Goal: Feedback & Contribution: Submit feedback/report problem

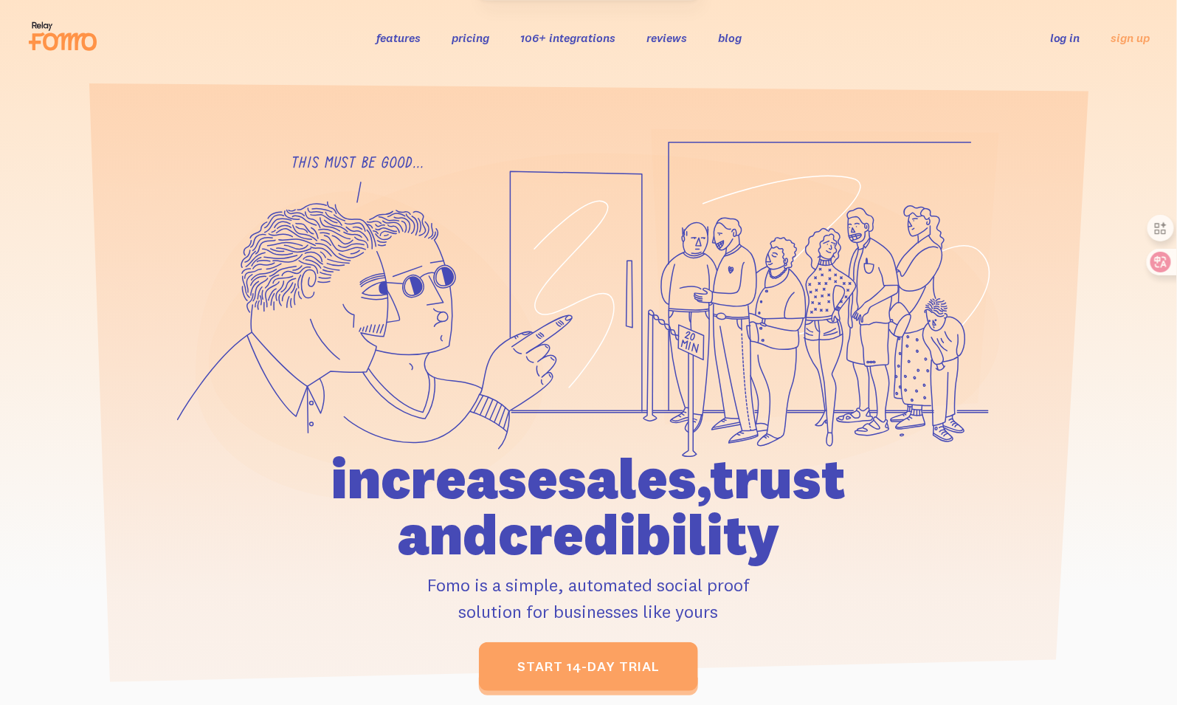
click at [1077, 35] on link "log in" at bounding box center [1065, 37] width 30 height 15
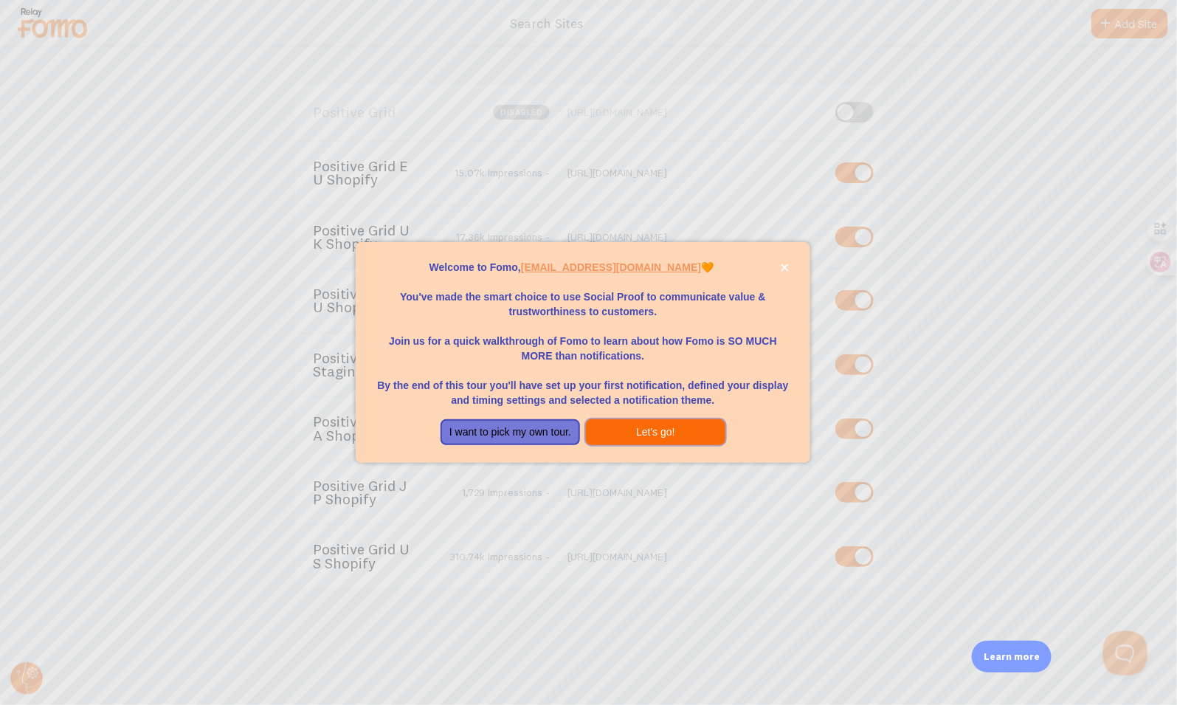
click at [674, 430] on button "Let's go!" at bounding box center [655, 432] width 139 height 27
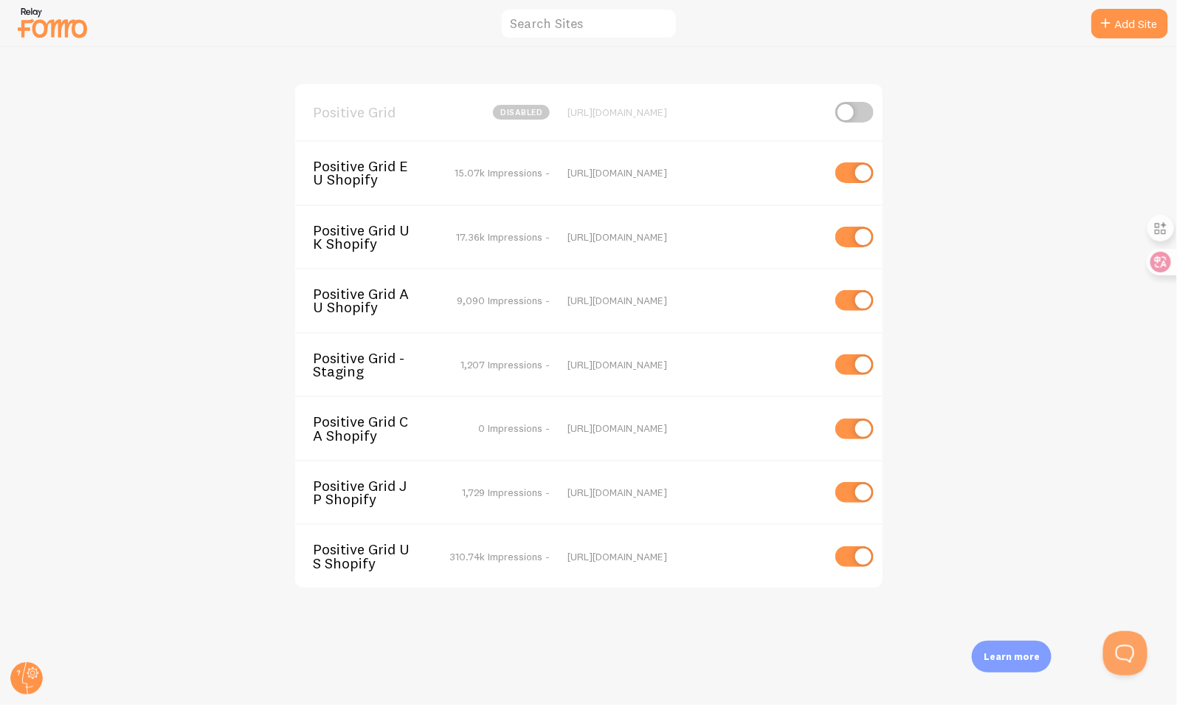
click at [382, 546] on span "Positive Grid US Shopify" at bounding box center [372, 555] width 119 height 27
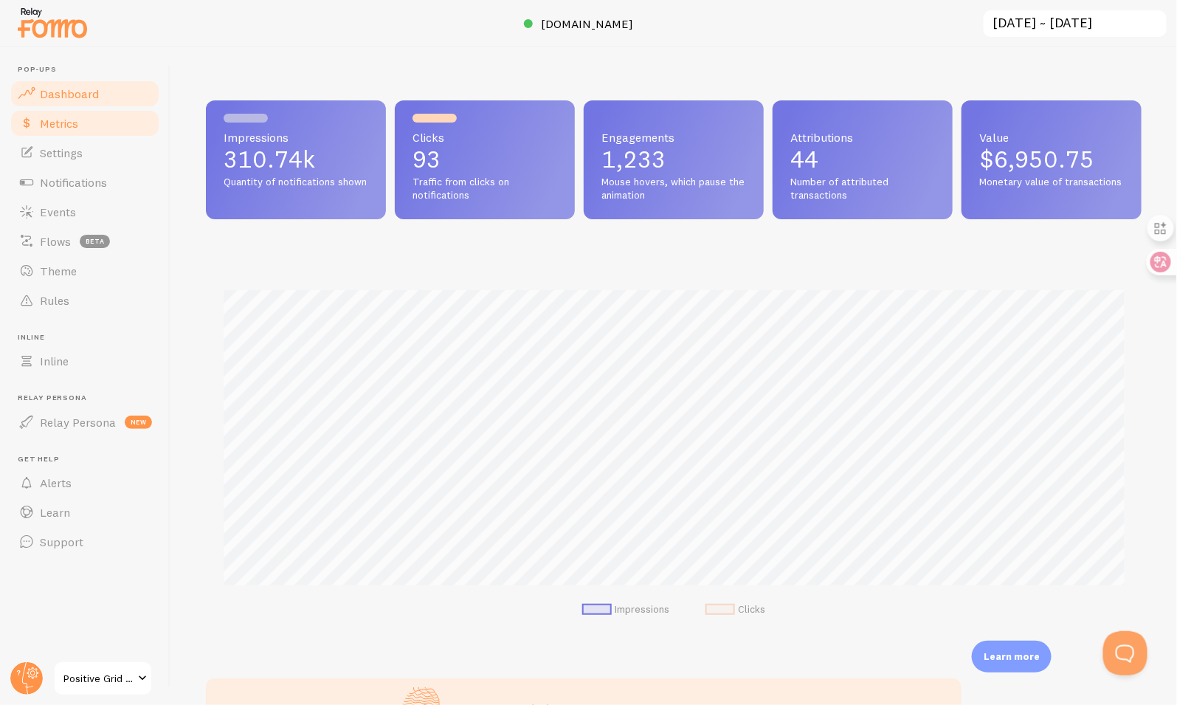
scroll to position [387, 936]
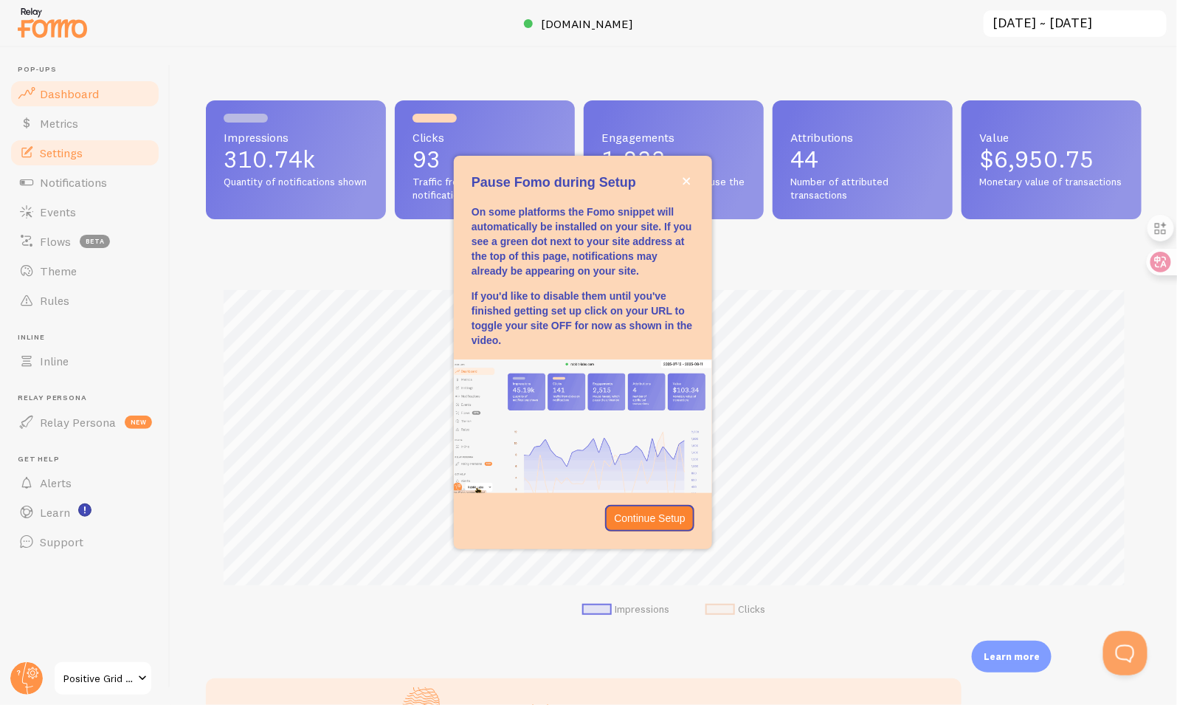
click at [100, 148] on link "Settings" at bounding box center [85, 153] width 152 height 30
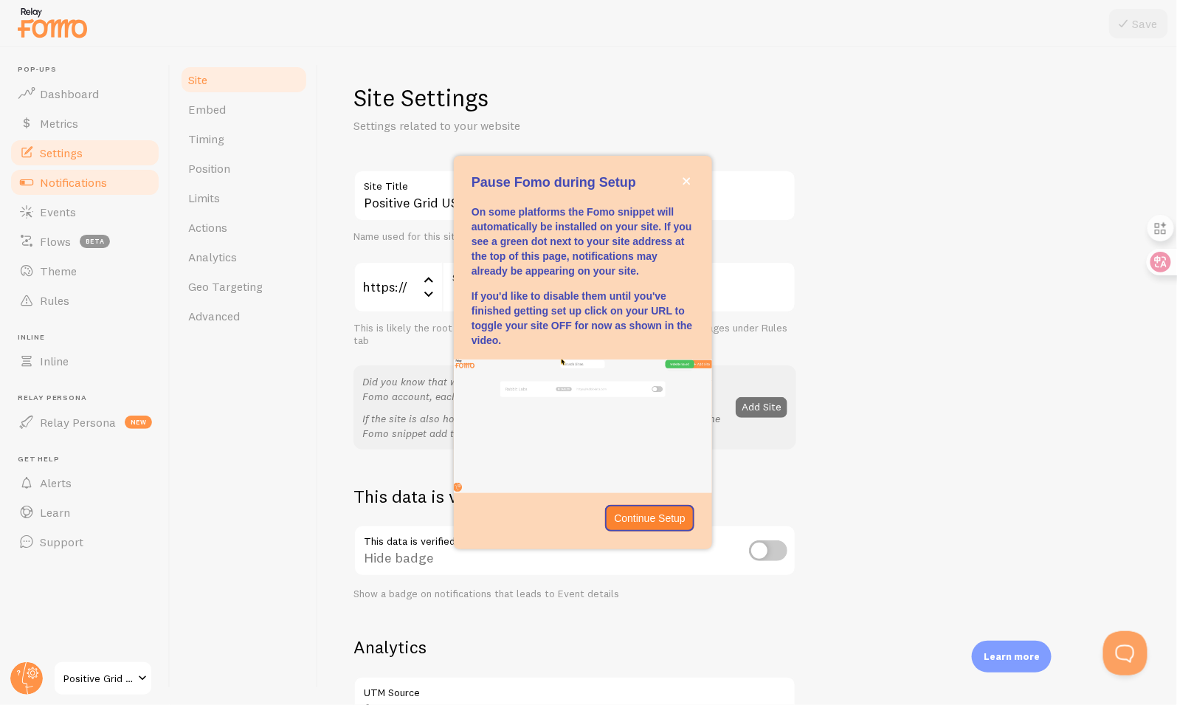
click at [105, 180] on span "Notifications" at bounding box center [73, 182] width 67 height 15
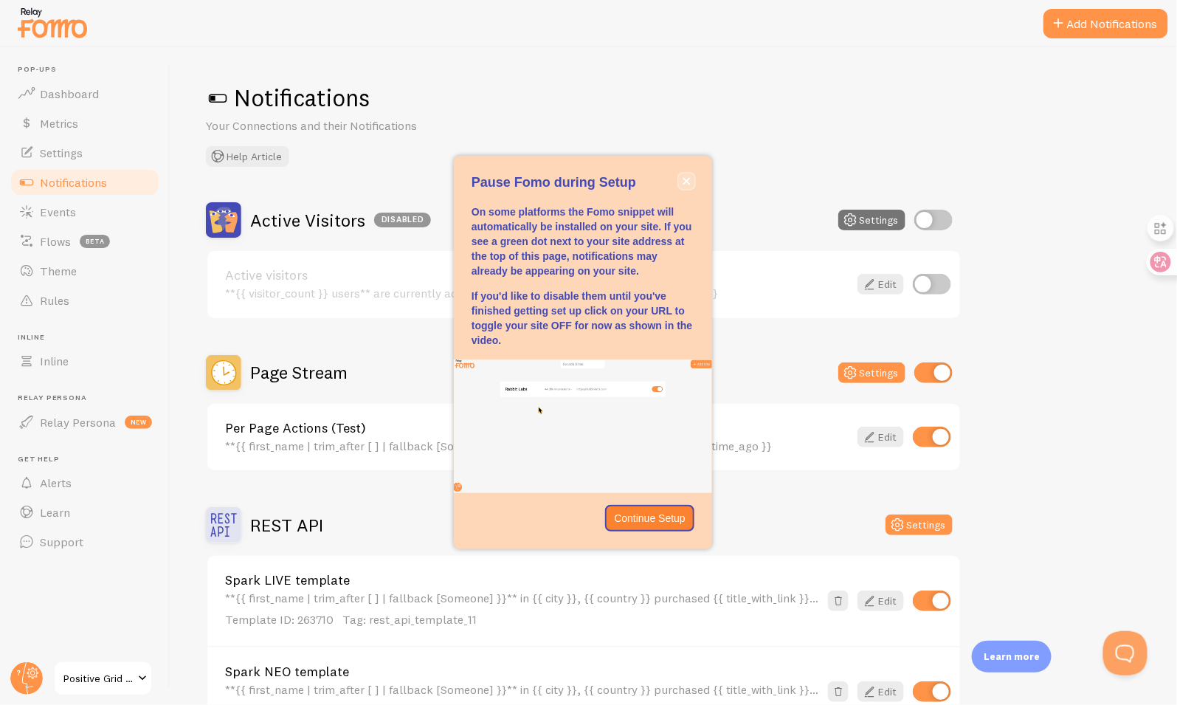
click at [686, 180] on icon "close," at bounding box center [687, 181] width 8 height 8
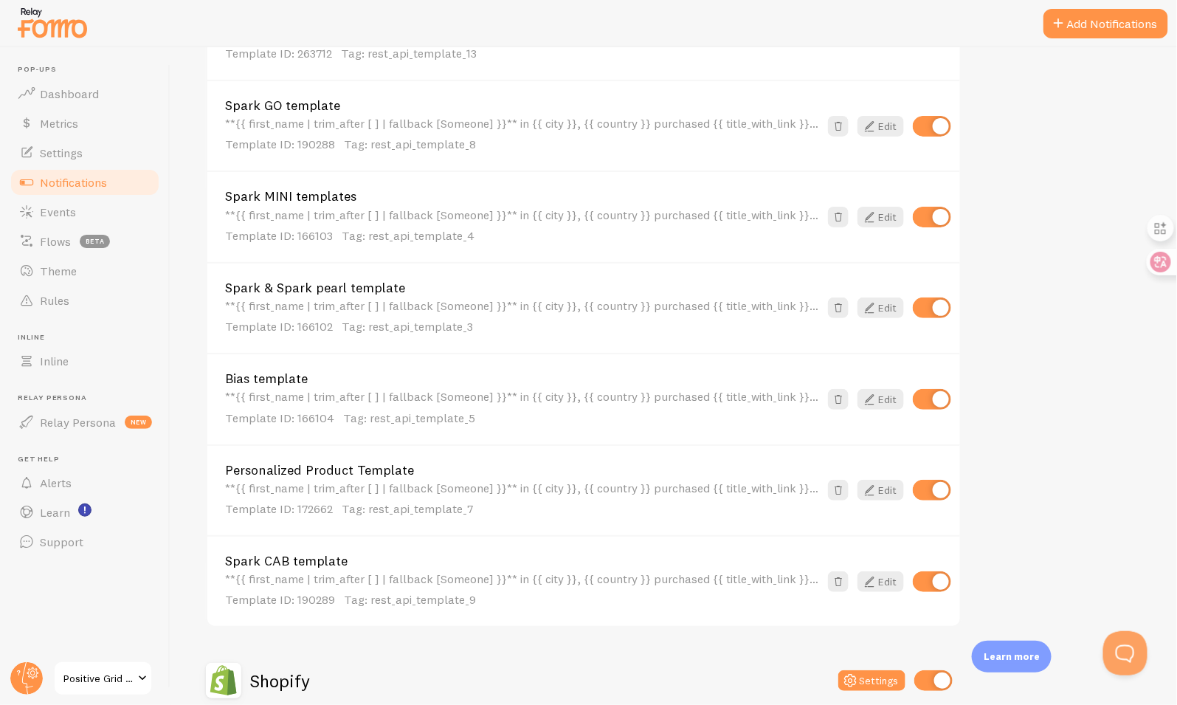
scroll to position [861, 0]
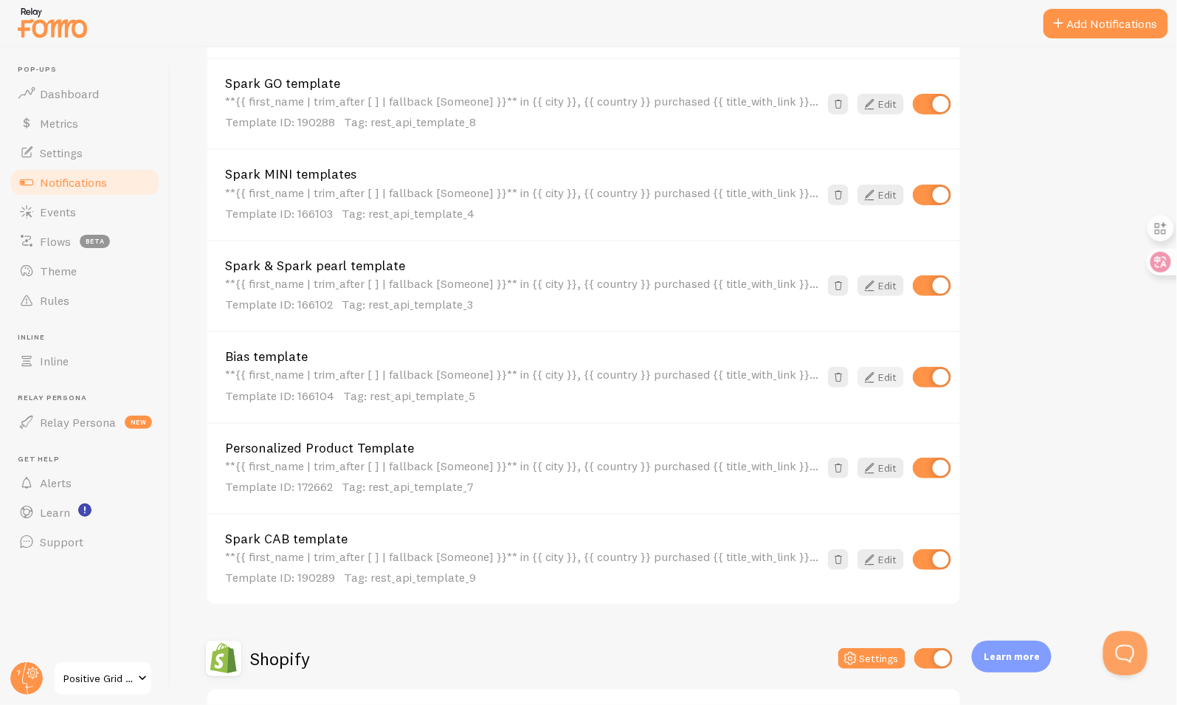
click at [880, 372] on link "Edit" at bounding box center [880, 377] width 46 height 21
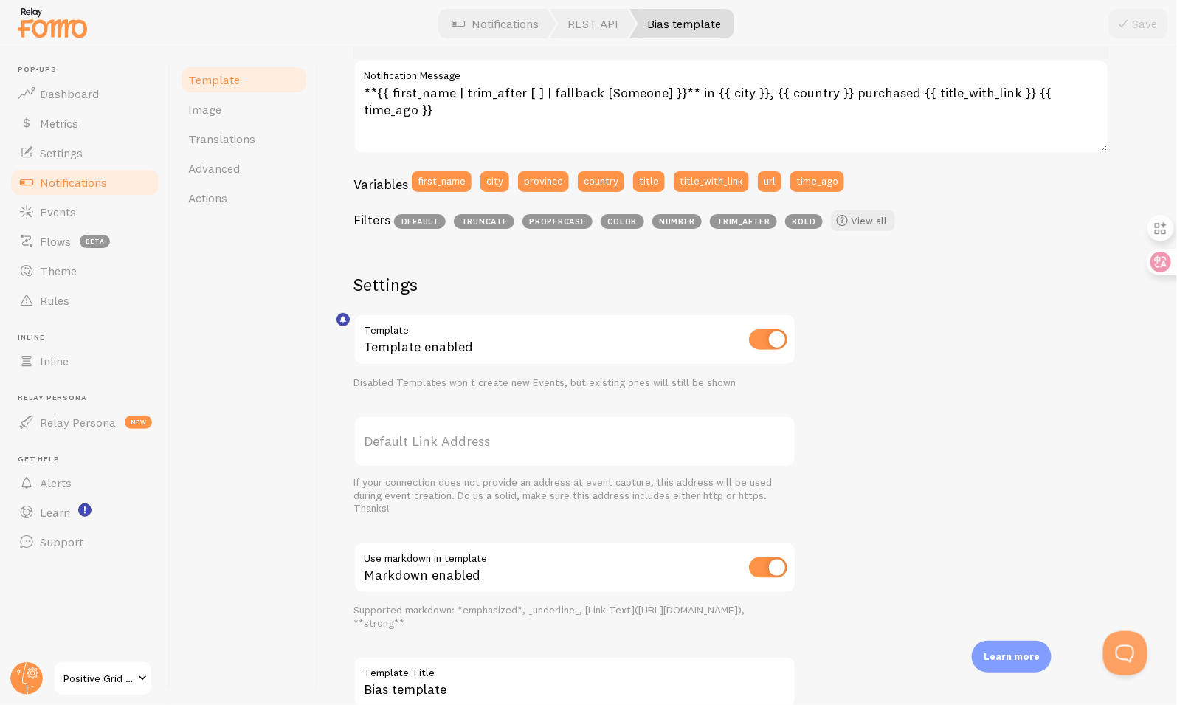
scroll to position [396, 0]
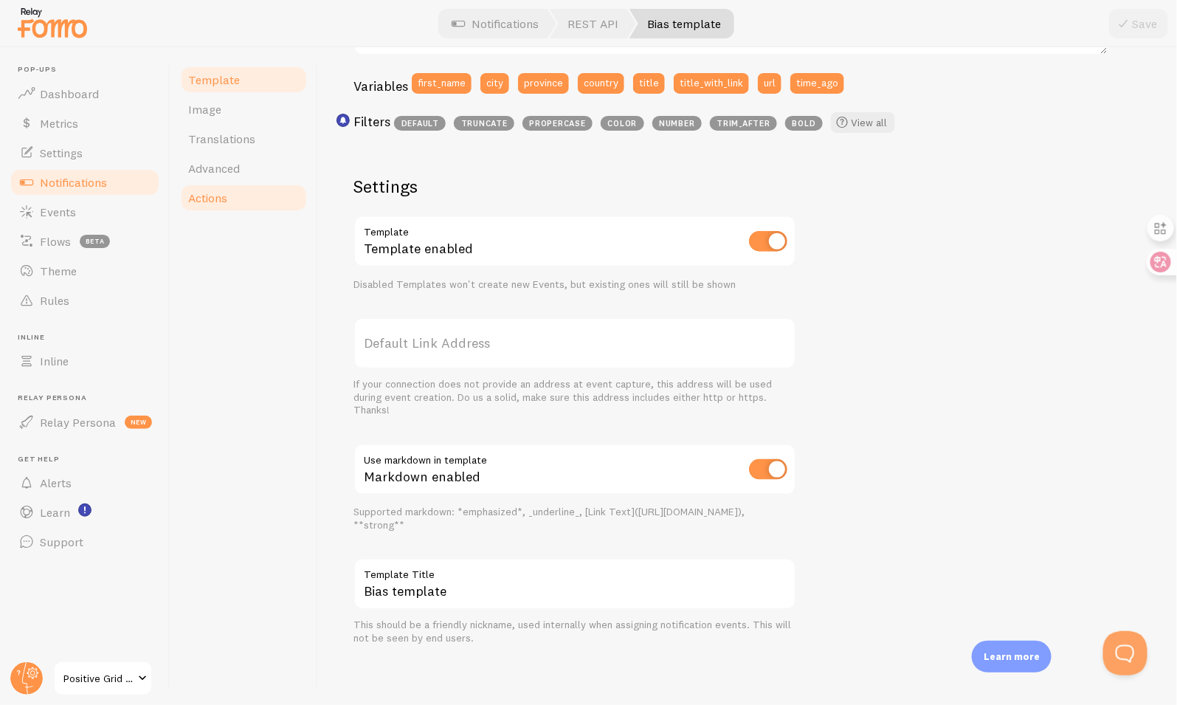
click at [244, 199] on link "Actions" at bounding box center [243, 198] width 129 height 30
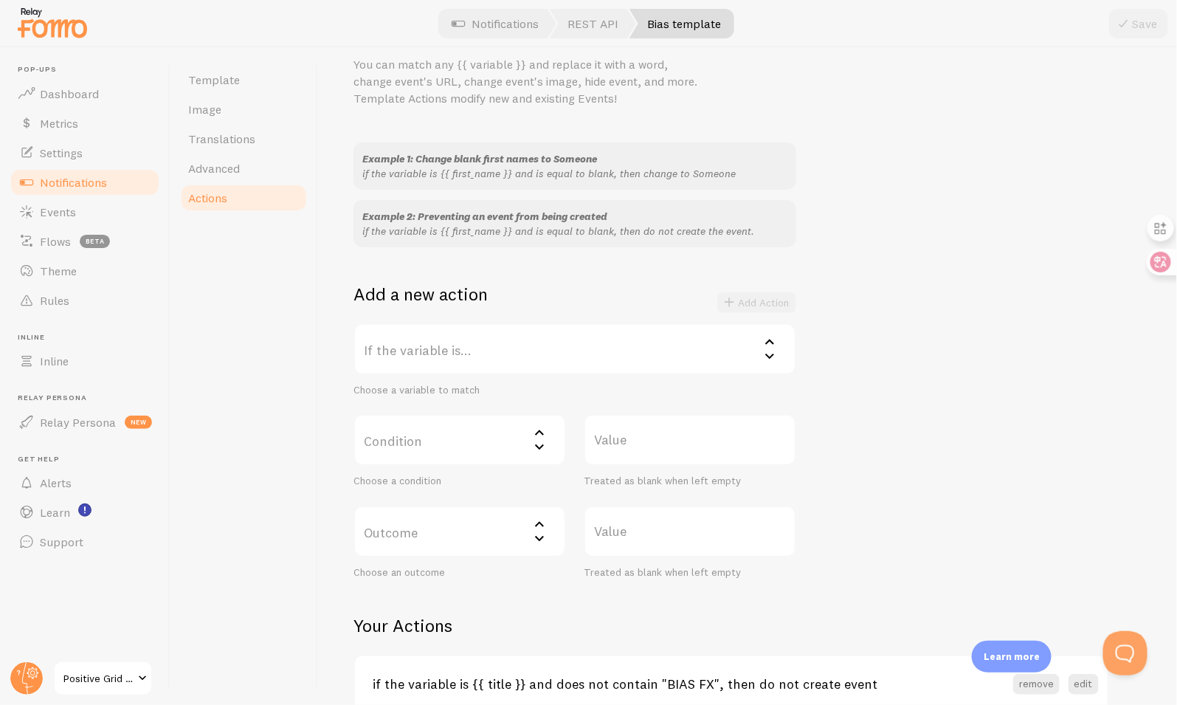
scroll to position [139, 0]
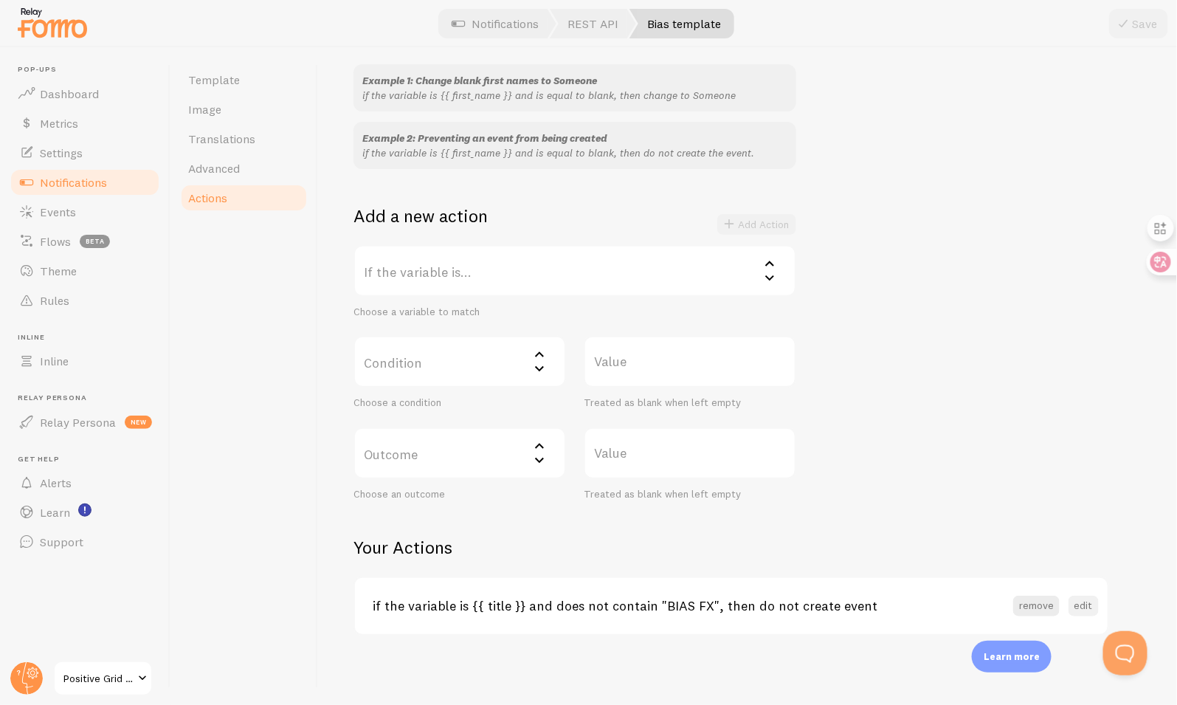
click at [1080, 606] on button "edit" at bounding box center [1084, 606] width 30 height 21
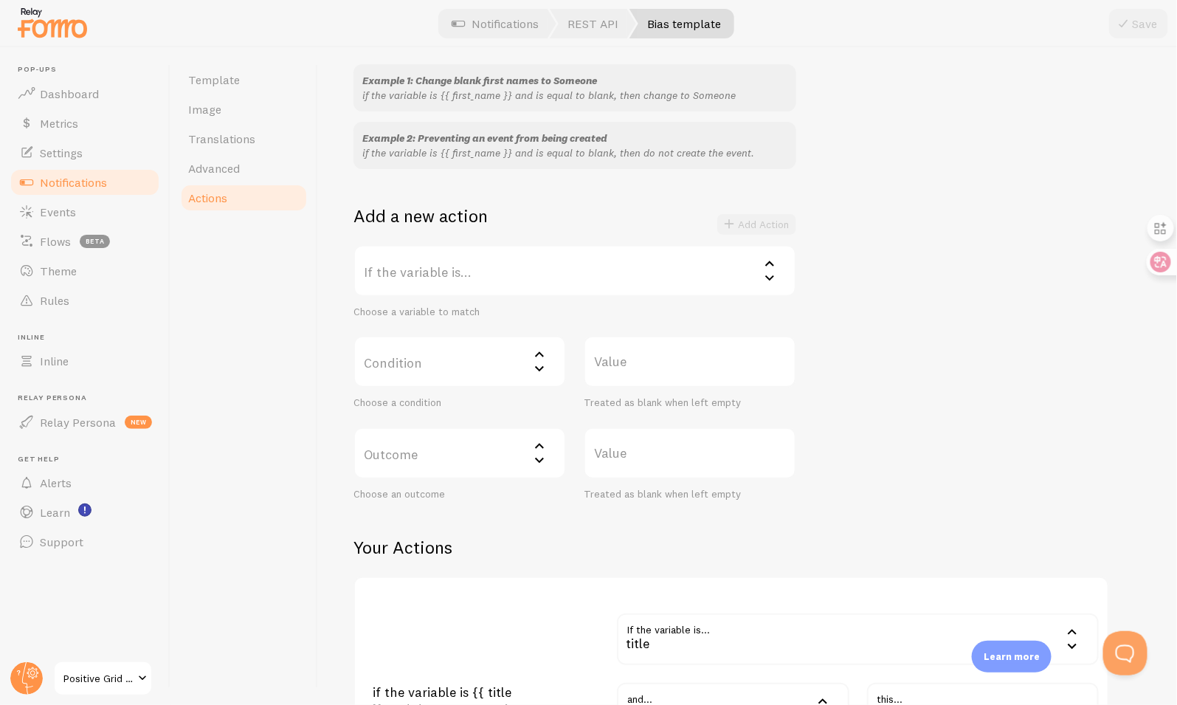
scroll to position [421, 0]
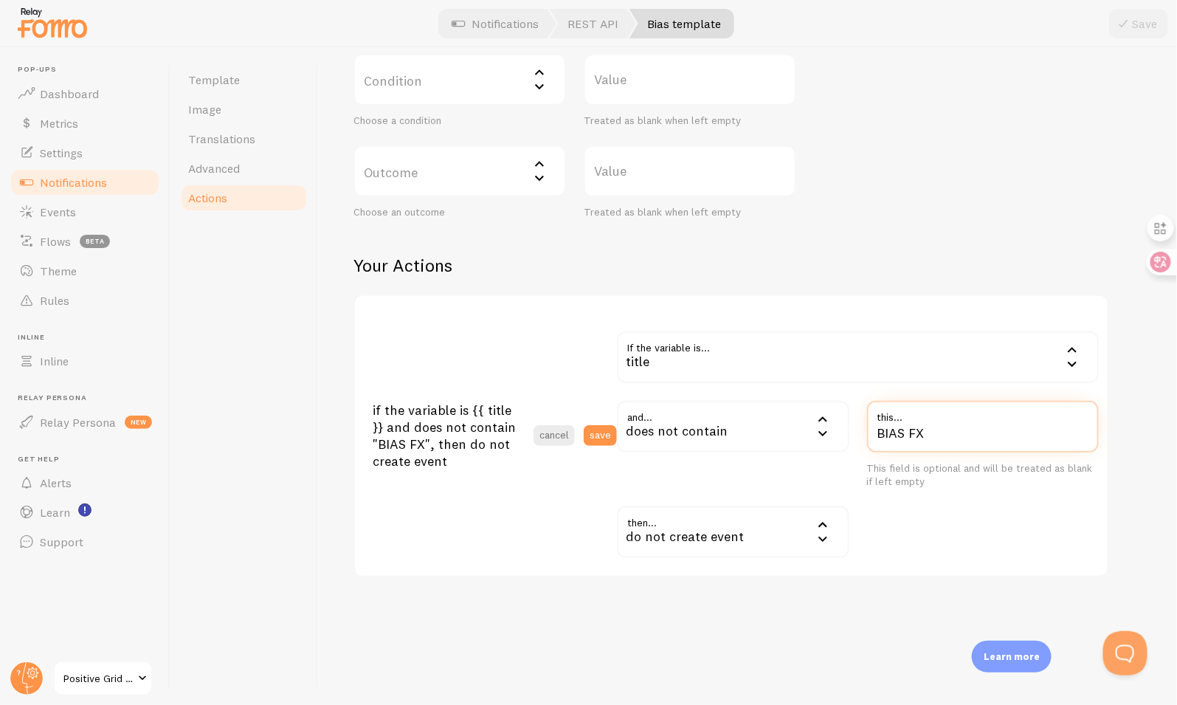
click at [956, 429] on input "BIAS FX" at bounding box center [983, 427] width 232 height 52
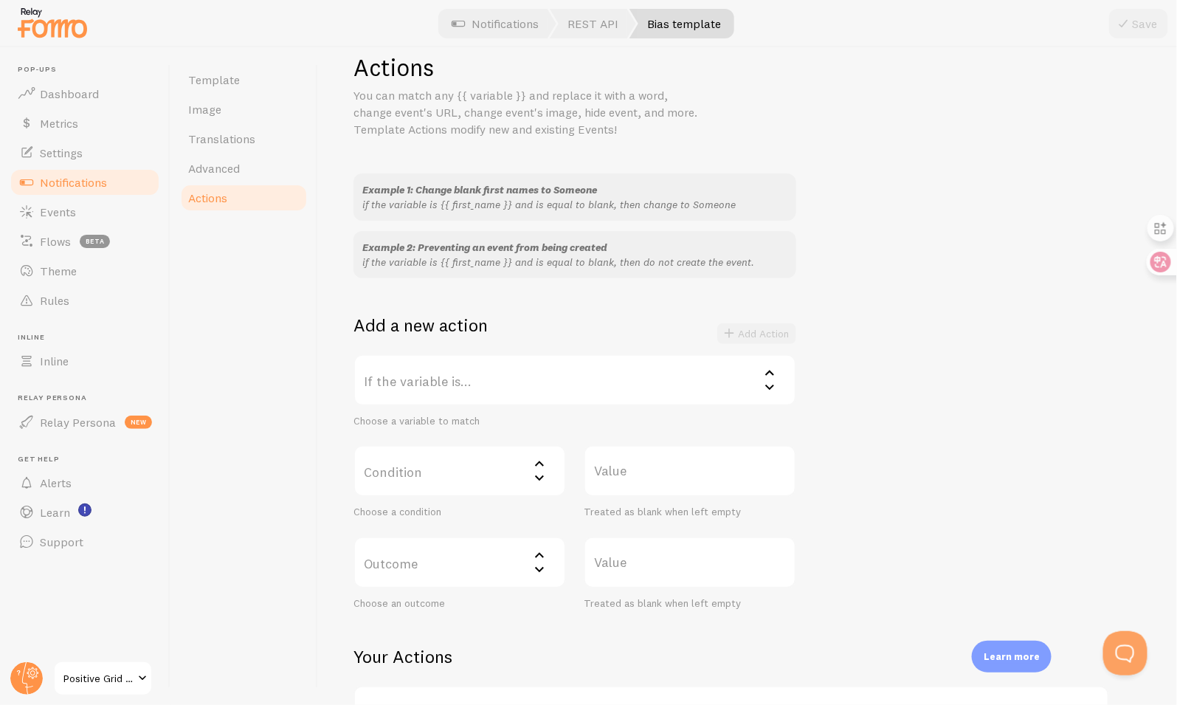
scroll to position [0, 0]
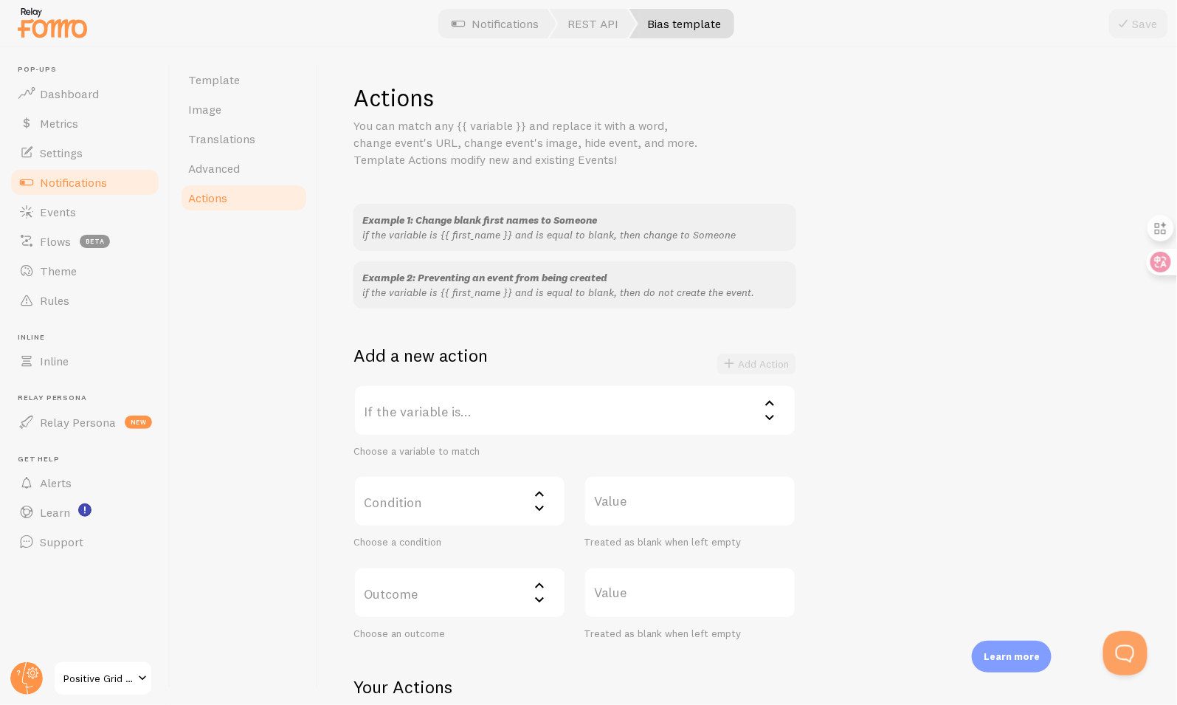
type input "BIAS X"
click at [849, 338] on div "Example 1: Change blank first names to Someone if the variable is {{ first_name…" at bounding box center [747, 422] width 788 height 436
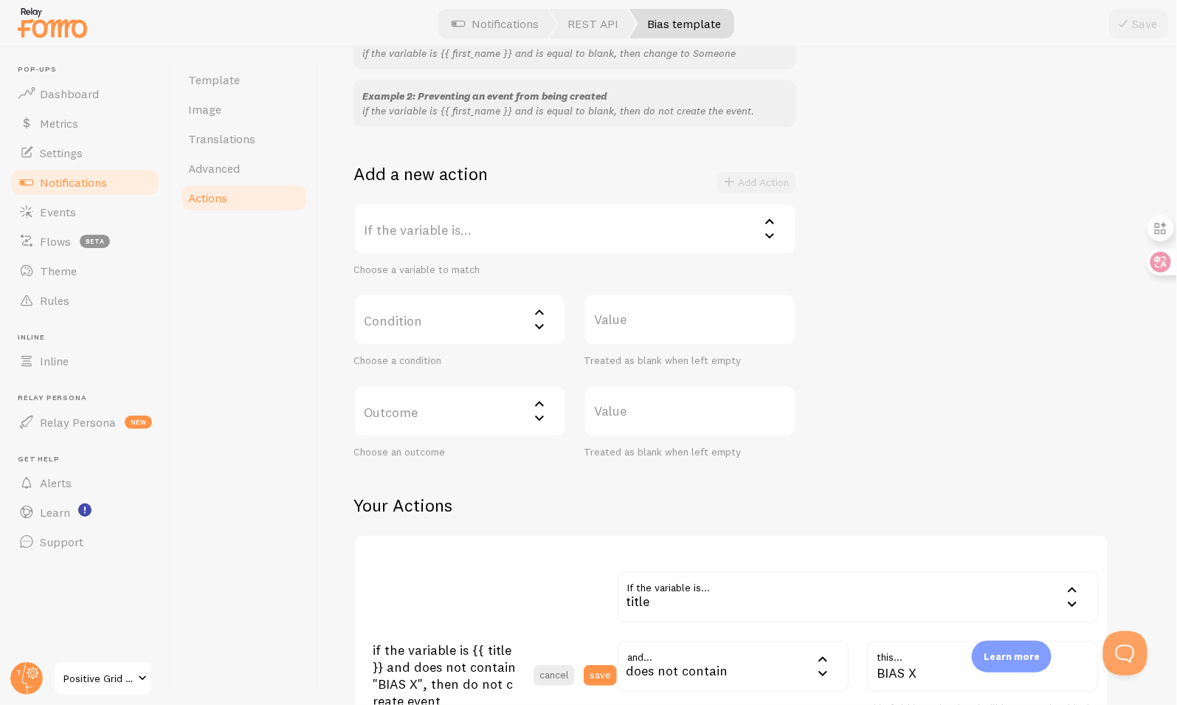
scroll to position [332, 0]
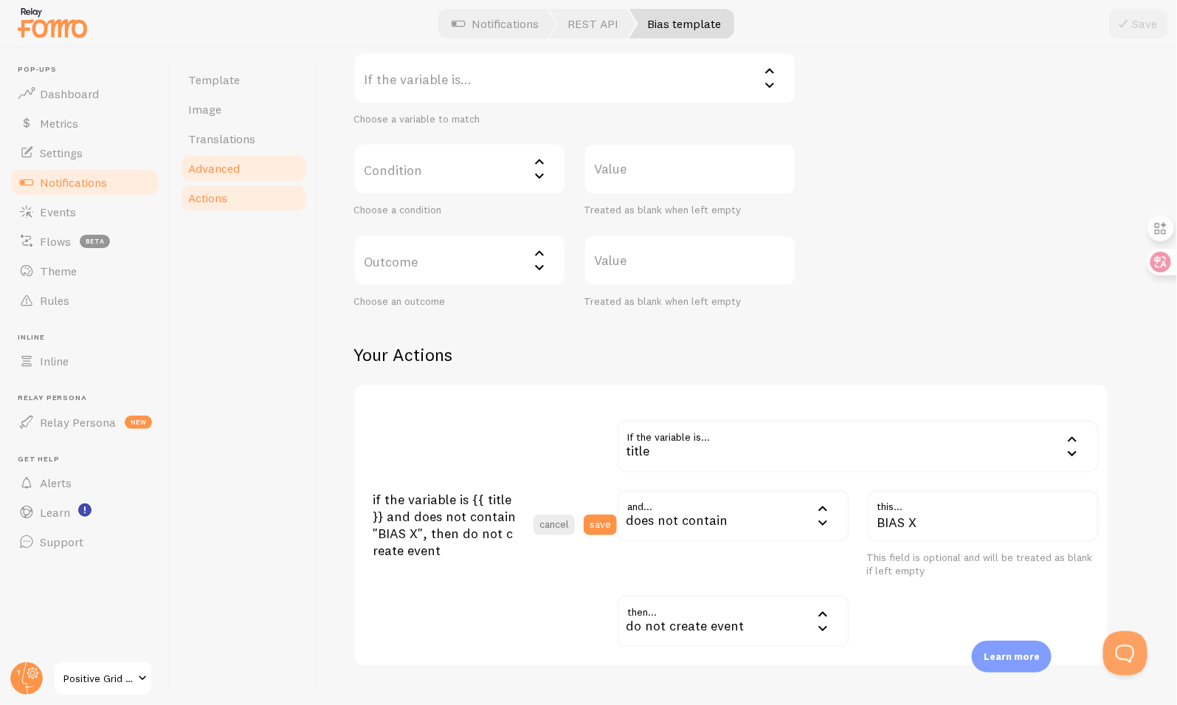
click at [204, 166] on span "Advanced" at bounding box center [214, 168] width 52 height 15
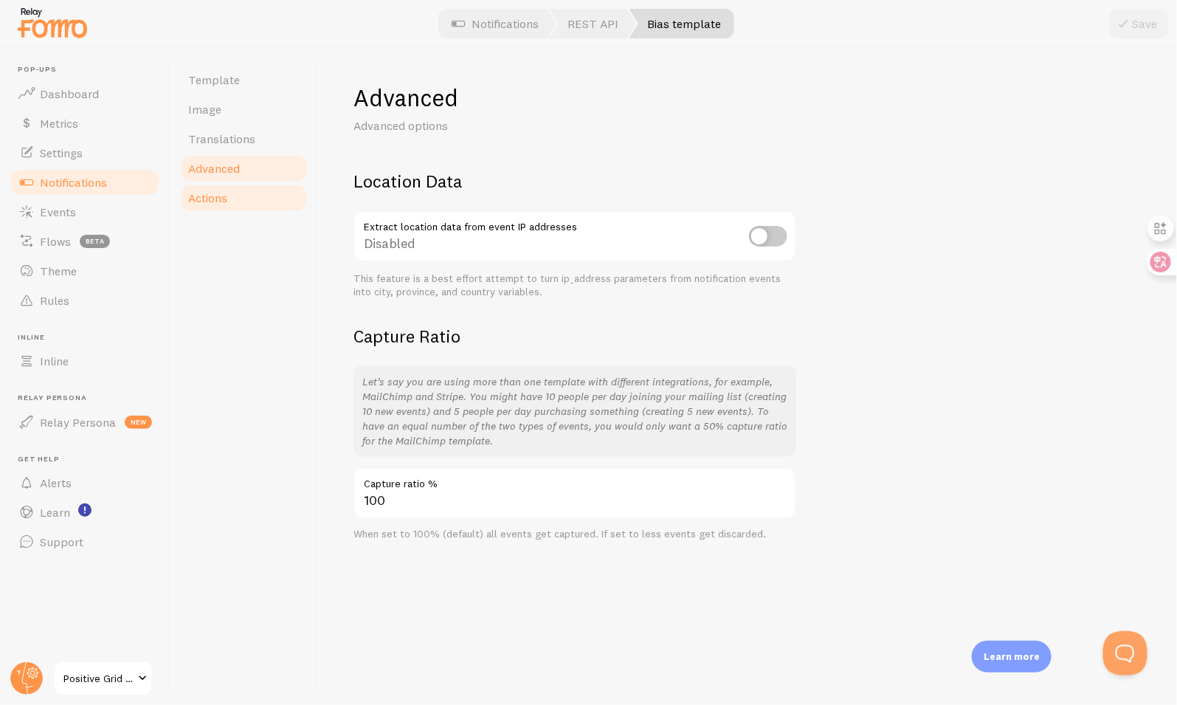
click at [221, 191] on span "Actions" at bounding box center [207, 197] width 39 height 15
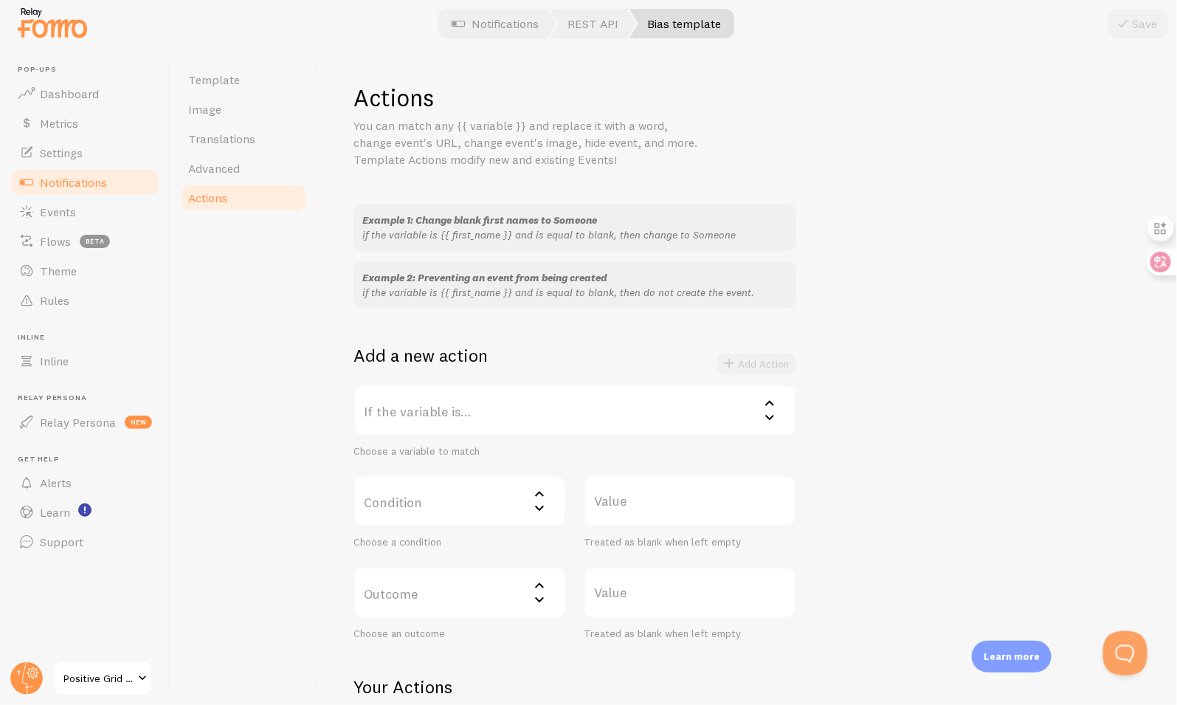
scroll to position [139, 0]
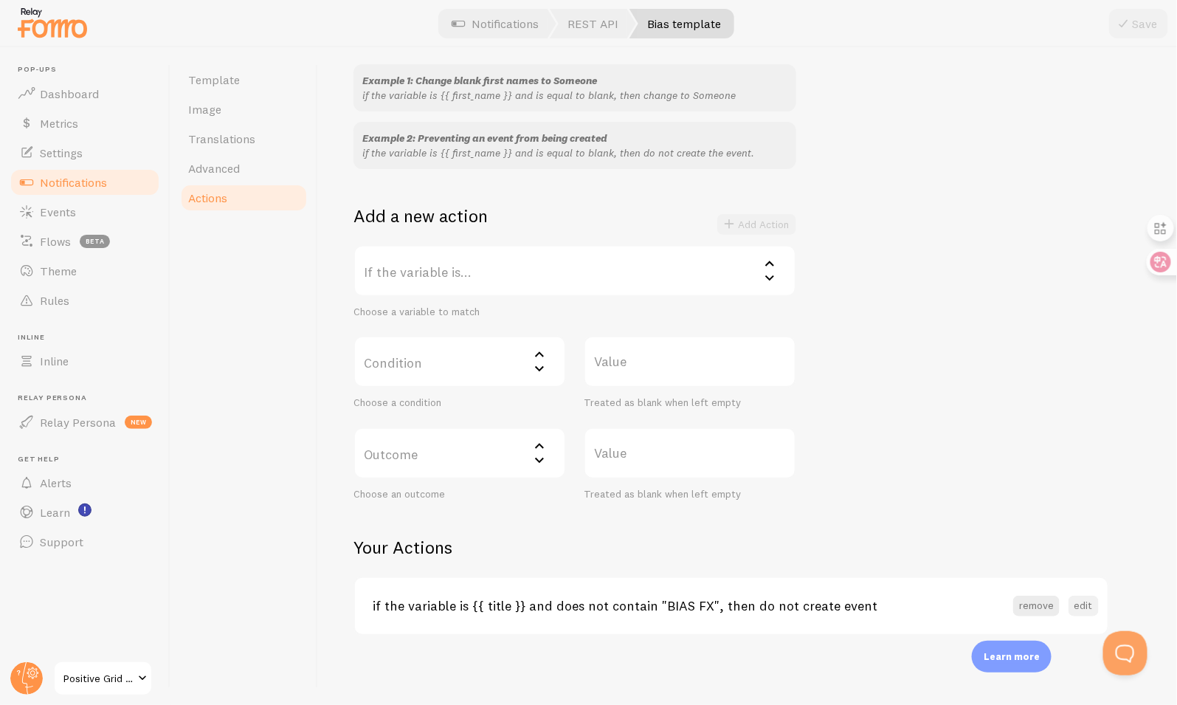
click at [1074, 606] on button "edit" at bounding box center [1084, 606] width 30 height 21
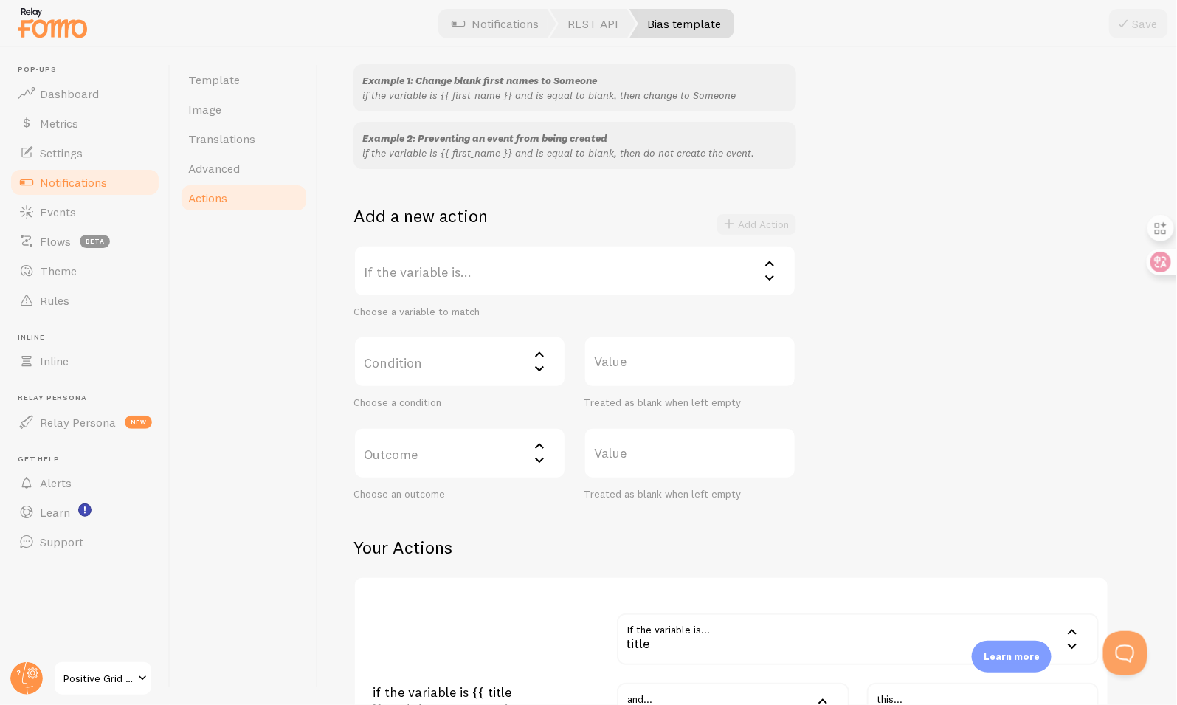
scroll to position [421, 0]
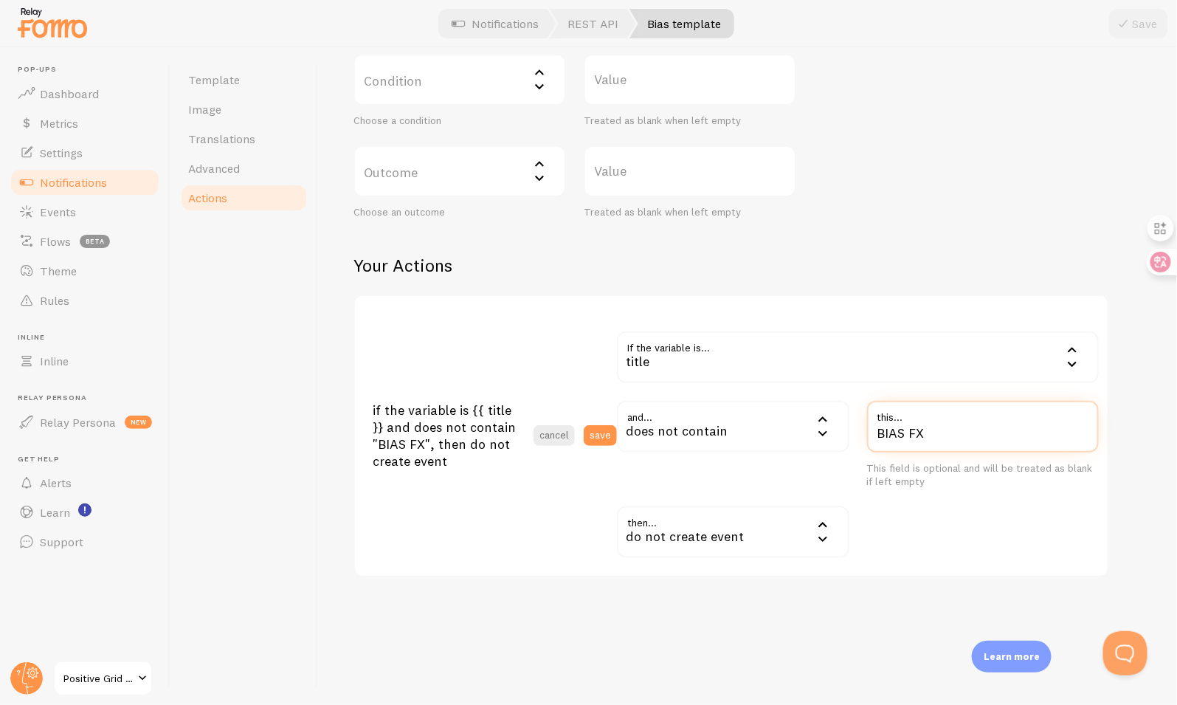
click at [919, 437] on input "BIAS FX" at bounding box center [983, 427] width 232 height 52
type input "BIAS X"
click at [820, 615] on div "Actions You can match any {{ variable }} and replace it with a word, change eve…" at bounding box center [747, 376] width 859 height 658
click at [605, 435] on button "save" at bounding box center [600, 435] width 33 height 21
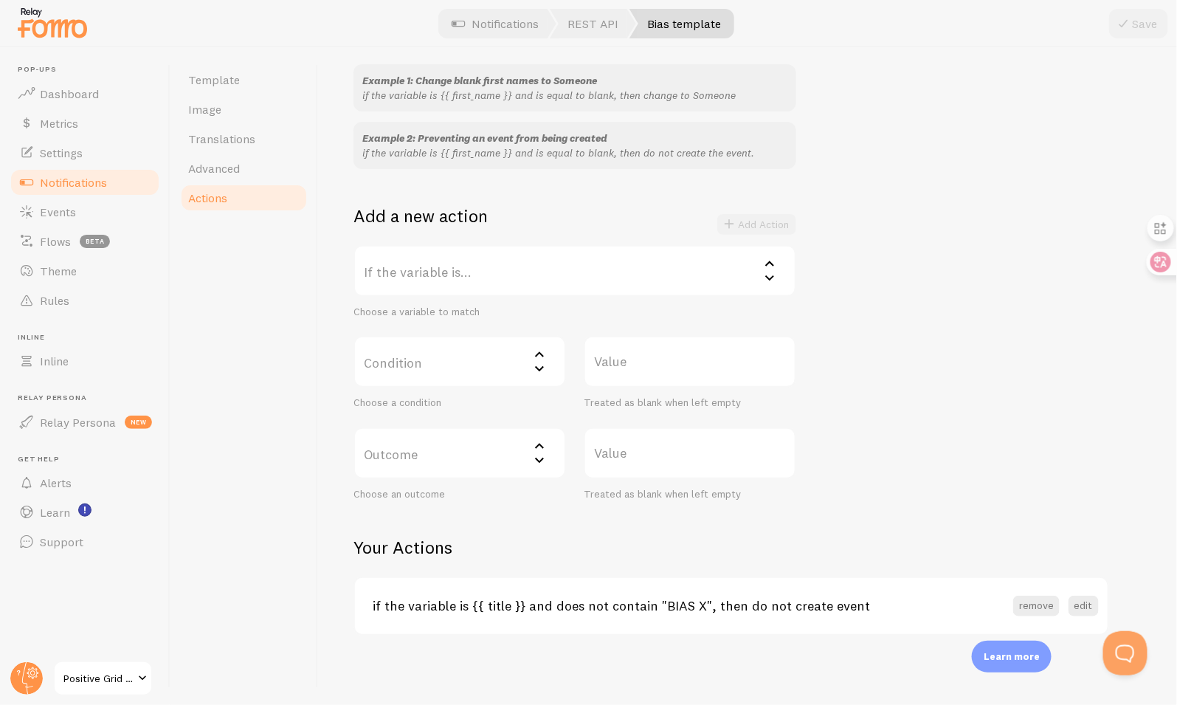
scroll to position [0, 0]
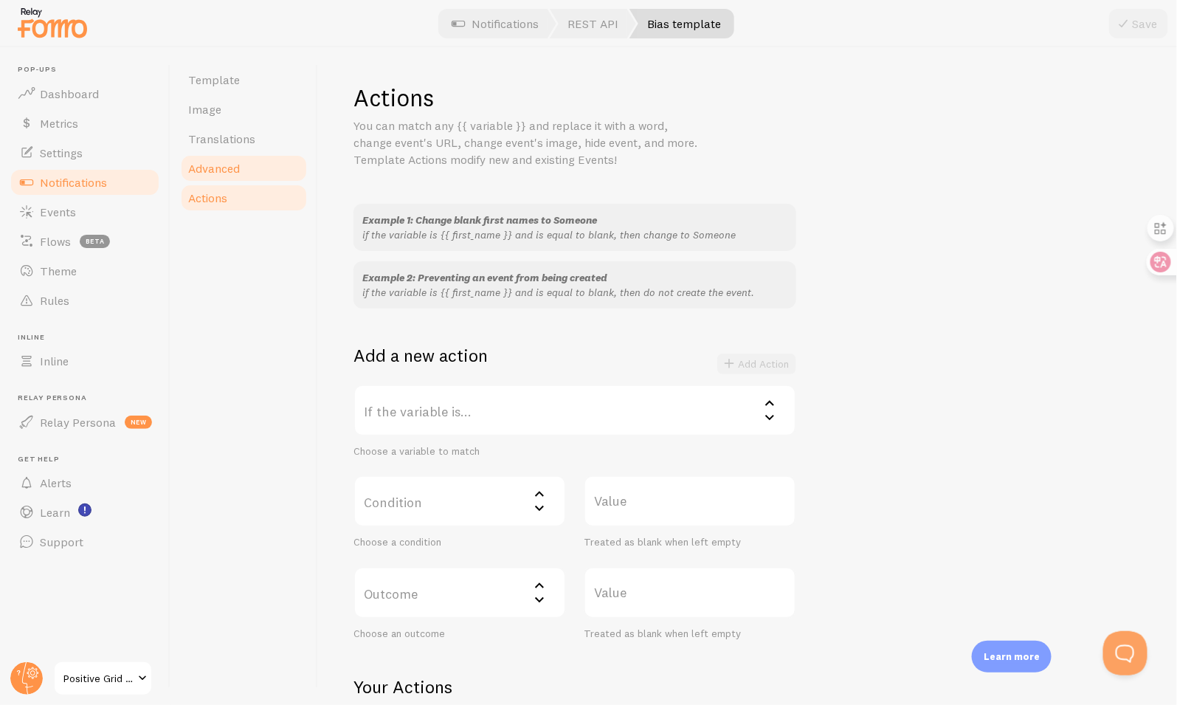
click at [255, 157] on link "Advanced" at bounding box center [243, 168] width 129 height 30
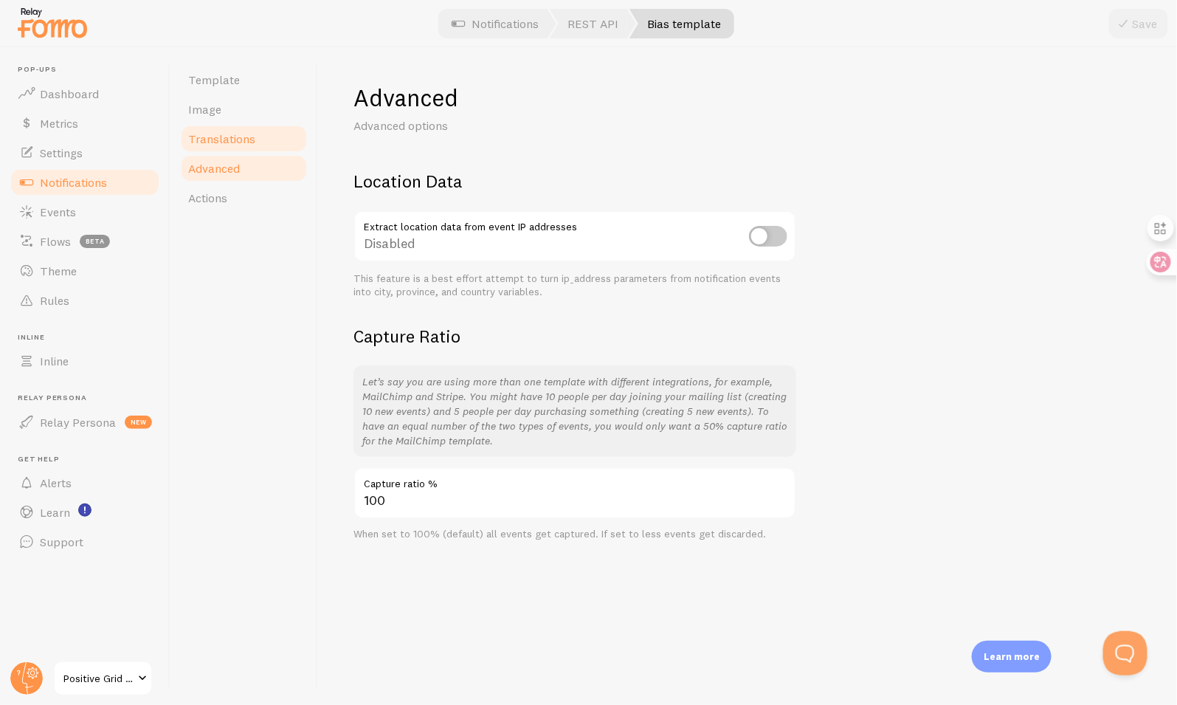
click at [265, 133] on link "Translations" at bounding box center [243, 139] width 129 height 30
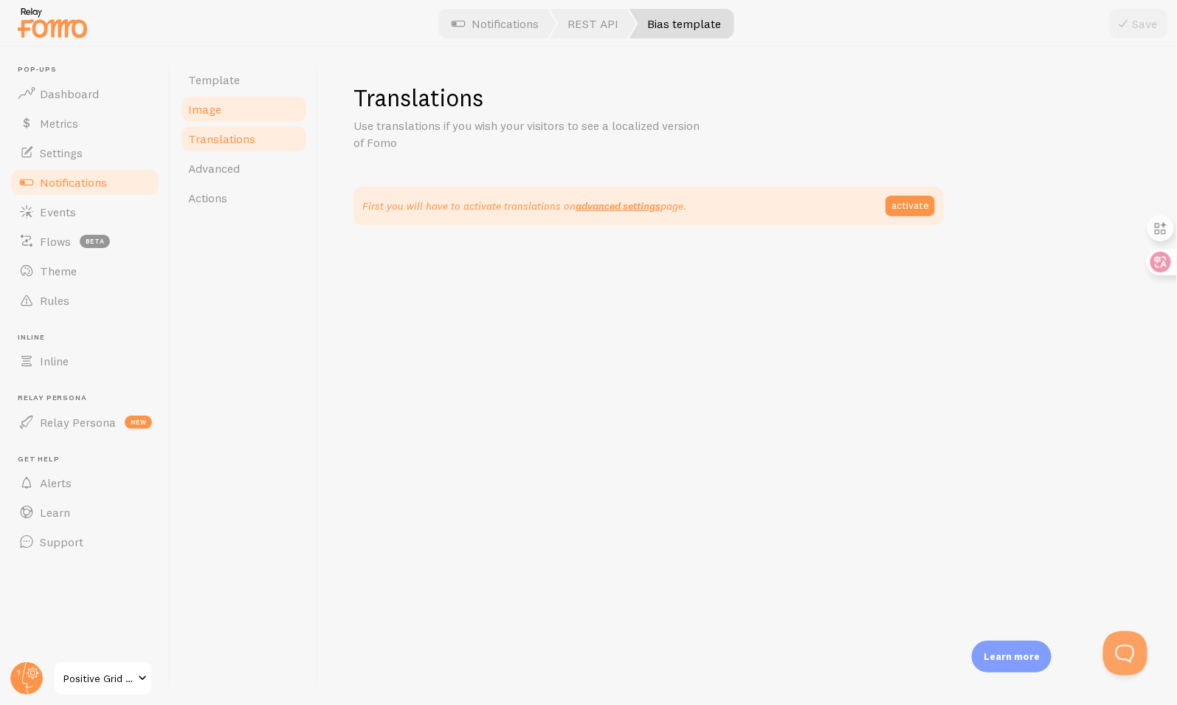
click at [249, 109] on link "Image" at bounding box center [243, 109] width 129 height 30
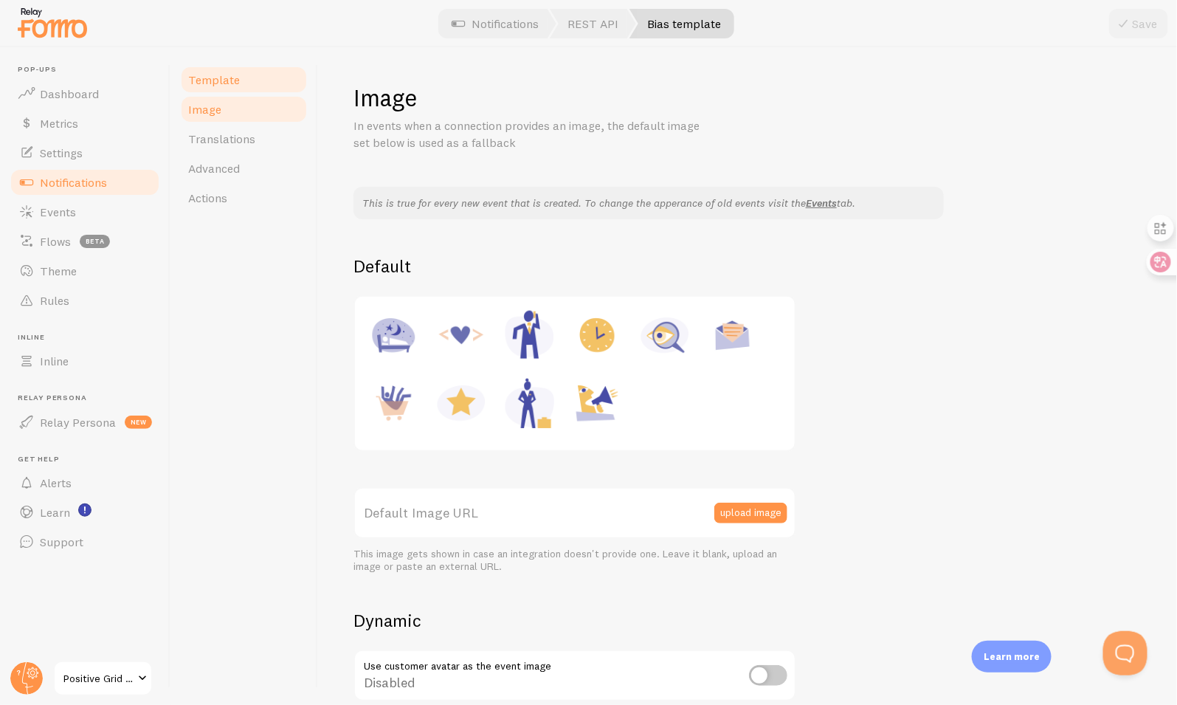
click at [244, 88] on link "Template" at bounding box center [243, 80] width 129 height 30
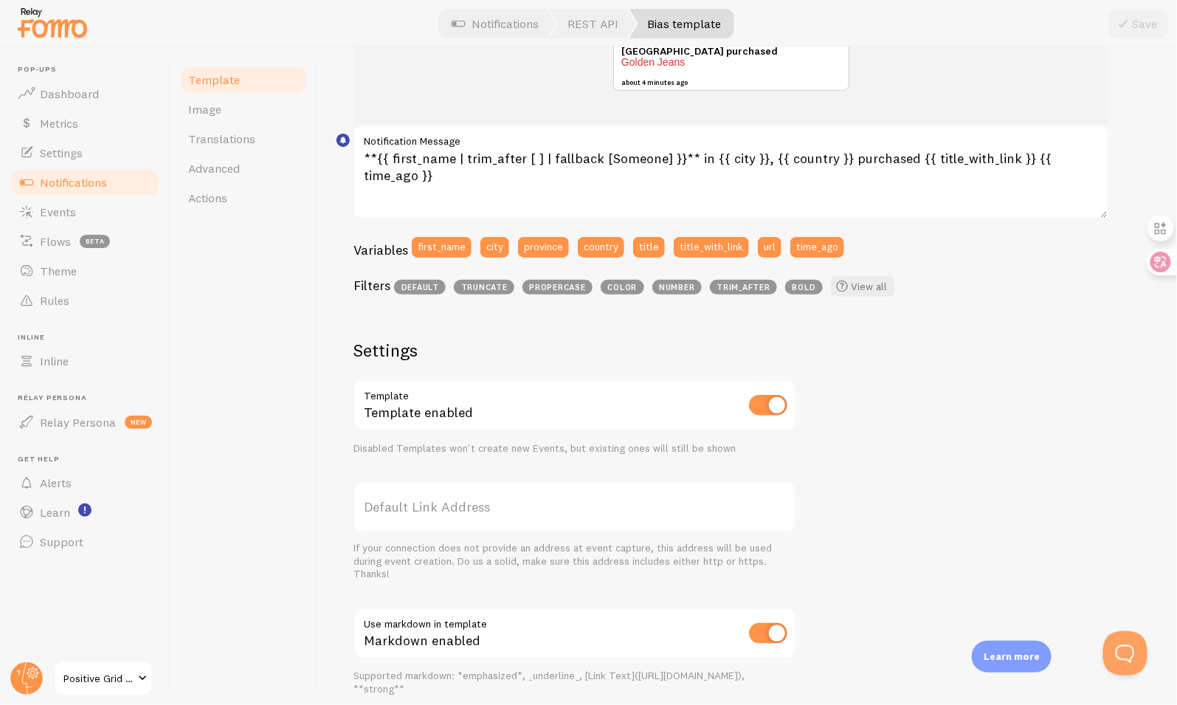
scroll to position [117, 0]
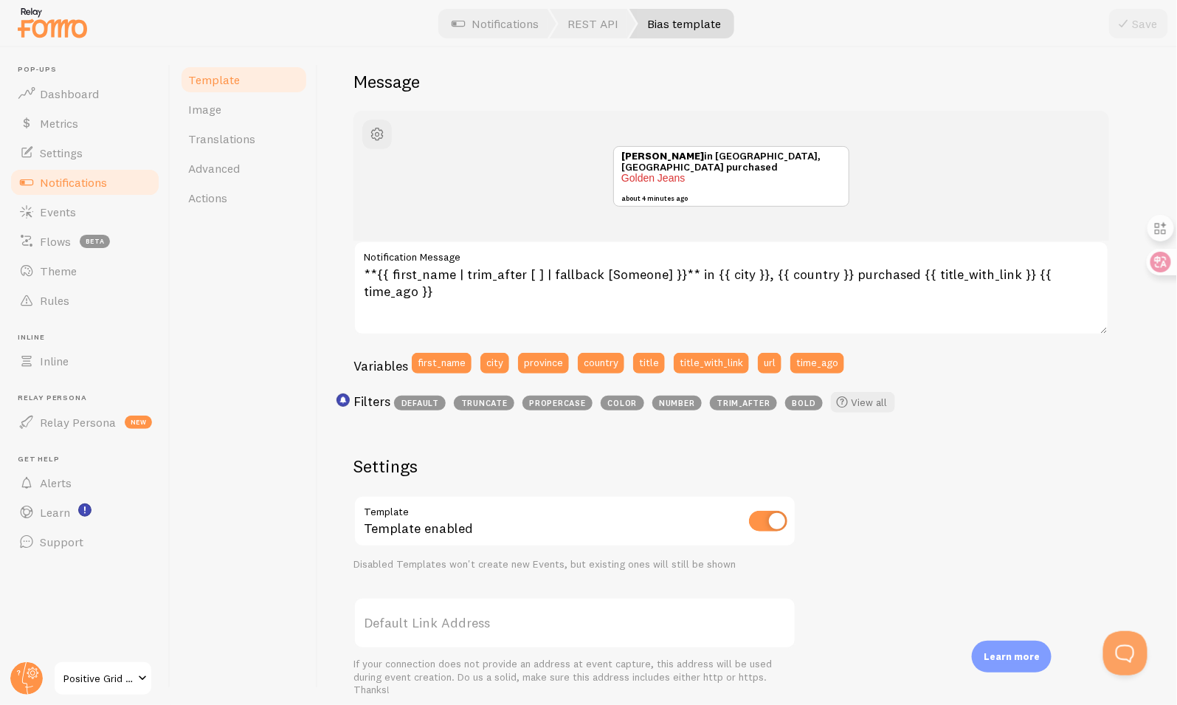
click at [89, 173] on link "Notifications" at bounding box center [85, 183] width 152 height 30
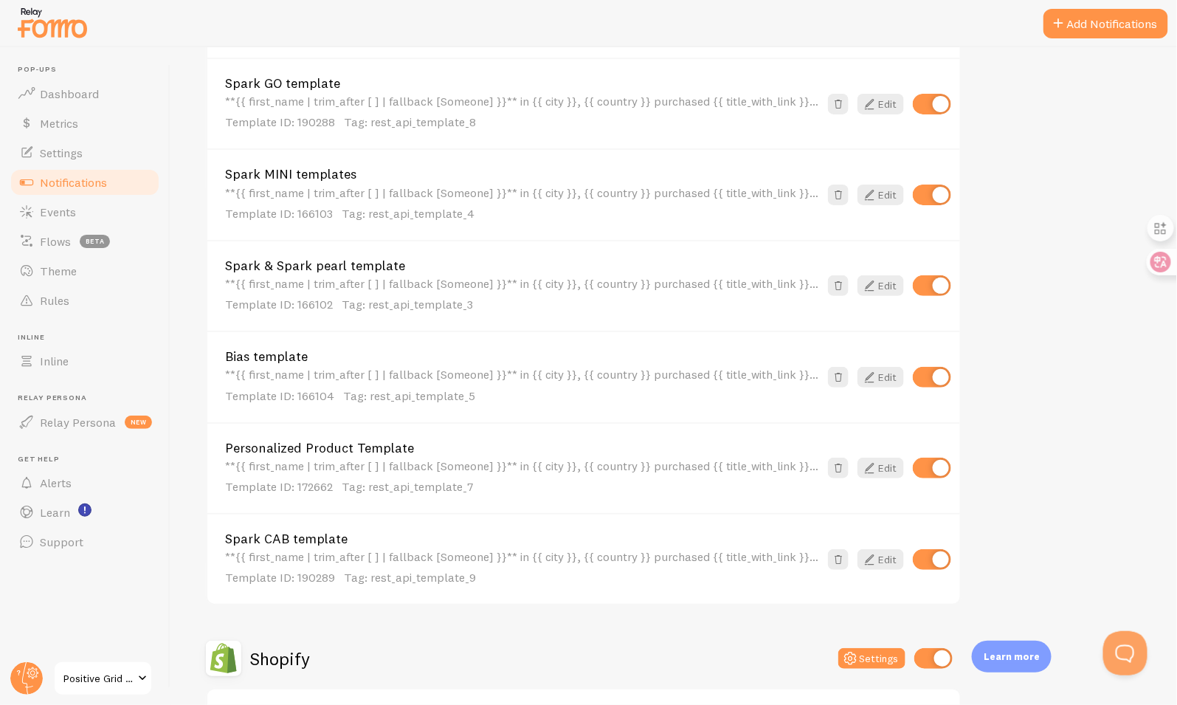
scroll to position [980, 0]
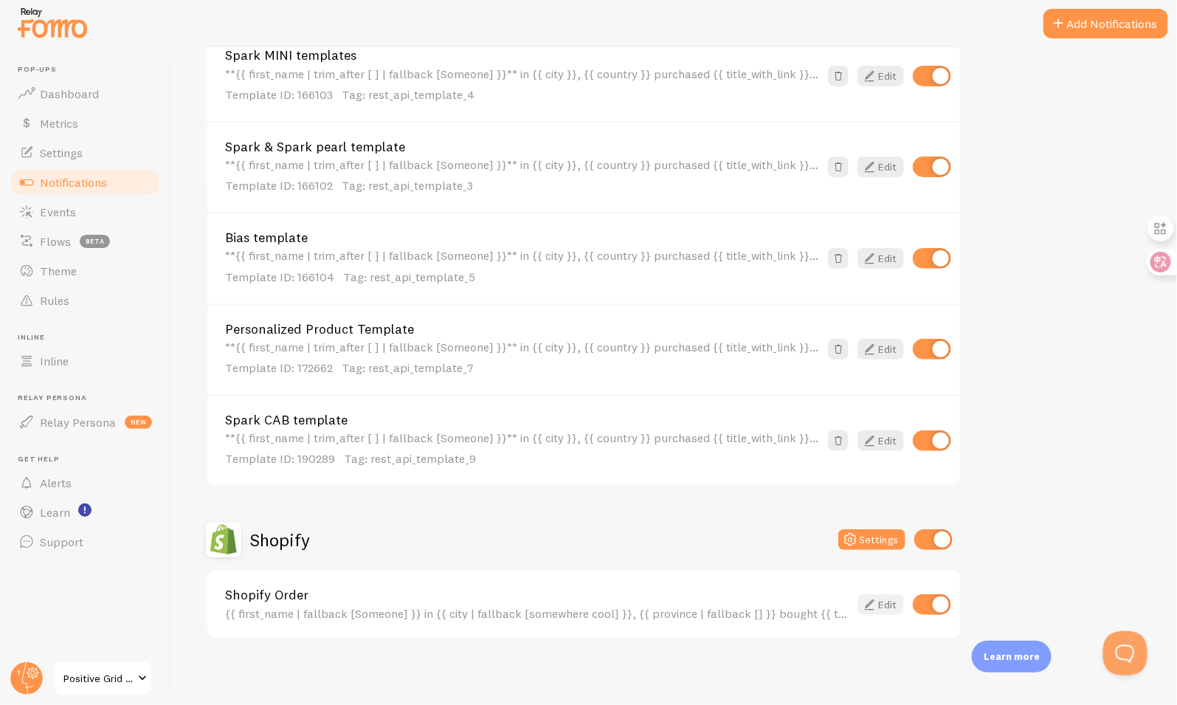
click at [885, 598] on link "Edit" at bounding box center [880, 604] width 46 height 21
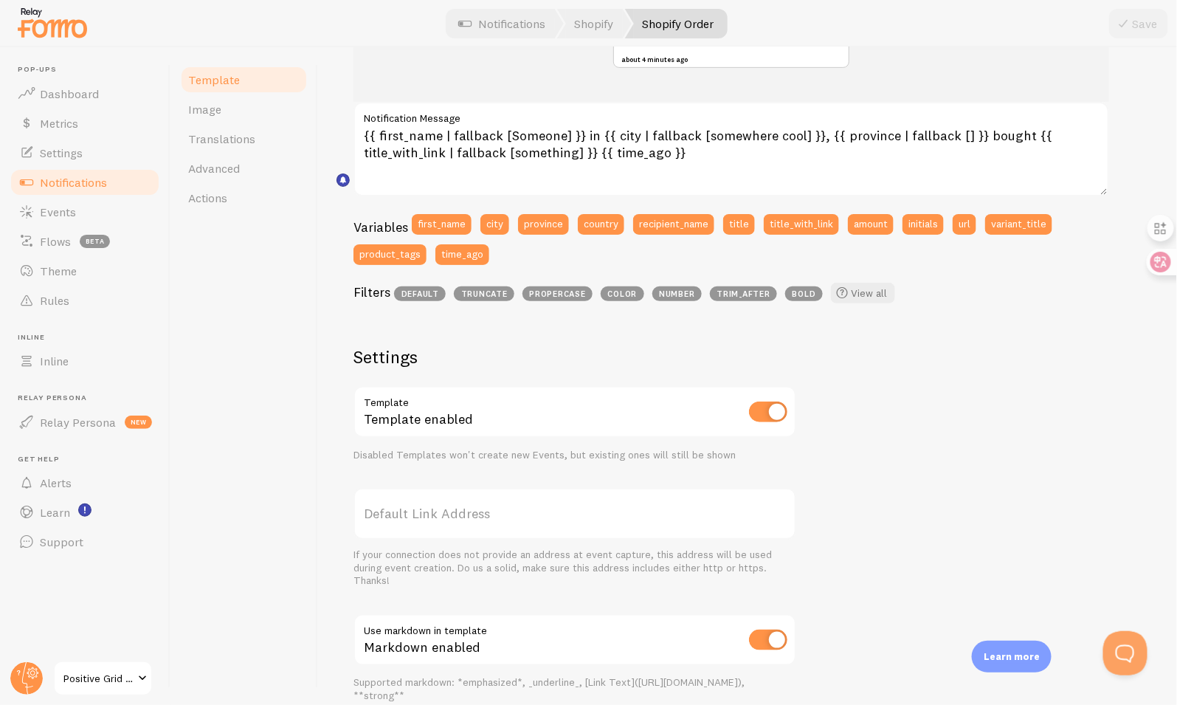
scroll to position [182, 0]
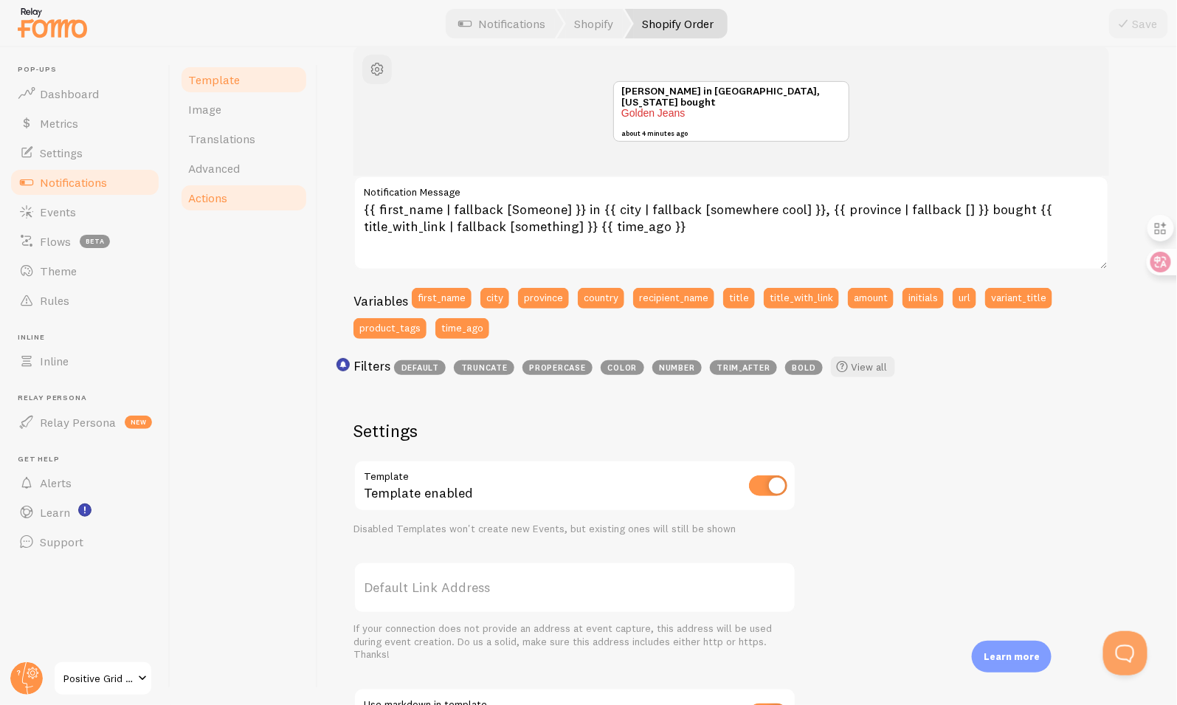
click at [241, 189] on link "Actions" at bounding box center [243, 198] width 129 height 30
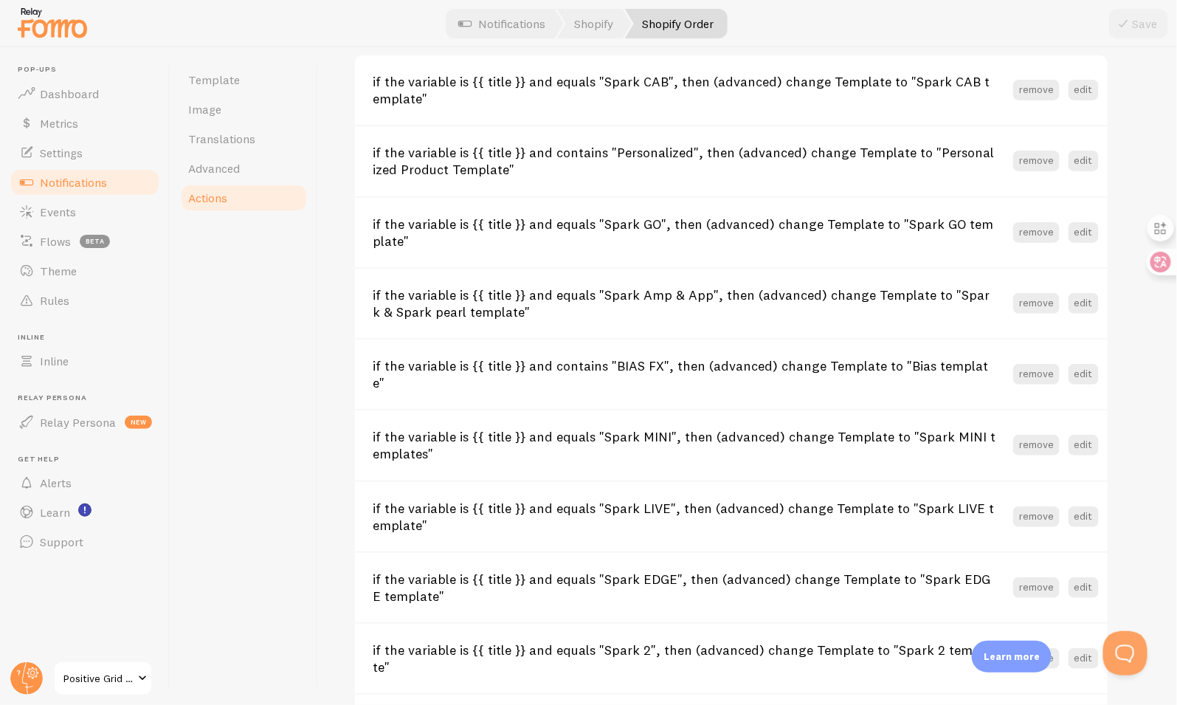
scroll to position [627, 0]
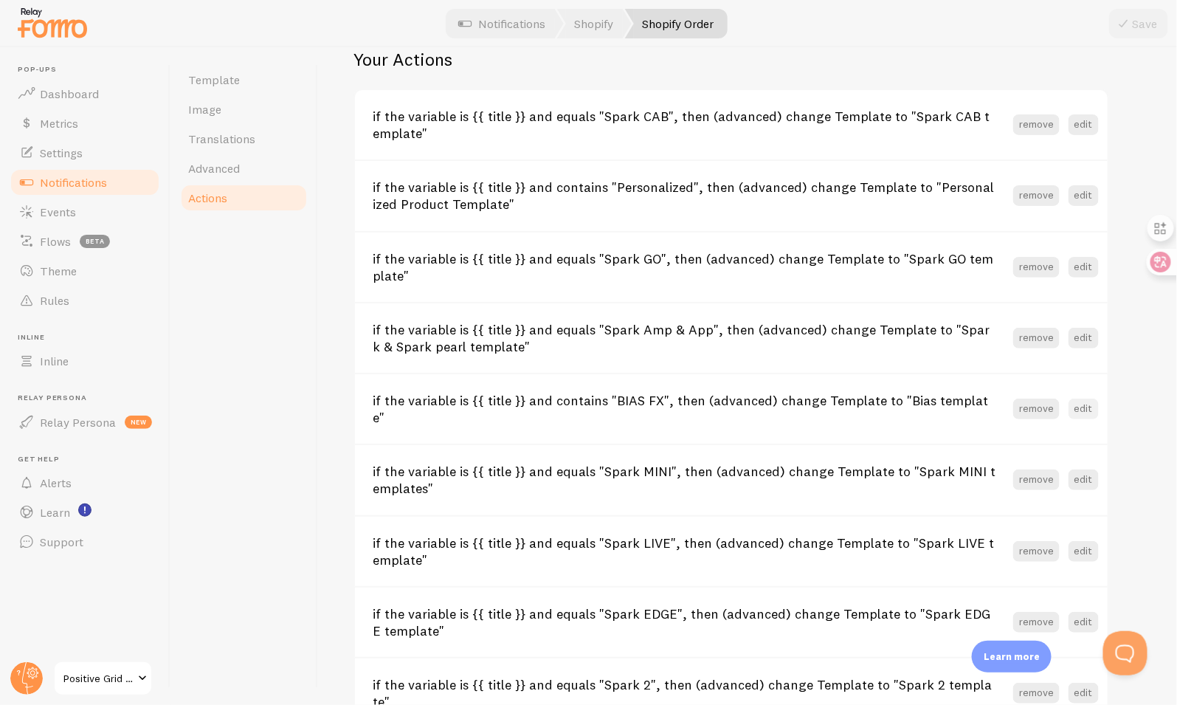
click at [1083, 404] on button "edit" at bounding box center [1084, 408] width 30 height 21
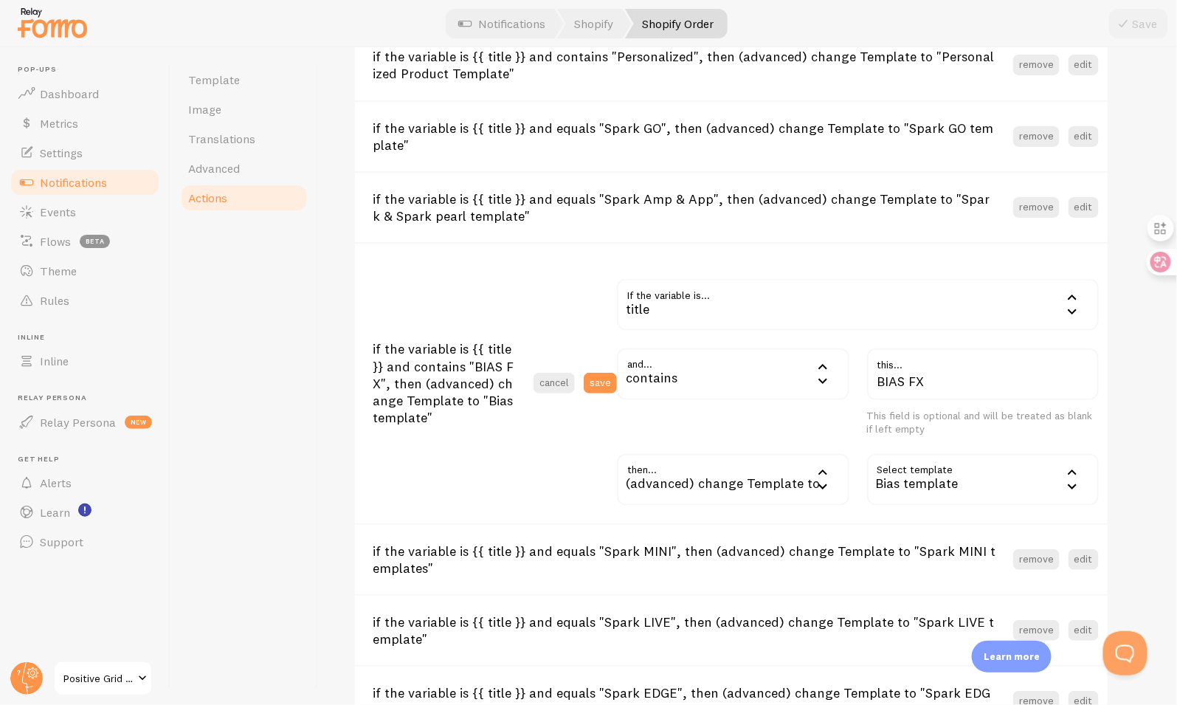
scroll to position [784, 0]
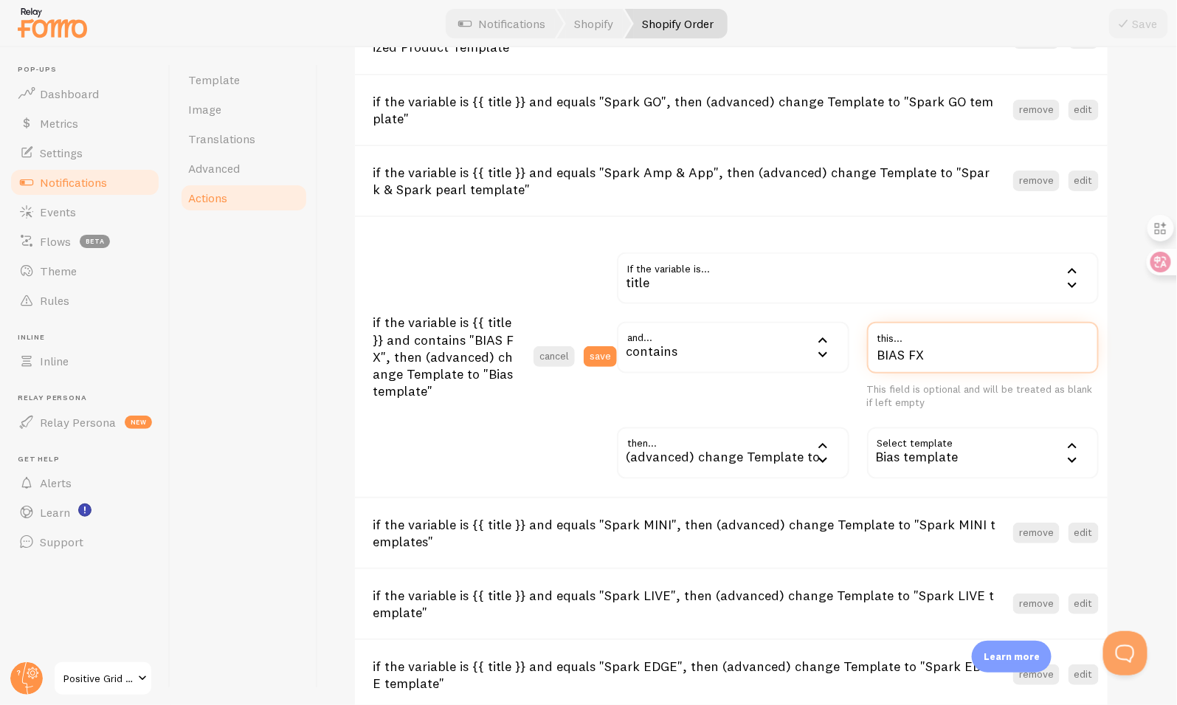
click at [919, 359] on input "BIAS FX" at bounding box center [983, 348] width 232 height 52
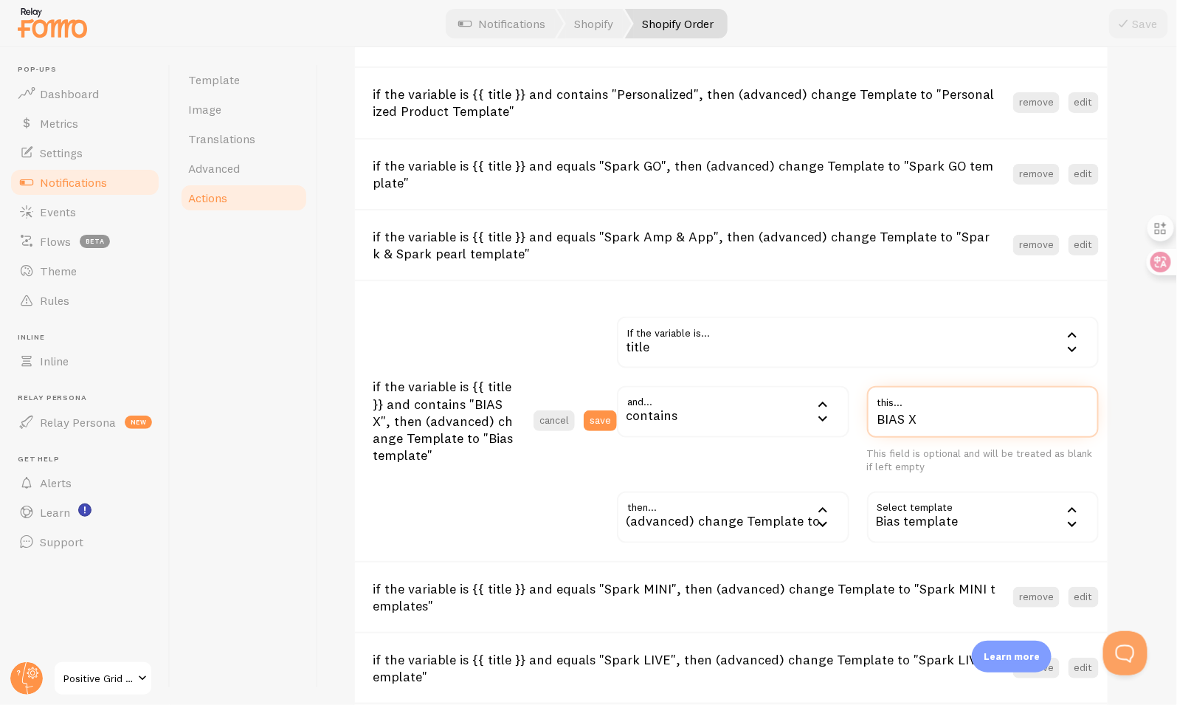
scroll to position [712, 0]
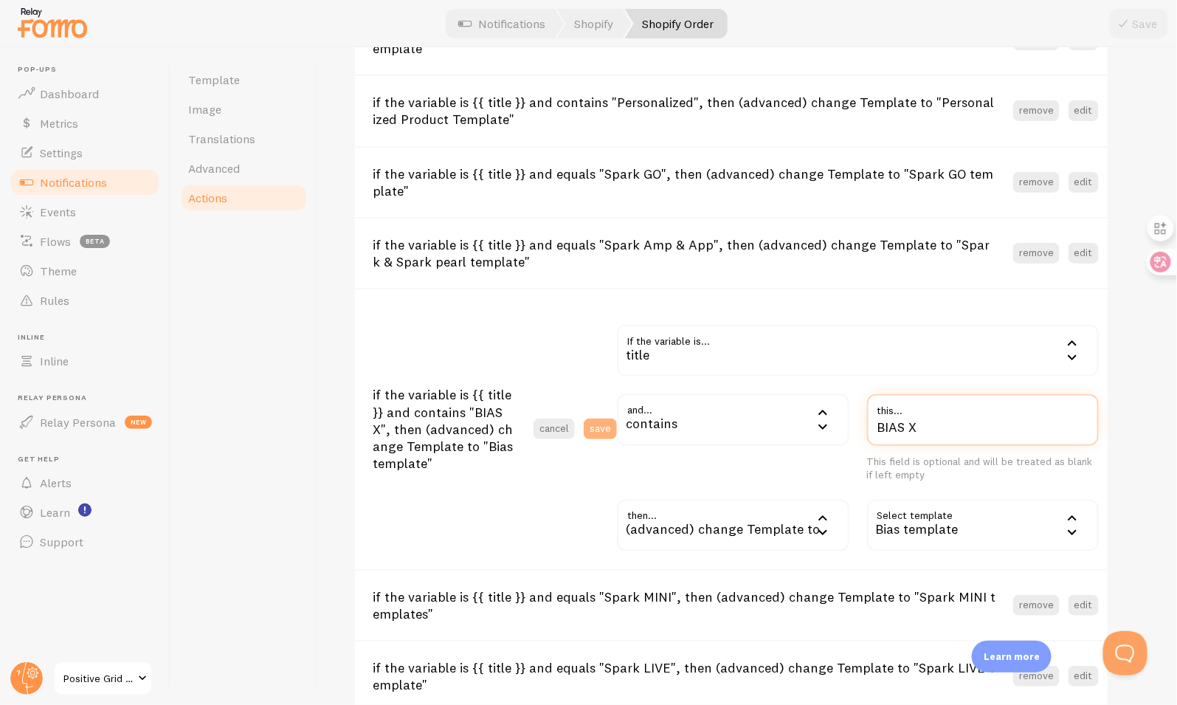
type input "BIAS X"
click at [604, 429] on button "save" at bounding box center [600, 428] width 33 height 21
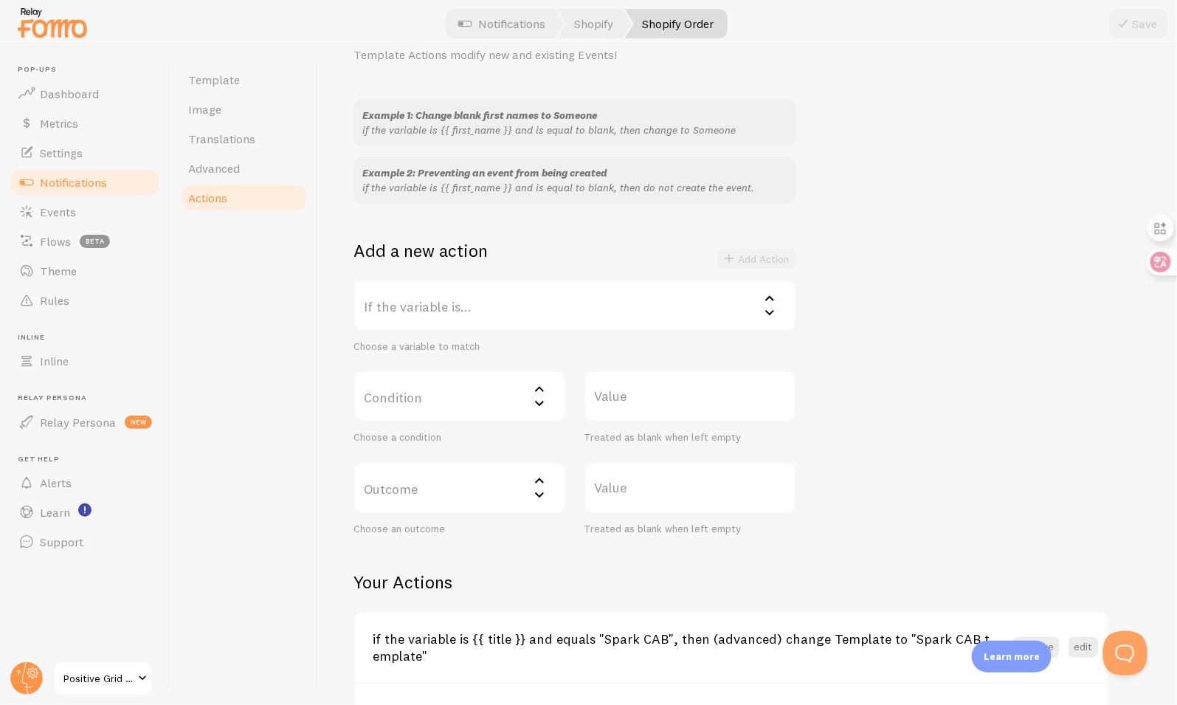
scroll to position [0, 0]
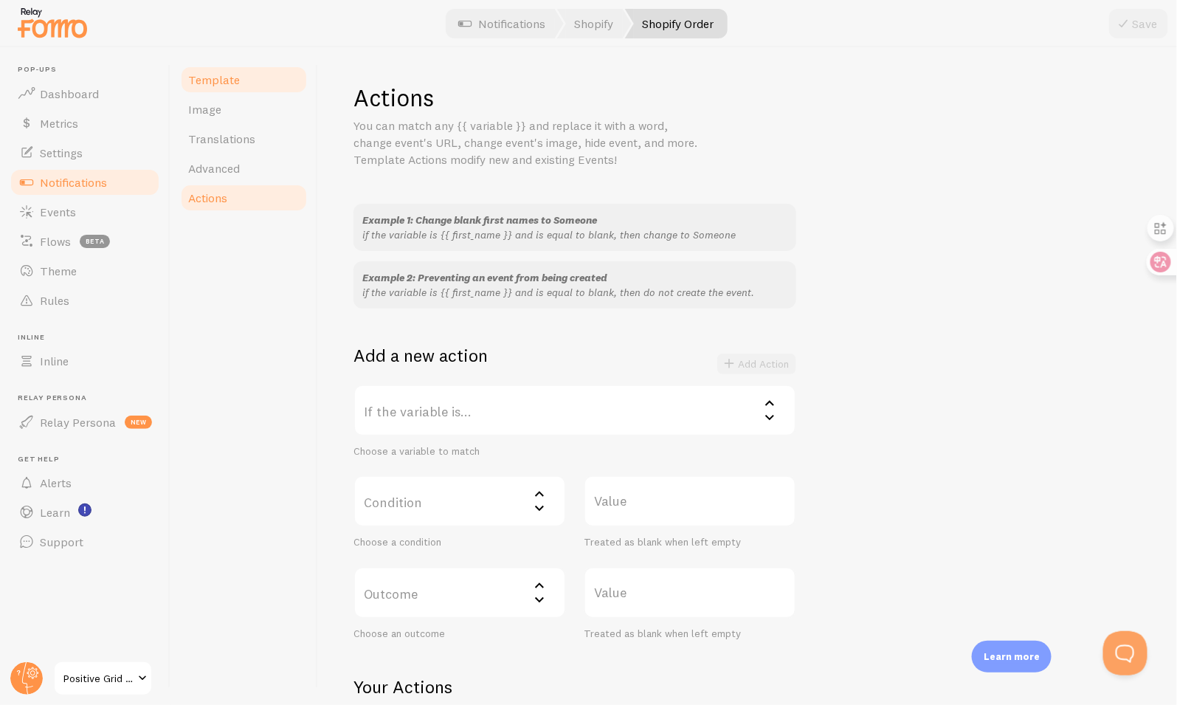
click at [241, 76] on link "Template" at bounding box center [243, 80] width 129 height 30
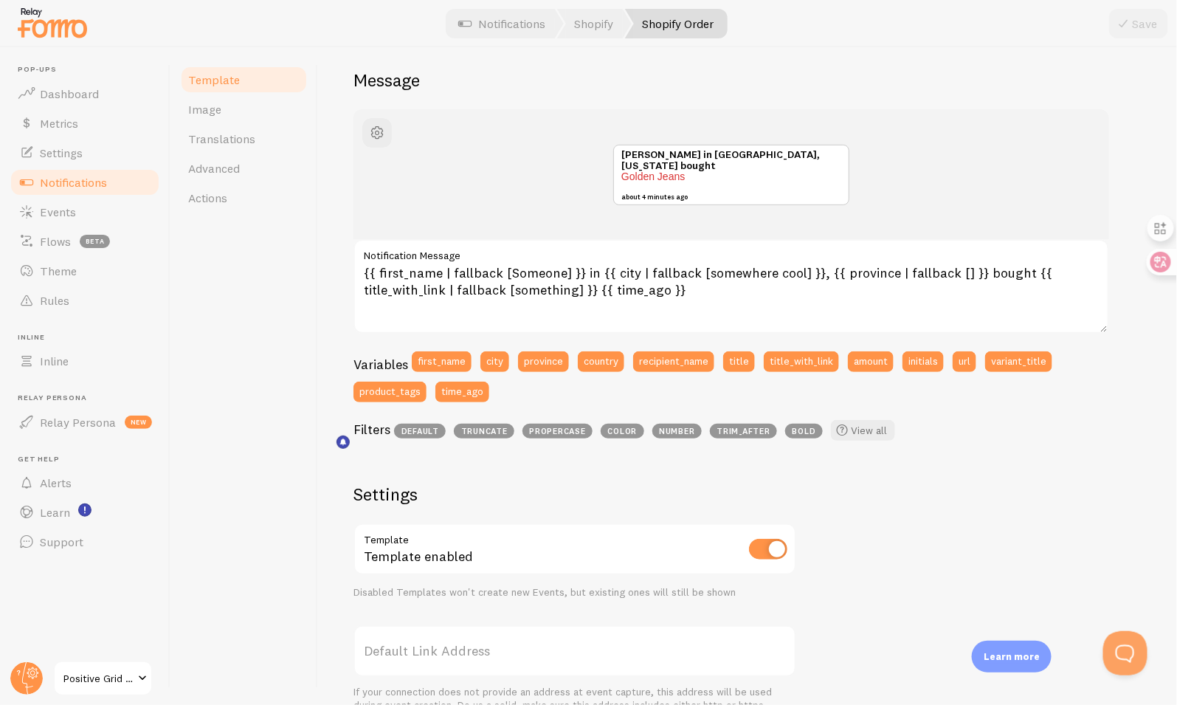
scroll to position [105, 0]
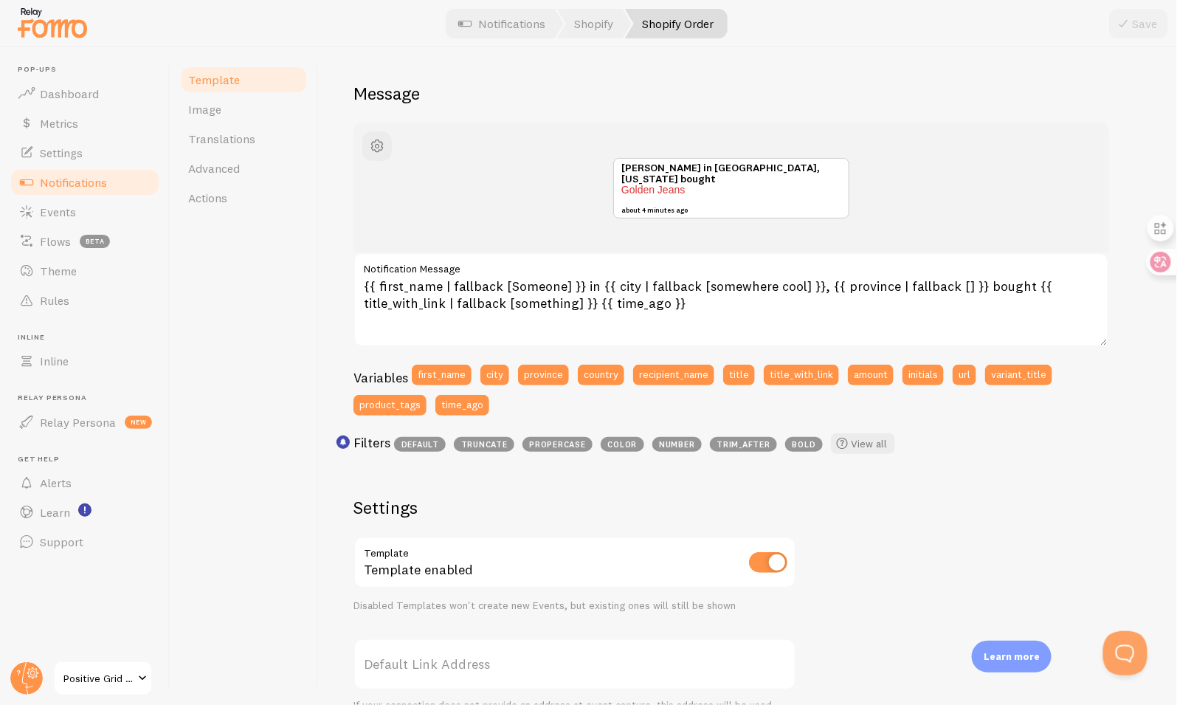
click at [75, 180] on span "Notifications" at bounding box center [73, 182] width 67 height 15
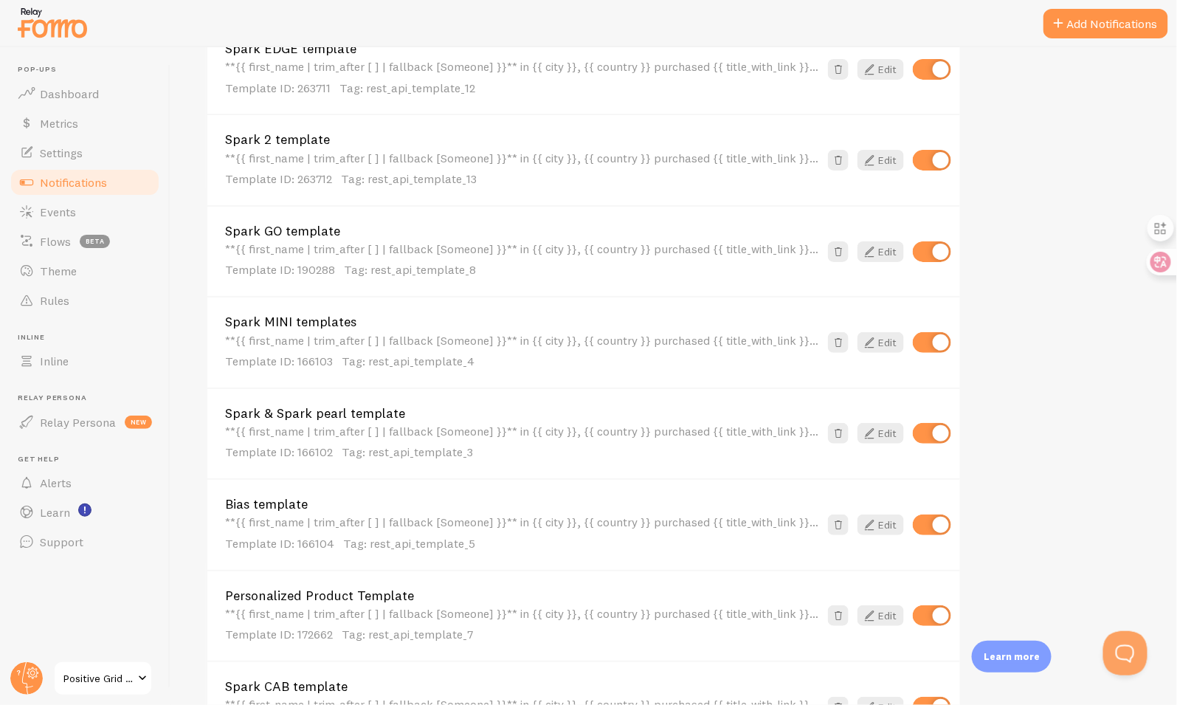
scroll to position [773, 0]
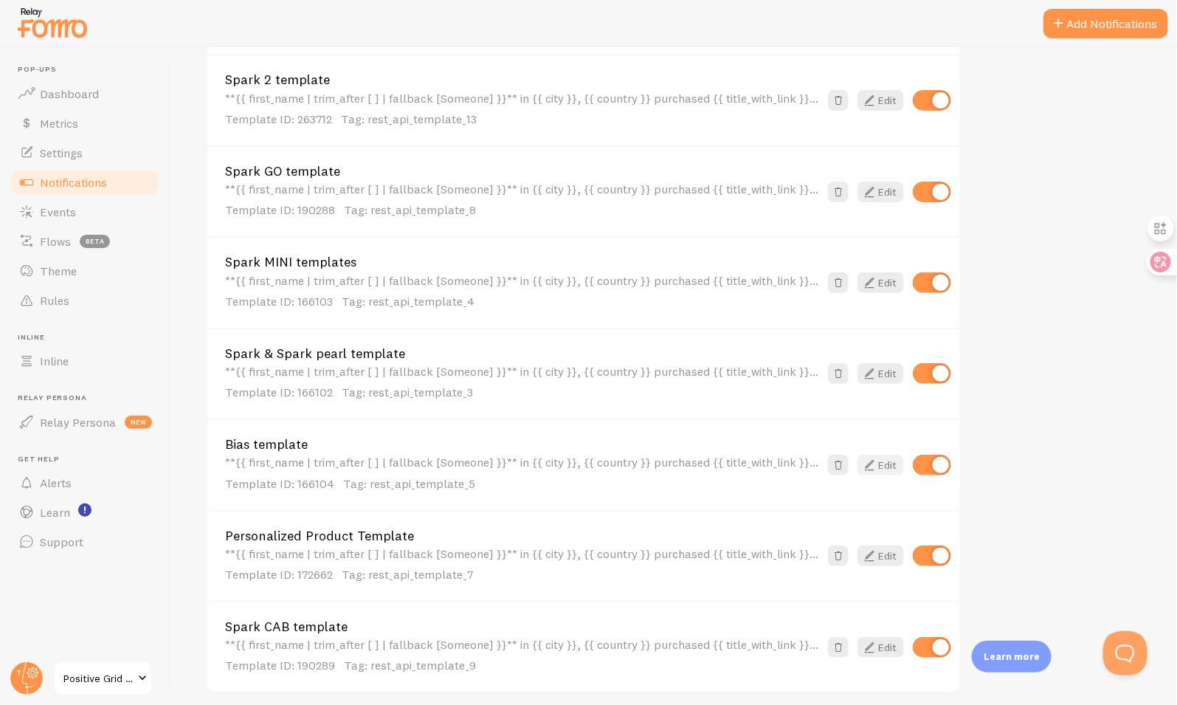
click at [870, 465] on icon at bounding box center [869, 465] width 18 height 18
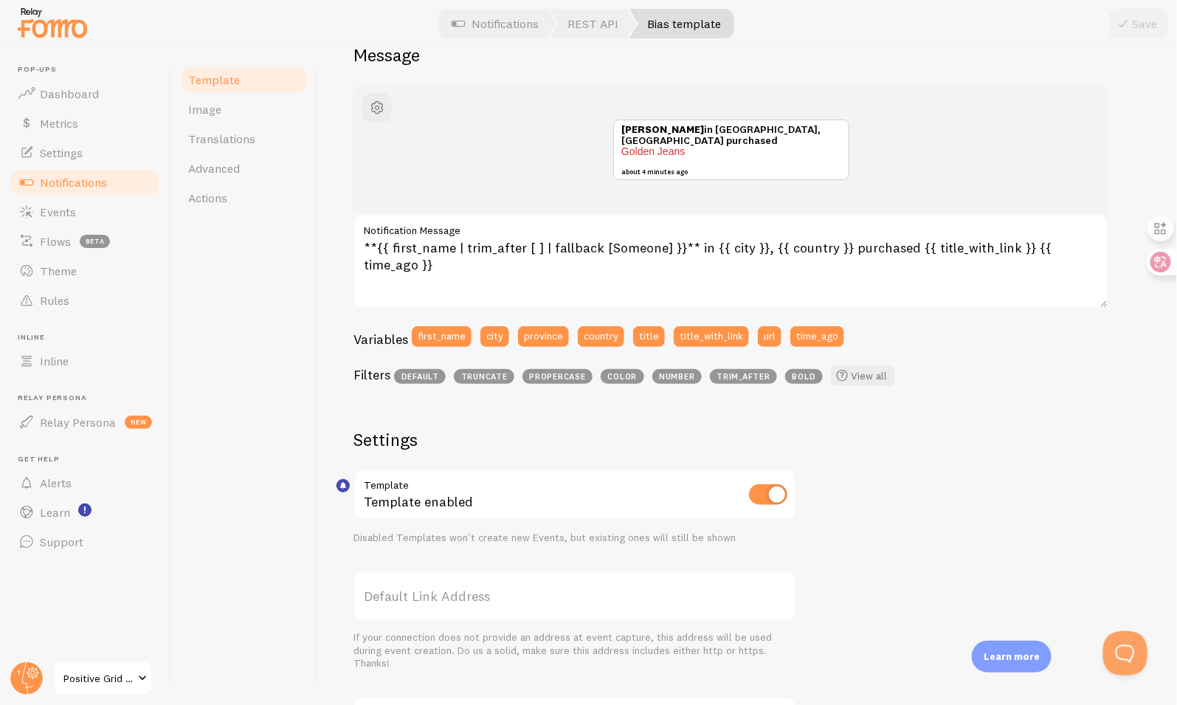
scroll to position [194, 0]
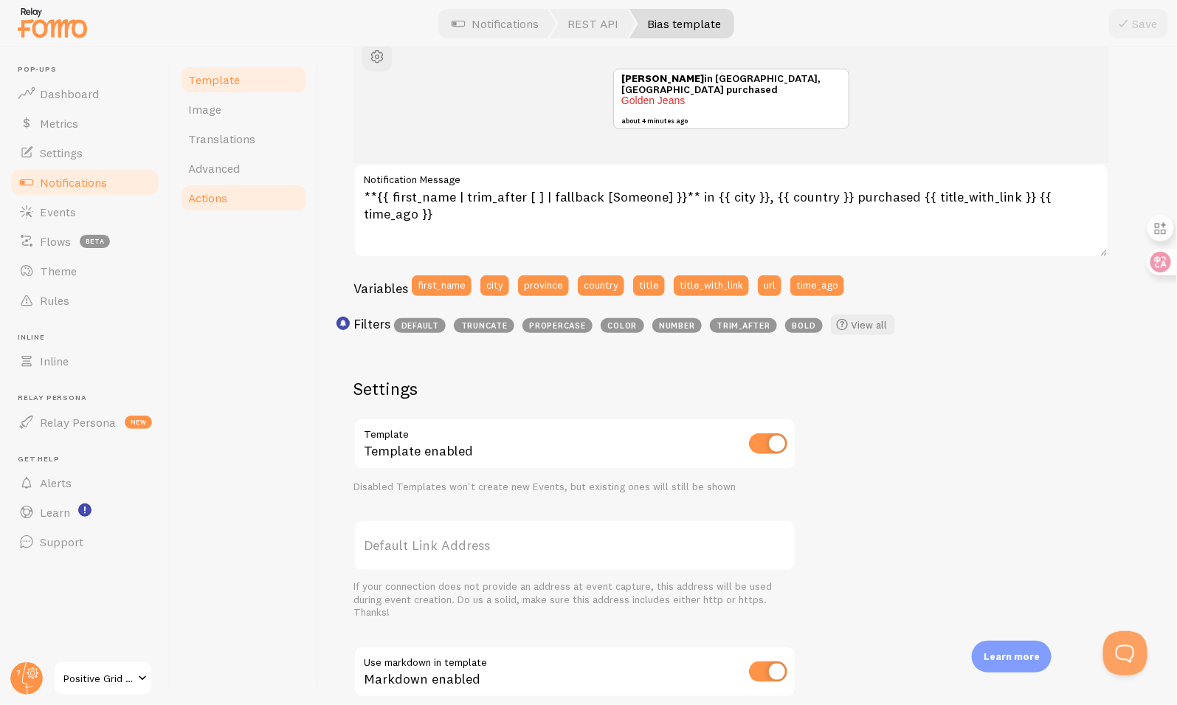
click at [241, 198] on link "Actions" at bounding box center [243, 198] width 129 height 30
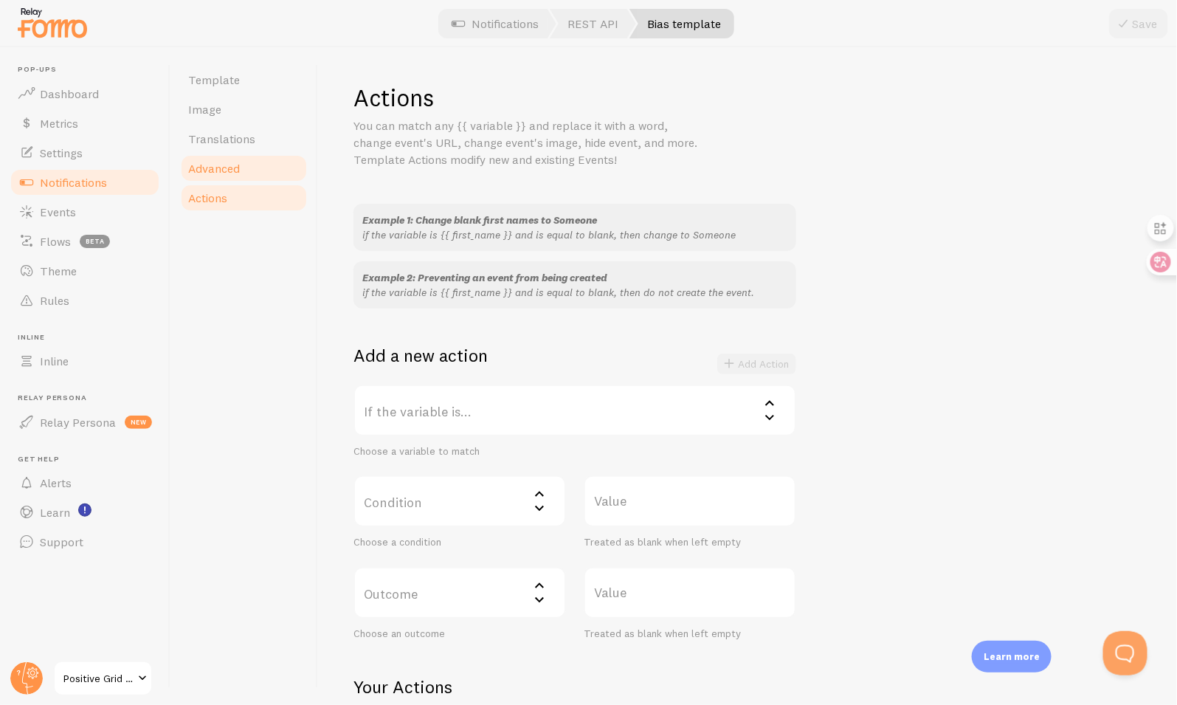
click at [203, 165] on span "Advanced" at bounding box center [214, 168] width 52 height 15
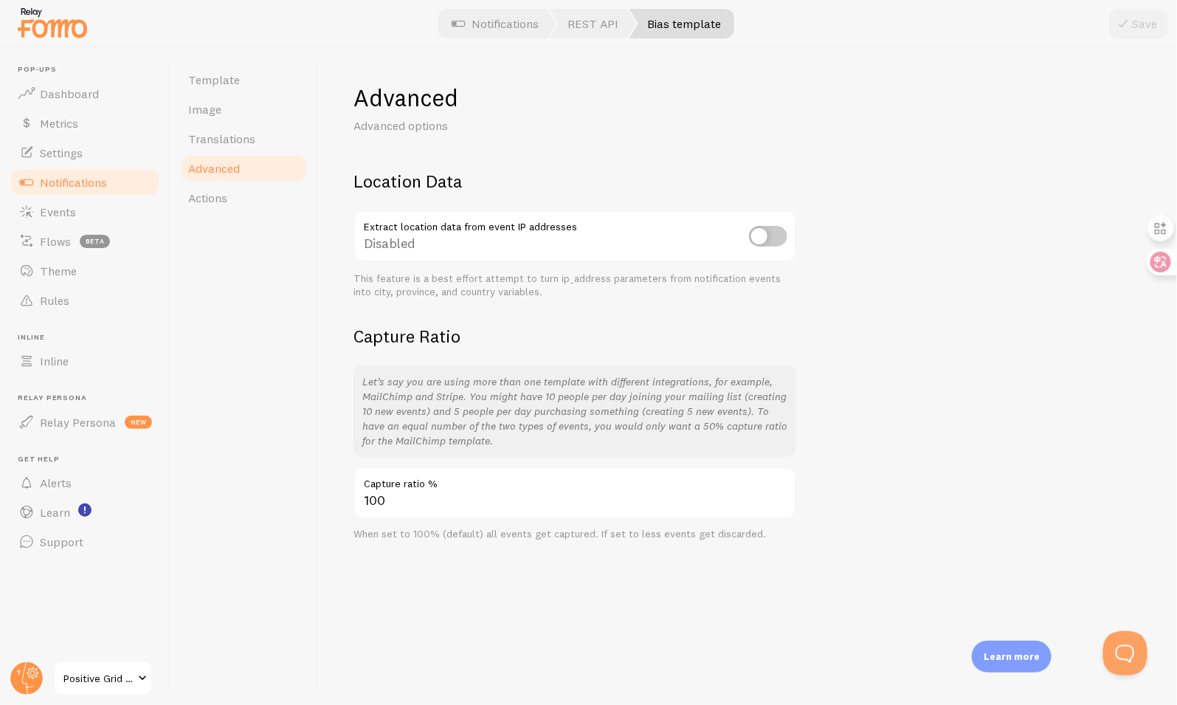
click at [101, 184] on span "Notifications" at bounding box center [73, 182] width 67 height 15
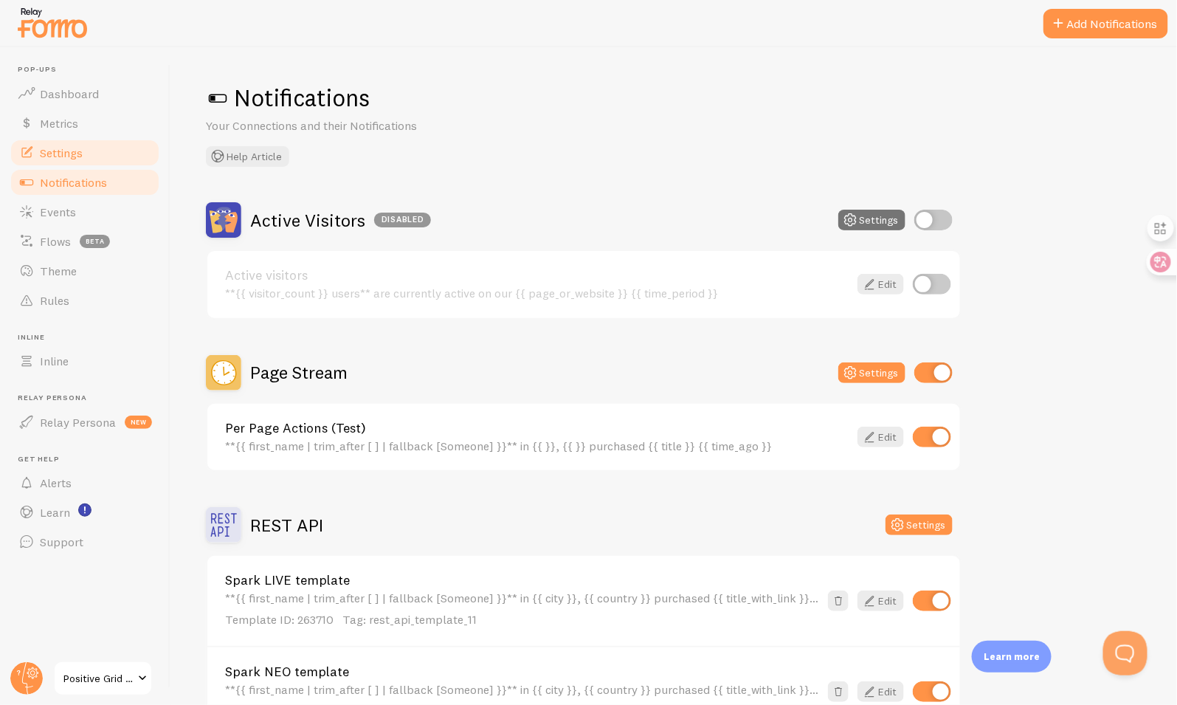
click at [101, 156] on link "Settings" at bounding box center [85, 153] width 152 height 30
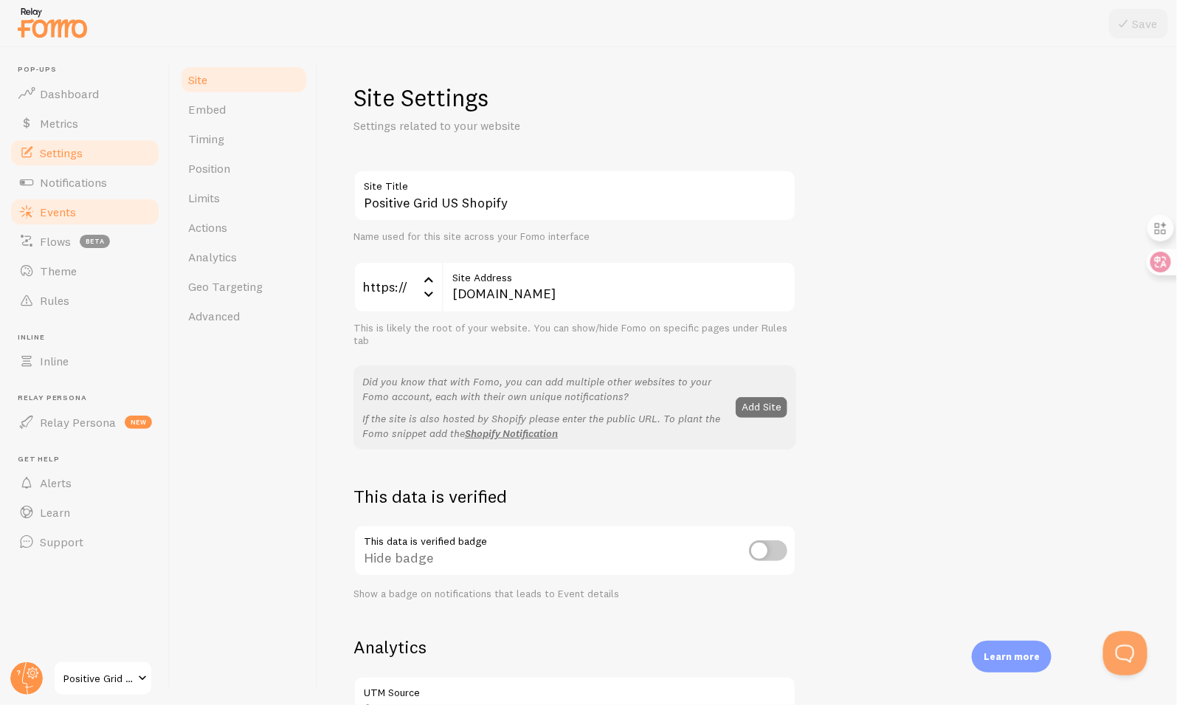
click at [99, 204] on link "Events" at bounding box center [85, 212] width 152 height 30
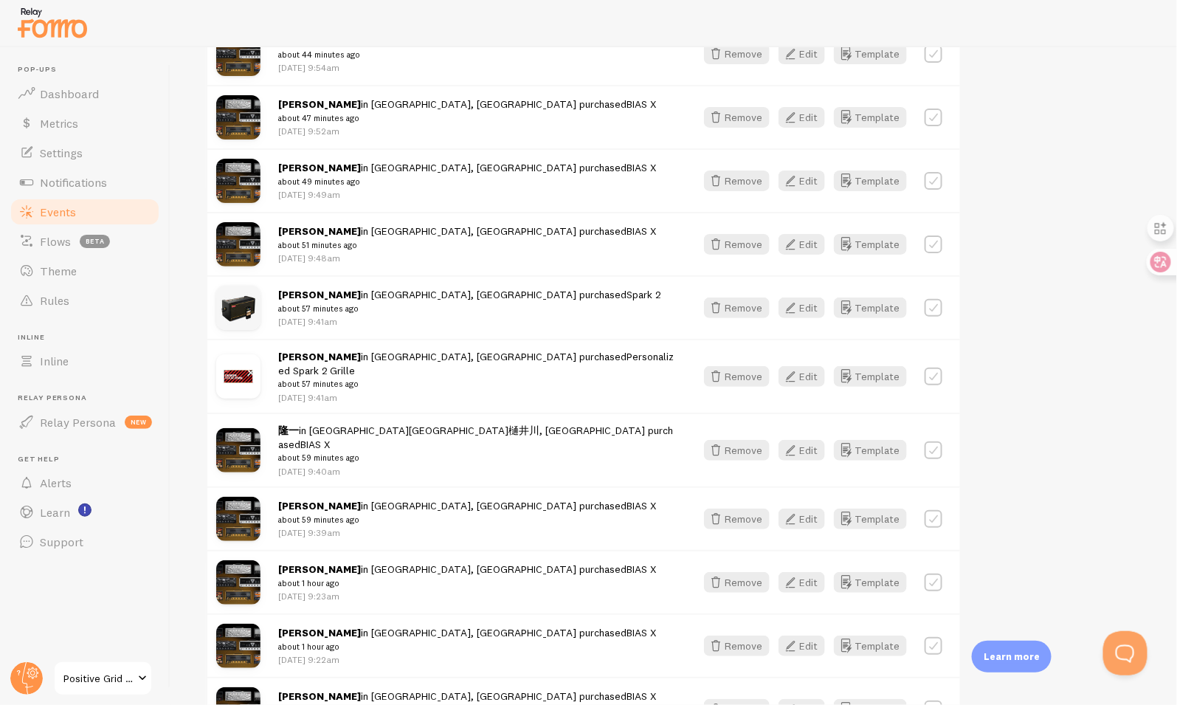
scroll to position [372, 0]
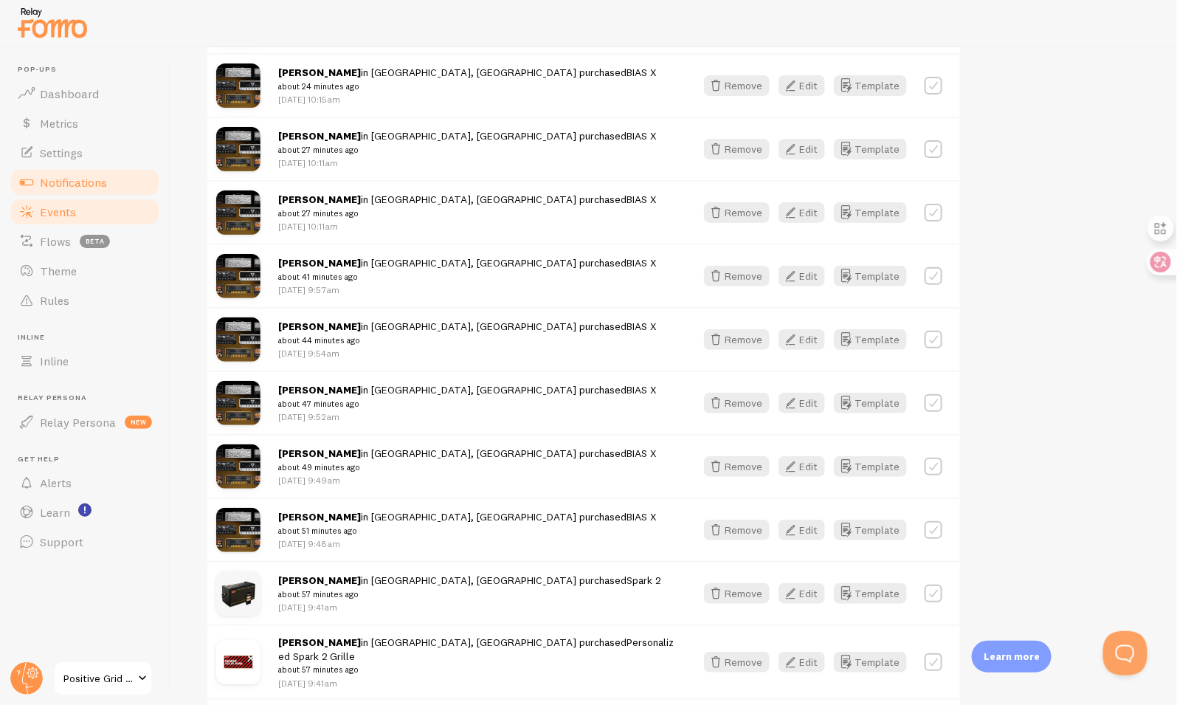
click at [96, 184] on span "Notifications" at bounding box center [73, 182] width 67 height 15
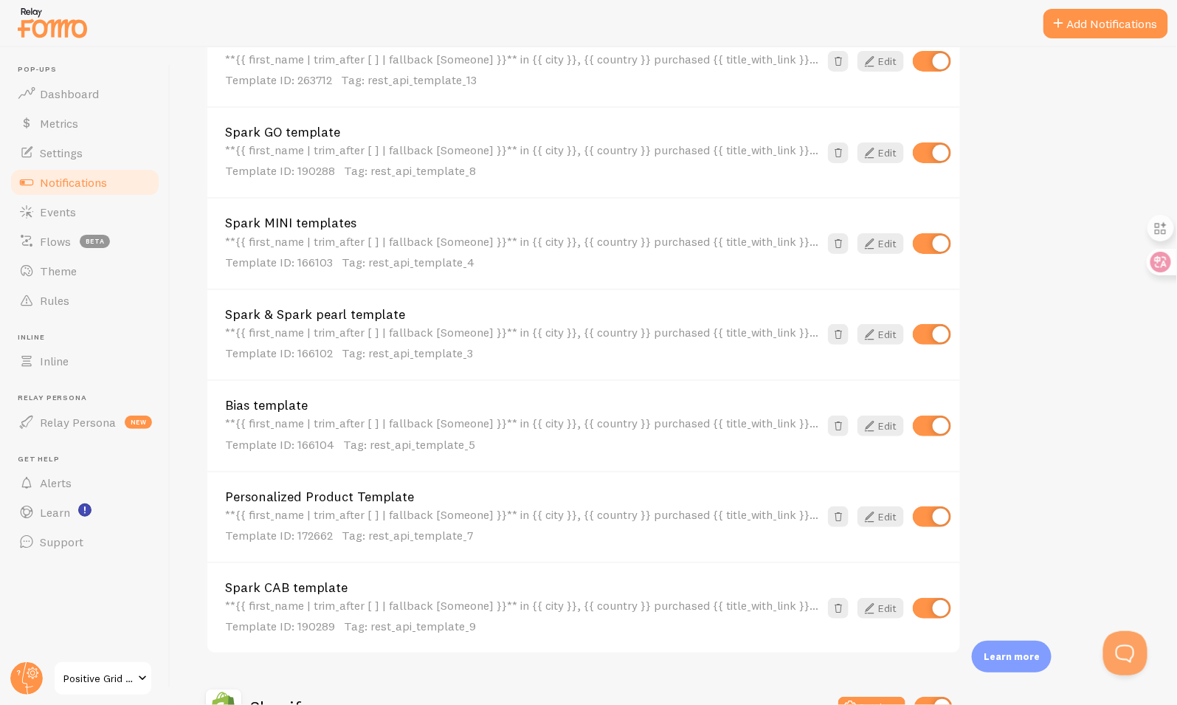
scroll to position [840, 0]
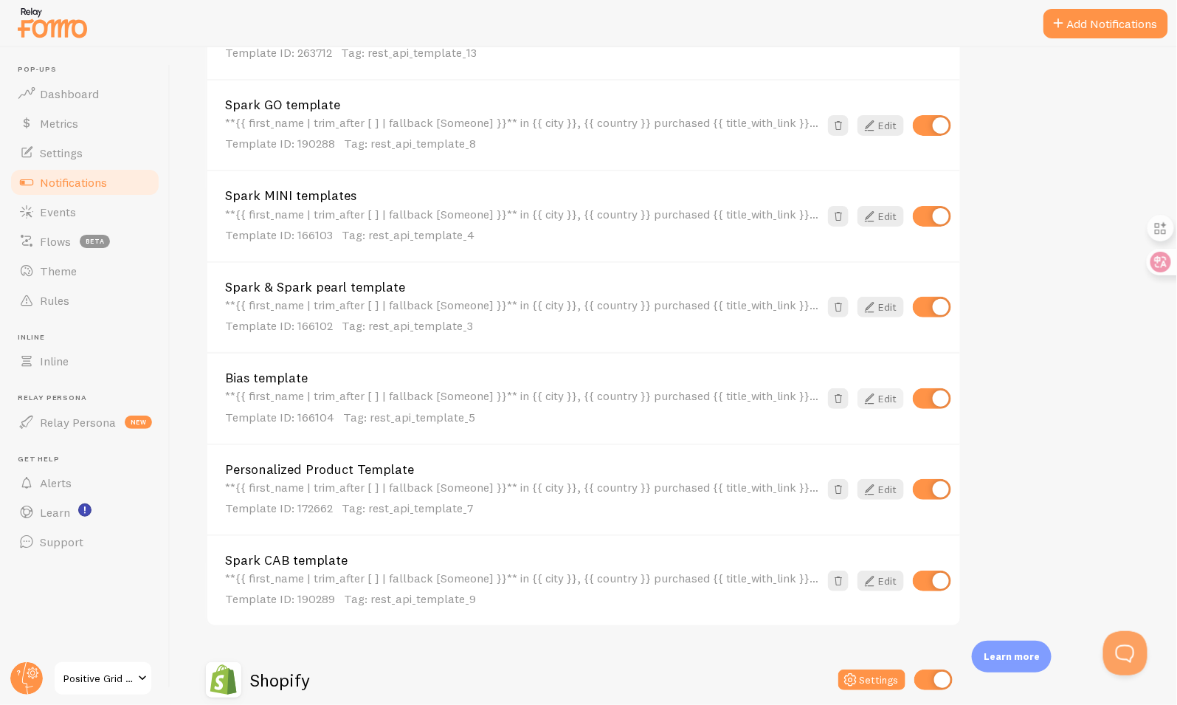
click at [877, 398] on icon at bounding box center [869, 399] width 18 height 18
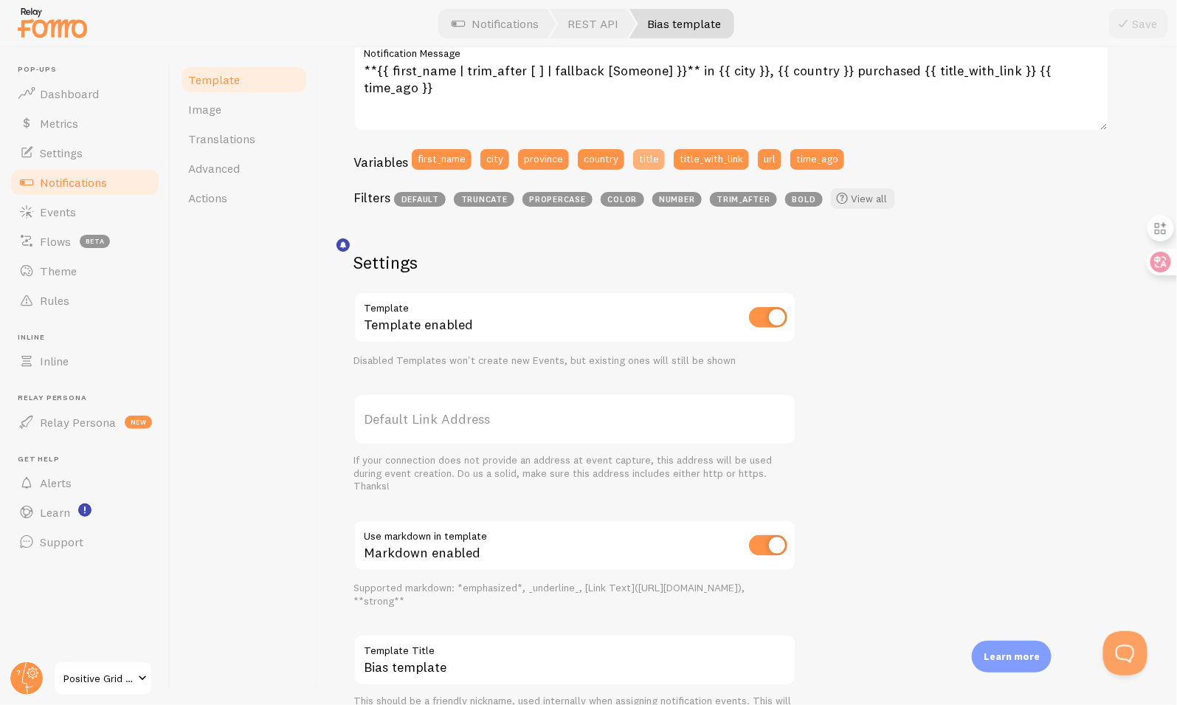
scroll to position [396, 0]
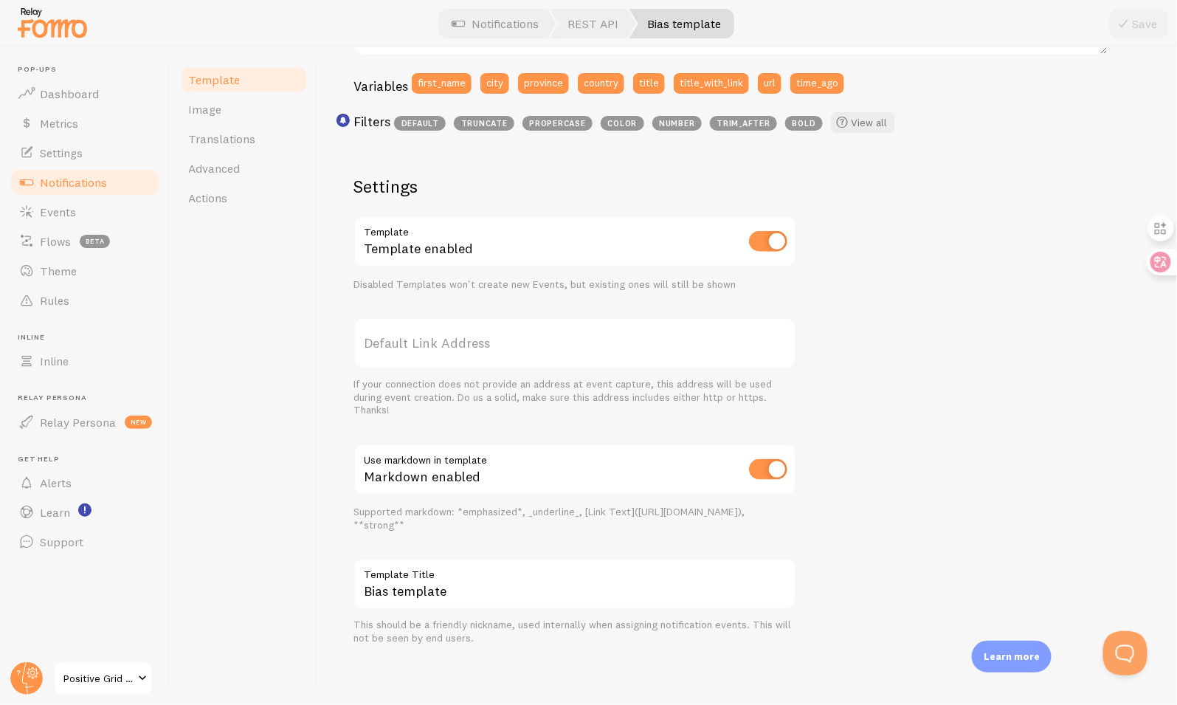
click at [573, 576] on label "Template Title" at bounding box center [574, 570] width 443 height 25
click at [573, 576] on input "Bias template" at bounding box center [574, 584] width 443 height 52
click at [261, 200] on link "Actions" at bounding box center [243, 198] width 129 height 30
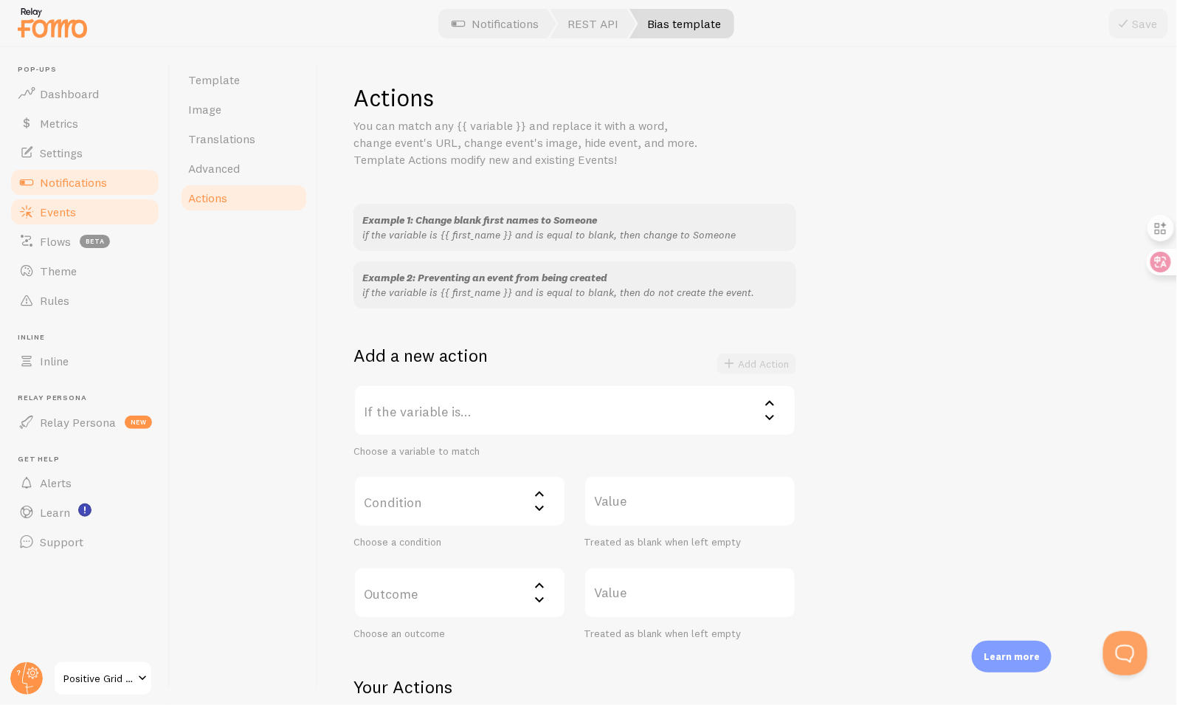
click at [53, 201] on link "Events" at bounding box center [85, 212] width 152 height 30
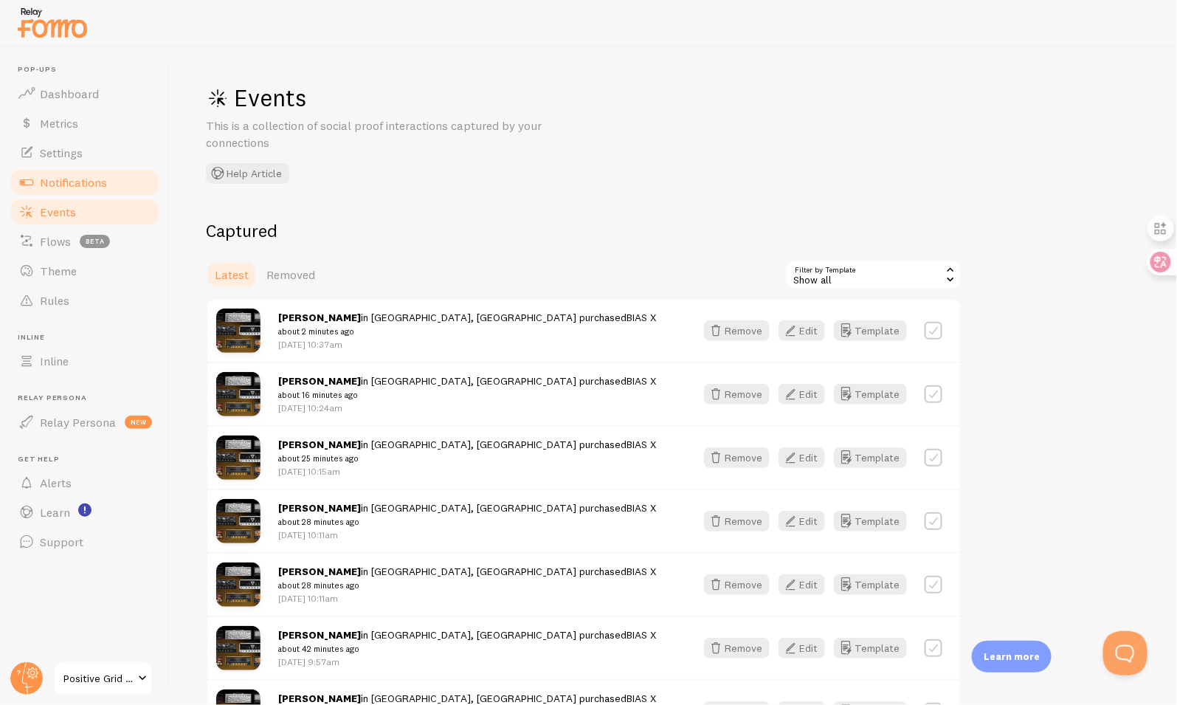
click at [103, 184] on span "Notifications" at bounding box center [73, 182] width 67 height 15
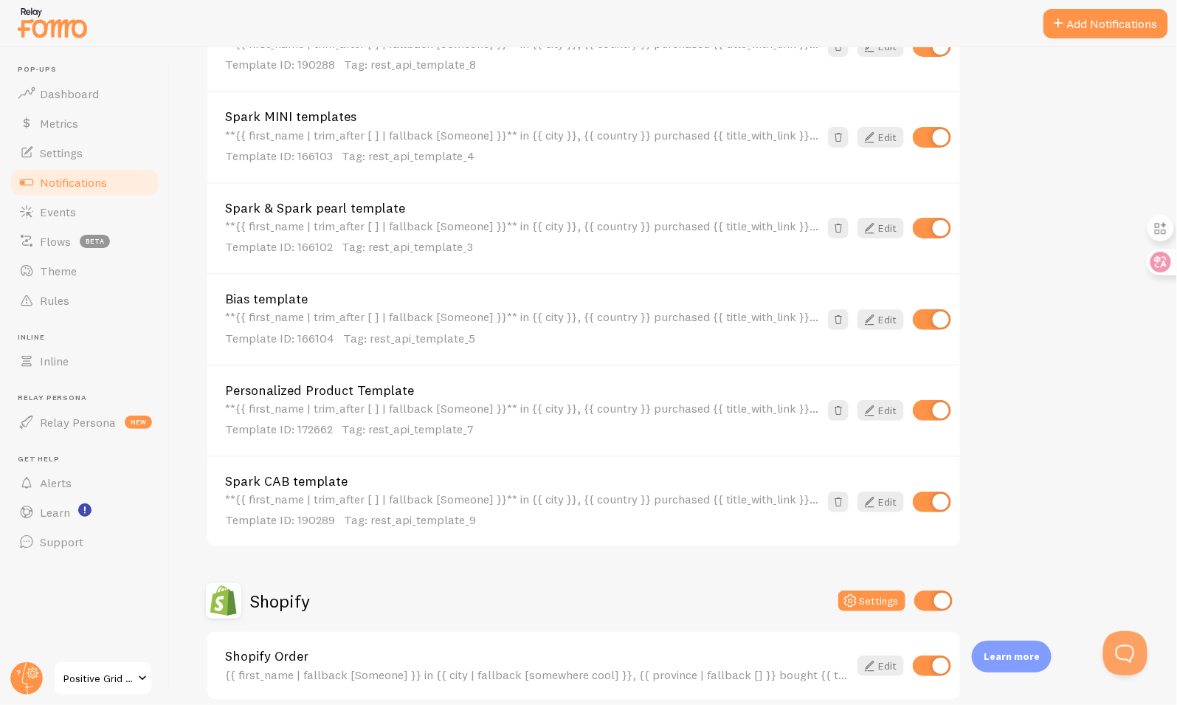
scroll to position [980, 0]
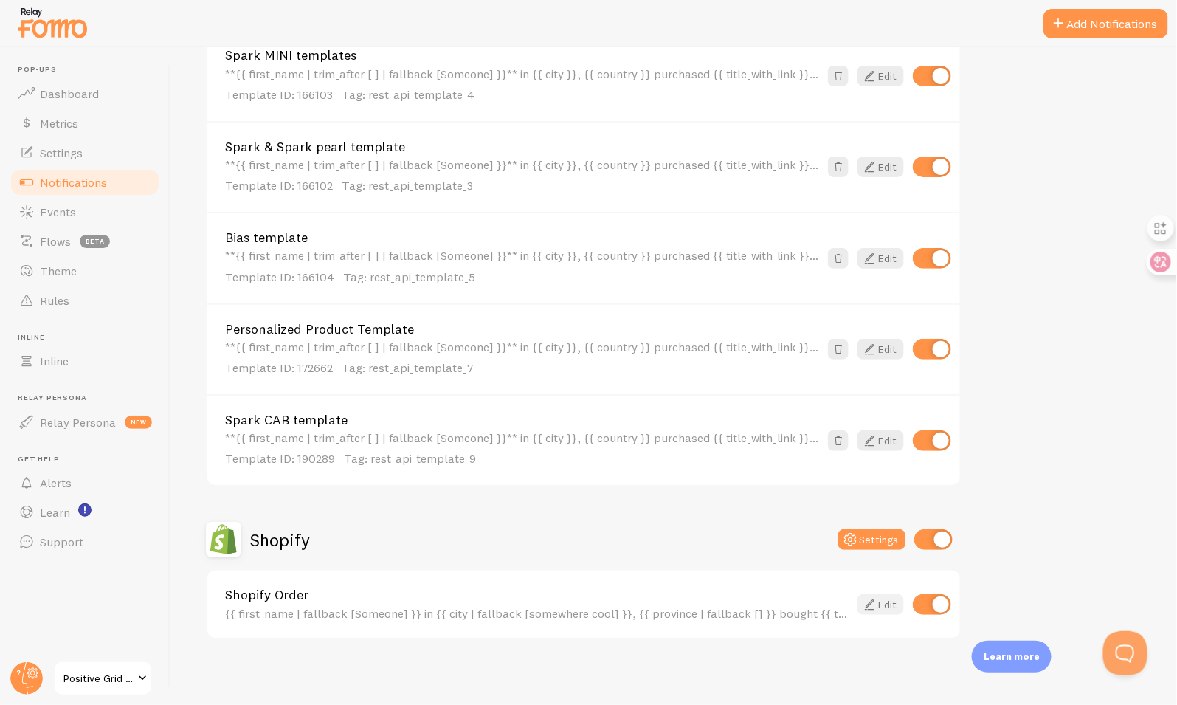
click at [868, 607] on icon at bounding box center [869, 605] width 18 height 18
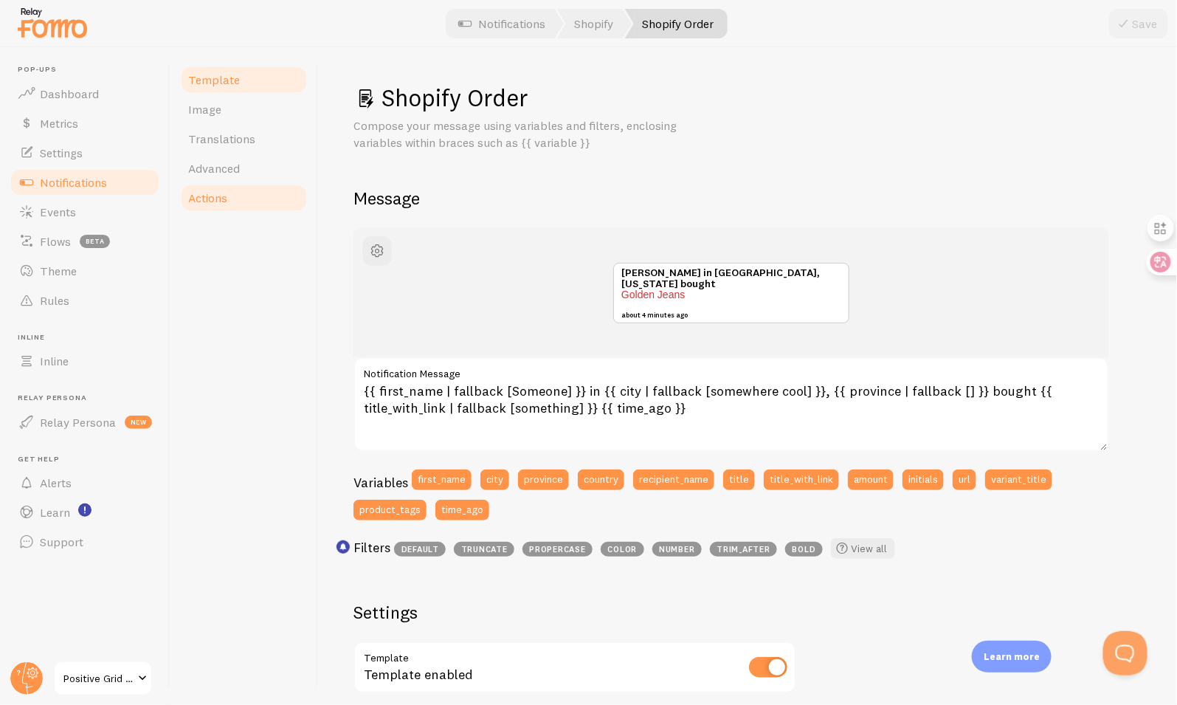
click at [262, 196] on link "Actions" at bounding box center [243, 198] width 129 height 30
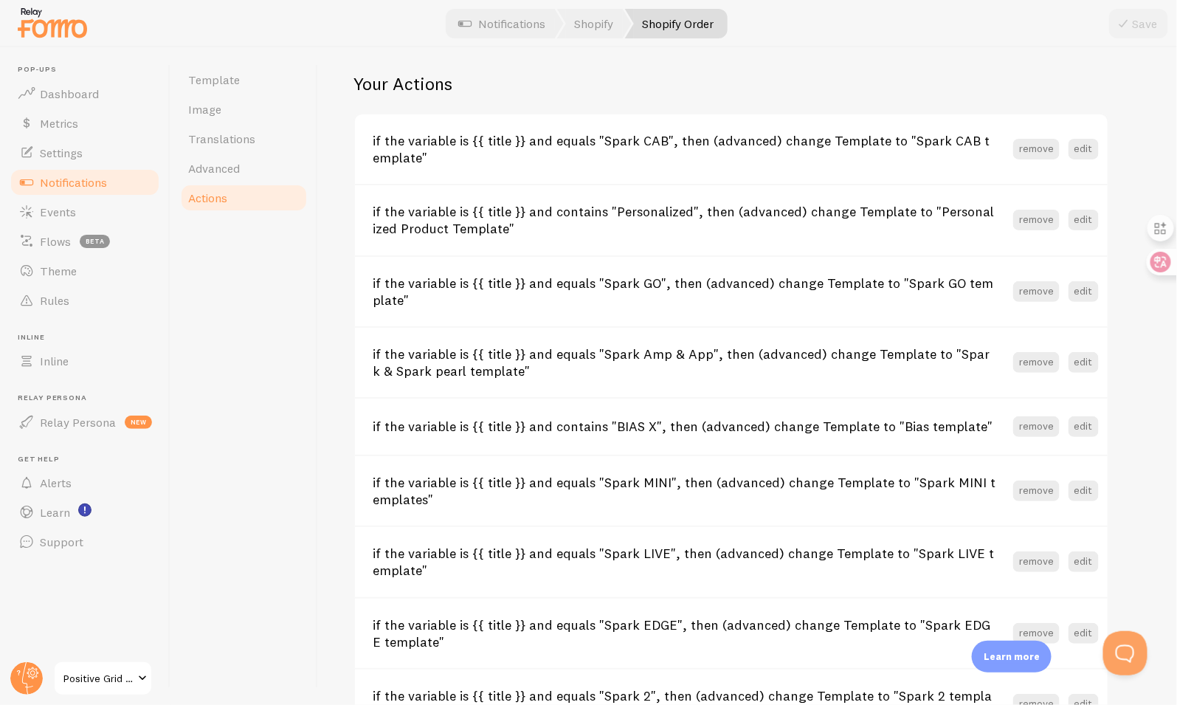
scroll to position [517, 0]
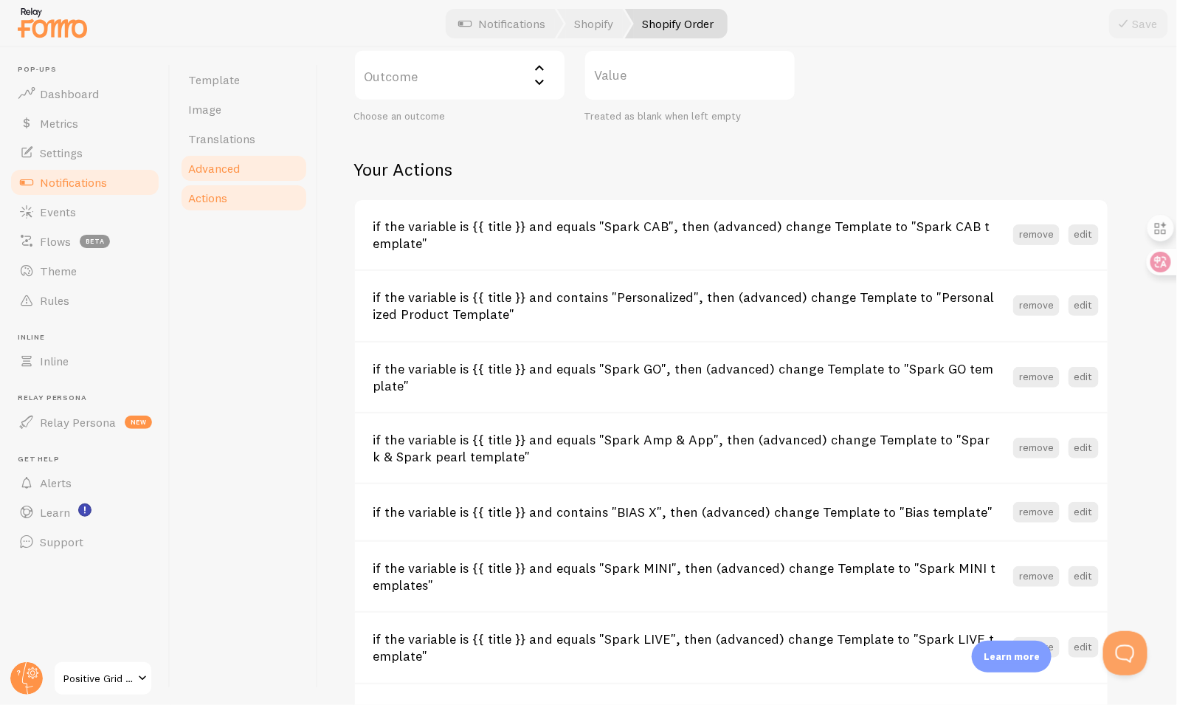
click at [224, 169] on span "Advanced" at bounding box center [214, 168] width 52 height 15
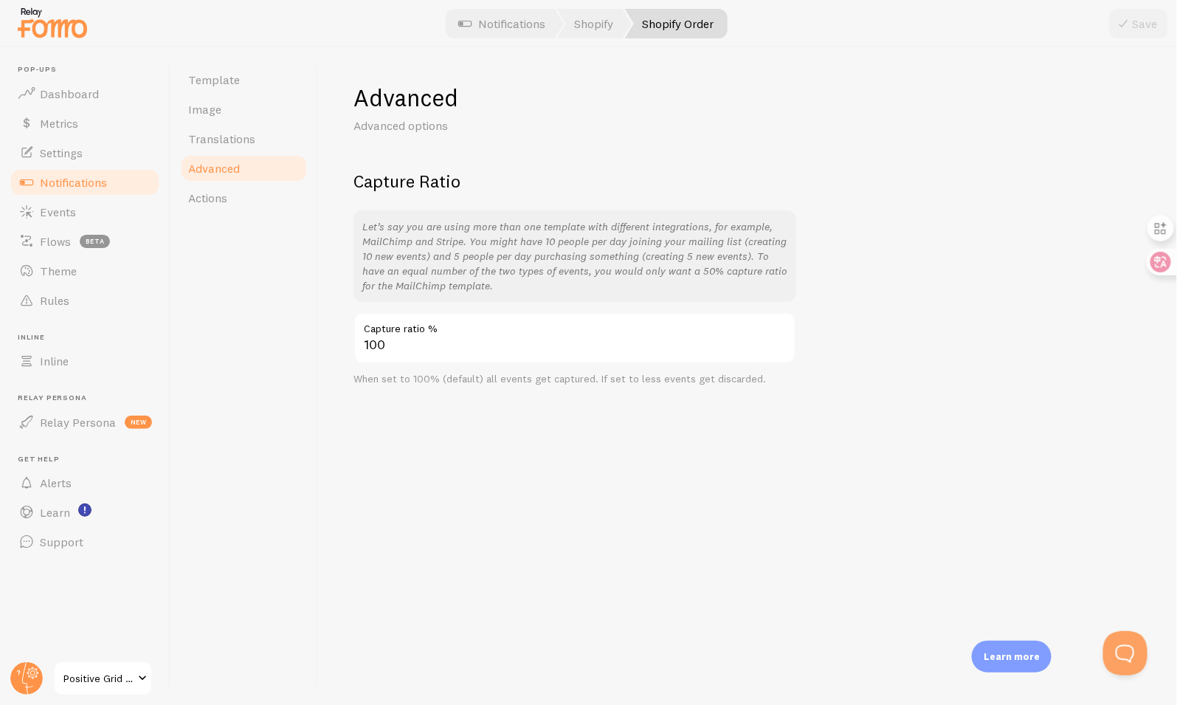
click at [97, 181] on span "Notifications" at bounding box center [73, 182] width 67 height 15
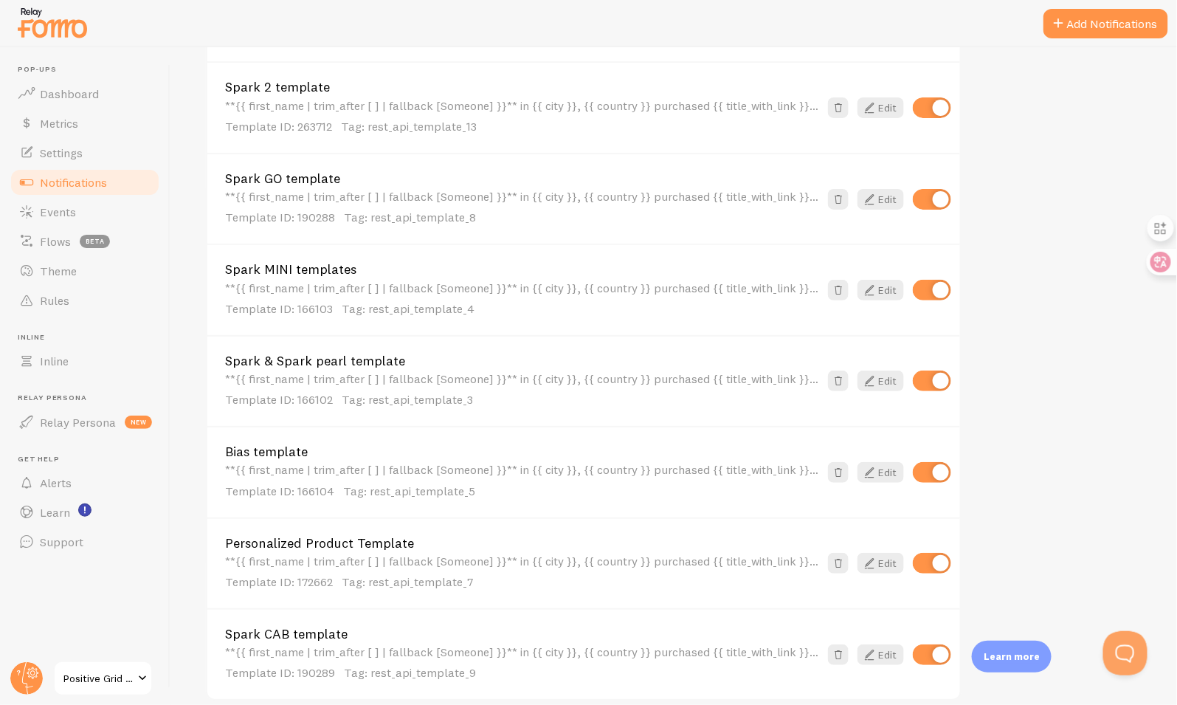
scroll to position [787, 0]
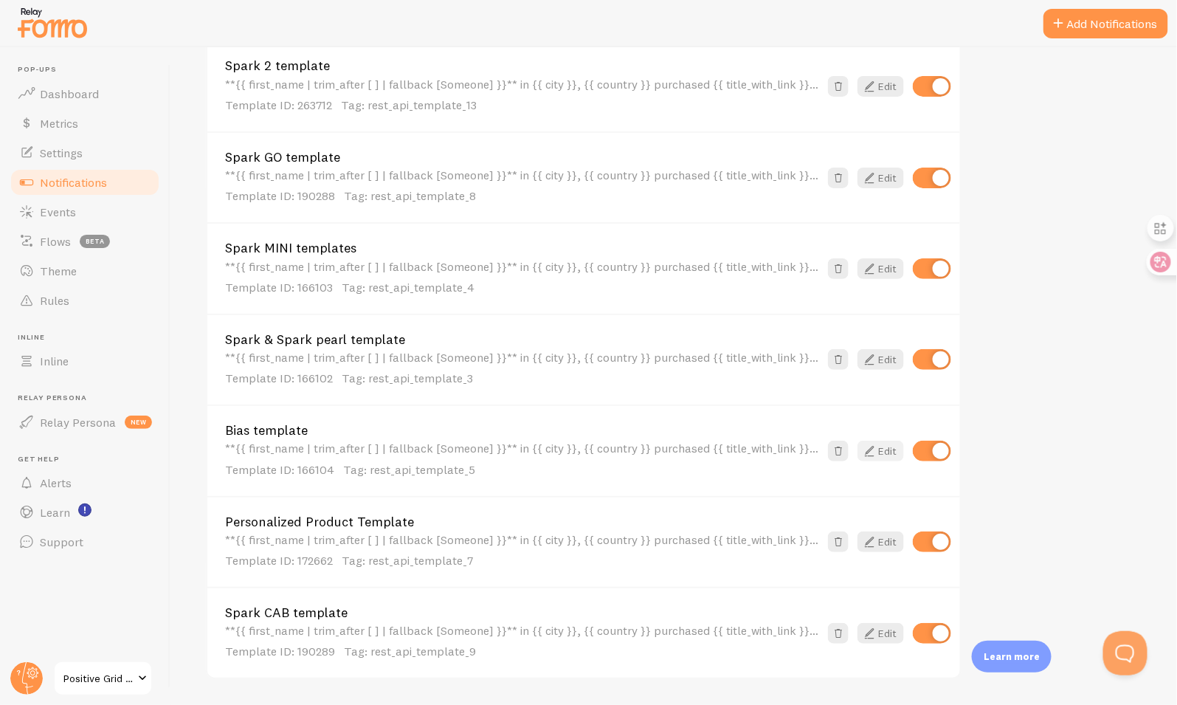
click at [874, 444] on icon at bounding box center [869, 451] width 18 height 18
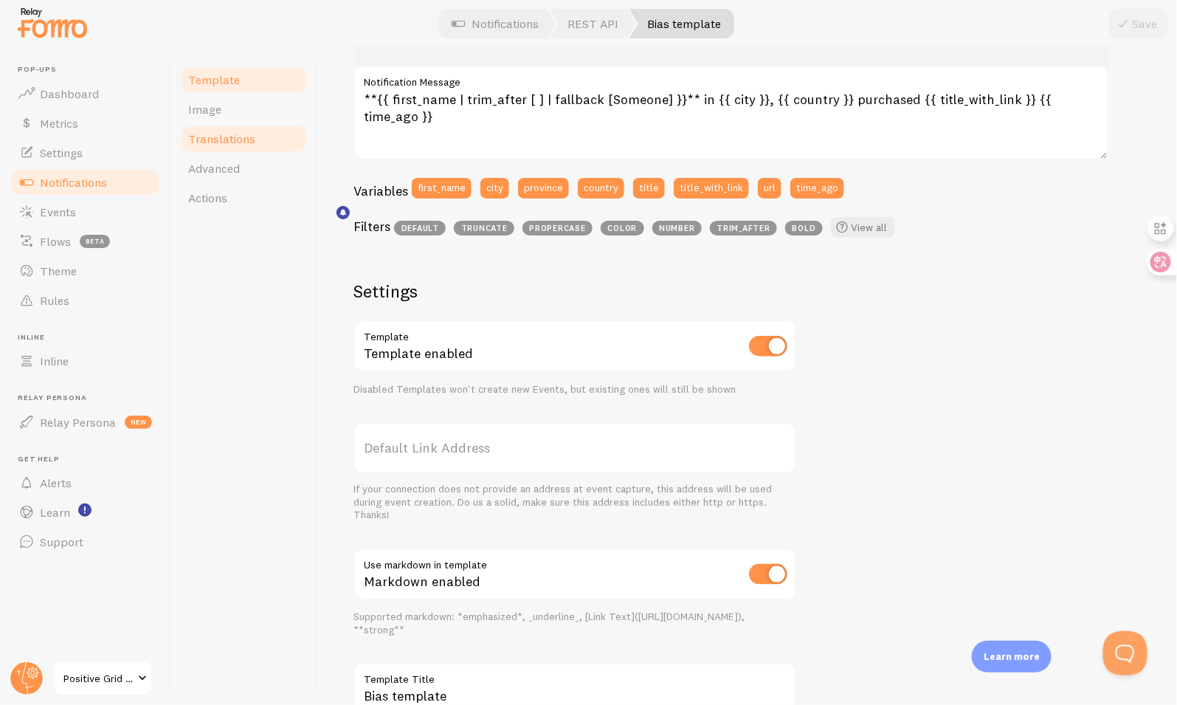
scroll to position [252, 0]
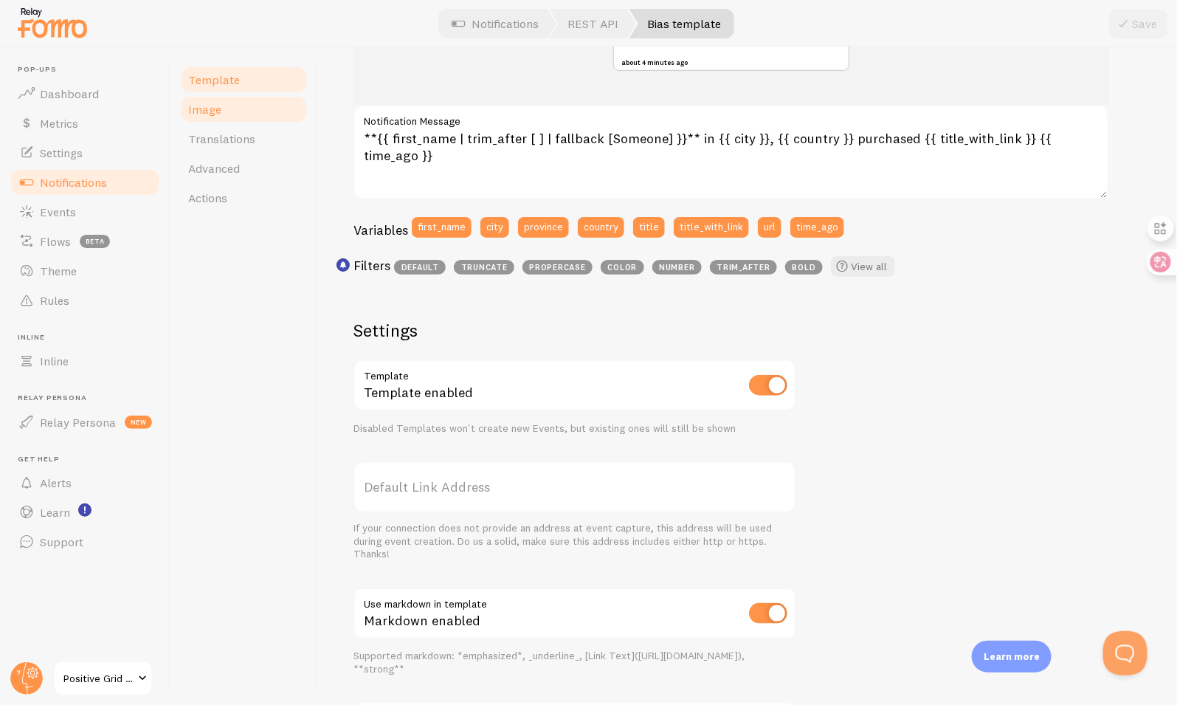
click at [223, 114] on link "Image" at bounding box center [243, 109] width 129 height 30
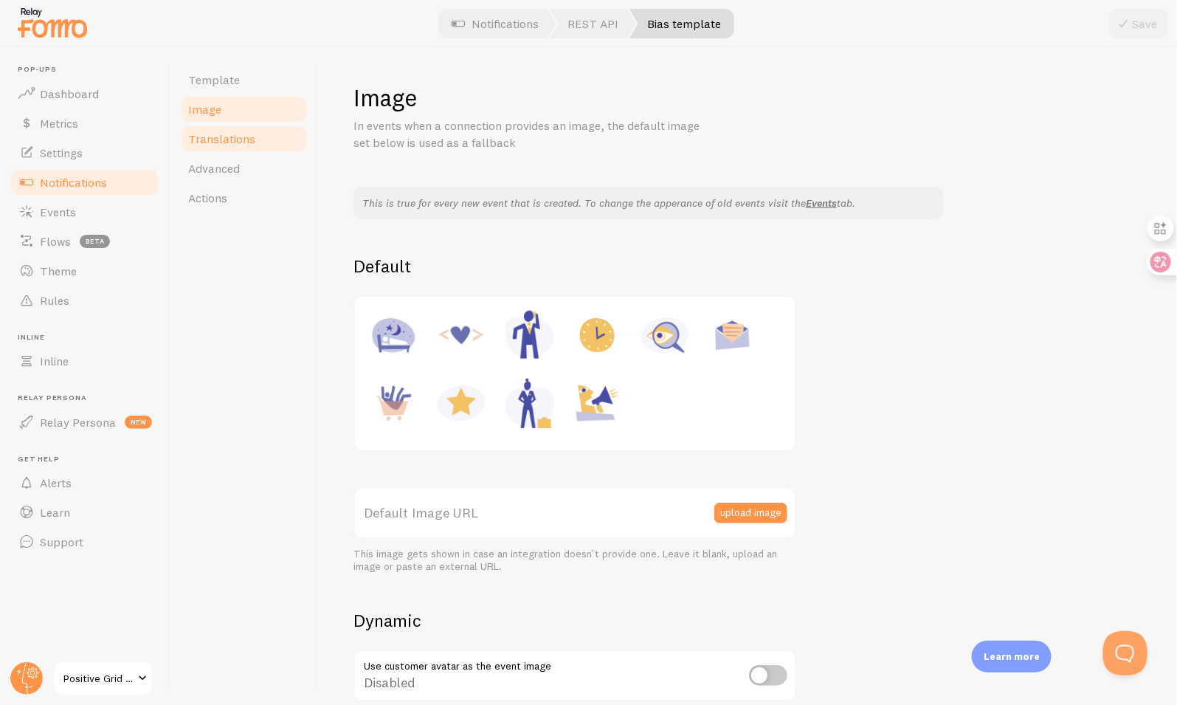
click at [229, 133] on span "Translations" at bounding box center [221, 138] width 67 height 15
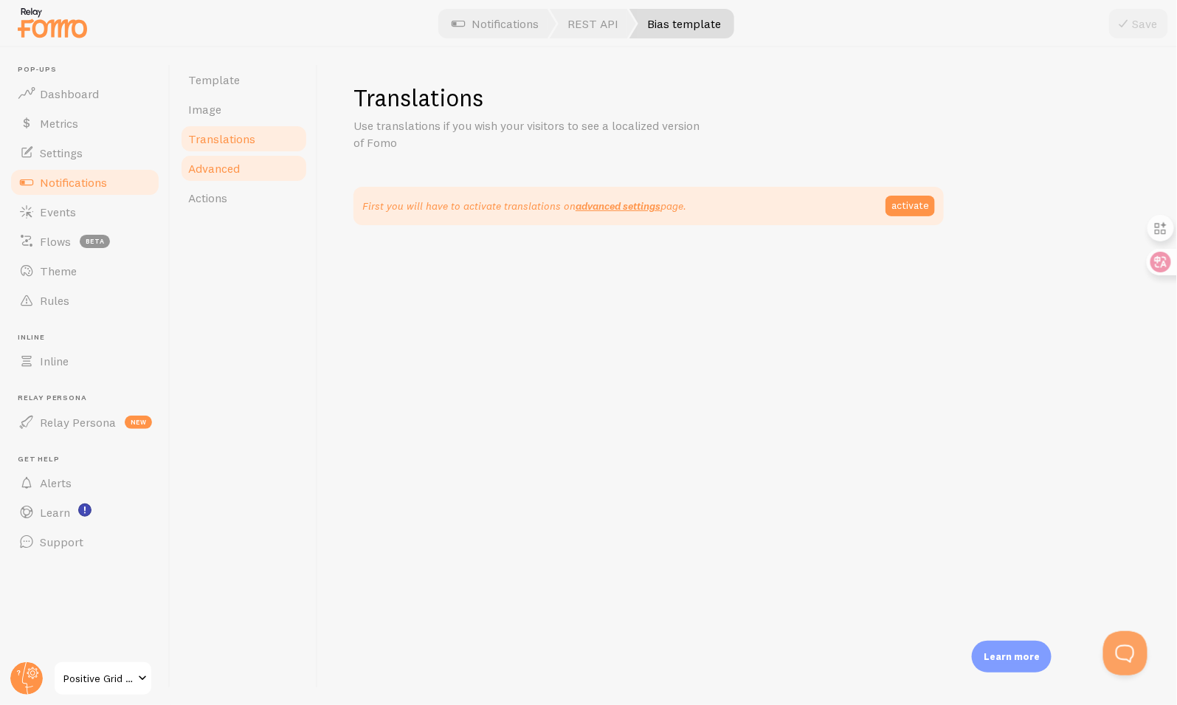
click at [230, 165] on span "Advanced" at bounding box center [214, 168] width 52 height 15
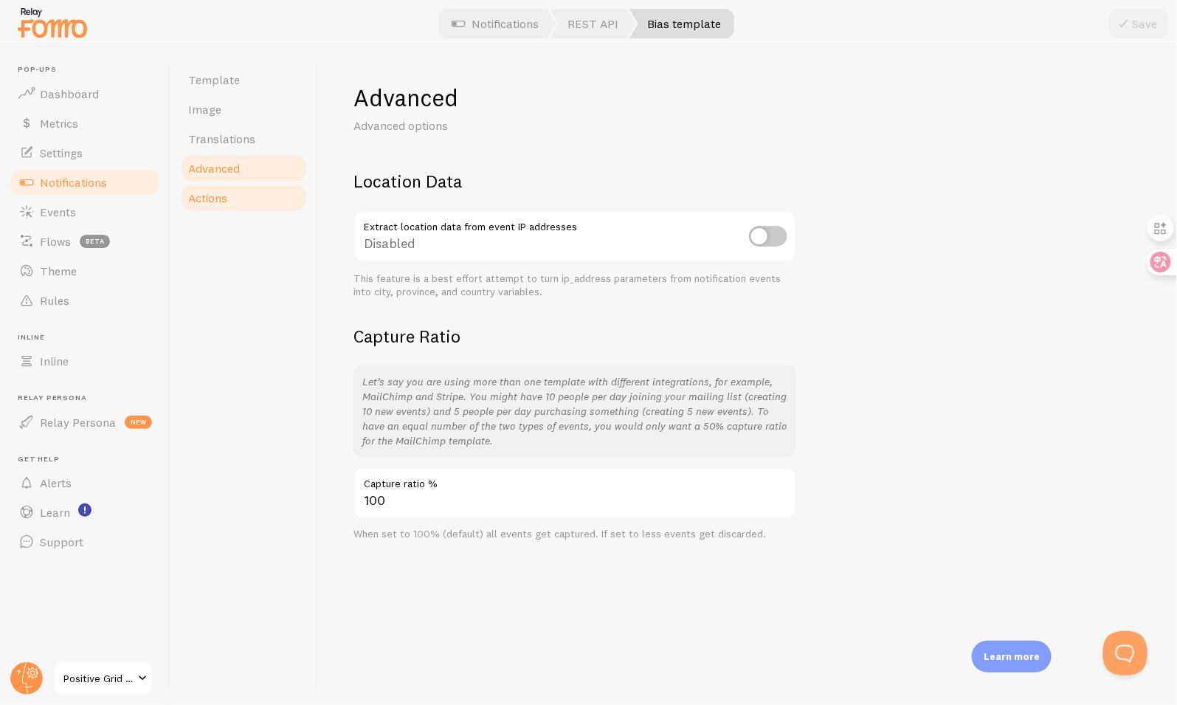
click at [252, 184] on link "Actions" at bounding box center [243, 198] width 129 height 30
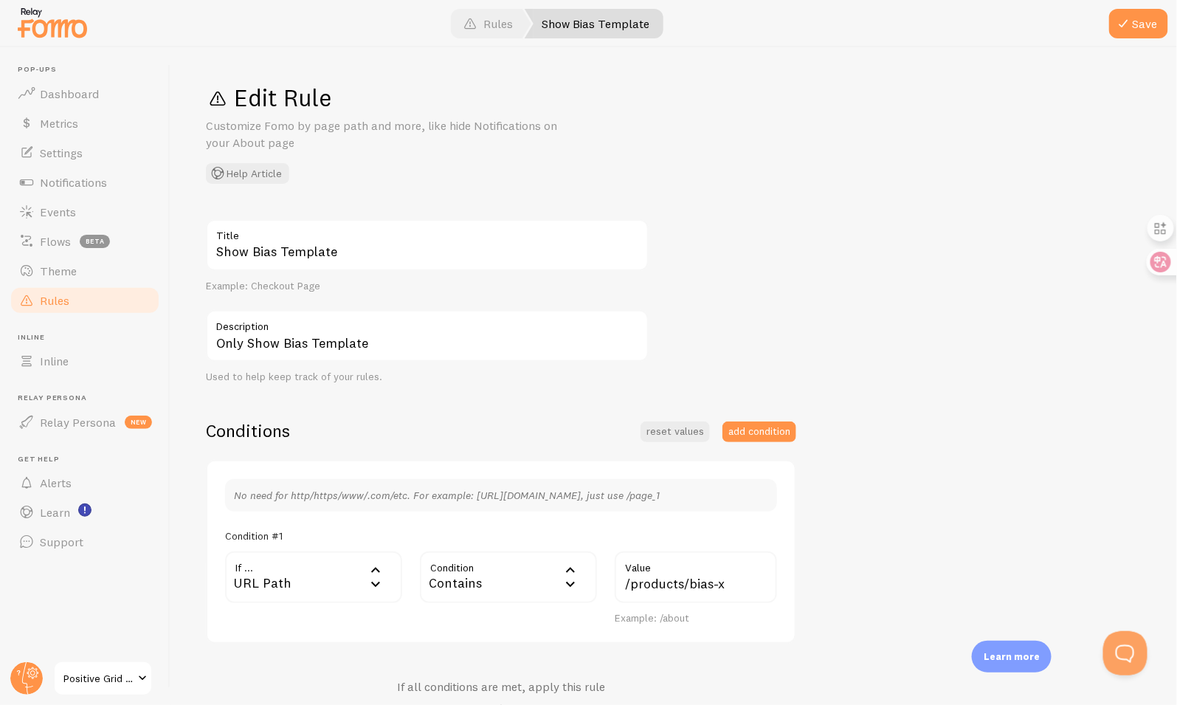
scroll to position [255, 0]
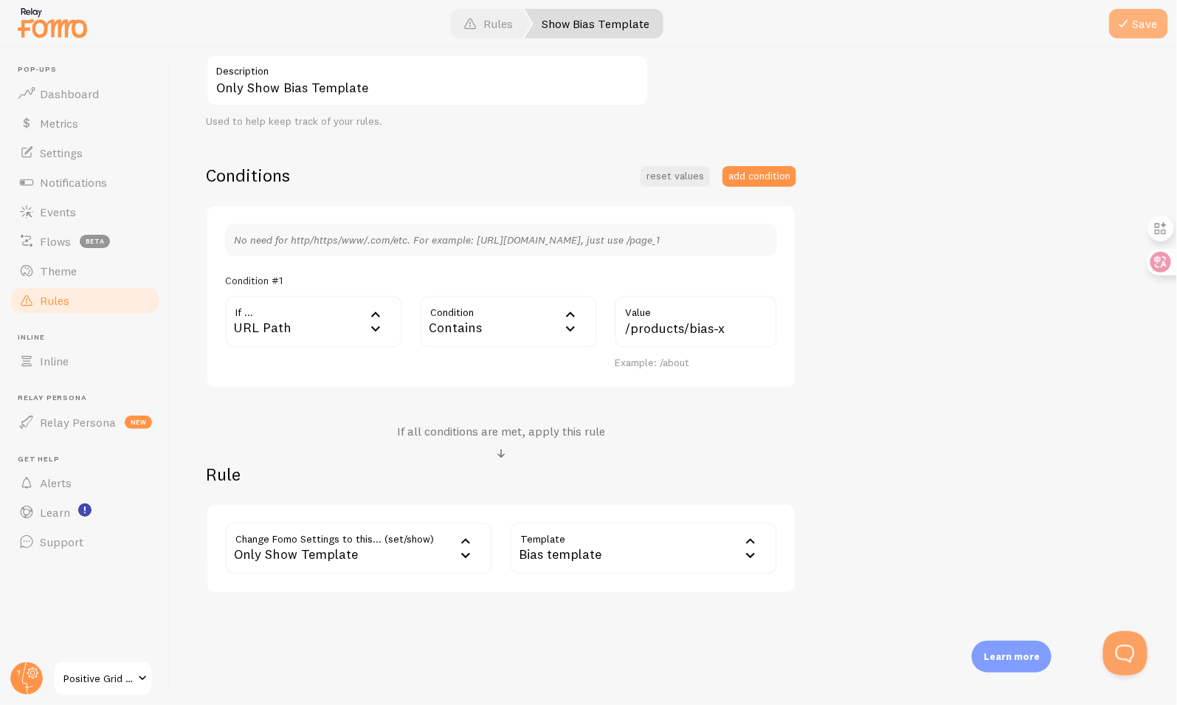
type input "/products/bias-x"
click at [1136, 19] on button "Save" at bounding box center [1138, 24] width 59 height 30
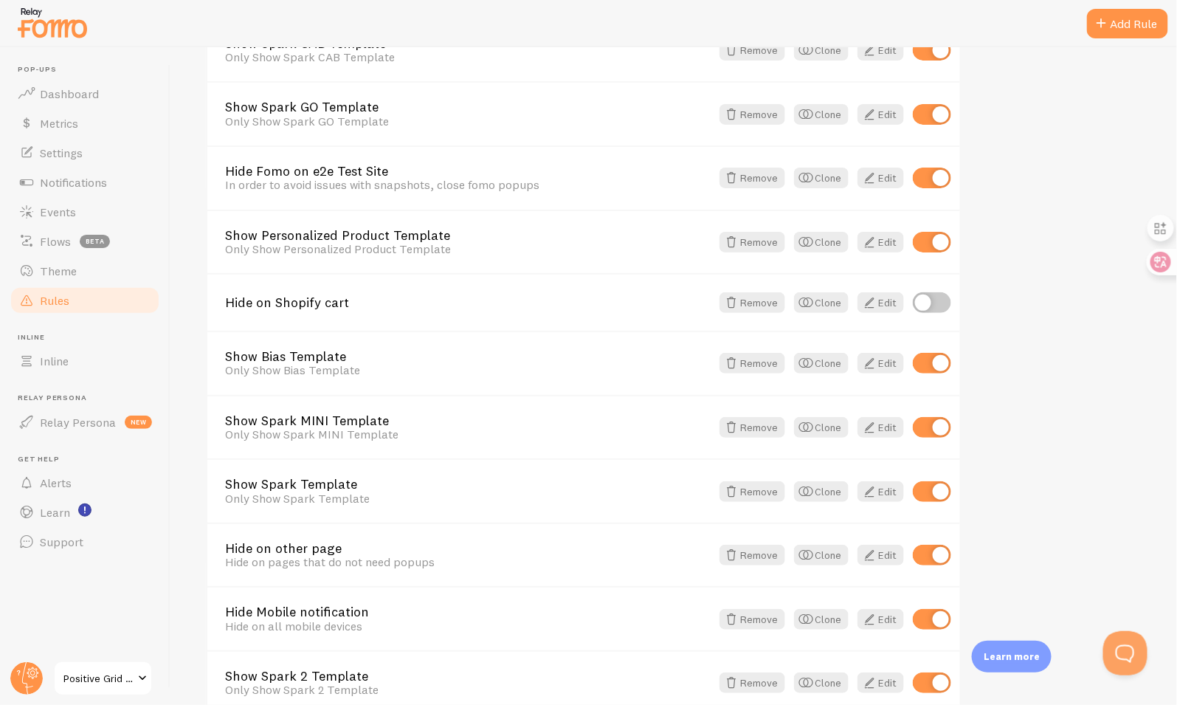
scroll to position [317, 0]
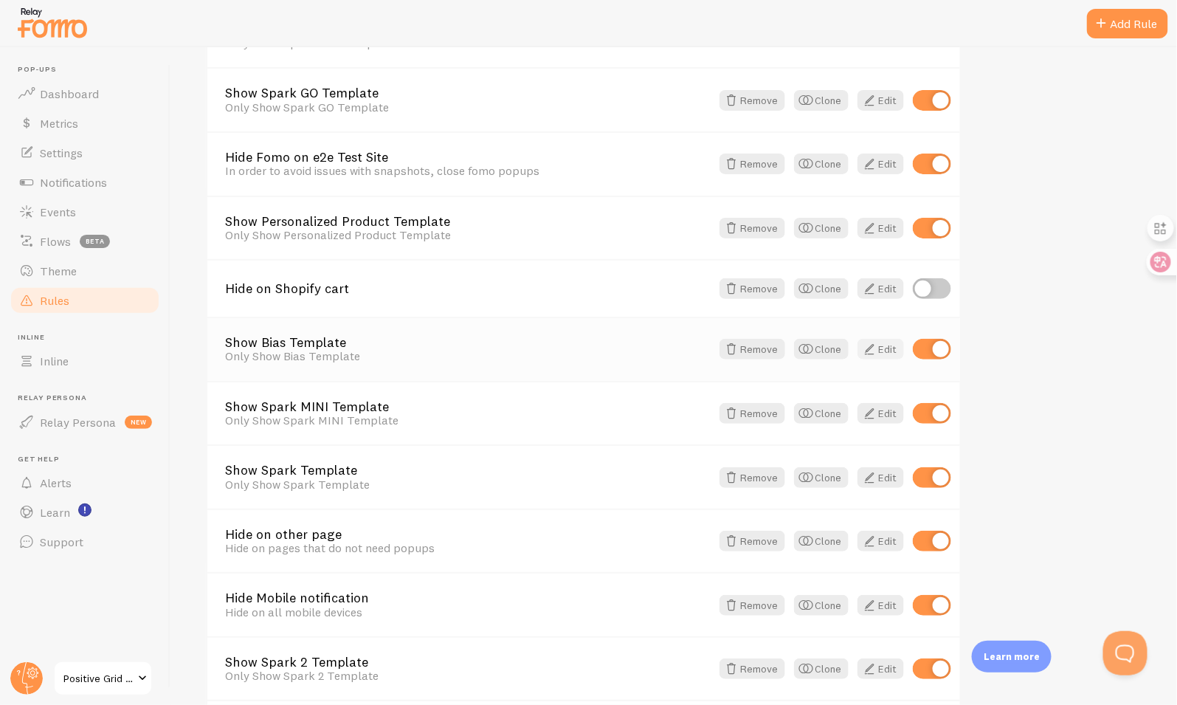
click at [881, 348] on link "Edit" at bounding box center [880, 349] width 46 height 21
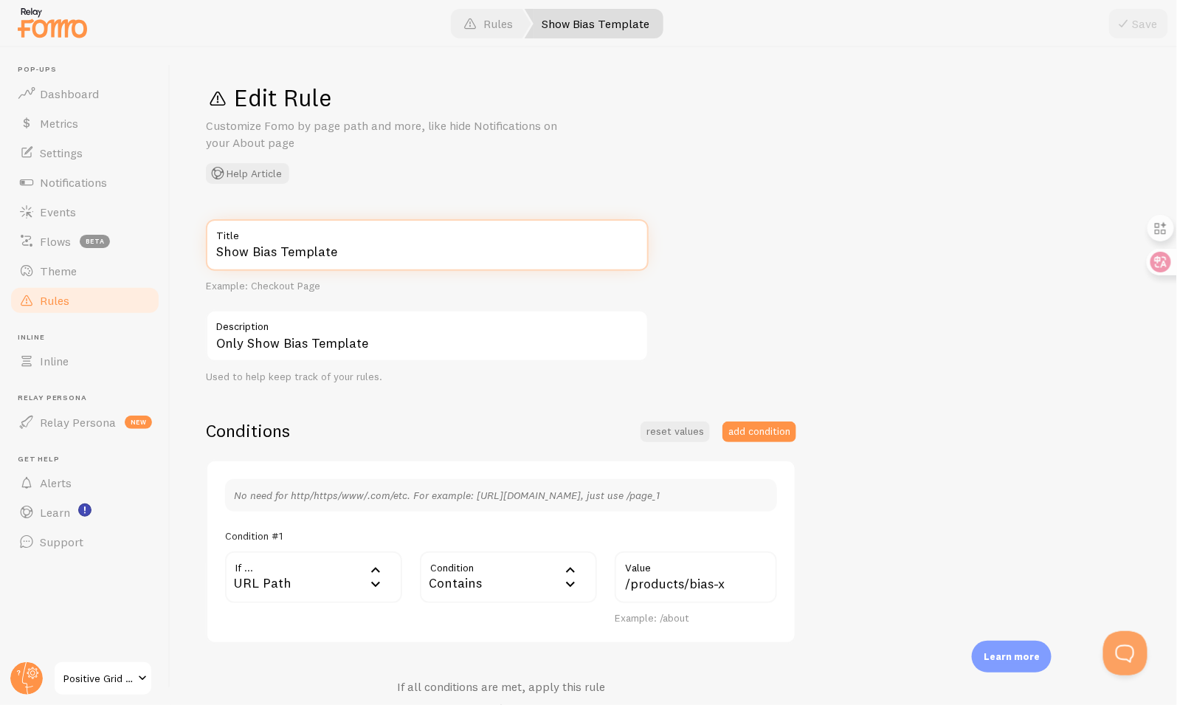
click at [433, 246] on input "Show Bias Template" at bounding box center [427, 245] width 443 height 52
click at [444, 342] on input "Only Show Bias Template" at bounding box center [427, 336] width 443 height 52
click at [110, 303] on link "Rules" at bounding box center [85, 301] width 152 height 30
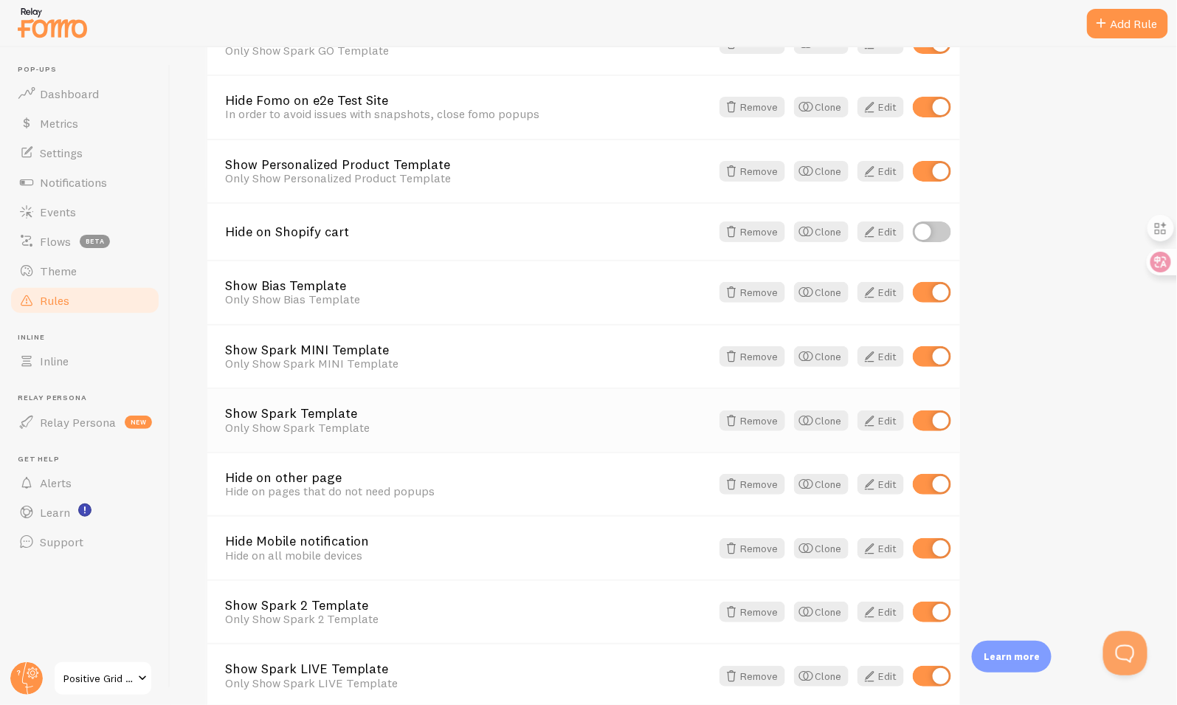
scroll to position [342, 0]
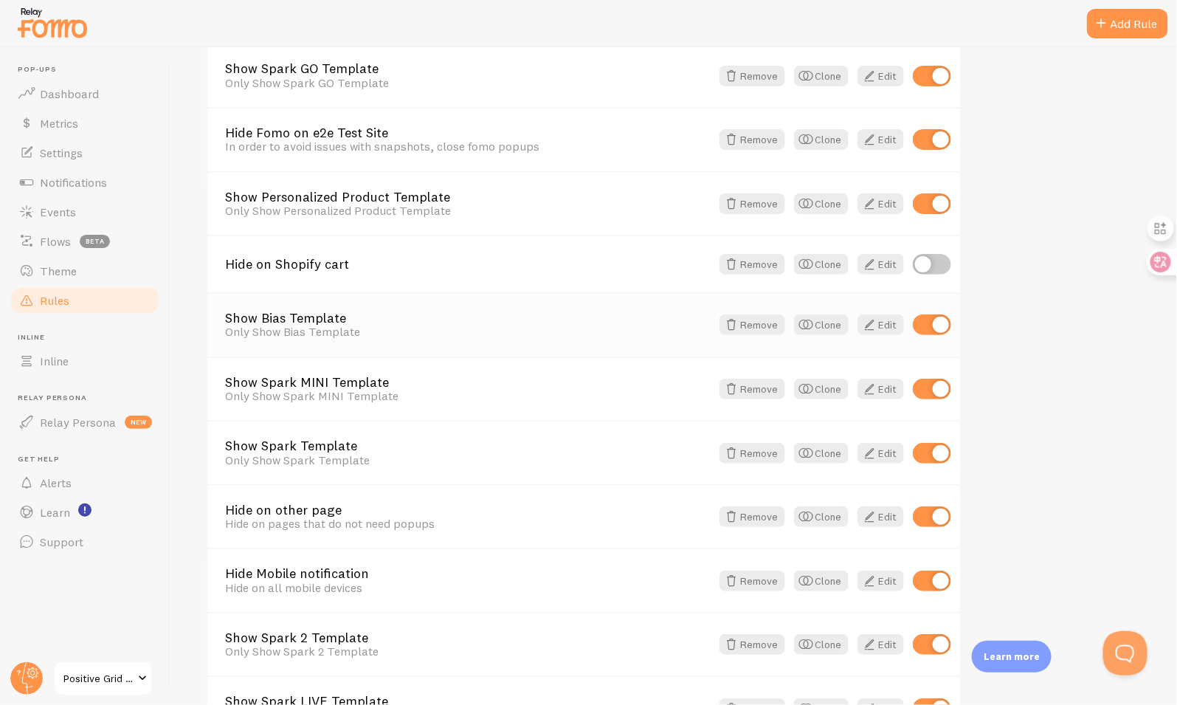
click at [934, 322] on input "checkbox" at bounding box center [932, 324] width 38 height 21
checkbox input "true"
click at [878, 325] on link "Edit" at bounding box center [880, 324] width 46 height 21
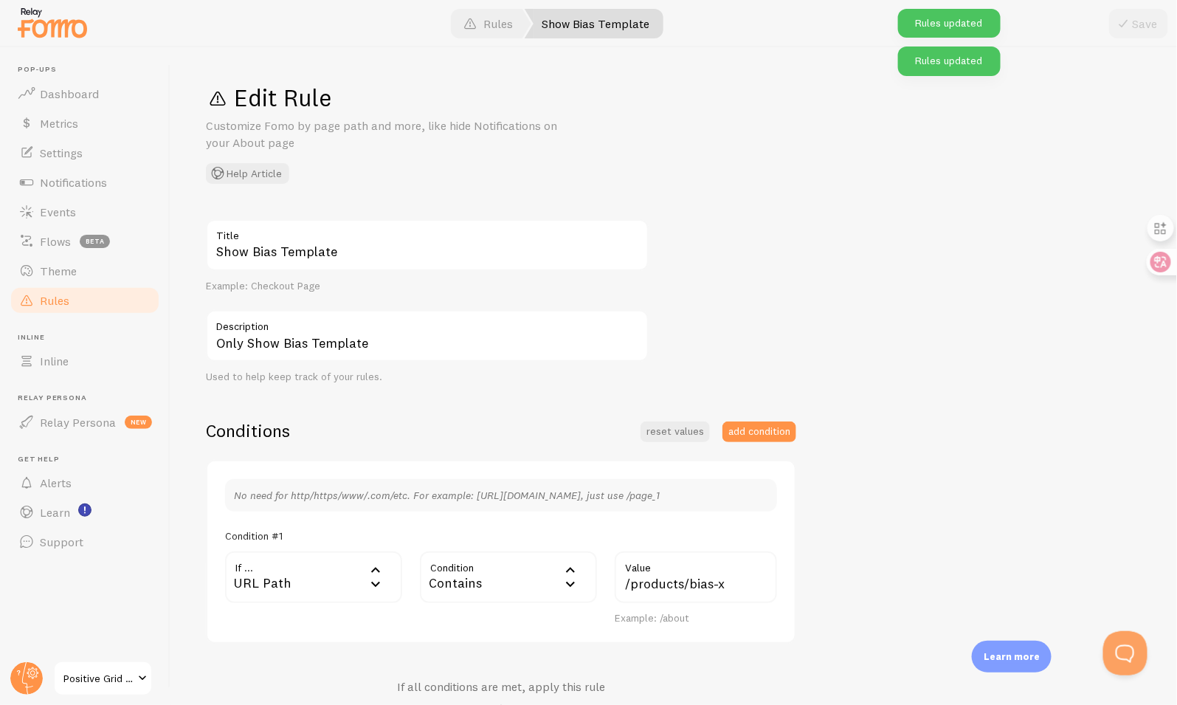
scroll to position [272, 0]
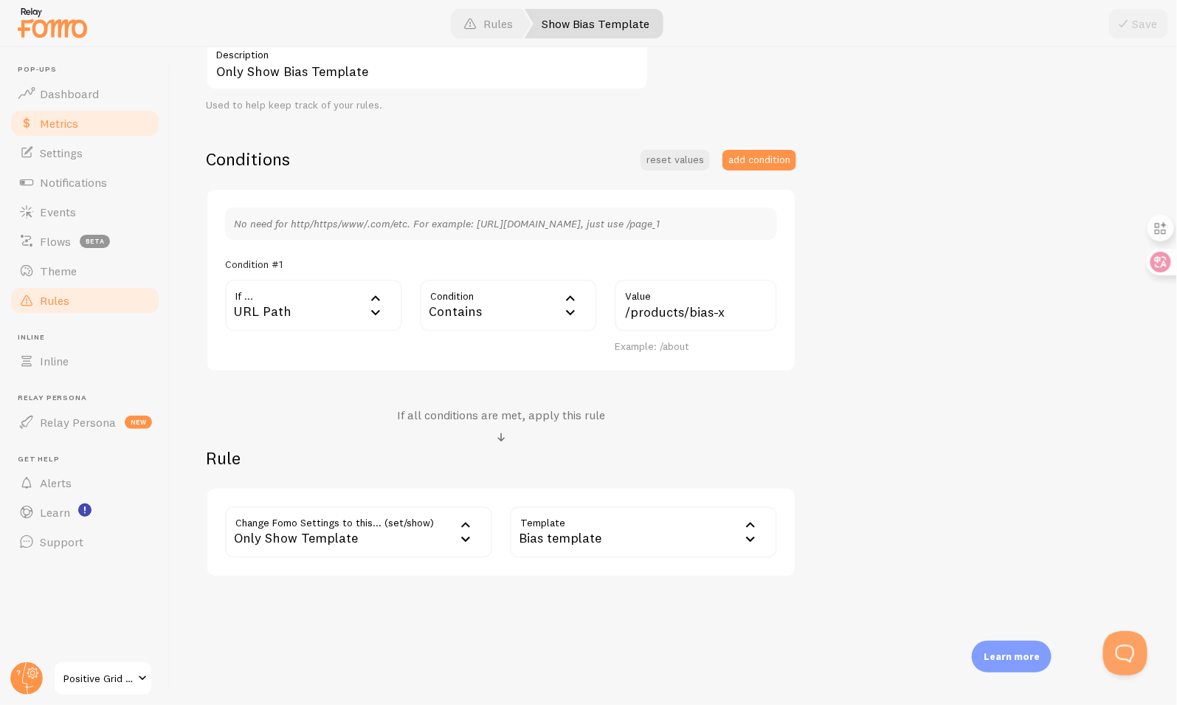
click at [86, 125] on link "Metrics" at bounding box center [85, 123] width 152 height 30
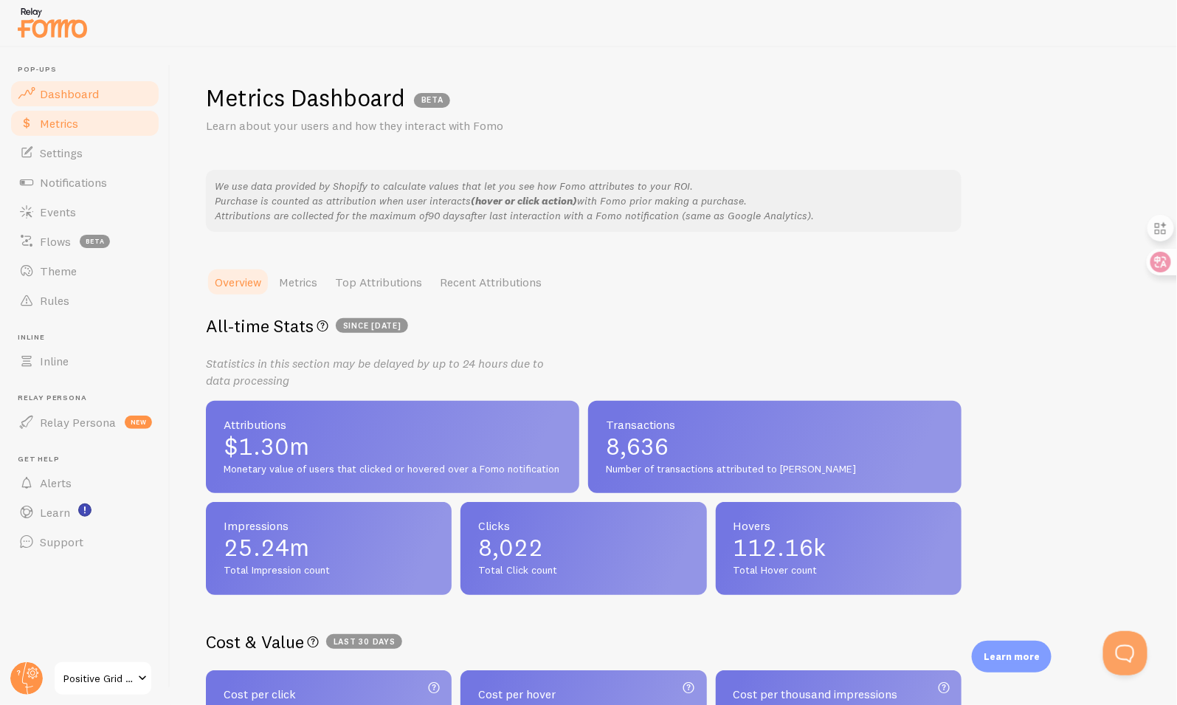
click at [86, 106] on link "Dashboard" at bounding box center [85, 94] width 152 height 30
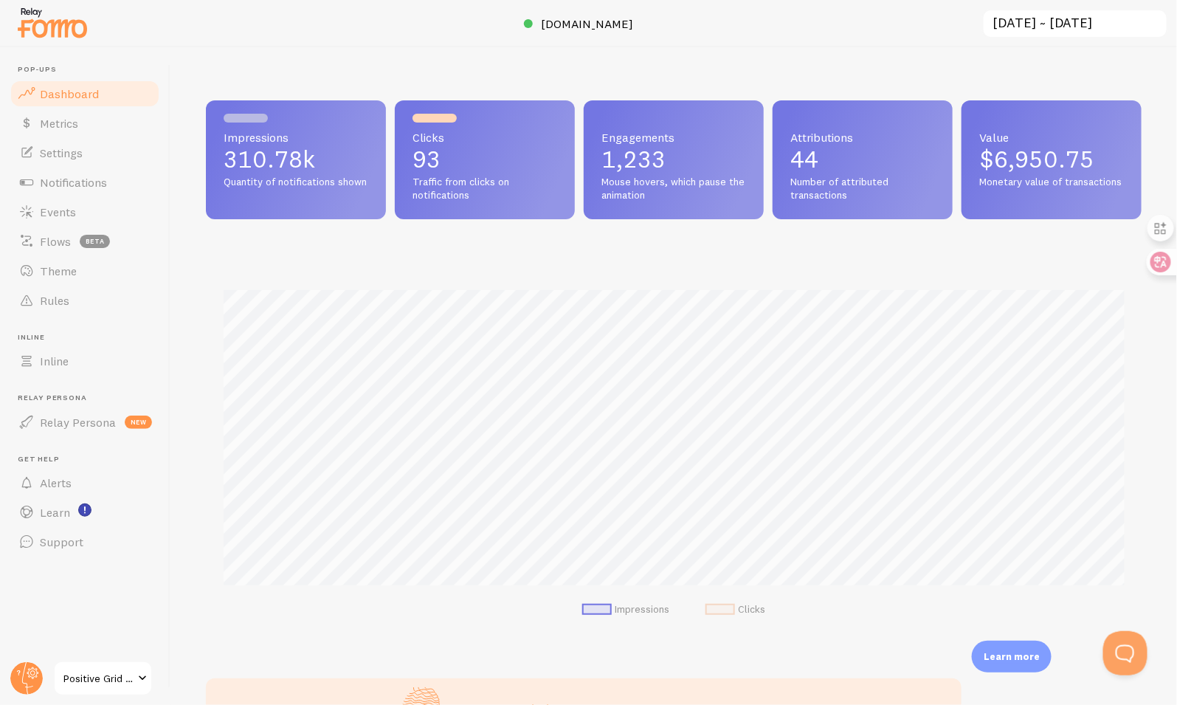
scroll to position [387, 936]
click at [89, 206] on link "Events" at bounding box center [85, 212] width 152 height 30
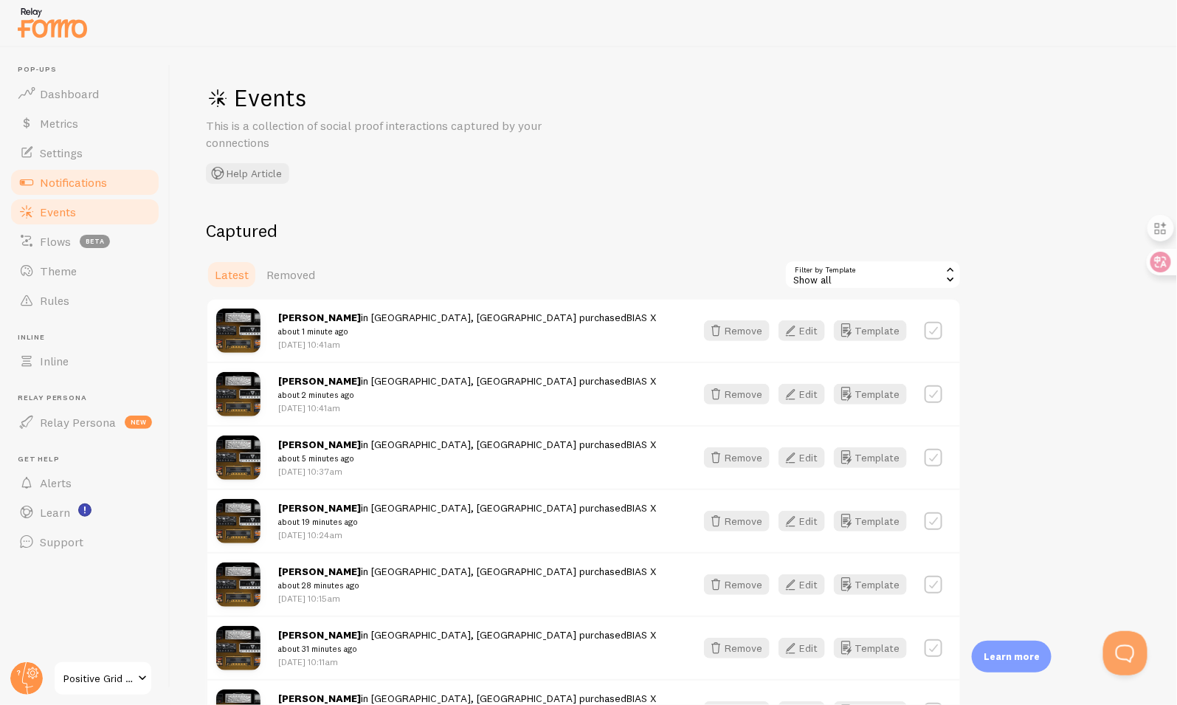
click at [77, 182] on span "Notifications" at bounding box center [73, 182] width 67 height 15
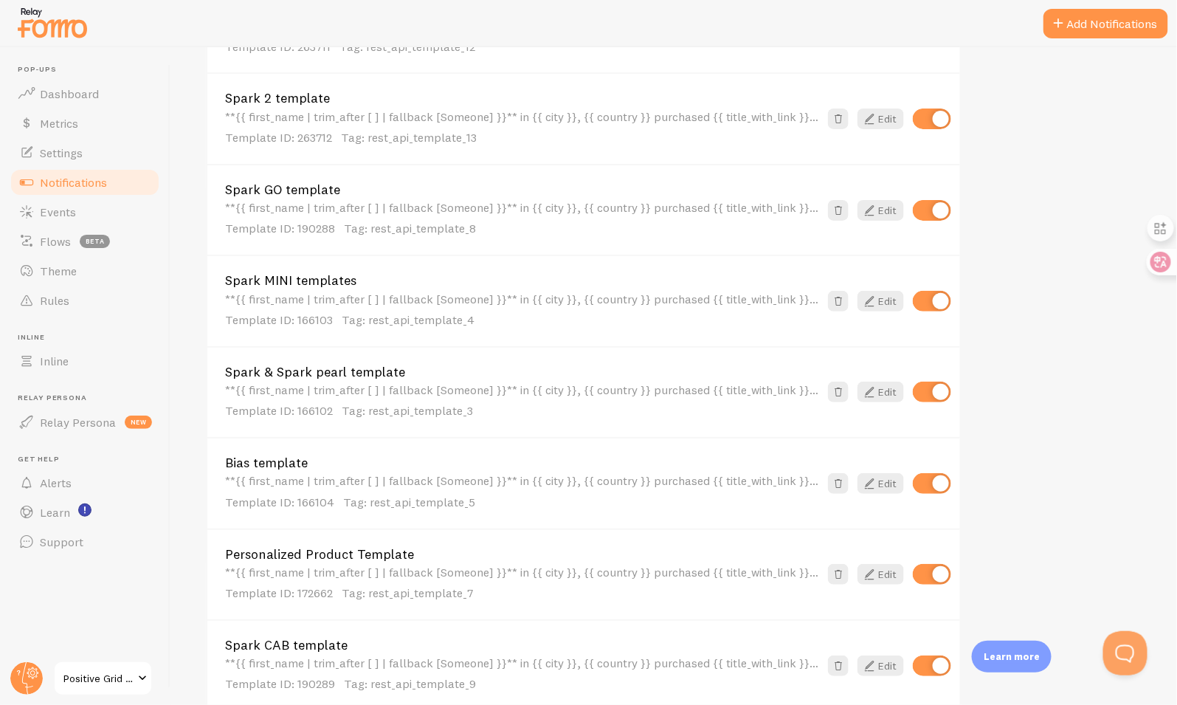
scroll to position [852, 0]
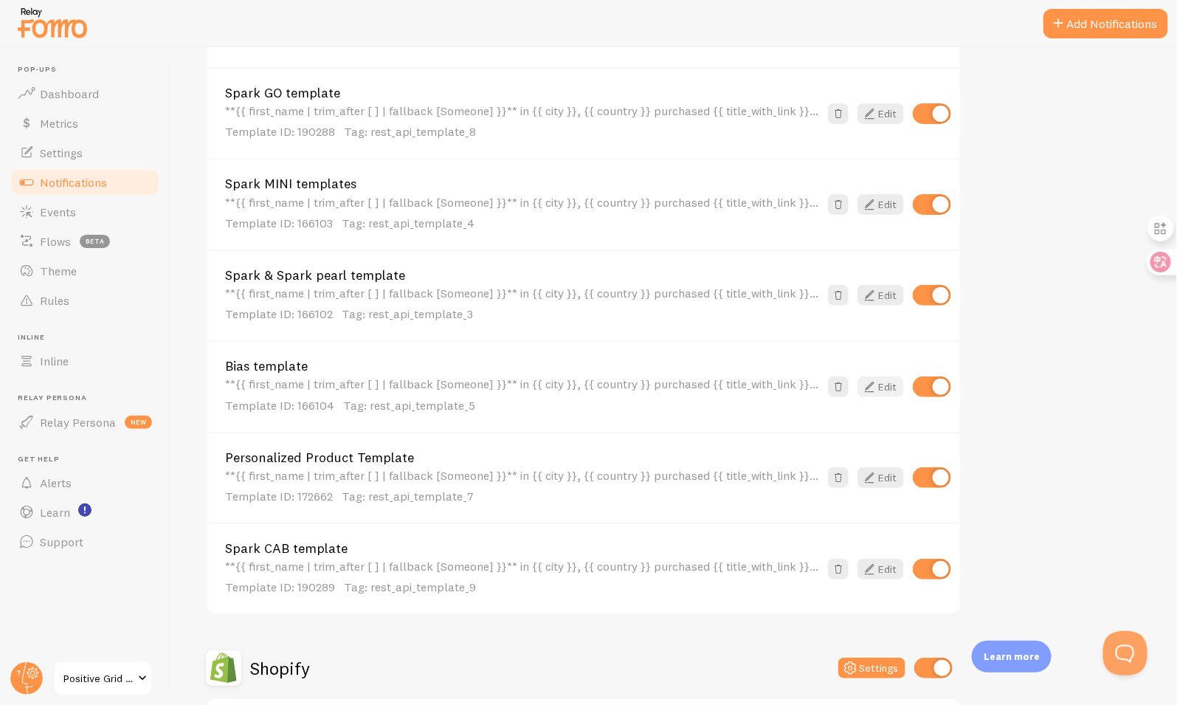
click at [876, 385] on icon at bounding box center [869, 387] width 18 height 18
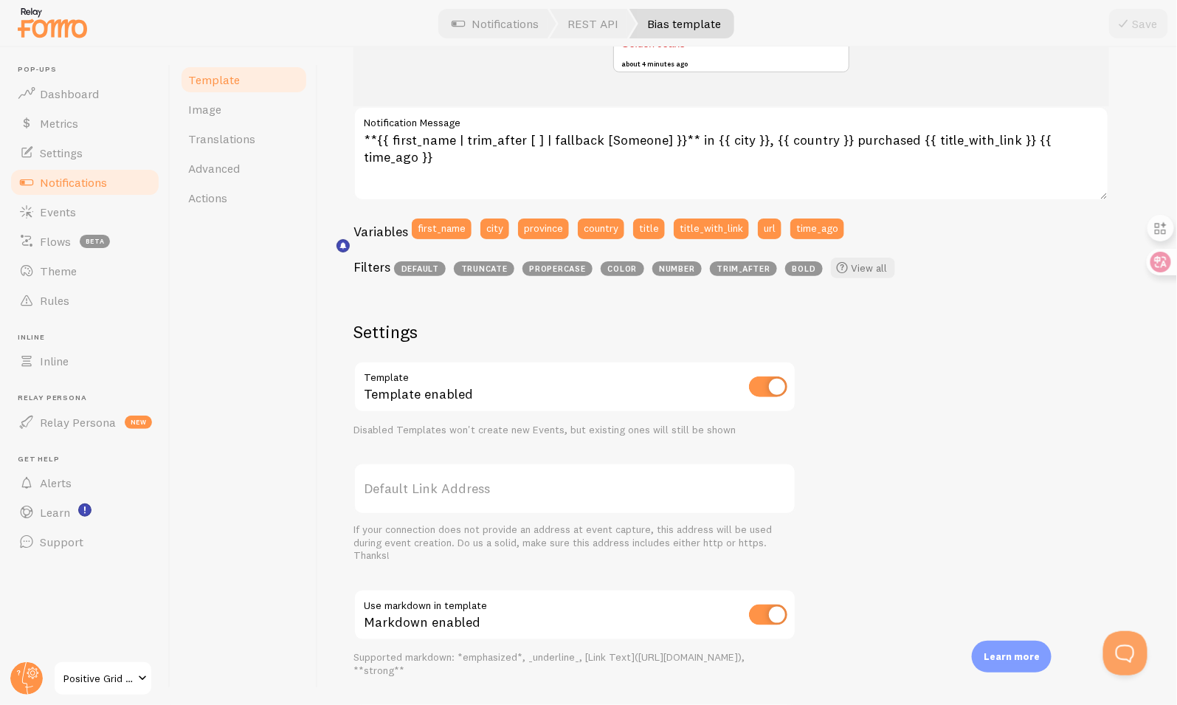
scroll to position [193, 0]
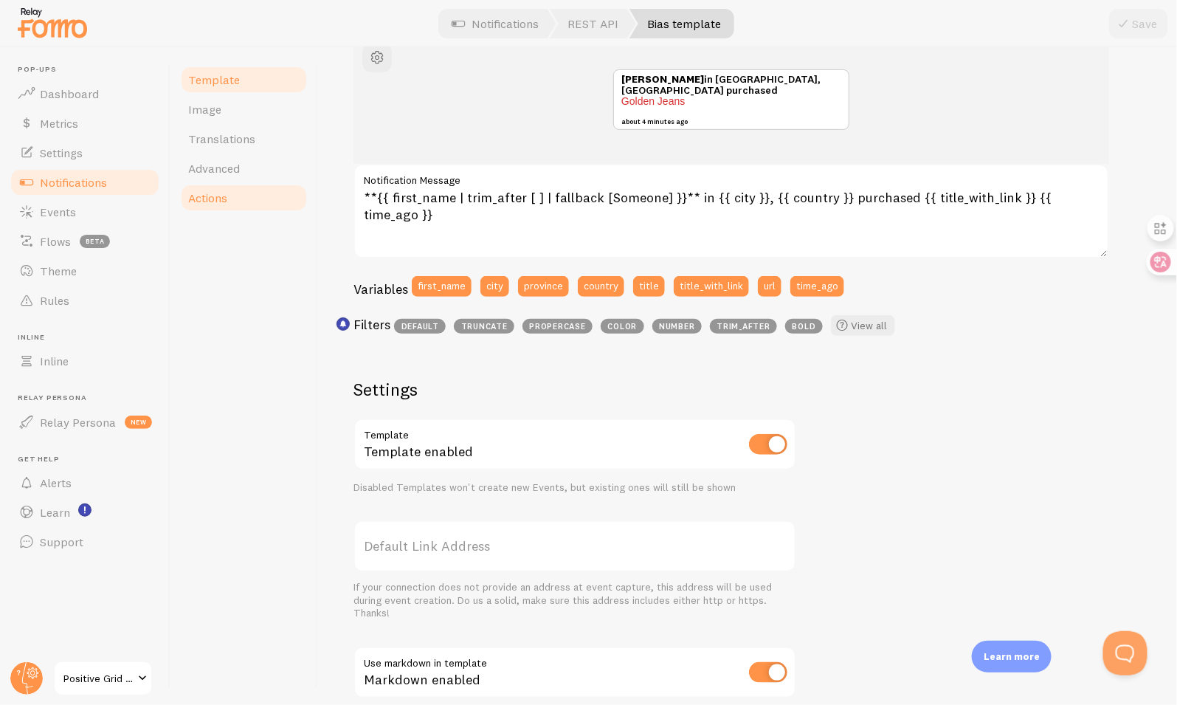
click at [233, 191] on link "Actions" at bounding box center [243, 198] width 129 height 30
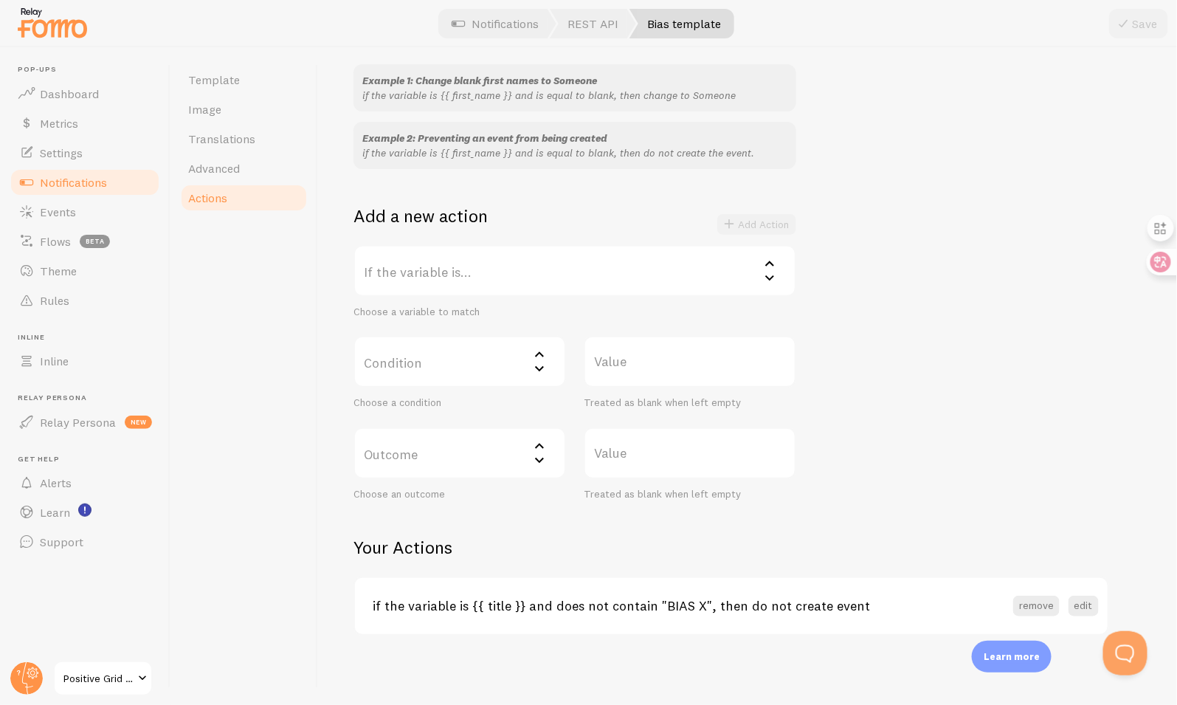
click at [792, 604] on h3 "if the variable is {{ title }} and does not contain "BIAS X", then do not creat…" at bounding box center [693, 605] width 641 height 17
click at [218, 196] on span "Actions" at bounding box center [207, 197] width 39 height 15
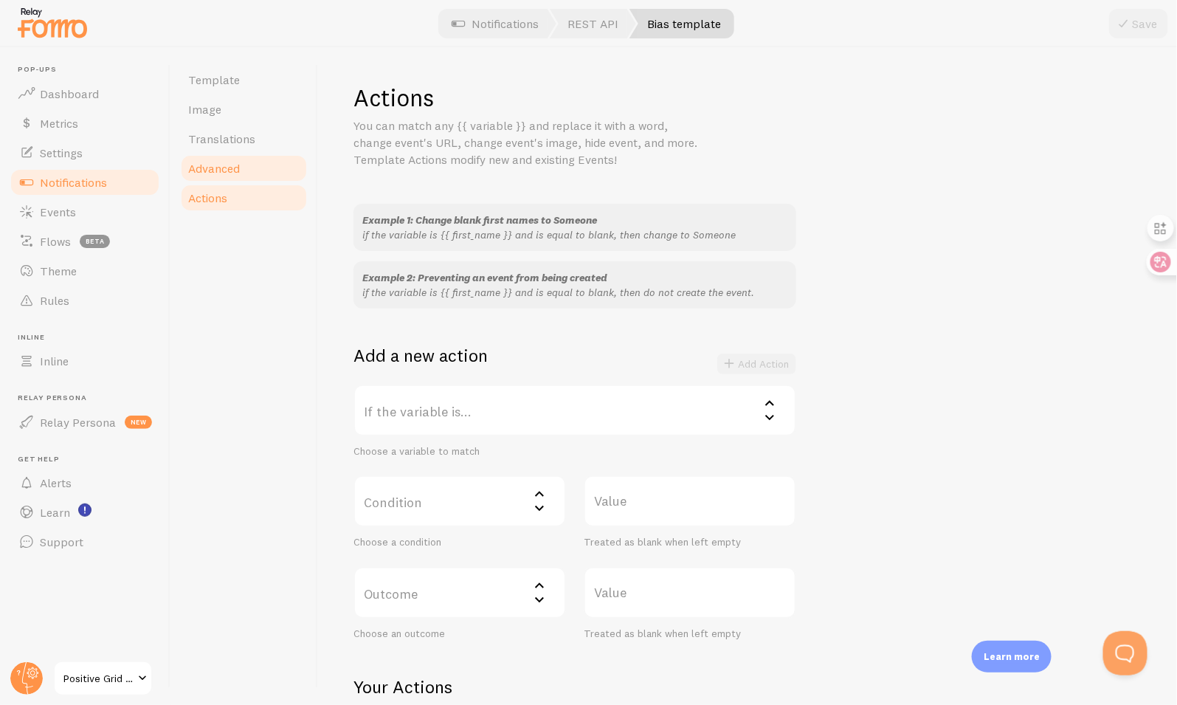
click at [239, 168] on span "Advanced" at bounding box center [214, 168] width 52 height 15
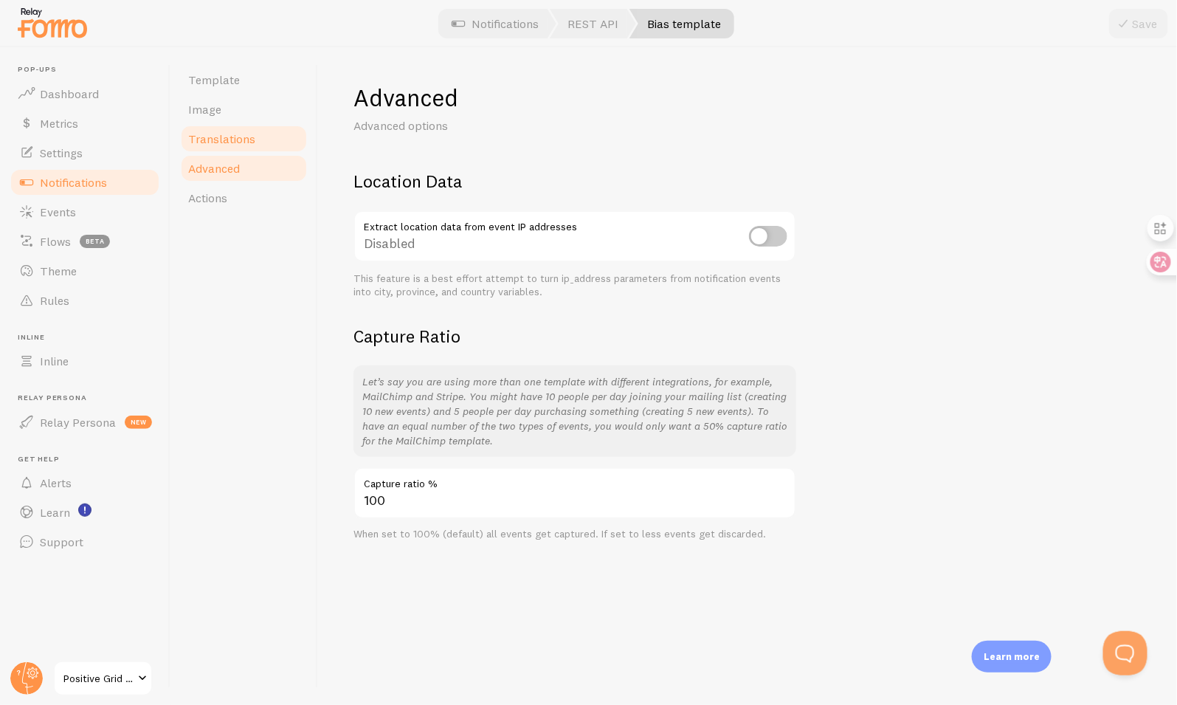
click at [243, 141] on span "Translations" at bounding box center [221, 138] width 67 height 15
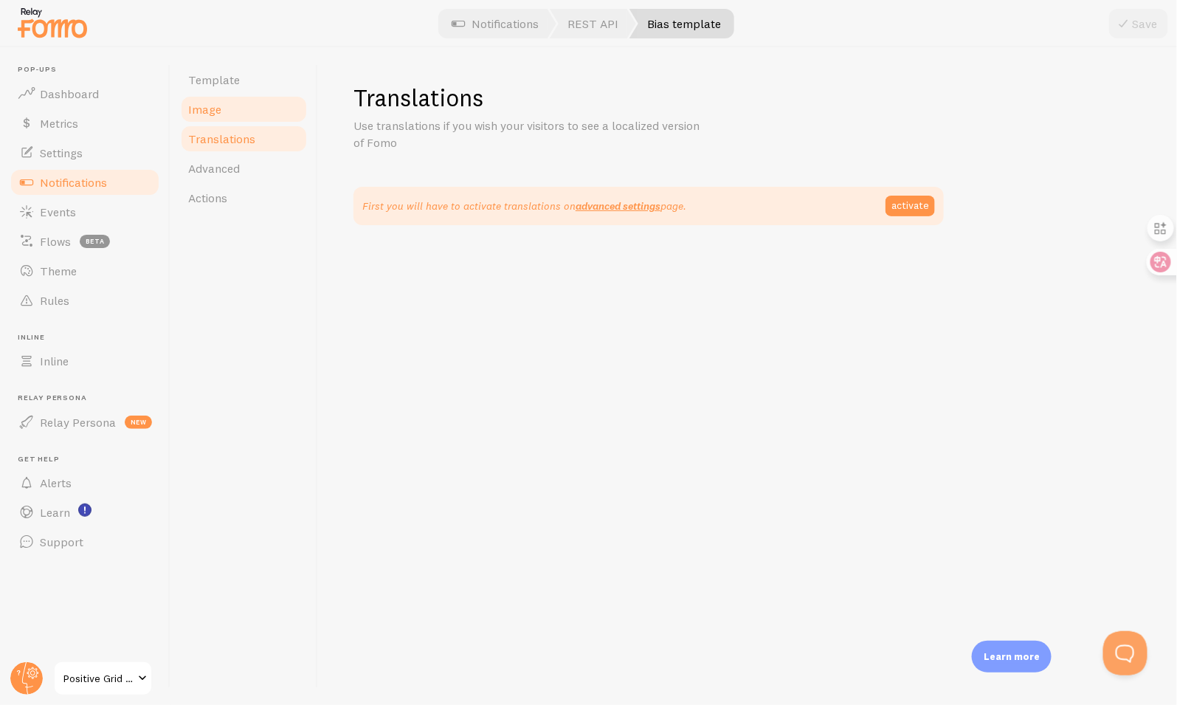
click at [244, 114] on link "Image" at bounding box center [243, 109] width 129 height 30
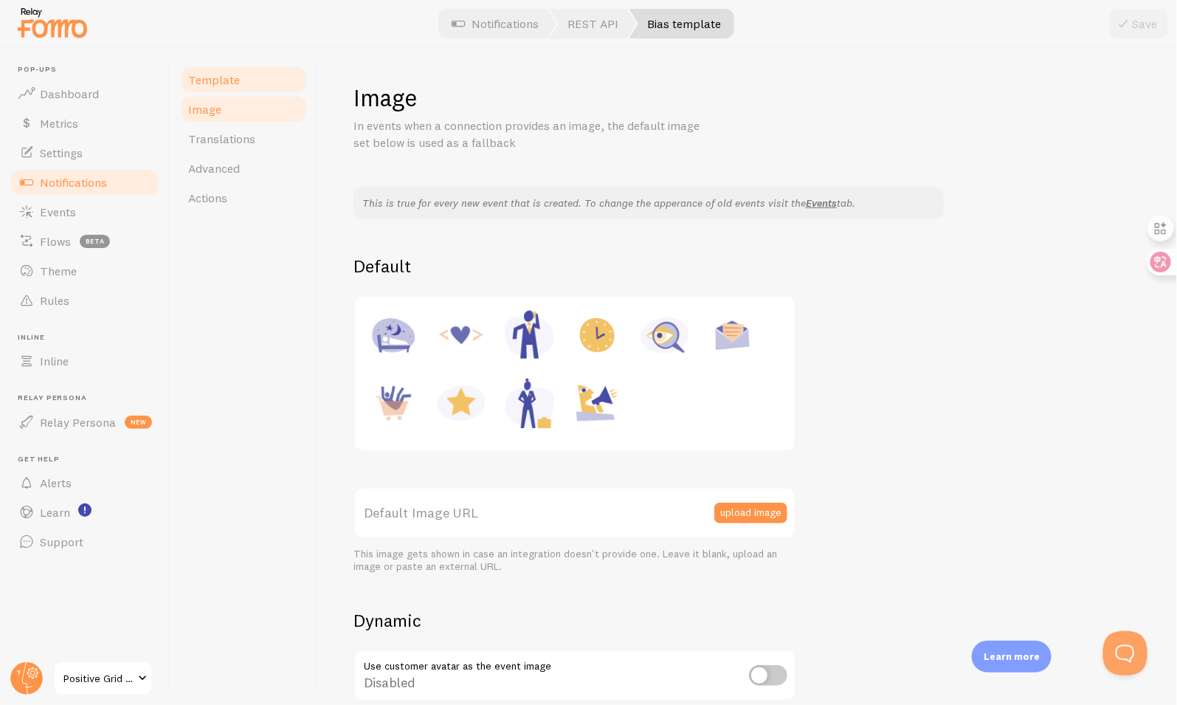
click at [222, 66] on link "Template" at bounding box center [243, 80] width 129 height 30
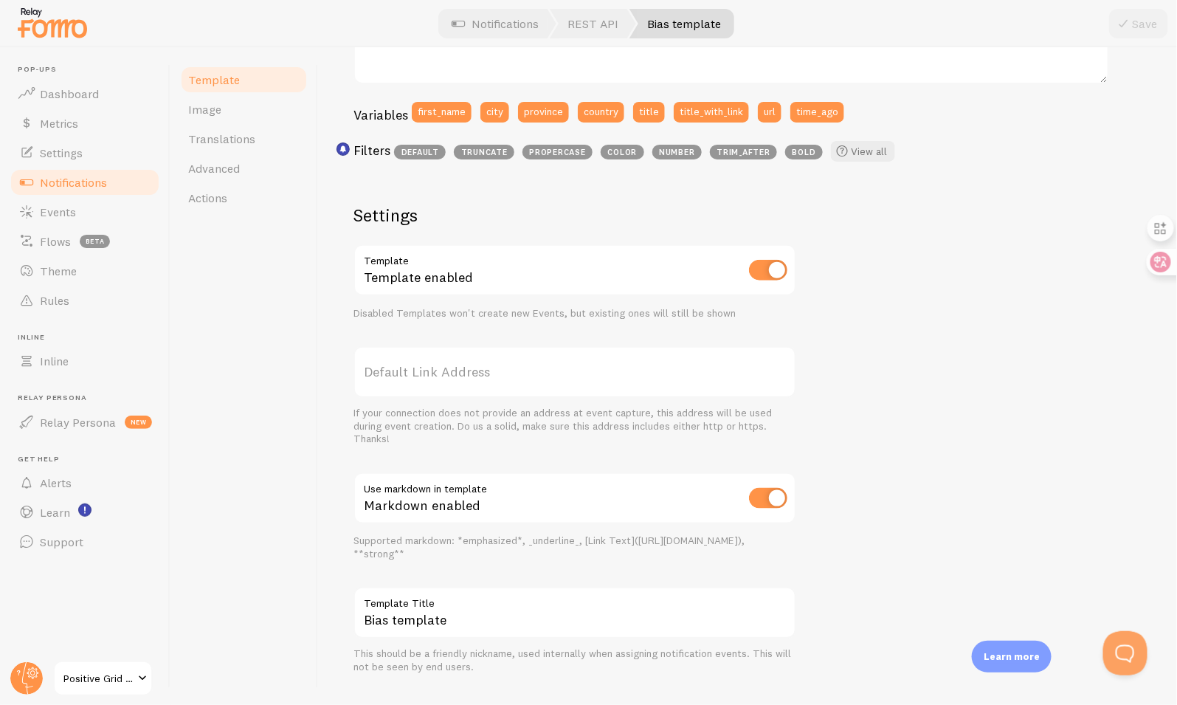
scroll to position [396, 0]
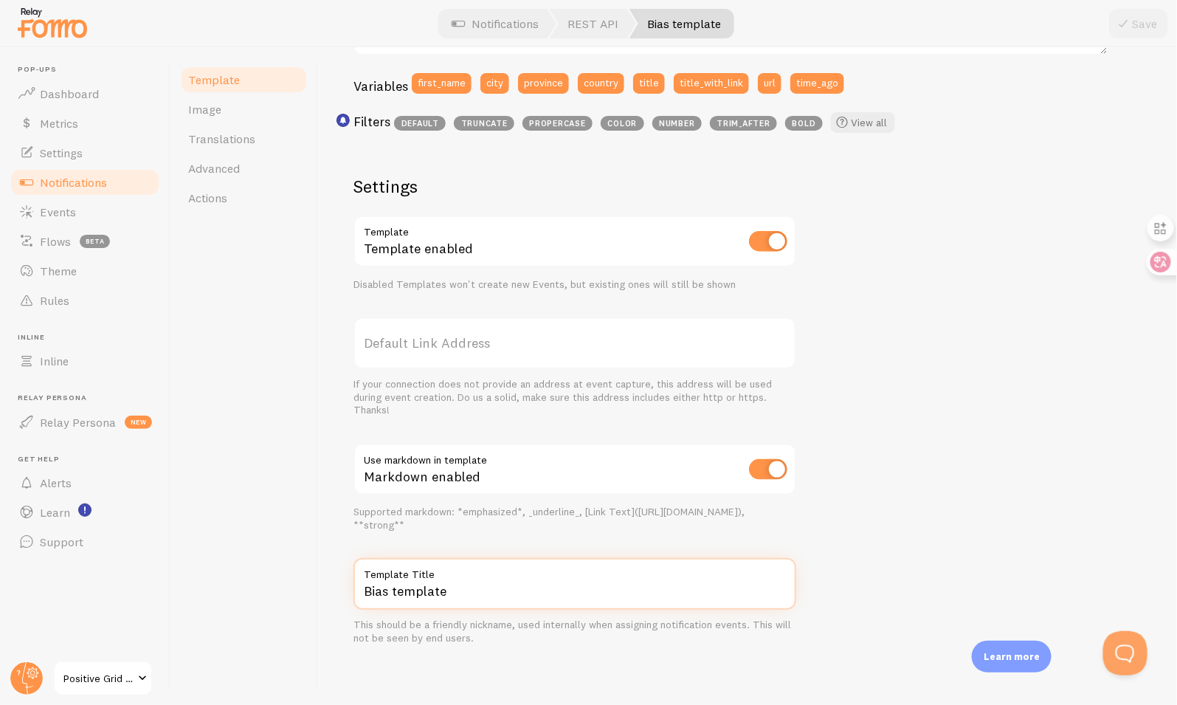
click at [567, 584] on input "Bias template" at bounding box center [574, 584] width 443 height 52
click at [254, 188] on link "Actions" at bounding box center [243, 198] width 129 height 30
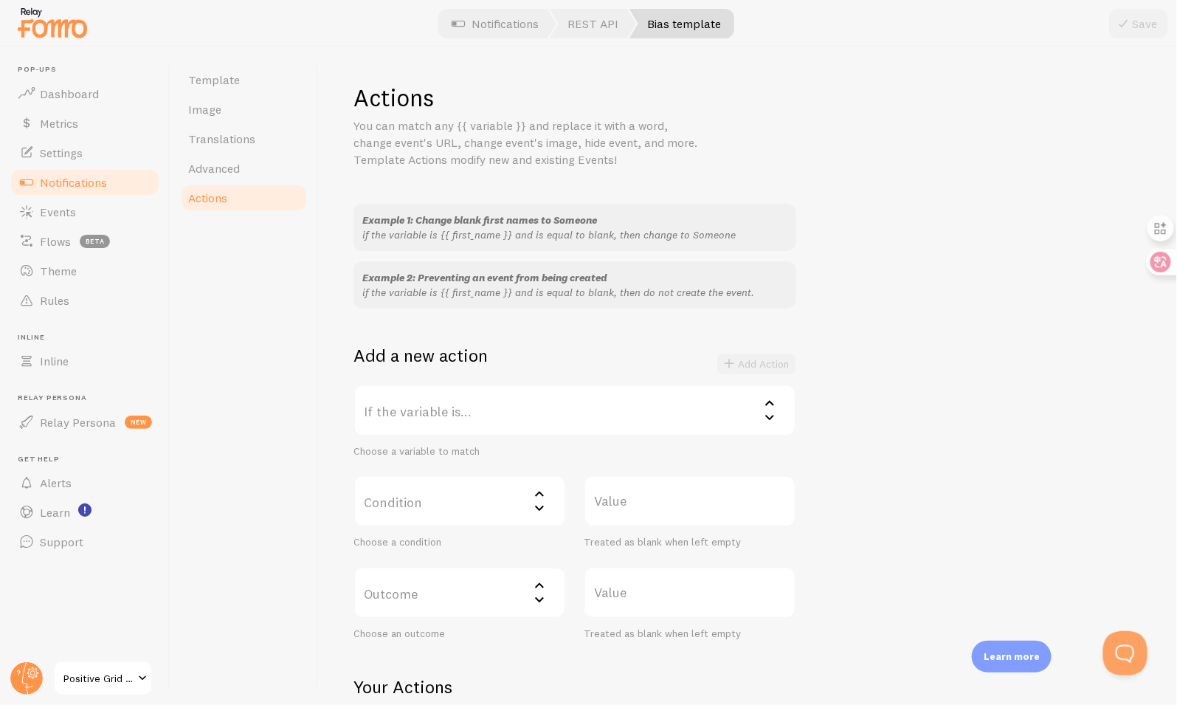
click at [92, 184] on span "Notifications" at bounding box center [73, 182] width 67 height 15
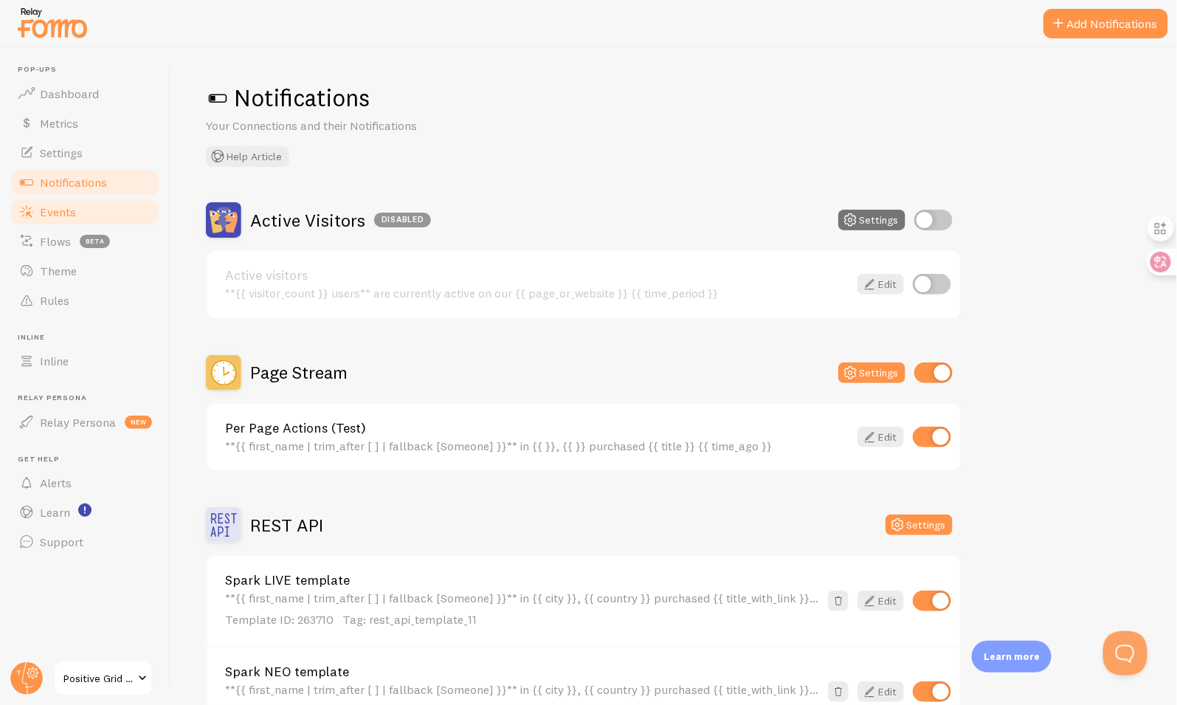
click at [90, 209] on link "Events" at bounding box center [85, 212] width 152 height 30
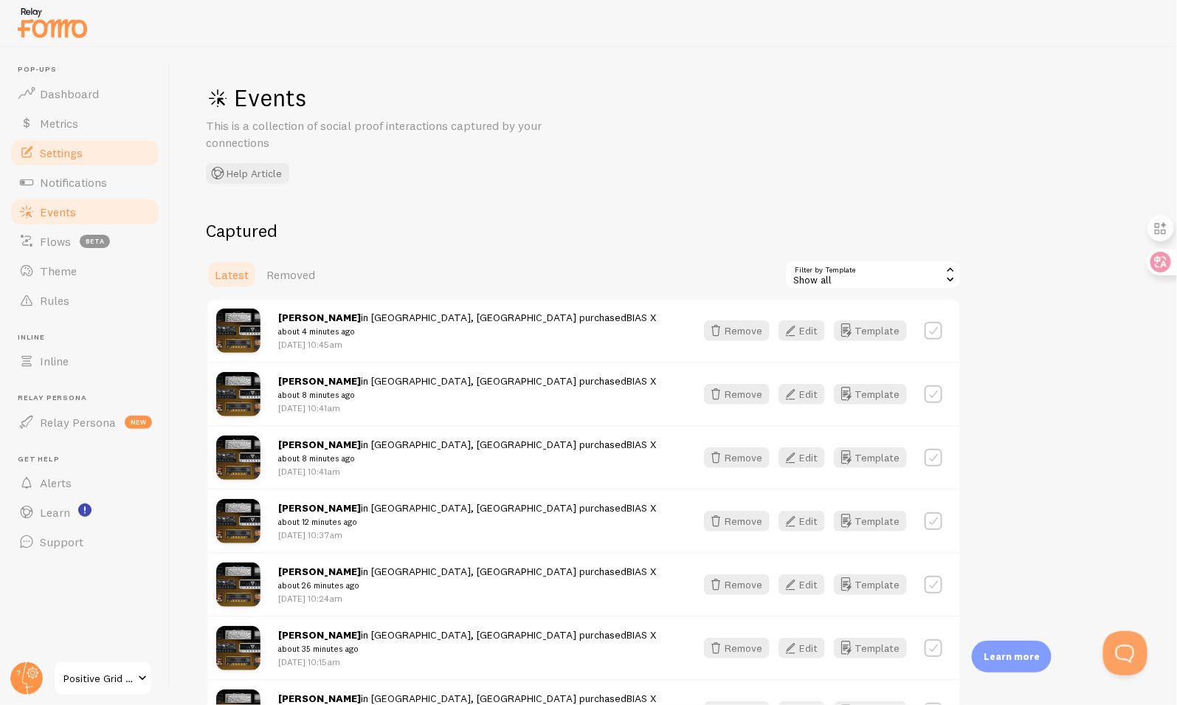
click at [106, 145] on link "Settings" at bounding box center [85, 153] width 152 height 30
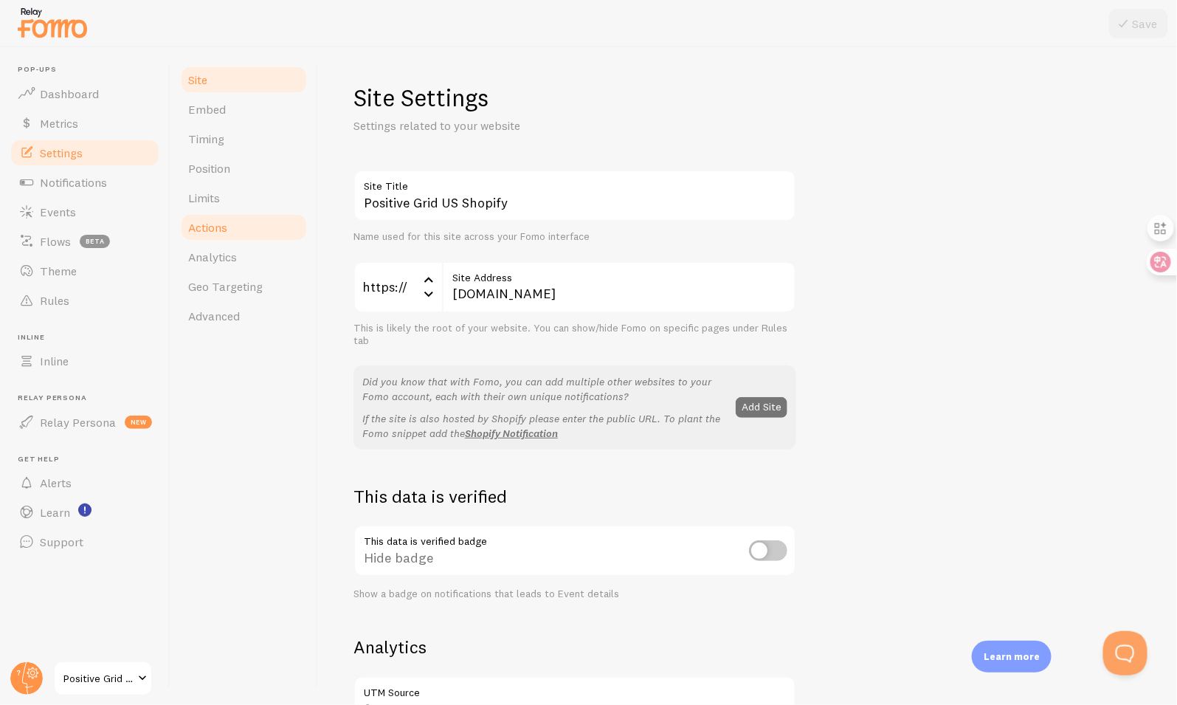
click at [263, 224] on link "Actions" at bounding box center [243, 228] width 129 height 30
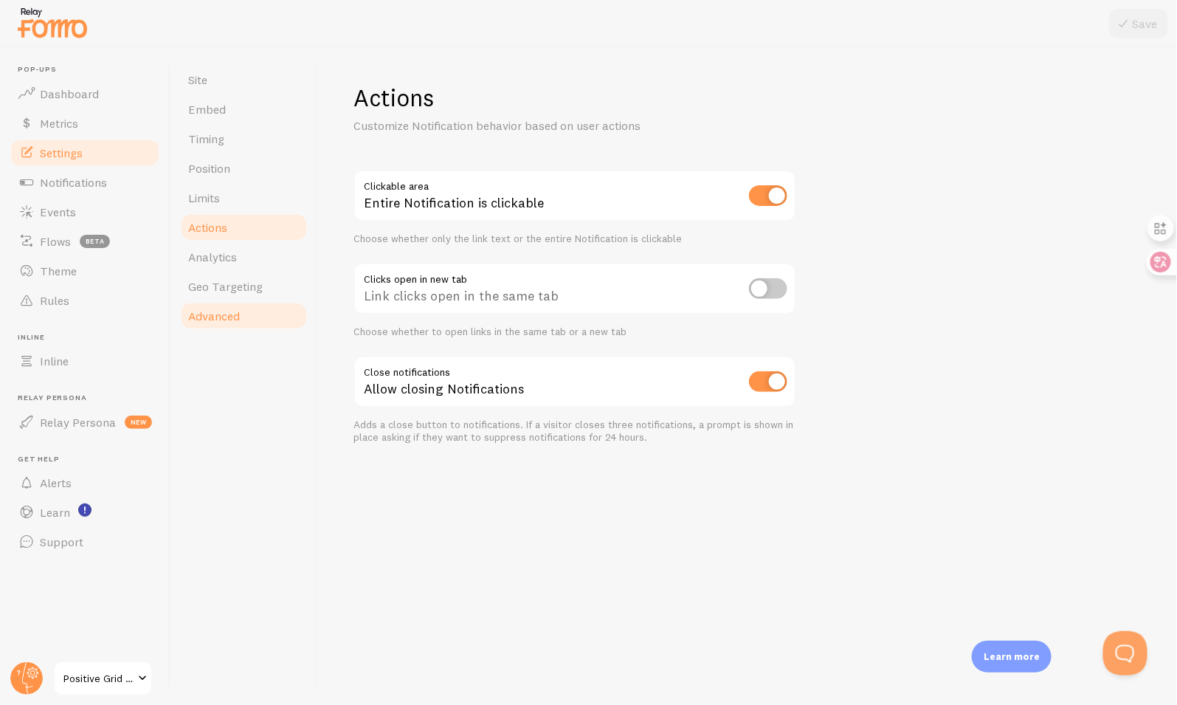
click at [257, 318] on link "Advanced" at bounding box center [243, 316] width 129 height 30
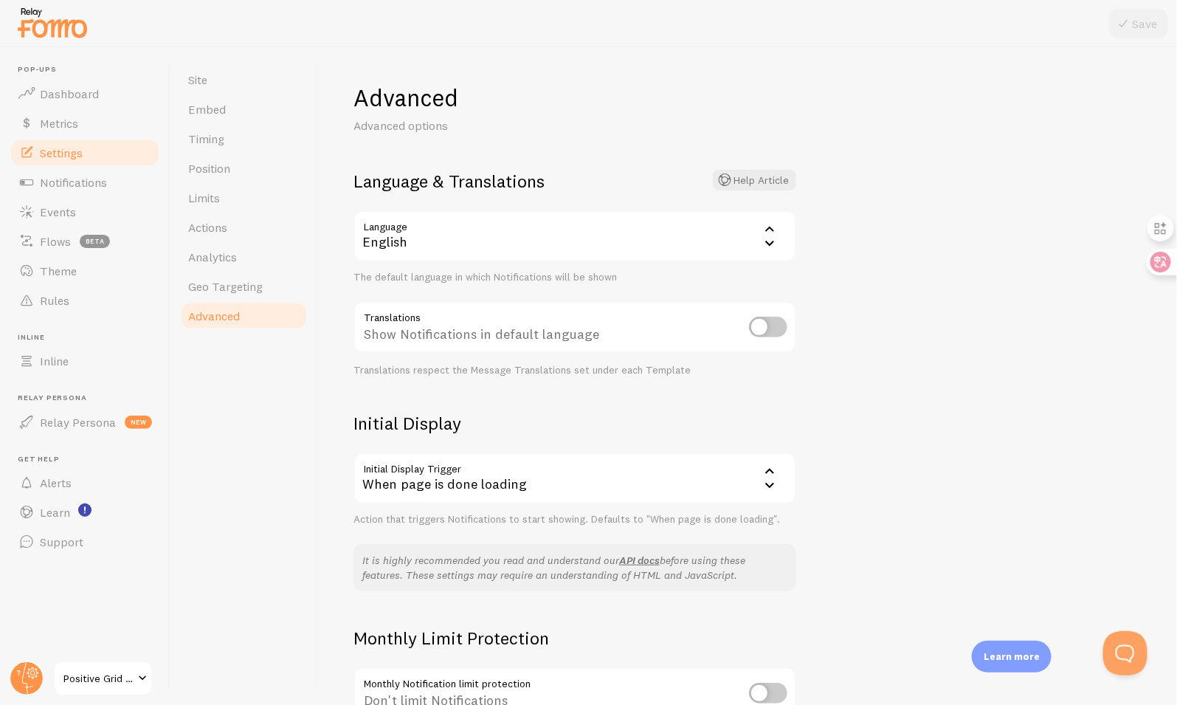
scroll to position [149, 0]
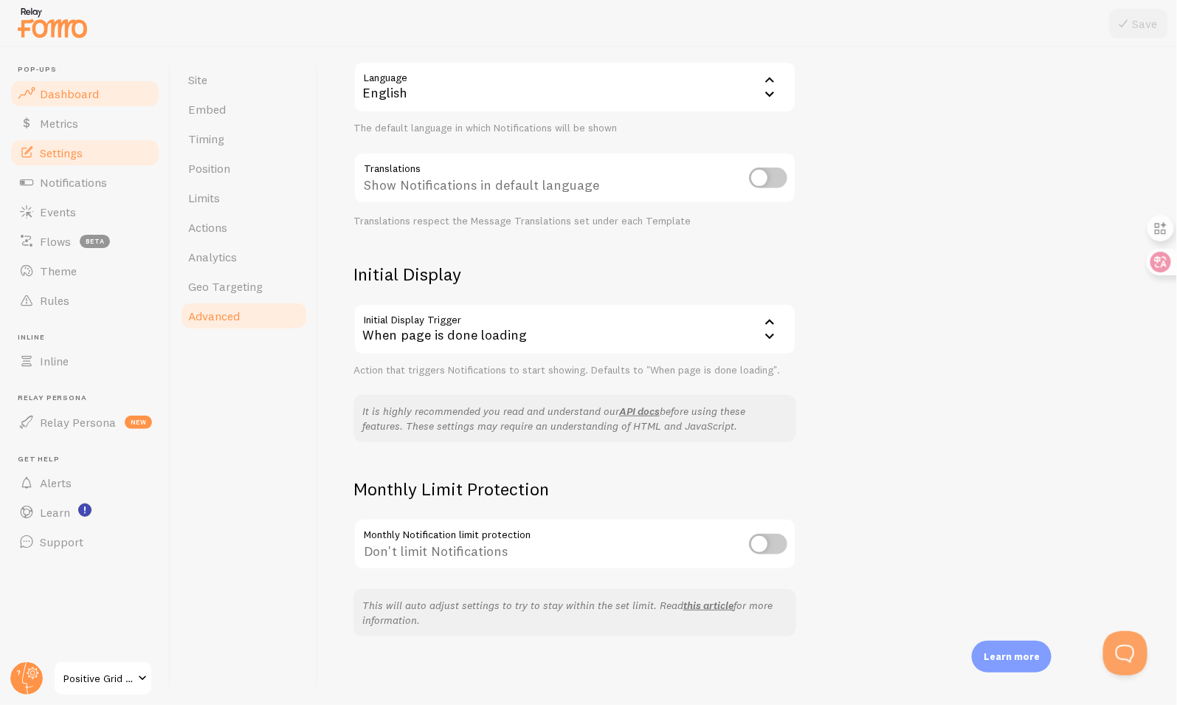
click at [97, 93] on link "Dashboard" at bounding box center [85, 94] width 152 height 30
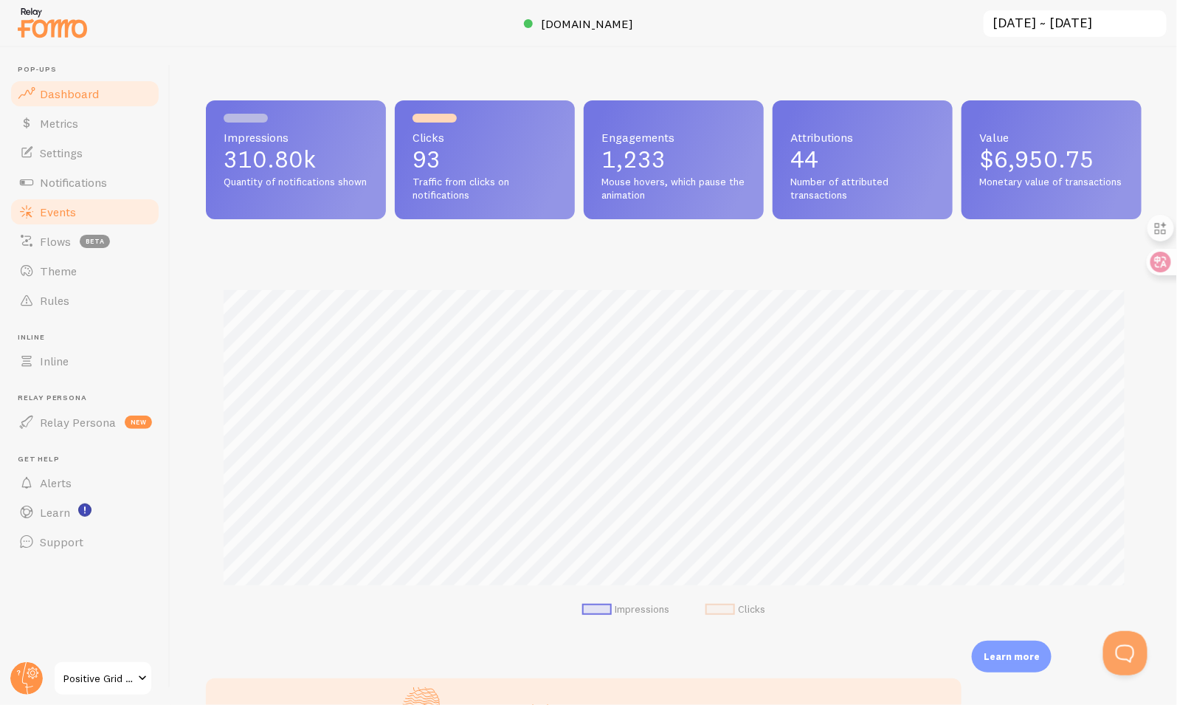
scroll to position [387, 936]
click at [97, 304] on link "Rules" at bounding box center [85, 301] width 152 height 30
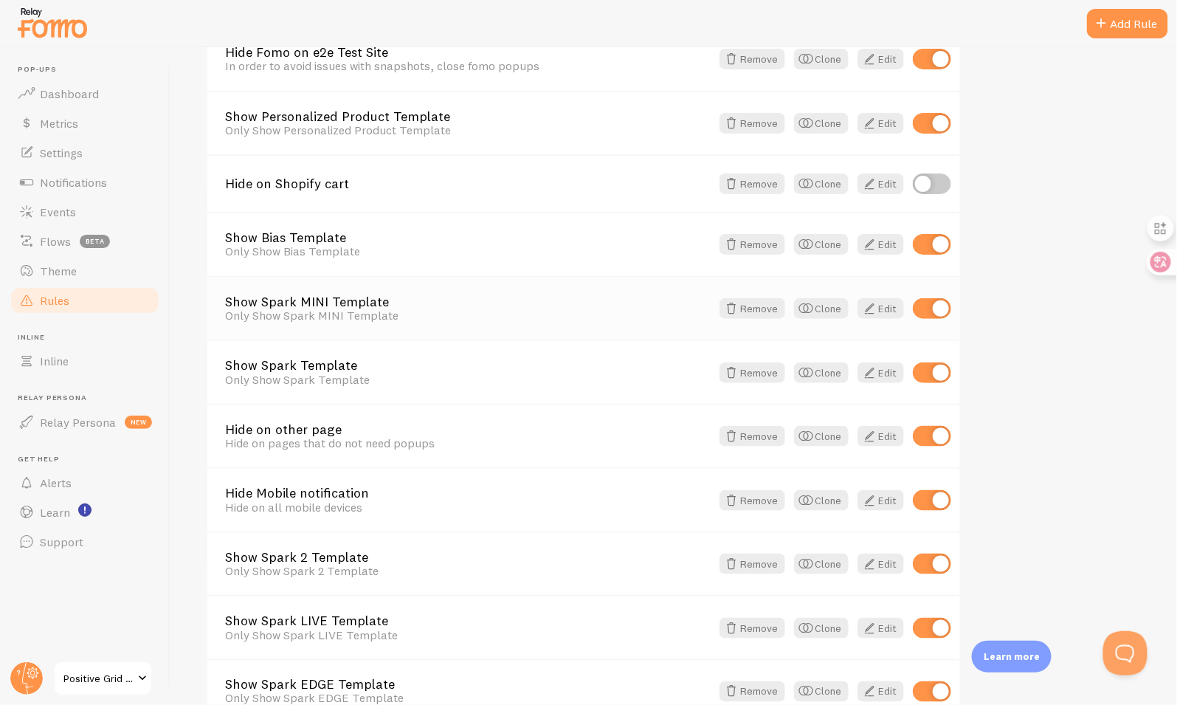
scroll to position [421, 0]
click at [874, 247] on span at bounding box center [869, 245] width 18 height 18
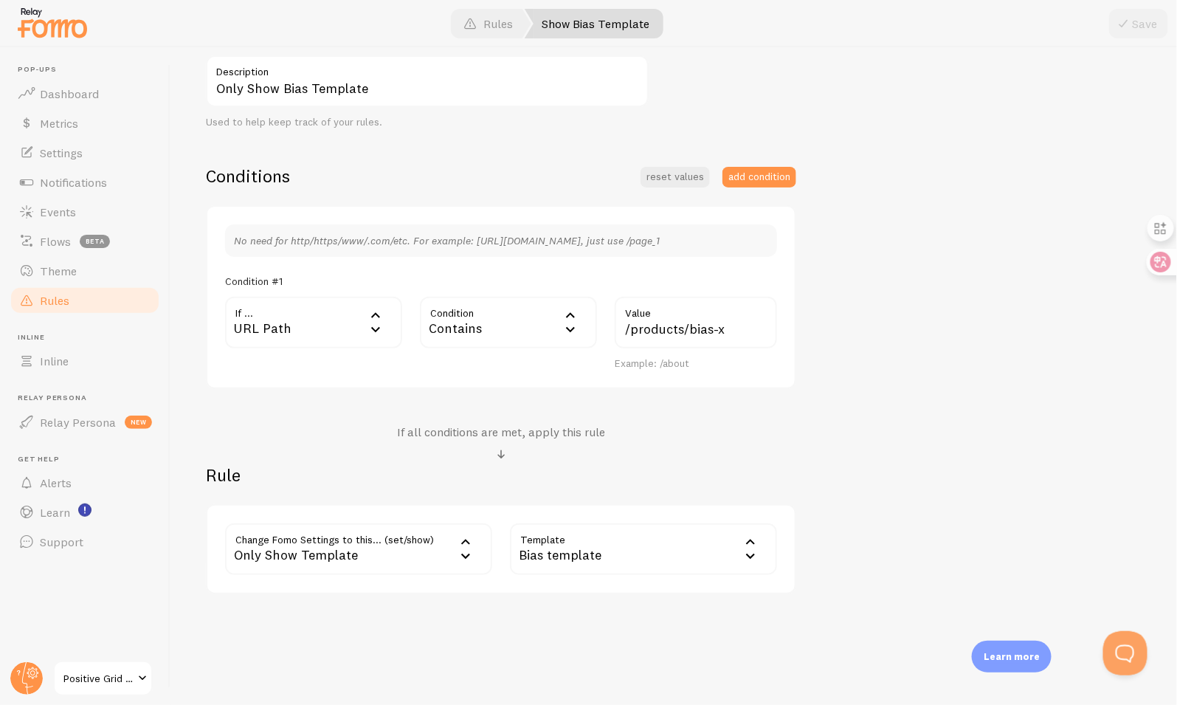
scroll to position [272, 0]
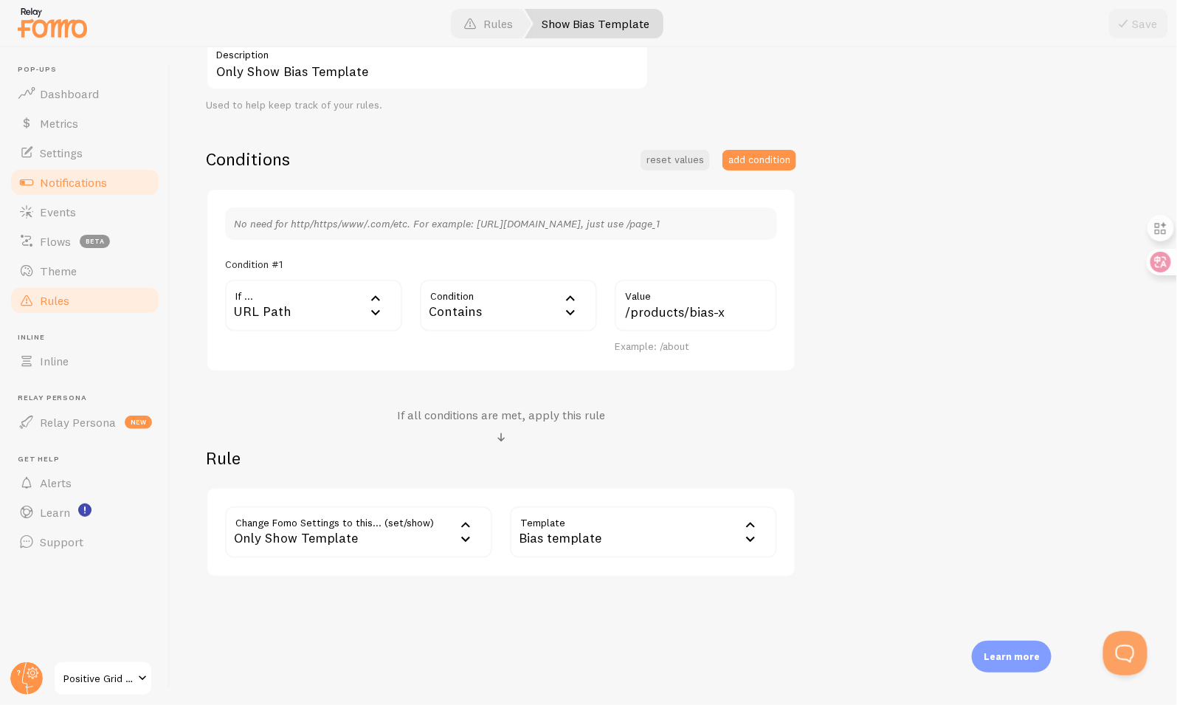
click at [89, 173] on link "Notifications" at bounding box center [85, 183] width 152 height 30
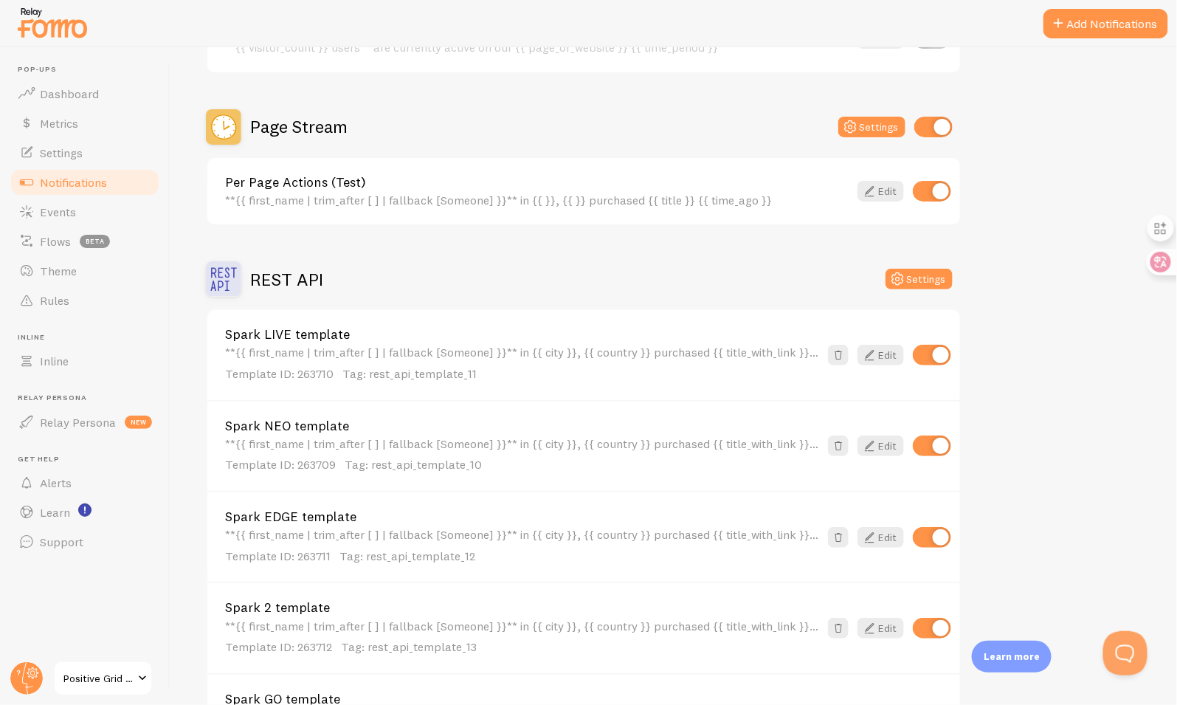
scroll to position [980, 0]
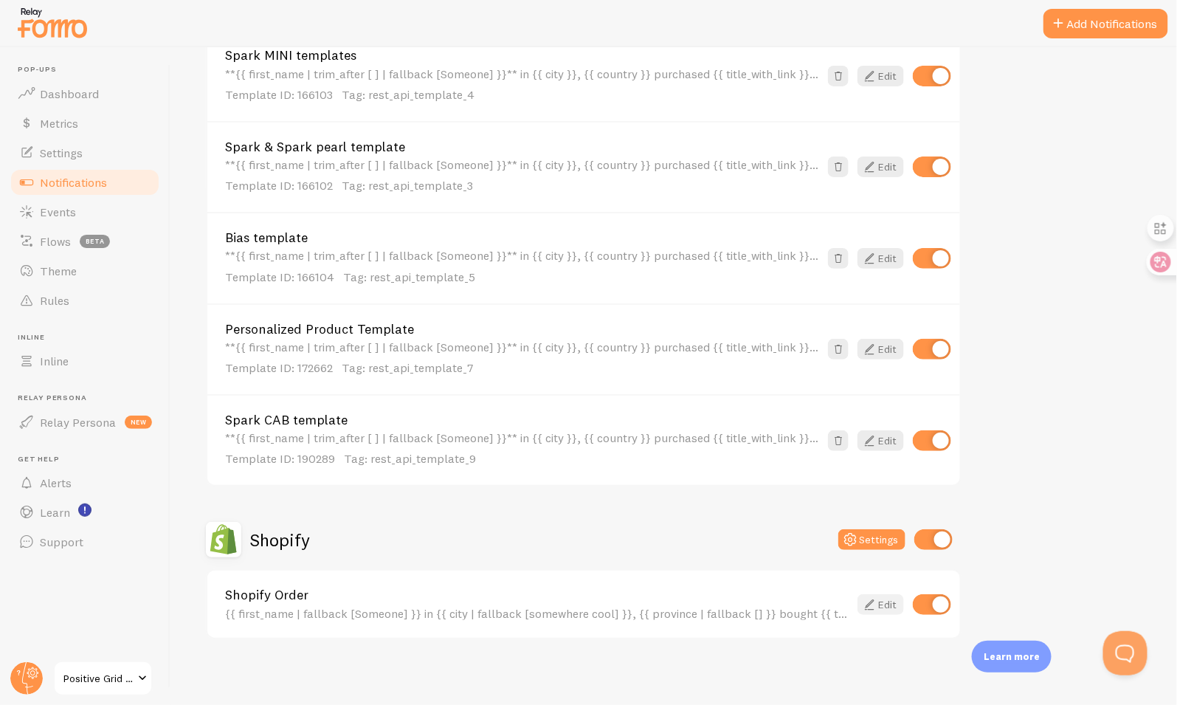
click at [876, 598] on icon at bounding box center [869, 605] width 18 height 18
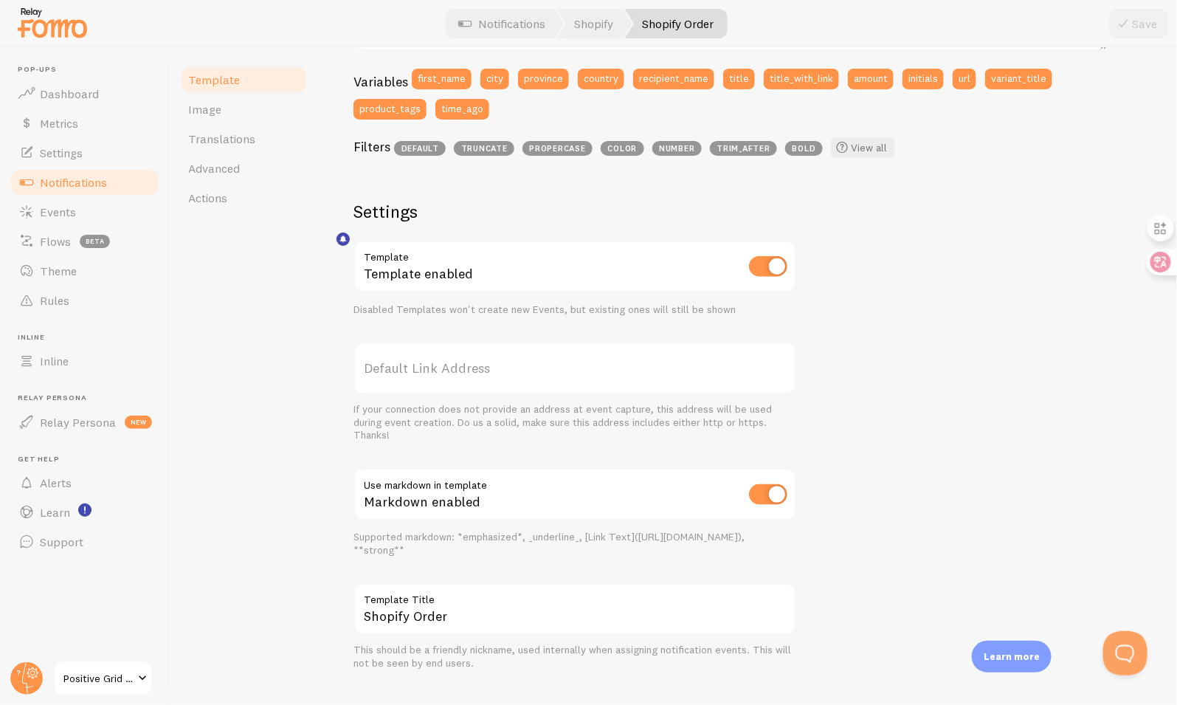
scroll to position [426, 0]
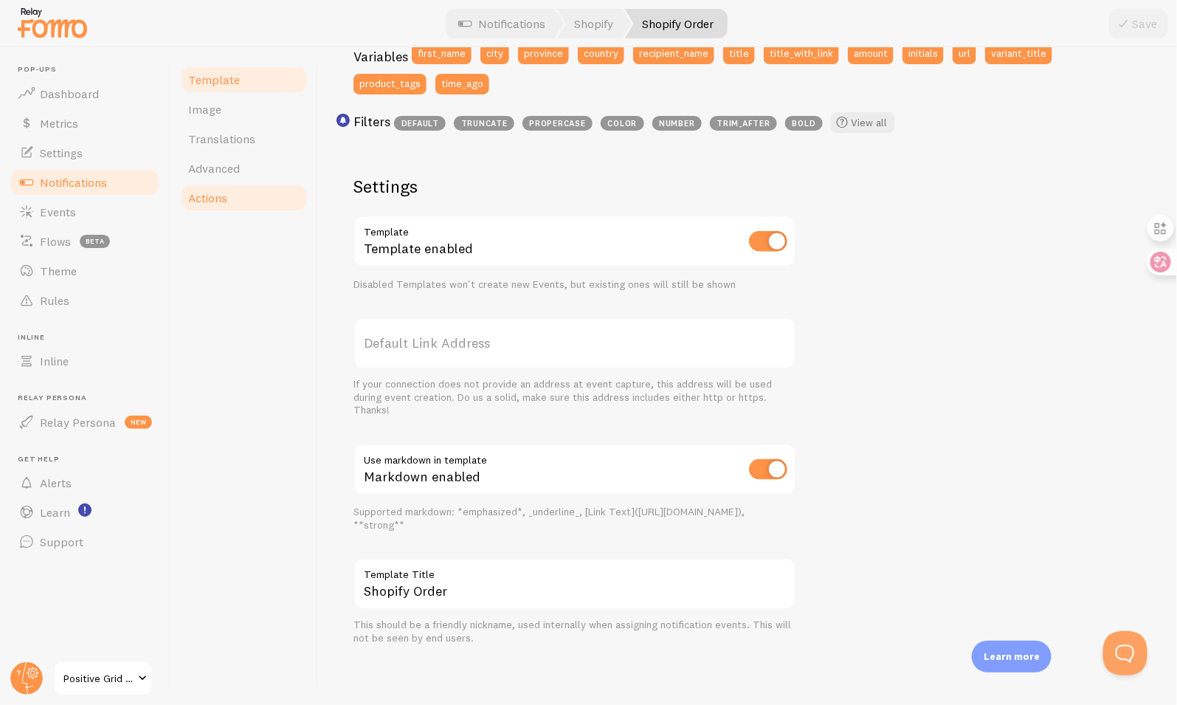
click at [211, 188] on link "Actions" at bounding box center [243, 198] width 129 height 30
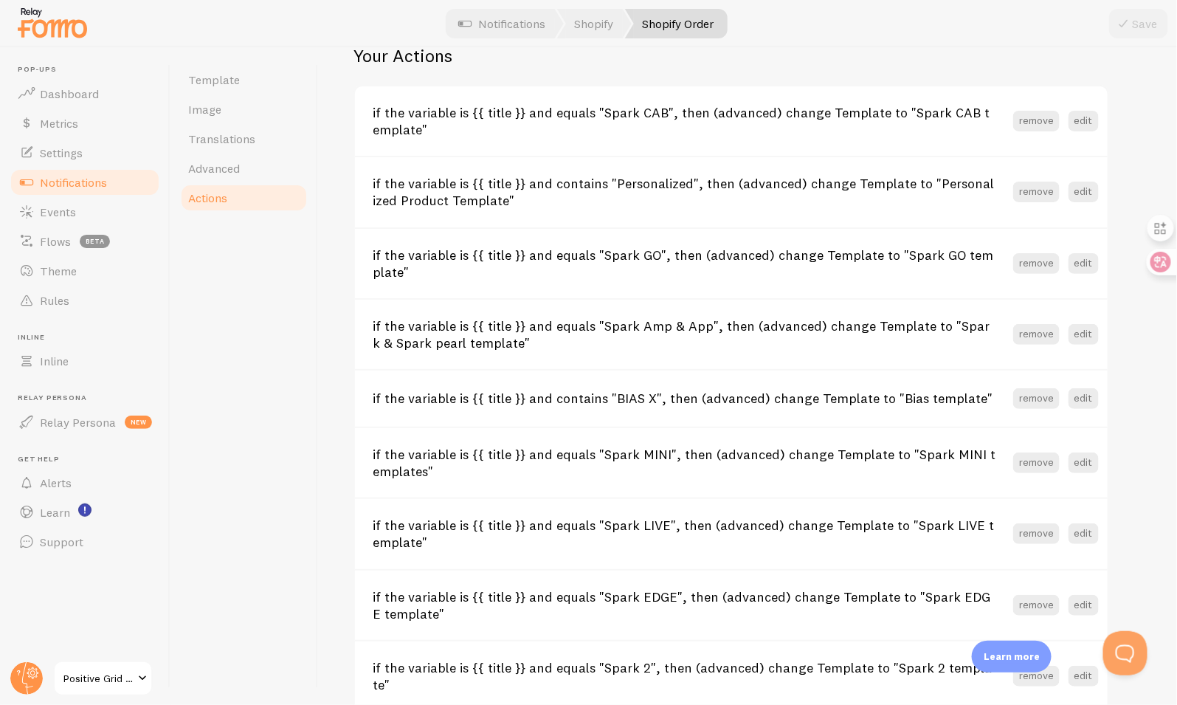
scroll to position [594, 0]
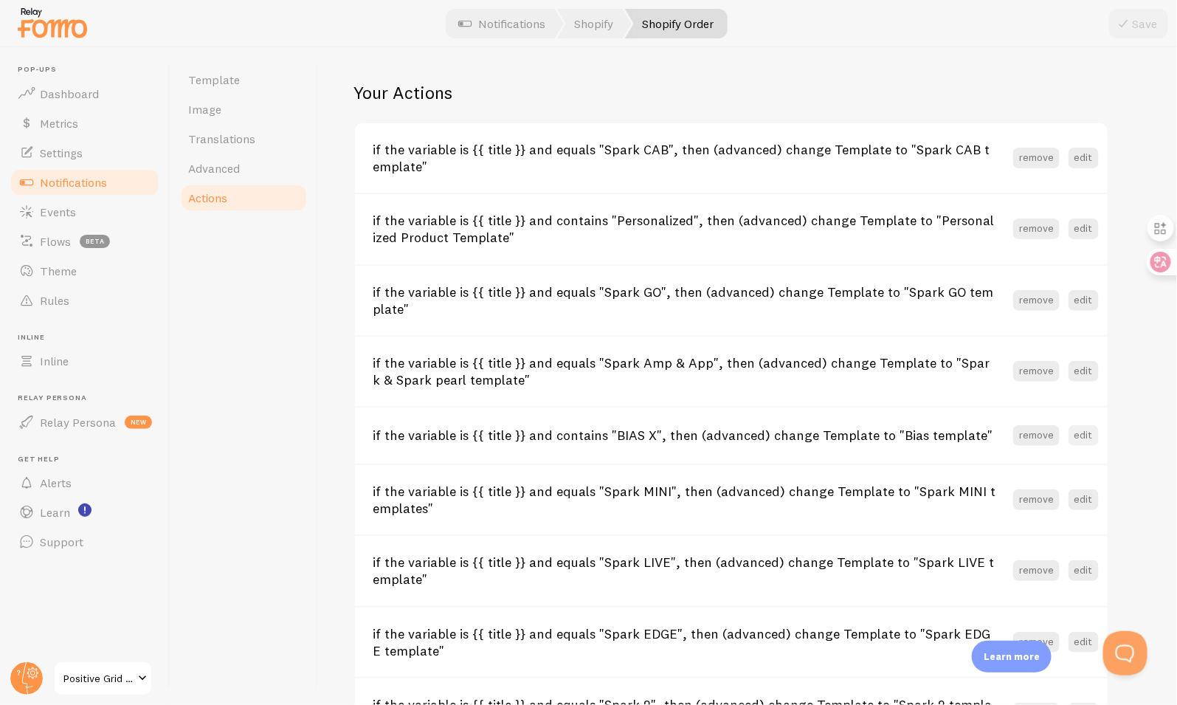
click at [1078, 436] on button "edit" at bounding box center [1084, 435] width 30 height 21
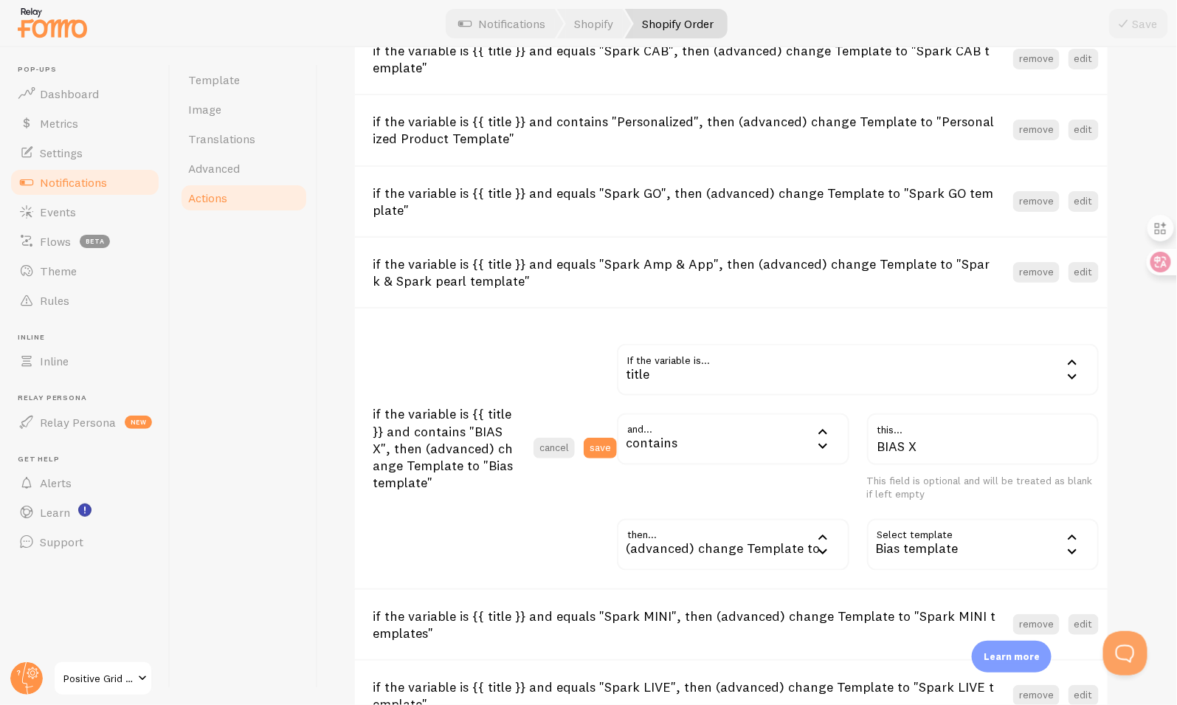
scroll to position [722, 0]
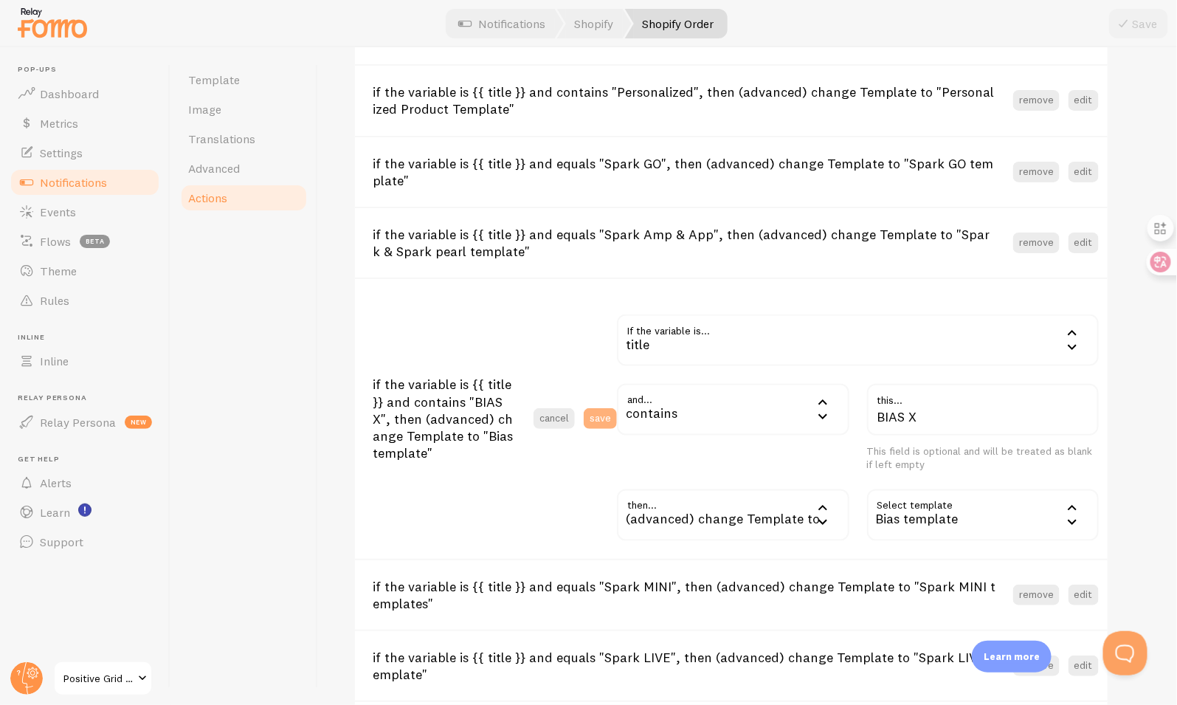
click at [609, 416] on button "save" at bounding box center [600, 418] width 33 height 21
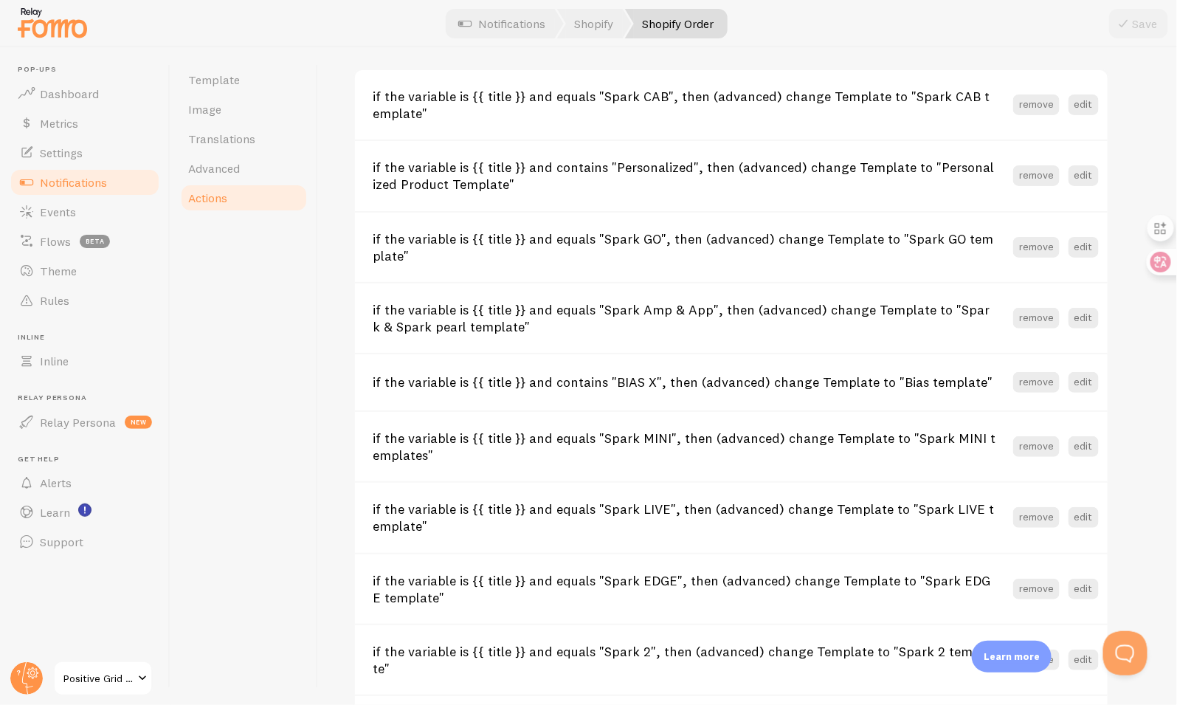
scroll to position [627, 0]
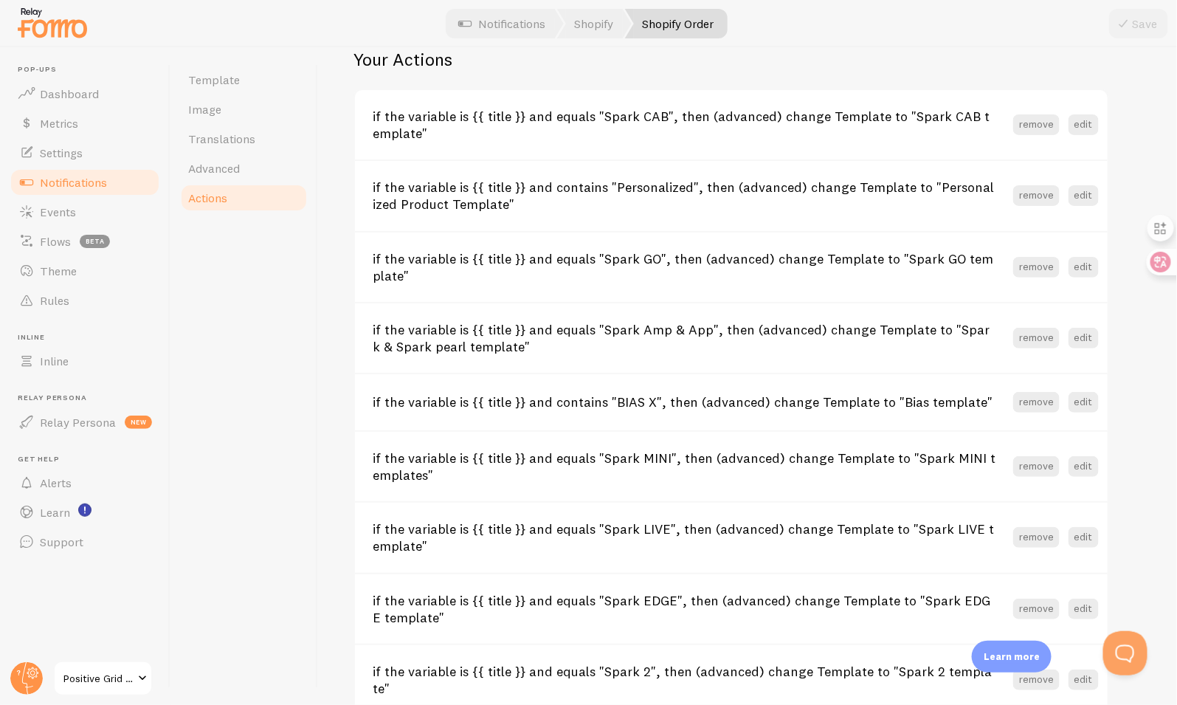
click at [344, 277] on div "Actions You can match any {{ variable }} and replace it with a word, change eve…" at bounding box center [747, 376] width 859 height 658
click at [86, 204] on link "Events" at bounding box center [85, 212] width 152 height 30
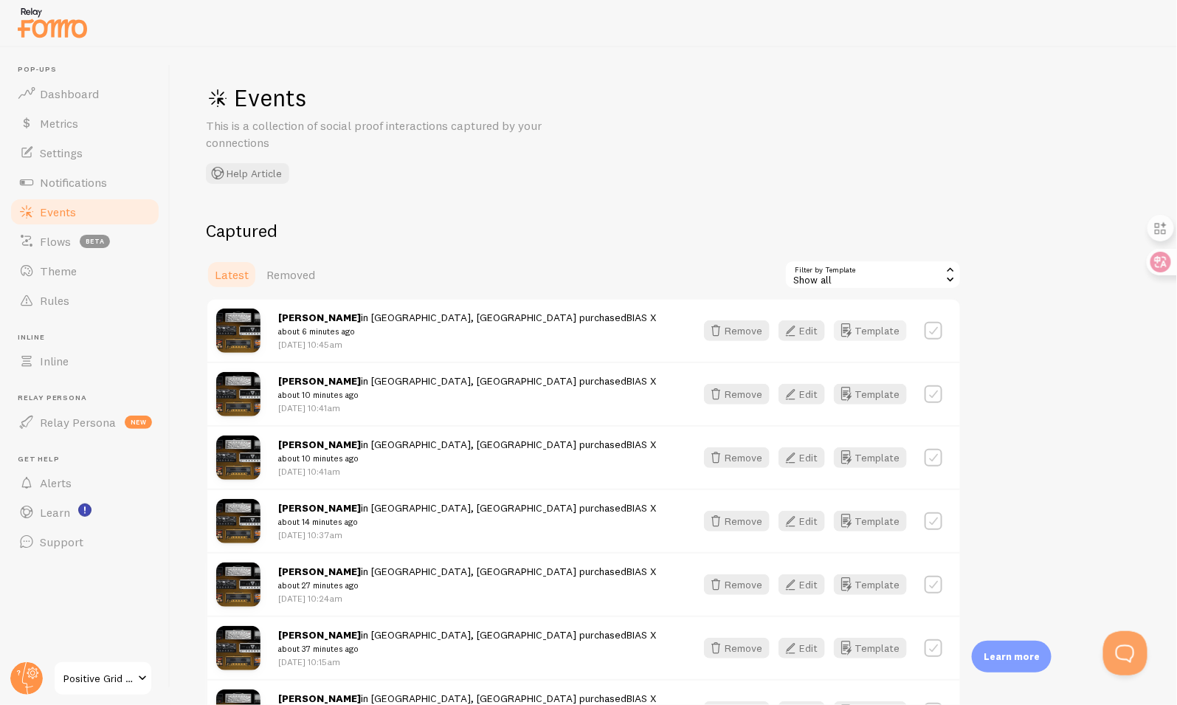
click at [873, 332] on button "Template" at bounding box center [870, 330] width 73 height 21
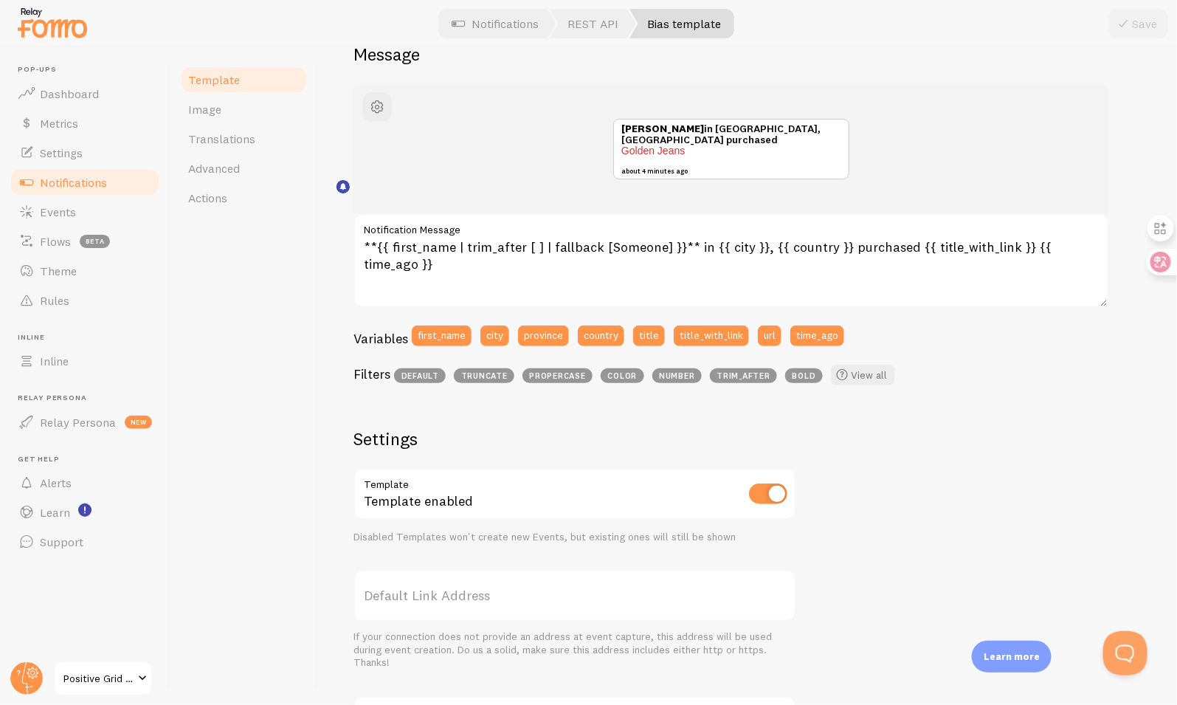
scroll to position [102, 0]
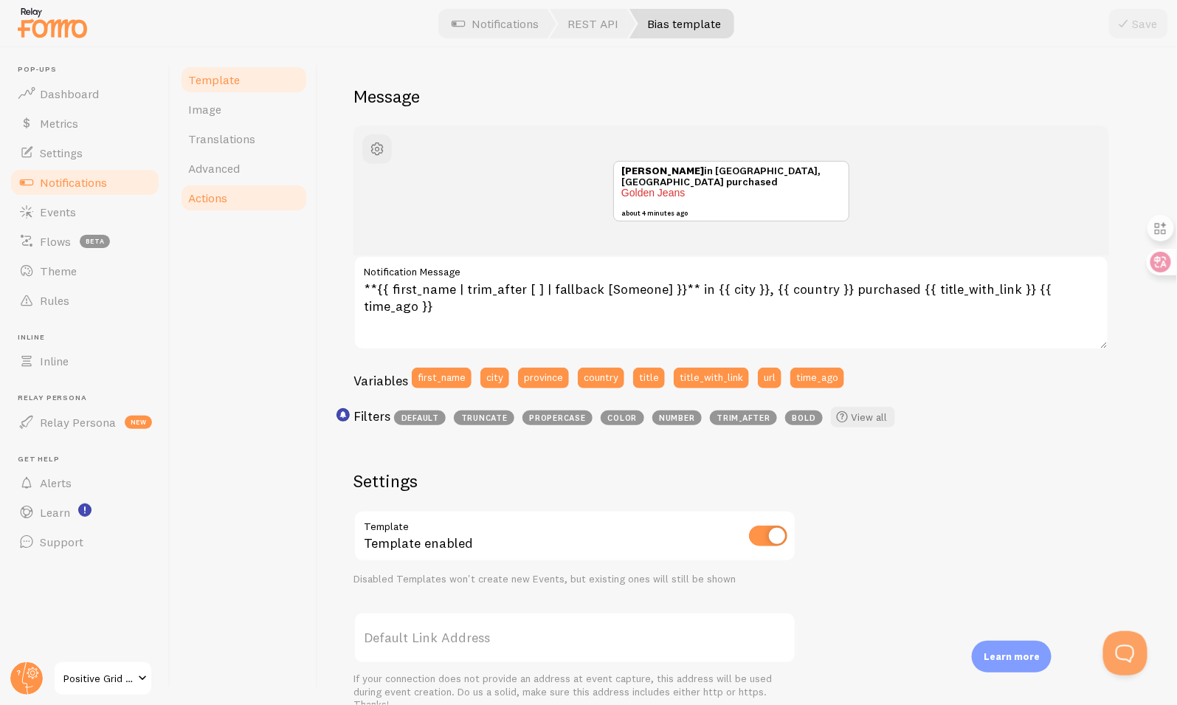
click at [215, 193] on span "Actions" at bounding box center [207, 197] width 39 height 15
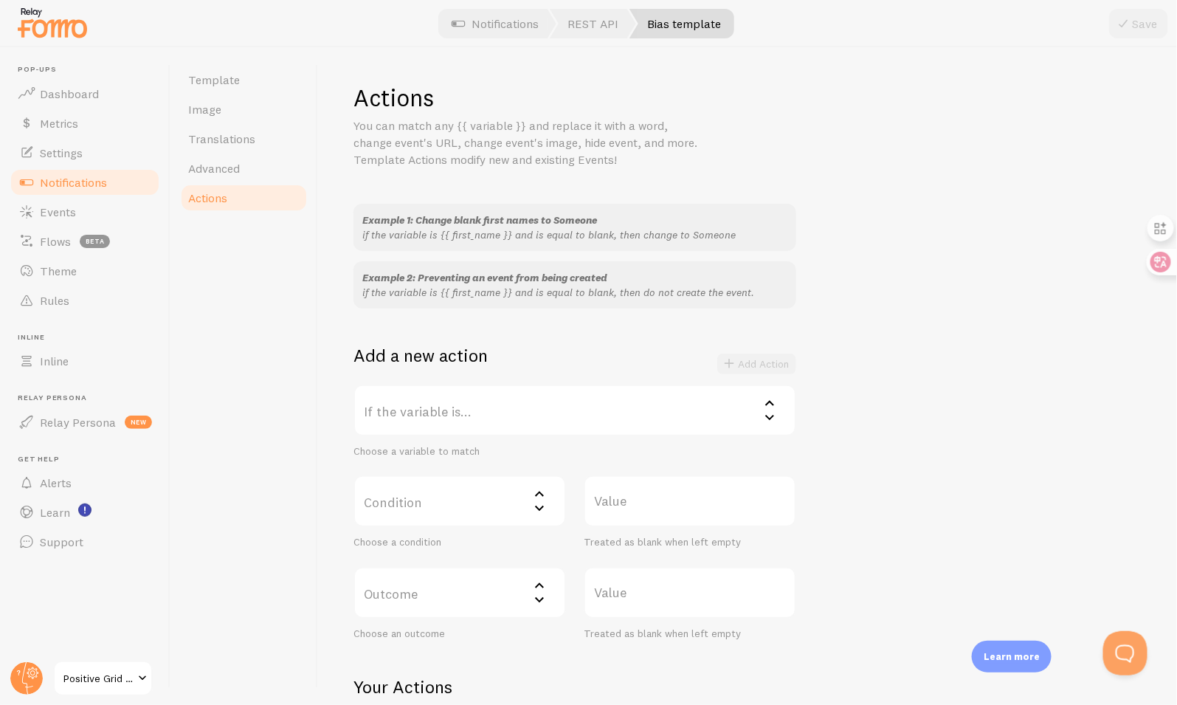
scroll to position [139, 0]
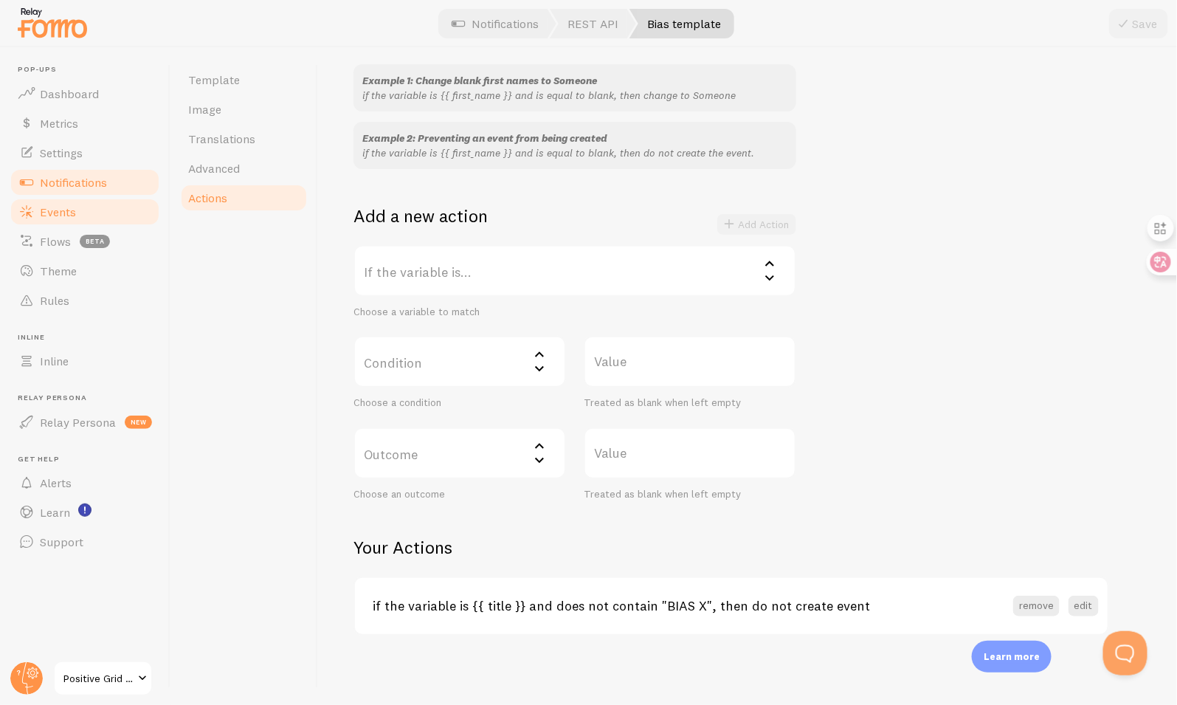
click at [93, 215] on link "Events" at bounding box center [85, 212] width 152 height 30
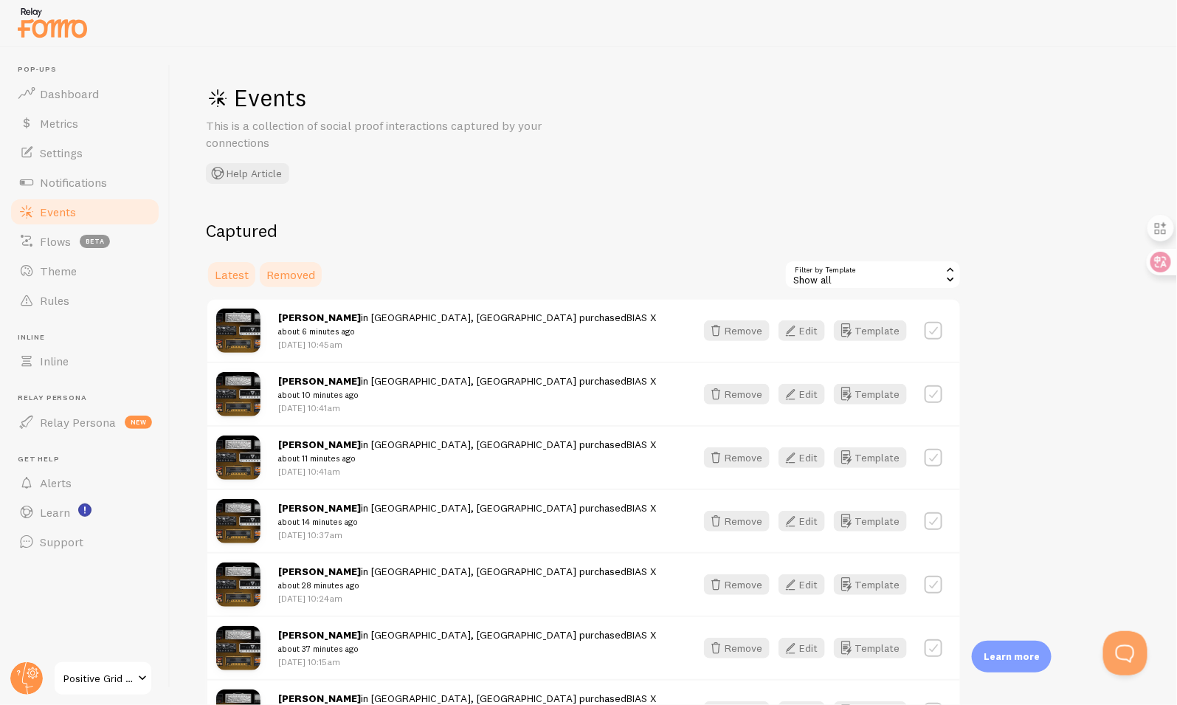
click at [296, 281] on span "Removed" at bounding box center [290, 274] width 49 height 15
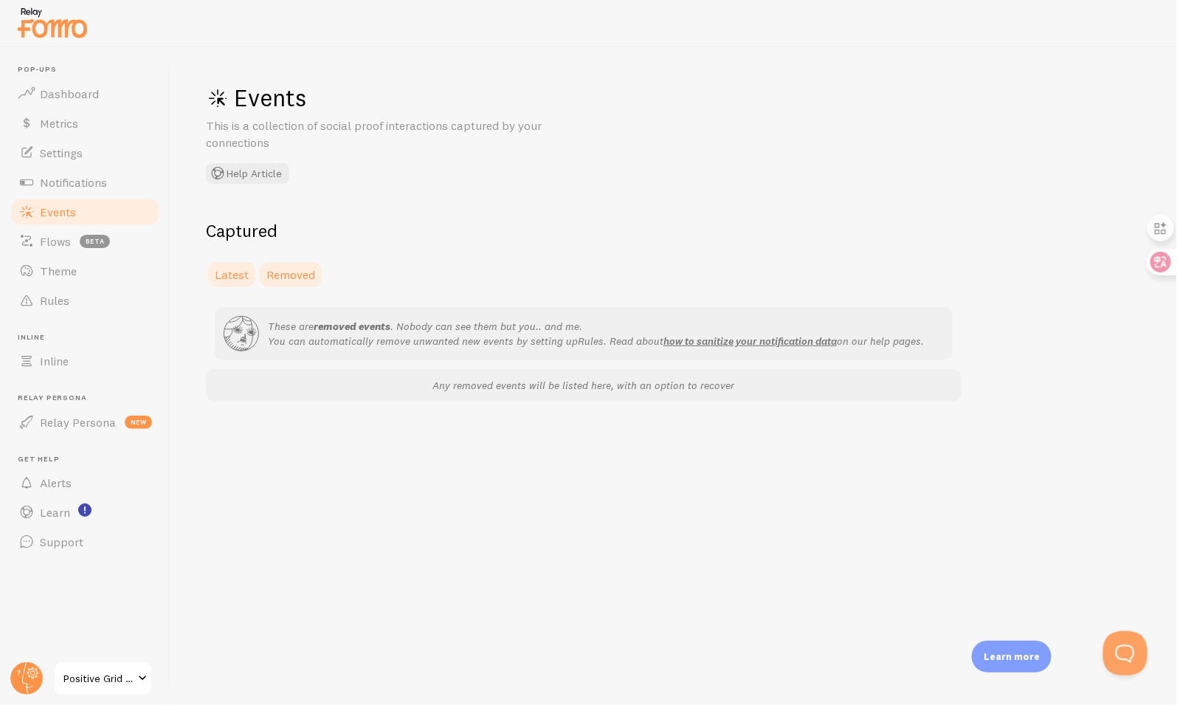
click at [238, 269] on span "Latest" at bounding box center [232, 274] width 34 height 15
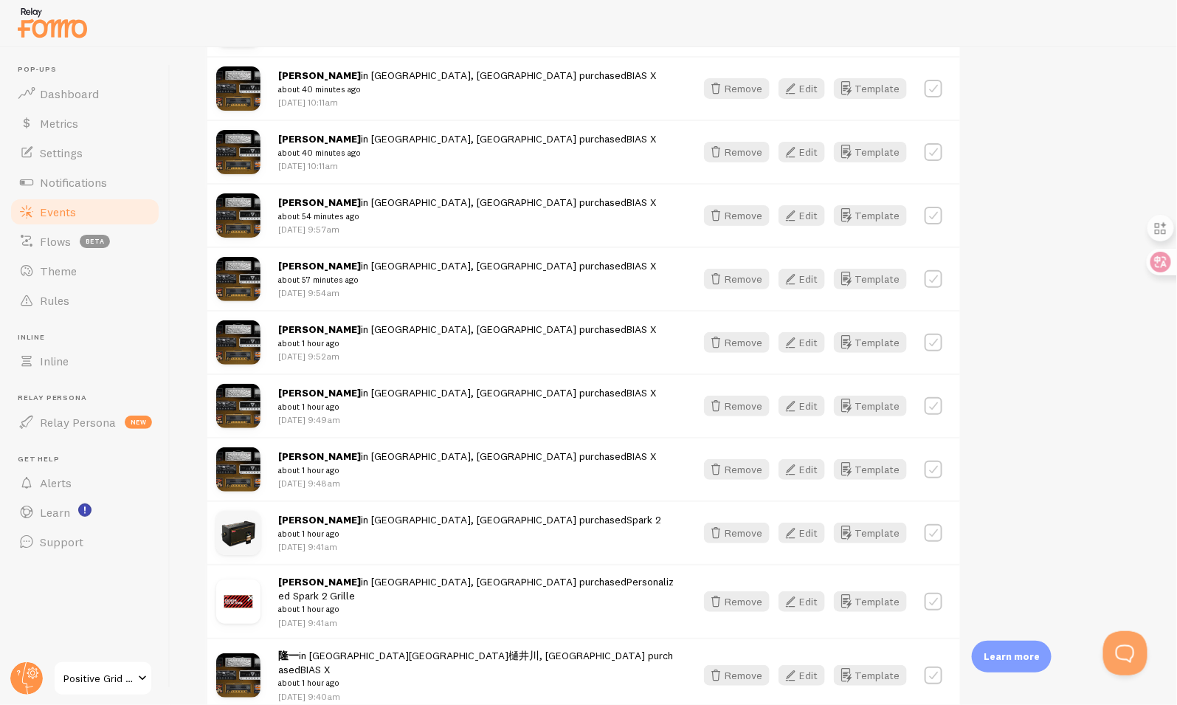
scroll to position [190, 0]
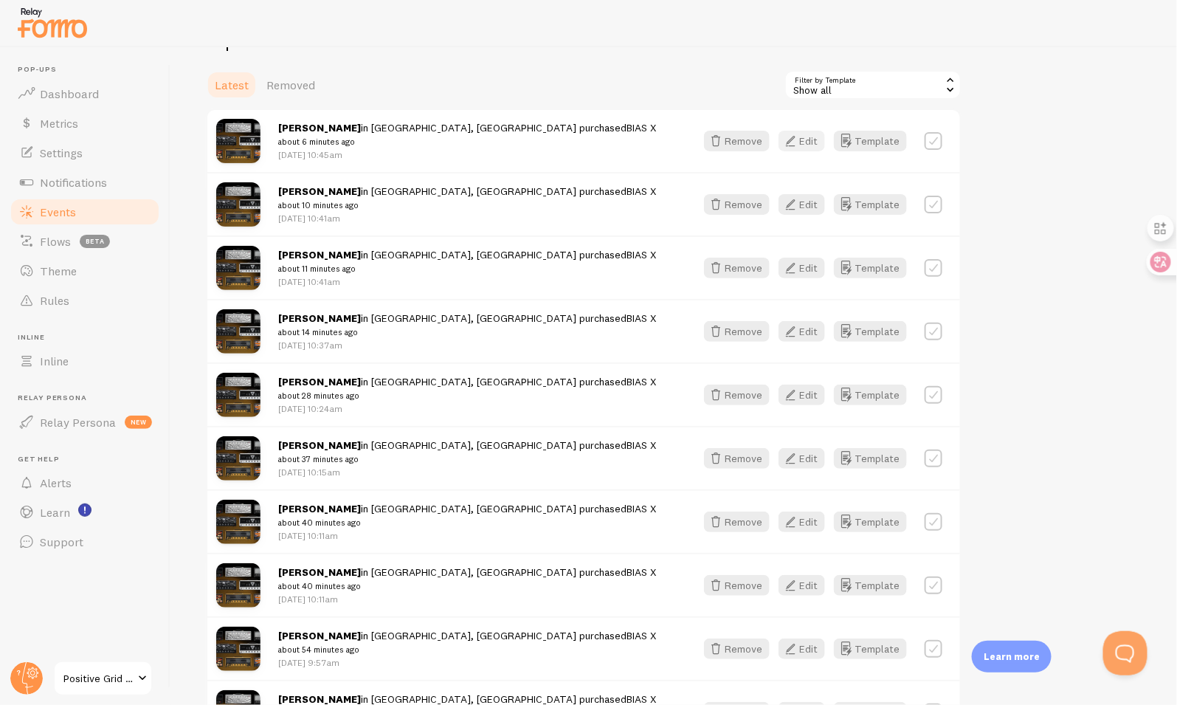
click at [803, 139] on button "Edit" at bounding box center [802, 141] width 46 height 21
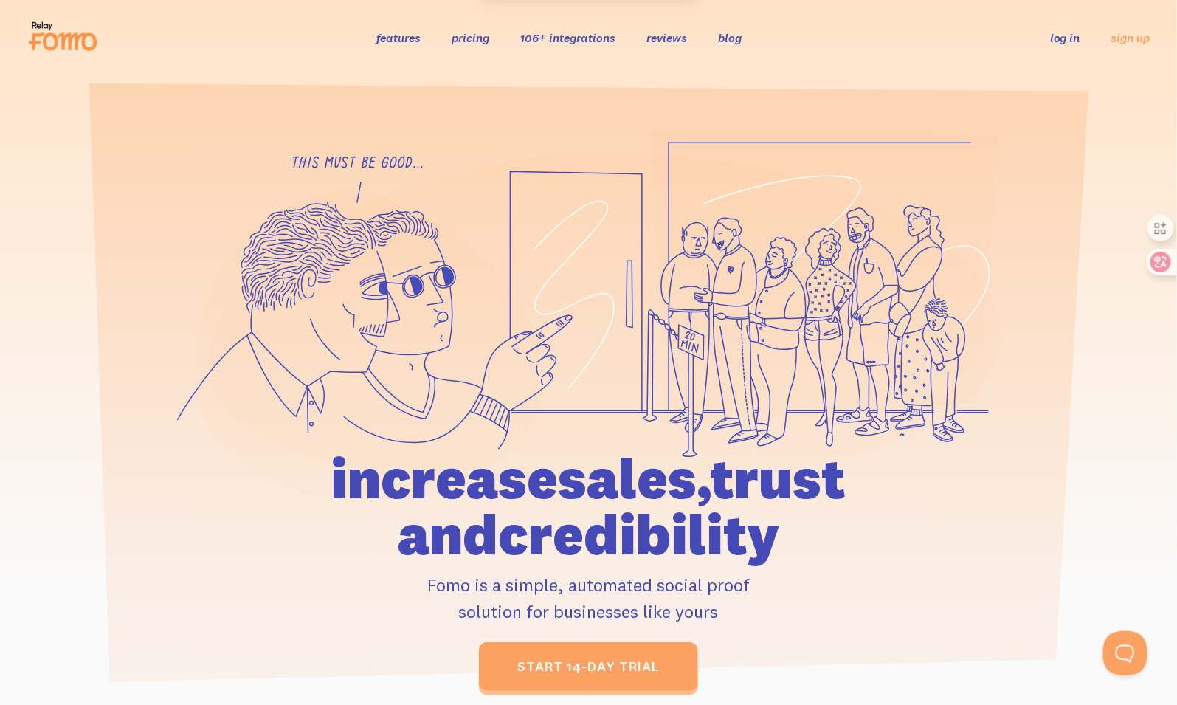
click at [1066, 37] on link "log in" at bounding box center [1065, 37] width 30 height 15
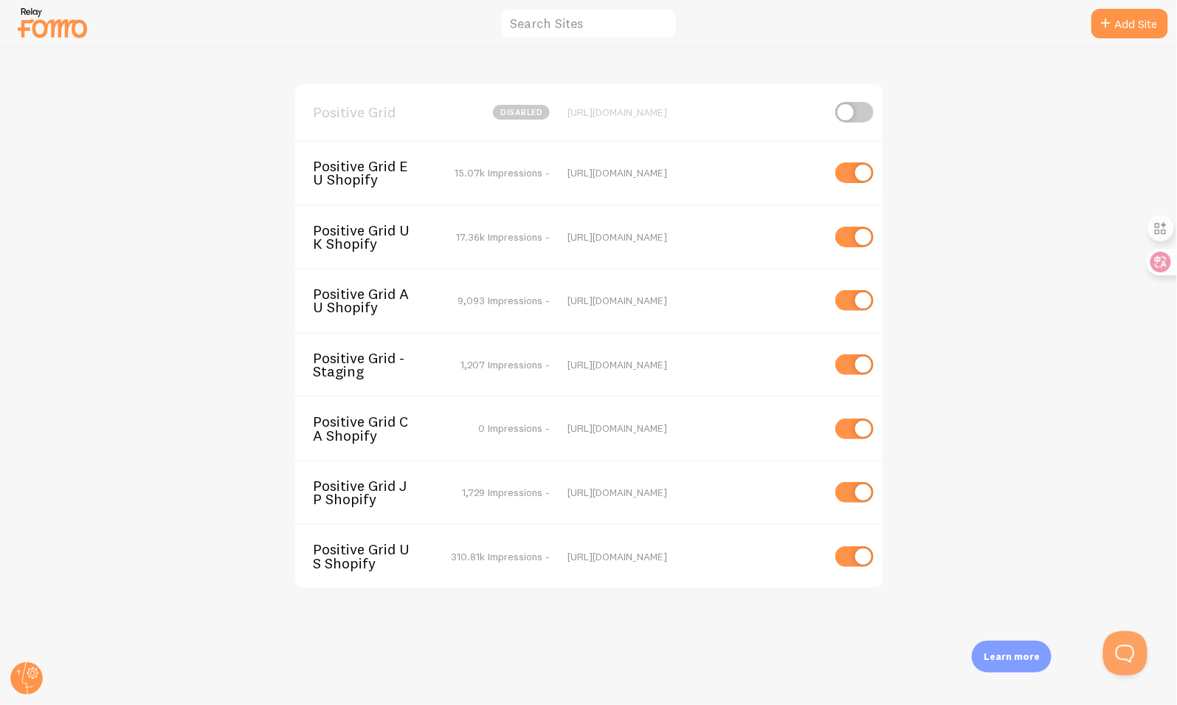
click at [376, 557] on span "Positive Grid US Shopify" at bounding box center [372, 555] width 119 height 27
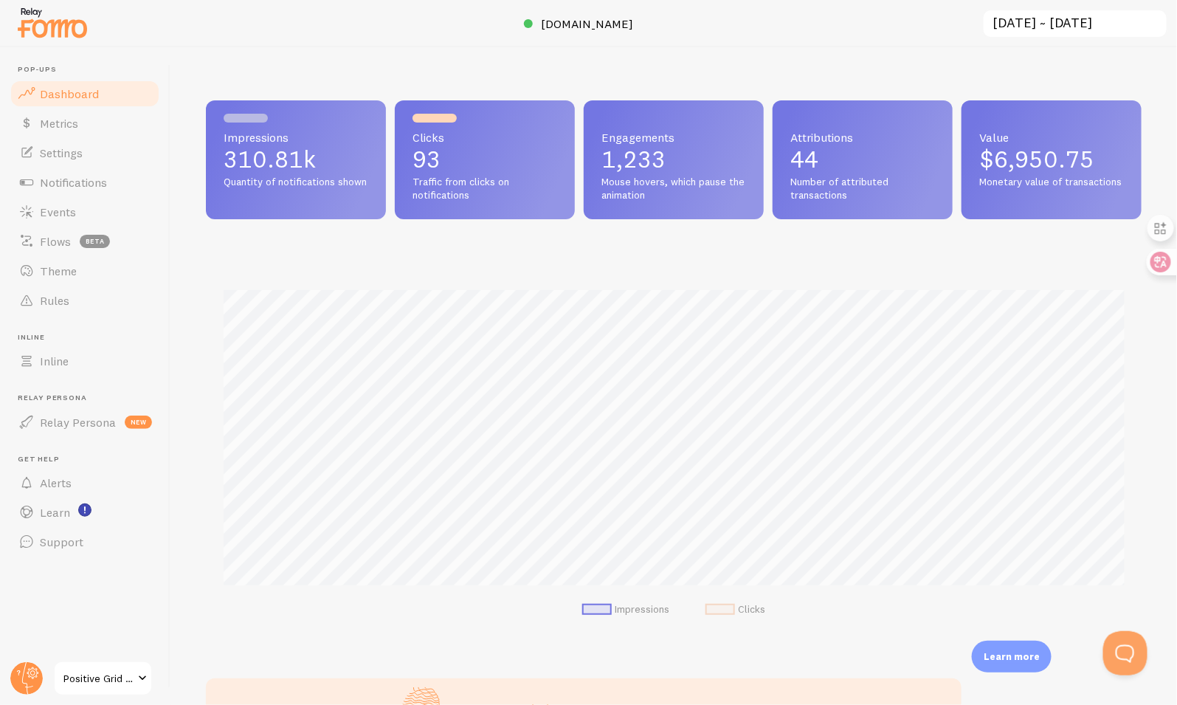
scroll to position [387, 936]
click at [127, 238] on link "Flows beta" at bounding box center [85, 242] width 152 height 30
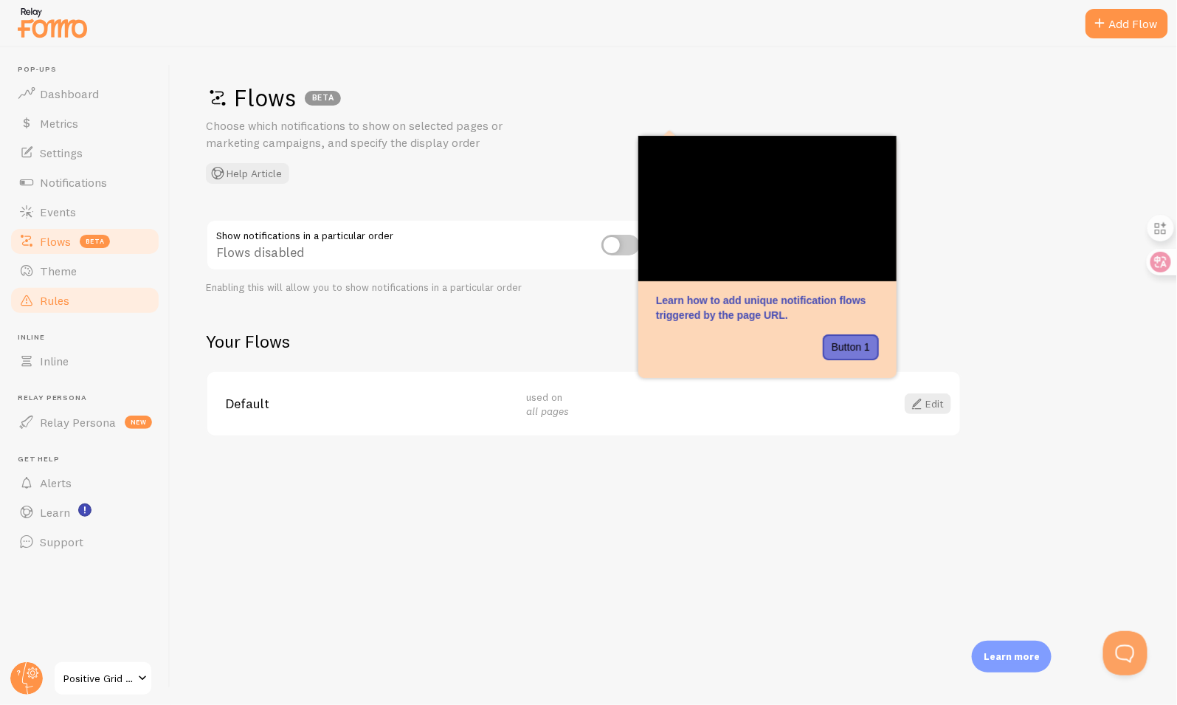
click at [122, 291] on link "Rules" at bounding box center [85, 301] width 152 height 30
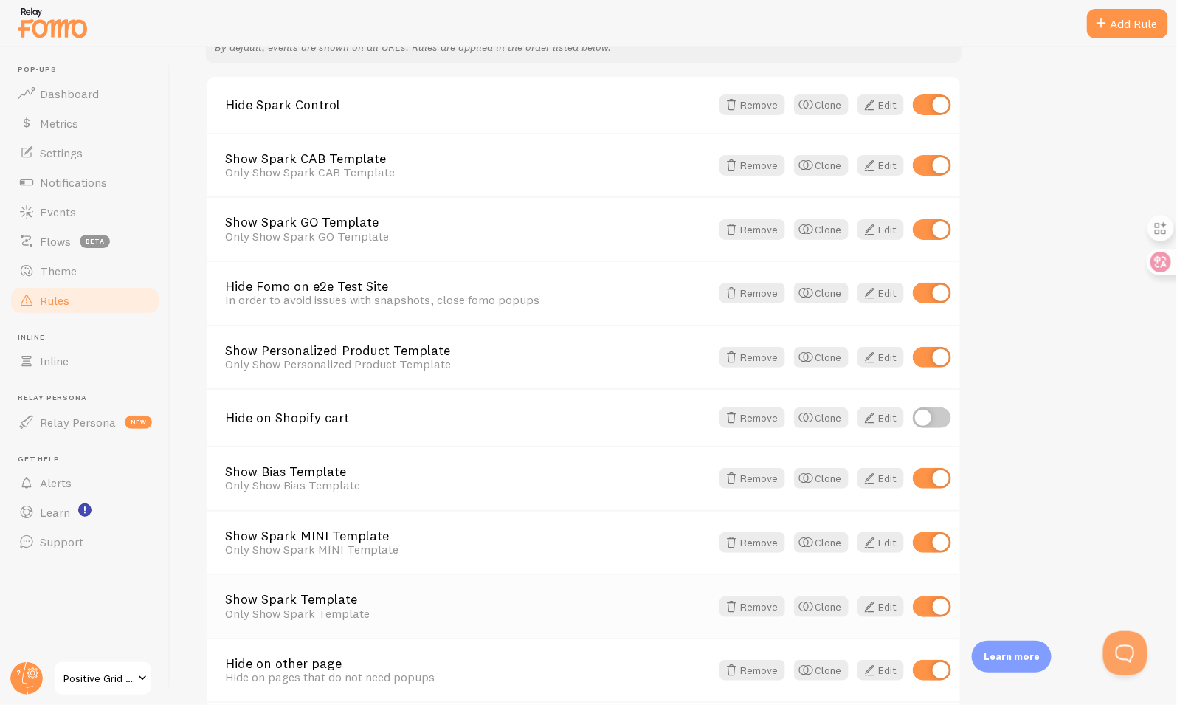
scroll to position [173, 0]
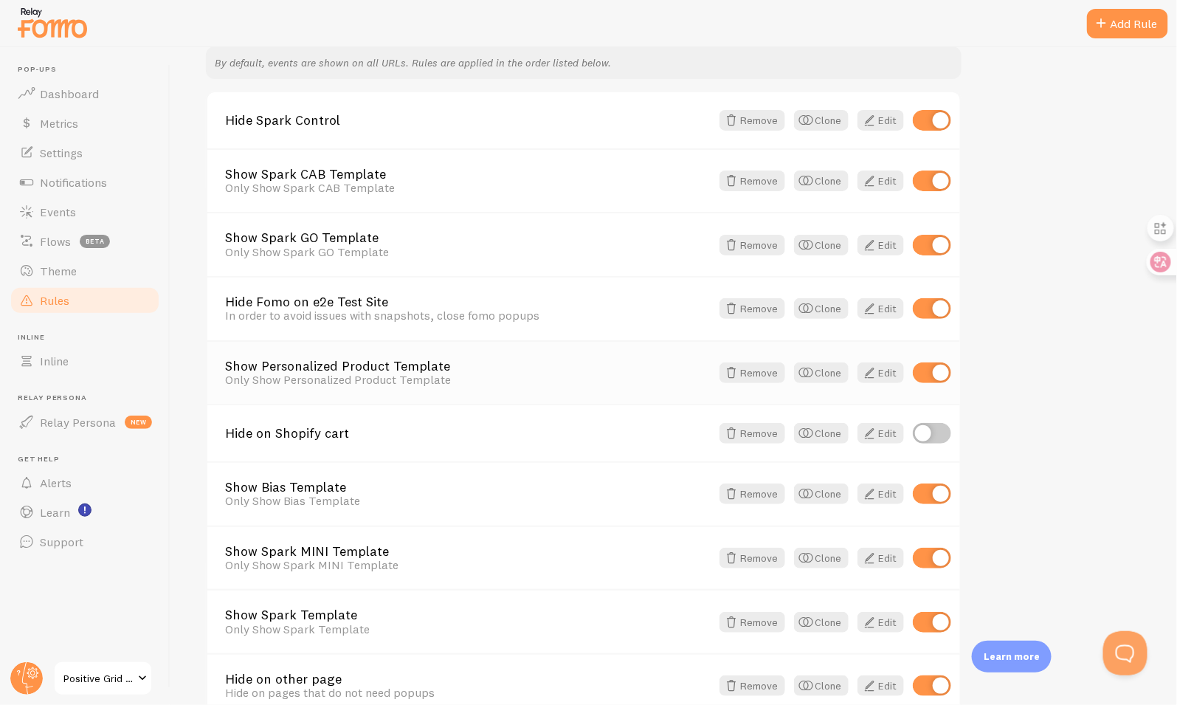
click at [398, 367] on link "Show Personalized Product Template" at bounding box center [468, 365] width 486 height 13
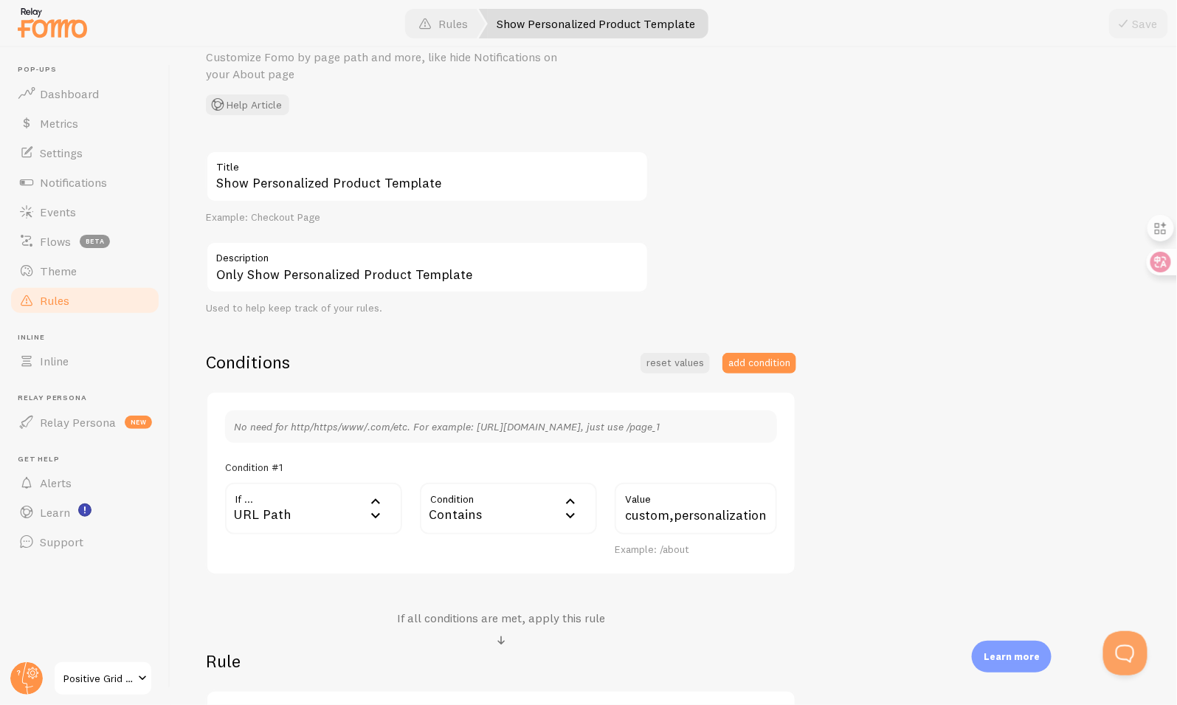
scroll to position [272, 0]
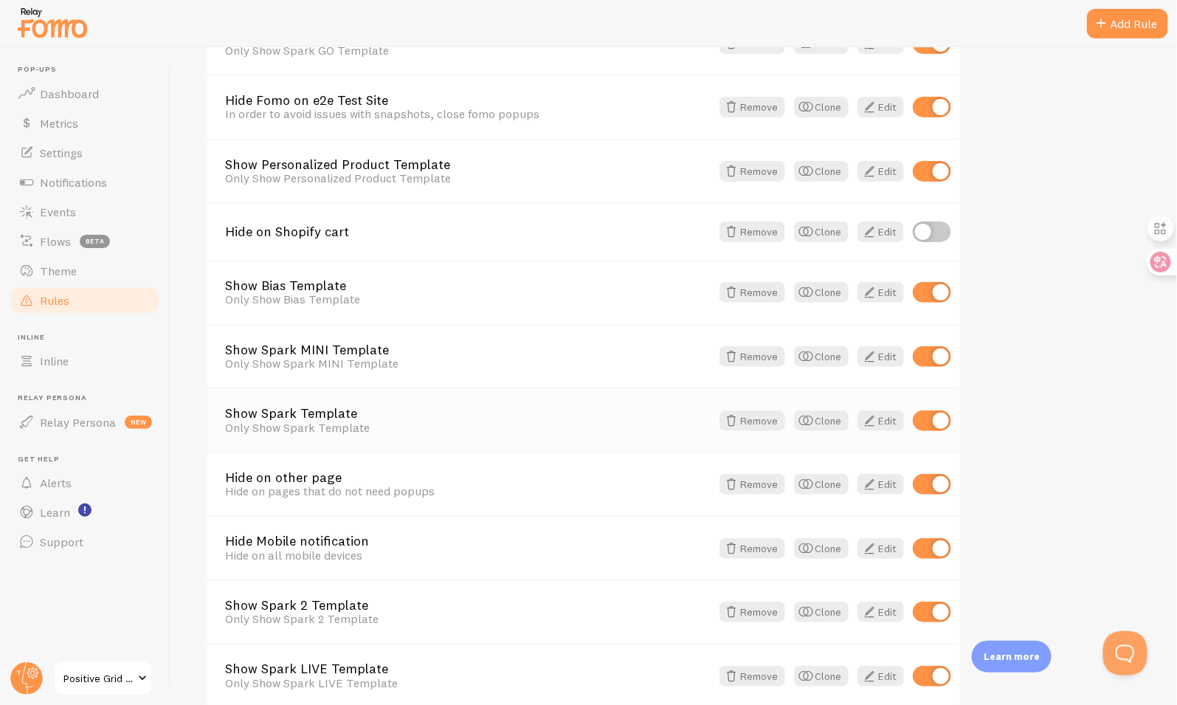
scroll to position [382, 0]
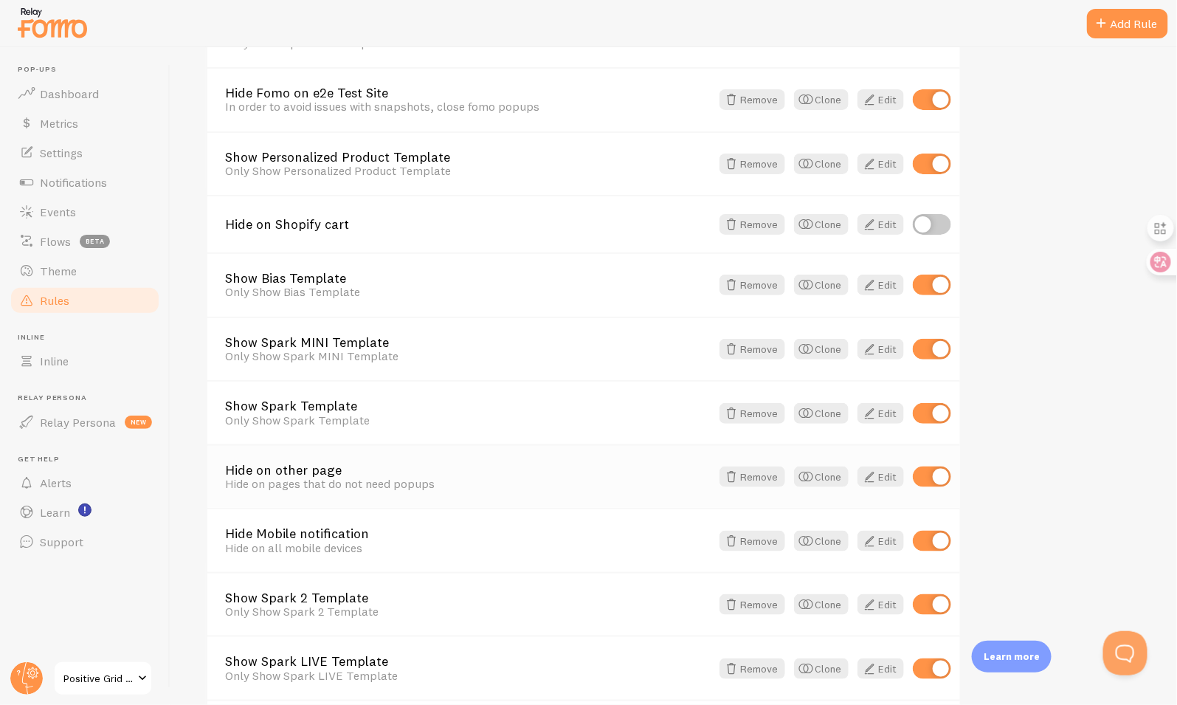
click at [322, 463] on link "Hide on other page" at bounding box center [468, 469] width 486 height 13
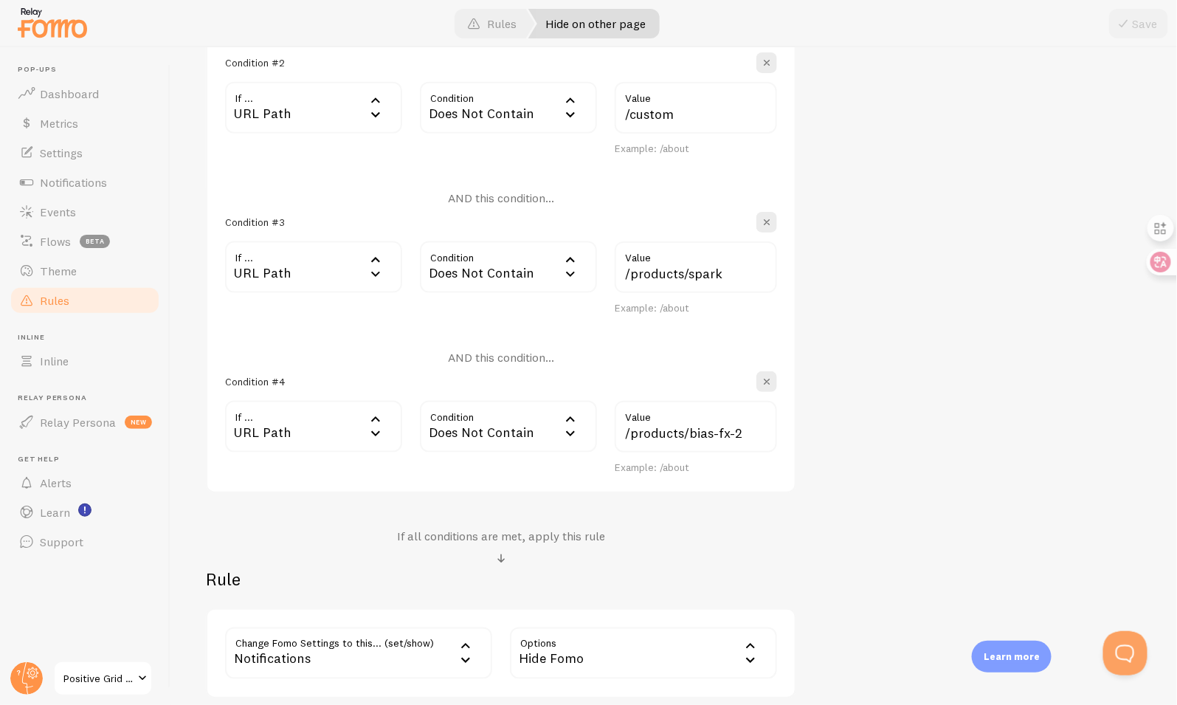
scroll to position [645, 0]
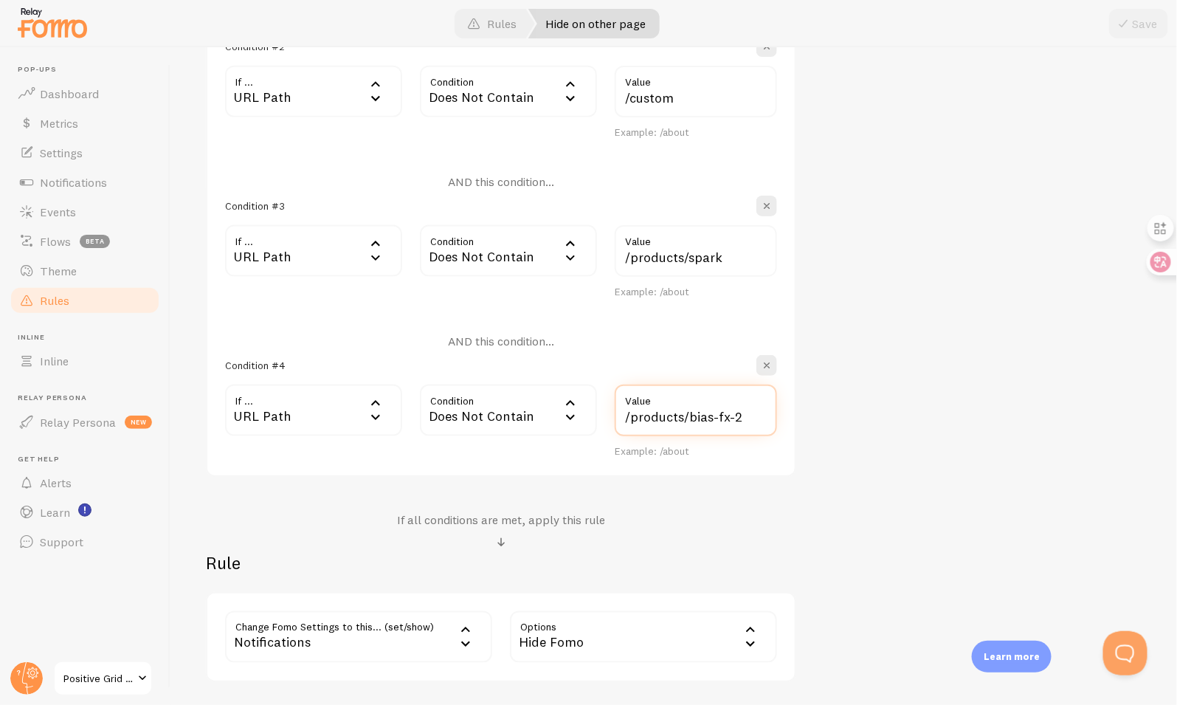
click at [737, 418] on input "/products/bias-fx-2" at bounding box center [696, 410] width 162 height 52
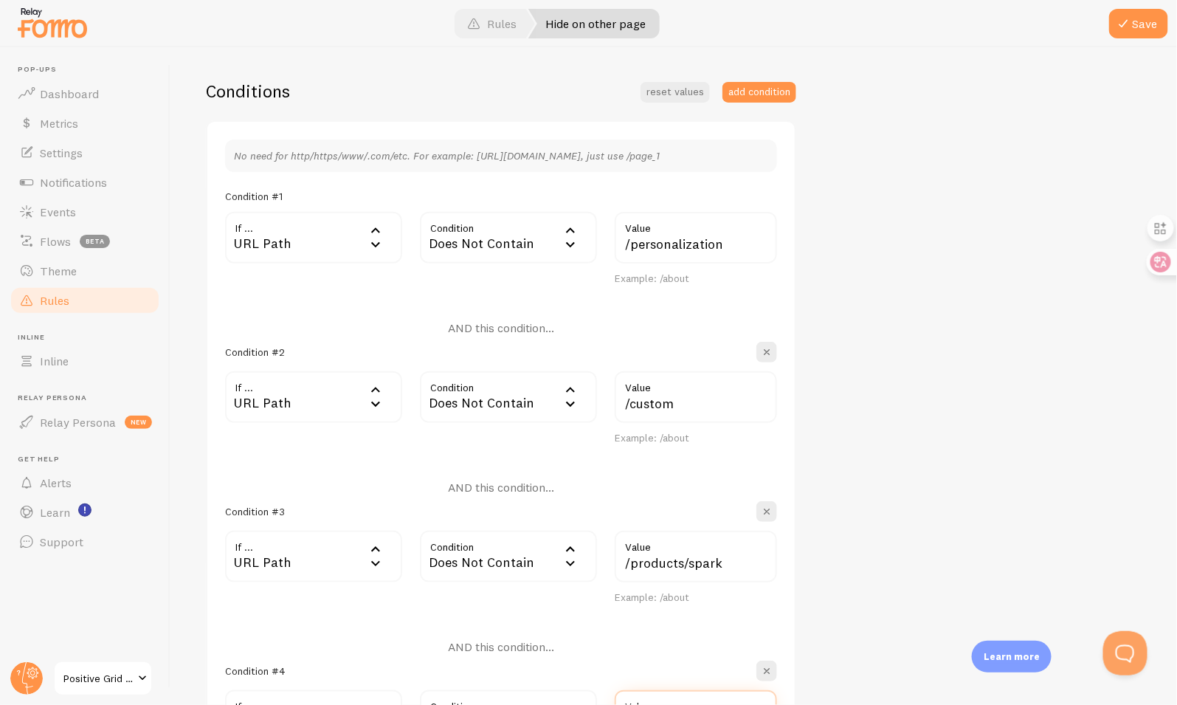
scroll to position [322, 0]
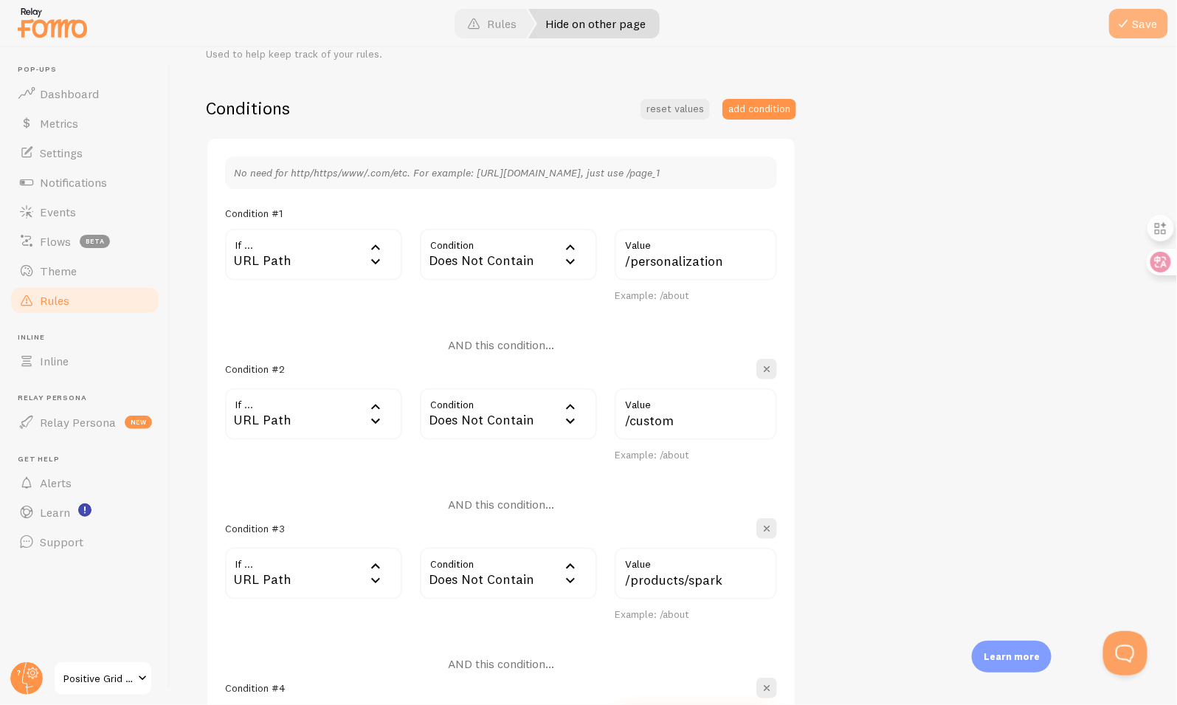
type input "/products/bias-x"
click at [1140, 24] on button "Save" at bounding box center [1138, 24] width 59 height 30
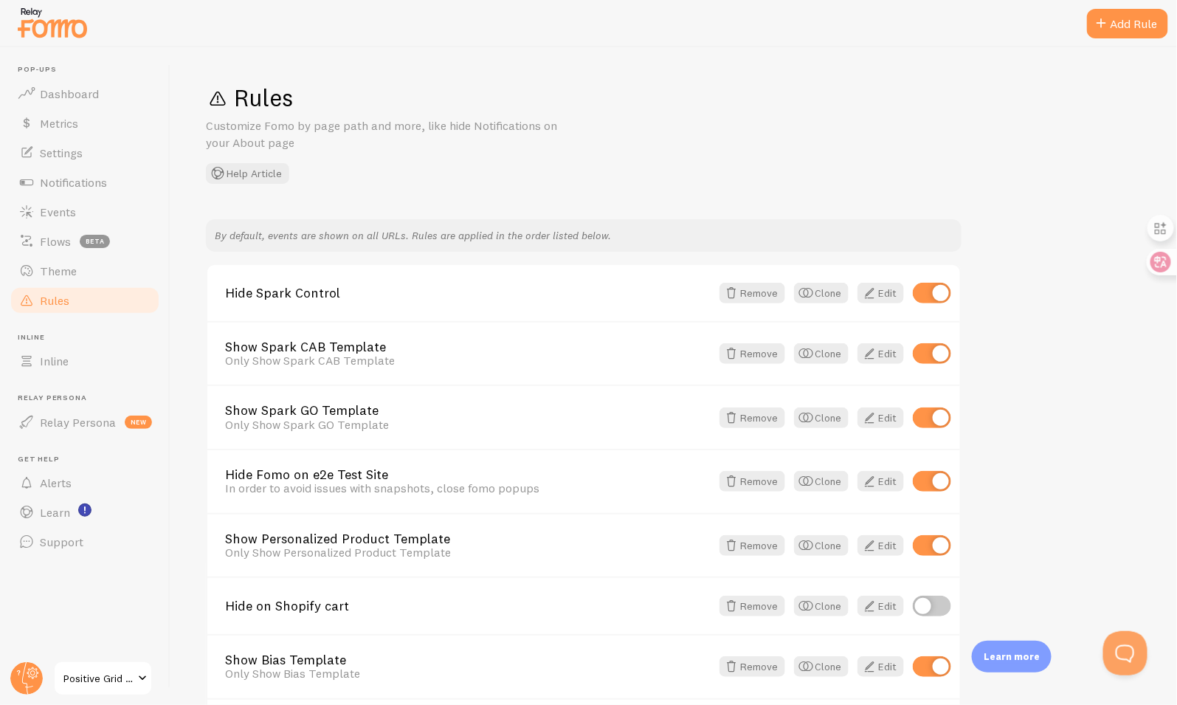
click at [58, 24] on img at bounding box center [52, 23] width 74 height 38
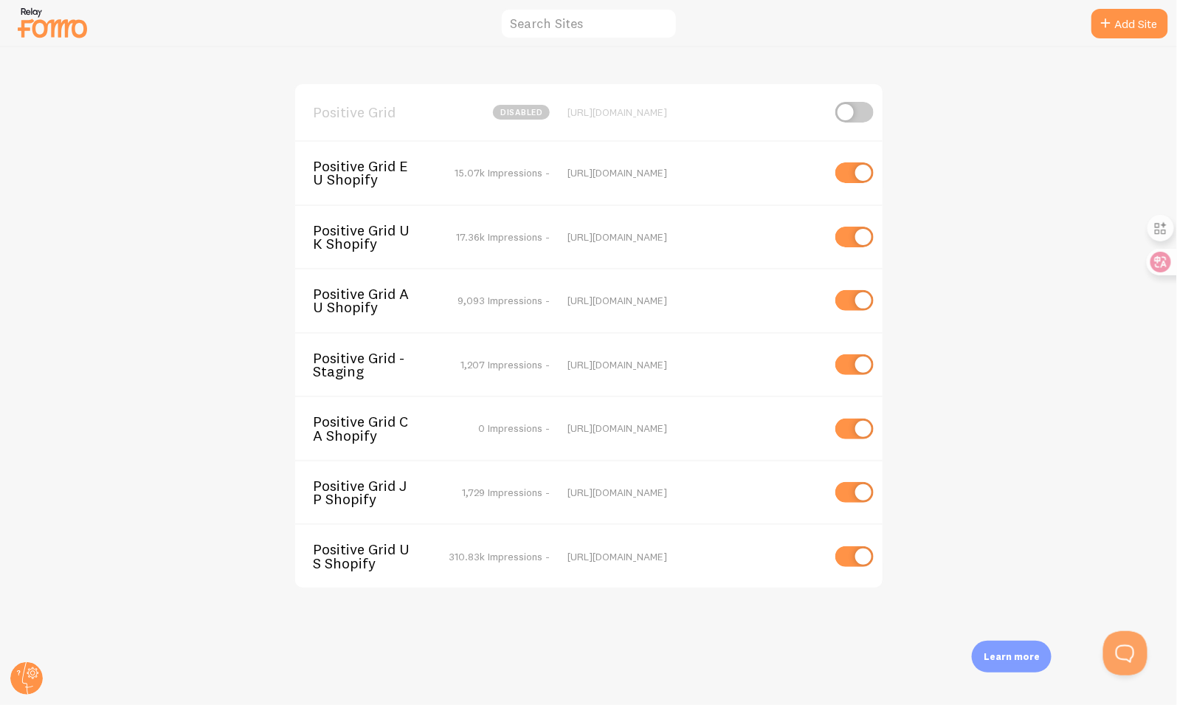
click at [382, 179] on span "Positive Grid EU Shopify" at bounding box center [372, 172] width 119 height 27
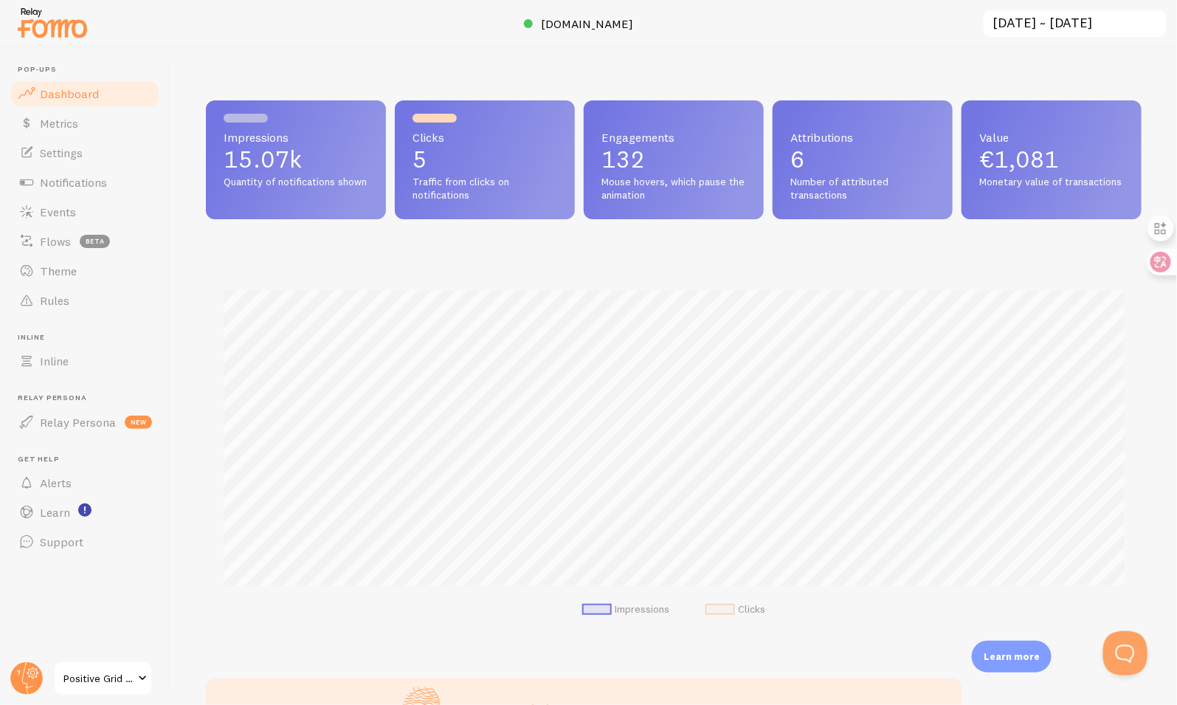
scroll to position [387, 936]
click at [77, 153] on span "Settings" at bounding box center [61, 152] width 43 height 15
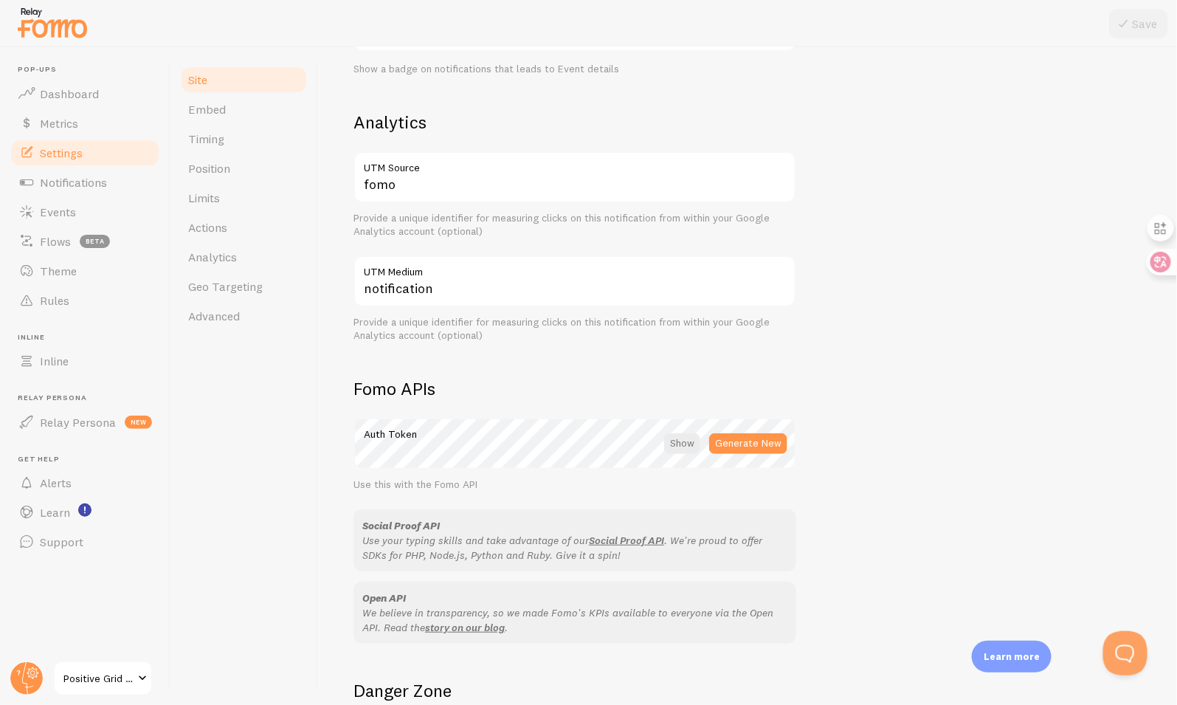
scroll to position [670, 0]
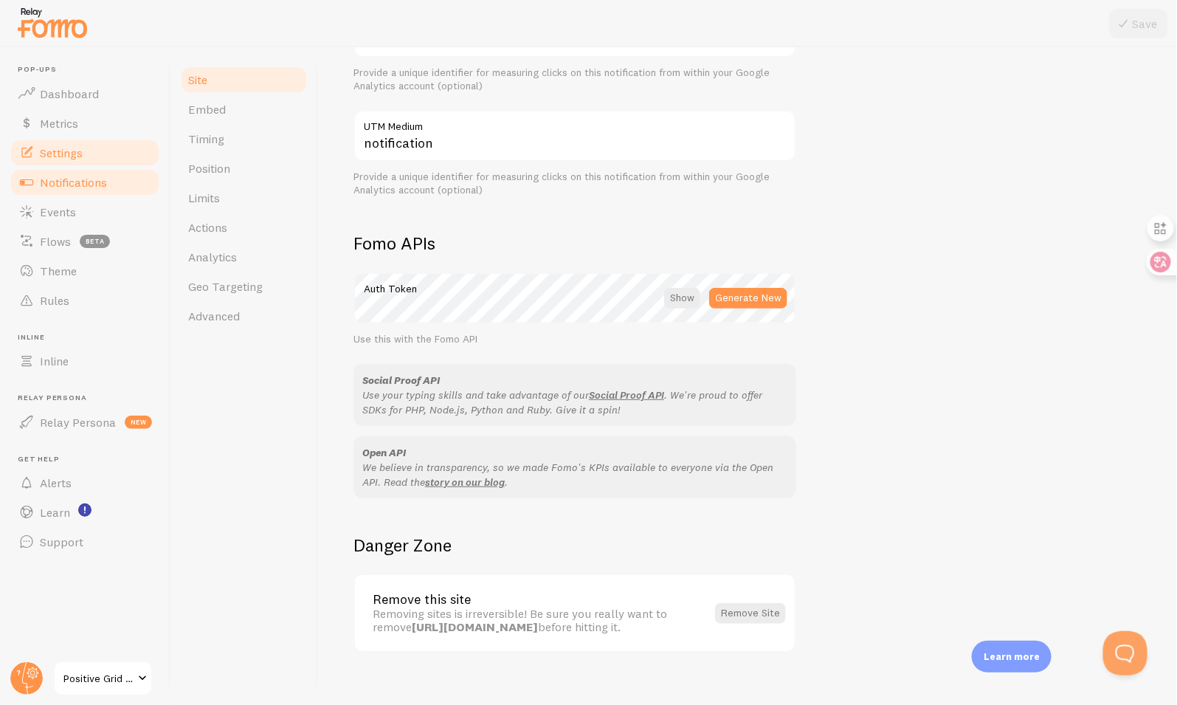
click at [108, 186] on link "Notifications" at bounding box center [85, 183] width 152 height 30
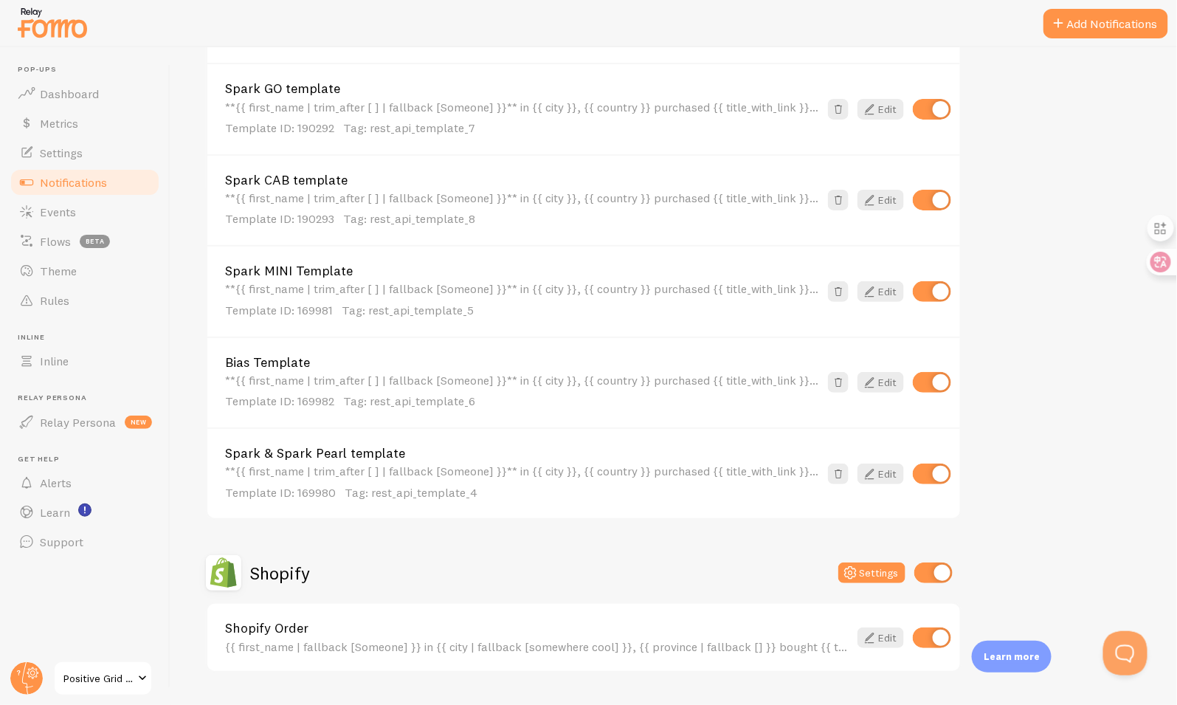
scroll to position [667, 0]
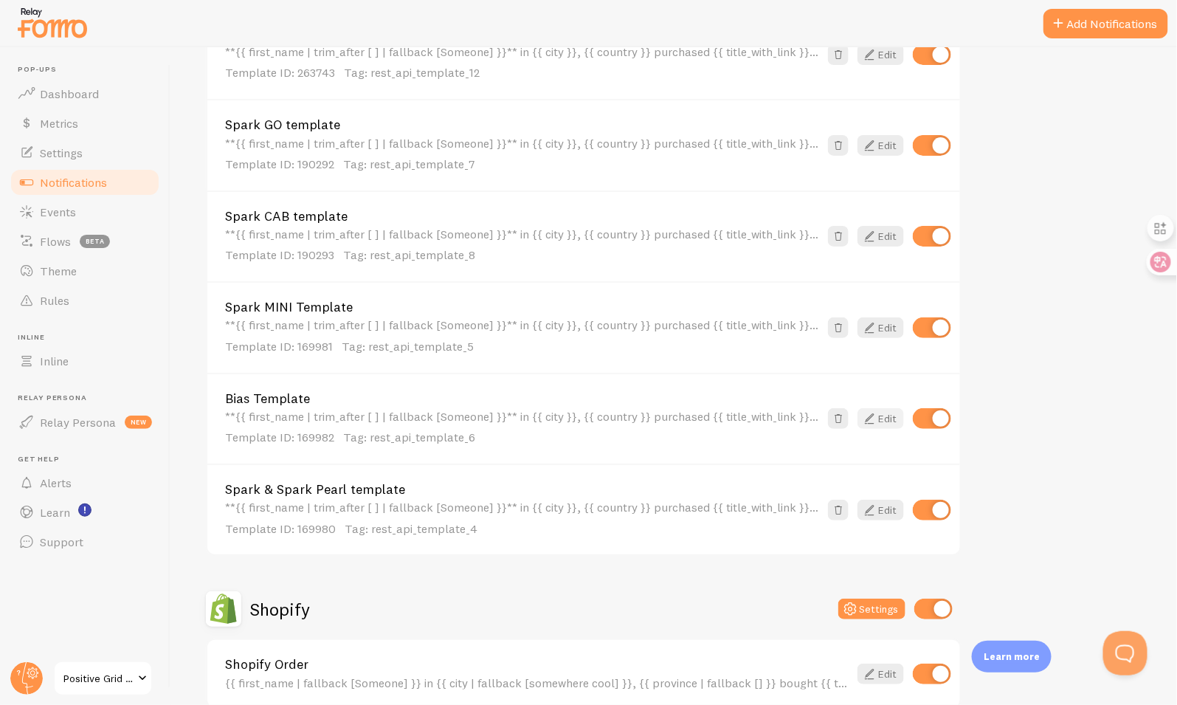
click at [885, 413] on link "Edit" at bounding box center [880, 418] width 46 height 21
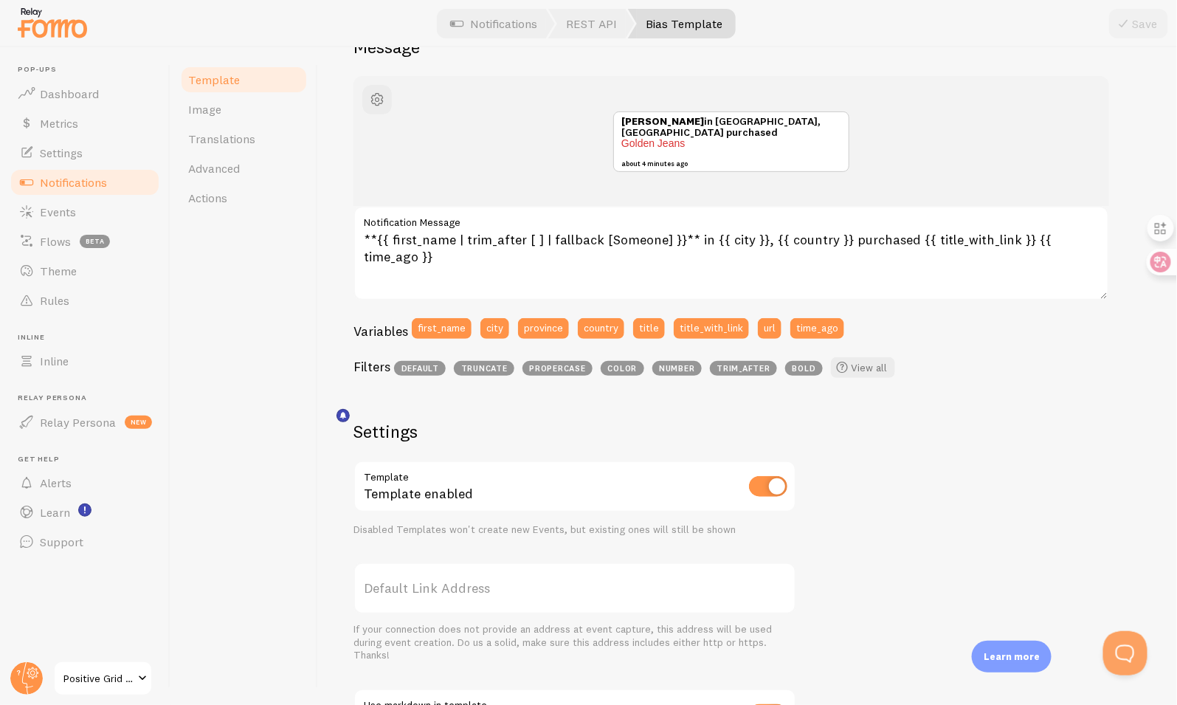
scroll to position [101, 0]
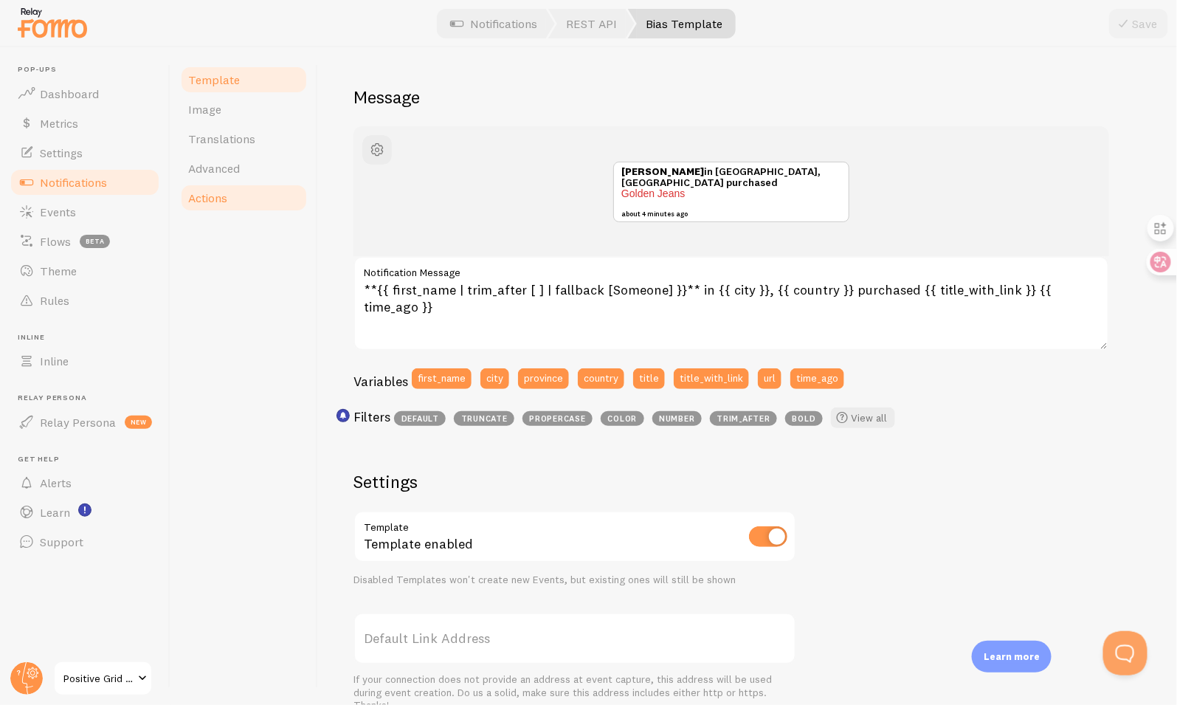
click at [222, 198] on span "Actions" at bounding box center [207, 197] width 39 height 15
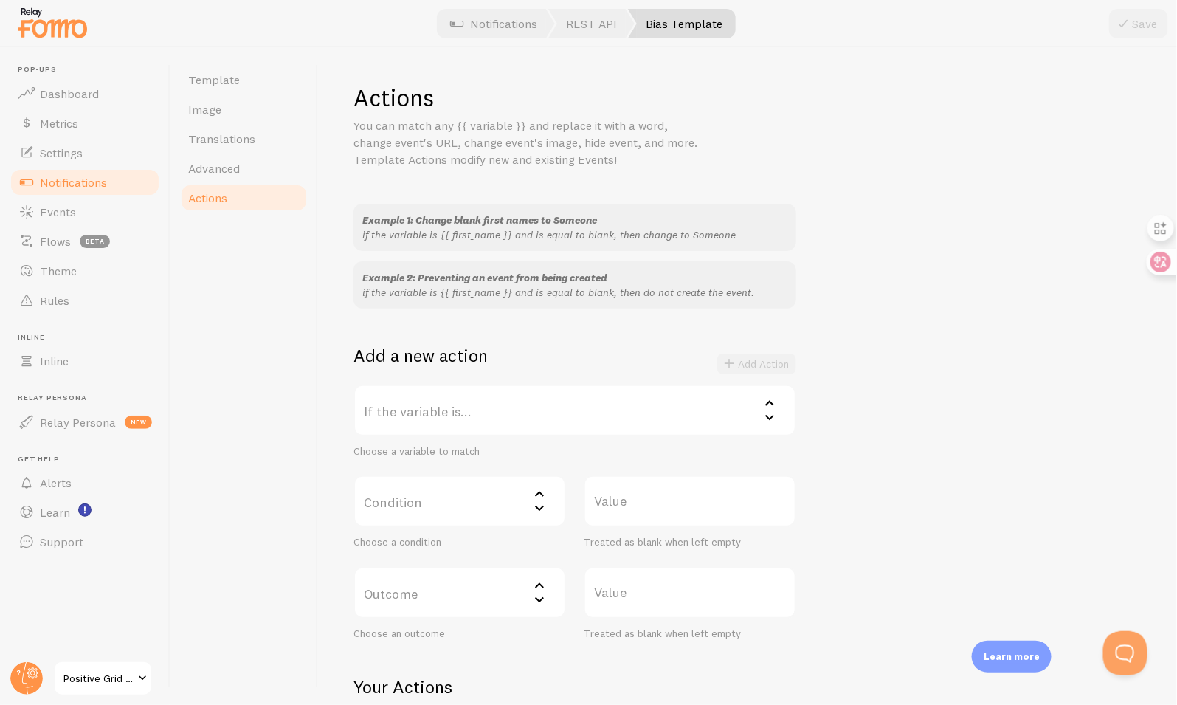
scroll to position [139, 0]
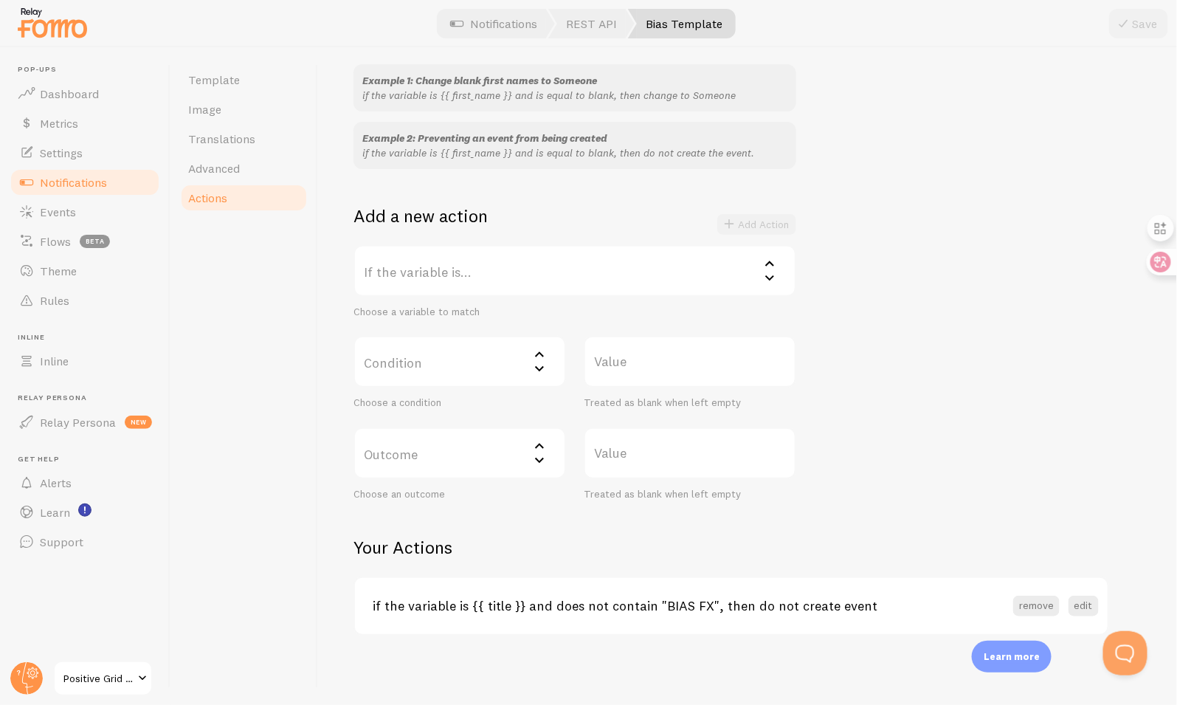
click at [701, 604] on h3 "if the variable is {{ title }} and does not contain "BIAS FX", then do not crea…" at bounding box center [693, 605] width 641 height 17
click at [697, 606] on h3 "if the variable is {{ title }} and does not contain "BIAS FX", then do not crea…" at bounding box center [693, 605] width 641 height 17
click at [1083, 601] on button "edit" at bounding box center [1084, 606] width 30 height 21
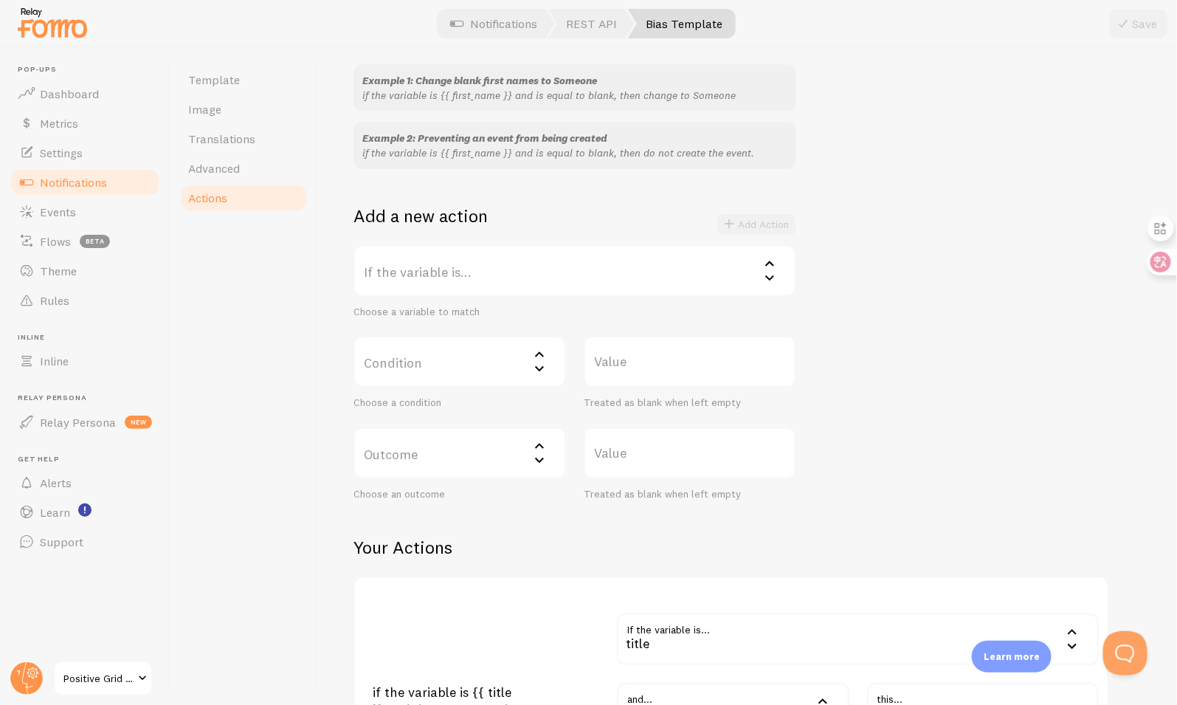
scroll to position [421, 0]
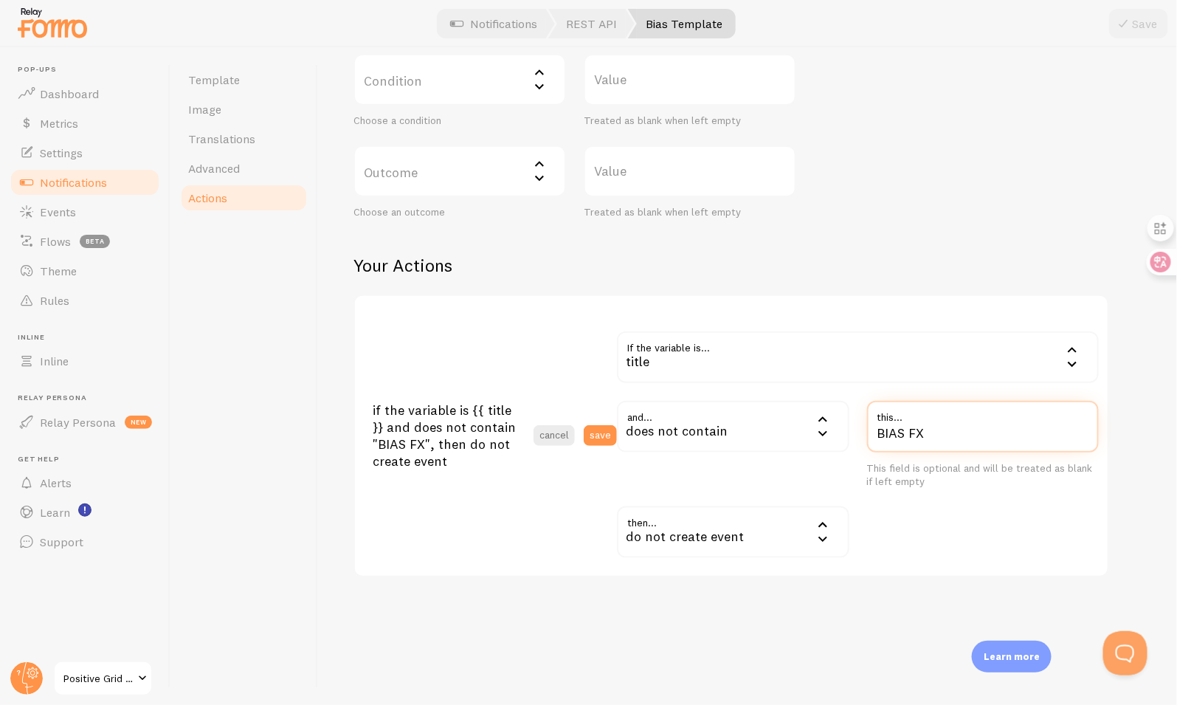
click at [920, 431] on input "BIAS FX" at bounding box center [983, 427] width 232 height 52
type input "BIAS X"
click at [614, 429] on div "and... not_contains does not contain equals not equal contains does not contain…" at bounding box center [733, 445] width 250 height 88
click at [610, 437] on button "save" at bounding box center [600, 435] width 33 height 21
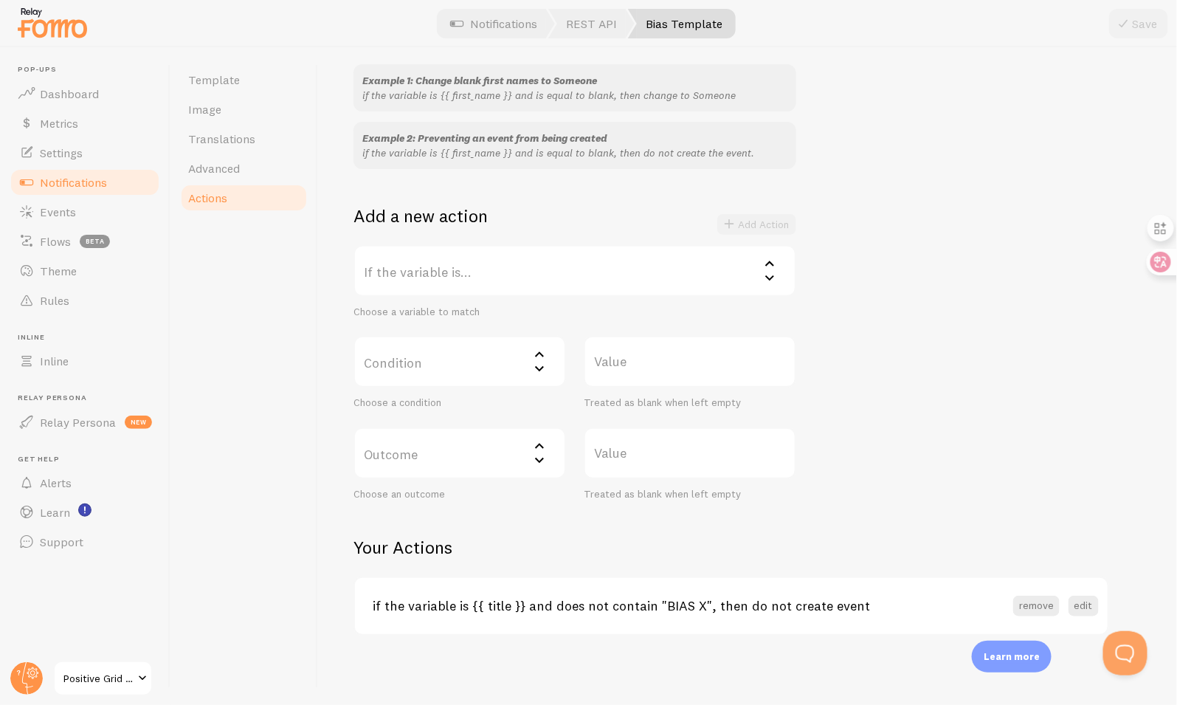
scroll to position [0, 0]
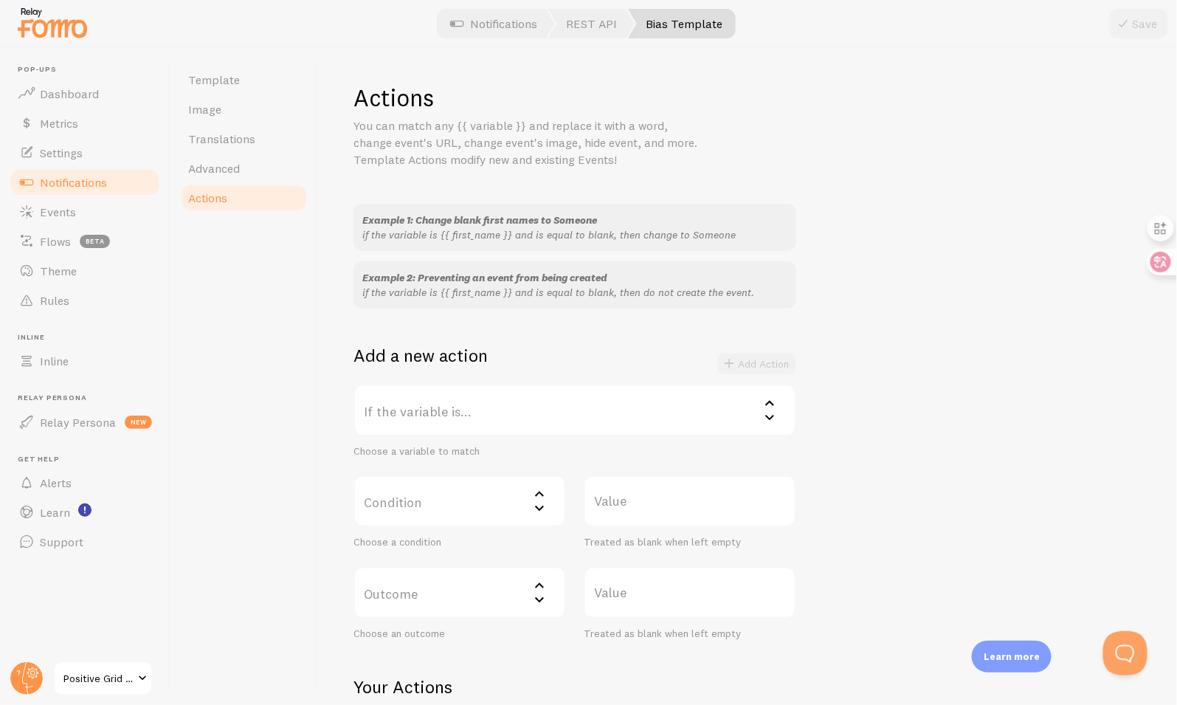
click at [73, 179] on span "Notifications" at bounding box center [73, 182] width 67 height 15
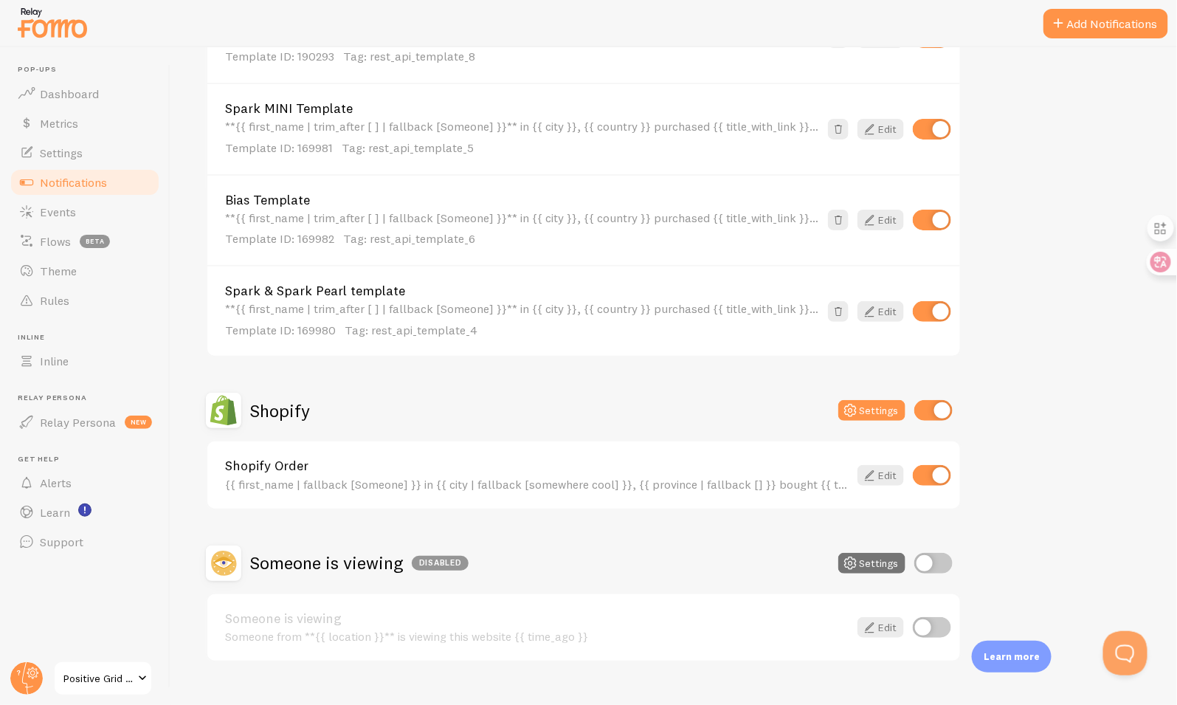
scroll to position [889, 0]
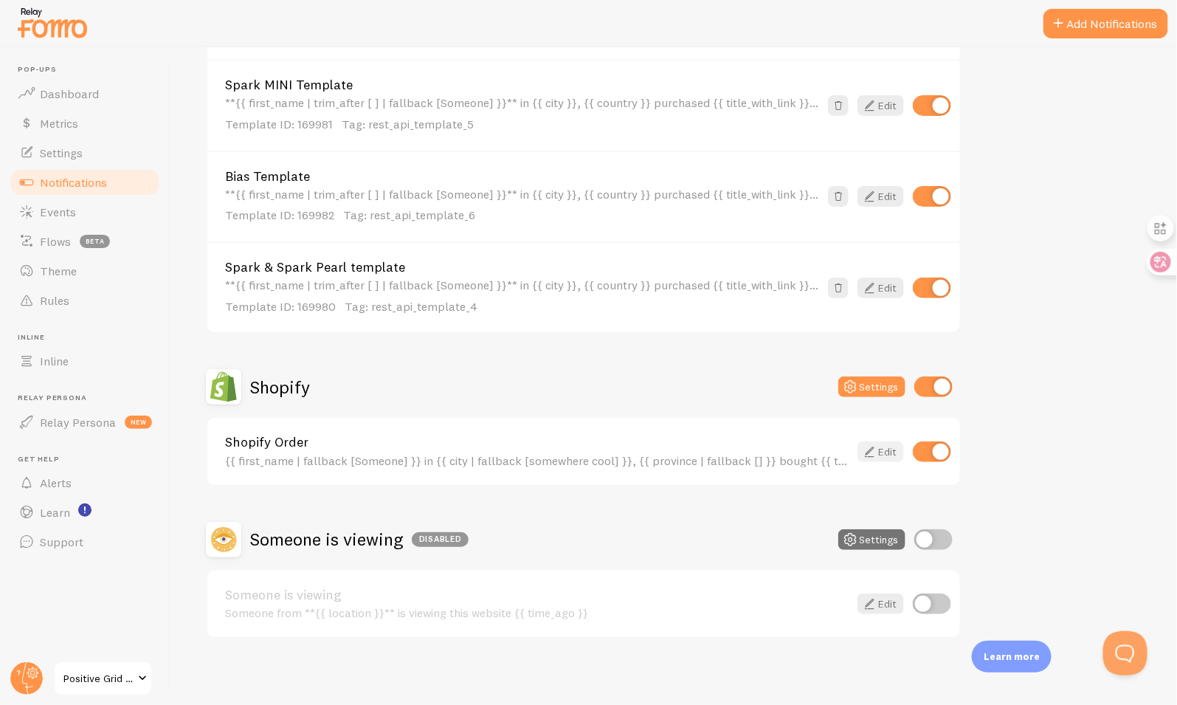
click at [883, 450] on link "Edit" at bounding box center [880, 451] width 46 height 21
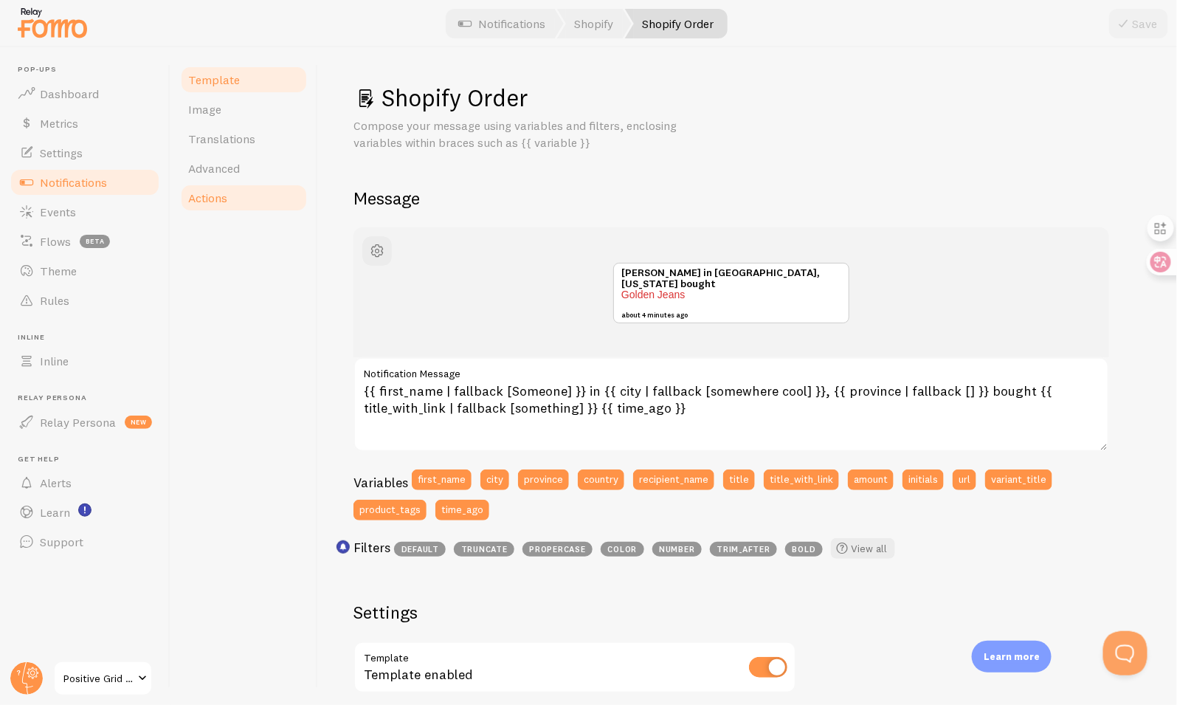
click at [238, 192] on link "Actions" at bounding box center [243, 198] width 129 height 30
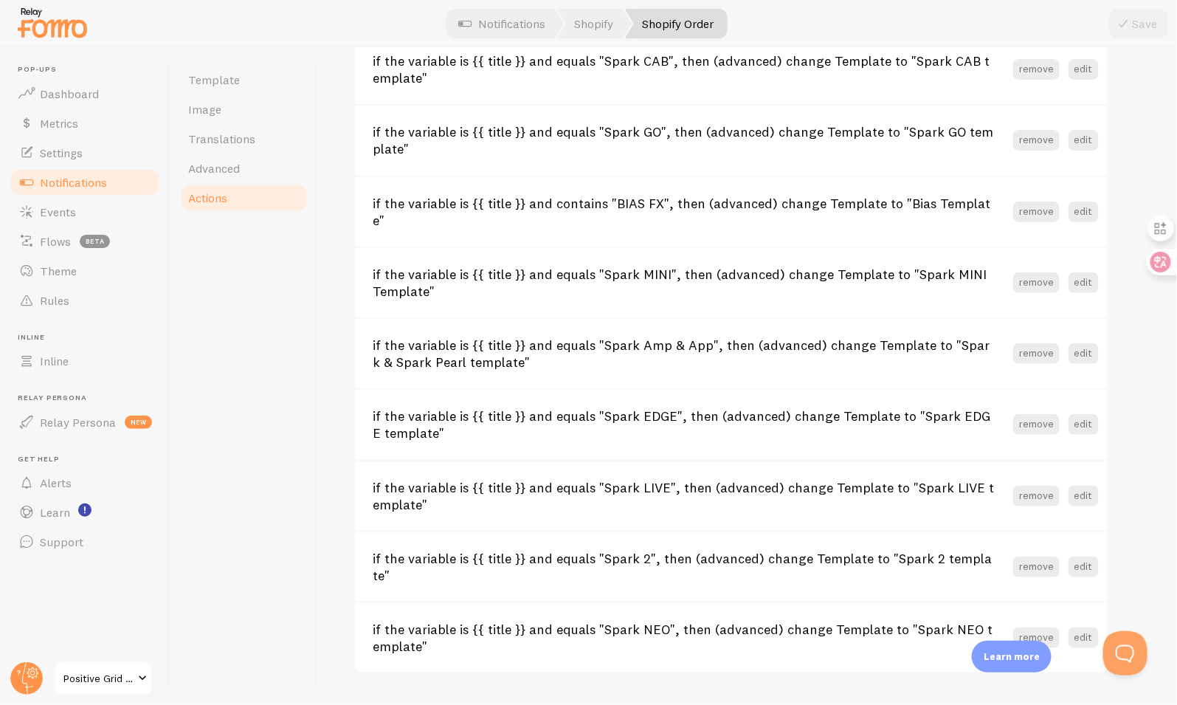
scroll to position [681, 0]
click at [1083, 208] on button "edit" at bounding box center [1084, 213] width 30 height 21
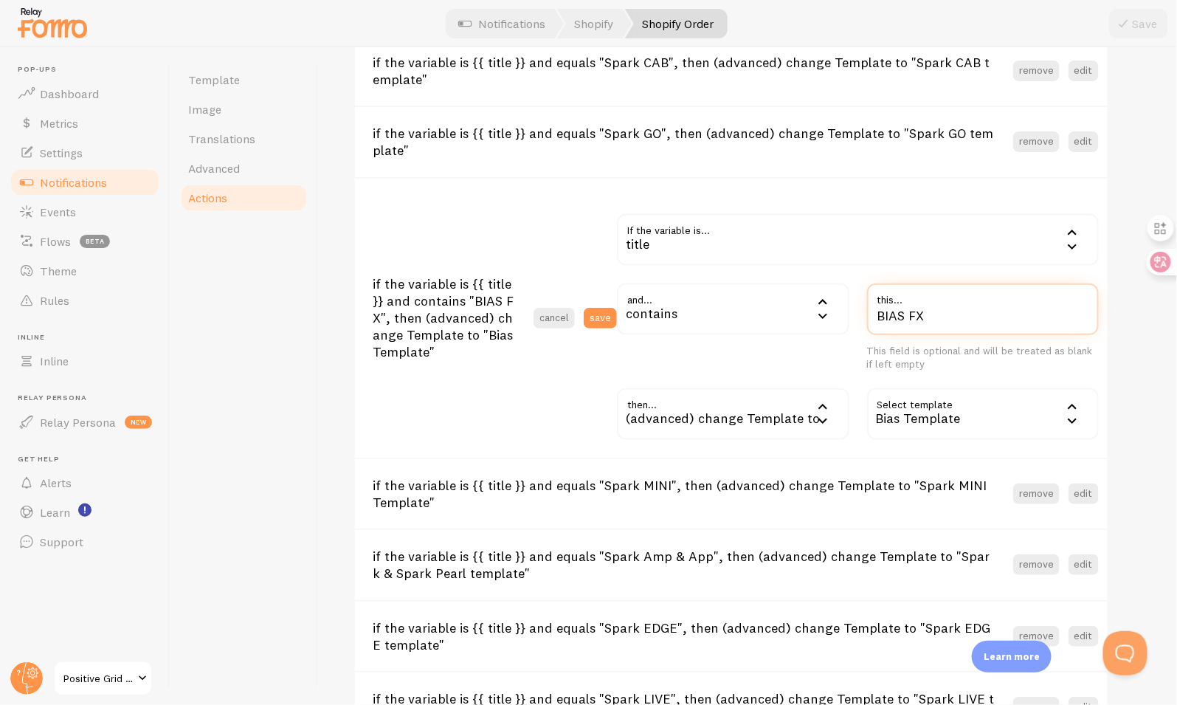
click at [918, 321] on input "BIAS FX" at bounding box center [983, 309] width 232 height 52
type input "BIAS X"
click at [600, 319] on button "save" at bounding box center [600, 318] width 33 height 21
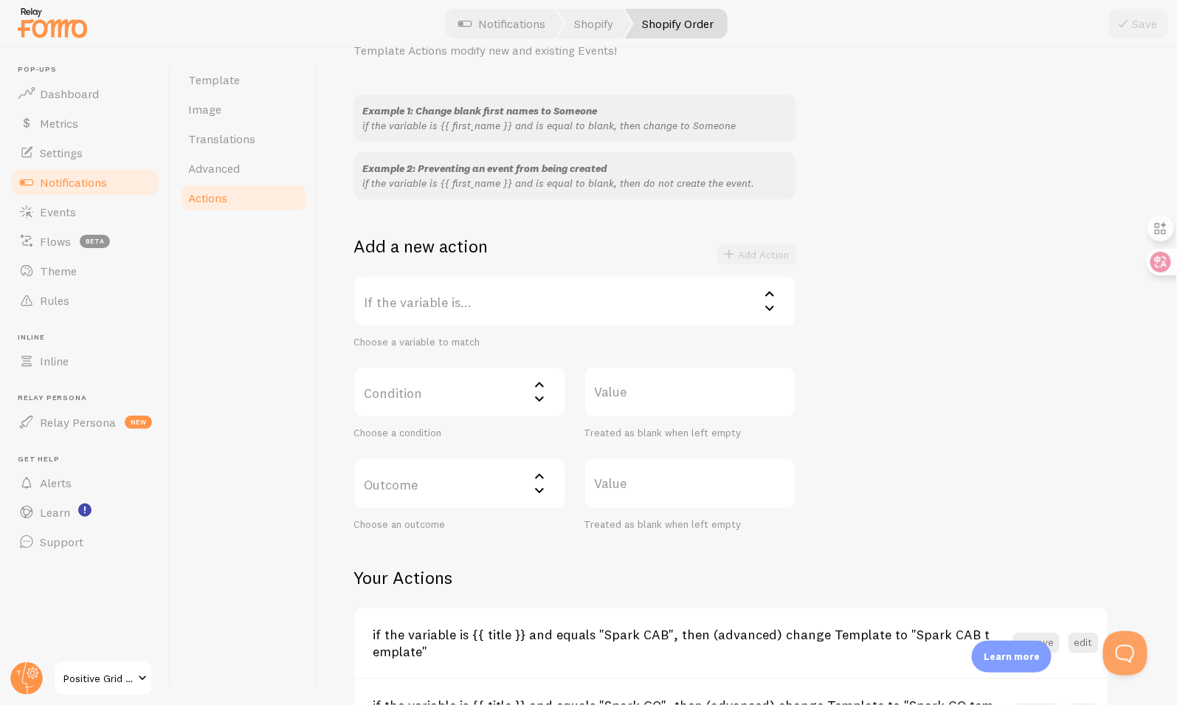
scroll to position [0, 0]
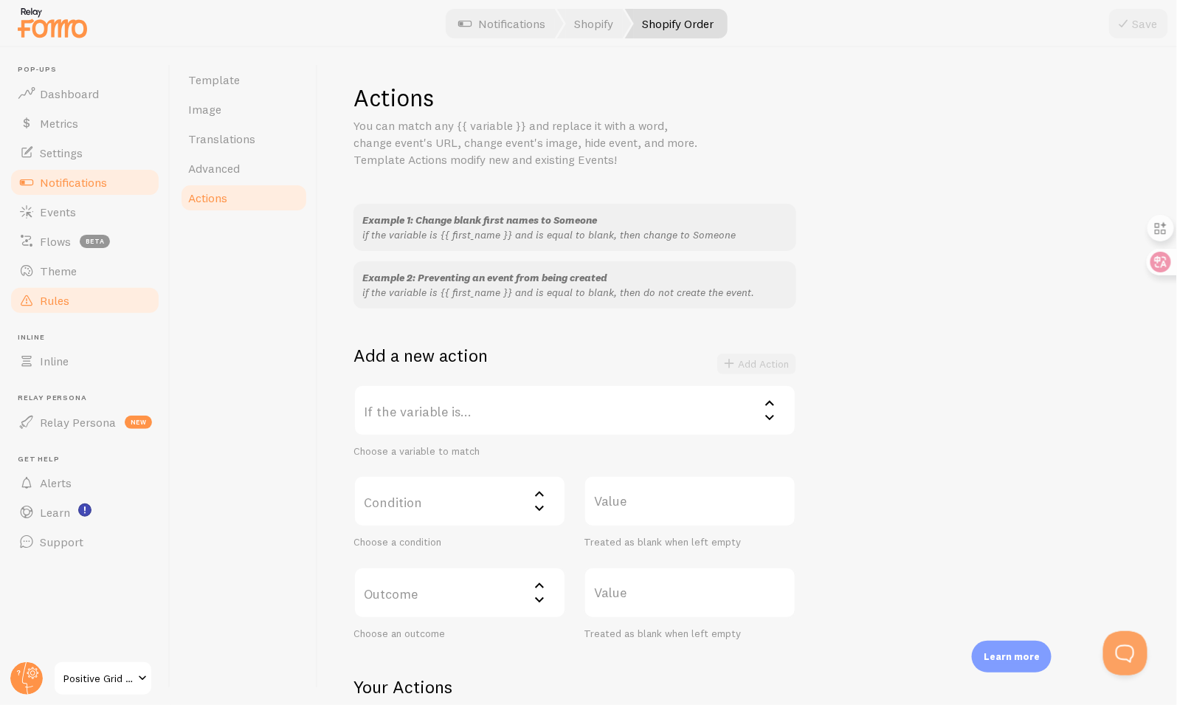
click at [83, 294] on link "Rules" at bounding box center [85, 301] width 152 height 30
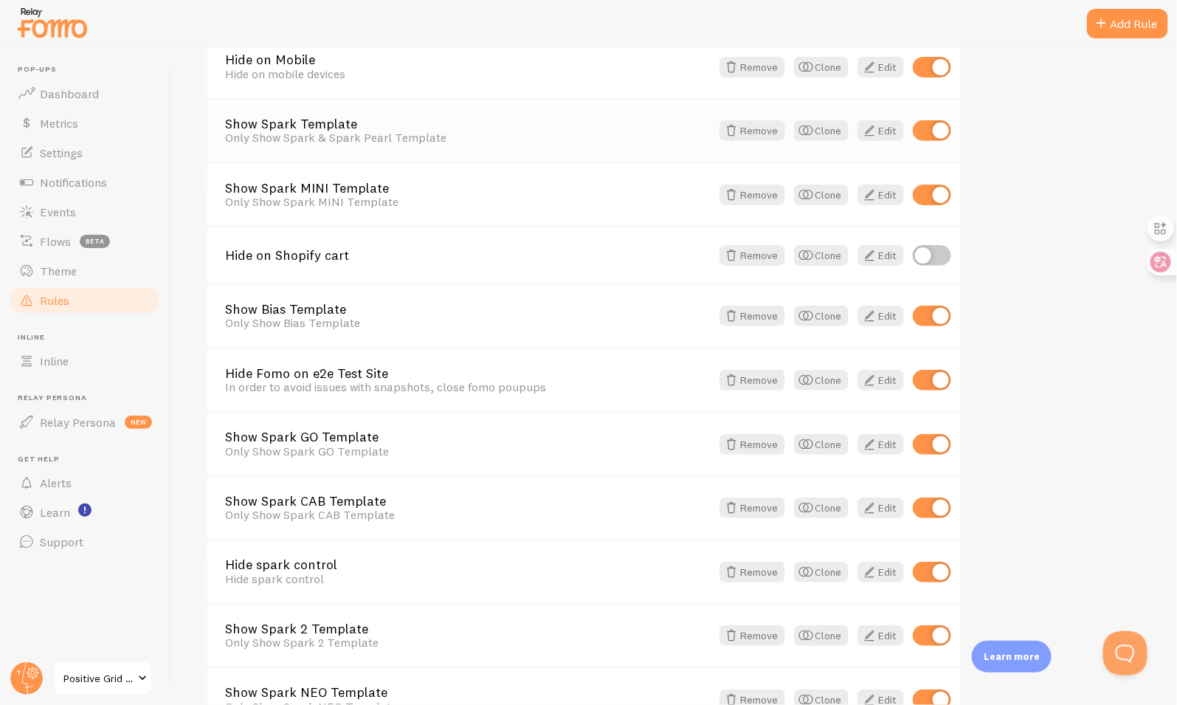
scroll to position [288, 0]
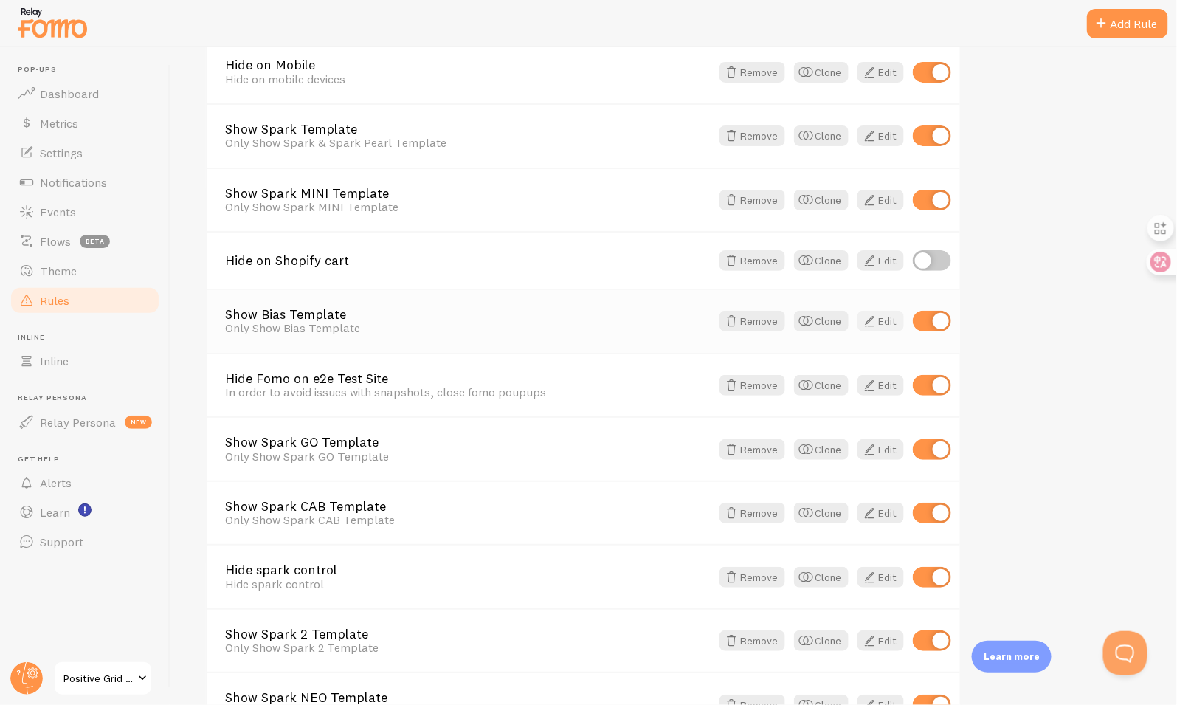
click at [880, 320] on link "Edit" at bounding box center [880, 321] width 46 height 21
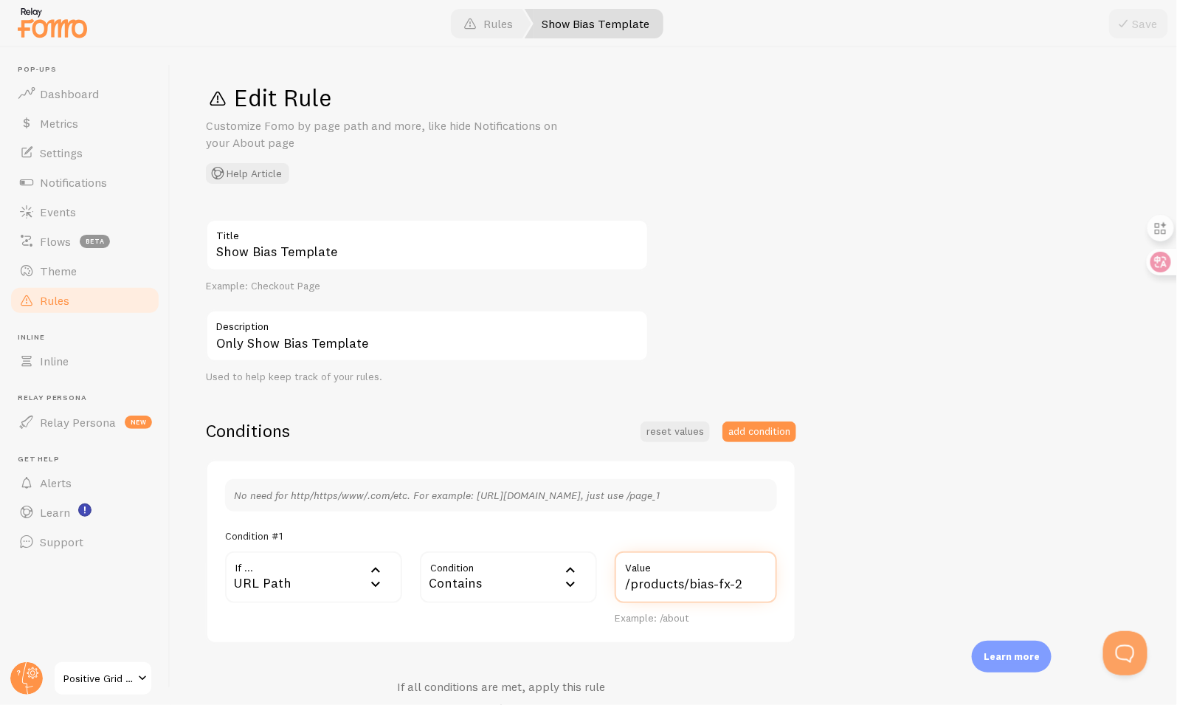
click at [724, 582] on input "/products/bias-fx-2" at bounding box center [696, 577] width 162 height 52
type input "/products/bias-x"
click at [1147, 23] on button "Save" at bounding box center [1138, 24] width 59 height 30
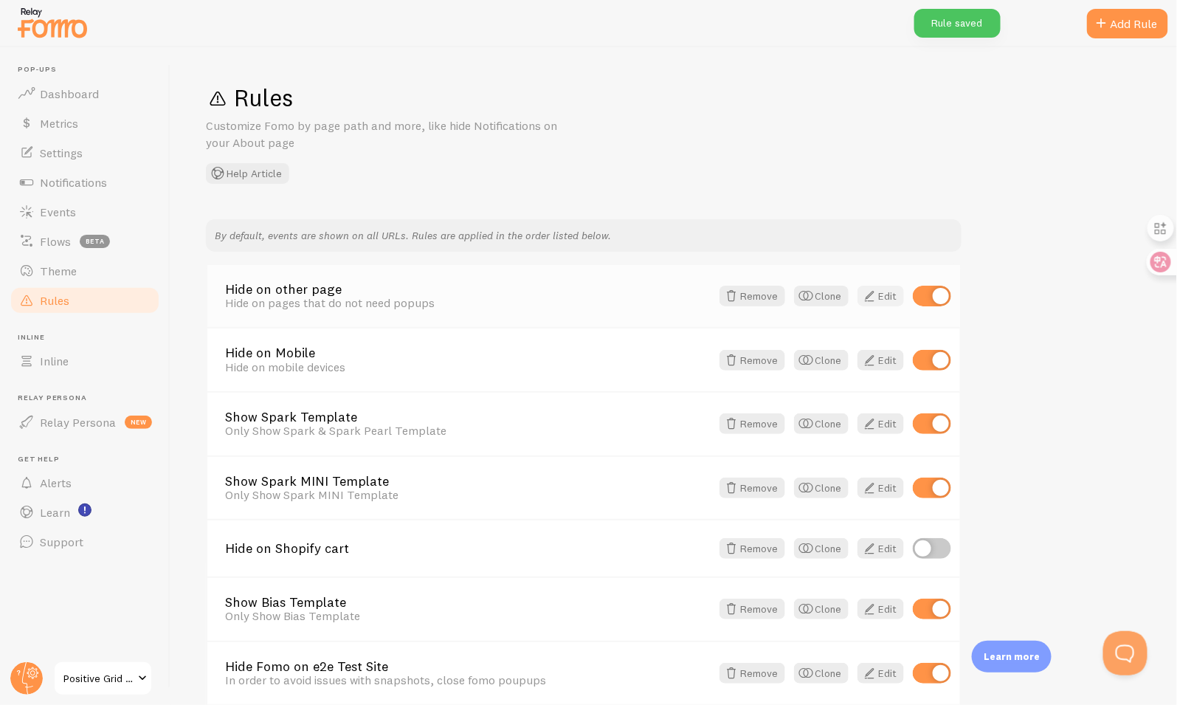
click at [877, 300] on span at bounding box center [869, 296] width 18 height 18
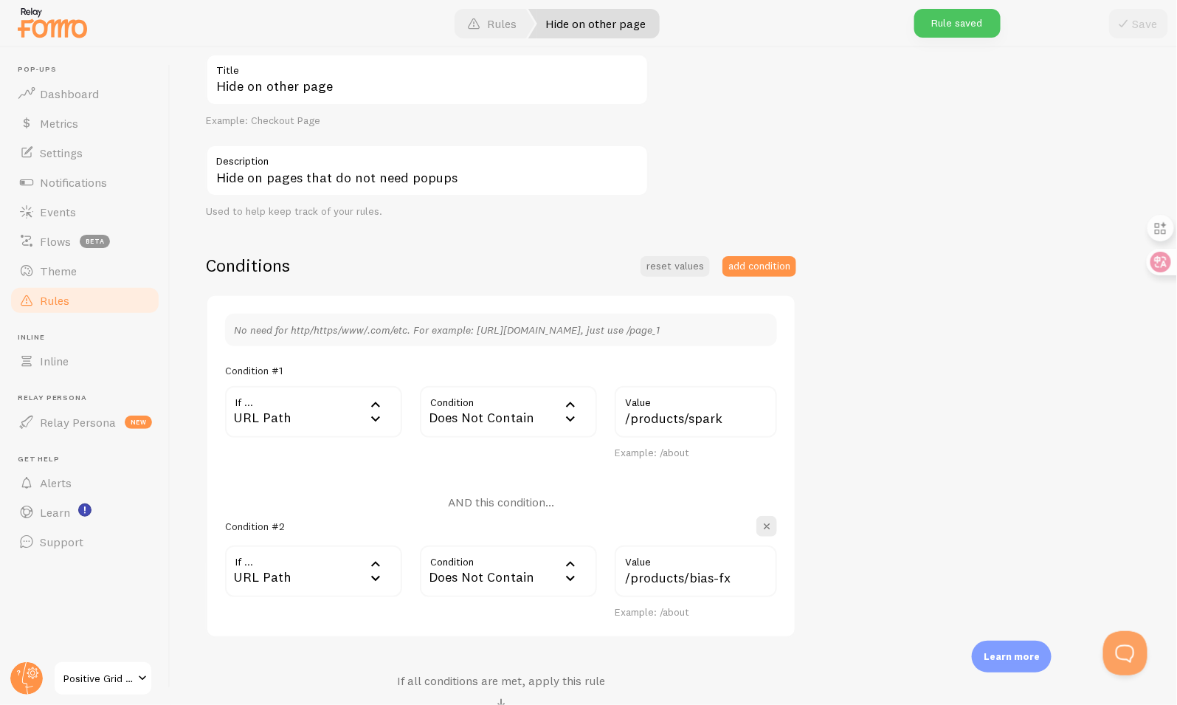
scroll to position [431, 0]
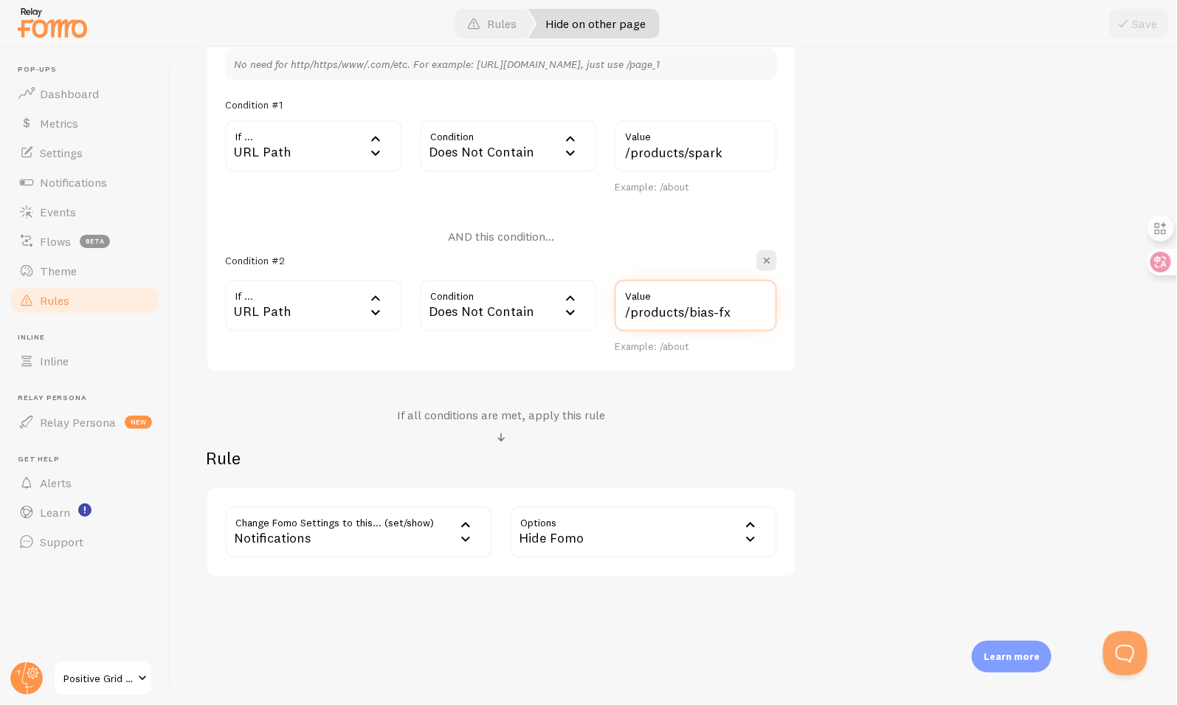
click at [741, 310] on input "/products/bias-fx" at bounding box center [696, 306] width 162 height 52
click at [719, 311] on input "/products/bias-fx" at bounding box center [696, 306] width 162 height 52
type input "/products/bias-x"
click at [1122, 32] on span at bounding box center [1124, 24] width 18 height 18
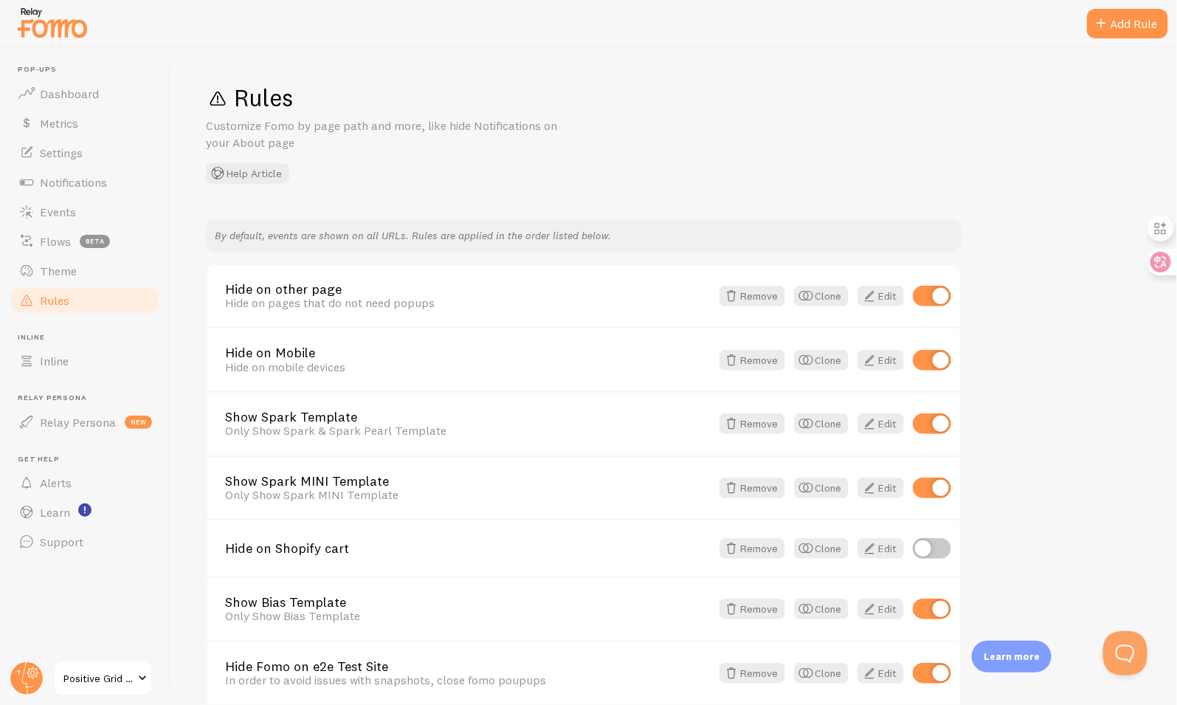
click at [57, 32] on img at bounding box center [52, 23] width 74 height 38
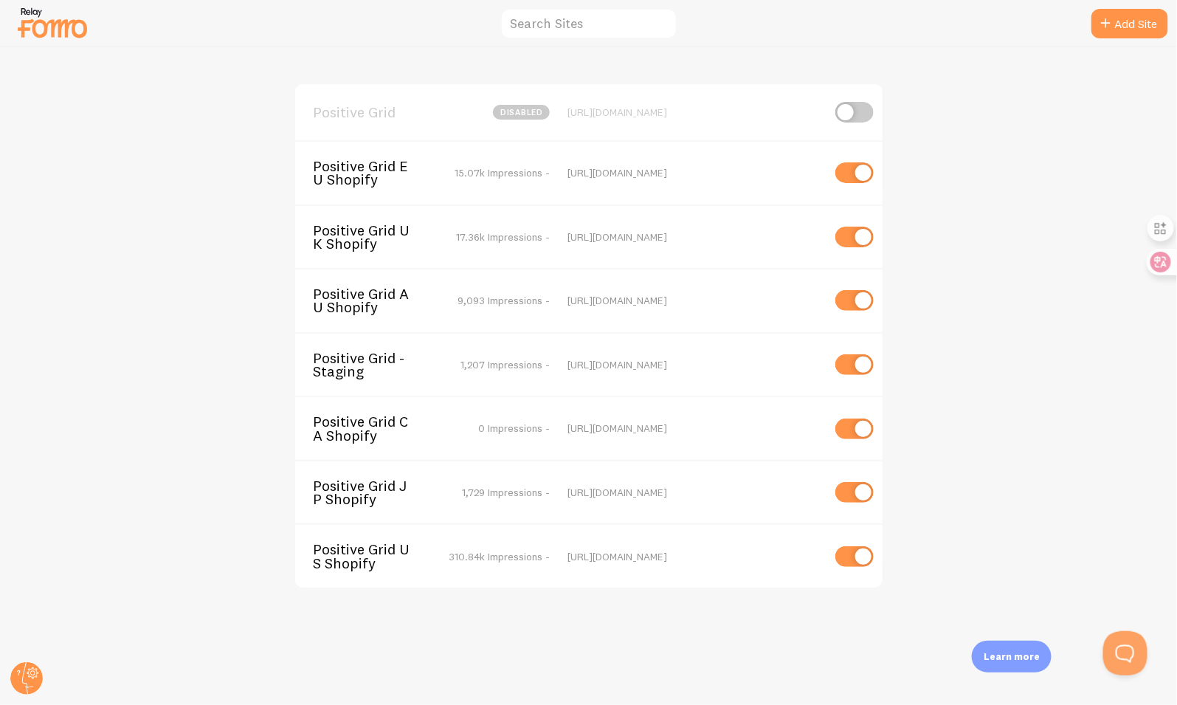
click at [382, 227] on span "Positive Grid UK Shopify" at bounding box center [372, 237] width 119 height 27
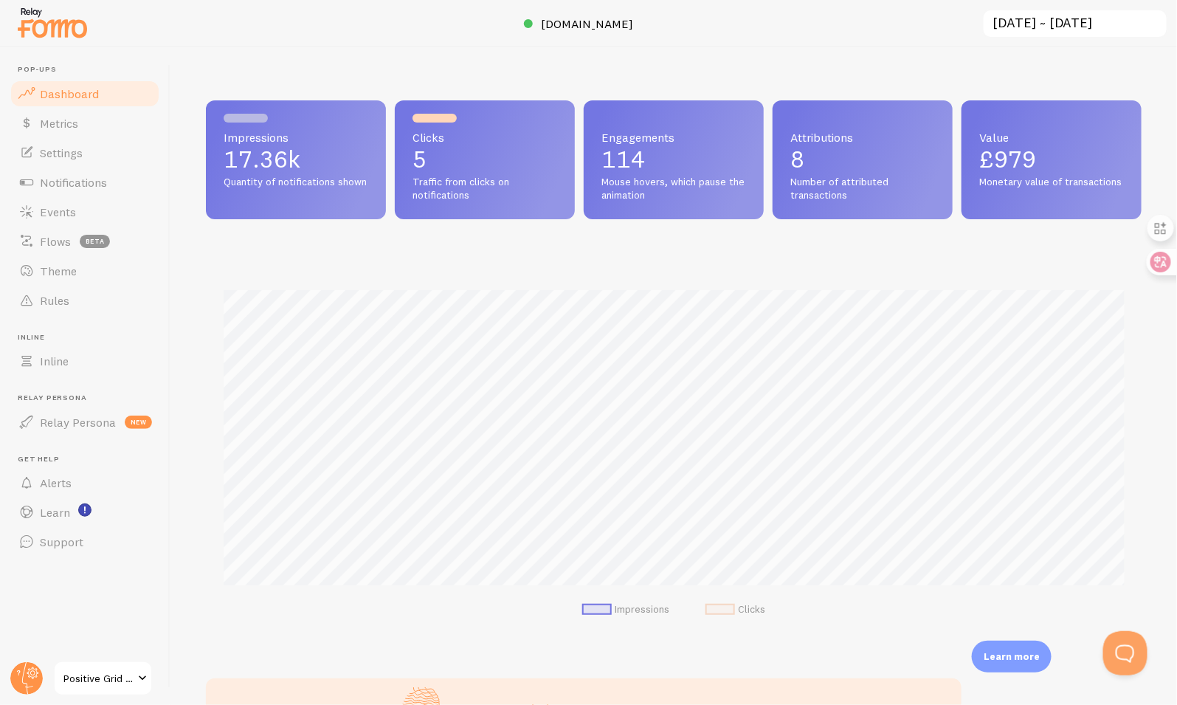
scroll to position [387, 936]
click at [125, 270] on link "Theme" at bounding box center [85, 271] width 152 height 30
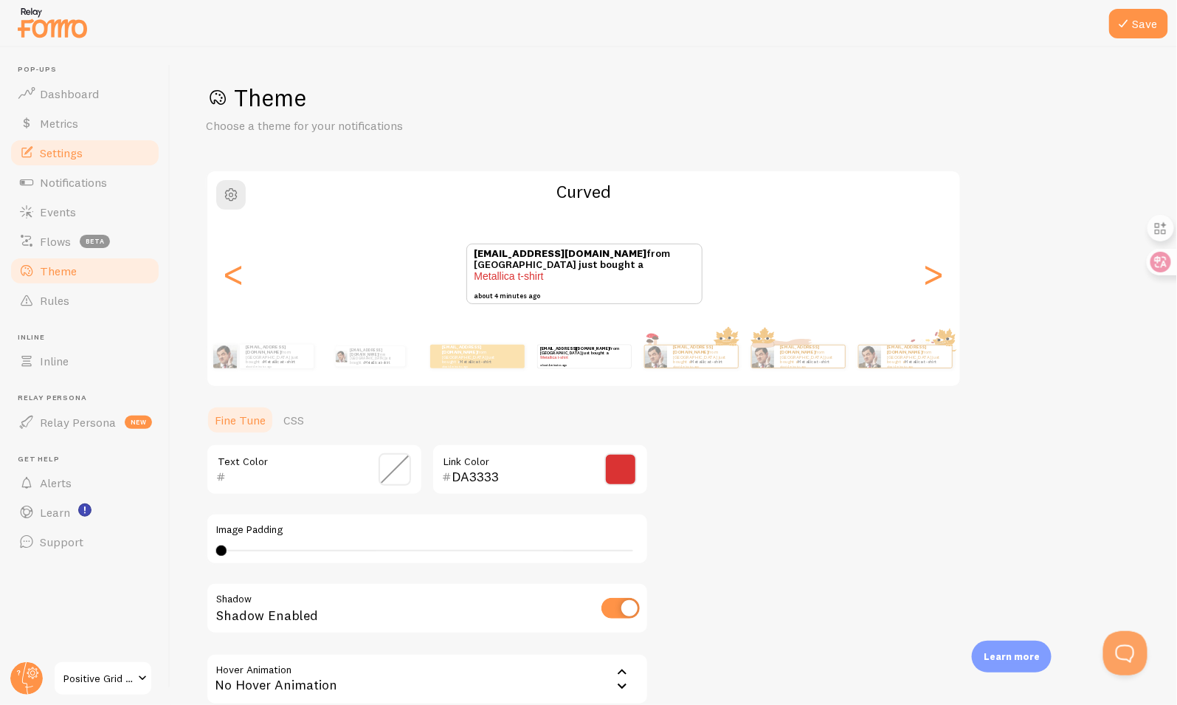
click at [118, 153] on link "Settings" at bounding box center [85, 153] width 152 height 30
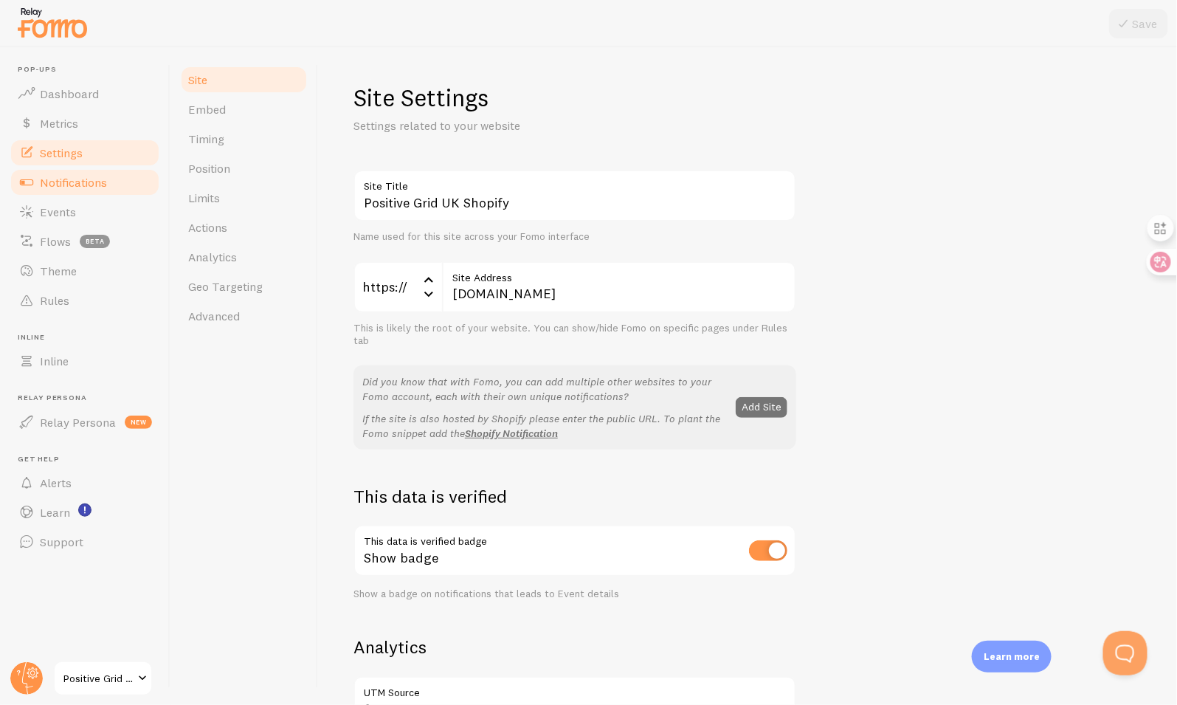
click at [130, 193] on link "Notifications" at bounding box center [85, 183] width 152 height 30
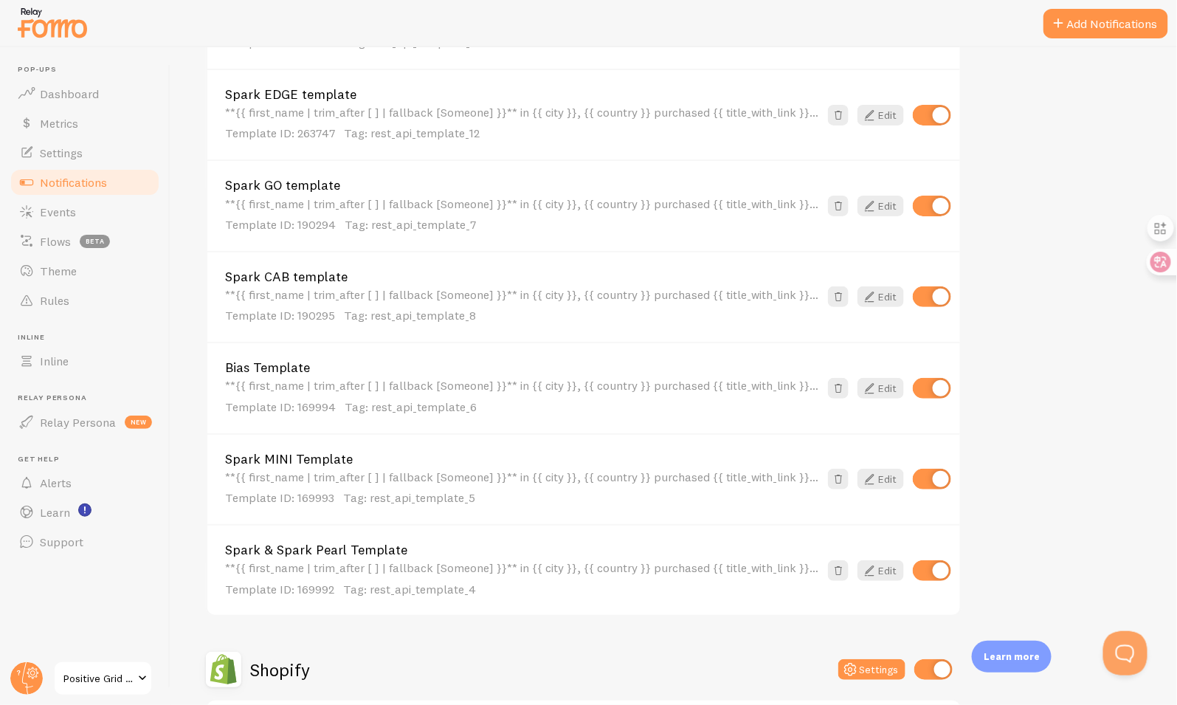
scroll to position [596, 0]
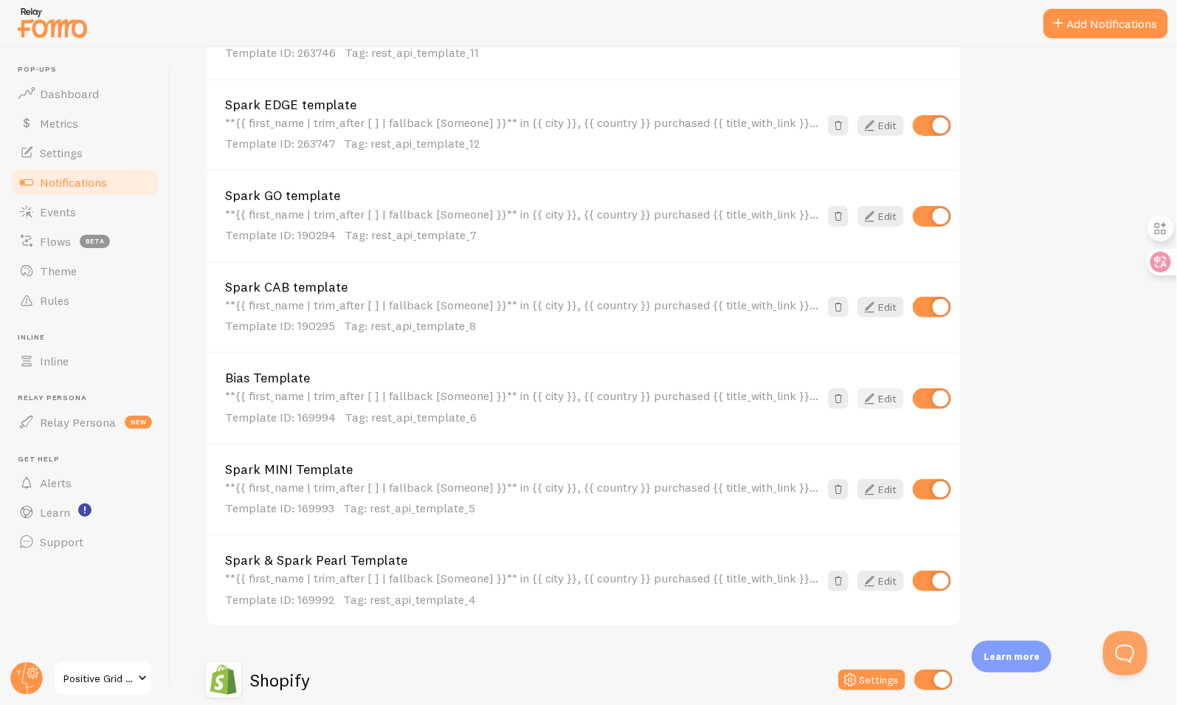
click at [876, 390] on icon at bounding box center [869, 399] width 18 height 18
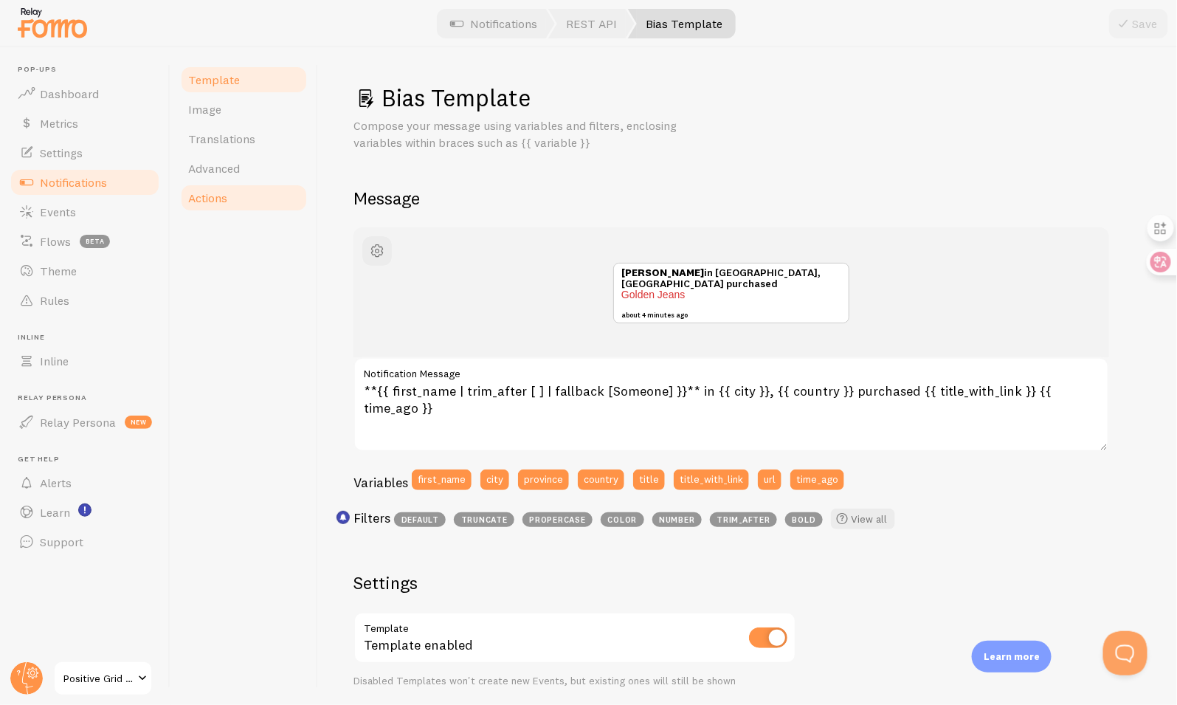
click at [223, 196] on span "Actions" at bounding box center [207, 197] width 39 height 15
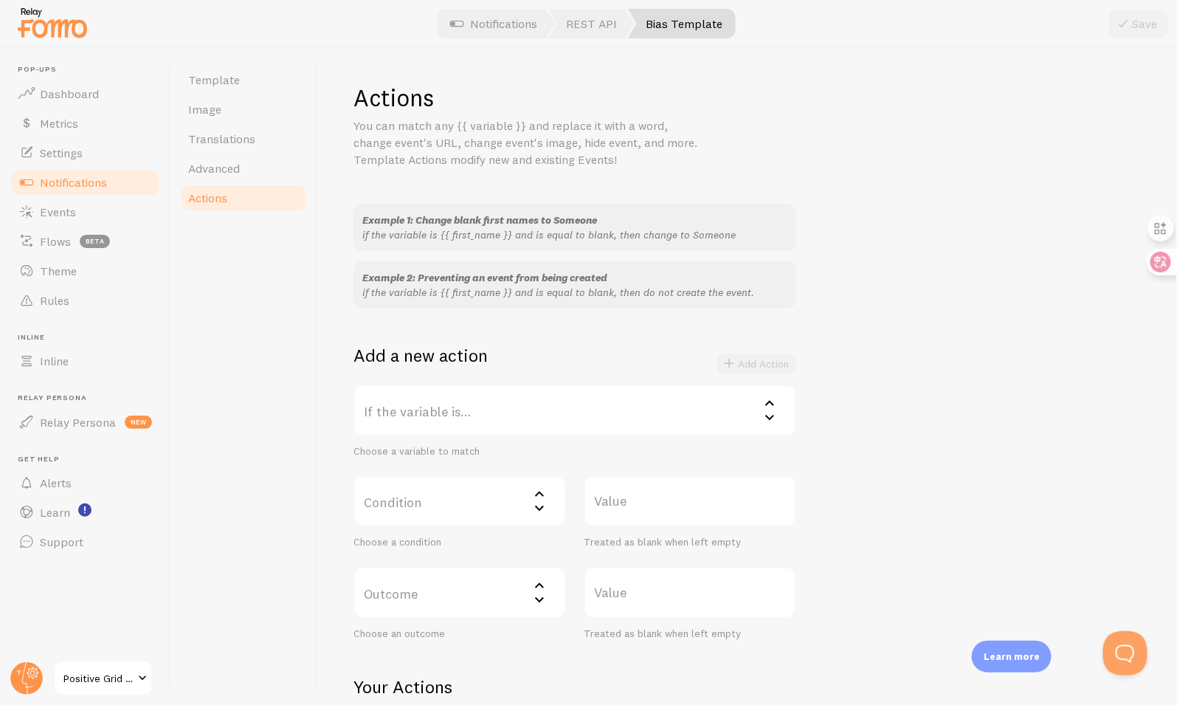
scroll to position [139, 0]
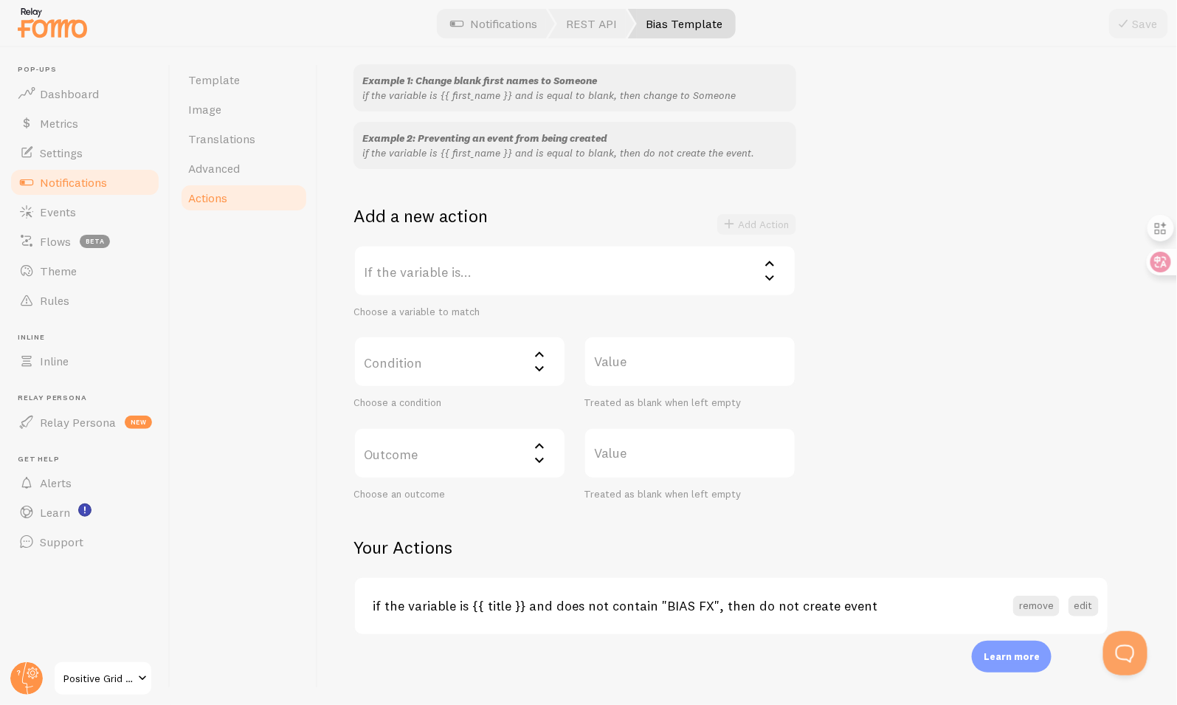
click at [700, 603] on h3 "if the variable is {{ title }} and does not contain "BIAS FX", then do not crea…" at bounding box center [693, 605] width 641 height 17
click at [1079, 604] on button "edit" at bounding box center [1084, 606] width 30 height 21
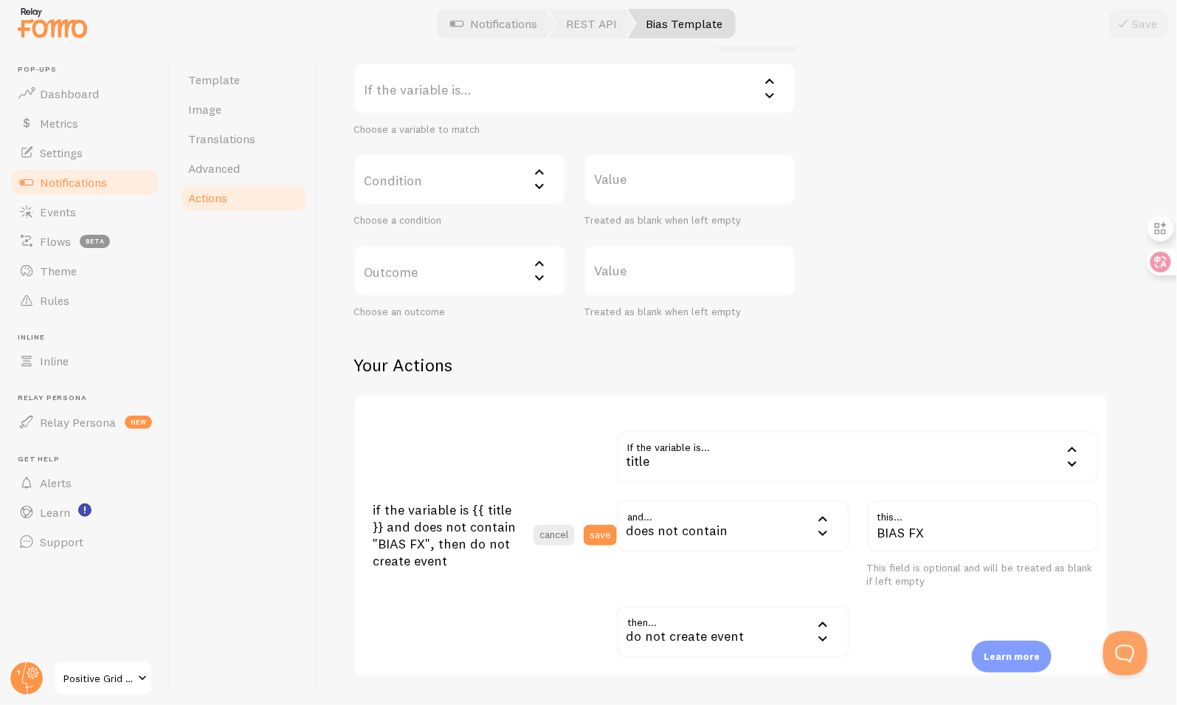
scroll to position [421, 0]
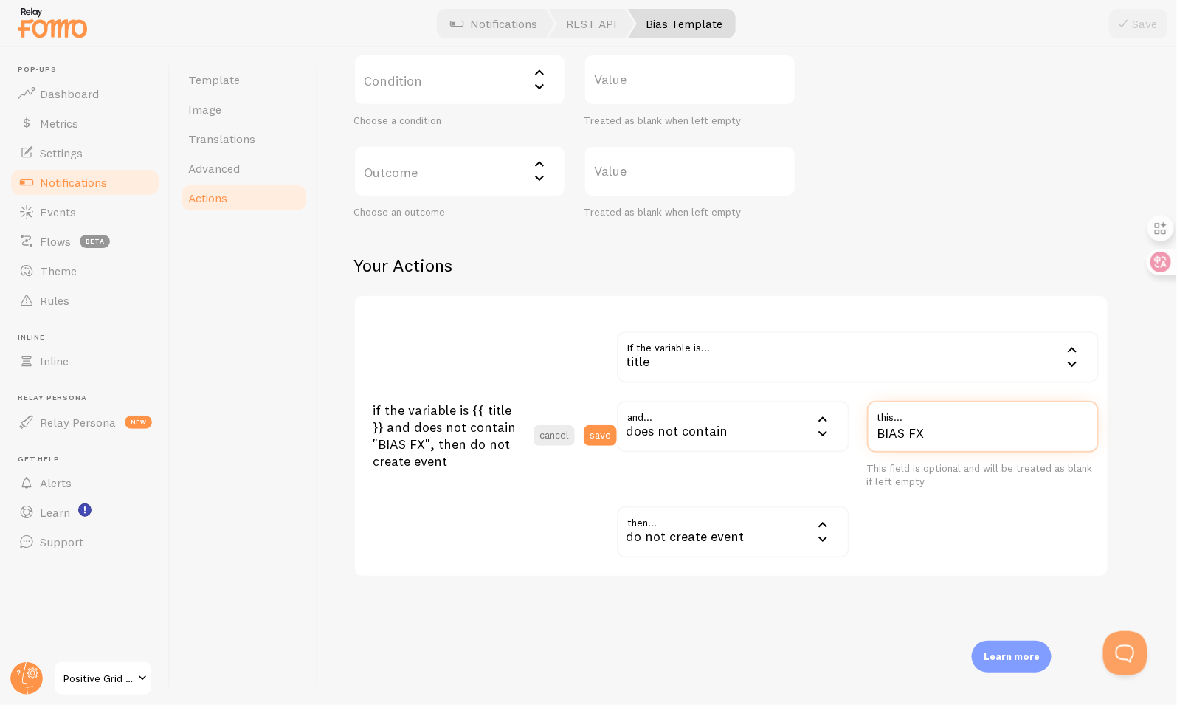
click at [919, 437] on input "BIAS FX" at bounding box center [983, 427] width 232 height 52
type input "BIAS X"
click at [593, 437] on button "save" at bounding box center [600, 435] width 33 height 21
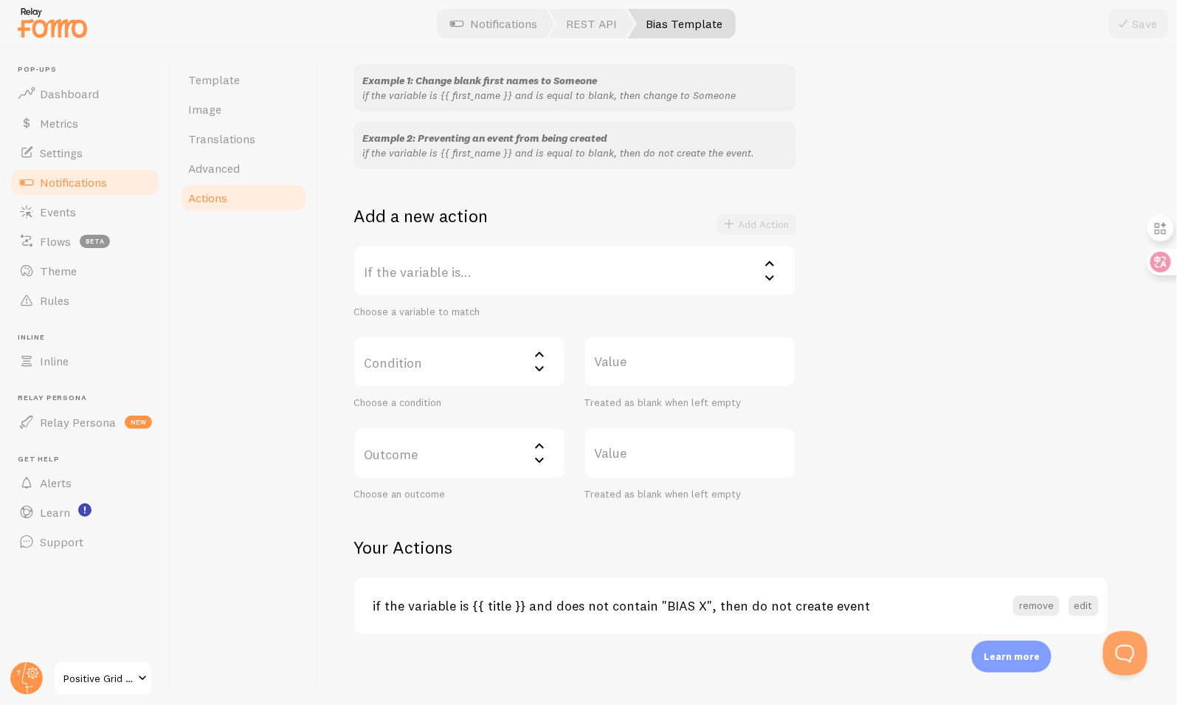
click at [119, 180] on link "Notifications" at bounding box center [85, 183] width 152 height 30
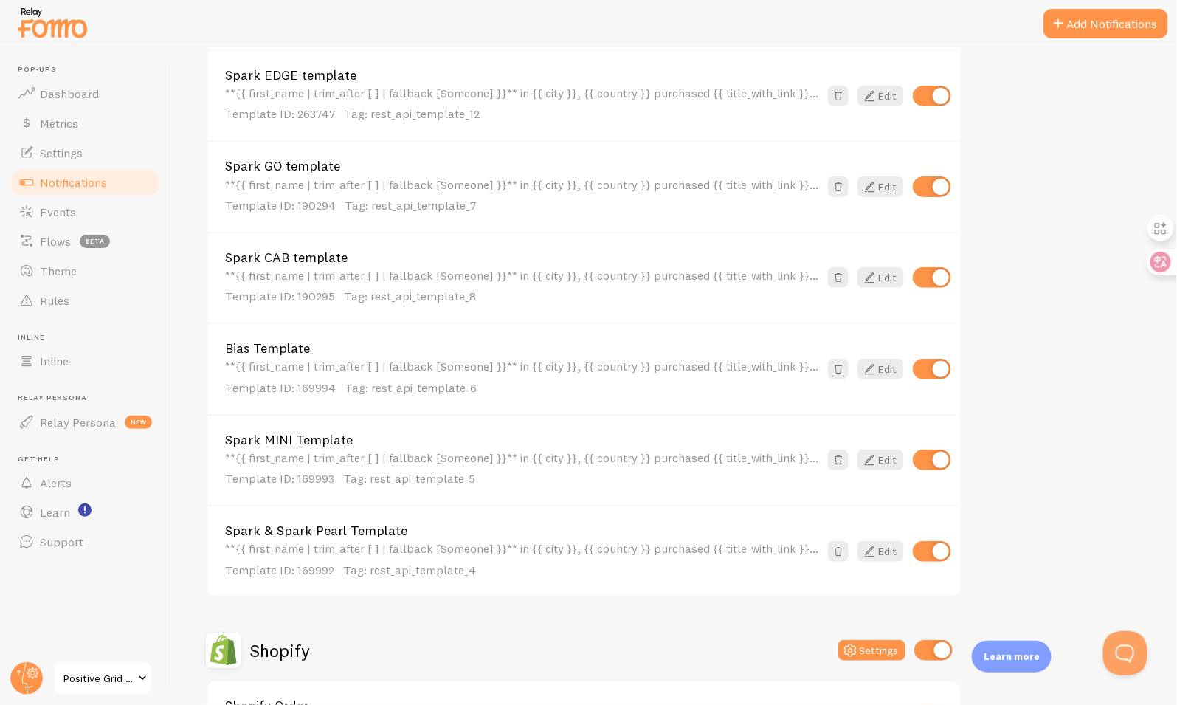
scroll to position [889, 0]
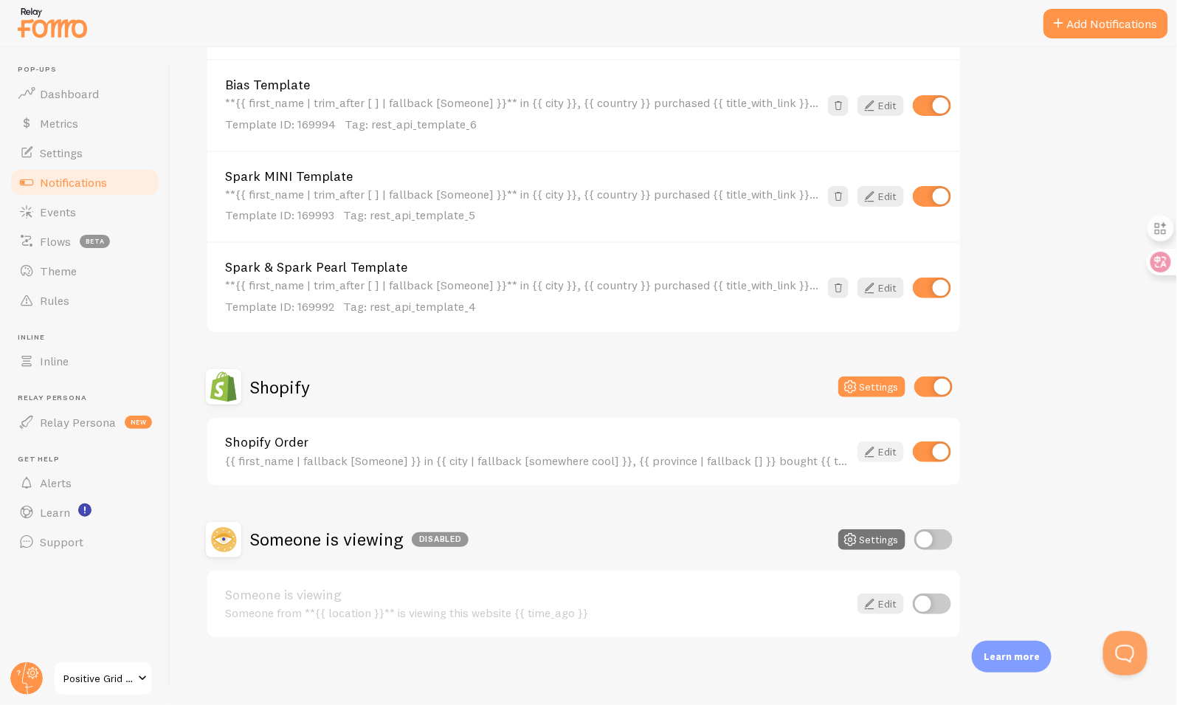
click at [877, 446] on icon at bounding box center [869, 452] width 18 height 18
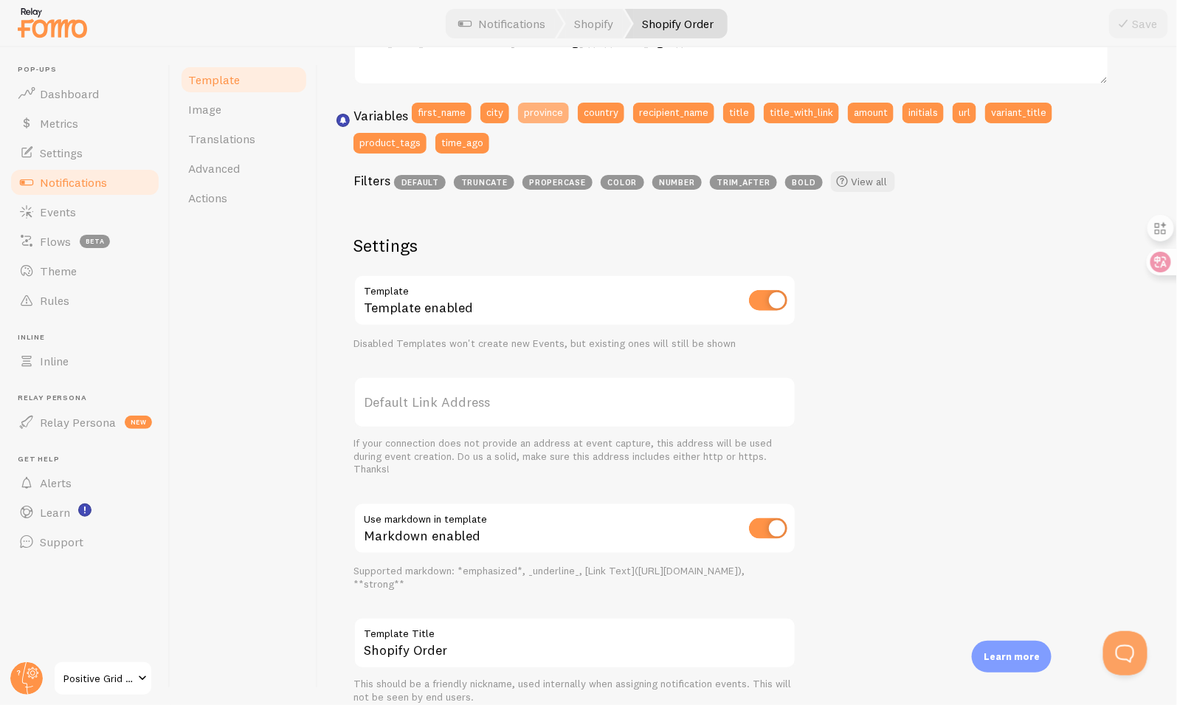
scroll to position [426, 0]
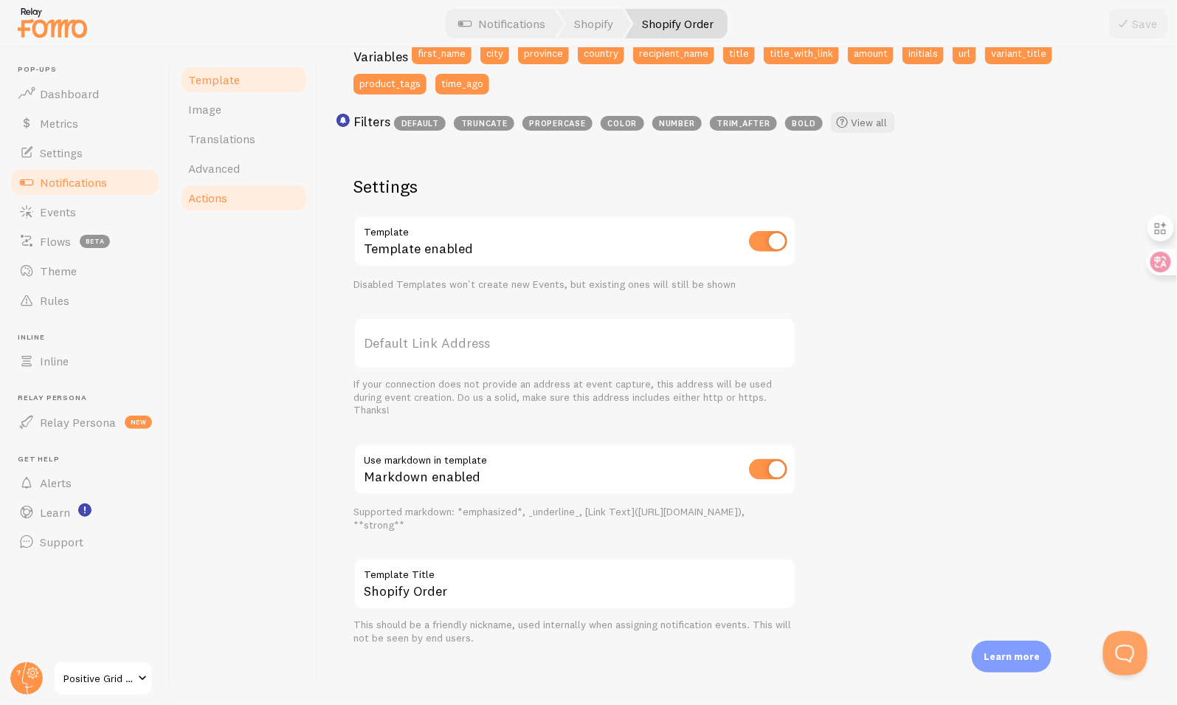
click at [241, 204] on link "Actions" at bounding box center [243, 198] width 129 height 30
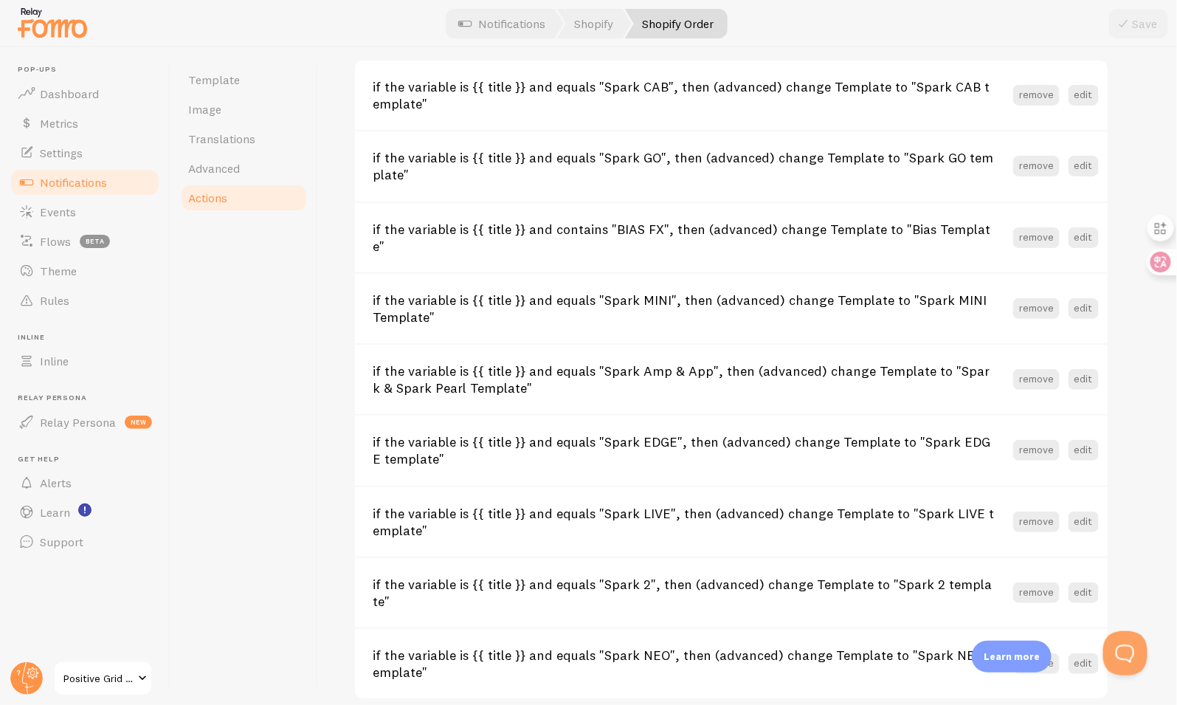
scroll to position [600, 0]
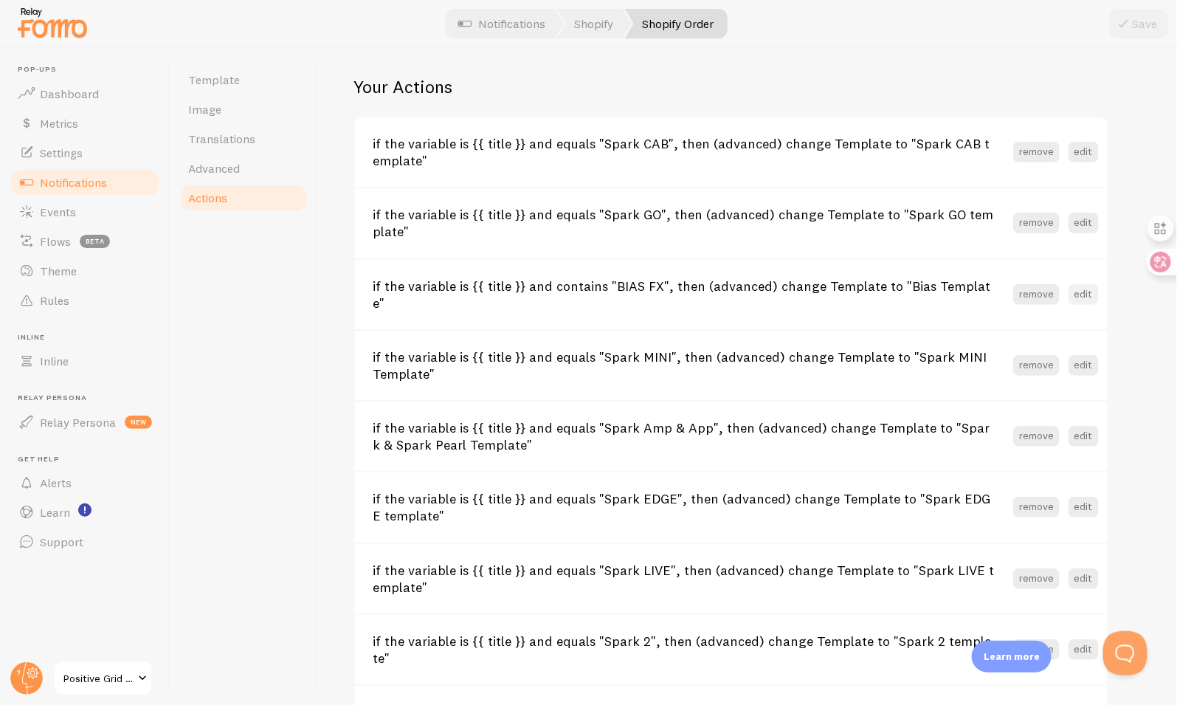
click at [1081, 284] on button "edit" at bounding box center [1084, 294] width 30 height 21
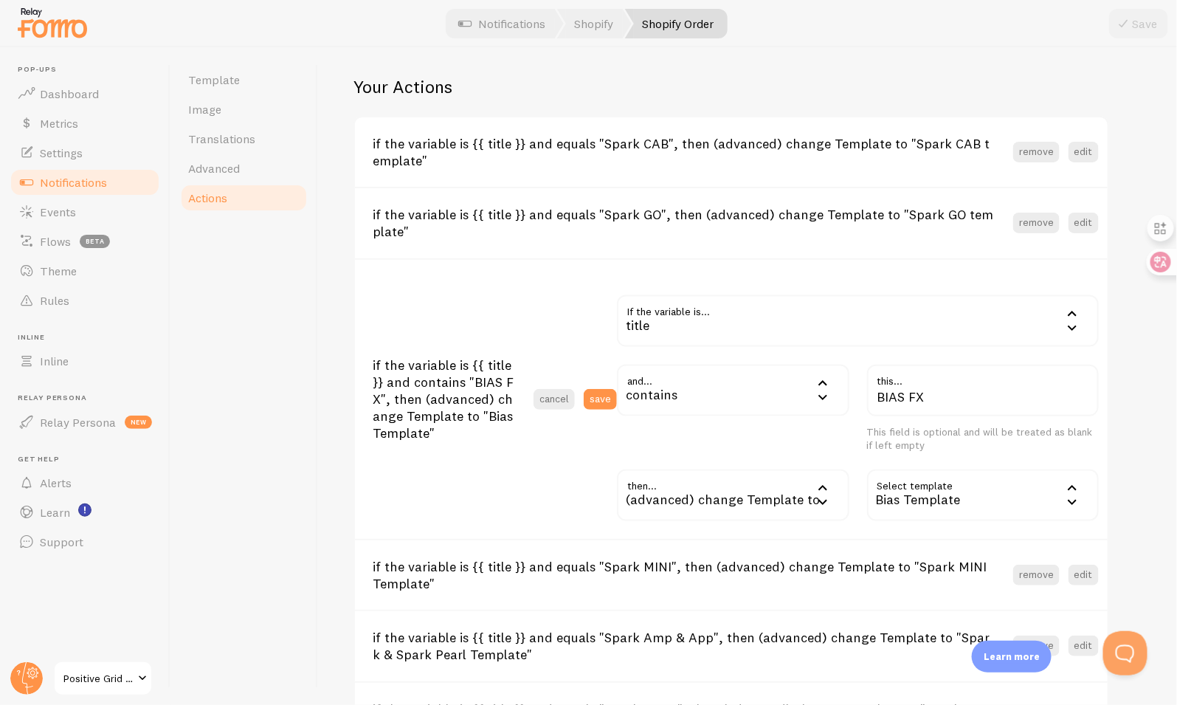
scroll to position [799, 0]
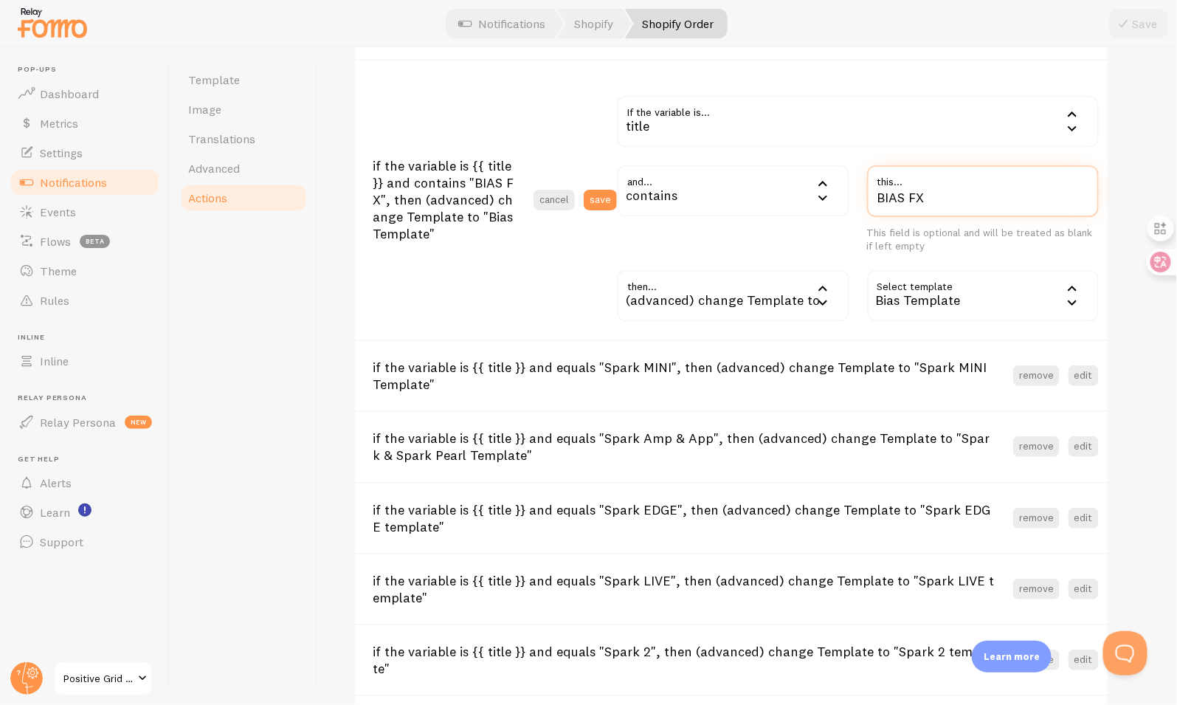
click at [917, 198] on input "BIAS FX" at bounding box center [983, 191] width 232 height 52
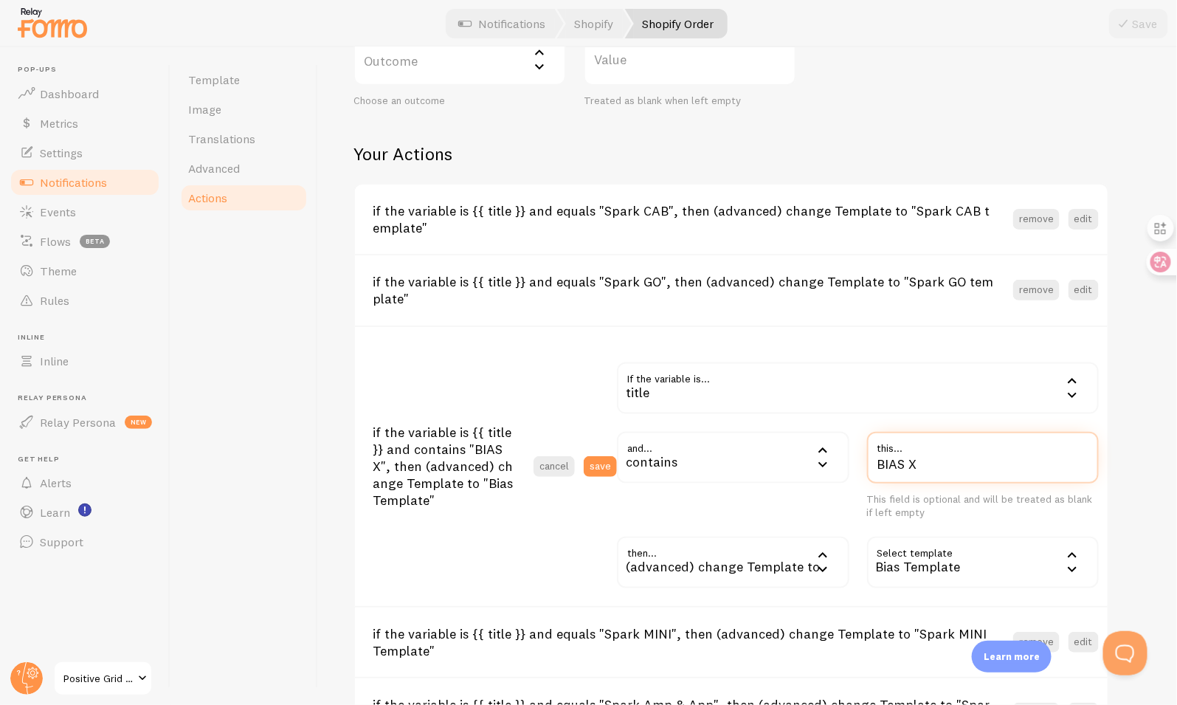
scroll to position [465, 0]
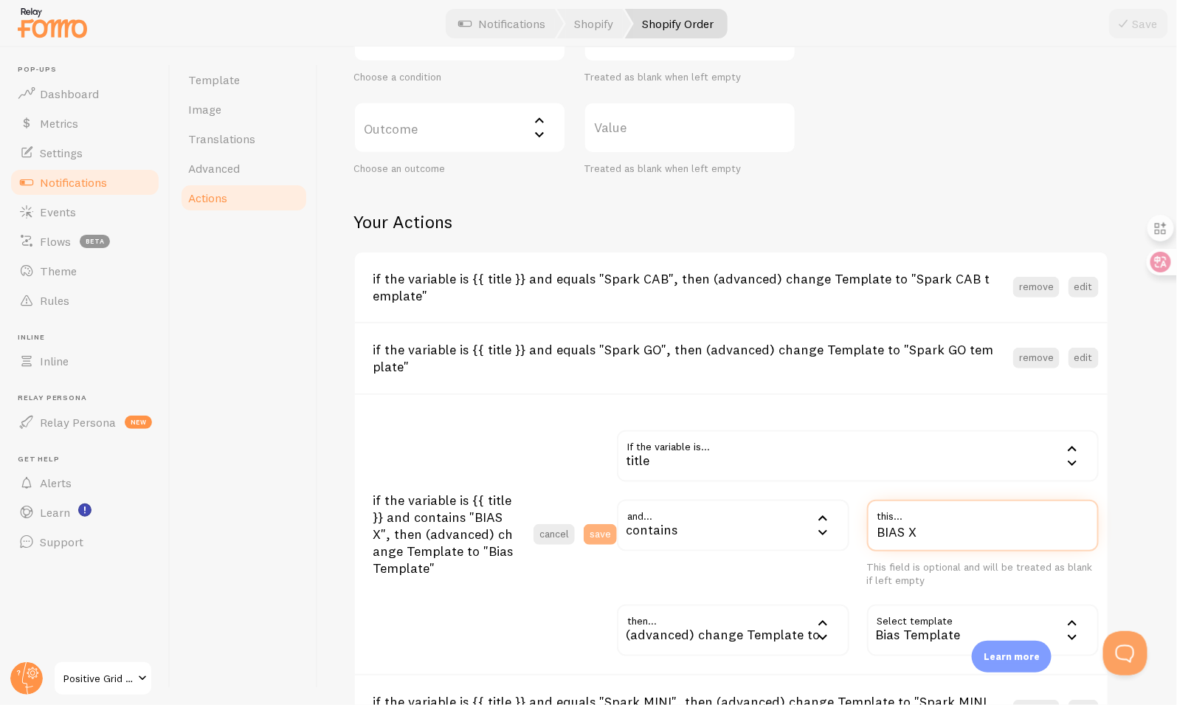
type input "BIAS X"
click at [608, 531] on button "save" at bounding box center [600, 534] width 33 height 21
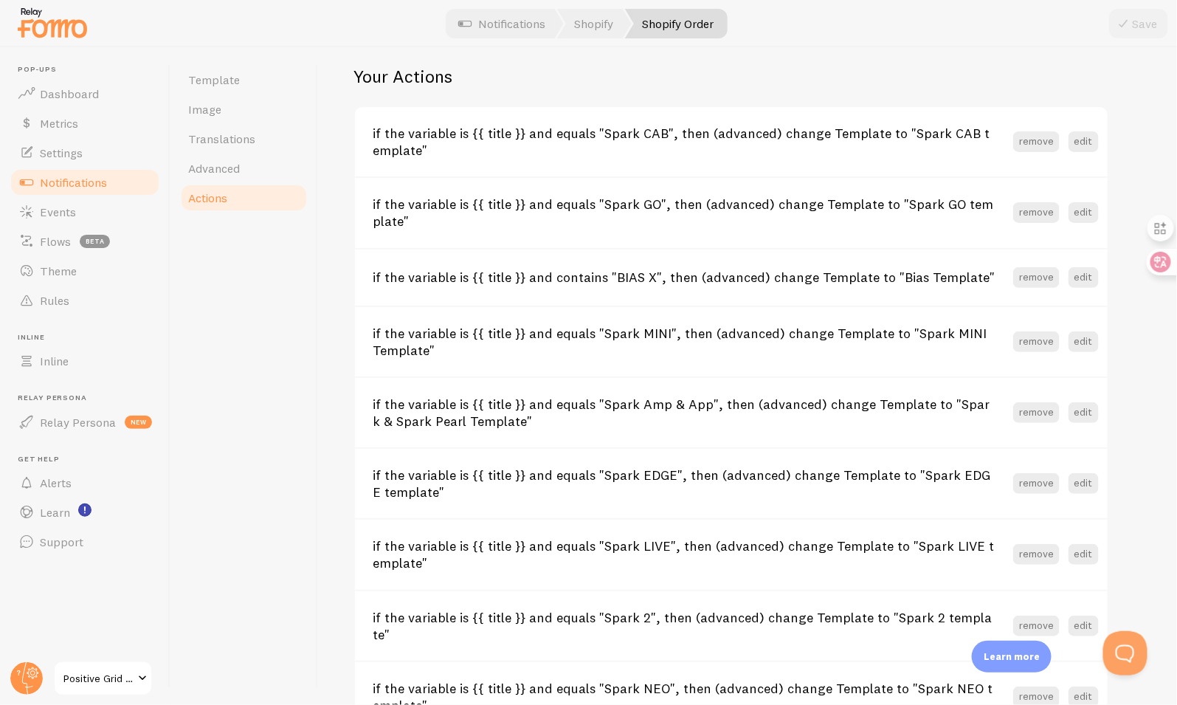
scroll to position [576, 0]
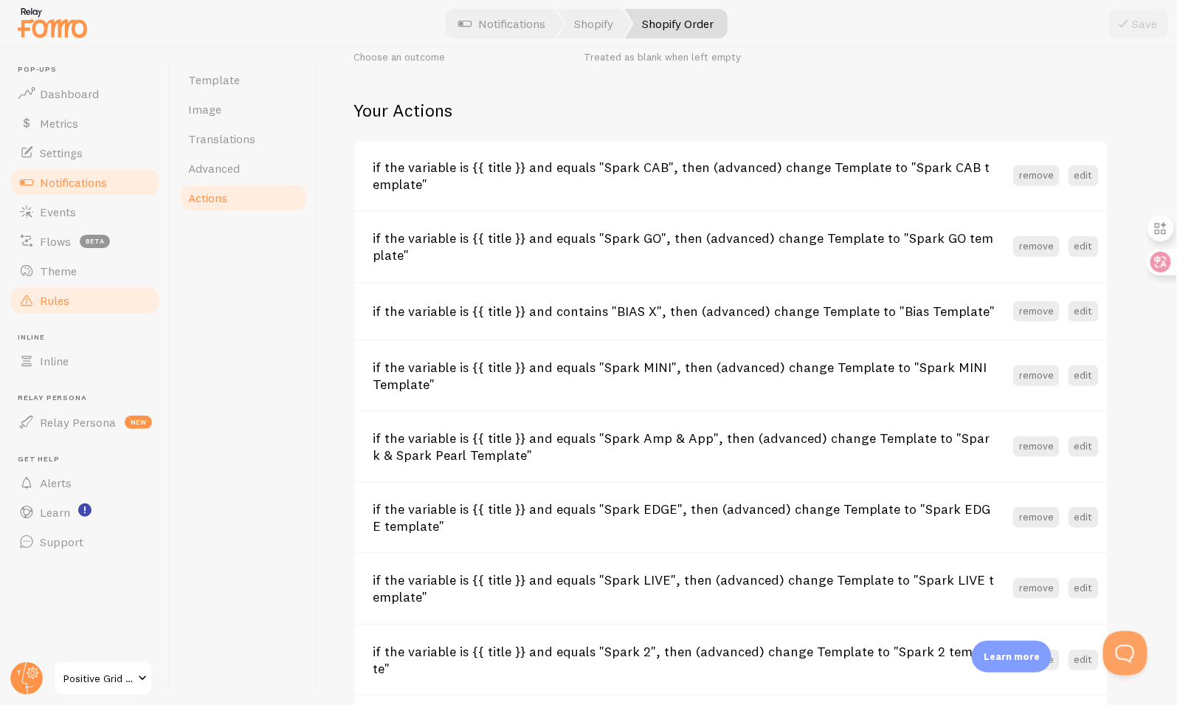
click at [66, 304] on span "Rules" at bounding box center [55, 300] width 30 height 15
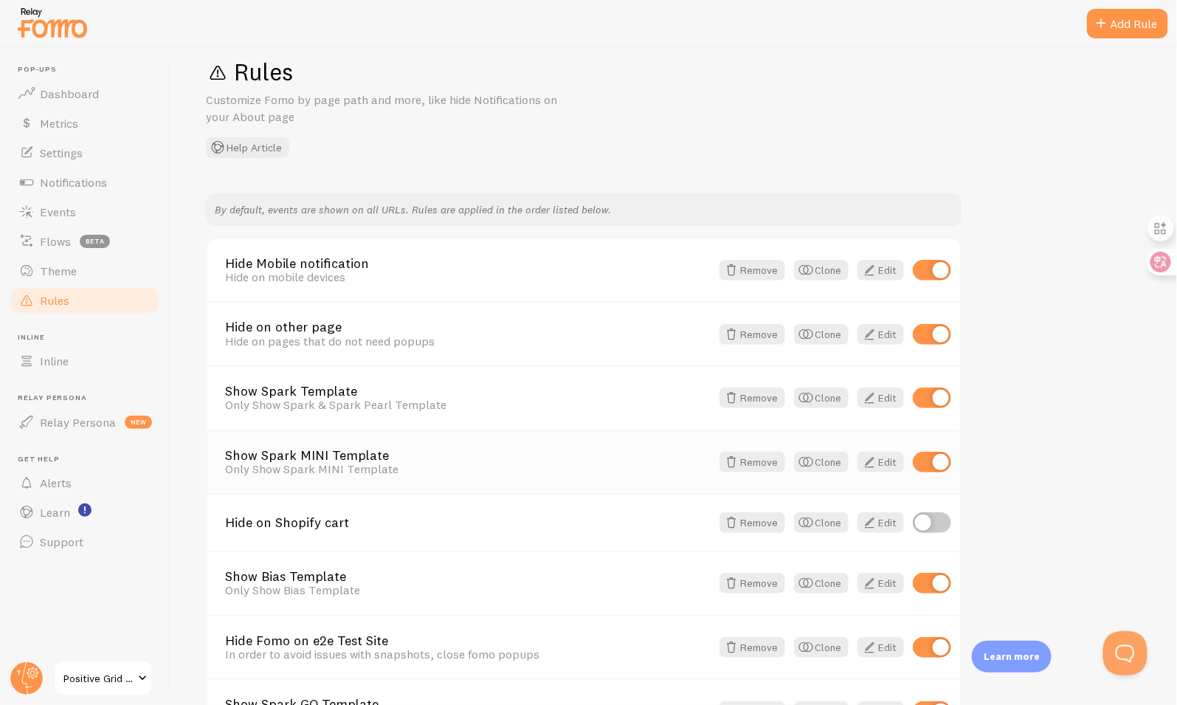
scroll to position [30, 0]
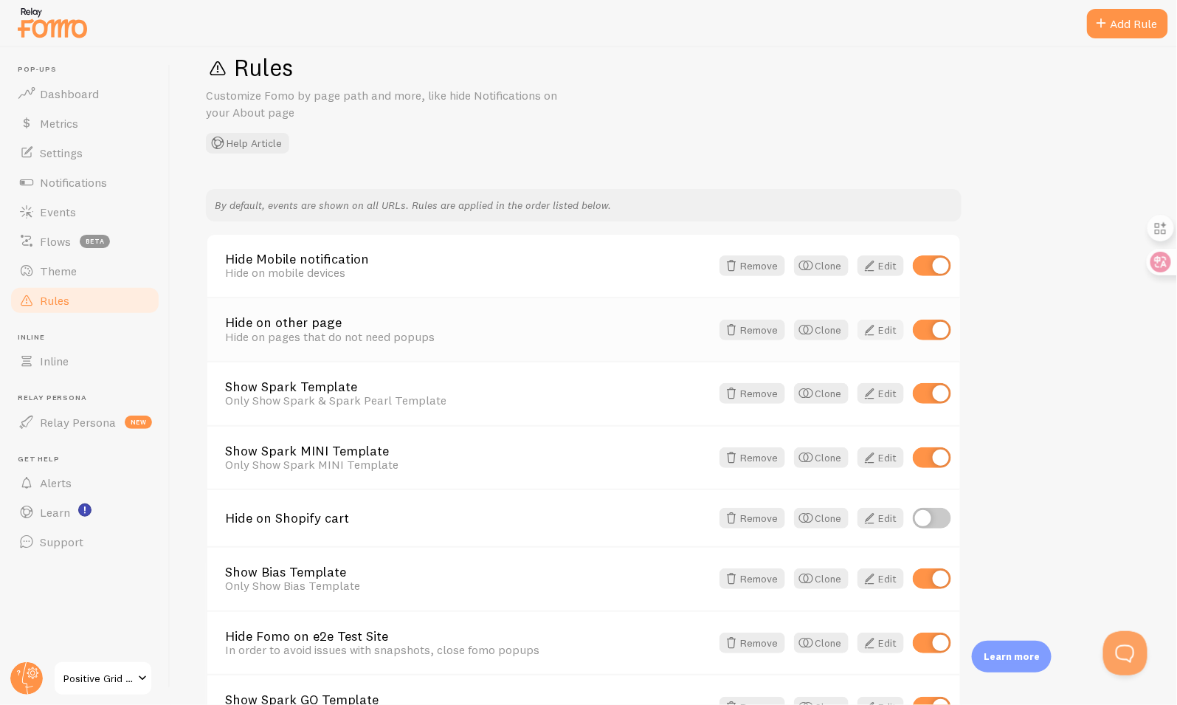
click at [883, 328] on link "Edit" at bounding box center [880, 330] width 46 height 21
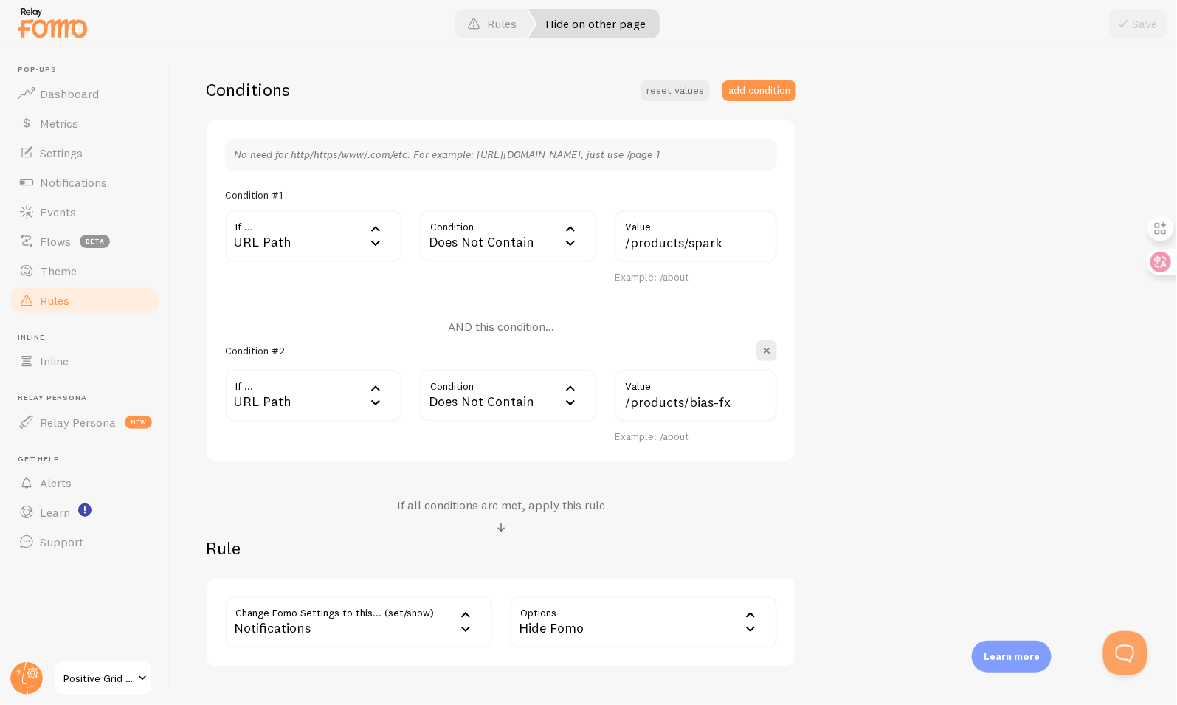
scroll to position [337, 0]
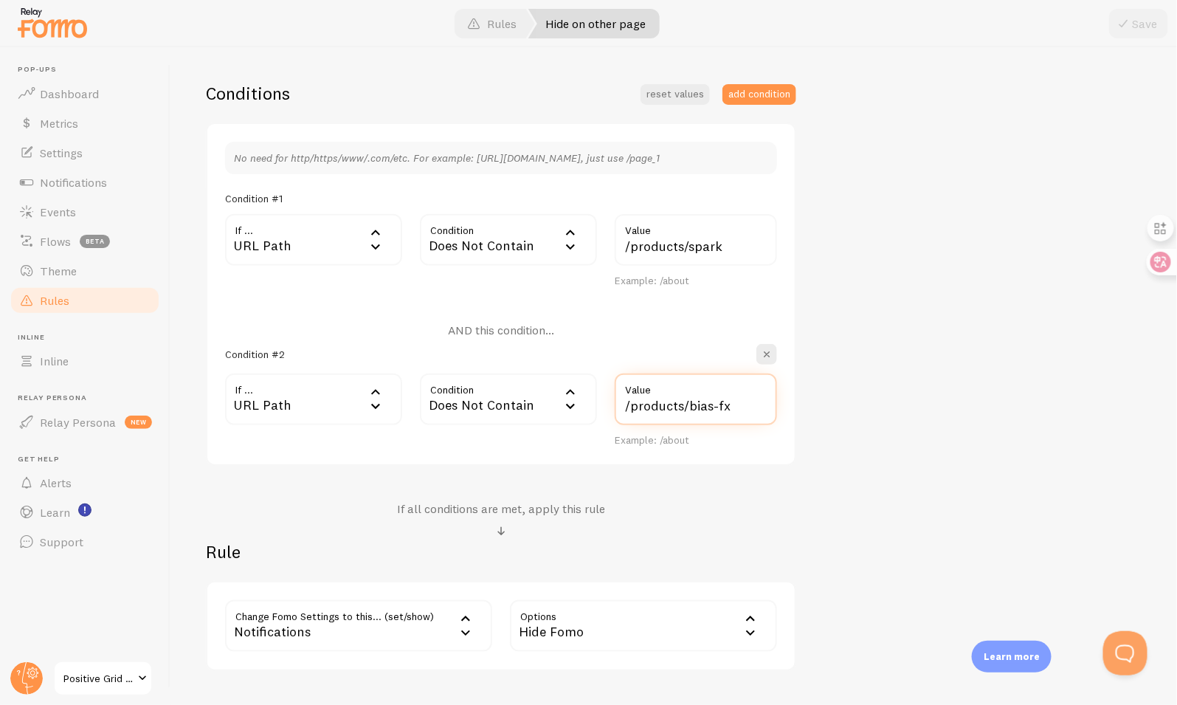
click at [722, 404] on input "/products/bias-fx" at bounding box center [696, 399] width 162 height 52
type input "/products/bias-x"
click at [1133, 25] on span at bounding box center [1124, 24] width 18 height 18
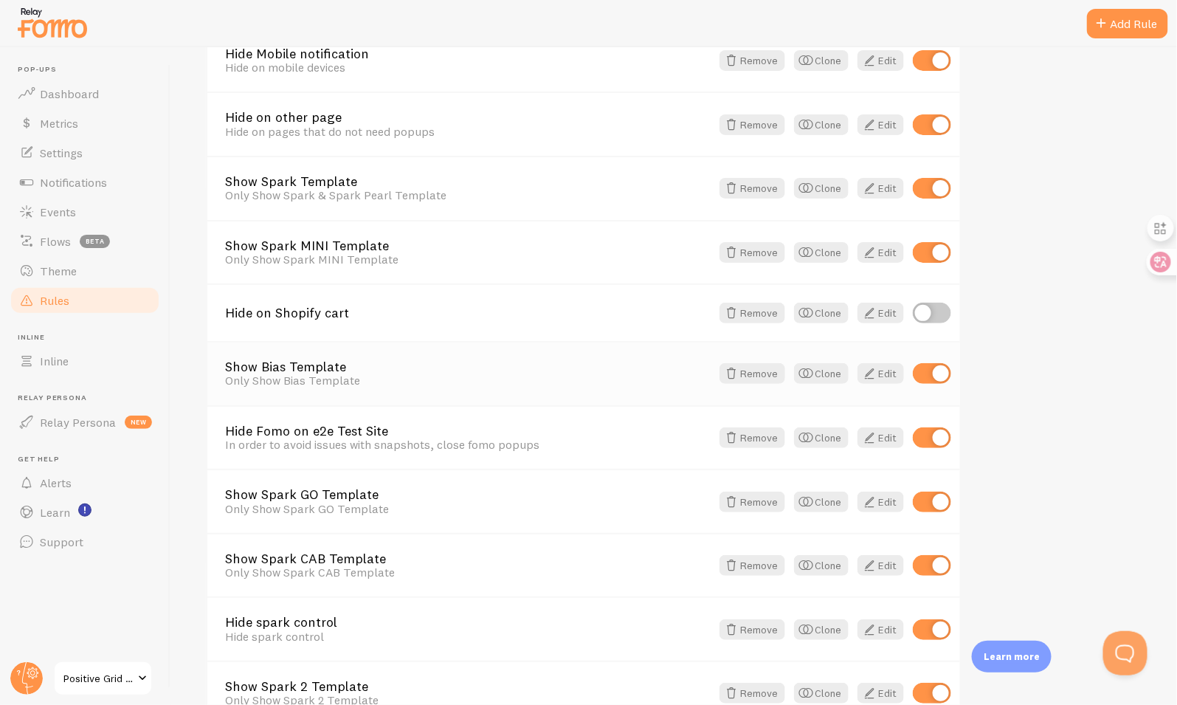
scroll to position [206, 0]
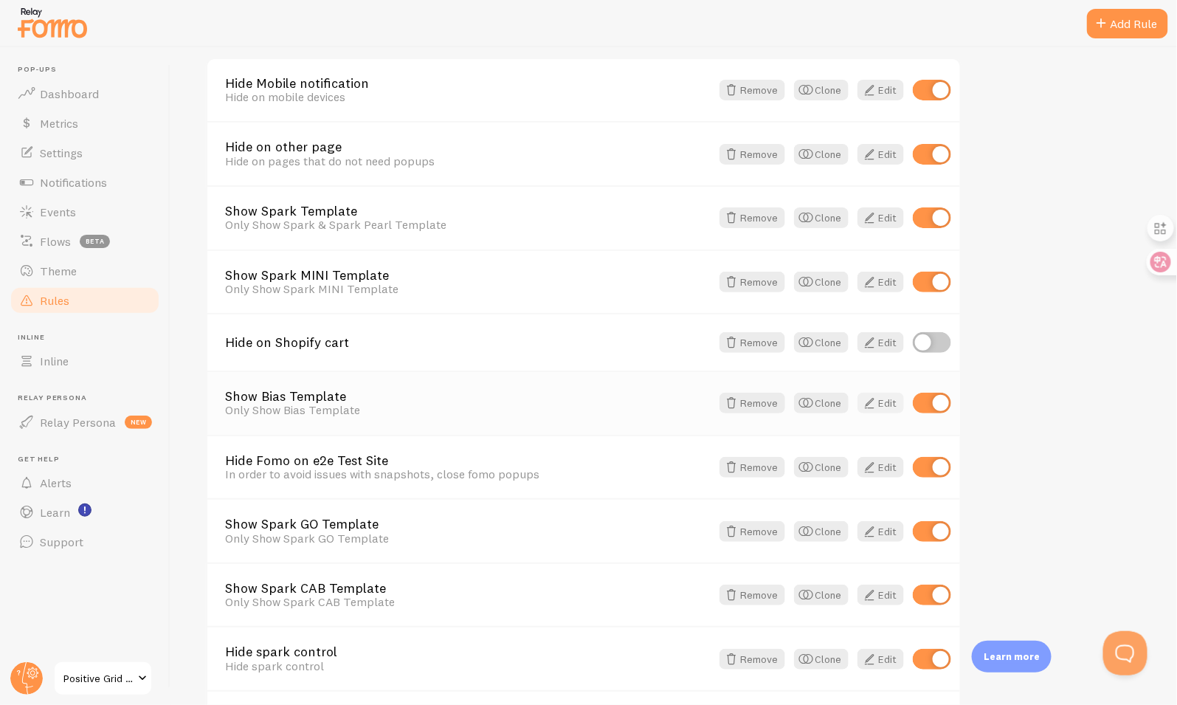
click at [874, 409] on span at bounding box center [869, 403] width 18 height 18
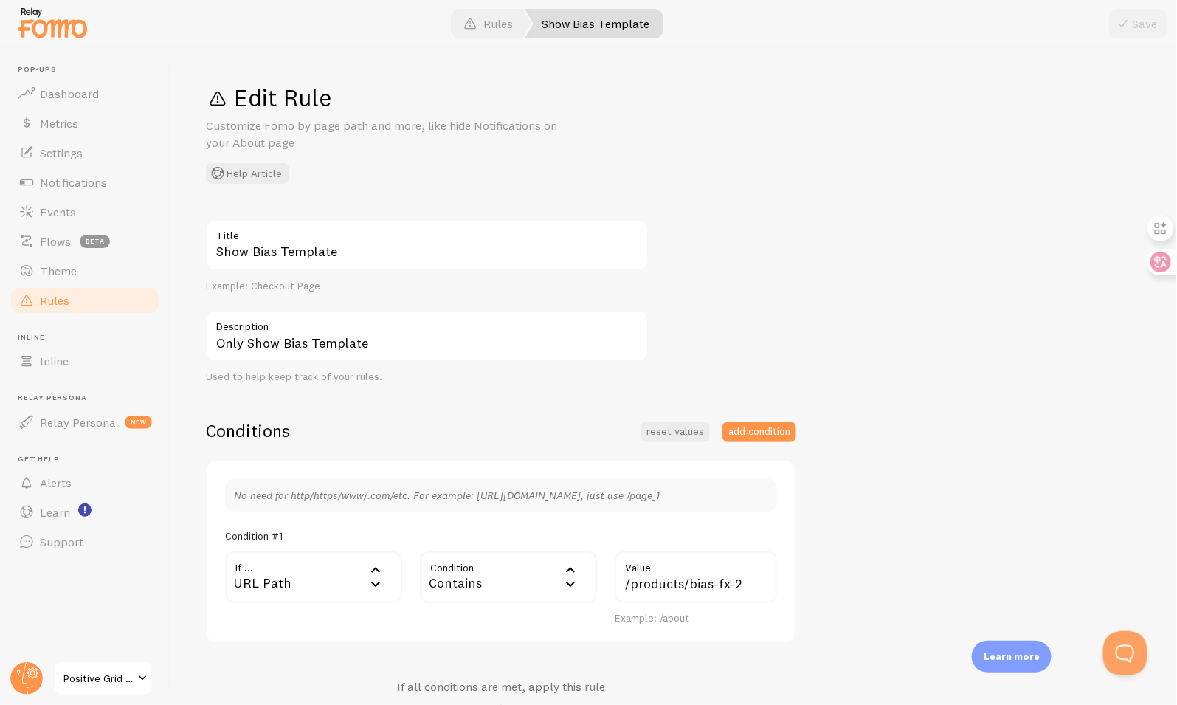
scroll to position [52, 0]
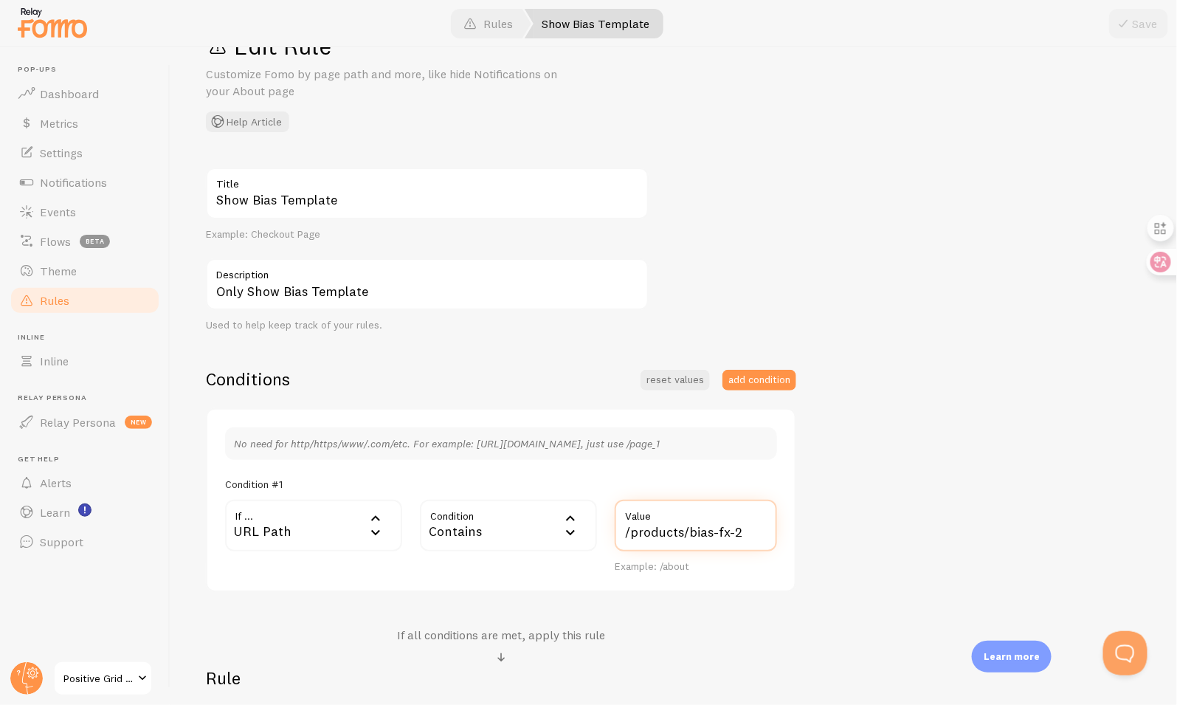
click at [722, 532] on input "/products/bias-fx-2" at bounding box center [696, 526] width 162 height 52
type input "/products/bias-x"
click at [1133, 22] on button "Save" at bounding box center [1138, 24] width 59 height 30
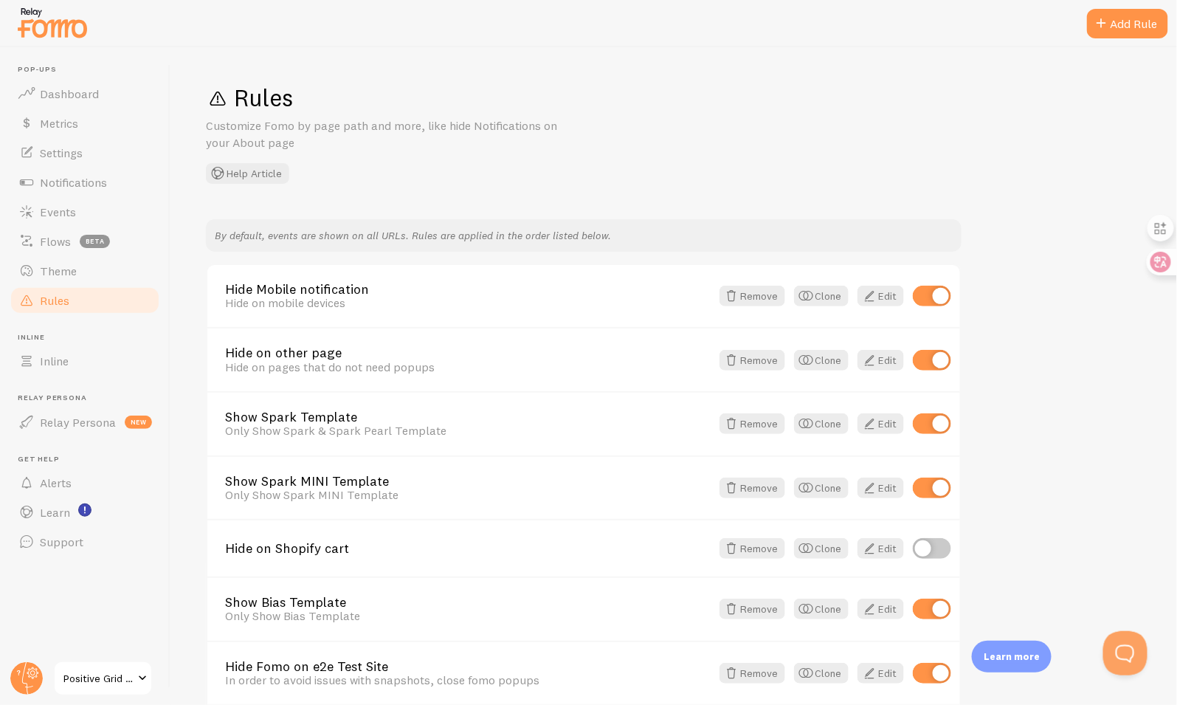
click at [129, 683] on span "Positive Grid UK Shopify" at bounding box center [98, 678] width 70 height 18
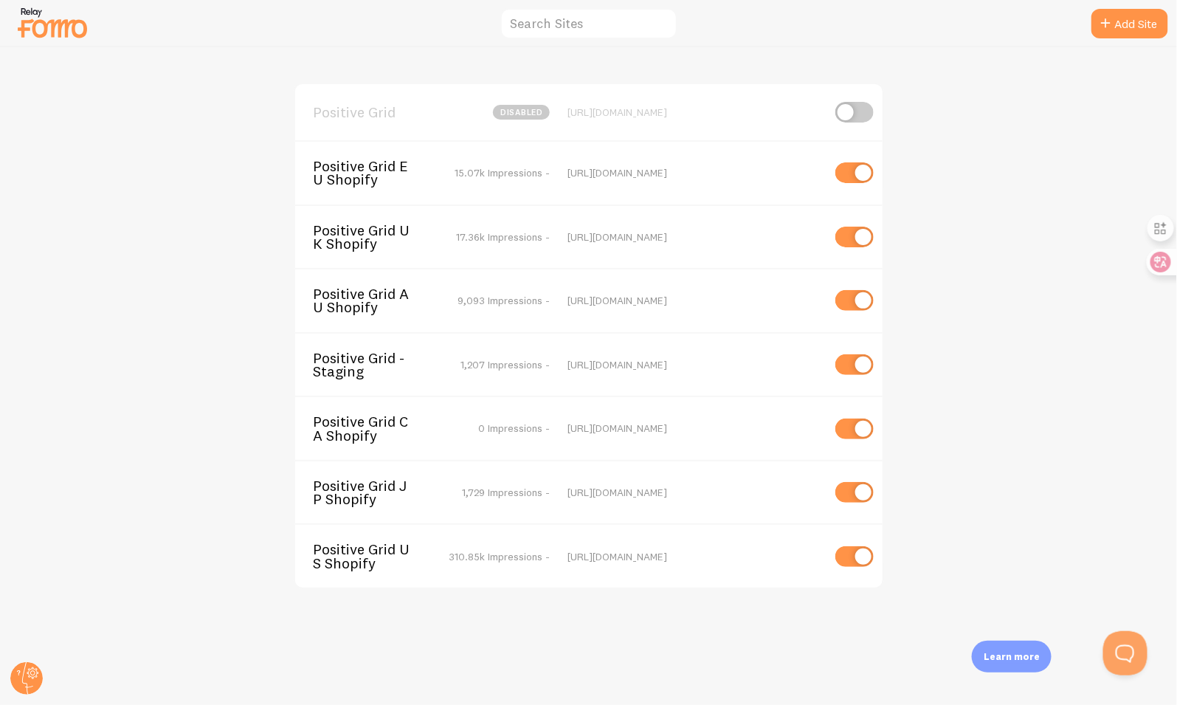
click at [420, 232] on span "Positive Grid UK Shopify" at bounding box center [372, 237] width 119 height 27
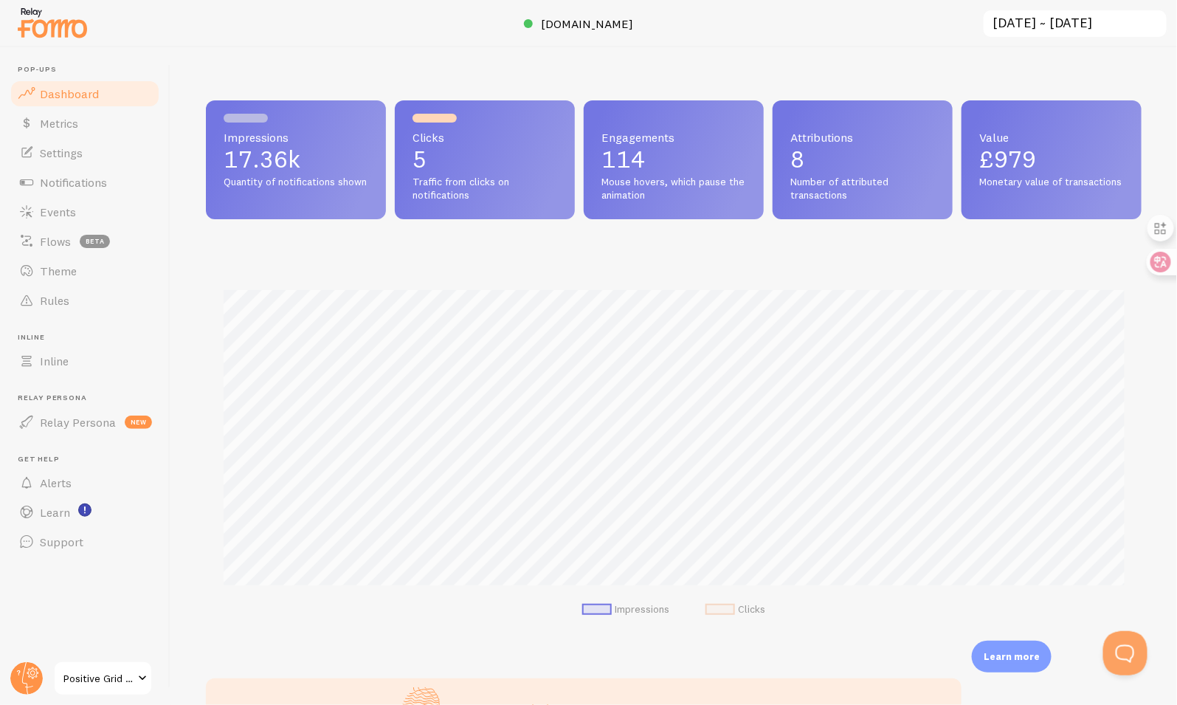
scroll to position [387, 936]
click at [76, 298] on link "Rules" at bounding box center [85, 301] width 152 height 30
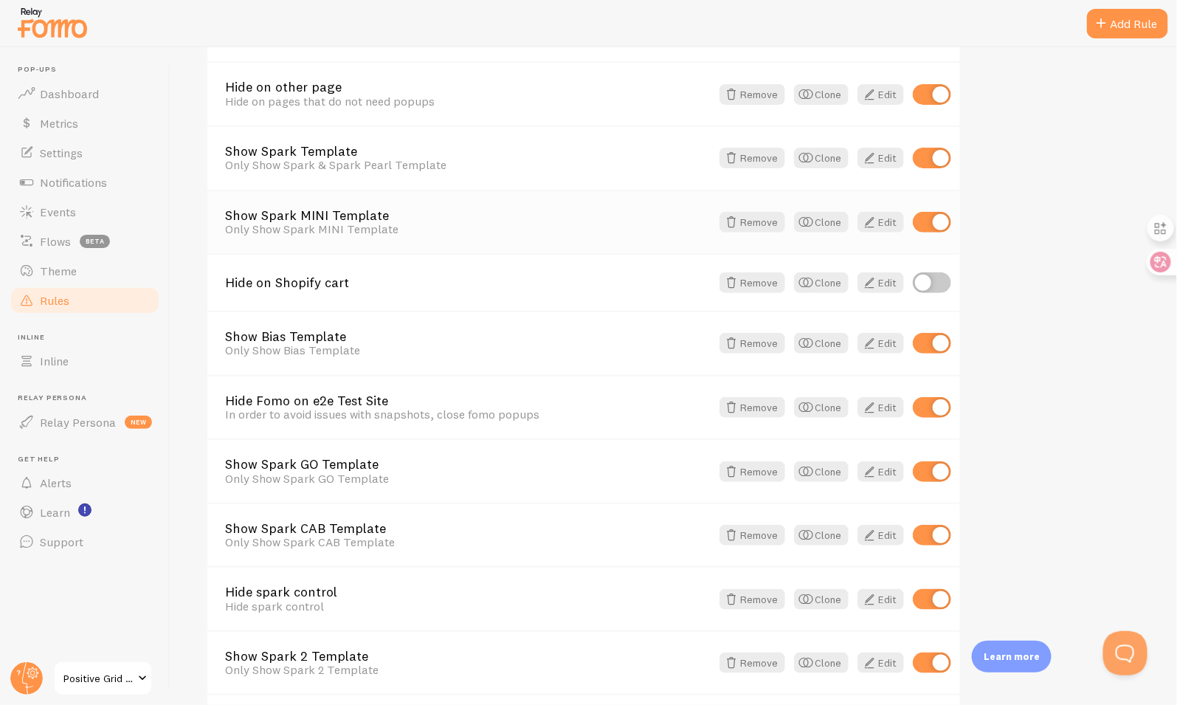
scroll to position [240, 0]
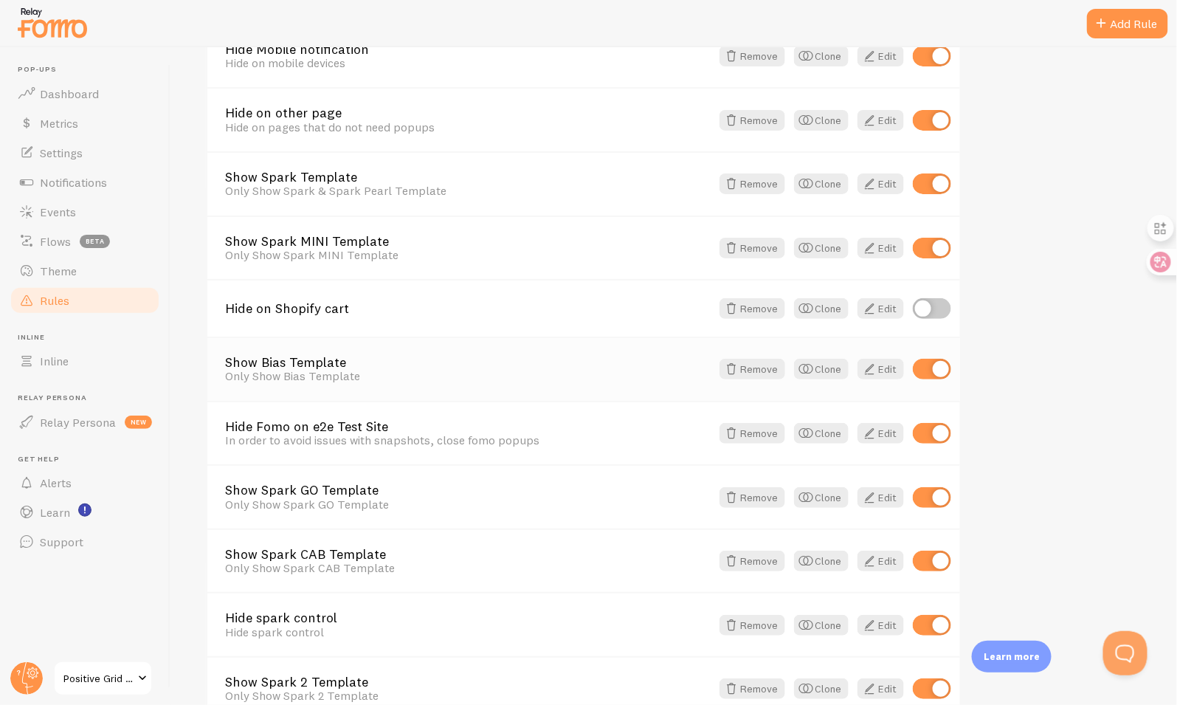
click at [926, 369] on input "checkbox" at bounding box center [932, 369] width 38 height 21
checkbox input "false"
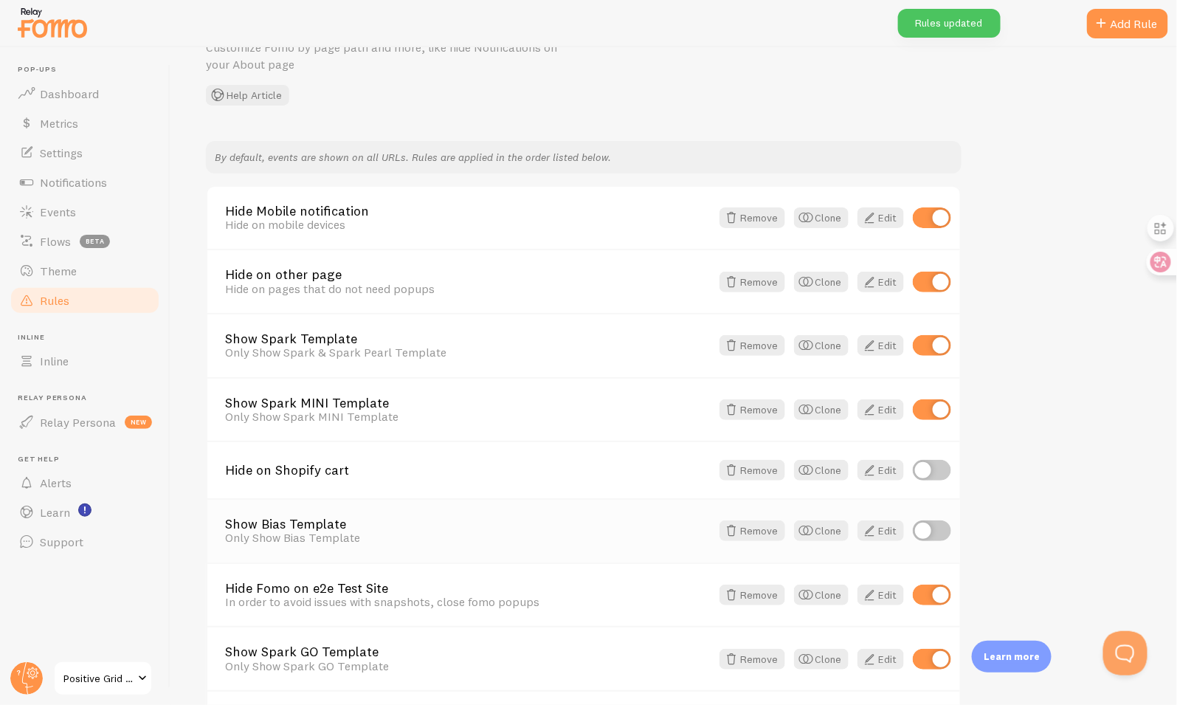
scroll to position [68, 0]
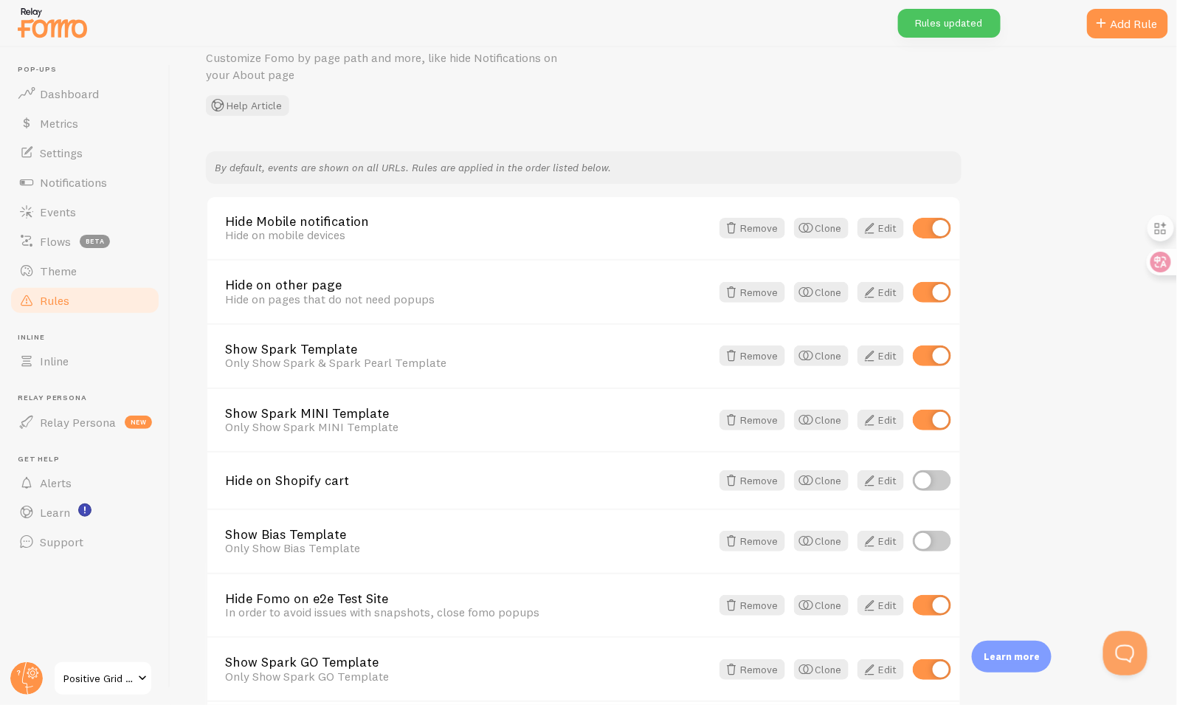
click at [144, 673] on span at bounding box center [143, 678] width 18 height 18
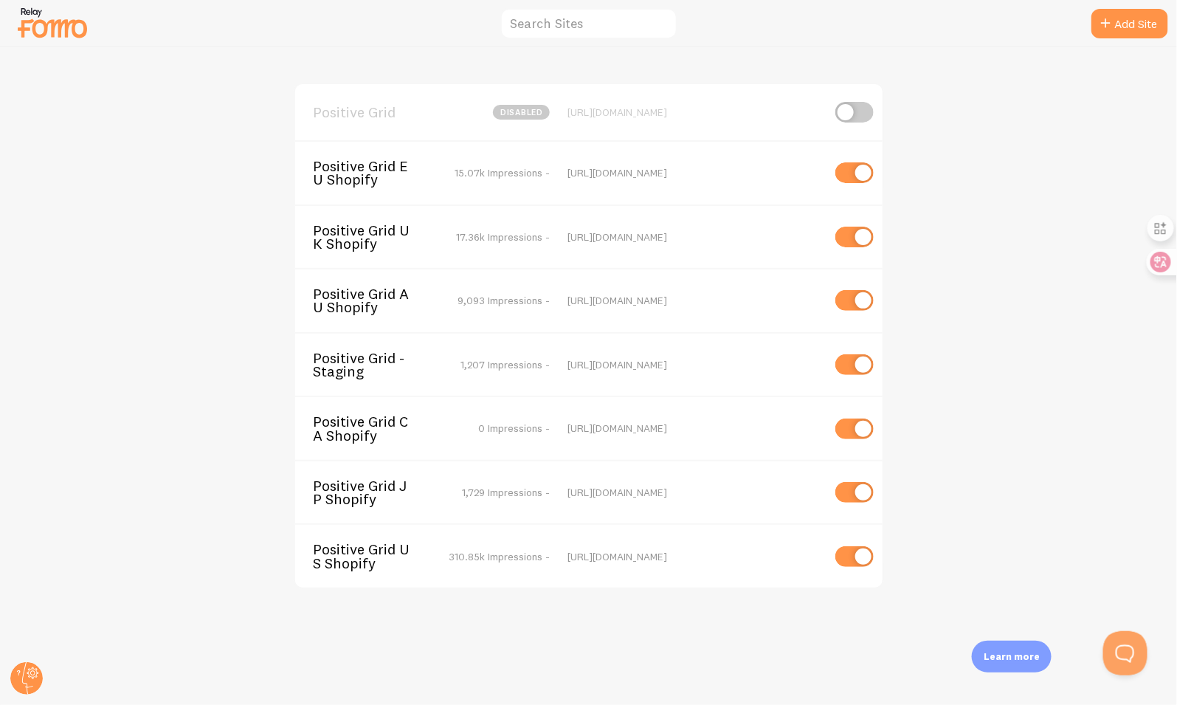
click at [362, 547] on span "Positive Grid US Shopify" at bounding box center [372, 555] width 119 height 27
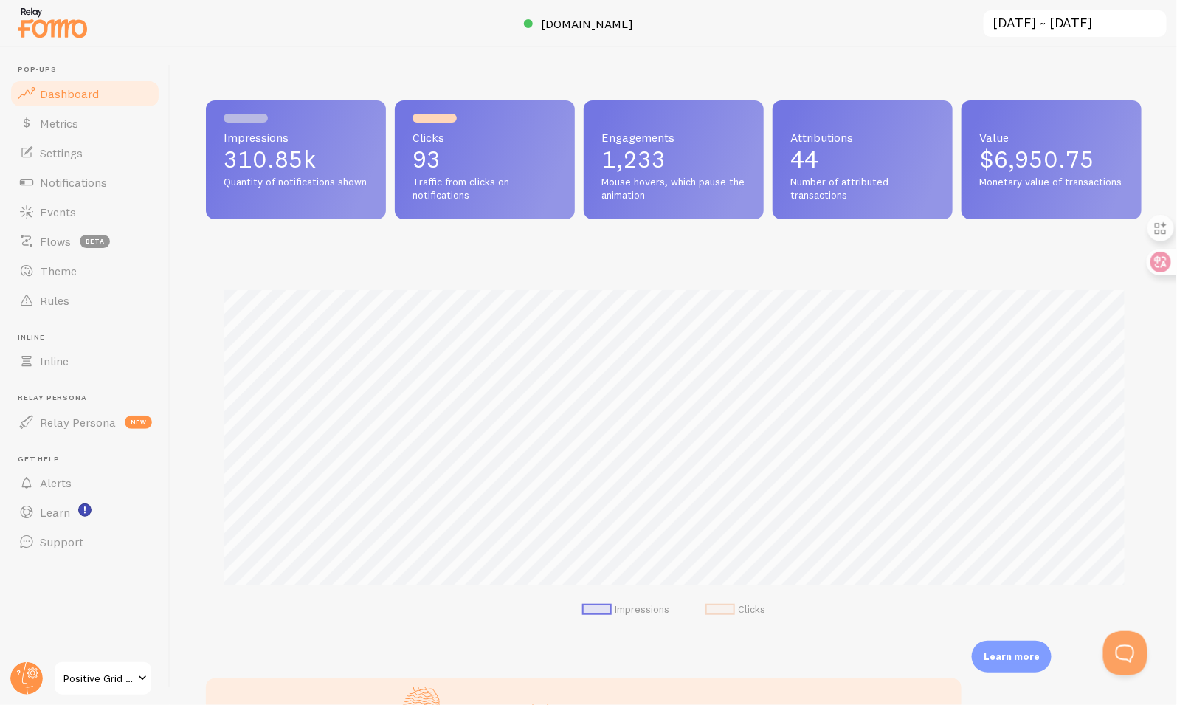
scroll to position [387, 936]
click at [151, 295] on link "Rules" at bounding box center [85, 301] width 152 height 30
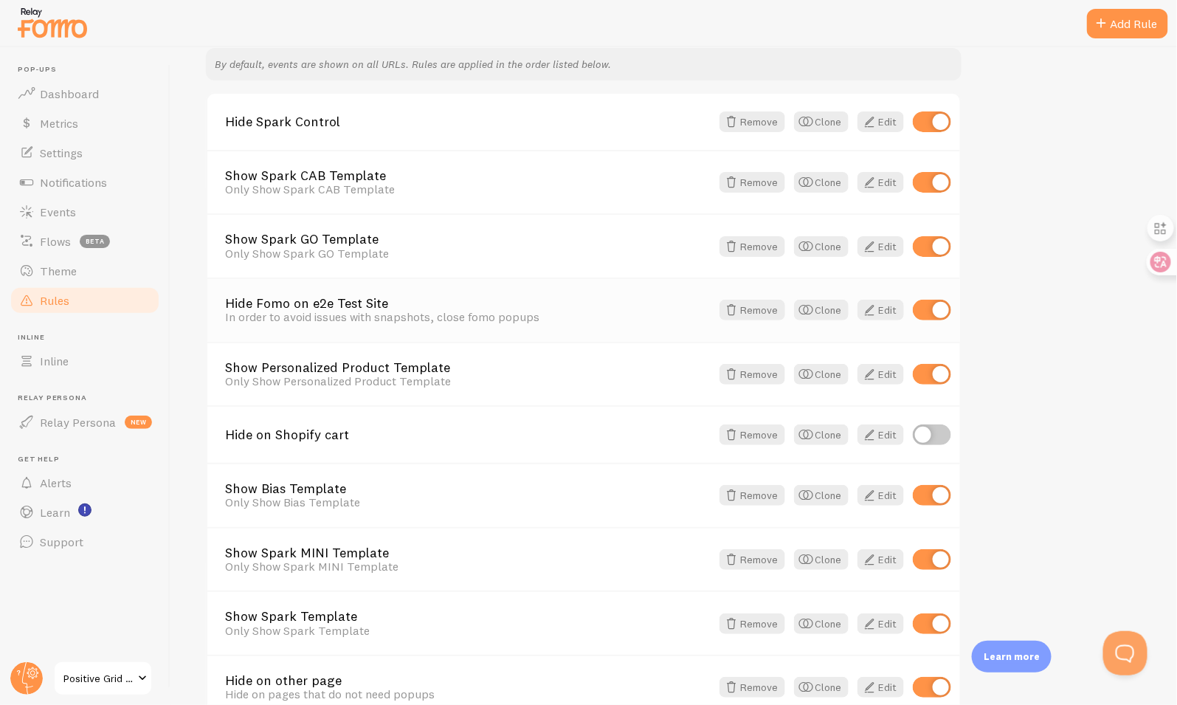
scroll to position [224, 0]
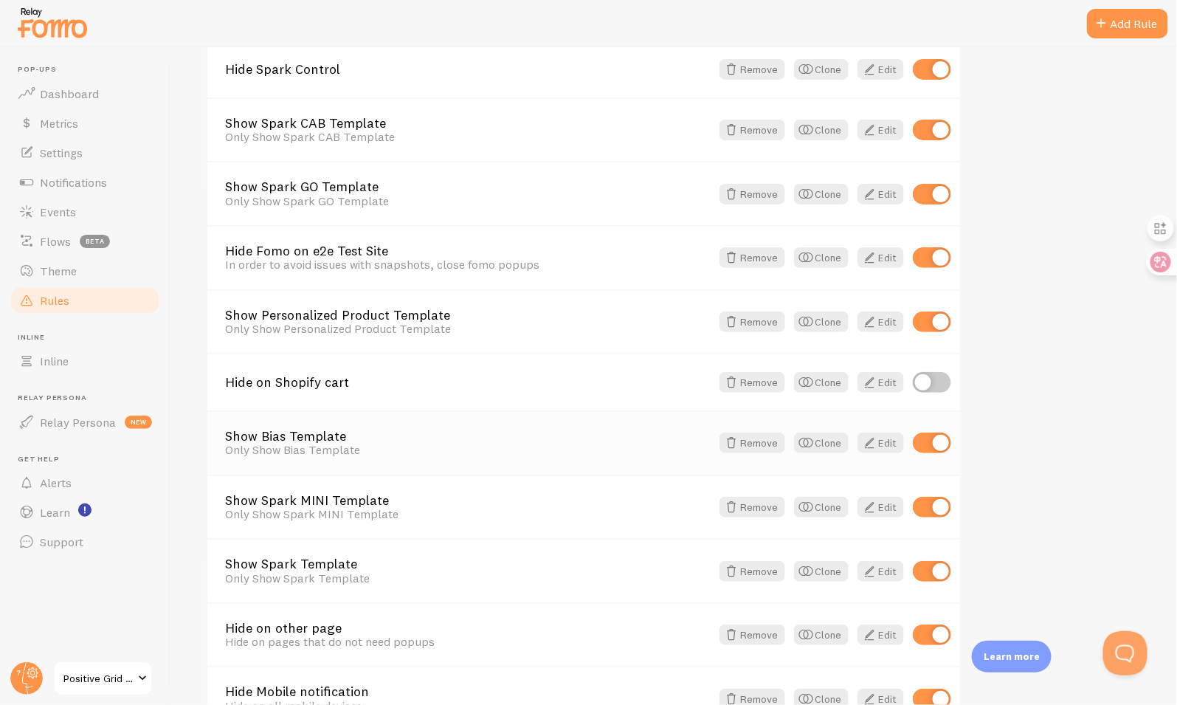
click at [935, 448] on input "checkbox" at bounding box center [932, 442] width 38 height 21
checkbox input "false"
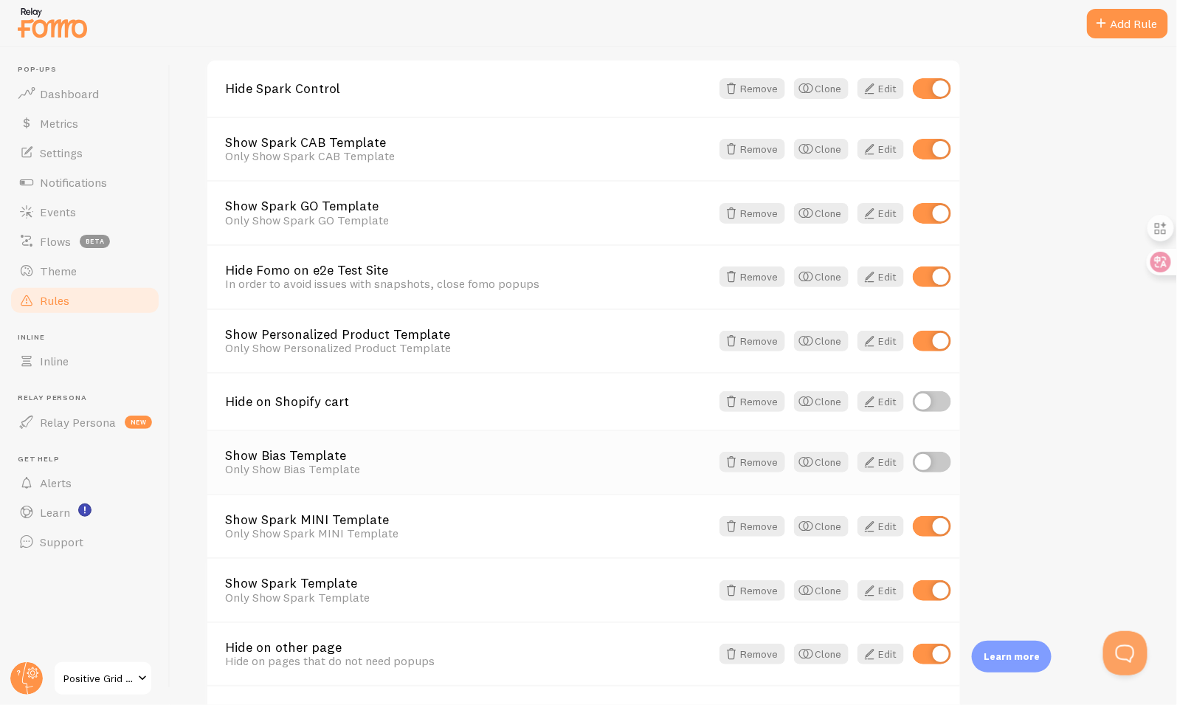
scroll to position [193, 0]
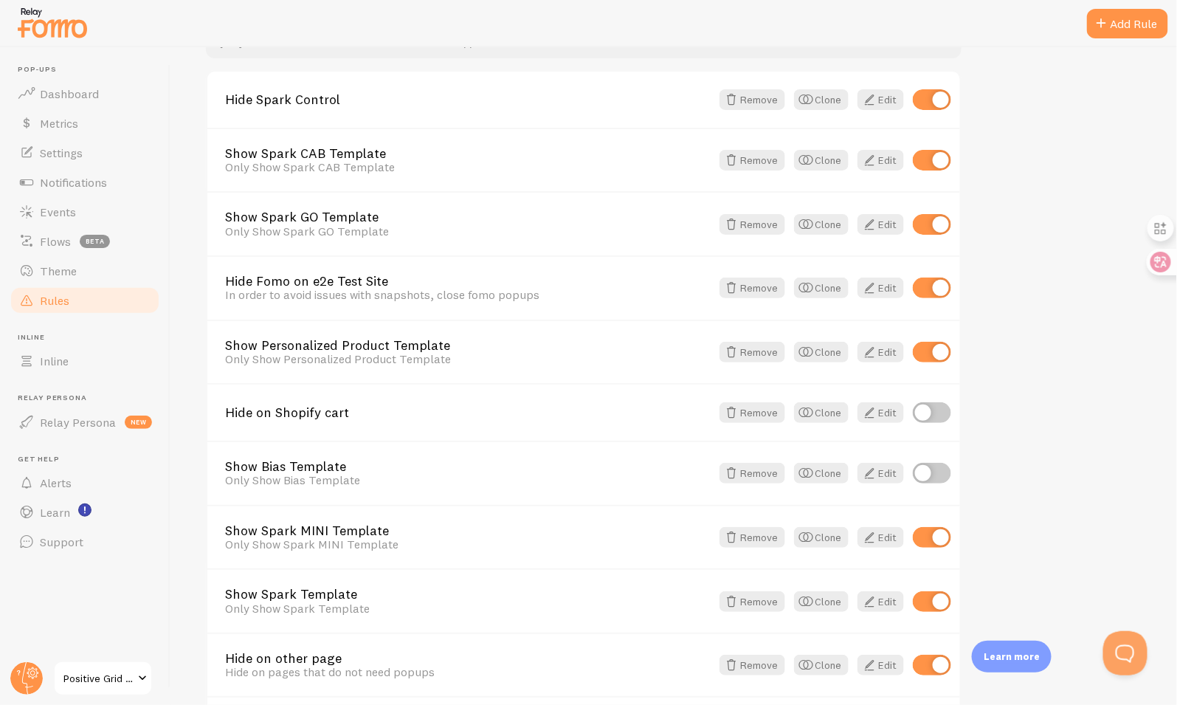
click at [136, 673] on span at bounding box center [143, 678] width 18 height 18
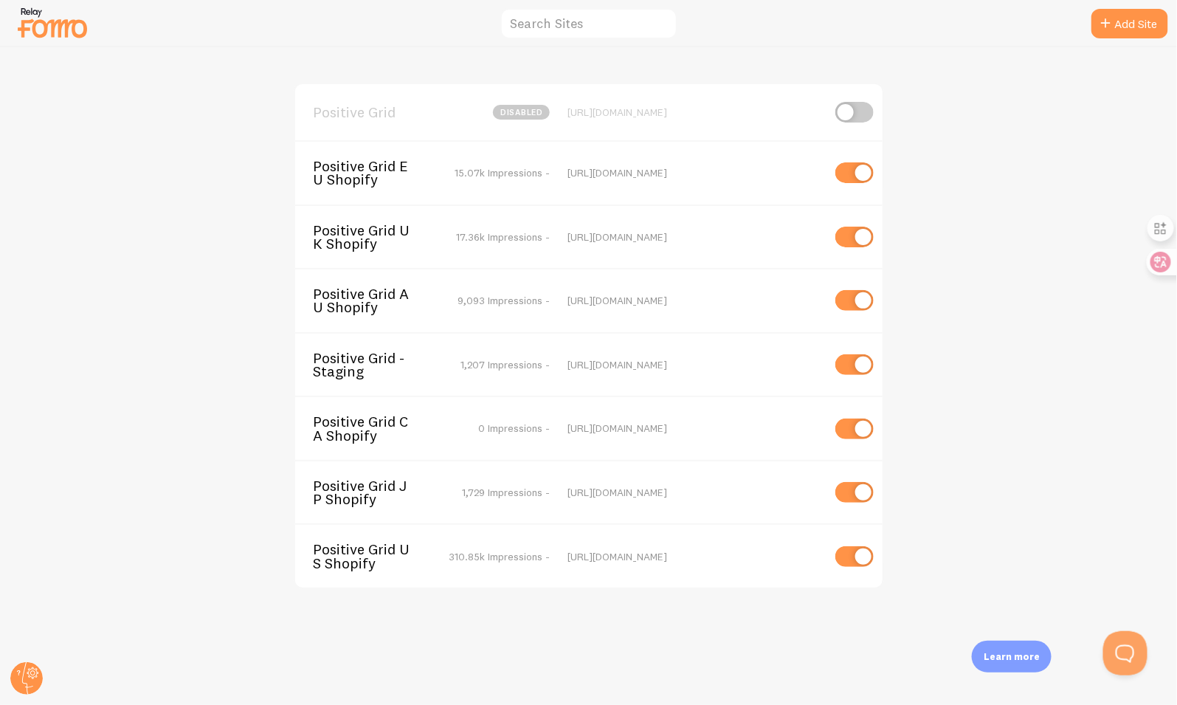
click at [395, 165] on span "Positive Grid EU Shopify" at bounding box center [372, 172] width 119 height 27
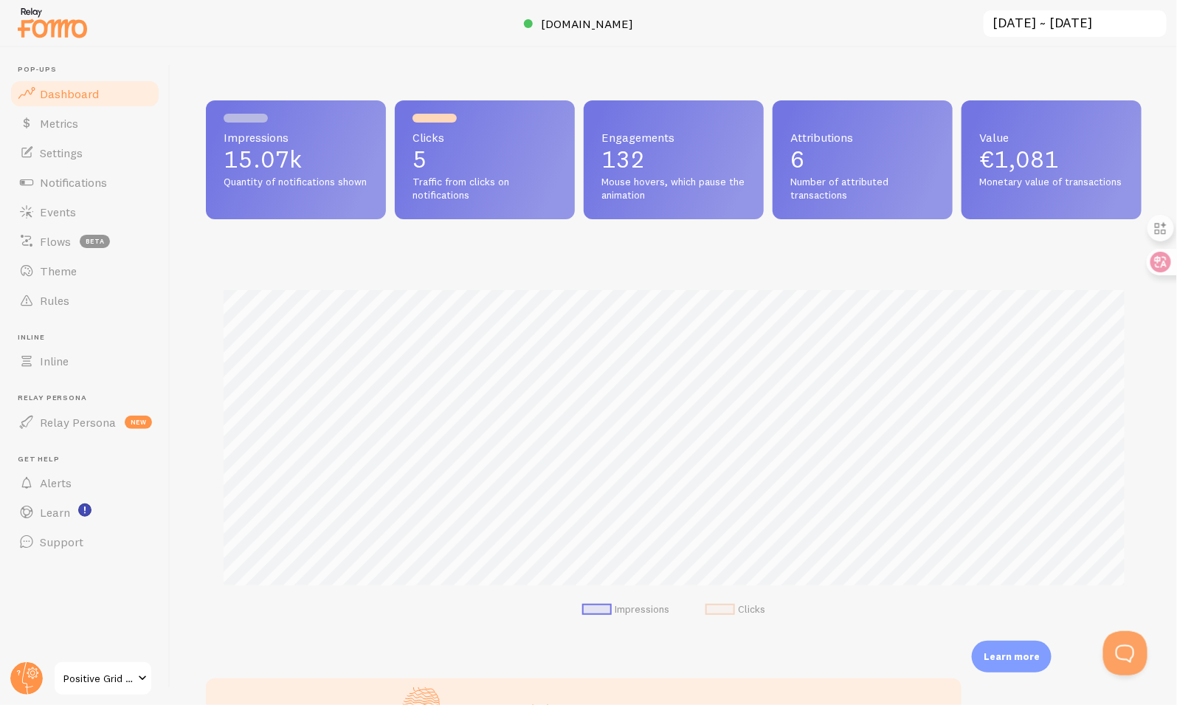
scroll to position [387, 936]
click at [83, 308] on link "Rules" at bounding box center [85, 301] width 152 height 30
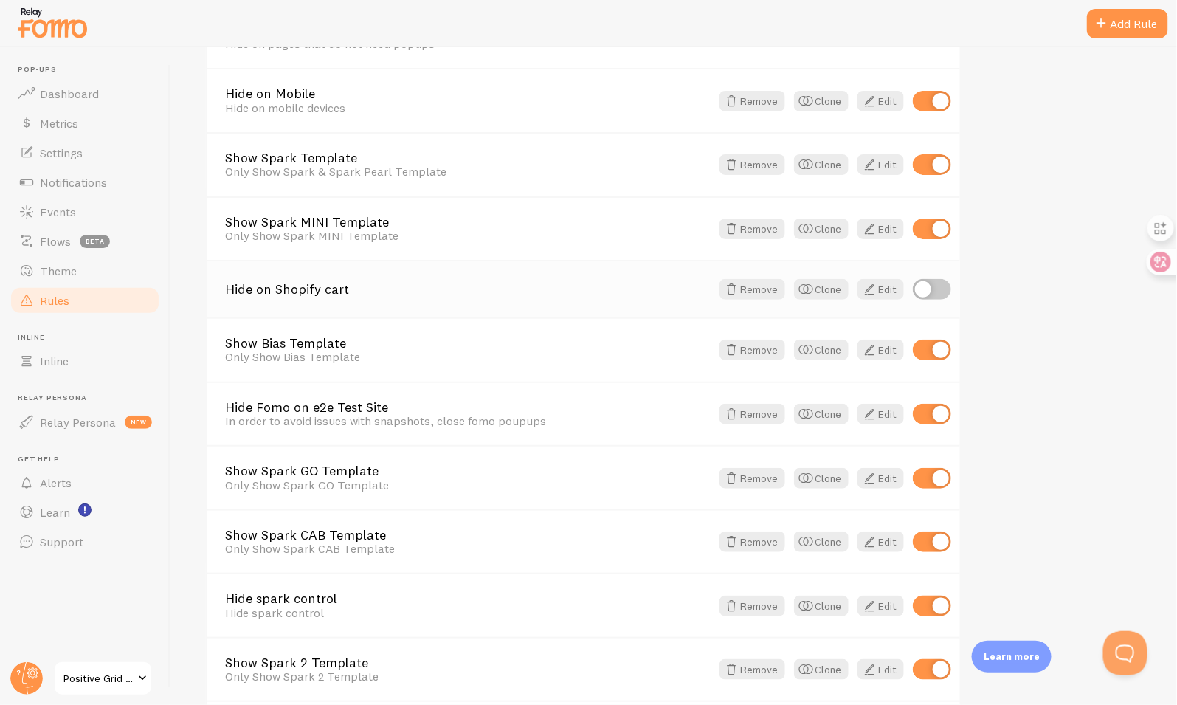
scroll to position [236, 0]
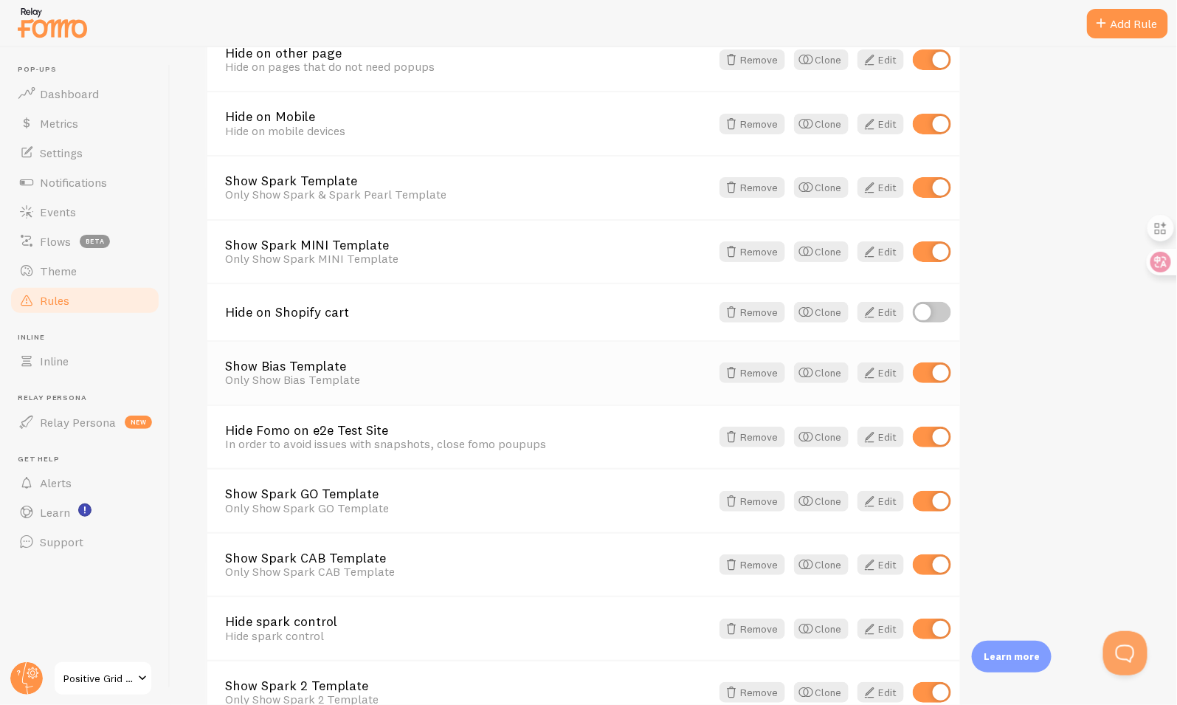
click at [939, 371] on input "checkbox" at bounding box center [932, 372] width 38 height 21
checkbox input "false"
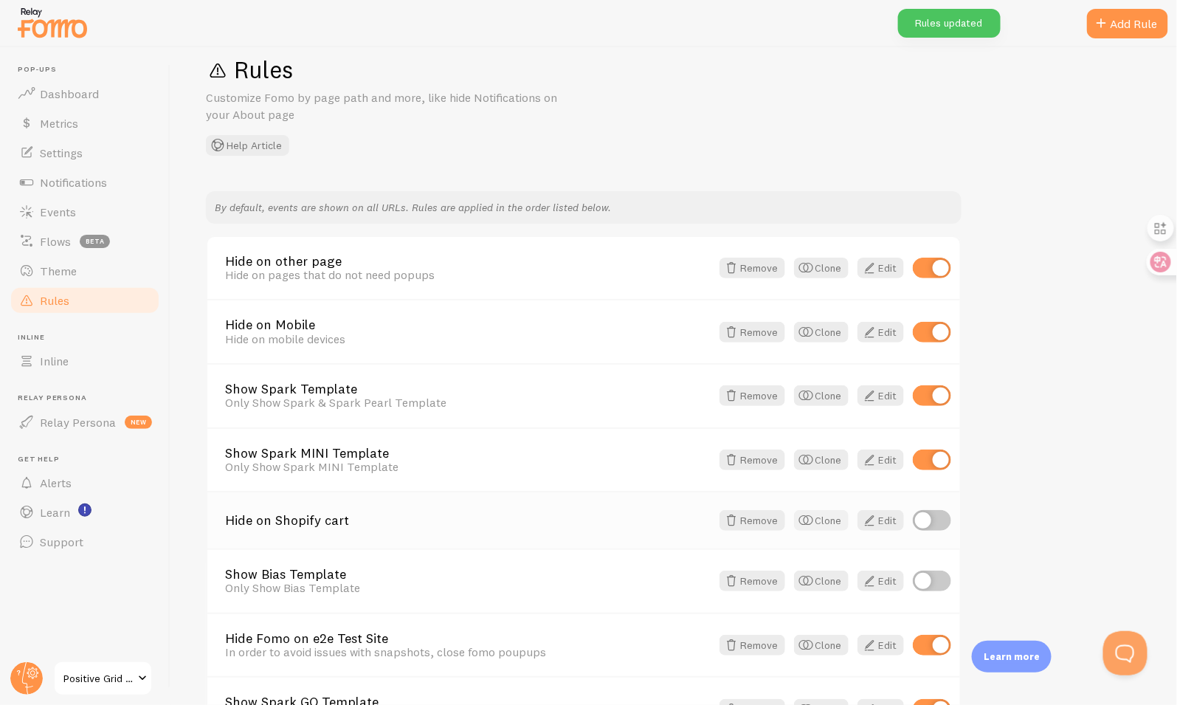
scroll to position [0, 0]
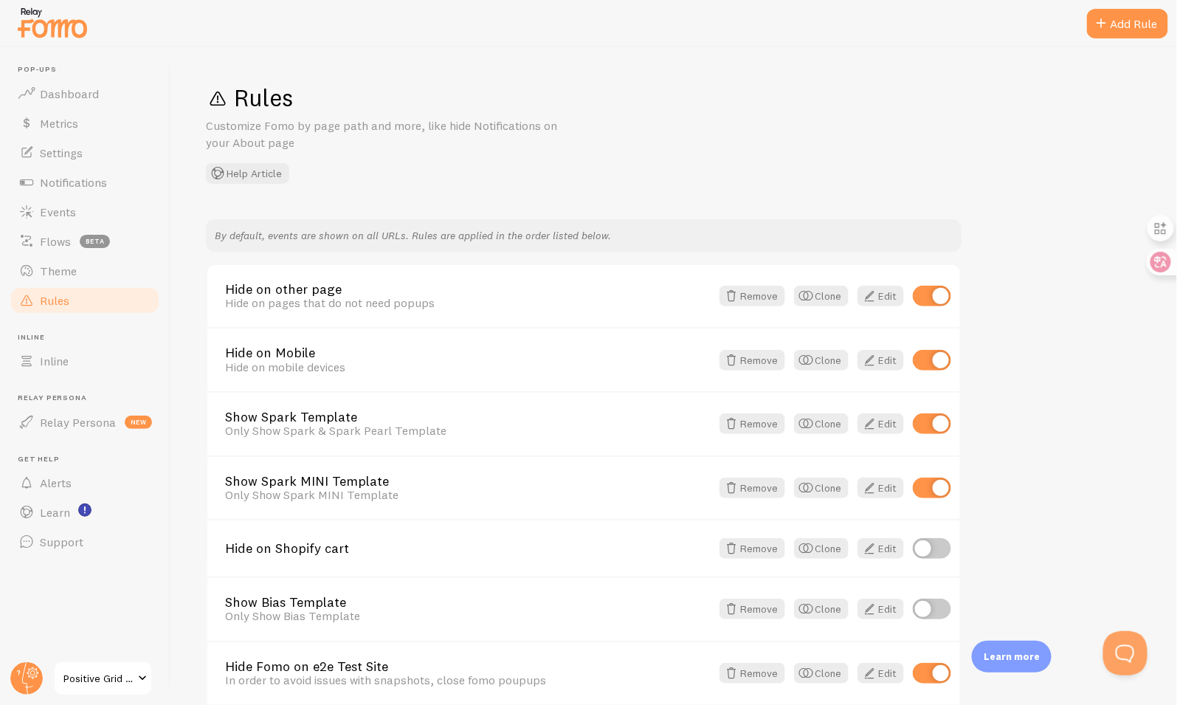
click at [85, 675] on span "Positive Grid EU Shopify" at bounding box center [98, 678] width 70 height 18
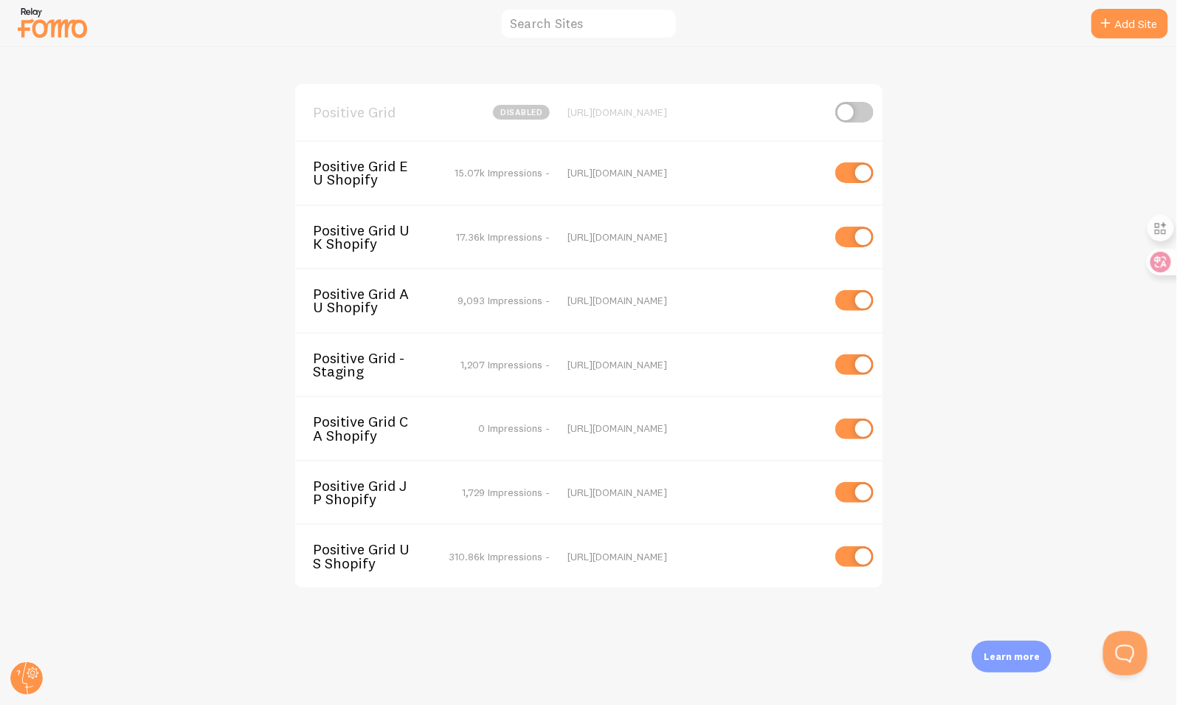
click at [372, 555] on span "Positive Grid US Shopify" at bounding box center [372, 555] width 119 height 27
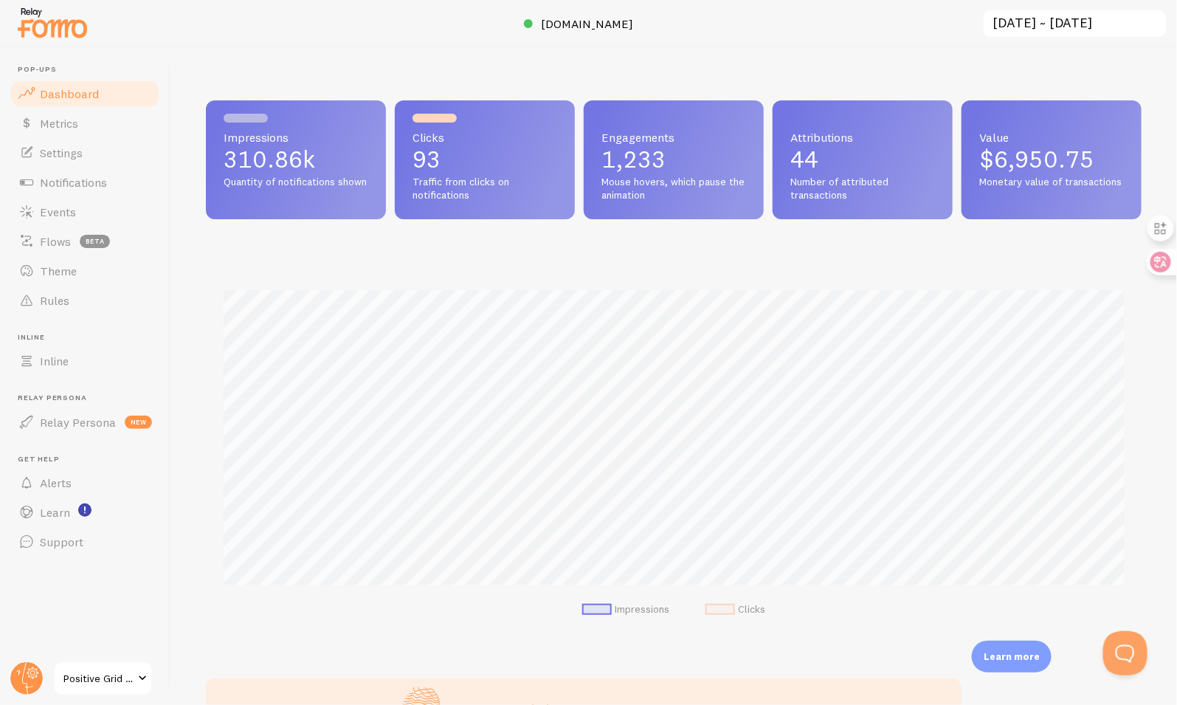
scroll to position [387, 936]
click at [75, 291] on link "Rules" at bounding box center [85, 301] width 152 height 30
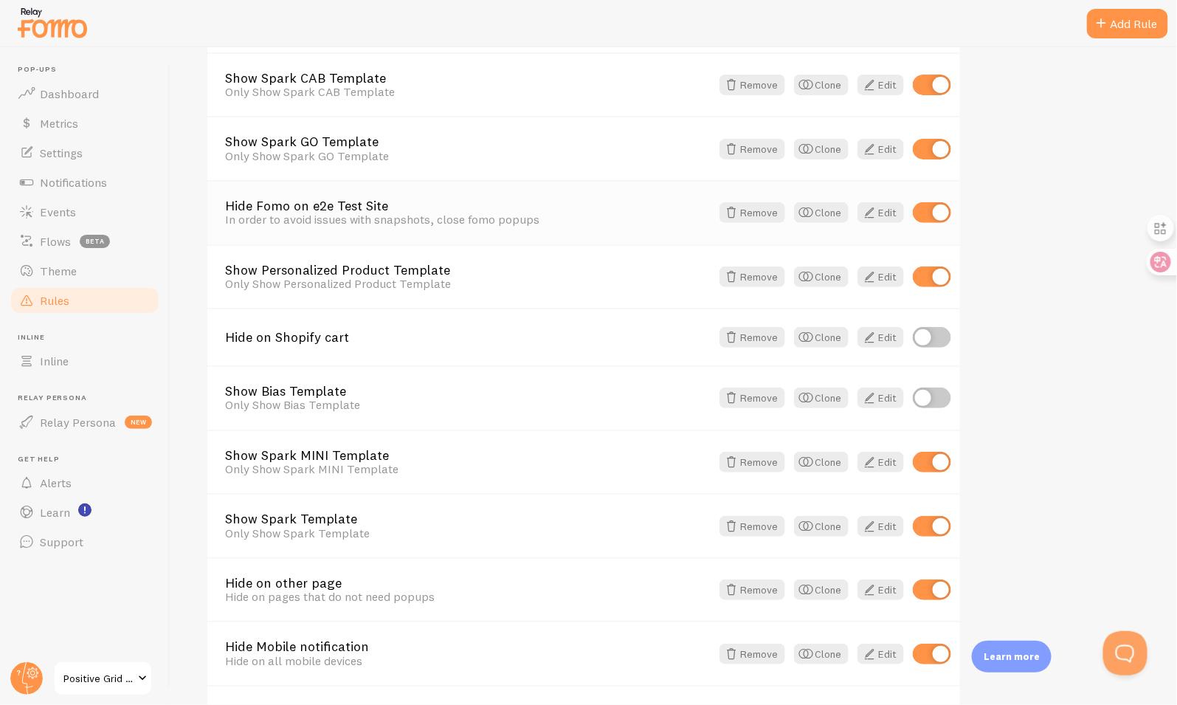
scroll to position [365, 0]
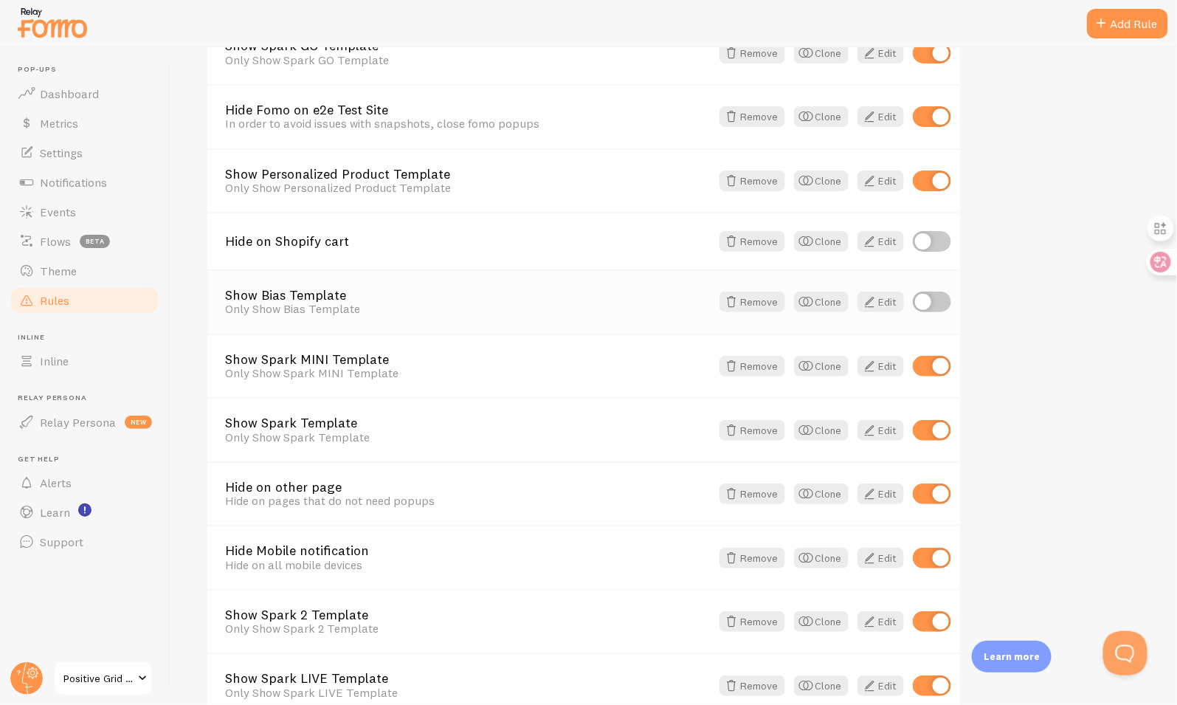
click at [317, 297] on link "Show Bias Template" at bounding box center [468, 295] width 486 height 13
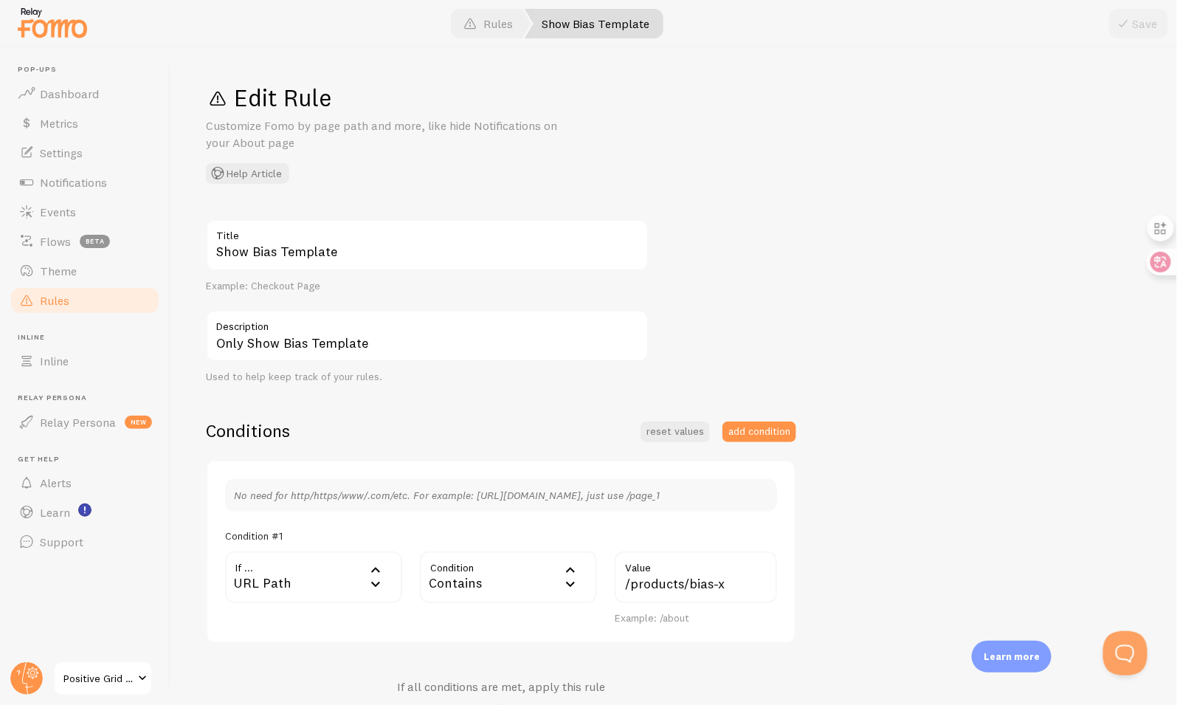
scroll to position [34, 0]
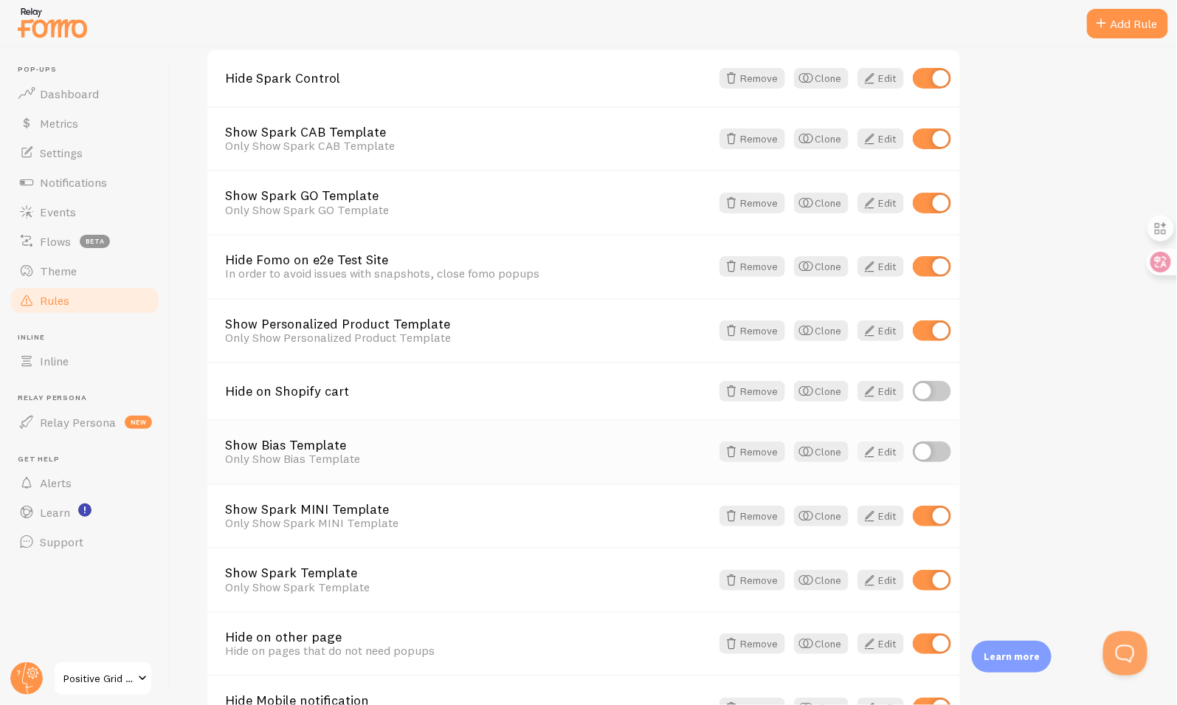
scroll to position [205, 0]
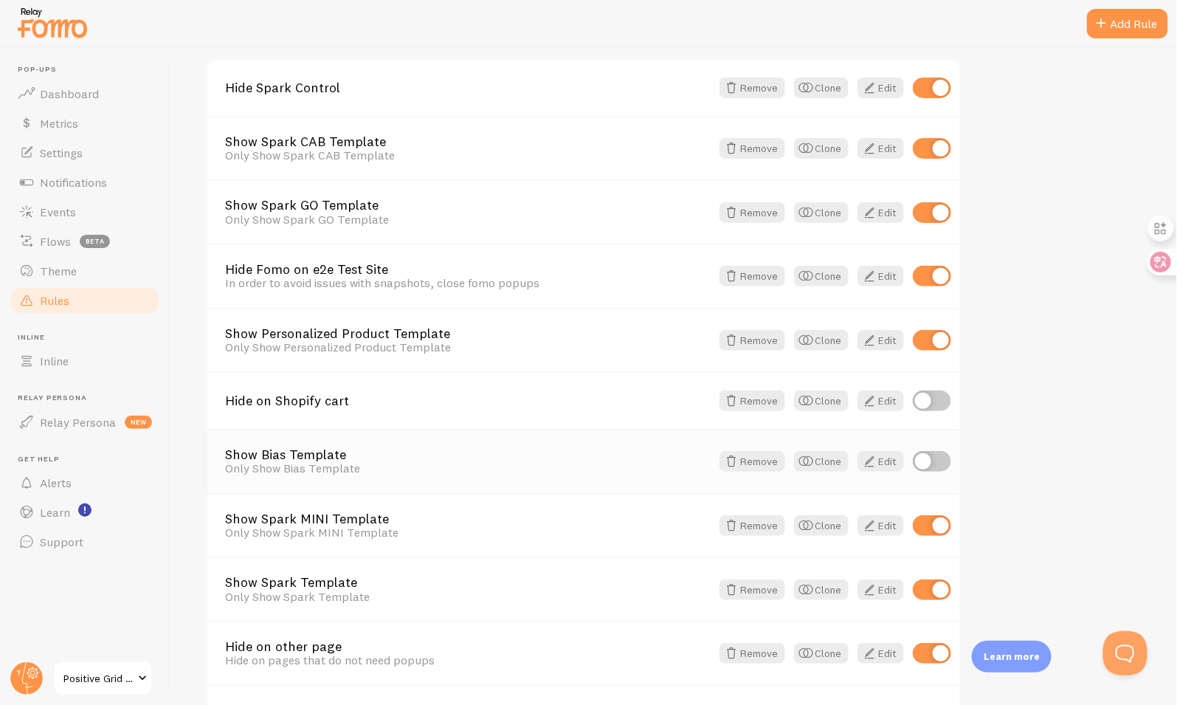
click at [928, 460] on input "checkbox" at bounding box center [932, 461] width 38 height 21
checkbox input "true"
click at [111, 672] on span "Positive Grid US Shopify" at bounding box center [98, 678] width 70 height 18
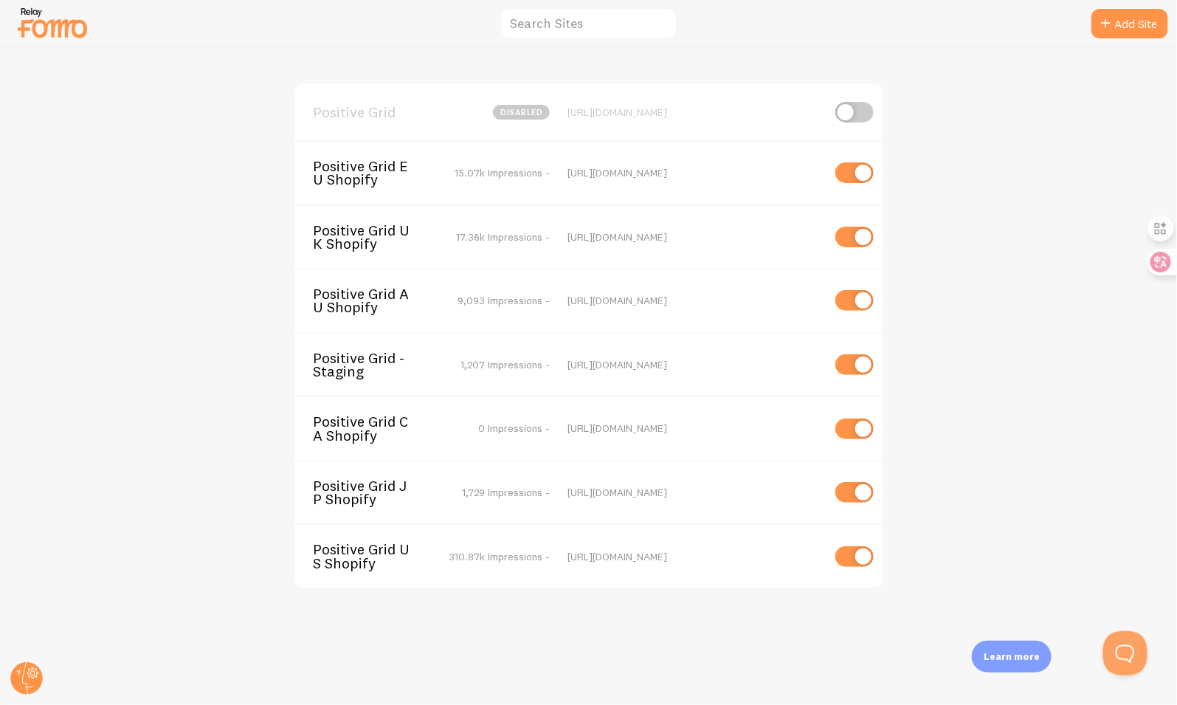
click at [391, 228] on span "Positive Grid UK Shopify" at bounding box center [372, 237] width 119 height 27
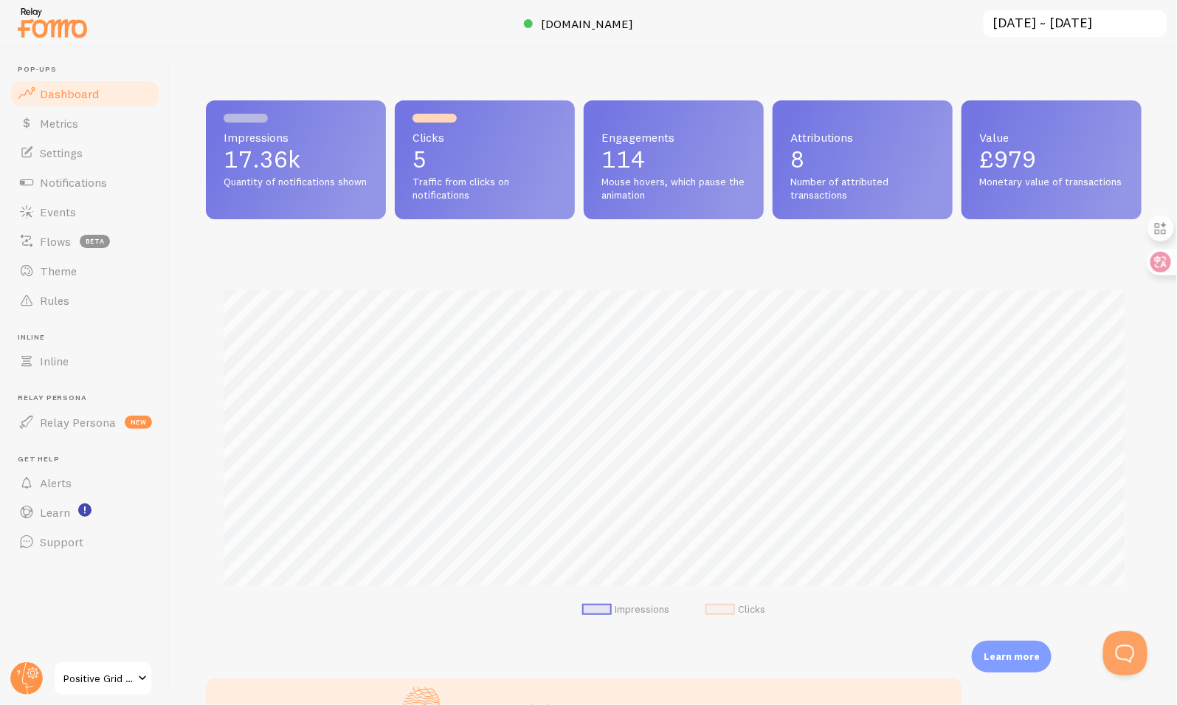
scroll to position [387, 936]
click at [111, 689] on link "Positive Grid UK Shopify" at bounding box center [103, 677] width 100 height 35
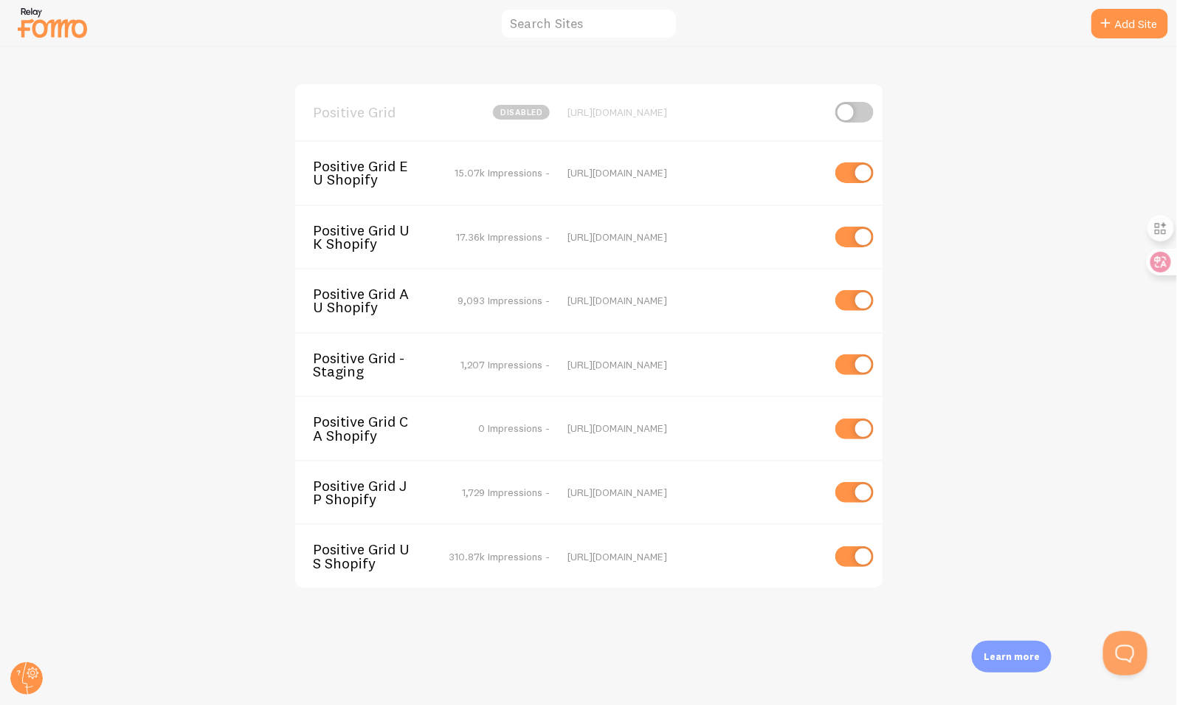
click at [387, 234] on span "Positive Grid UK Shopify" at bounding box center [372, 237] width 119 height 27
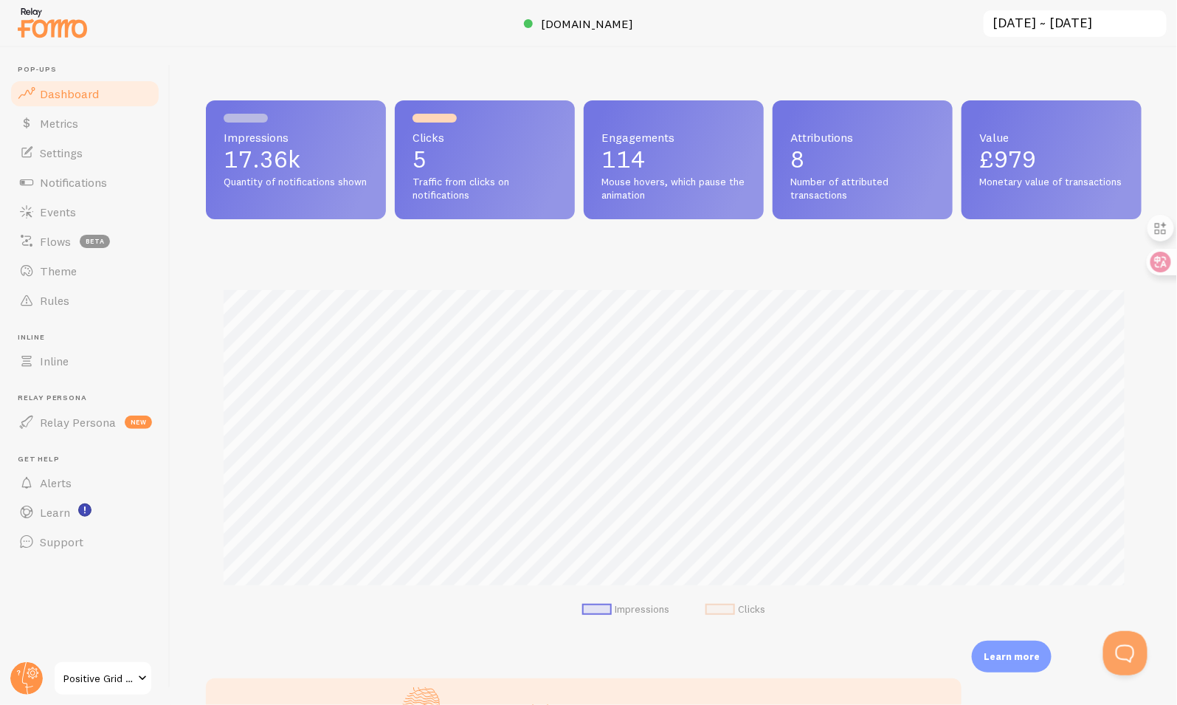
scroll to position [387, 936]
click at [63, 301] on span "Rules" at bounding box center [55, 300] width 30 height 15
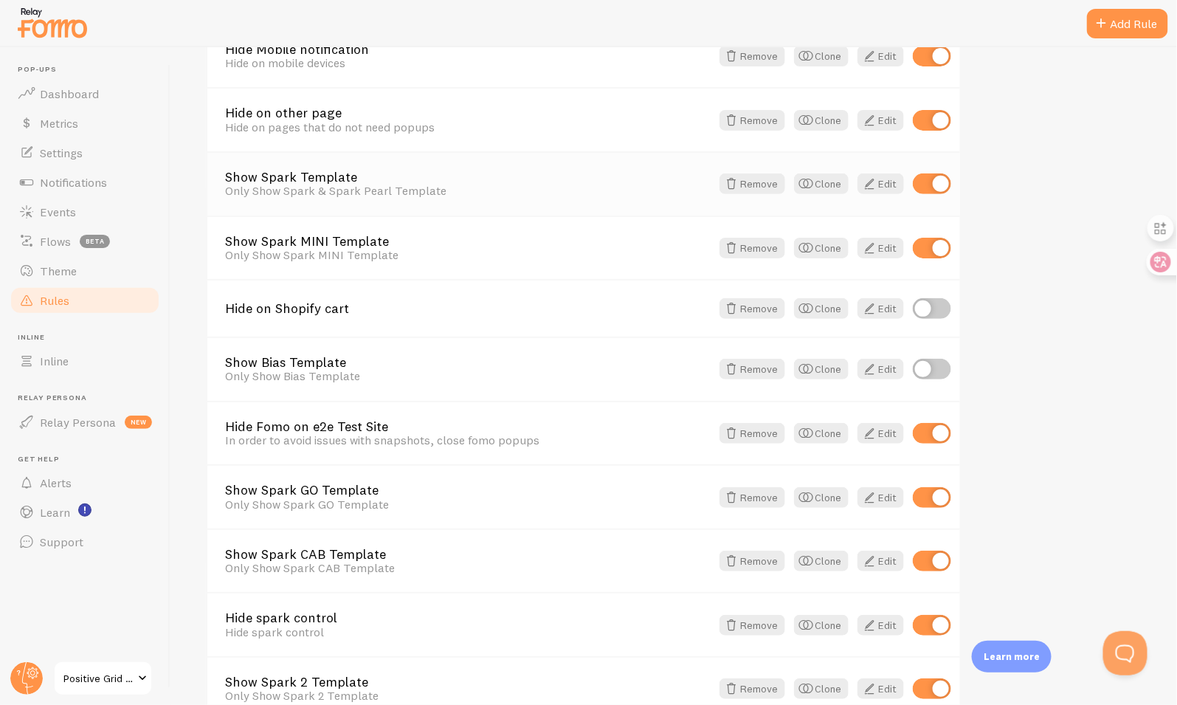
scroll to position [203, 0]
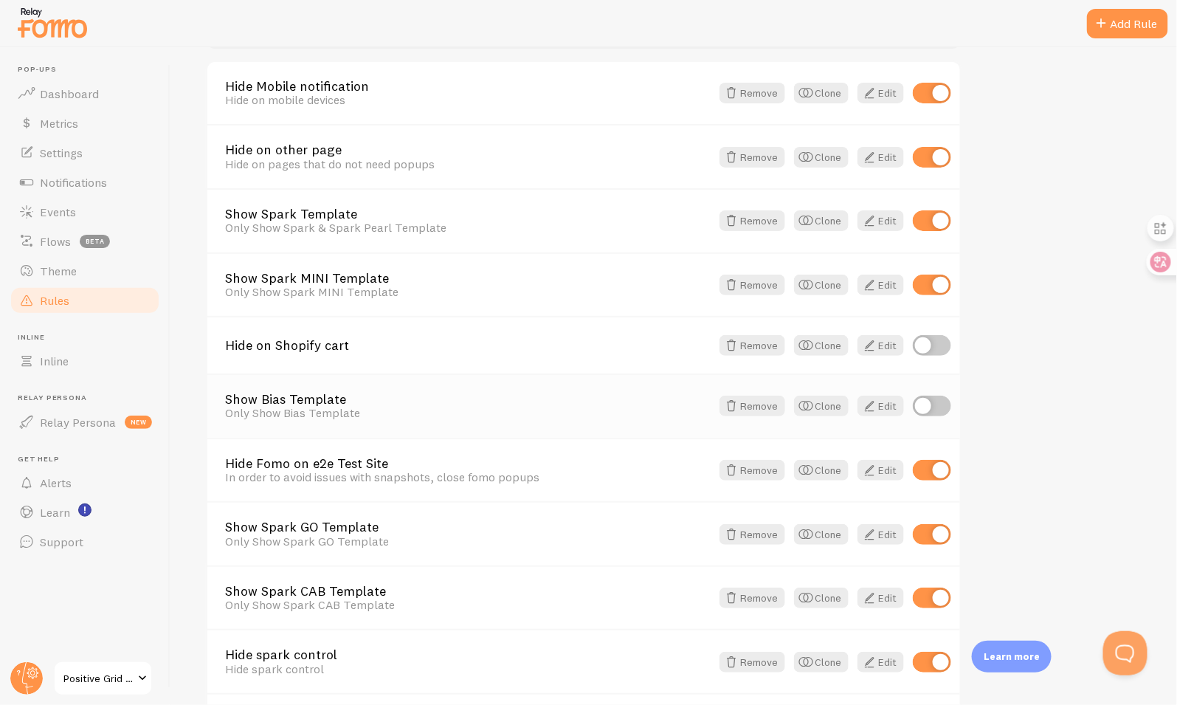
click at [920, 406] on input "checkbox" at bounding box center [932, 406] width 38 height 21
checkbox input "true"
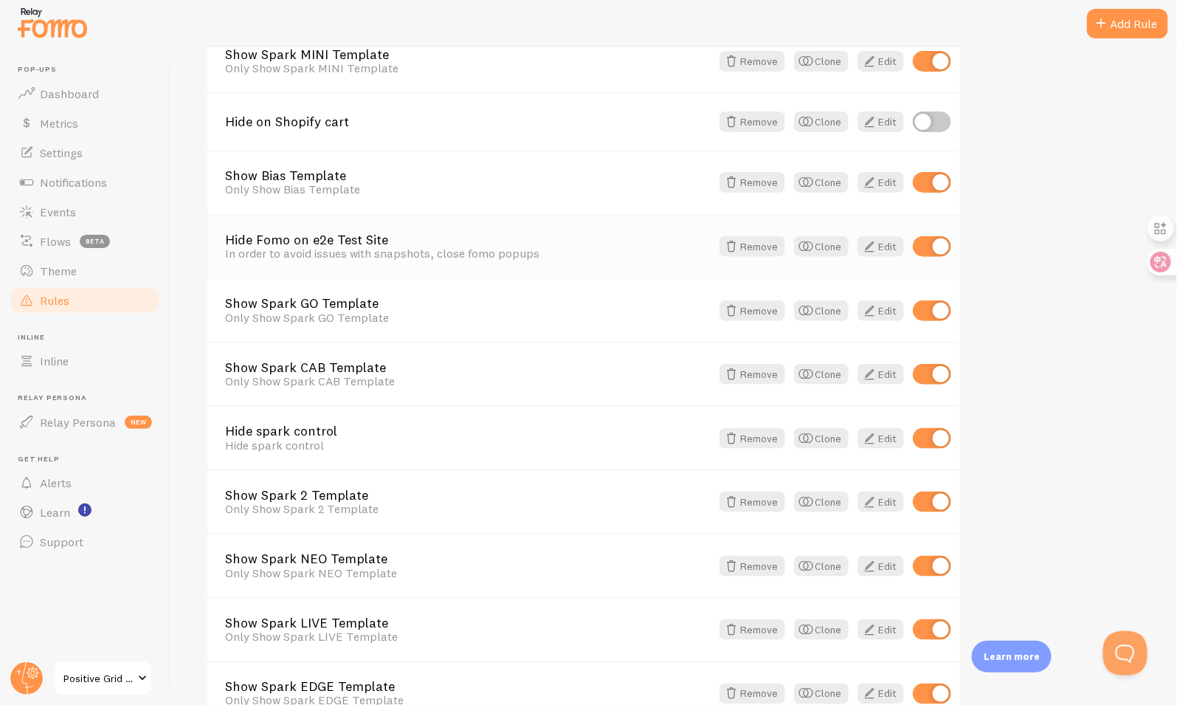
scroll to position [428, 0]
click at [112, 190] on link "Notifications" at bounding box center [85, 183] width 152 height 30
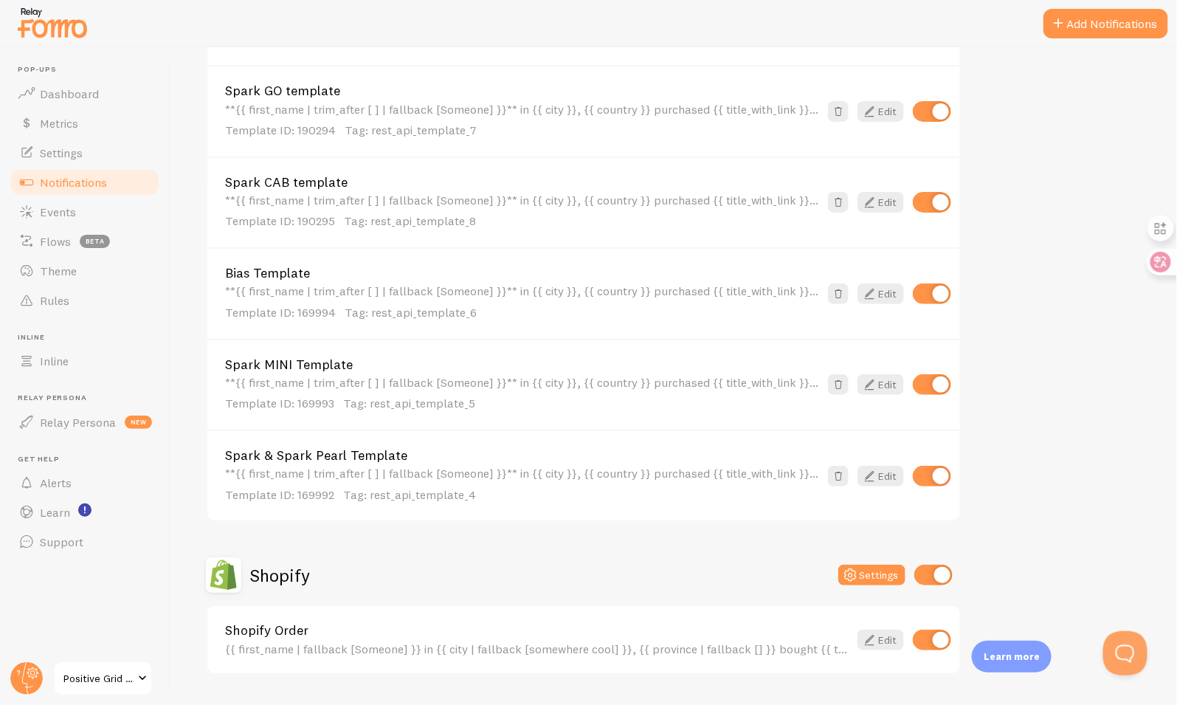
scroll to position [635, 0]
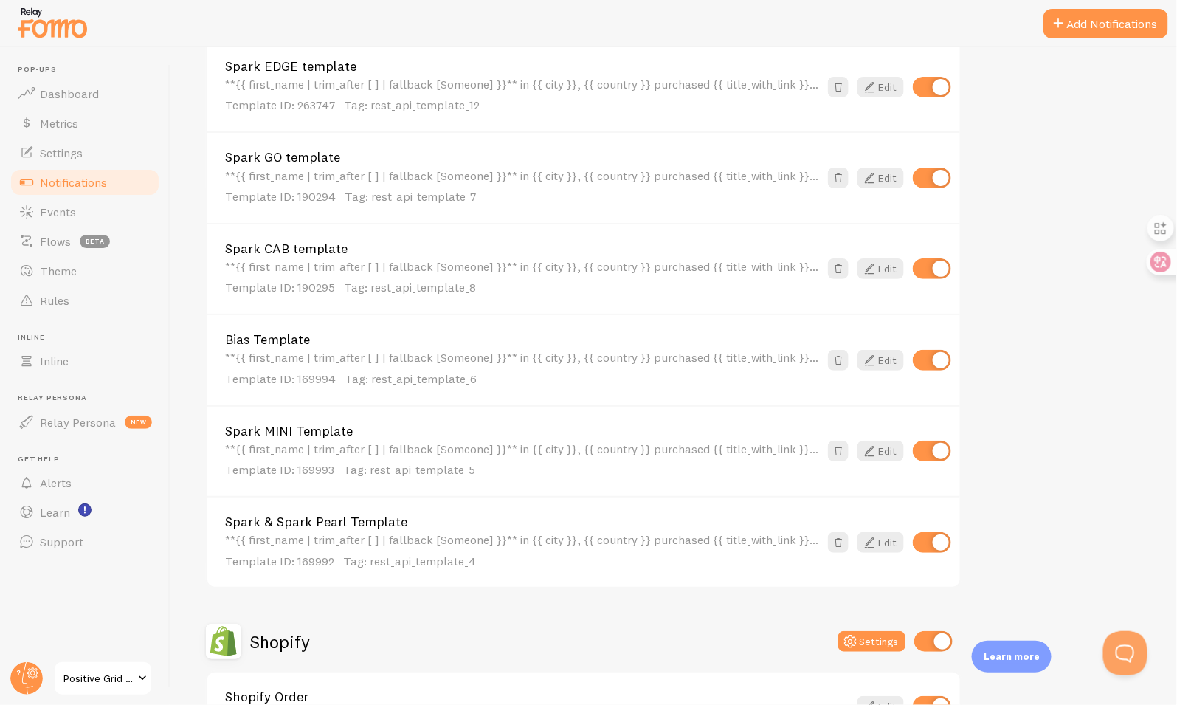
click at [701, 362] on div "**{{ first_name | trim_after [ ] | fallback [Someone] }}** in {{ city }}, {{ co…" at bounding box center [522, 369] width 594 height 36
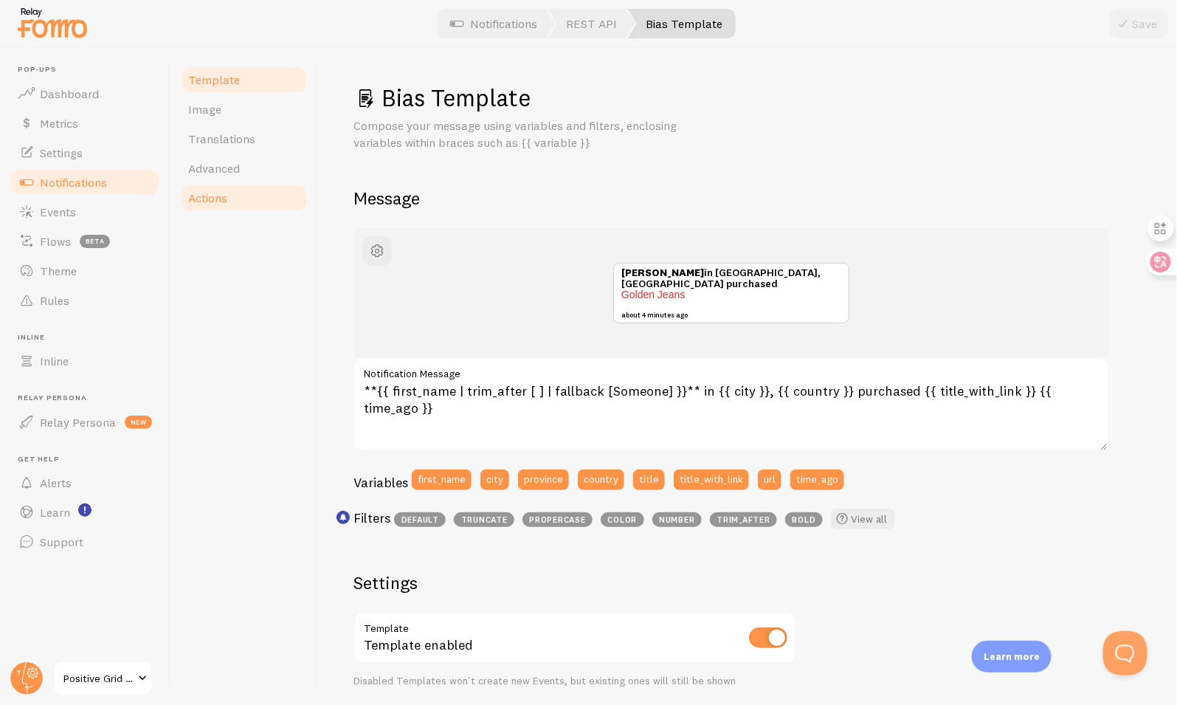
click at [201, 196] on span "Actions" at bounding box center [207, 197] width 39 height 15
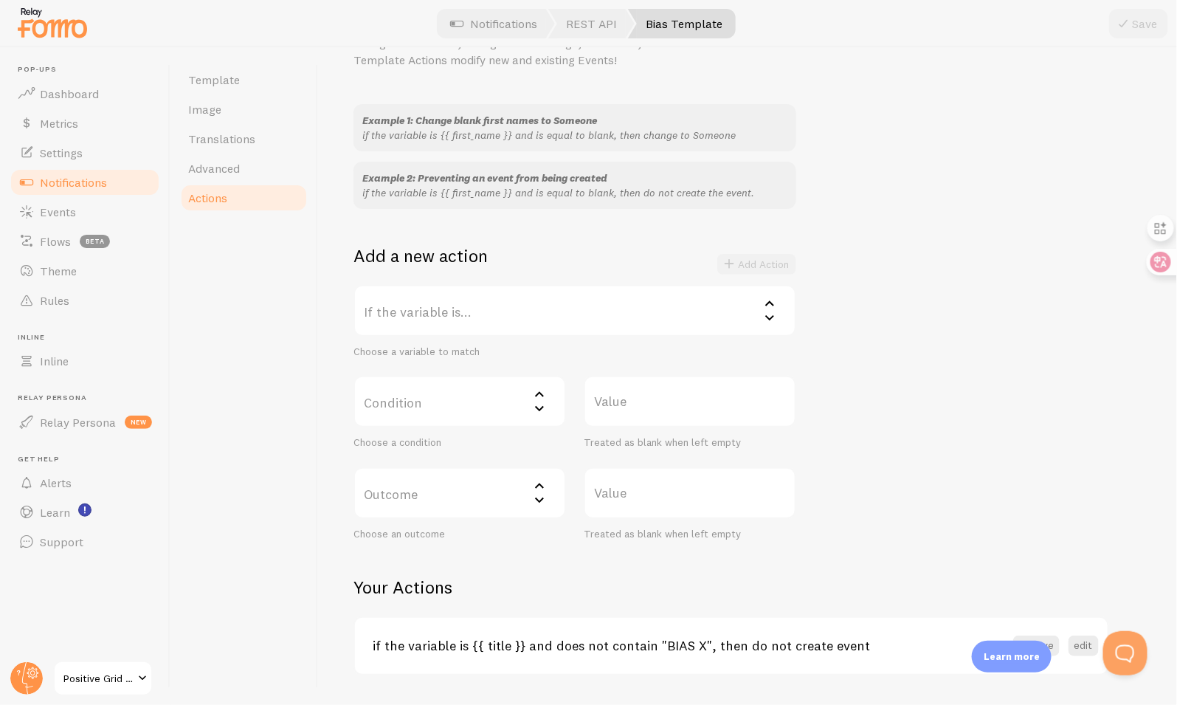
scroll to position [139, 0]
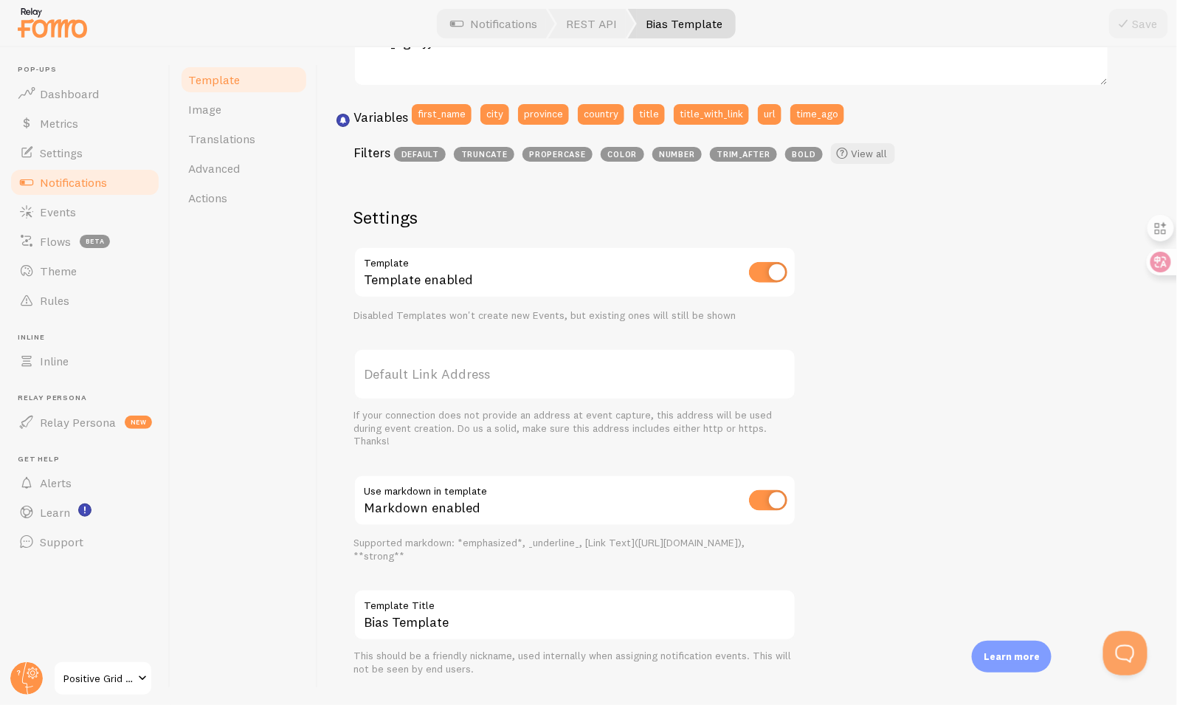
scroll to position [396, 0]
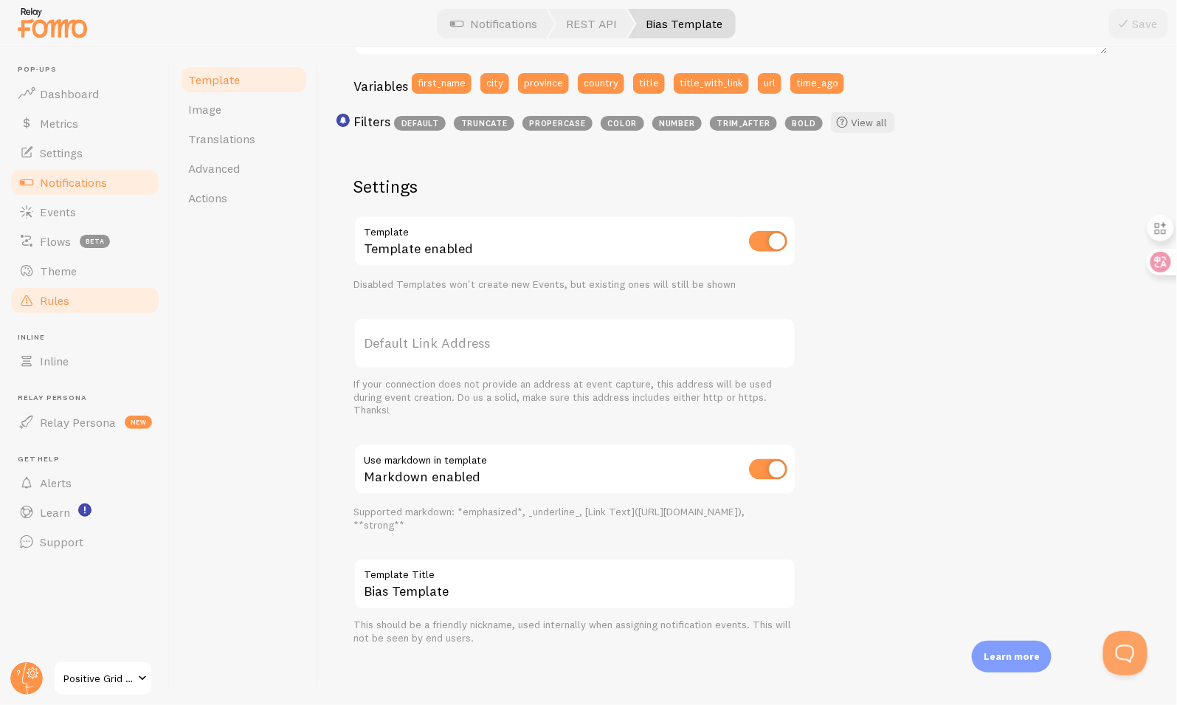
click at [71, 296] on link "Rules" at bounding box center [85, 301] width 152 height 30
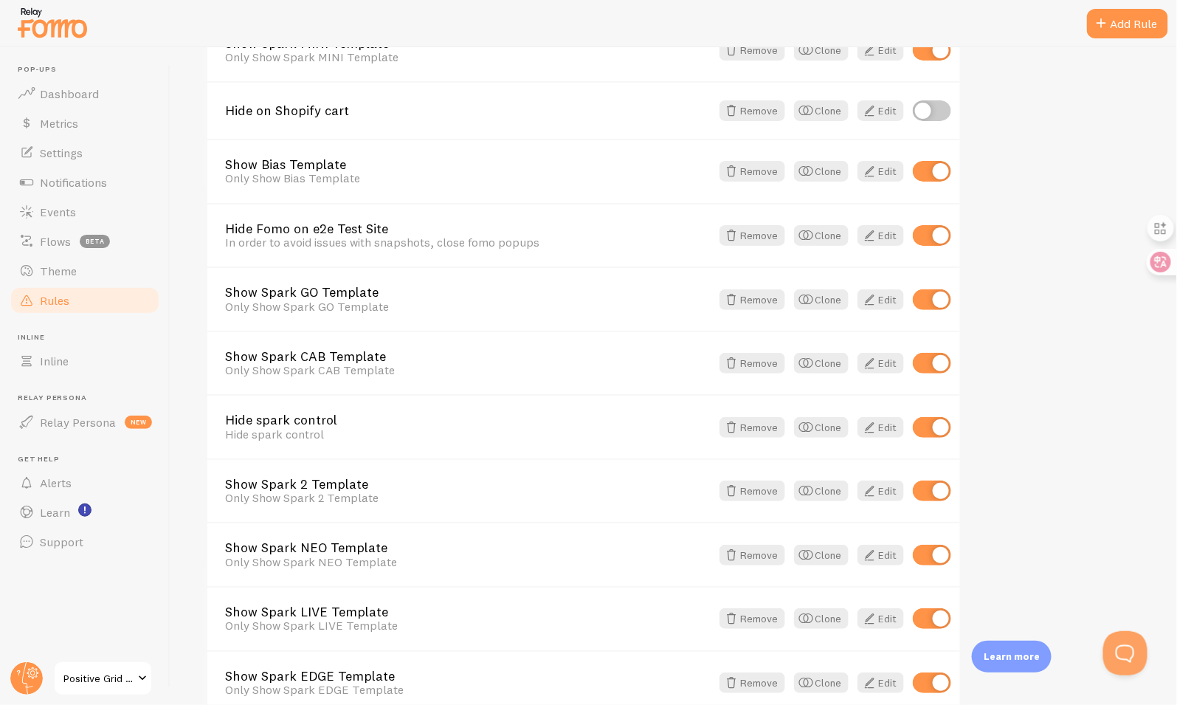
scroll to position [514, 0]
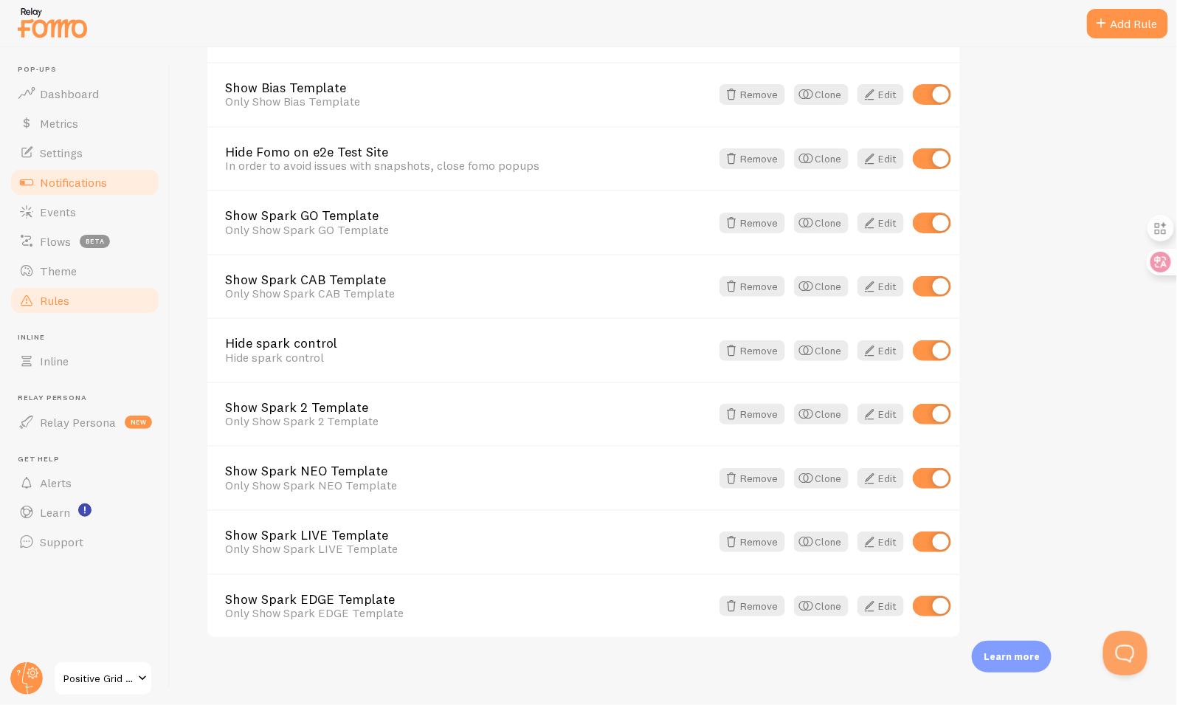
click at [94, 173] on link "Notifications" at bounding box center [85, 183] width 152 height 30
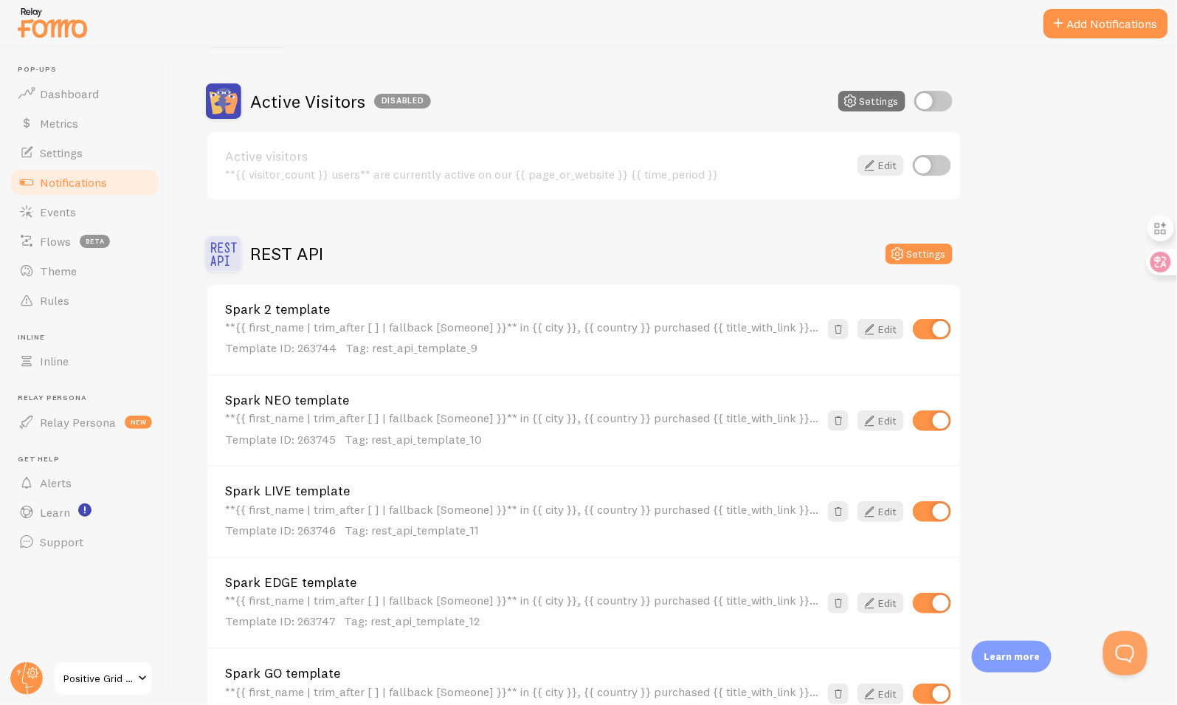
scroll to position [55, 0]
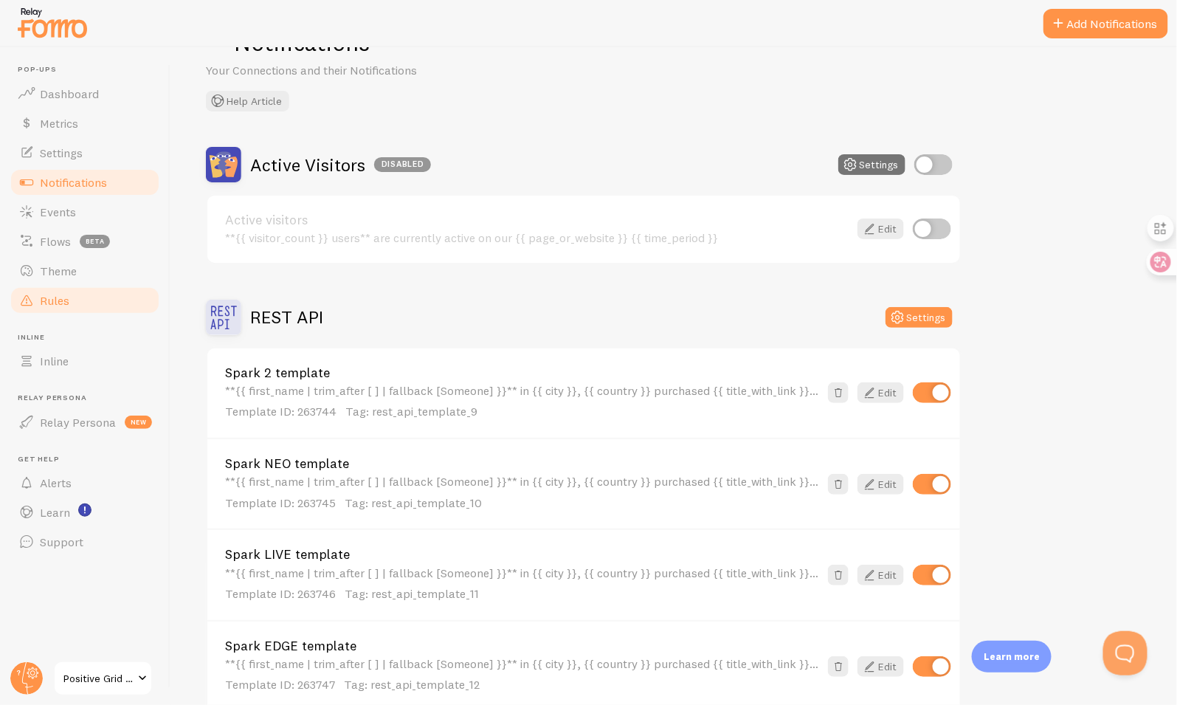
click at [95, 294] on link "Rules" at bounding box center [85, 301] width 152 height 30
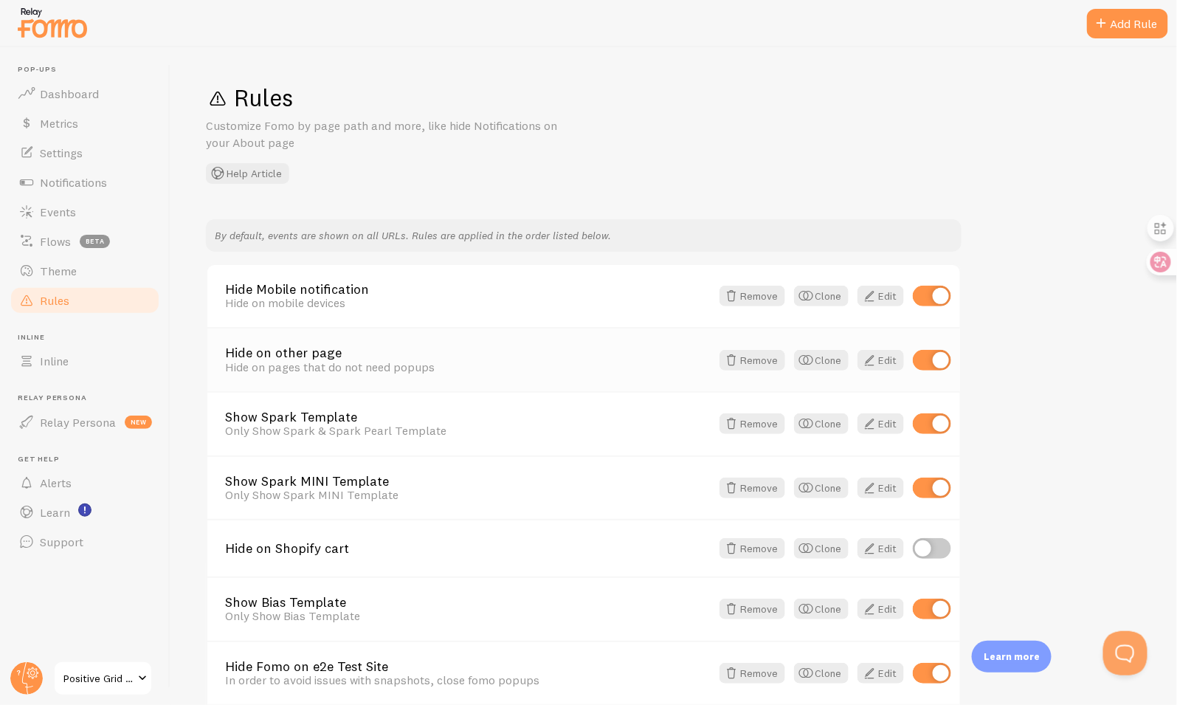
click at [324, 351] on link "Hide on other page" at bounding box center [468, 352] width 486 height 13
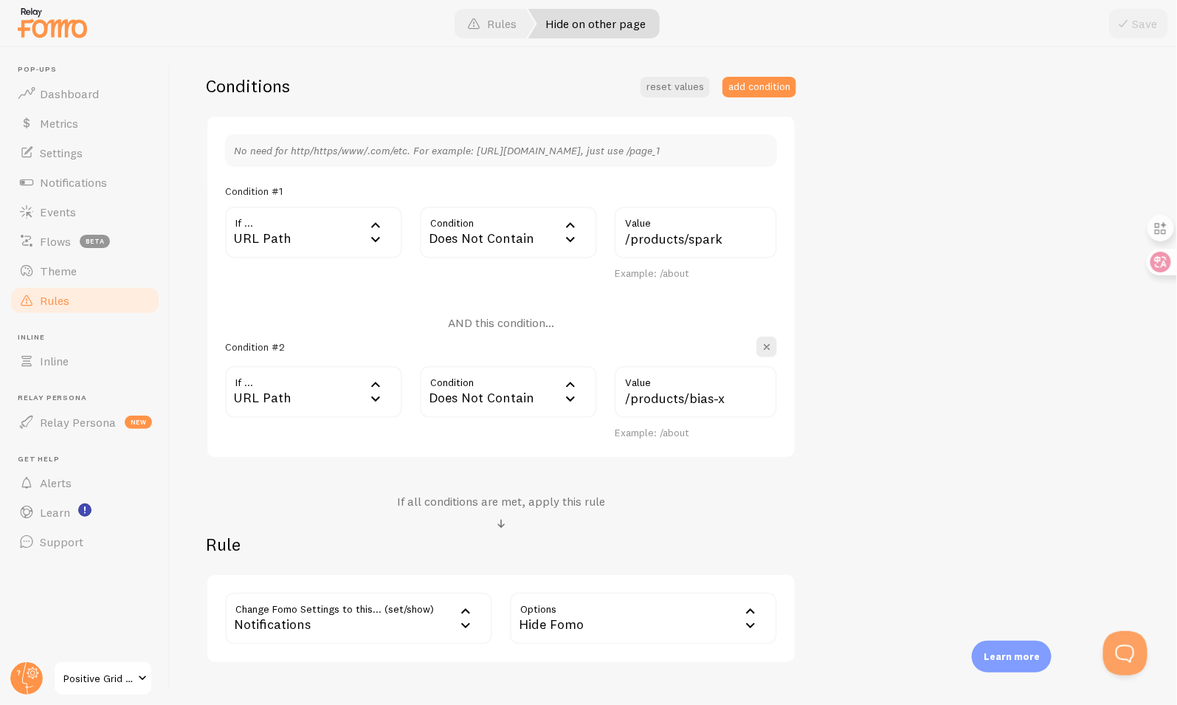
scroll to position [350, 0]
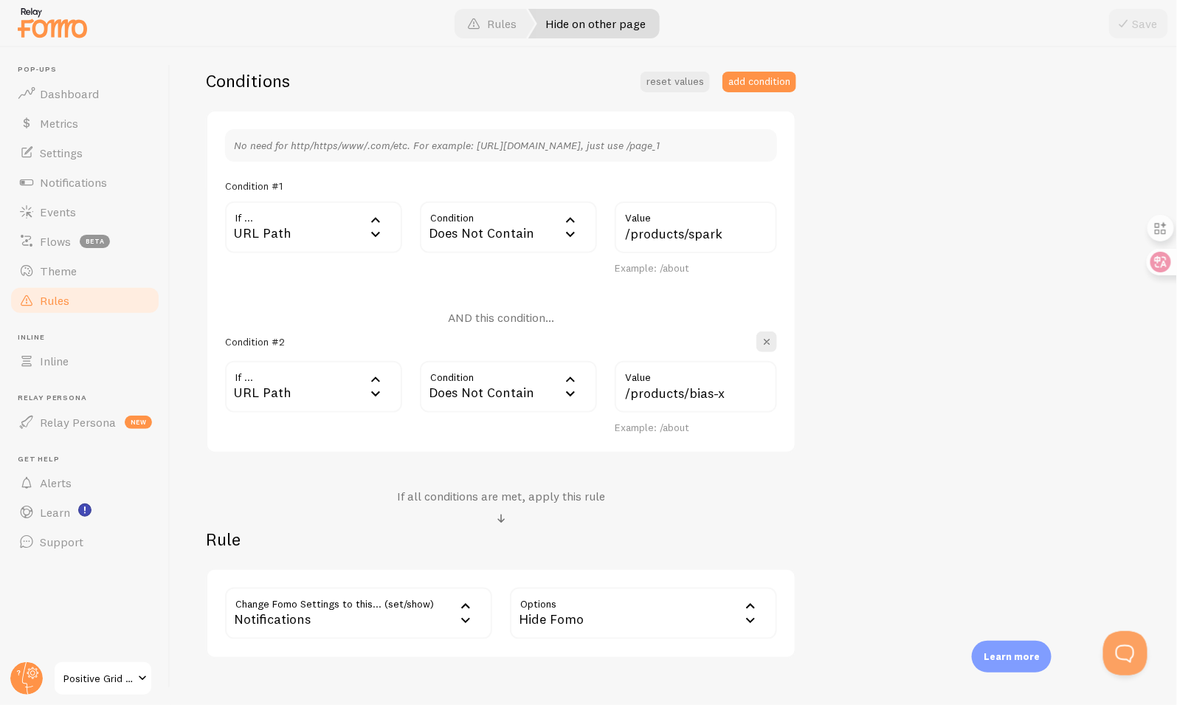
click at [903, 386] on div "Hide on other page Title Example: Checkout Page Hide on pages that do not need …" at bounding box center [674, 263] width 936 height 789
click at [103, 672] on span "Positive Grid UK Shopify" at bounding box center [98, 678] width 70 height 18
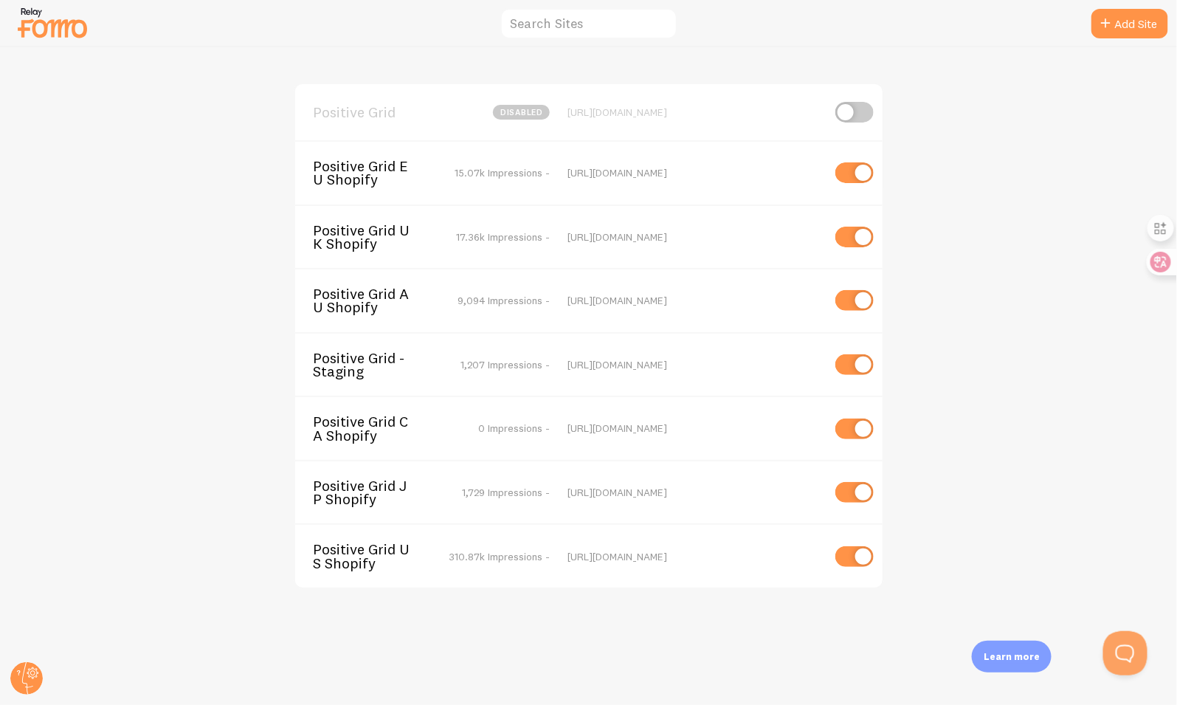
click at [385, 227] on span "Positive Grid UK Shopify" at bounding box center [372, 237] width 119 height 27
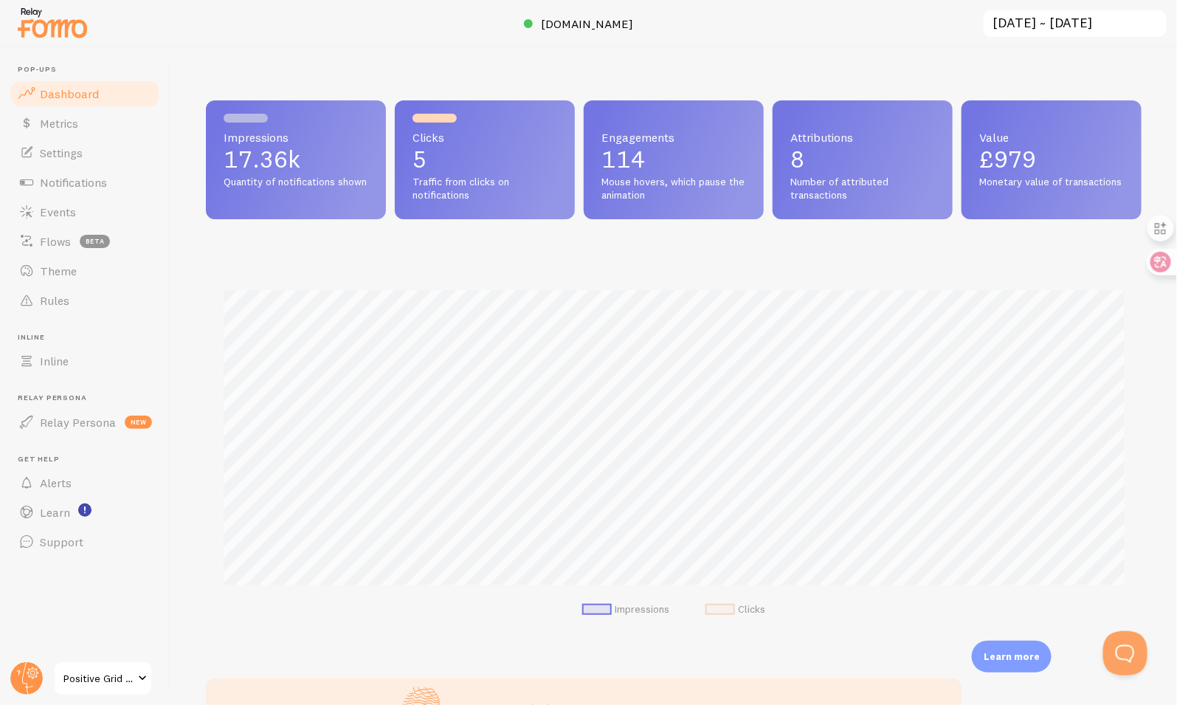
scroll to position [387, 936]
click at [86, 297] on link "Rules" at bounding box center [85, 301] width 152 height 30
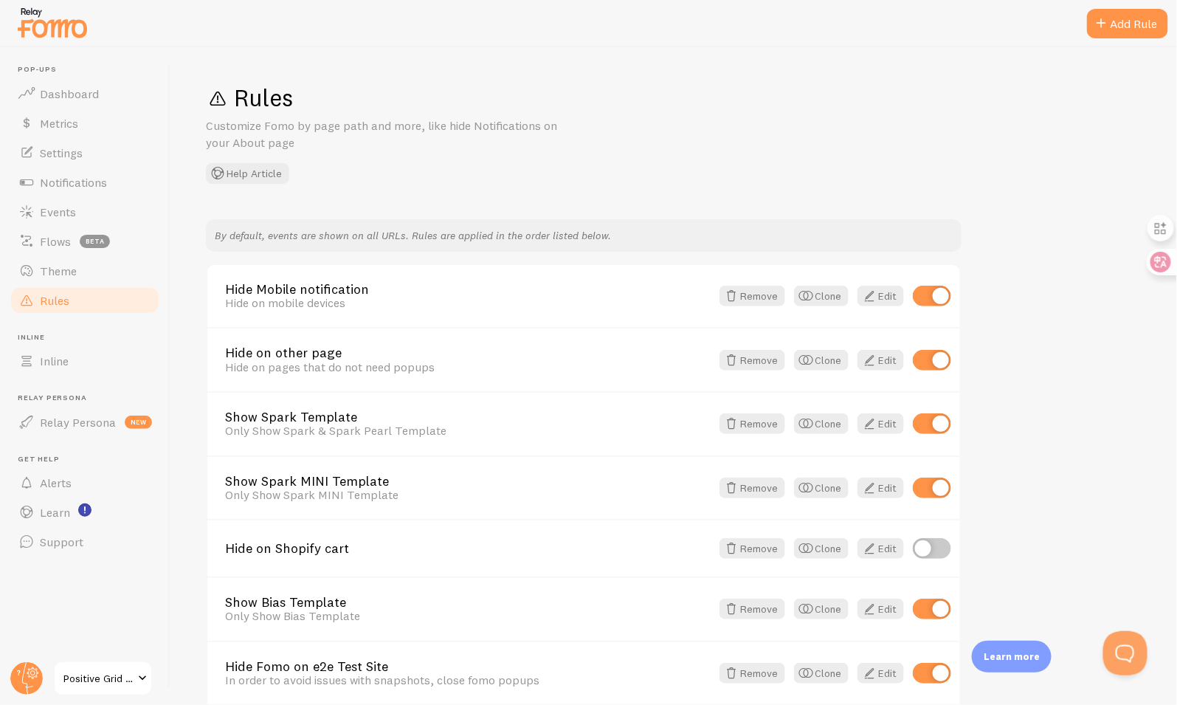
click at [117, 674] on span "Positive Grid UK Shopify" at bounding box center [98, 678] width 70 height 18
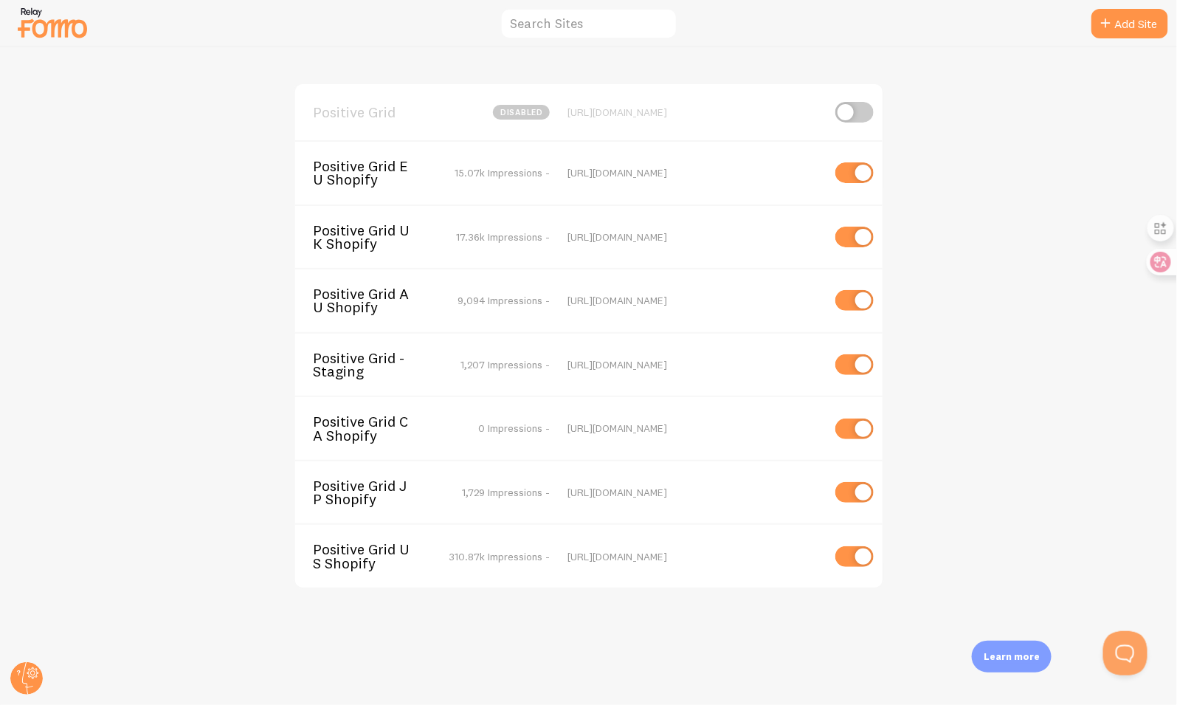
click at [381, 547] on span "Positive Grid US Shopify" at bounding box center [372, 555] width 119 height 27
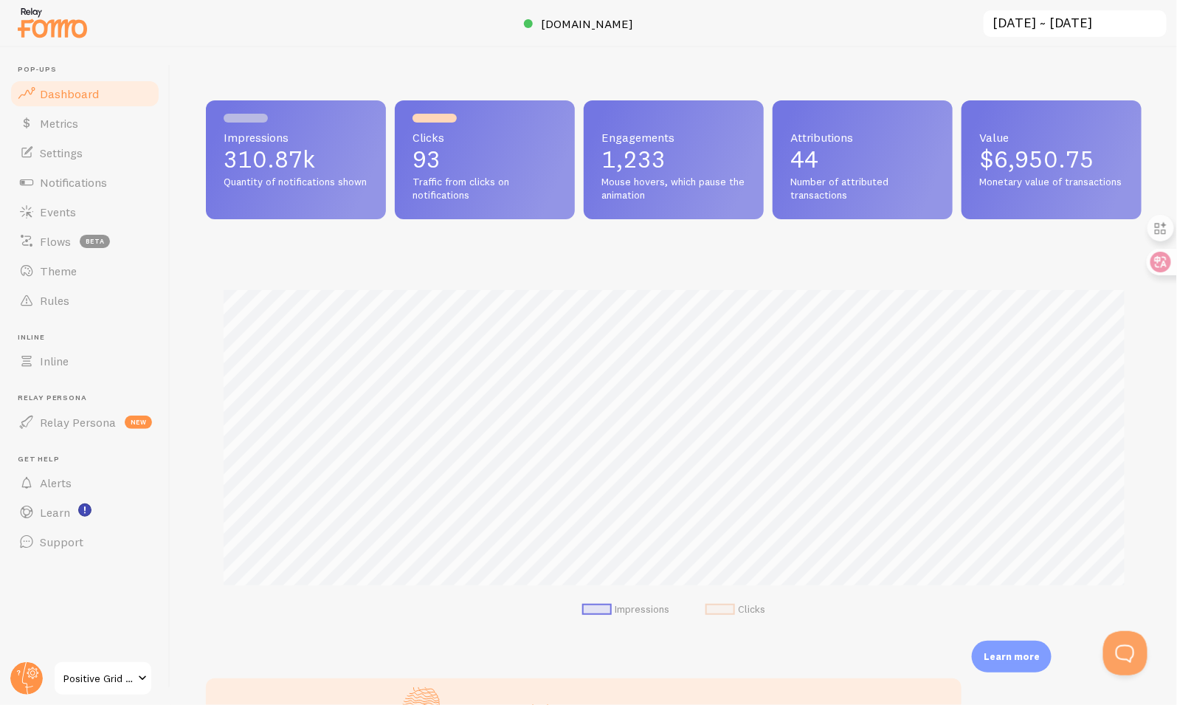
scroll to position [387, 936]
click at [83, 298] on link "Rules" at bounding box center [85, 301] width 152 height 30
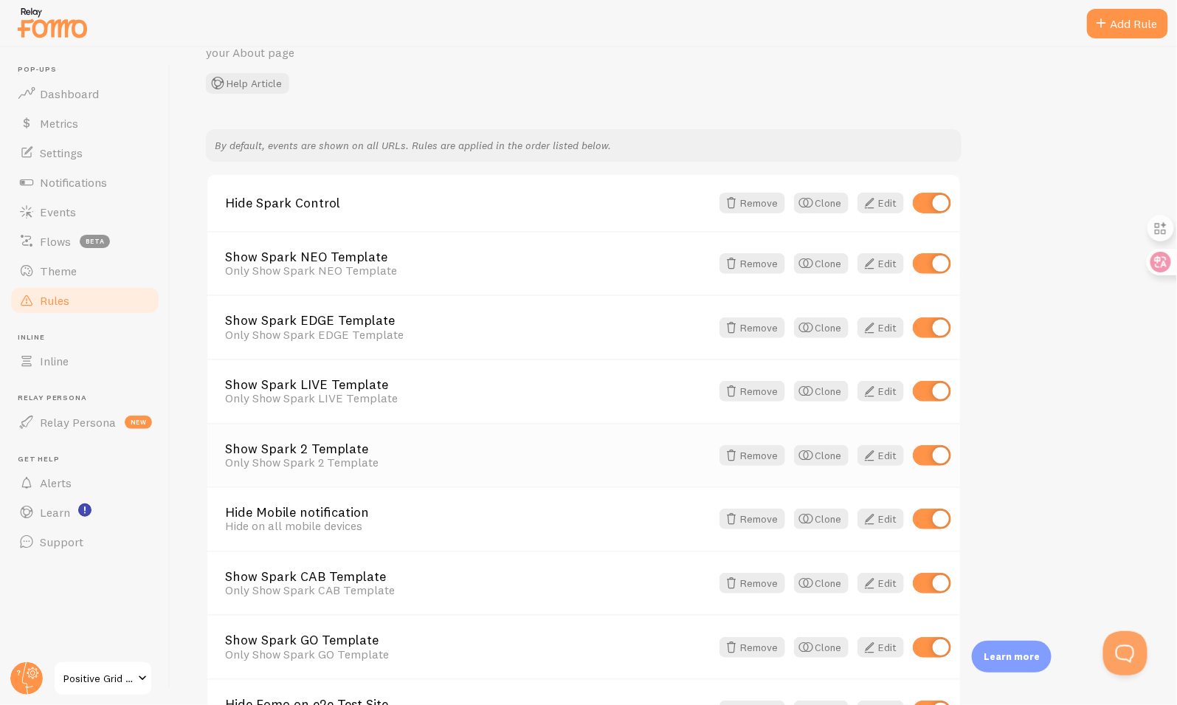
scroll to position [66, 0]
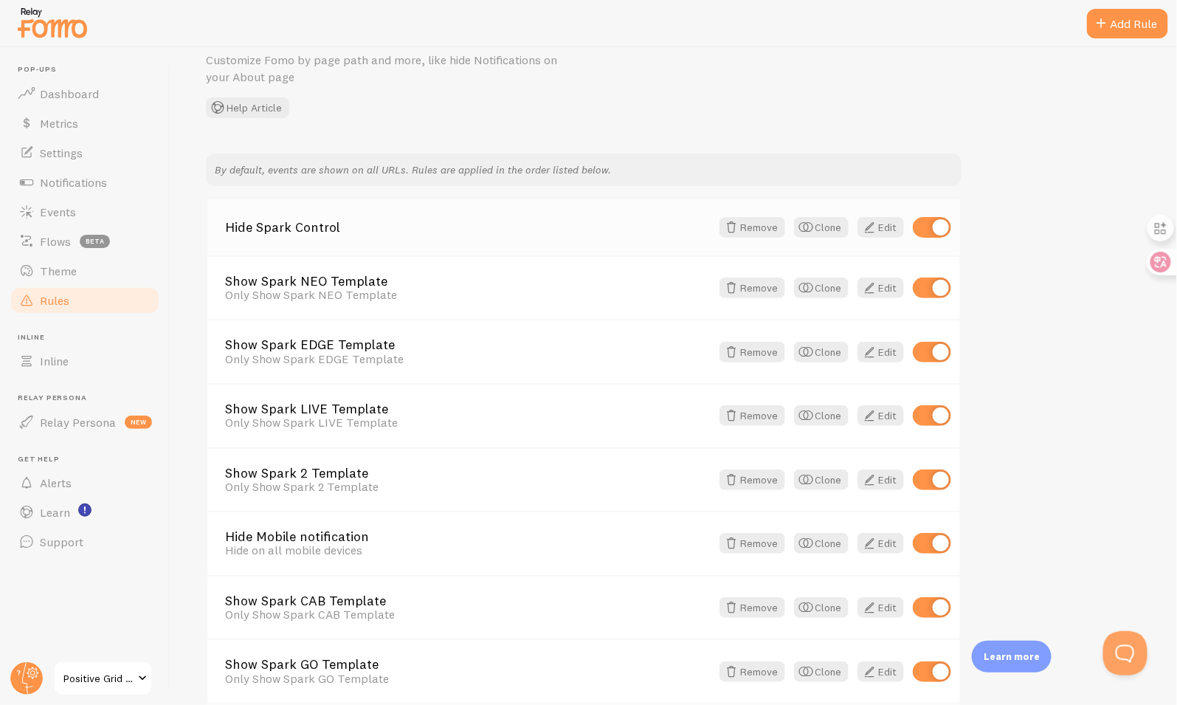
click at [570, 238] on div "Hide Spark Control Remove Clone Edit" at bounding box center [583, 227] width 753 height 56
click at [557, 233] on div "Hide Spark Control Remove Clone Edit" at bounding box center [583, 227] width 753 height 56
click at [870, 230] on span at bounding box center [869, 227] width 18 height 18
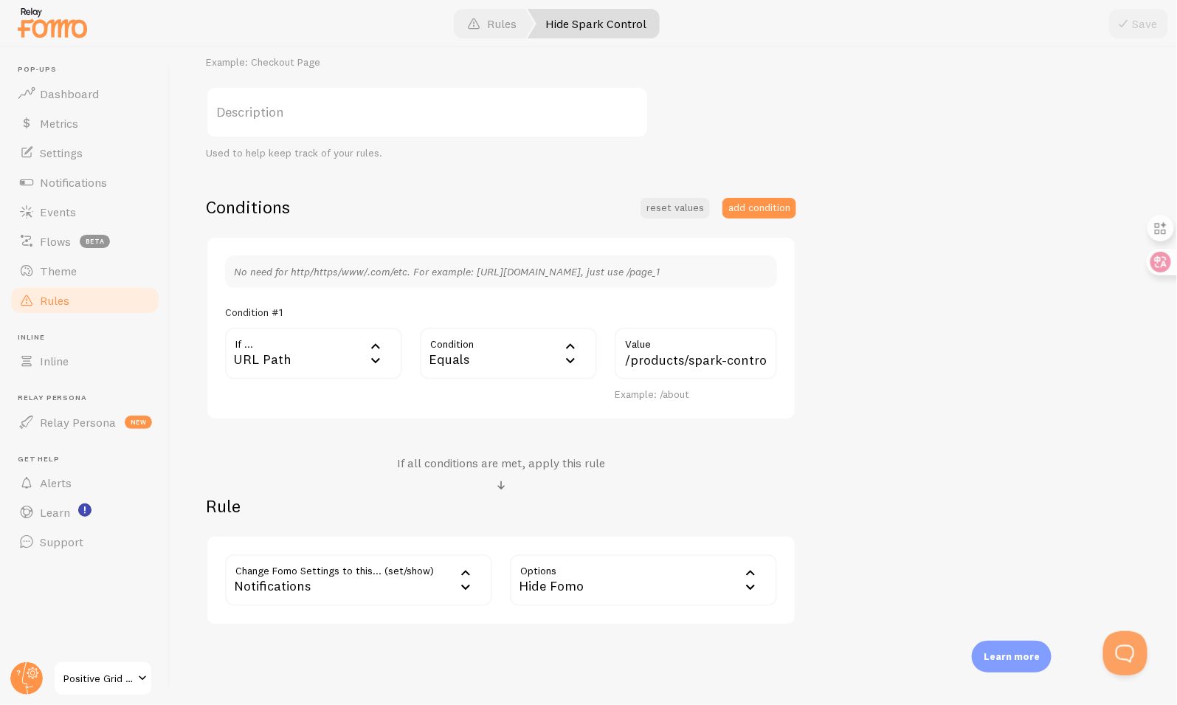
scroll to position [227, 0]
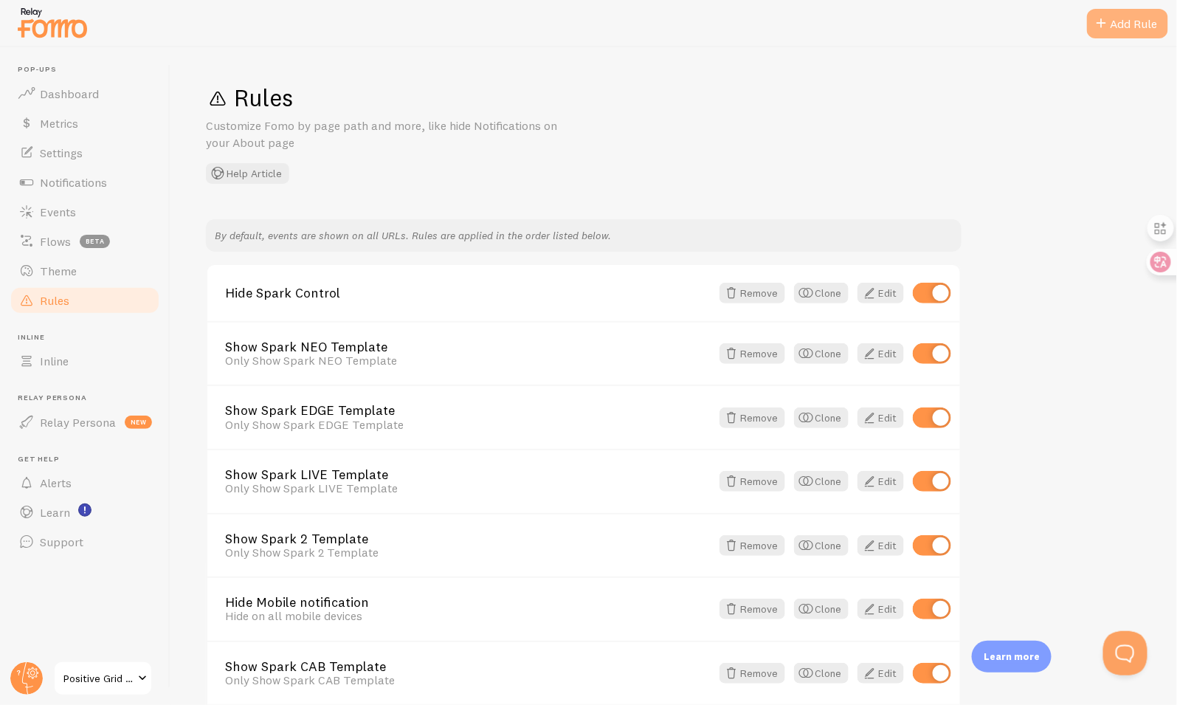
click at [1107, 28] on span at bounding box center [1102, 24] width 18 height 18
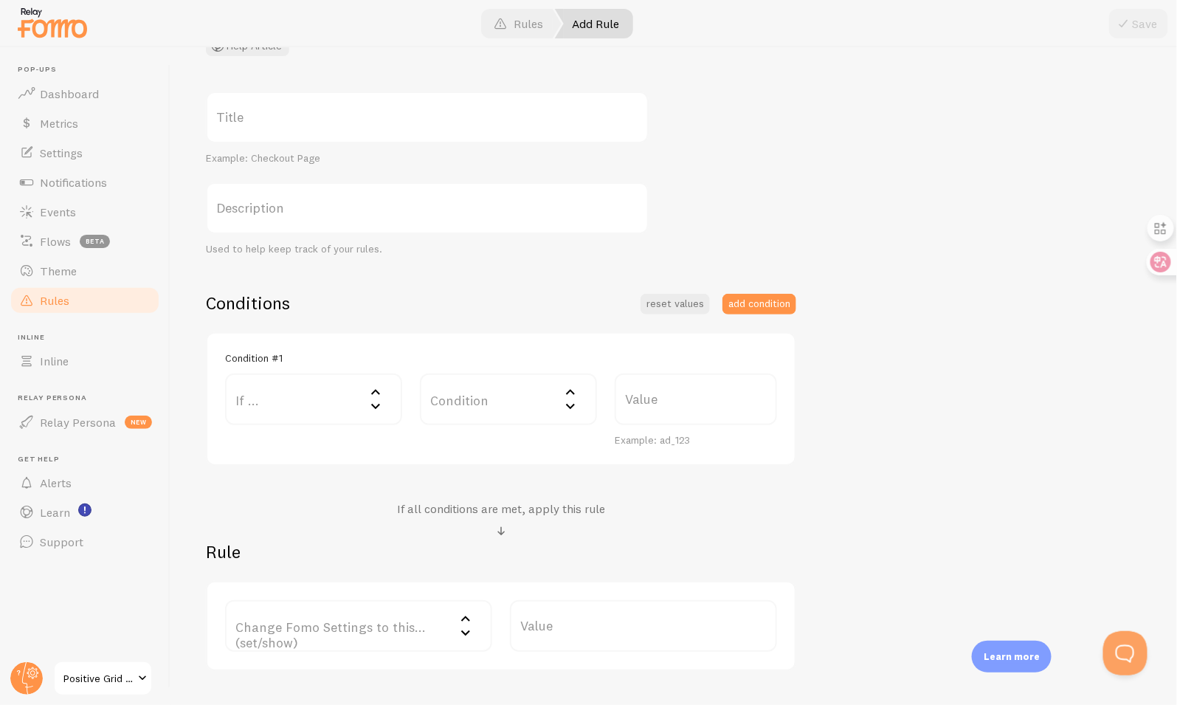
scroll to position [134, 0]
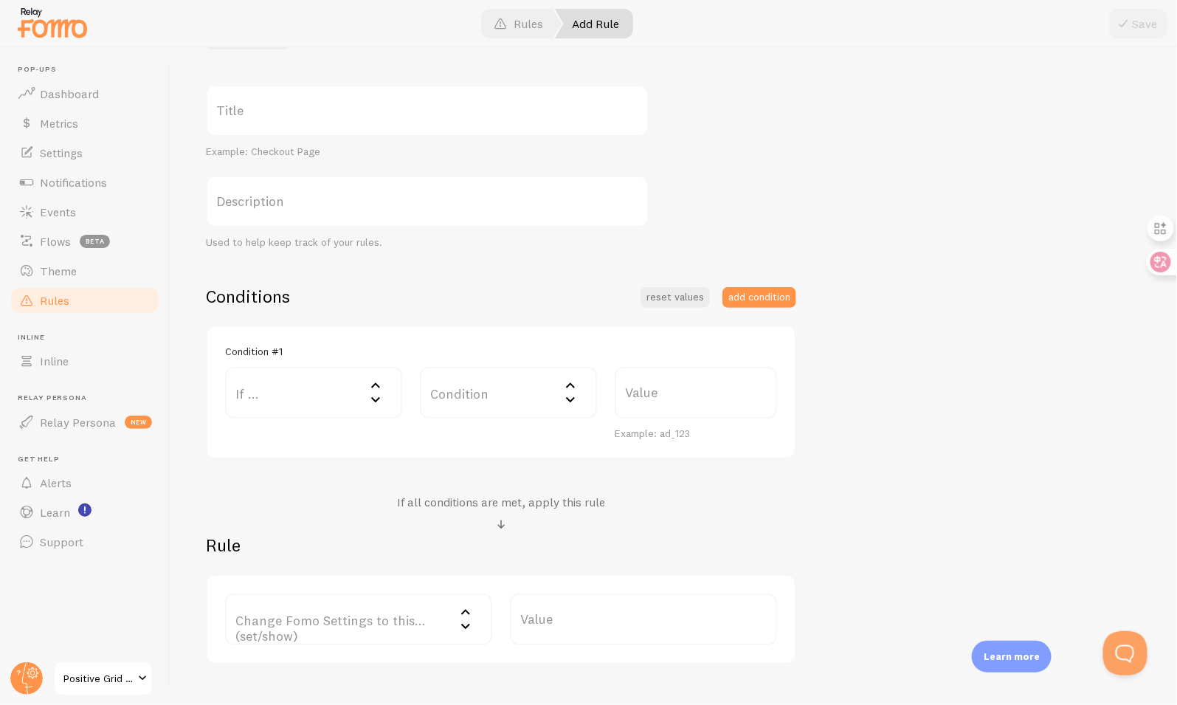
click at [287, 379] on label "If ..." at bounding box center [313, 393] width 177 height 52
click at [308, 434] on li "URL Path" at bounding box center [314, 440] width 174 height 26
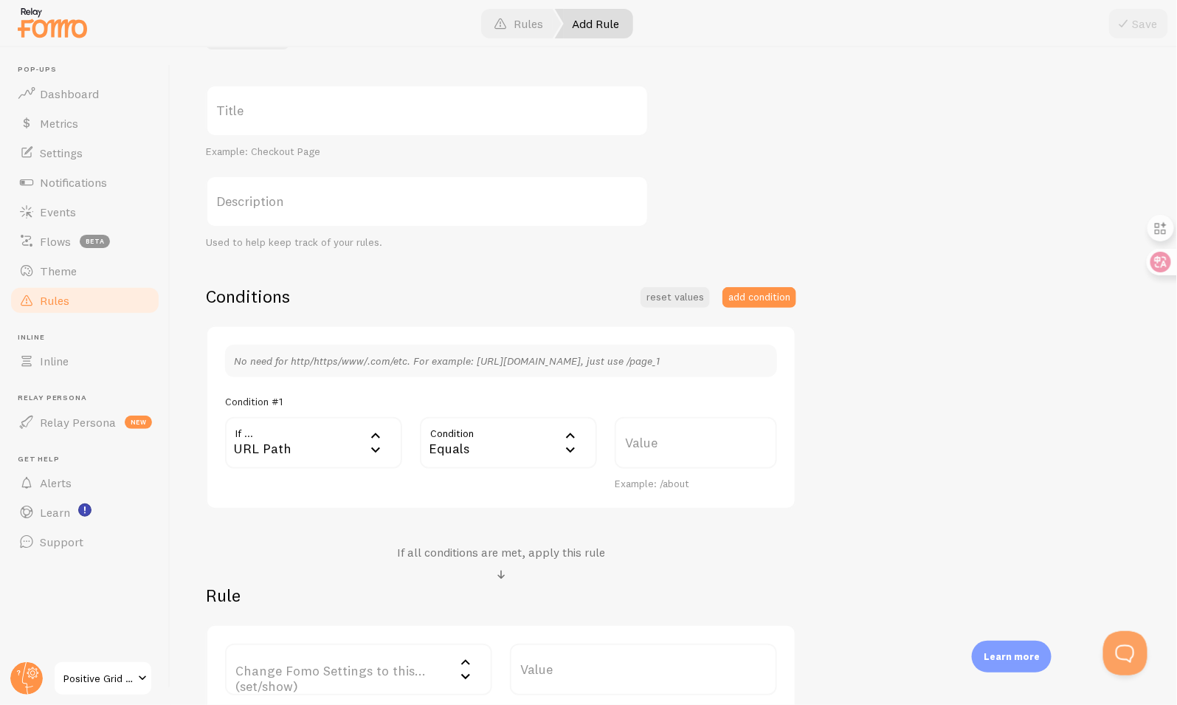
click at [649, 442] on label "Value" at bounding box center [696, 443] width 162 height 52
click at [649, 442] on input "Value" at bounding box center [696, 443] width 162 height 52
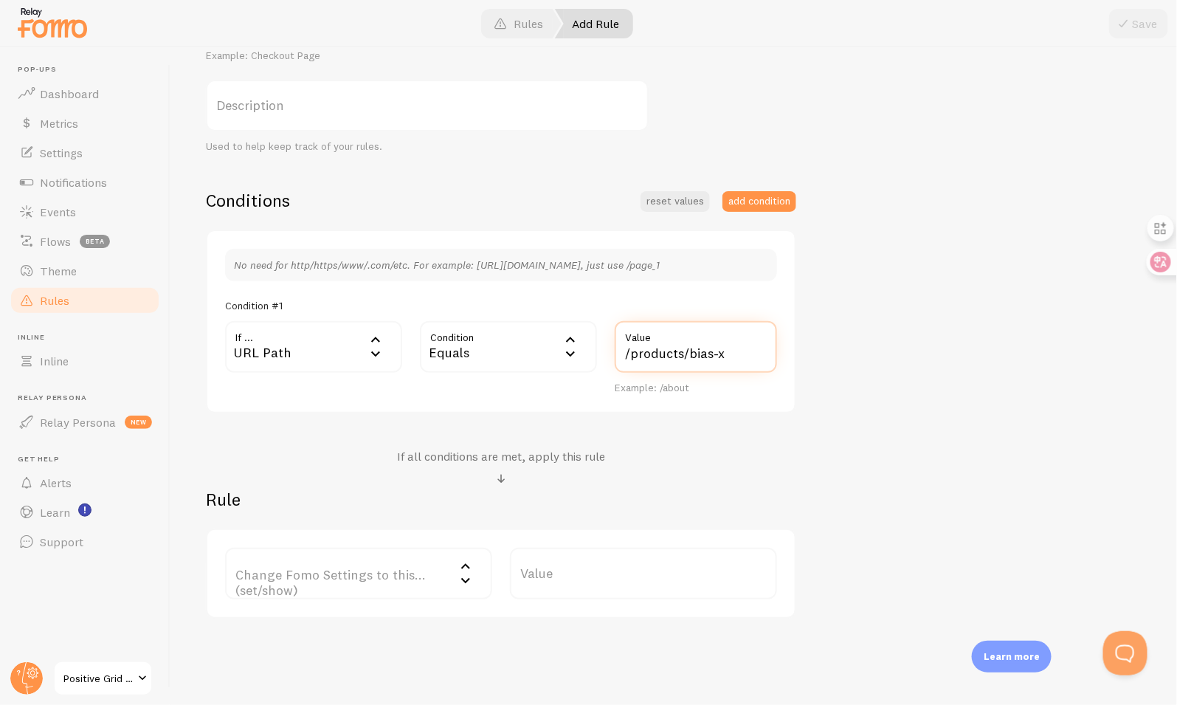
scroll to position [272, 0]
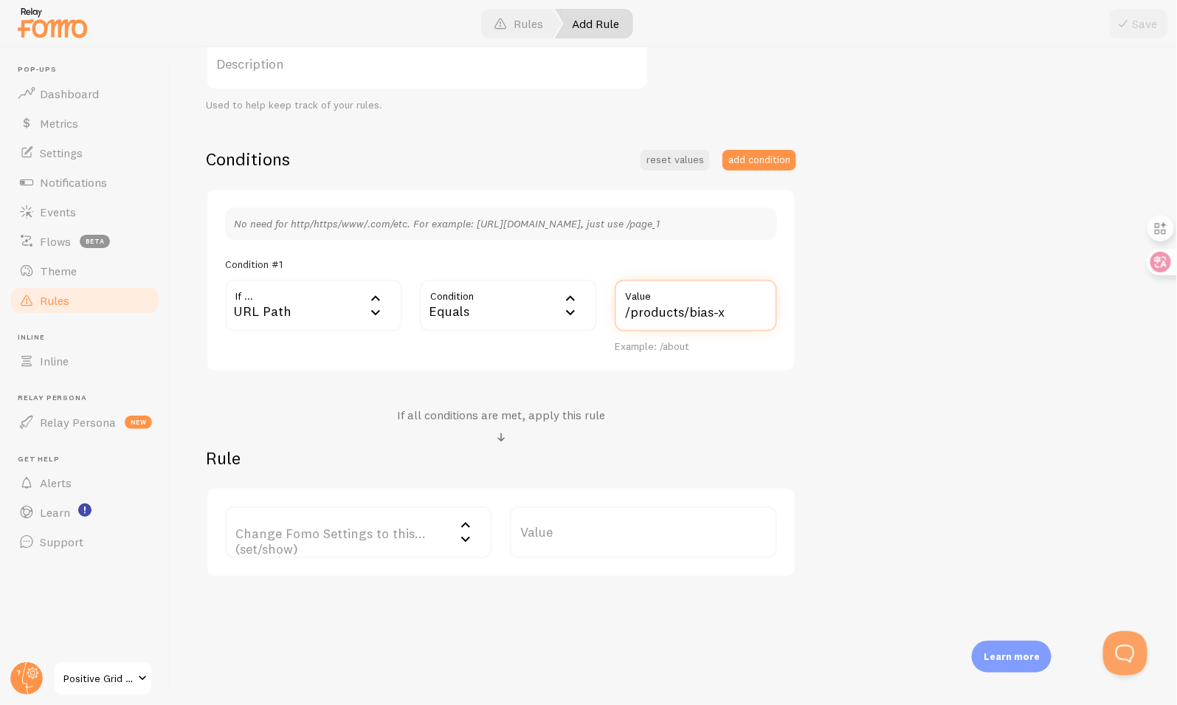
type input "/products/bias-x"
click at [387, 527] on label "Change Fomo Settings to this... (set/show)" at bounding box center [358, 532] width 267 height 52
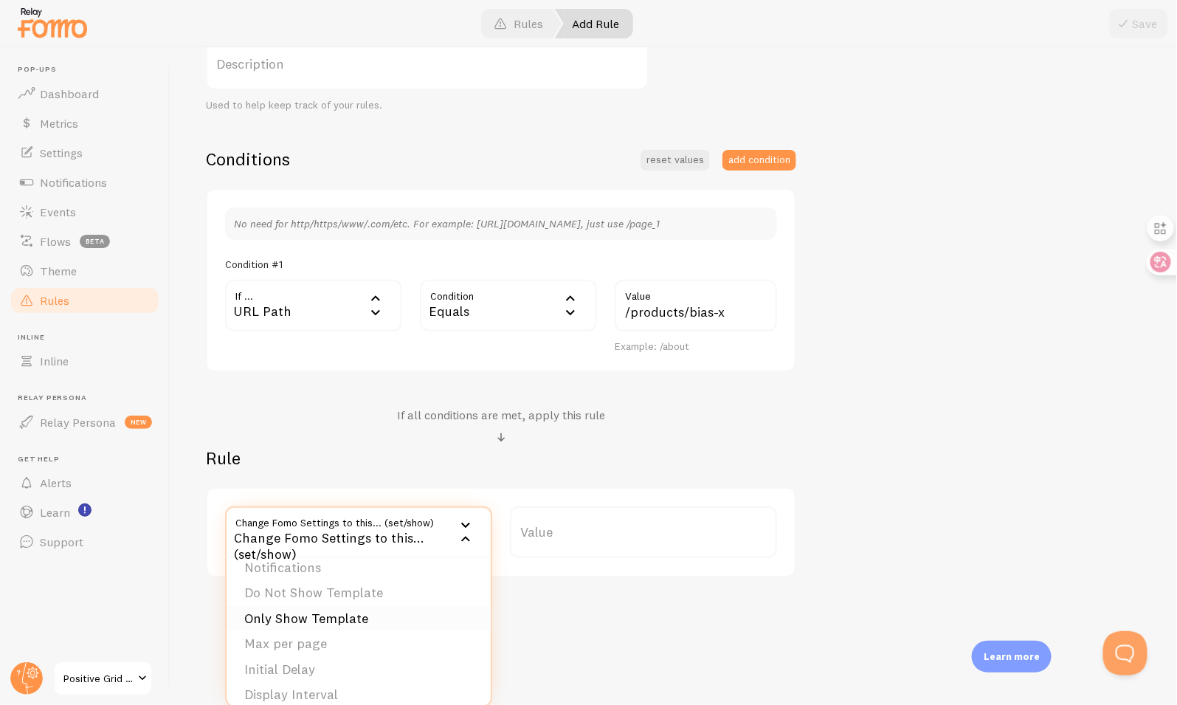
scroll to position [0, 0]
click at [384, 605] on li "Do Not Show Template" at bounding box center [359, 605] width 264 height 26
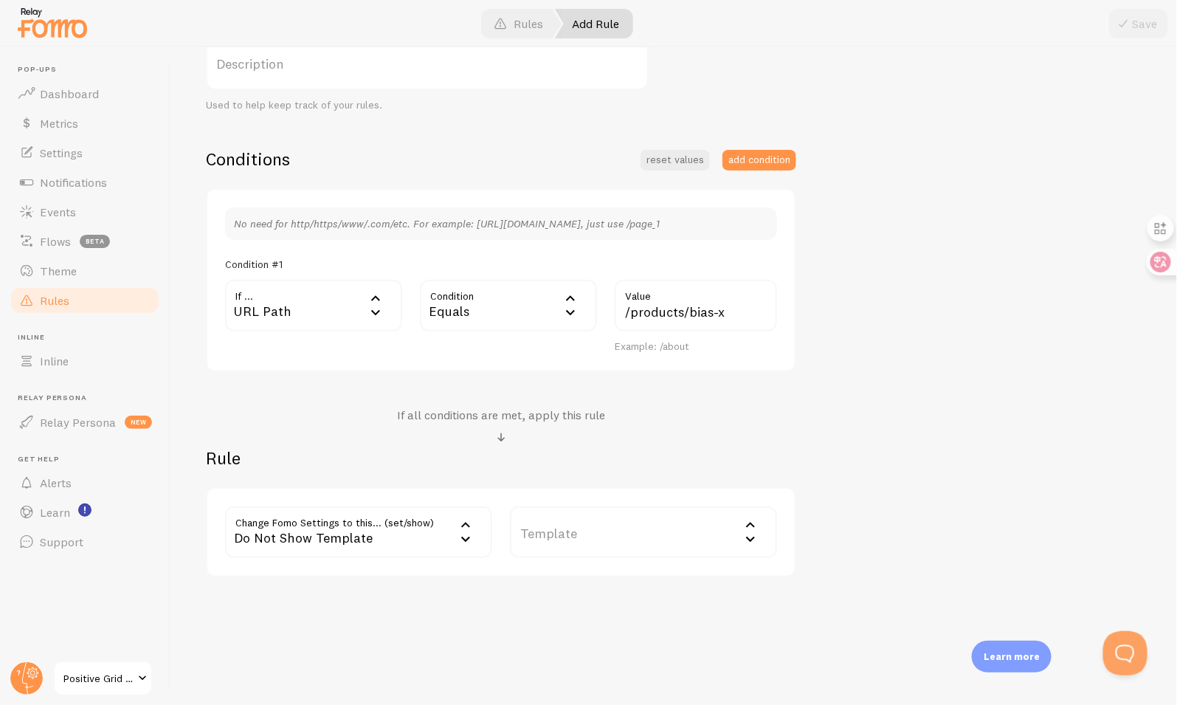
click at [559, 522] on label "Template" at bounding box center [643, 532] width 267 height 52
click at [433, 535] on div "Do Not Show Template" at bounding box center [358, 532] width 267 height 52
click at [567, 616] on div "Add Rule Customize Fomo by page path and more, like hide Notifications on your …" at bounding box center [673, 376] width 1007 height 658
click at [414, 533] on div "Do Not Show Template" at bounding box center [358, 532] width 267 height 52
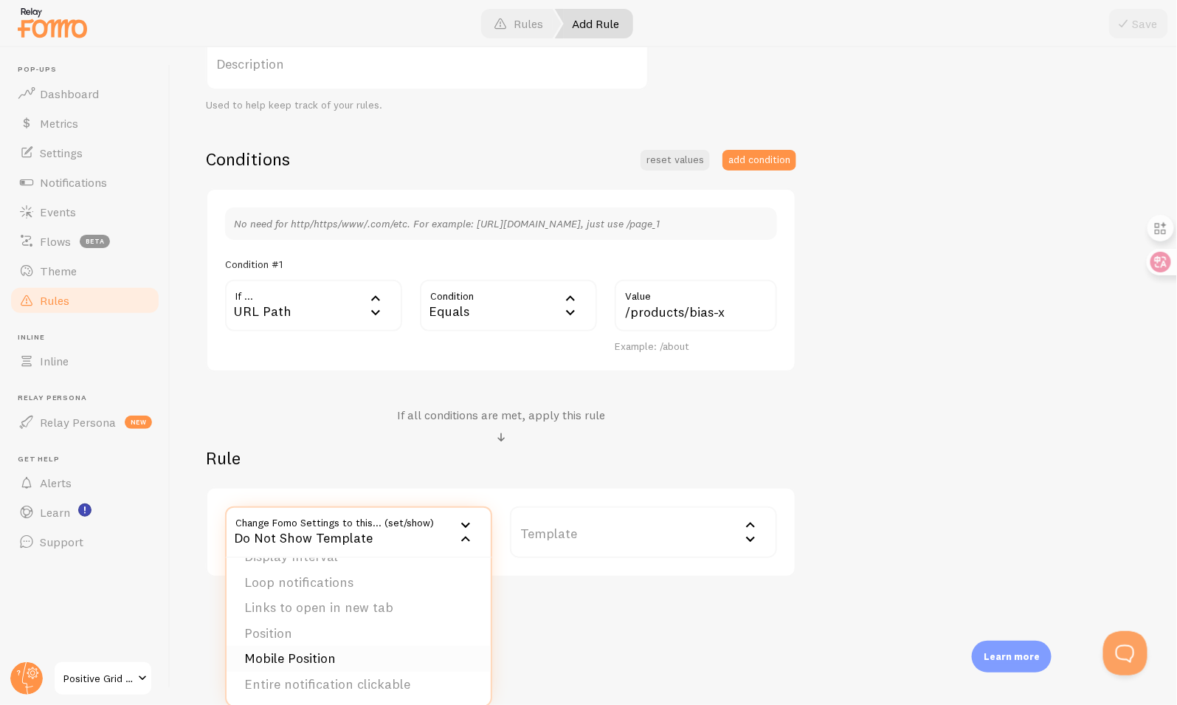
click at [419, 650] on li "Mobile Position" at bounding box center [359, 659] width 264 height 26
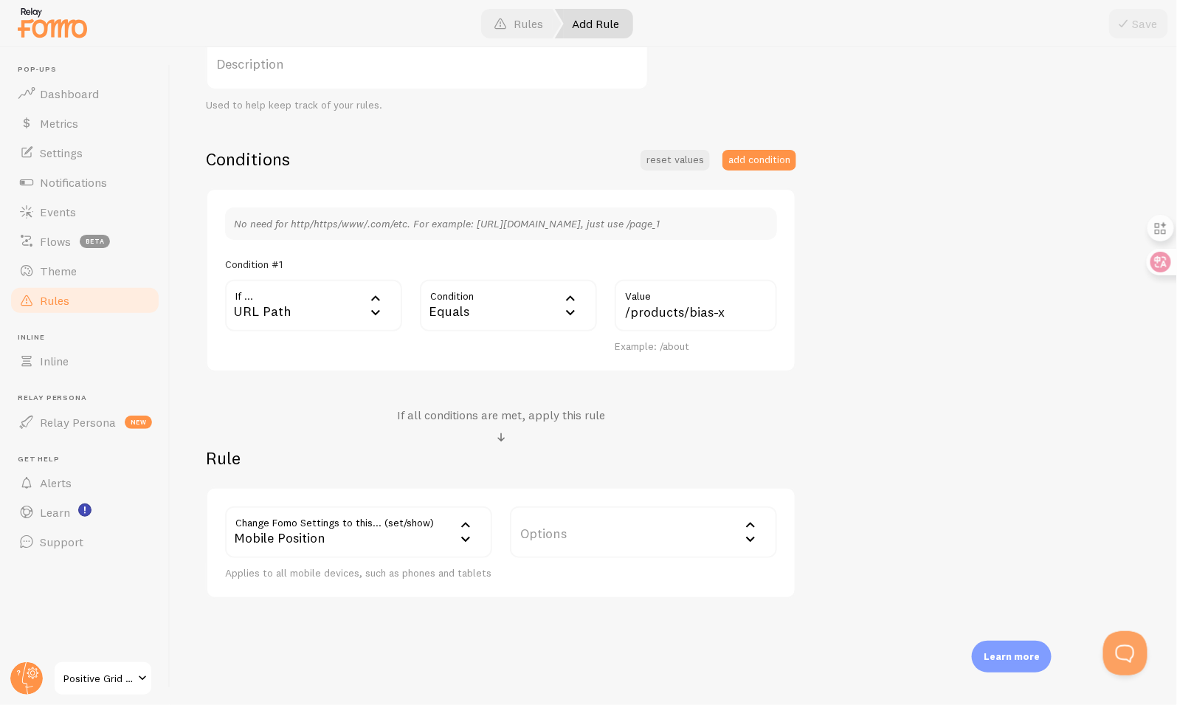
click at [419, 650] on div "Add Rule Customize Fomo by page path and more, like hide Notifications on your …" at bounding box center [673, 376] width 1007 height 658
click at [419, 538] on div "Mobile Position" at bounding box center [358, 532] width 267 height 52
click at [419, 663] on li "Mobile Position" at bounding box center [359, 659] width 264 height 26
click at [424, 520] on div "Mobile Position" at bounding box center [358, 532] width 267 height 52
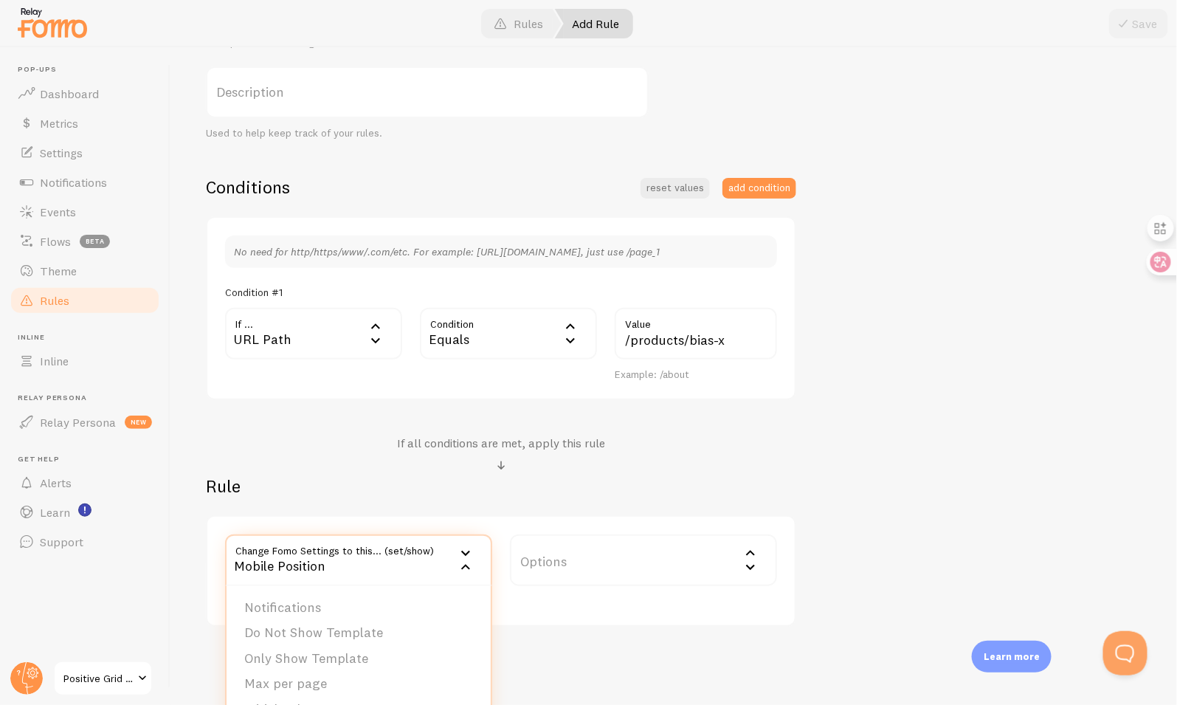
scroll to position [272, 0]
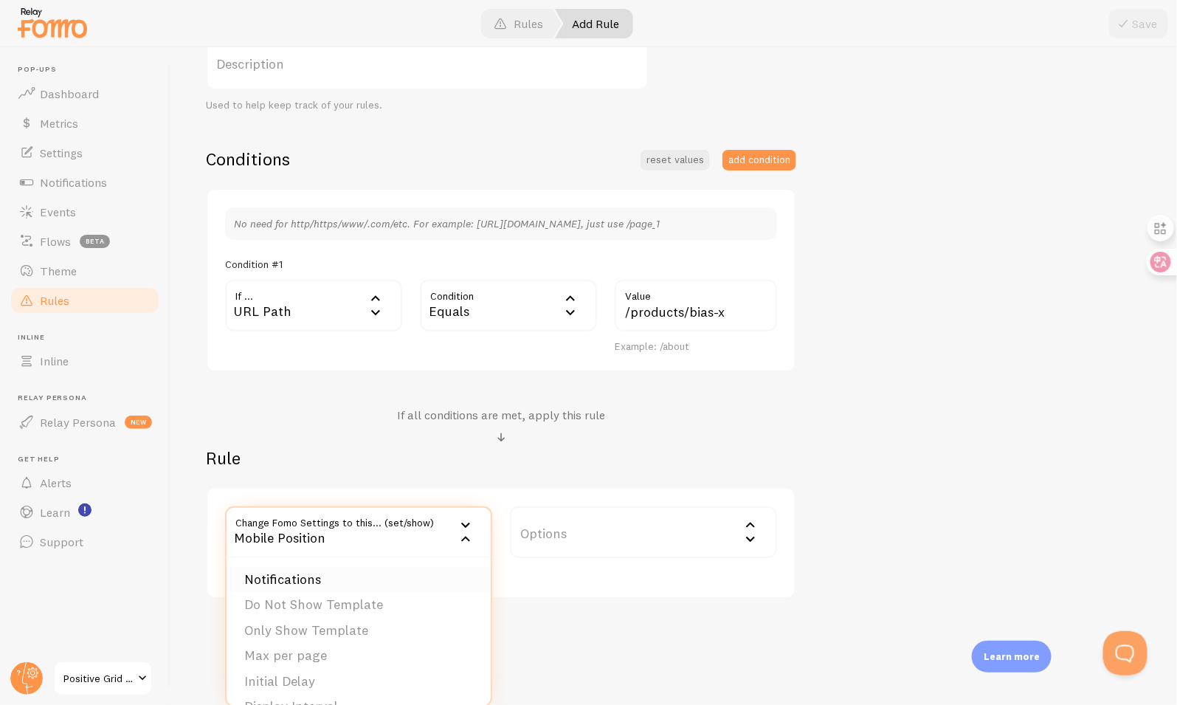
click at [362, 580] on li "Notifications" at bounding box center [359, 580] width 264 height 26
click at [533, 531] on label "Options" at bounding box center [643, 532] width 267 height 52
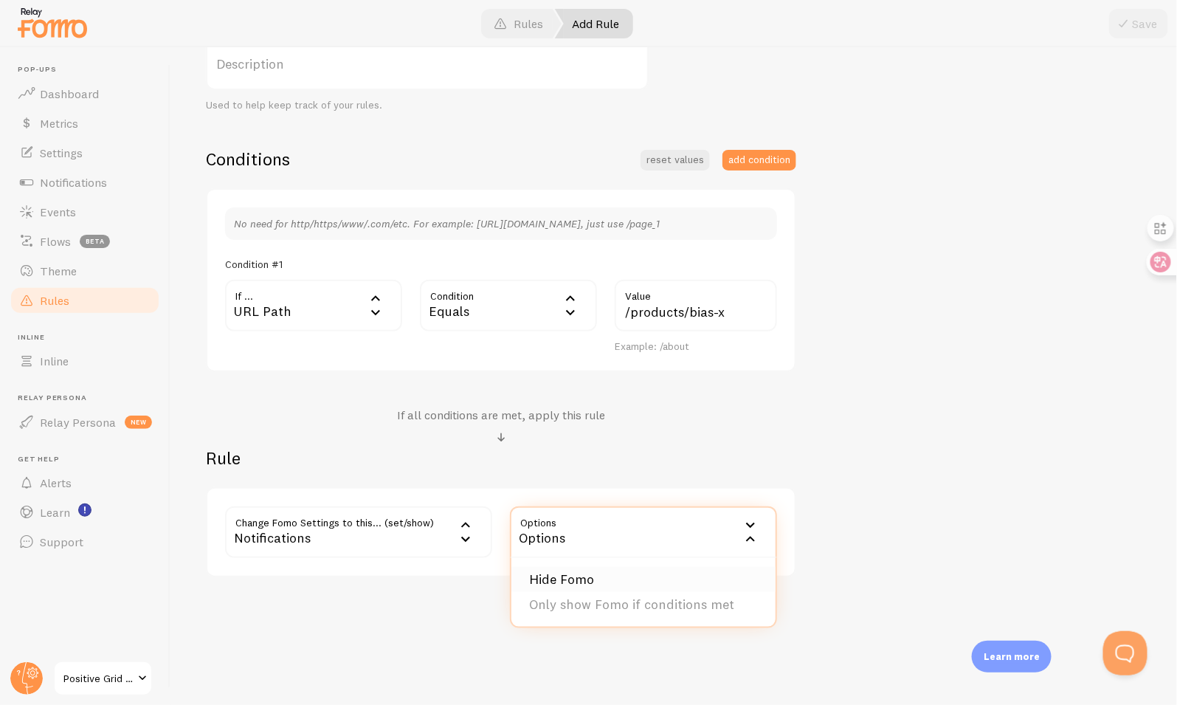
click at [610, 573] on li "Hide Fomo" at bounding box center [643, 580] width 264 height 26
click at [537, 593] on div "Add Rule Customize Fomo by page path and more, like hide Notifications on your …" at bounding box center [673, 376] width 1007 height 658
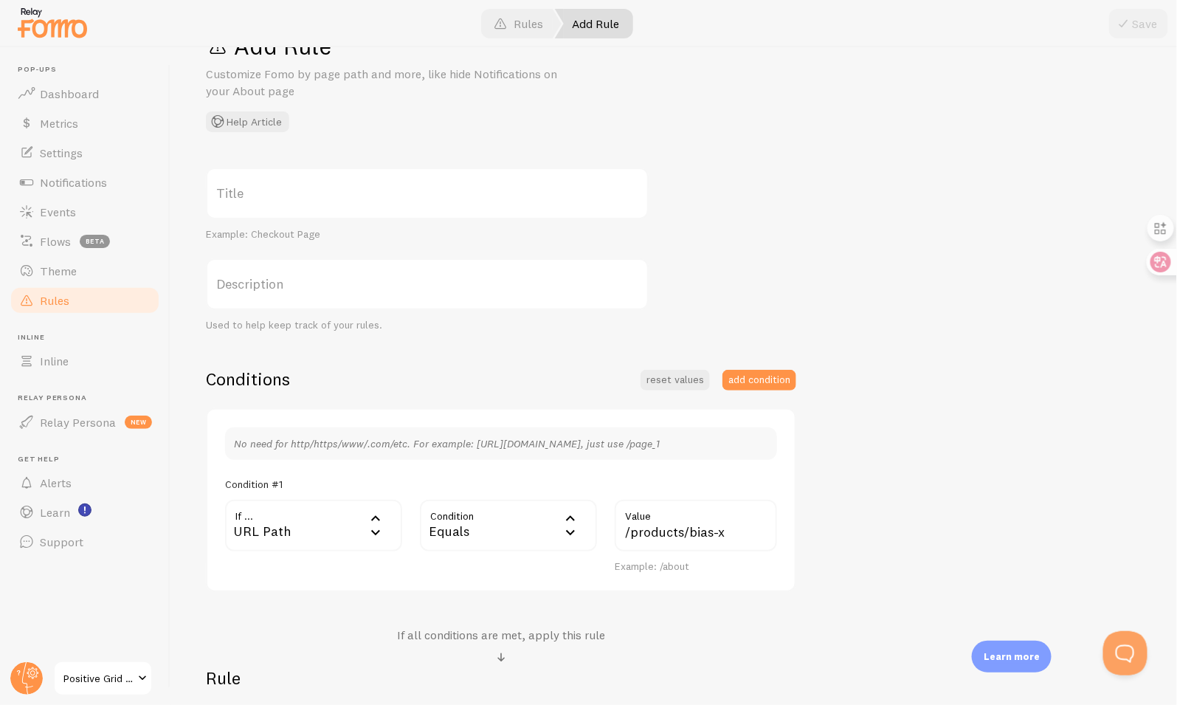
scroll to position [0, 0]
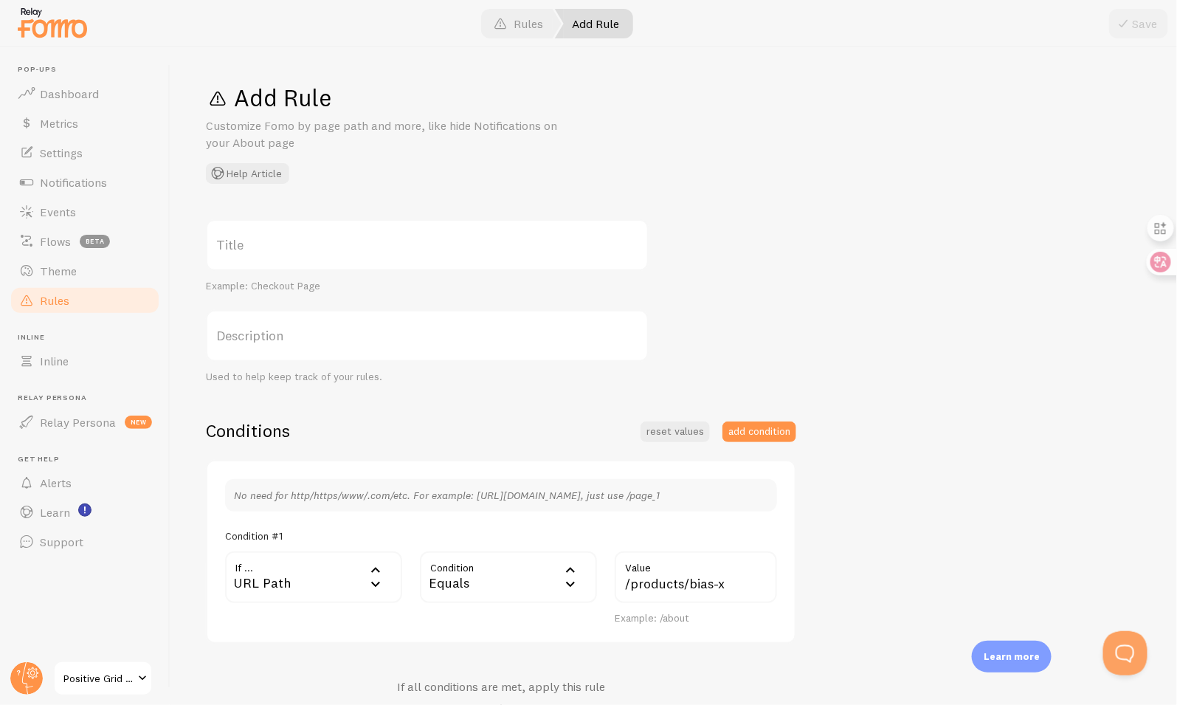
click at [491, 249] on label "Title" at bounding box center [427, 245] width 443 height 52
click at [491, 249] on input "Title" at bounding box center [427, 245] width 443 height 52
type input "BIAS X FOMO I/O"
click at [773, 163] on div "Add Rule Customize Fomo by page path and more, like hide Notifications on your …" at bounding box center [674, 133] width 936 height 101
click at [1133, 24] on button "Save" at bounding box center [1138, 24] width 59 height 30
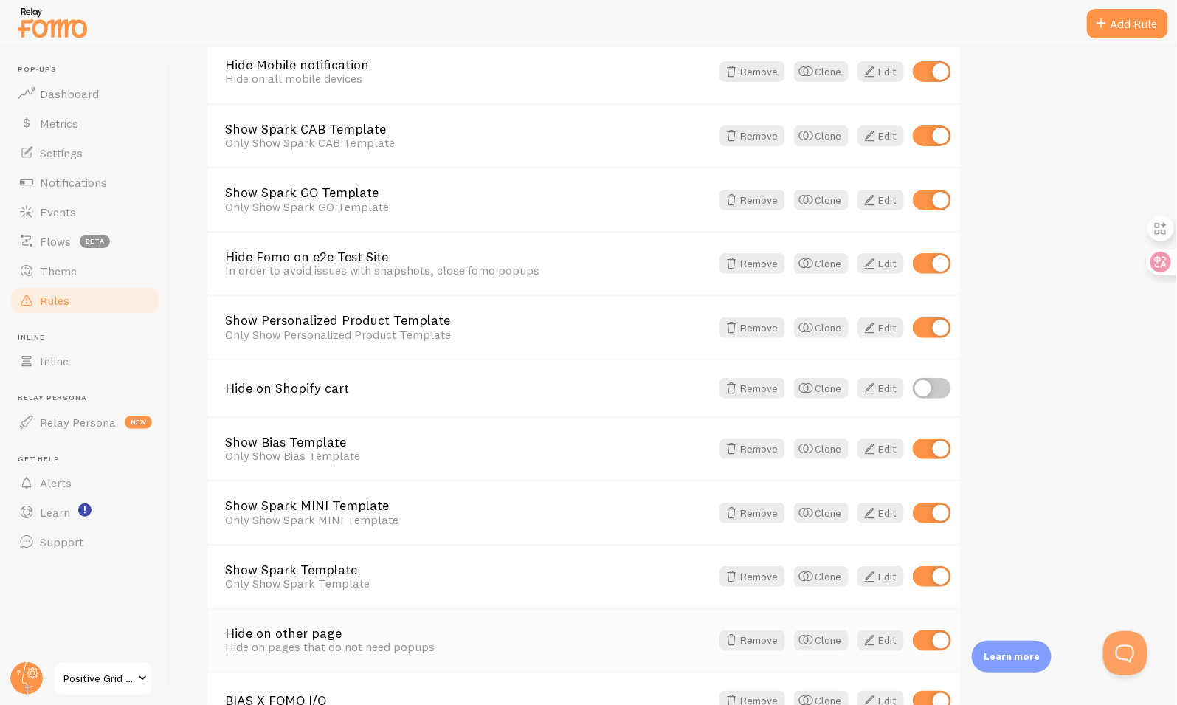
scroll to position [629, 0]
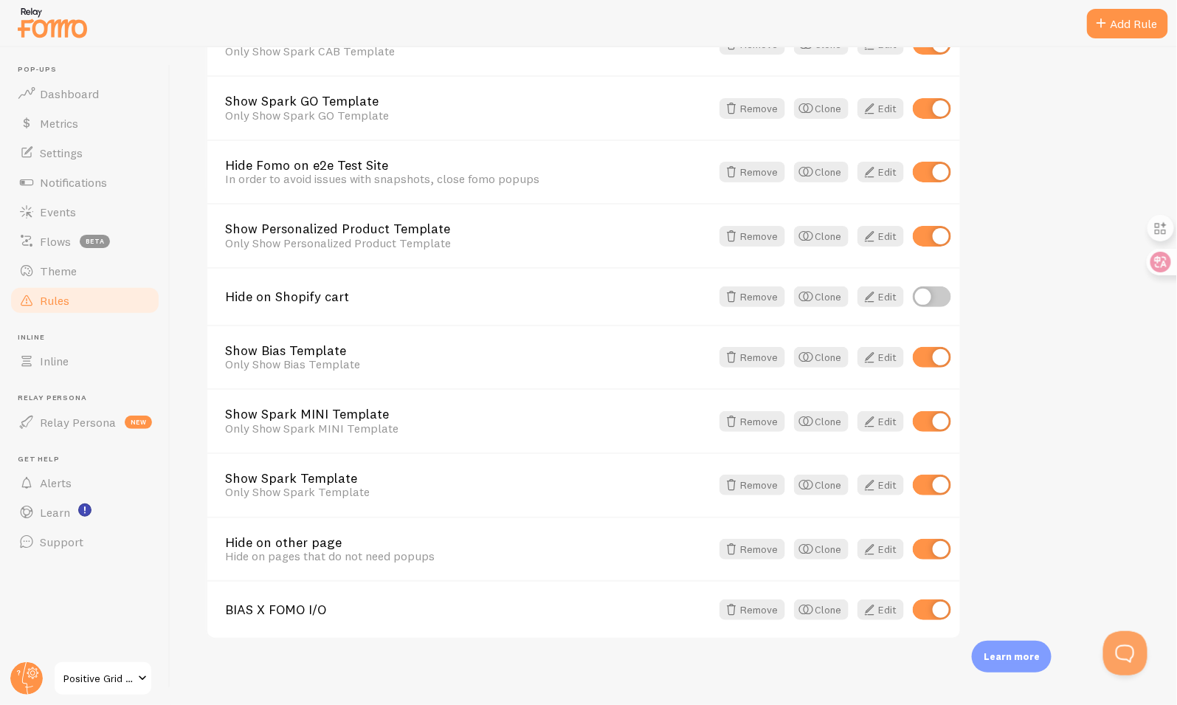
click at [119, 672] on span "Positive Grid US Shopify" at bounding box center [98, 678] width 70 height 18
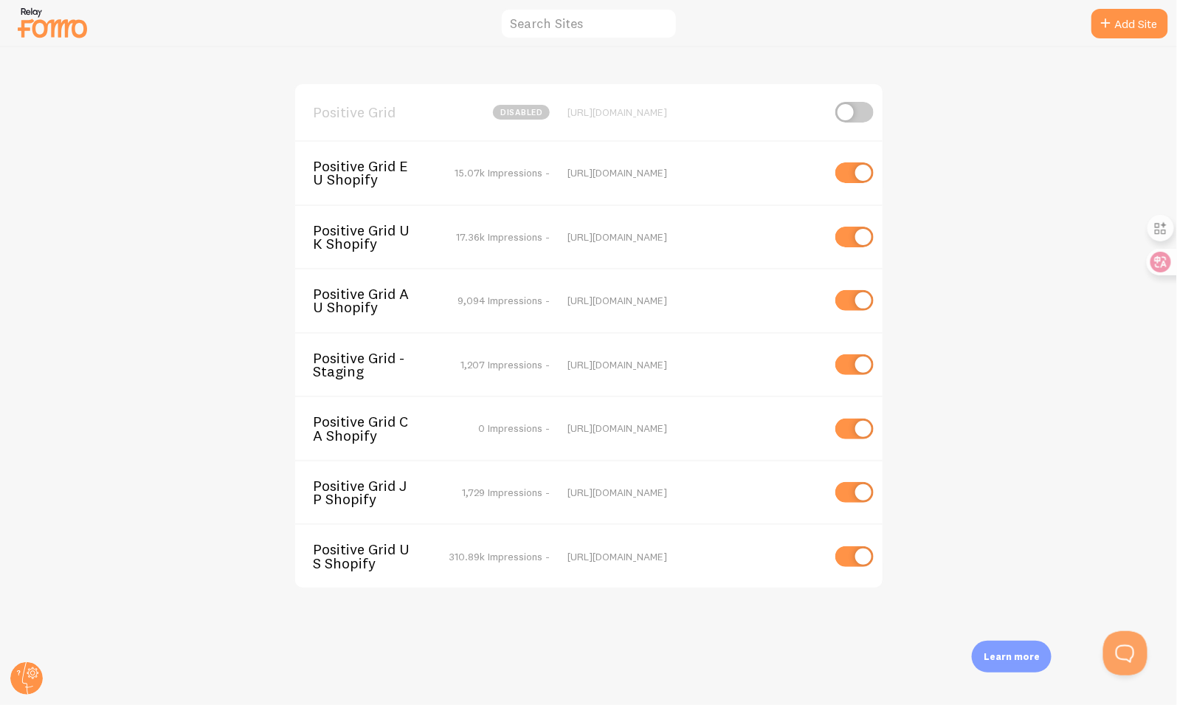
click at [366, 565] on span "Positive Grid US Shopify" at bounding box center [372, 555] width 119 height 27
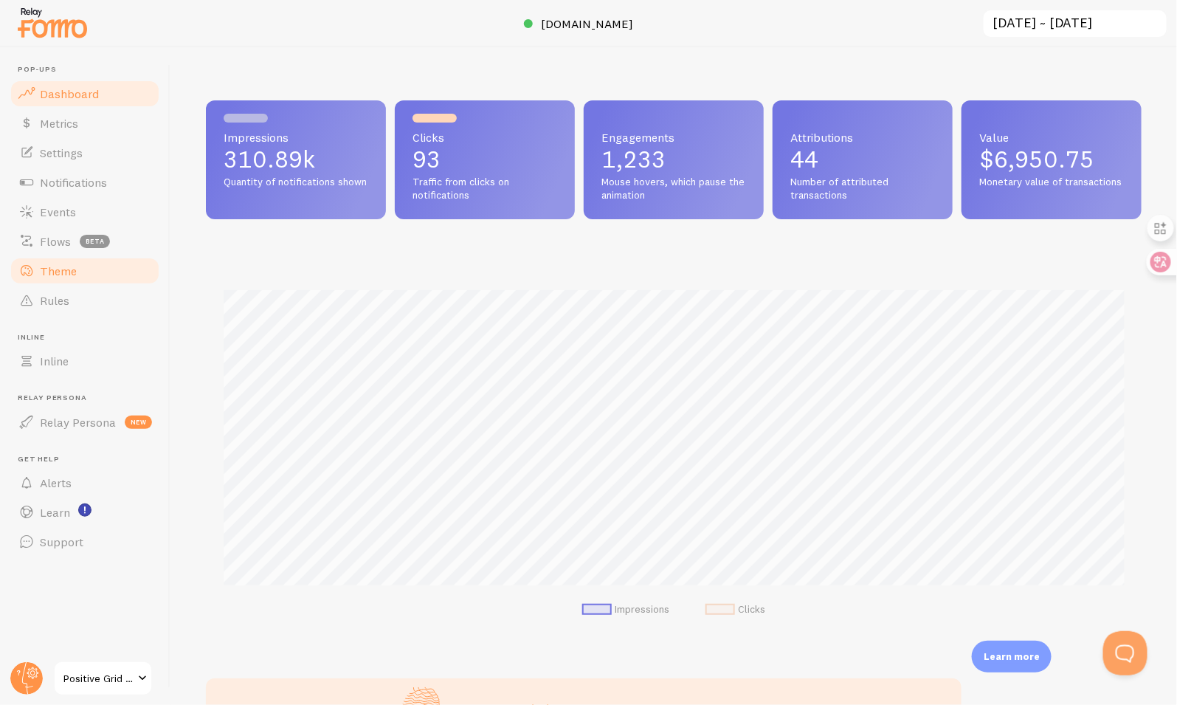
scroll to position [387, 936]
click at [58, 286] on link "Rules" at bounding box center [85, 301] width 152 height 30
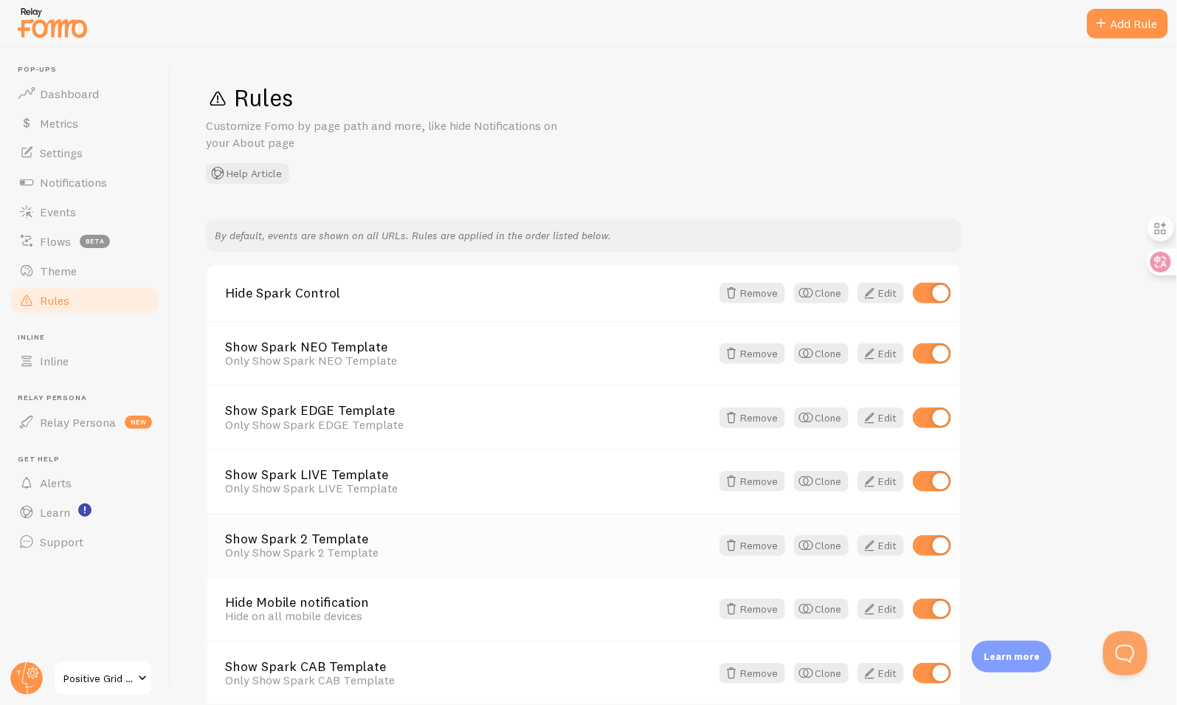
scroll to position [629, 0]
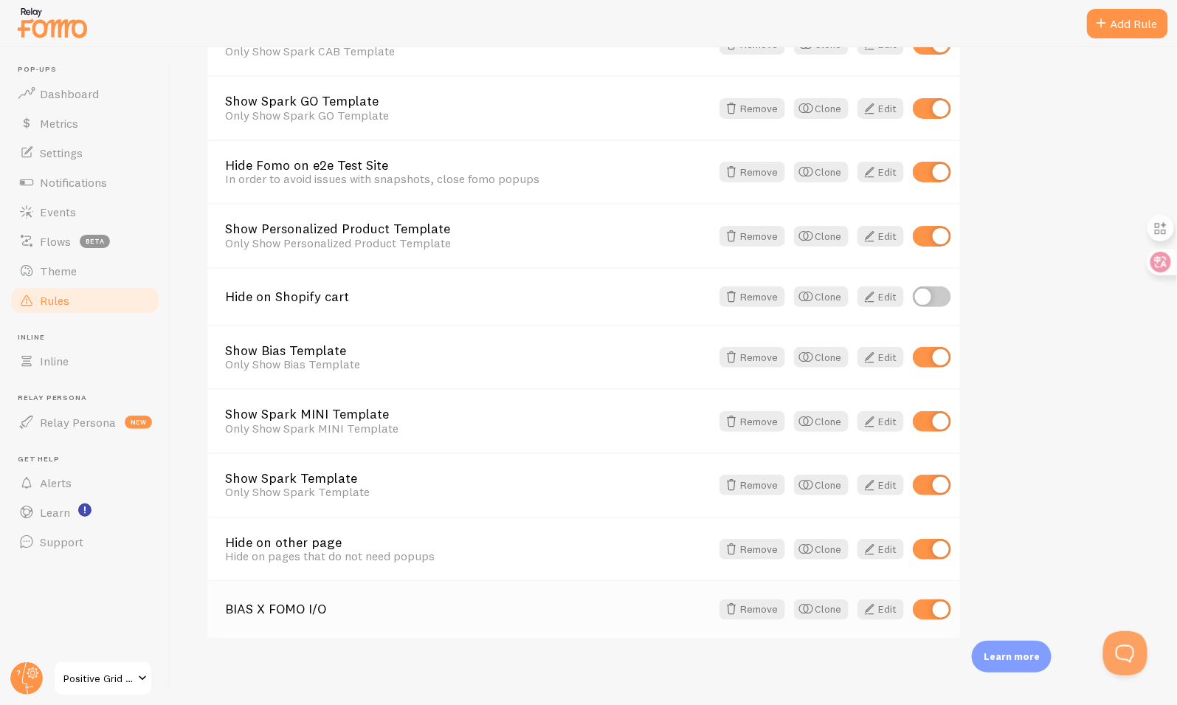
click at [932, 609] on input "checkbox" at bounding box center [932, 609] width 38 height 21
checkbox input "false"
click at [353, 609] on link "BIAS X FOMO I/O" at bounding box center [468, 609] width 486 height 13
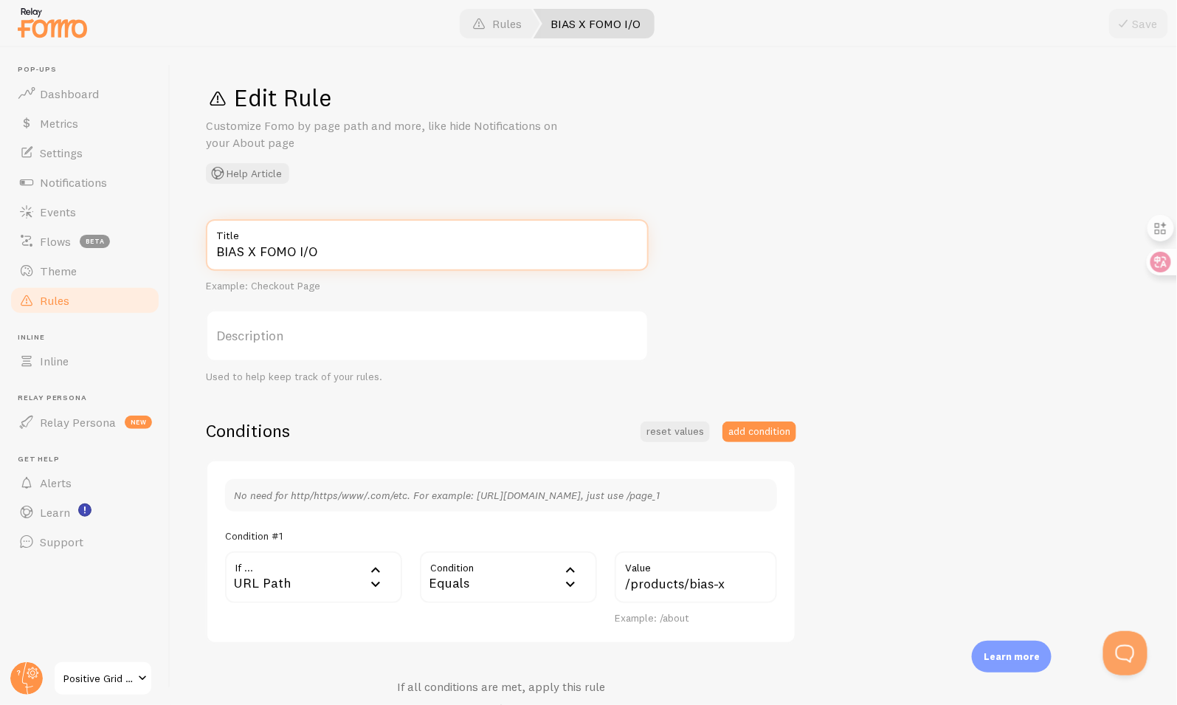
click at [336, 261] on input "BIAS X FOMO I/O" at bounding box center [427, 245] width 443 height 52
type input "Close BIAS X FOMO"
click at [1133, 26] on button "Save" at bounding box center [1138, 24] width 59 height 30
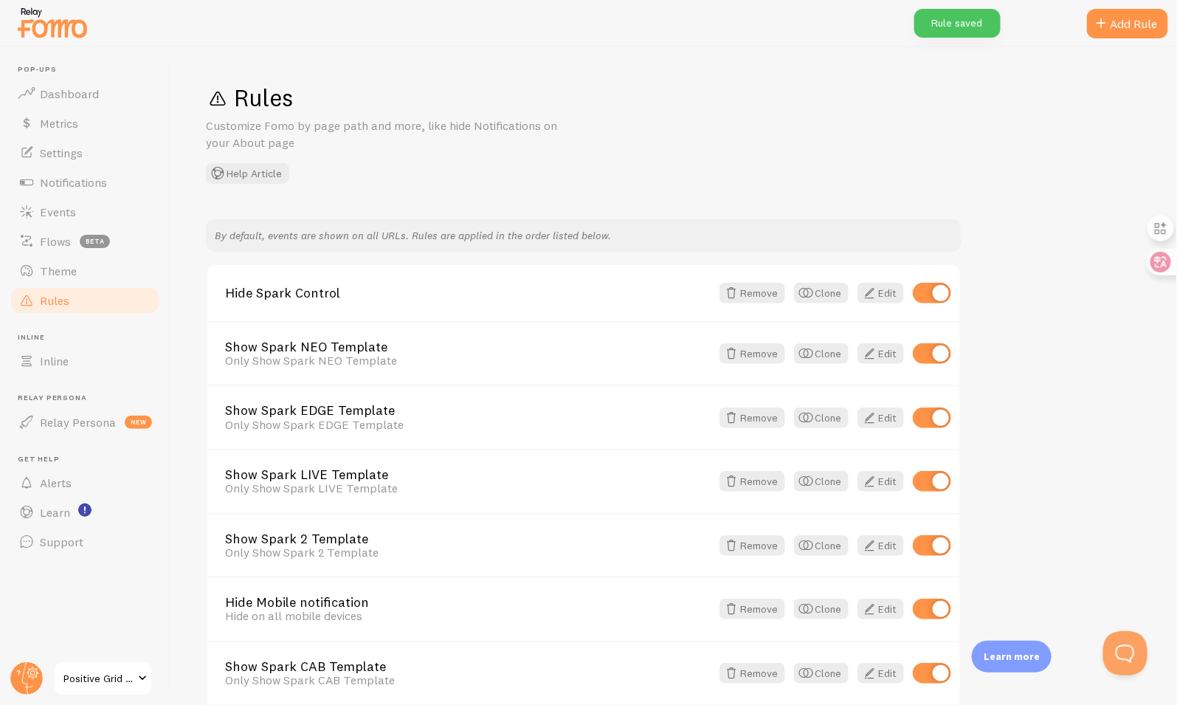
scroll to position [629, 0]
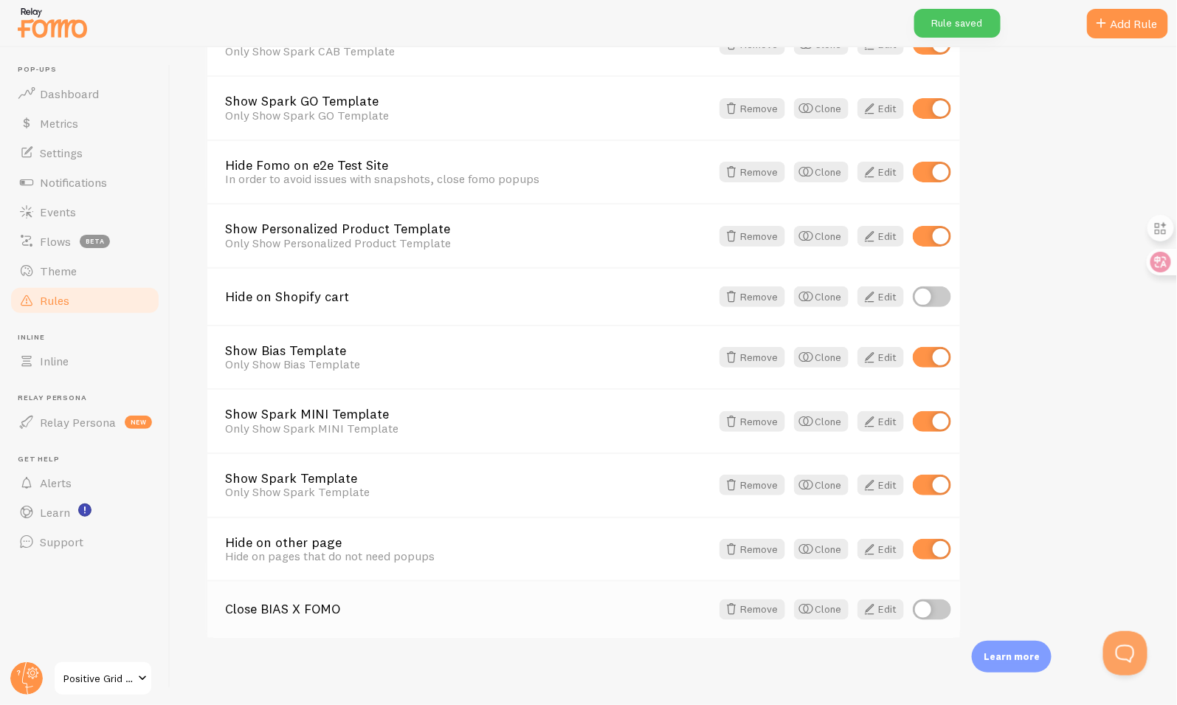
click at [936, 606] on input "checkbox" at bounding box center [932, 609] width 38 height 21
checkbox input "true"
click at [92, 674] on span "Positive Grid US Shopify" at bounding box center [98, 678] width 70 height 18
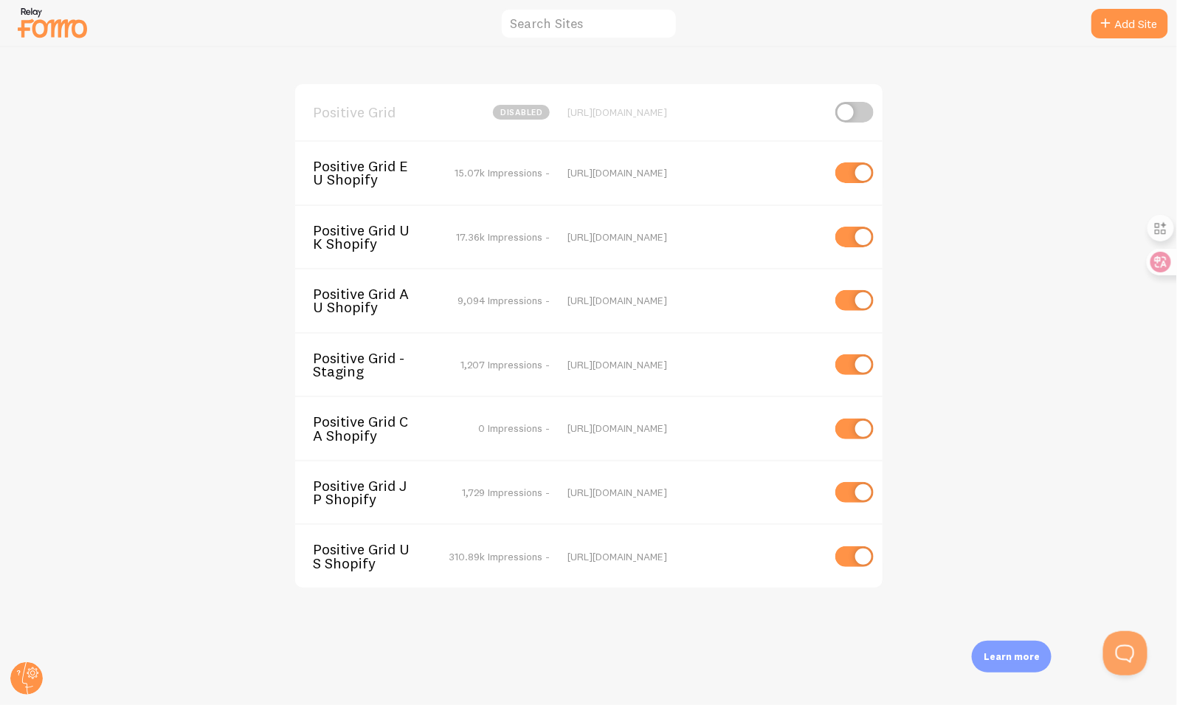
click at [394, 235] on span "Positive Grid UK Shopify" at bounding box center [372, 237] width 119 height 27
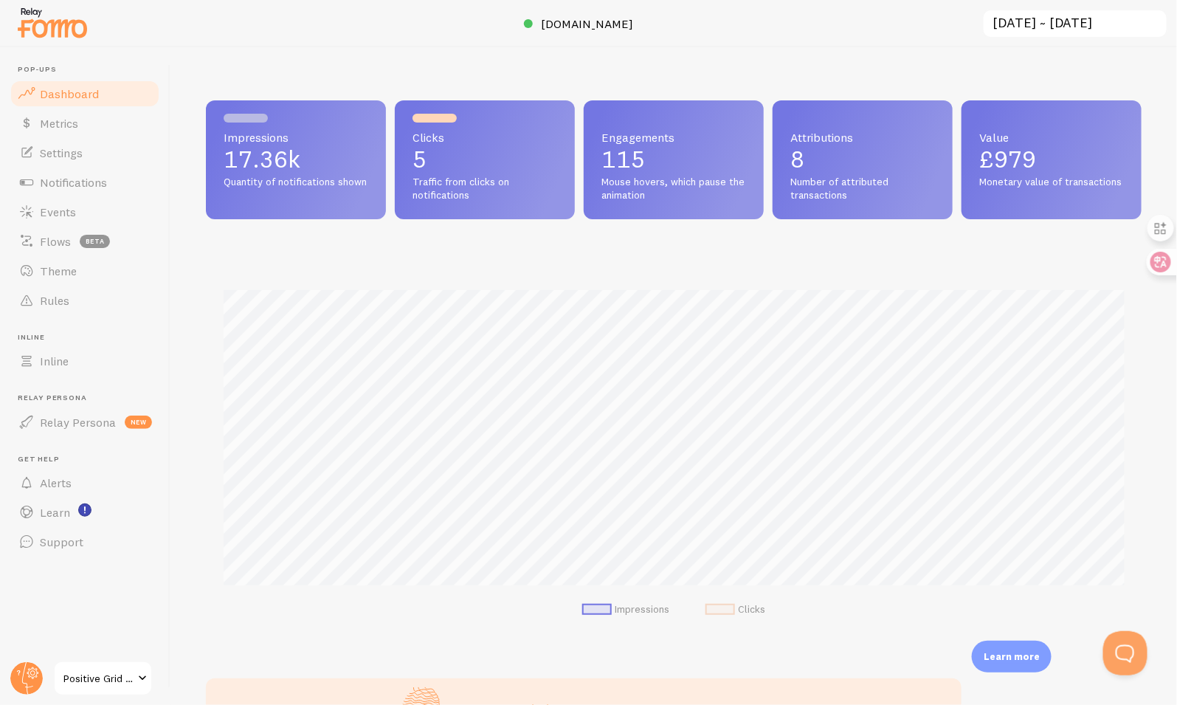
scroll to position [387, 936]
click at [67, 299] on span "Rules" at bounding box center [55, 300] width 30 height 15
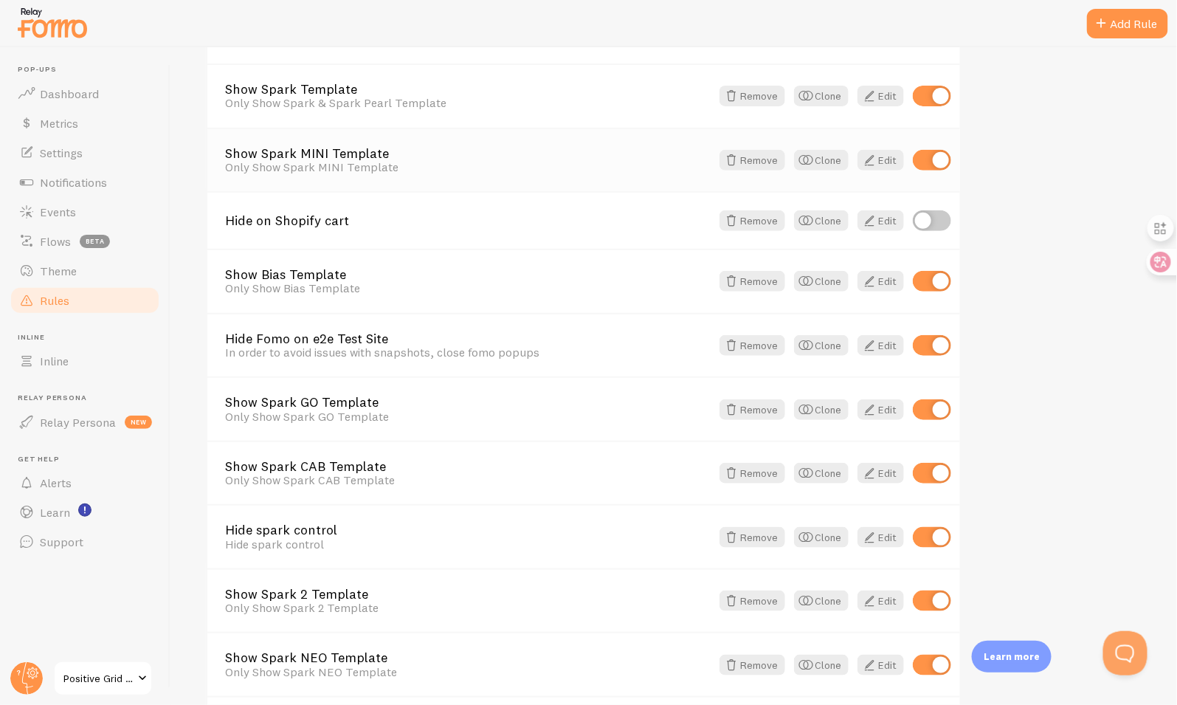
scroll to position [514, 0]
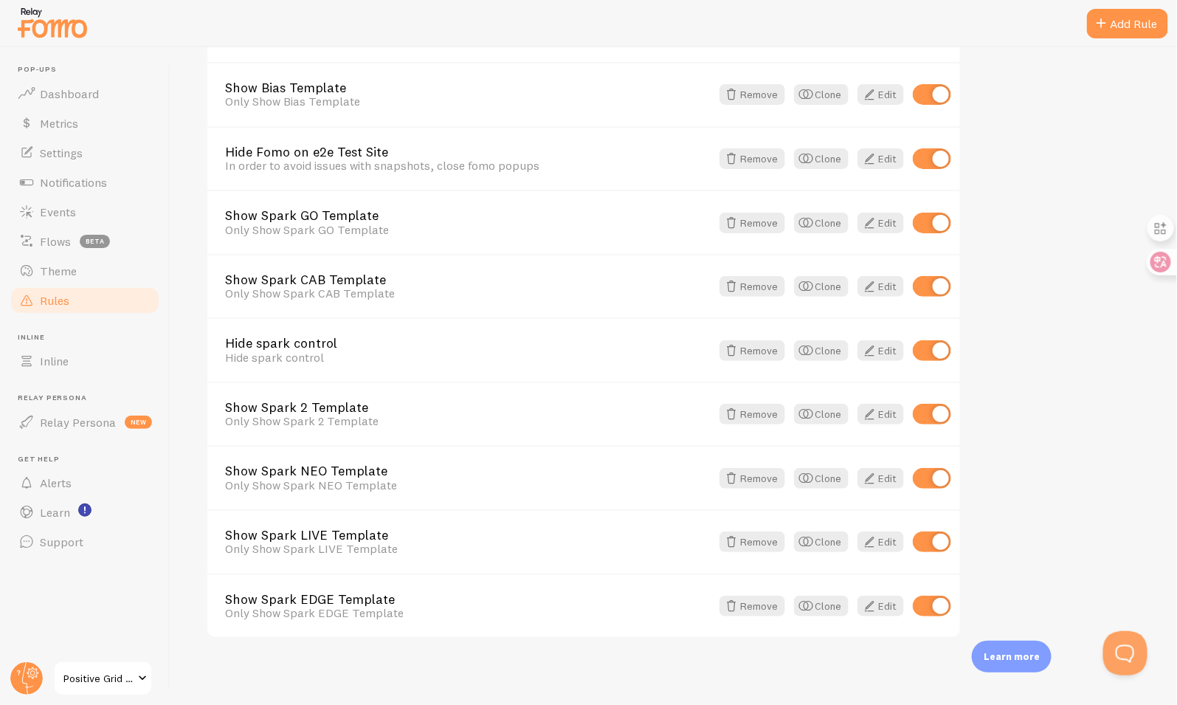
click at [108, 680] on span "Positive Grid UK Shopify" at bounding box center [98, 678] width 70 height 18
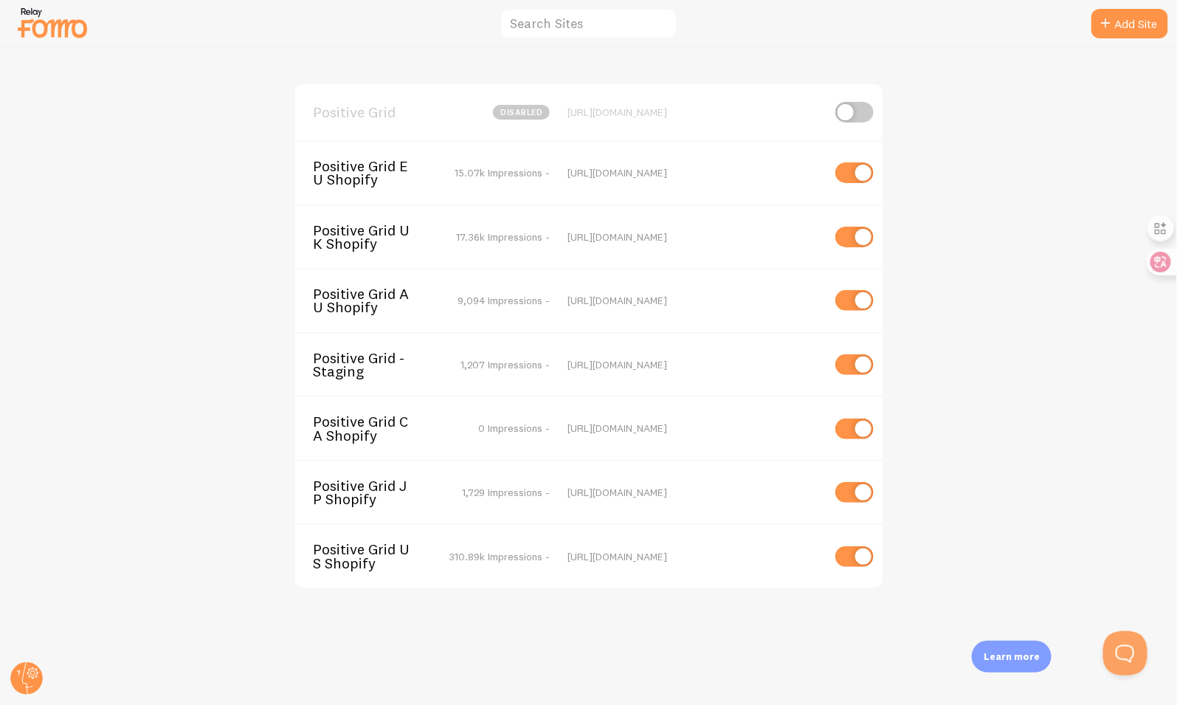
click at [338, 556] on span "Positive Grid US Shopify" at bounding box center [372, 555] width 119 height 27
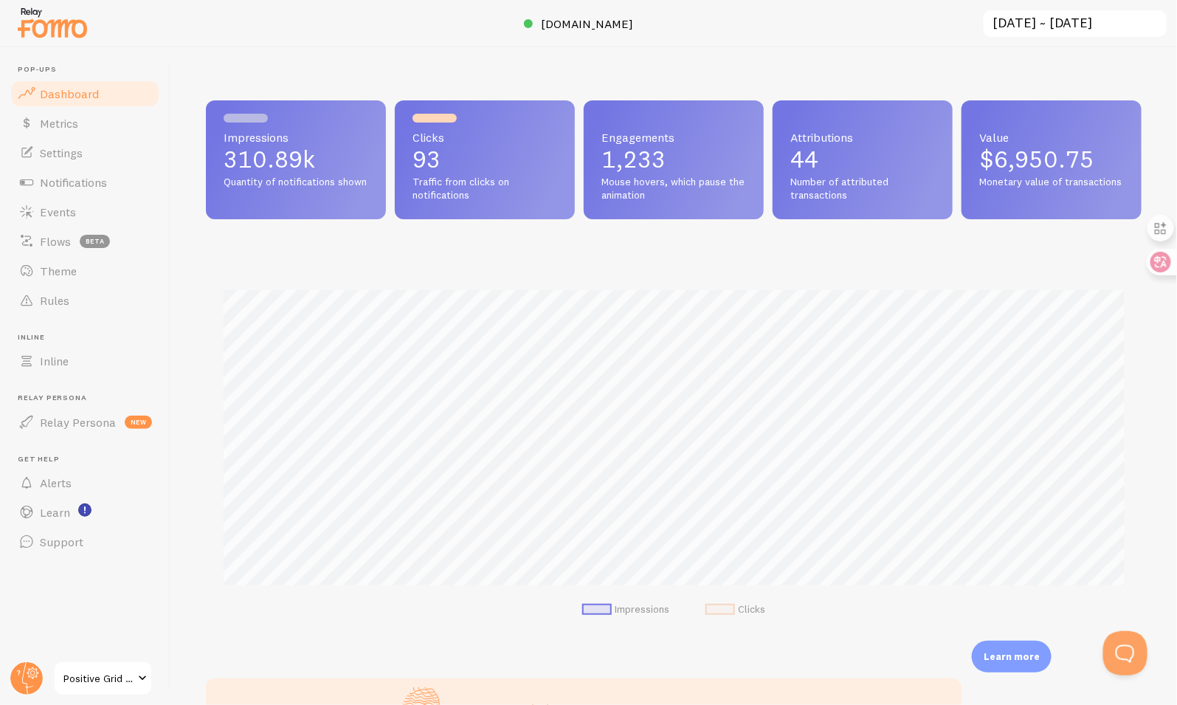
scroll to position [576, 0]
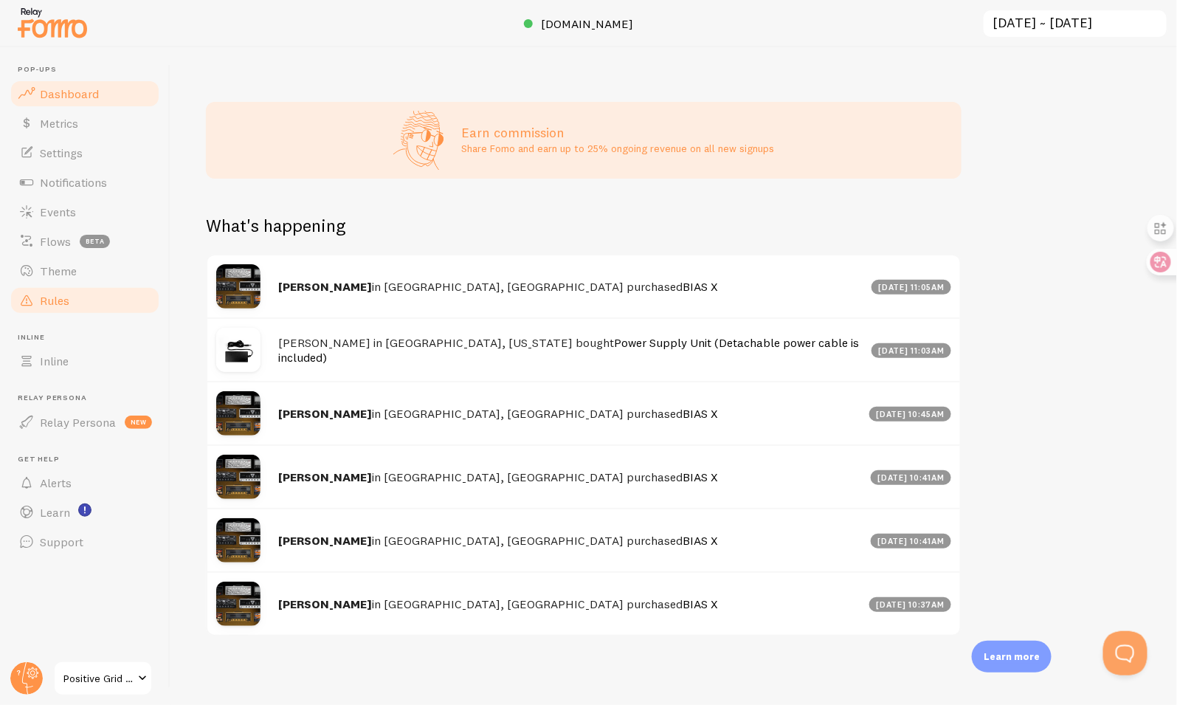
click at [91, 304] on link "Rules" at bounding box center [85, 301] width 152 height 30
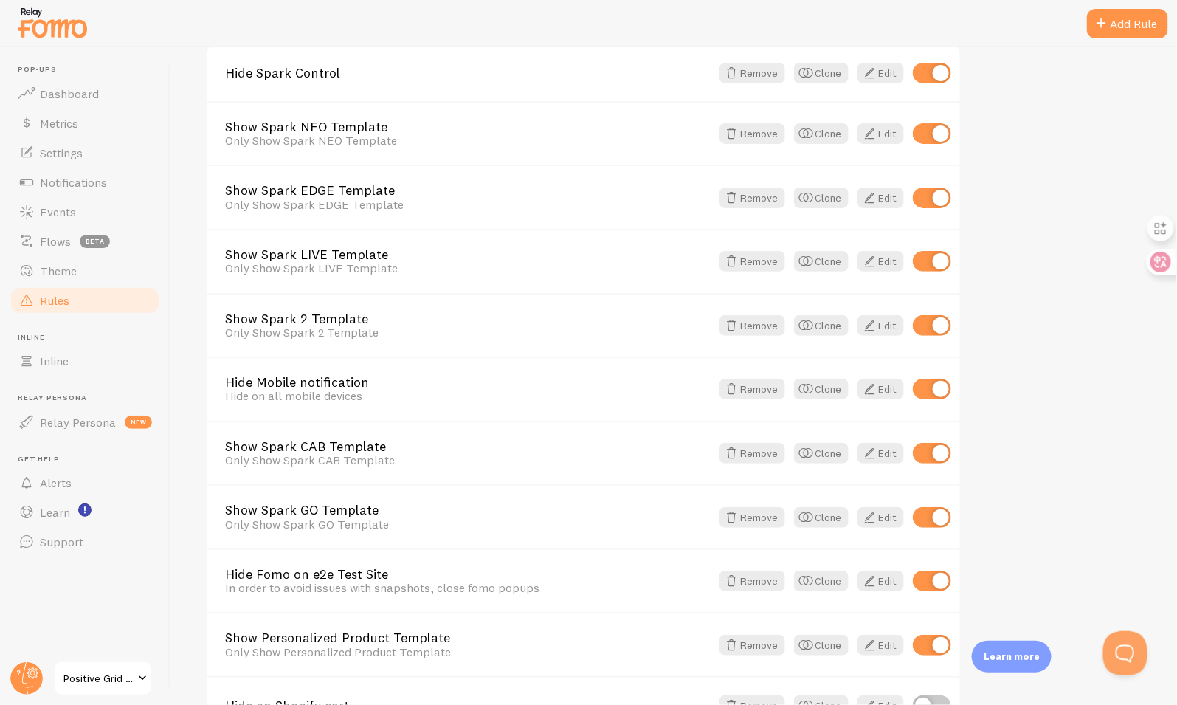
scroll to position [629, 0]
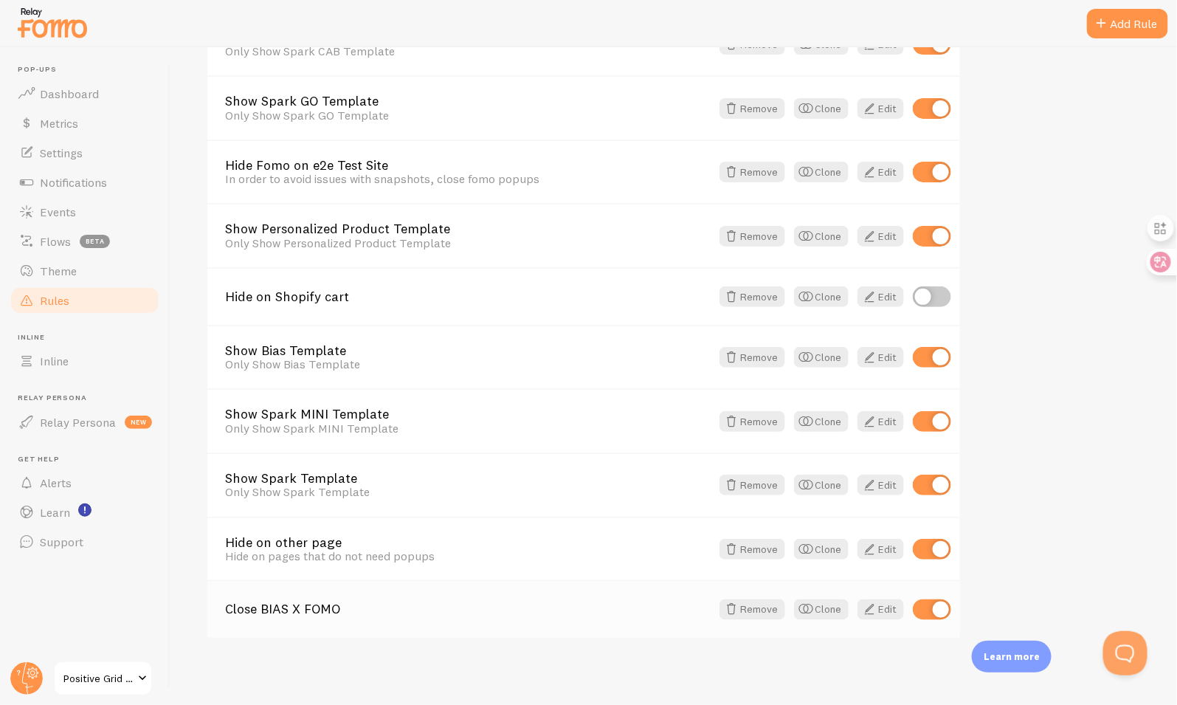
click at [328, 608] on link "Close BIAS X FOMO" at bounding box center [468, 609] width 486 height 13
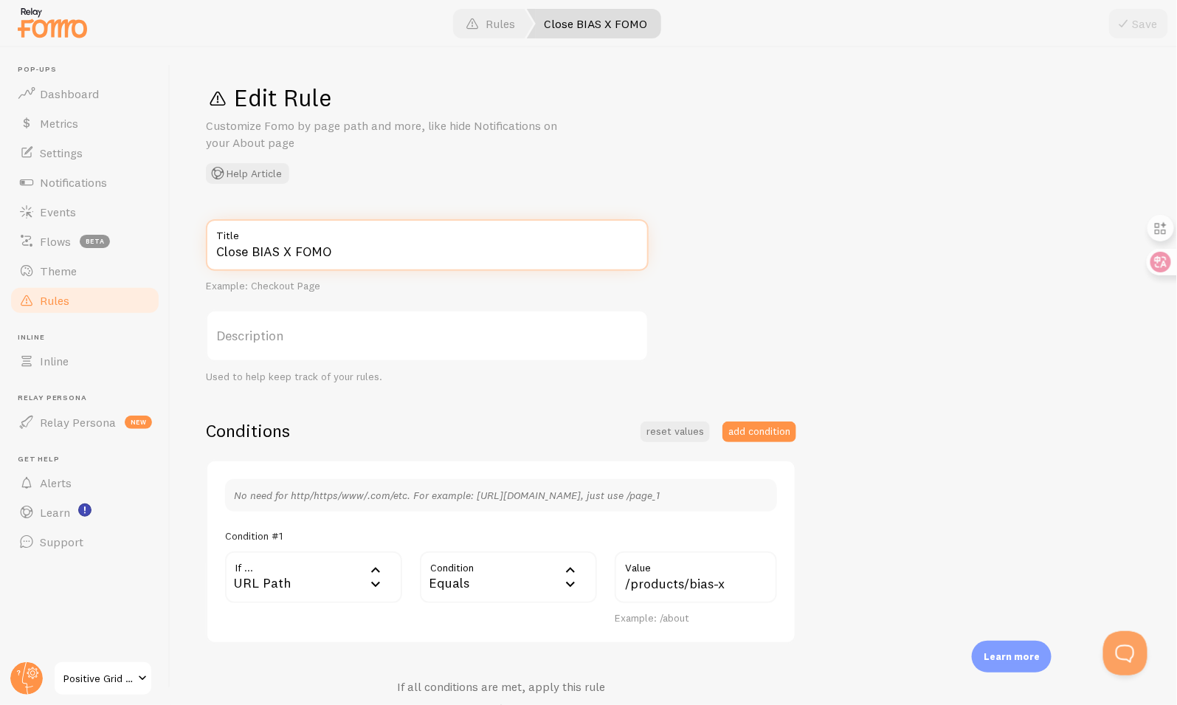
click at [244, 249] on input "Close BIAS X FOMO" at bounding box center [427, 245] width 443 height 52
click at [371, 249] on input "Hide BIAS X FOMO" at bounding box center [427, 245] width 443 height 52
type input "Hide BIAS X FOMO"
click at [1120, 32] on span at bounding box center [1124, 24] width 18 height 18
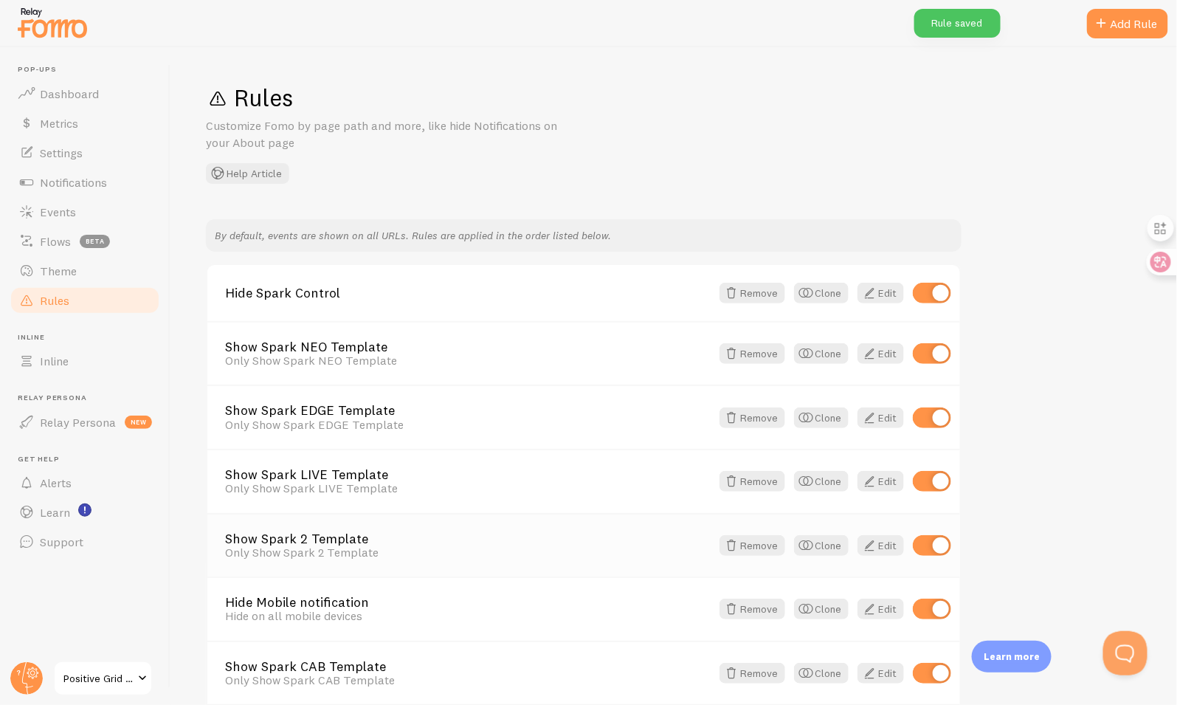
scroll to position [629, 0]
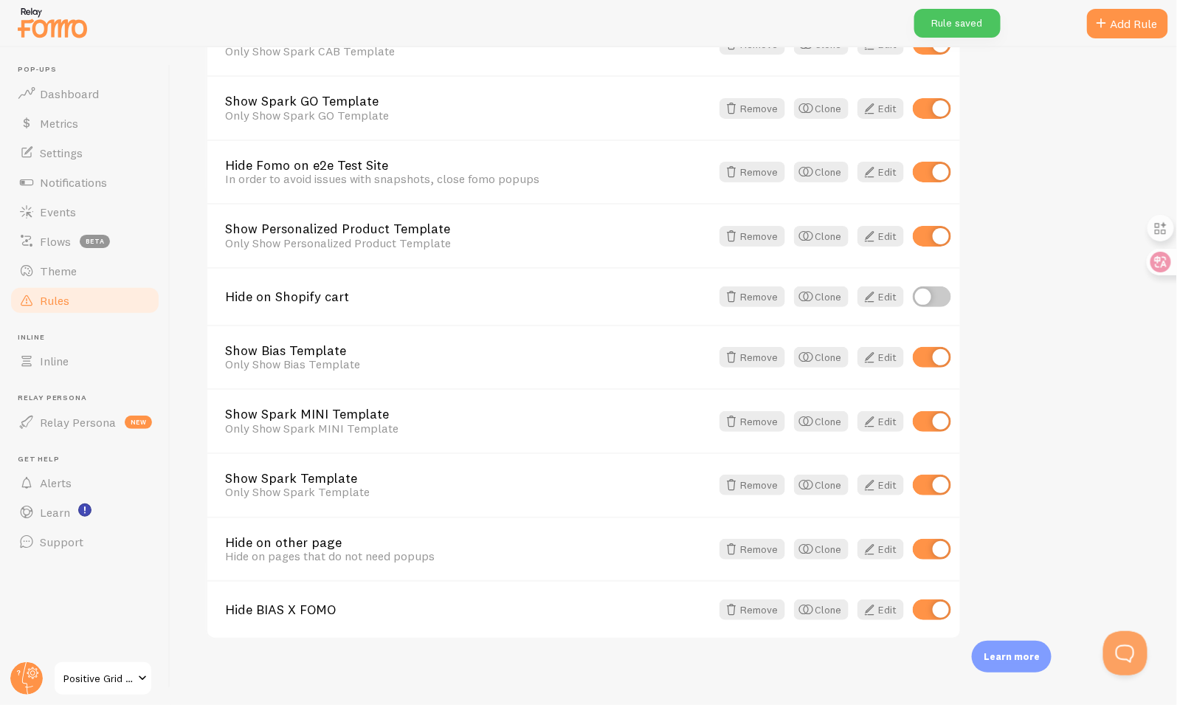
click at [95, 669] on link "Positive Grid US Shopify" at bounding box center [103, 677] width 100 height 35
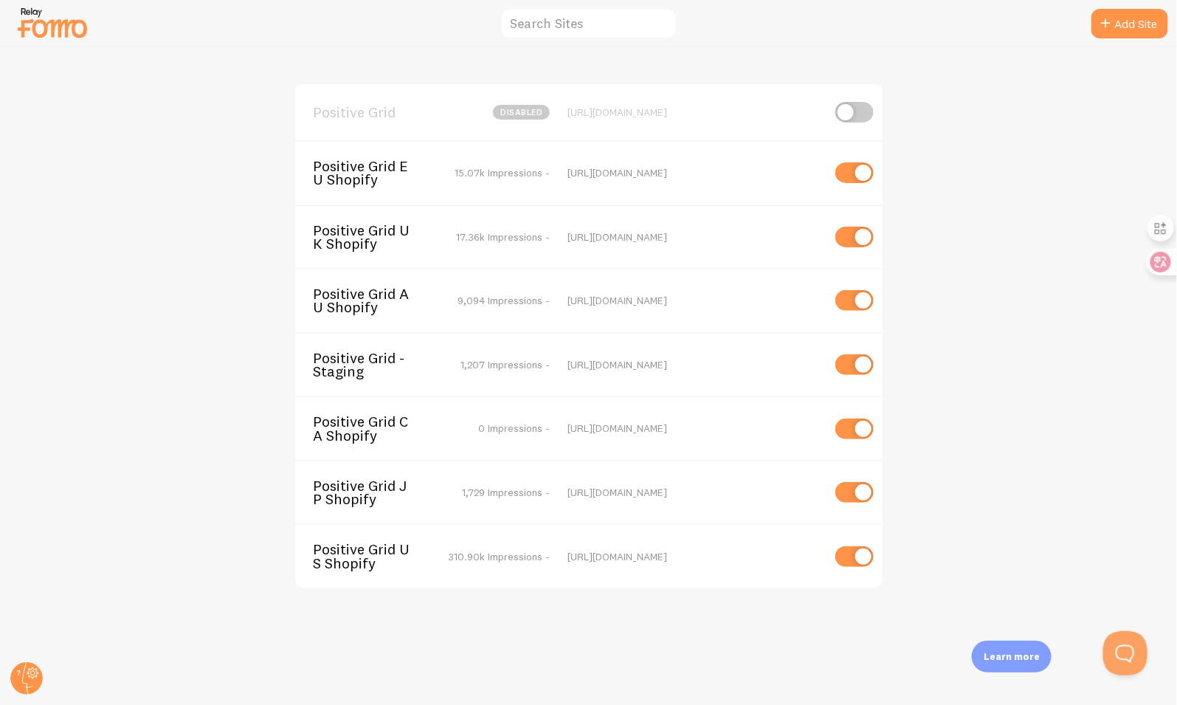
click at [377, 230] on span "Positive Grid UK Shopify" at bounding box center [372, 237] width 119 height 27
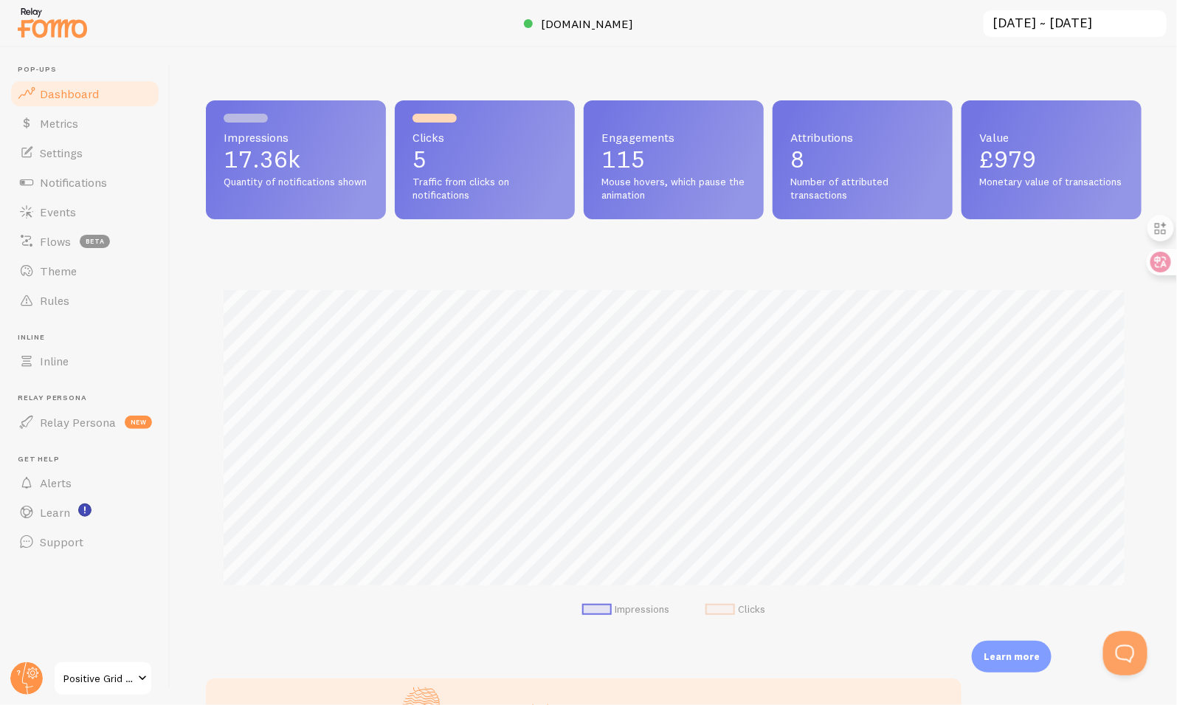
scroll to position [576, 0]
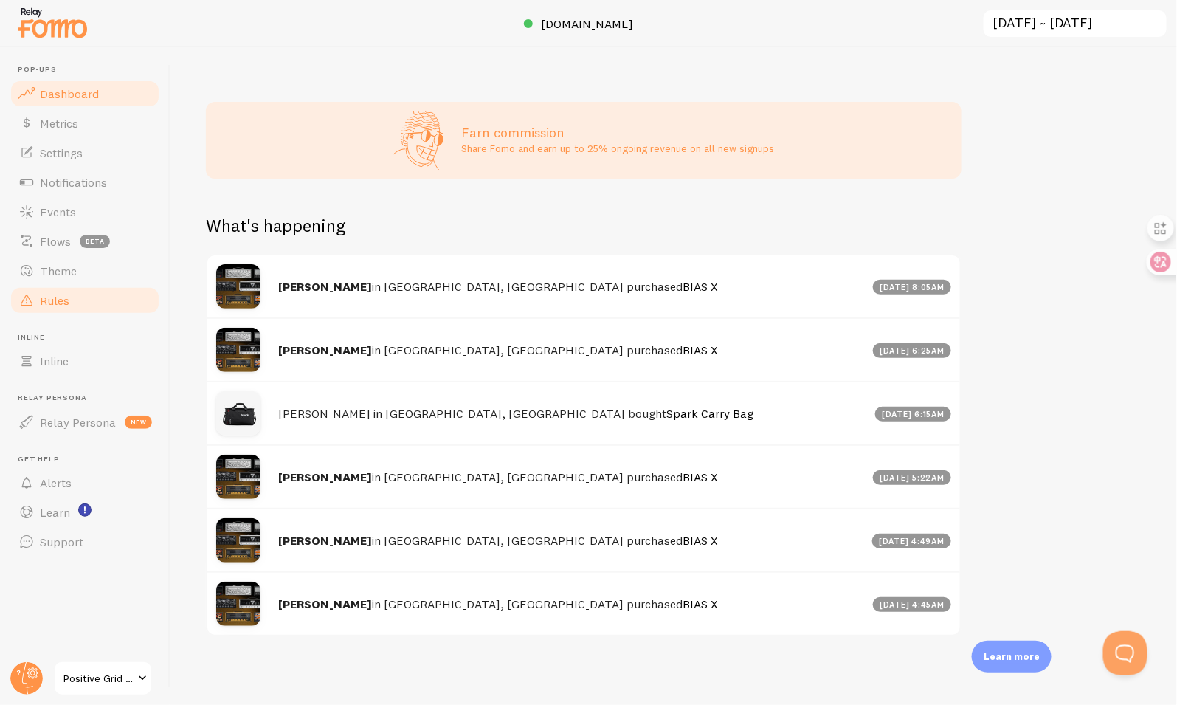
click at [77, 300] on link "Rules" at bounding box center [85, 301] width 152 height 30
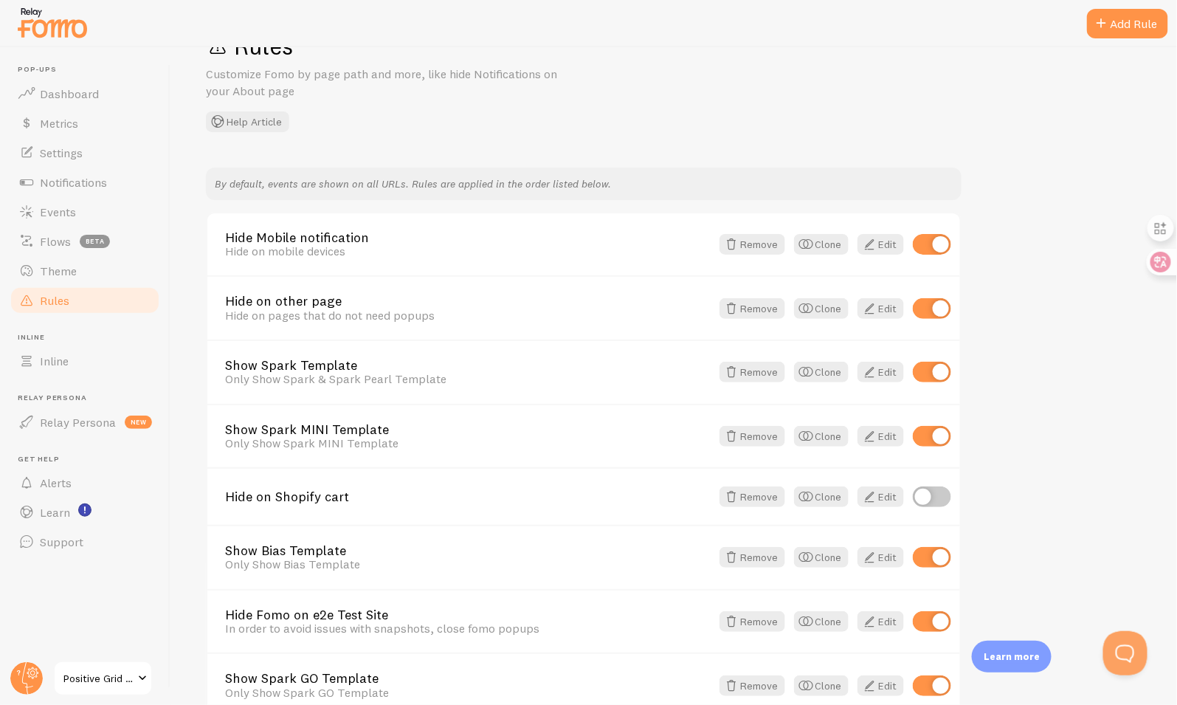
scroll to position [61, 0]
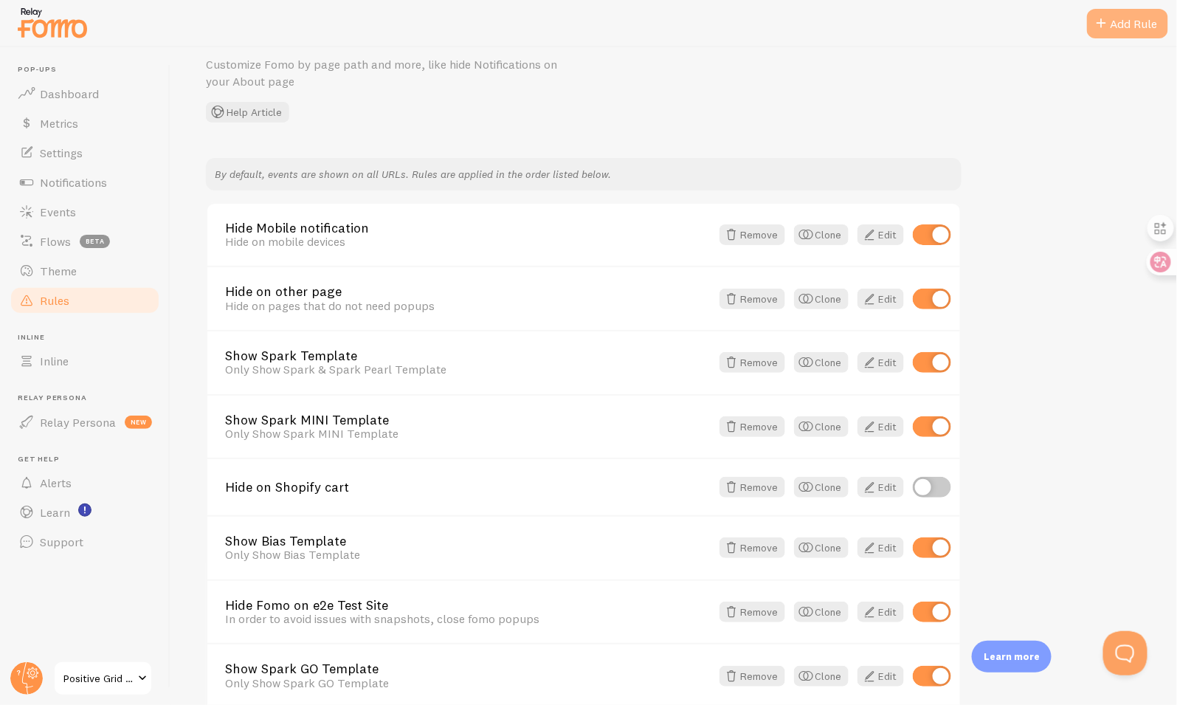
click at [1114, 30] on div "Add Rule" at bounding box center [1127, 24] width 81 height 30
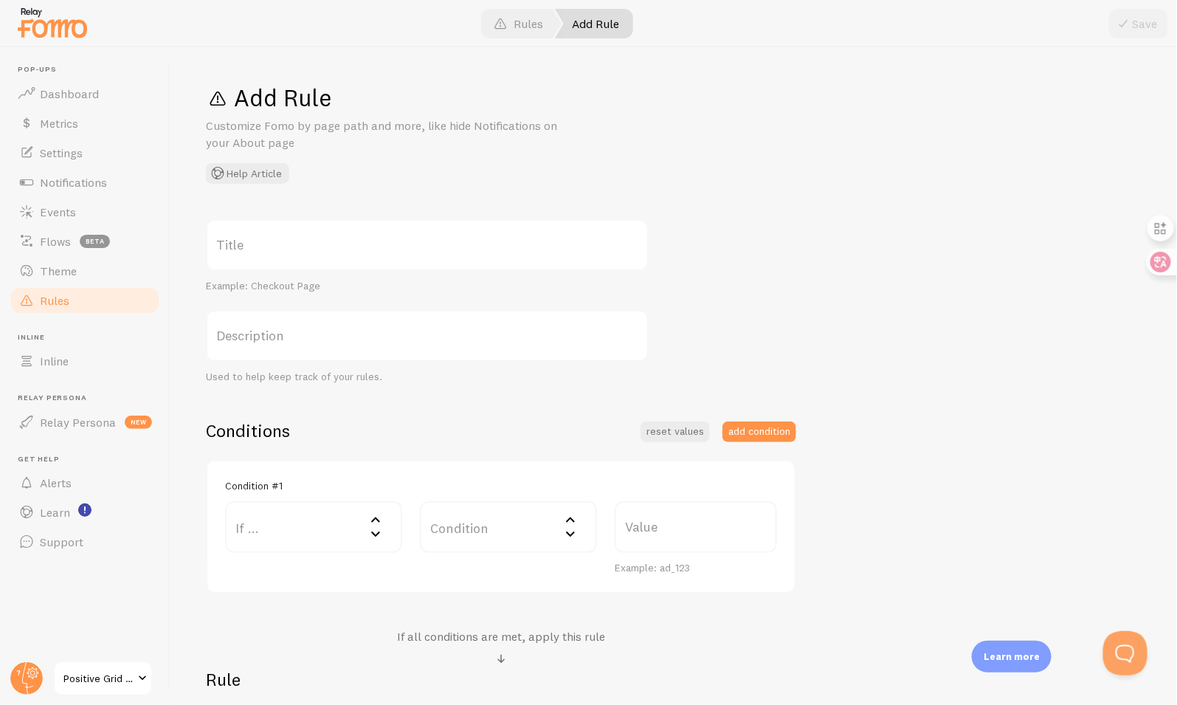
click at [361, 240] on label "Title" at bounding box center [427, 245] width 443 height 52
click at [361, 240] on input "Title" at bounding box center [427, 245] width 443 height 52
paste input "Hide BIAS X FOMO"
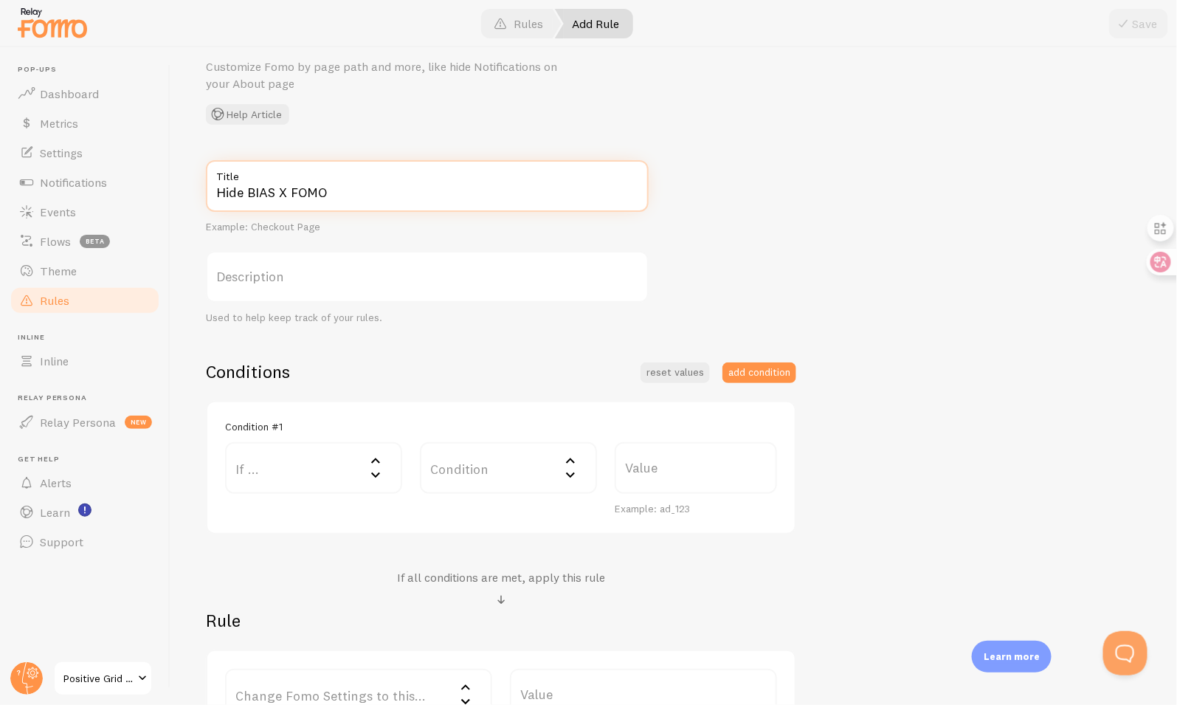
scroll to position [221, 0]
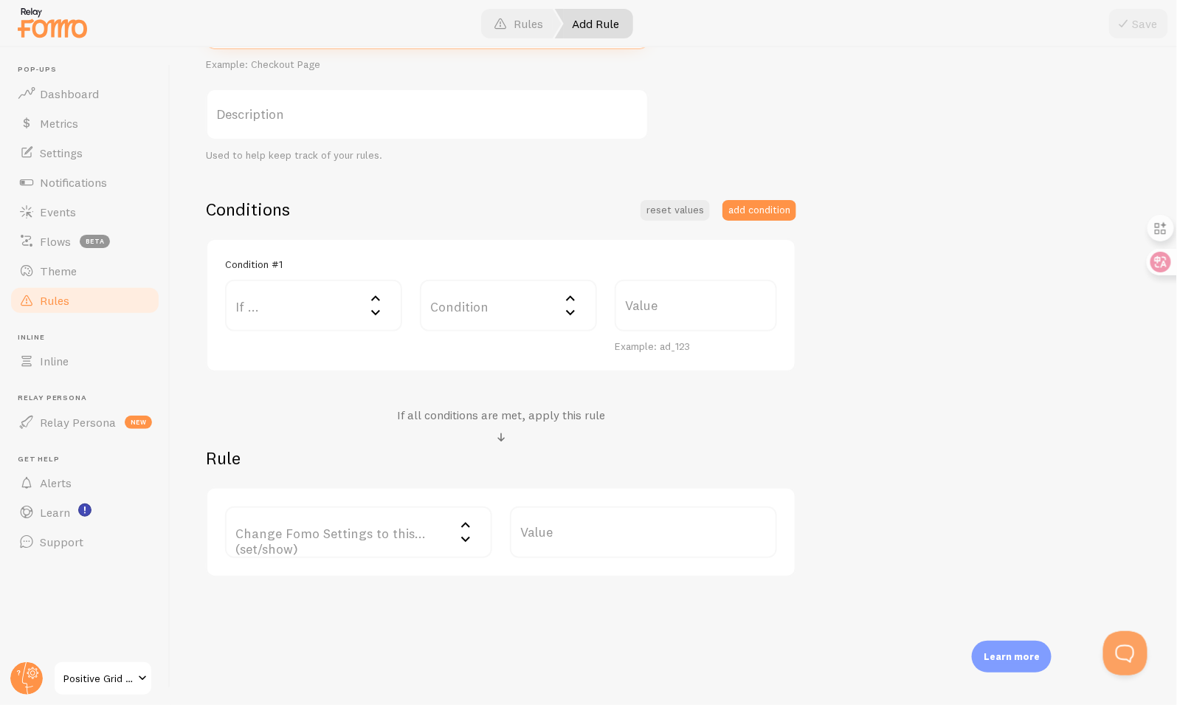
type input "Hide BIAS X FOMO"
click at [314, 307] on label "If ..." at bounding box center [313, 306] width 177 height 52
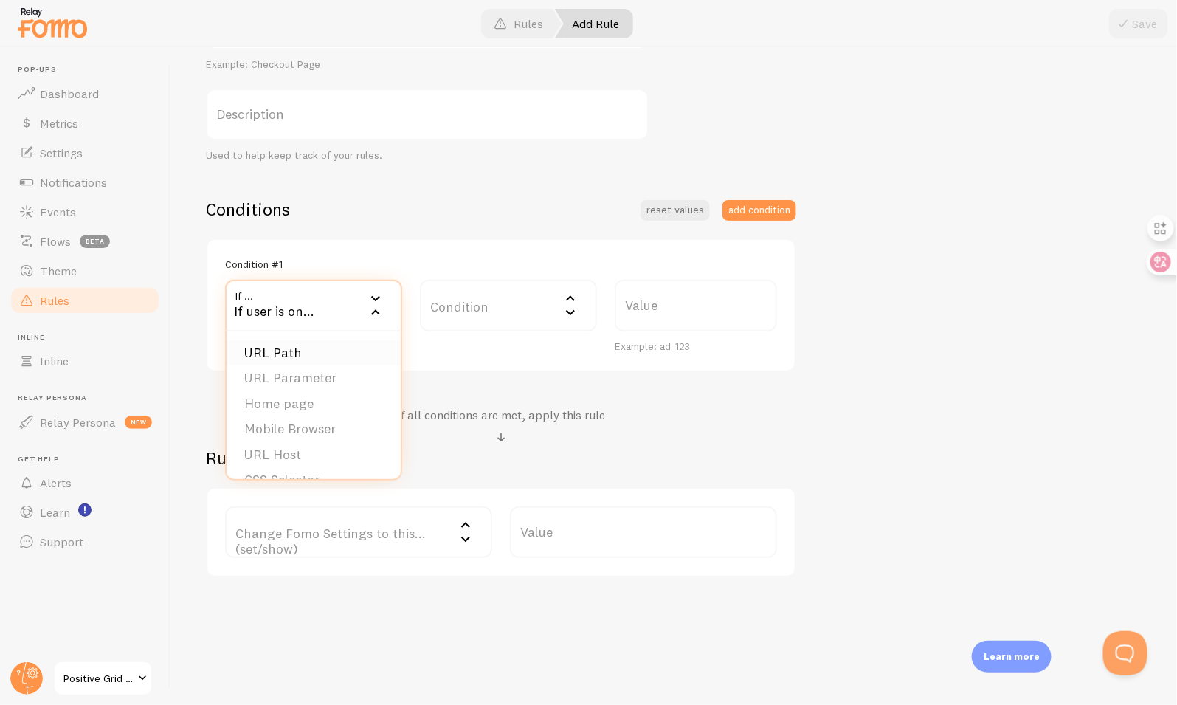
click at [320, 345] on li "URL Path" at bounding box center [314, 353] width 174 height 26
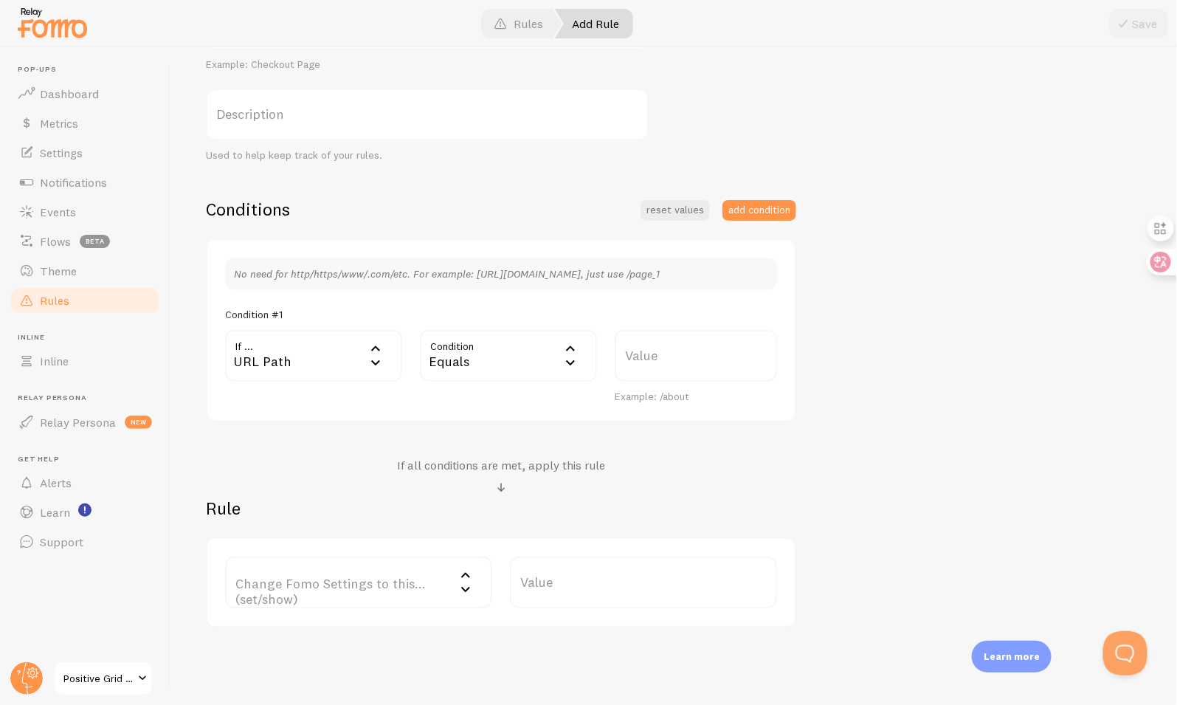
click at [636, 359] on label "Value" at bounding box center [696, 356] width 162 height 52
click at [636, 359] on input "Value" at bounding box center [696, 356] width 162 height 52
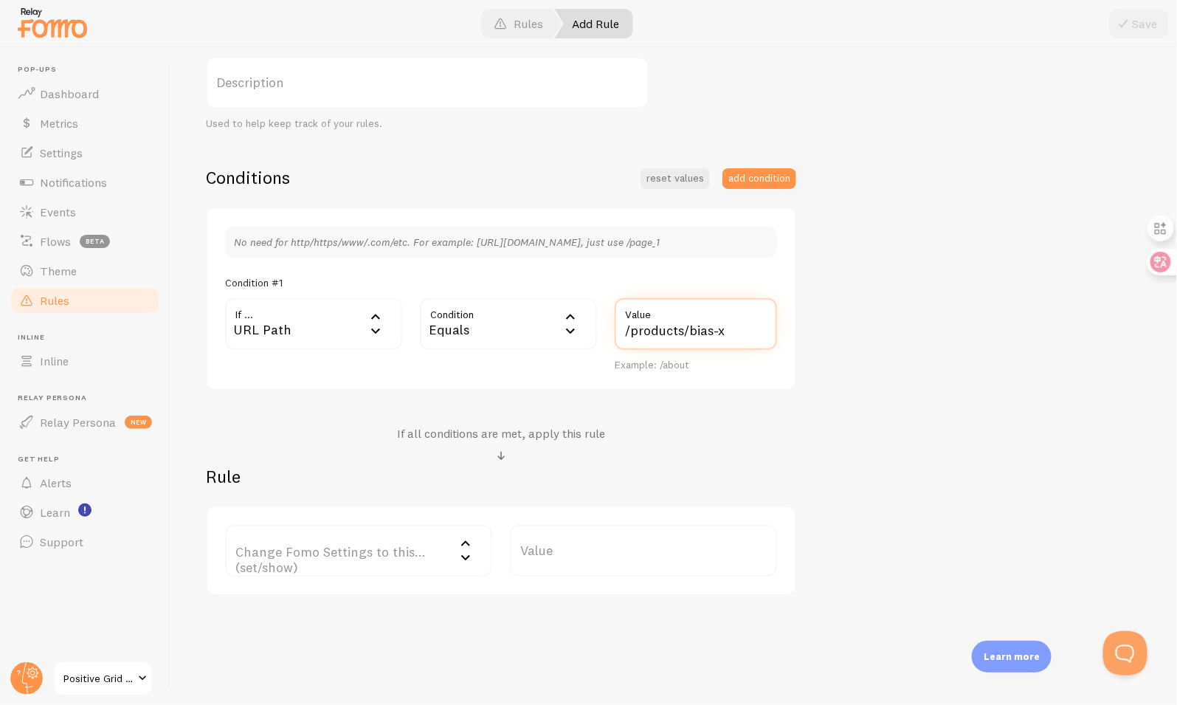
scroll to position [272, 0]
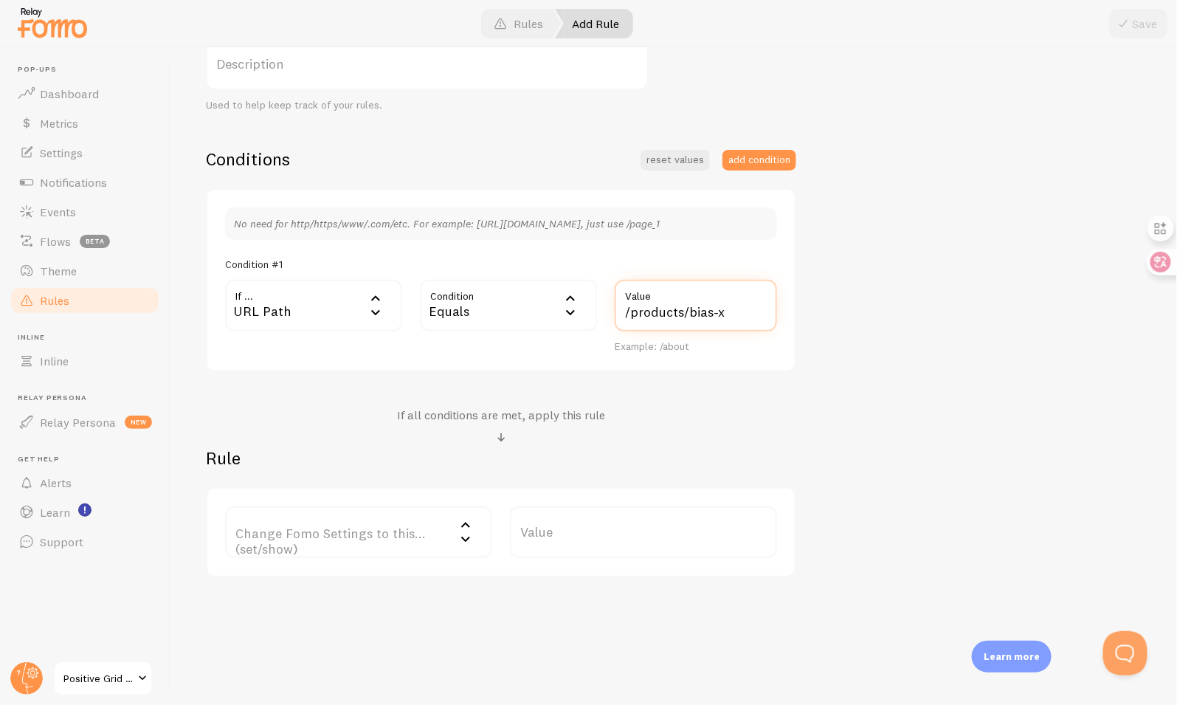
type input "/products/bias-x"
click at [399, 523] on label "Change Fomo Settings to this... (set/show)" at bounding box center [358, 532] width 267 height 52
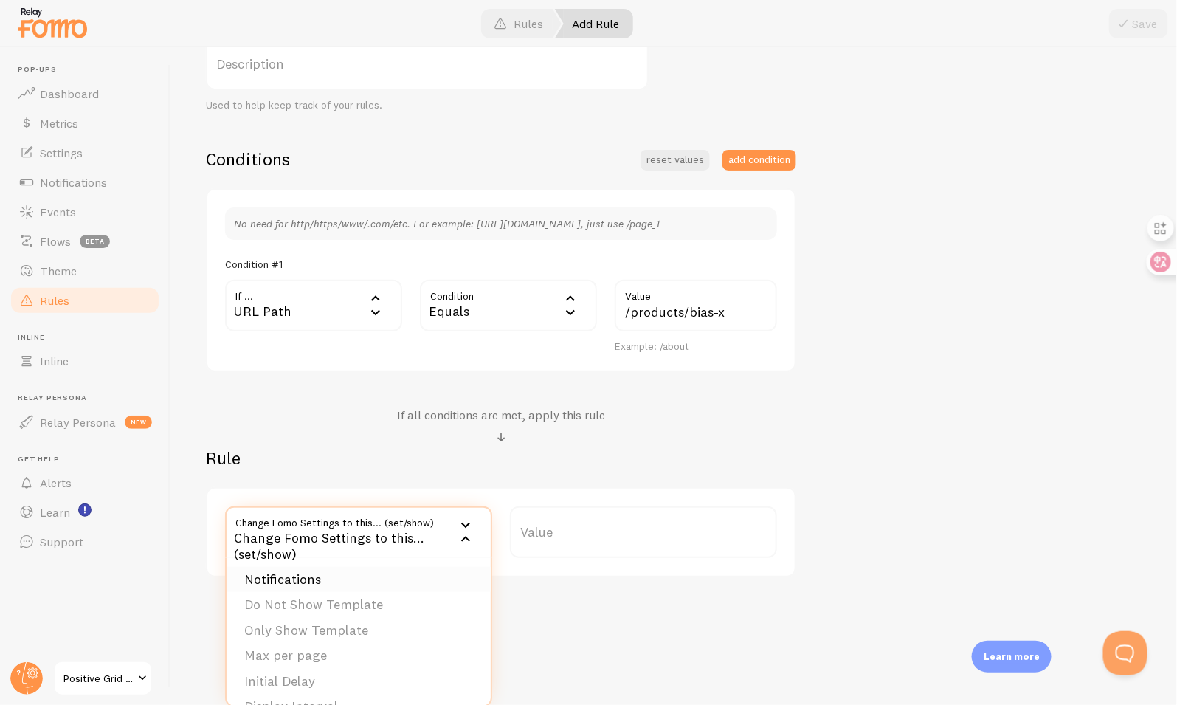
click at [402, 586] on li "Notifications" at bounding box center [359, 580] width 264 height 26
click at [597, 530] on label "Options" at bounding box center [643, 532] width 267 height 52
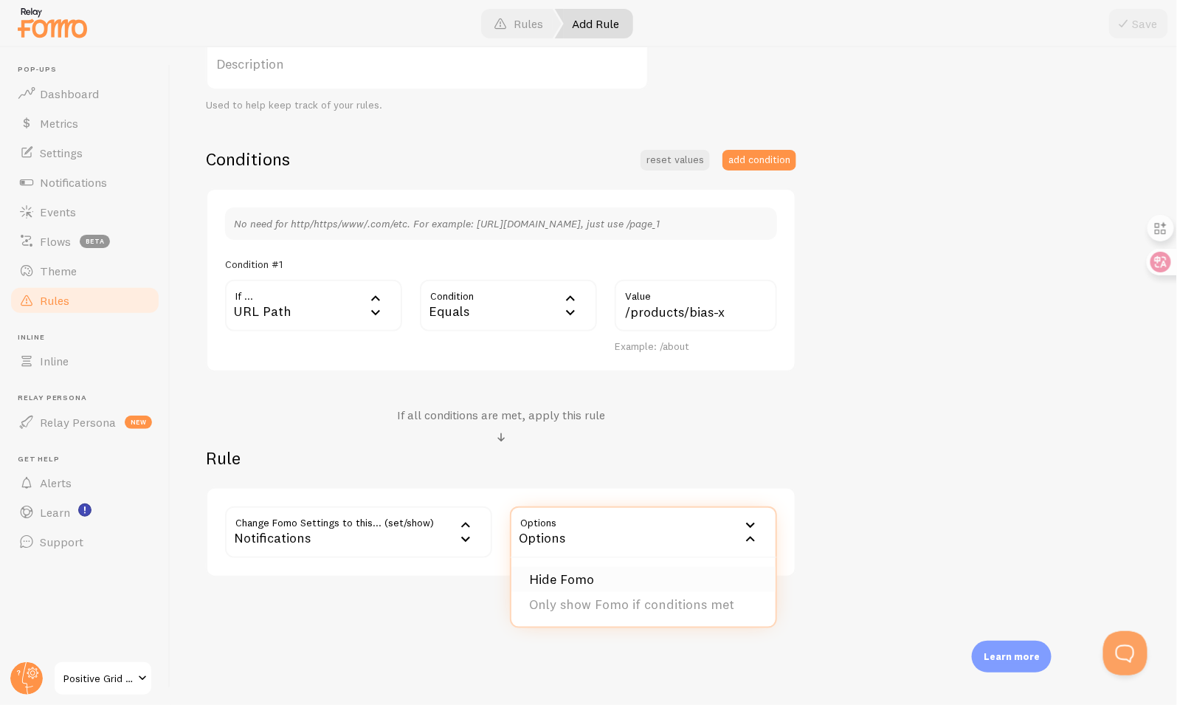
click at [596, 576] on li "Hide Fomo" at bounding box center [643, 580] width 264 height 26
click at [1128, 30] on span at bounding box center [1124, 24] width 18 height 18
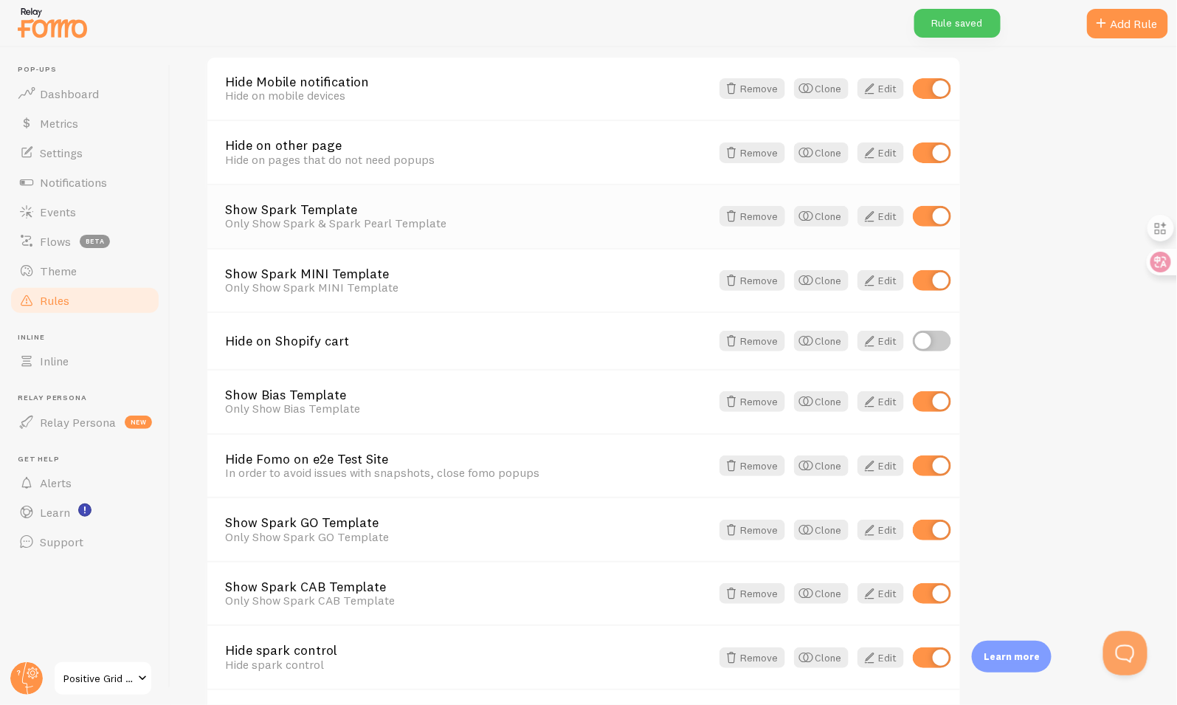
scroll to position [572, 0]
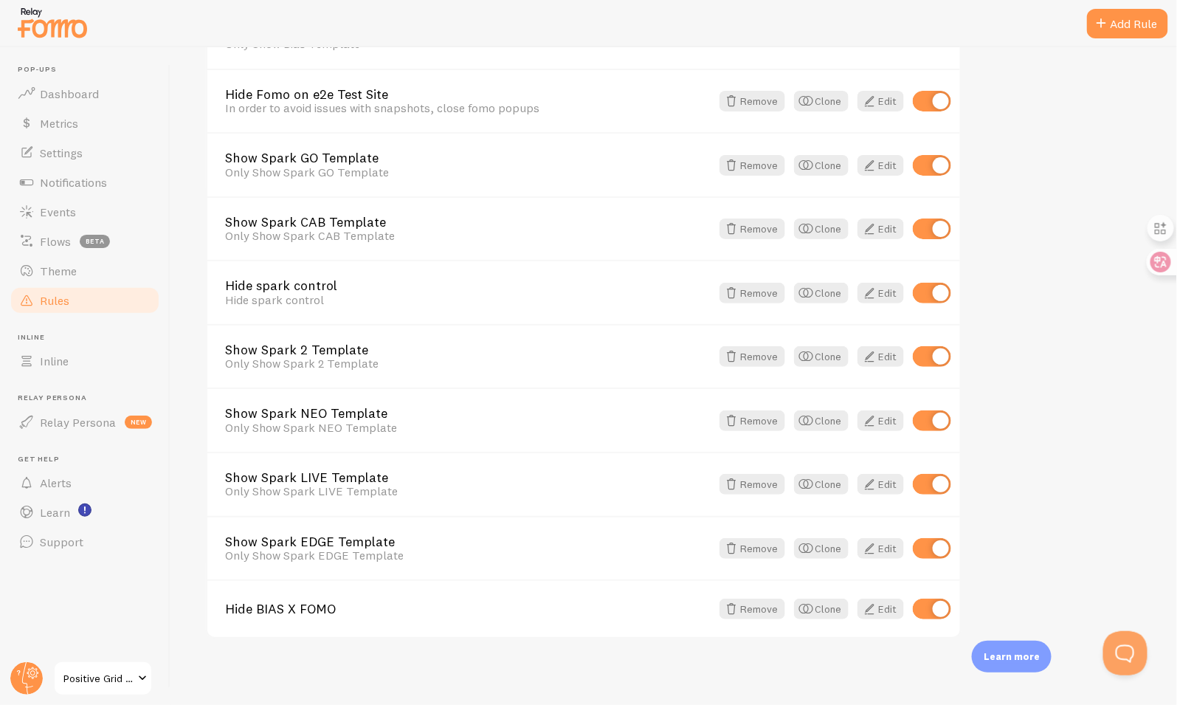
click at [122, 669] on link "Positive Grid UK Shopify" at bounding box center [103, 677] width 100 height 35
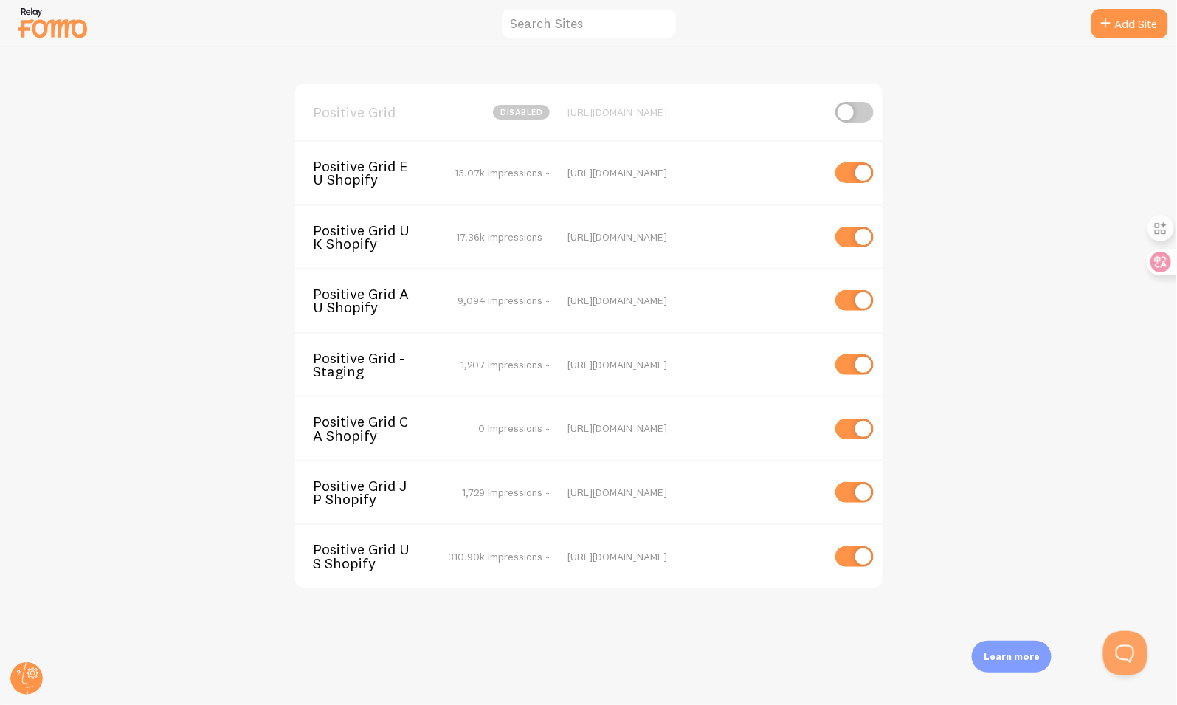
click at [390, 176] on span "Positive Grid EU Shopify" at bounding box center [372, 172] width 119 height 27
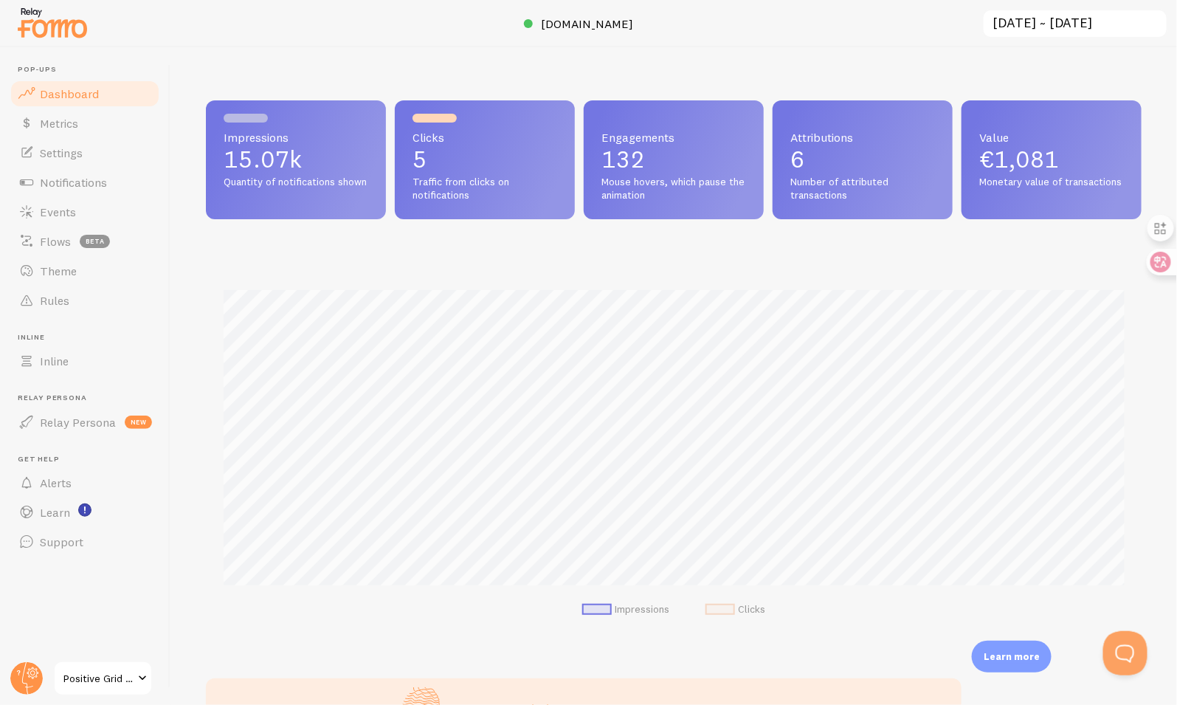
scroll to position [387, 936]
click at [89, 303] on link "Rules" at bounding box center [85, 301] width 152 height 30
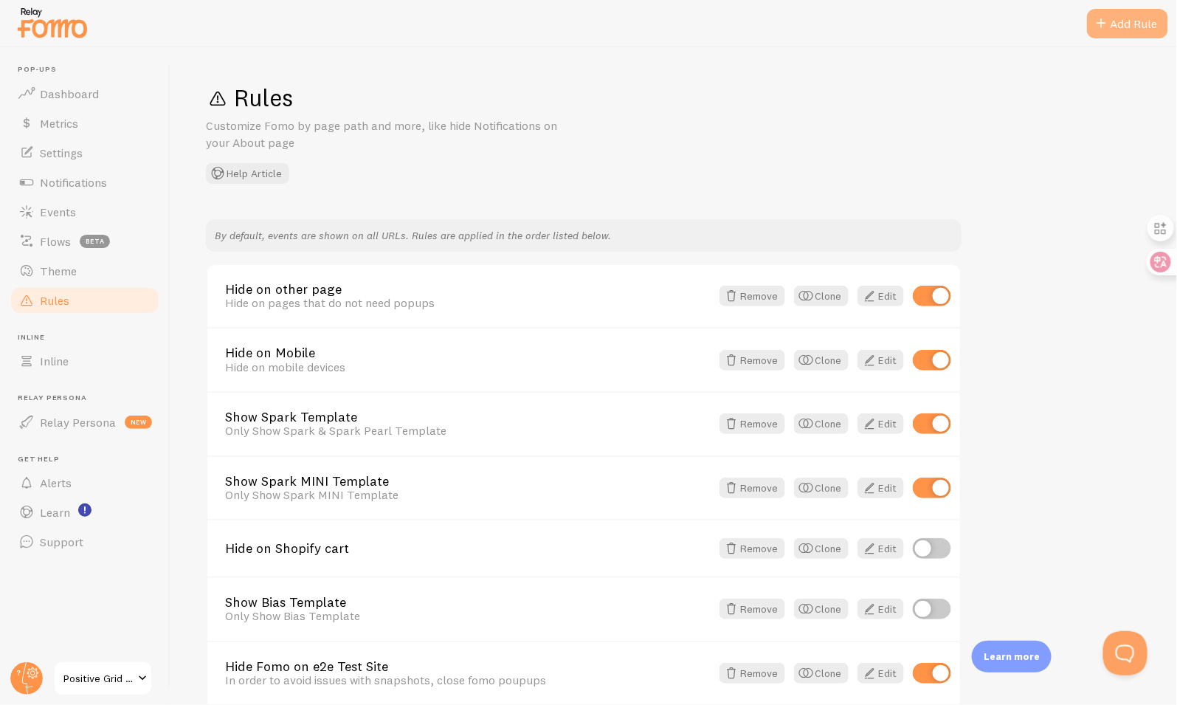
click at [1117, 27] on div "Add Rule" at bounding box center [1127, 24] width 81 height 30
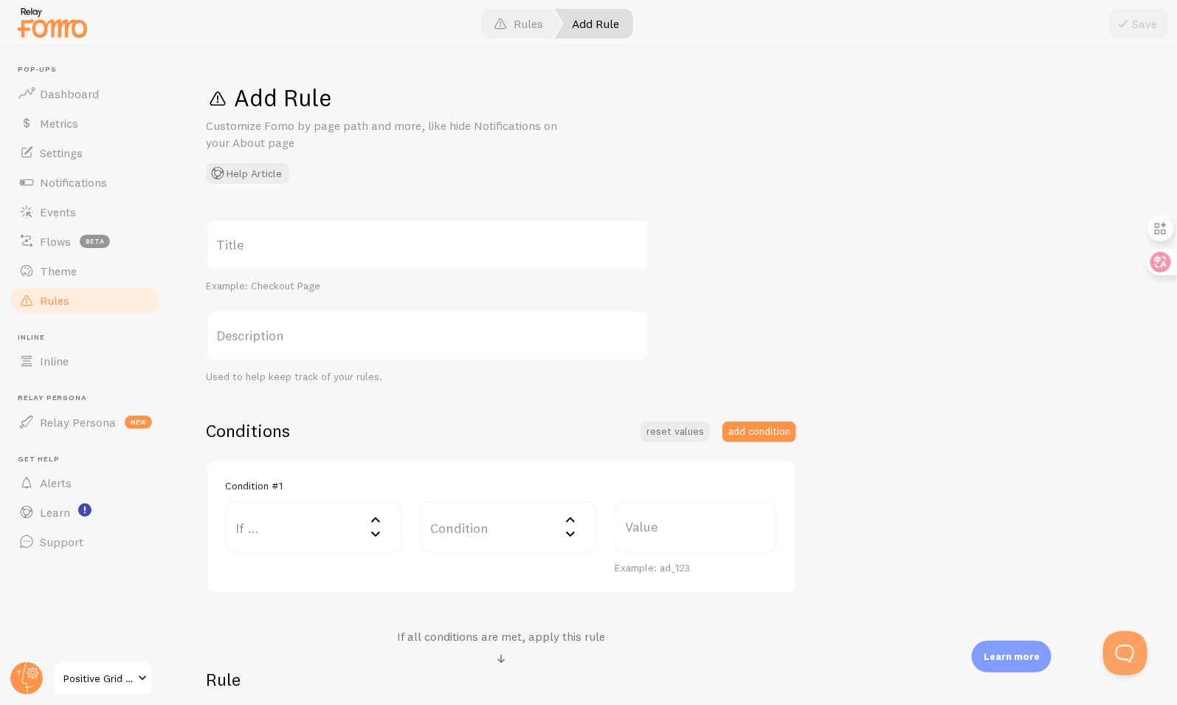
click at [396, 245] on label "Title" at bounding box center [427, 245] width 443 height 52
click at [396, 245] on input "Title" at bounding box center [427, 245] width 443 height 52
paste input "Hide BIAS X FOMO"
type input "Hide BIAS X FOMO"
click at [299, 522] on label "If ..." at bounding box center [313, 527] width 177 height 52
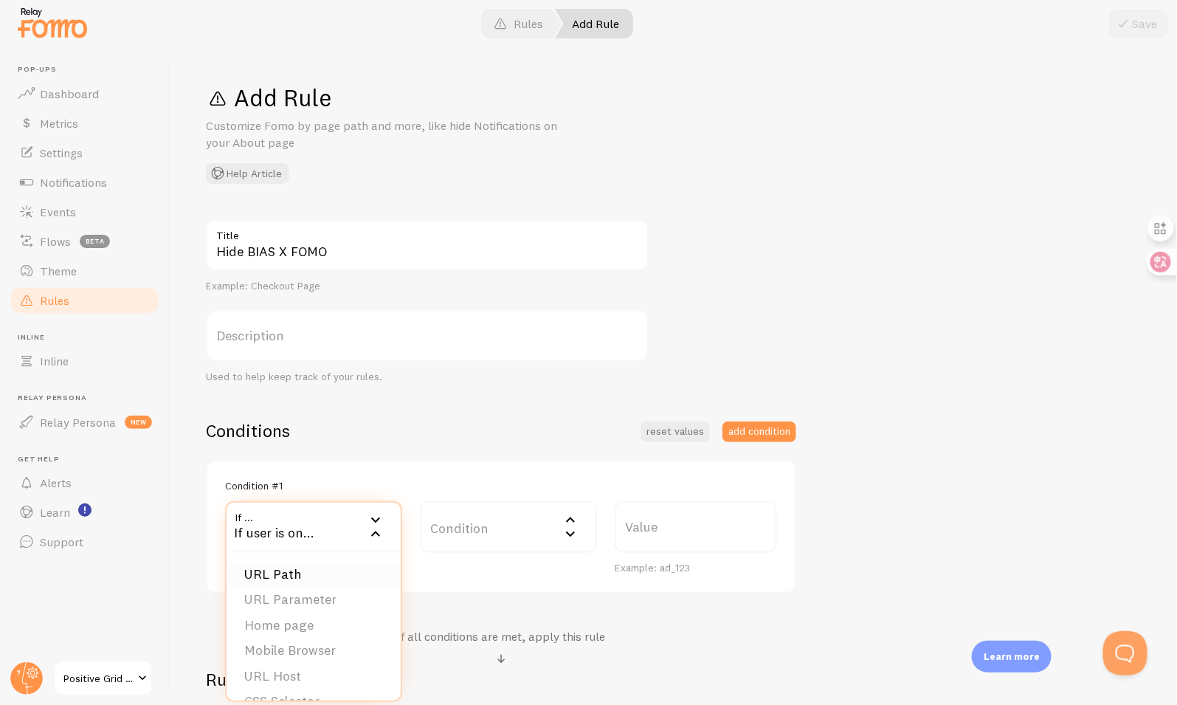
click at [319, 570] on li "URL Path" at bounding box center [314, 575] width 174 height 26
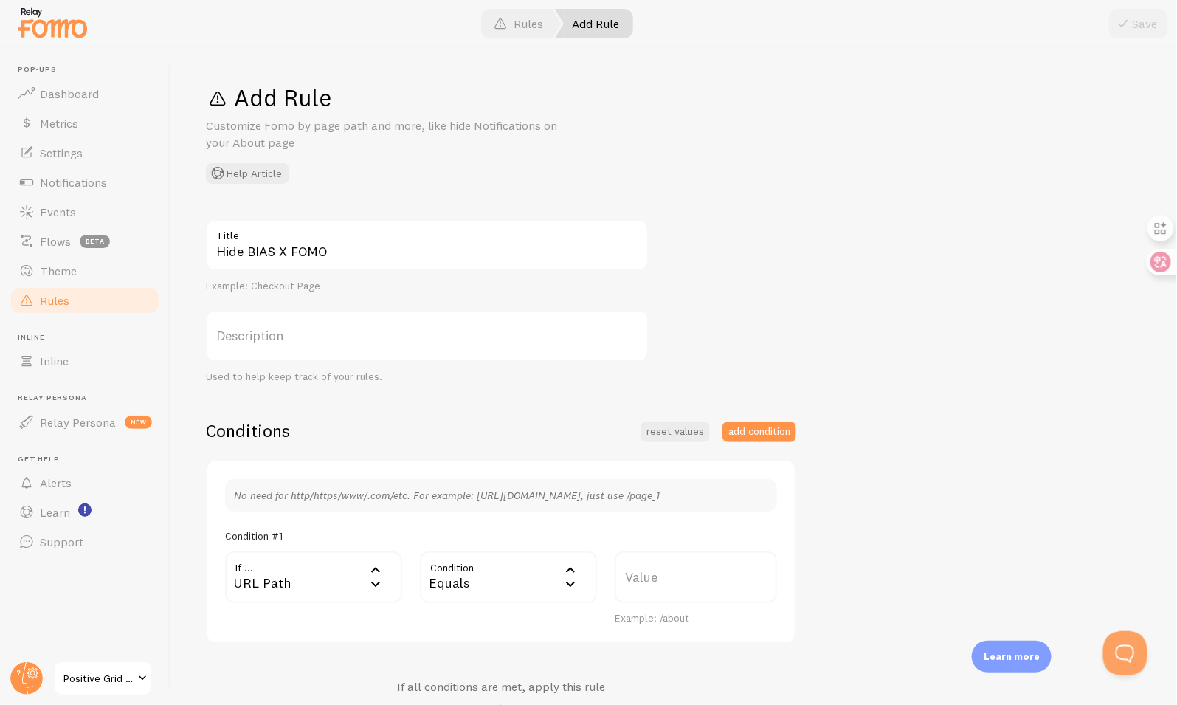
click at [681, 576] on label "Value" at bounding box center [696, 577] width 162 height 52
click at [681, 576] on input "Value" at bounding box center [696, 577] width 162 height 52
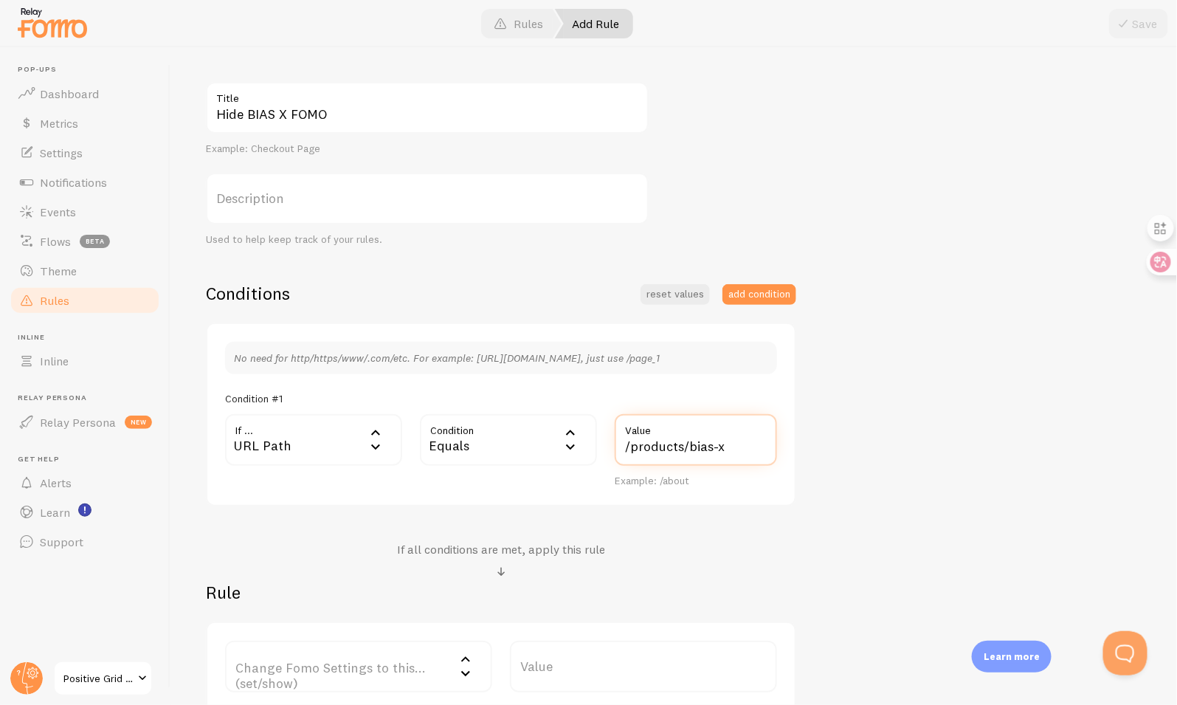
scroll to position [272, 0]
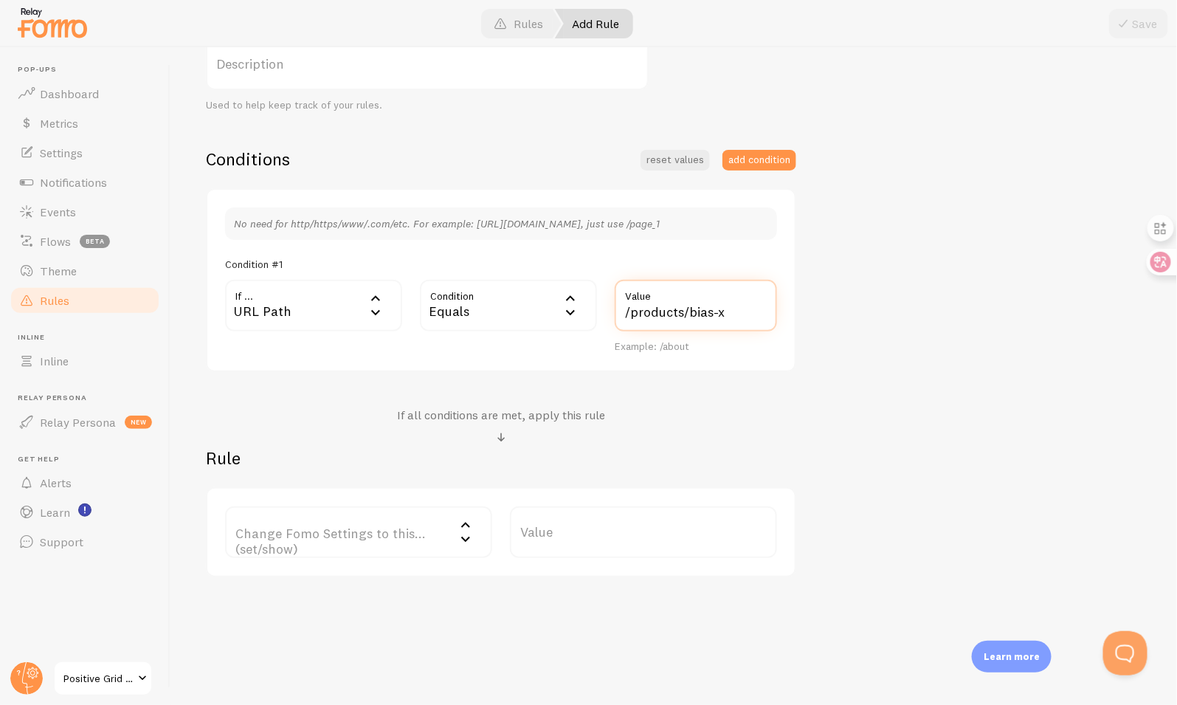
type input "/products/bias-x"
click at [385, 537] on label "Change Fomo Settings to this... (set/show)" at bounding box center [358, 532] width 267 height 52
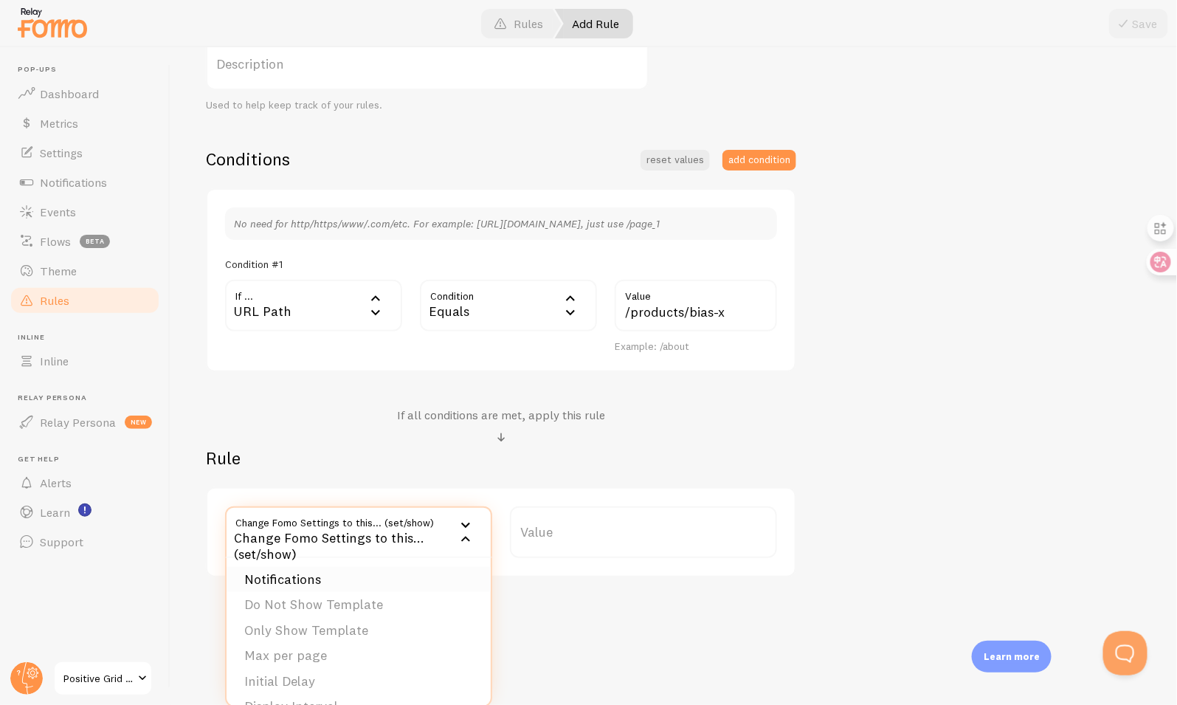
click at [377, 567] on li "Notifications" at bounding box center [359, 580] width 264 height 26
click at [612, 528] on label "Options" at bounding box center [643, 532] width 267 height 52
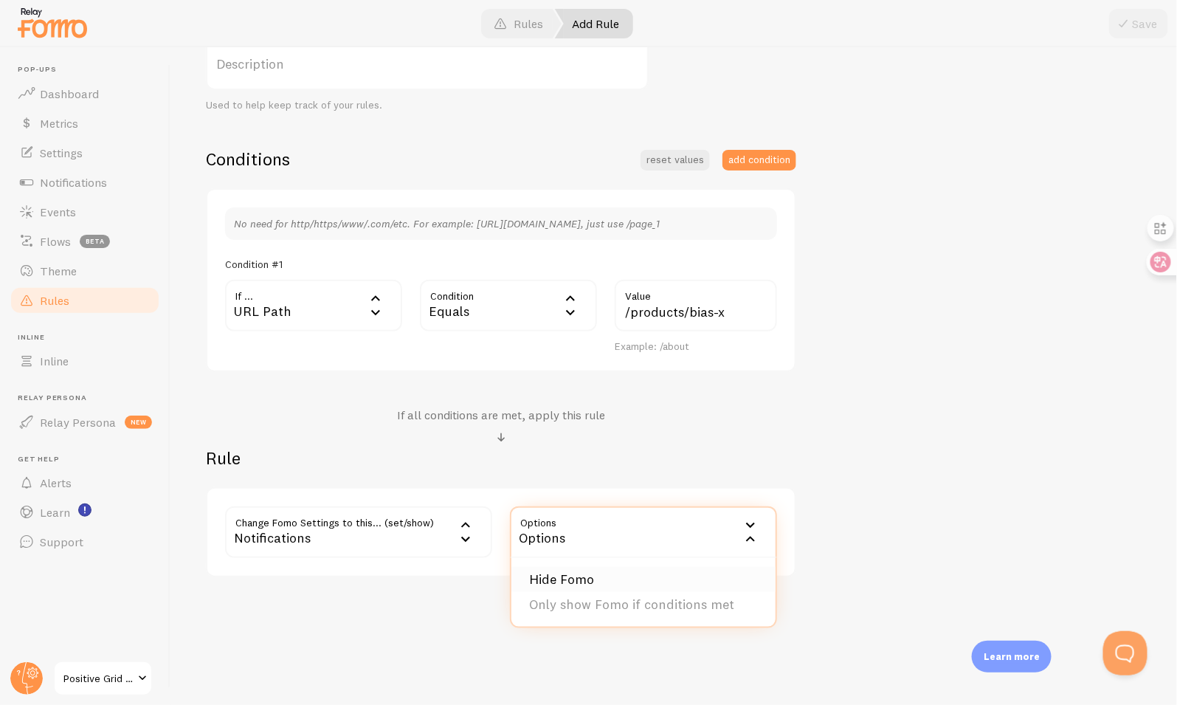
click at [614, 574] on li "Hide Fomo" at bounding box center [643, 580] width 264 height 26
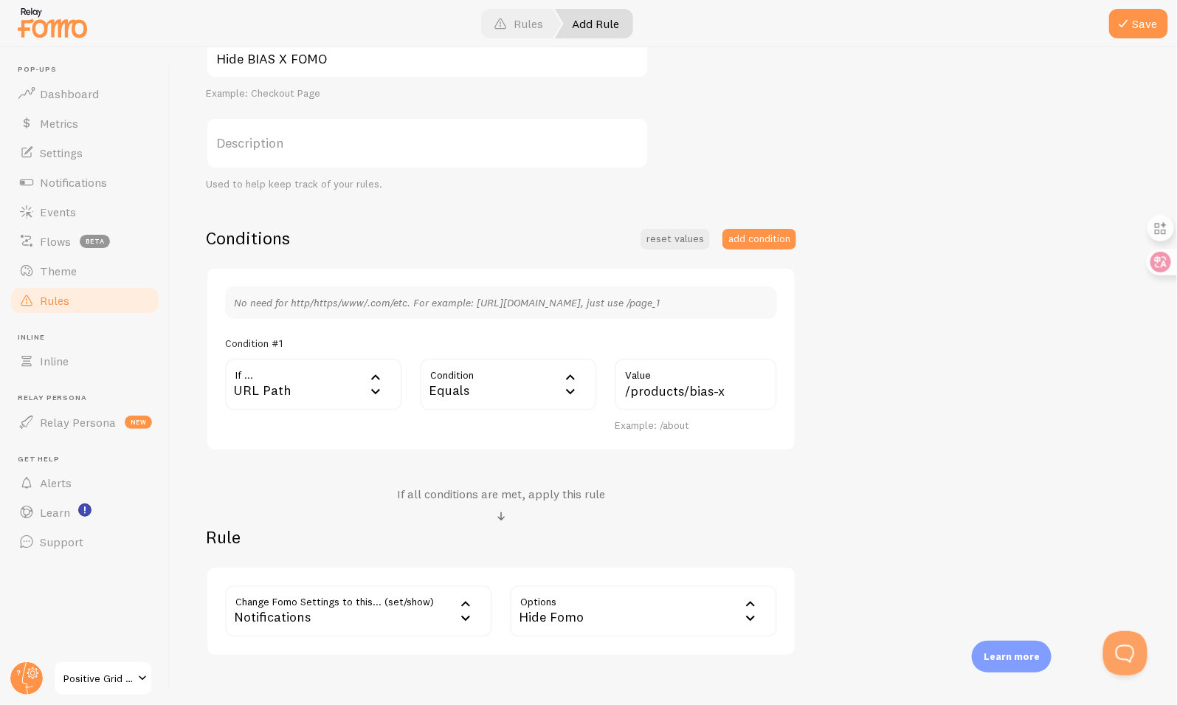
scroll to position [0, 0]
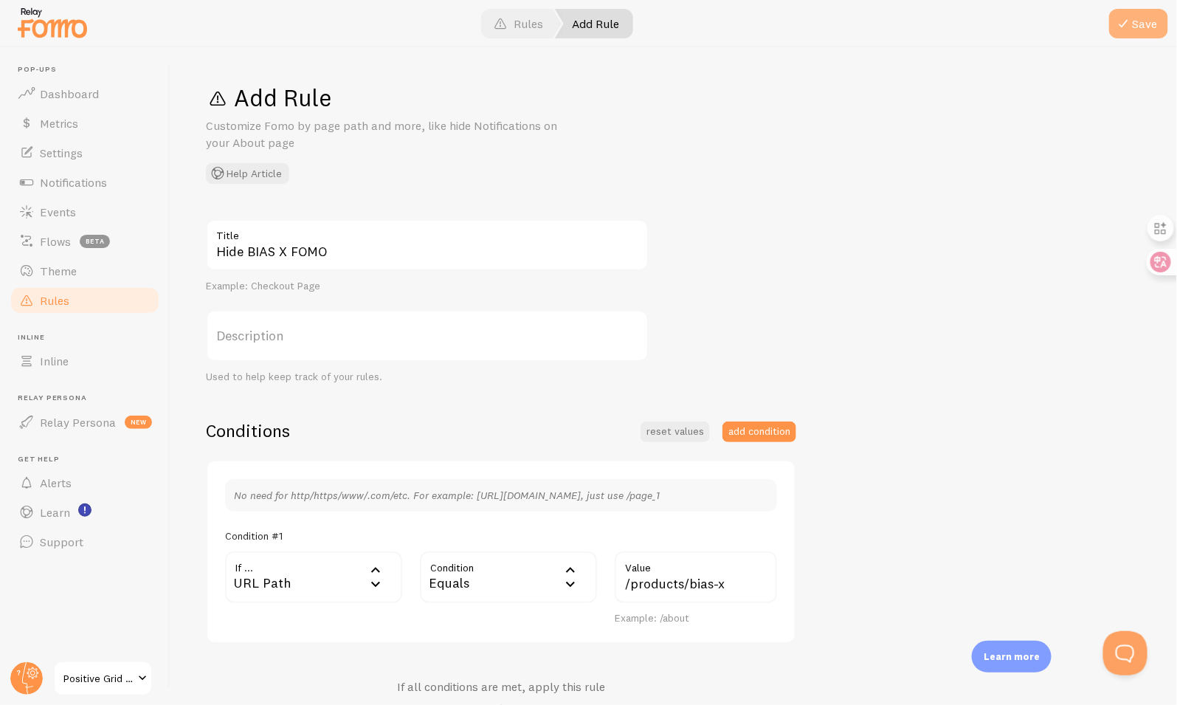
click at [1145, 28] on button "Save" at bounding box center [1138, 24] width 59 height 30
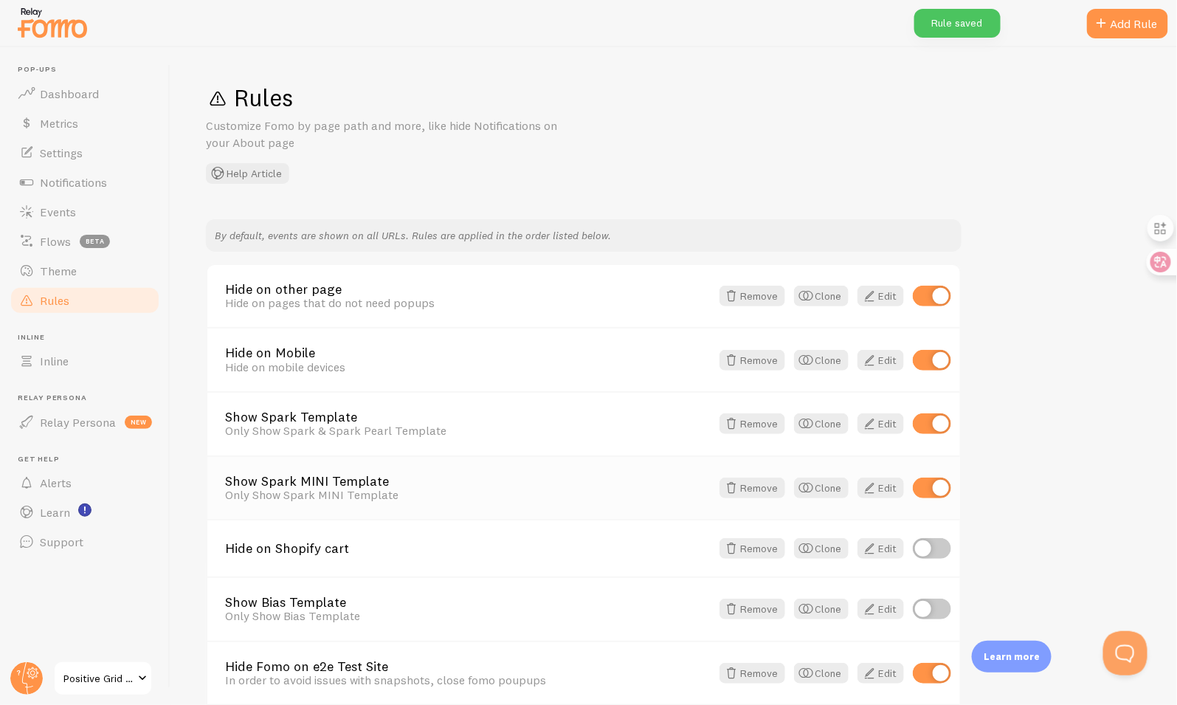
scroll to position [572, 0]
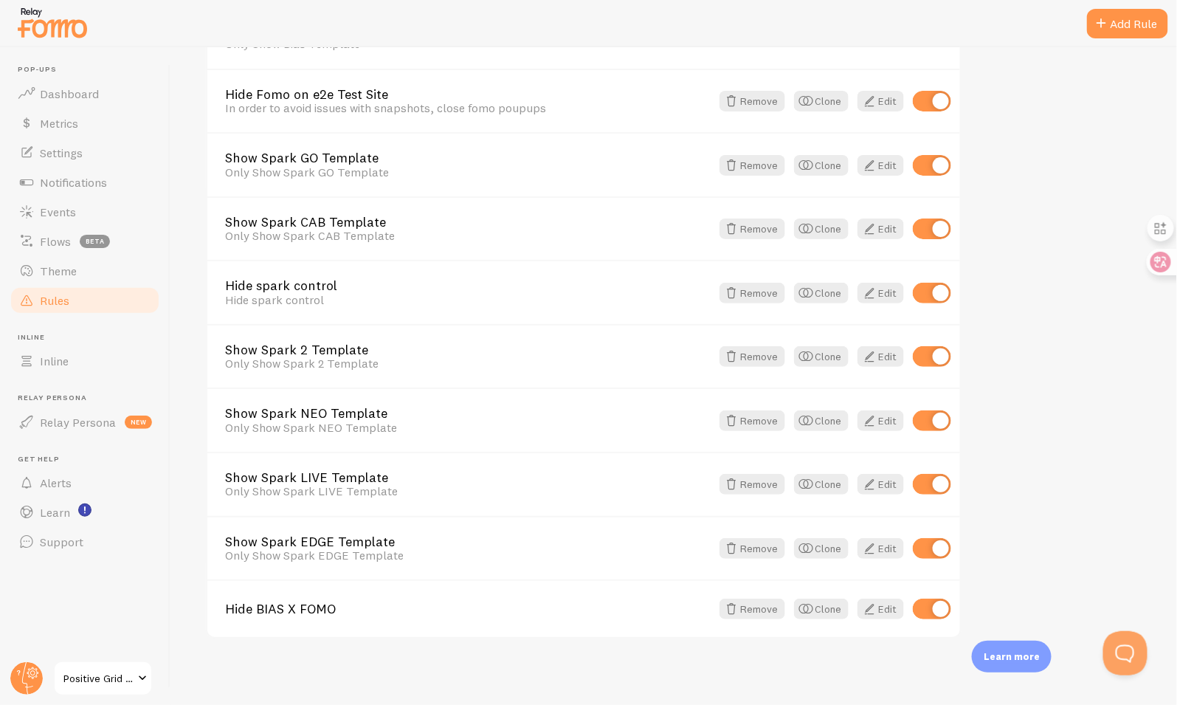
click at [104, 666] on link "Positive Grid EU Shopify" at bounding box center [103, 677] width 100 height 35
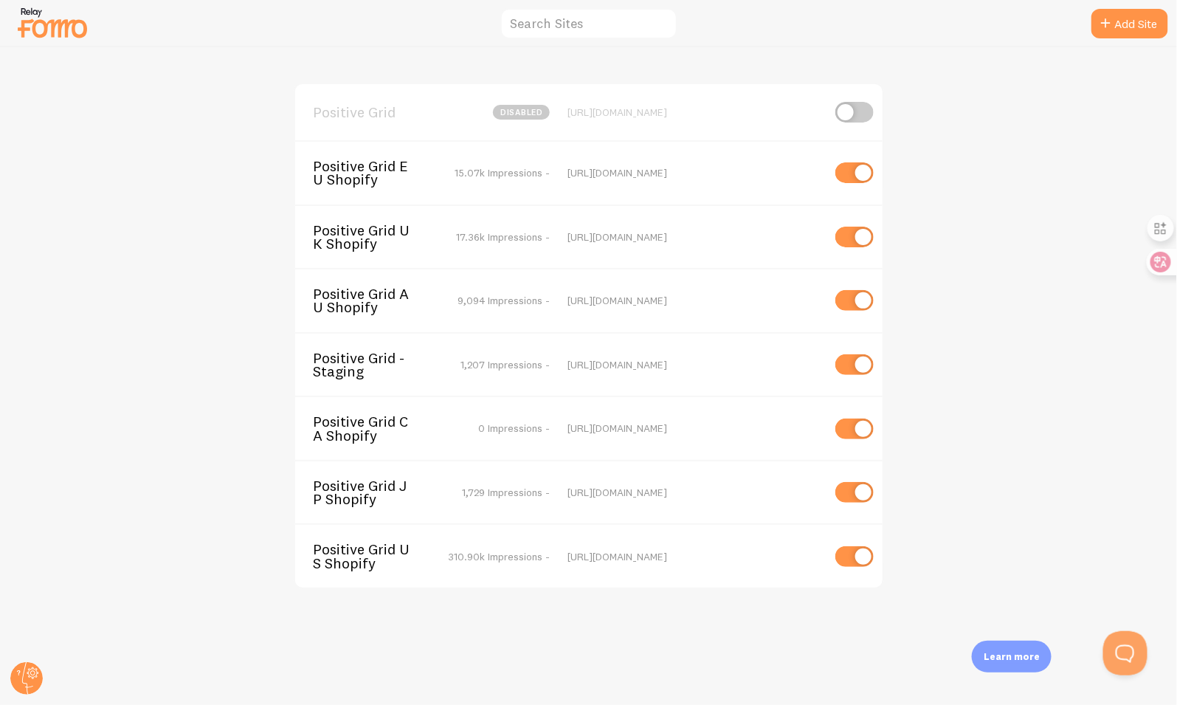
click at [389, 297] on span "Positive Grid AU Shopify" at bounding box center [372, 300] width 119 height 27
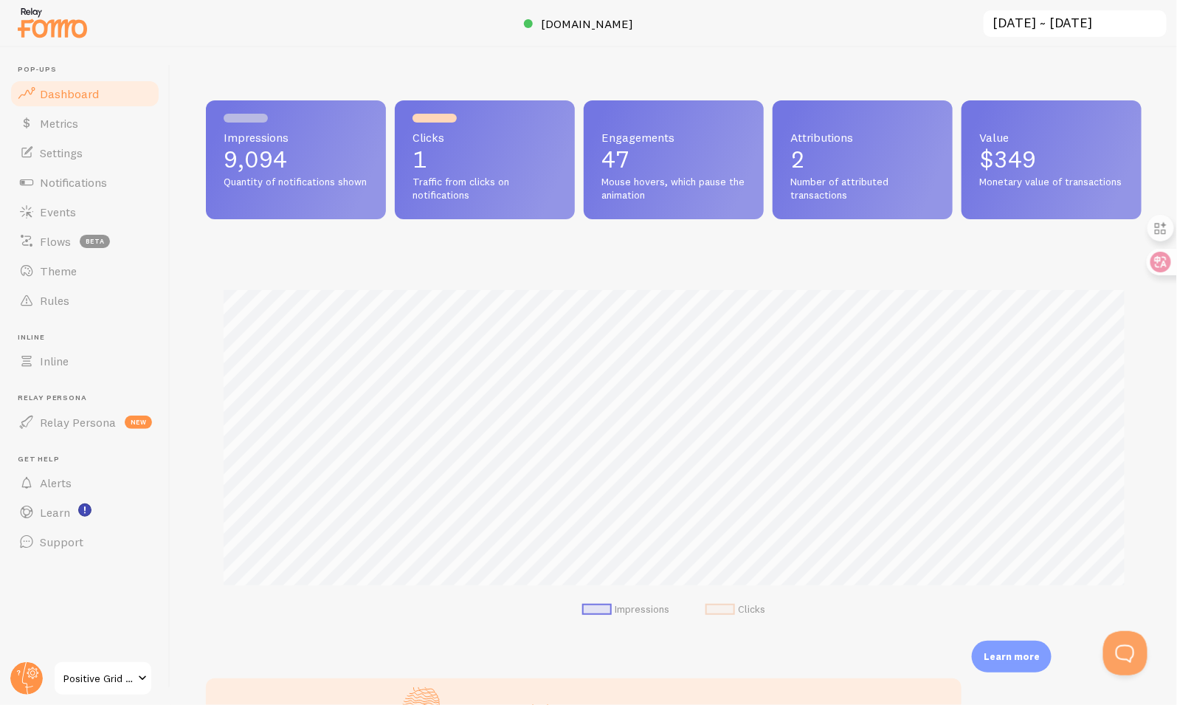
scroll to position [387, 936]
click at [80, 297] on link "Rules" at bounding box center [85, 301] width 152 height 30
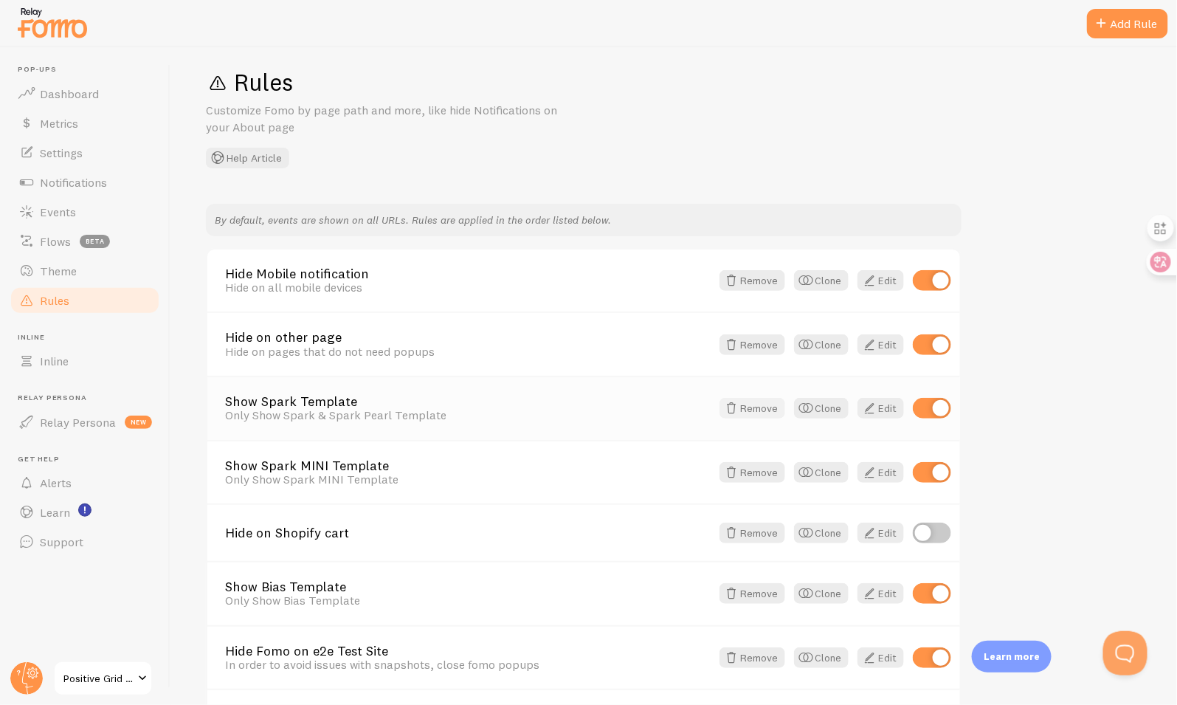
scroll to position [16, 0]
click at [1119, 31] on div "Add Rule" at bounding box center [1127, 24] width 81 height 30
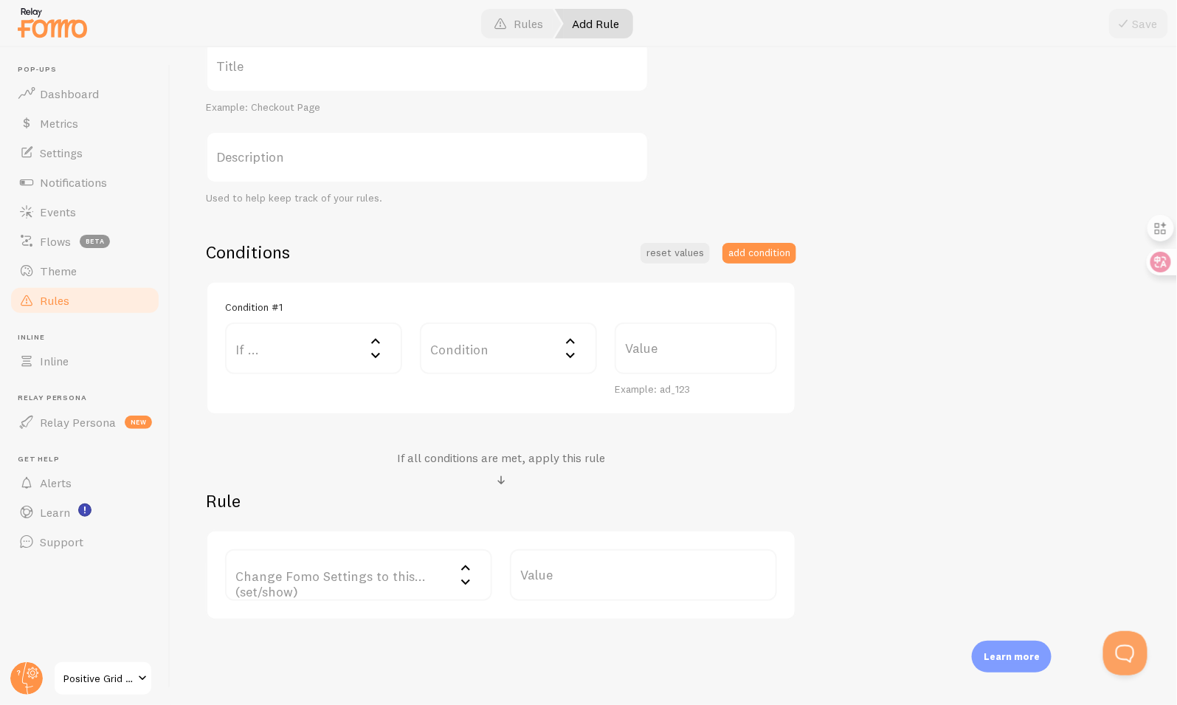
scroll to position [75, 0]
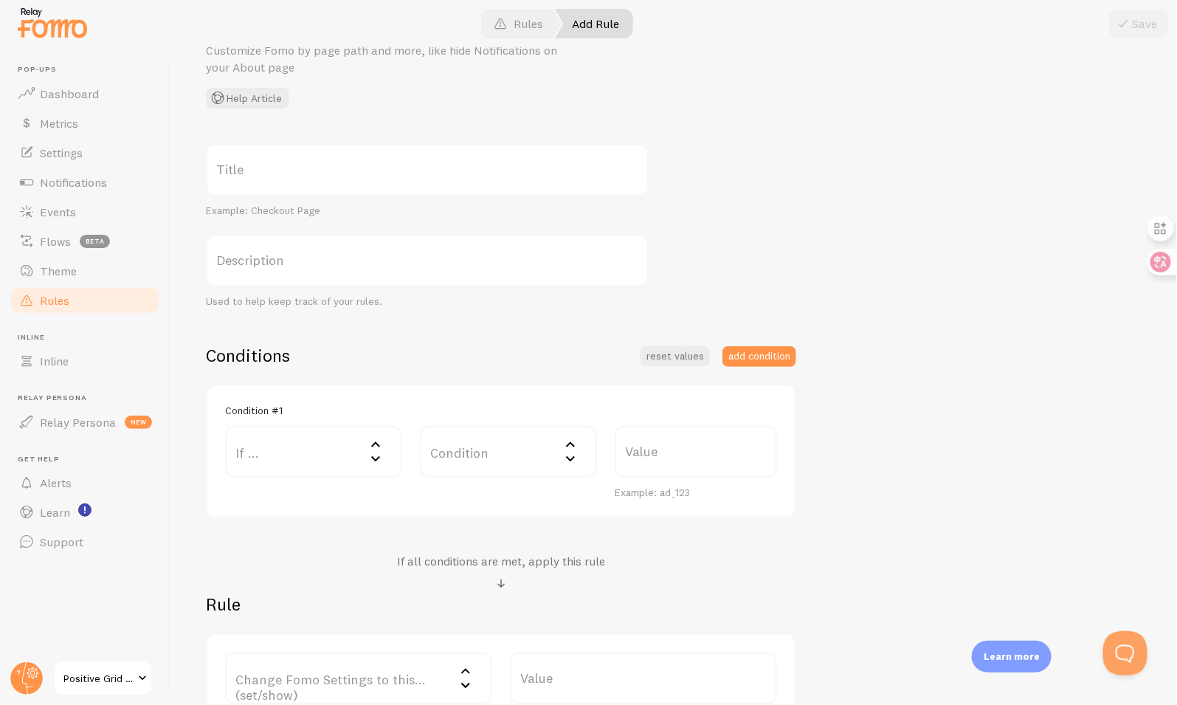
click at [378, 154] on label "Title" at bounding box center [427, 170] width 443 height 52
click at [378, 154] on input "Title" at bounding box center [427, 170] width 443 height 52
paste input "Hide BIAS X FOMO"
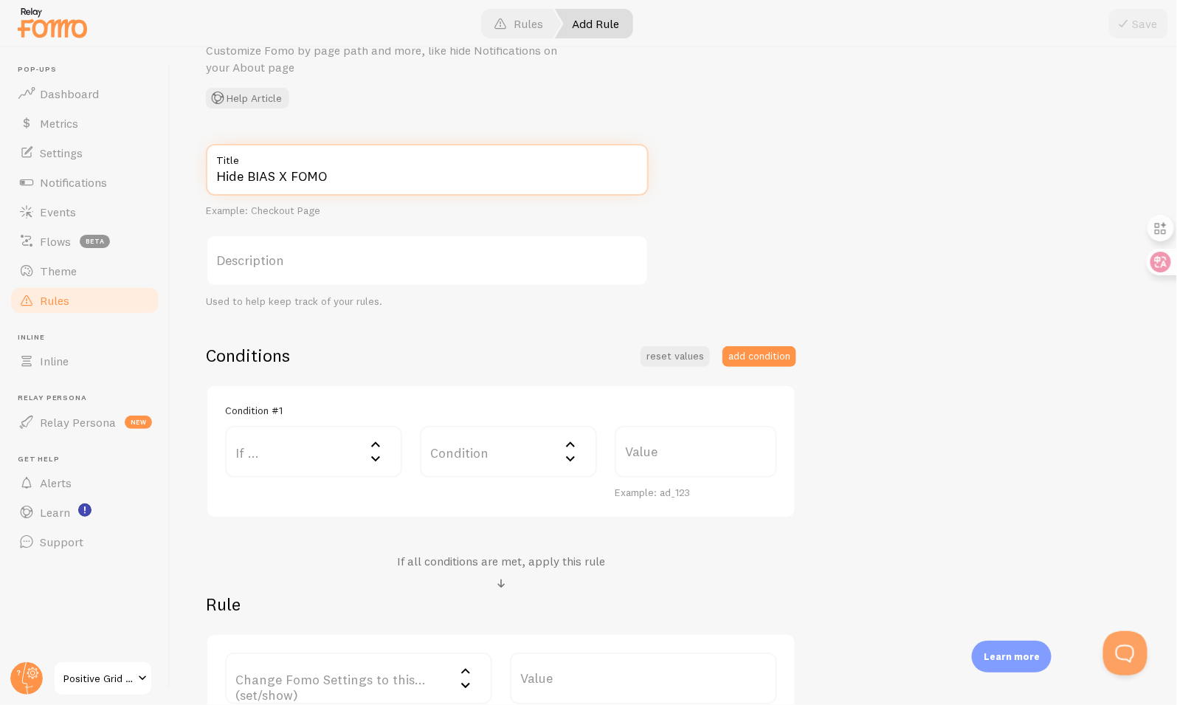
scroll to position [221, 0]
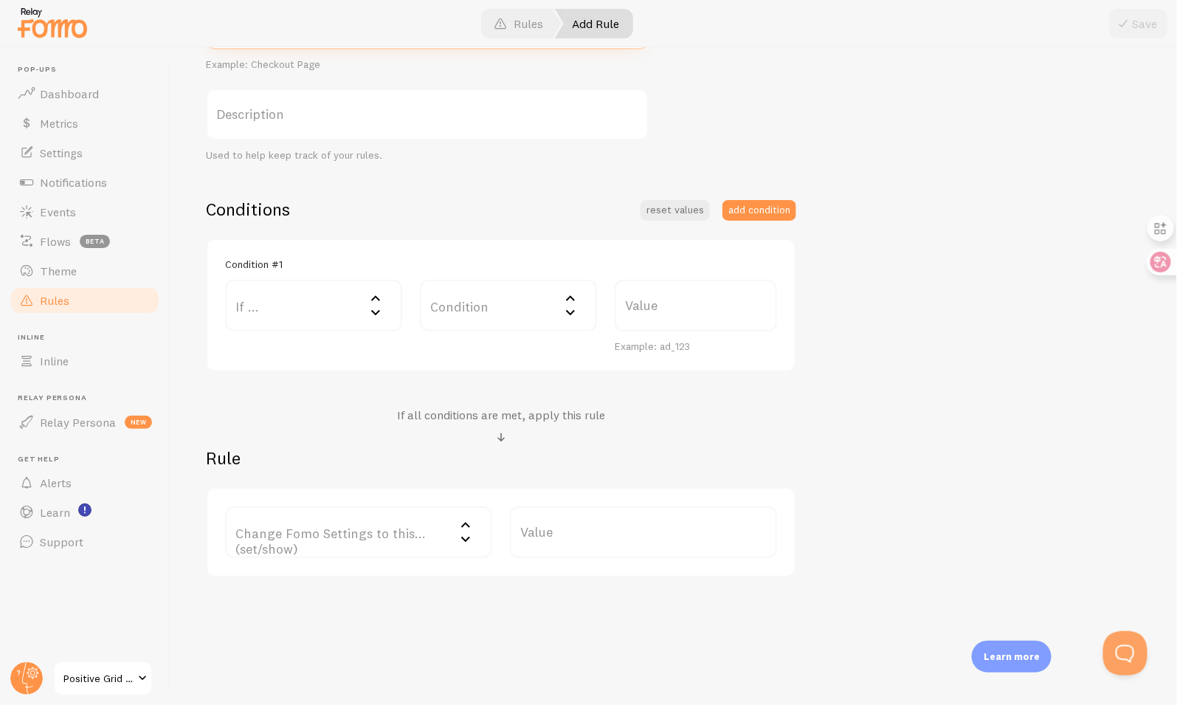
type input "Hide BIAS X FOMO"
click at [308, 319] on label "If ..." at bounding box center [313, 306] width 177 height 52
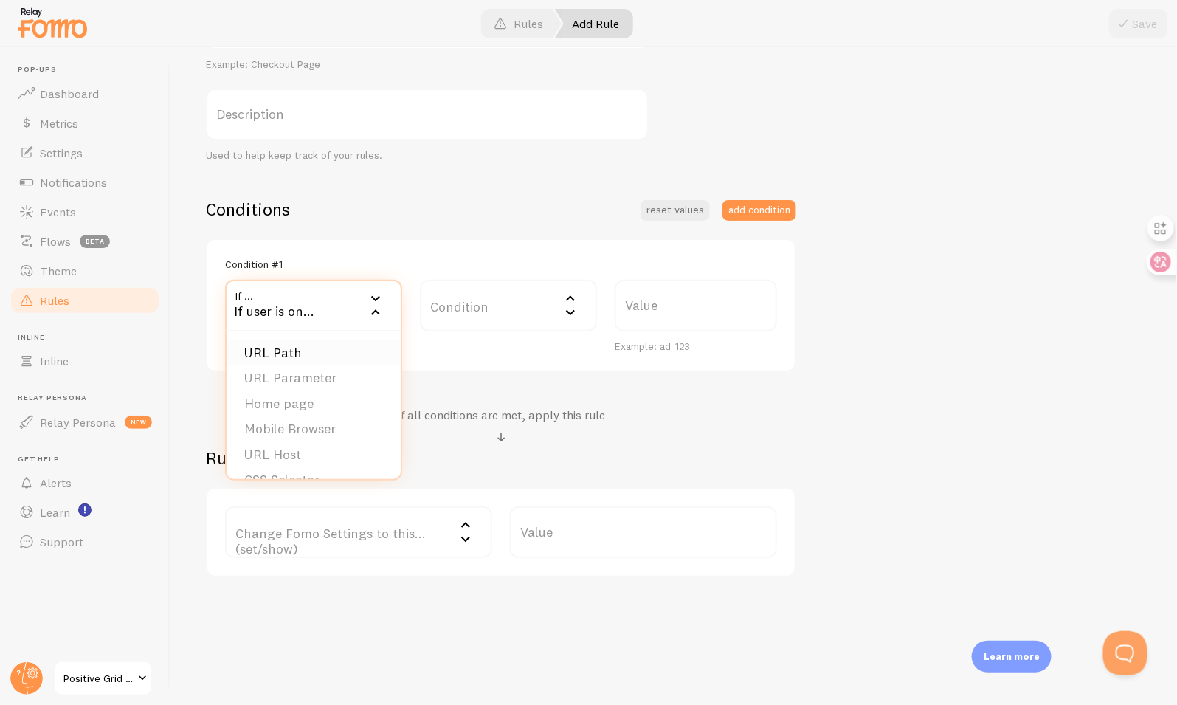
click at [317, 342] on li "URL Path" at bounding box center [314, 353] width 174 height 26
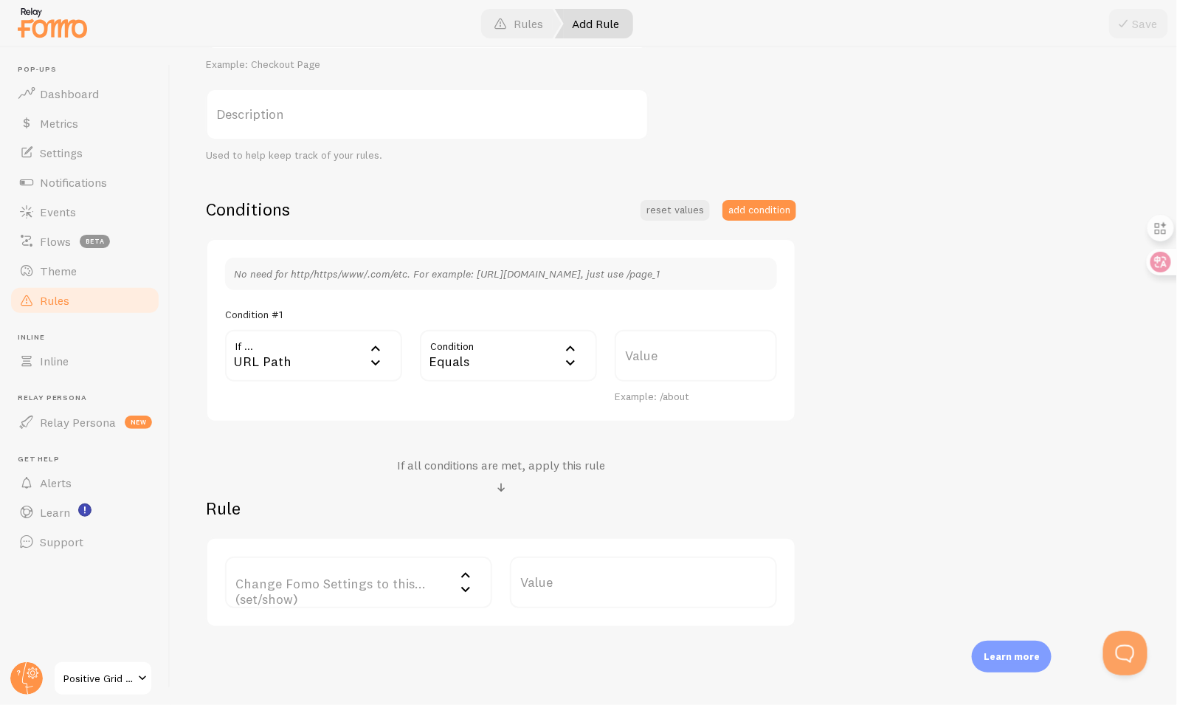
click at [621, 357] on label "Value" at bounding box center [696, 356] width 162 height 52
click at [621, 357] on input "Value" at bounding box center [696, 356] width 162 height 52
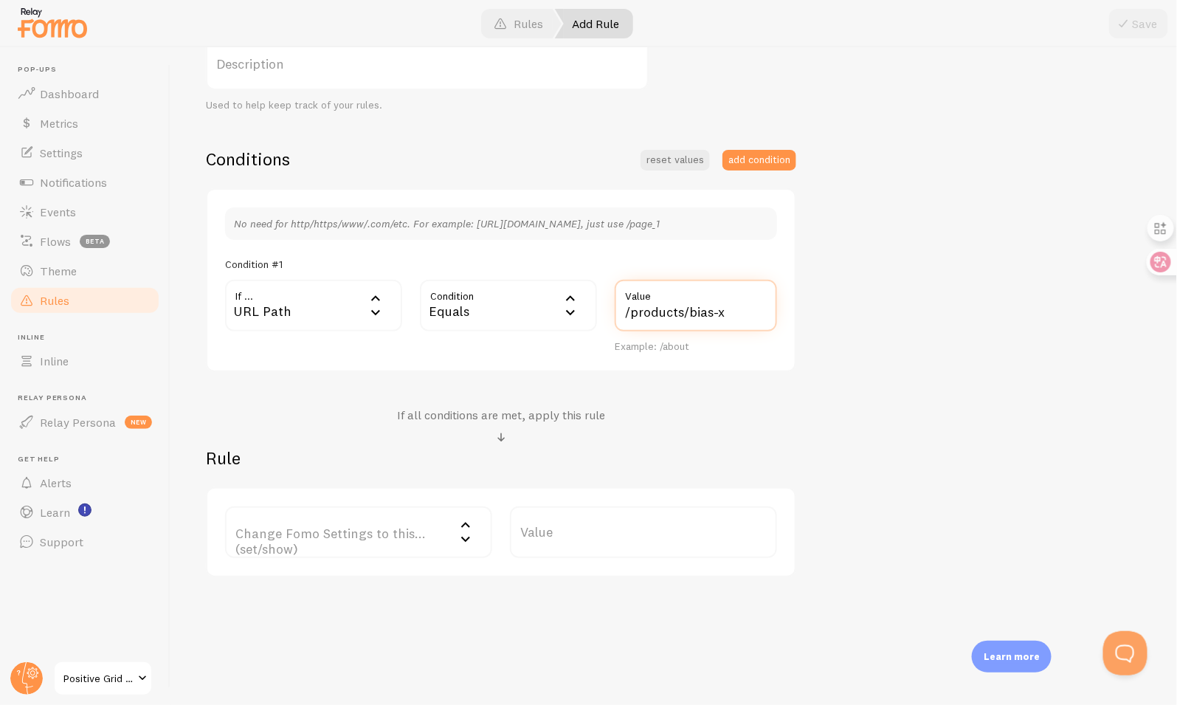
type input "/products/bias-x"
click at [372, 531] on label "Change Fomo Settings to this... (set/show)" at bounding box center [358, 532] width 267 height 52
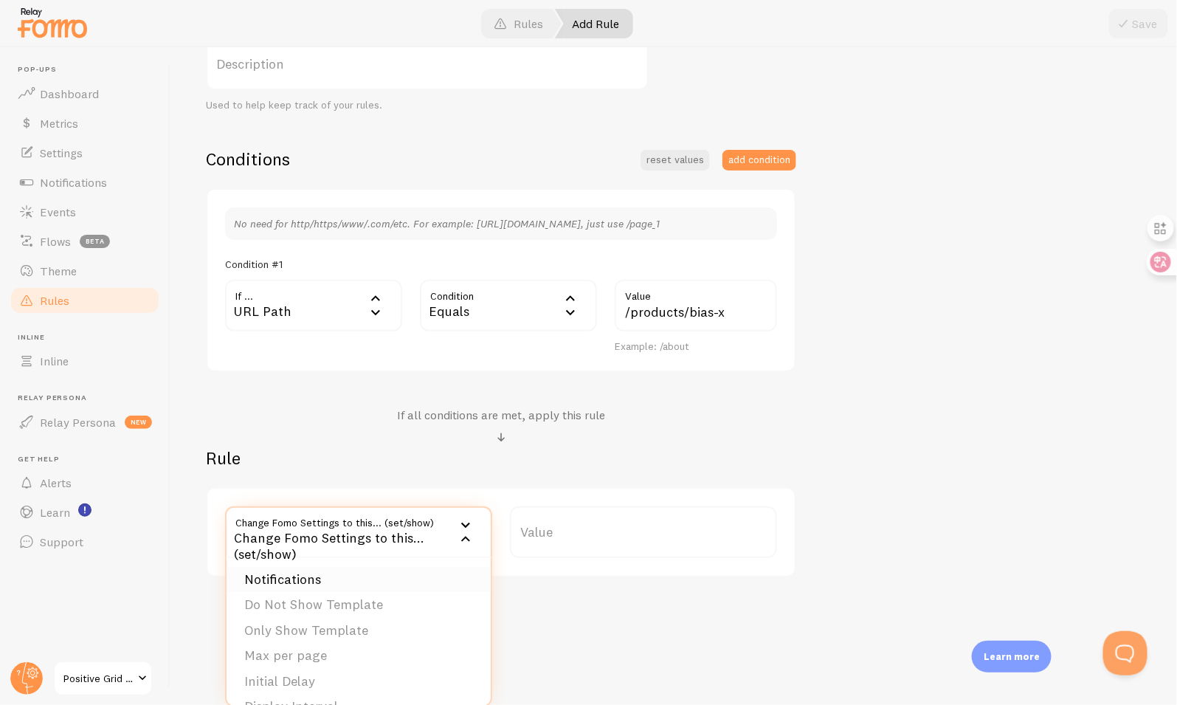
click at [381, 570] on li "Notifications" at bounding box center [359, 580] width 264 height 26
click at [581, 553] on label "Options" at bounding box center [643, 532] width 267 height 52
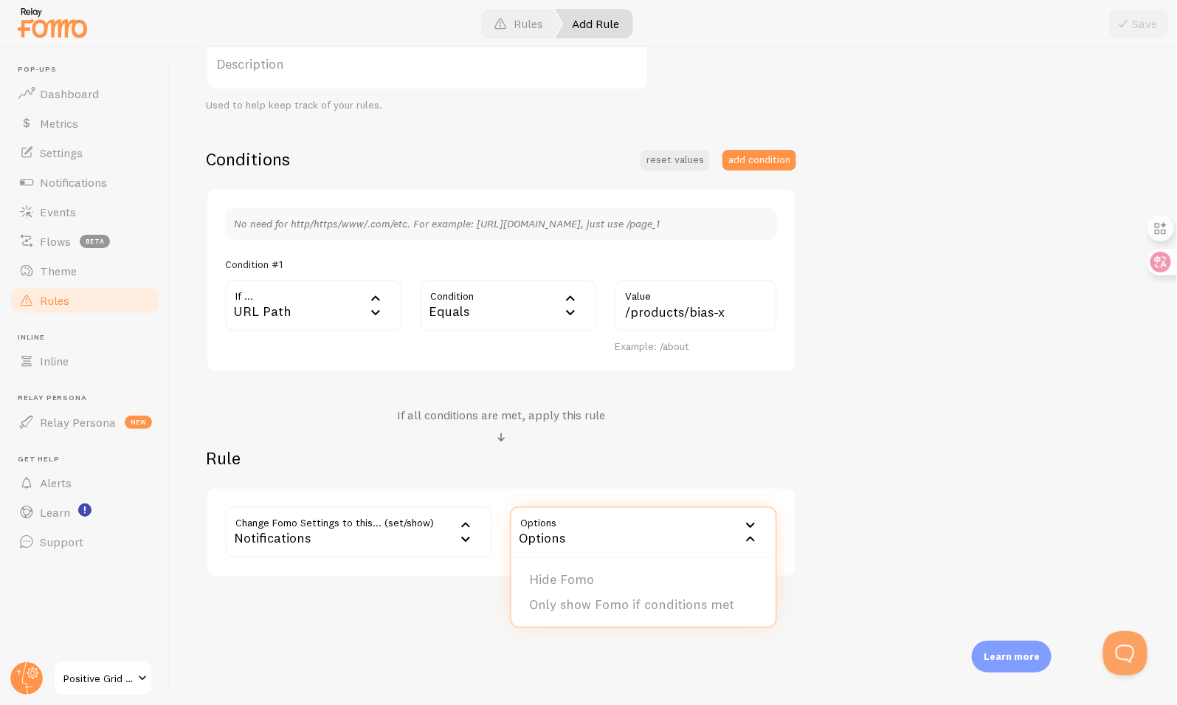
click at [581, 544] on div "Options" at bounding box center [643, 532] width 267 height 52
click at [581, 536] on label "Options" at bounding box center [643, 532] width 267 height 52
click at [590, 570] on li "Hide Fomo" at bounding box center [643, 580] width 264 height 26
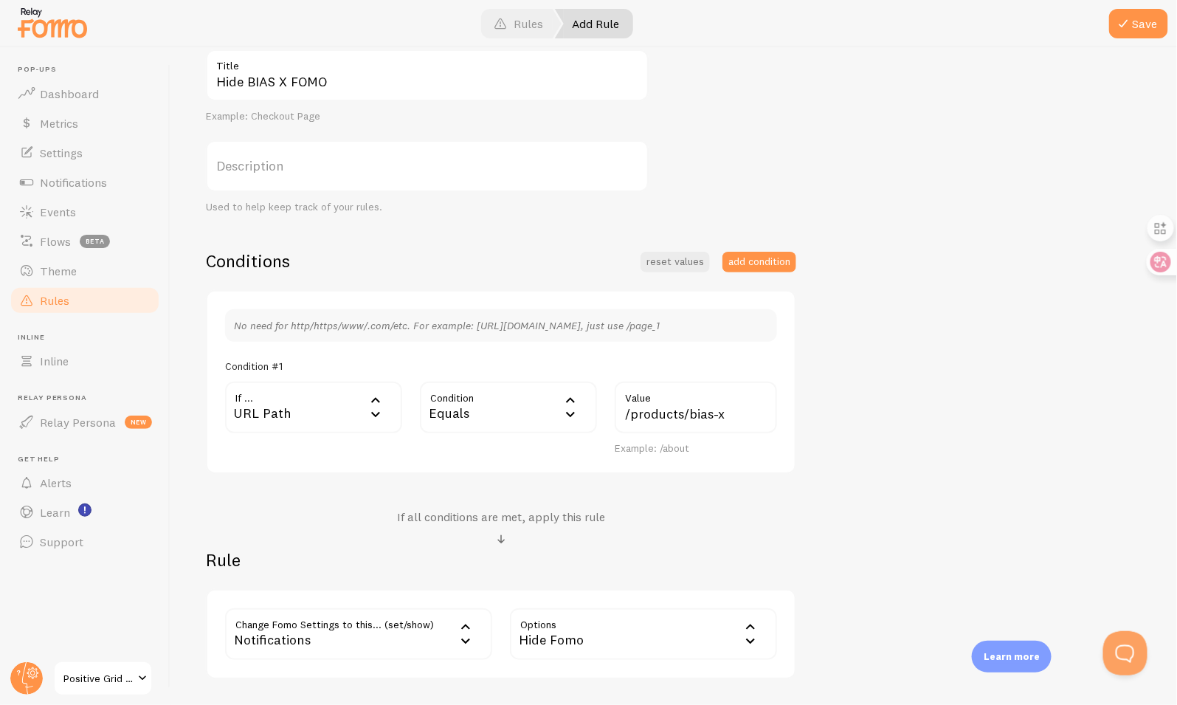
scroll to position [0, 0]
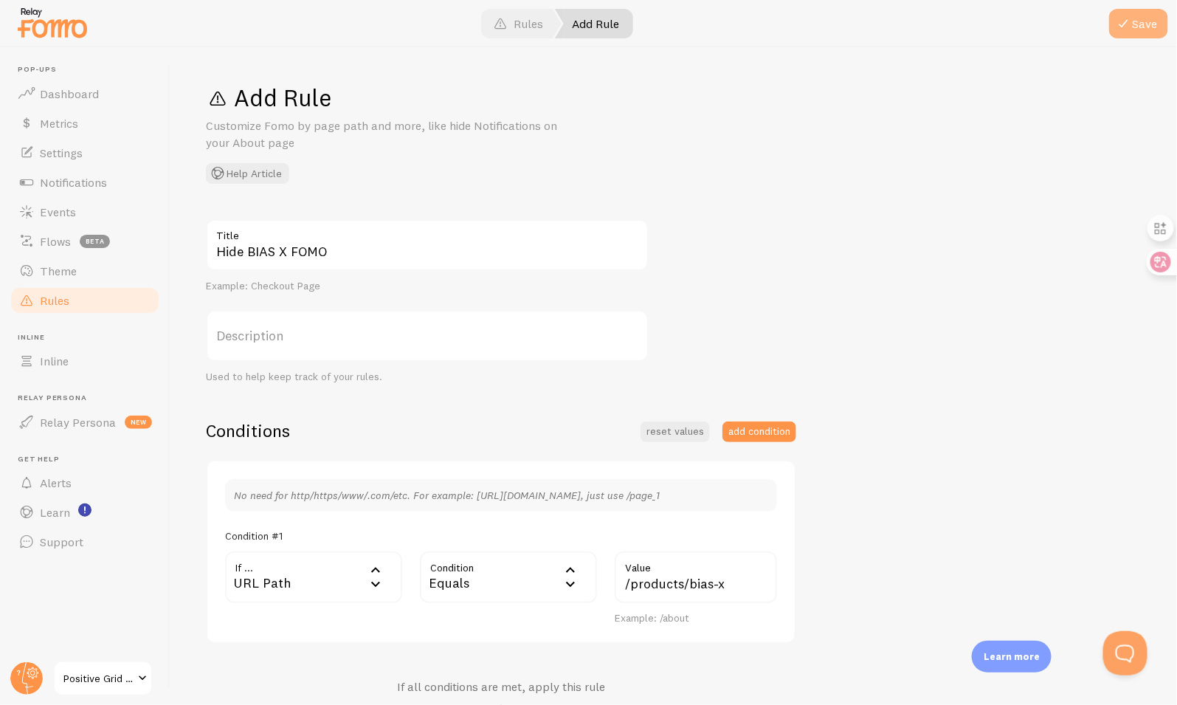
click at [1132, 29] on span at bounding box center [1124, 24] width 18 height 18
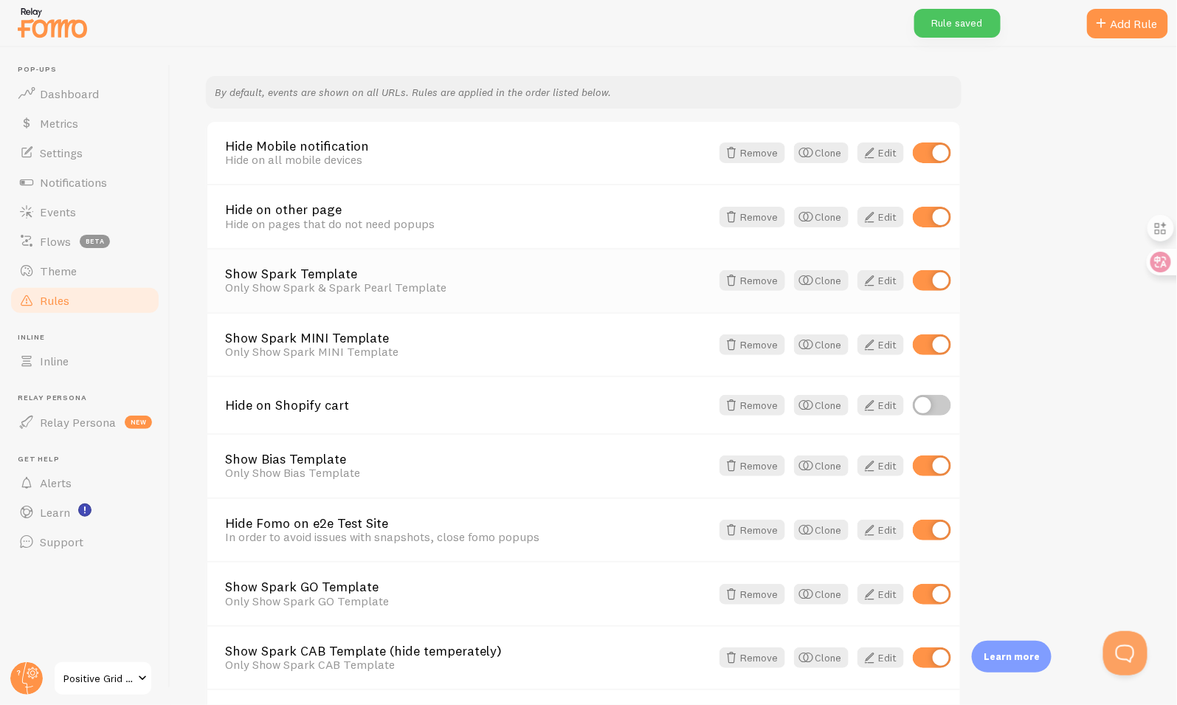
scroll to position [114, 0]
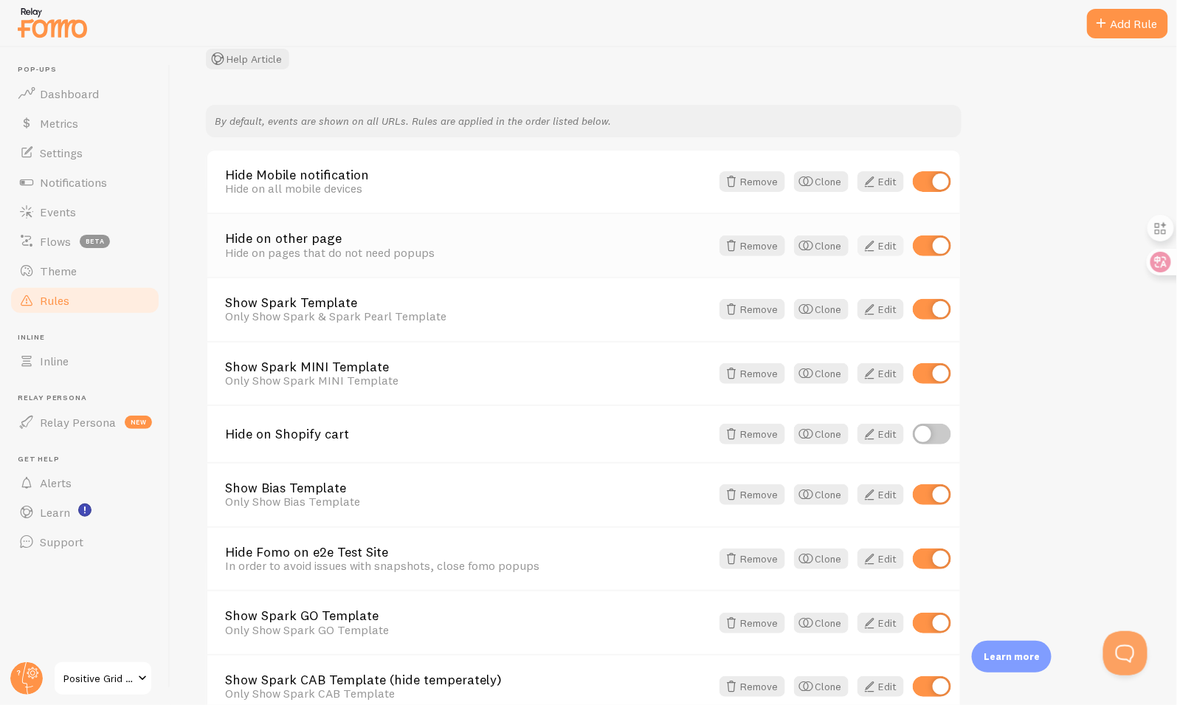
click at [883, 244] on link "Edit" at bounding box center [880, 245] width 46 height 21
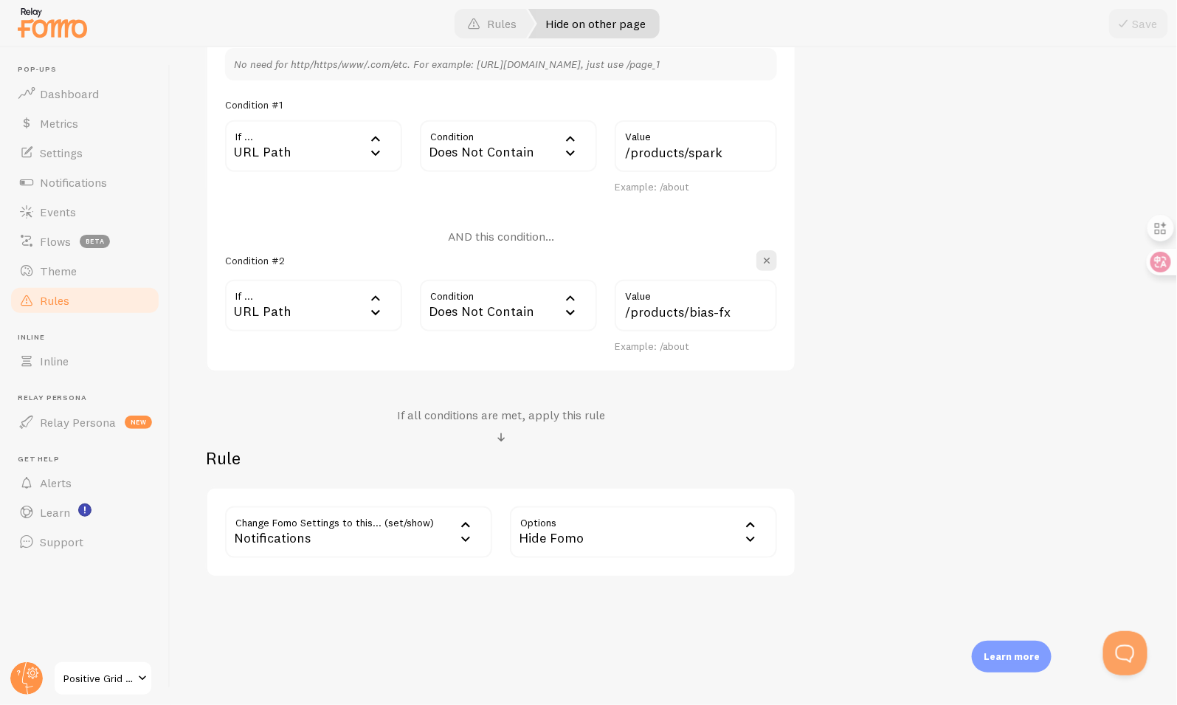
scroll to position [279, 0]
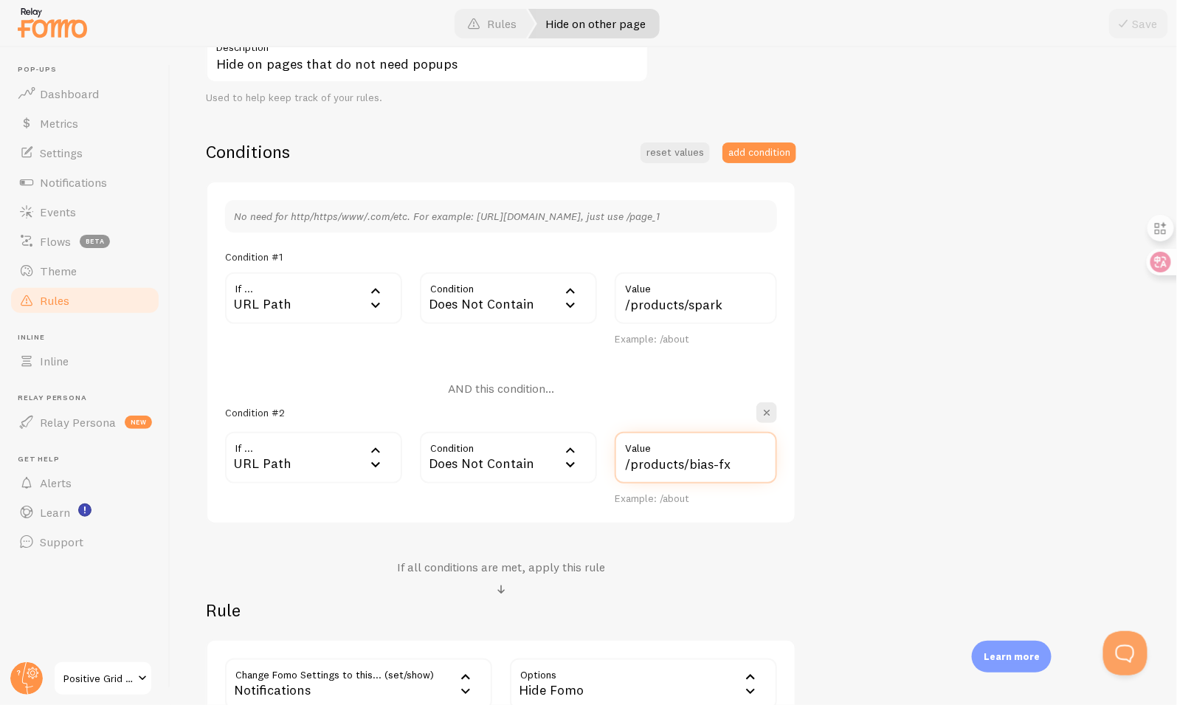
click at [713, 466] on input "/products/bias-fx" at bounding box center [696, 458] width 162 height 52
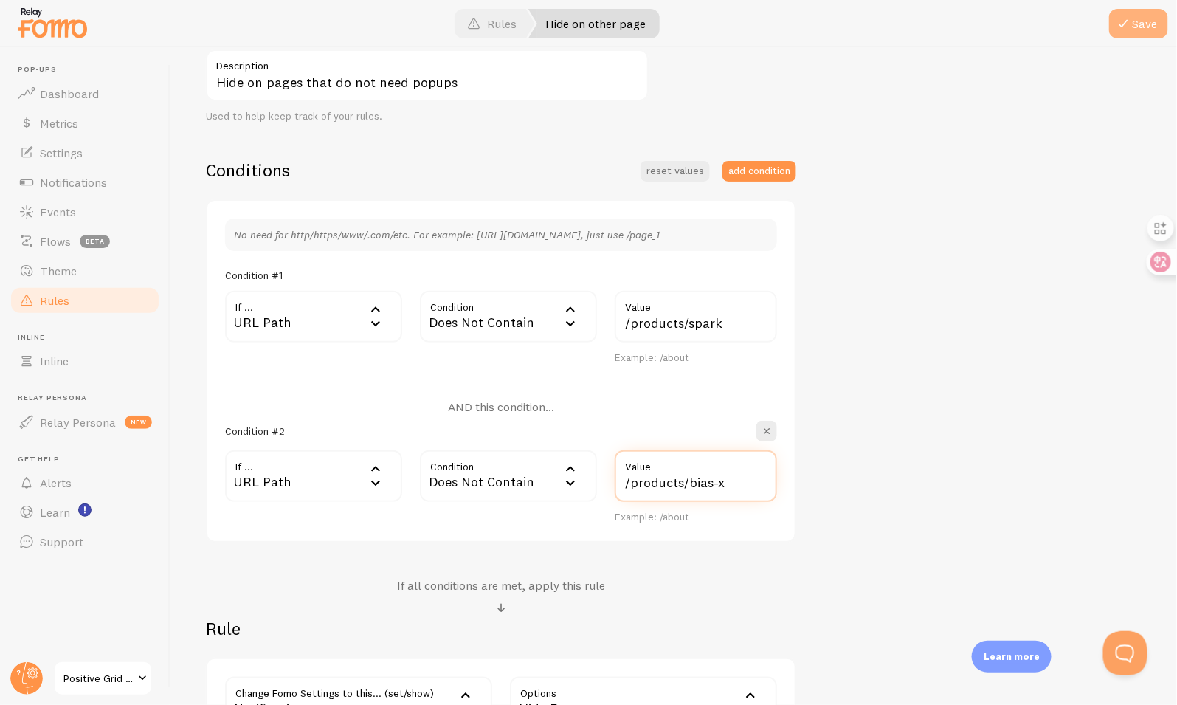
type input "/products/bias-x"
click at [1123, 24] on span at bounding box center [1124, 24] width 18 height 18
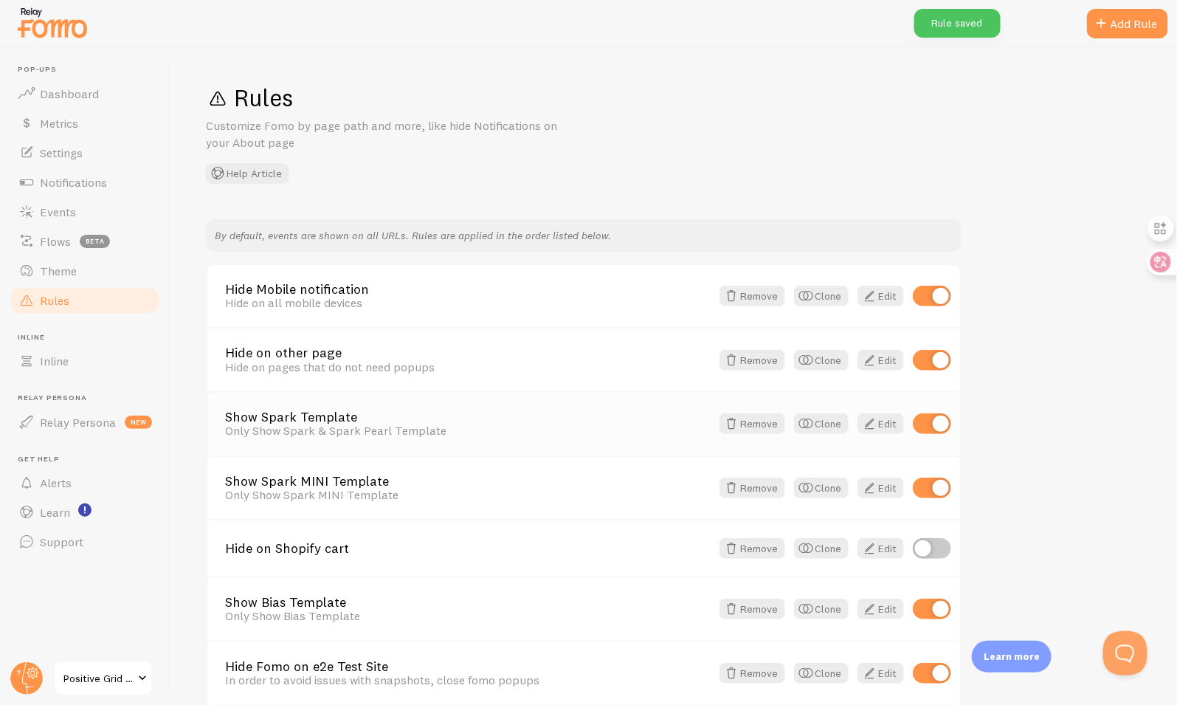
scroll to position [572, 0]
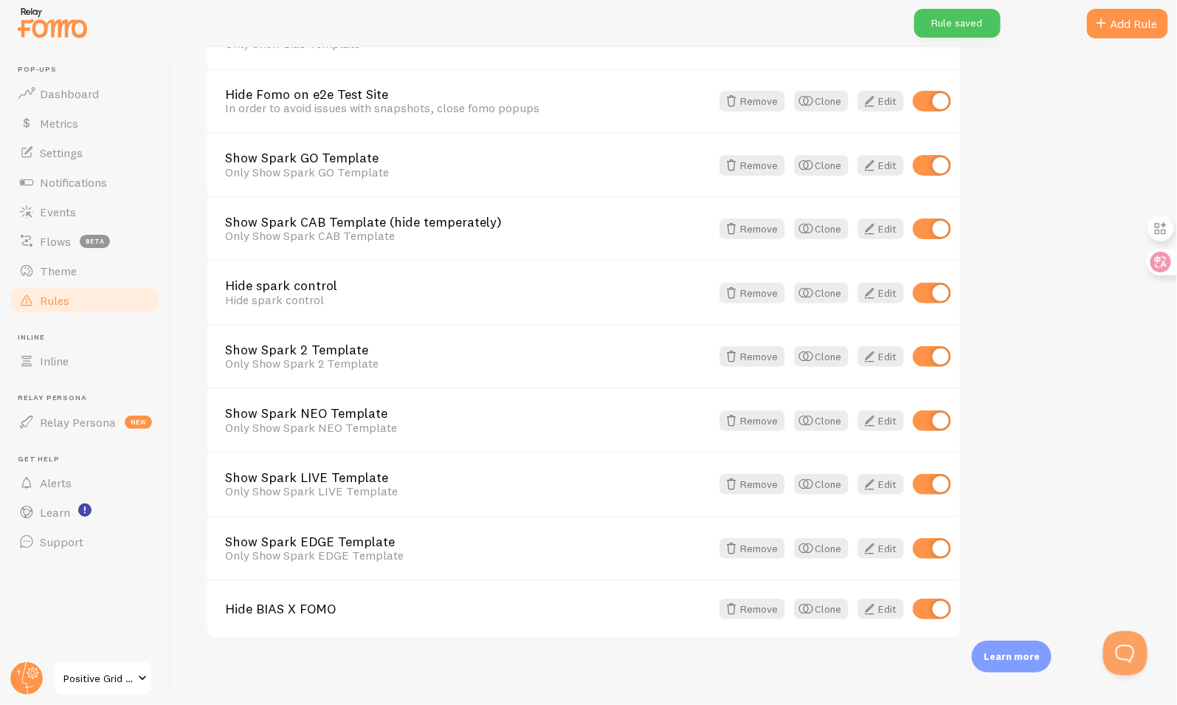
click at [117, 299] on link "Rules" at bounding box center [85, 301] width 152 height 30
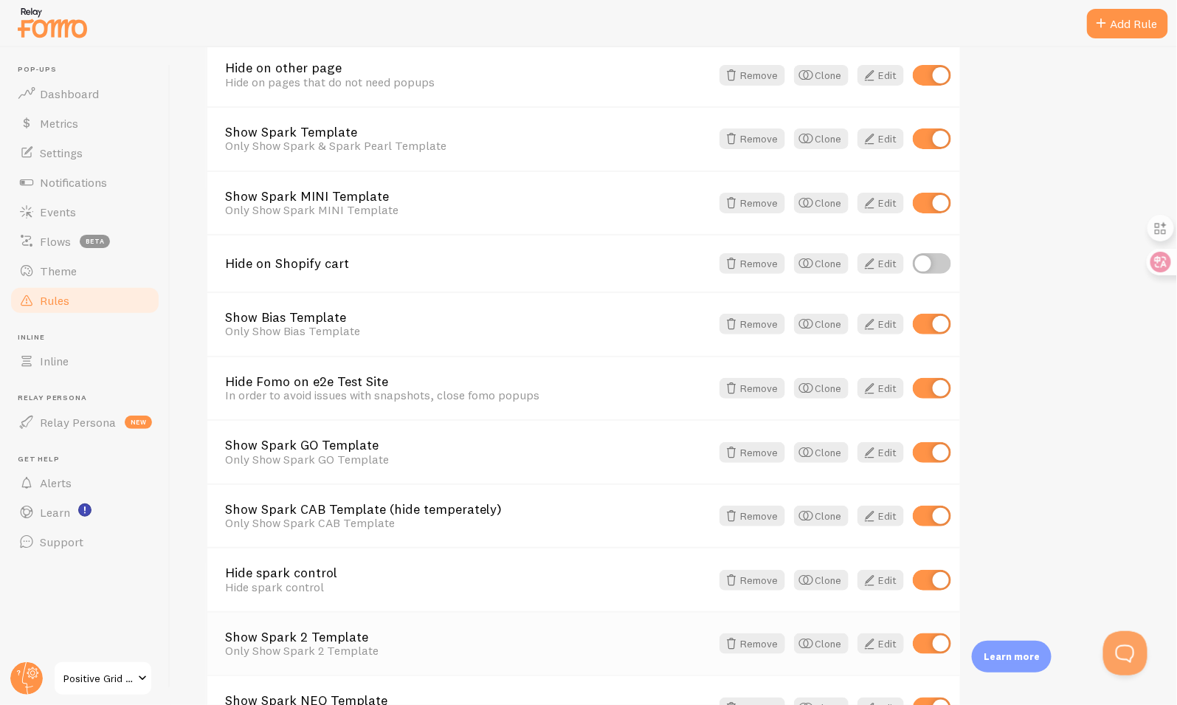
scroll to position [277, 0]
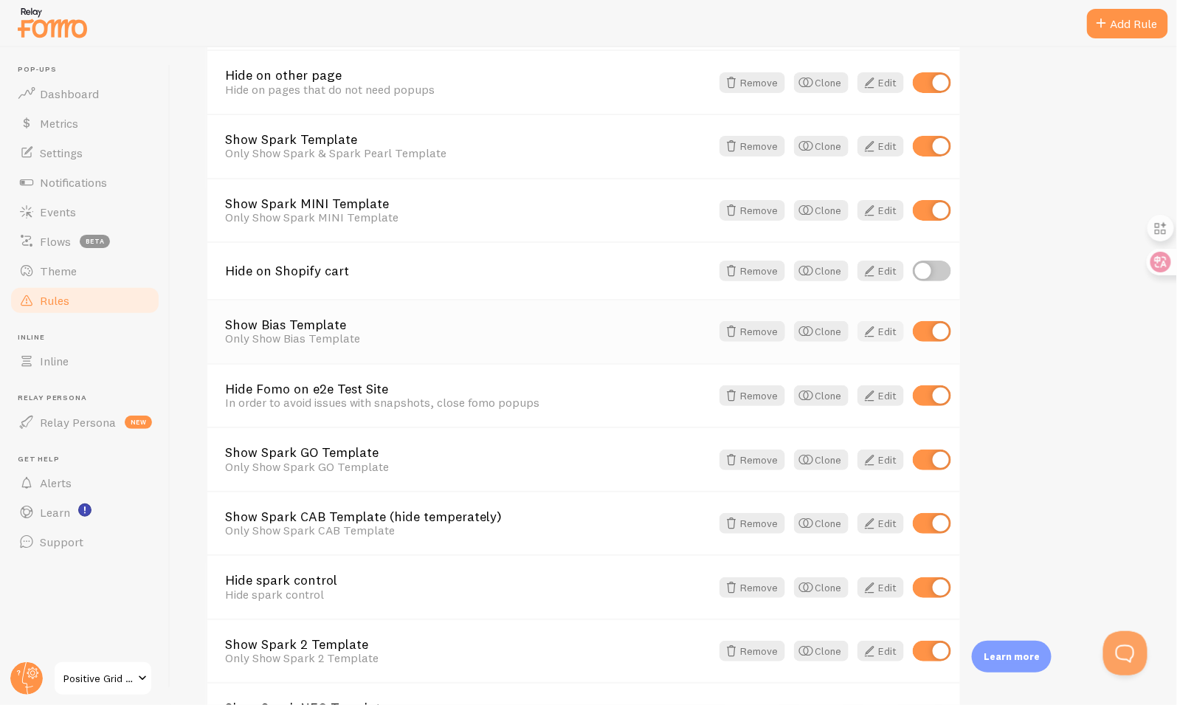
click at [887, 325] on link "Edit" at bounding box center [880, 331] width 46 height 21
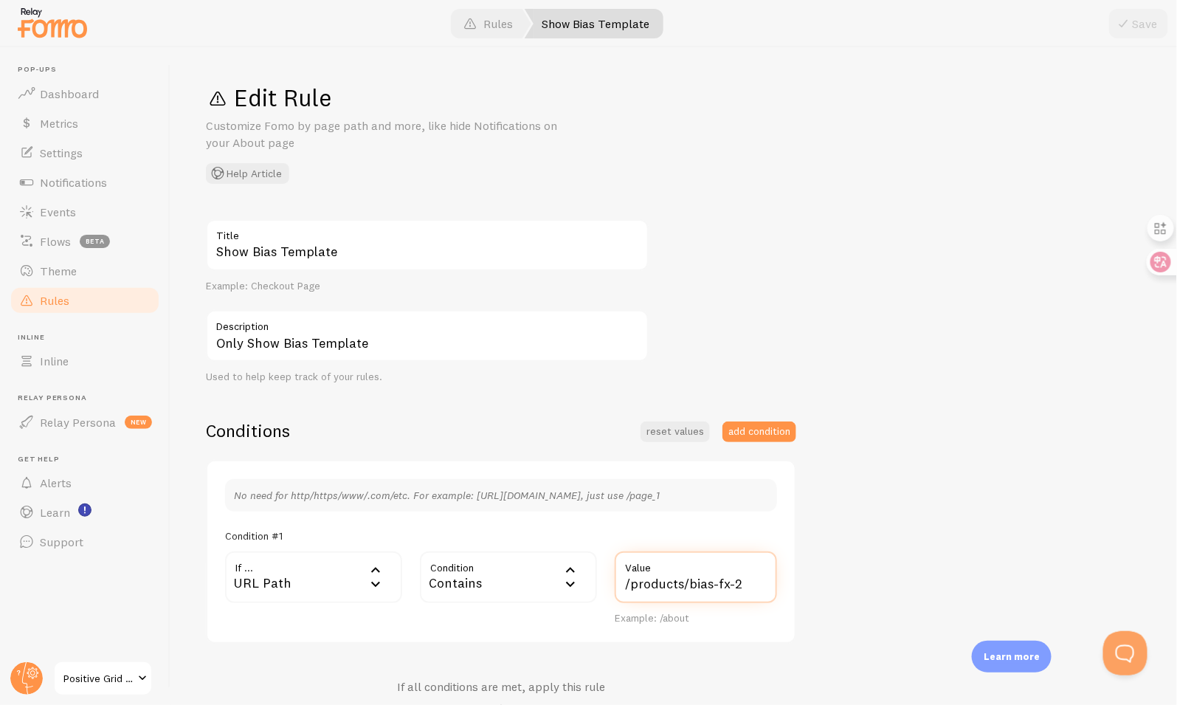
click at [722, 582] on input "/products/bias-fx-2" at bounding box center [696, 577] width 162 height 52
type input "/products/bias-x"
click at [1141, 23] on button "Save" at bounding box center [1138, 24] width 59 height 30
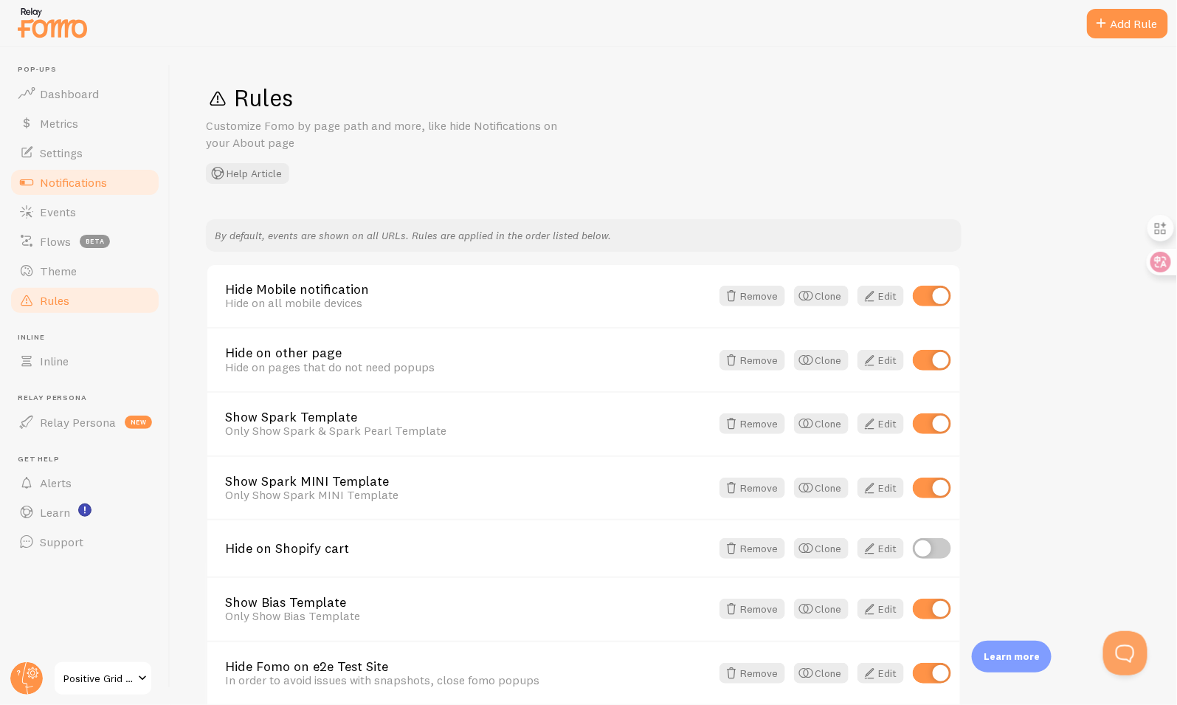
click at [97, 183] on span "Notifications" at bounding box center [73, 182] width 67 height 15
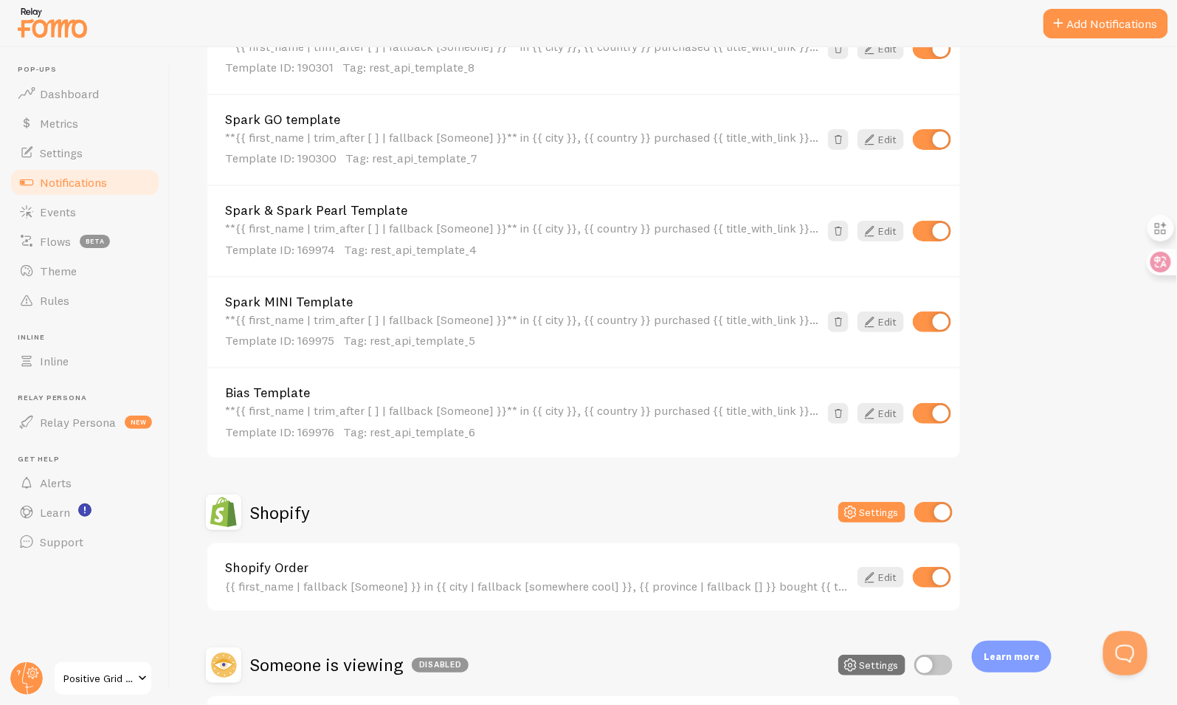
scroll to position [889, 0]
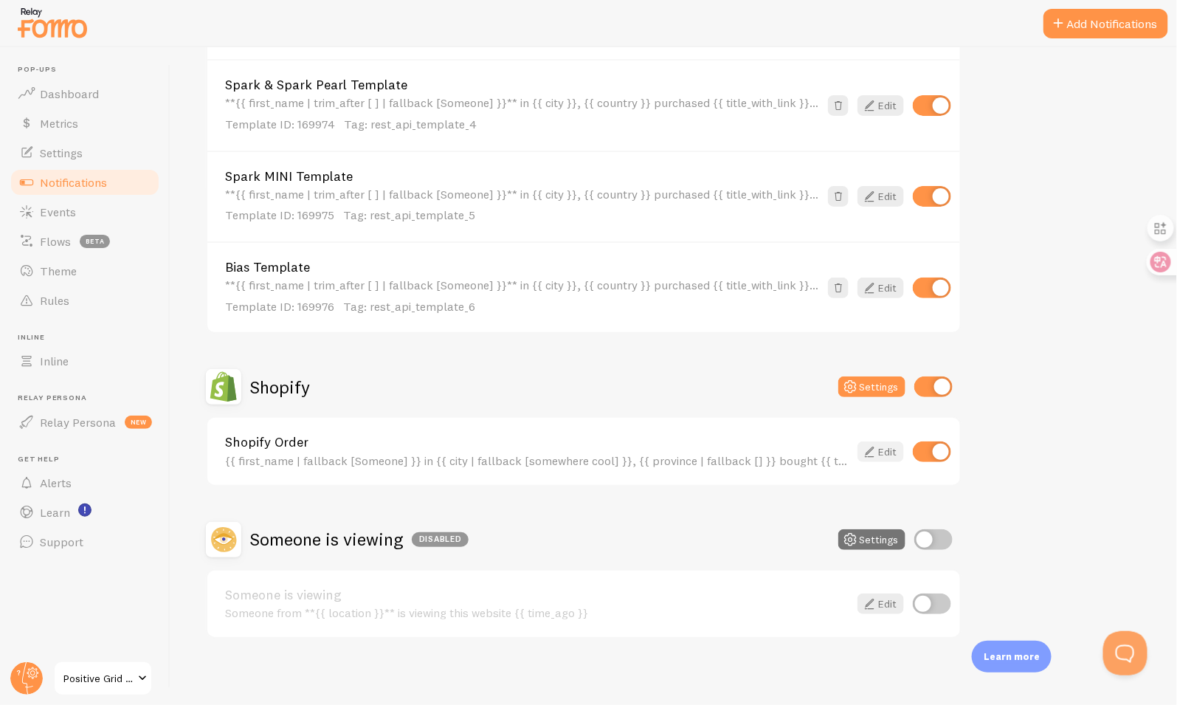
click at [883, 444] on link "Edit" at bounding box center [880, 451] width 46 height 21
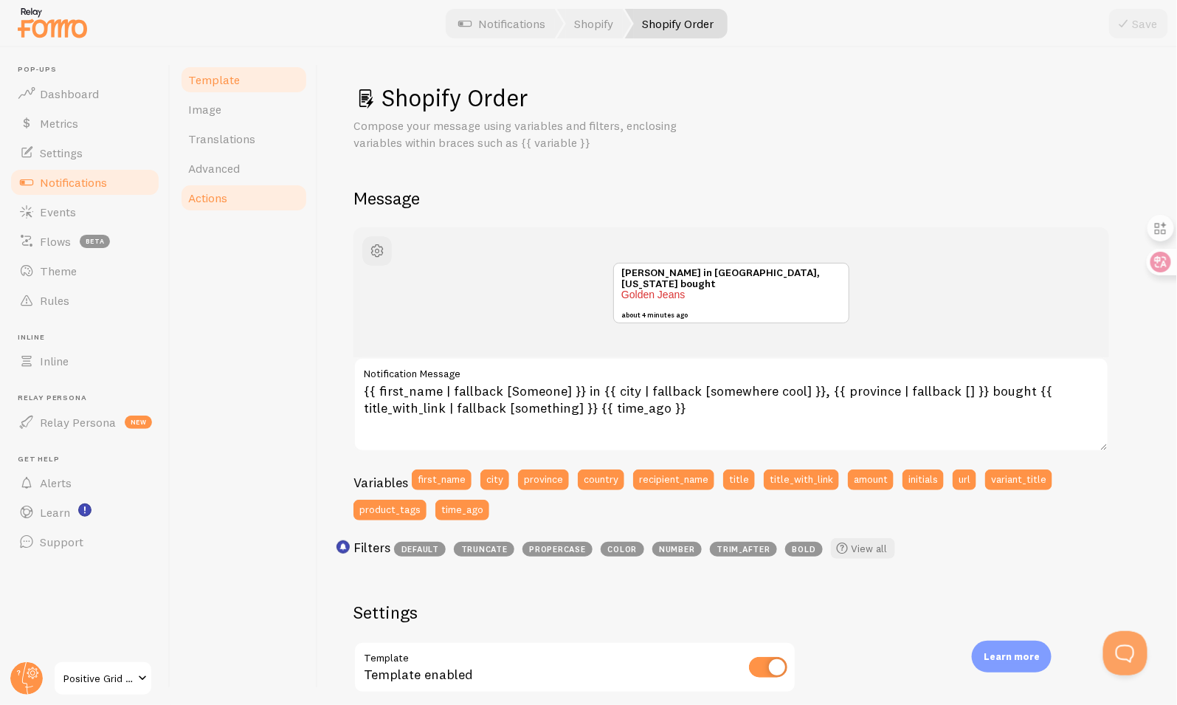
click at [210, 197] on span "Actions" at bounding box center [207, 197] width 39 height 15
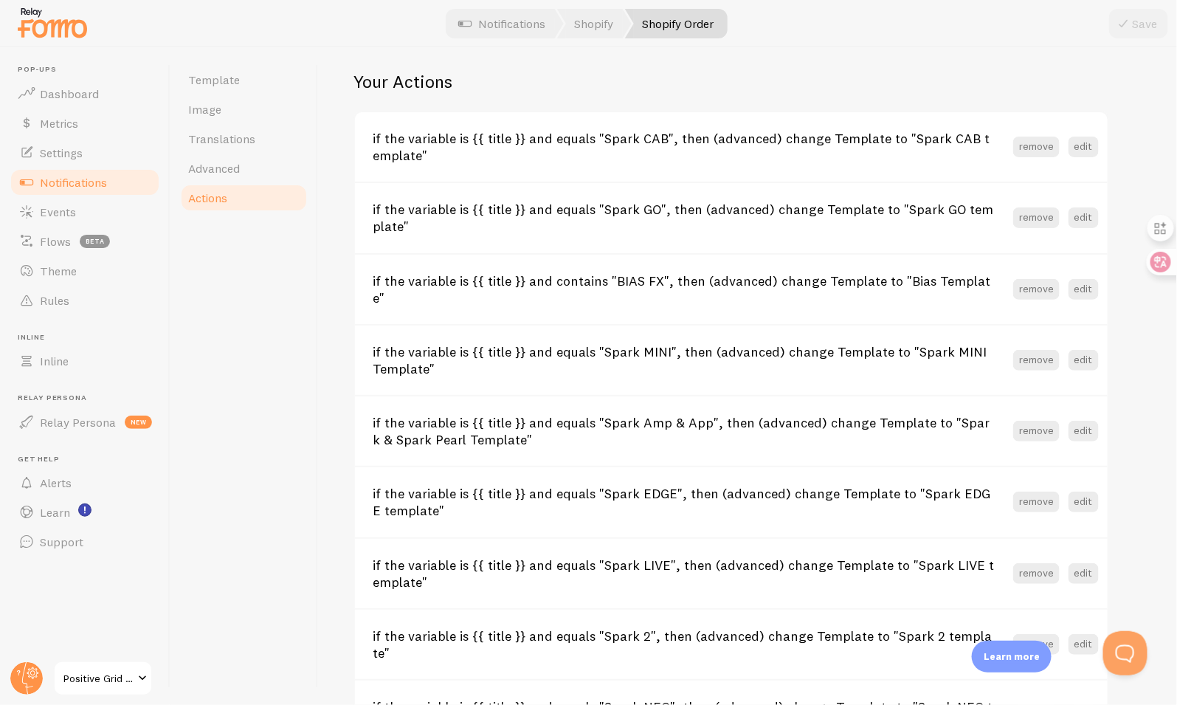
scroll to position [596, 0]
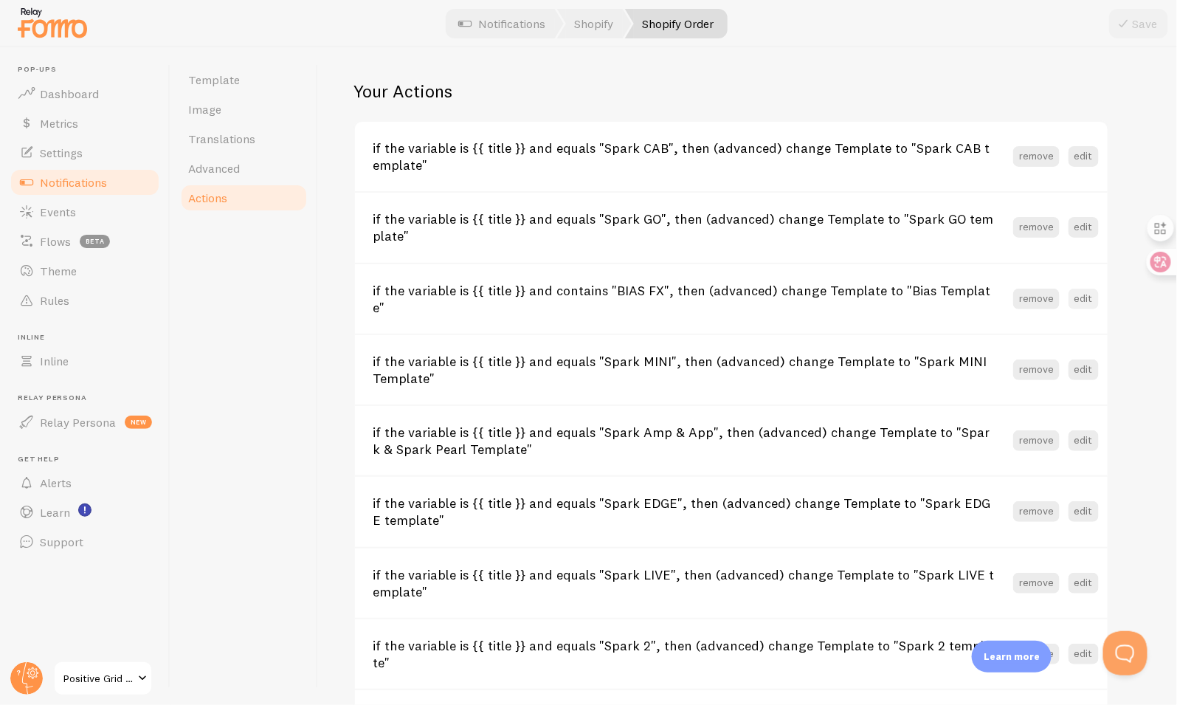
click at [1083, 289] on button "edit" at bounding box center [1084, 299] width 30 height 21
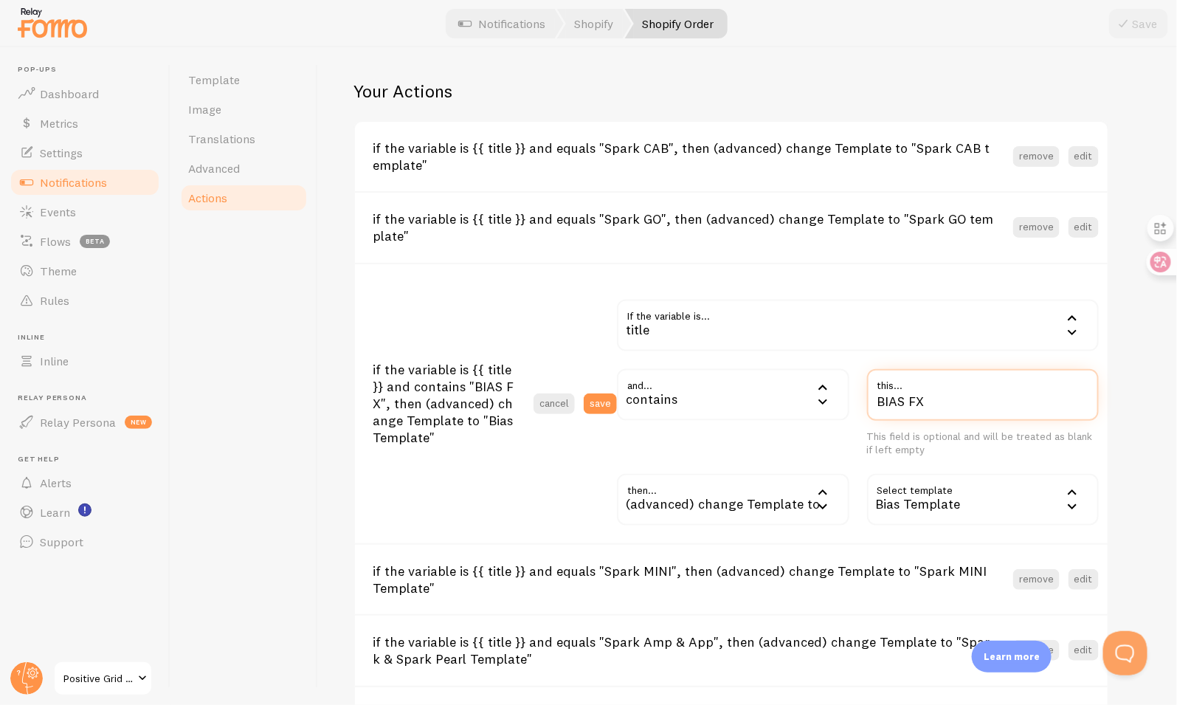
click at [915, 398] on input "BIAS FX" at bounding box center [983, 395] width 232 height 52
type input "BIAS X"
click at [605, 404] on button "save" at bounding box center [600, 403] width 33 height 21
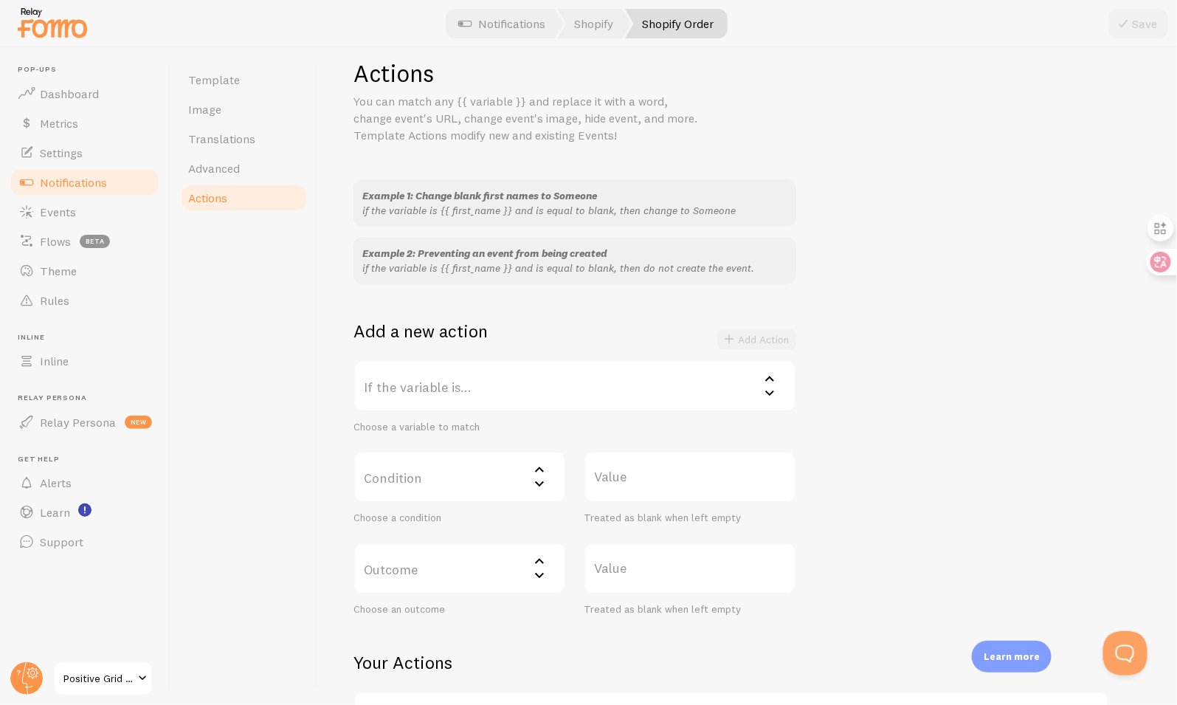
scroll to position [0, 0]
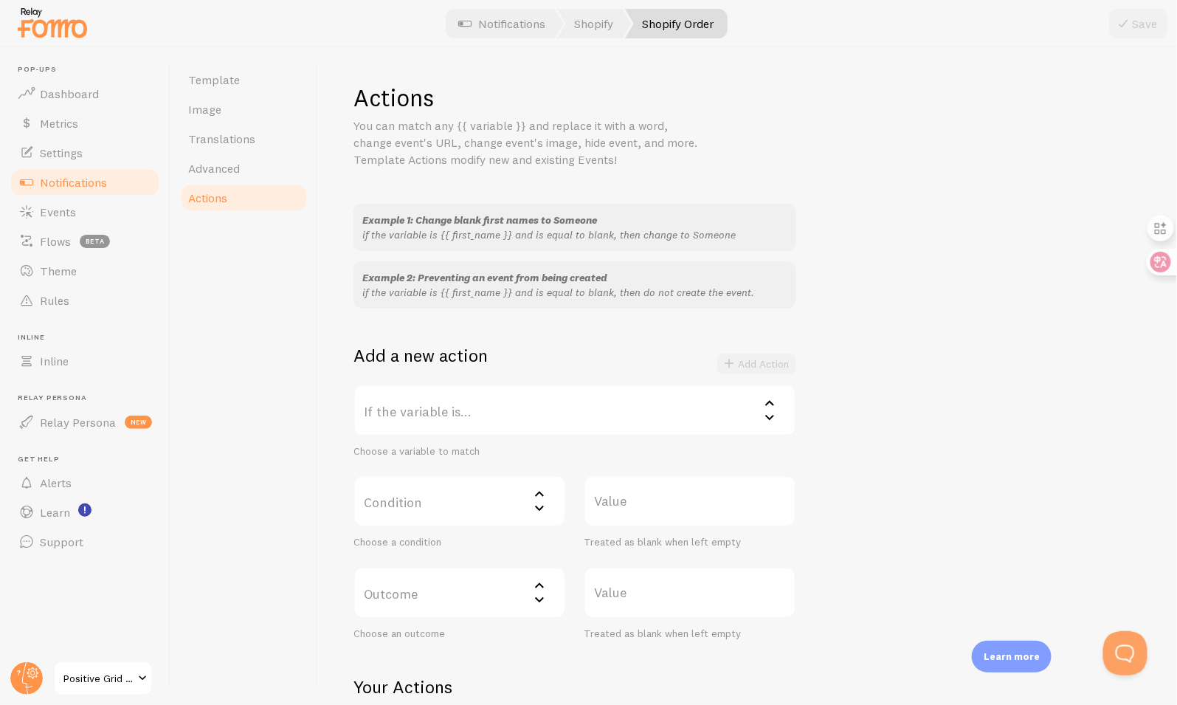
click at [104, 180] on span "Notifications" at bounding box center [73, 182] width 67 height 15
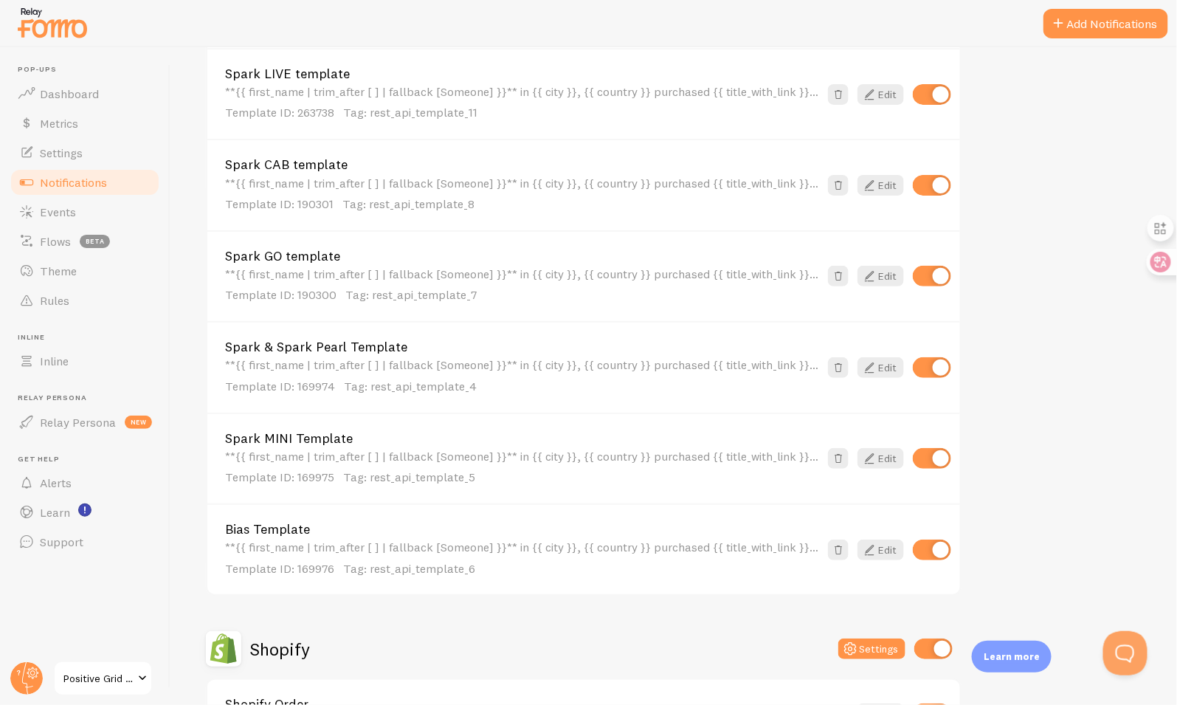
scroll to position [628, 0]
click at [893, 548] on link "Edit" at bounding box center [880, 549] width 46 height 21
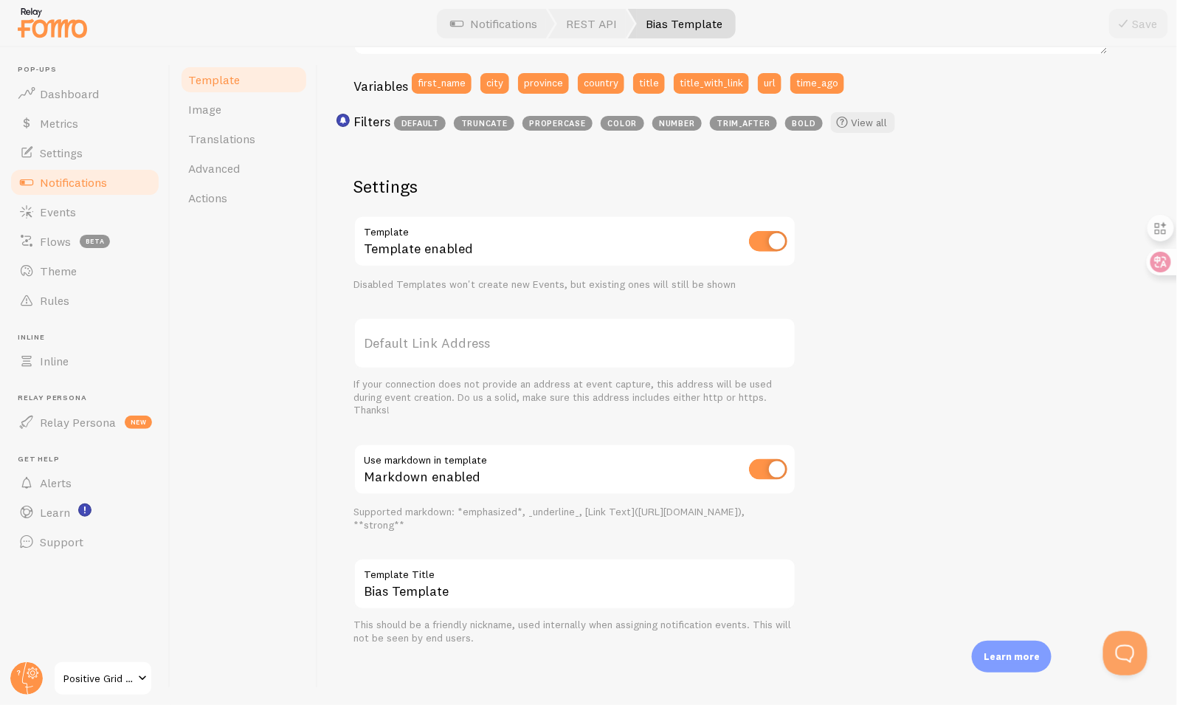
scroll to position [386, 0]
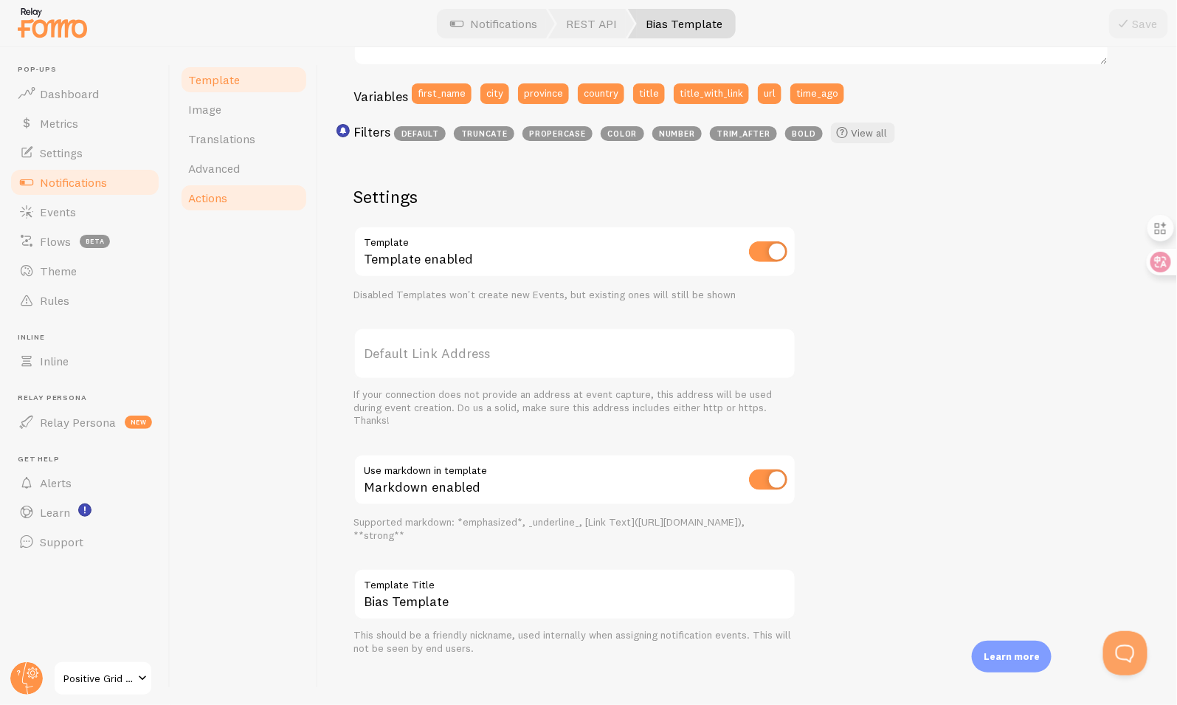
click at [215, 203] on span "Actions" at bounding box center [207, 197] width 39 height 15
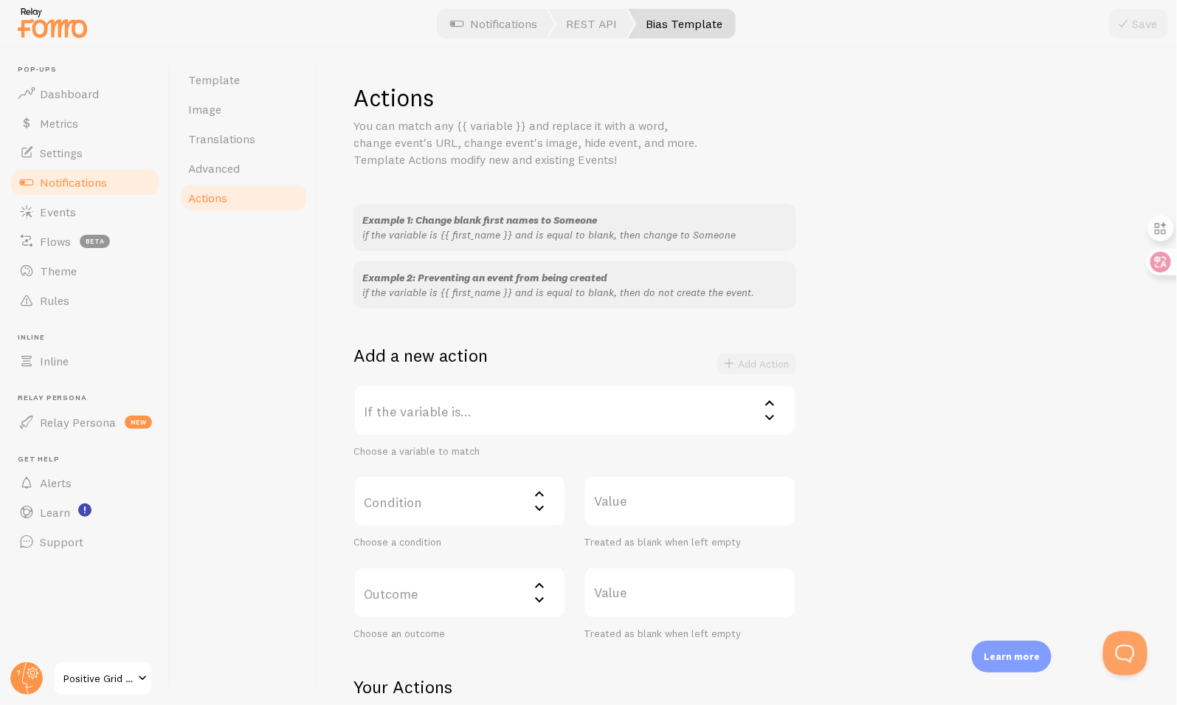
scroll to position [139, 0]
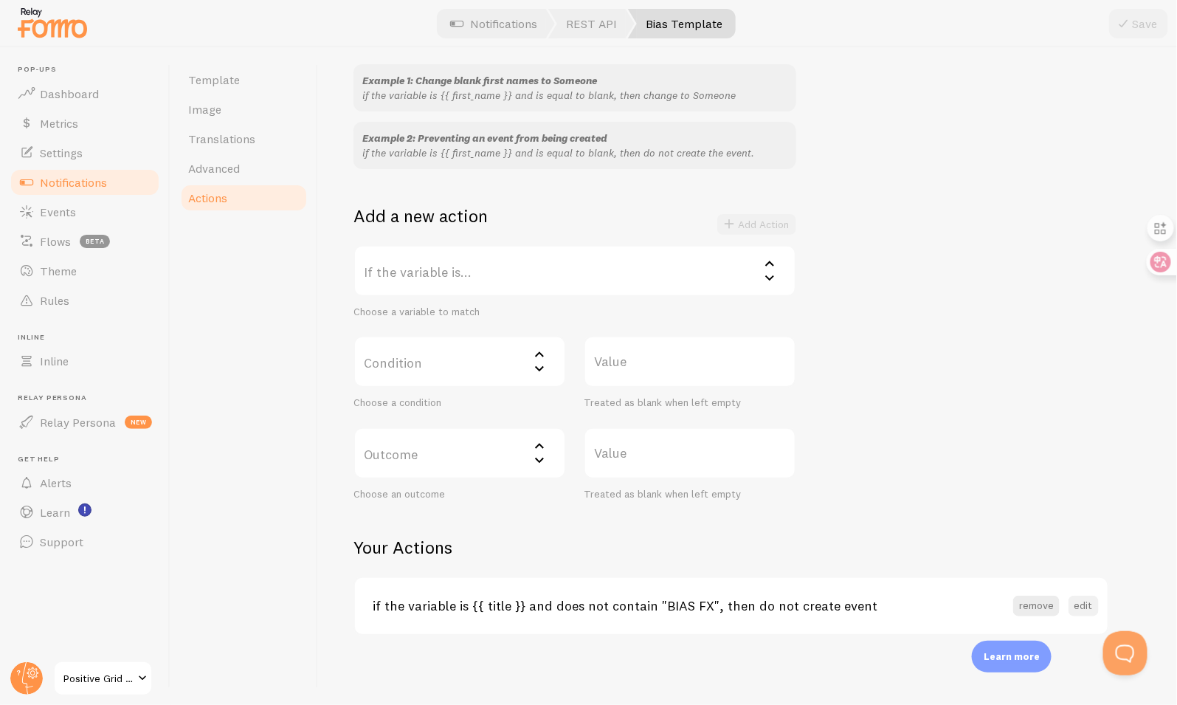
click at [1080, 604] on button "edit" at bounding box center [1084, 606] width 30 height 21
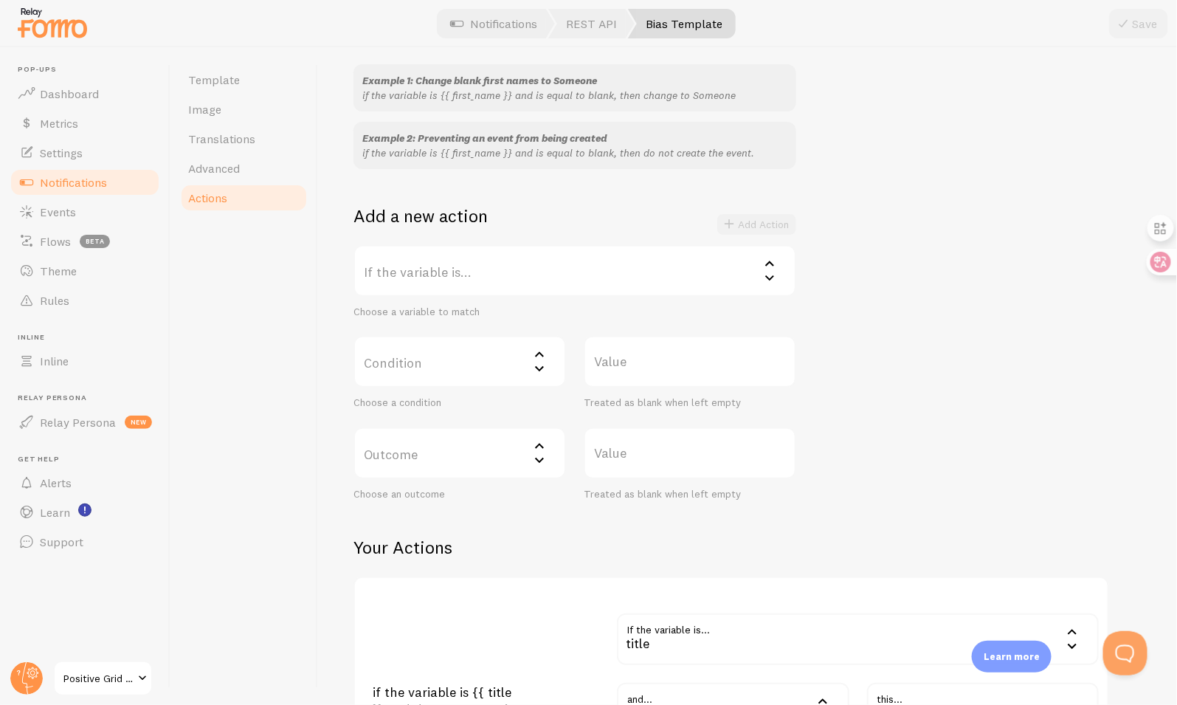
scroll to position [421, 0]
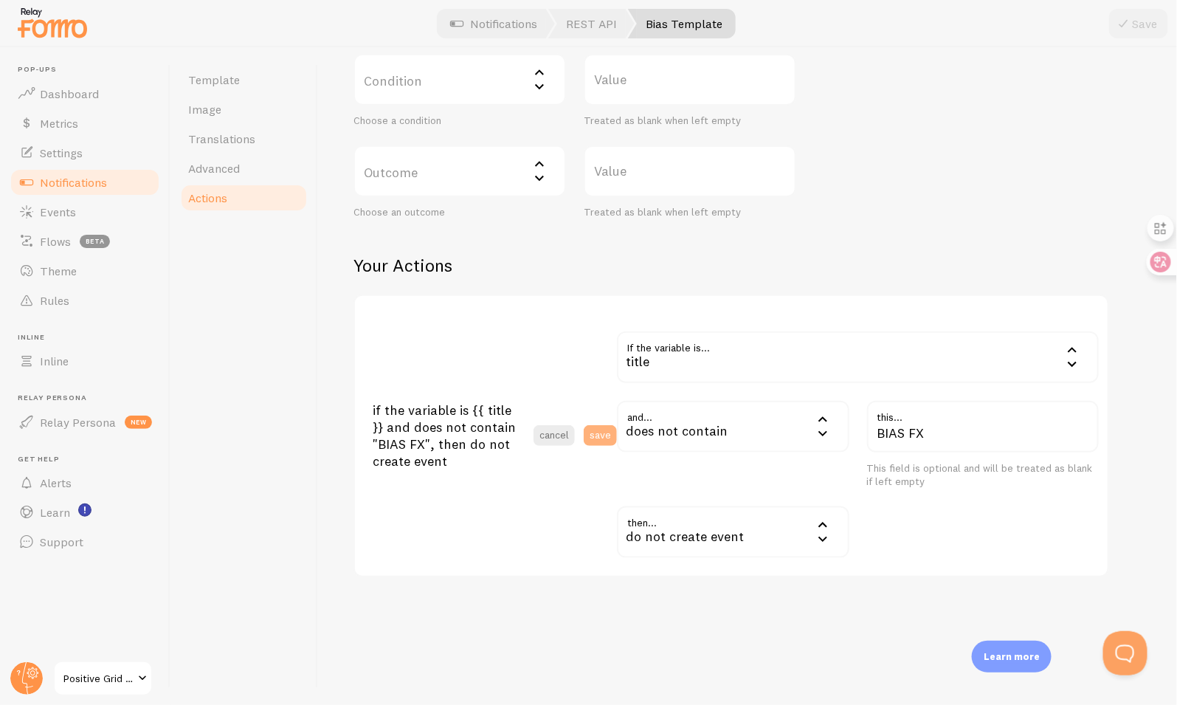
click at [607, 441] on button "save" at bounding box center [600, 435] width 33 height 21
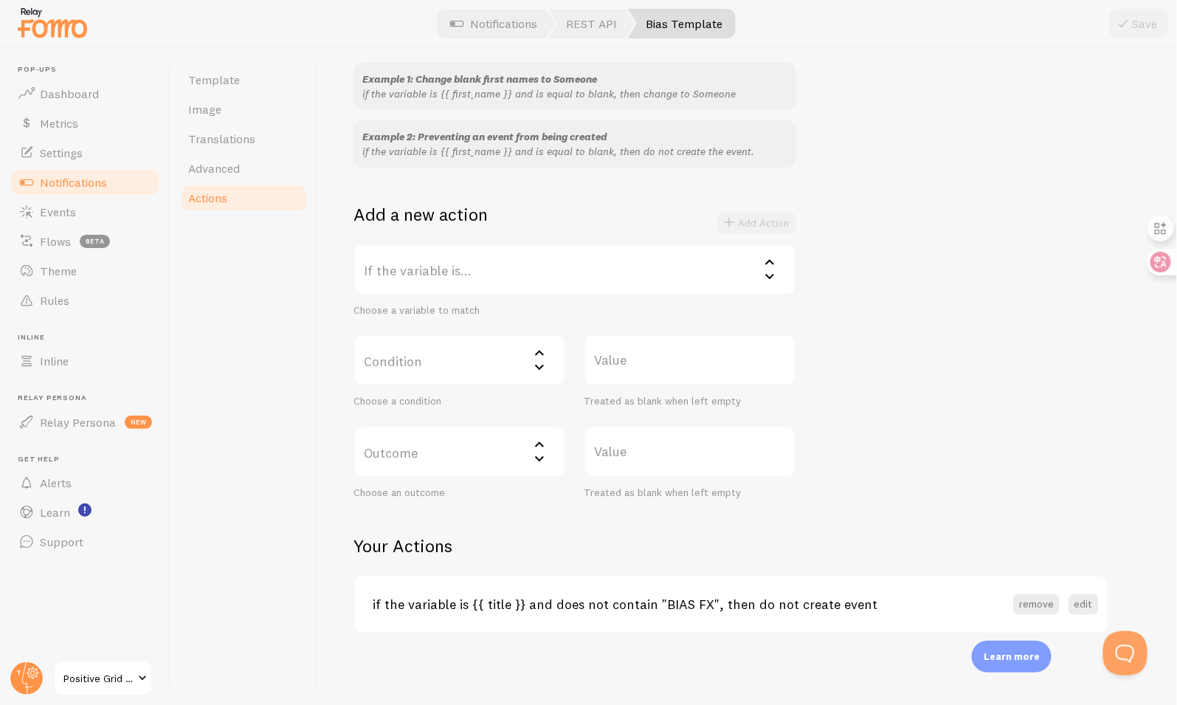
scroll to position [139, 0]
click at [758, 600] on h3 "if the variable is {{ title }} and does not contain "BIAS FX", then do not crea…" at bounding box center [693, 605] width 641 height 17
click at [1081, 604] on button "edit" at bounding box center [1084, 606] width 30 height 21
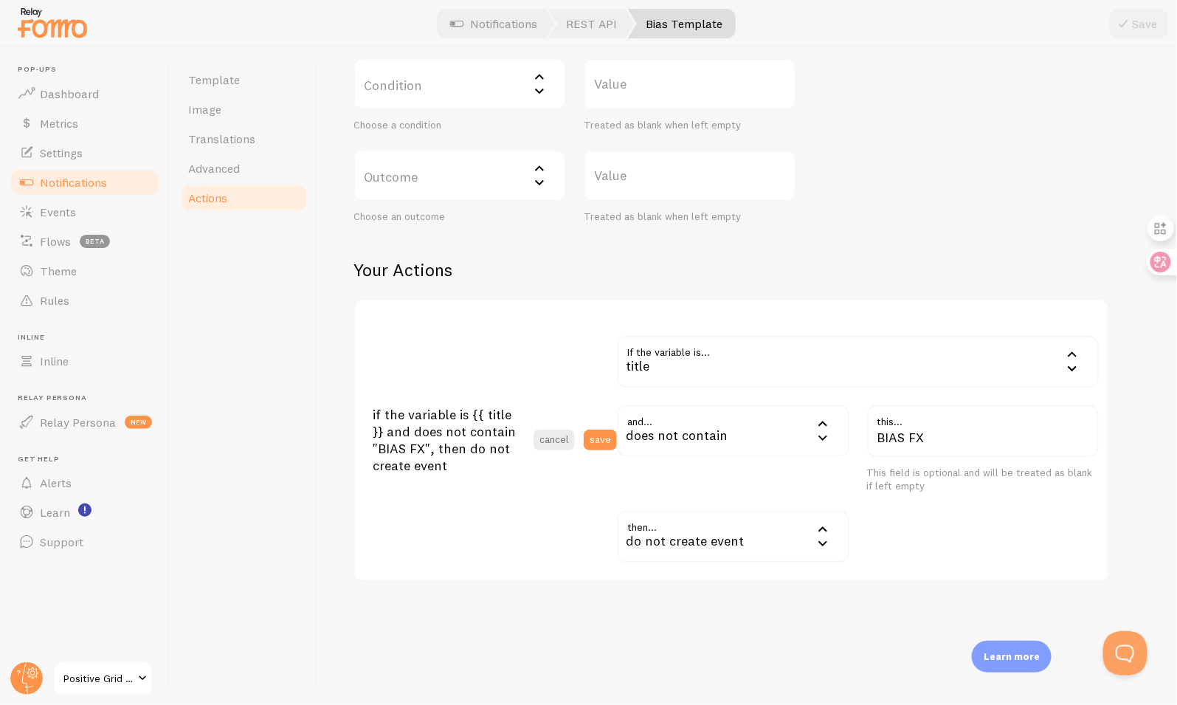
scroll to position [421, 0]
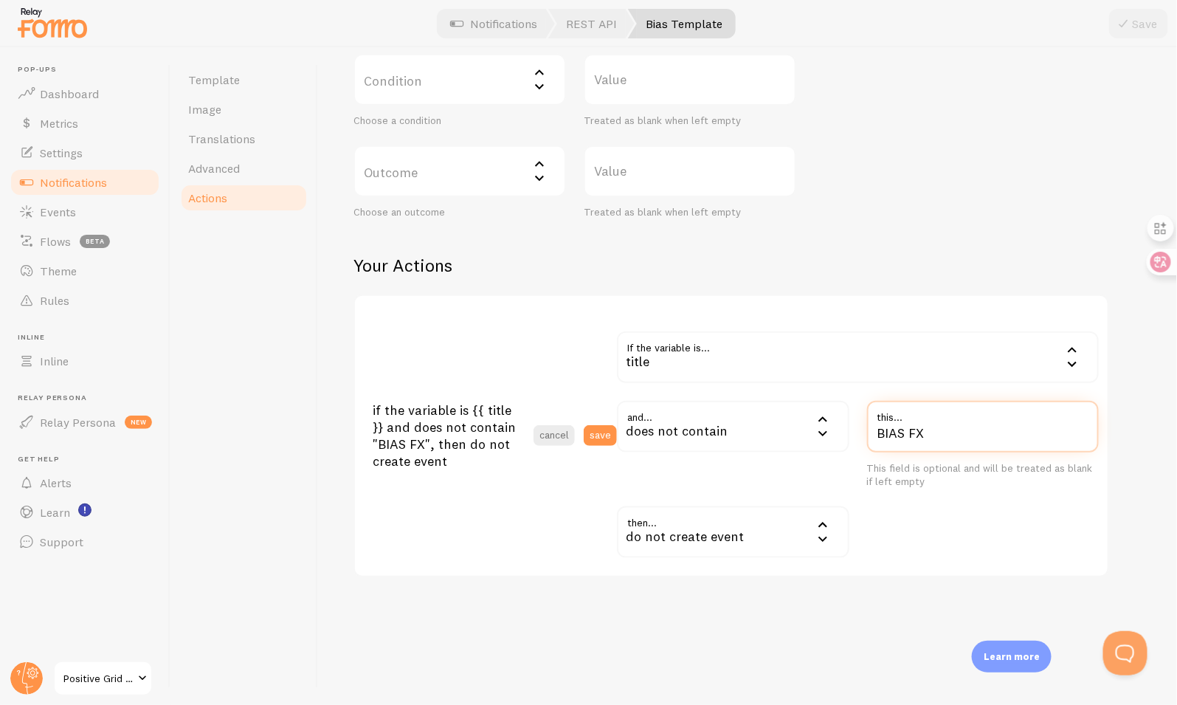
click at [918, 434] on input "BIAS FX" at bounding box center [983, 427] width 232 height 52
type input "BIAS X"
click at [607, 428] on button "save" at bounding box center [600, 435] width 33 height 21
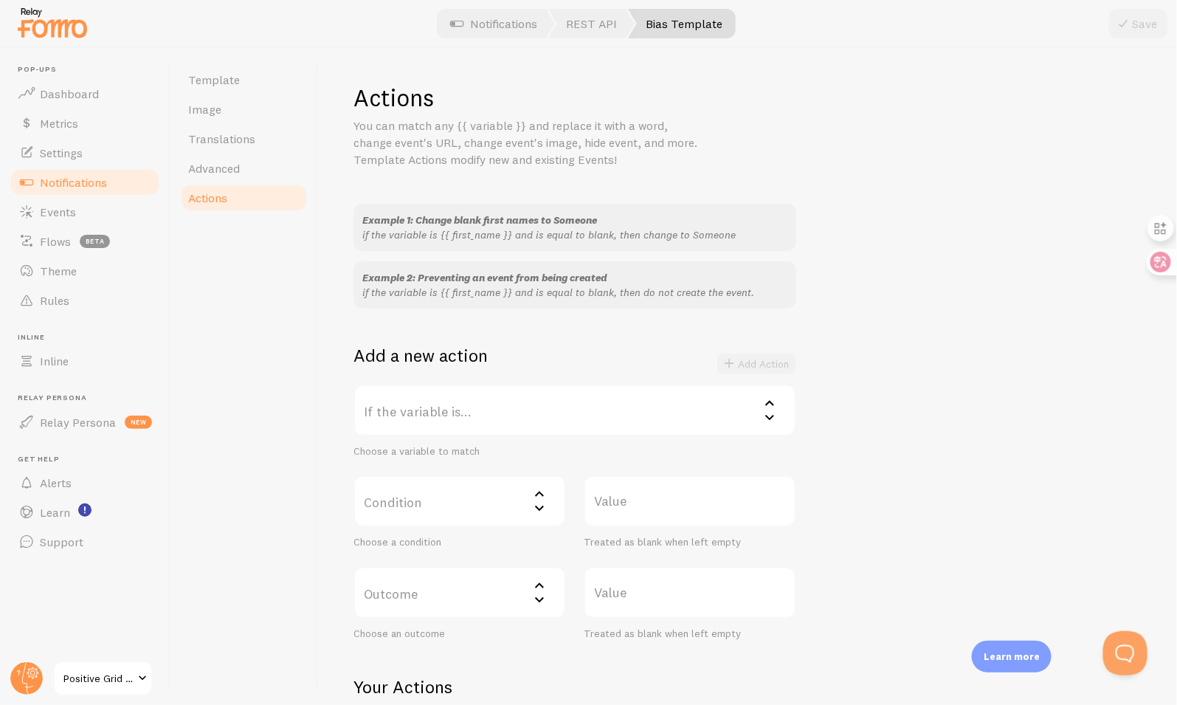
scroll to position [139, 0]
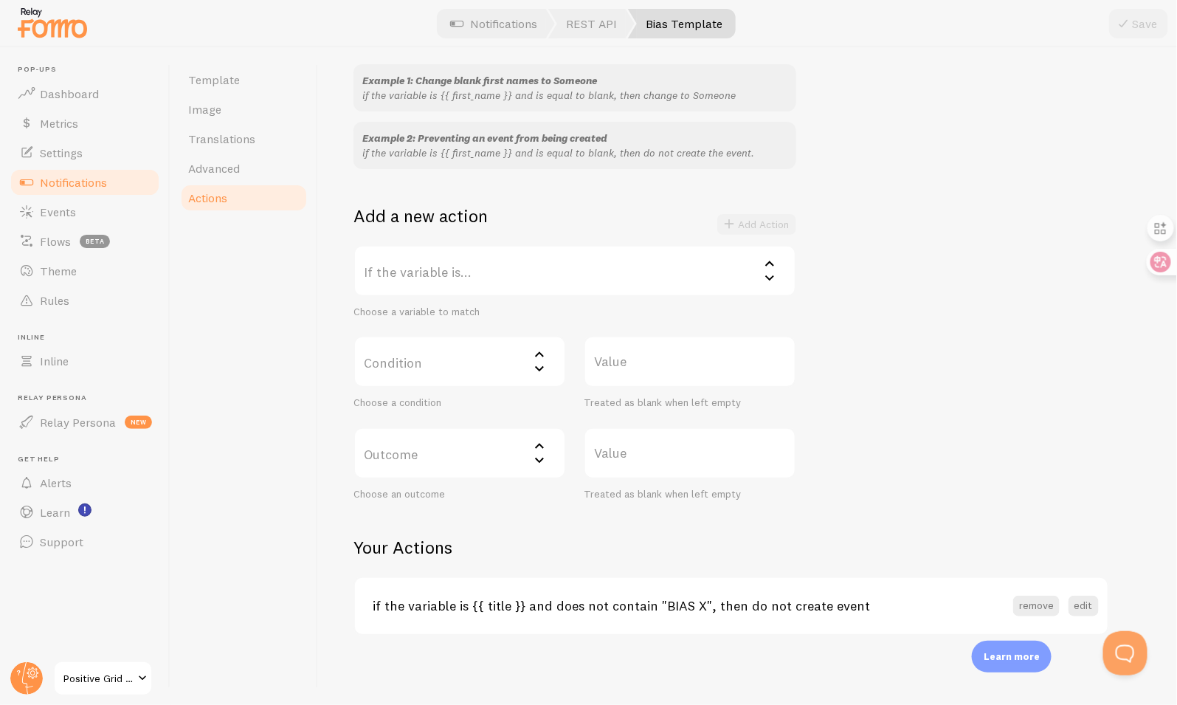
click at [130, 184] on link "Notifications" at bounding box center [85, 183] width 152 height 30
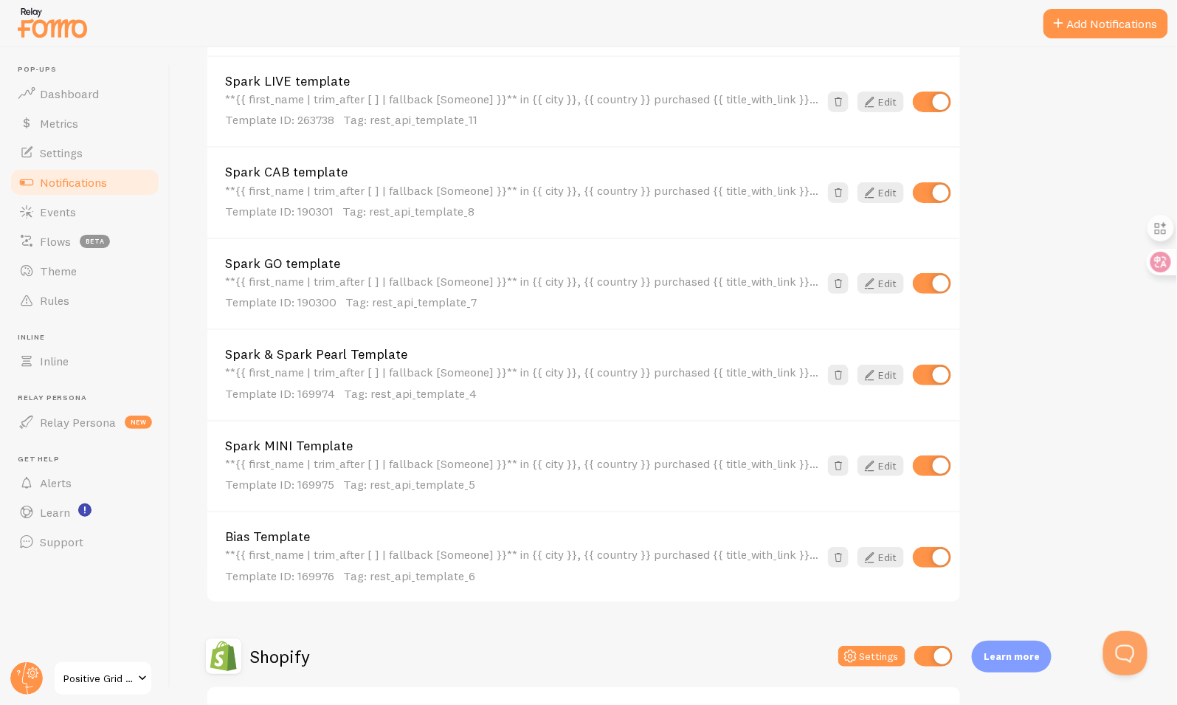
scroll to position [792, 0]
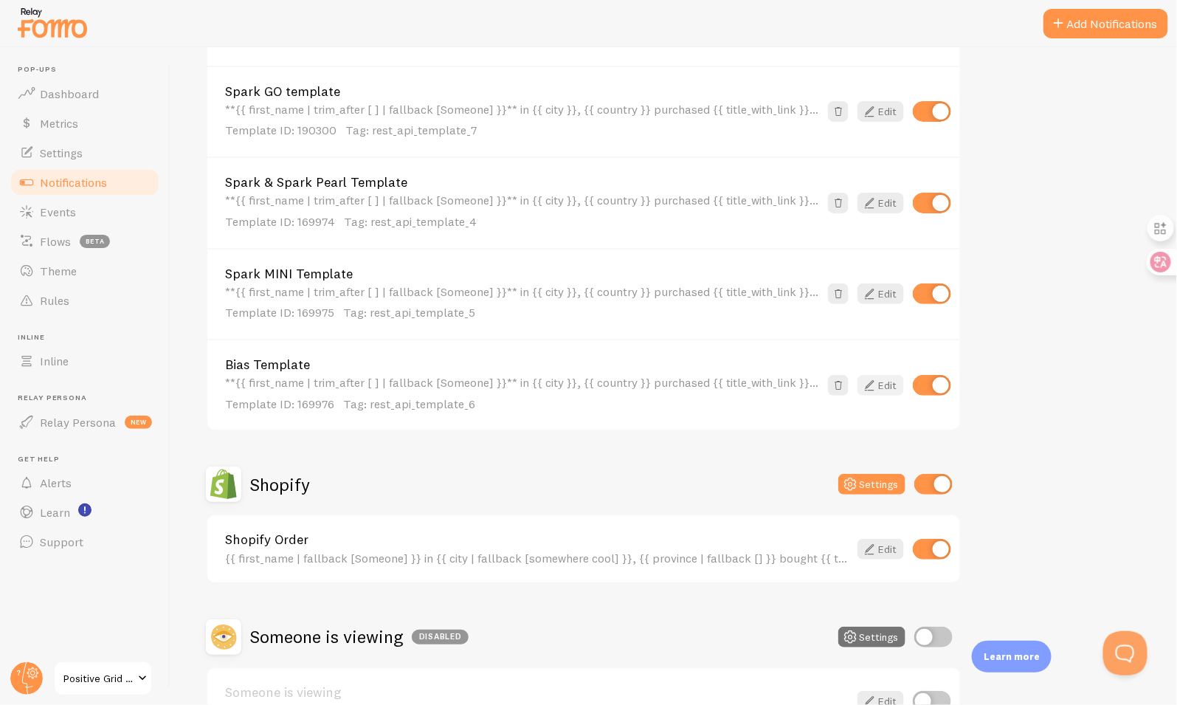
click at [869, 378] on icon at bounding box center [869, 385] width 18 height 18
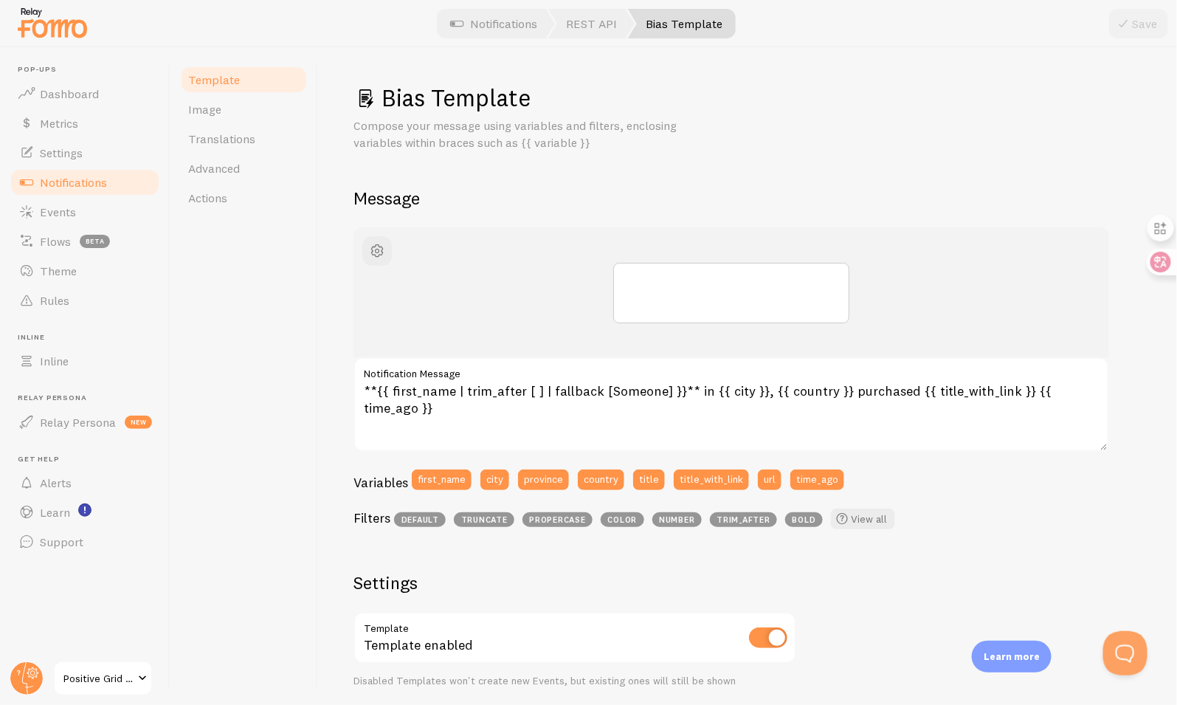
scroll to position [396, 0]
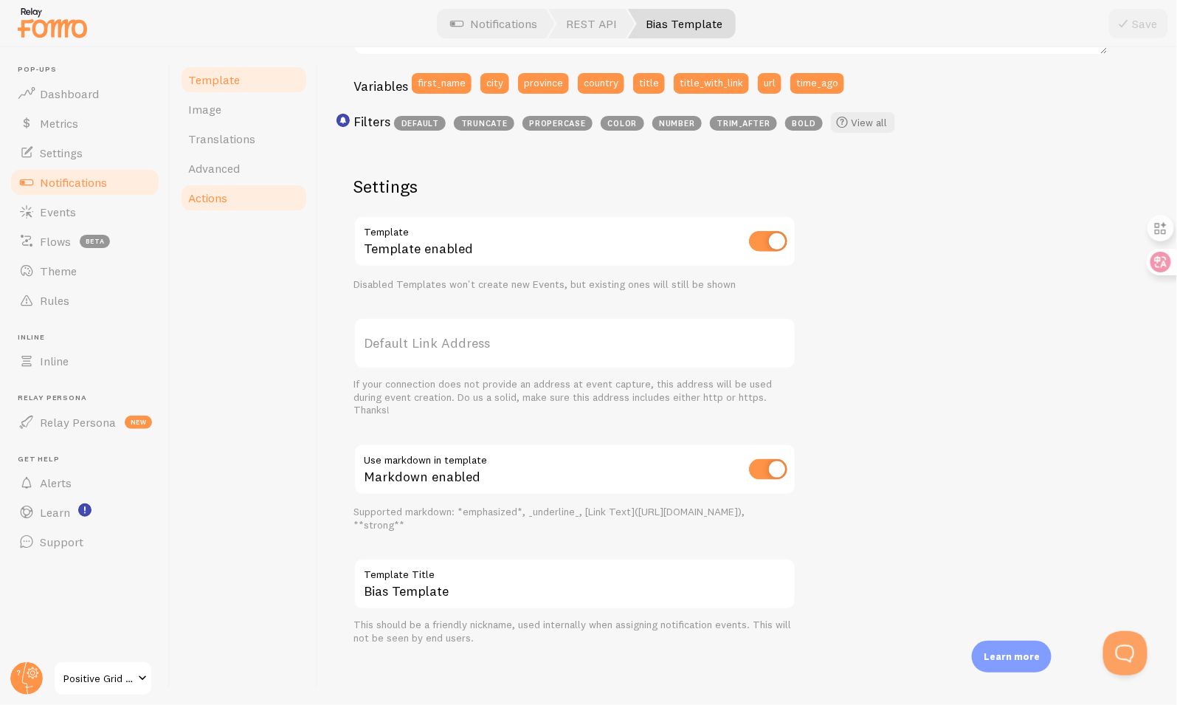
click at [227, 200] on span "Actions" at bounding box center [207, 197] width 39 height 15
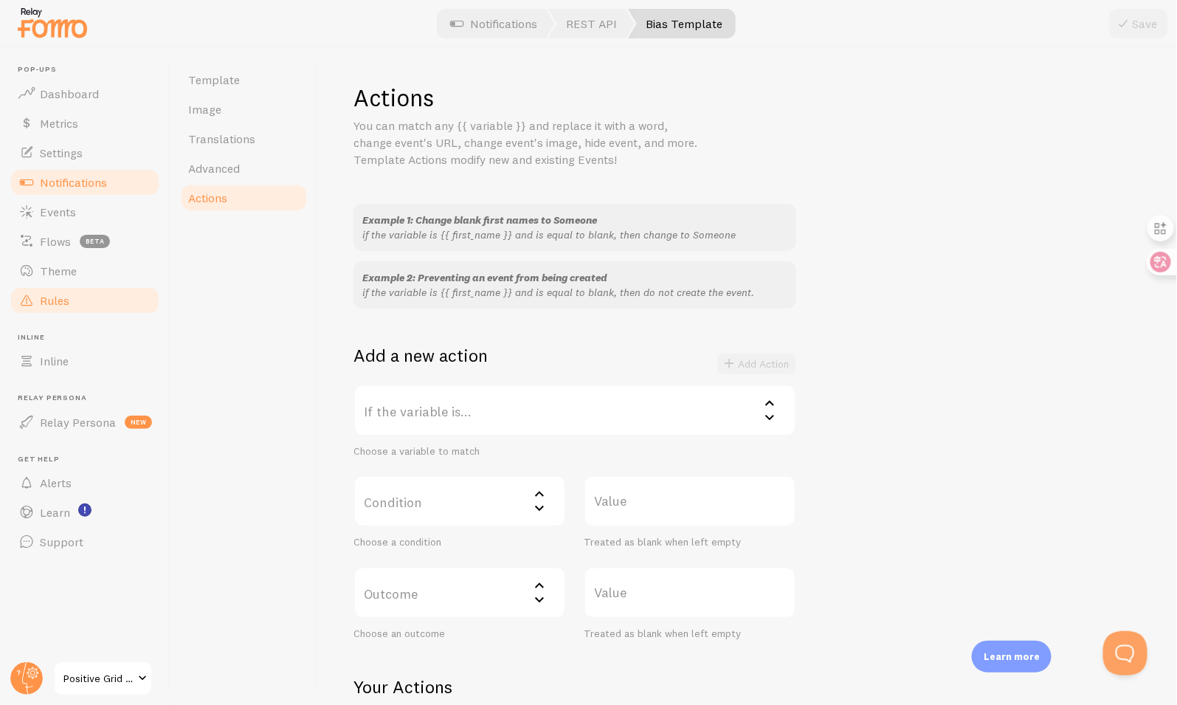
click at [93, 299] on link "Rules" at bounding box center [85, 301] width 152 height 30
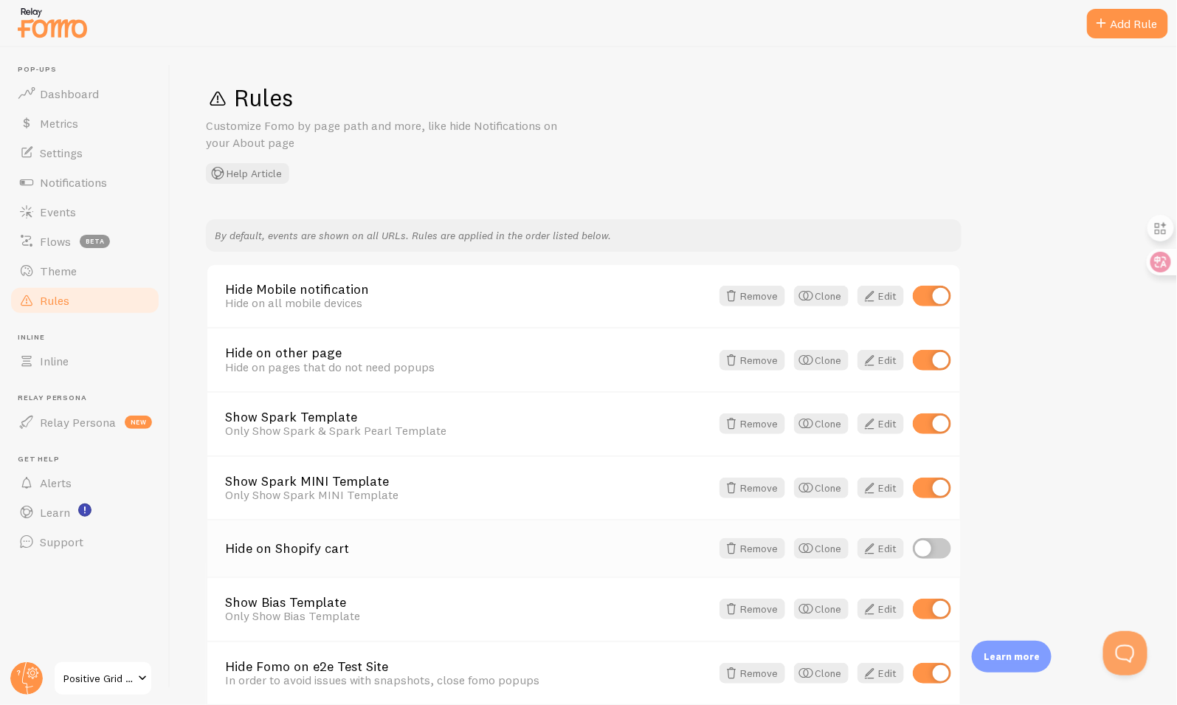
scroll to position [572, 0]
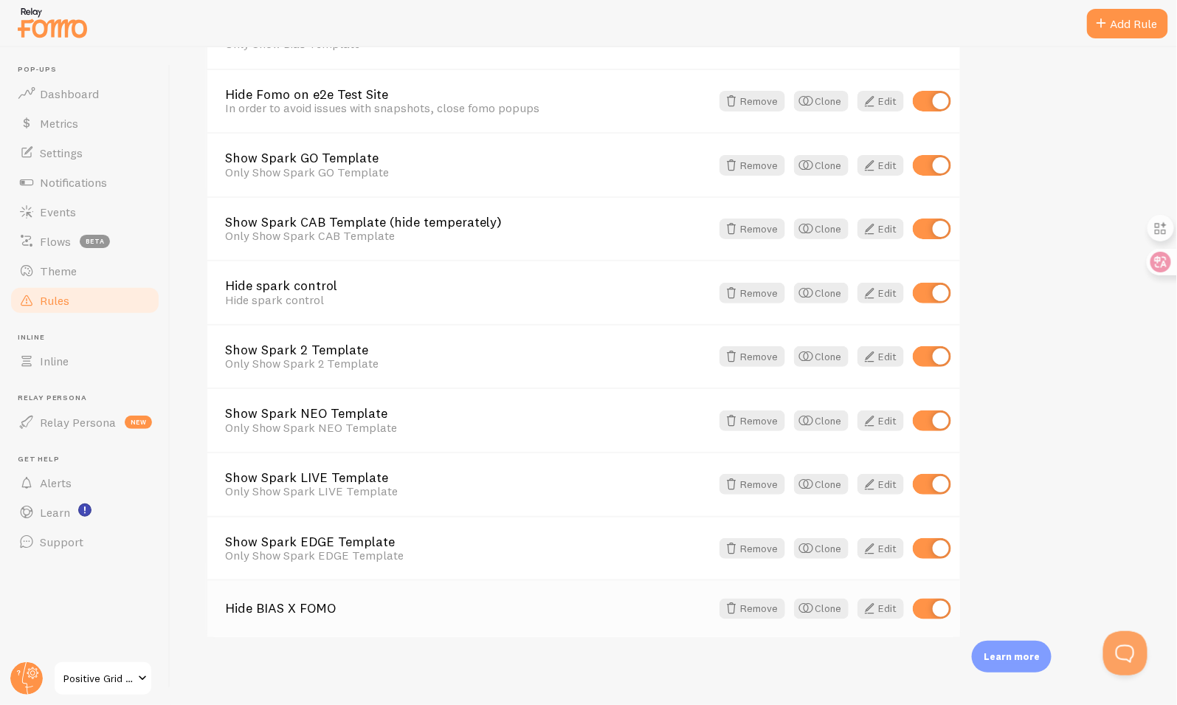
click at [935, 607] on input "checkbox" at bounding box center [932, 608] width 38 height 21
checkbox input "false"
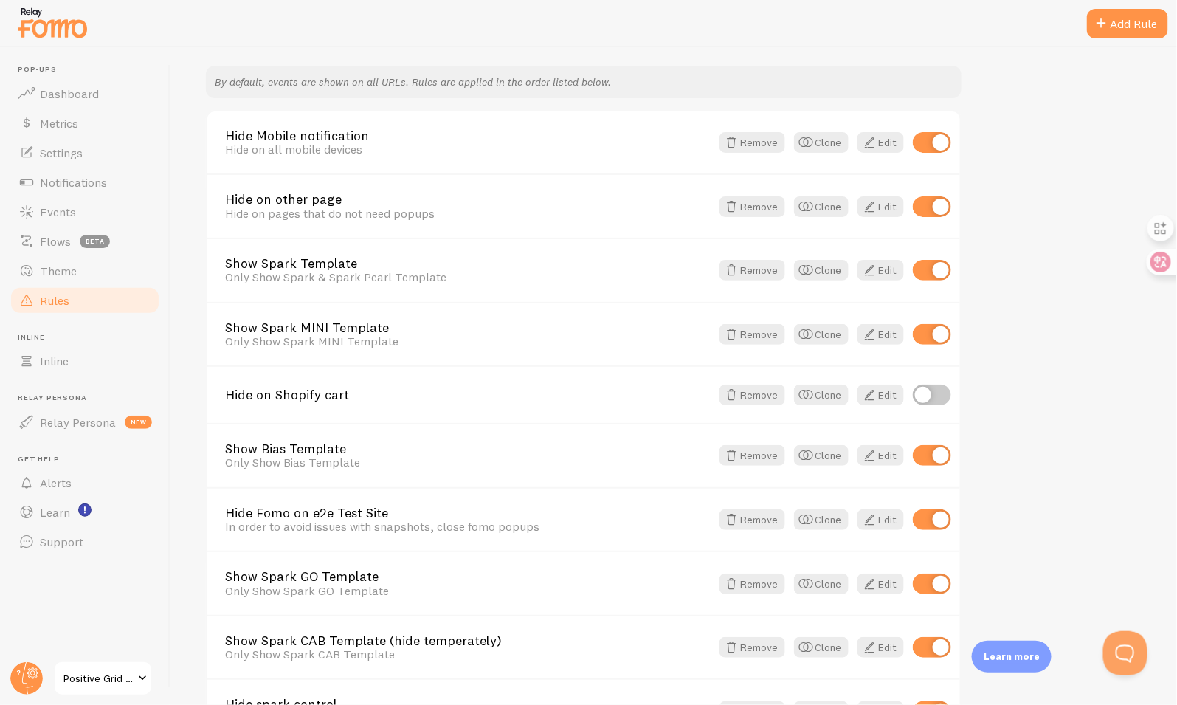
scroll to position [137, 0]
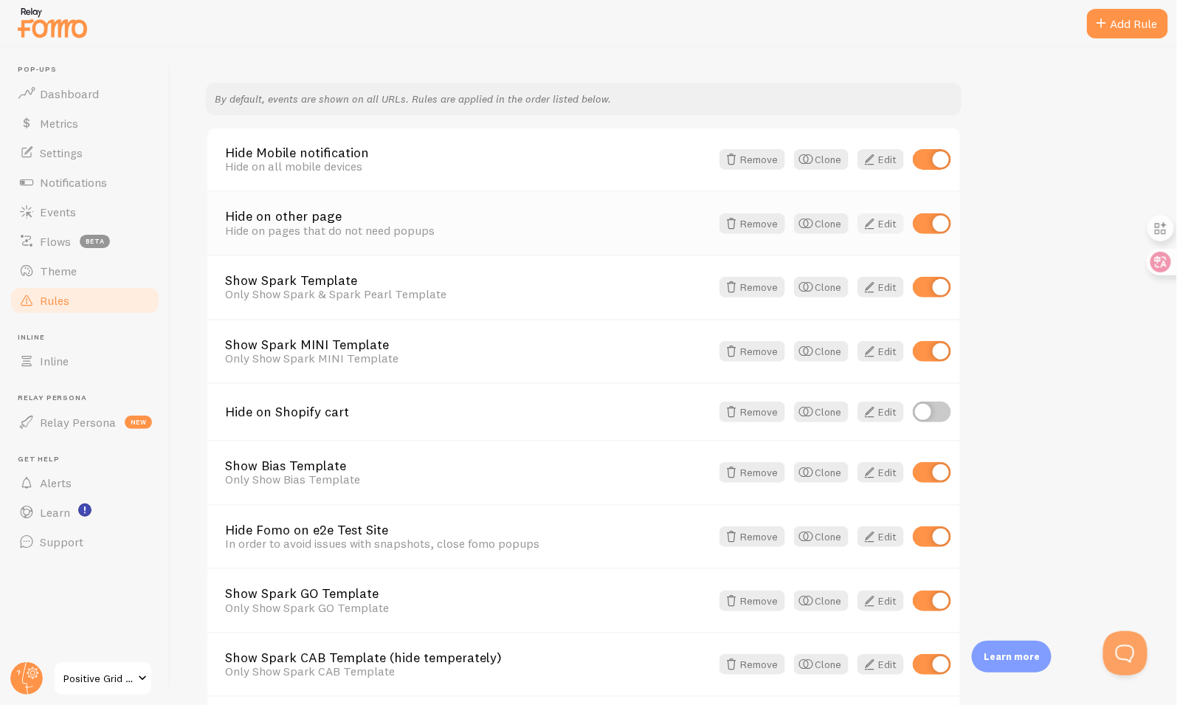
click at [878, 230] on link "Edit" at bounding box center [880, 223] width 46 height 21
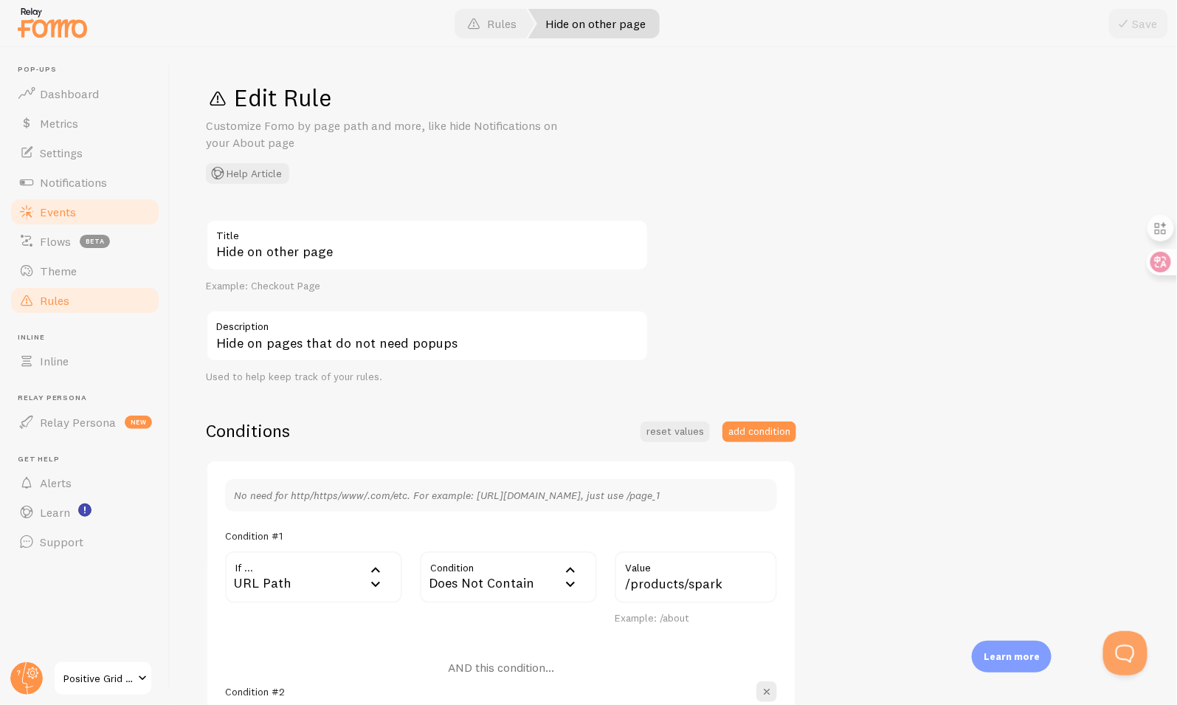
click at [61, 217] on span "Events" at bounding box center [58, 211] width 36 height 15
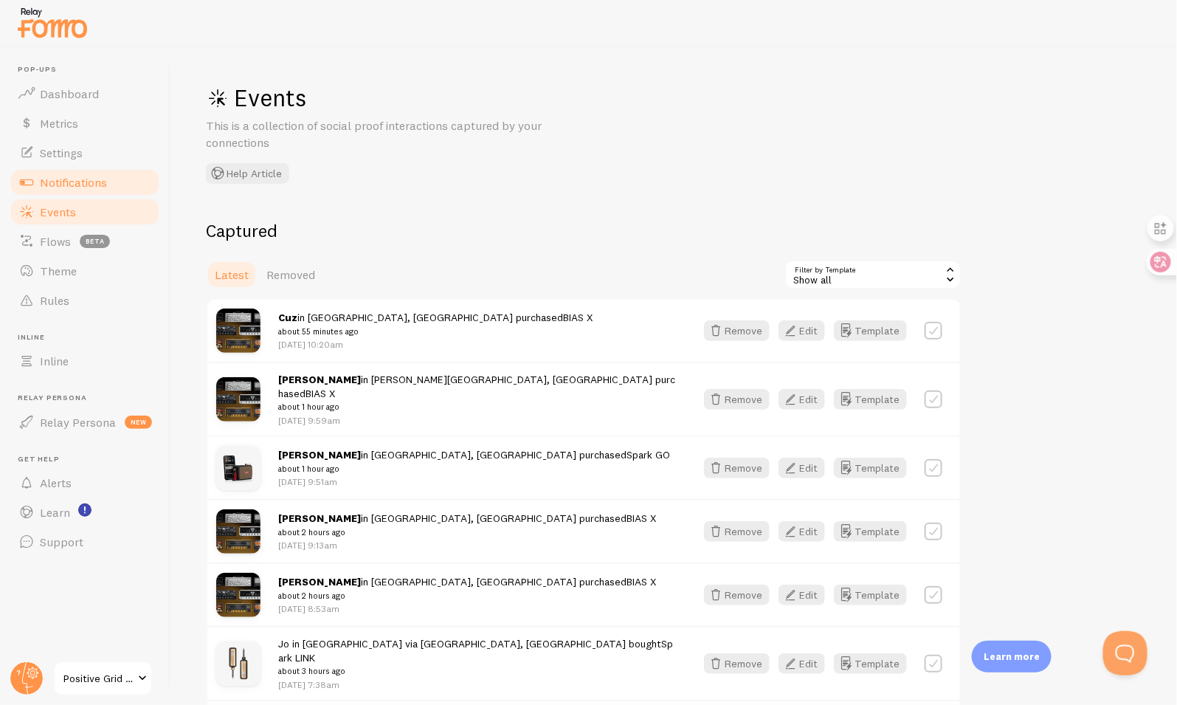
click at [86, 182] on span "Notifications" at bounding box center [73, 182] width 67 height 15
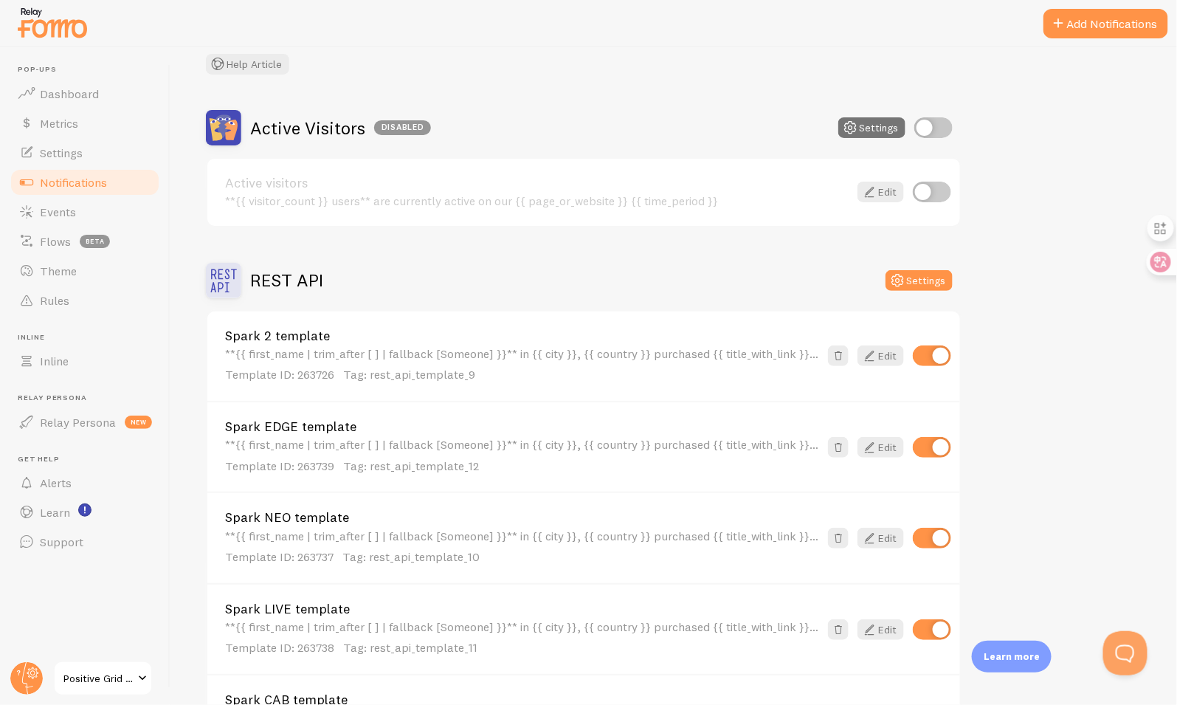
scroll to position [793, 0]
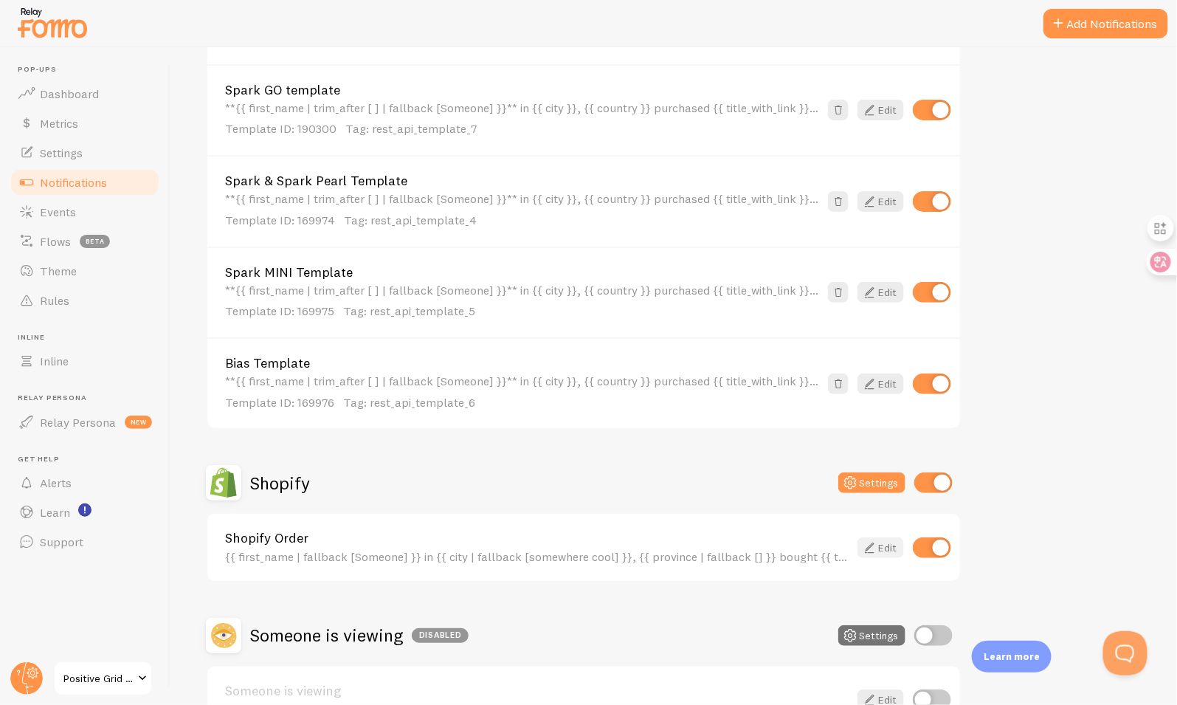
click at [888, 542] on link "Edit" at bounding box center [880, 547] width 46 height 21
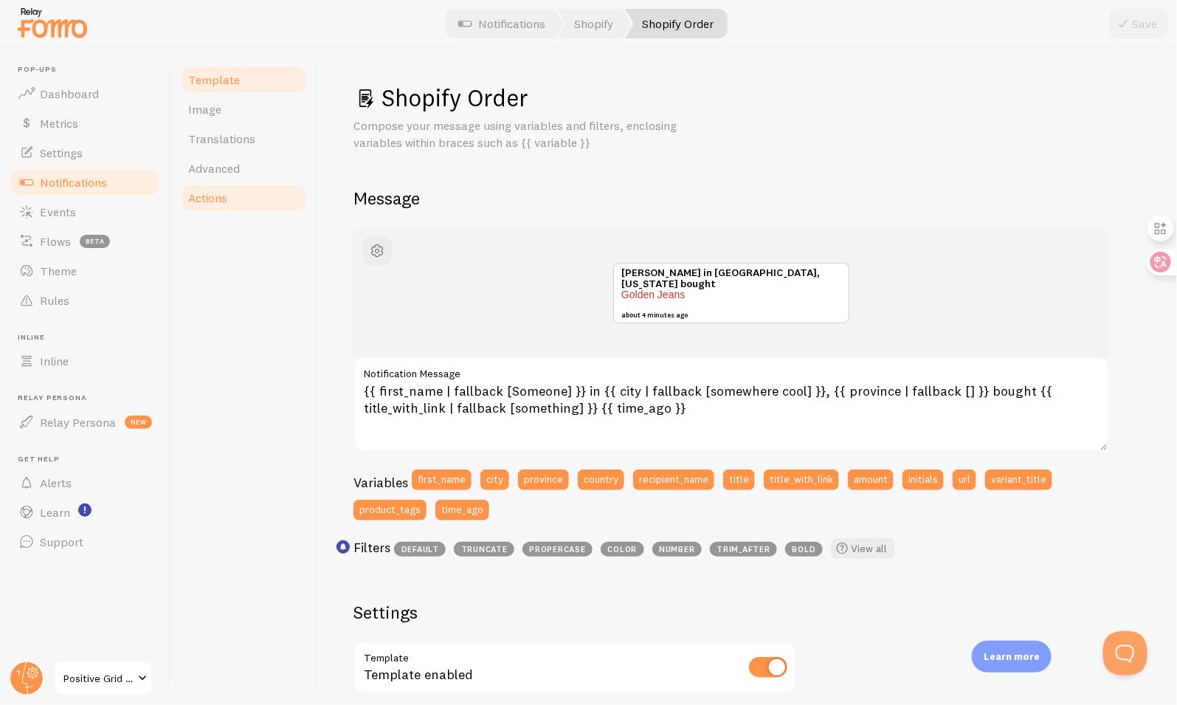
click at [220, 207] on link "Actions" at bounding box center [243, 198] width 129 height 30
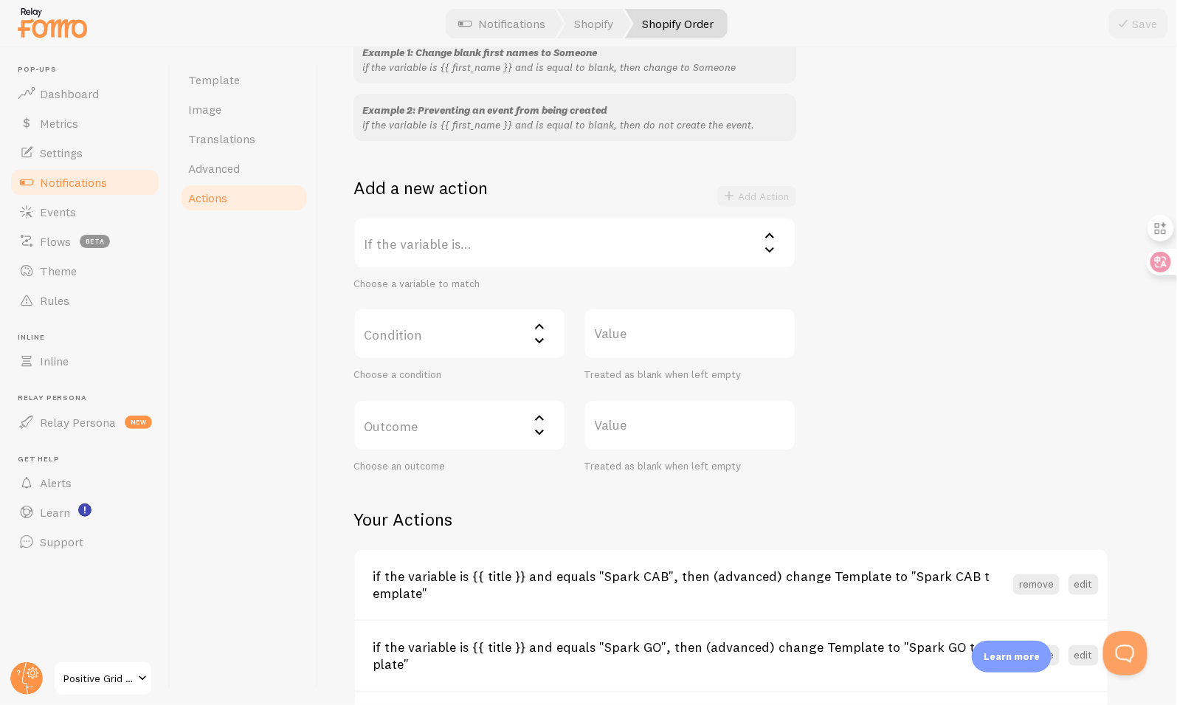
scroll to position [8, 0]
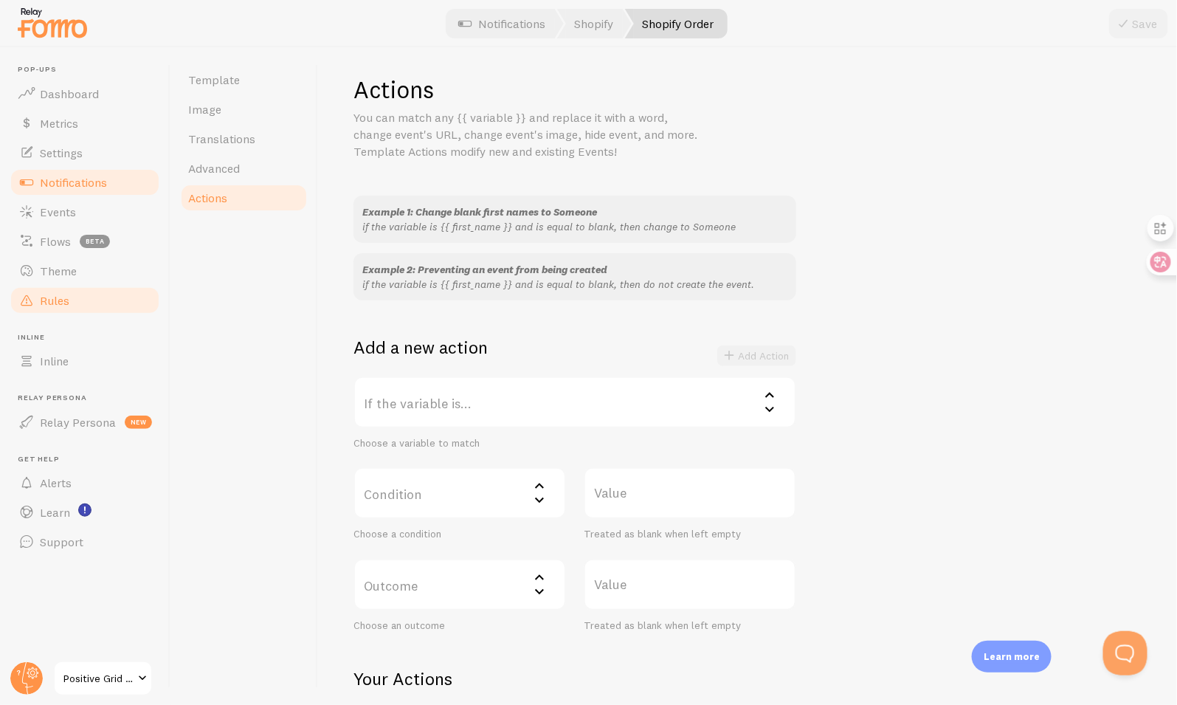
click at [90, 301] on link "Rules" at bounding box center [85, 301] width 152 height 30
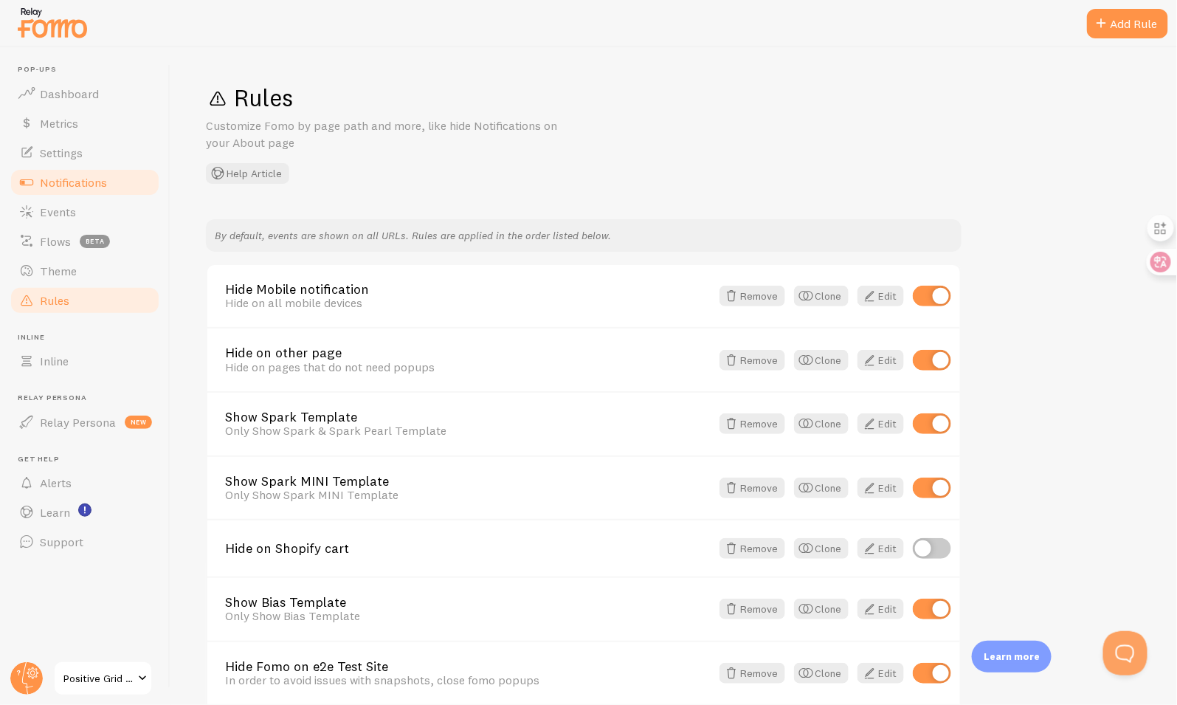
click at [91, 186] on span "Notifications" at bounding box center [73, 182] width 67 height 15
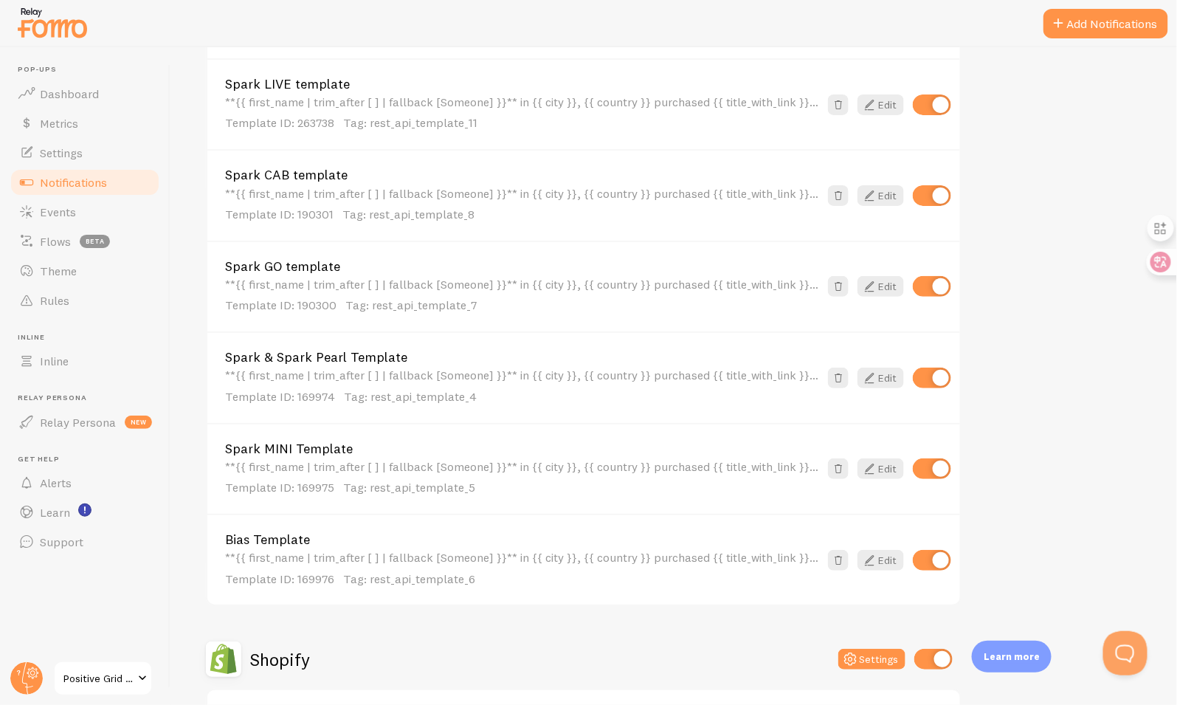
scroll to position [565, 0]
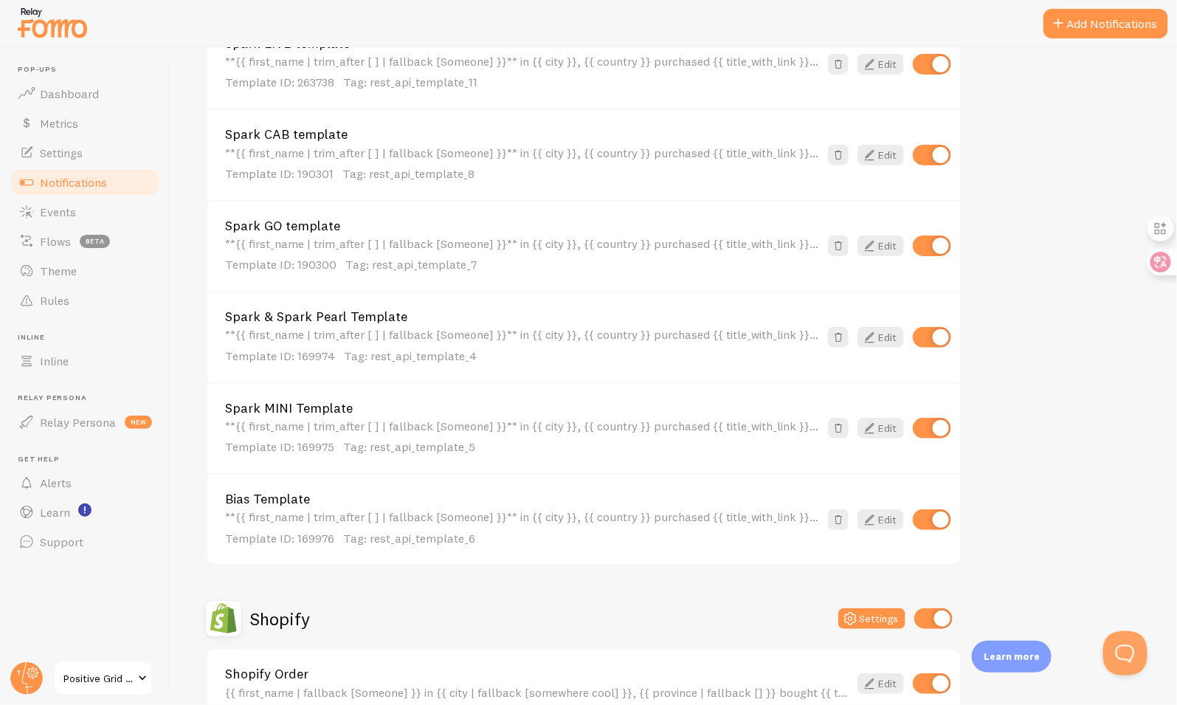
scroll to position [670, 0]
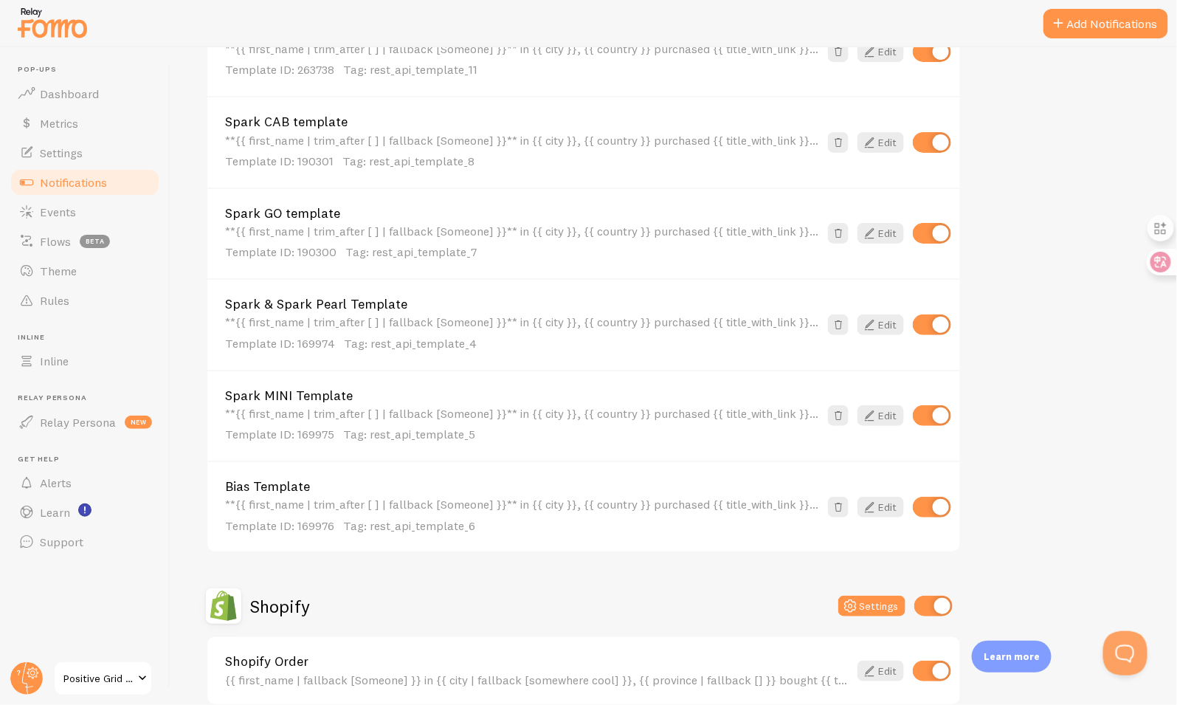
click at [930, 501] on input "checkbox" at bounding box center [932, 507] width 38 height 21
checkbox input "false"
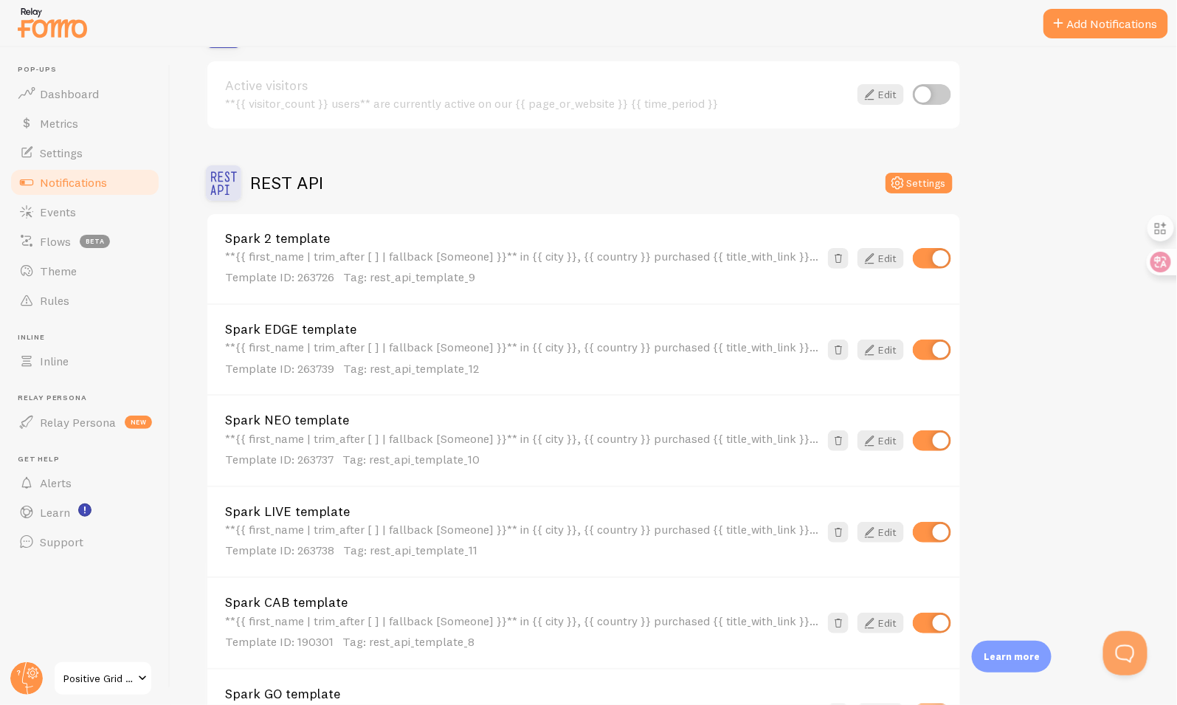
scroll to position [0, 0]
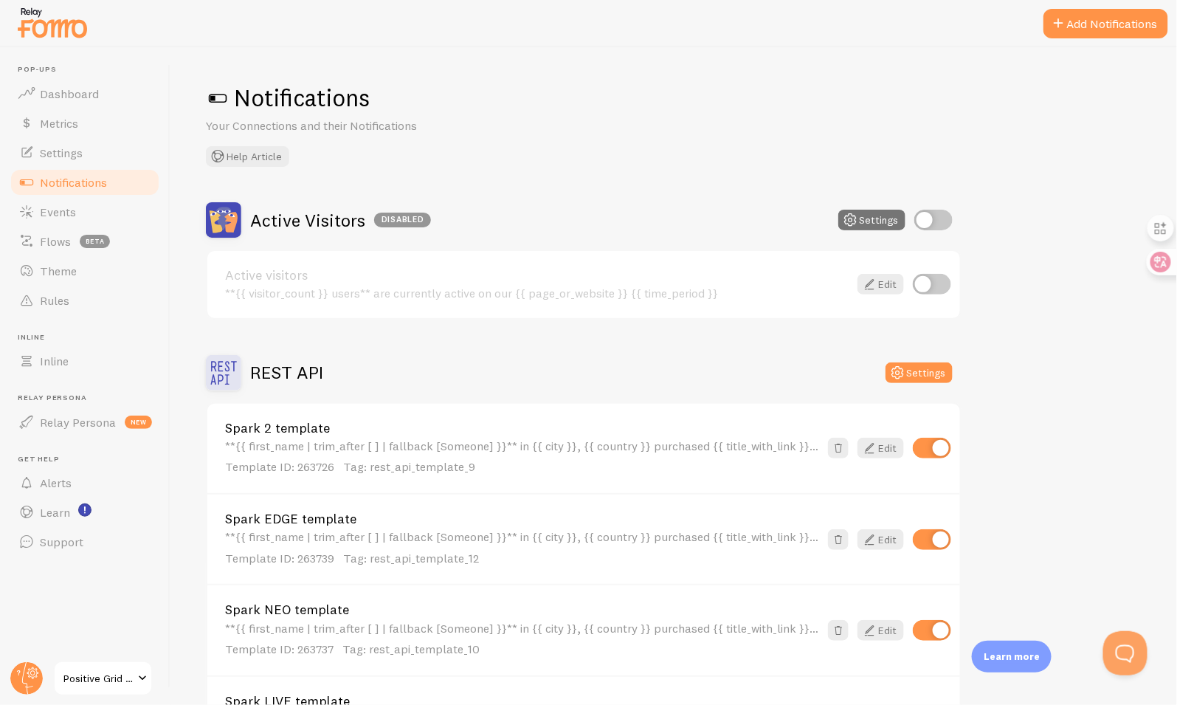
click at [123, 666] on link "Positive Grid AU Shopify" at bounding box center [103, 677] width 100 height 35
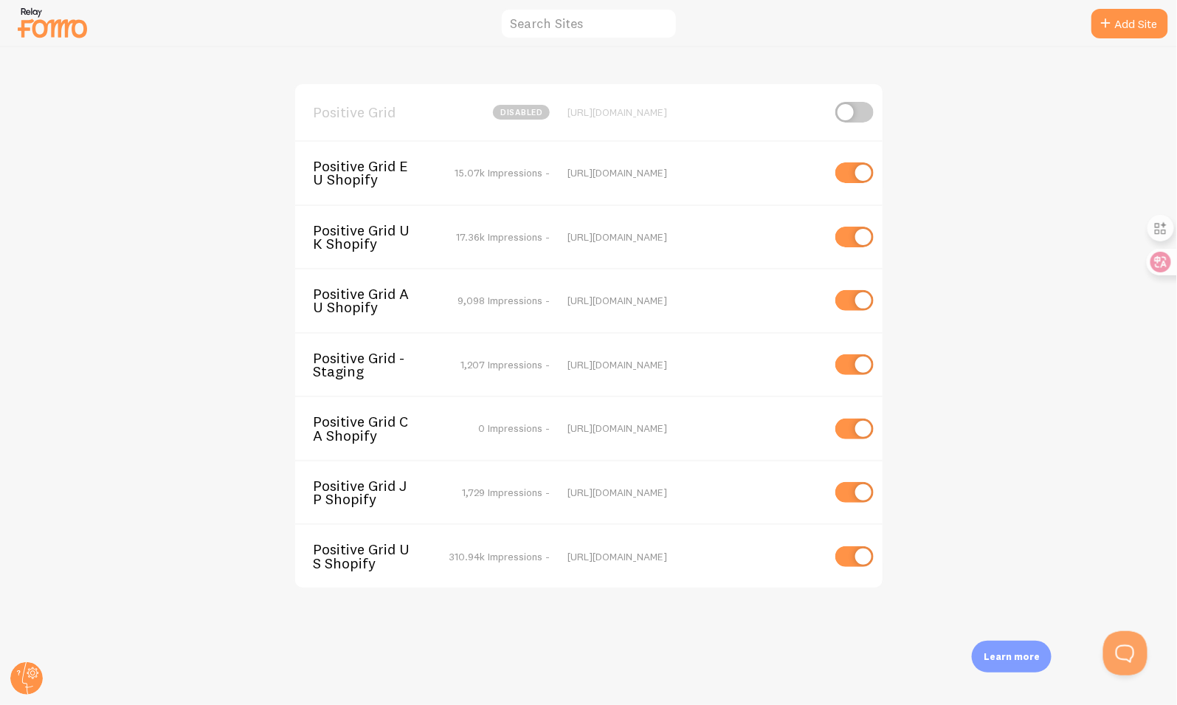
click at [372, 294] on span "Positive Grid AU Shopify" at bounding box center [372, 300] width 119 height 27
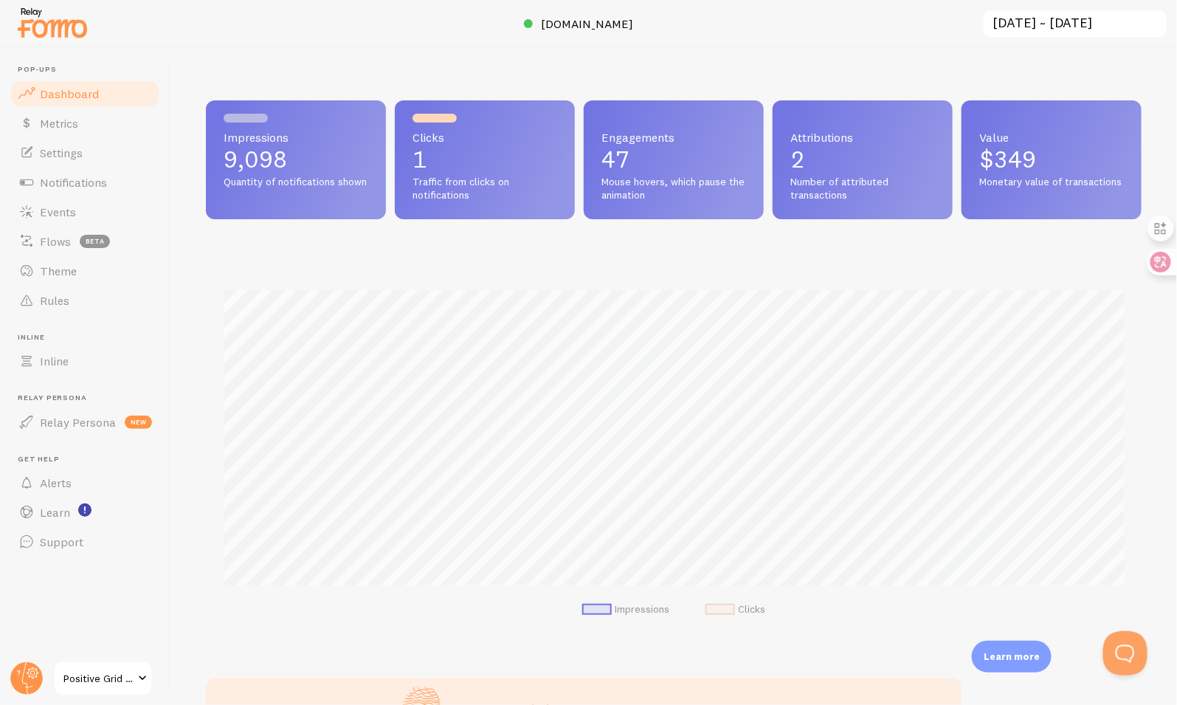
scroll to position [387, 936]
click at [89, 186] on span "Notifications" at bounding box center [73, 182] width 67 height 15
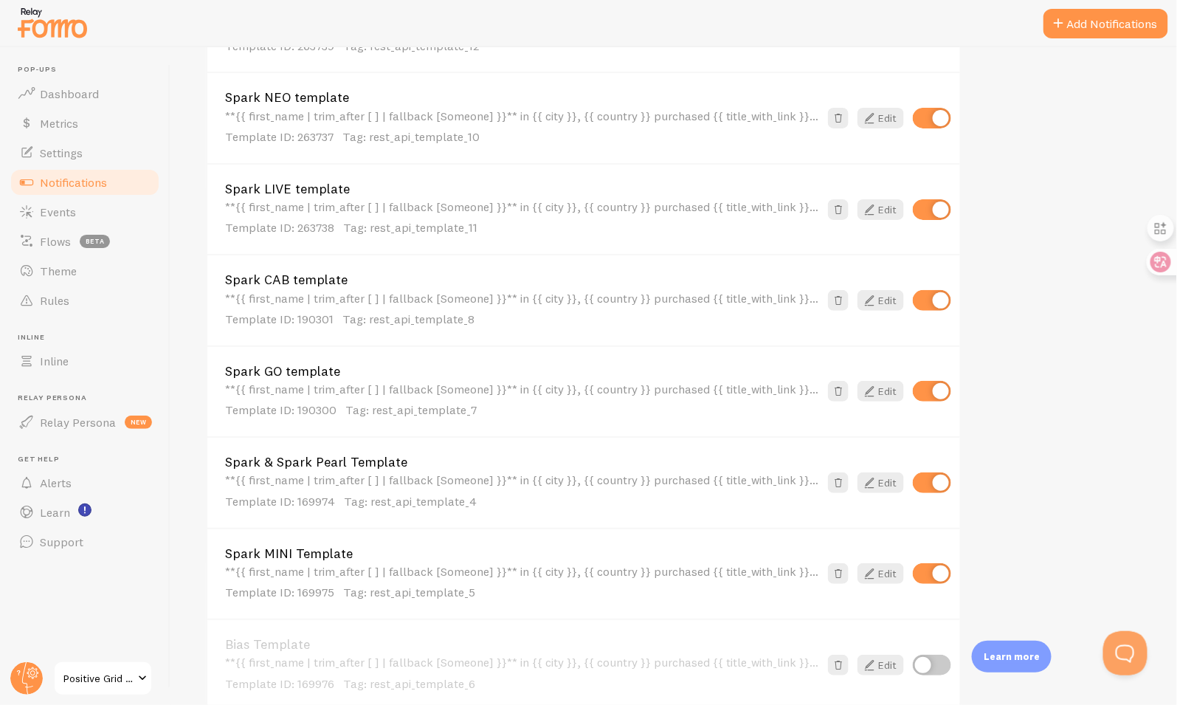
scroll to position [518, 0]
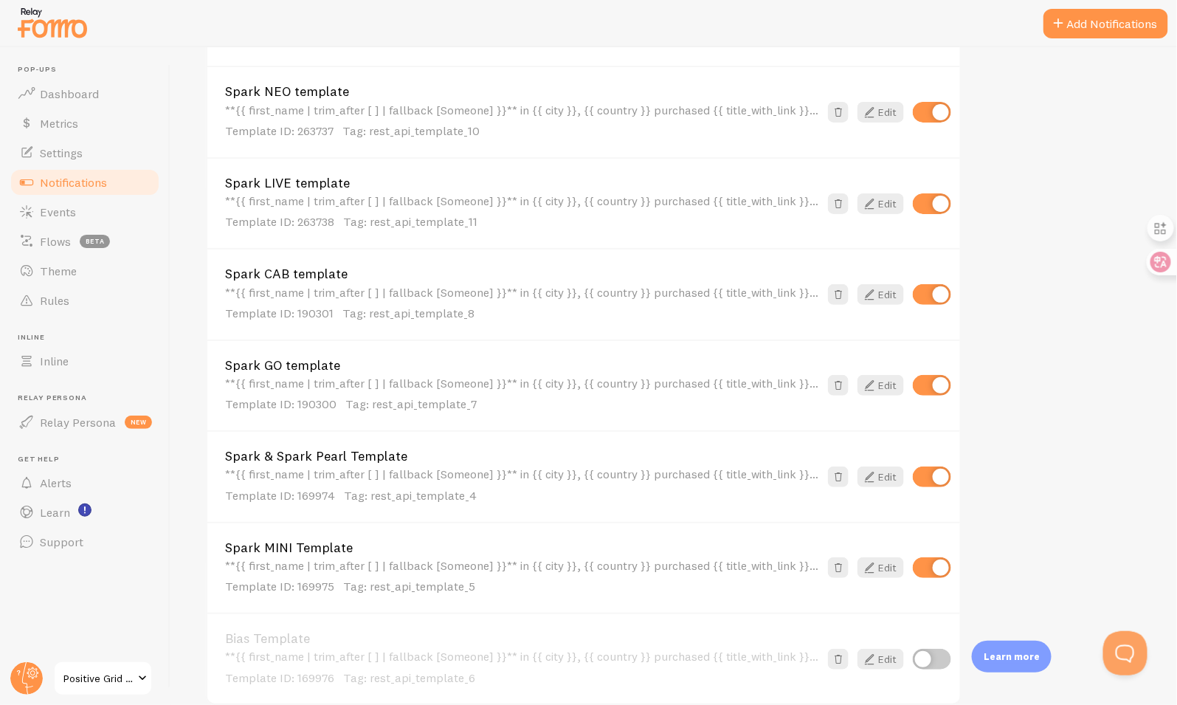
click at [422, 645] on div "Bias Template **{{ first_name | trim_after [ ] | fallback [Someone] }}** in {{ …" at bounding box center [522, 659] width 594 height 54
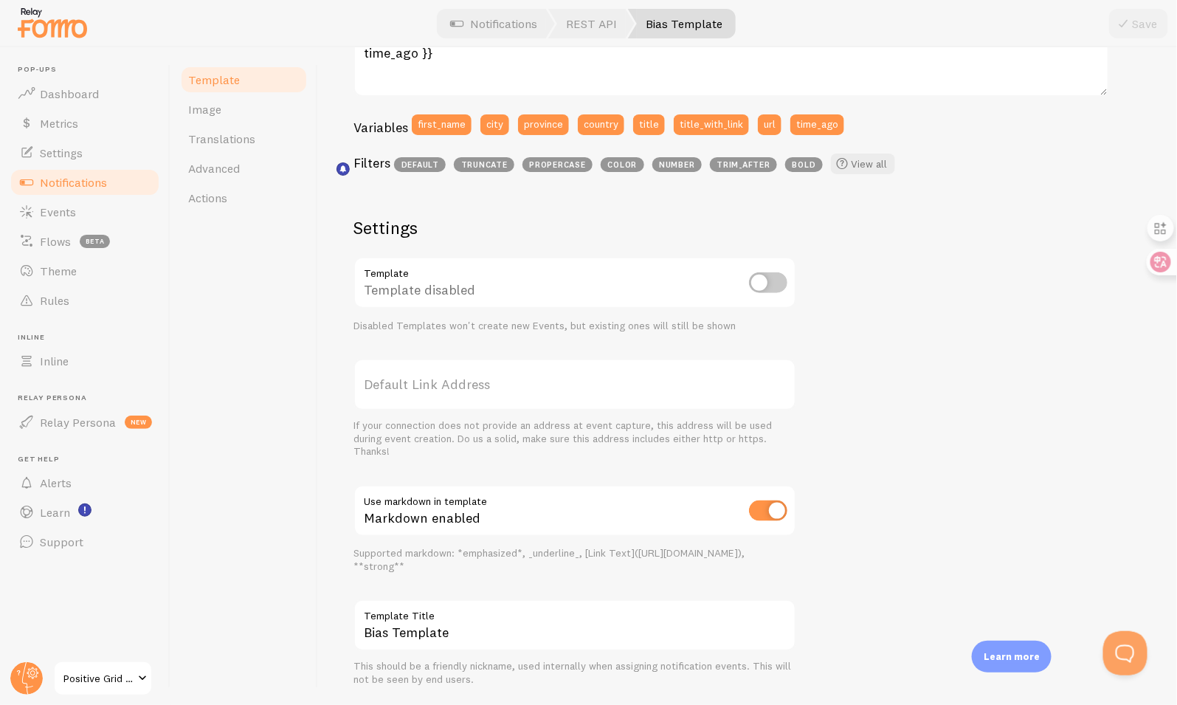
scroll to position [378, 0]
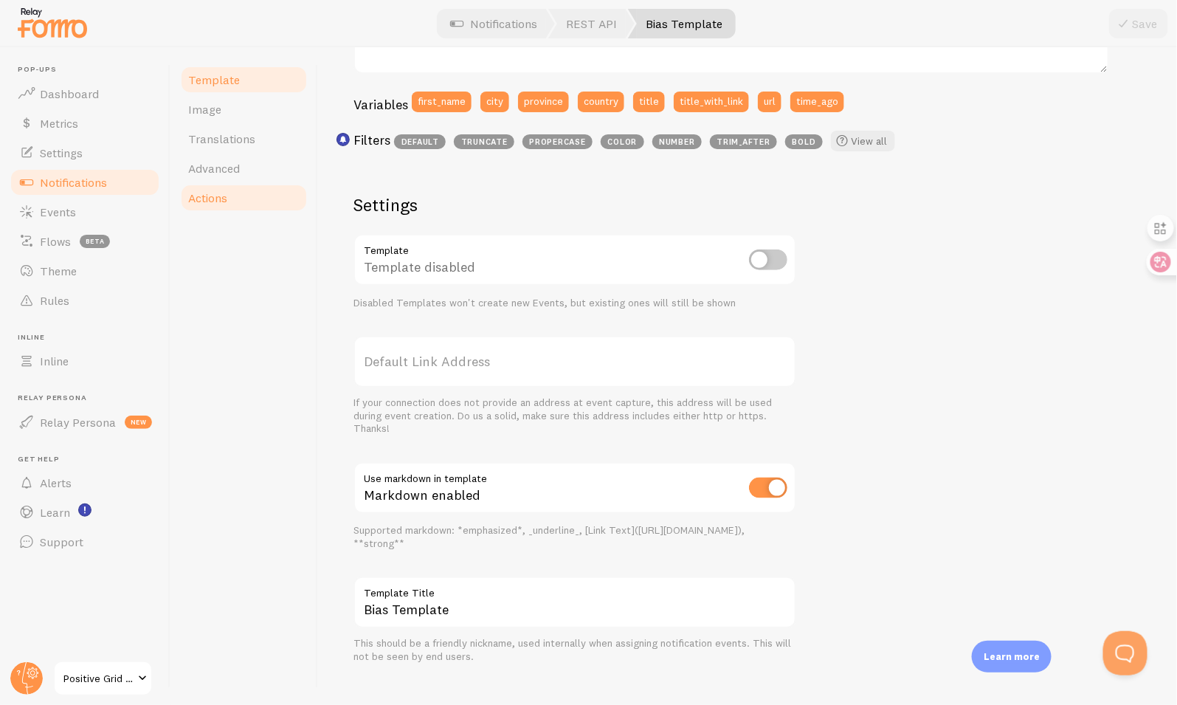
click at [253, 199] on link "Actions" at bounding box center [243, 198] width 129 height 30
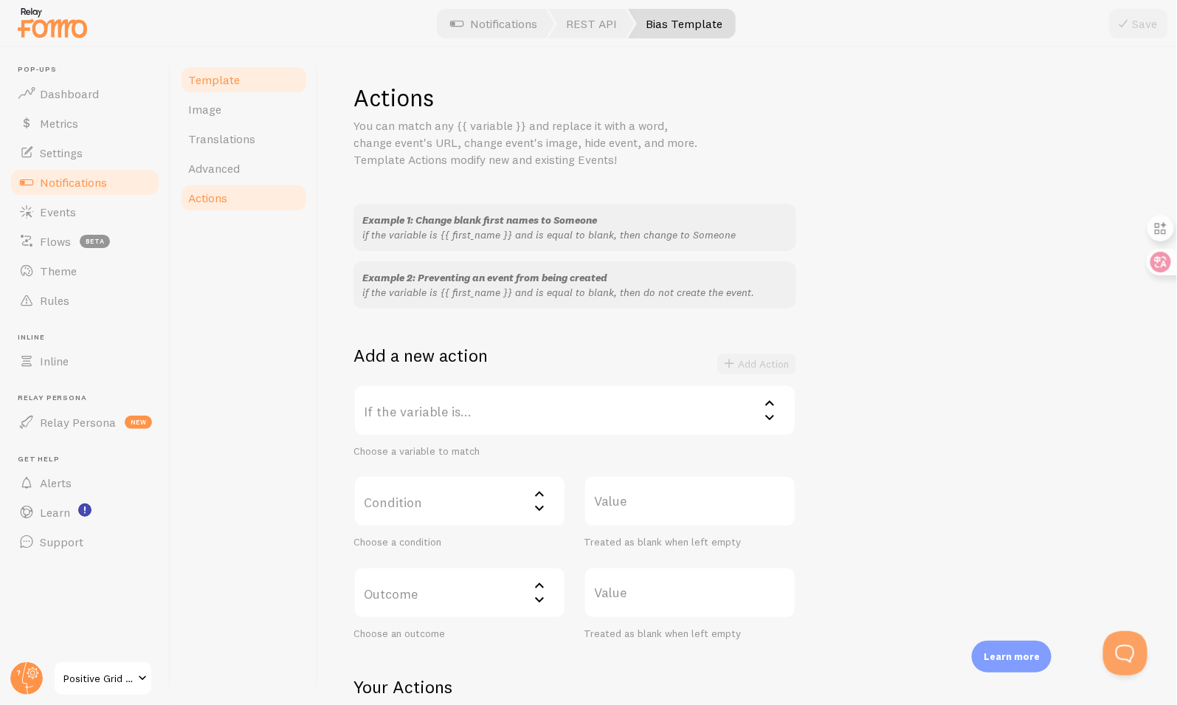
click at [232, 80] on span "Template" at bounding box center [214, 79] width 52 height 15
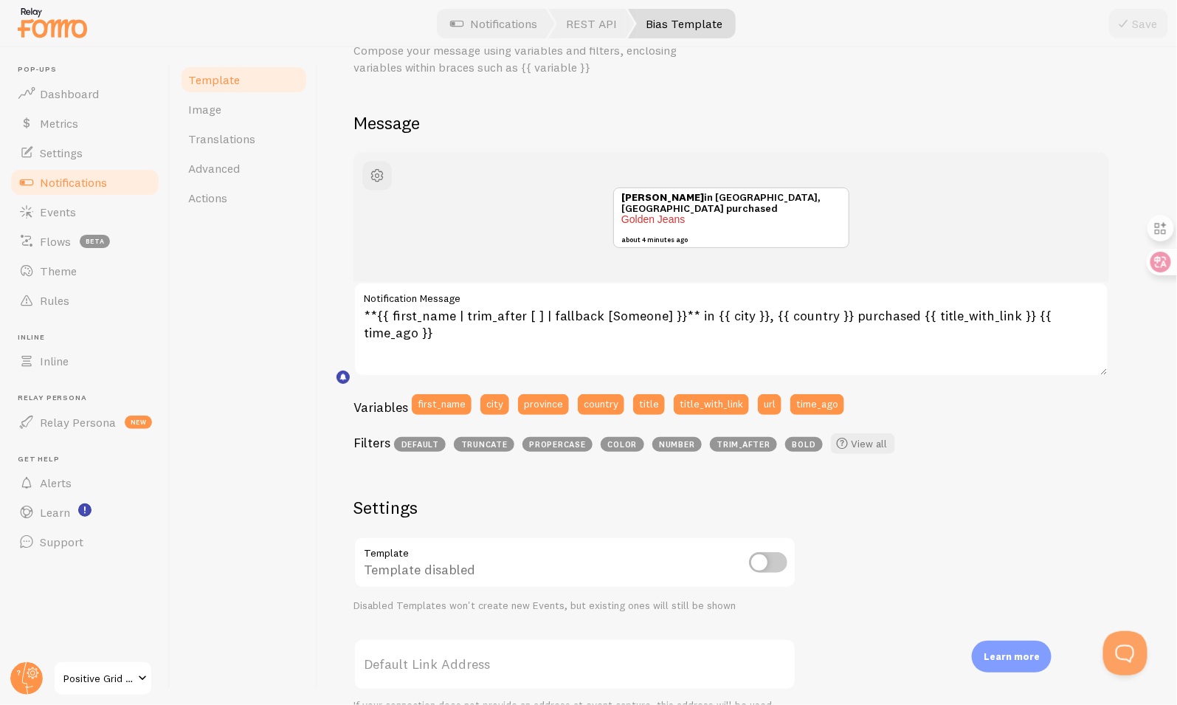
scroll to position [55, 0]
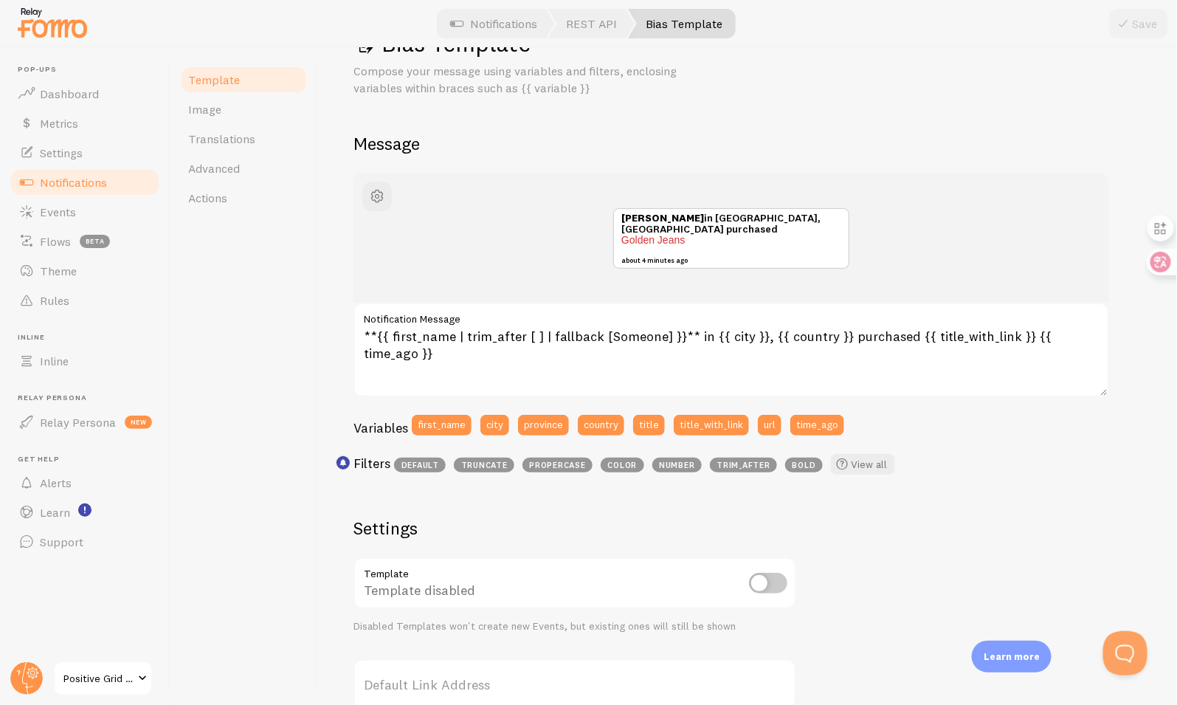
click at [772, 576] on input "checkbox" at bounding box center [768, 583] width 38 height 21
checkbox input "true"
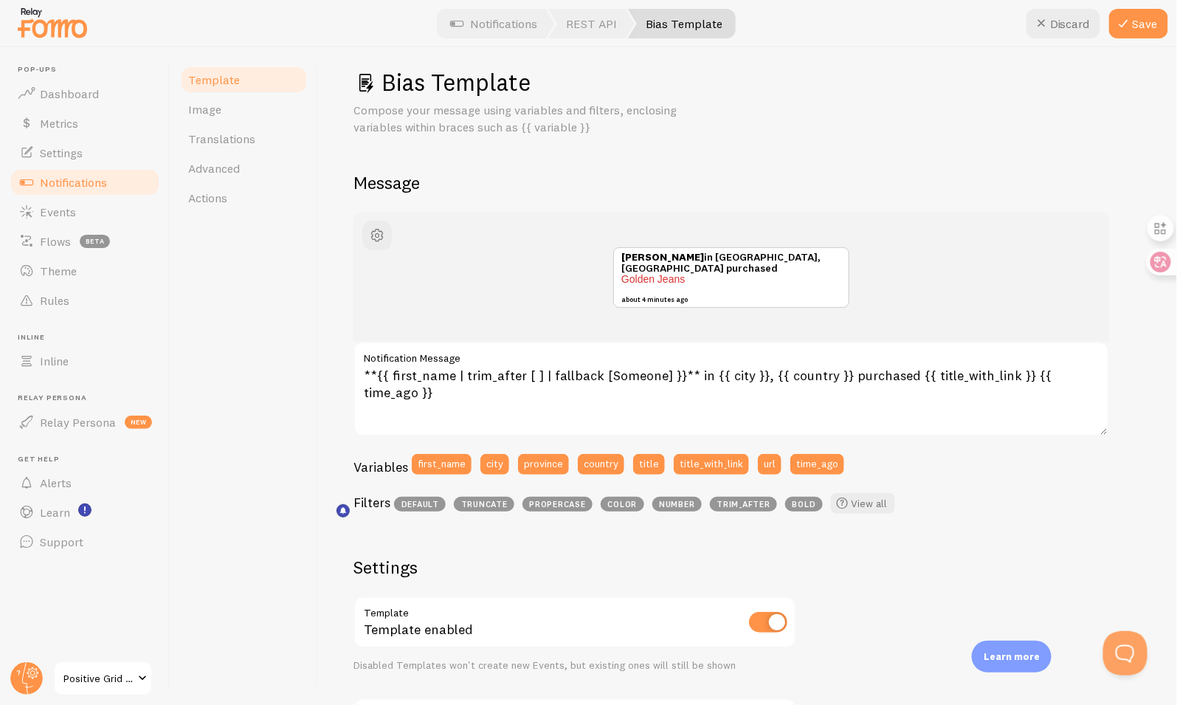
scroll to position [0, 0]
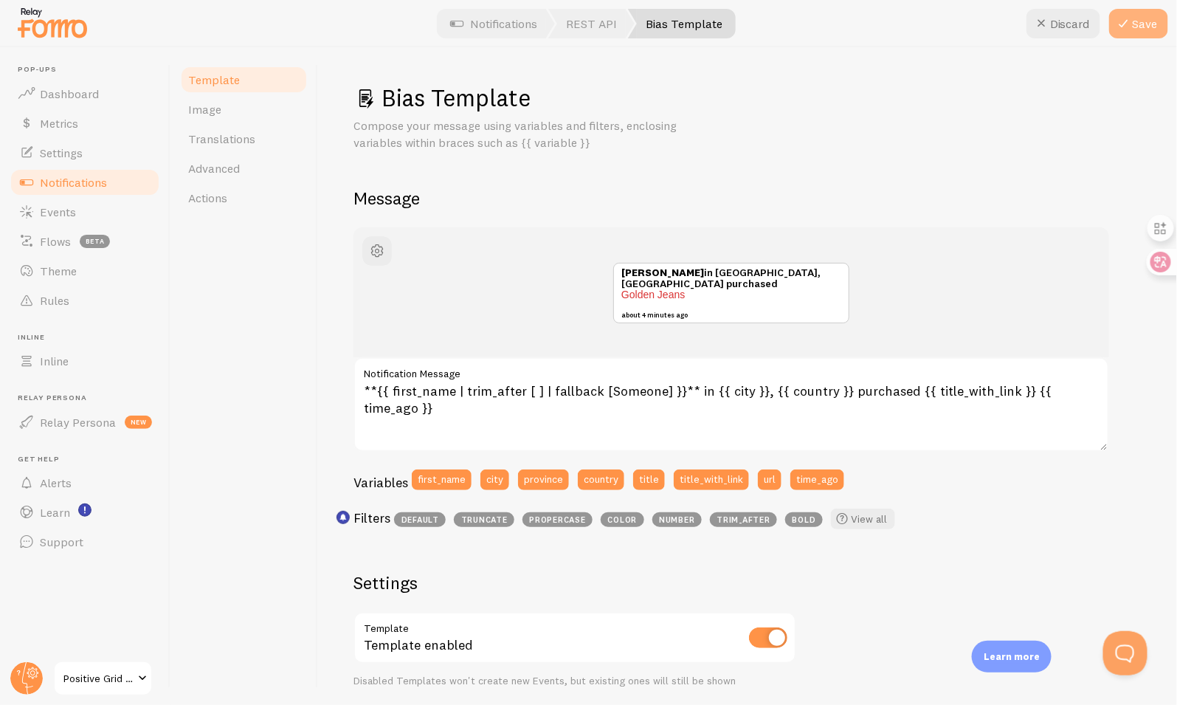
click at [1133, 27] on button "Save" at bounding box center [1138, 24] width 59 height 30
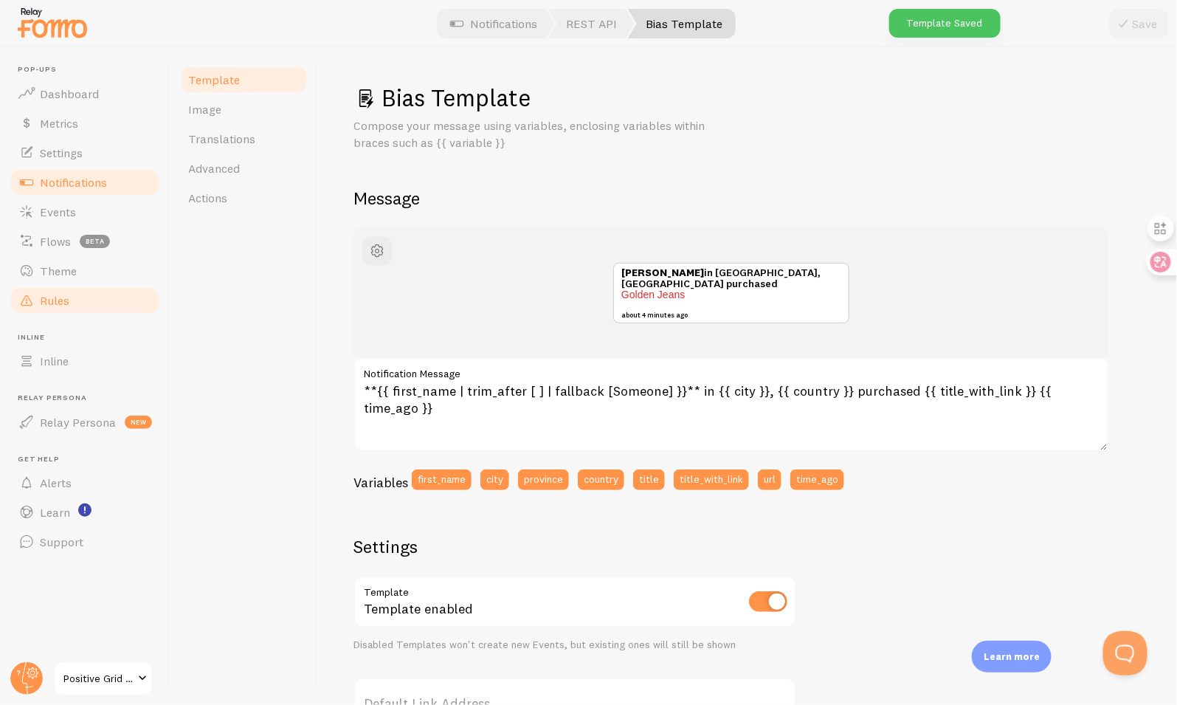
click at [63, 295] on span "Rules" at bounding box center [55, 300] width 30 height 15
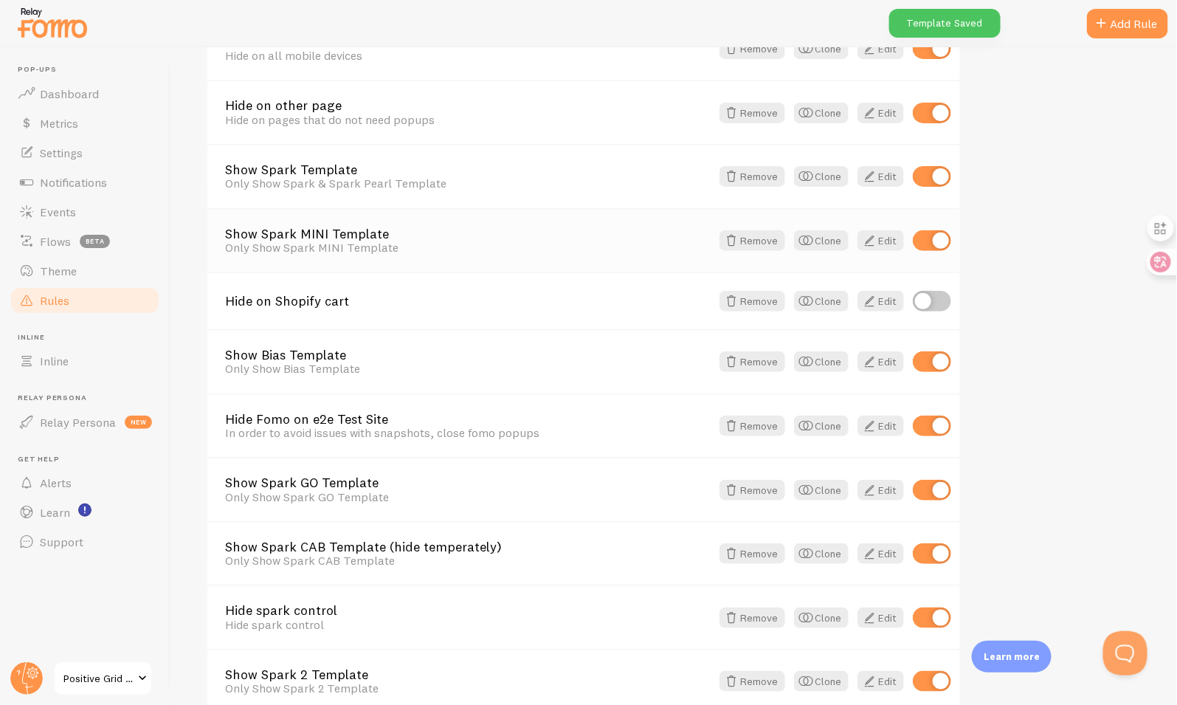
scroll to position [572, 0]
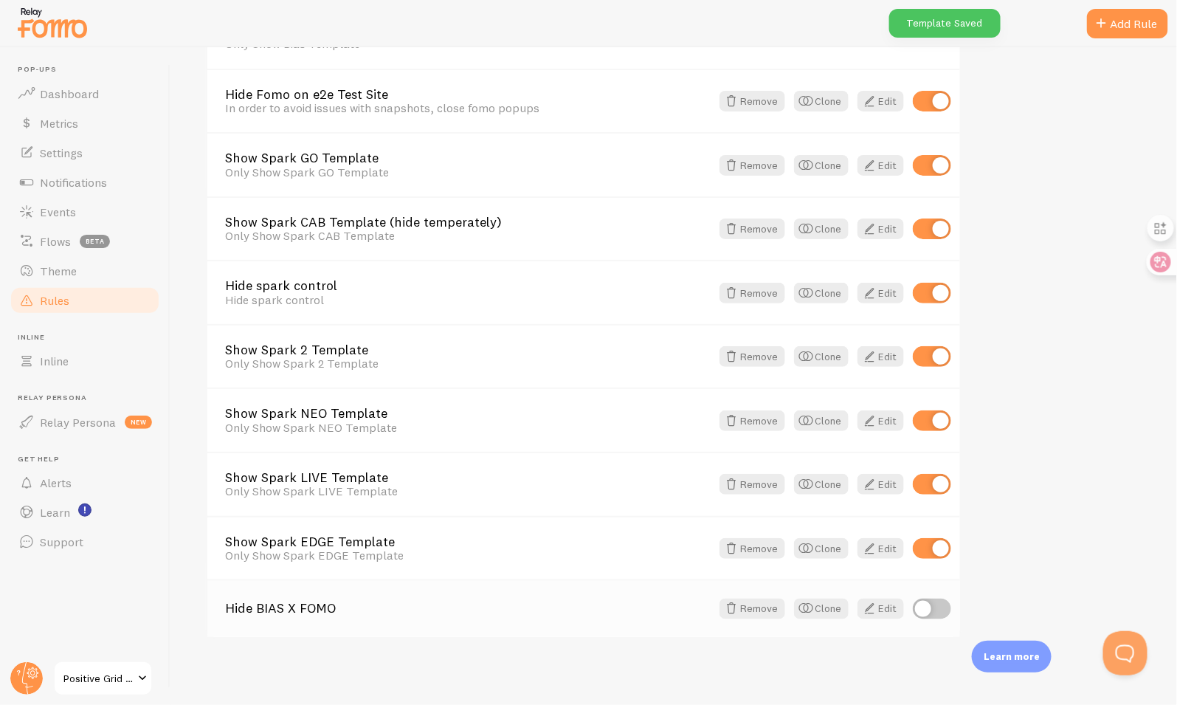
click at [927, 607] on input "checkbox" at bounding box center [932, 608] width 38 height 21
checkbox input "true"
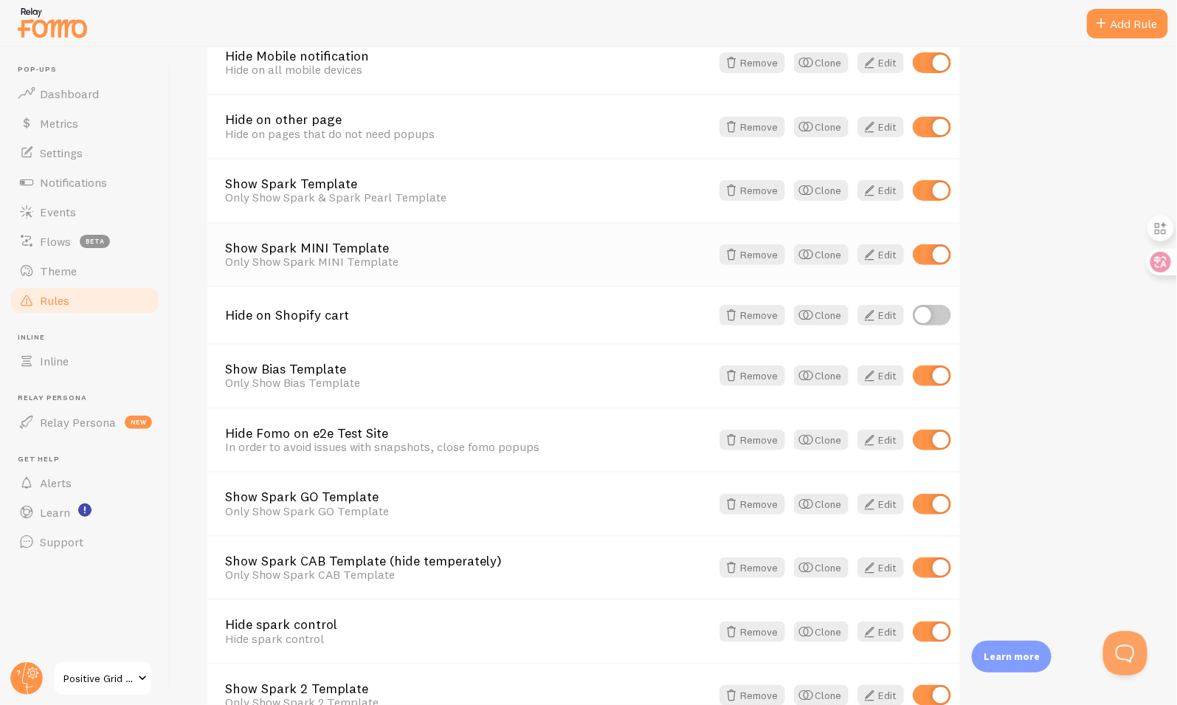
scroll to position [0, 0]
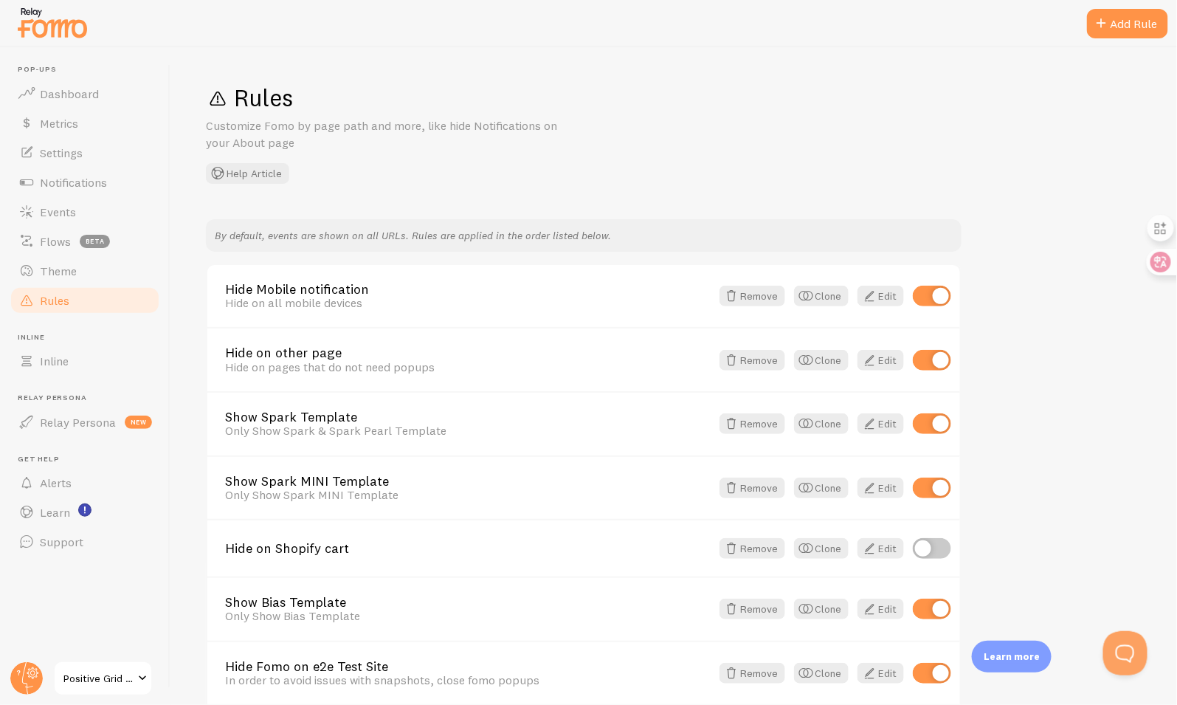
click at [59, 38] on img at bounding box center [52, 23] width 74 height 38
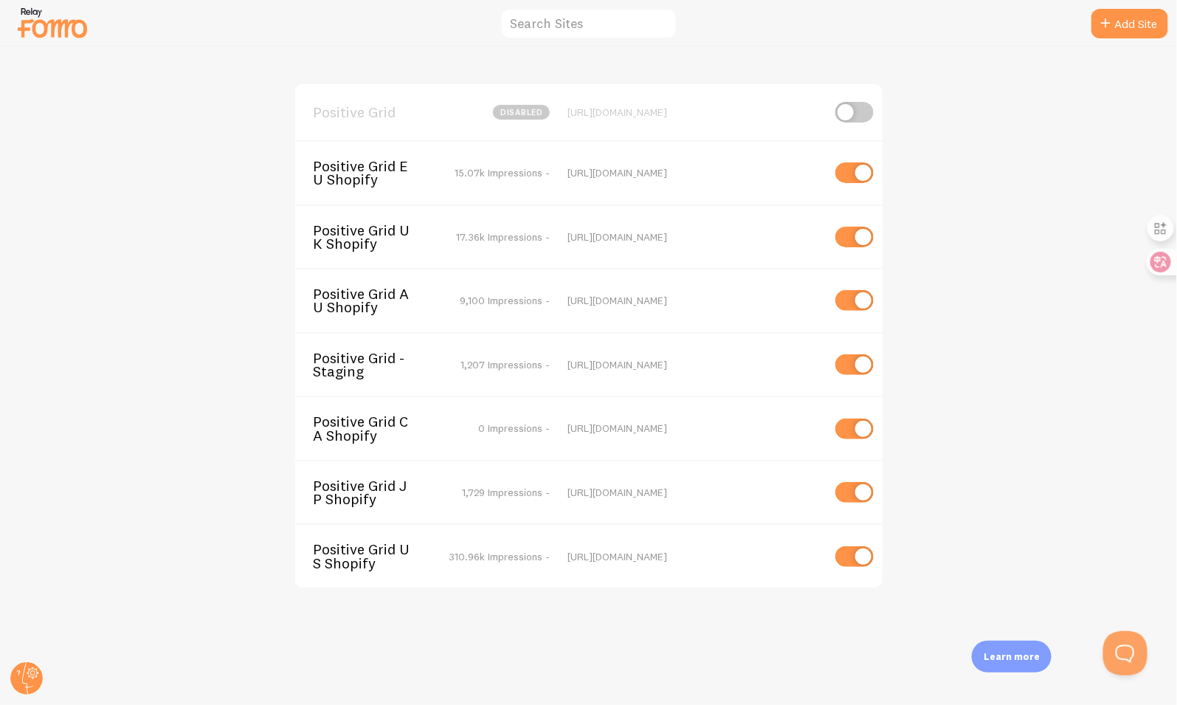
click at [379, 417] on span "Positive Grid CA Shopify" at bounding box center [372, 428] width 119 height 27
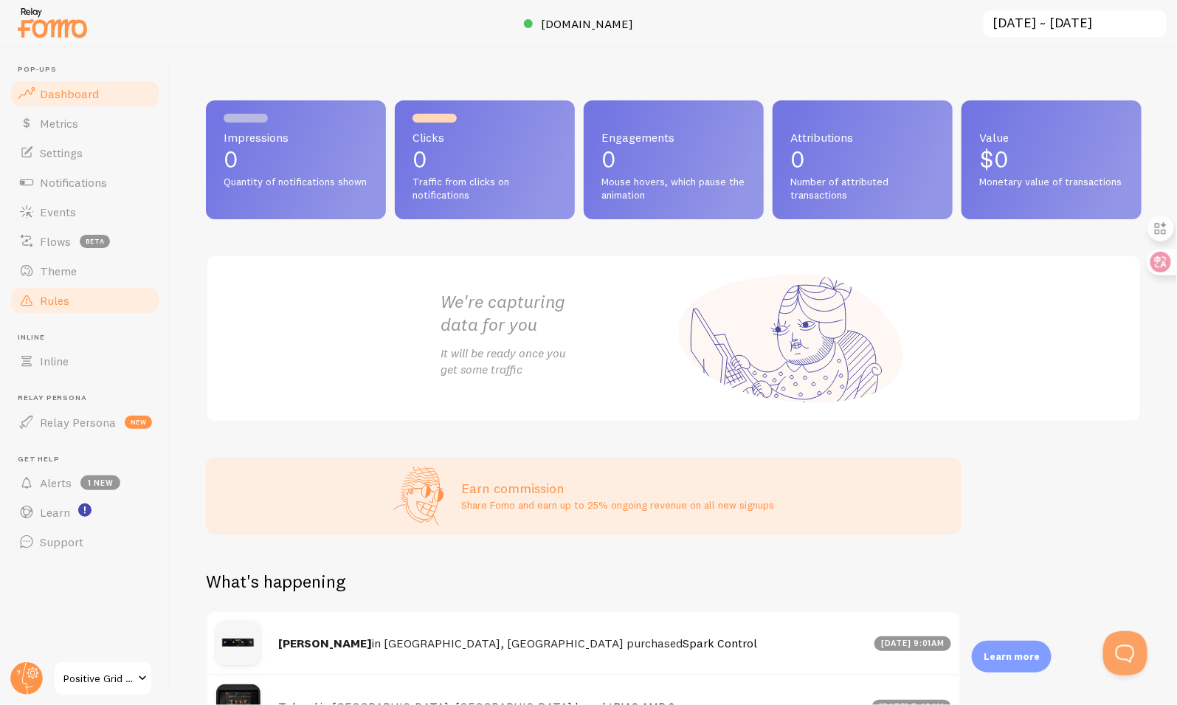
click at [97, 300] on link "Rules" at bounding box center [85, 301] width 152 height 30
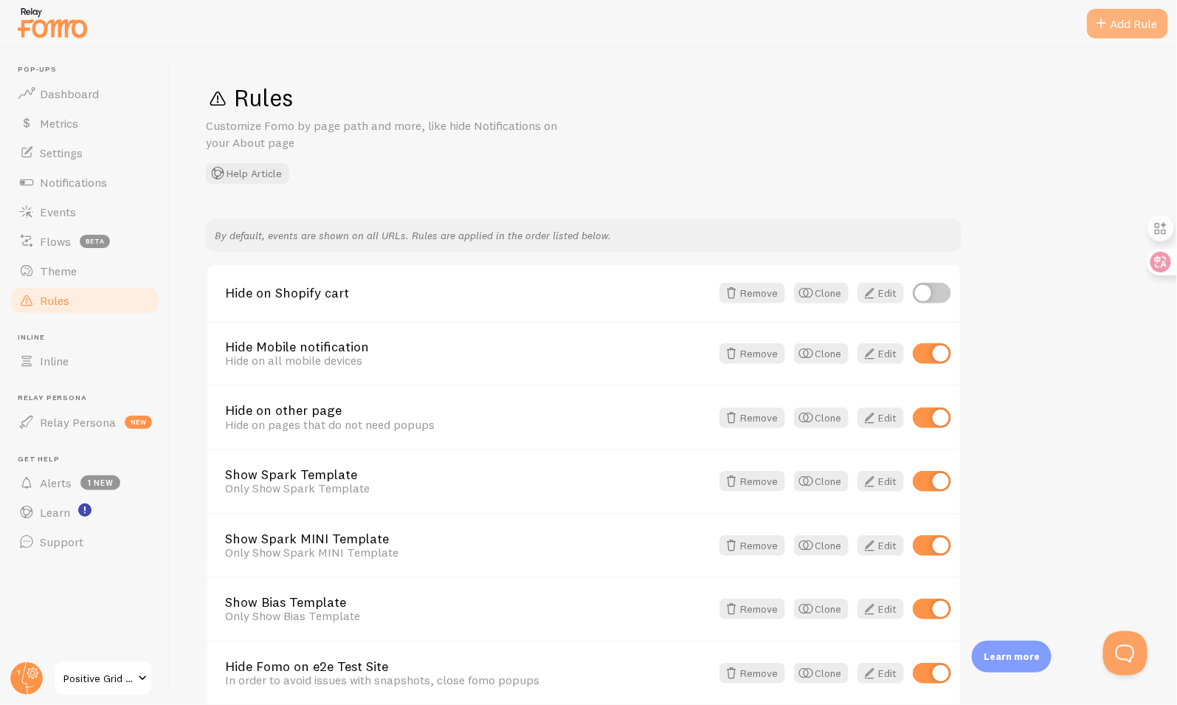
click at [1125, 16] on div "Add Rule" at bounding box center [1127, 24] width 81 height 30
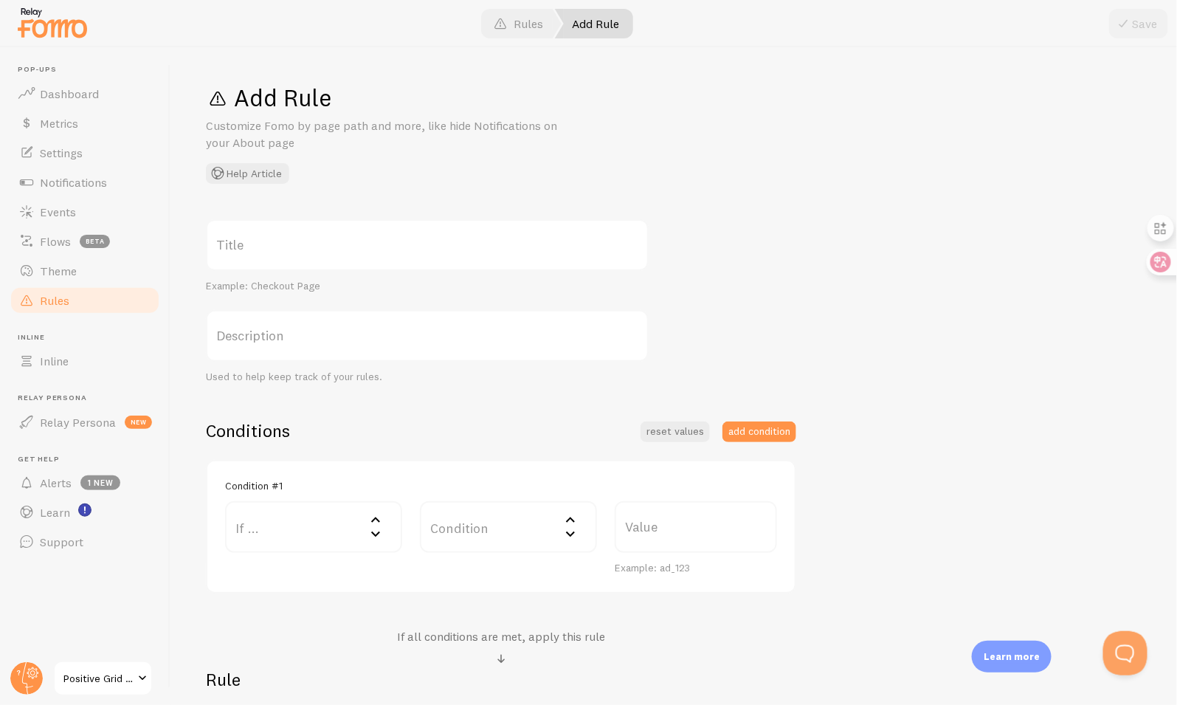
click at [441, 256] on label "Title" at bounding box center [427, 245] width 443 height 52
click at [441, 256] on input "Title" at bounding box center [427, 245] width 443 height 52
paste input "Hide BIAS X FOMO"
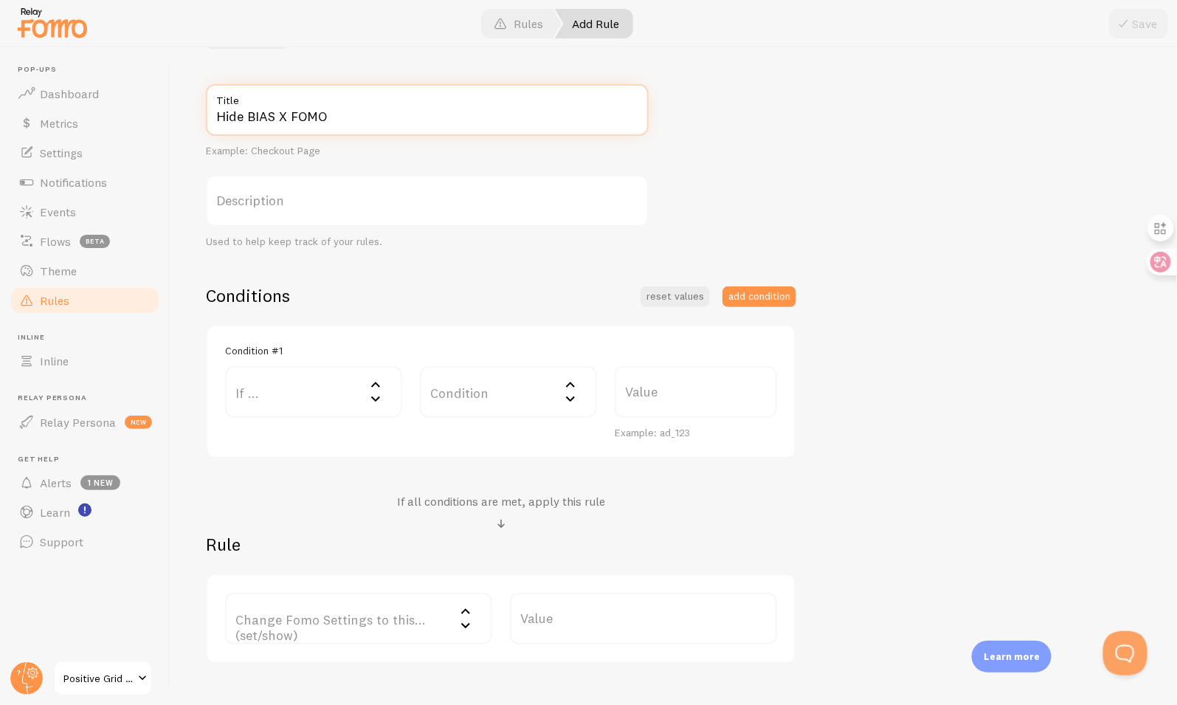
type input "Hide BIAS X FOMO"
click at [345, 391] on label "If ..." at bounding box center [313, 392] width 177 height 52
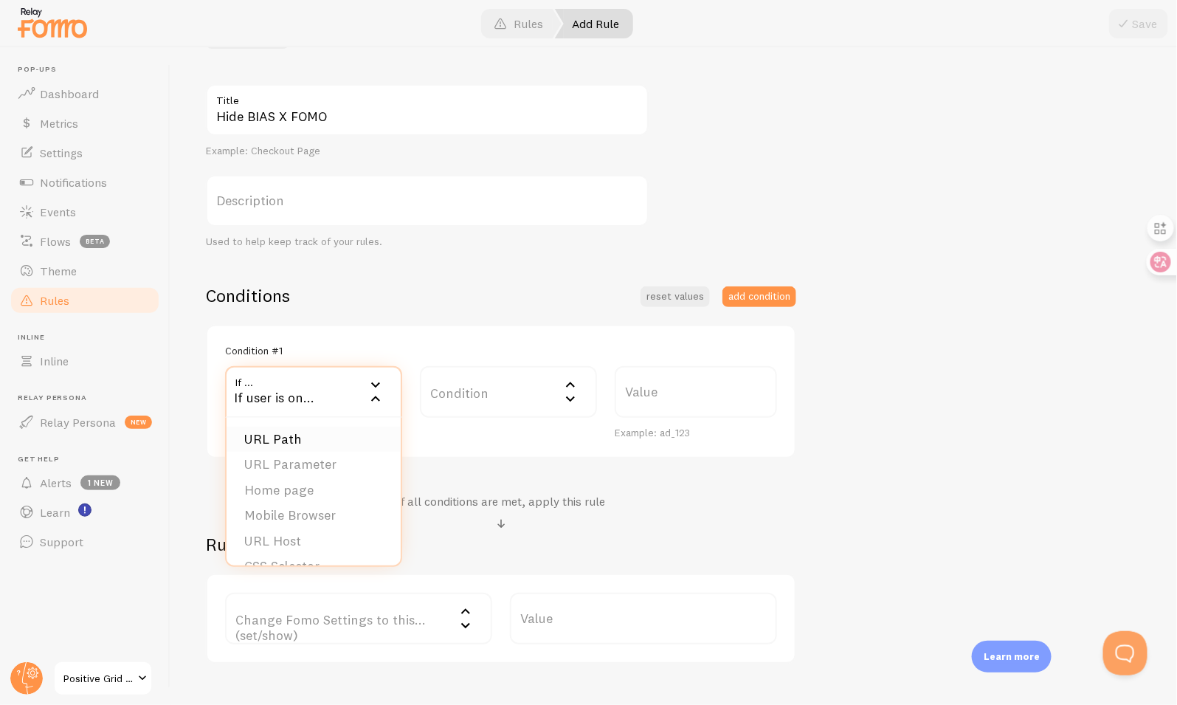
click at [337, 427] on li "URL Path" at bounding box center [314, 440] width 174 height 26
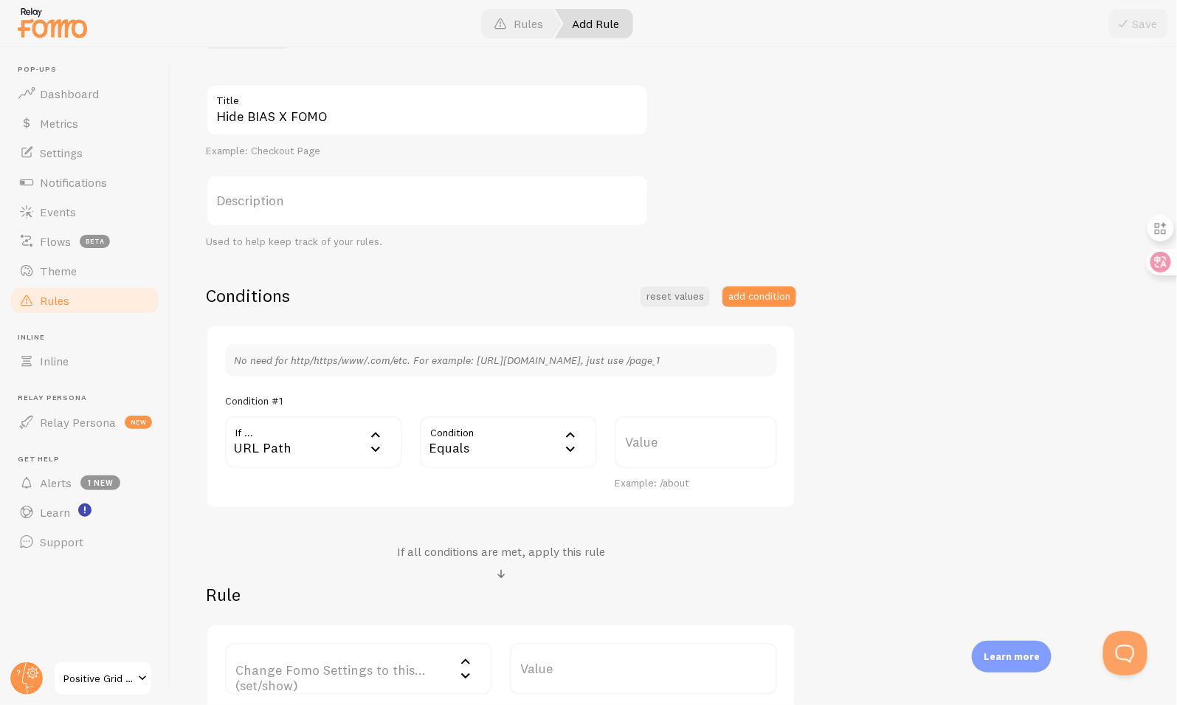
click at [658, 449] on label "Value" at bounding box center [696, 442] width 162 height 52
click at [658, 449] on input "Value" at bounding box center [696, 442] width 162 height 52
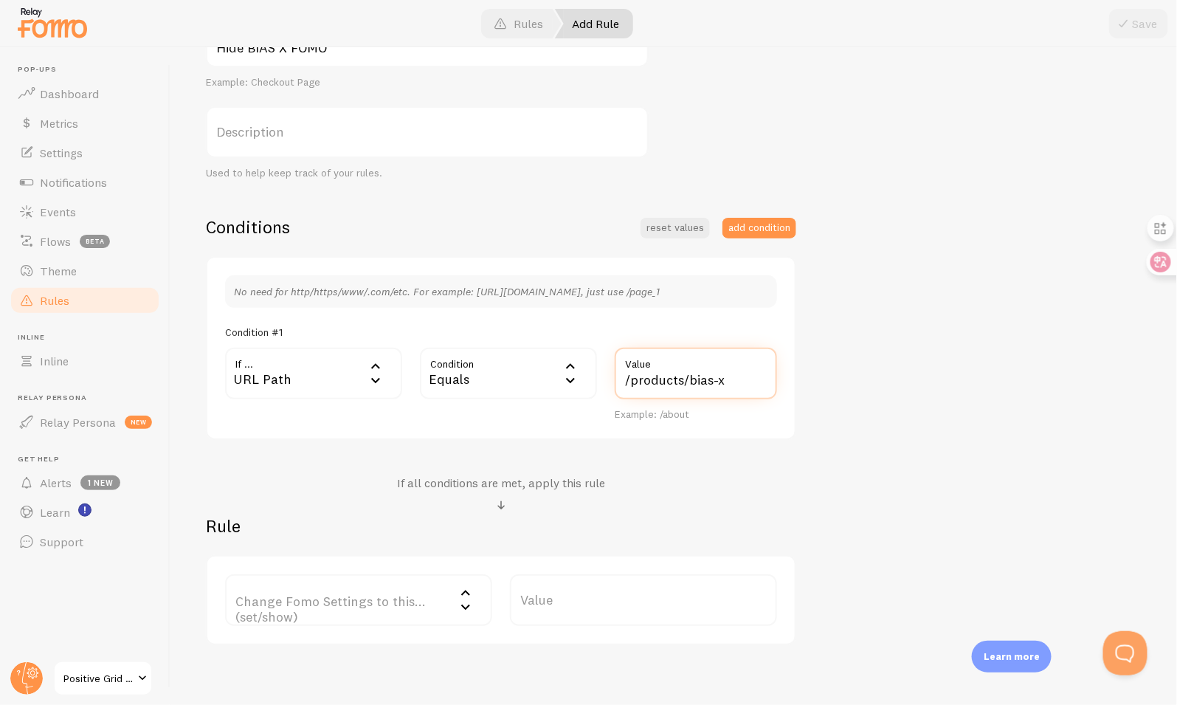
scroll to position [272, 0]
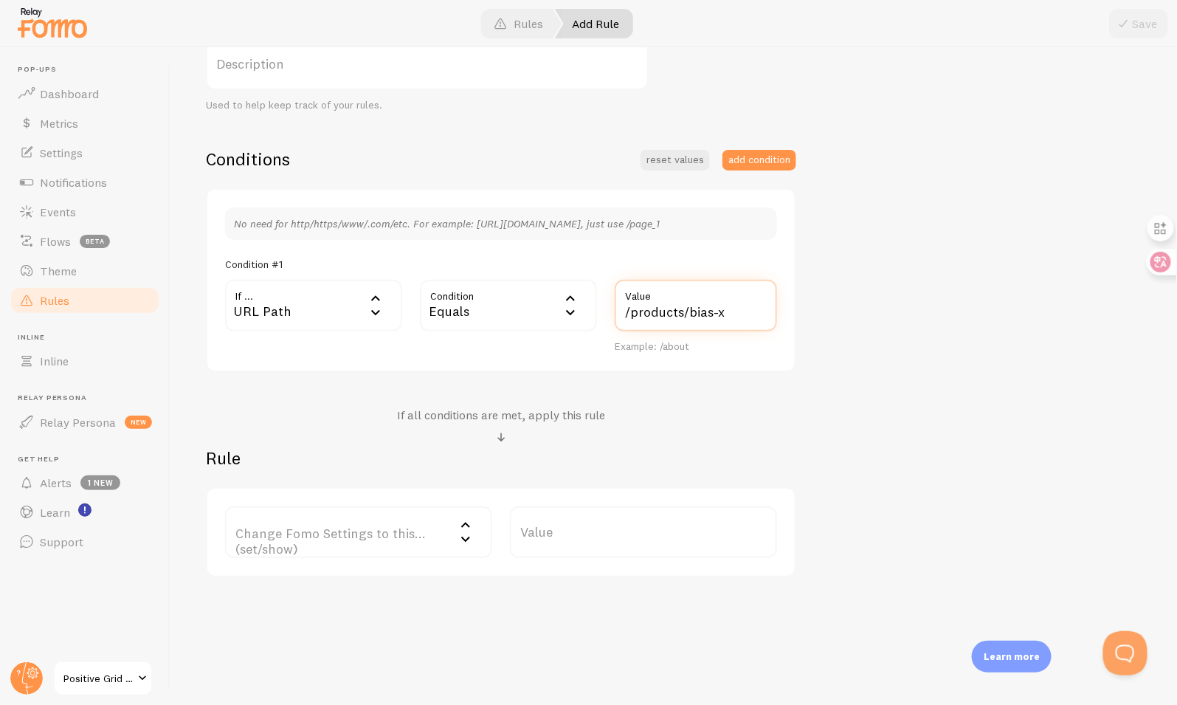
type input "/products/bias-x"
click at [424, 525] on label "Change Fomo Settings to this... (set/show)" at bounding box center [358, 532] width 267 height 52
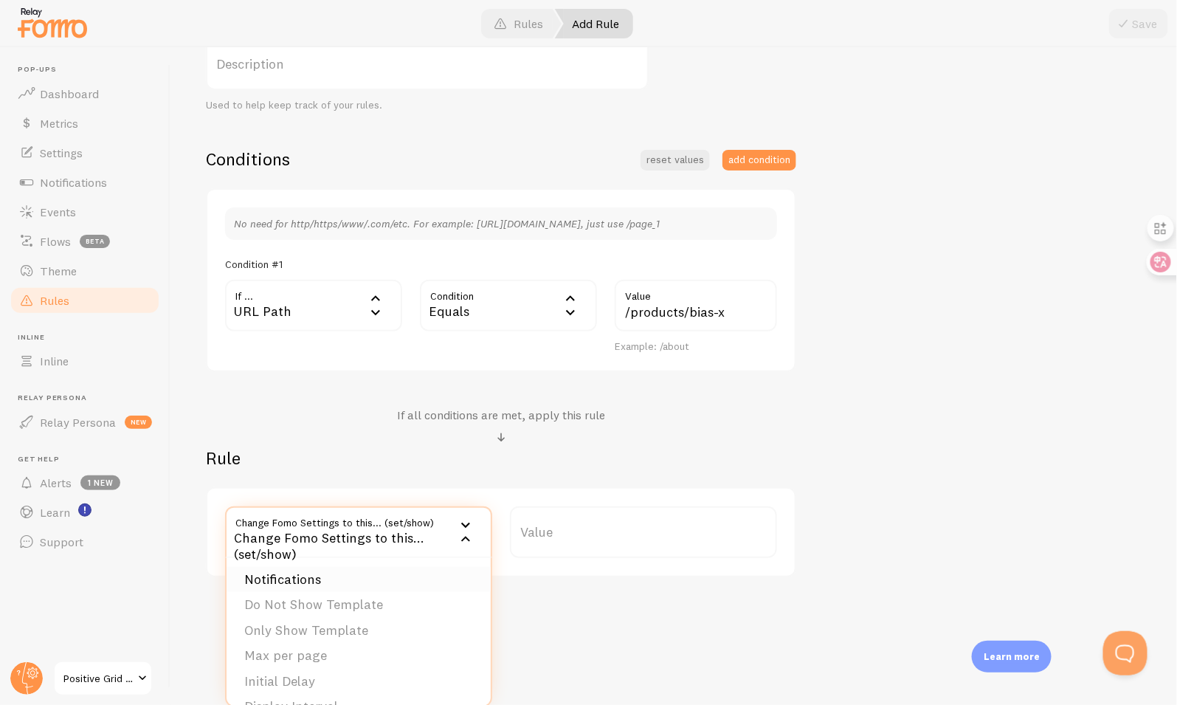
click at [415, 572] on li "Notifications" at bounding box center [359, 580] width 264 height 26
click at [598, 534] on label "Options" at bounding box center [643, 532] width 267 height 52
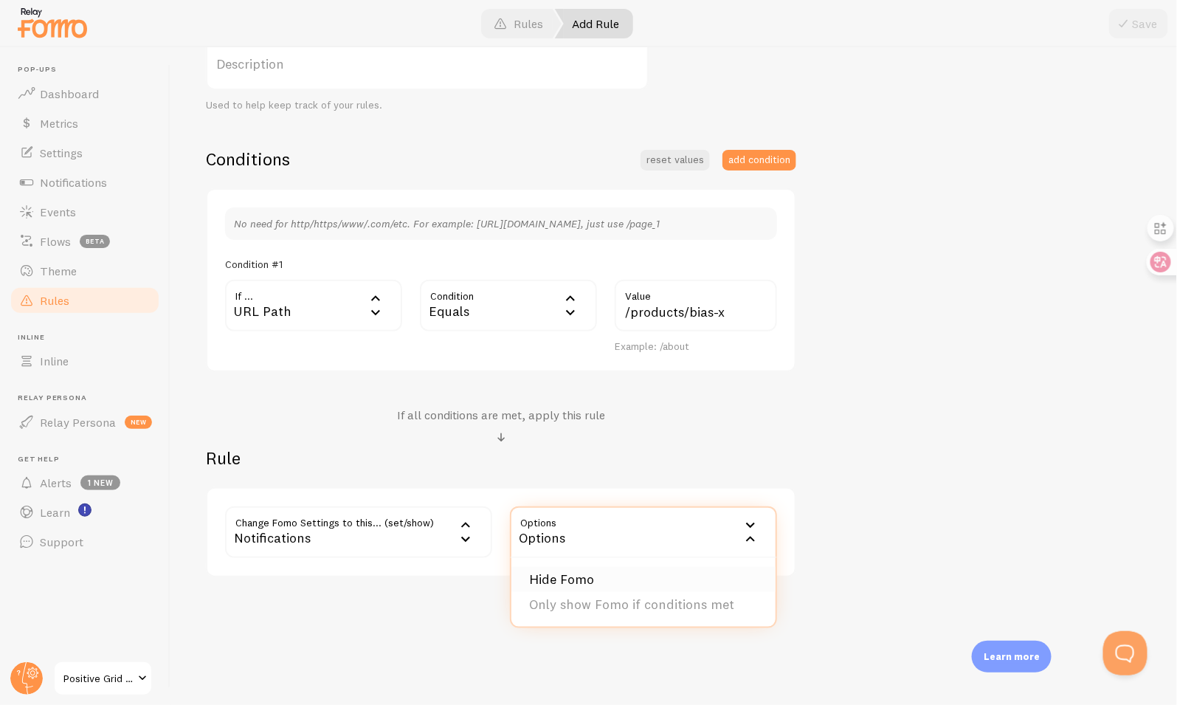
click at [605, 574] on li "Hide Fomo" at bounding box center [643, 580] width 264 height 26
click at [1142, 26] on button "Save" at bounding box center [1138, 24] width 59 height 30
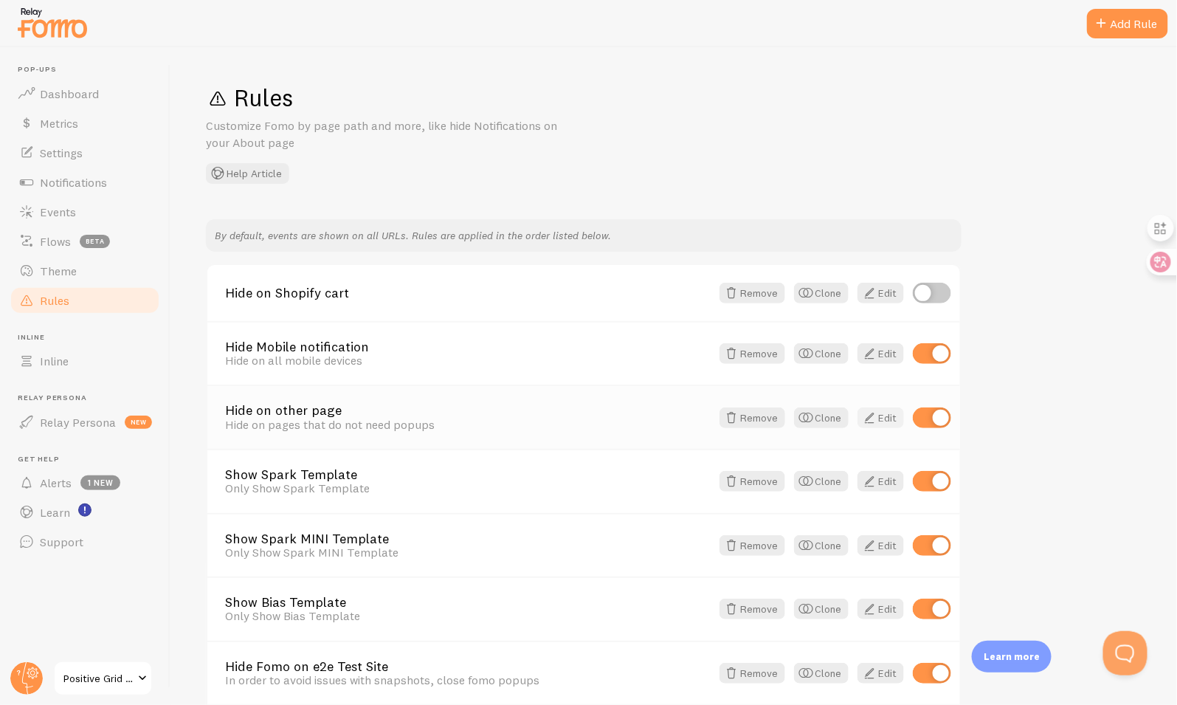
click at [882, 416] on link "Edit" at bounding box center [880, 417] width 46 height 21
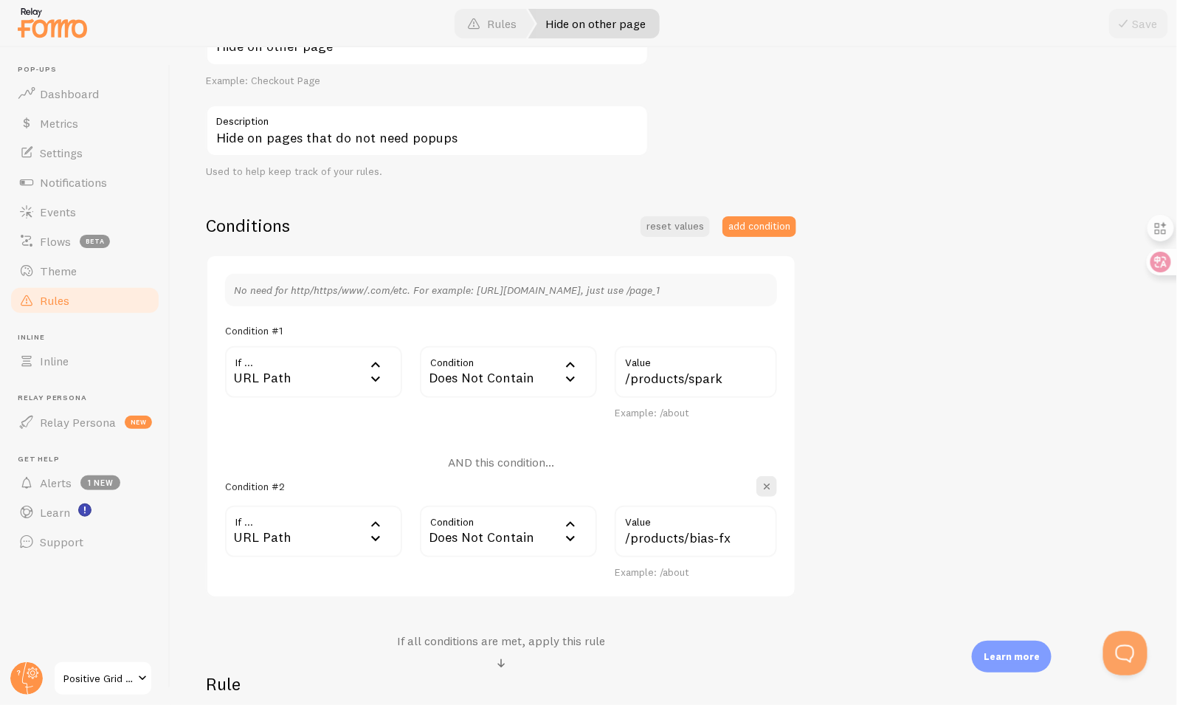
scroll to position [229, 0]
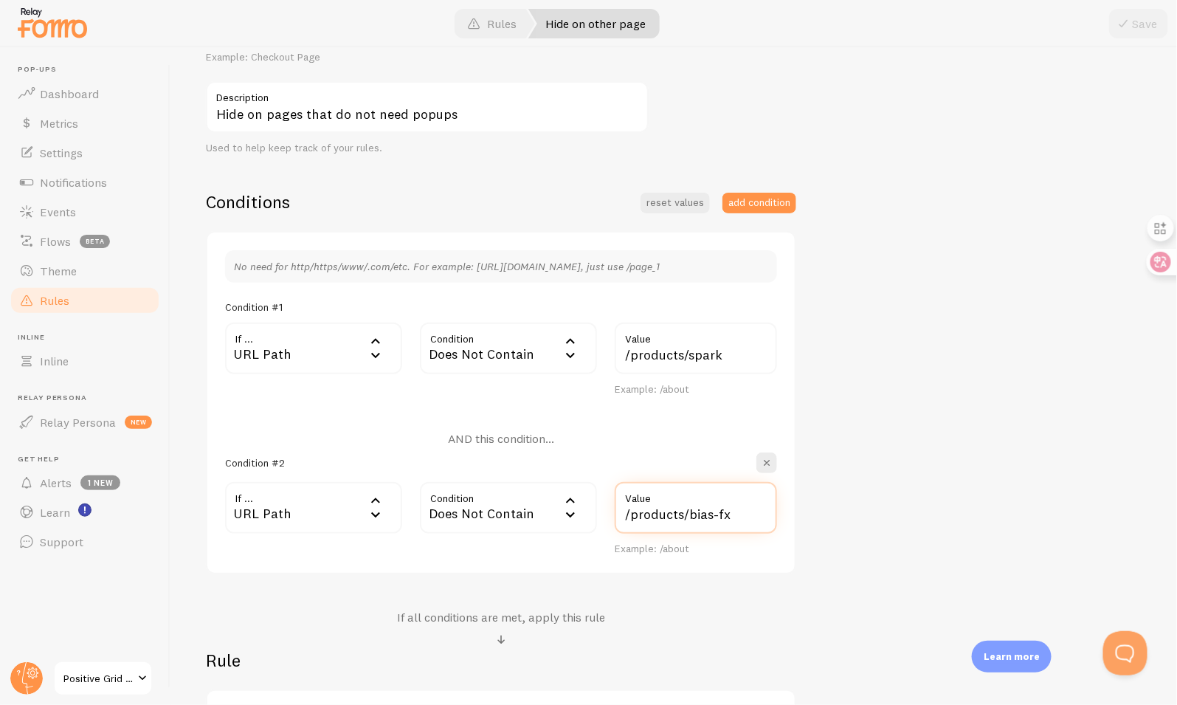
click at [739, 515] on input "/products/bias-fx" at bounding box center [696, 508] width 162 height 52
type input "/products/bias-x"
click at [1142, 32] on button "Save" at bounding box center [1138, 24] width 59 height 30
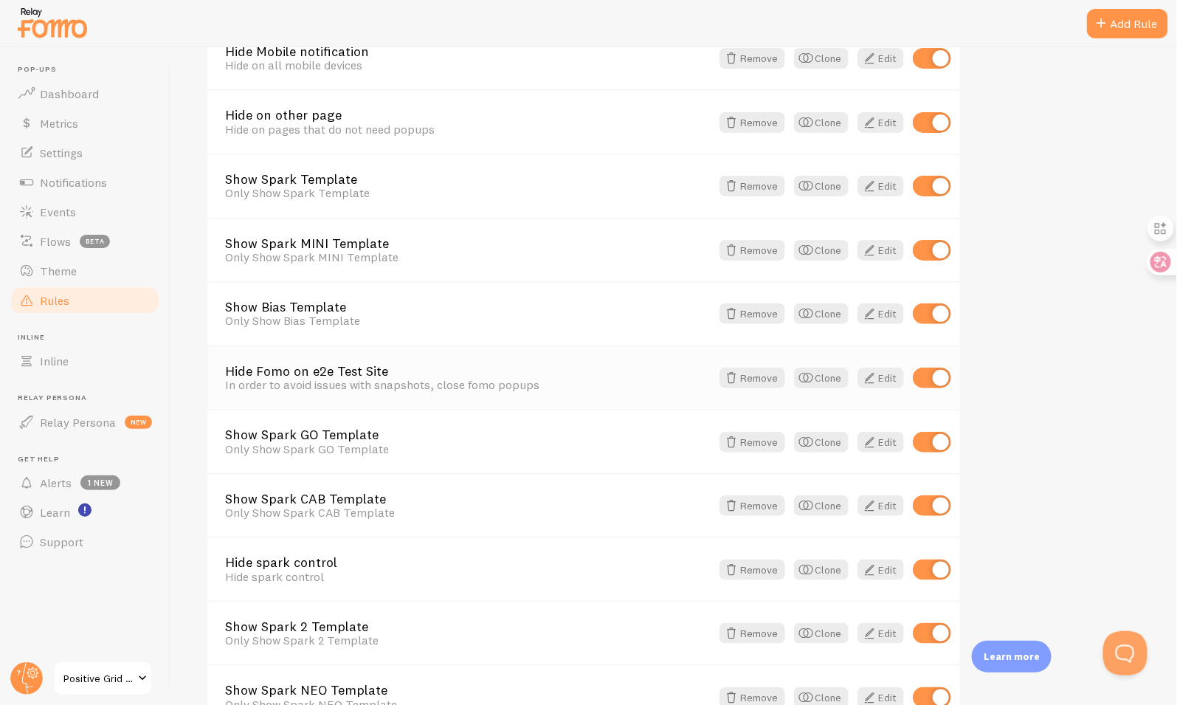
scroll to position [321, 0]
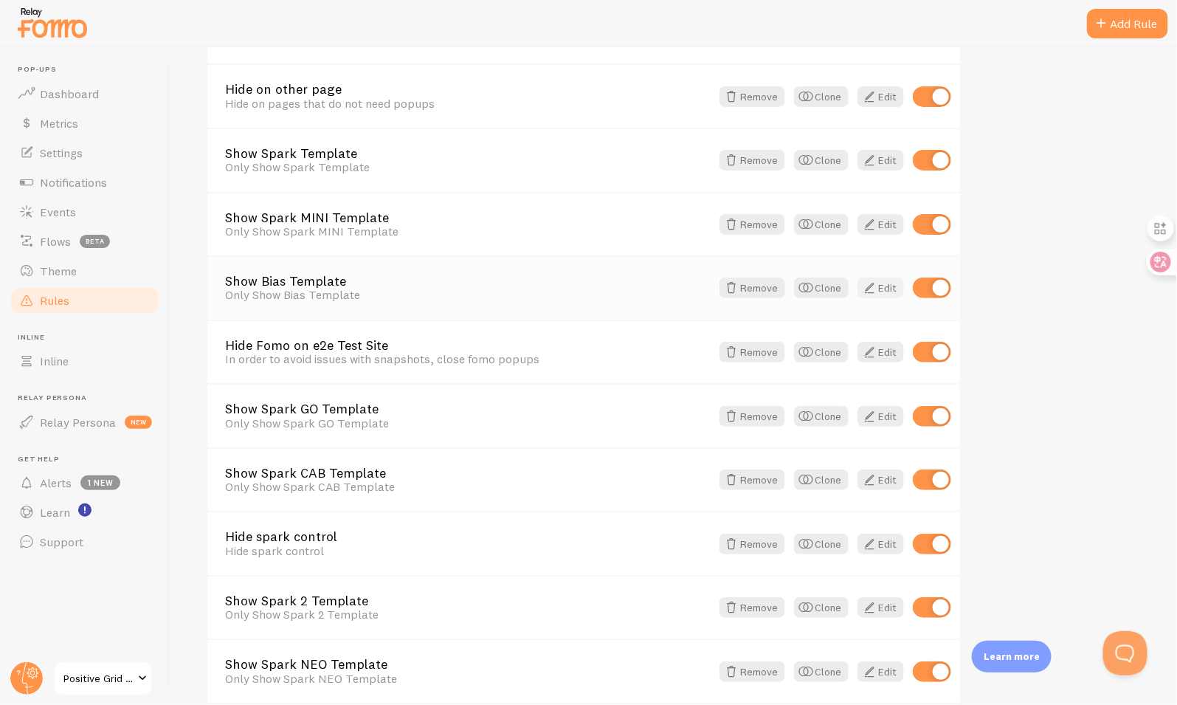
click at [883, 291] on link "Edit" at bounding box center [880, 287] width 46 height 21
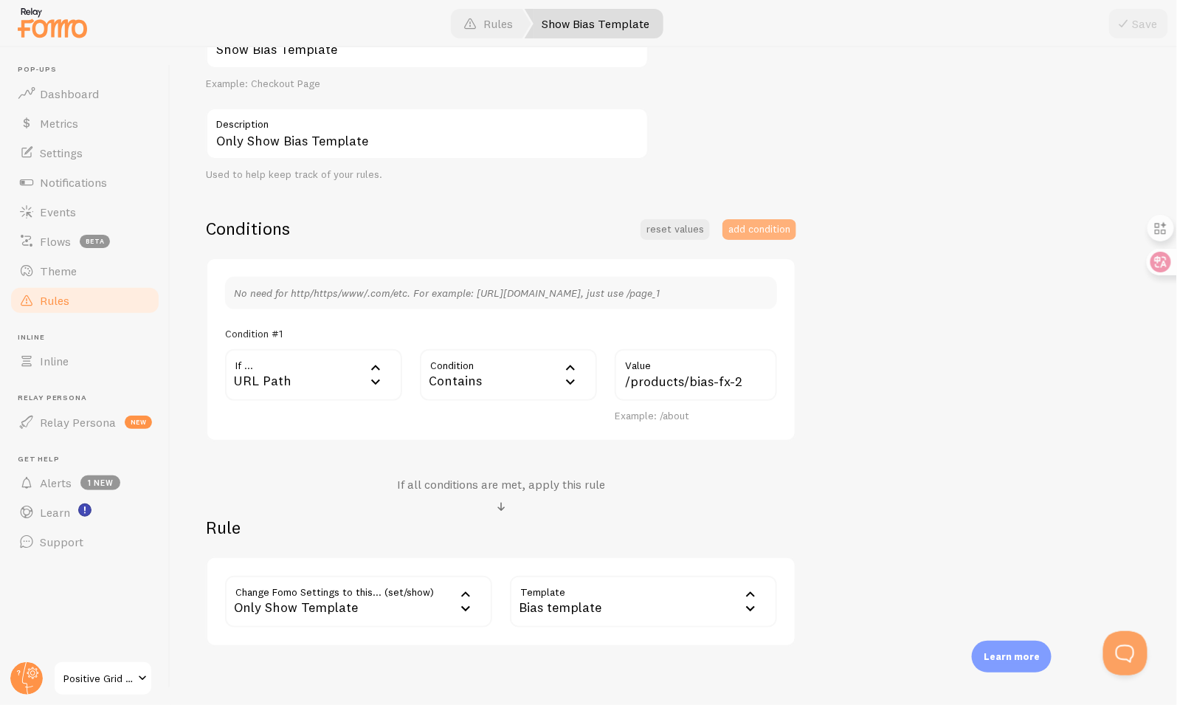
scroll to position [227, 0]
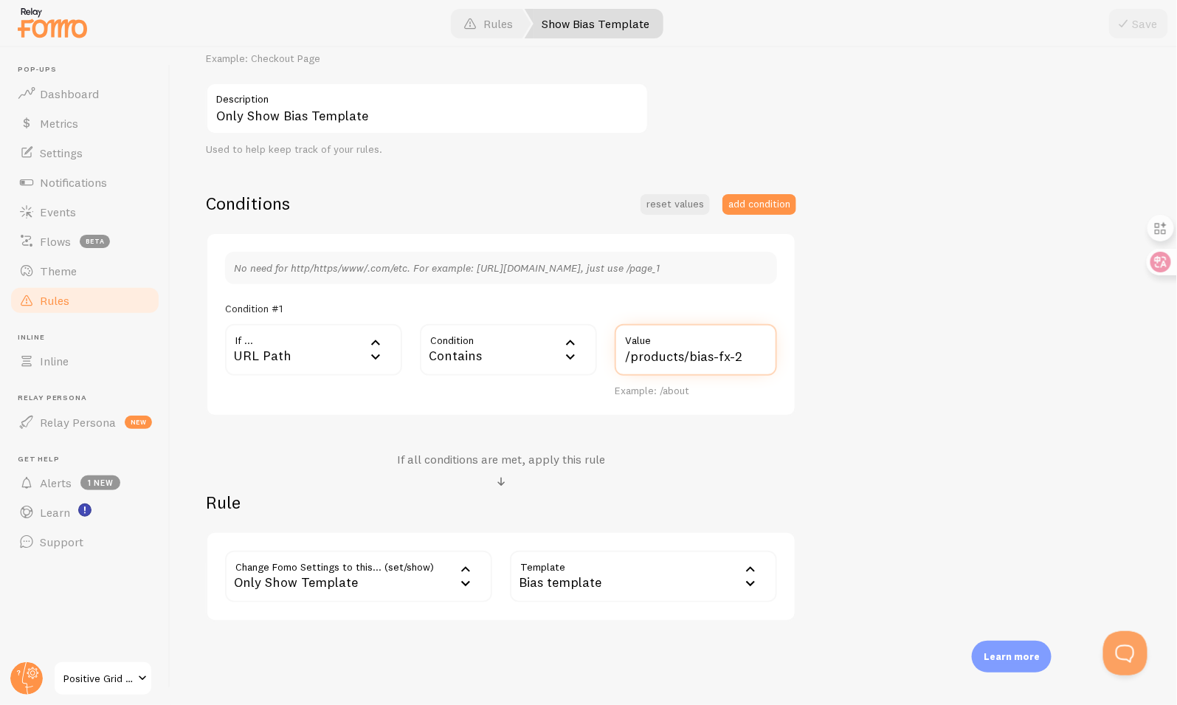
click at [725, 356] on input "/products/bias-fx-2" at bounding box center [696, 350] width 162 height 52
type input "/products/bias-x"
click at [1148, 23] on button "Save" at bounding box center [1138, 24] width 59 height 30
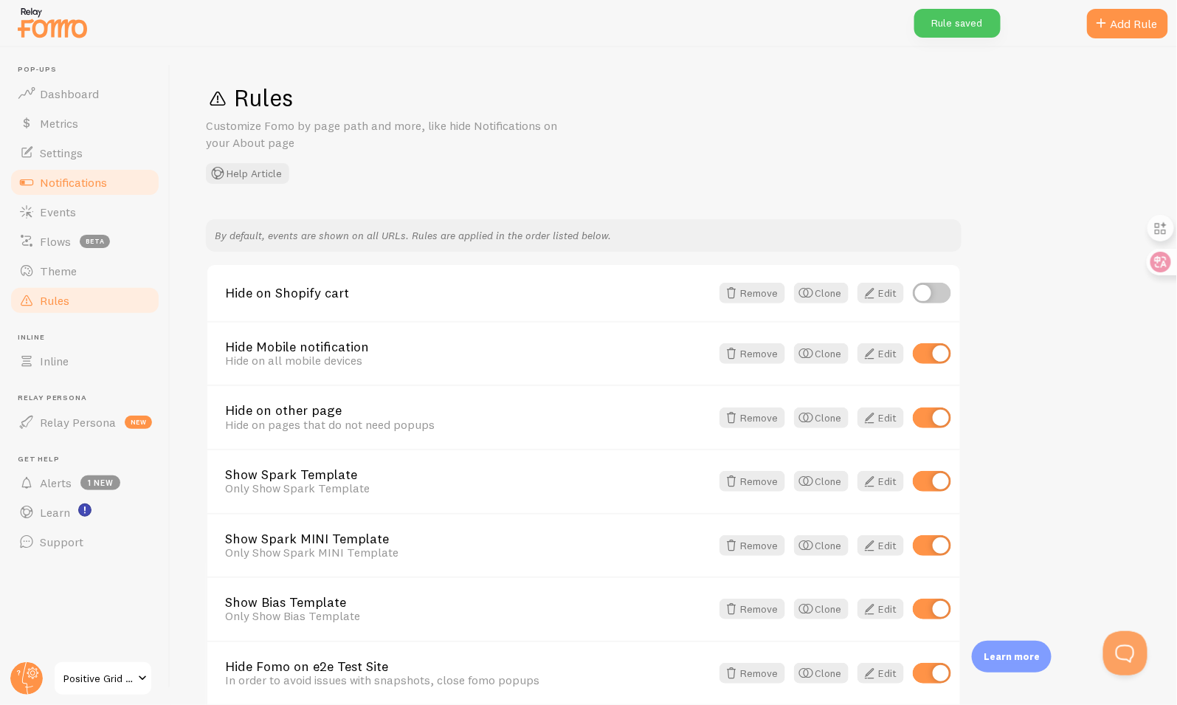
click at [87, 176] on span "Notifications" at bounding box center [73, 182] width 67 height 15
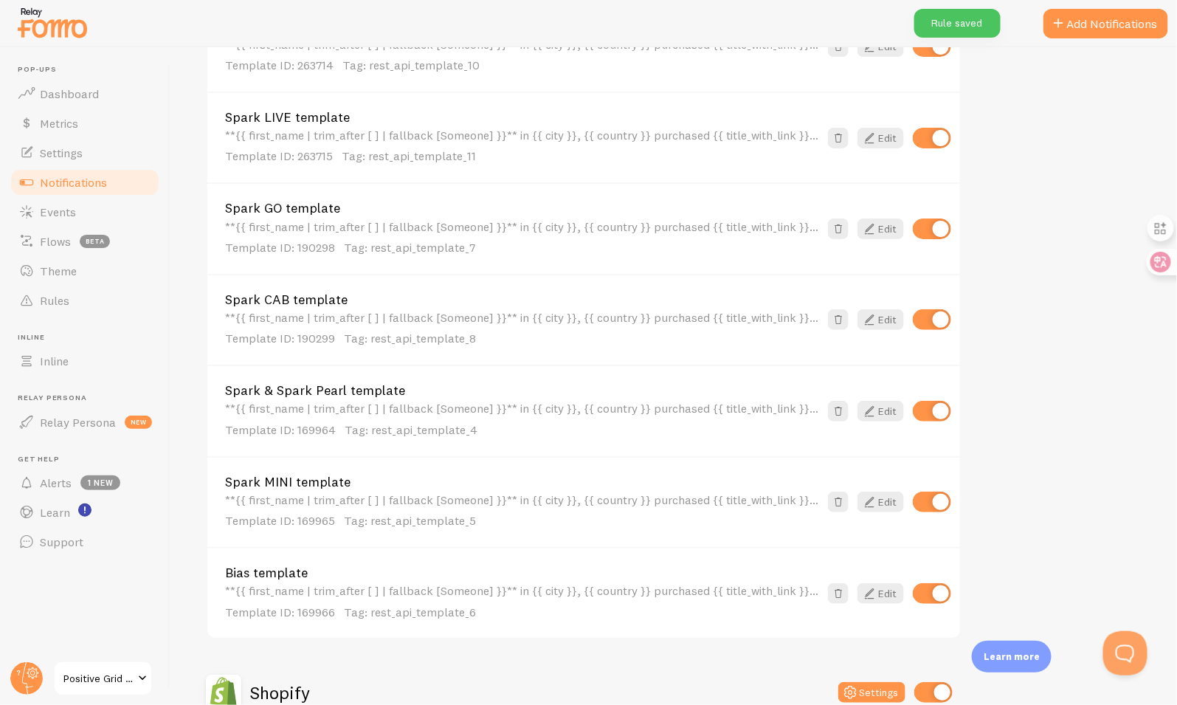
scroll to position [608, 0]
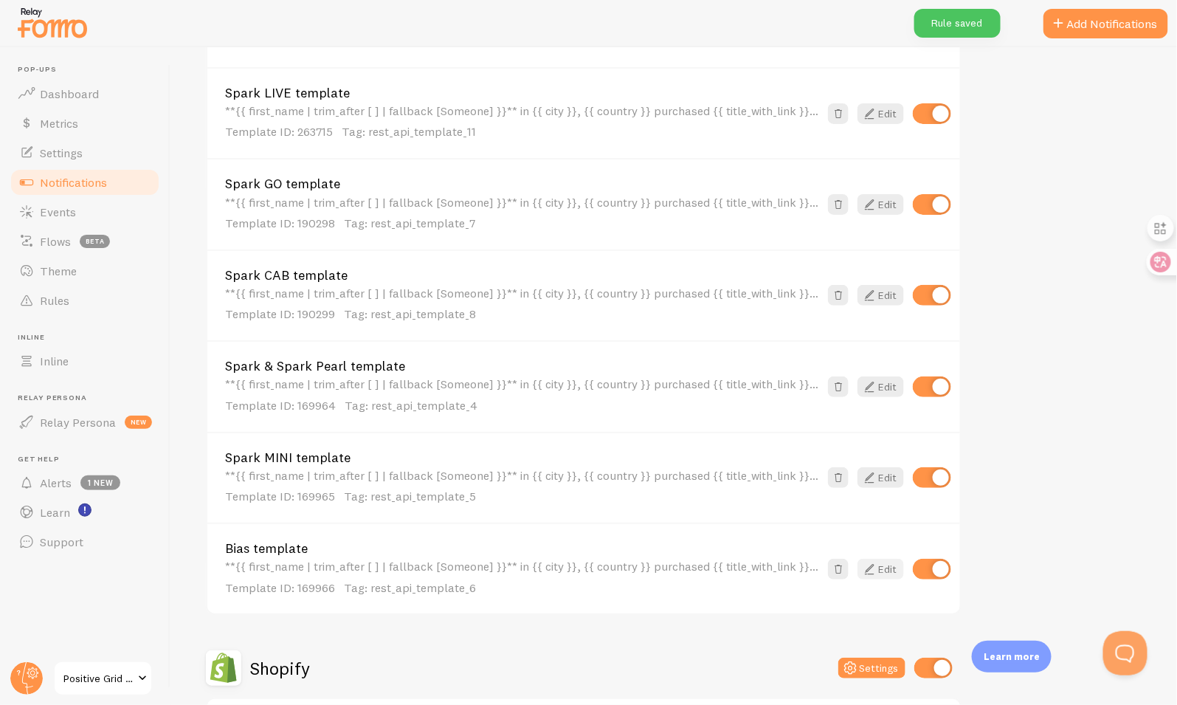
click at [891, 562] on link "Edit" at bounding box center [880, 569] width 46 height 21
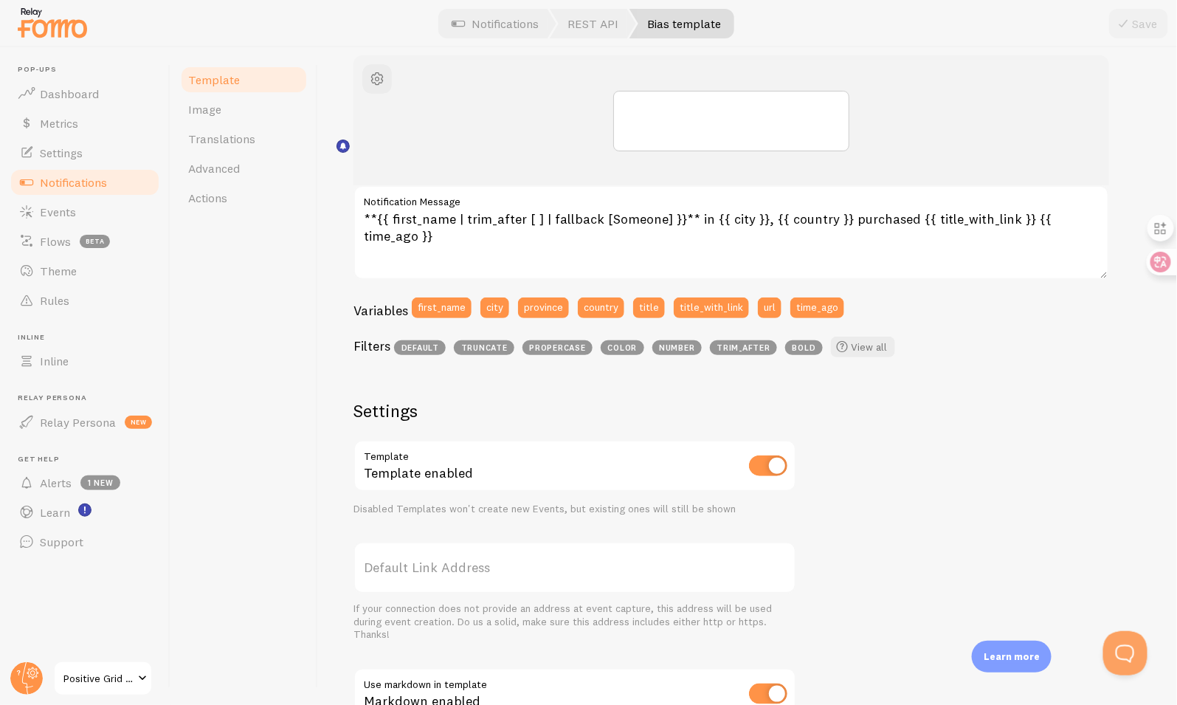
scroll to position [396, 0]
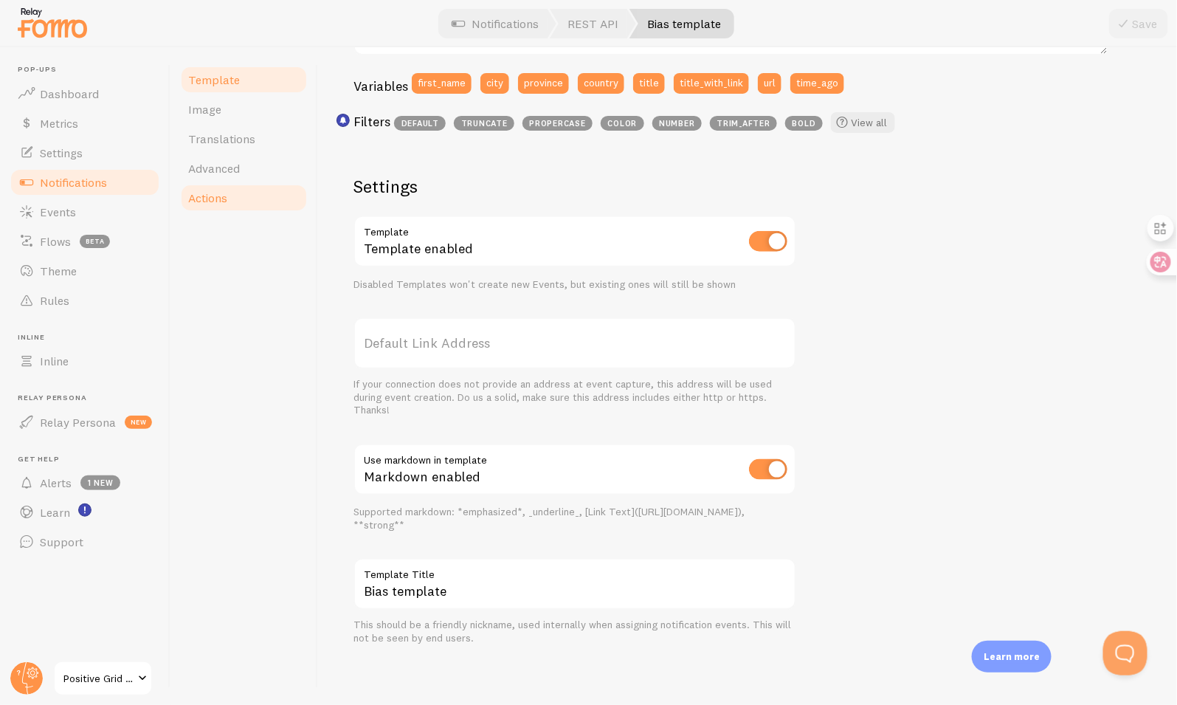
click at [219, 199] on span "Actions" at bounding box center [207, 197] width 39 height 15
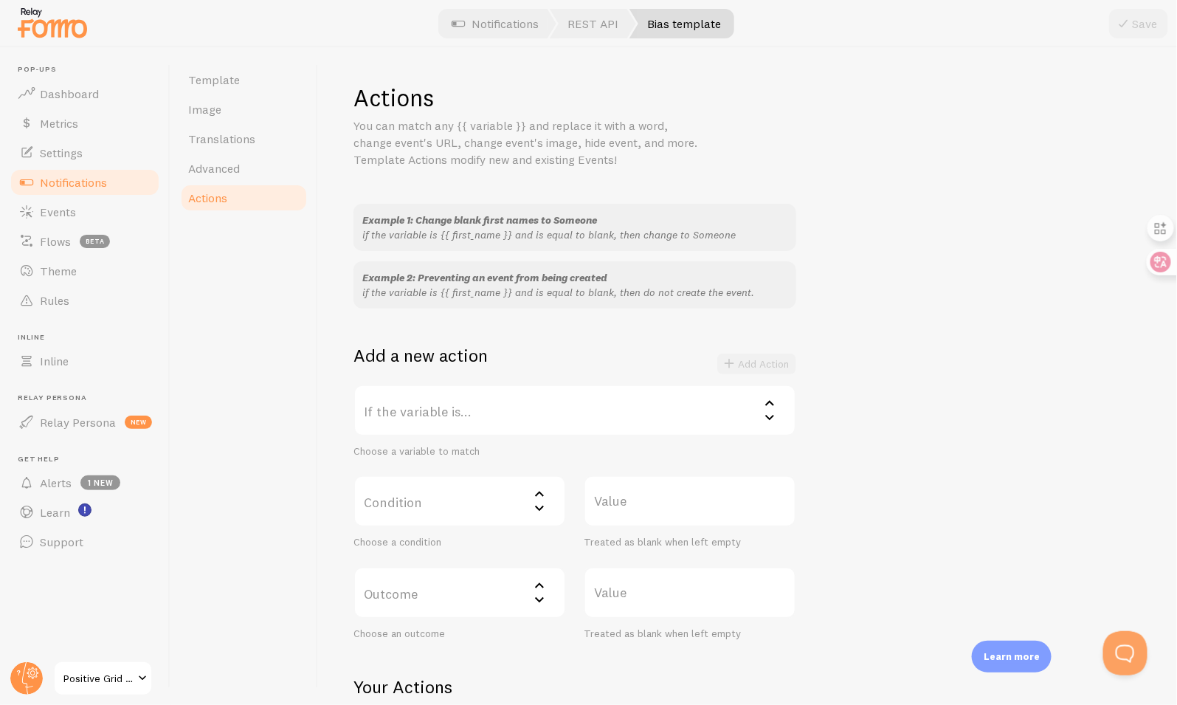
scroll to position [139, 0]
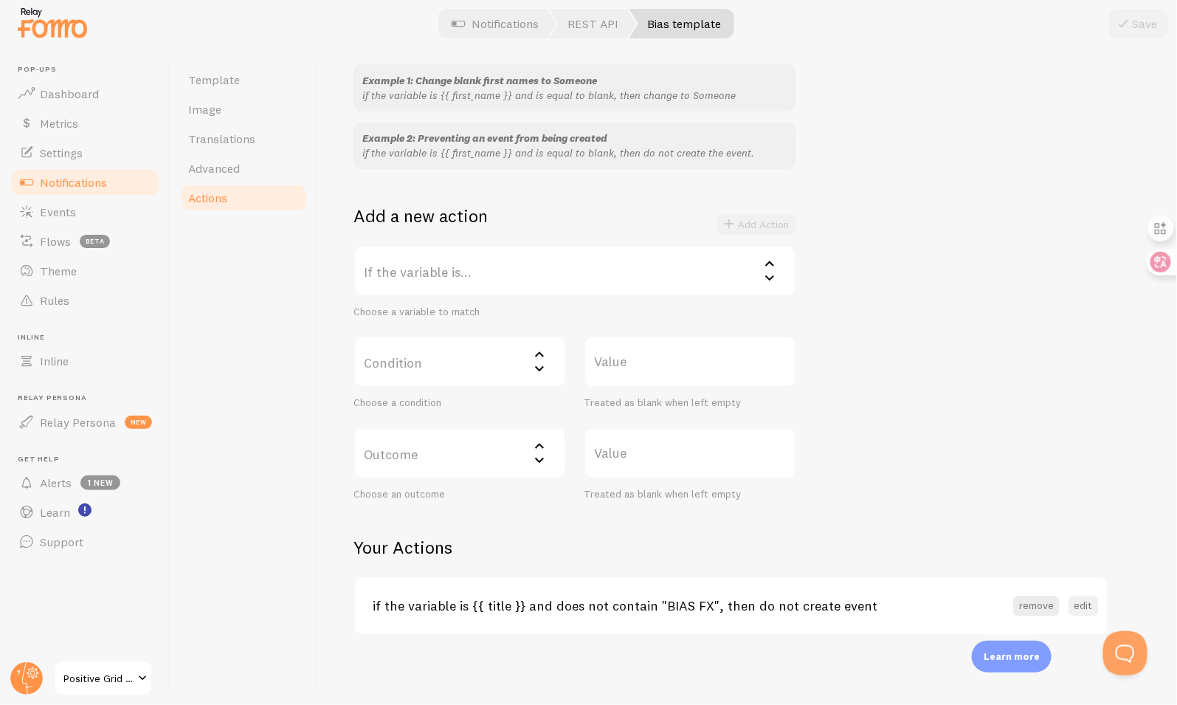
click at [1082, 605] on button "edit" at bounding box center [1084, 606] width 30 height 21
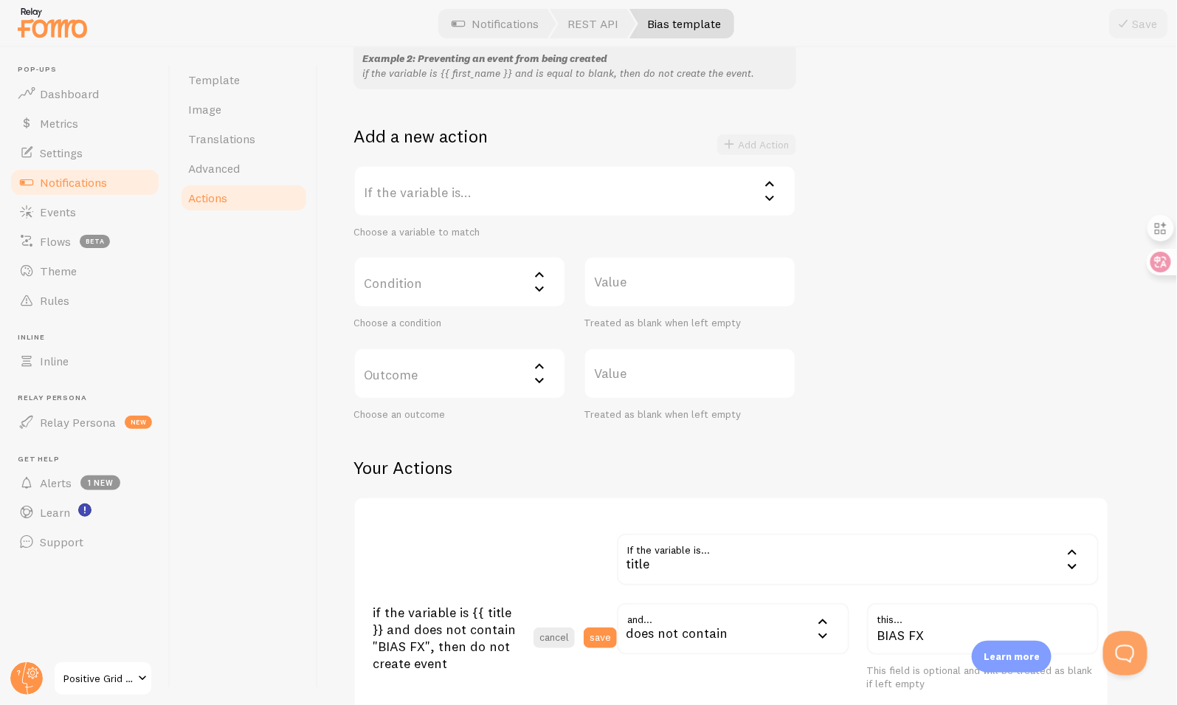
scroll to position [421, 0]
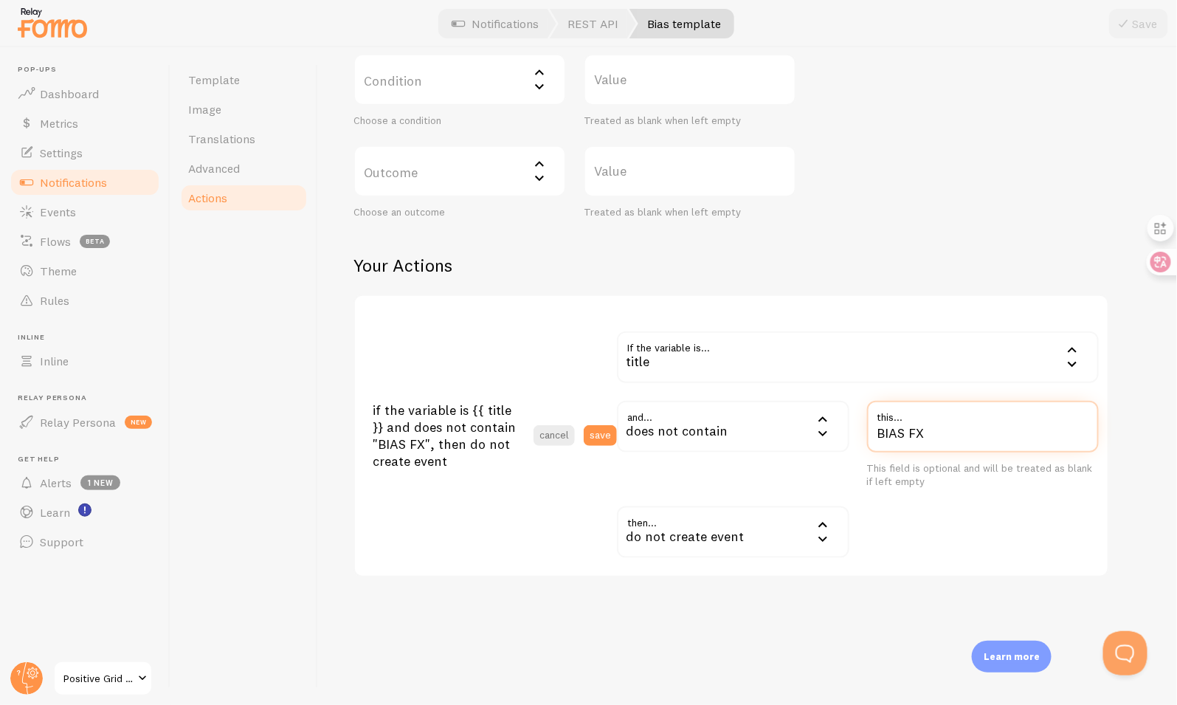
click at [920, 431] on input "BIAS FX" at bounding box center [983, 427] width 232 height 52
type input "BIAS X"
click at [610, 429] on button "save" at bounding box center [600, 435] width 33 height 21
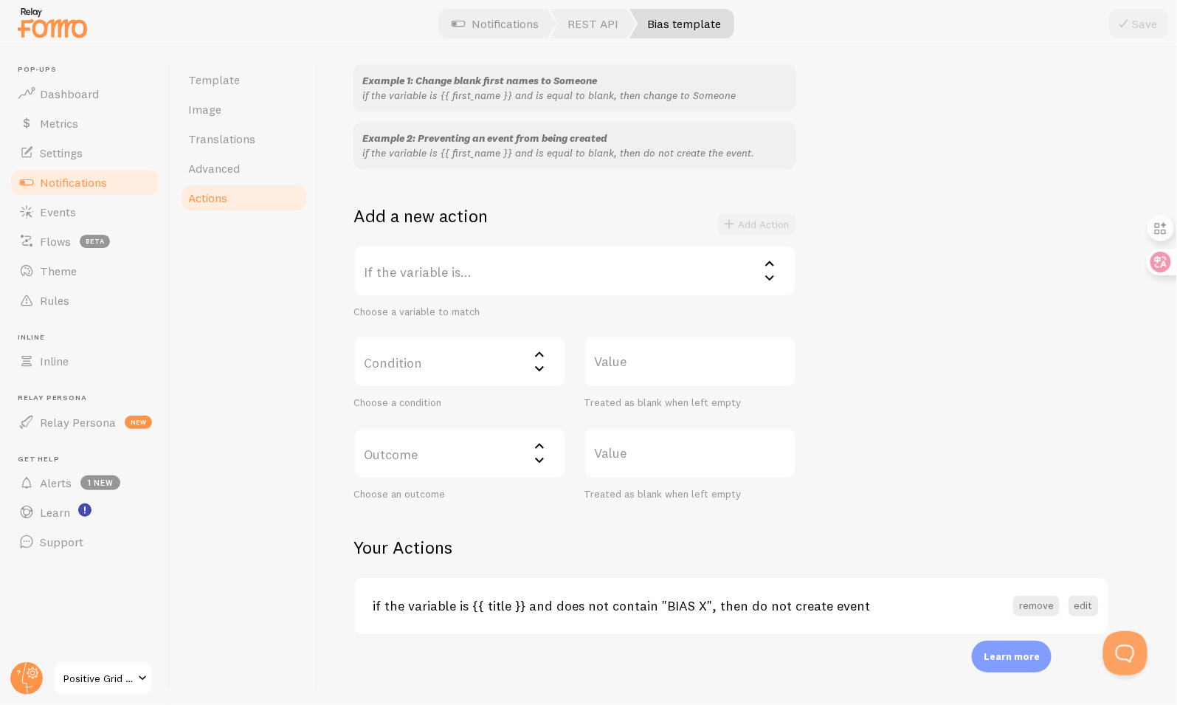
scroll to position [0, 0]
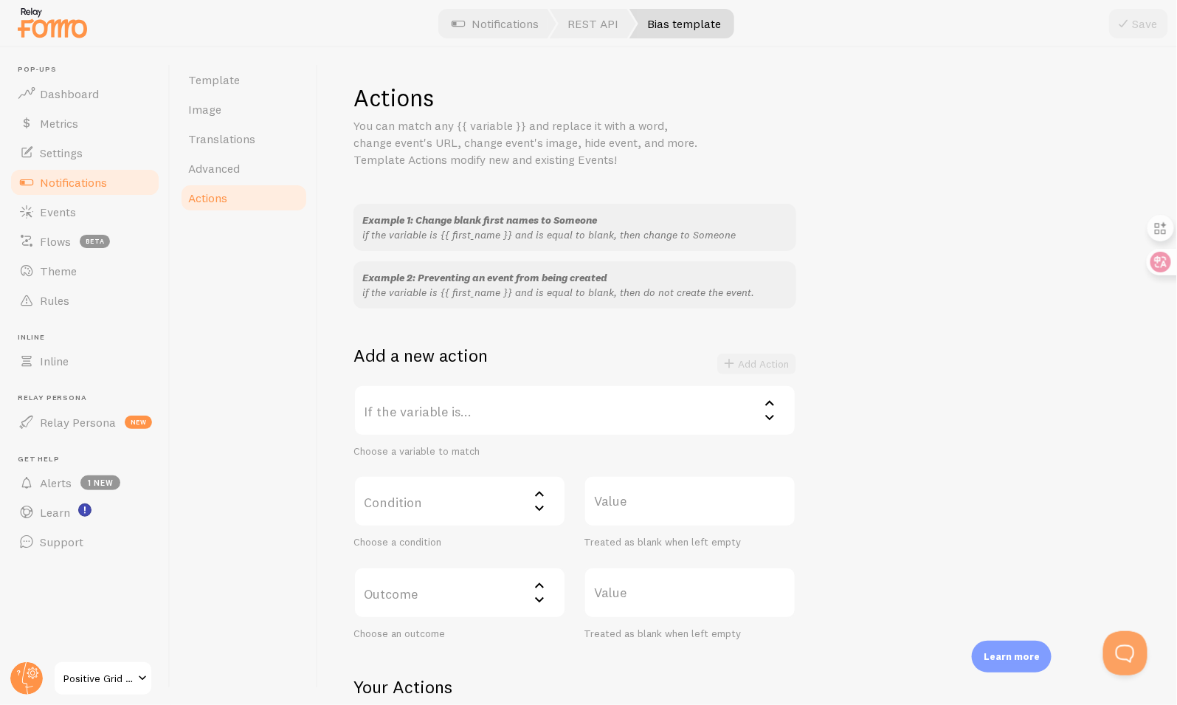
click at [97, 182] on span "Notifications" at bounding box center [73, 182] width 67 height 15
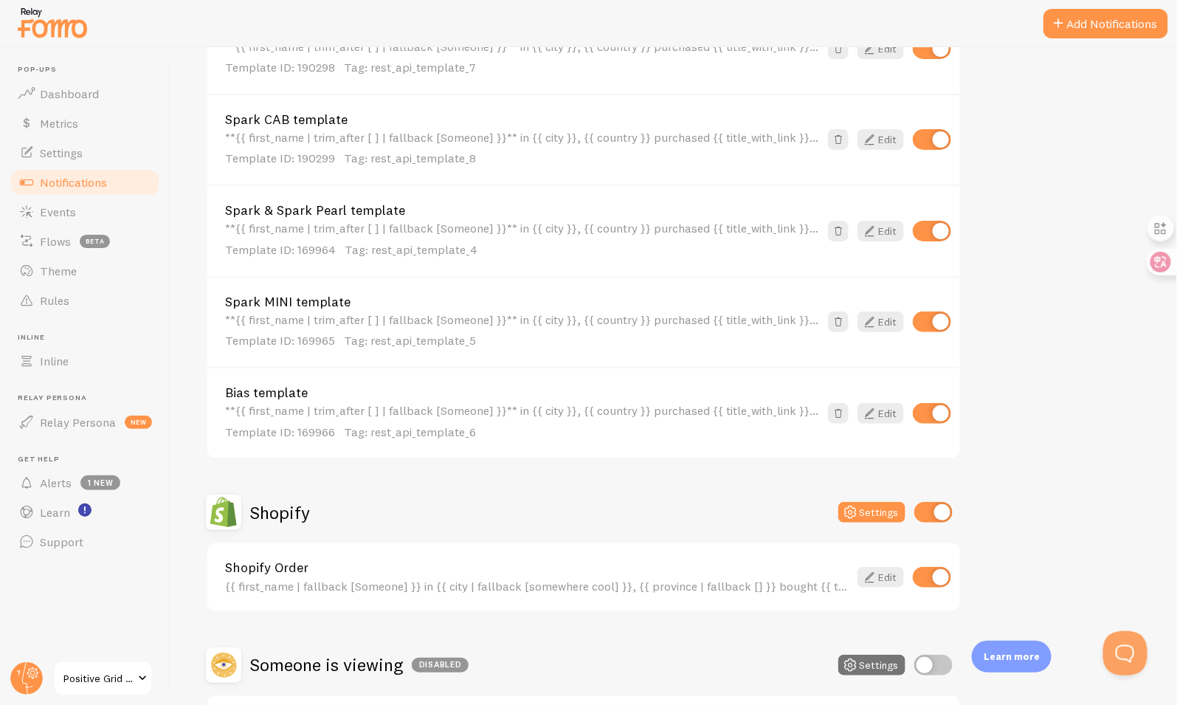
scroll to position [889, 0]
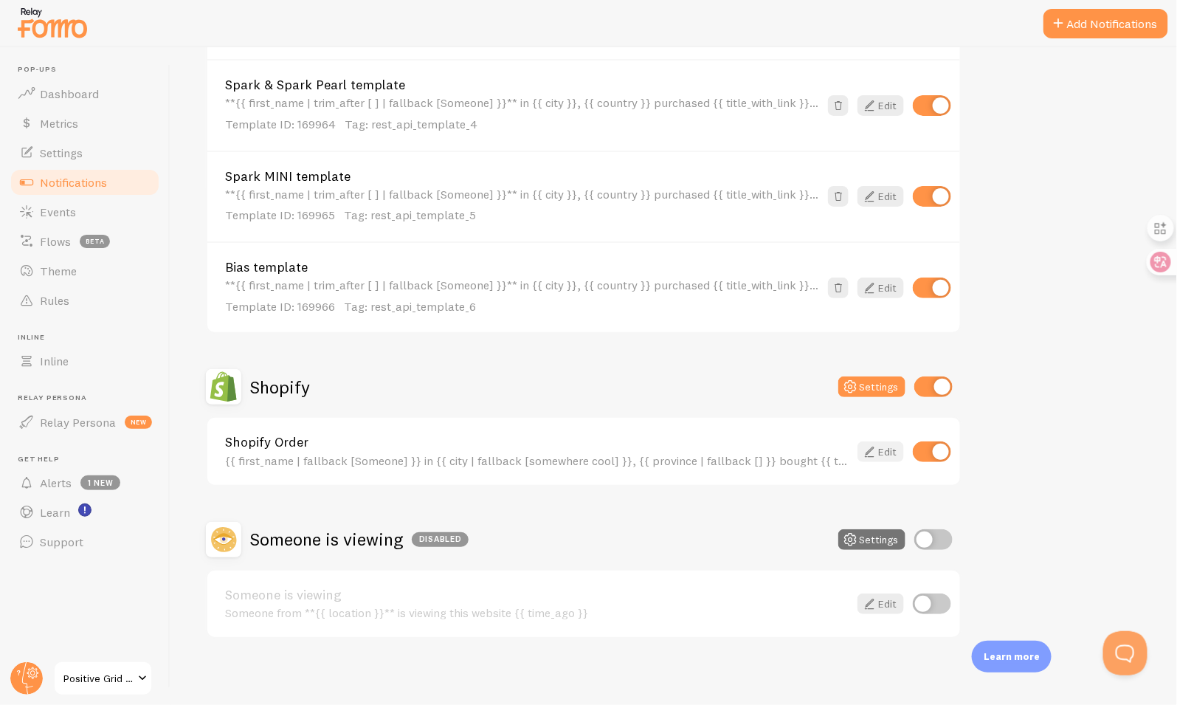
click at [893, 444] on link "Edit" at bounding box center [880, 451] width 46 height 21
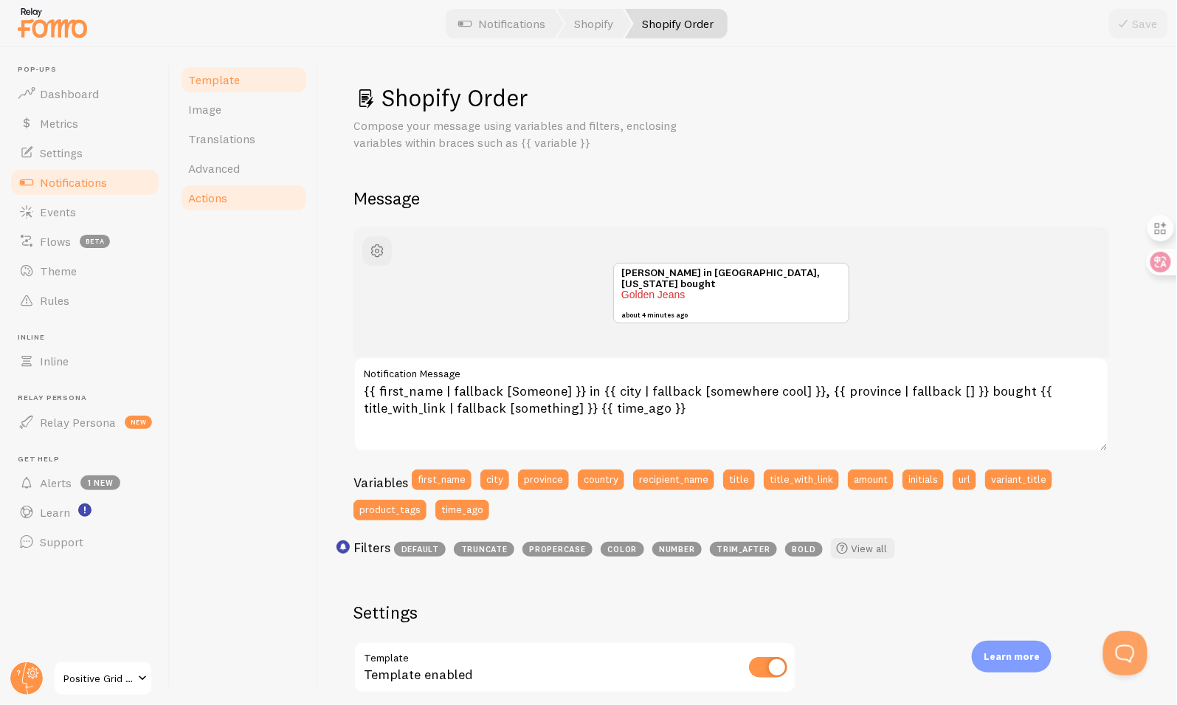
click at [230, 193] on link "Actions" at bounding box center [243, 198] width 129 height 30
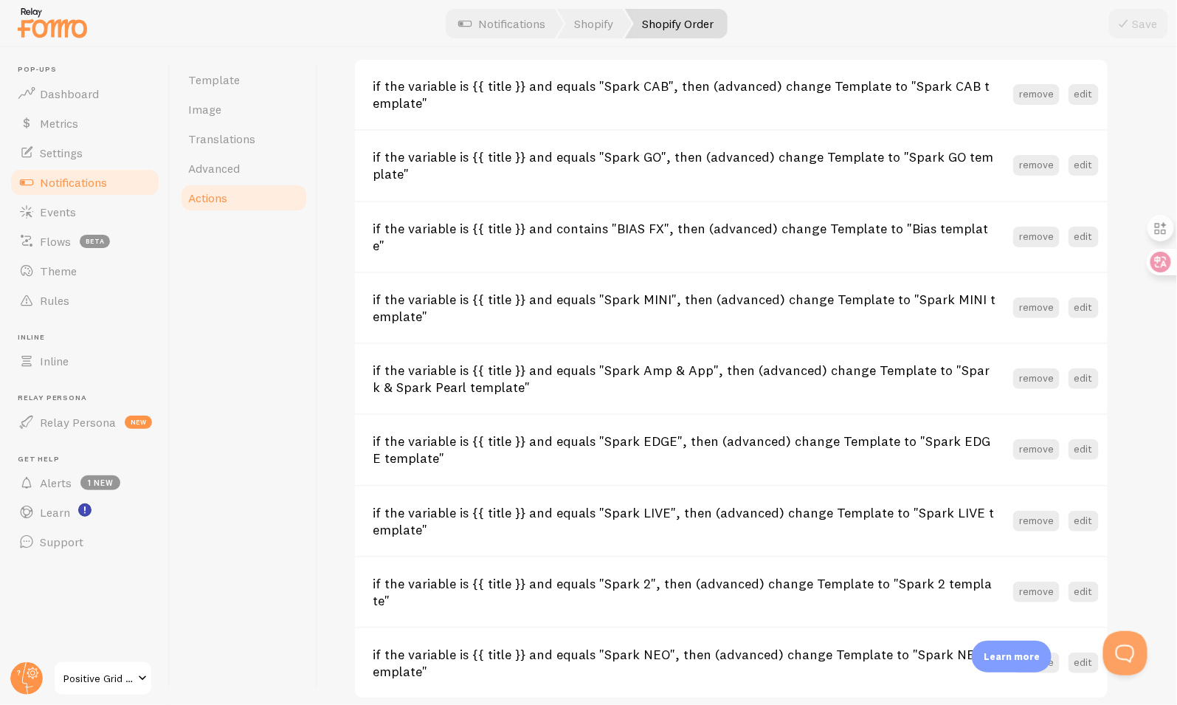
scroll to position [627, 0]
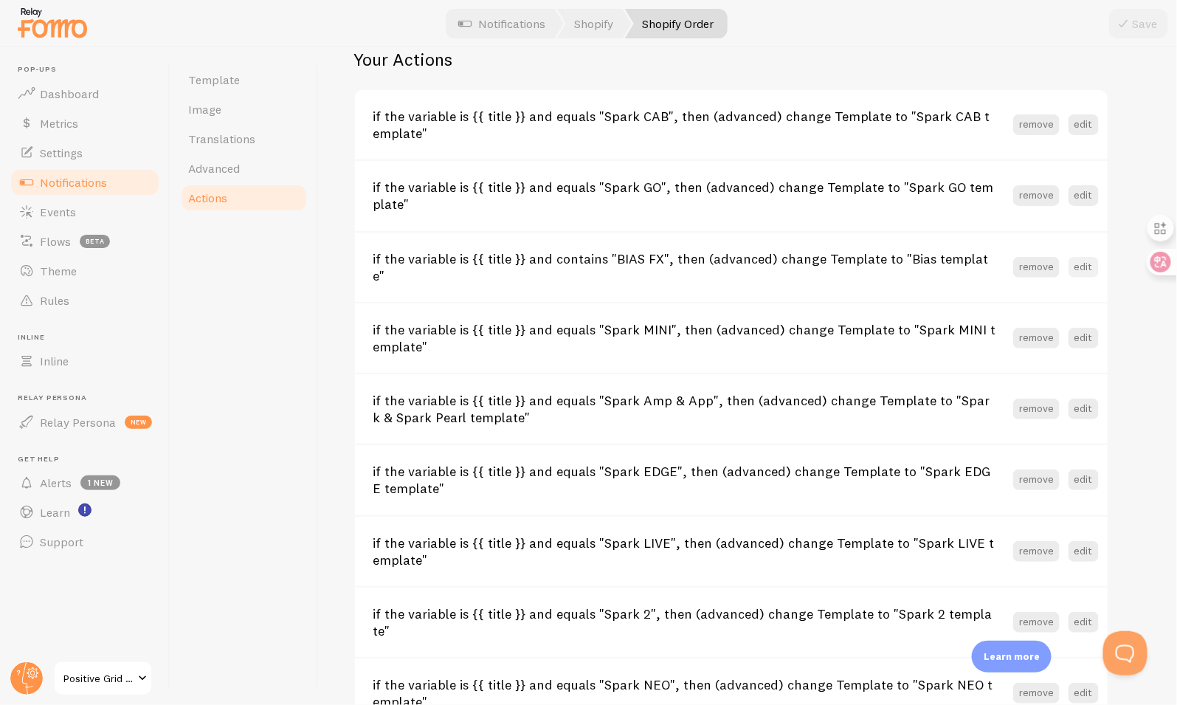
click at [1081, 261] on button "edit" at bounding box center [1084, 267] width 30 height 21
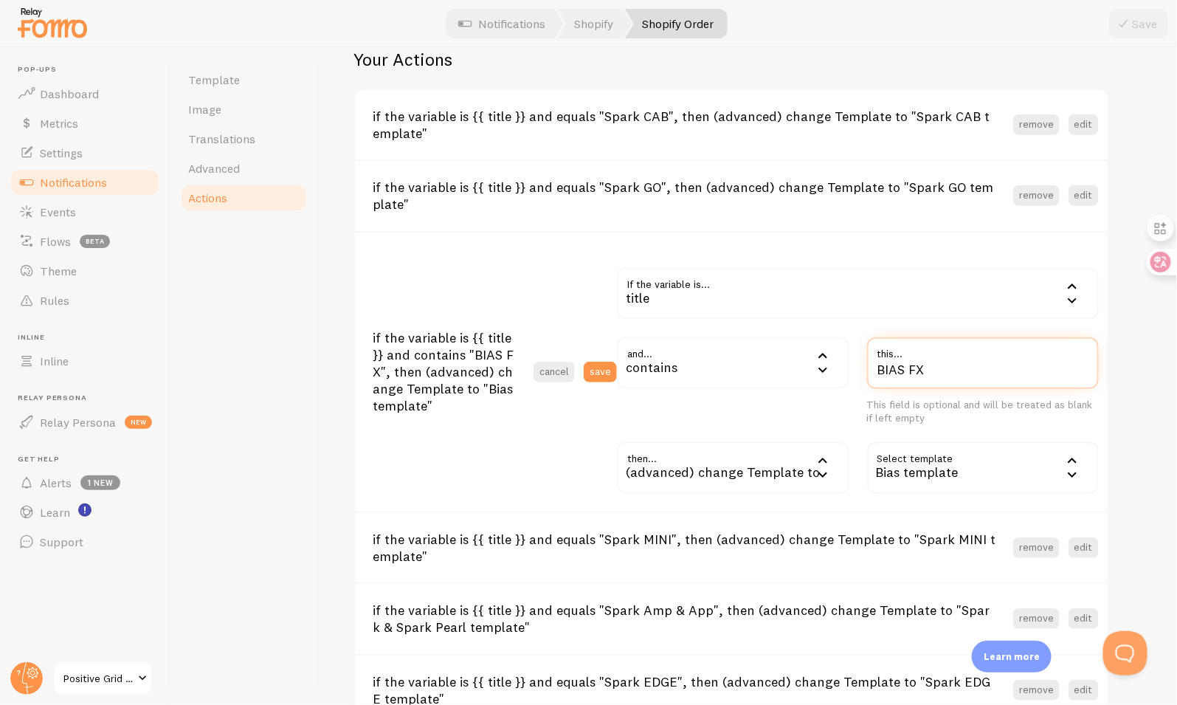
click at [919, 368] on input "BIAS FX" at bounding box center [983, 363] width 232 height 52
type input "BIAS X"
click at [598, 368] on button "save" at bounding box center [600, 372] width 33 height 21
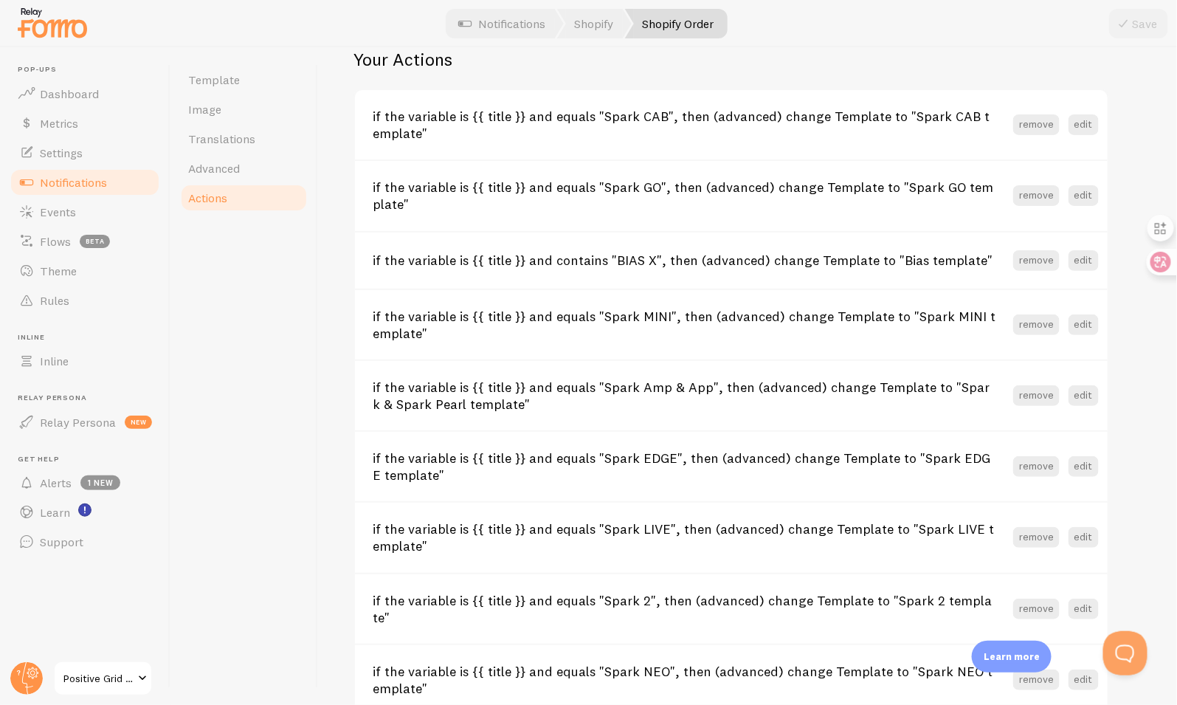
click at [122, 683] on span "Positive Grid CA Shopify" at bounding box center [98, 678] width 70 height 18
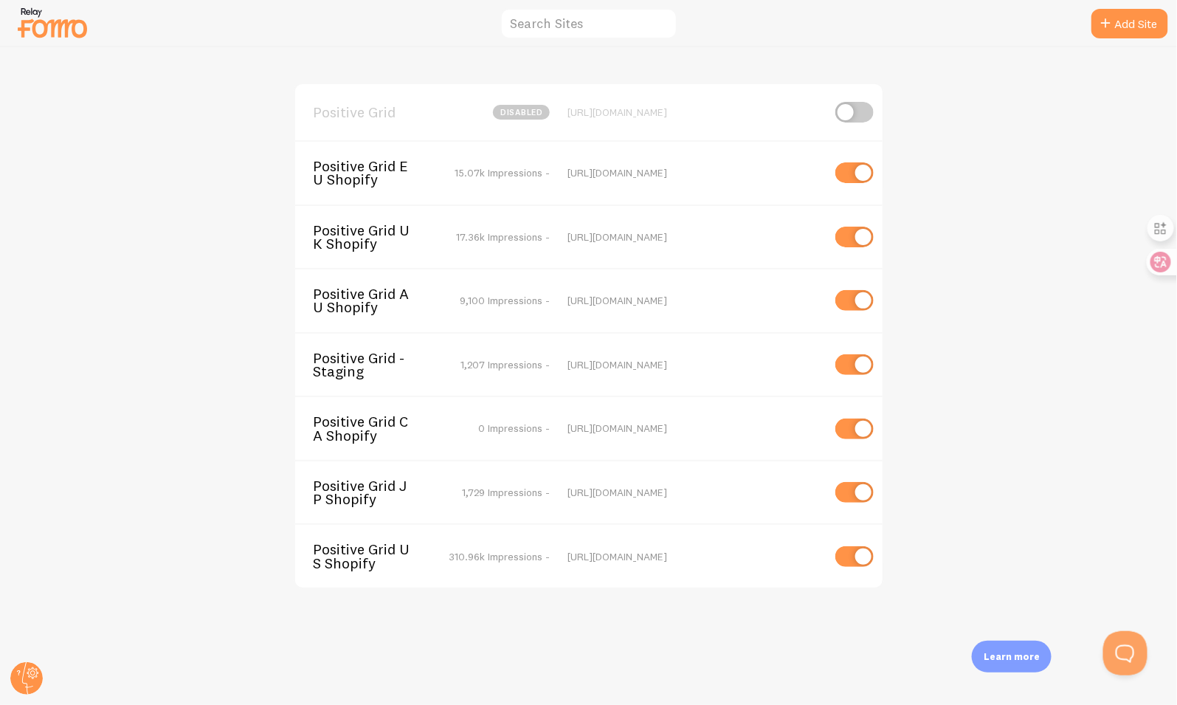
click at [356, 495] on span "Positive Grid JP Shopify" at bounding box center [372, 492] width 119 height 27
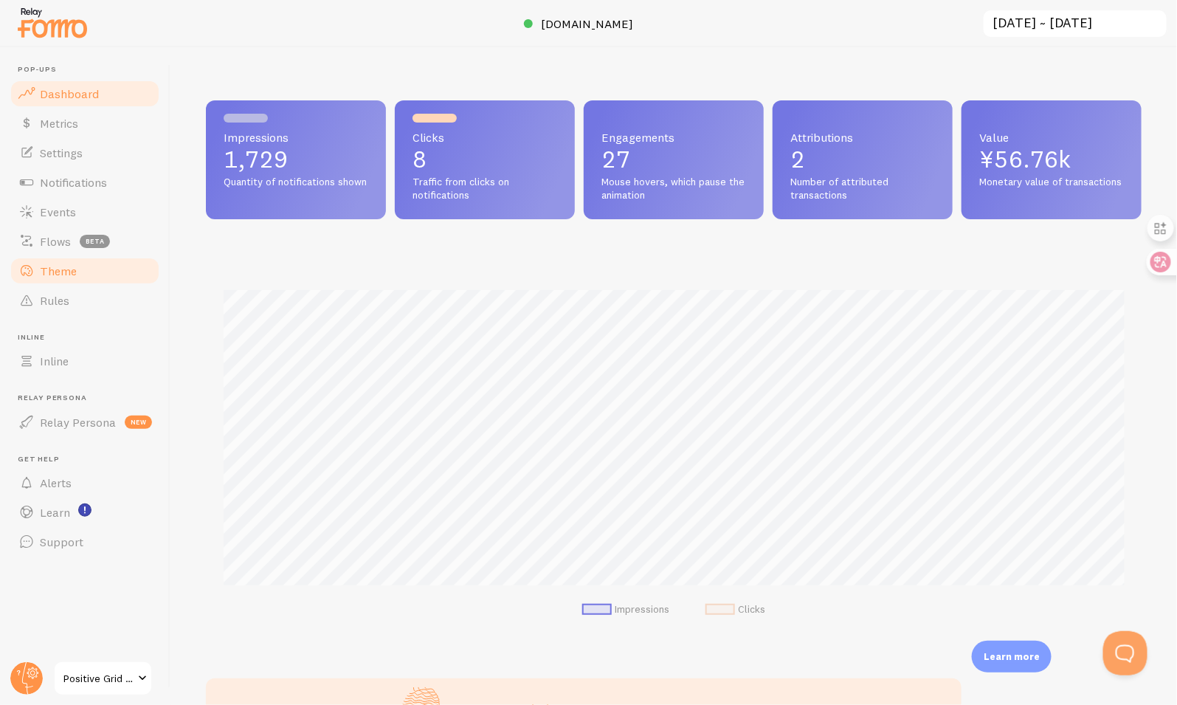
scroll to position [387, 936]
click at [62, 303] on span "Rules" at bounding box center [55, 300] width 30 height 15
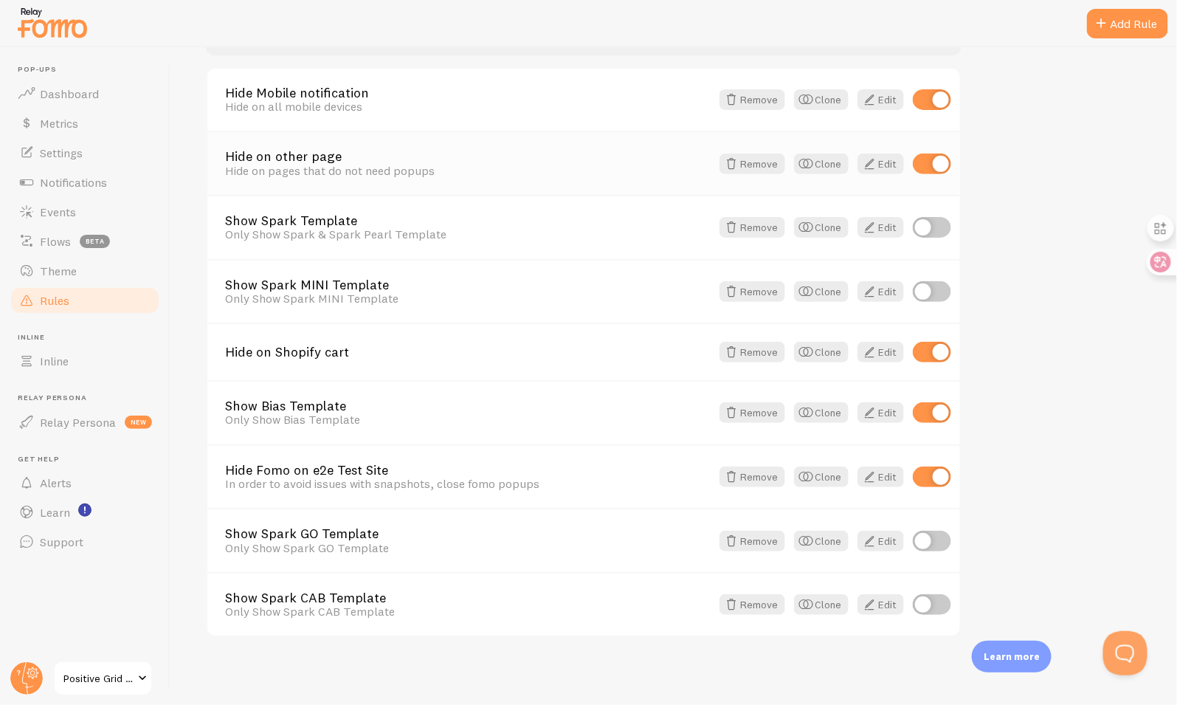
scroll to position [31, 0]
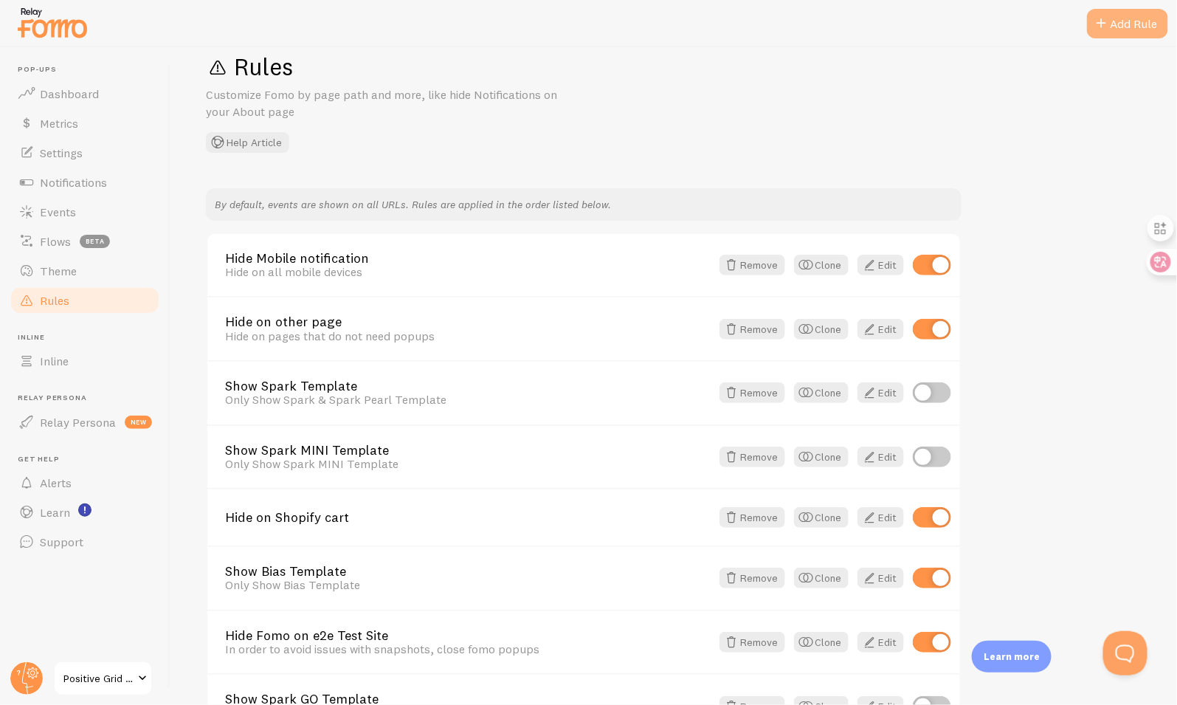
click at [1118, 30] on div "Add Rule" at bounding box center [1127, 24] width 81 height 30
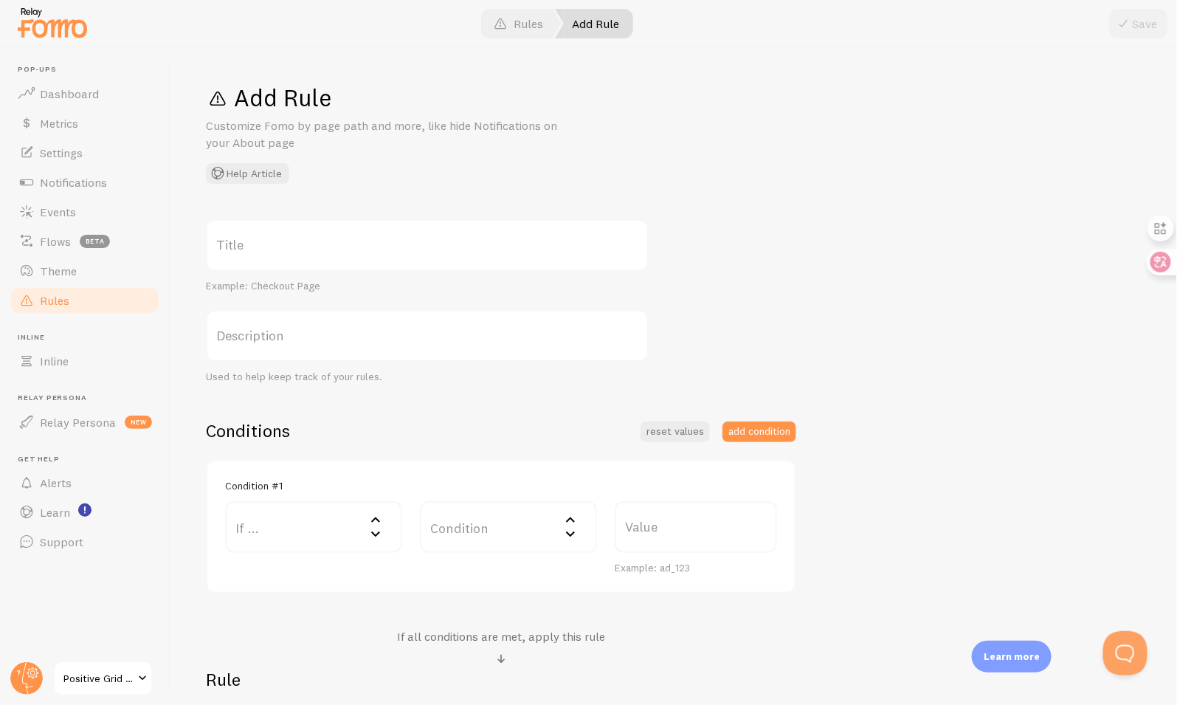
click at [447, 254] on label "Title" at bounding box center [427, 245] width 443 height 52
click at [447, 254] on input "Title" at bounding box center [427, 245] width 443 height 52
paste input "Hide BIAS X FOMO"
type input "Hide BIAS X FOMO"
click at [314, 519] on label "If ..." at bounding box center [313, 527] width 177 height 52
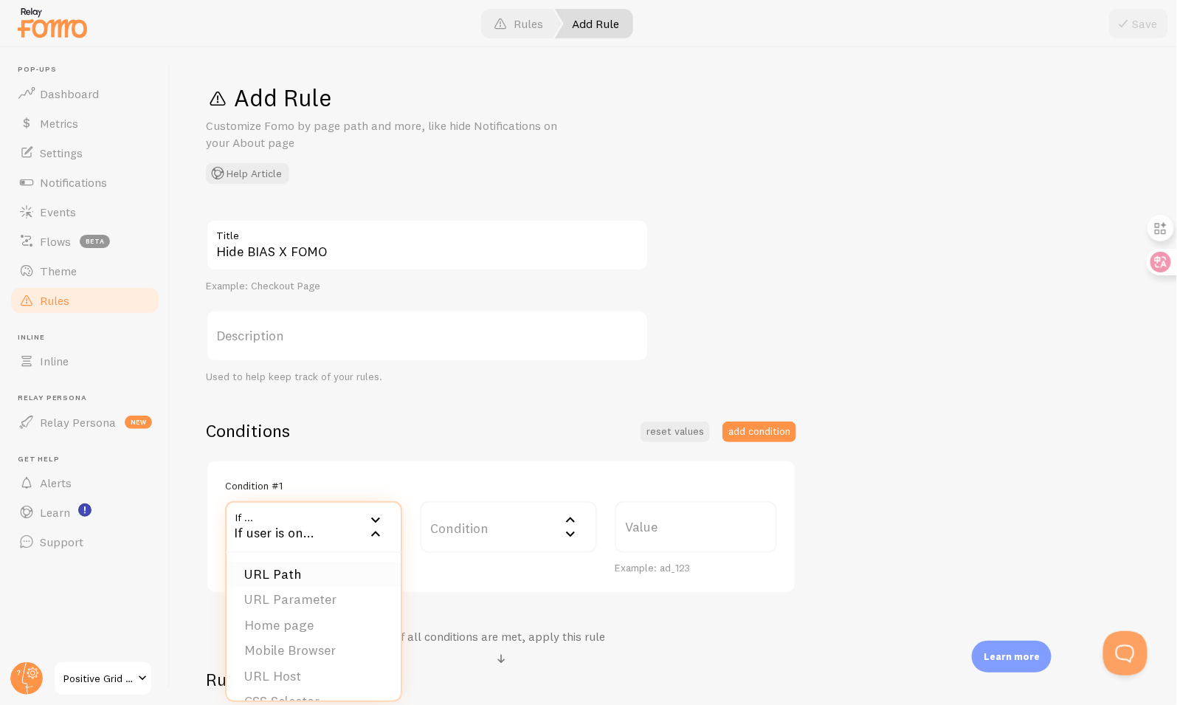
click at [325, 566] on li "URL Path" at bounding box center [314, 575] width 174 height 26
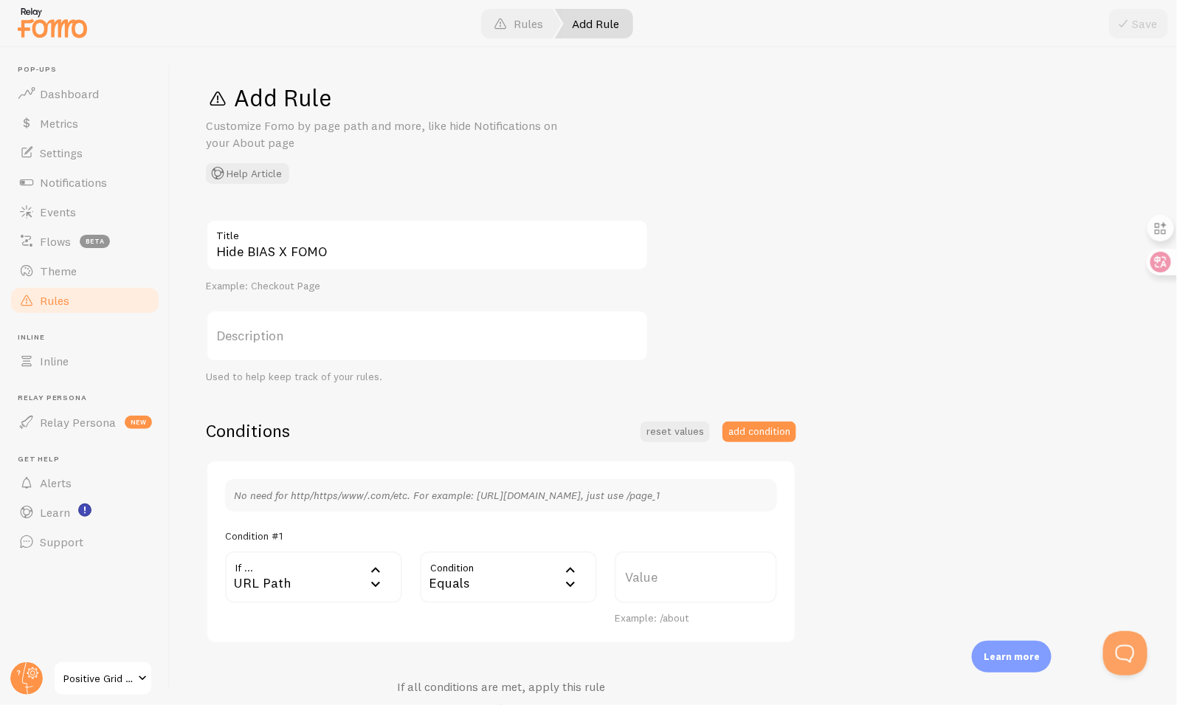
click at [646, 575] on label "Value" at bounding box center [696, 577] width 162 height 52
click at [646, 575] on input "Value" at bounding box center [696, 577] width 162 height 52
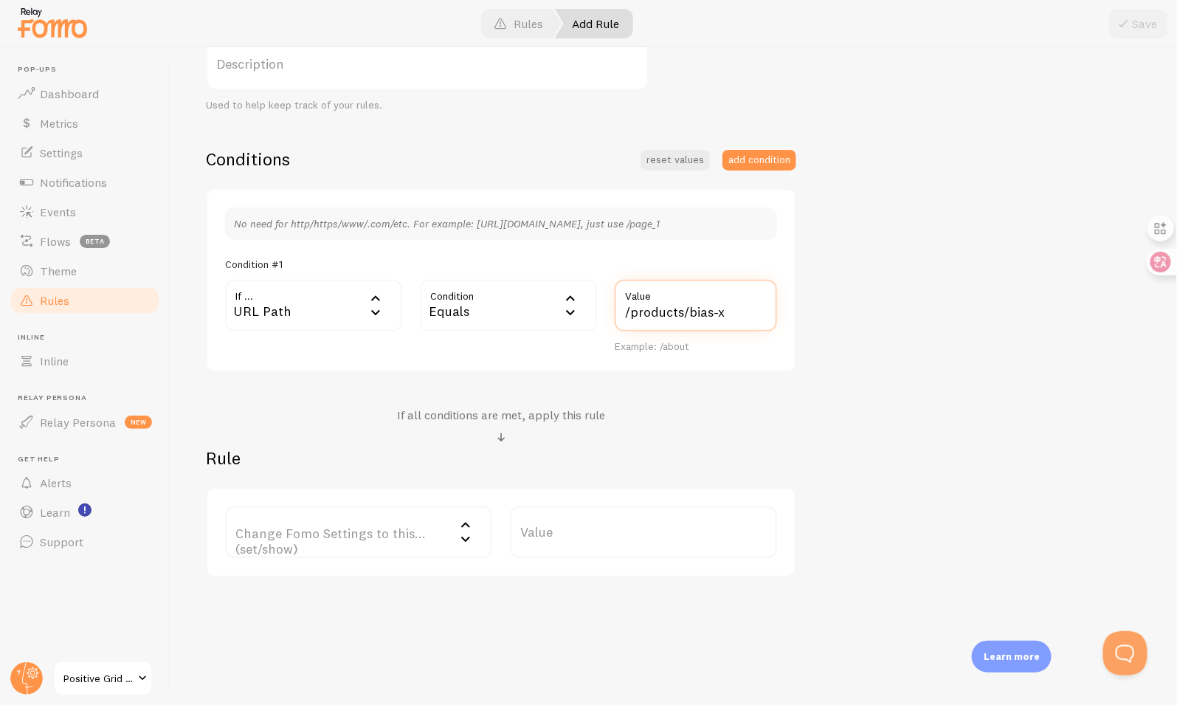
type input "/products/bias-x"
click at [438, 536] on label "Change Fomo Settings to this... (set/show)" at bounding box center [358, 532] width 267 height 52
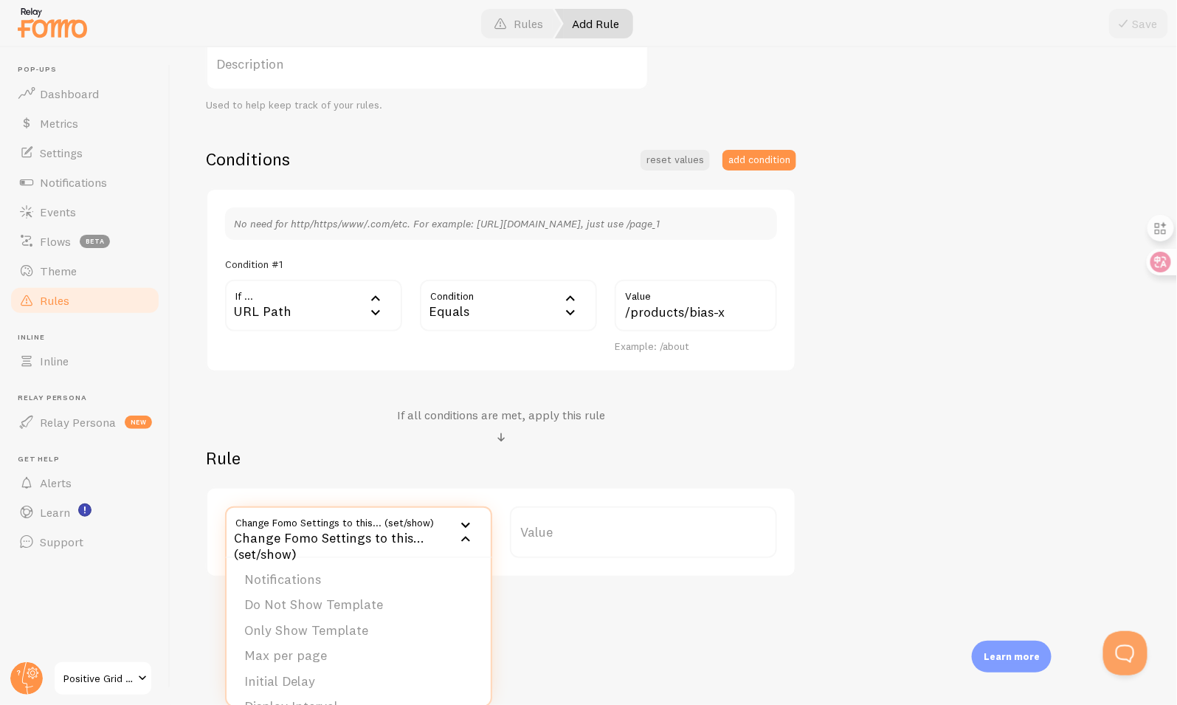
click at [395, 561] on ul "Notifications Do Not Show Template Only Show Template Max per page Initial Dela…" at bounding box center [359, 632] width 264 height 148
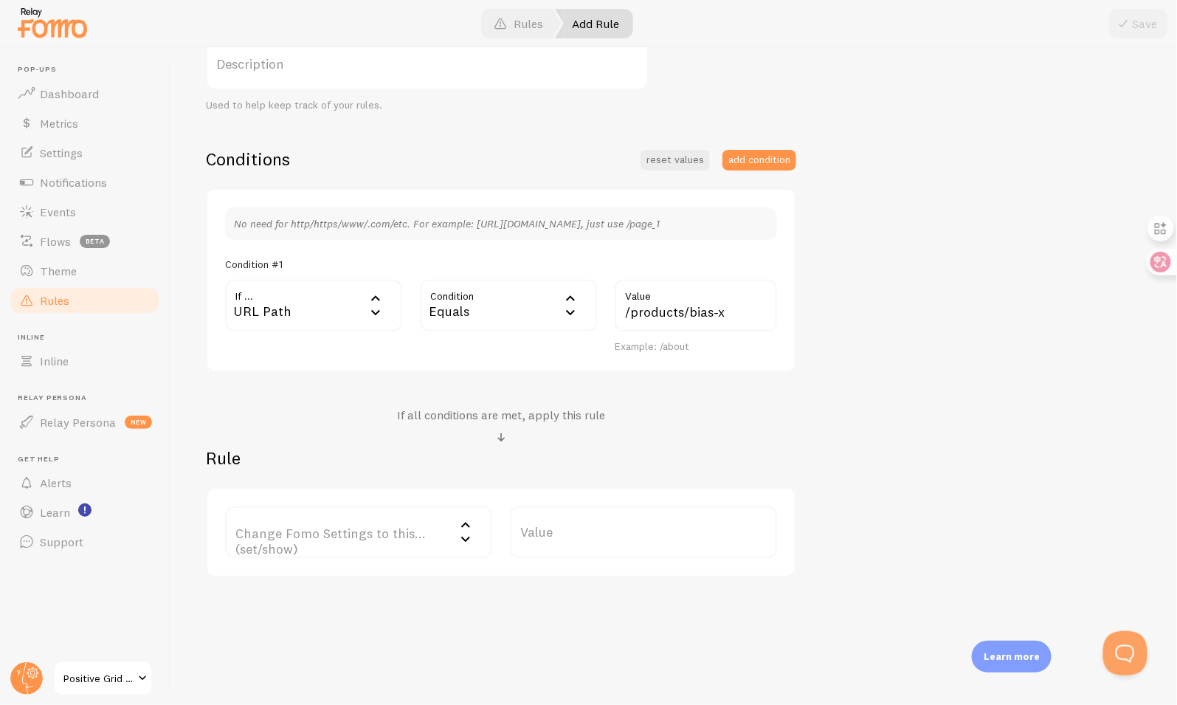
click at [402, 538] on label "Change Fomo Settings to this... (set/show)" at bounding box center [358, 532] width 267 height 52
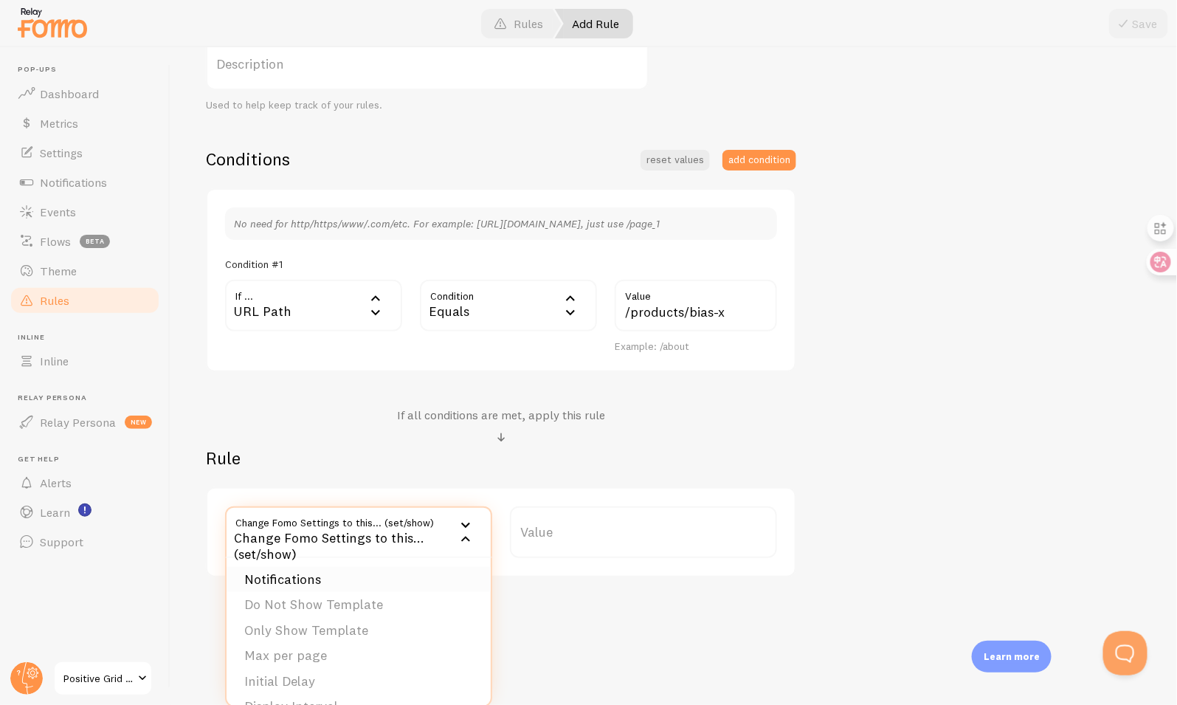
click at [402, 567] on li "Notifications" at bounding box center [359, 580] width 264 height 26
click at [601, 527] on label "Options" at bounding box center [643, 532] width 267 height 52
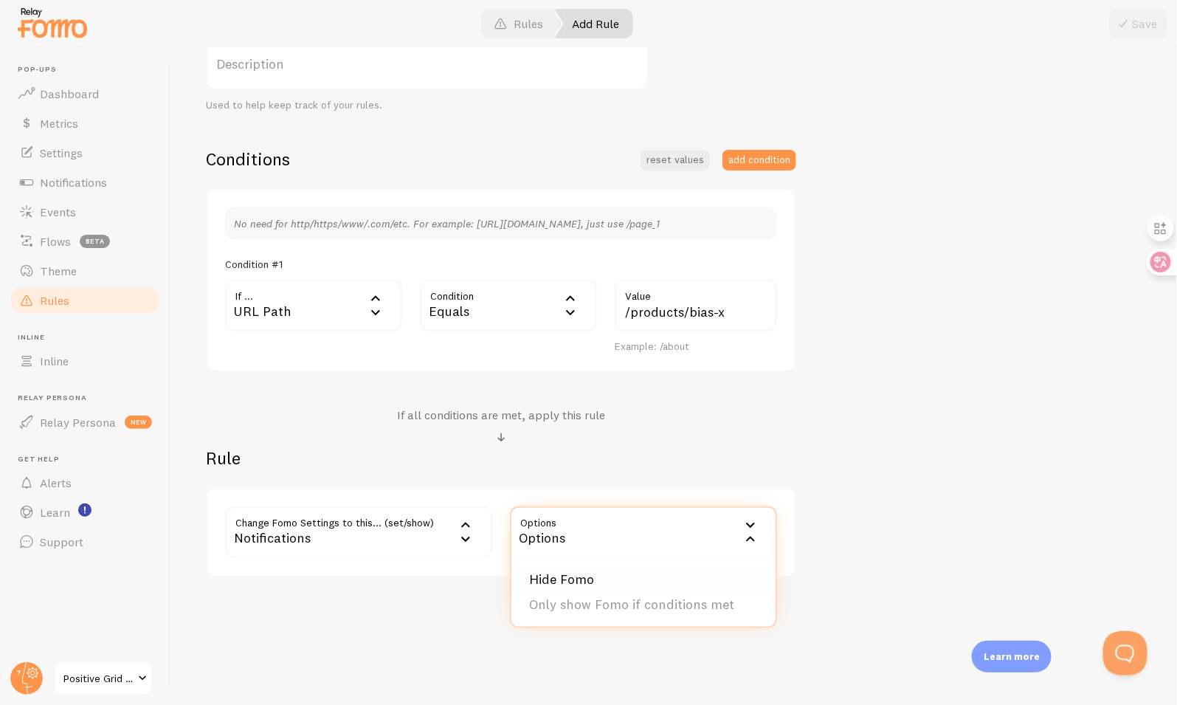
click at [610, 573] on li "Hide Fomo" at bounding box center [643, 580] width 264 height 26
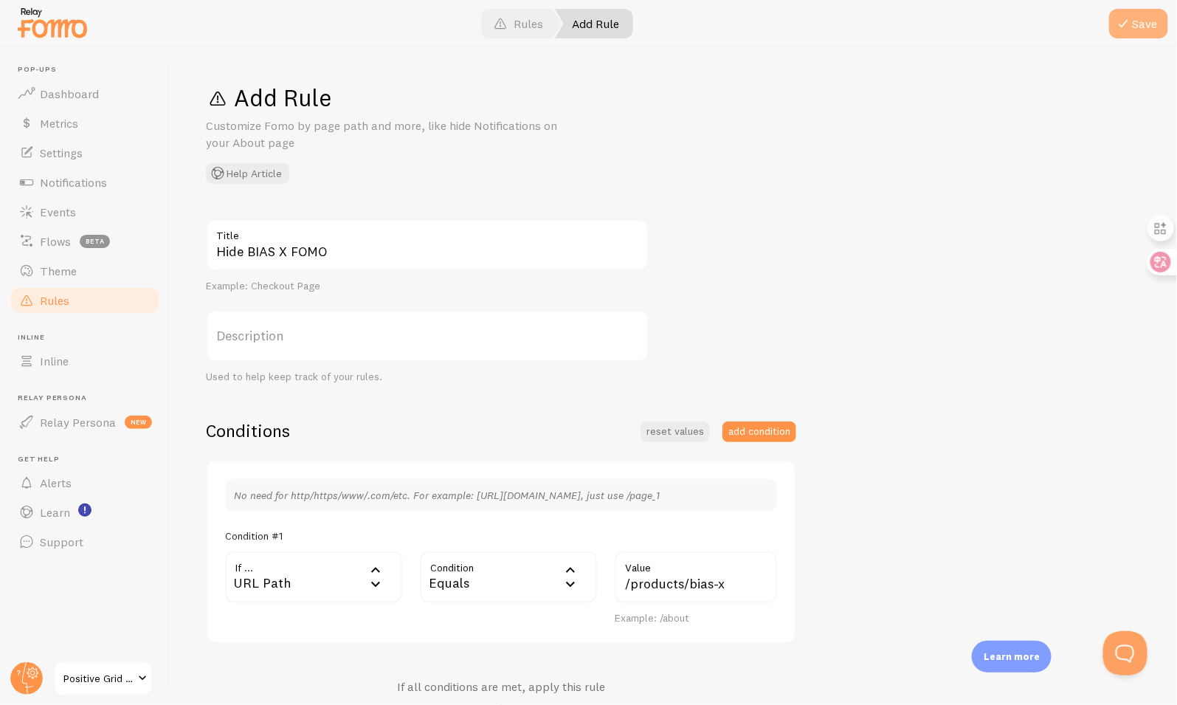
click at [1135, 20] on button "Save" at bounding box center [1138, 24] width 59 height 30
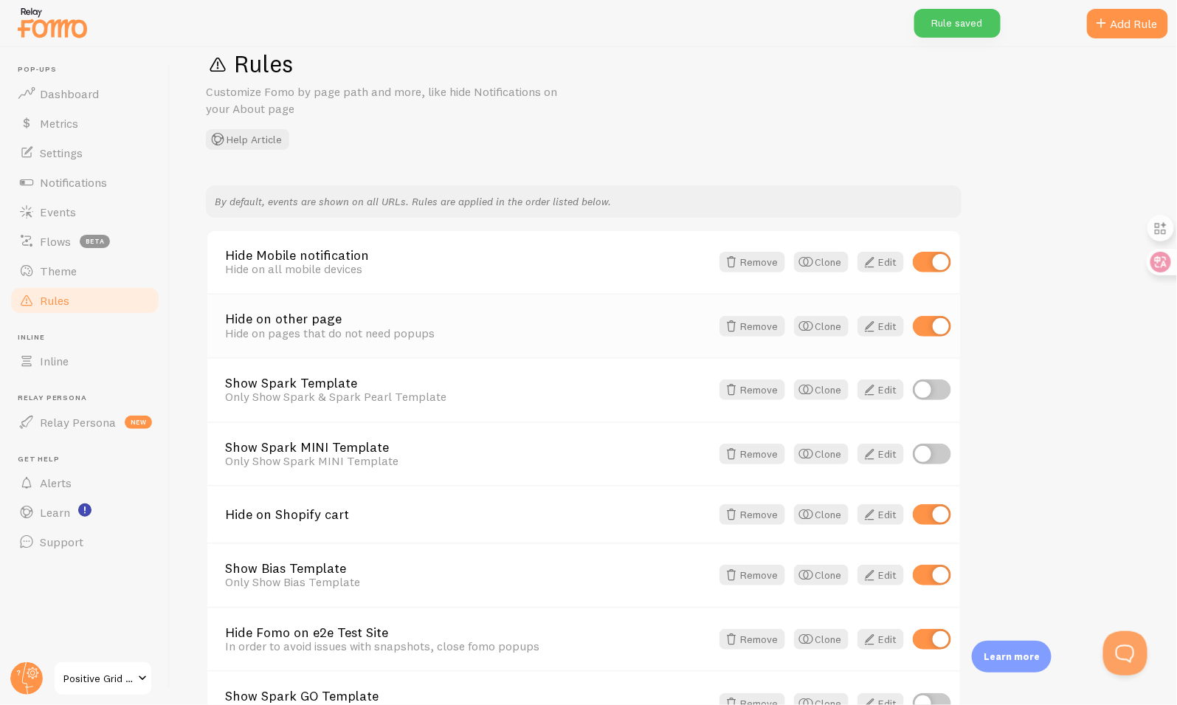
scroll to position [35, 0]
click at [874, 322] on span at bounding box center [869, 326] width 18 height 18
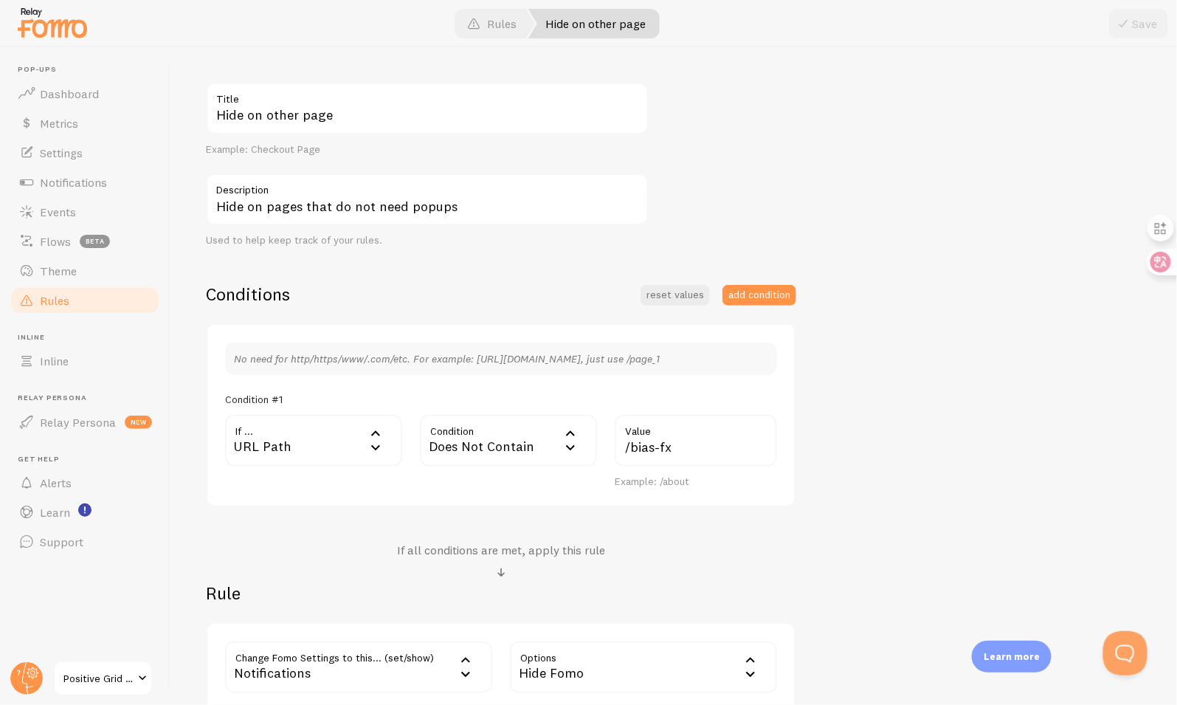
scroll to position [272, 0]
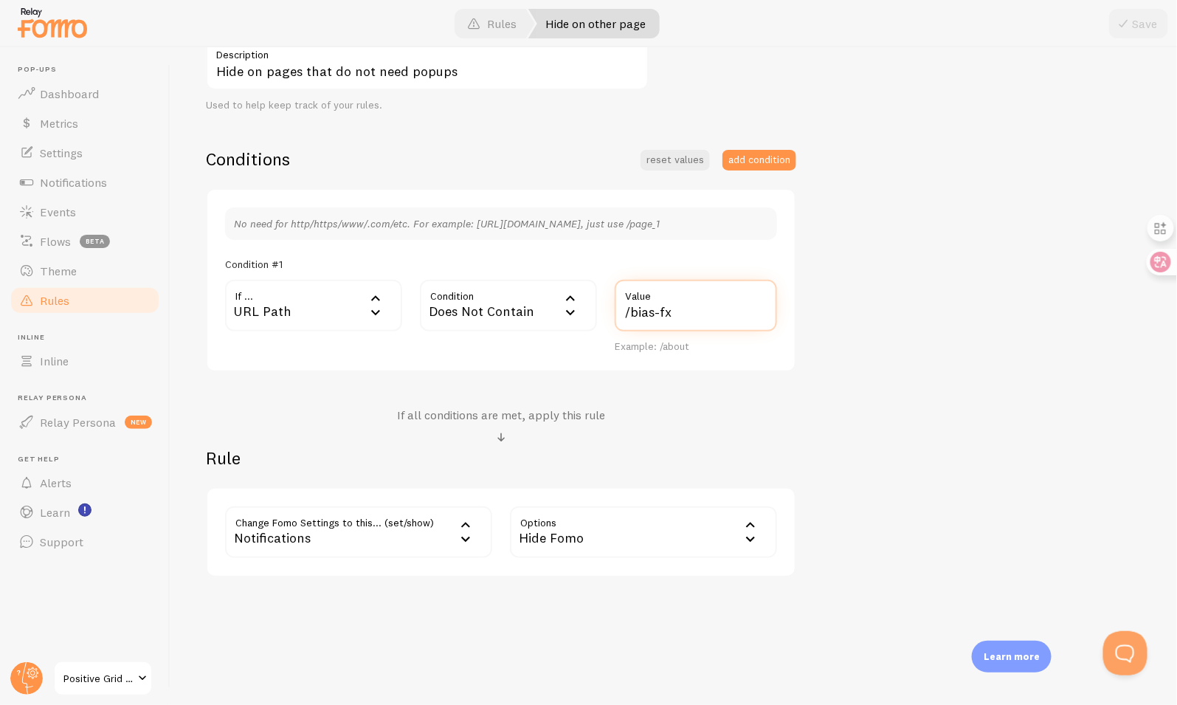
click at [661, 313] on input "/bias-fx" at bounding box center [696, 306] width 162 height 52
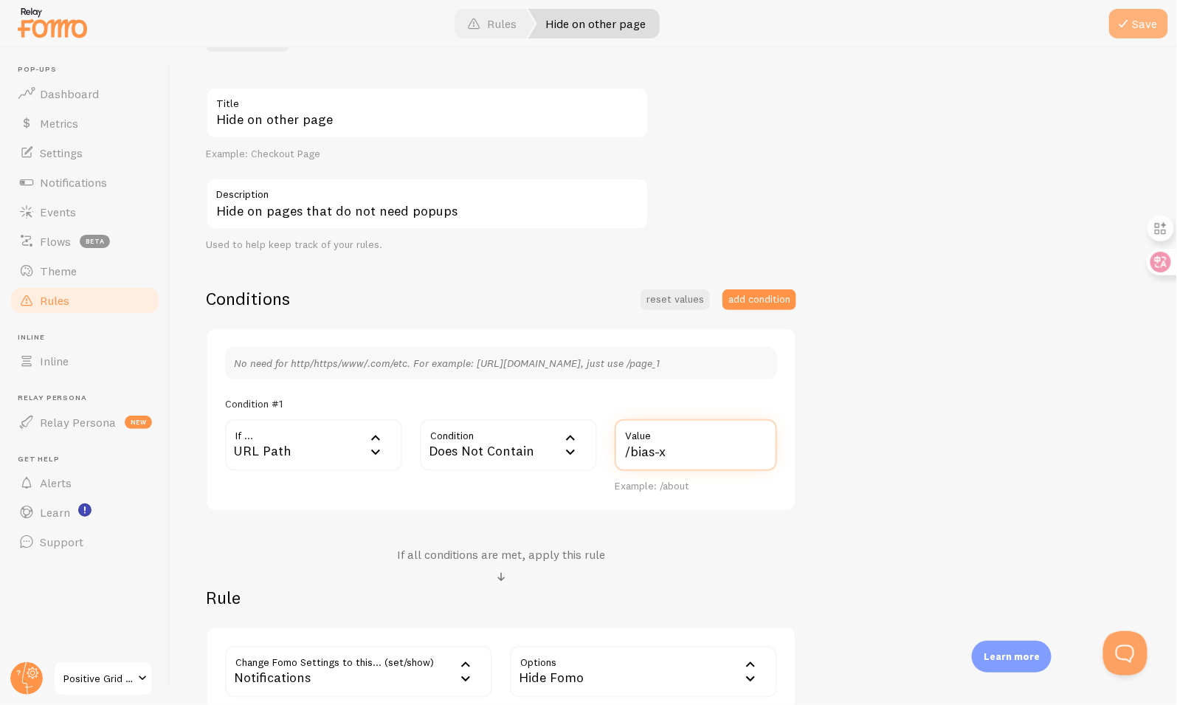
type input "/bias-x"
click at [1133, 15] on span at bounding box center [1124, 24] width 18 height 18
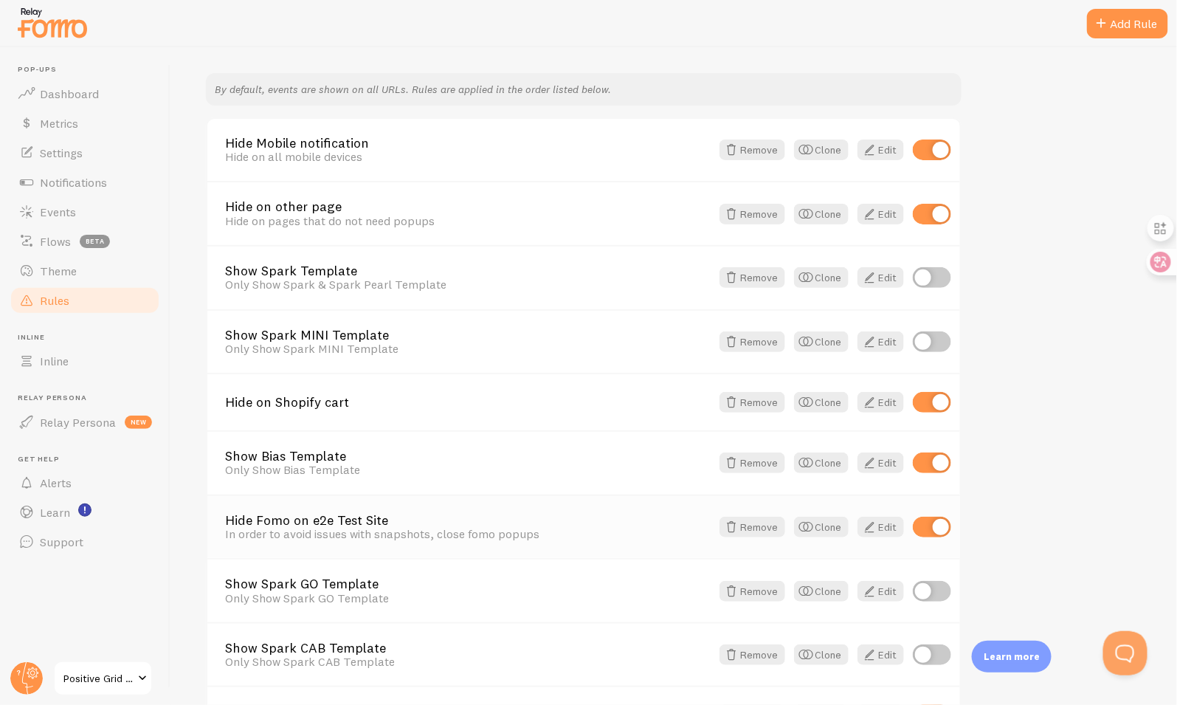
scroll to position [148, 0]
click at [883, 459] on link "Edit" at bounding box center [880, 461] width 46 height 21
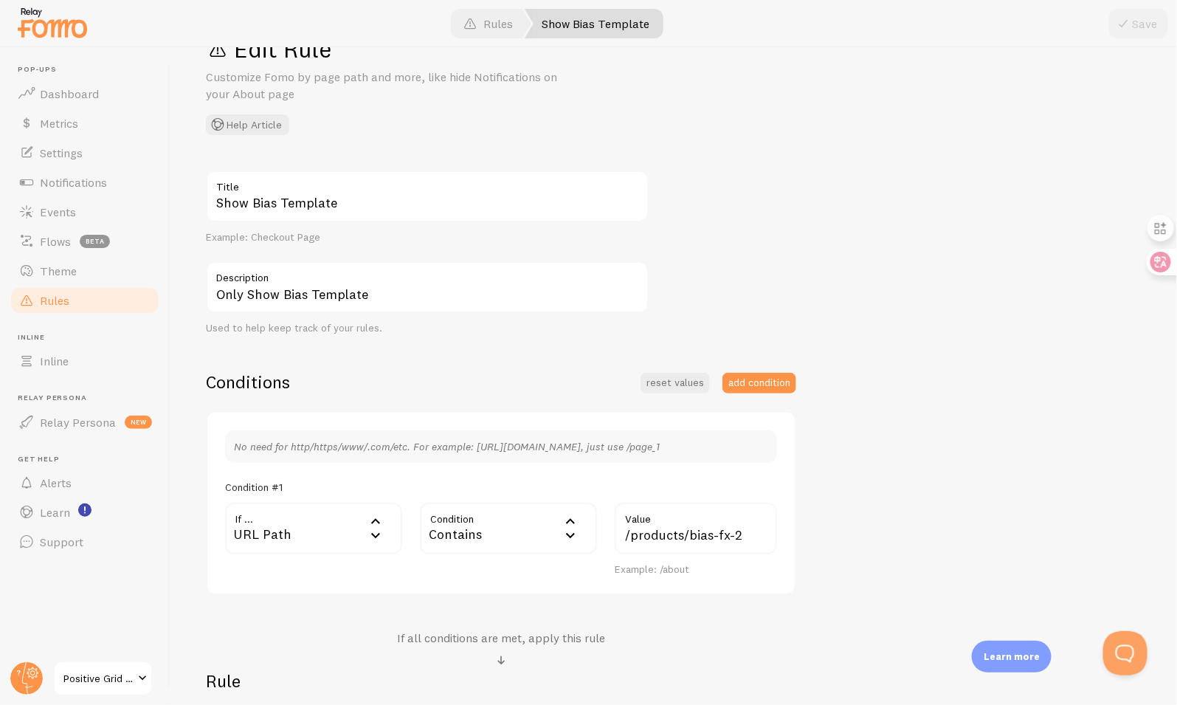
scroll to position [221, 0]
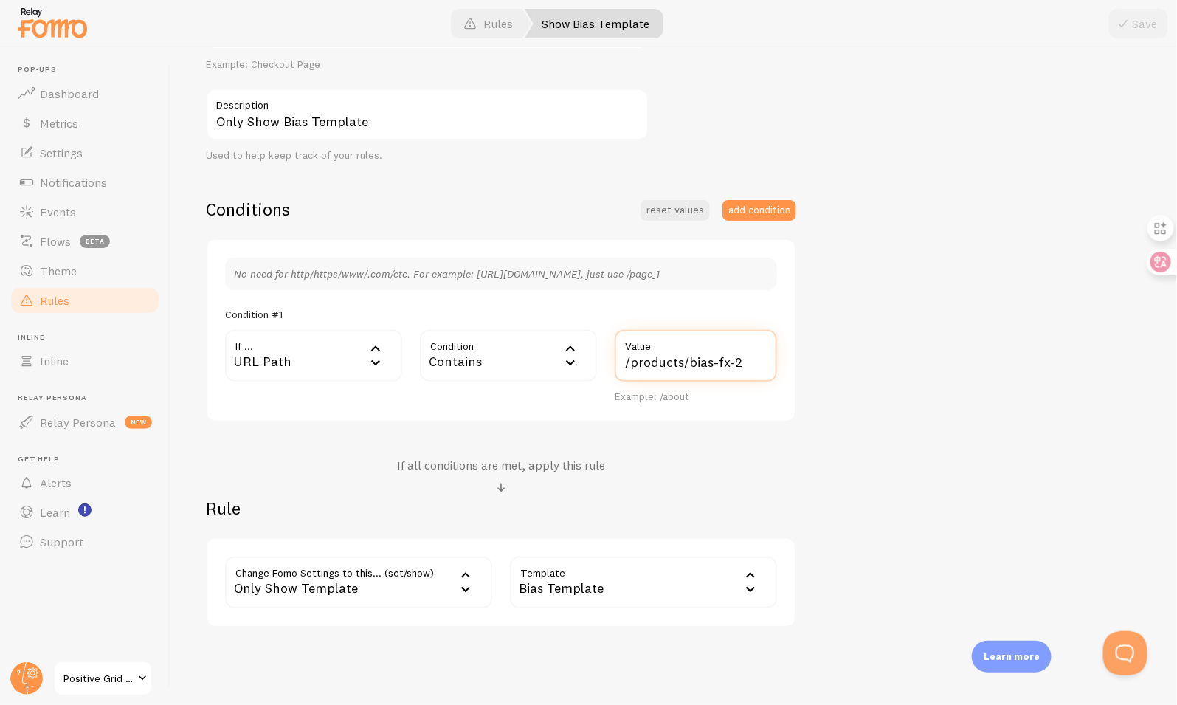
click at [721, 362] on input "/products/bias-fx-2" at bounding box center [696, 356] width 162 height 52
type input "/products/bias-x"
click at [1138, 30] on button "Save" at bounding box center [1138, 24] width 59 height 30
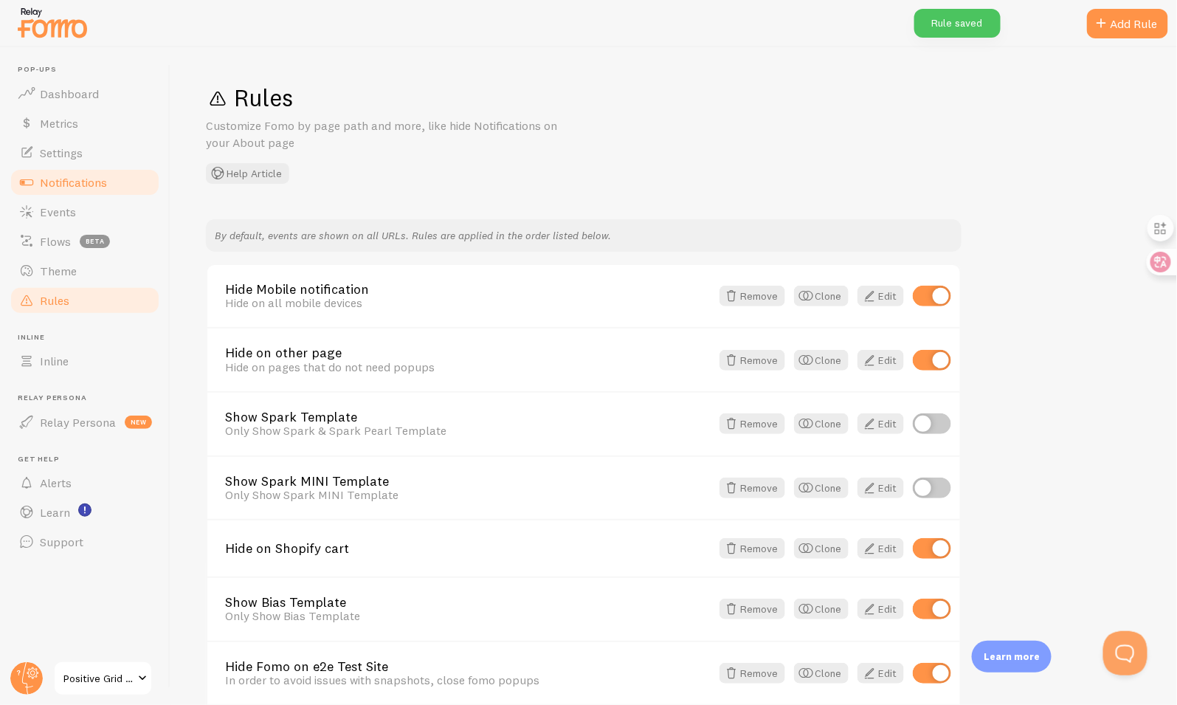
click at [92, 176] on span "Notifications" at bounding box center [73, 182] width 67 height 15
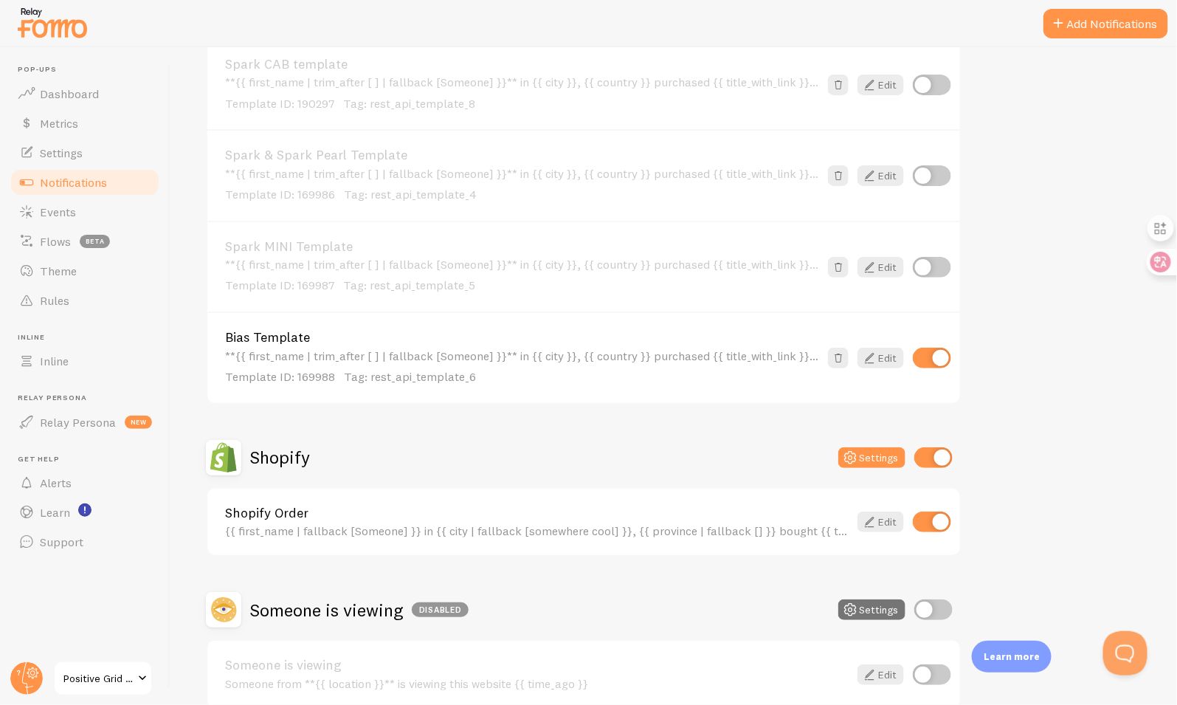
scroll to position [458, 0]
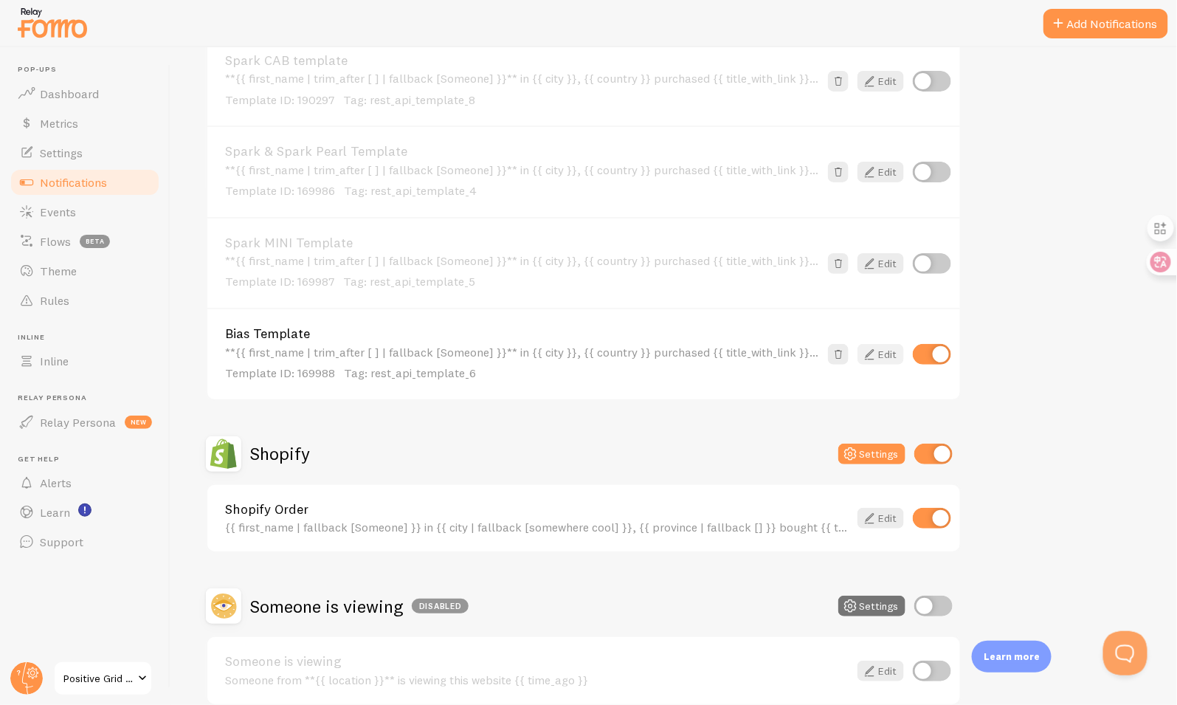
click at [877, 346] on icon at bounding box center [869, 354] width 18 height 18
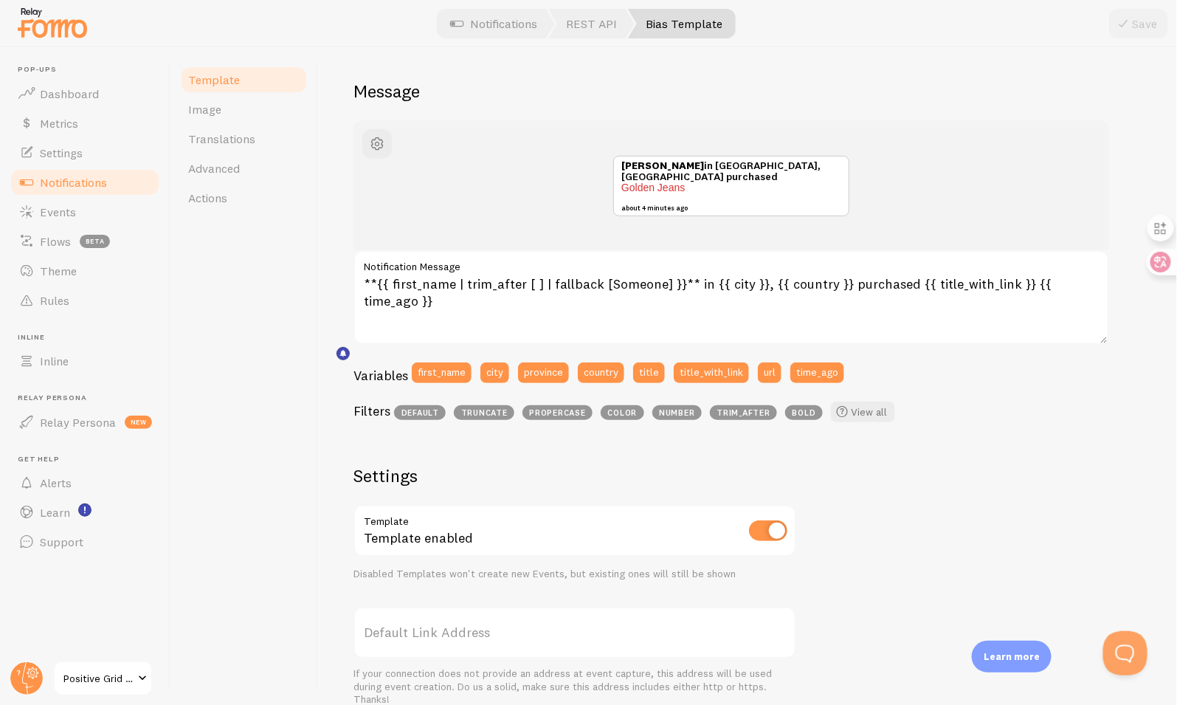
scroll to position [396, 0]
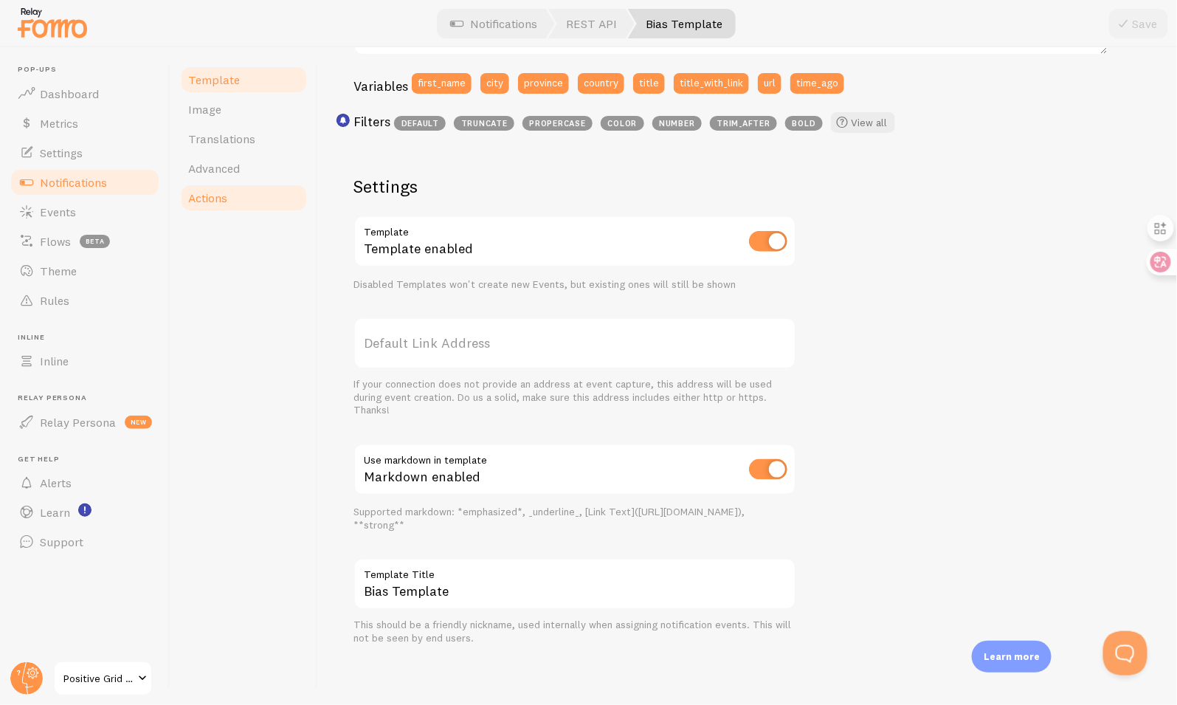
click at [215, 195] on span "Actions" at bounding box center [207, 197] width 39 height 15
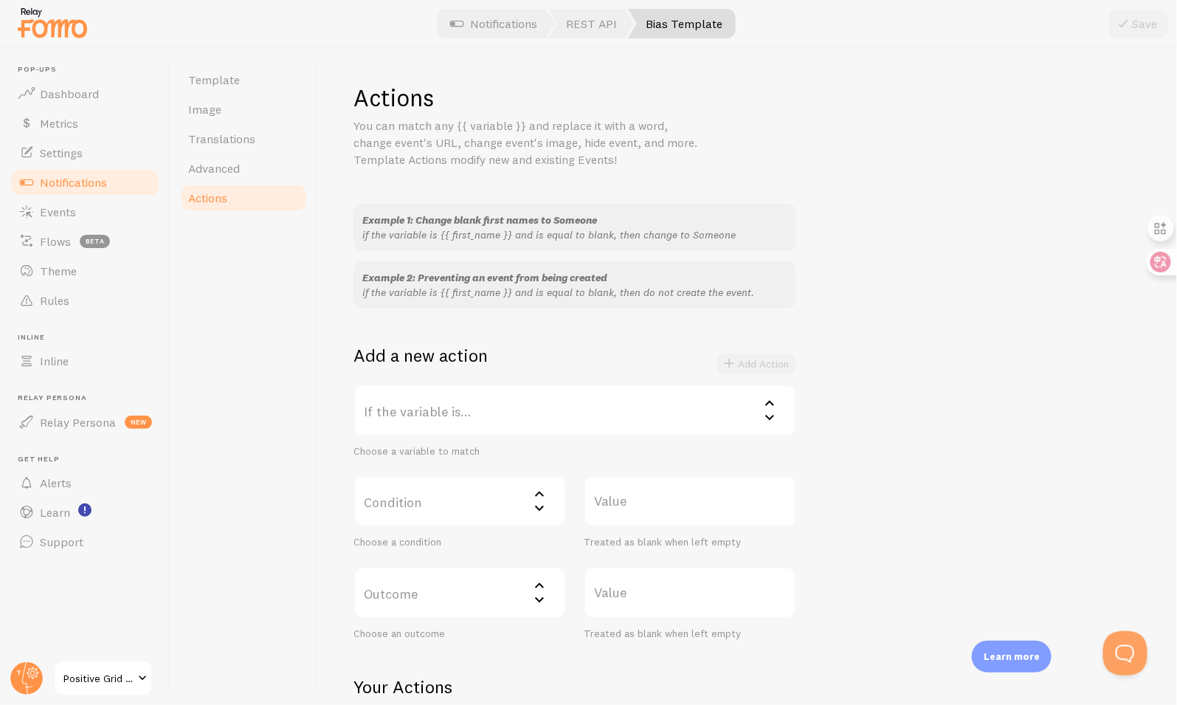
scroll to position [139, 0]
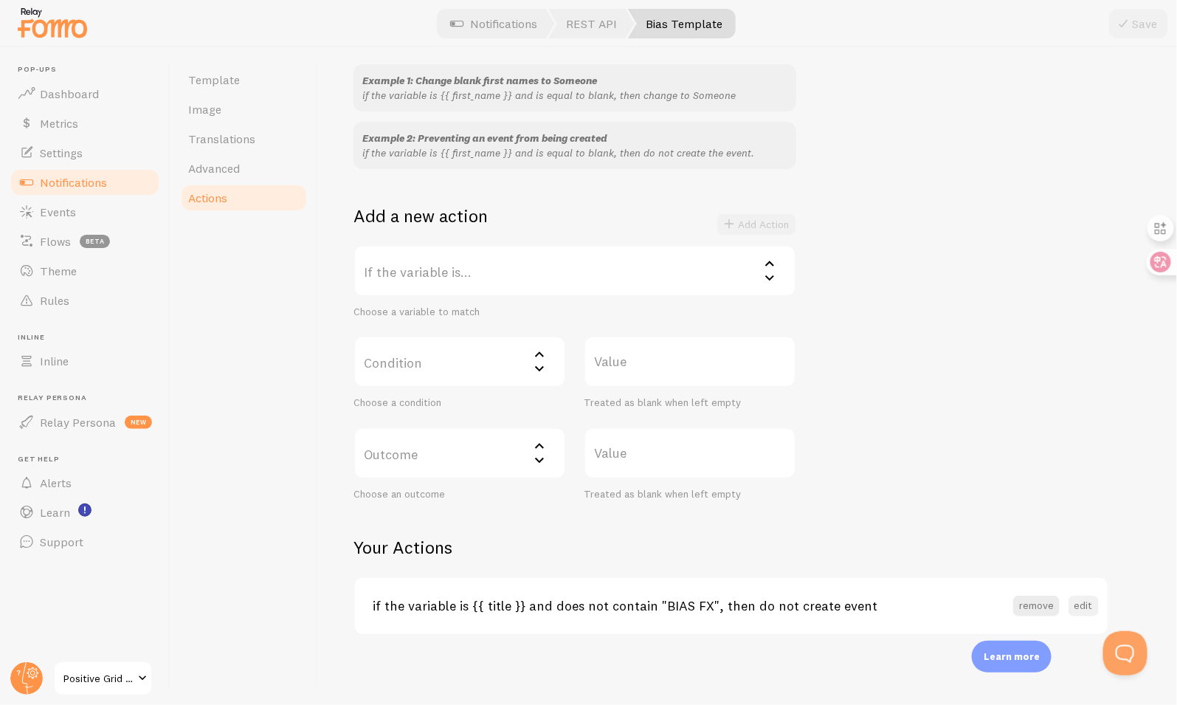
click at [1078, 605] on button "edit" at bounding box center [1084, 606] width 30 height 21
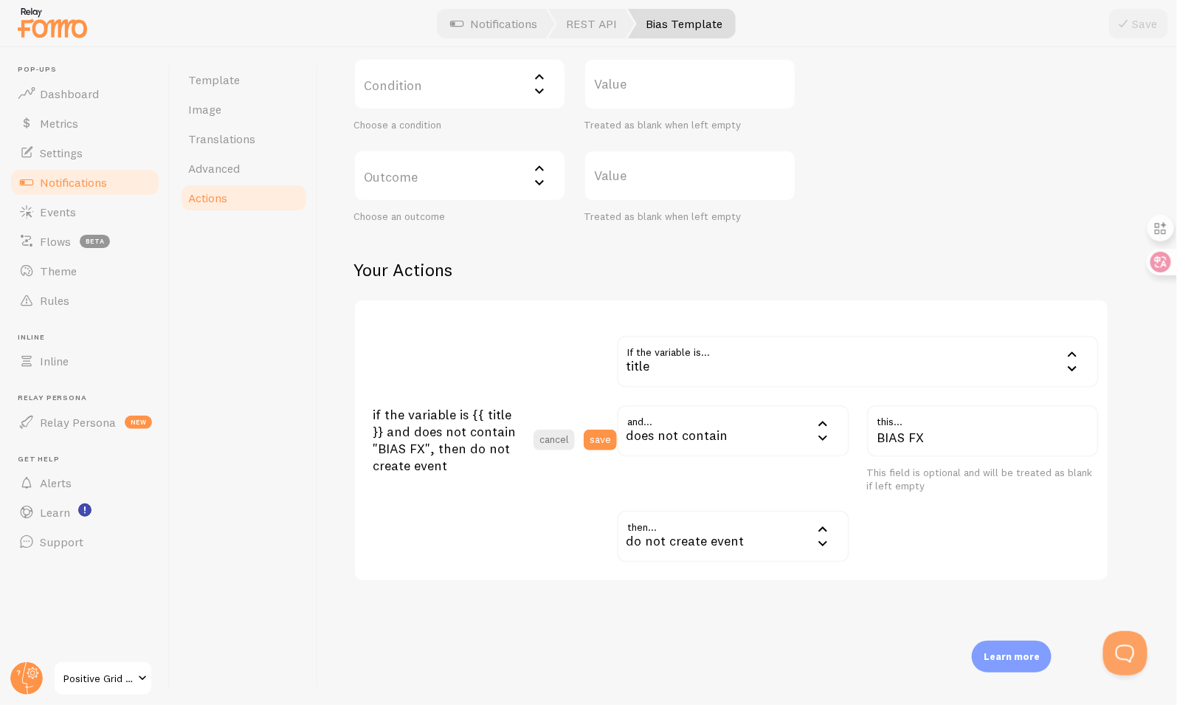
scroll to position [421, 0]
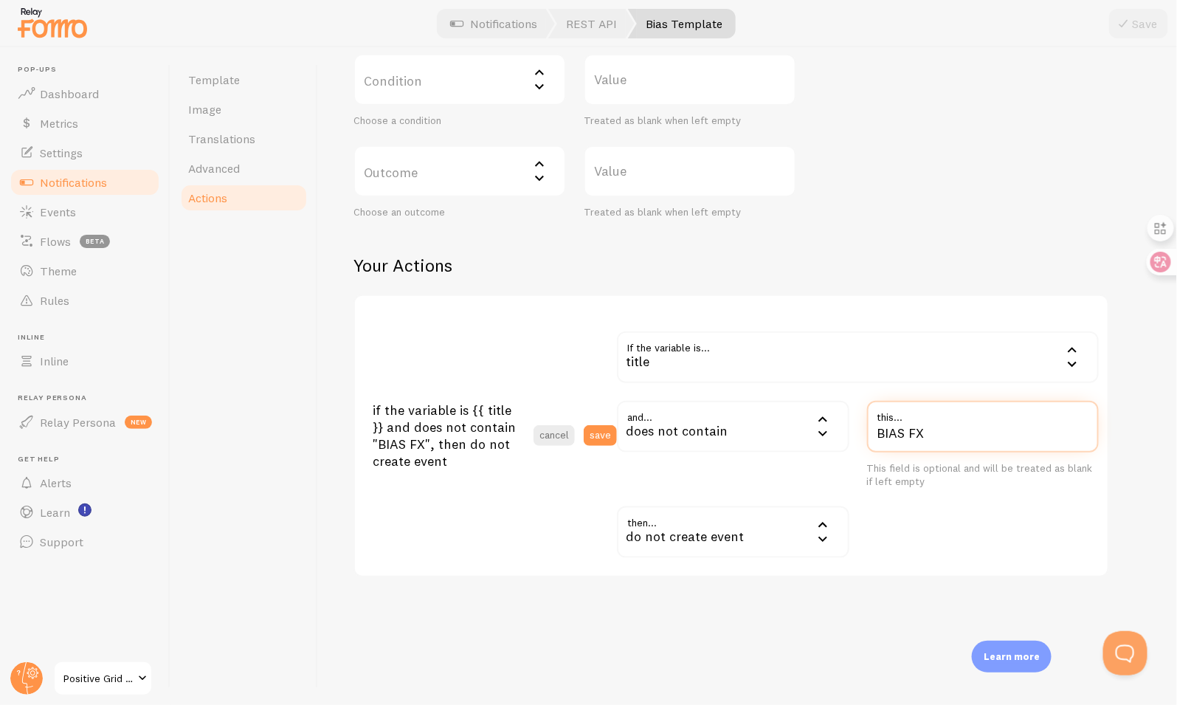
click at [917, 432] on input "BIAS FX" at bounding box center [983, 427] width 232 height 52
type input "BIAS X"
click at [949, 224] on div "Actions You can match any {{ variable }} and replace it with a word, change eve…" at bounding box center [747, 119] width 788 height 916
click at [610, 435] on button "save" at bounding box center [600, 435] width 33 height 21
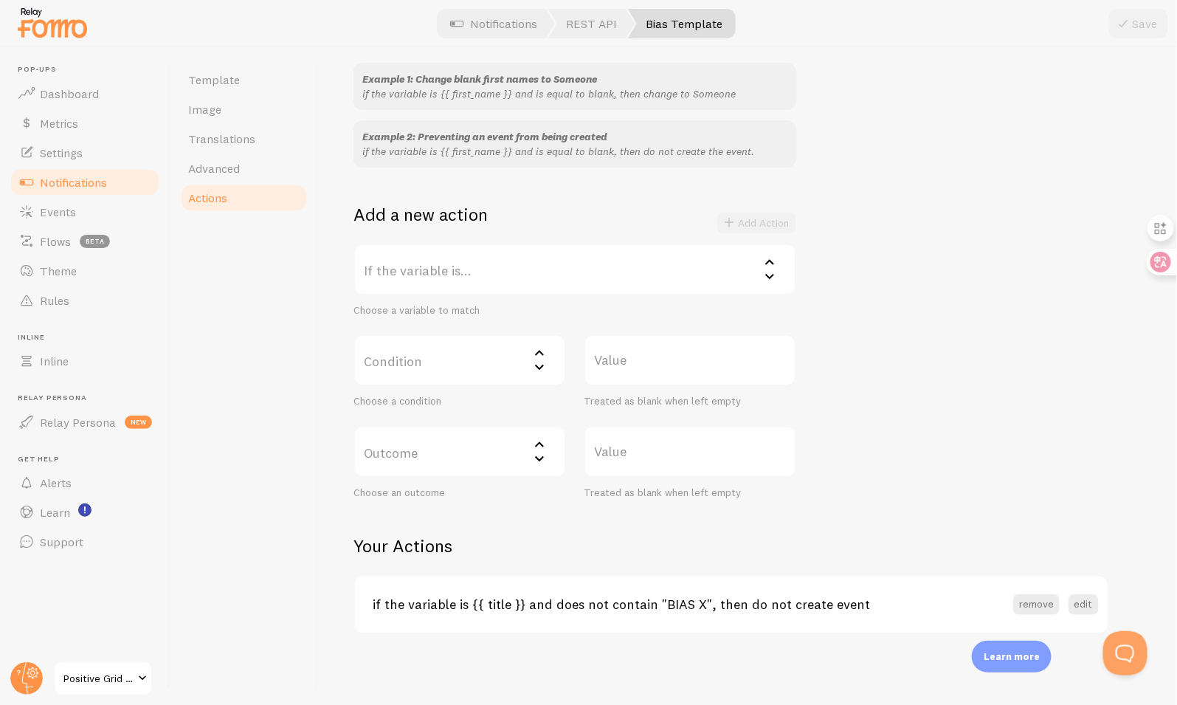
scroll to position [139, 0]
click at [110, 184] on link "Notifications" at bounding box center [85, 183] width 152 height 30
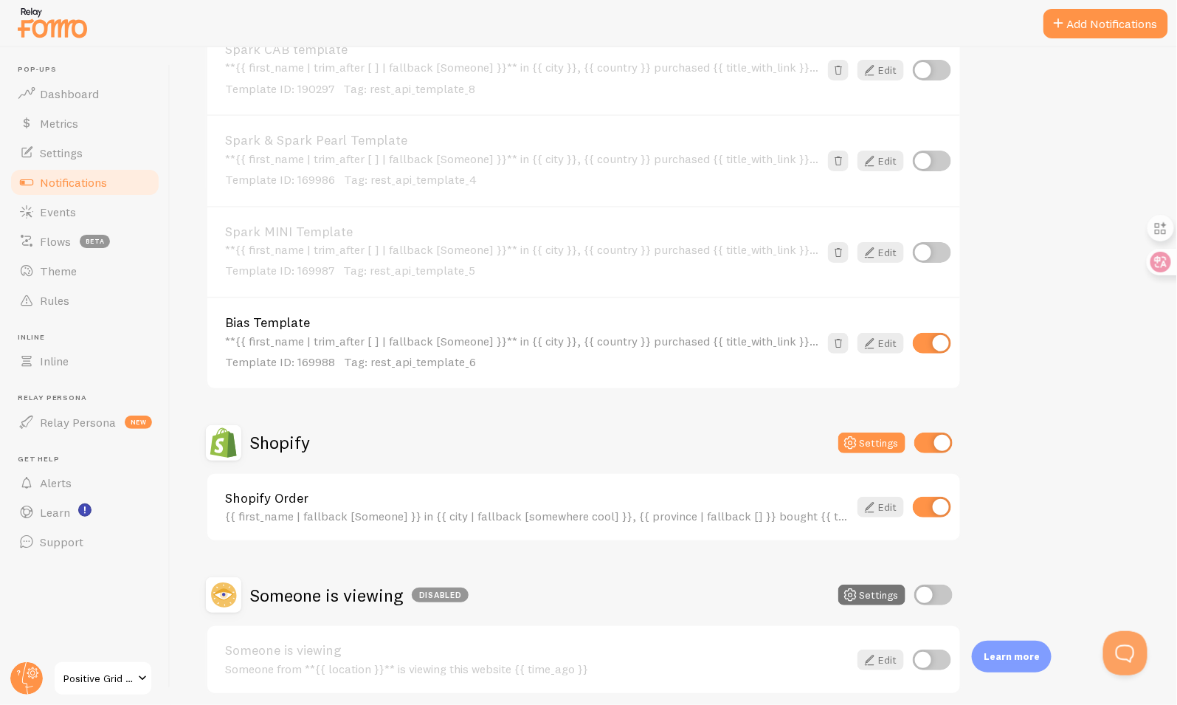
scroll to position [525, 0]
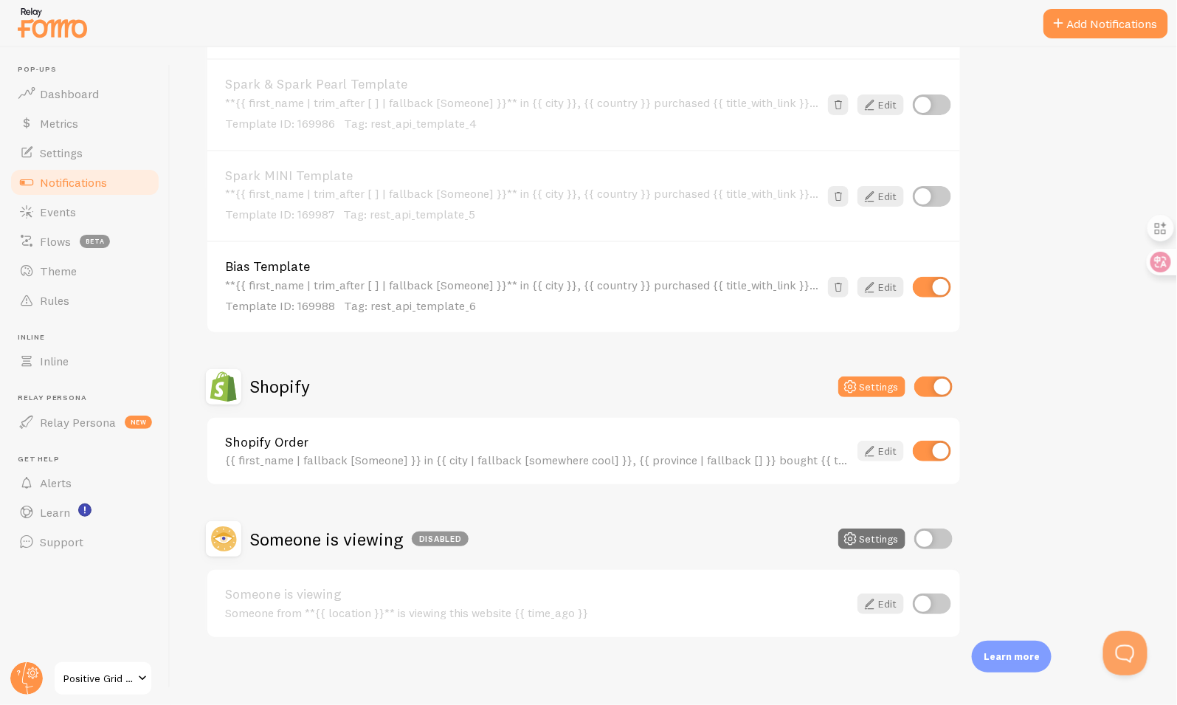
click at [897, 449] on link "Edit" at bounding box center [880, 451] width 46 height 21
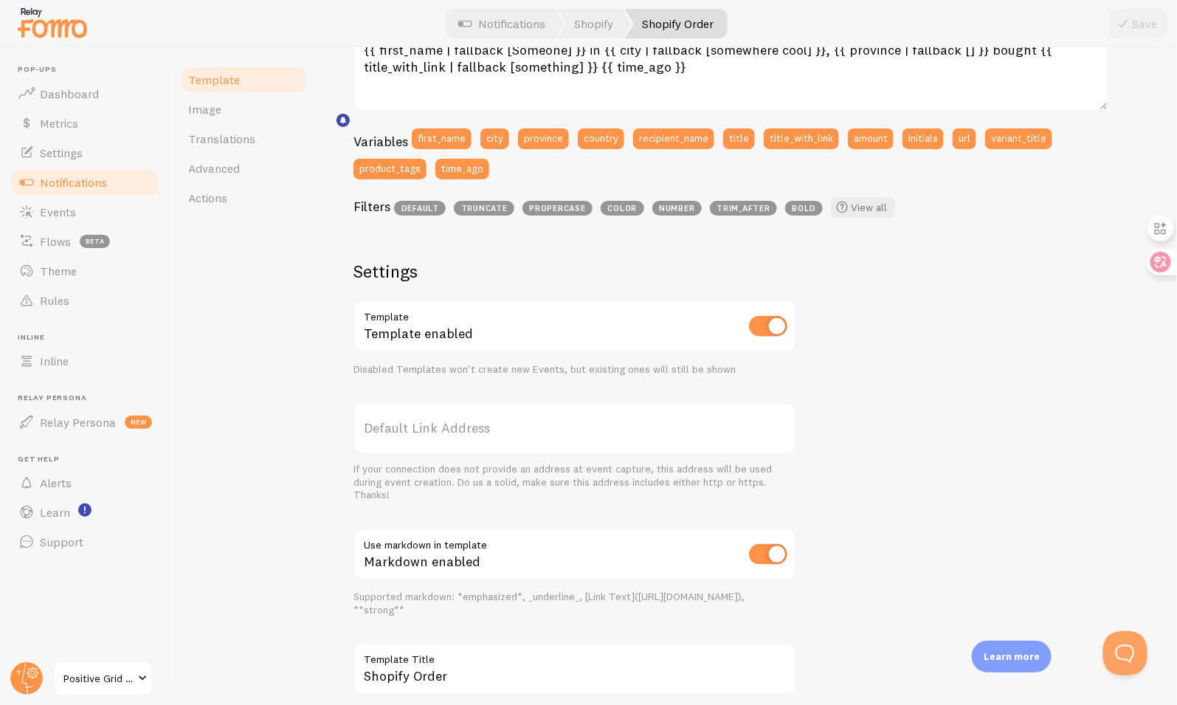
scroll to position [426, 0]
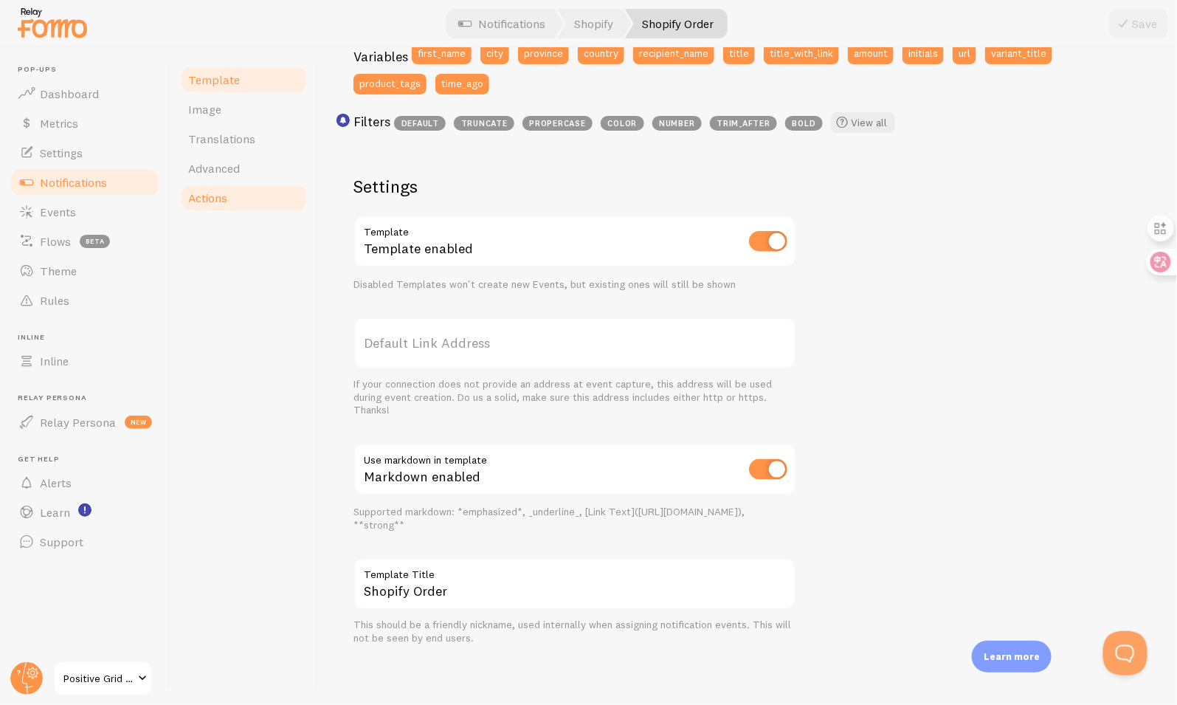
click at [199, 200] on span "Actions" at bounding box center [207, 197] width 39 height 15
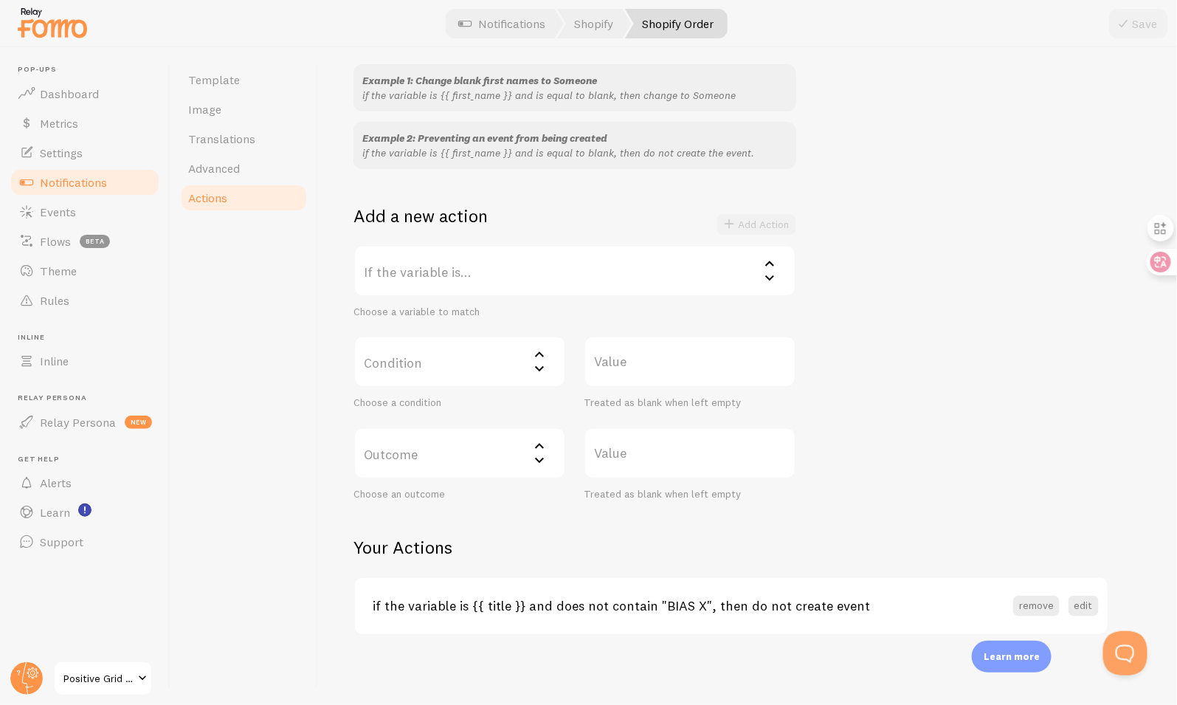
scroll to position [423, 0]
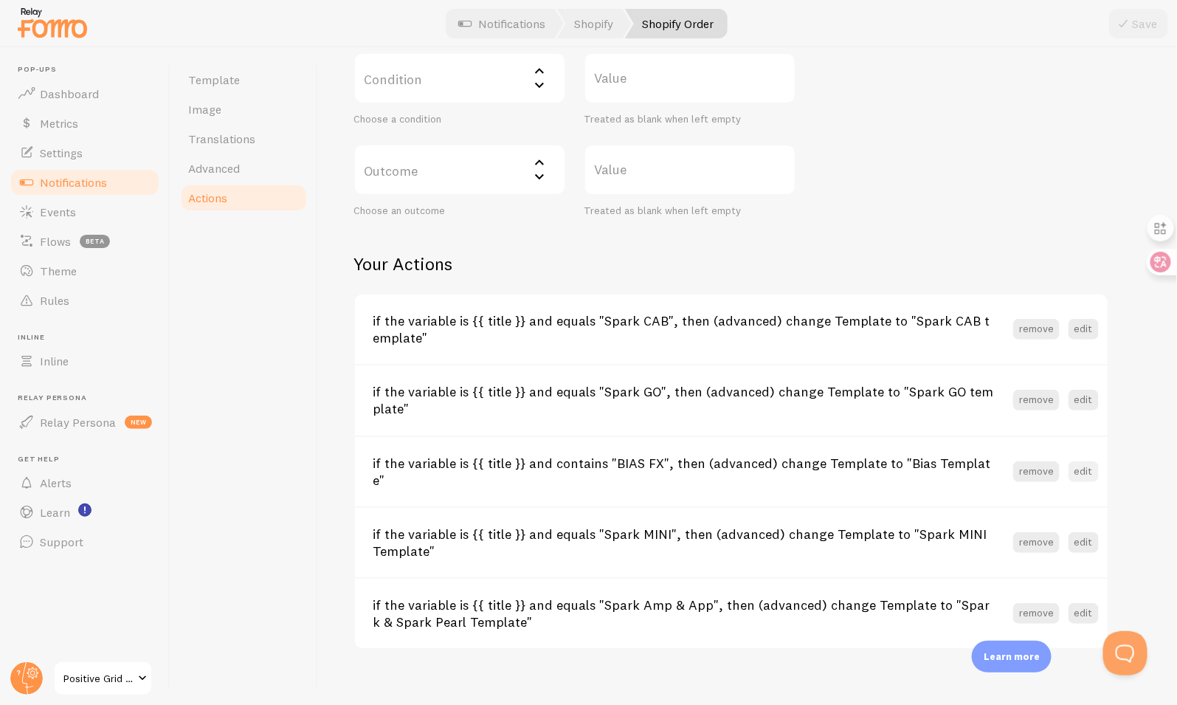
click at [1078, 469] on button "edit" at bounding box center [1084, 471] width 30 height 21
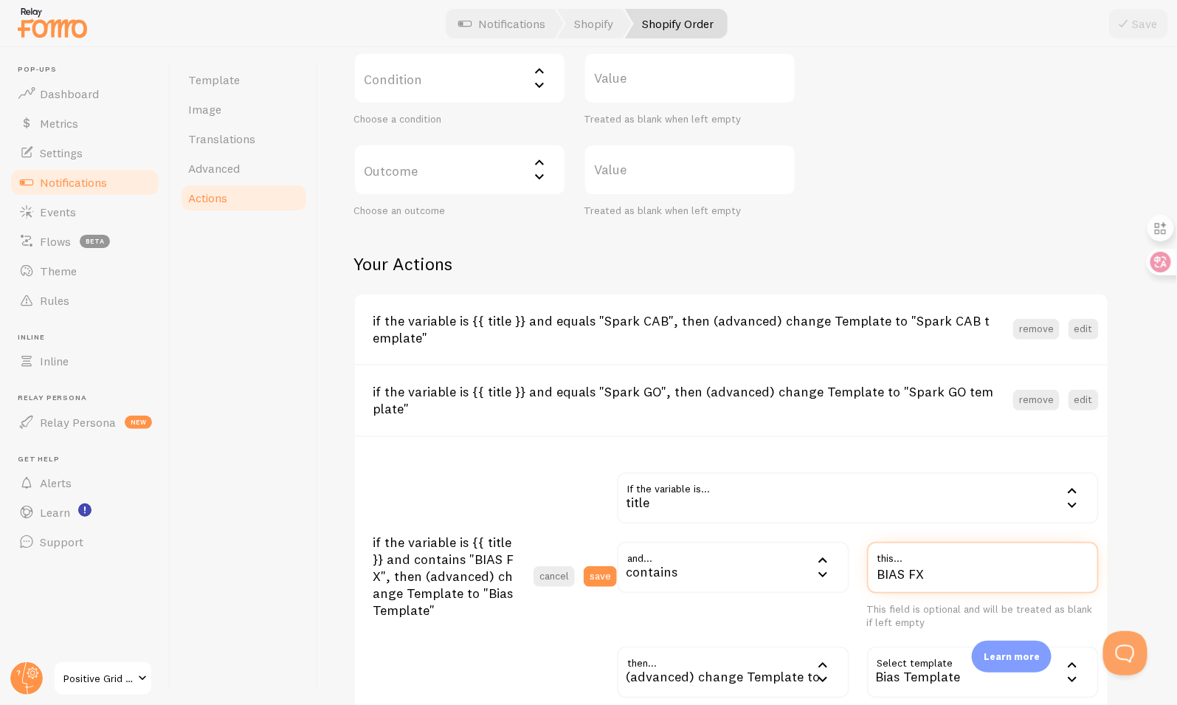
click at [914, 573] on input "BIAS FX" at bounding box center [983, 568] width 232 height 52
type input "BIAS X"
click at [610, 573] on button "save" at bounding box center [600, 576] width 33 height 21
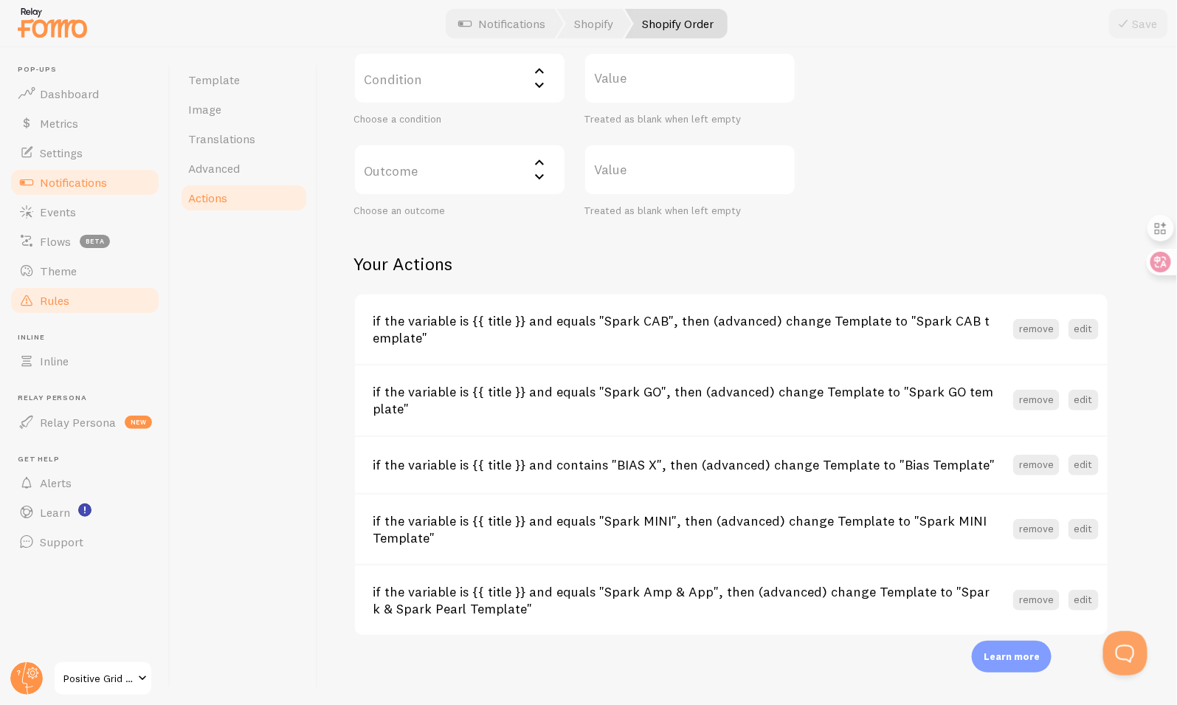
click at [92, 300] on link "Rules" at bounding box center [85, 301] width 152 height 30
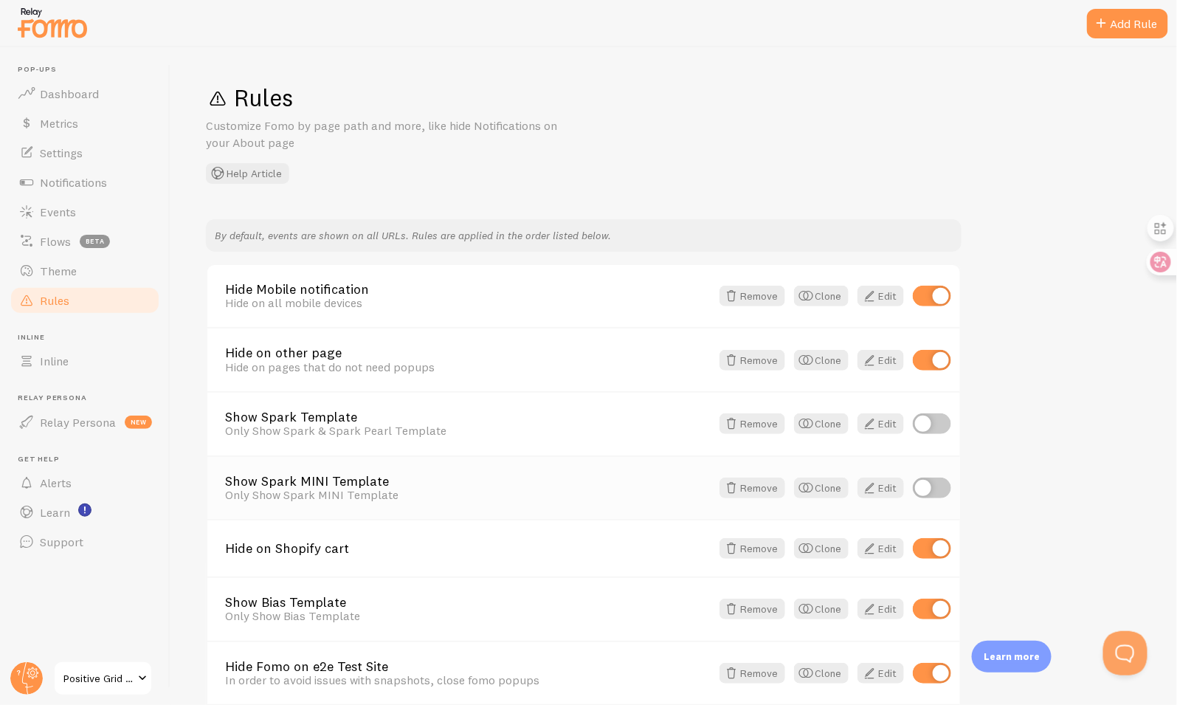
scroll to position [253, 0]
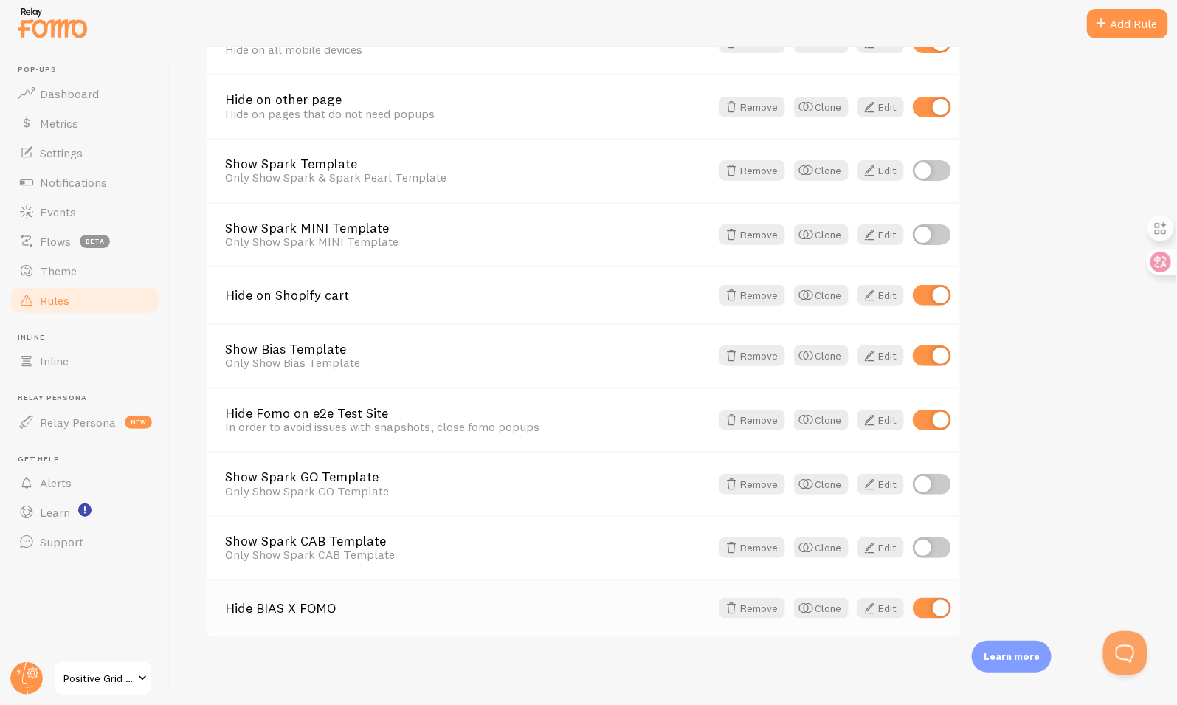
click at [927, 609] on input "checkbox" at bounding box center [932, 608] width 38 height 21
checkbox input "false"
click at [52, 217] on span "Events" at bounding box center [58, 211] width 36 height 15
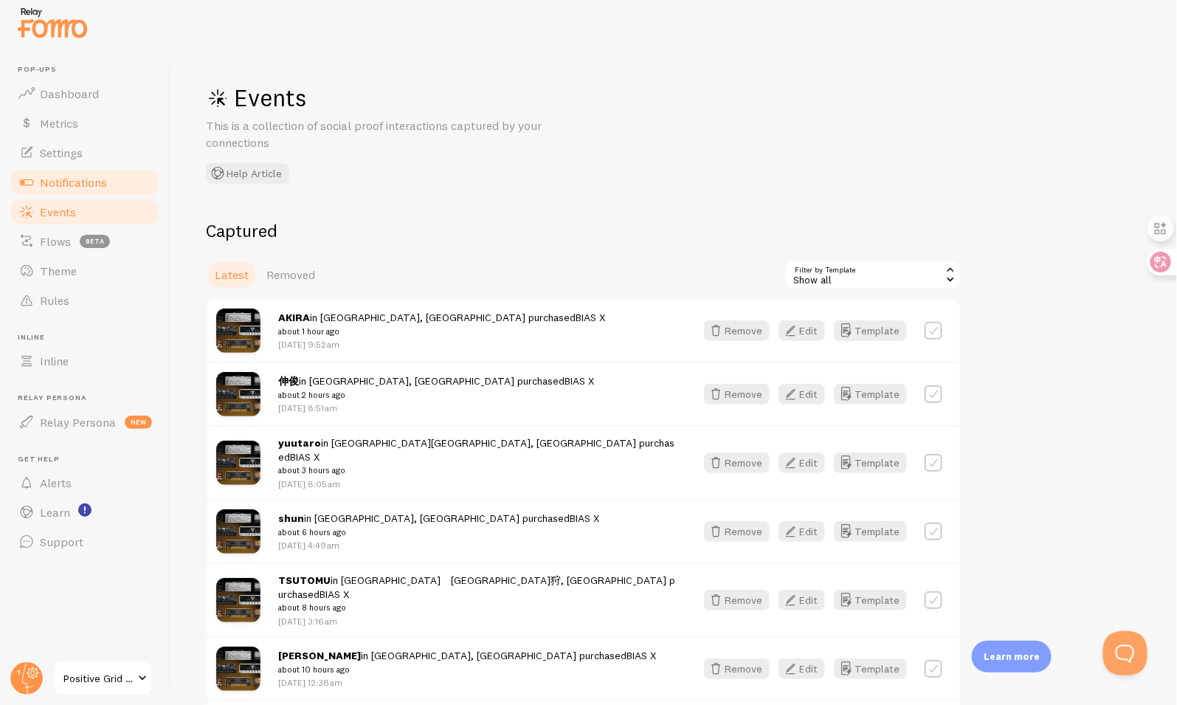
click at [91, 187] on span "Notifications" at bounding box center [73, 182] width 67 height 15
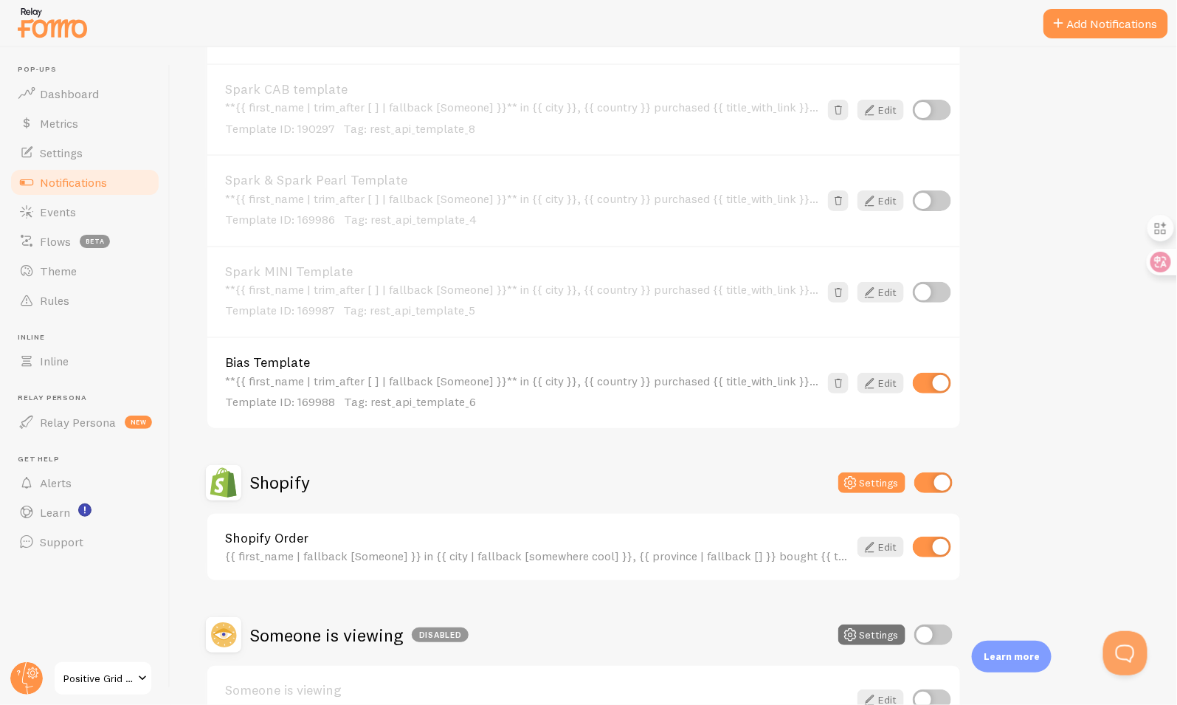
scroll to position [525, 0]
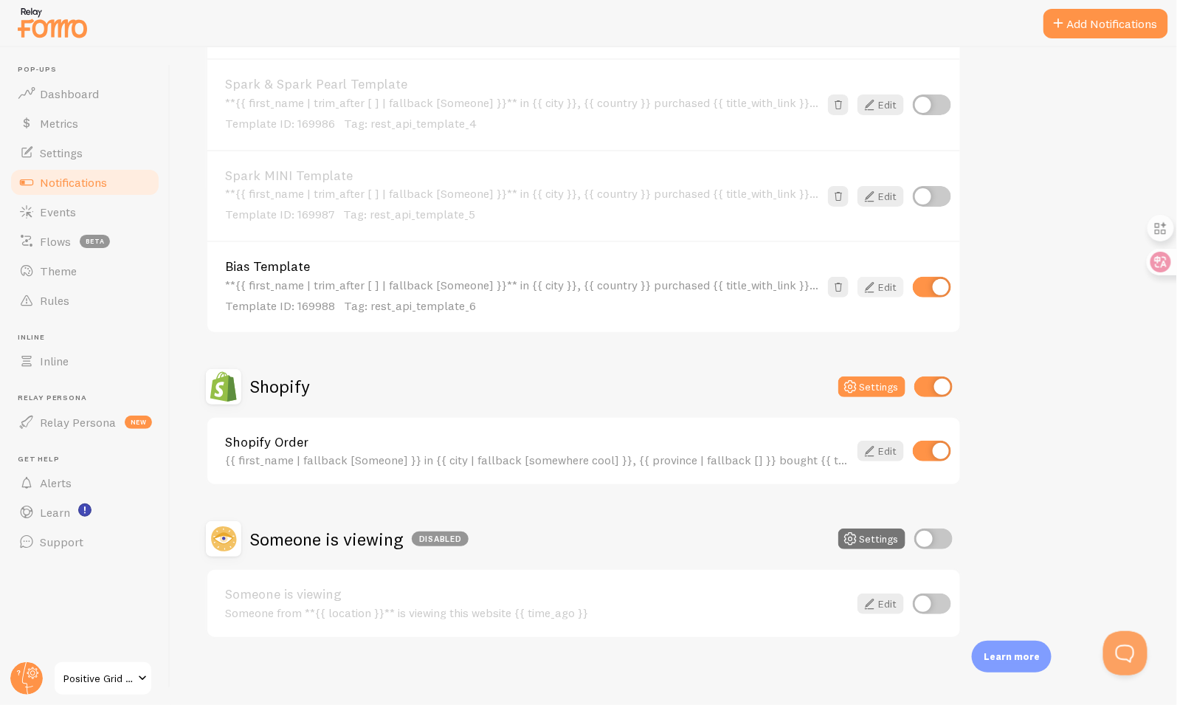
click at [886, 283] on link "Edit" at bounding box center [880, 287] width 46 height 21
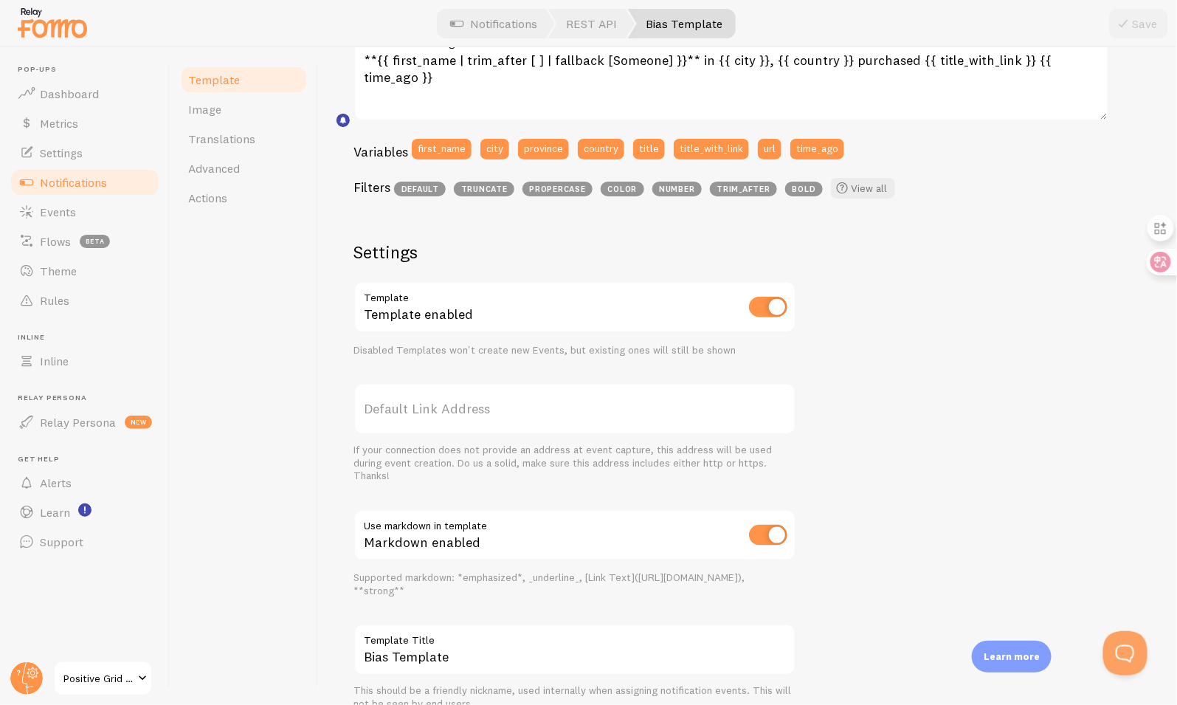
scroll to position [396, 0]
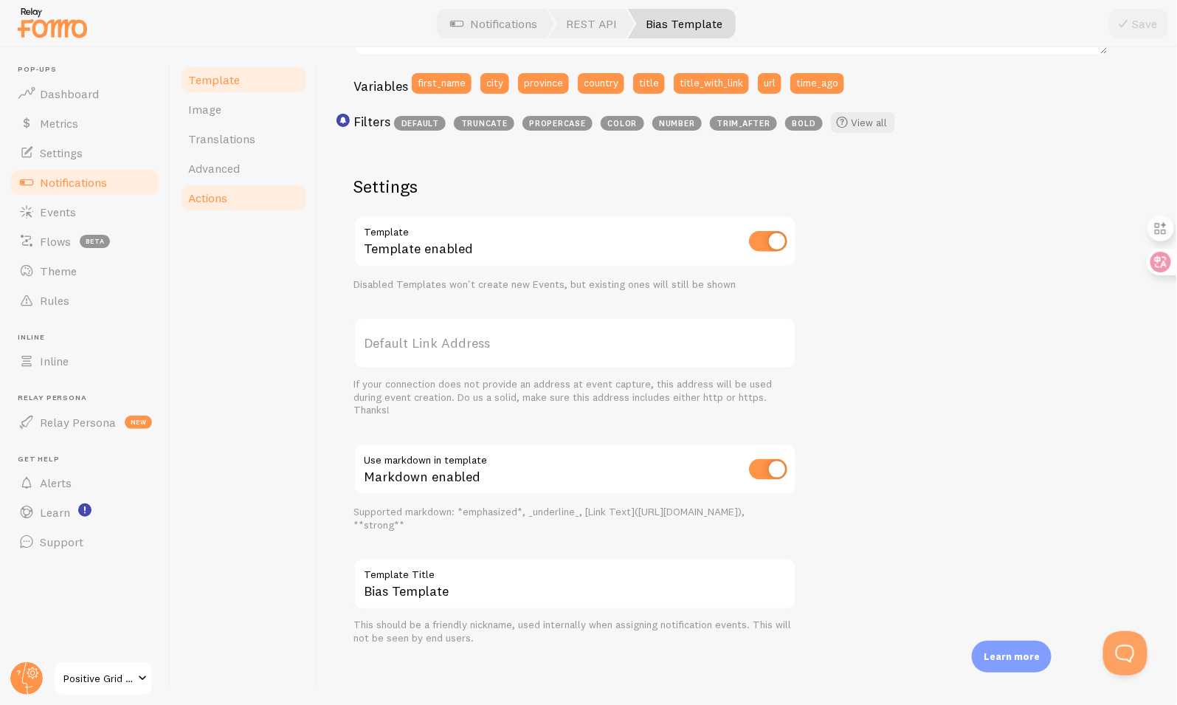
click at [227, 197] on span "Actions" at bounding box center [207, 197] width 39 height 15
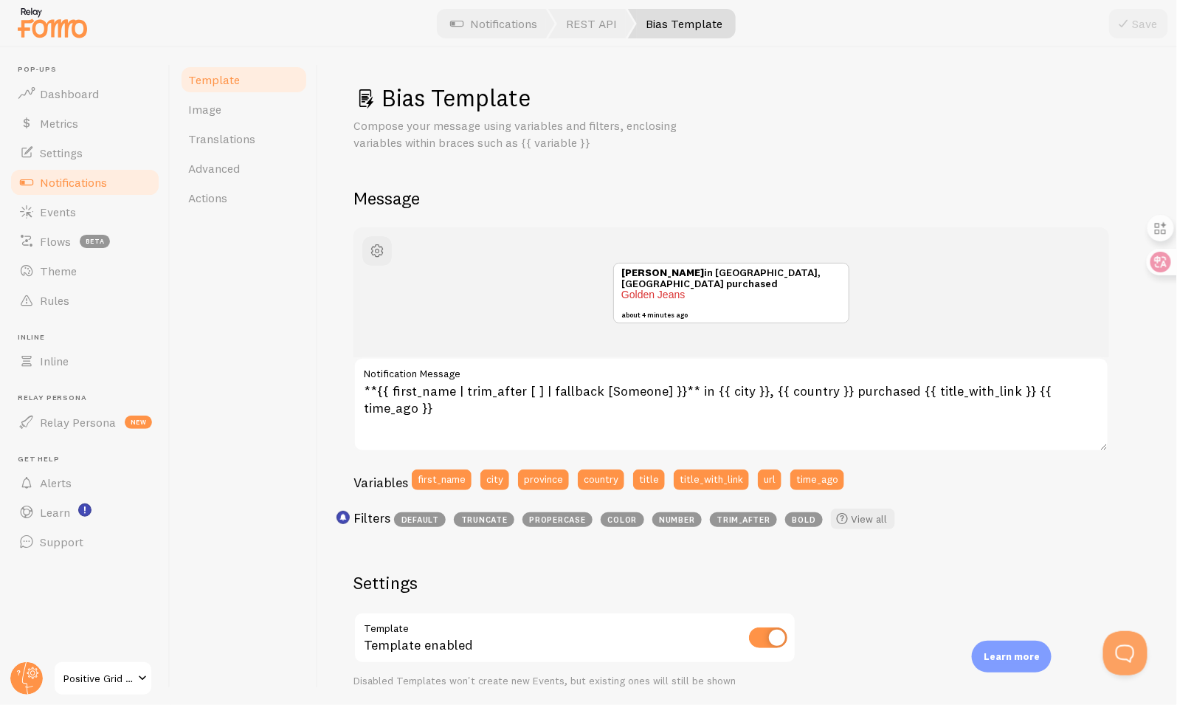
click at [99, 187] on span "Notifications" at bounding box center [73, 182] width 67 height 15
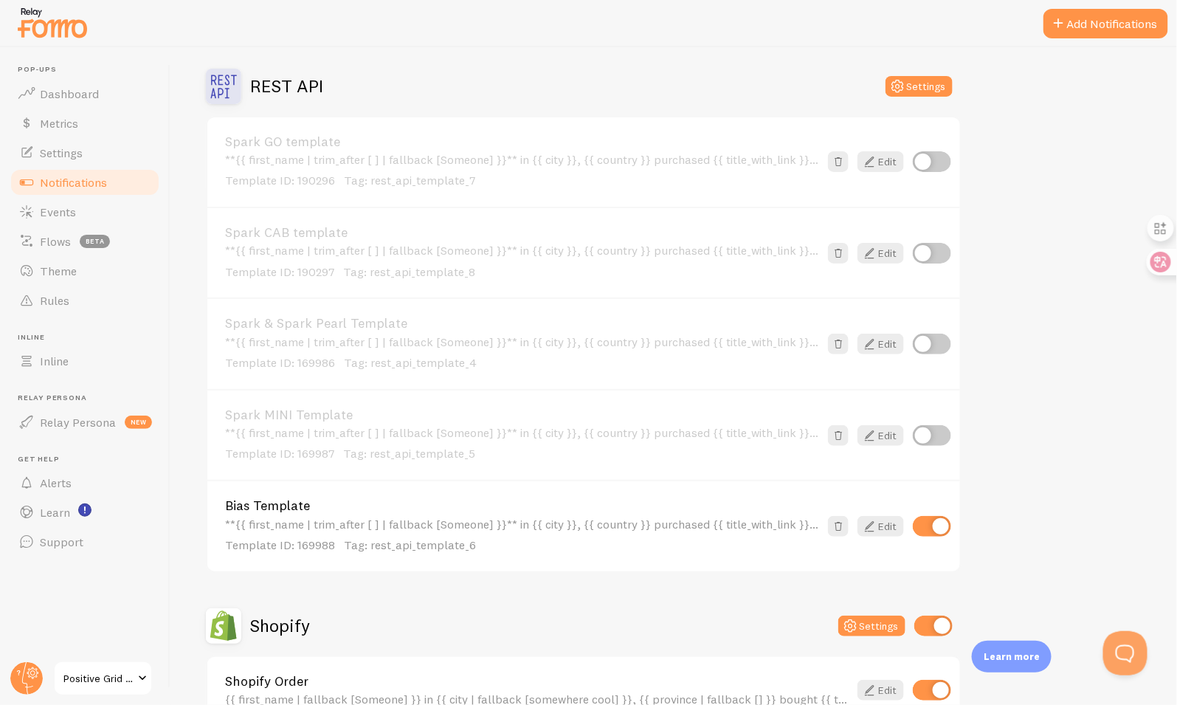
scroll to position [525, 0]
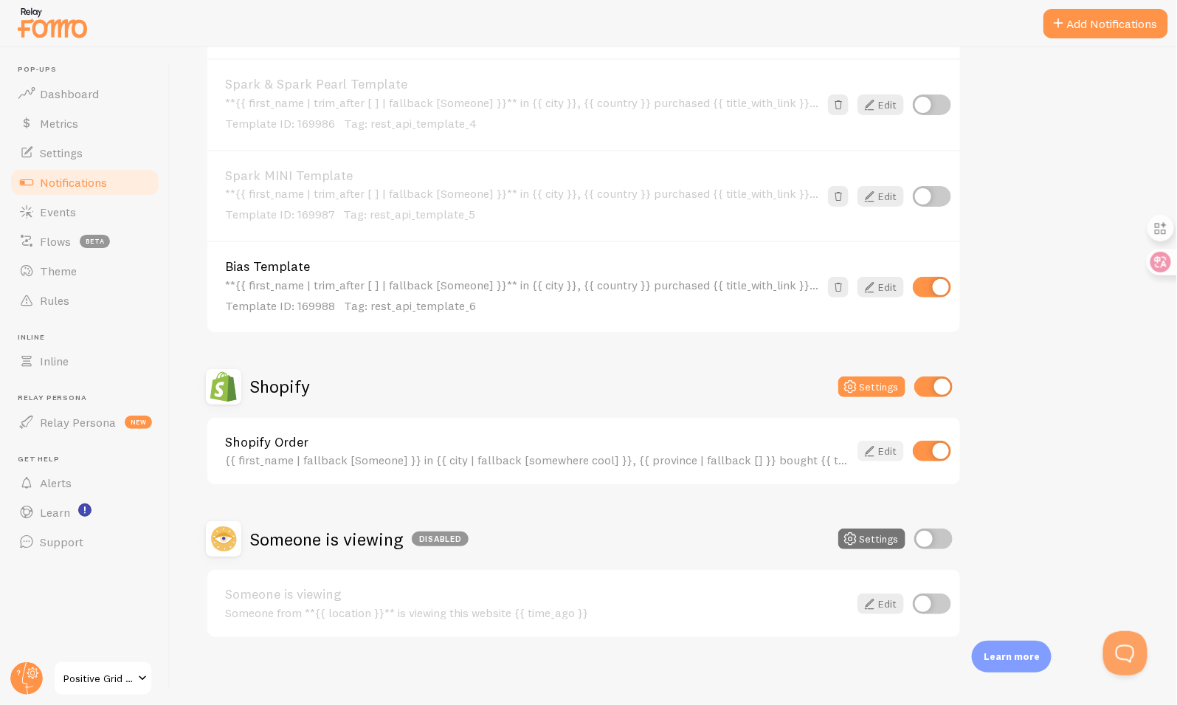
click at [870, 446] on icon at bounding box center [869, 451] width 18 height 18
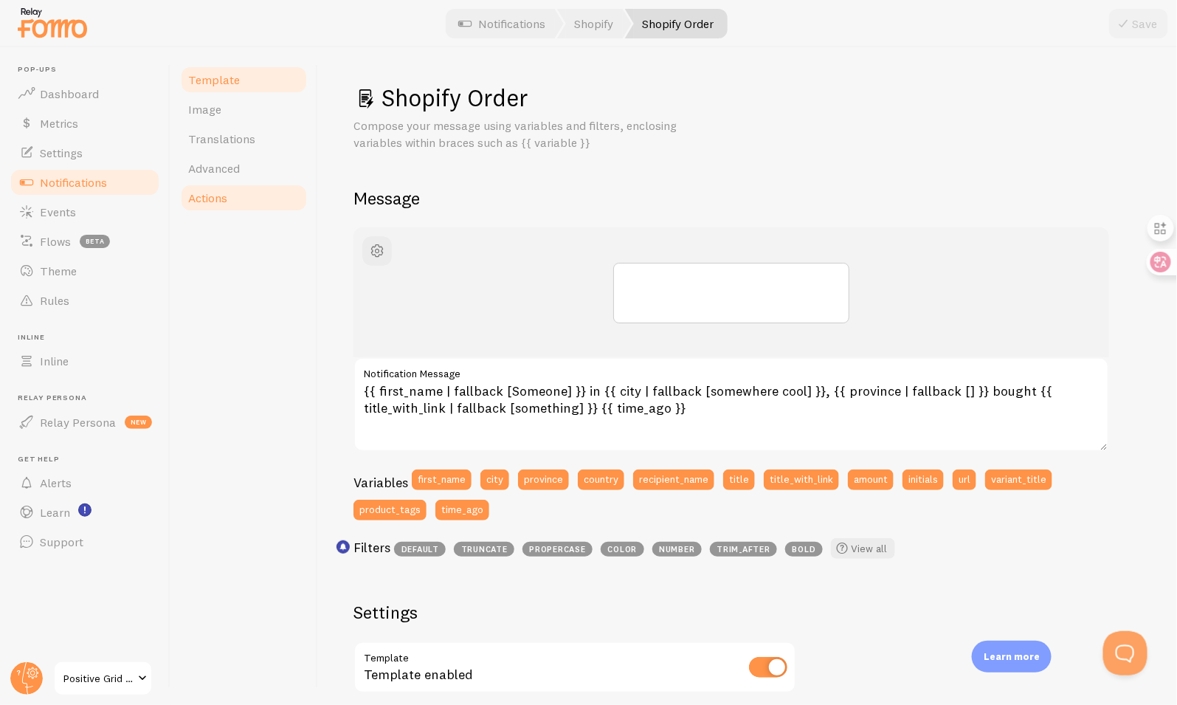
click at [235, 201] on link "Actions" at bounding box center [243, 198] width 129 height 30
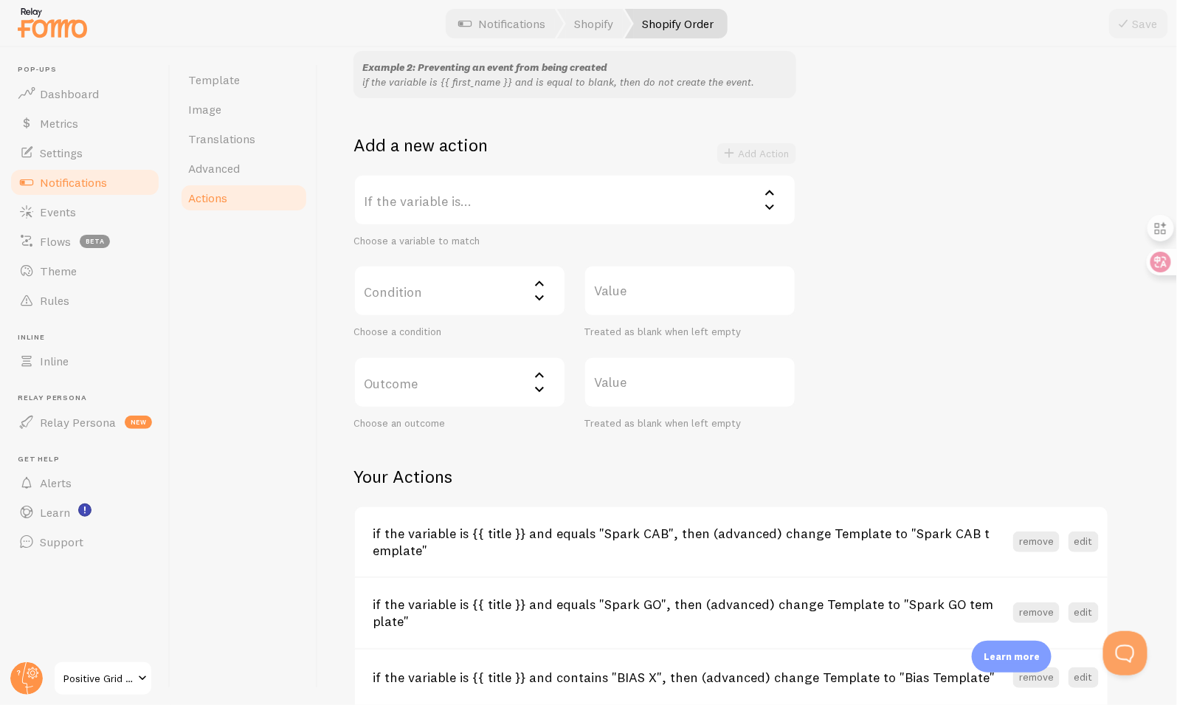
scroll to position [19, 0]
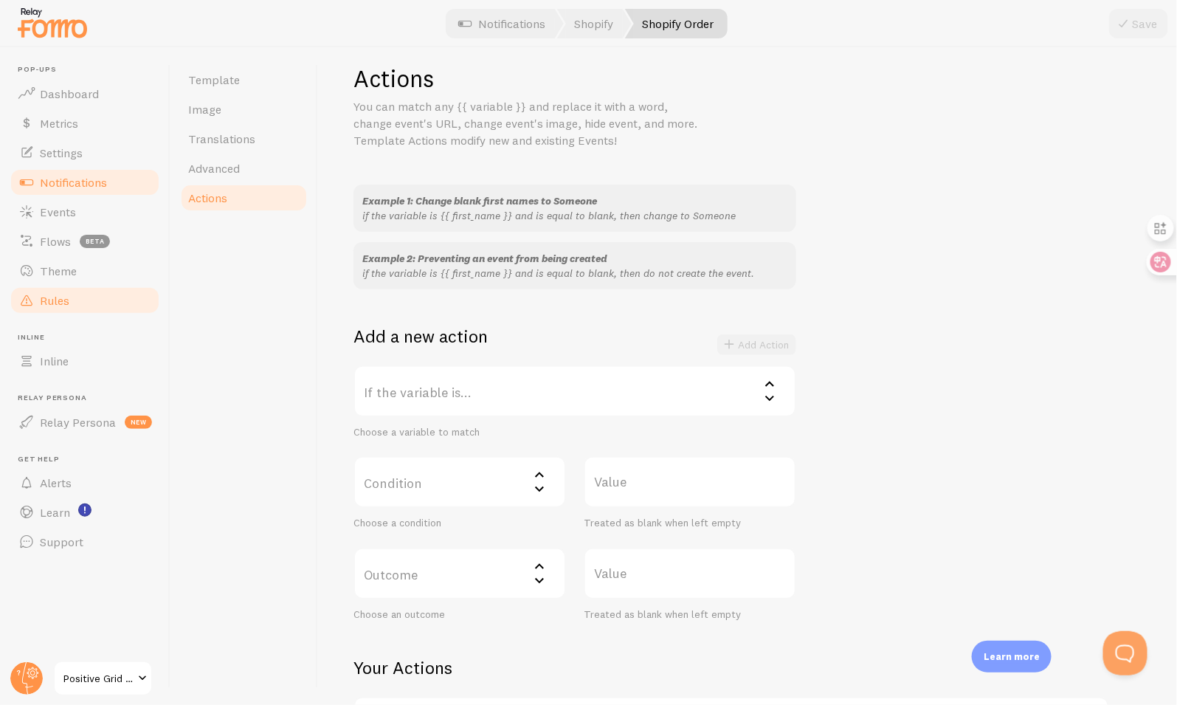
click at [110, 300] on link "Rules" at bounding box center [85, 301] width 152 height 30
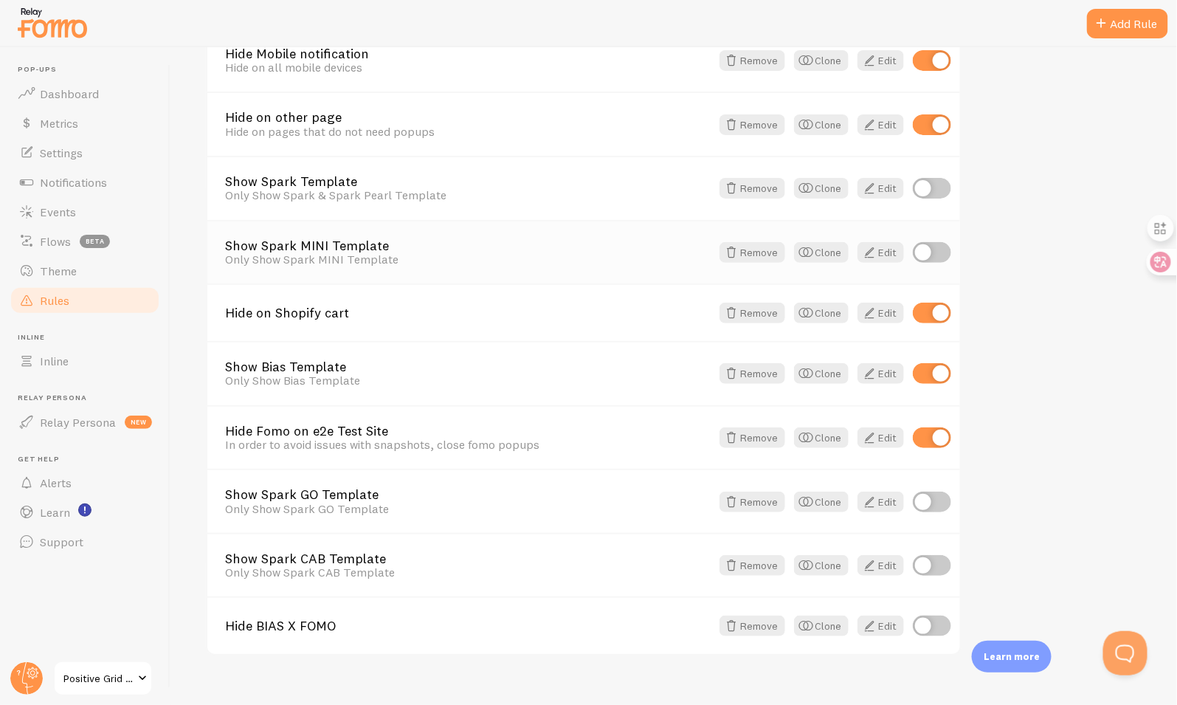
scroll to position [229, 0]
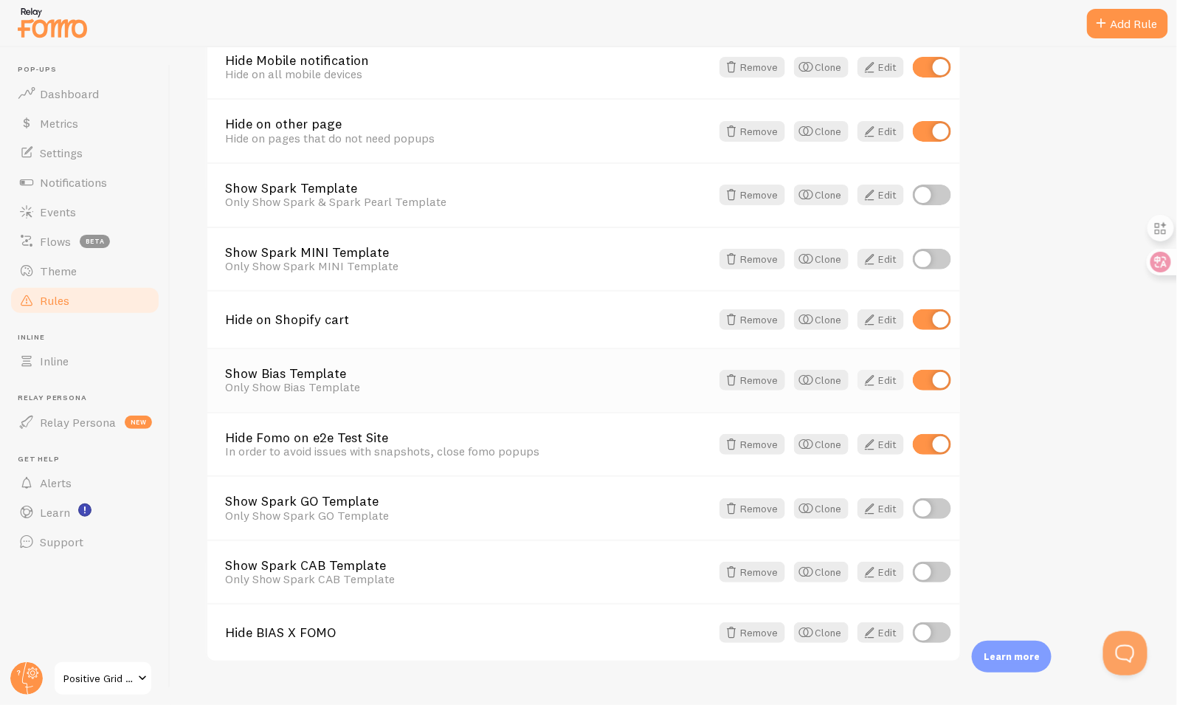
click at [882, 375] on link "Edit" at bounding box center [880, 380] width 46 height 21
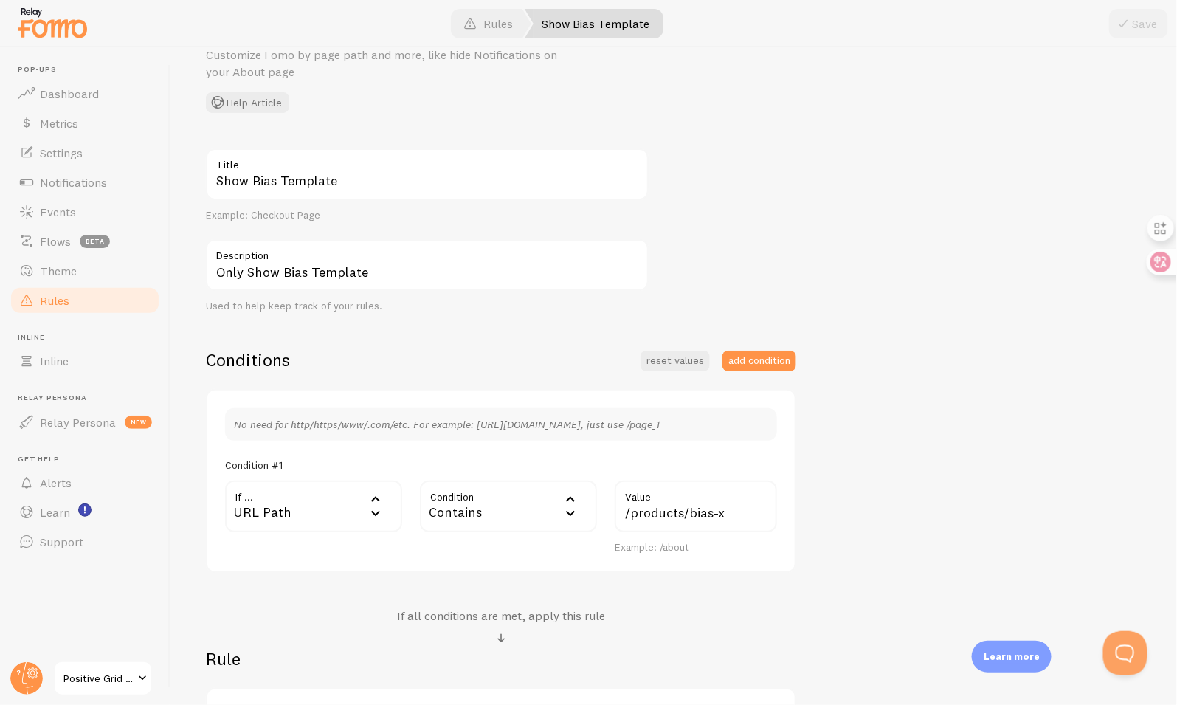
scroll to position [119, 0]
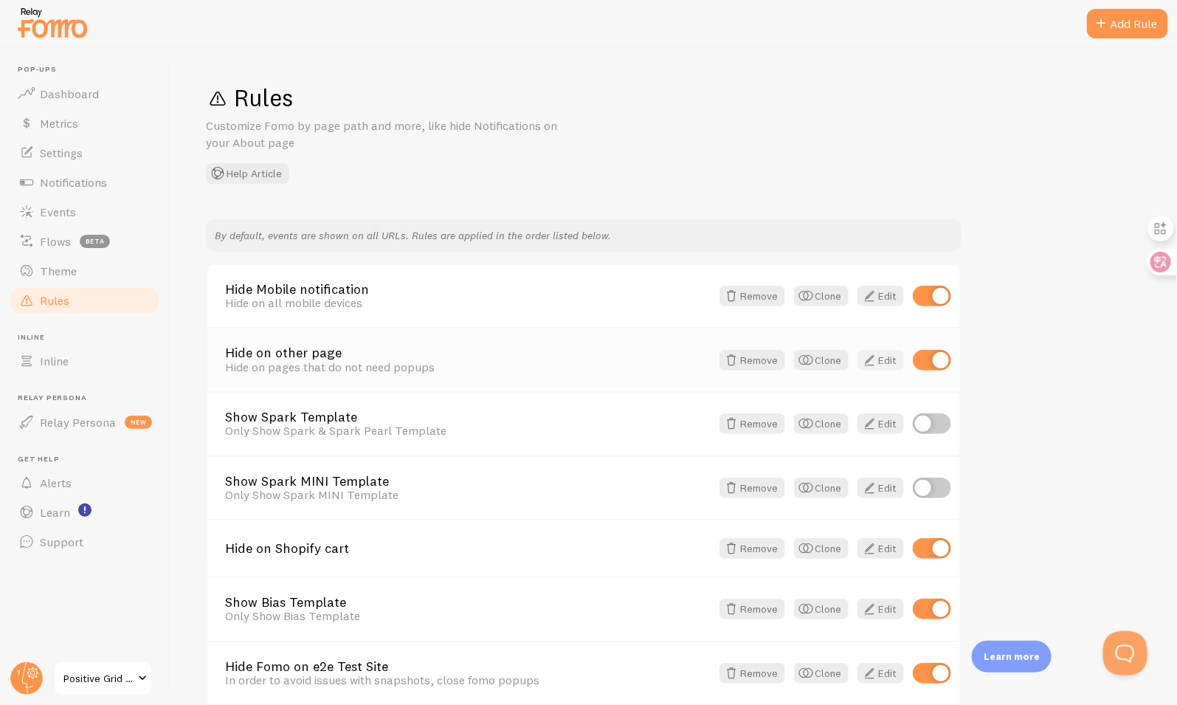
click at [882, 354] on link "Edit" at bounding box center [880, 360] width 46 height 21
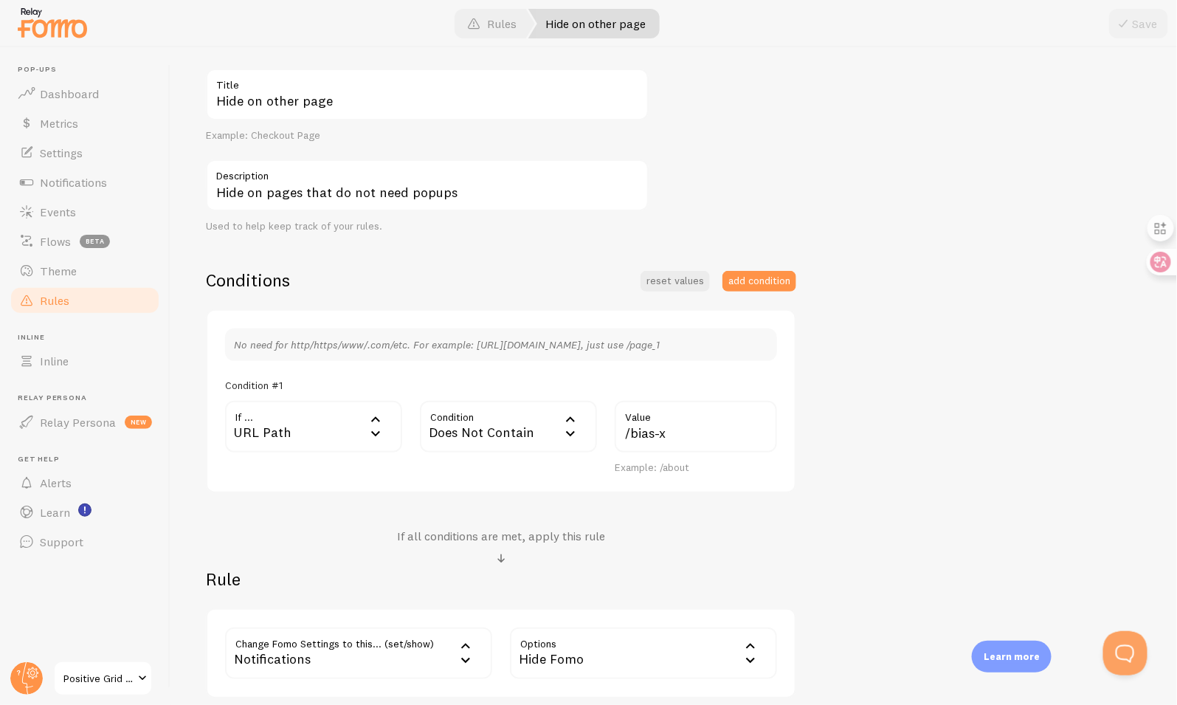
scroll to position [188, 0]
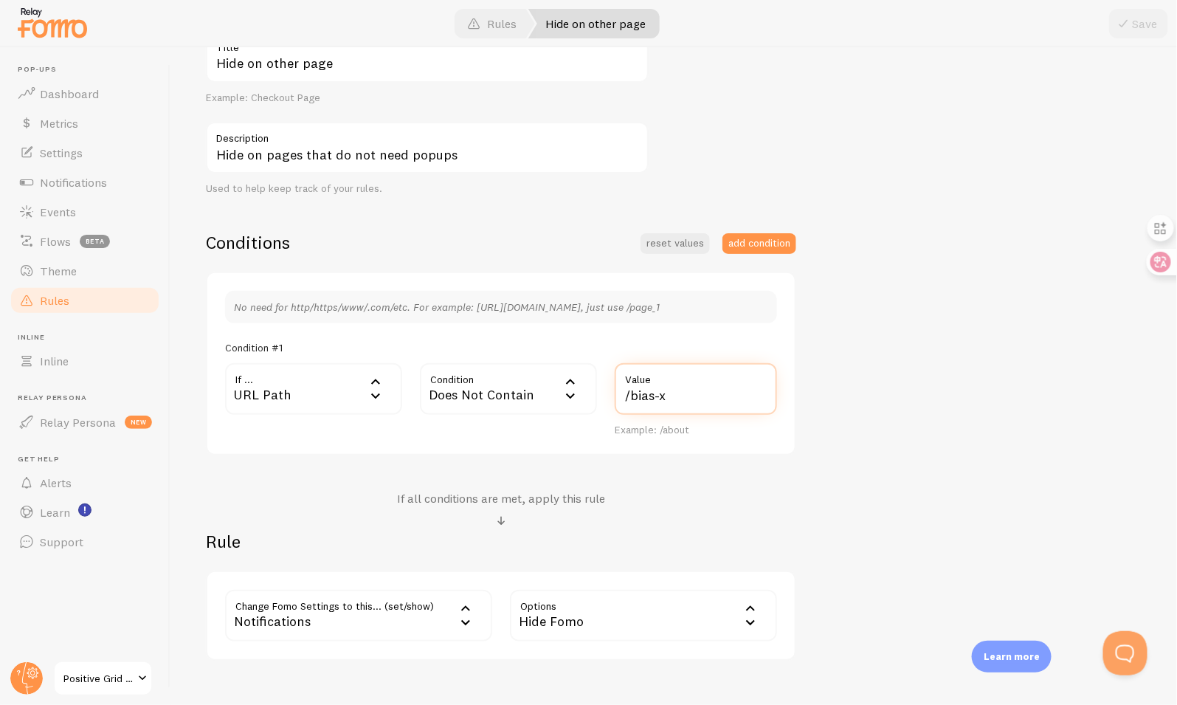
click at [738, 394] on input "/bias-x" at bounding box center [696, 389] width 162 height 52
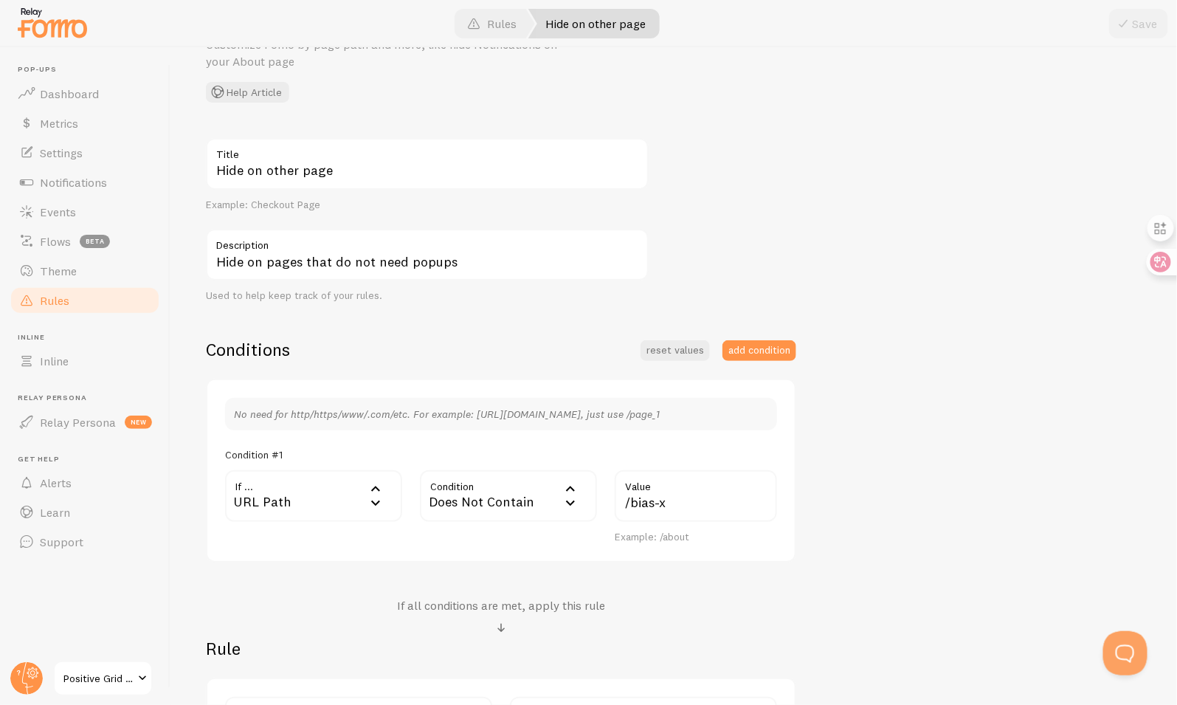
scroll to position [272, 0]
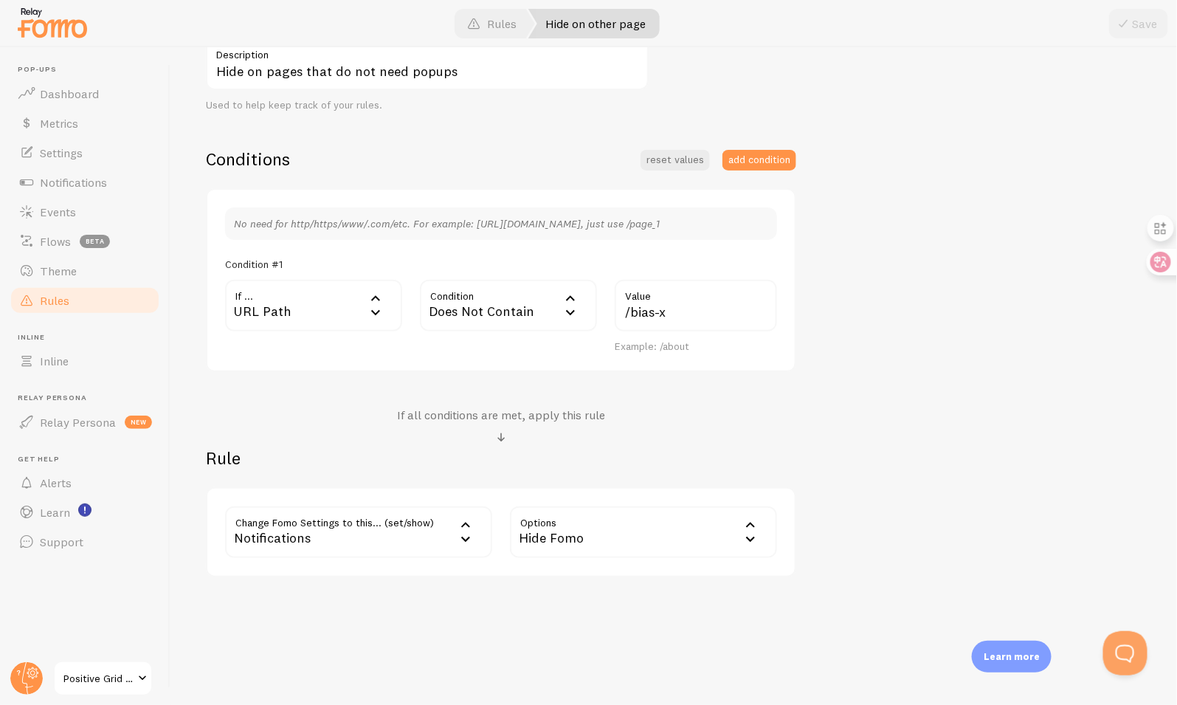
click at [114, 674] on span "Positive Grid JP Shopify" at bounding box center [98, 678] width 70 height 18
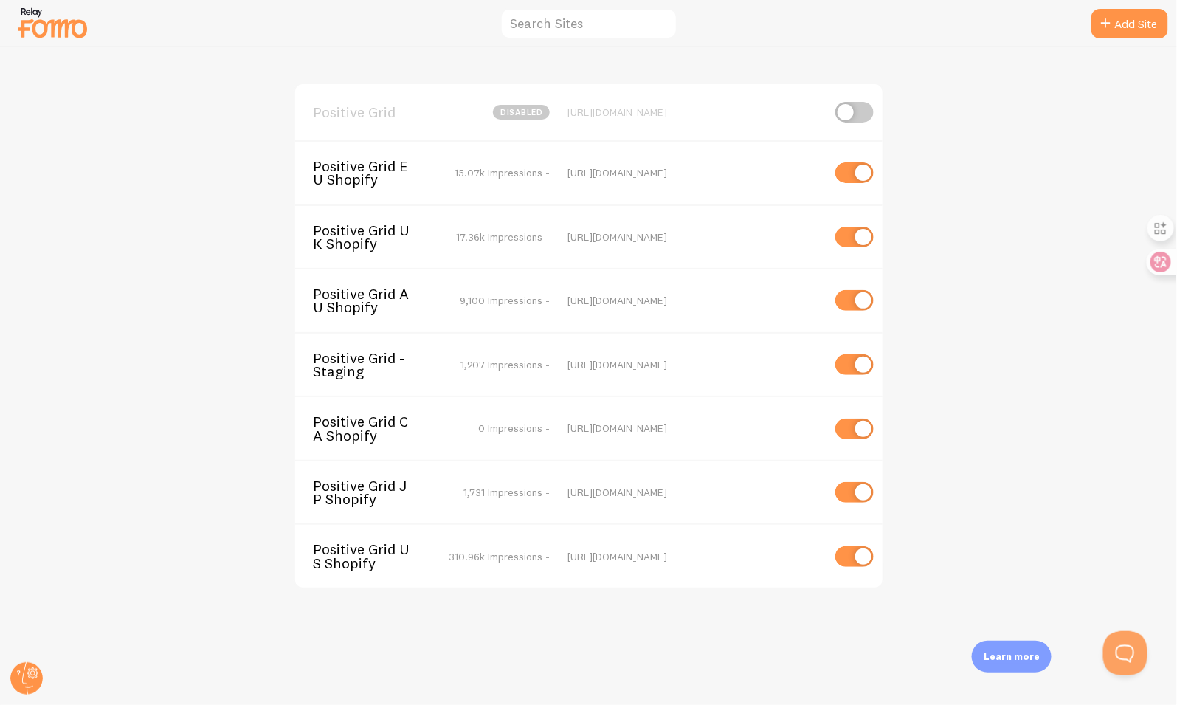
click at [363, 433] on span "Positive Grid CA Shopify" at bounding box center [372, 428] width 119 height 27
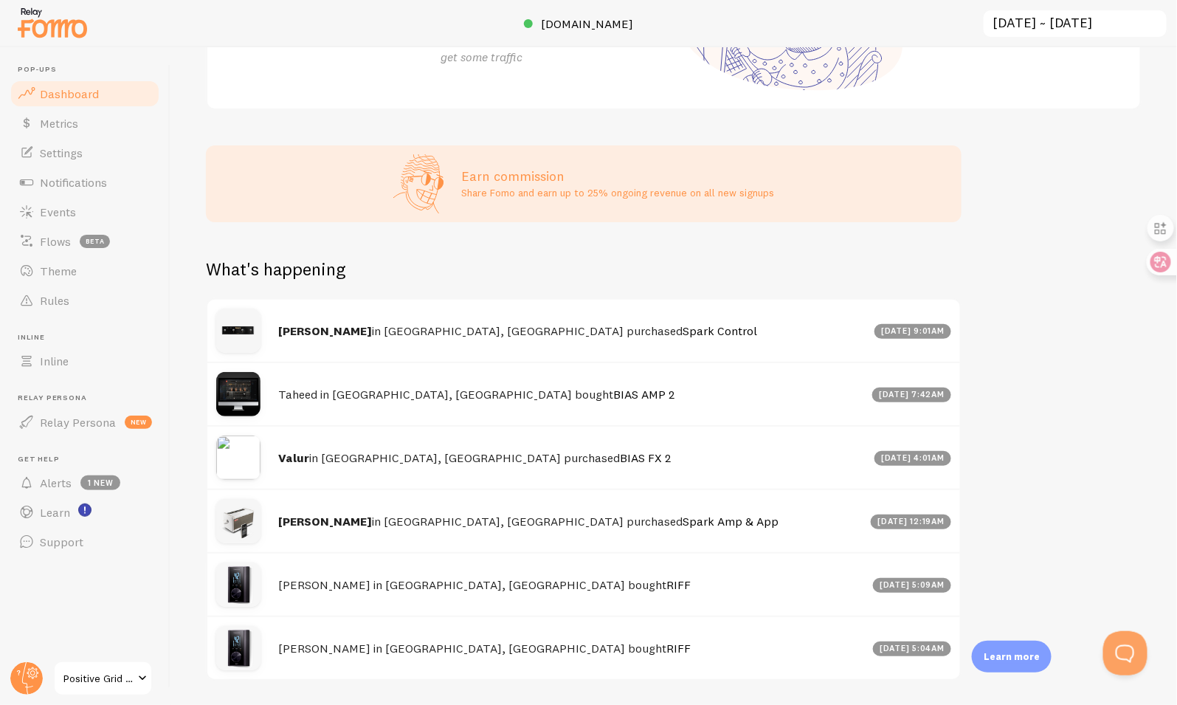
scroll to position [356, 0]
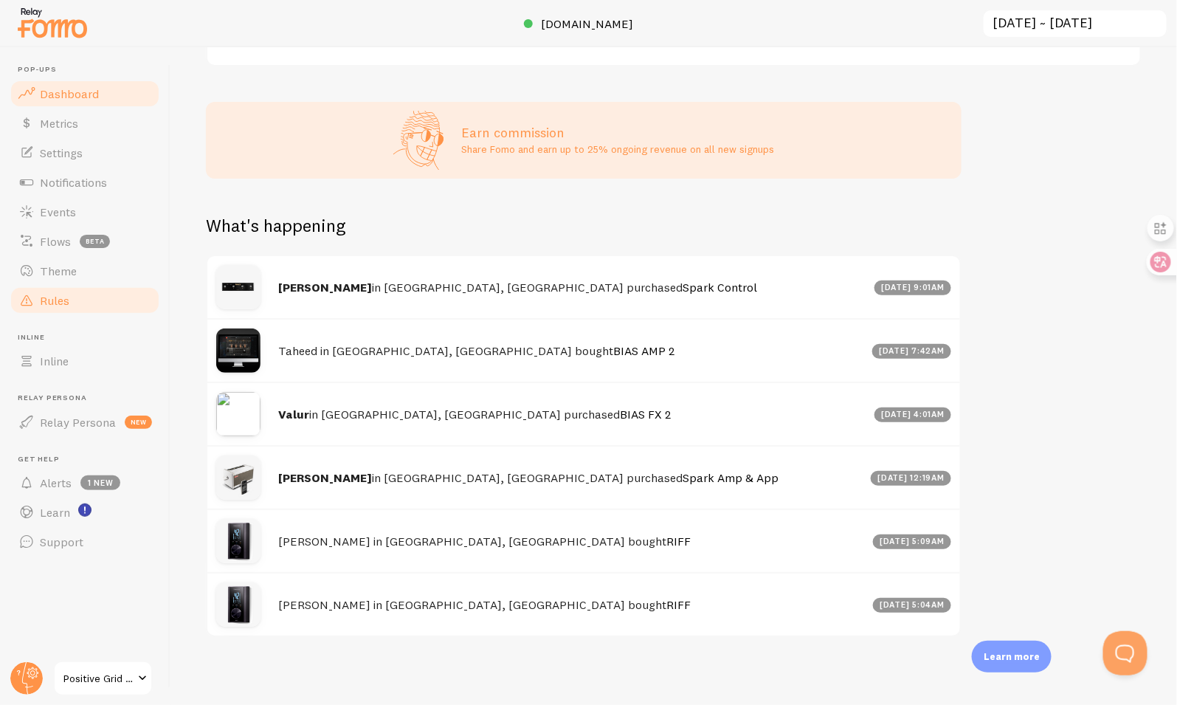
click at [105, 292] on link "Rules" at bounding box center [85, 301] width 152 height 30
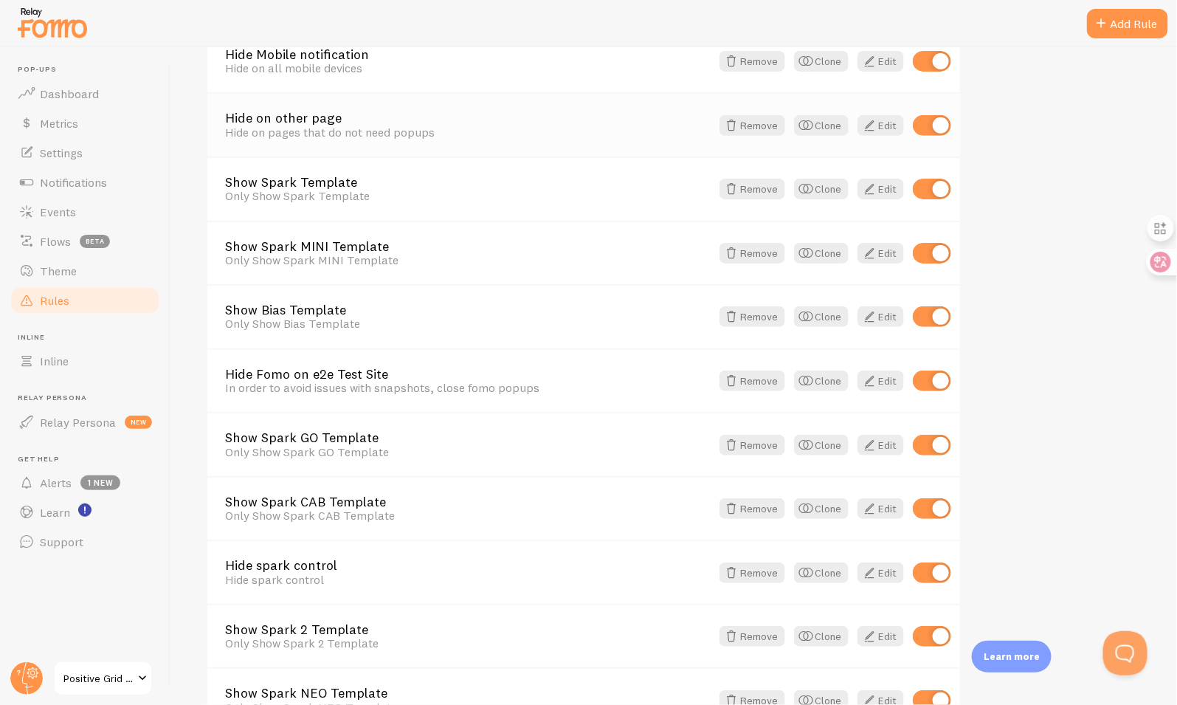
scroll to position [80, 0]
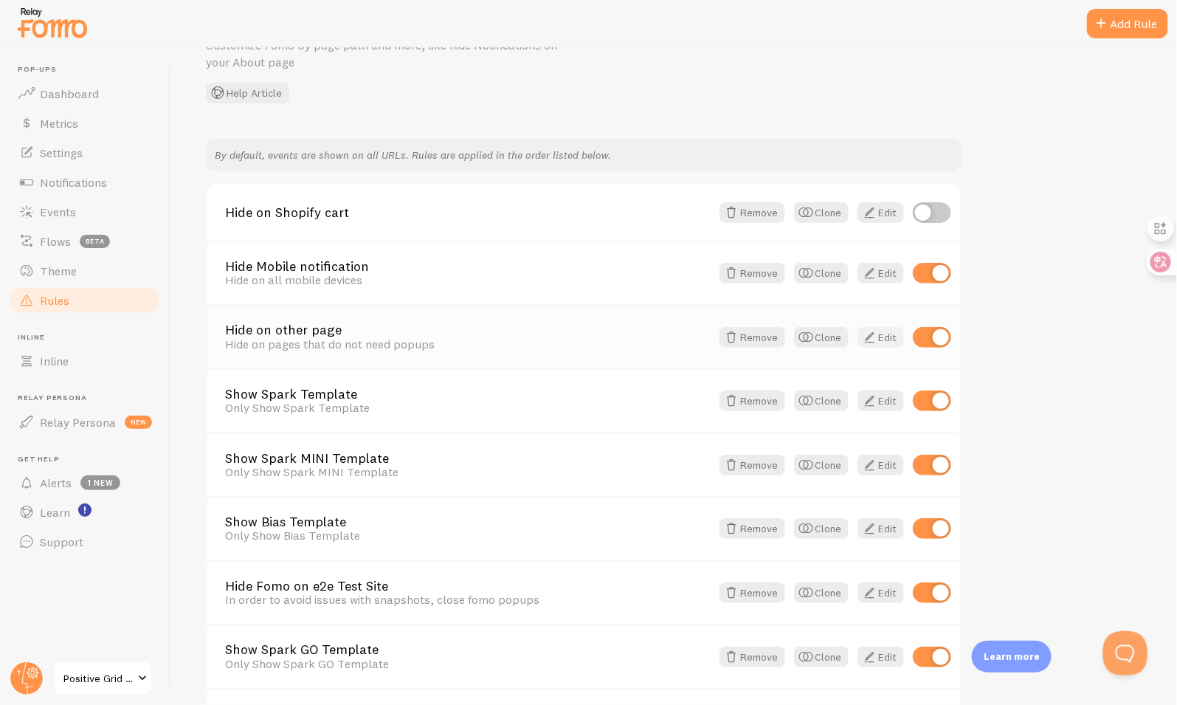
click at [892, 340] on link "Edit" at bounding box center [880, 337] width 46 height 21
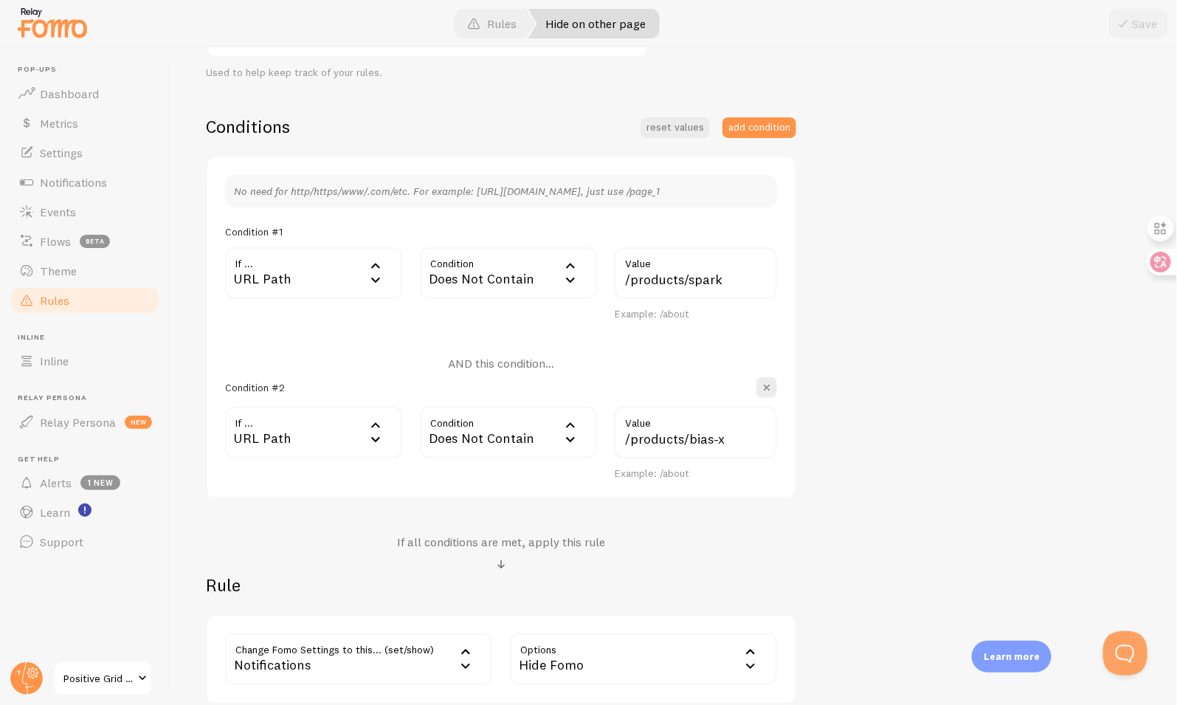
scroll to position [387, 0]
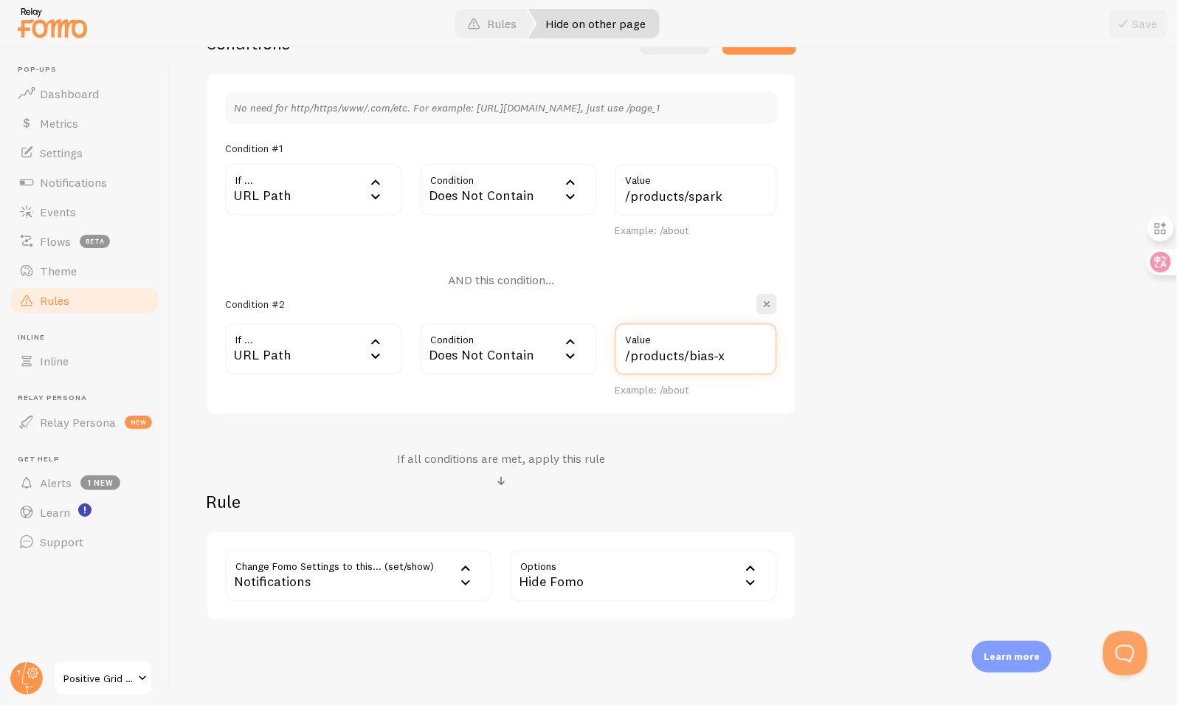
click at [719, 354] on input "/products/bias-x" at bounding box center [696, 349] width 162 height 52
click at [83, 680] on span "Positive Grid CA Shopify" at bounding box center [98, 678] width 70 height 18
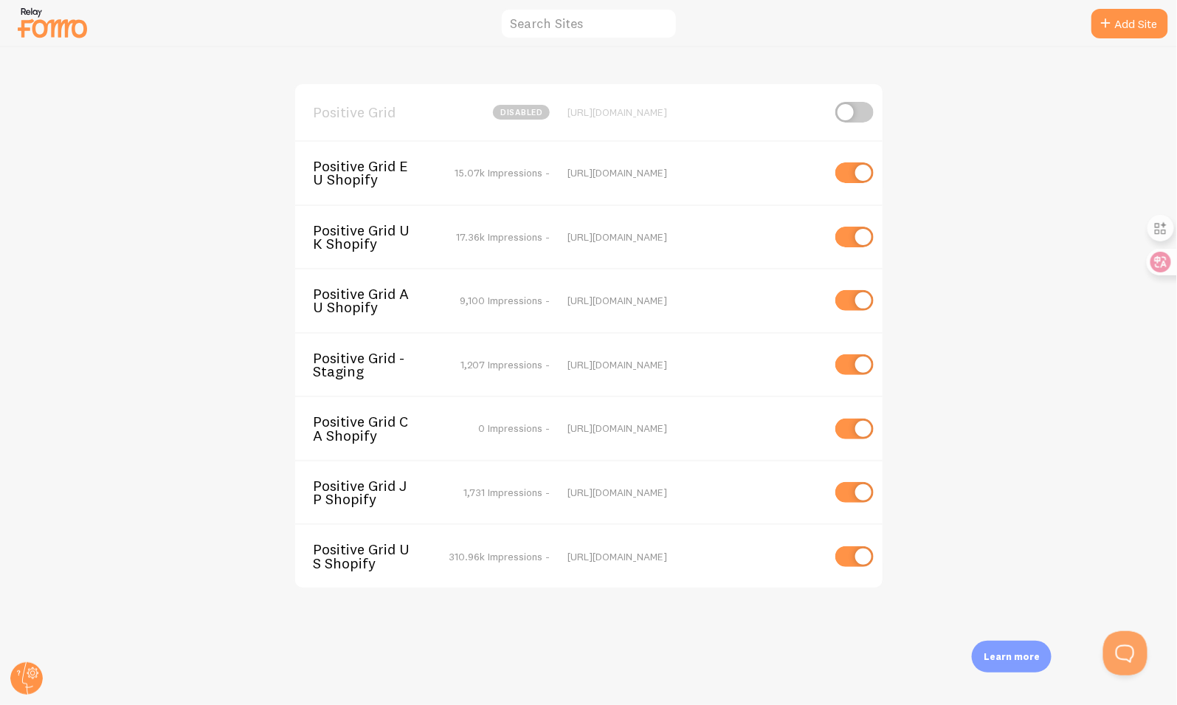
click at [346, 498] on span "Positive Grid JP Shopify" at bounding box center [372, 492] width 119 height 27
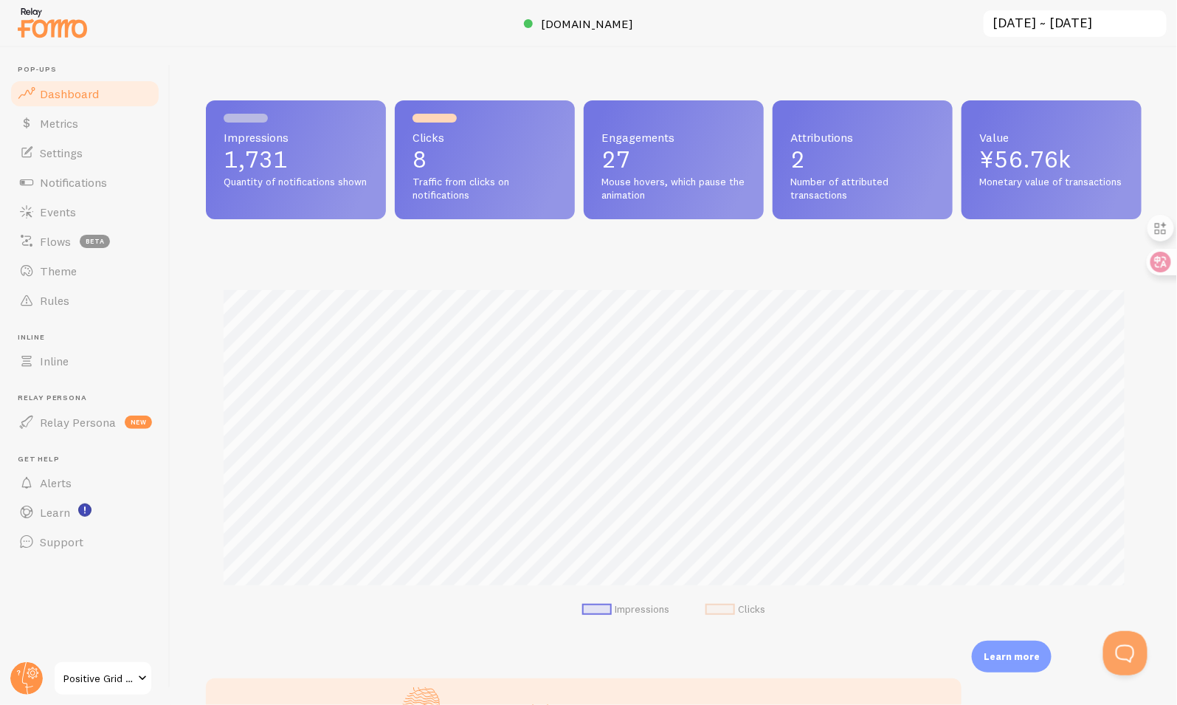
scroll to position [387, 936]
click at [99, 146] on link "Settings" at bounding box center [85, 153] width 152 height 30
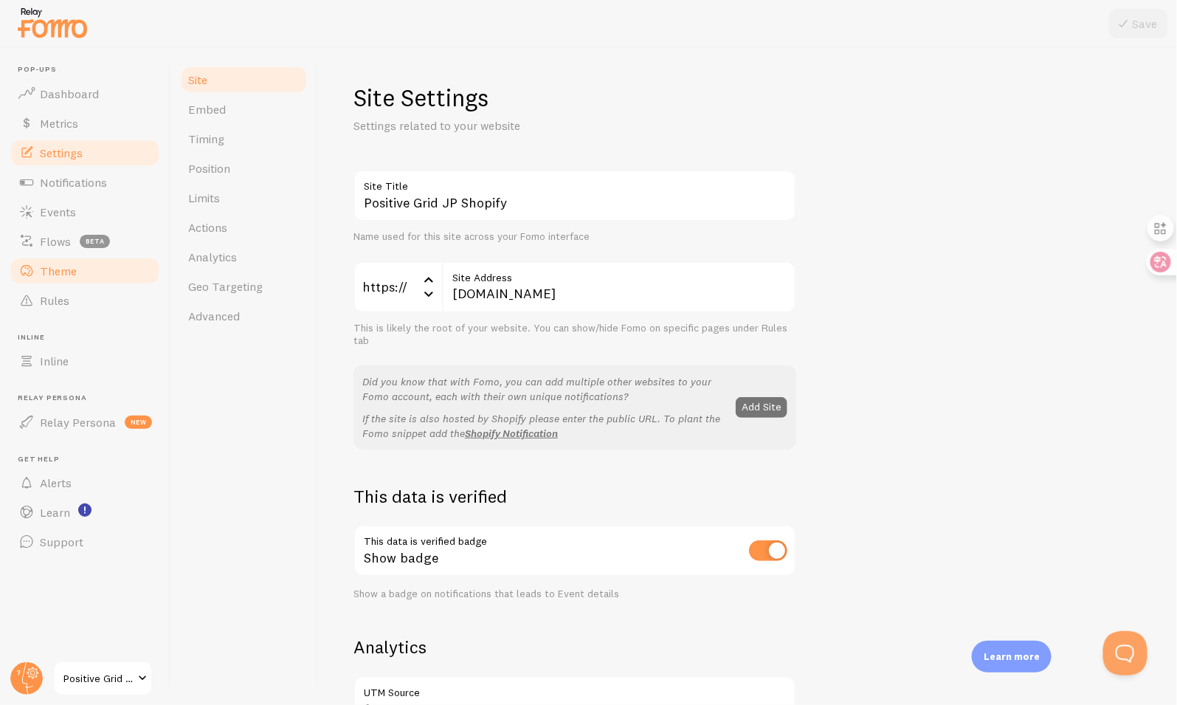
click at [113, 282] on link "Theme" at bounding box center [85, 271] width 152 height 30
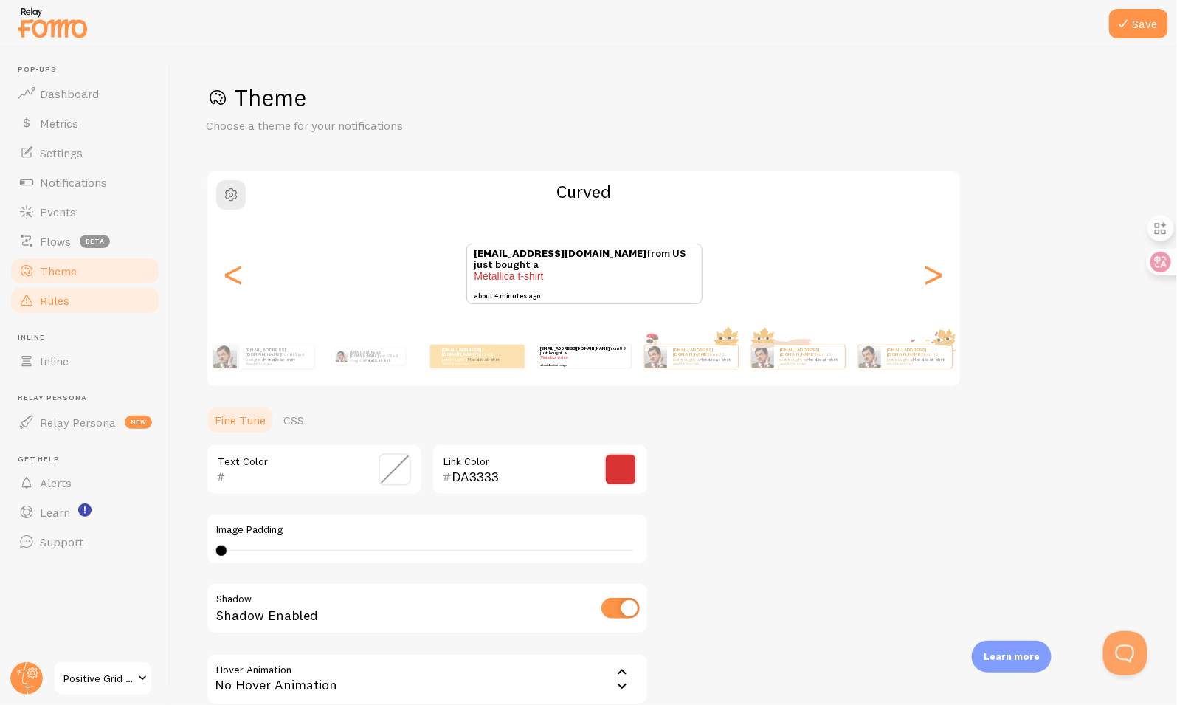
click at [110, 298] on link "Rules" at bounding box center [85, 301] width 152 height 30
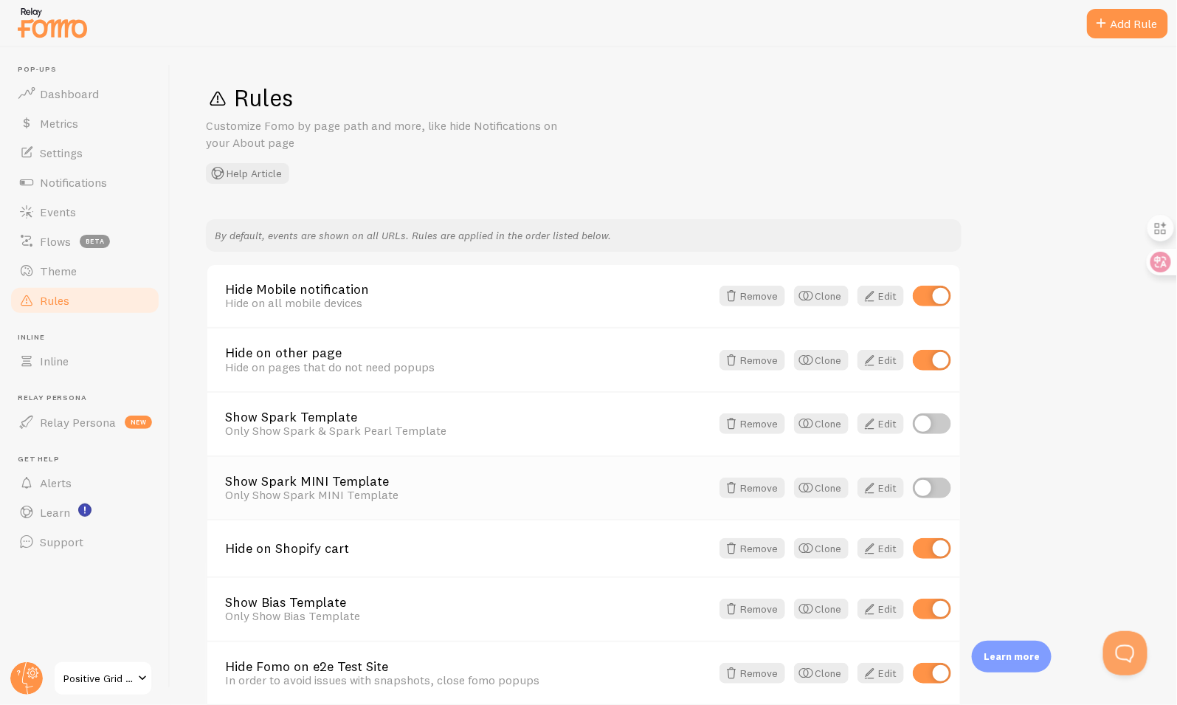
scroll to position [20, 0]
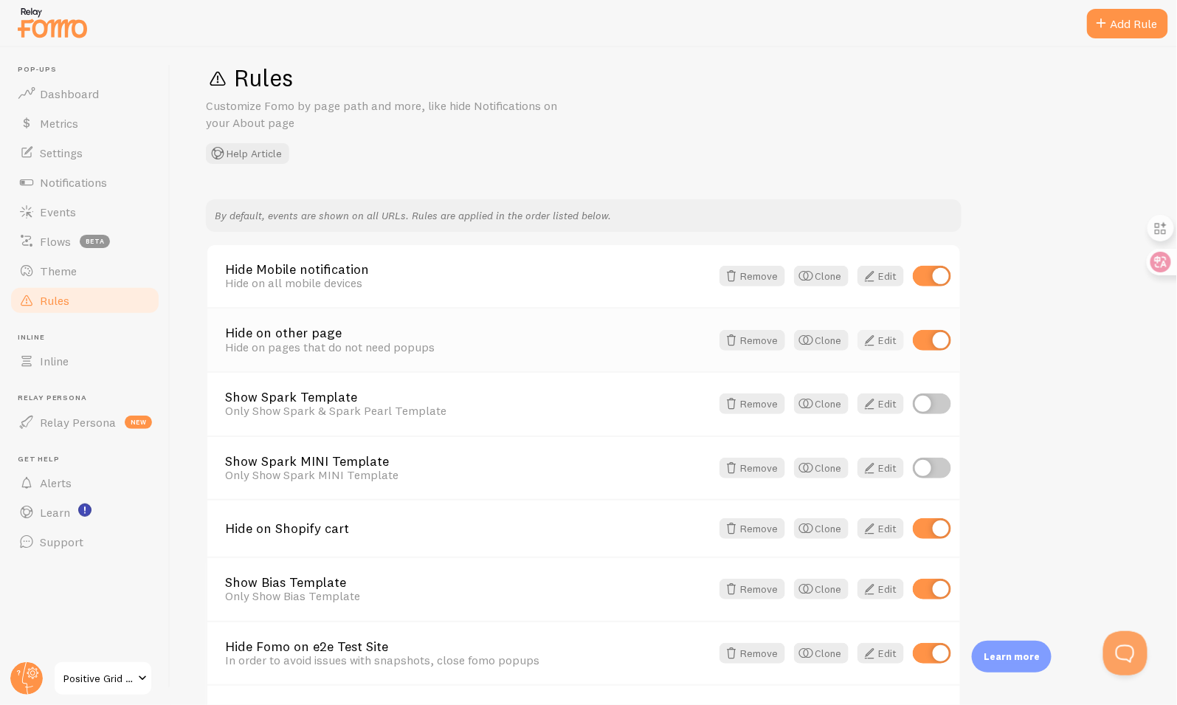
click at [880, 343] on link "Edit" at bounding box center [880, 340] width 46 height 21
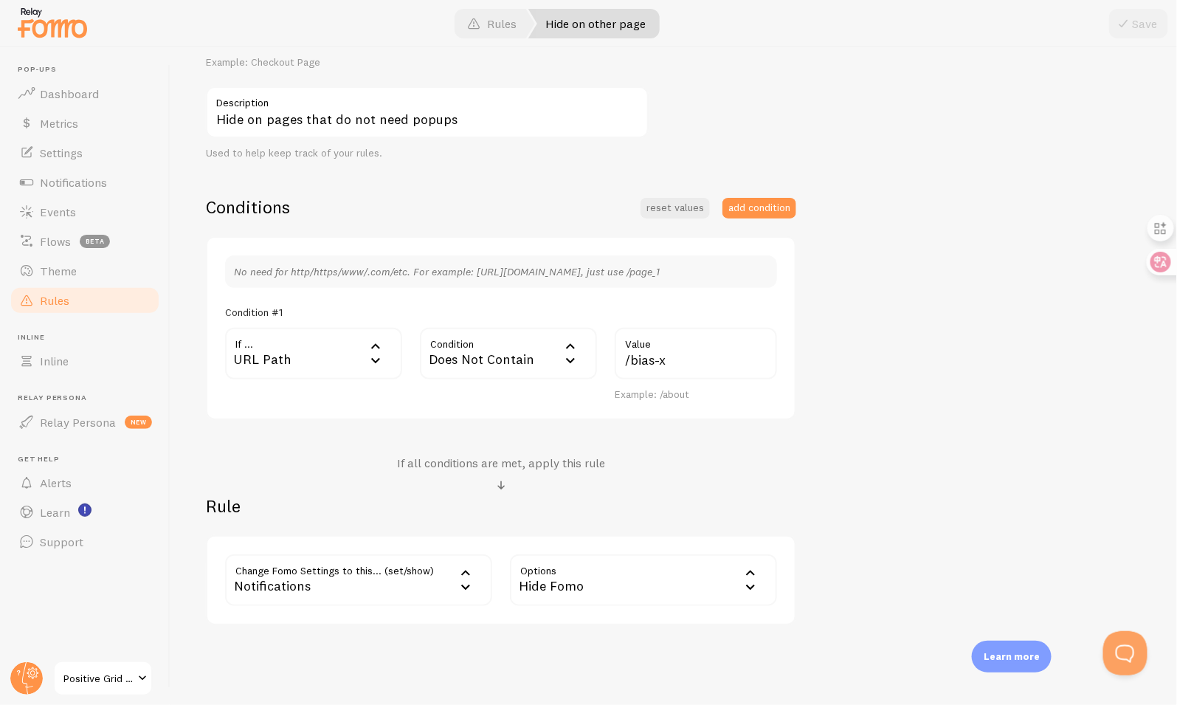
scroll to position [224, 0]
click at [703, 359] on input "/bias-x" at bounding box center [696, 353] width 162 height 52
paste input "/products"
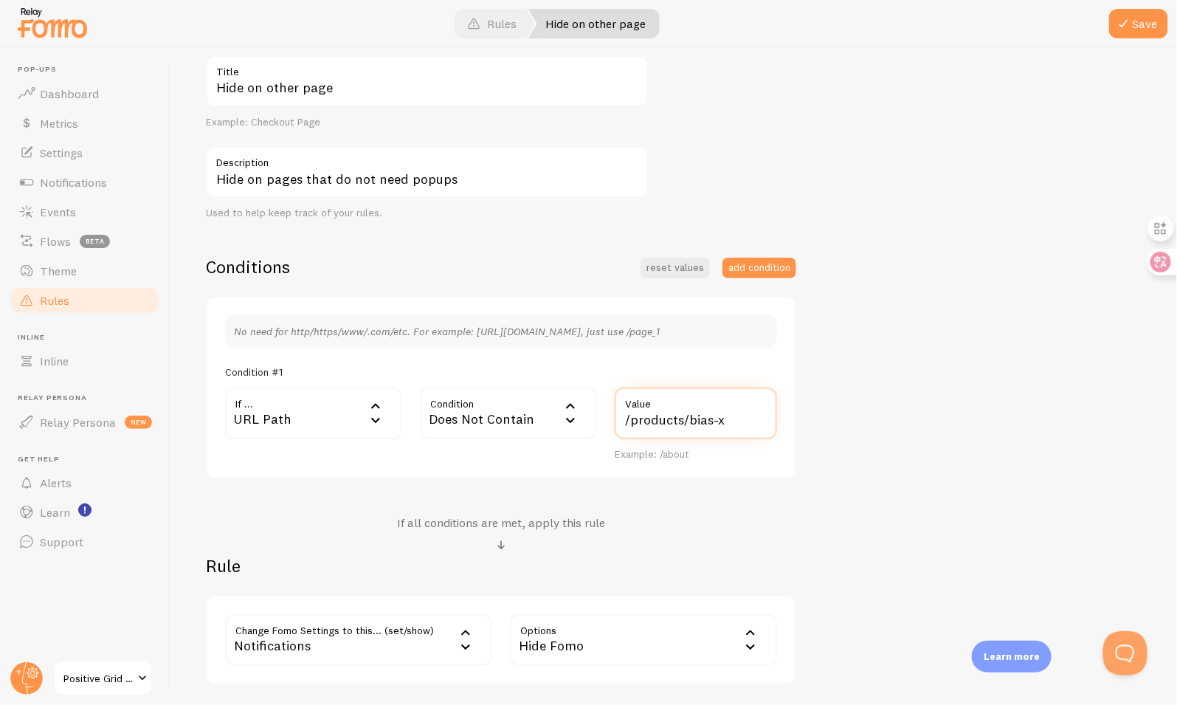
scroll to position [137, 0]
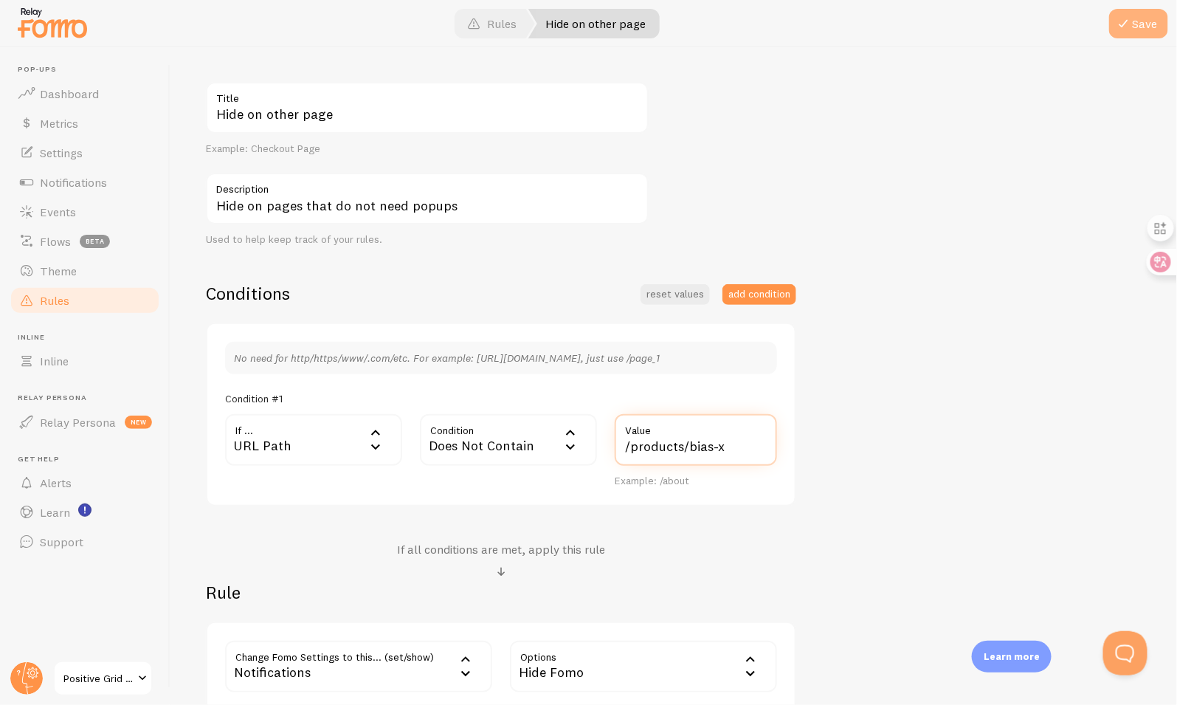
type input "/products/bias-x"
click at [1132, 31] on span at bounding box center [1124, 24] width 18 height 18
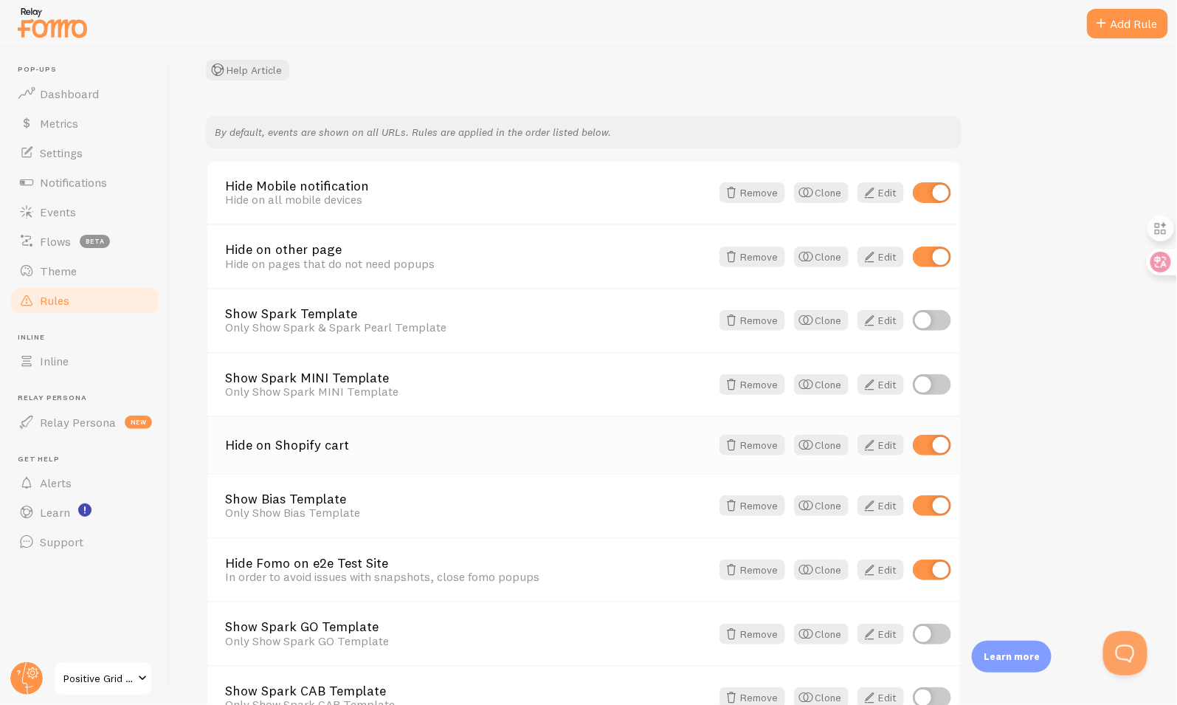
scroll to position [124, 0]
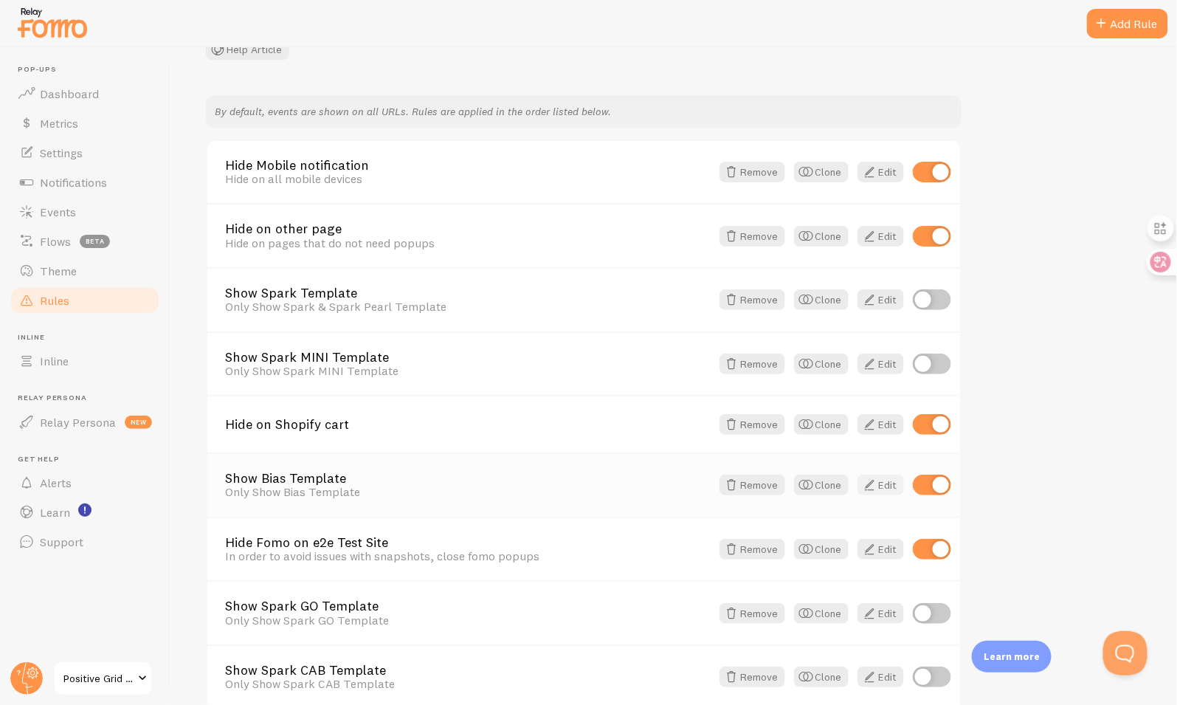
click at [883, 483] on link "Edit" at bounding box center [880, 485] width 46 height 21
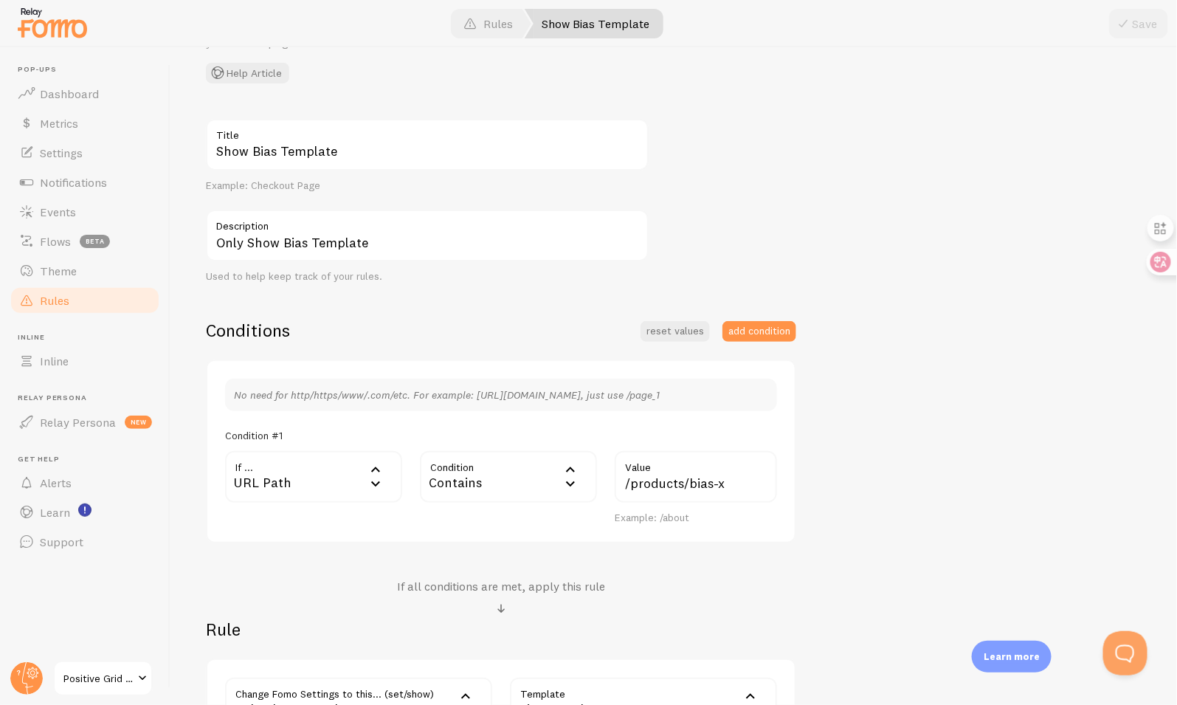
scroll to position [272, 0]
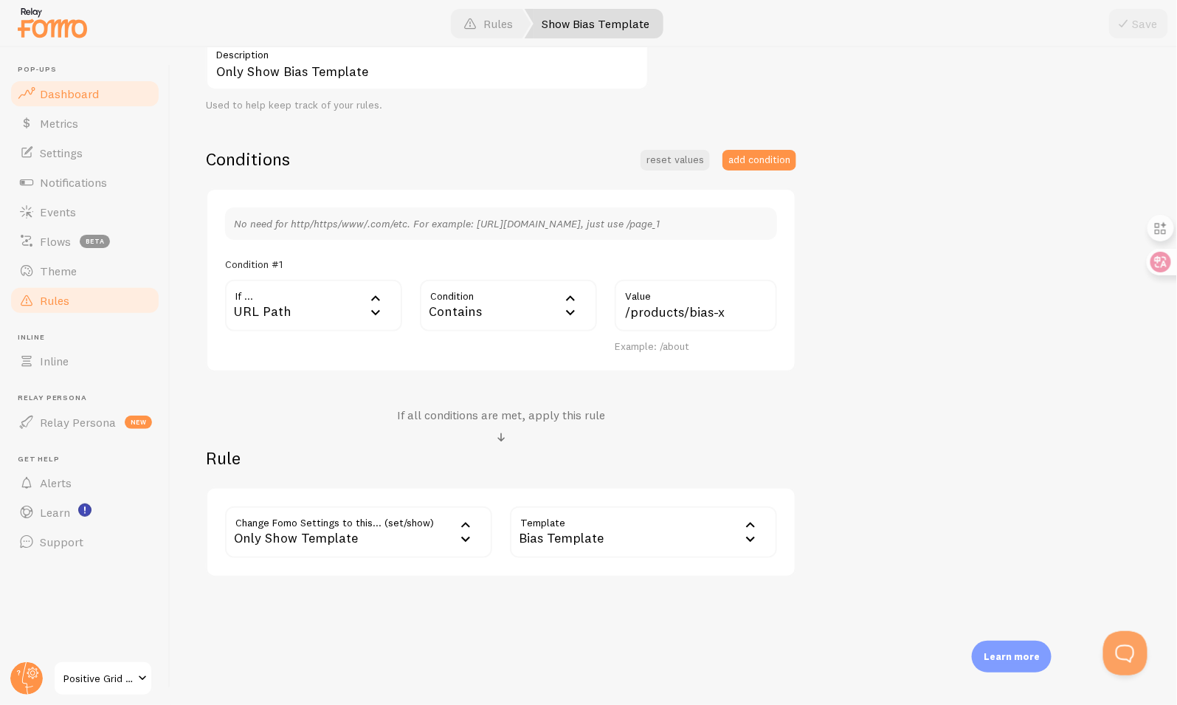
click at [86, 105] on link "Dashboard" at bounding box center [85, 94] width 152 height 30
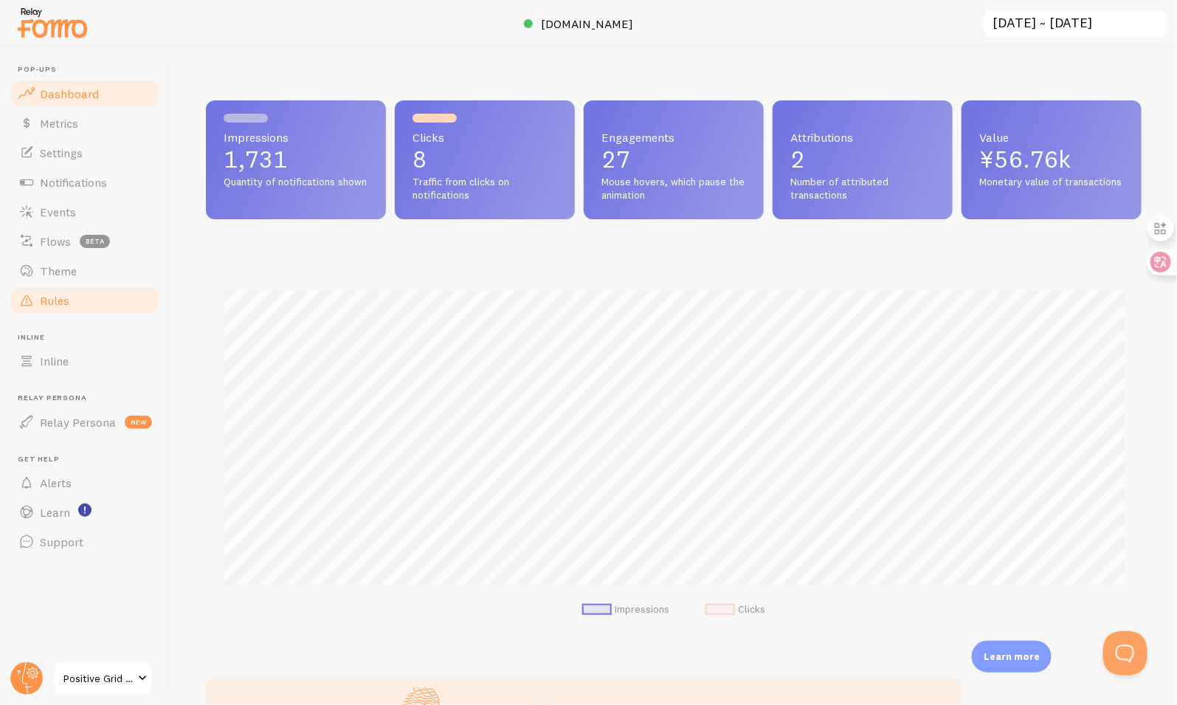
scroll to position [387, 936]
click at [65, 216] on span "Events" at bounding box center [58, 211] width 36 height 15
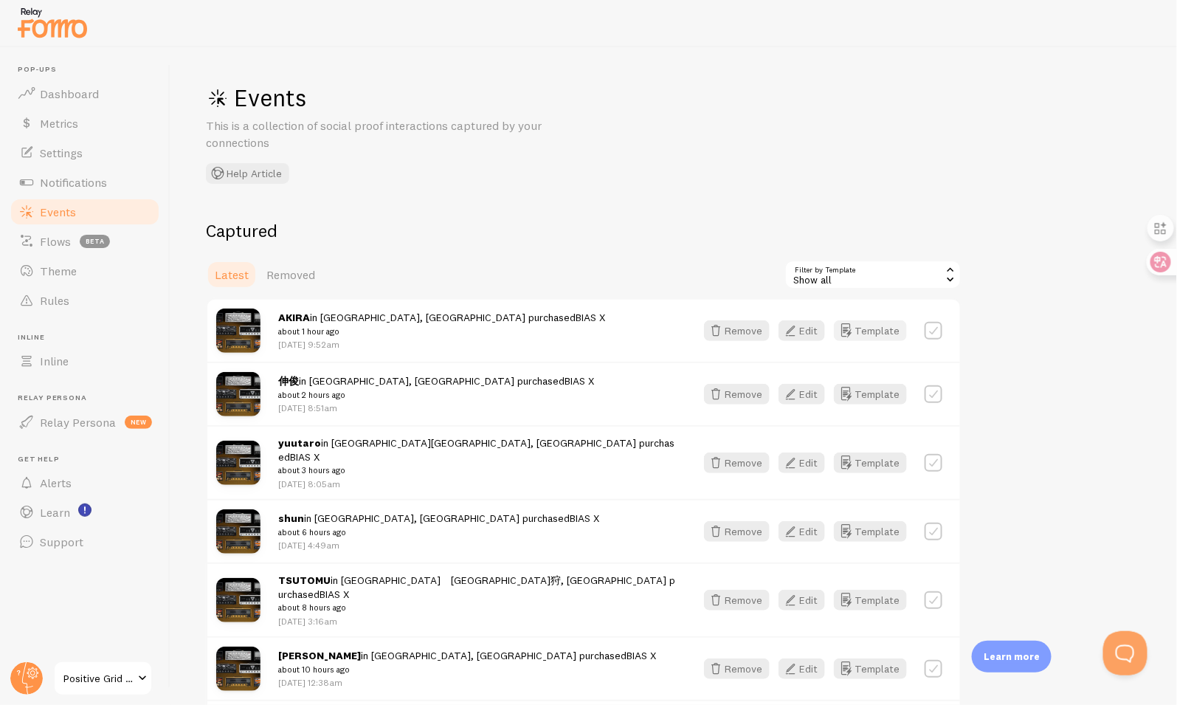
click at [873, 325] on button "Template" at bounding box center [870, 330] width 73 height 21
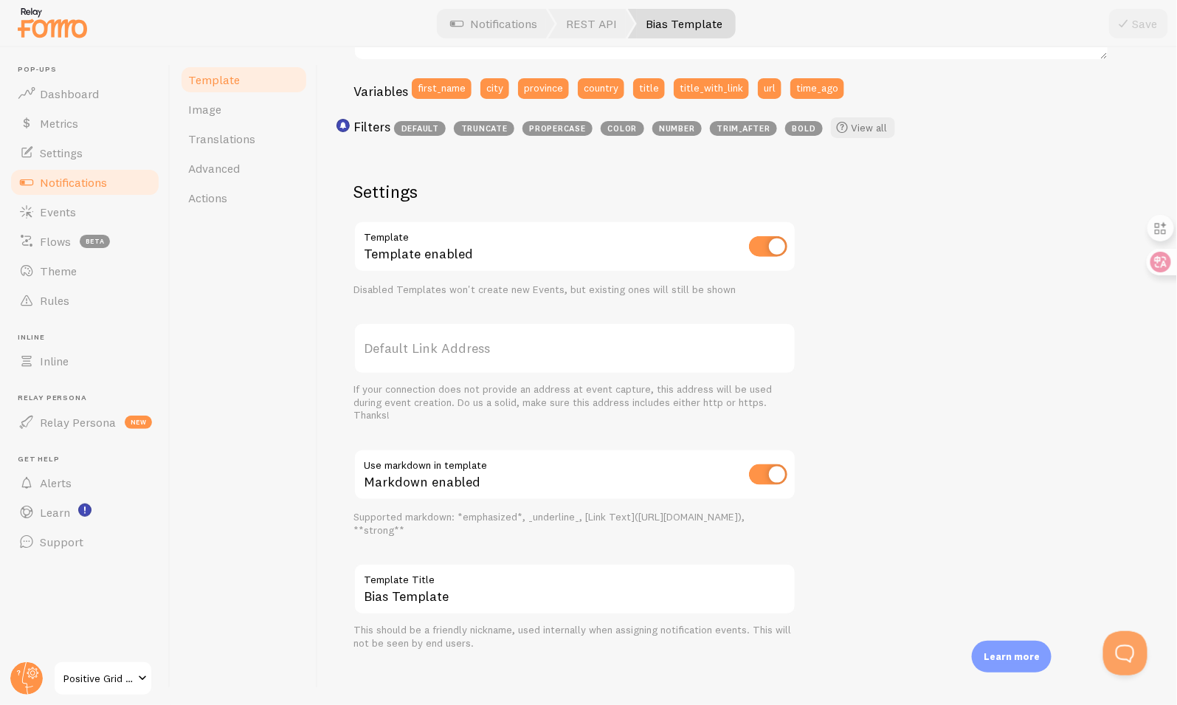
scroll to position [392, 0]
click at [208, 200] on span "Actions" at bounding box center [207, 197] width 39 height 15
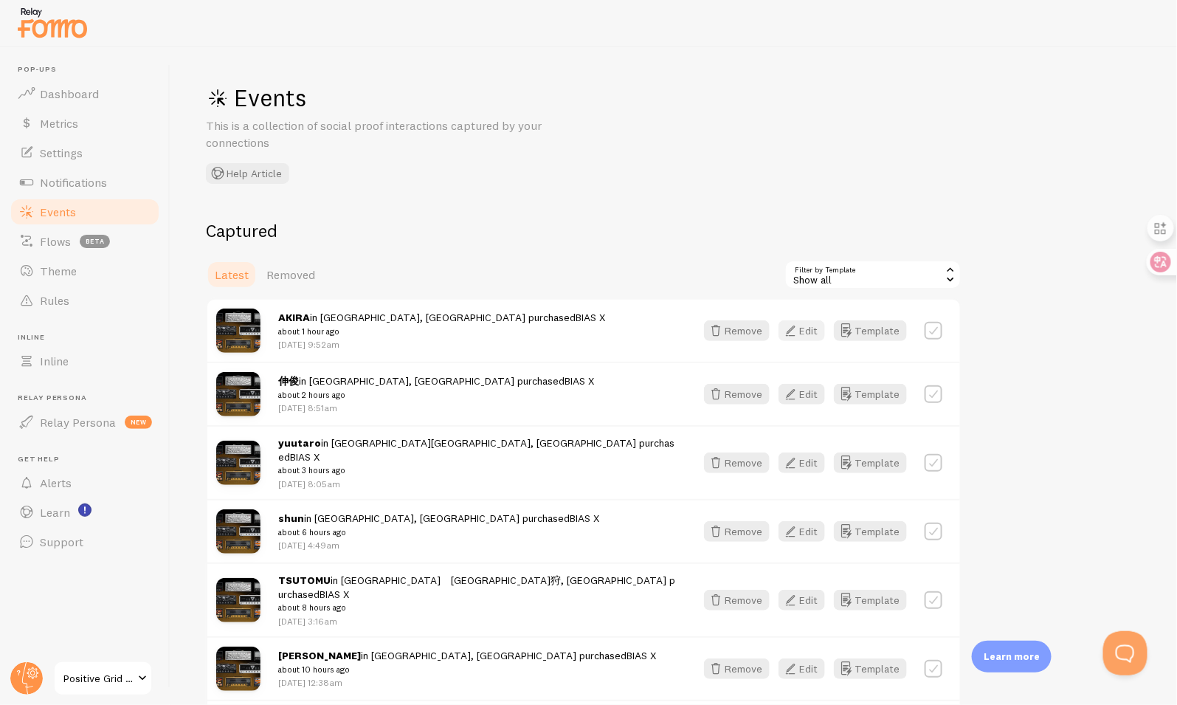
click at [809, 331] on button "Edit" at bounding box center [802, 330] width 46 height 21
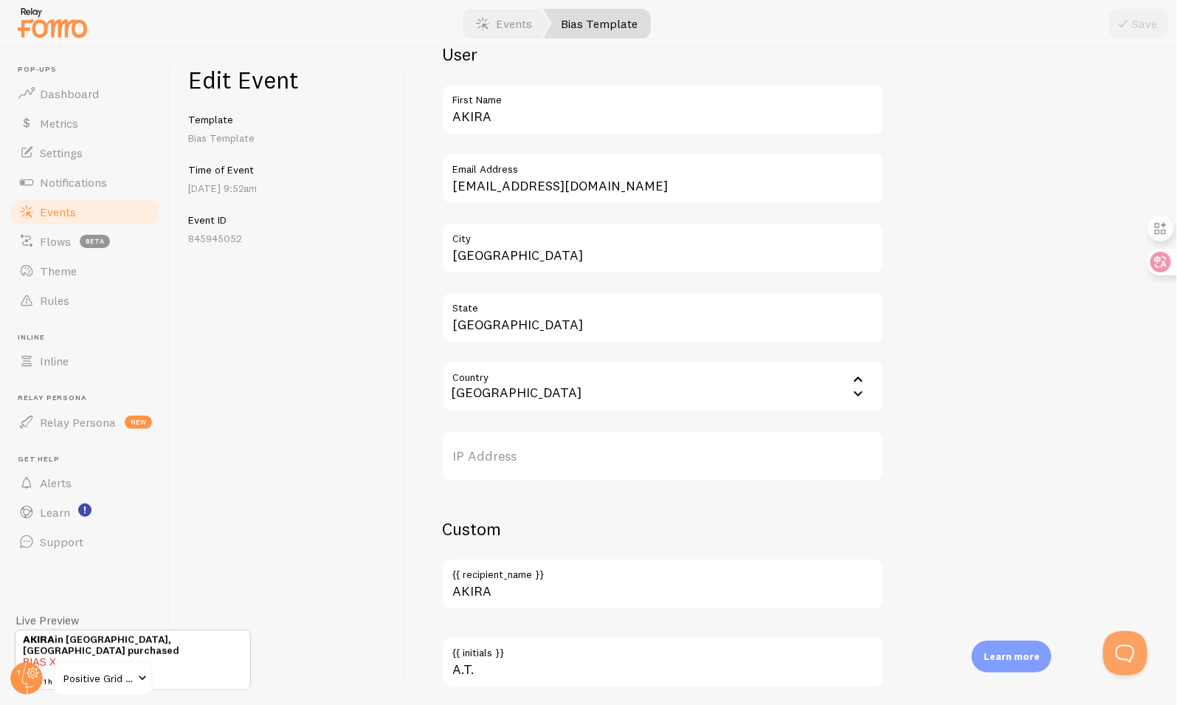
scroll to position [728, 0]
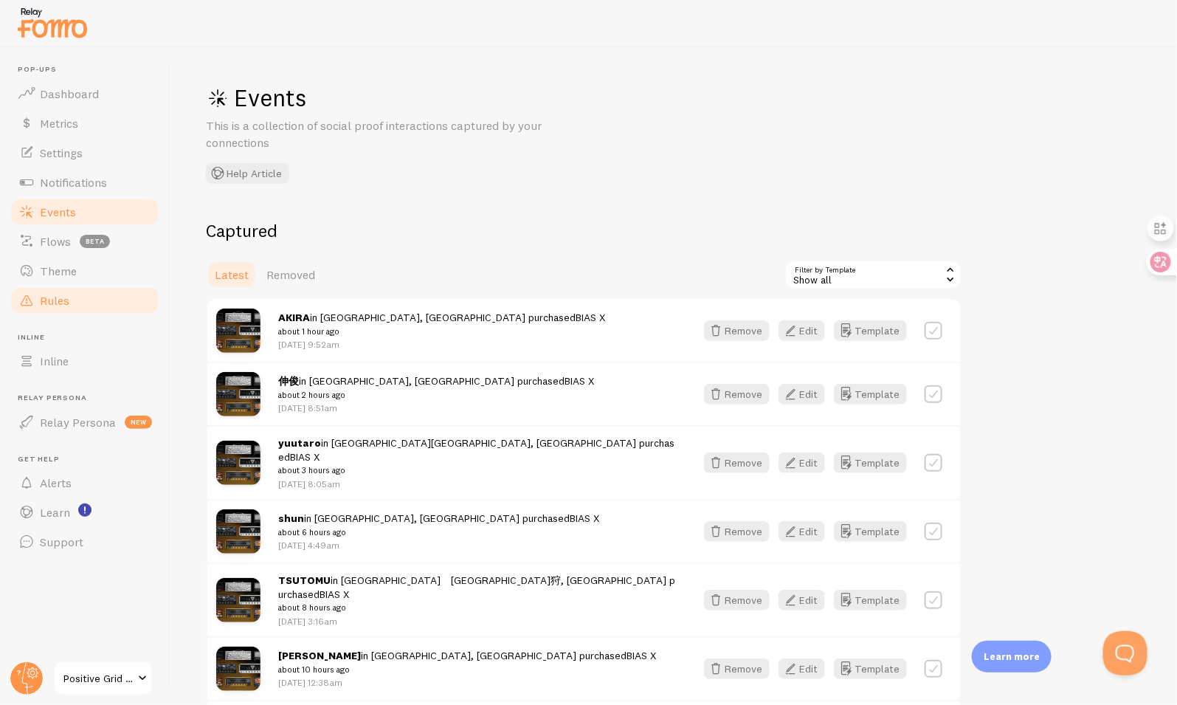
click at [40, 293] on span "Rules" at bounding box center [55, 300] width 30 height 15
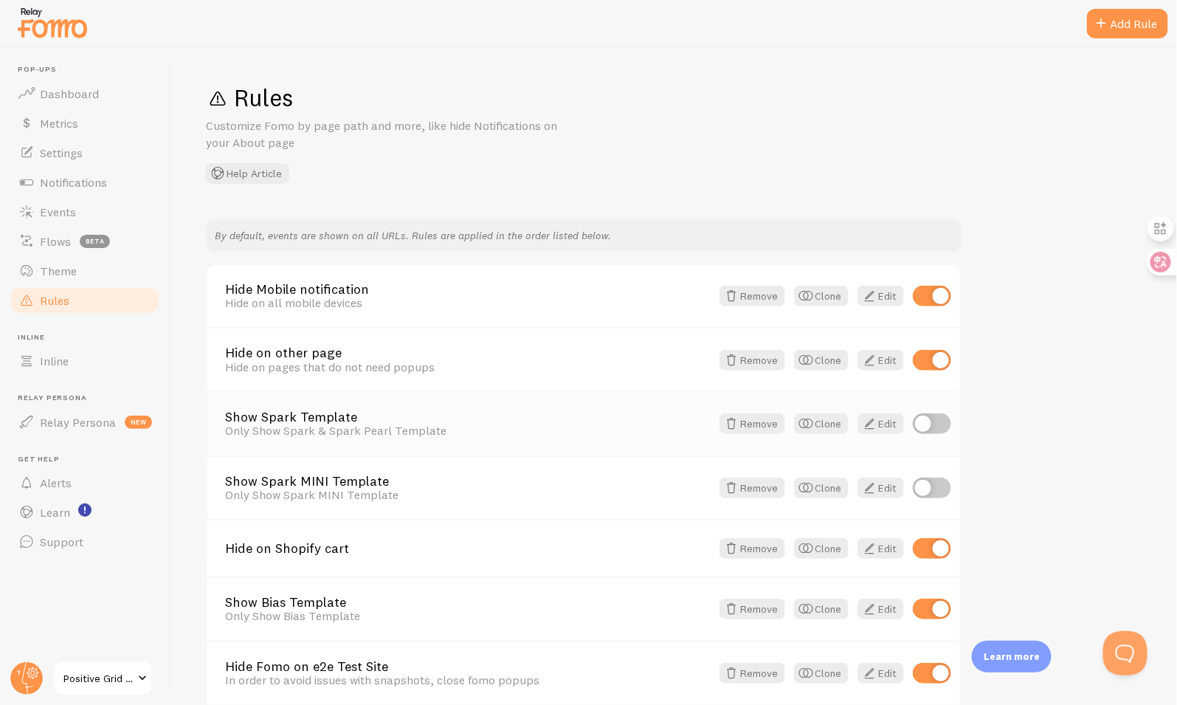
scroll to position [253, 0]
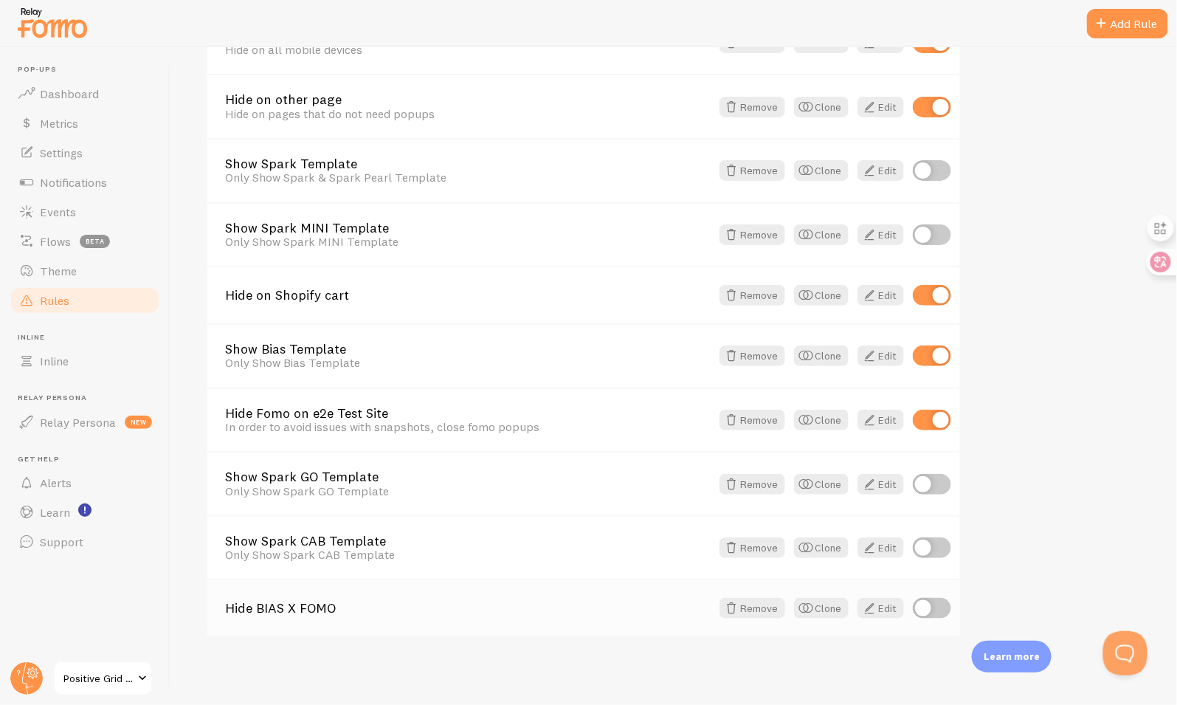
click at [480, 607] on link "Hide BIAS X FOMO" at bounding box center [468, 607] width 486 height 13
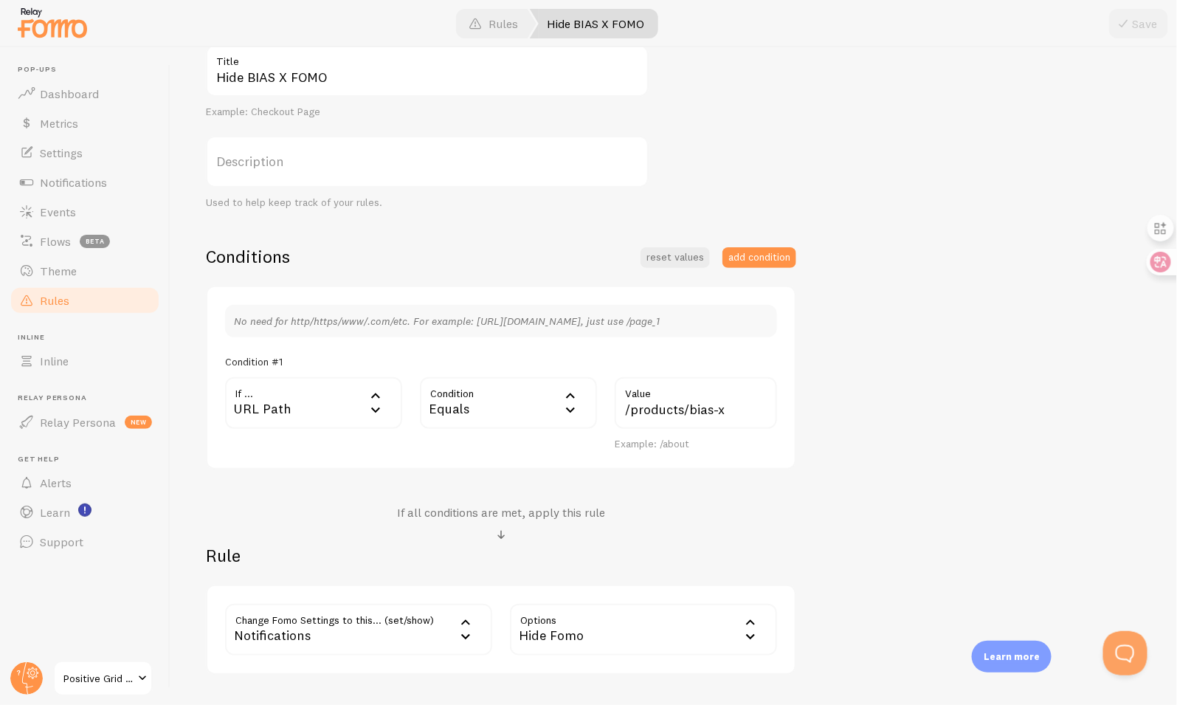
scroll to position [218, 0]
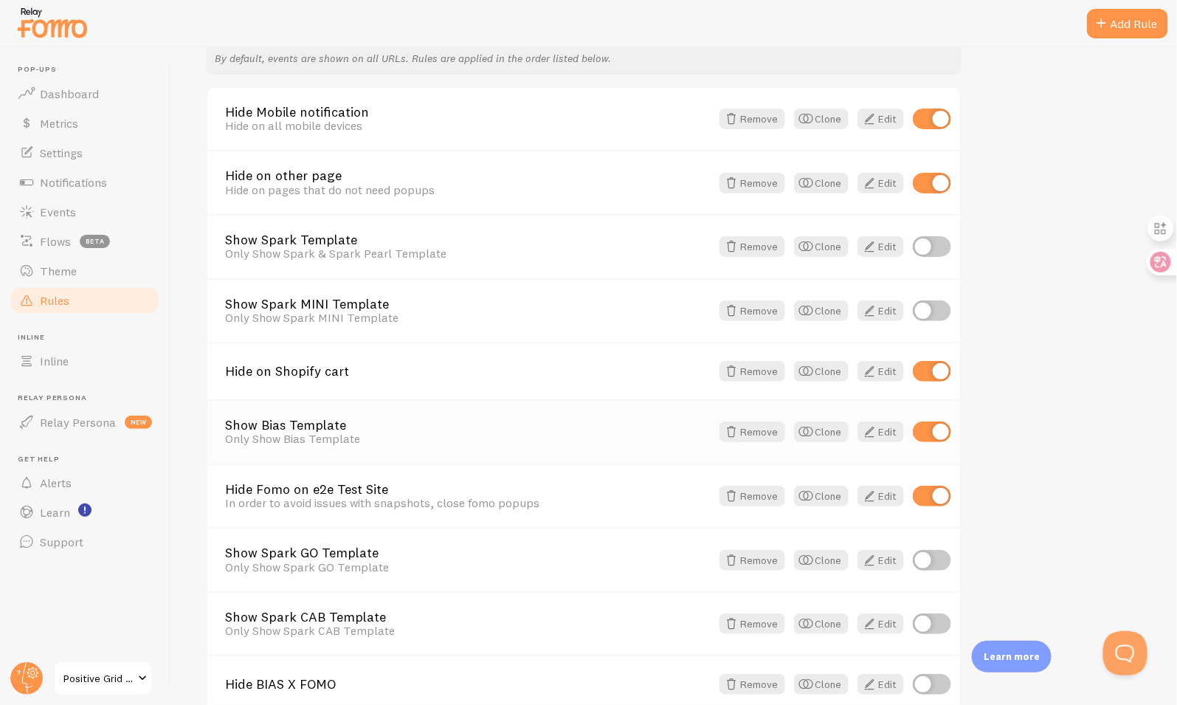
scroll to position [207, 0]
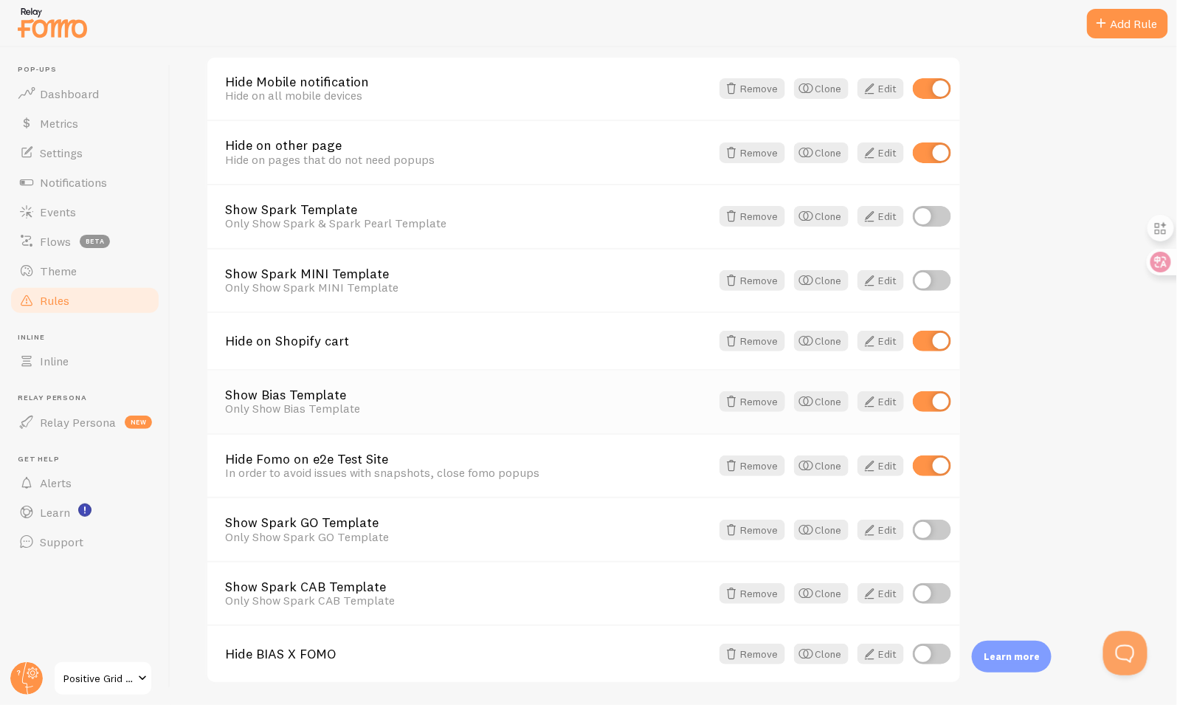
click at [536, 395] on link "Show Bias Template" at bounding box center [468, 394] width 486 height 13
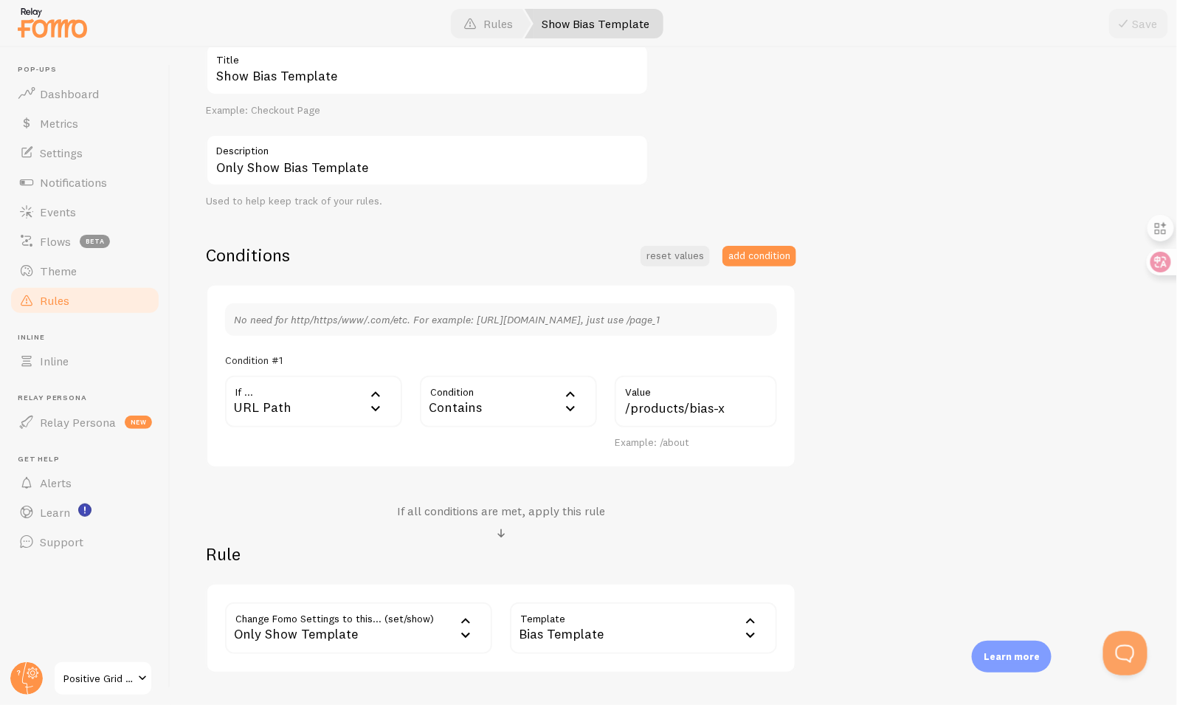
scroll to position [272, 0]
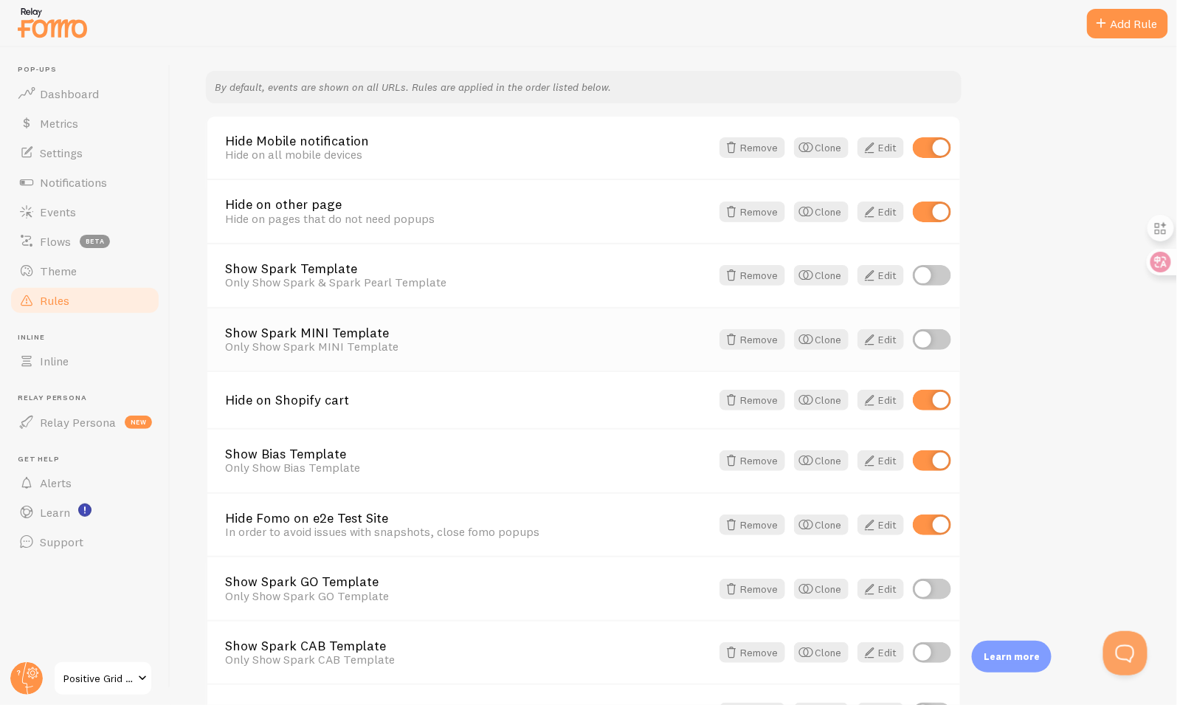
scroll to position [253, 0]
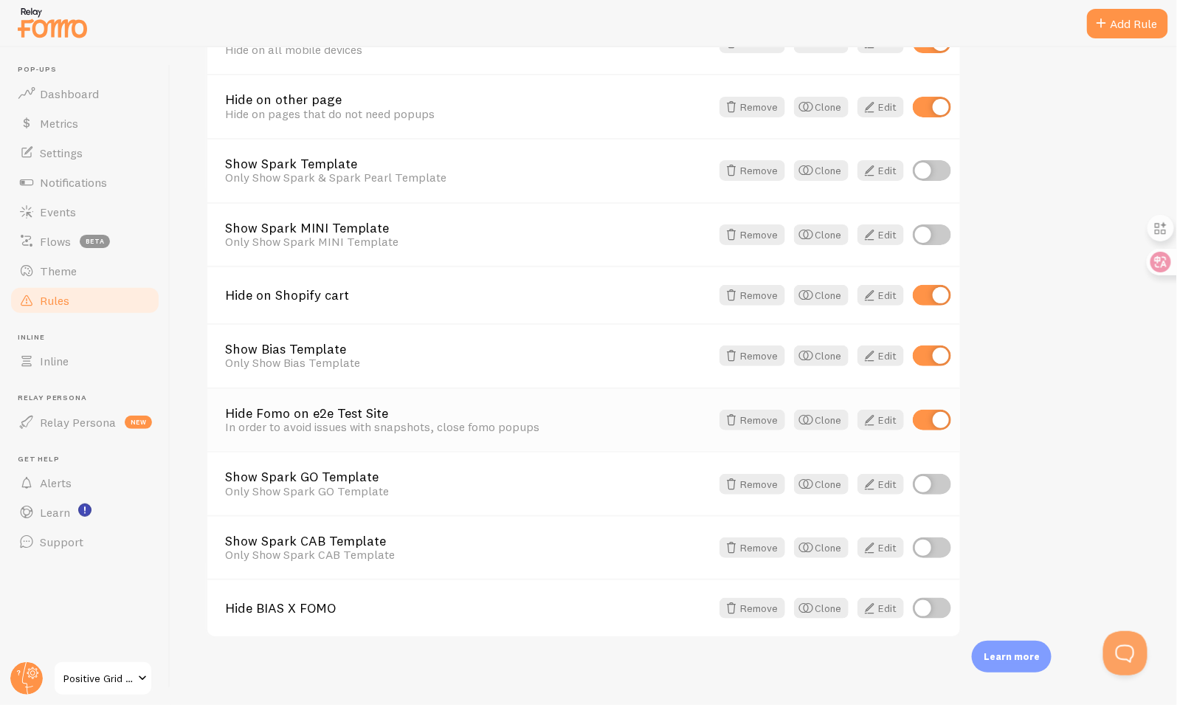
click at [576, 431] on div "Hide Fomo on e2e Test Site In order to avoid issues with snapshots, close fomo …" at bounding box center [583, 419] width 753 height 64
click at [576, 432] on div "Hide Fomo on e2e Test Site In order to avoid issues with snapshots, close fomo …" at bounding box center [583, 419] width 753 height 64
click at [563, 407] on link "Hide Fomo on e2e Test Site" at bounding box center [468, 413] width 486 height 13
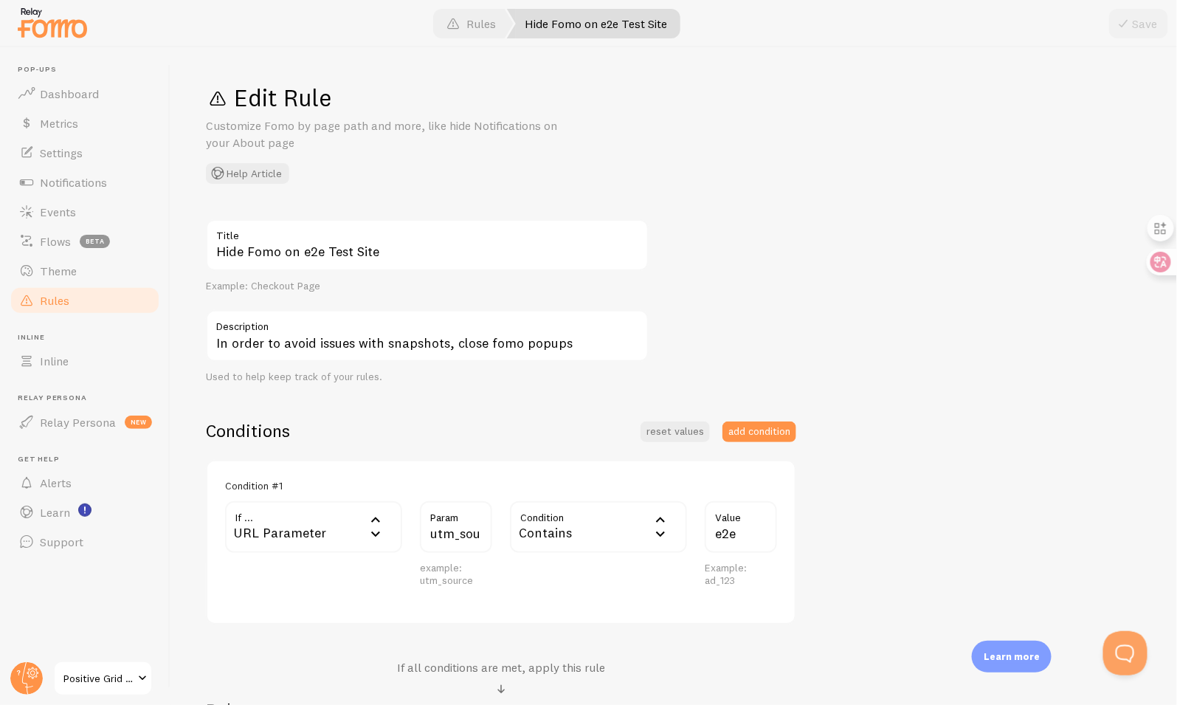
scroll to position [252, 0]
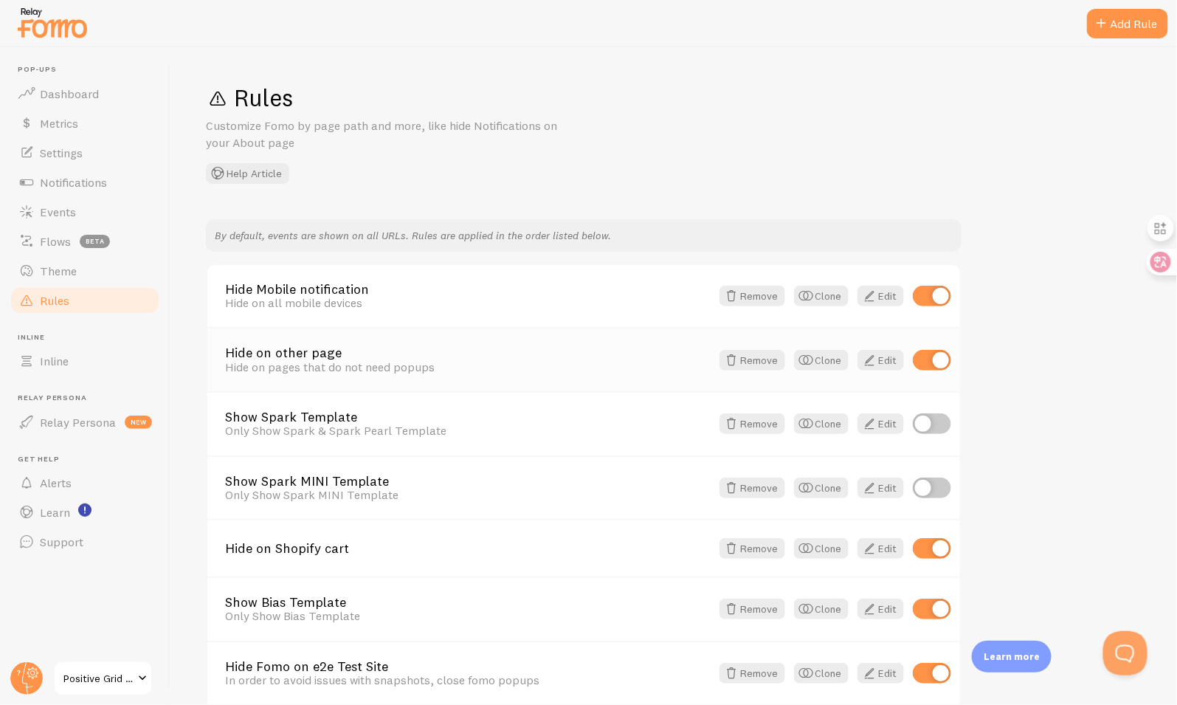
click at [523, 350] on link "Hide on other page" at bounding box center [468, 352] width 486 height 13
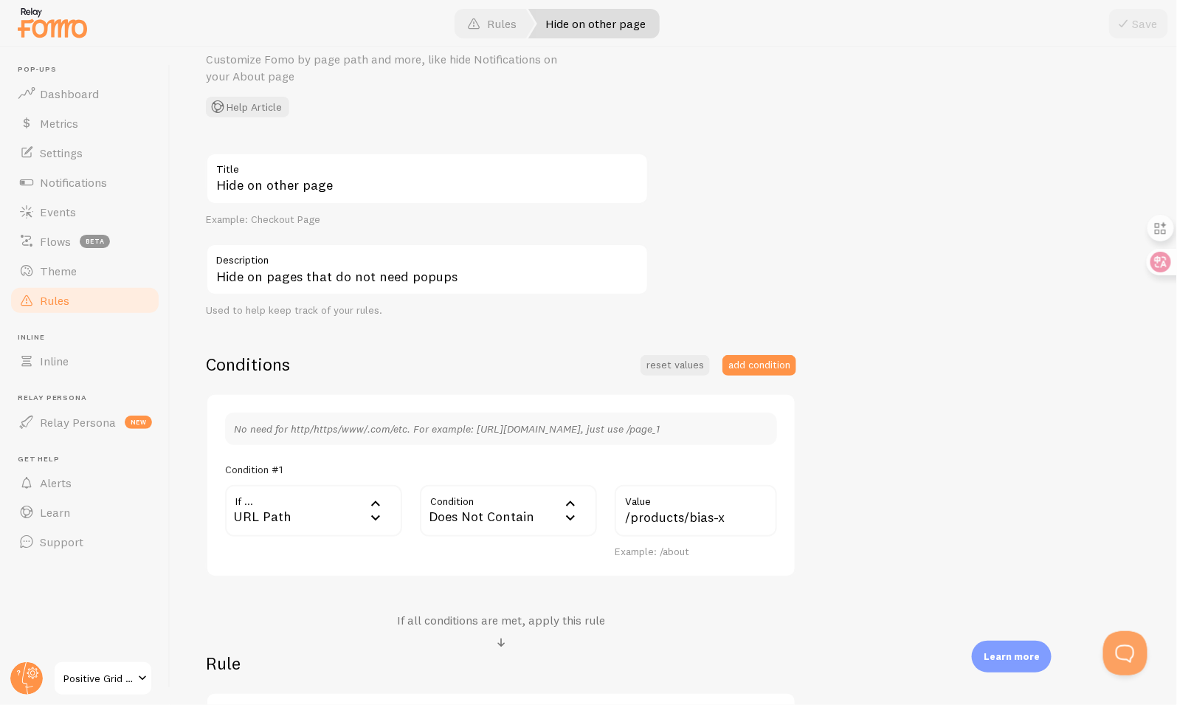
scroll to position [114, 0]
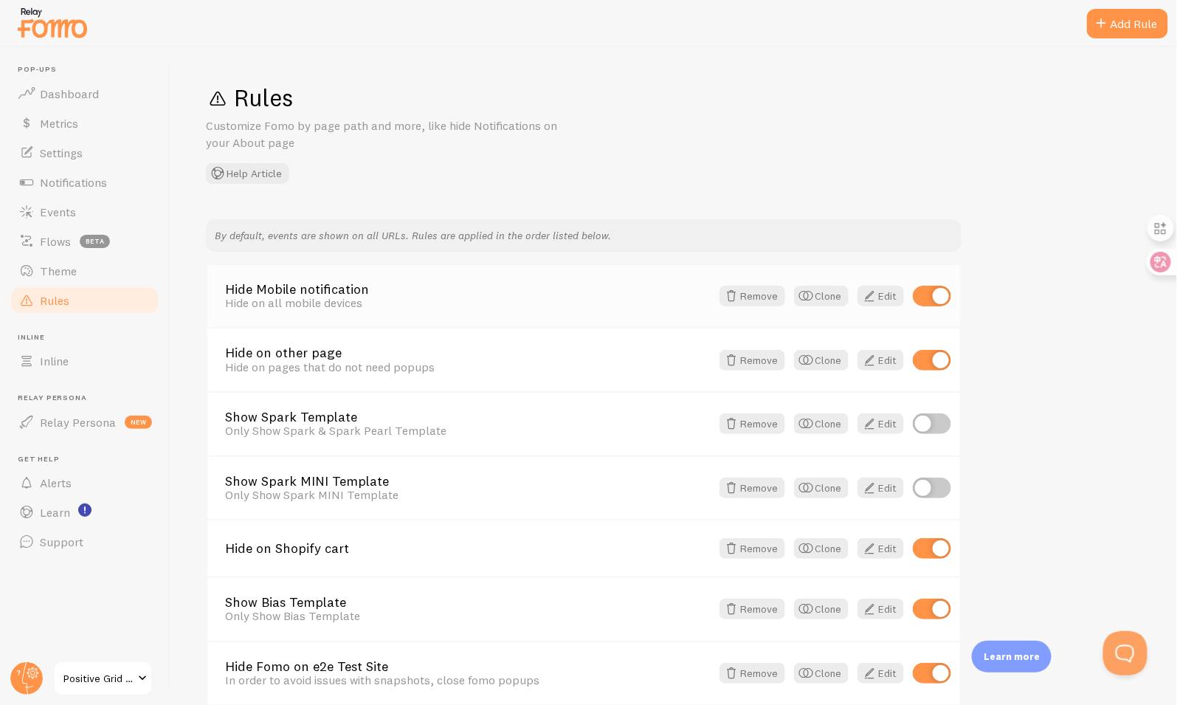
click at [487, 288] on link "Hide Mobile notification" at bounding box center [468, 289] width 486 height 13
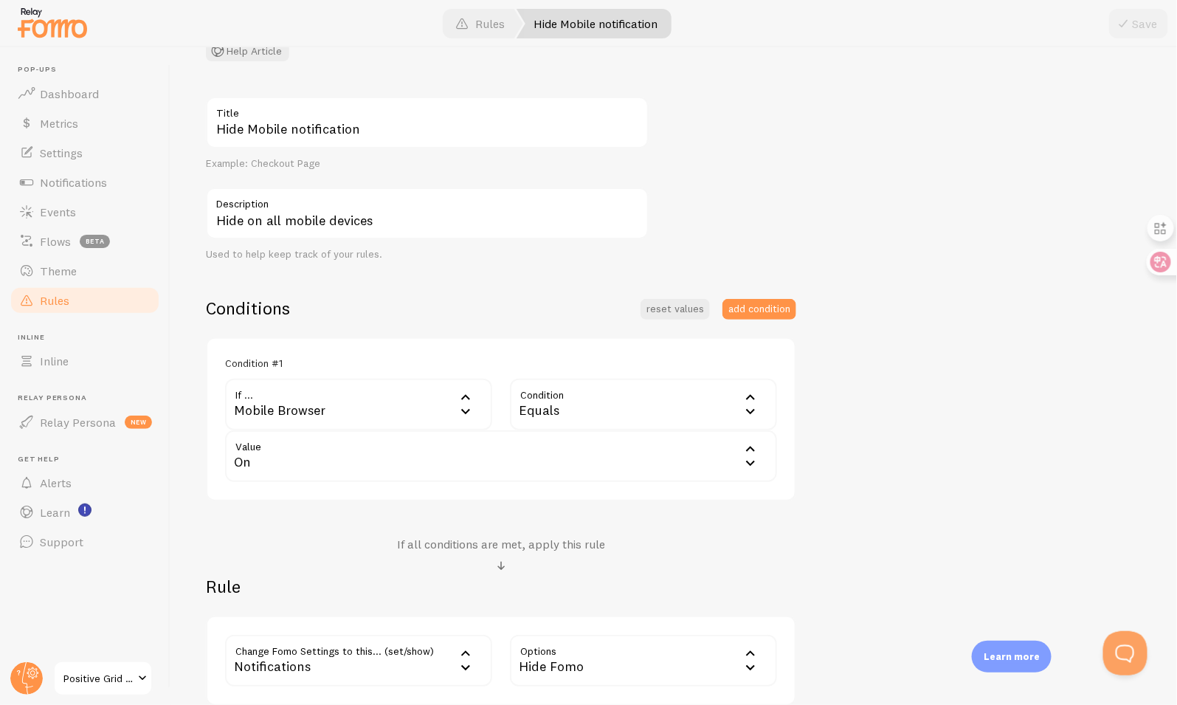
scroll to position [251, 0]
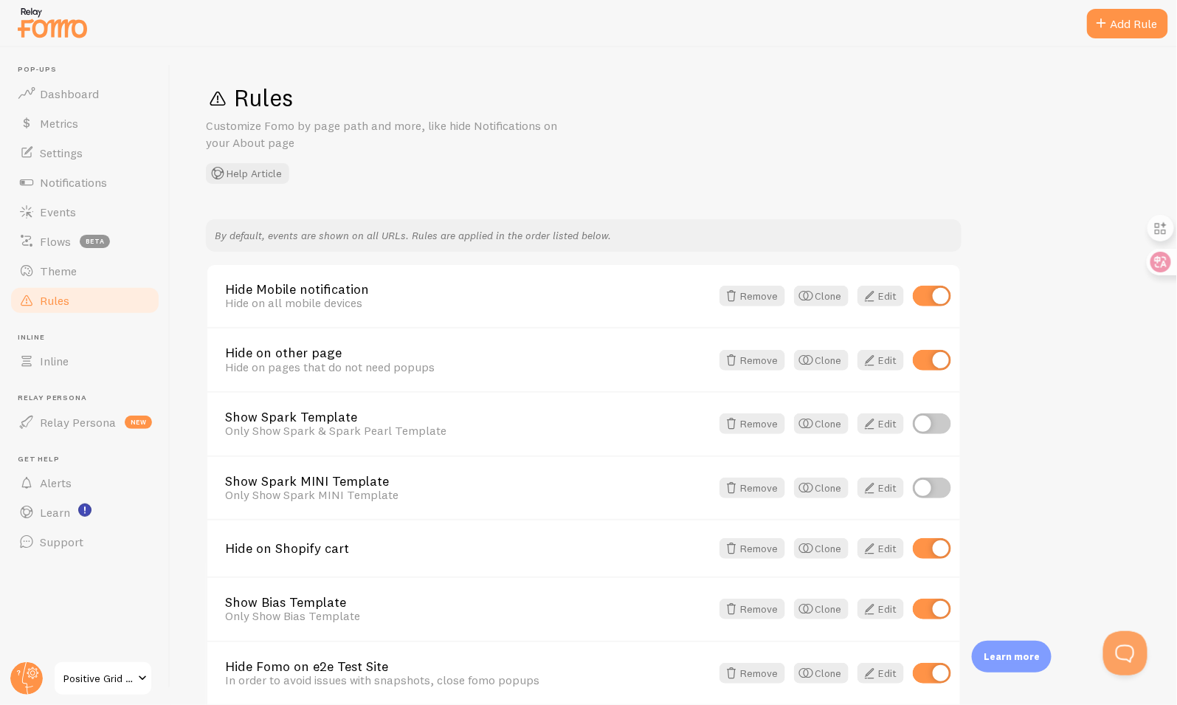
click at [106, 682] on span "Positive Grid JP Shopify" at bounding box center [98, 678] width 70 height 18
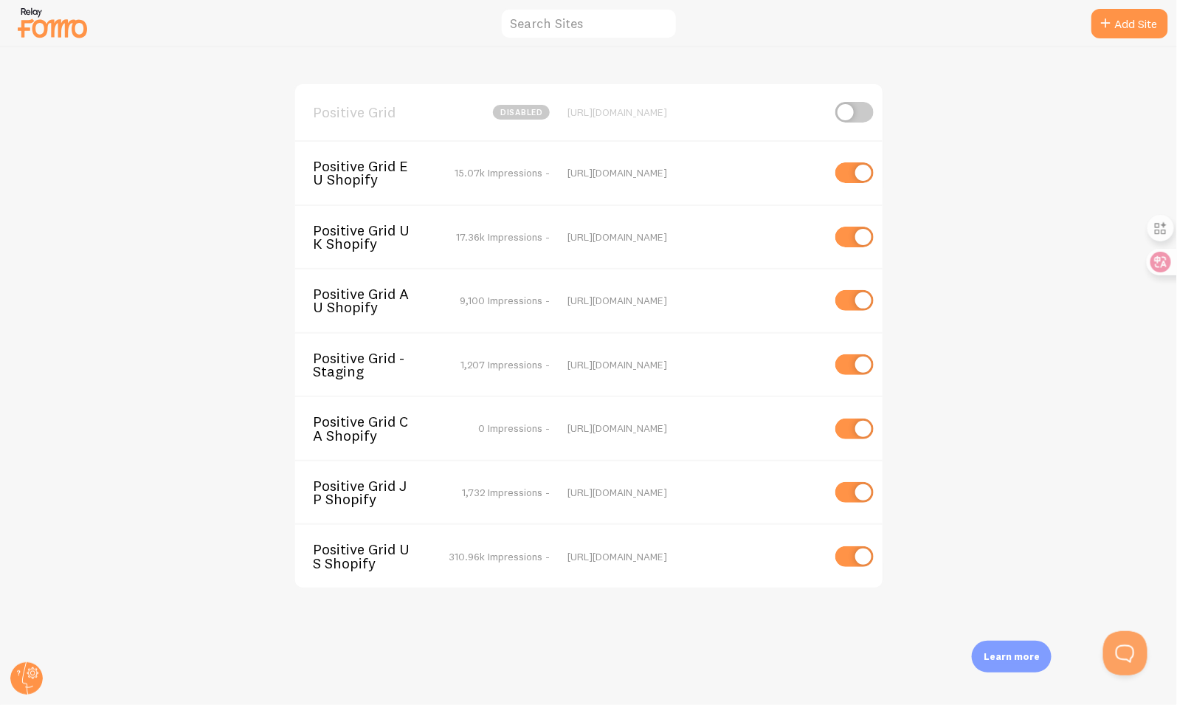
click at [383, 294] on span "Positive Grid AU Shopify" at bounding box center [372, 300] width 119 height 27
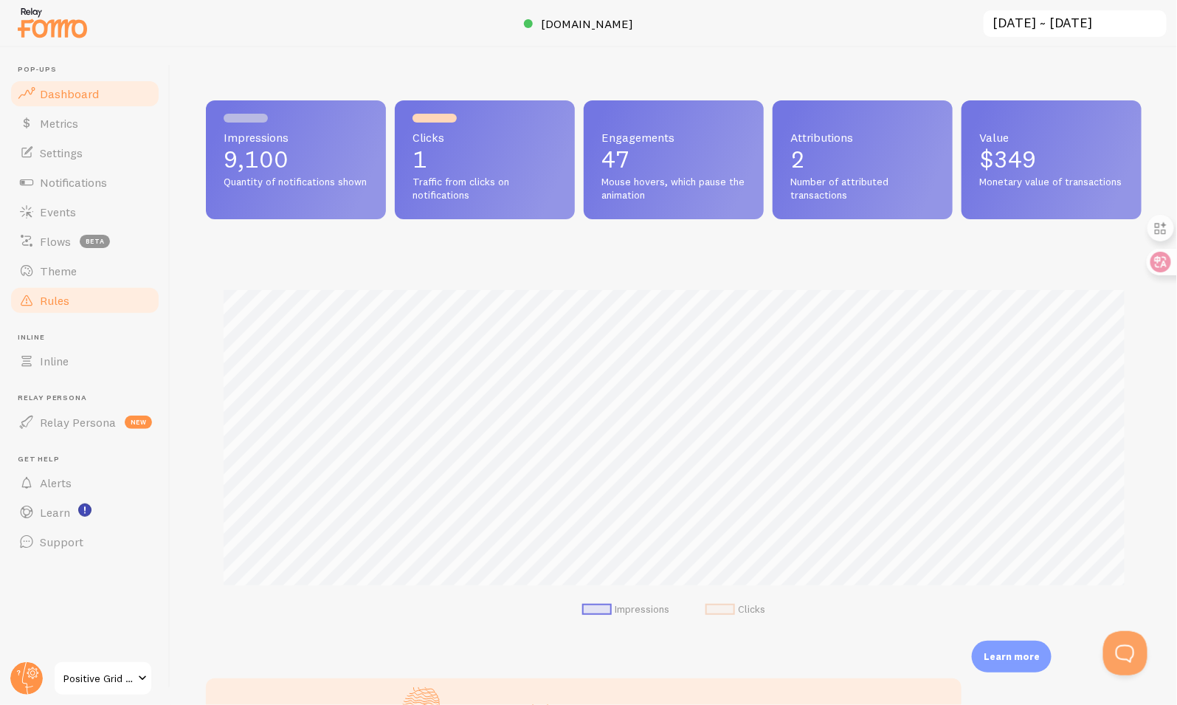
scroll to position [387, 936]
click at [64, 293] on span "Rules" at bounding box center [55, 300] width 30 height 15
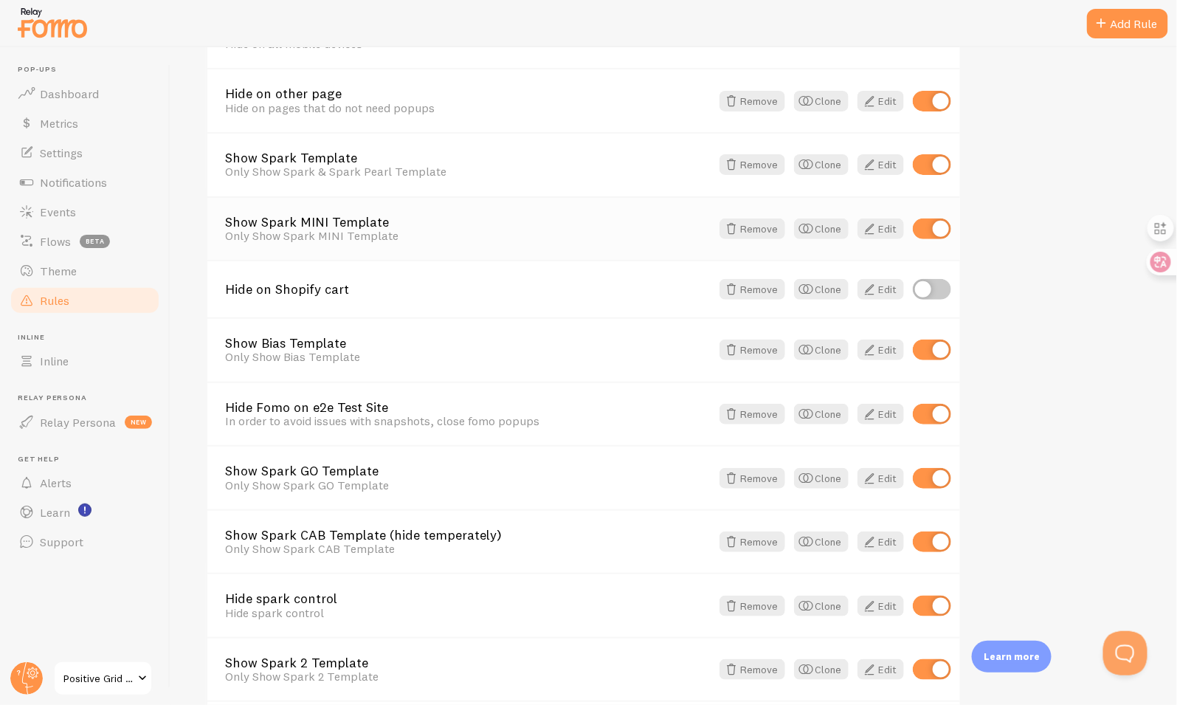
scroll to position [572, 0]
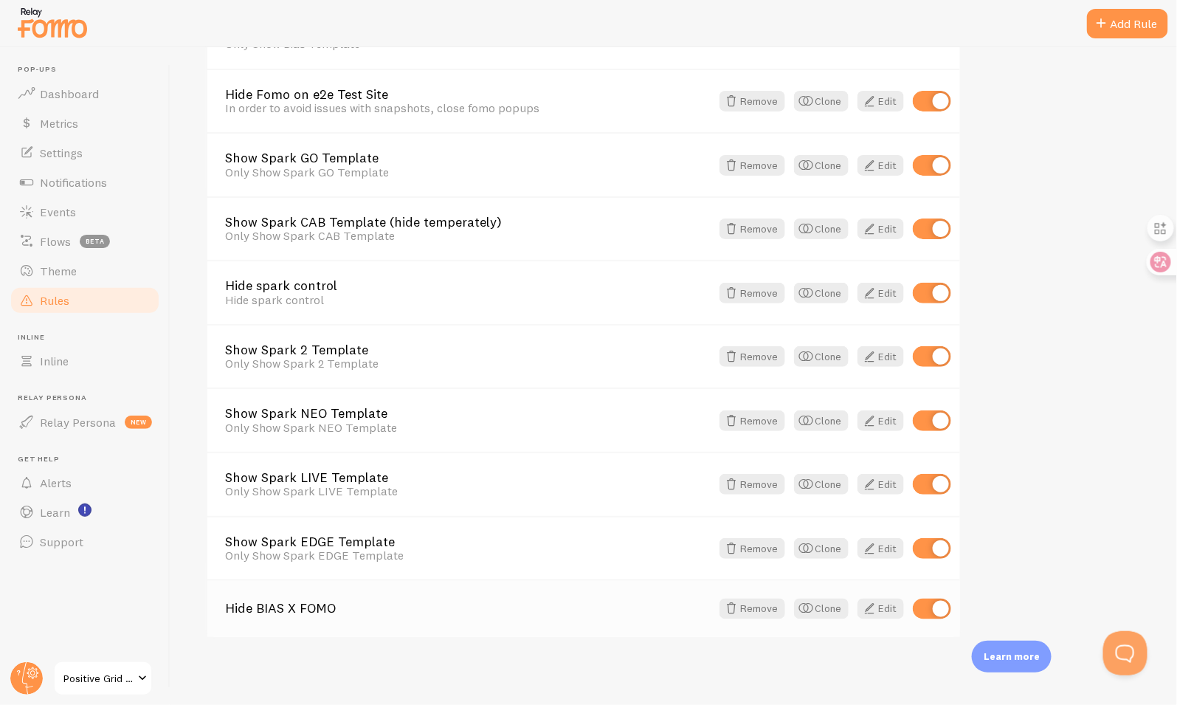
click at [945, 598] on input "checkbox" at bounding box center [932, 608] width 38 height 21
click at [940, 606] on input "checkbox" at bounding box center [932, 608] width 38 height 21
checkbox input "true"
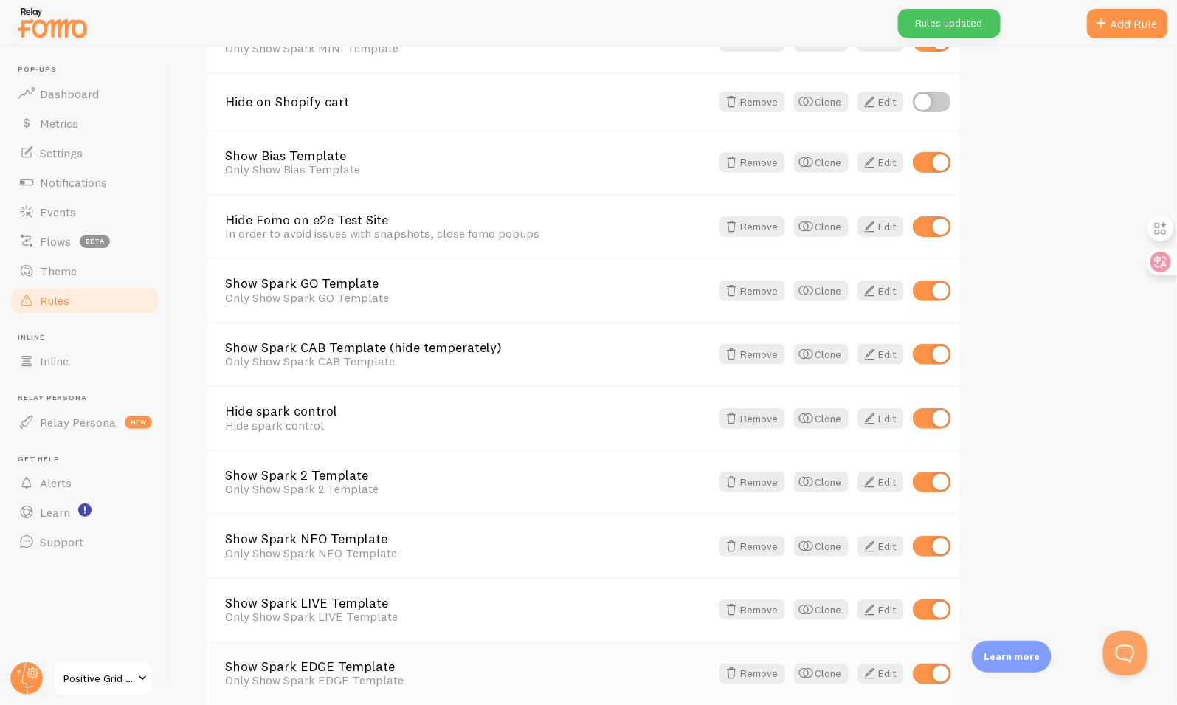
scroll to position [438, 0]
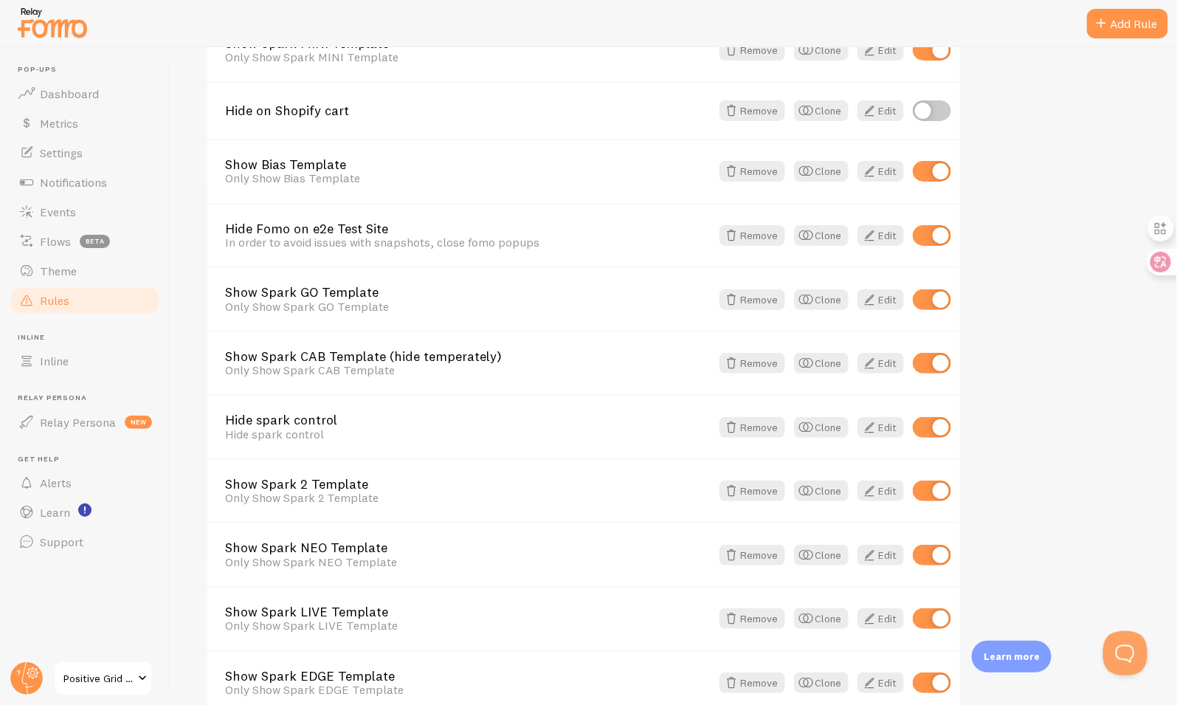
click at [137, 671] on span at bounding box center [143, 678] width 18 height 18
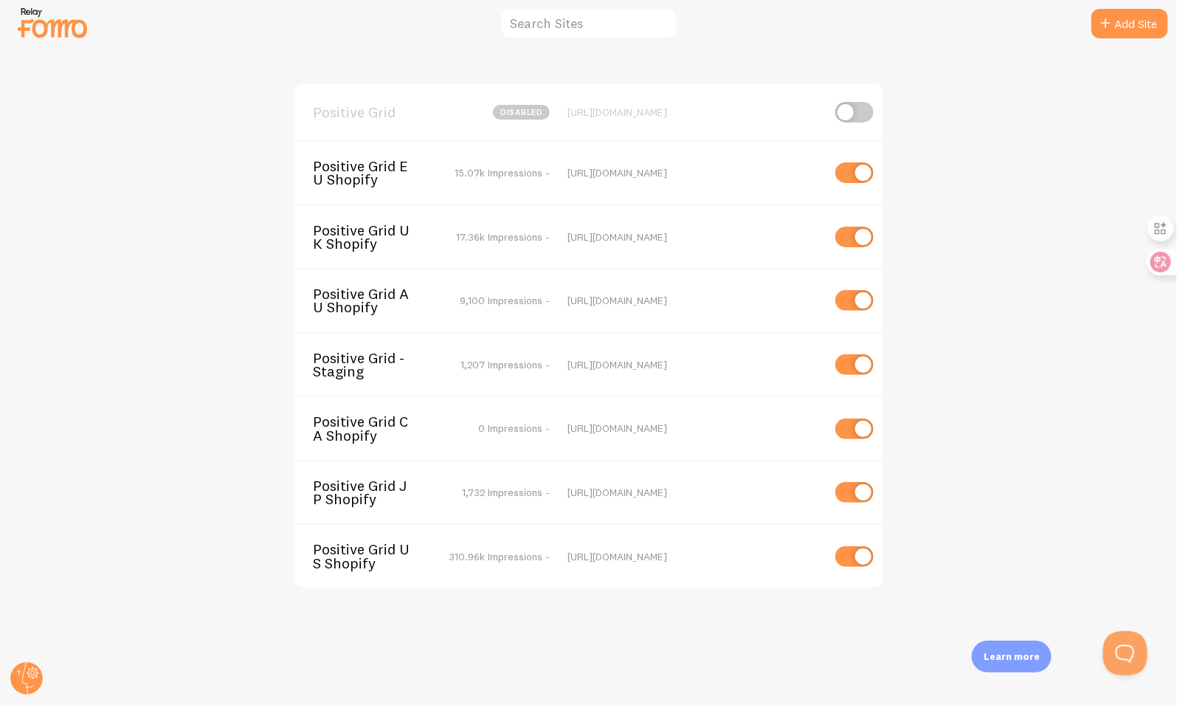
click at [365, 419] on span "Positive Grid CA Shopify" at bounding box center [372, 428] width 119 height 27
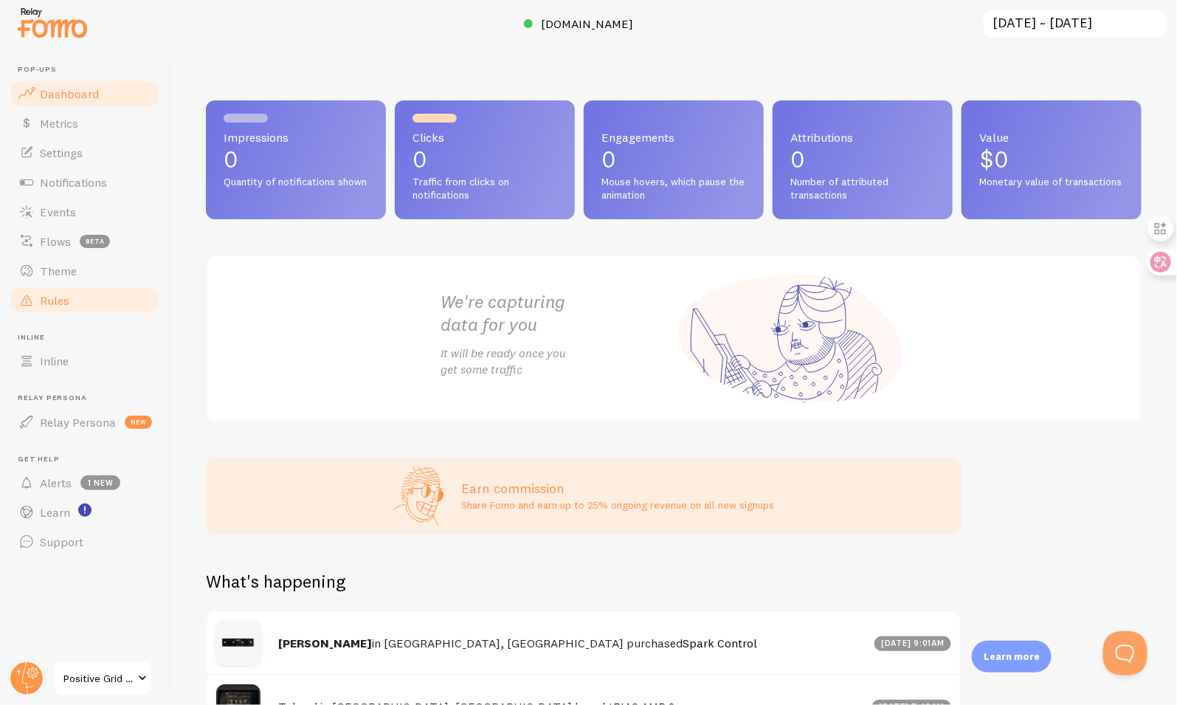
click at [61, 302] on span "Rules" at bounding box center [55, 300] width 30 height 15
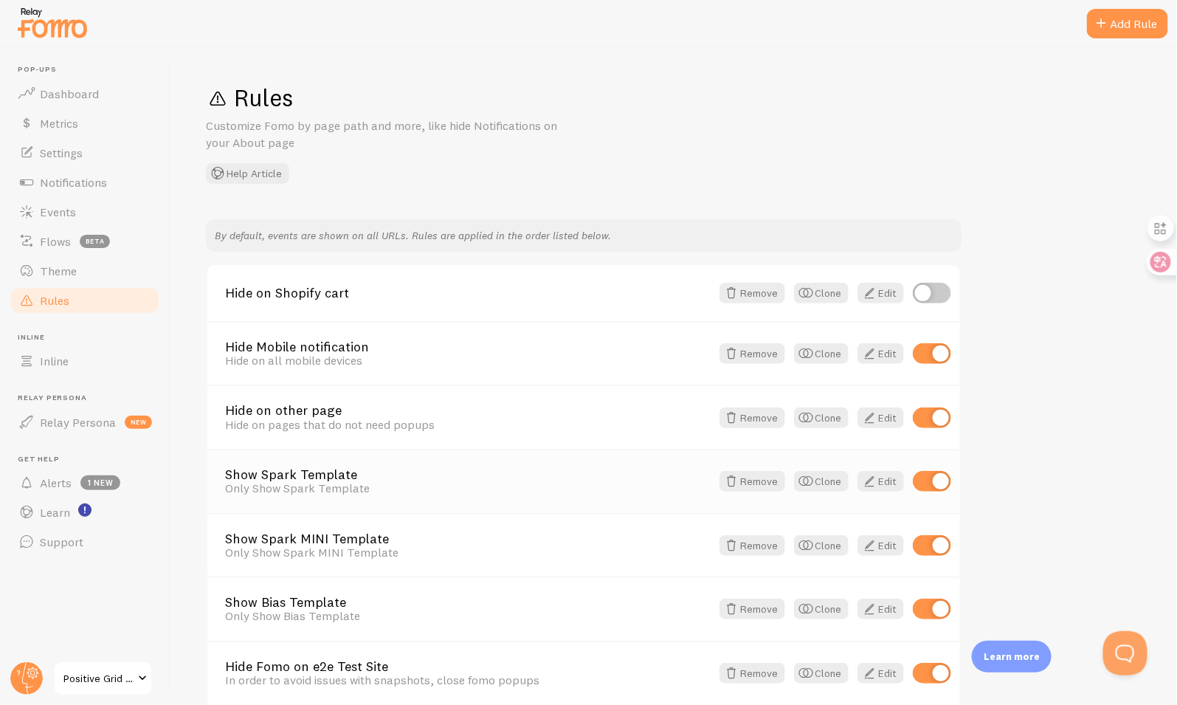
scroll to position [572, 0]
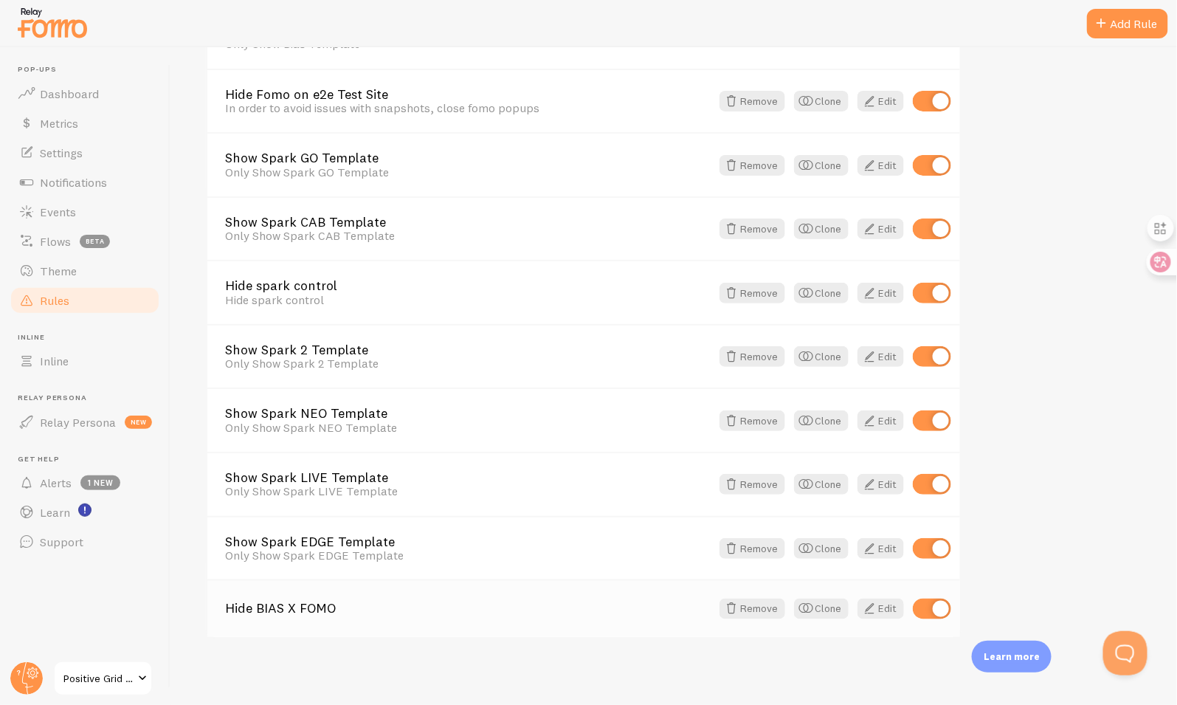
click at [942, 605] on input "checkbox" at bounding box center [932, 608] width 38 height 21
checkbox input "false"
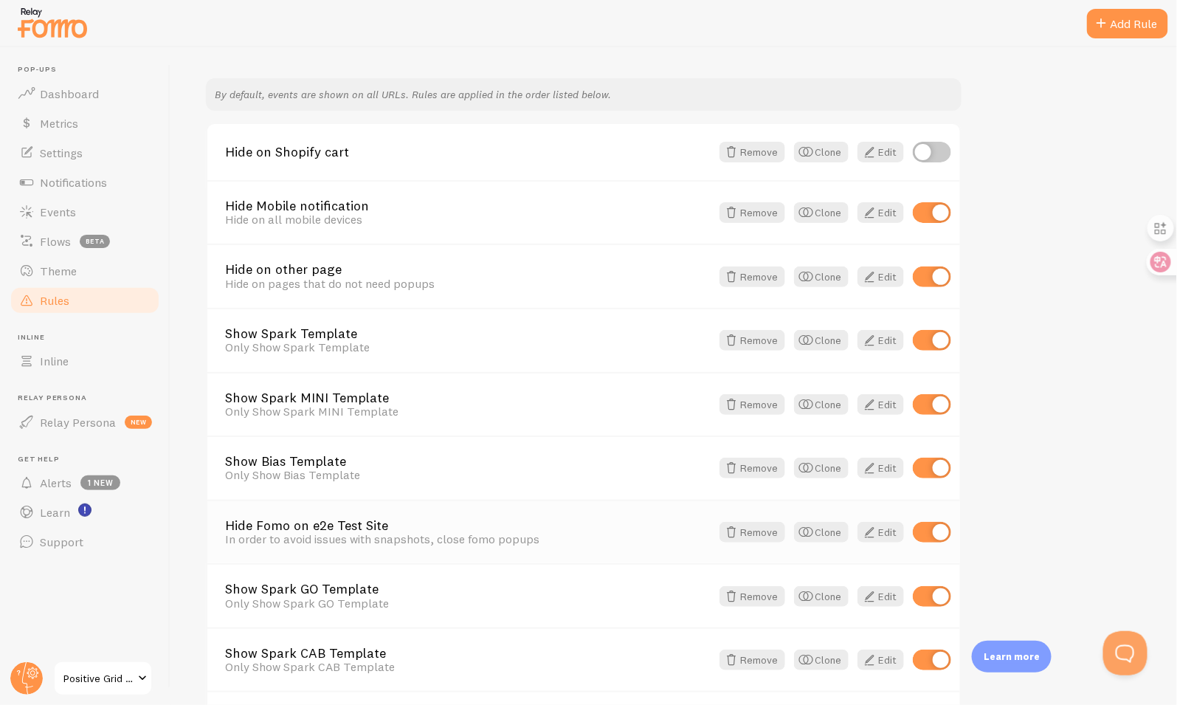
scroll to position [120, 0]
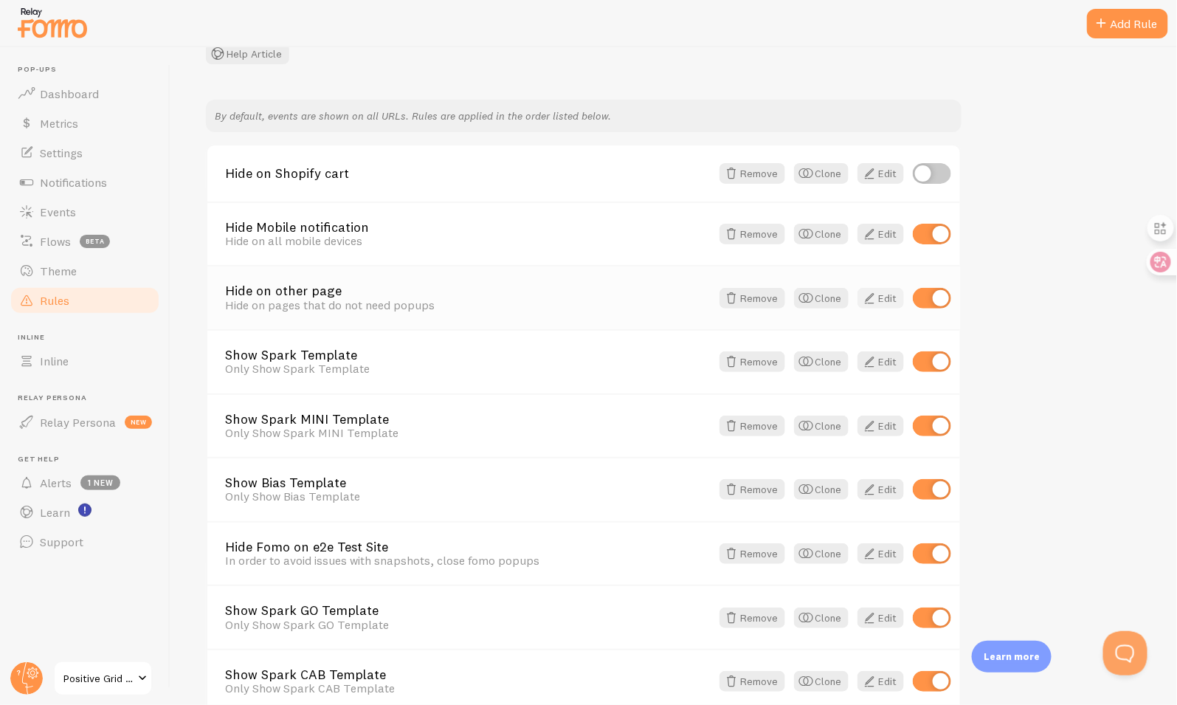
click at [880, 304] on link "Edit" at bounding box center [880, 298] width 46 height 21
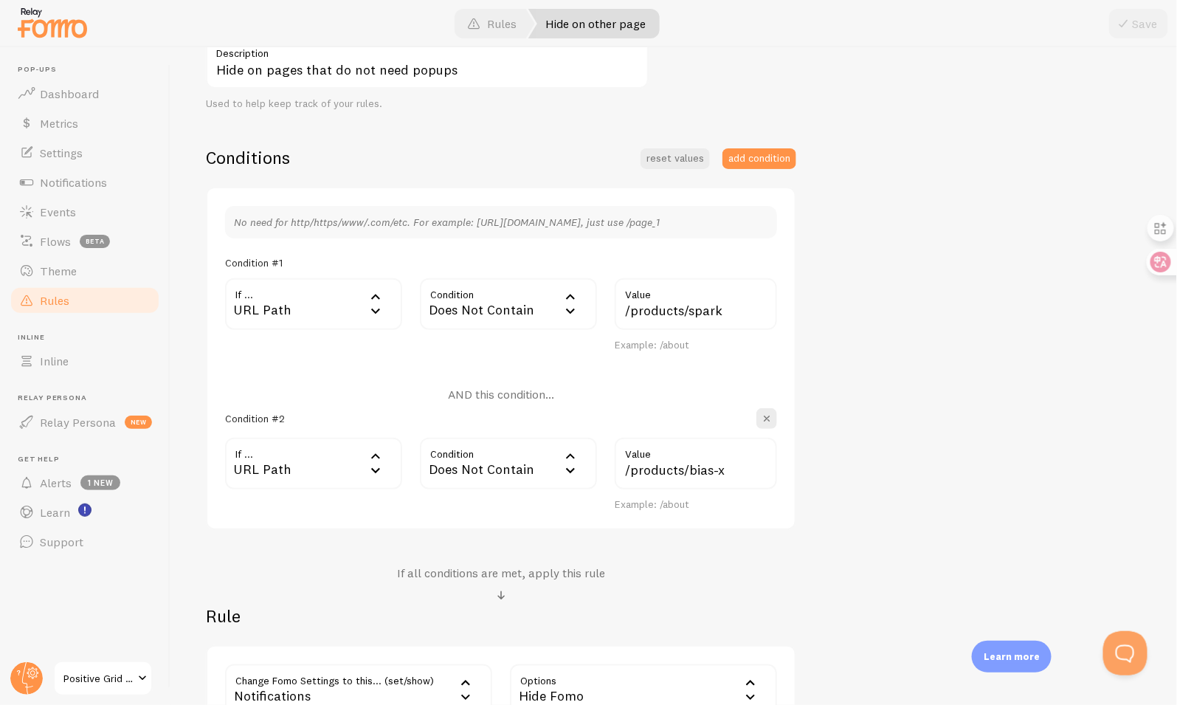
scroll to position [431, 0]
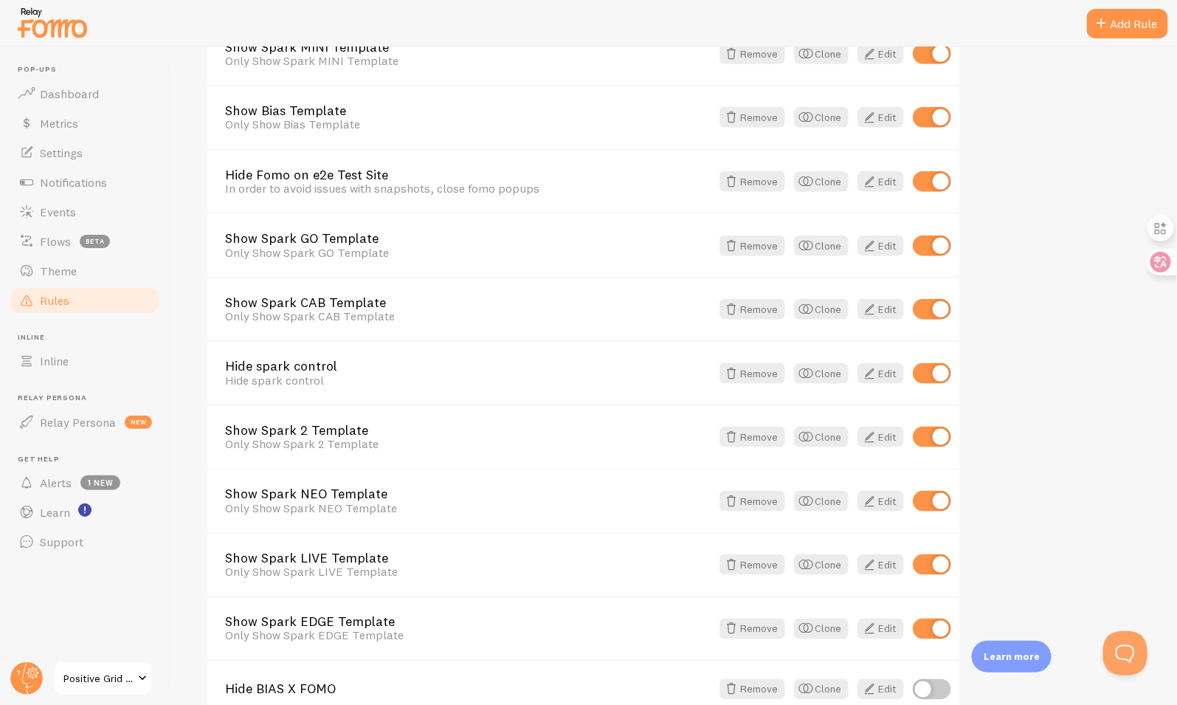
scroll to position [445, 0]
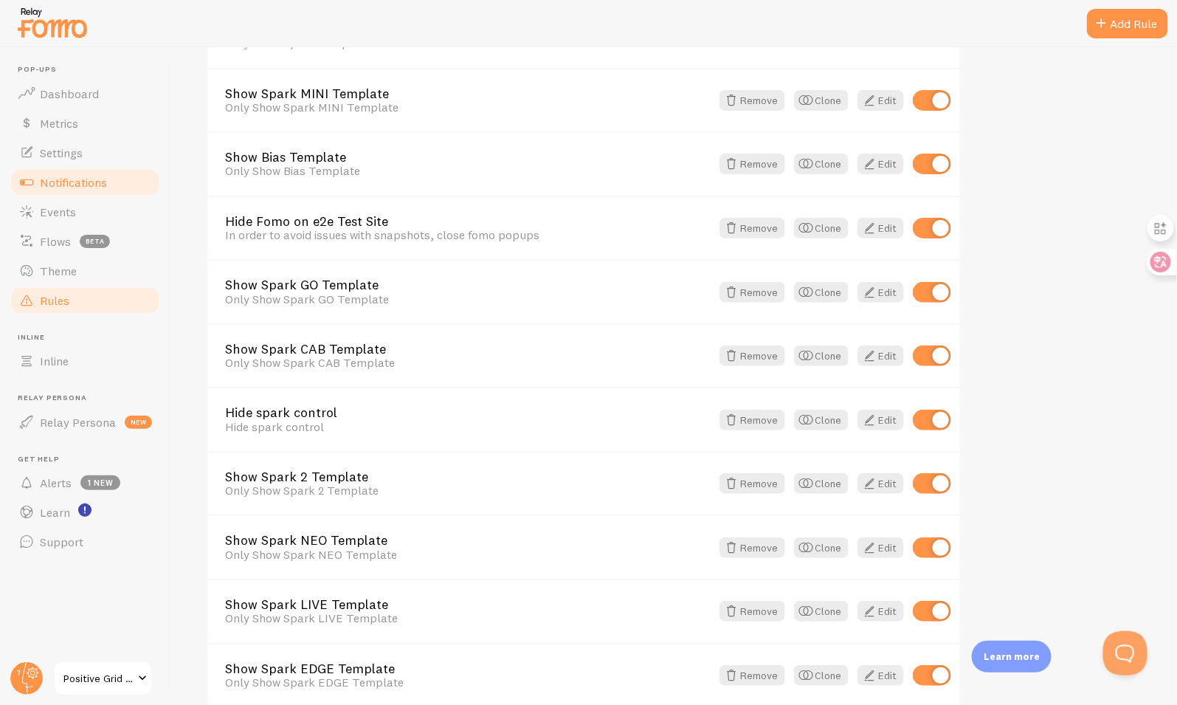
click at [97, 188] on span "Notifications" at bounding box center [73, 182] width 67 height 15
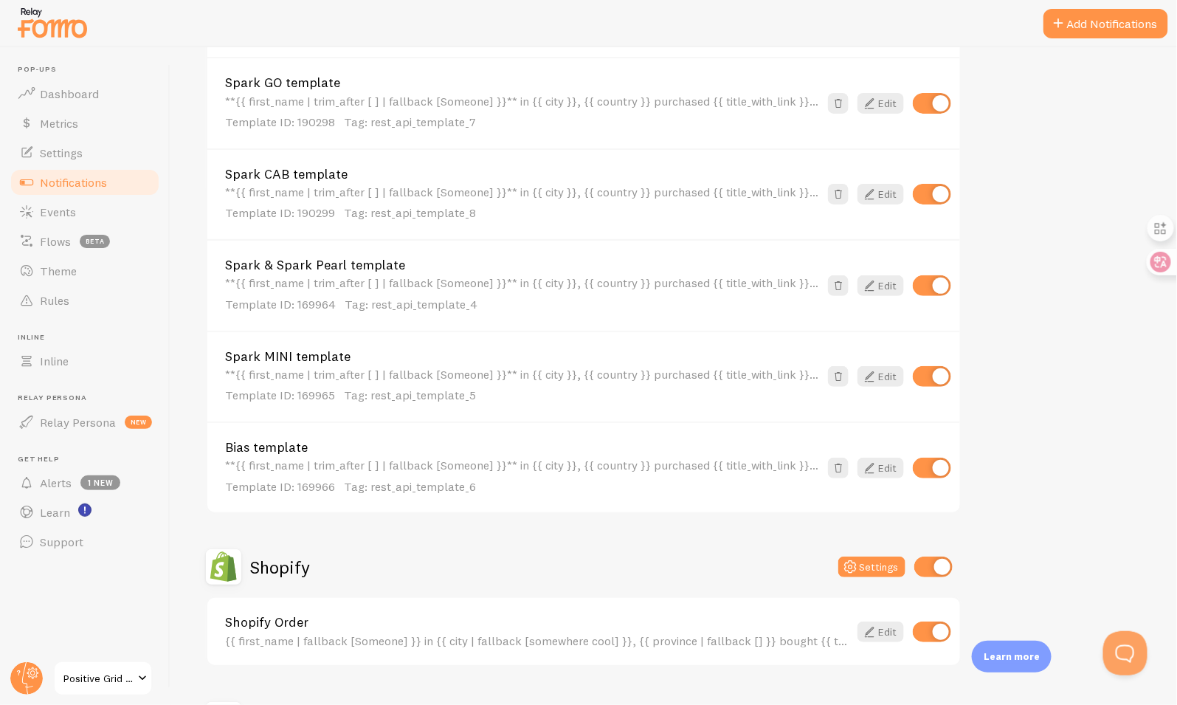
scroll to position [858, 0]
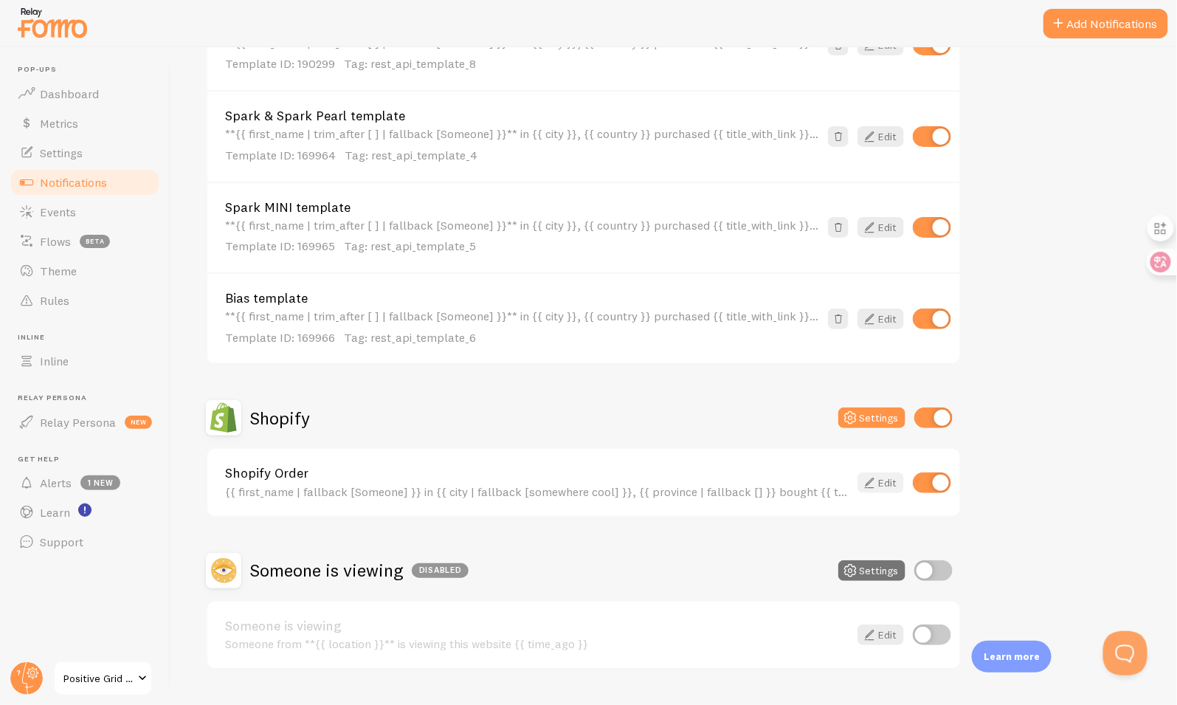
click at [881, 481] on link "Edit" at bounding box center [880, 482] width 46 height 21
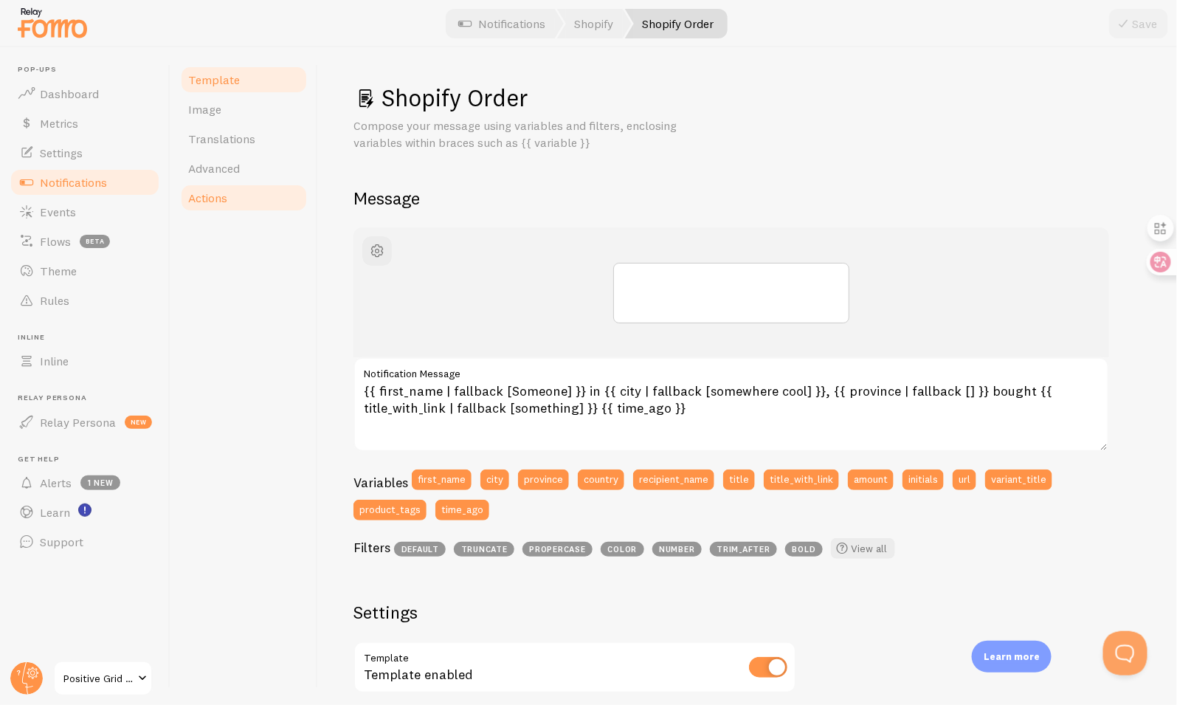
click at [215, 202] on span "Actions" at bounding box center [207, 197] width 39 height 15
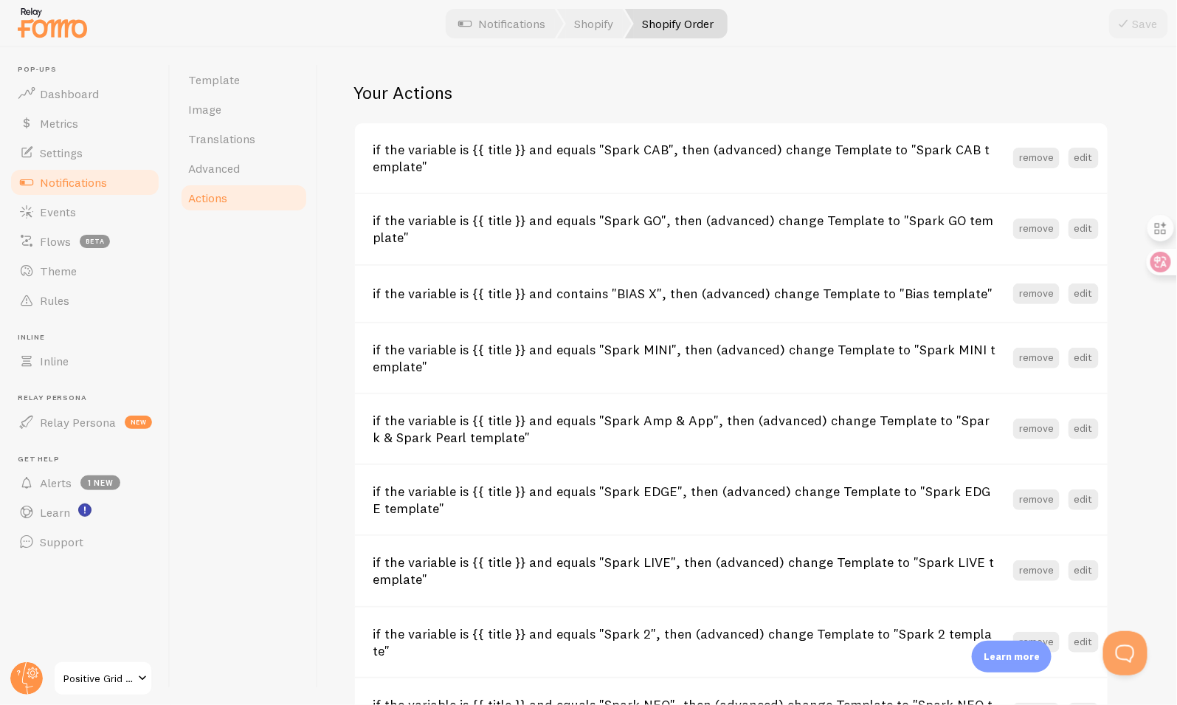
scroll to position [562, 0]
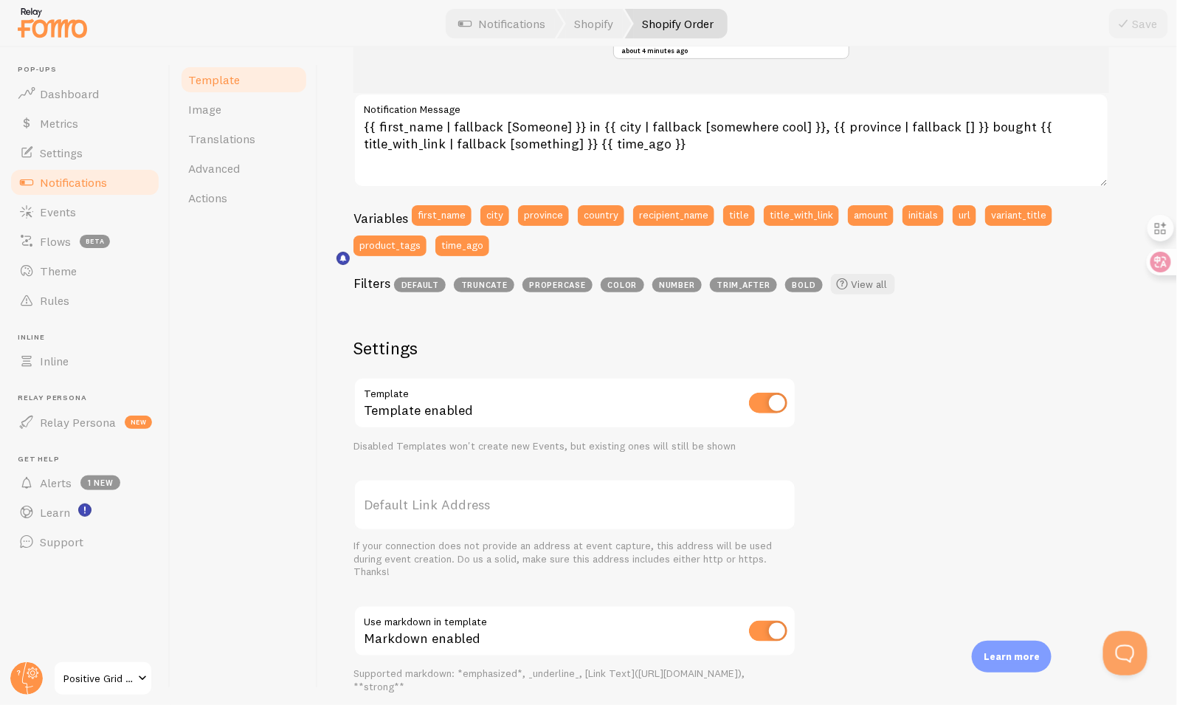
scroll to position [231, 0]
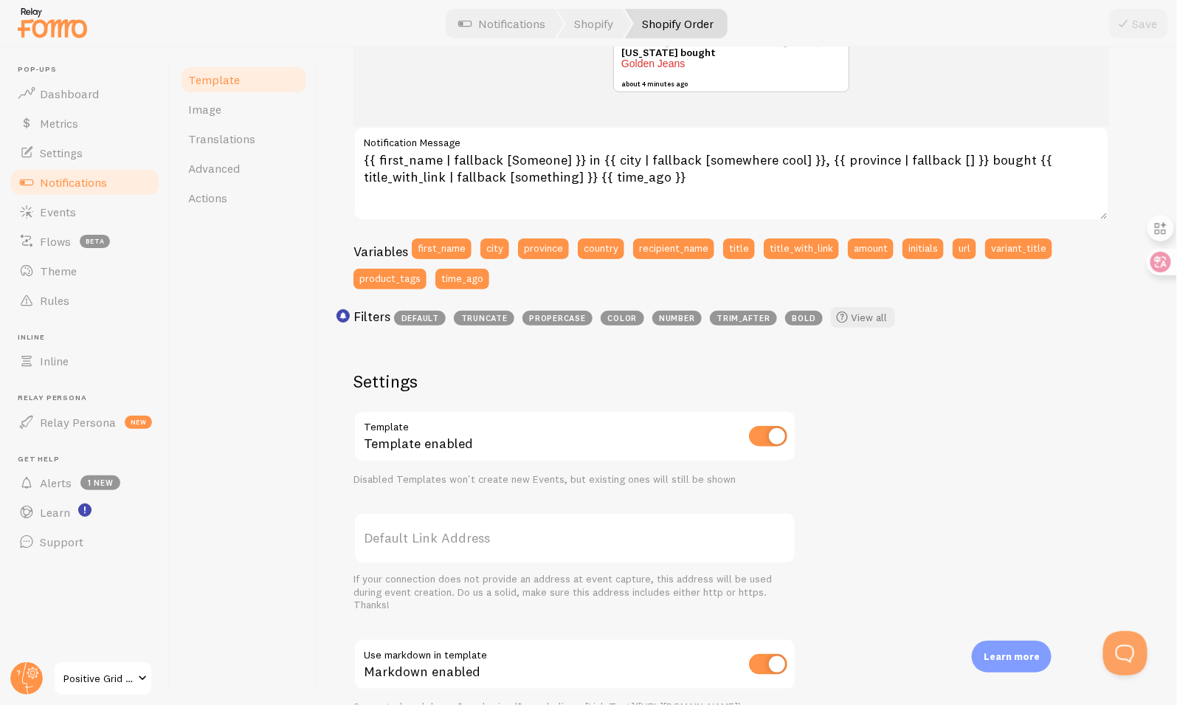
click at [117, 178] on link "Notifications" at bounding box center [85, 183] width 152 height 30
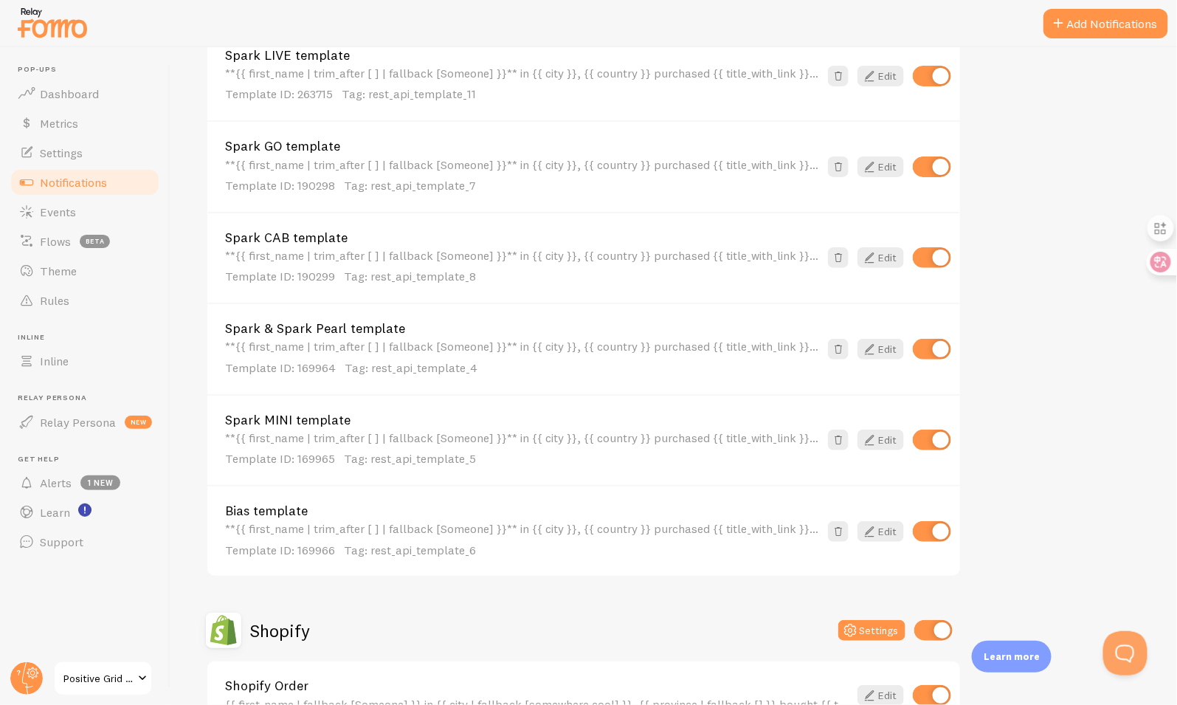
scroll to position [664, 0]
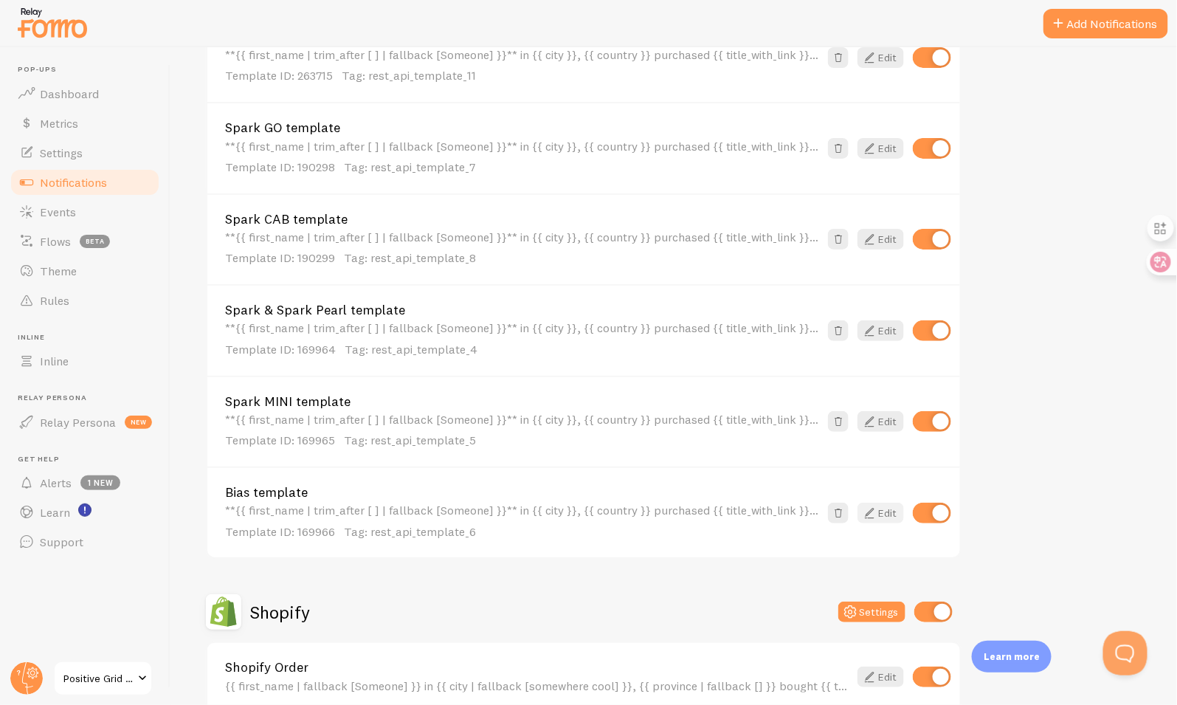
click at [885, 514] on link "Edit" at bounding box center [880, 513] width 46 height 21
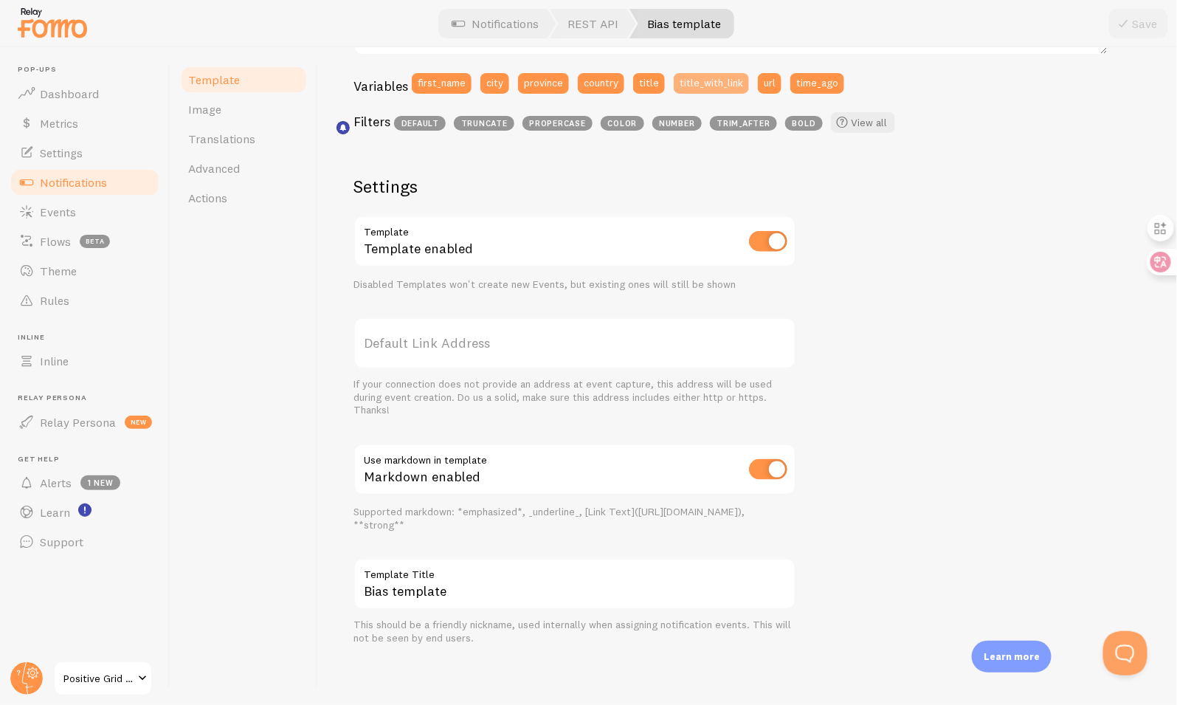
scroll to position [382, 0]
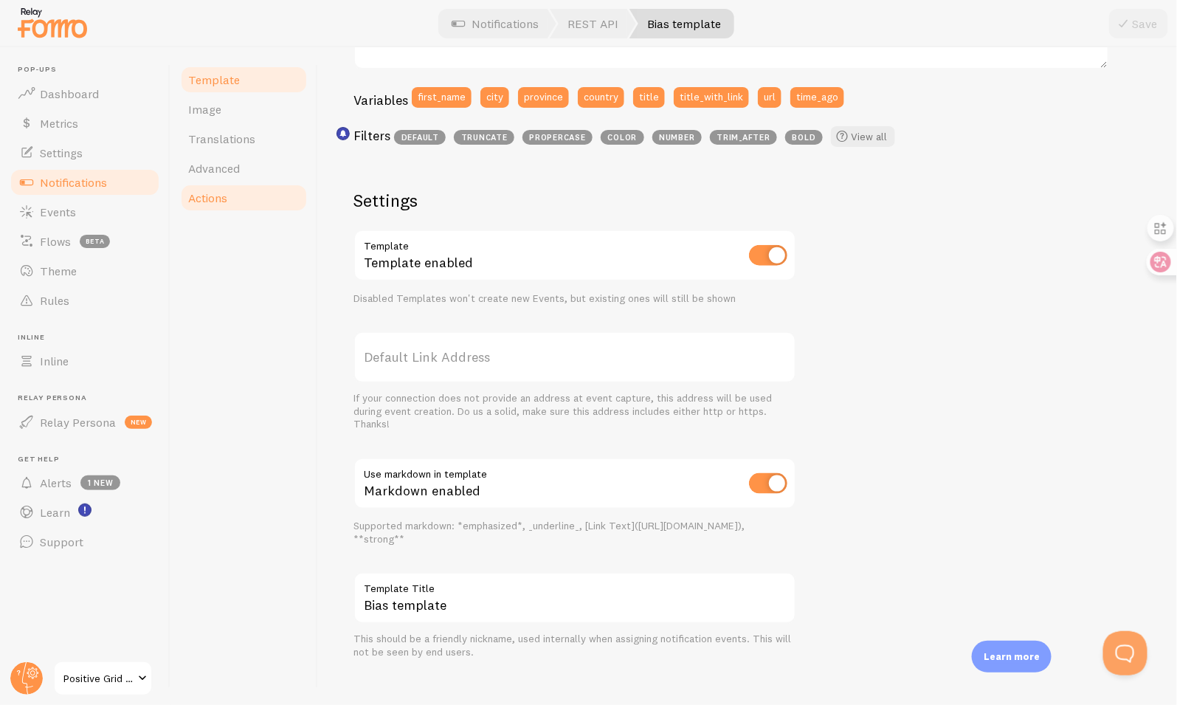
click at [224, 192] on span "Actions" at bounding box center [207, 197] width 39 height 15
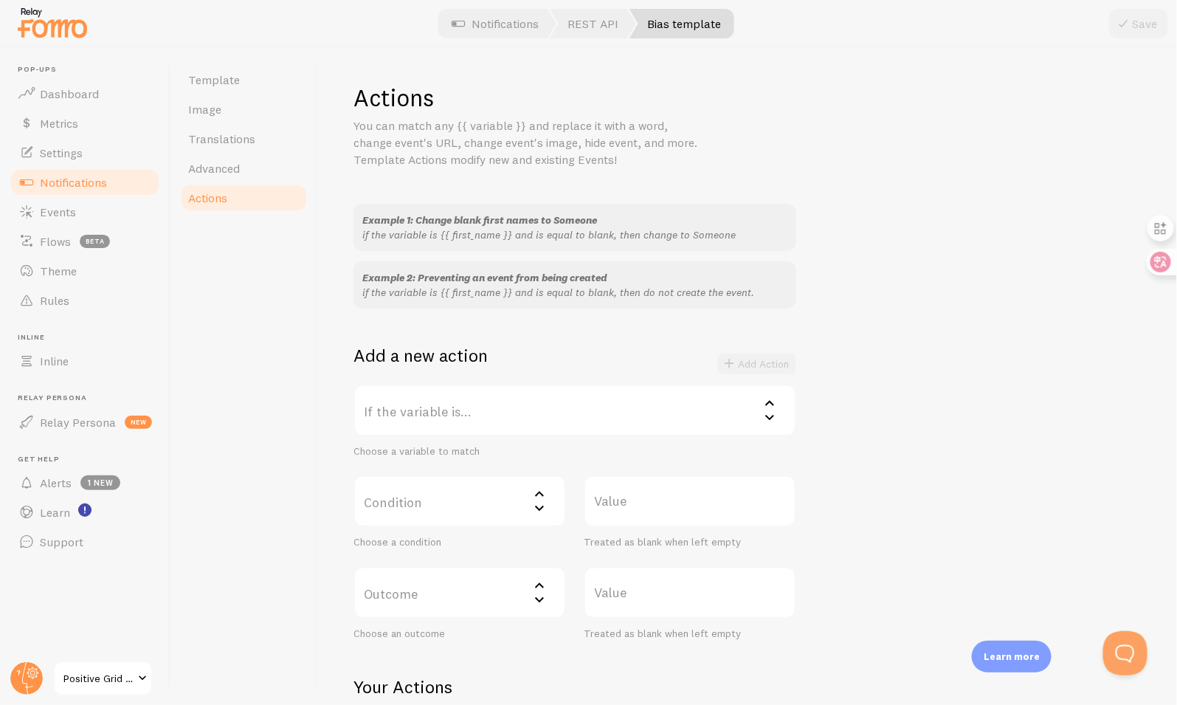
scroll to position [139, 0]
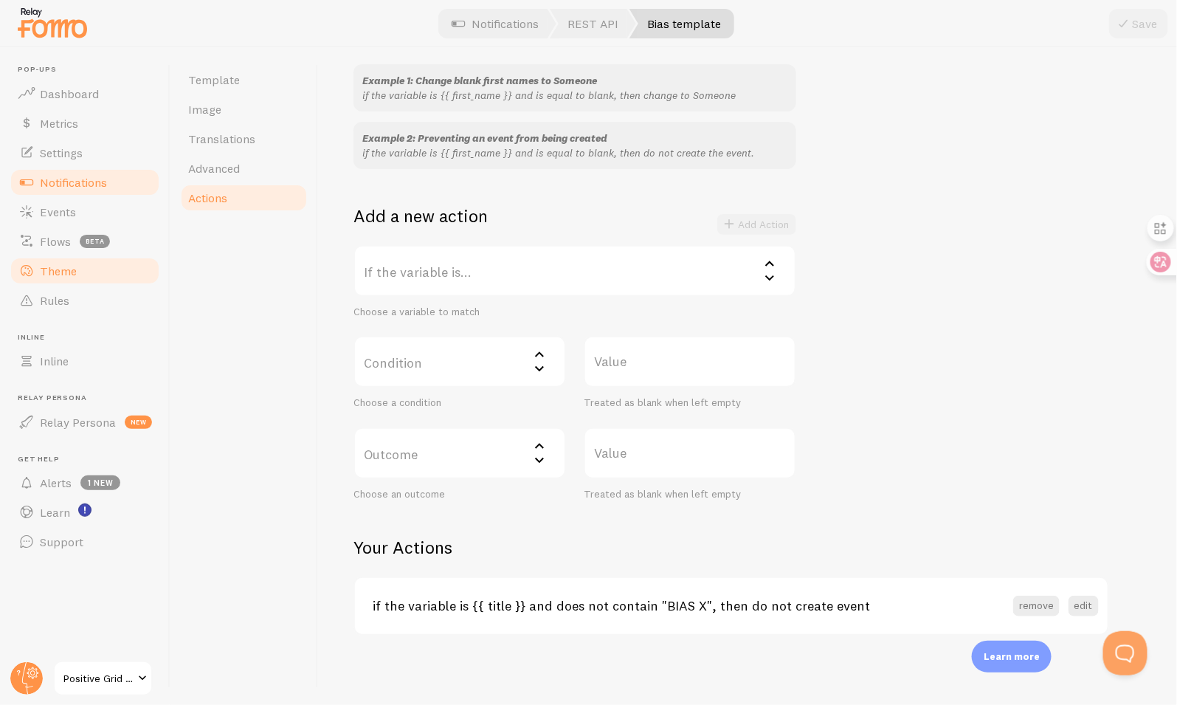
click at [89, 263] on link "Theme" at bounding box center [85, 271] width 152 height 30
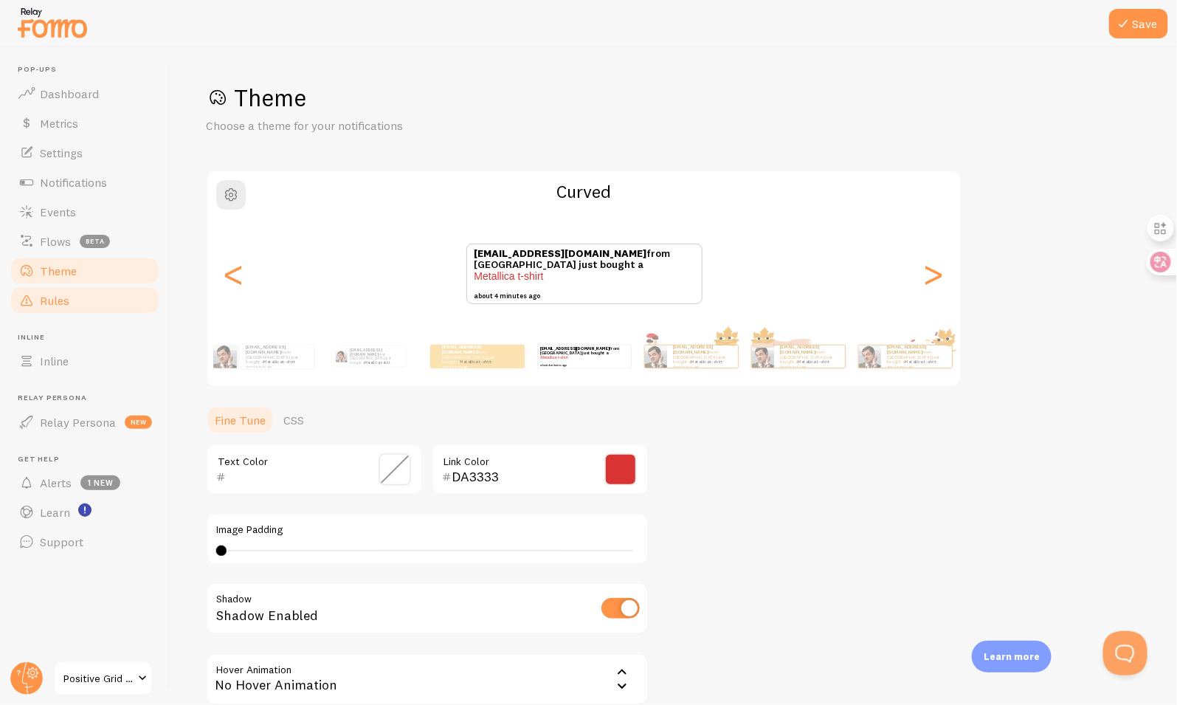
click at [88, 304] on link "Rules" at bounding box center [85, 301] width 152 height 30
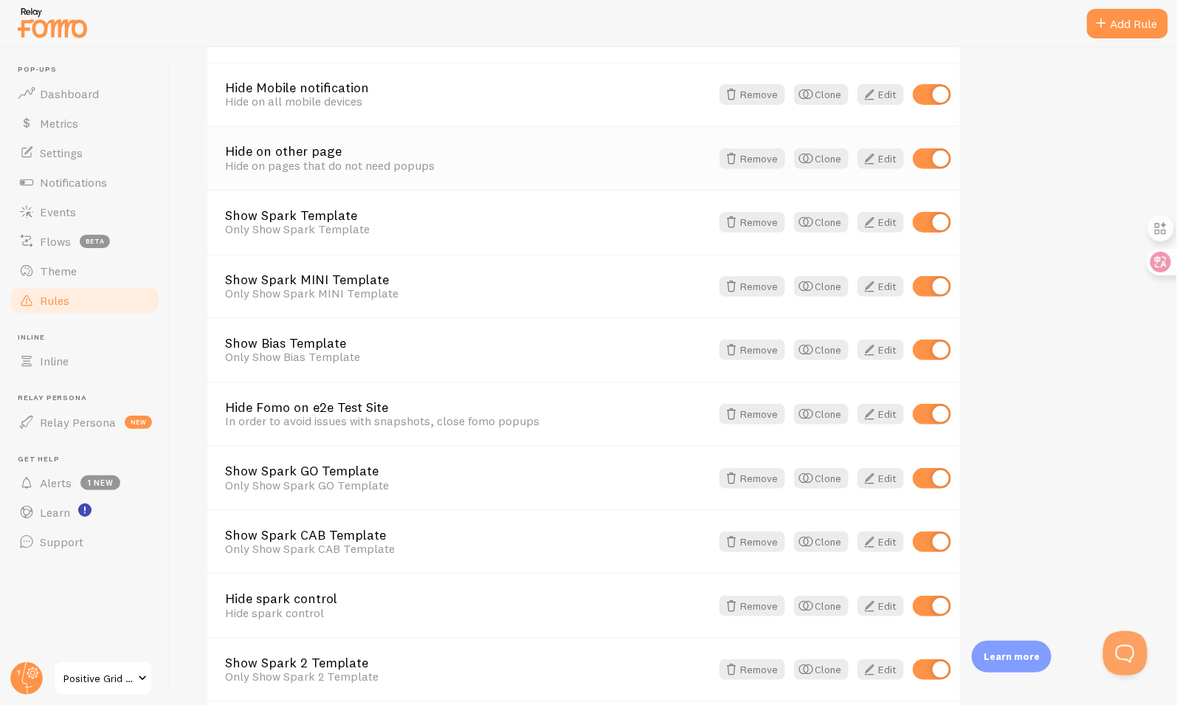
scroll to position [138, 0]
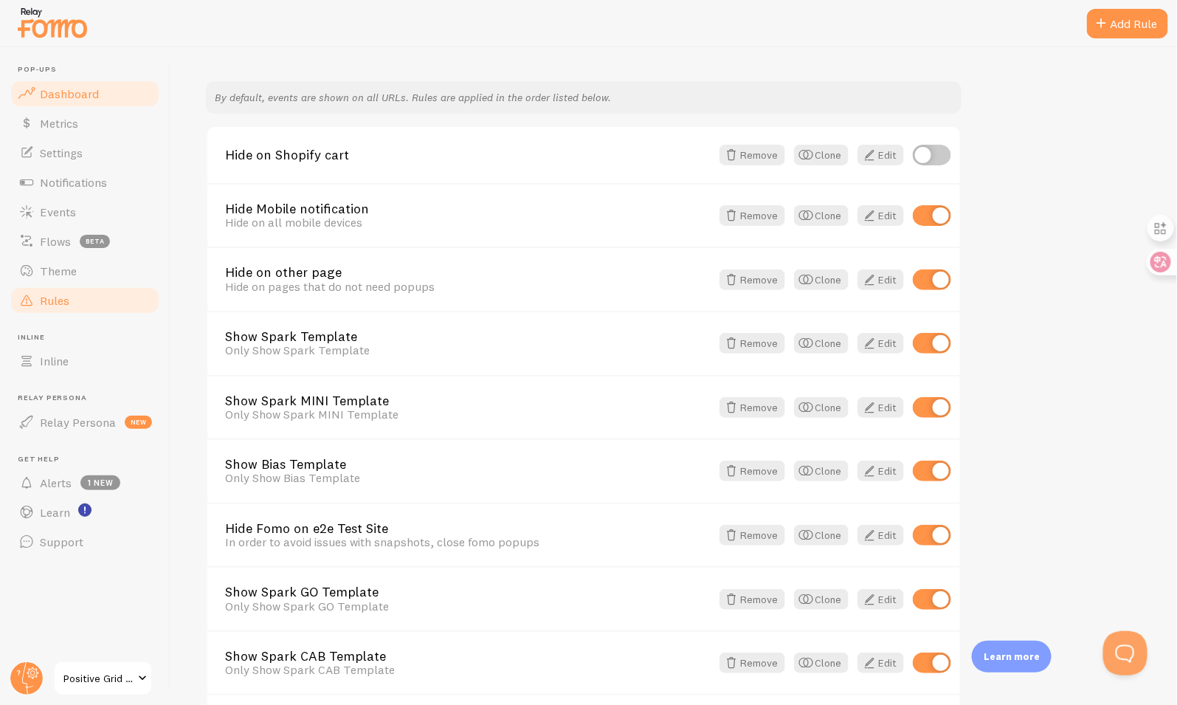
click at [76, 99] on span "Dashboard" at bounding box center [69, 93] width 59 height 15
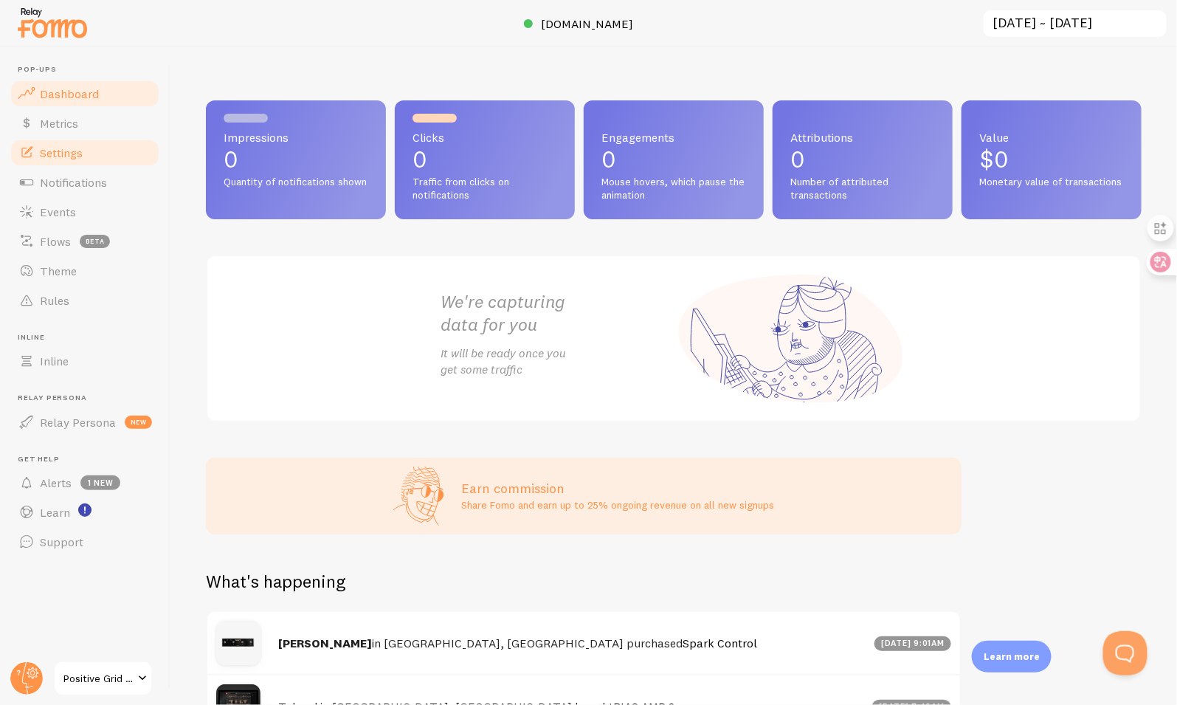
click at [85, 154] on link "Settings" at bounding box center [85, 153] width 152 height 30
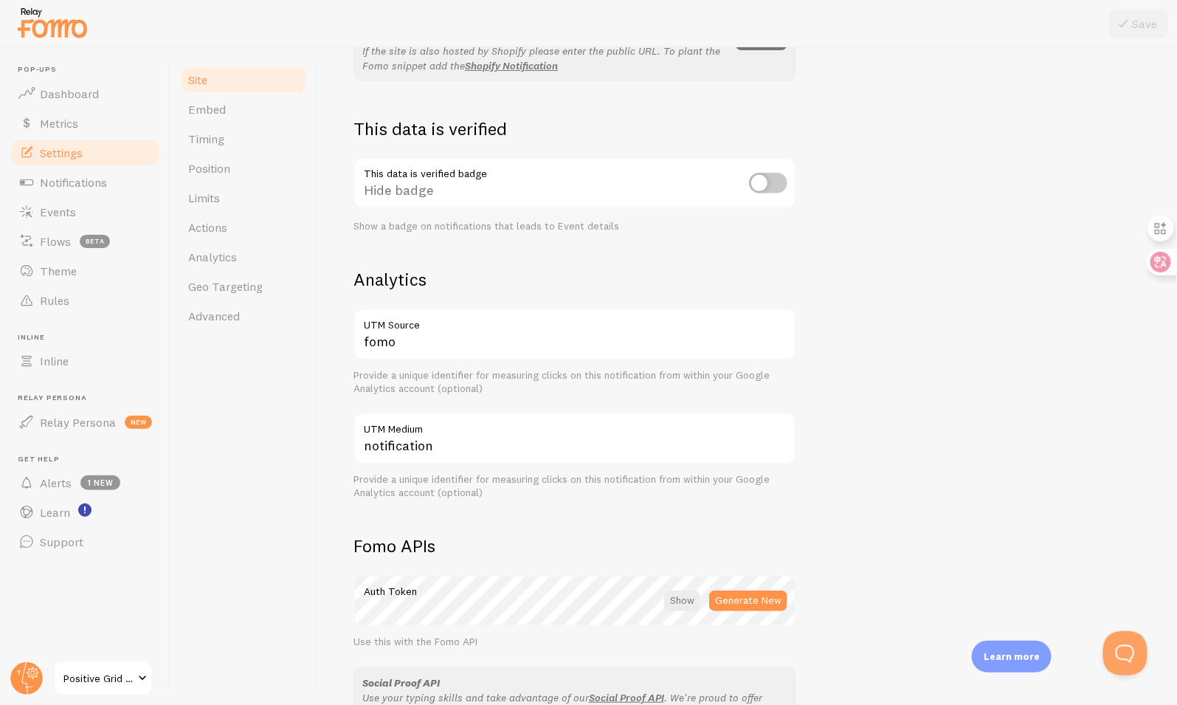
scroll to position [379, 0]
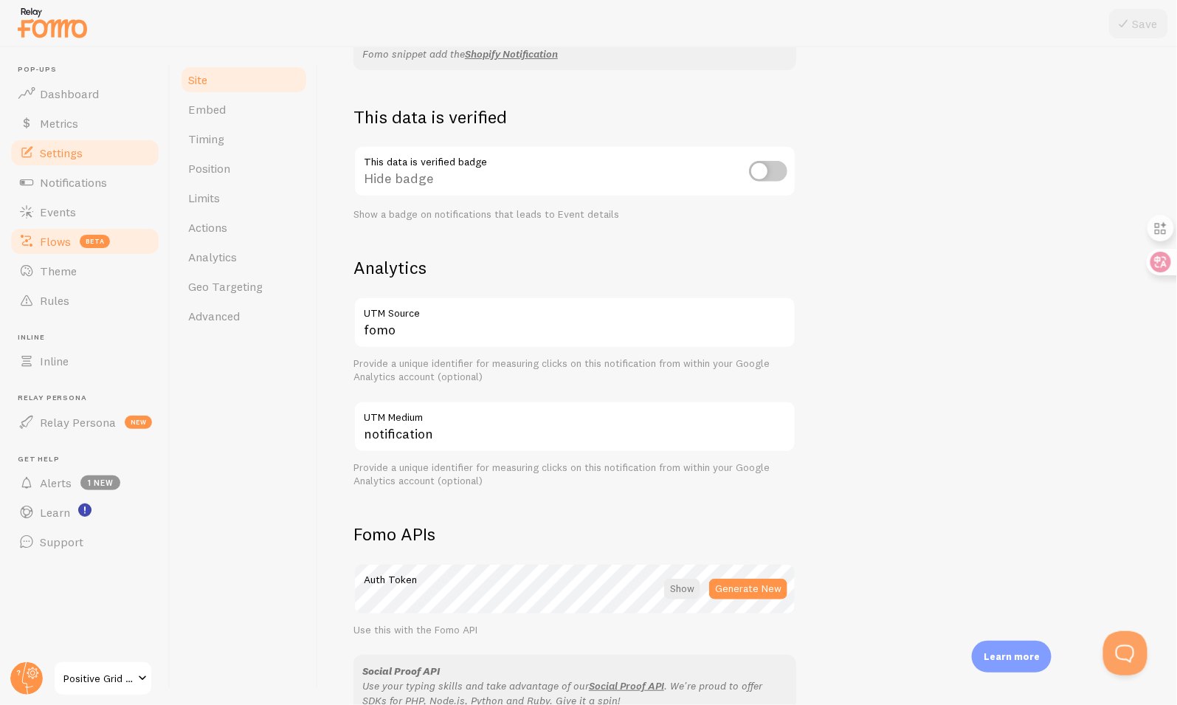
click at [63, 244] on span "Flows" at bounding box center [55, 241] width 31 height 15
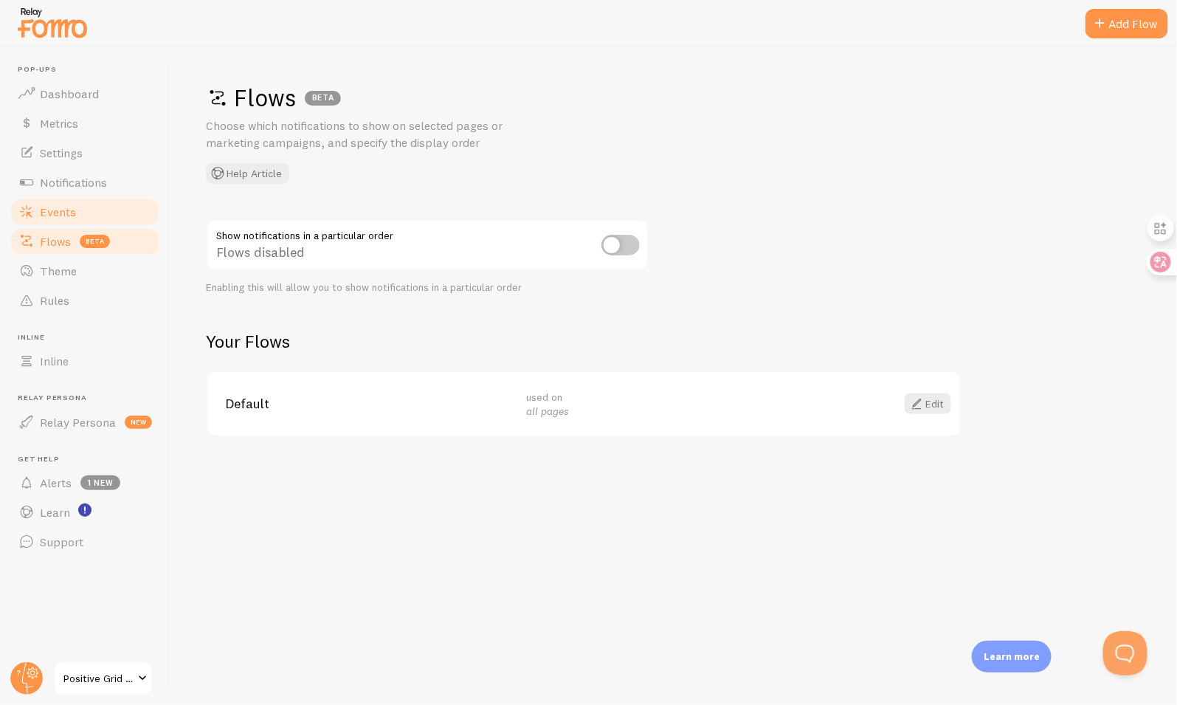
click at [64, 221] on link "Events" at bounding box center [85, 212] width 152 height 30
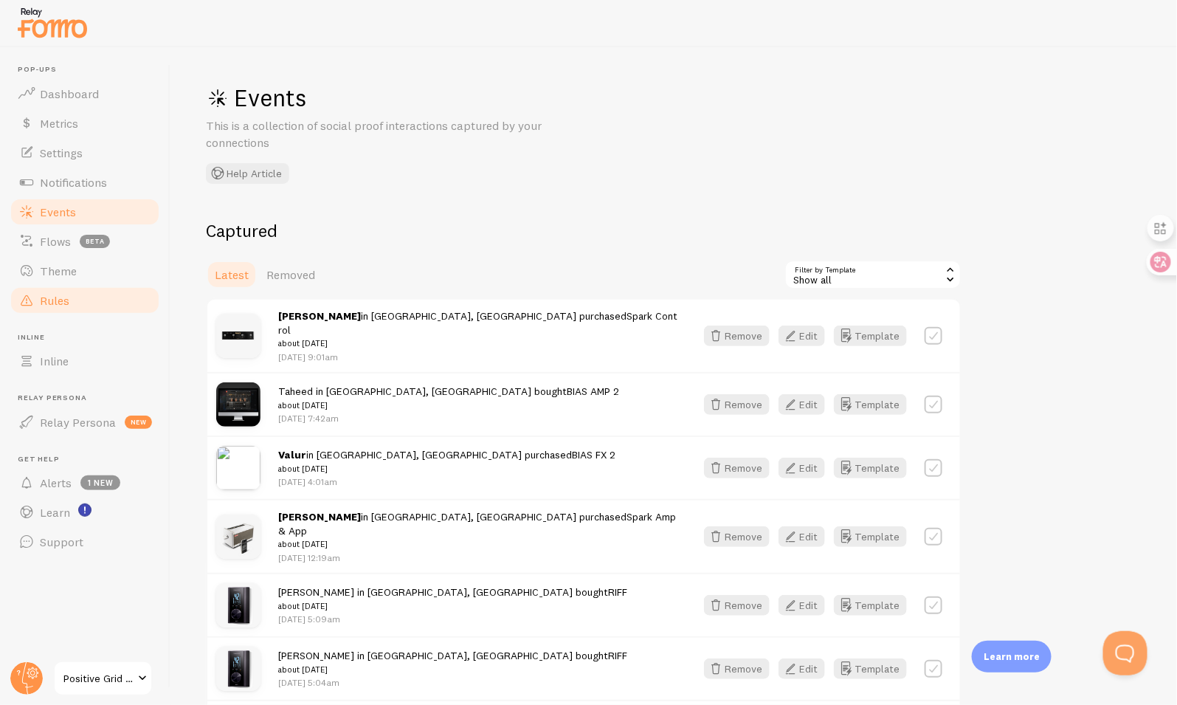
click at [134, 306] on link "Rules" at bounding box center [85, 301] width 152 height 30
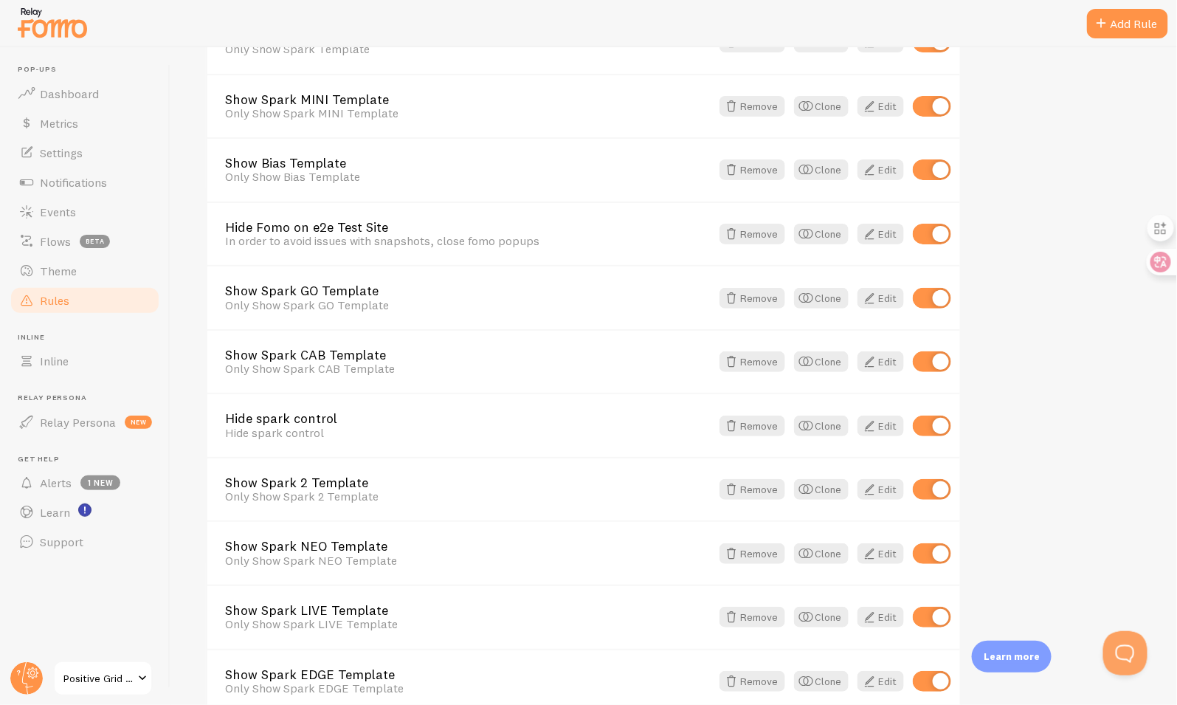
scroll to position [572, 0]
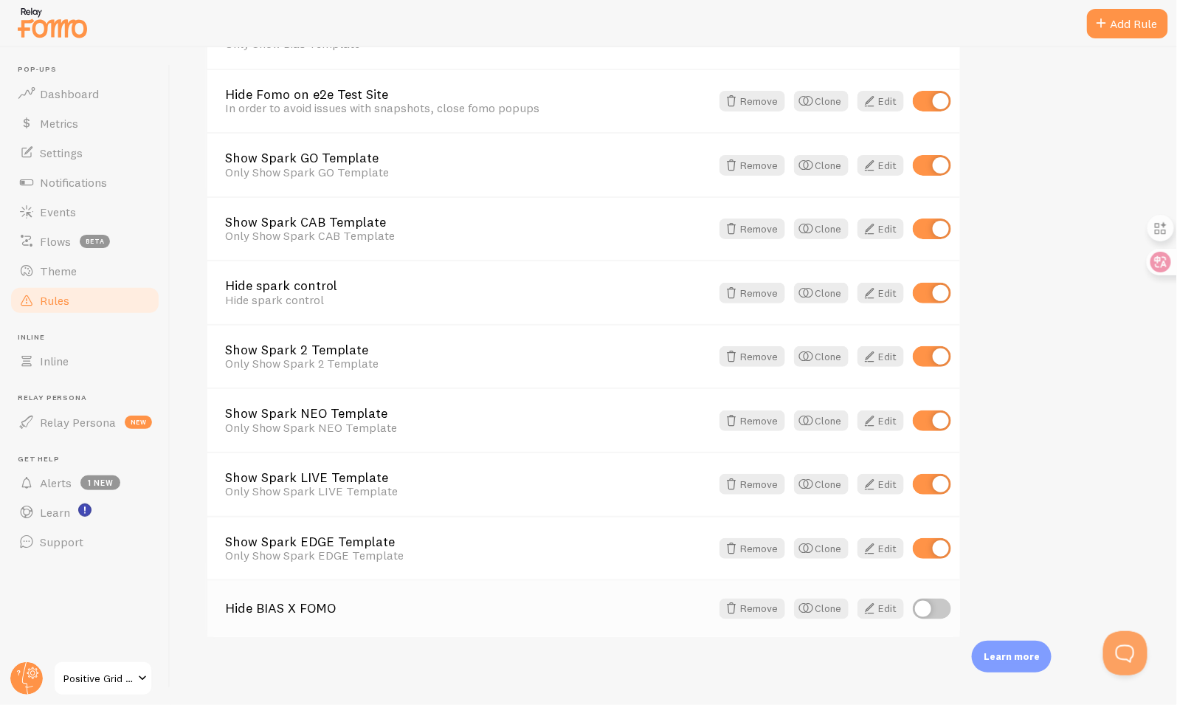
click at [925, 599] on input "checkbox" at bounding box center [932, 608] width 38 height 21
checkbox input "true"
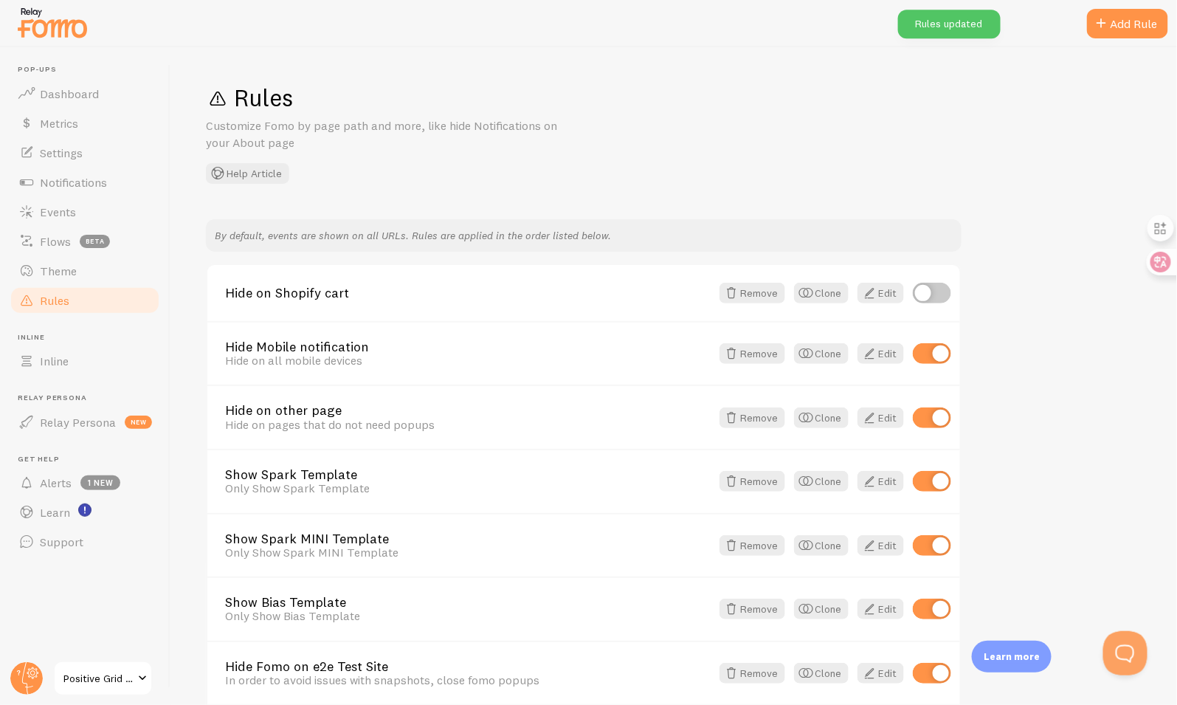
scroll to position [0, 0]
click at [113, 675] on span "Positive Grid CA Shopify" at bounding box center [98, 678] width 70 height 18
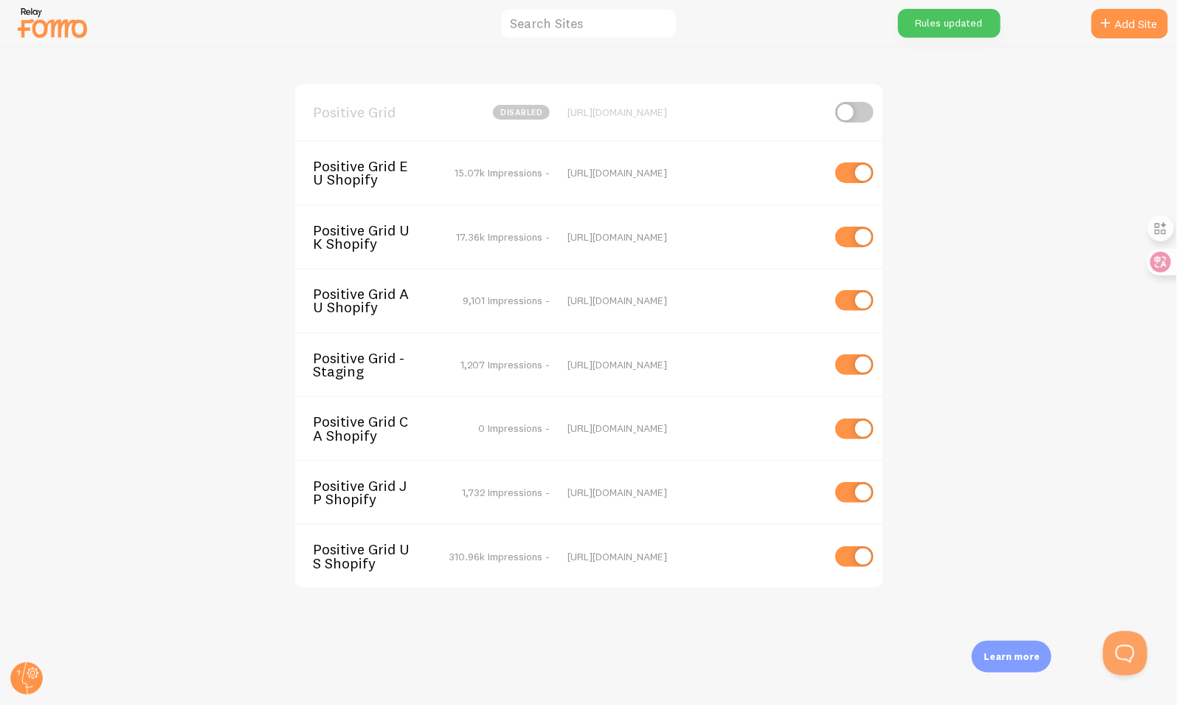
click at [372, 491] on span "Positive Grid JP Shopify" at bounding box center [372, 492] width 119 height 27
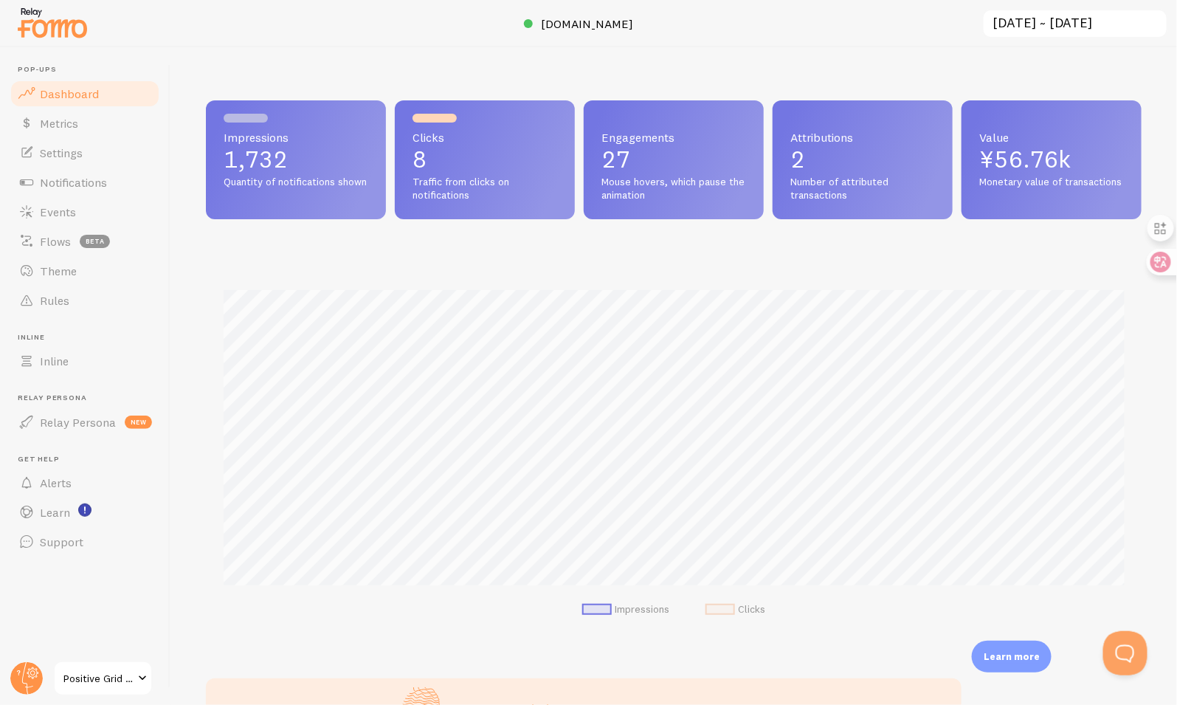
scroll to position [387, 936]
click at [75, 308] on link "Rules" at bounding box center [85, 301] width 152 height 30
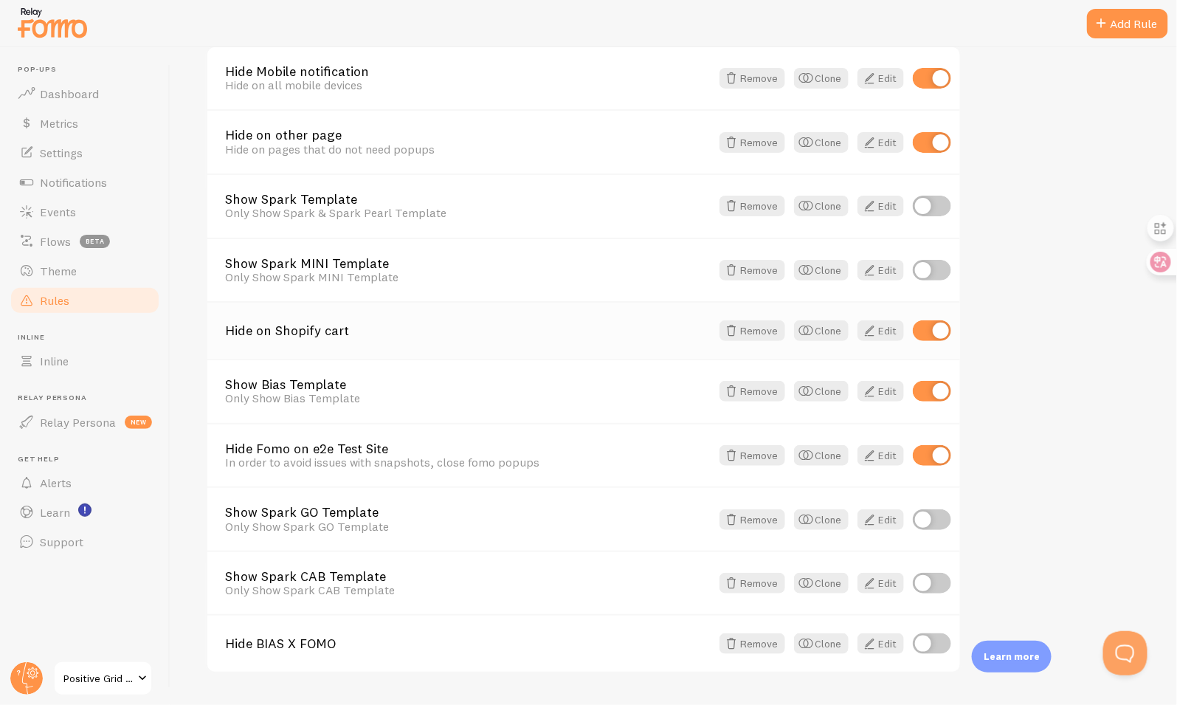
scroll to position [253, 0]
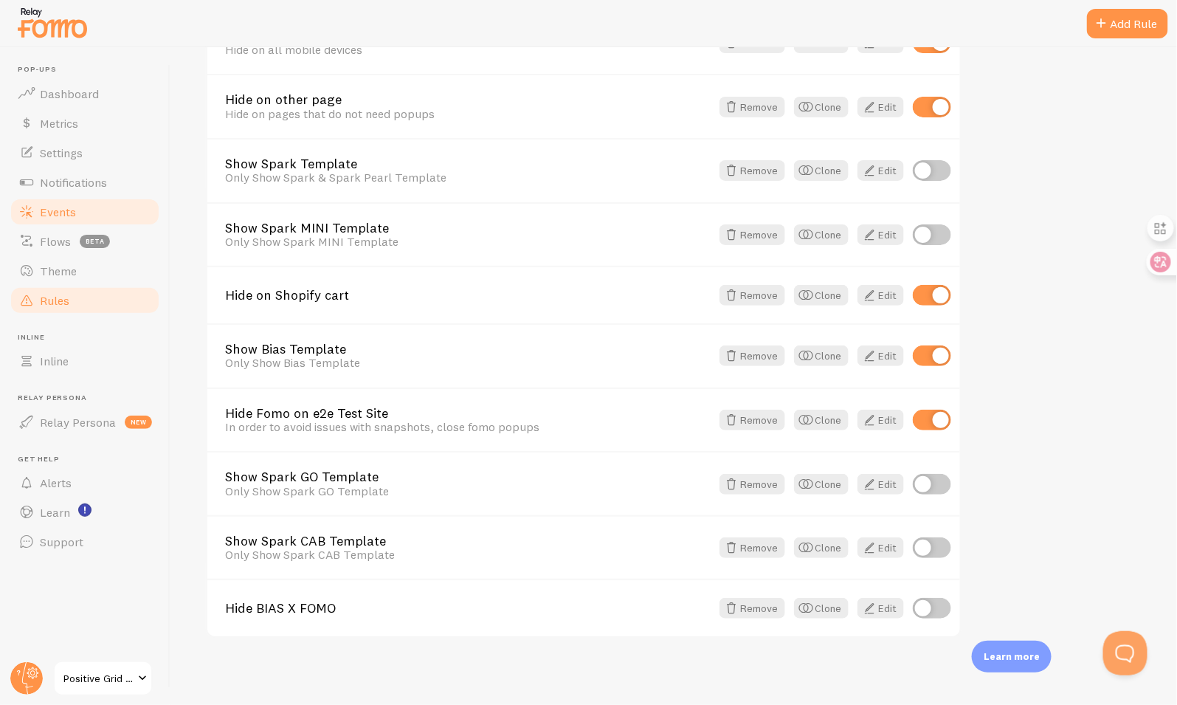
click at [60, 214] on span "Events" at bounding box center [58, 211] width 36 height 15
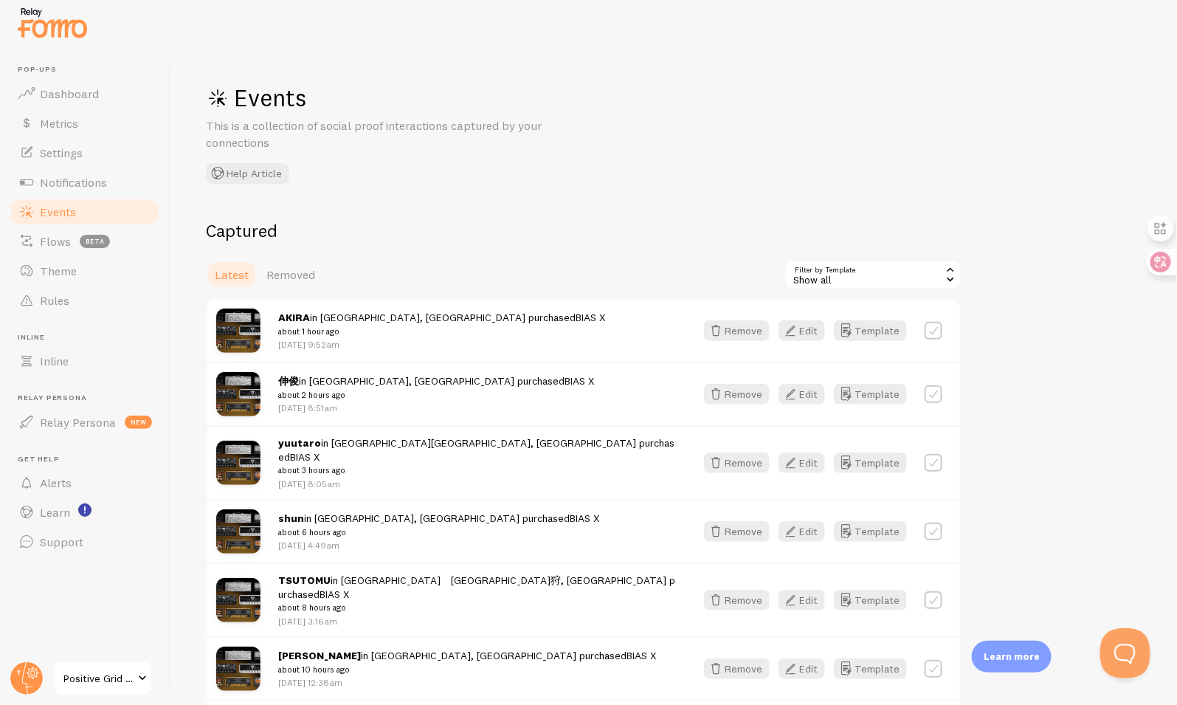
click at [1132, 642] on button "Open Beacon popover" at bounding box center [1122, 649] width 44 height 44
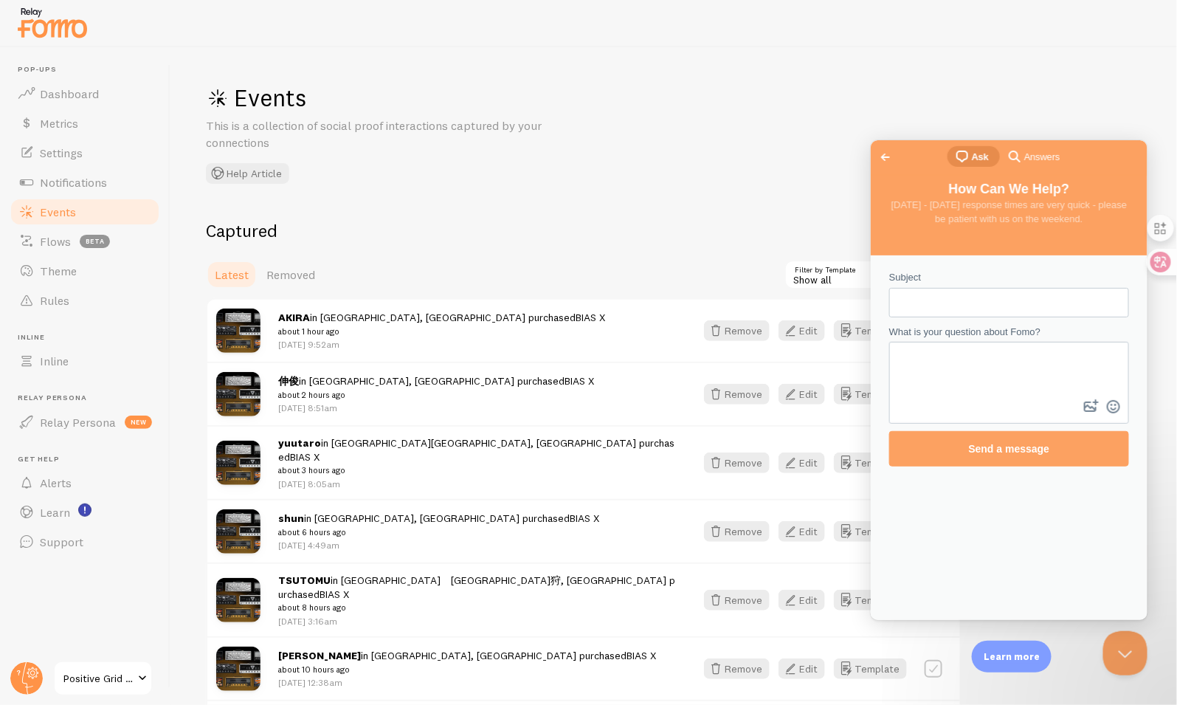
click at [1029, 158] on span "Answers" at bounding box center [1041, 156] width 35 height 15
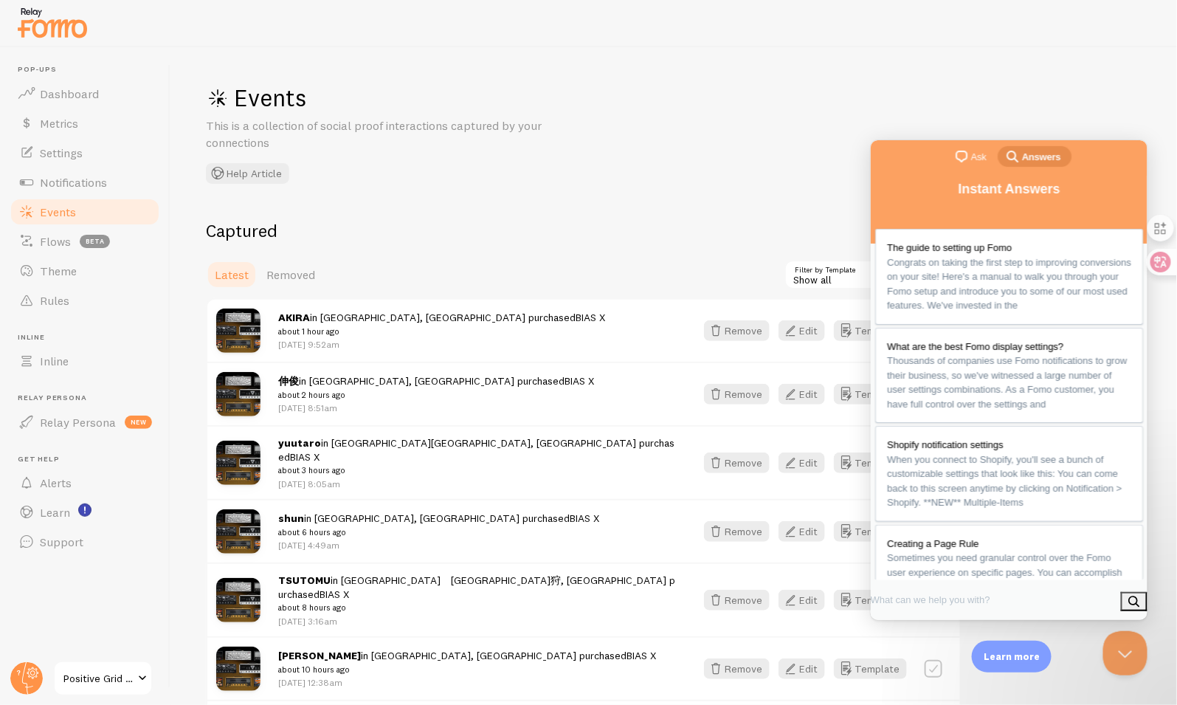
click at [976, 149] on span "Ask" at bounding box center [977, 156] width 15 height 15
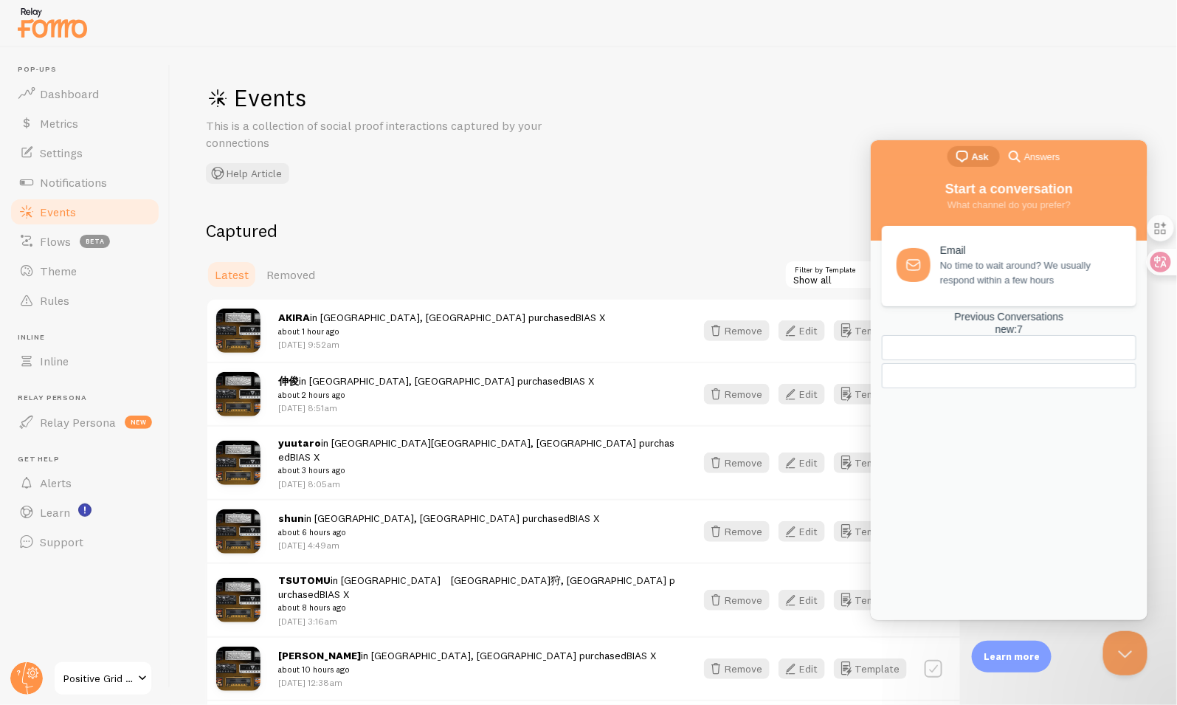
click at [999, 335] on div "Previous Conversations new : 7" at bounding box center [1008, 322] width 255 height 25
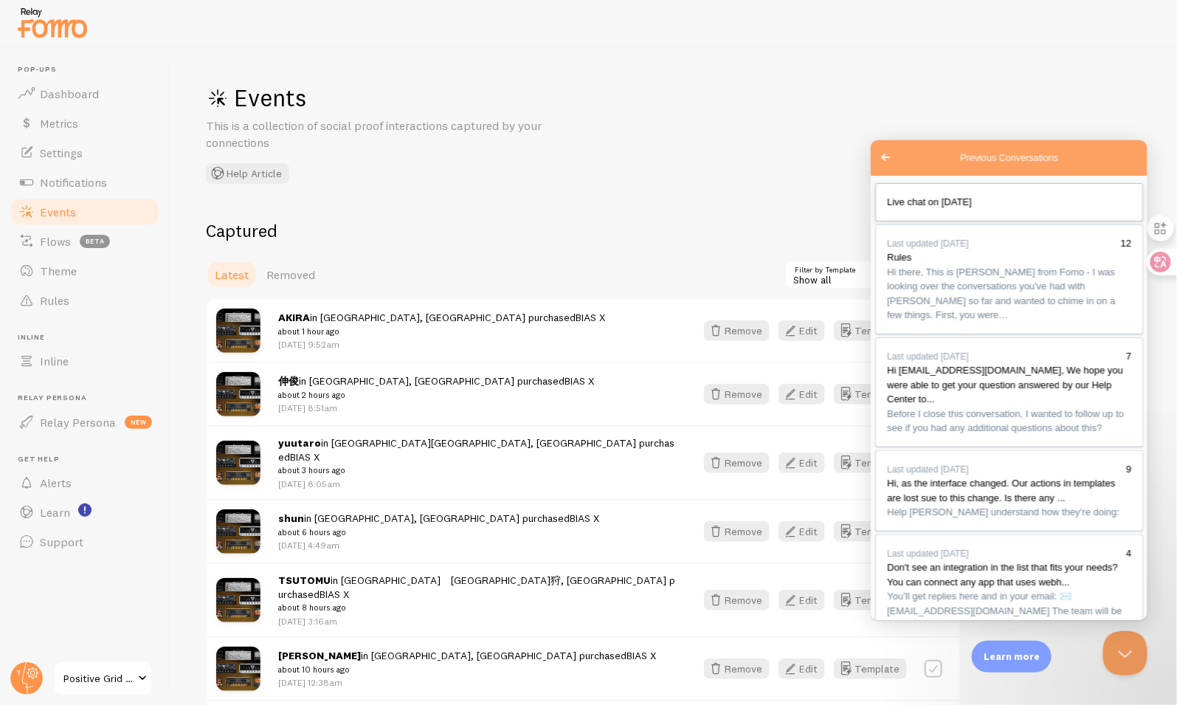
click at [981, 209] on div "Live chat on [DATE]" at bounding box center [1008, 201] width 244 height 15
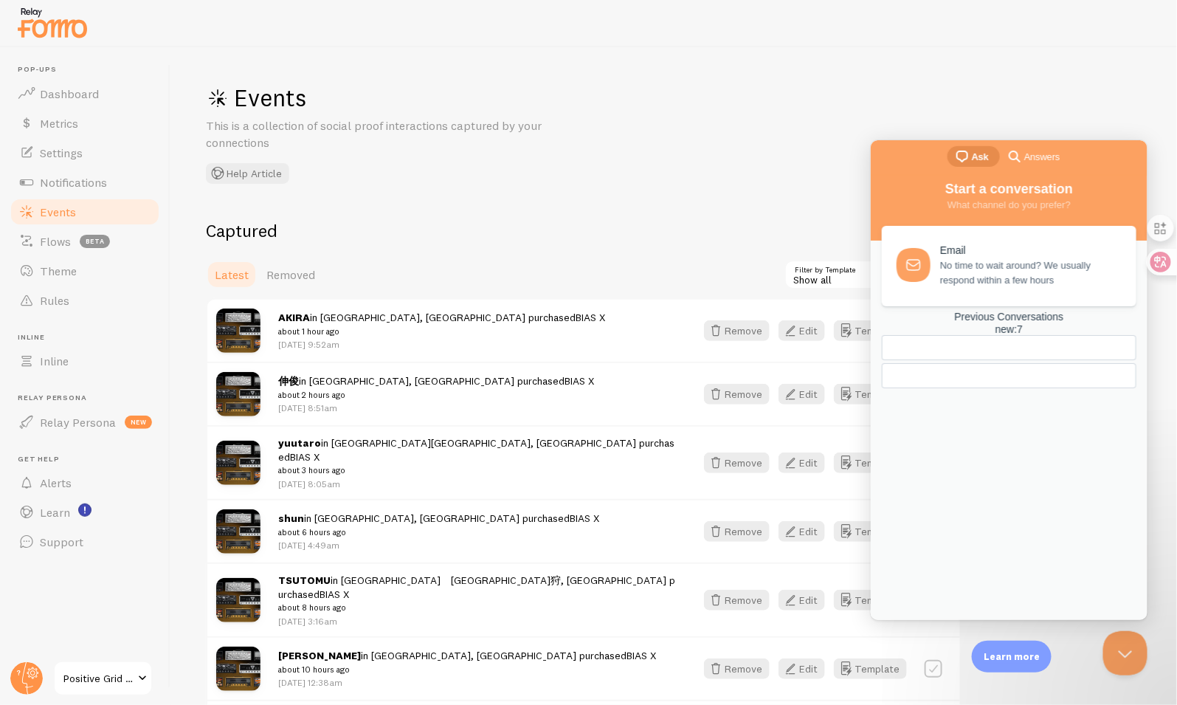
click at [983, 401] on div "Email No time to wait around? We usually respond within a few hours Previous Co…" at bounding box center [1008, 407] width 268 height 365
click at [998, 266] on span "No time to wait around? We usually respond within a few hours" at bounding box center [1028, 270] width 179 height 30
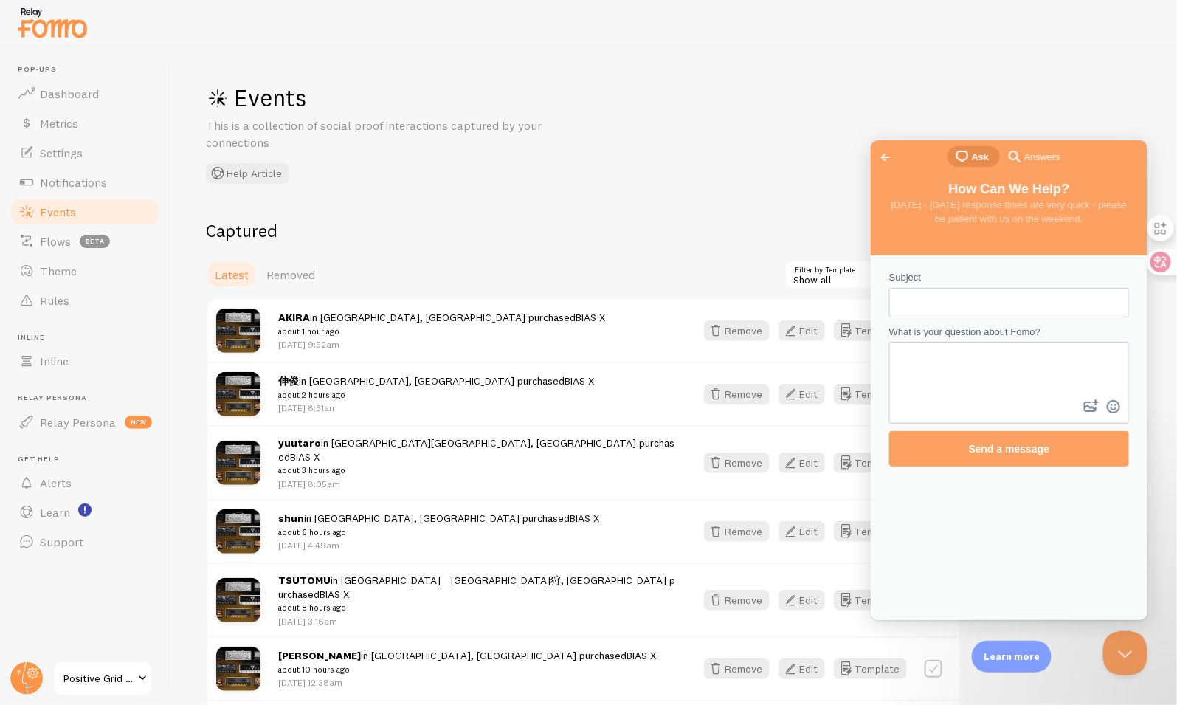
click at [986, 303] on input "Subject" at bounding box center [1008, 302] width 216 height 27
type input "BIAS X FOMO missing on JP BIASX Product page"
click at [89, 297] on link "Rules" at bounding box center [85, 301] width 152 height 30
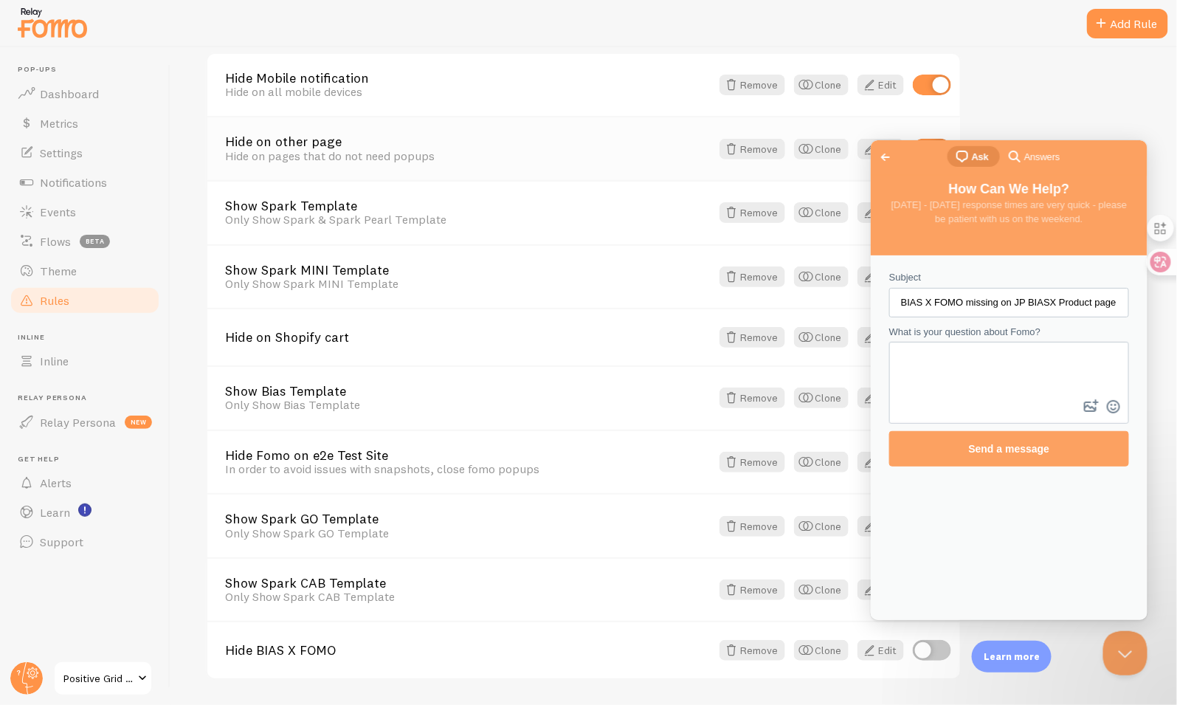
scroll to position [253, 0]
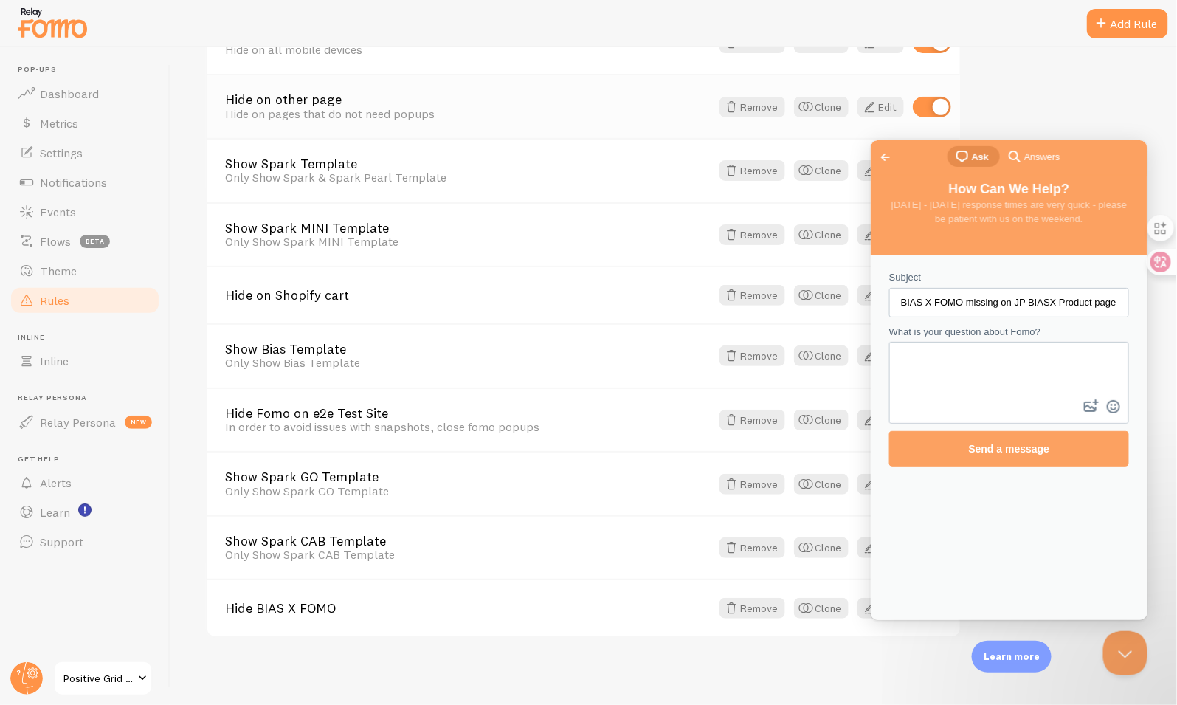
click at [514, 127] on div "Hide on other page Hide on pages that do not need popups Remove Clone Edit" at bounding box center [583, 106] width 753 height 64
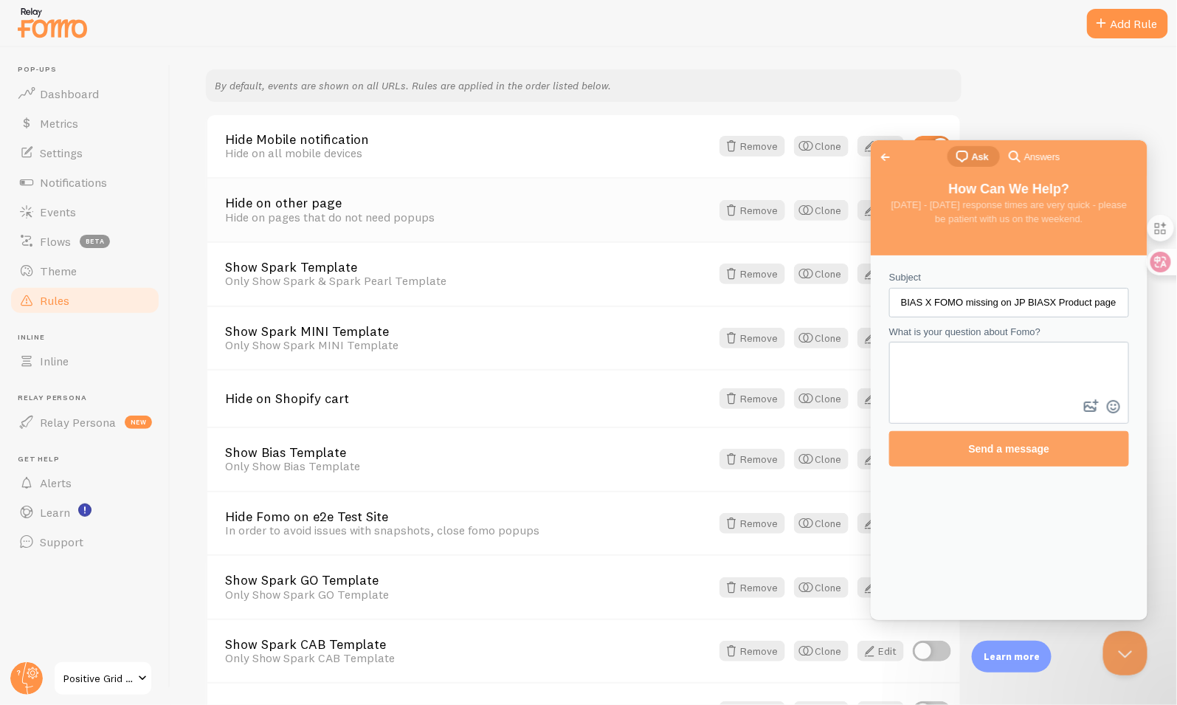
scroll to position [117, 0]
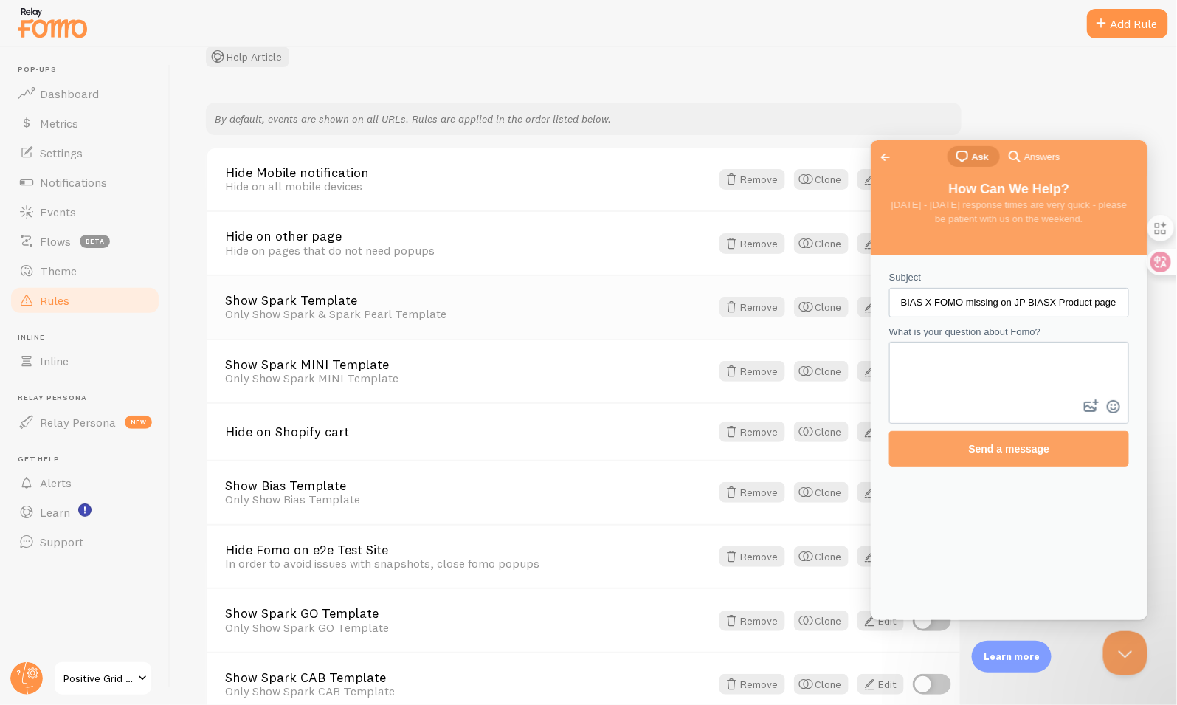
click at [518, 300] on link "Show Spark Template" at bounding box center [468, 300] width 486 height 13
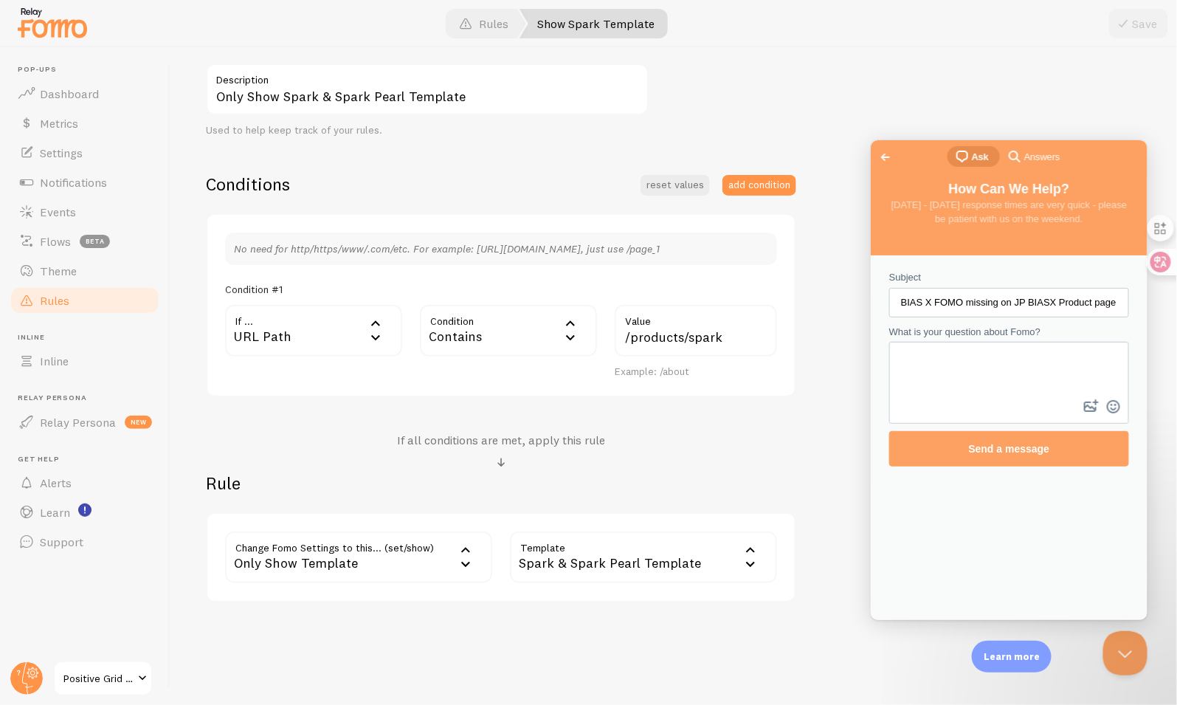
scroll to position [230, 0]
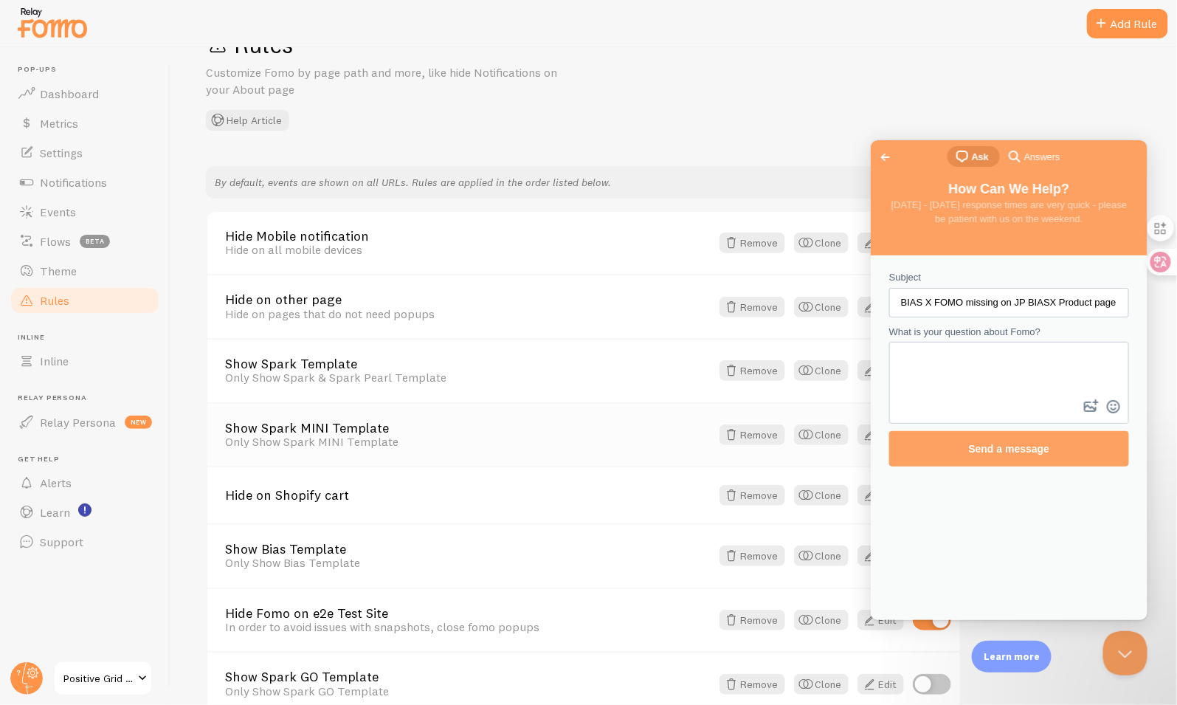
scroll to position [253, 0]
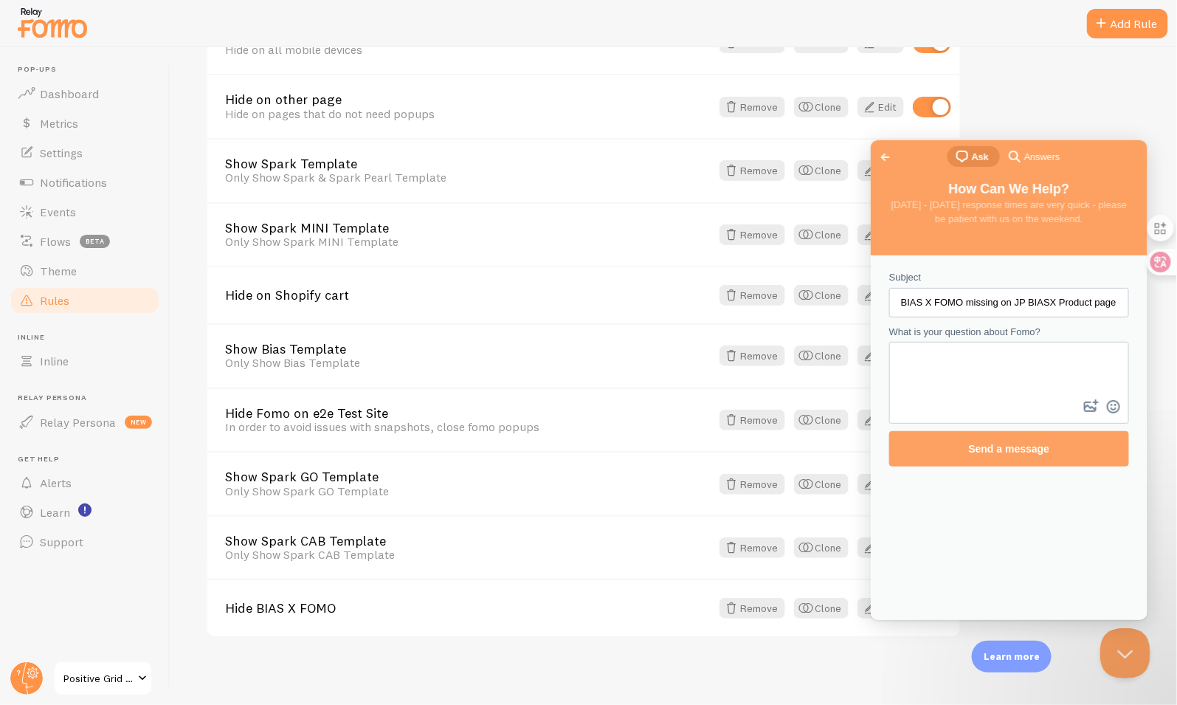
click at [1108, 655] on button "Close Beacon popover" at bounding box center [1122, 649] width 44 height 44
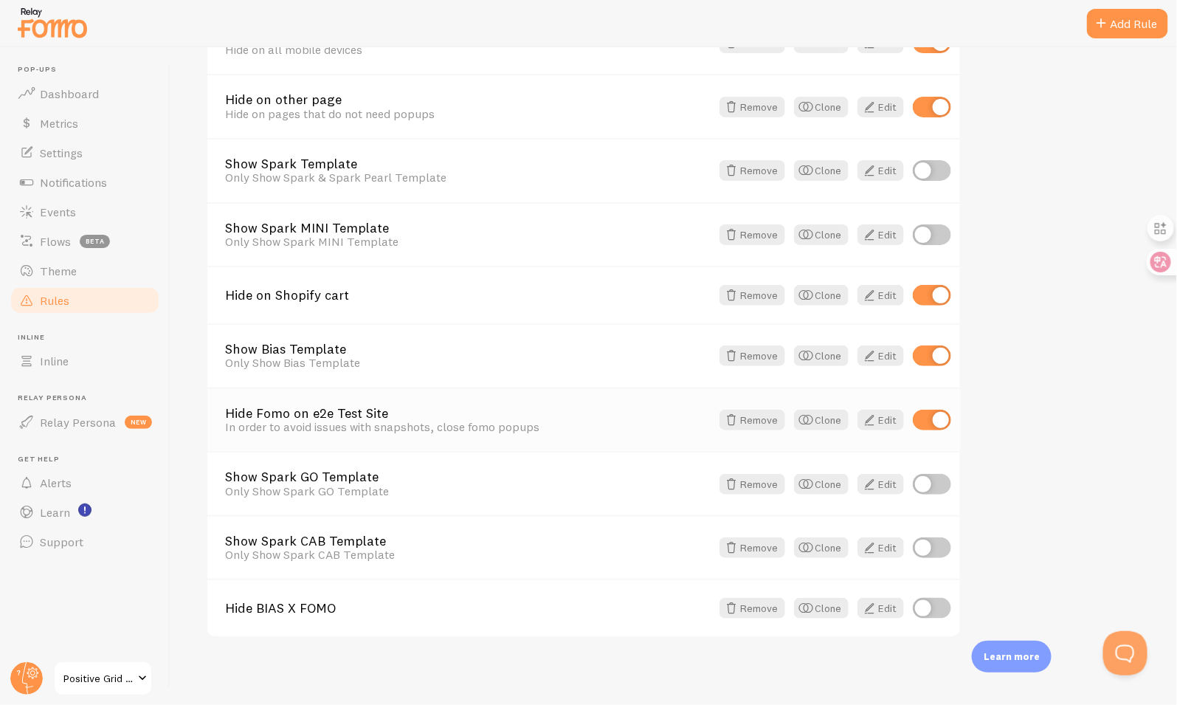
click at [377, 415] on link "Hide Fomo on e2e Test Site" at bounding box center [468, 413] width 486 height 13
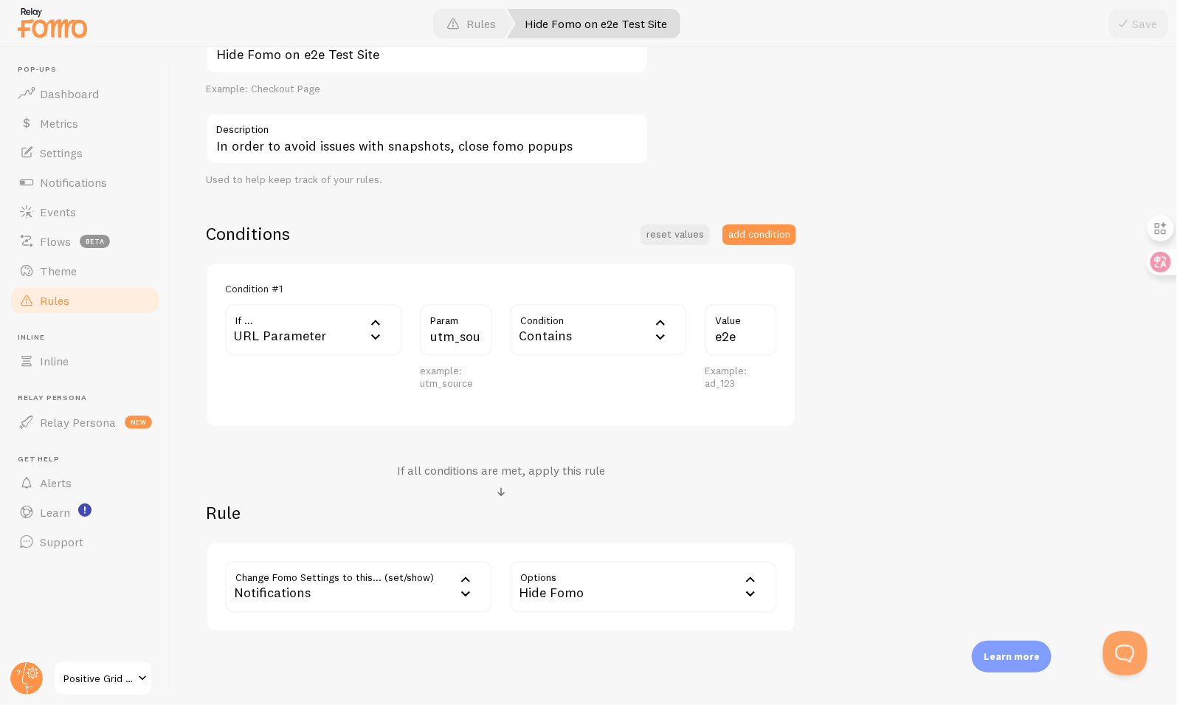
scroll to position [252, 0]
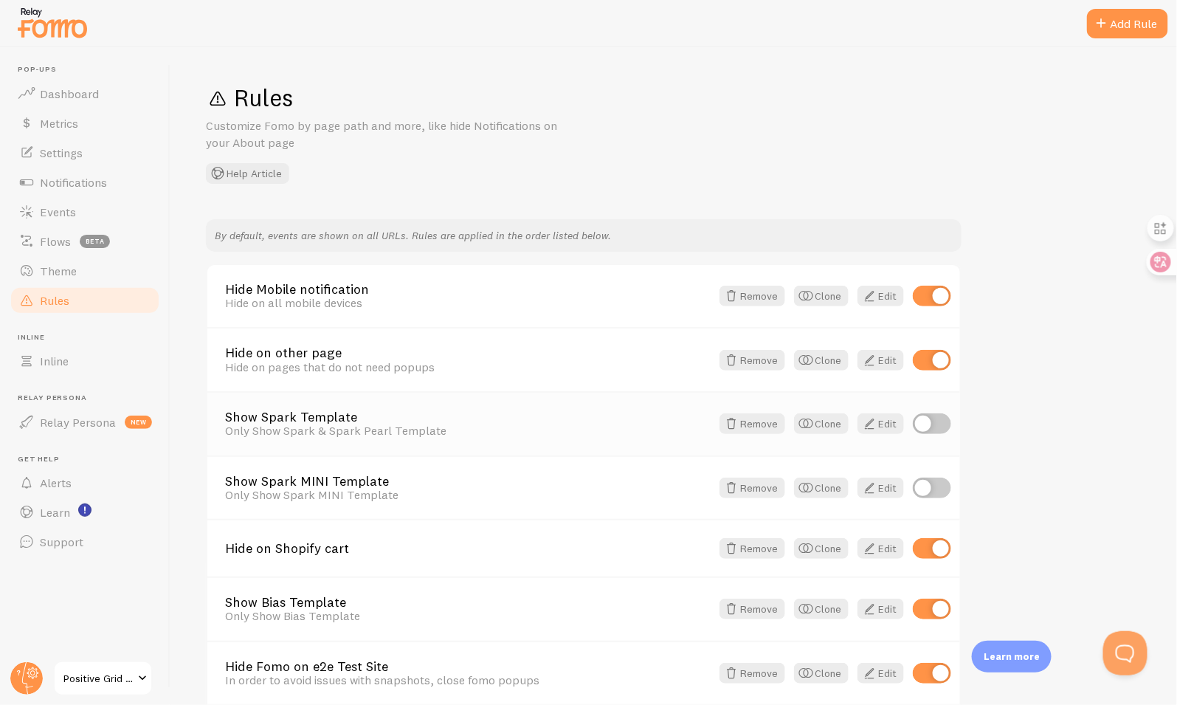
scroll to position [253, 0]
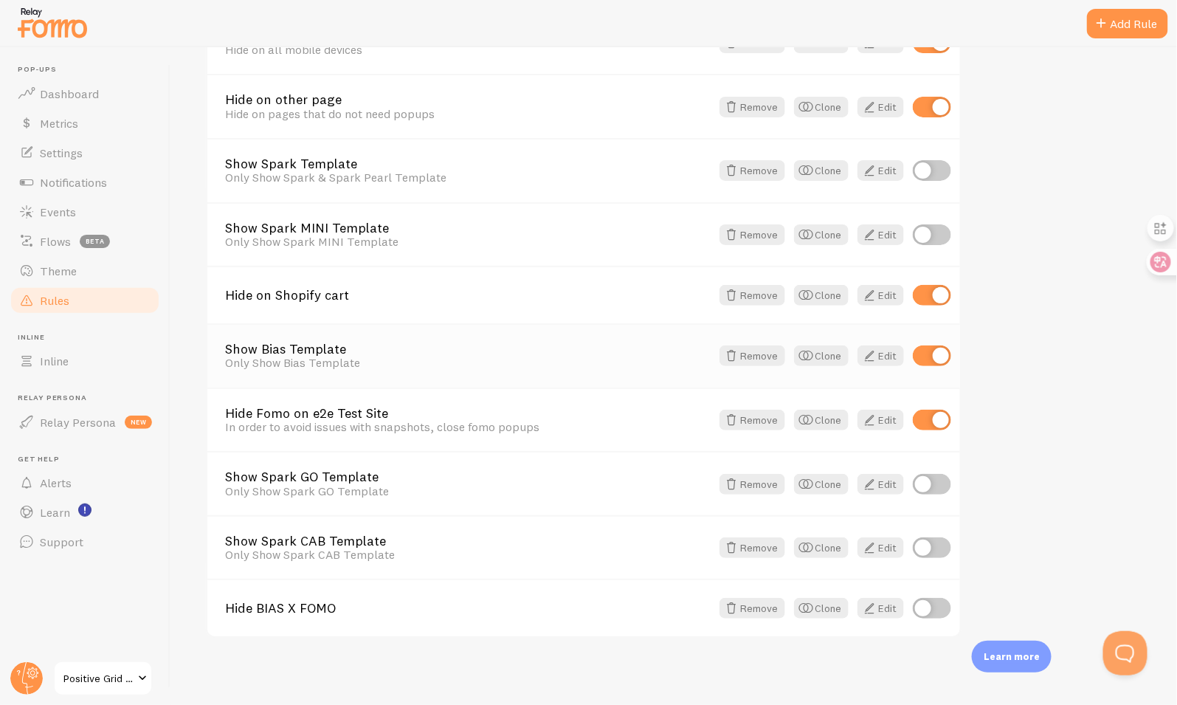
click at [334, 352] on link "Show Bias Template" at bounding box center [468, 348] width 486 height 13
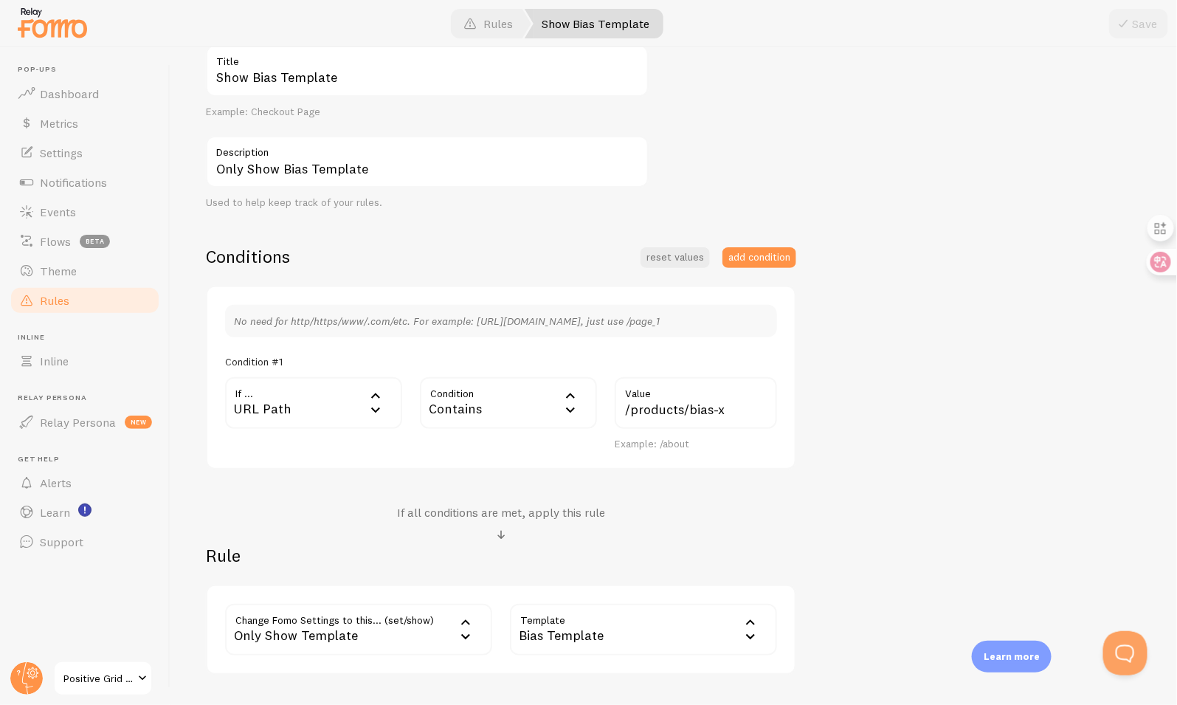
scroll to position [218, 0]
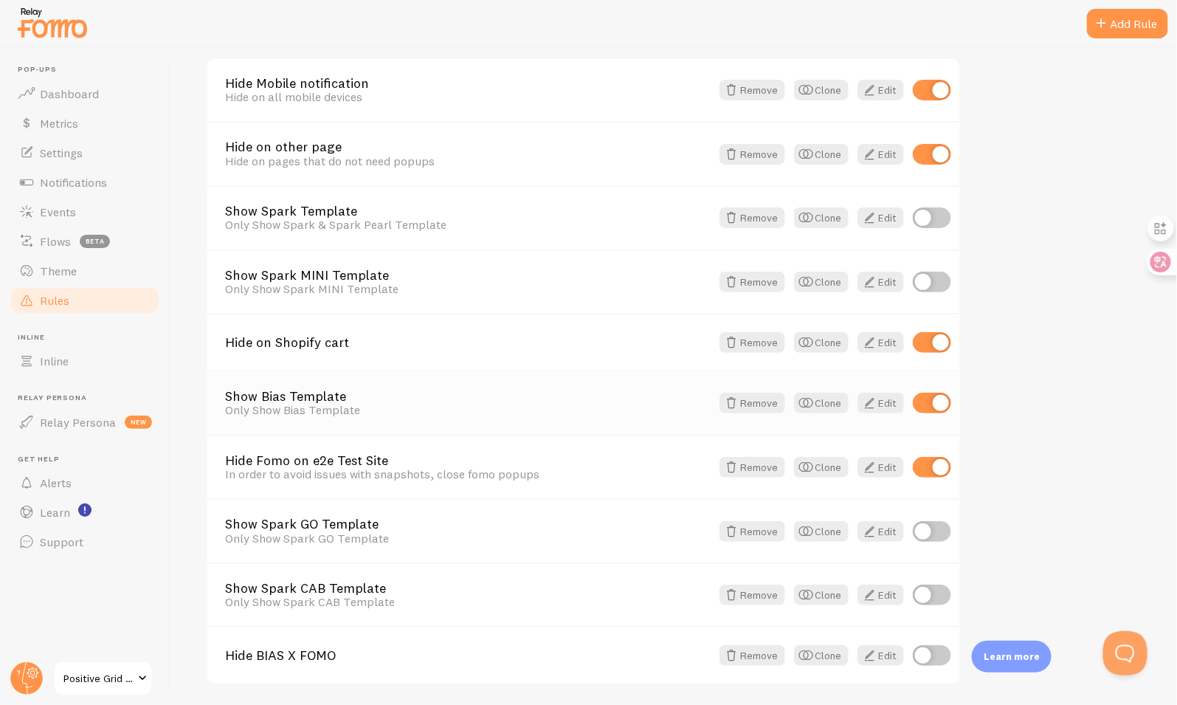
scroll to position [201, 0]
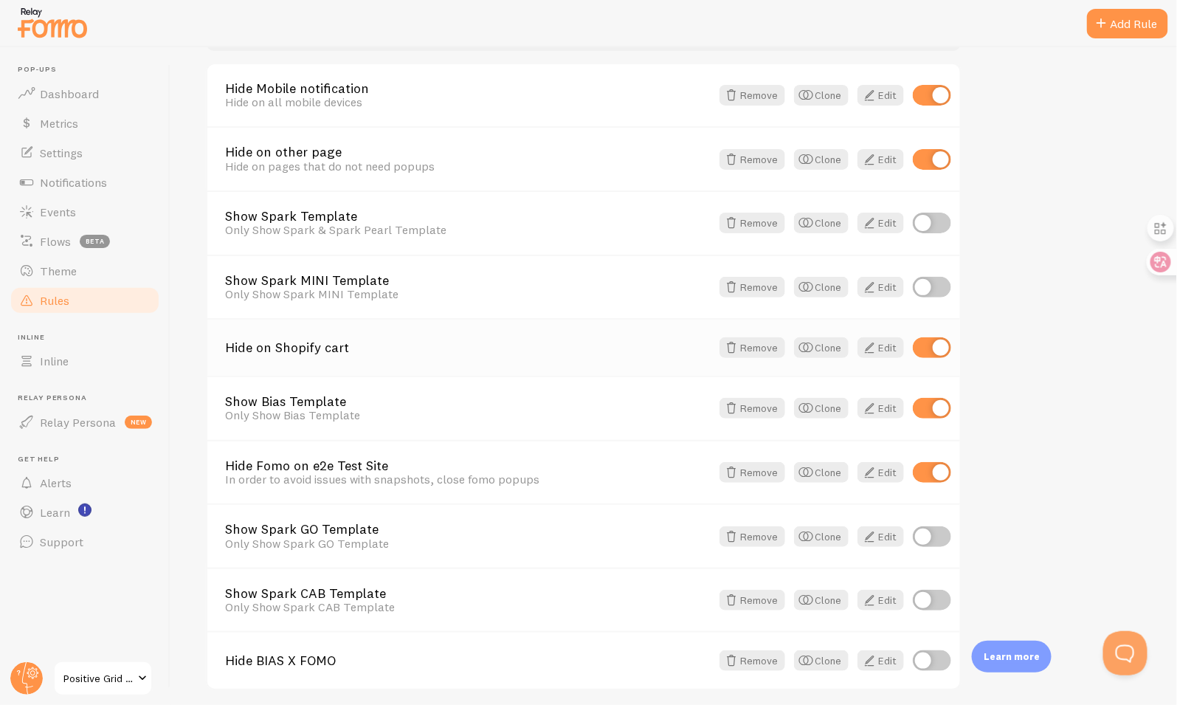
click at [331, 348] on link "Hide on Shopify cart" at bounding box center [468, 347] width 486 height 13
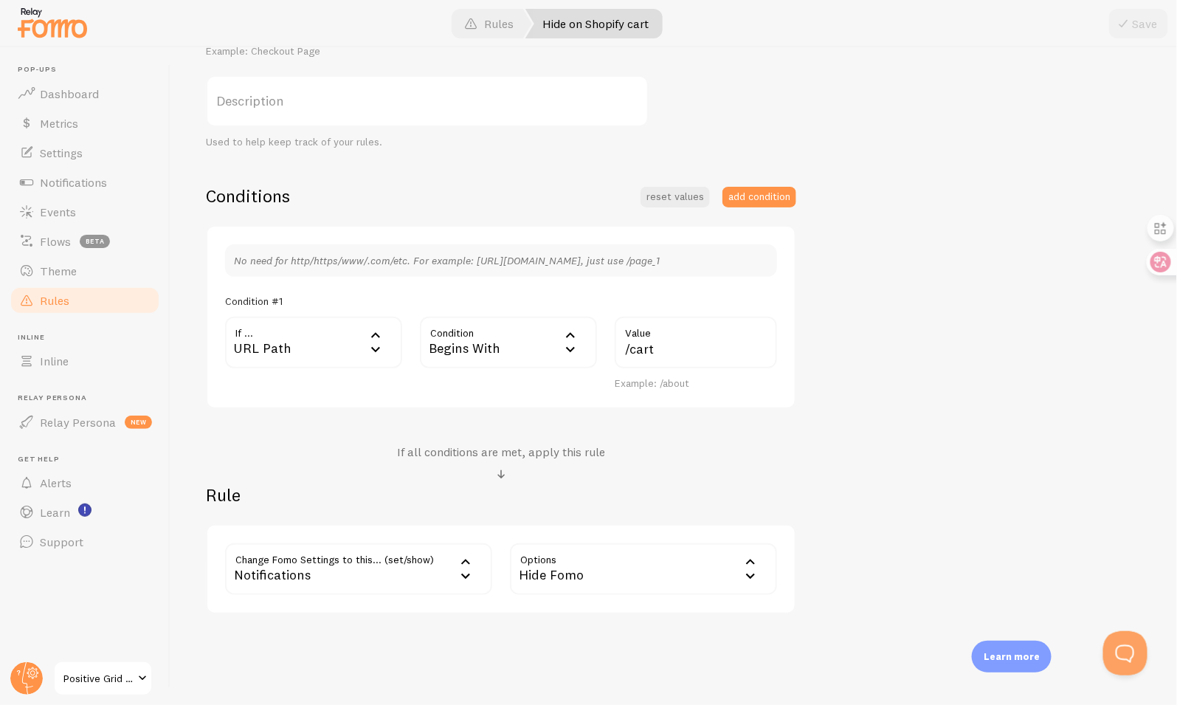
scroll to position [272, 0]
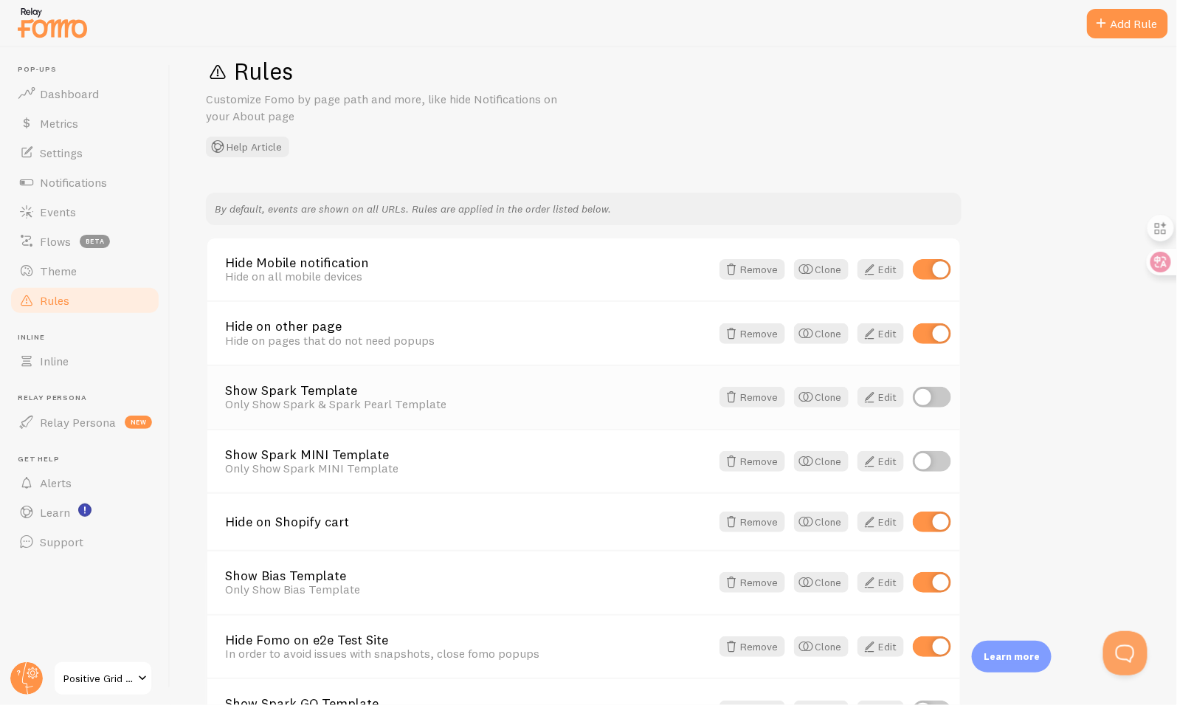
scroll to position [42, 0]
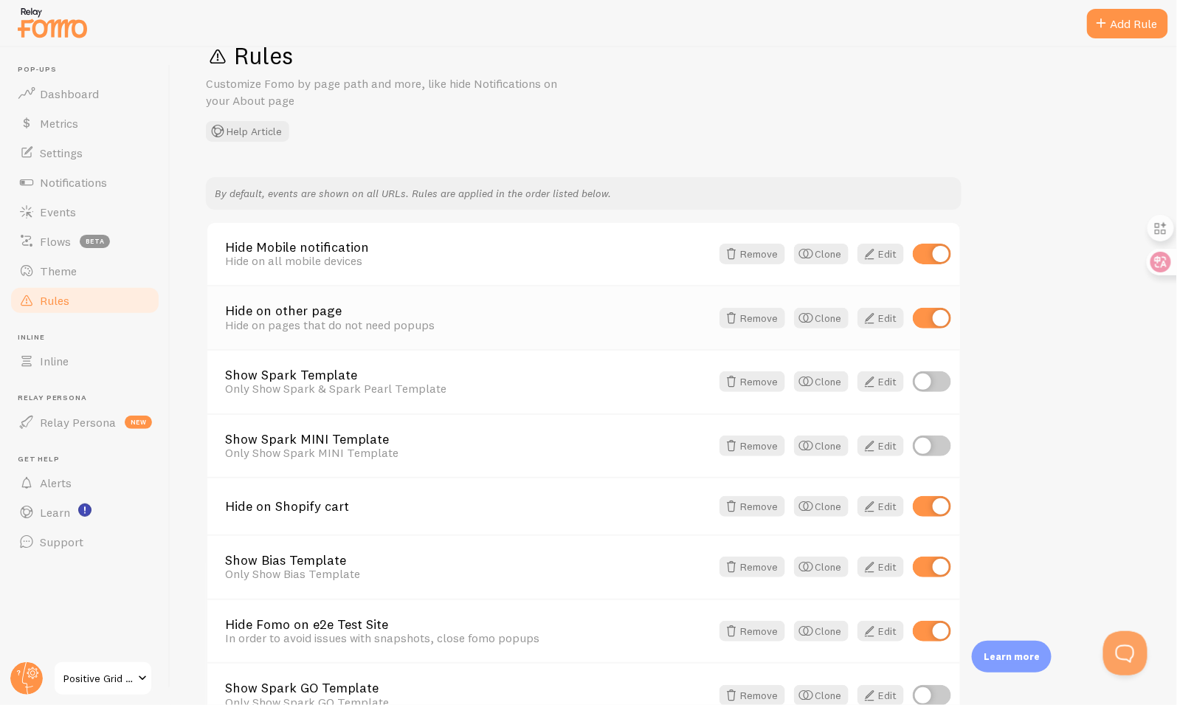
click at [331, 314] on link "Hide on other page" at bounding box center [468, 310] width 486 height 13
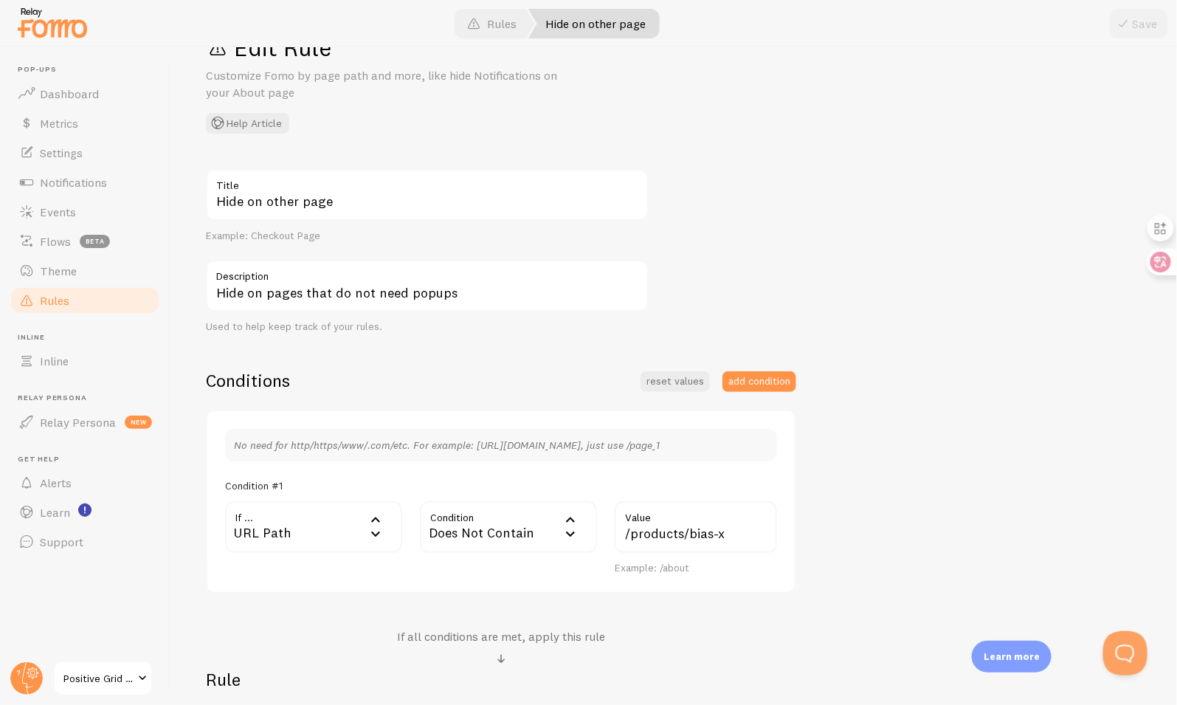
scroll to position [190, 0]
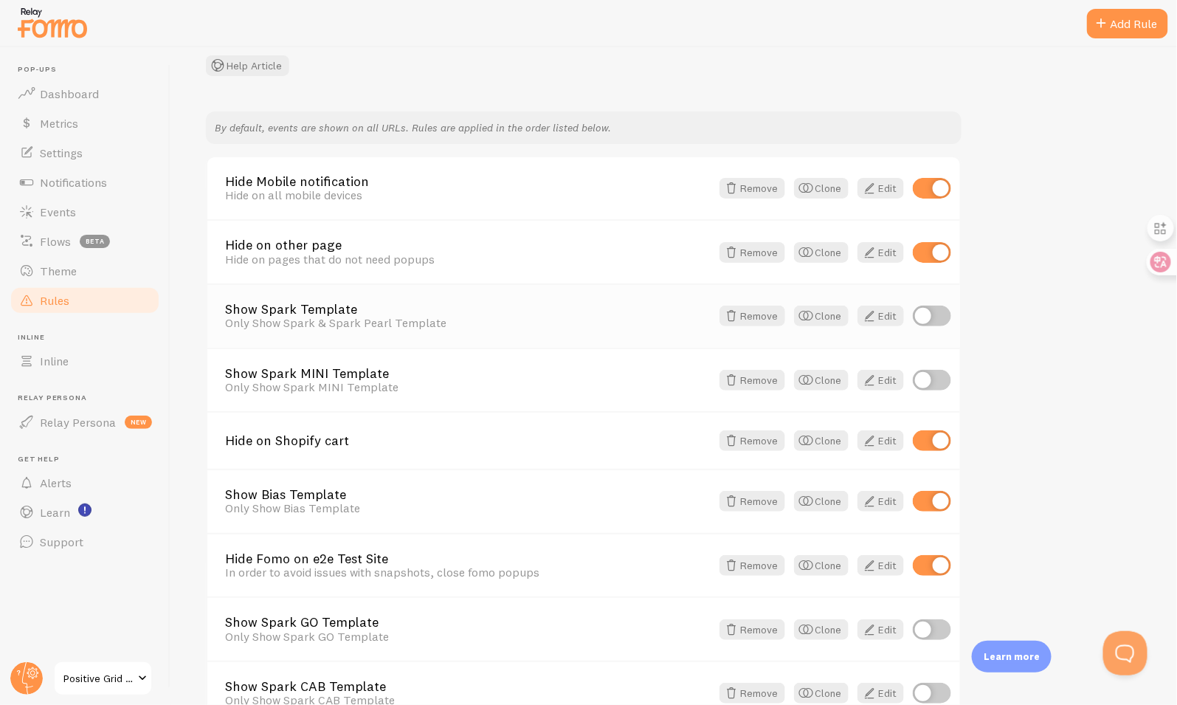
scroll to position [142, 0]
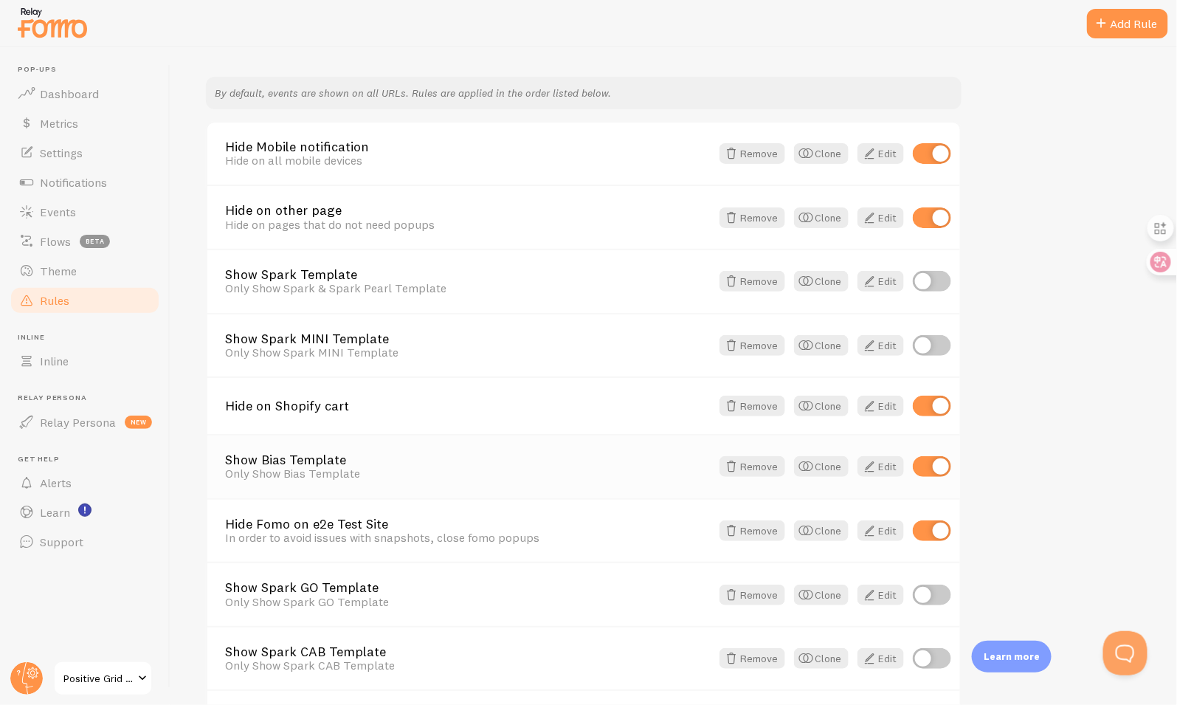
click at [942, 466] on input "checkbox" at bounding box center [932, 466] width 38 height 21
checkbox input "false"
click at [942, 520] on input "checkbox" at bounding box center [932, 530] width 38 height 21
checkbox input "false"
click at [942, 466] on input "checkbox" at bounding box center [932, 466] width 38 height 21
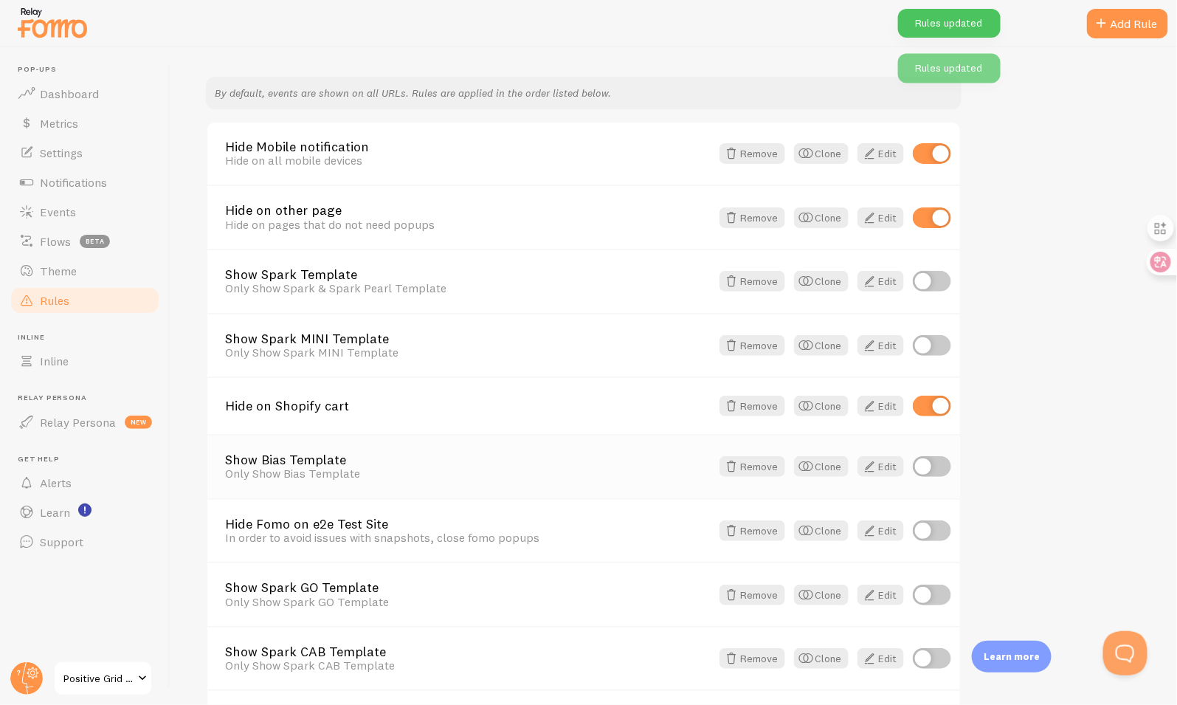
checkbox input "true"
click at [942, 401] on input "checkbox" at bounding box center [932, 406] width 38 height 21
checkbox input "false"
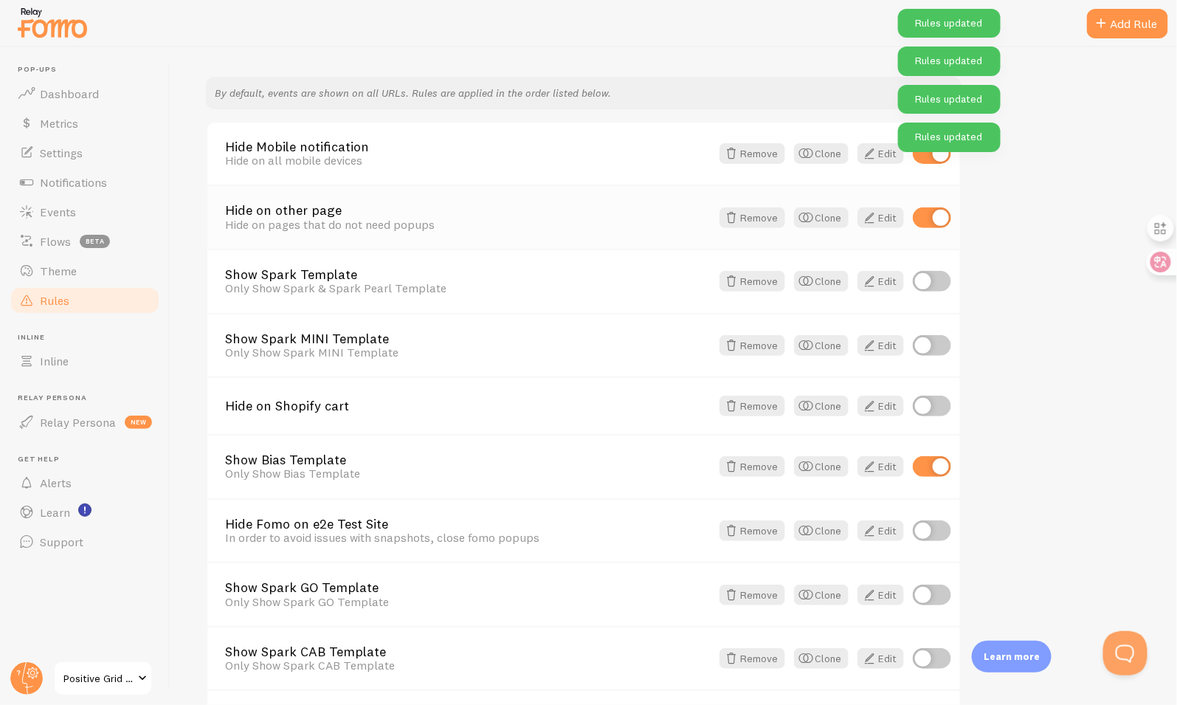
click at [931, 213] on input "checkbox" at bounding box center [932, 217] width 38 height 21
checkbox input "false"
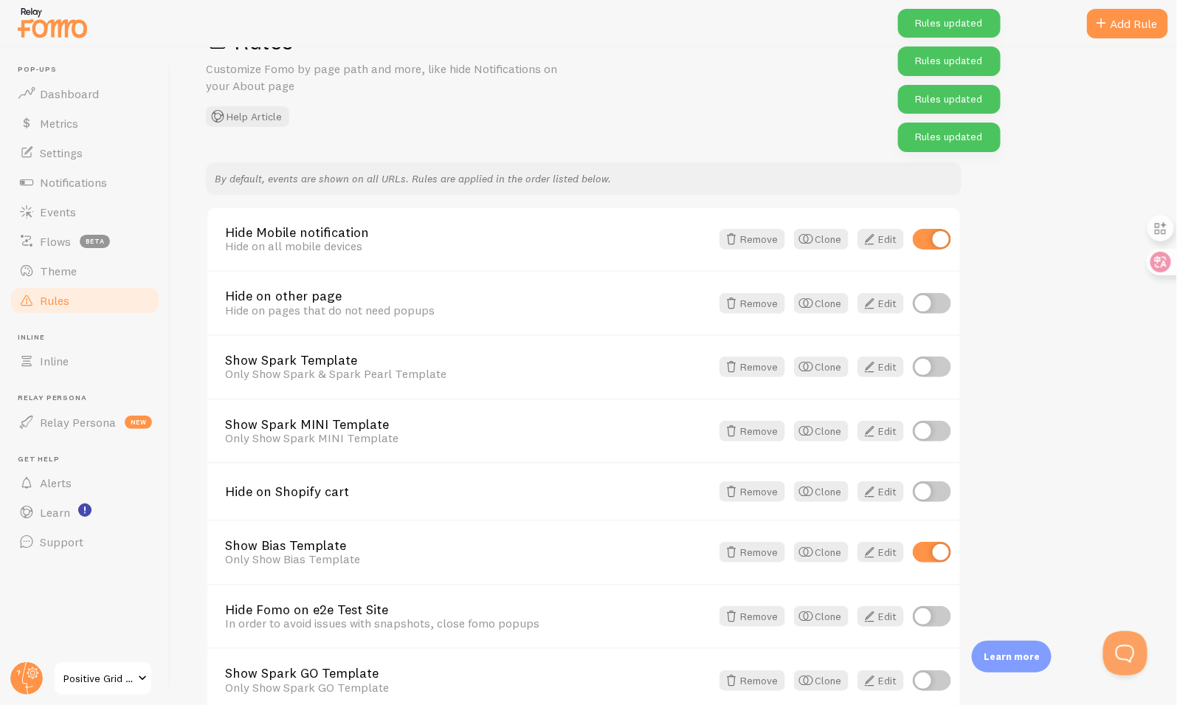
scroll to position [46, 0]
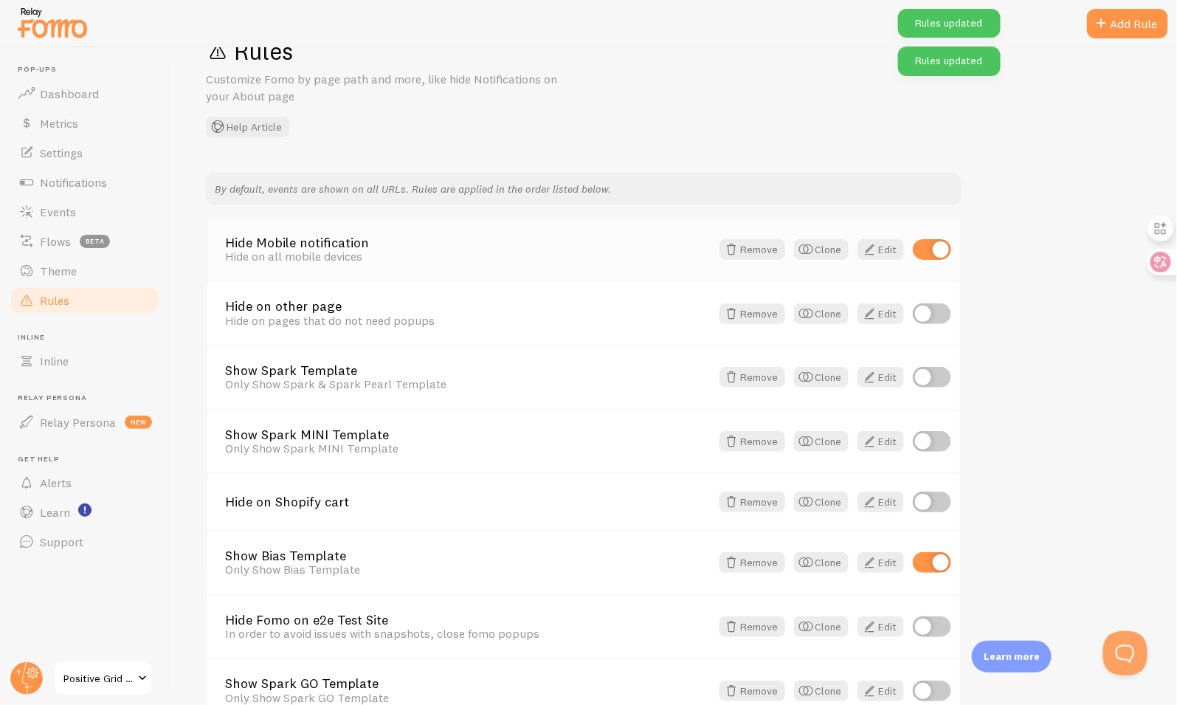
click at [936, 244] on input "checkbox" at bounding box center [932, 249] width 38 height 21
click at [923, 258] on input "checkbox" at bounding box center [932, 249] width 38 height 21
checkbox input "true"
click at [923, 311] on input "checkbox" at bounding box center [932, 313] width 38 height 21
checkbox input "true"
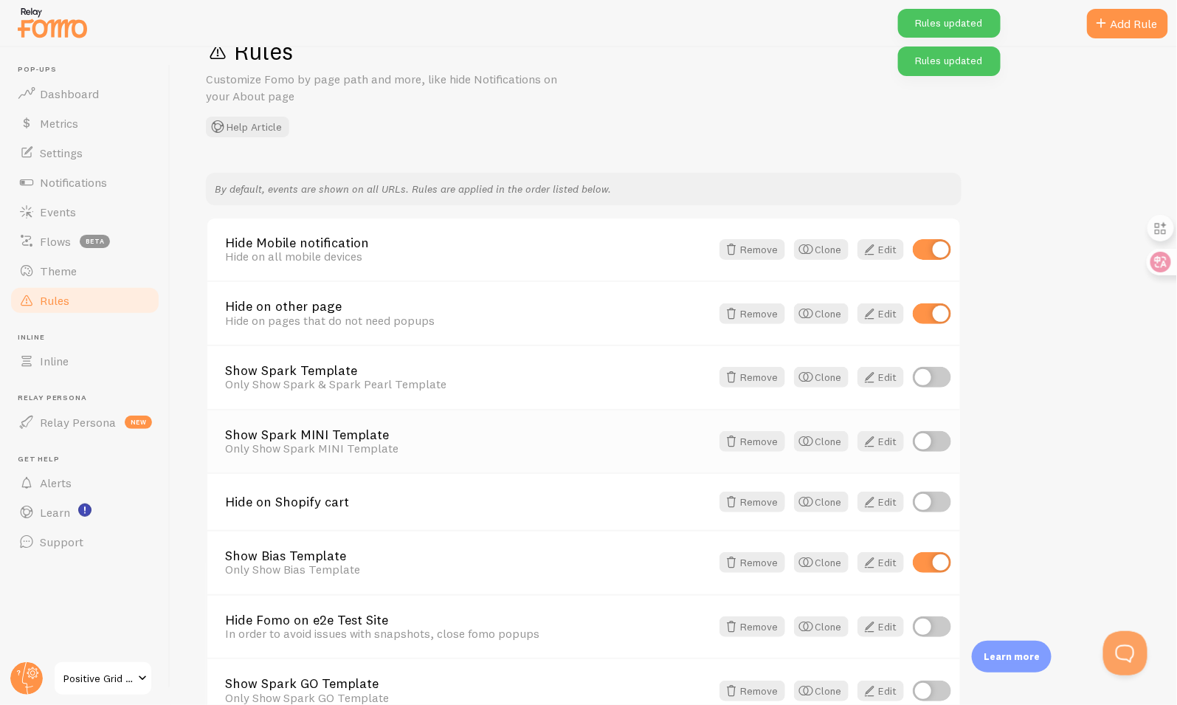
click at [939, 440] on input "checkbox" at bounding box center [932, 441] width 38 height 21
checkbox input "true"
click at [939, 496] on input "checkbox" at bounding box center [932, 501] width 38 height 21
checkbox input "true"
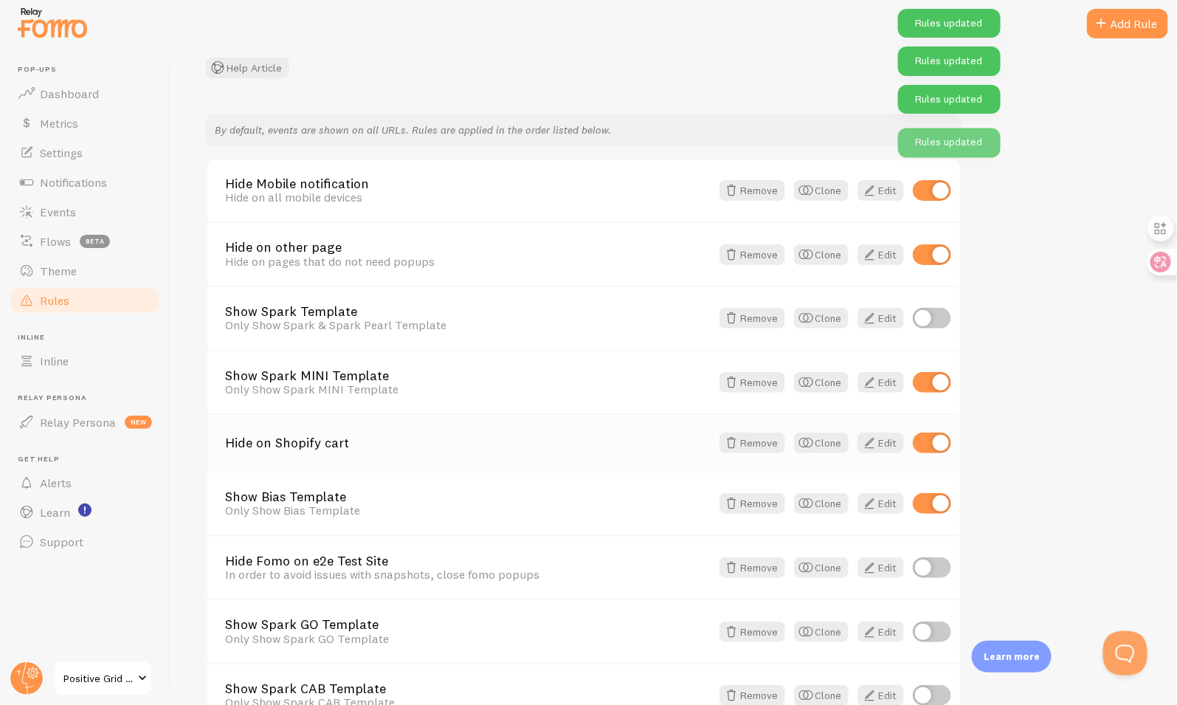
scroll to position [253, 0]
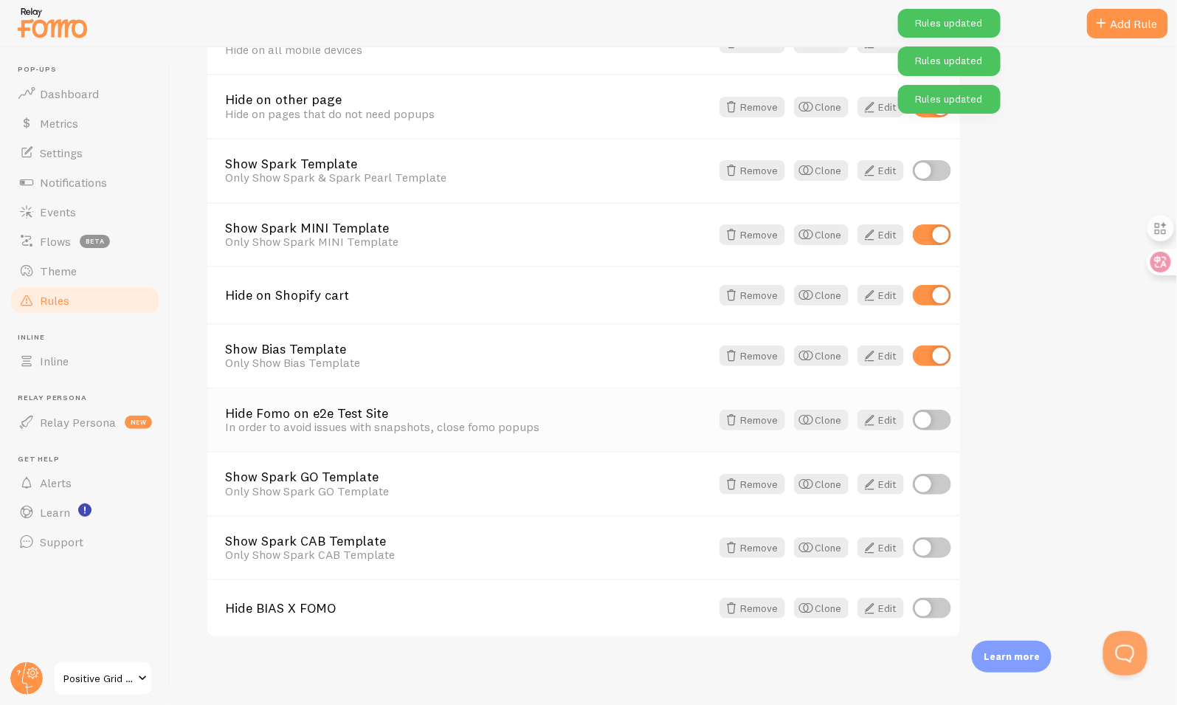
click at [939, 412] on input "checkbox" at bounding box center [932, 420] width 38 height 21
checkbox input "true"
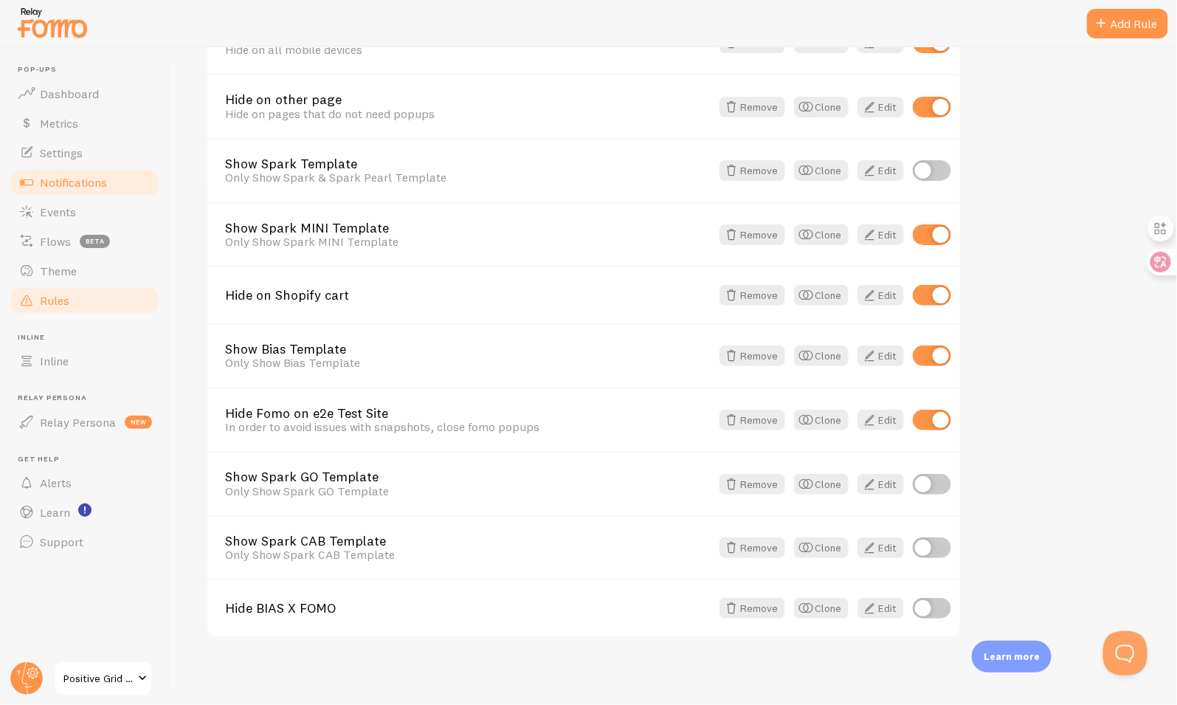
click at [109, 189] on link "Notifications" at bounding box center [85, 183] width 152 height 30
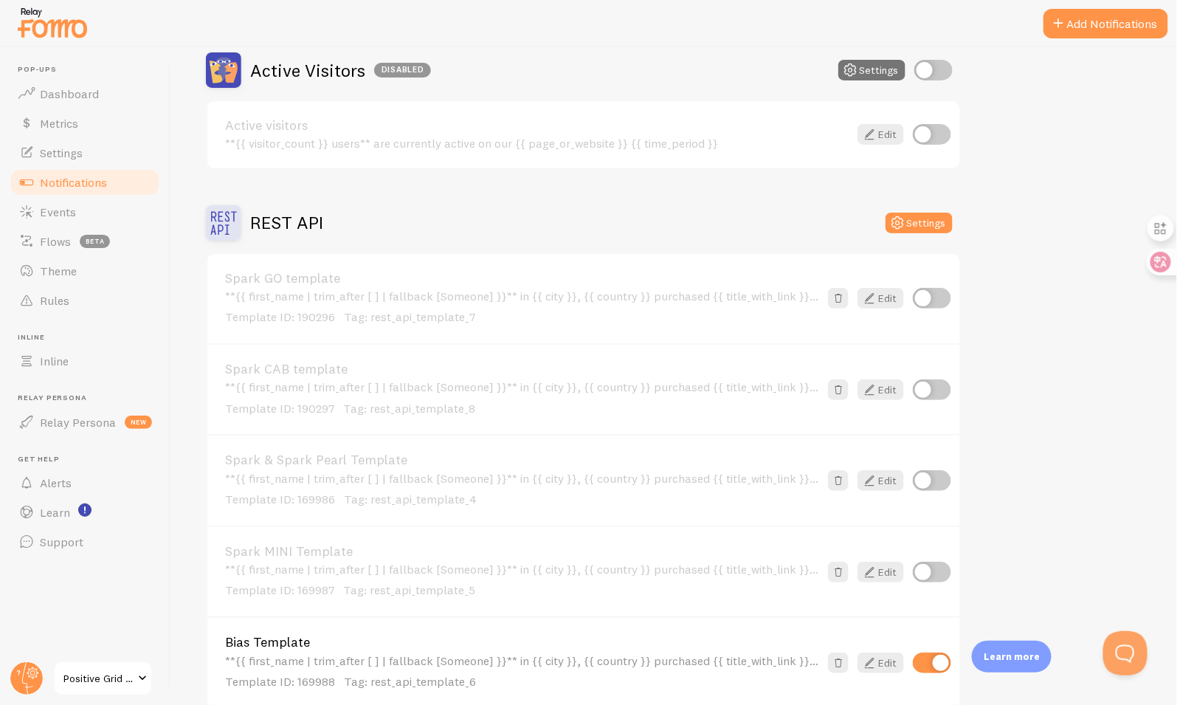
scroll to position [525, 0]
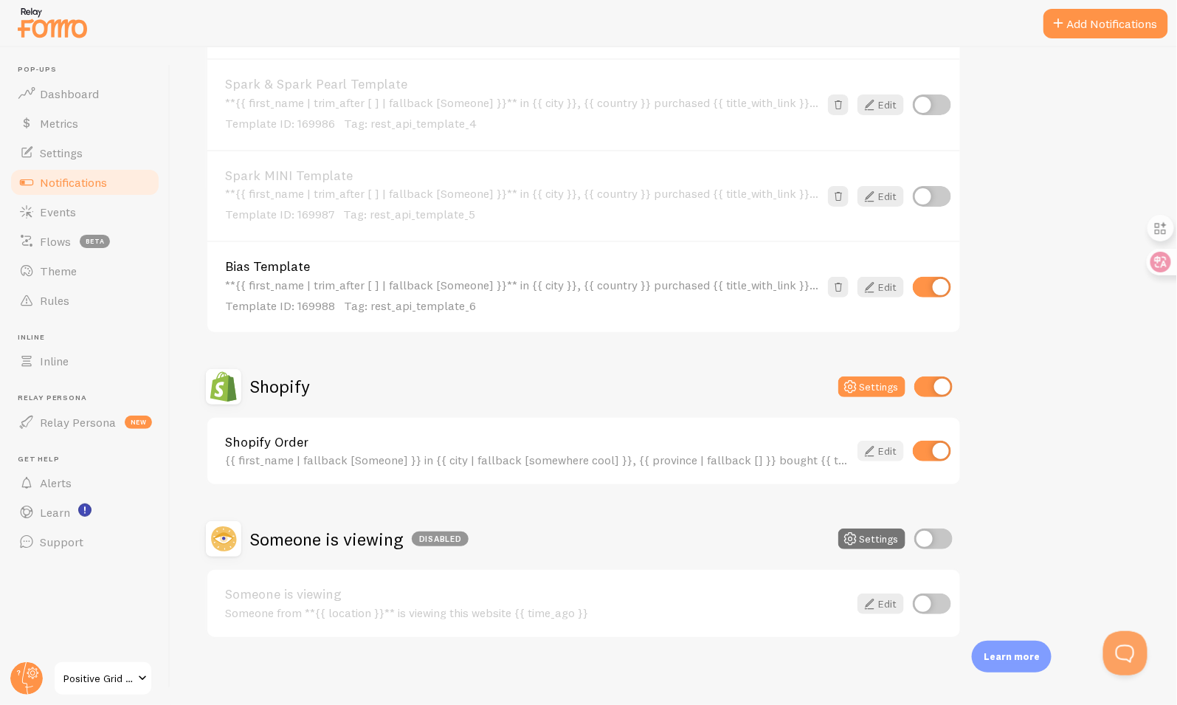
click at [874, 447] on icon at bounding box center [869, 451] width 18 height 18
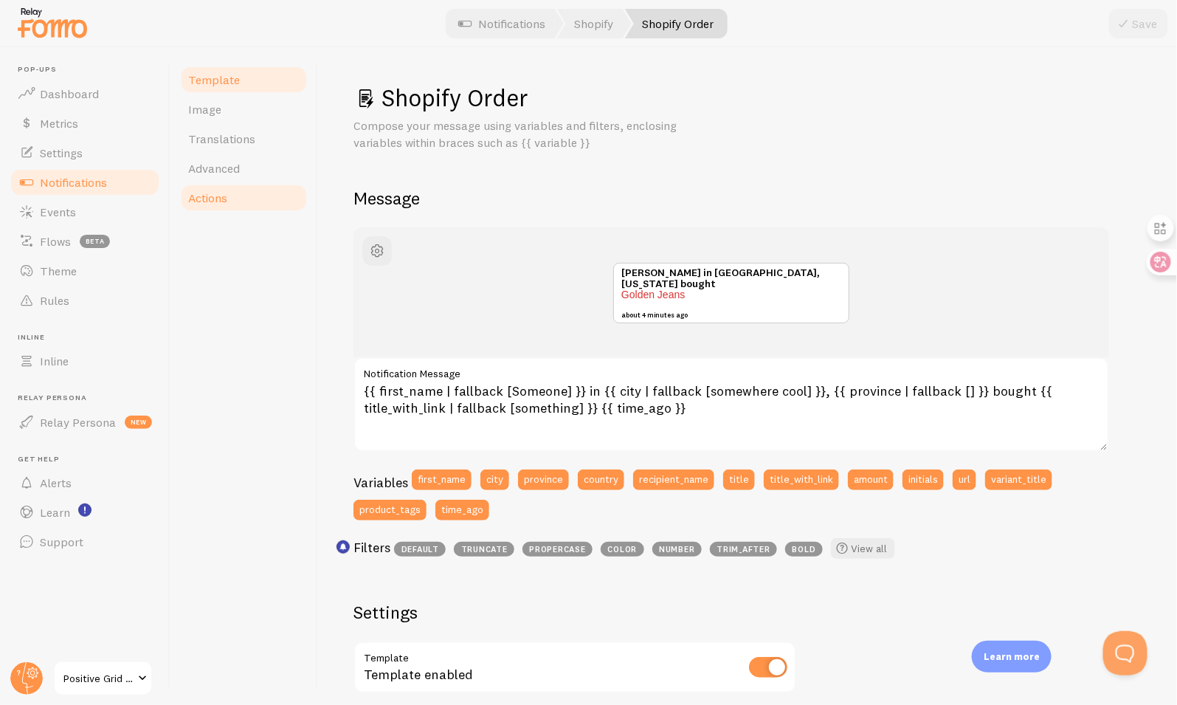
click at [227, 200] on link "Actions" at bounding box center [243, 198] width 129 height 30
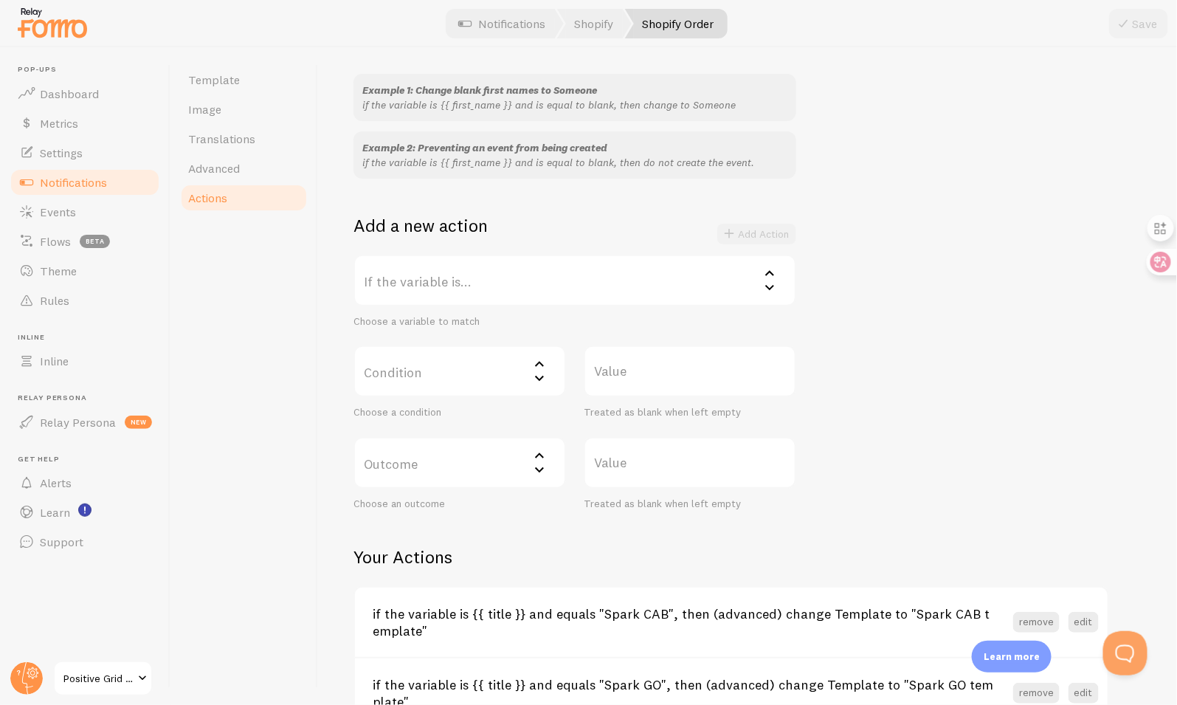
scroll to position [423, 0]
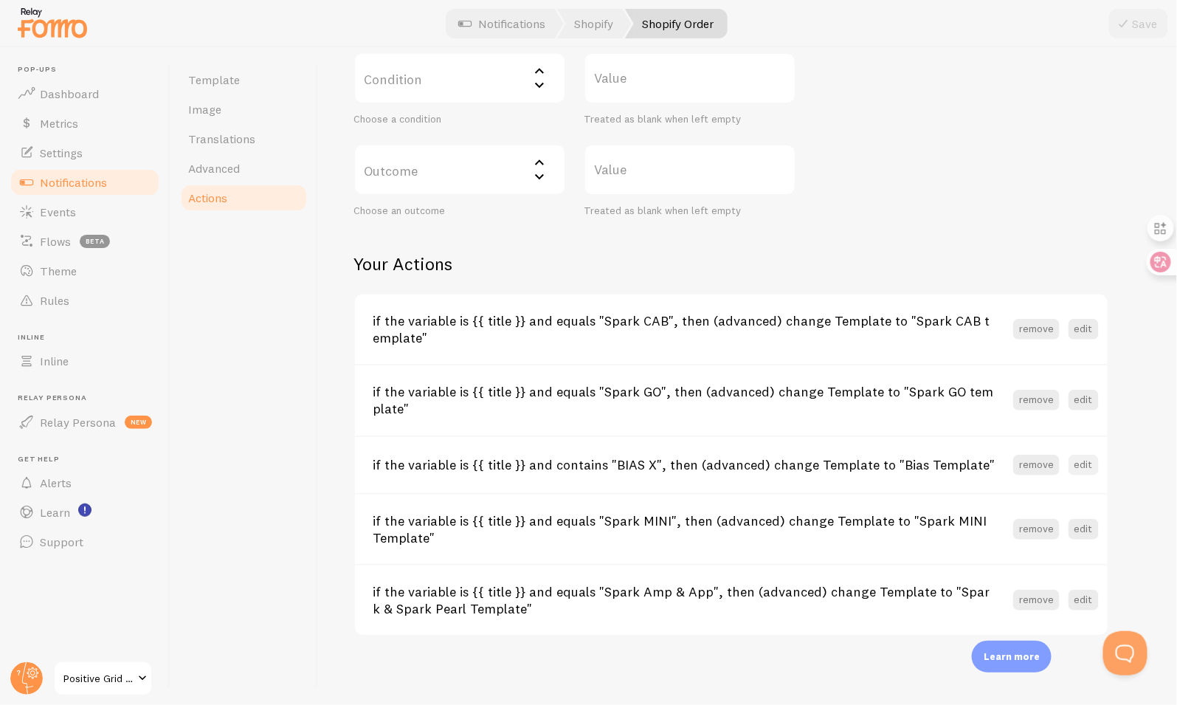
click at [1080, 463] on button "edit" at bounding box center [1084, 465] width 30 height 21
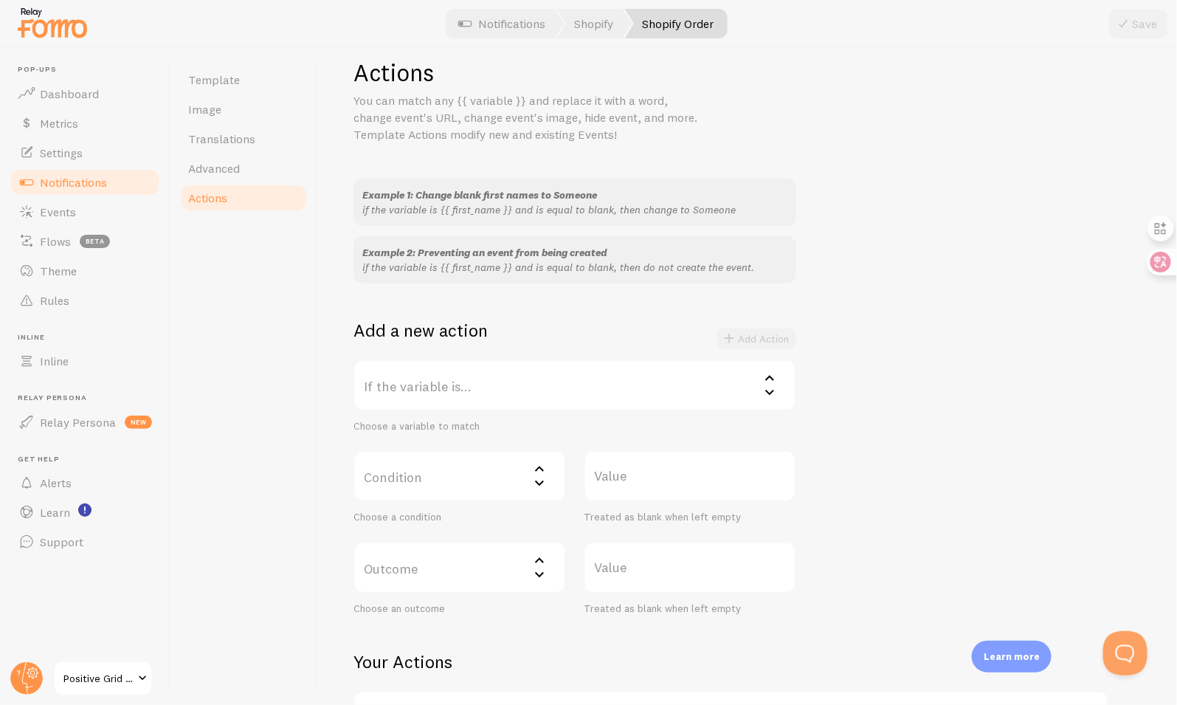
scroll to position [0, 0]
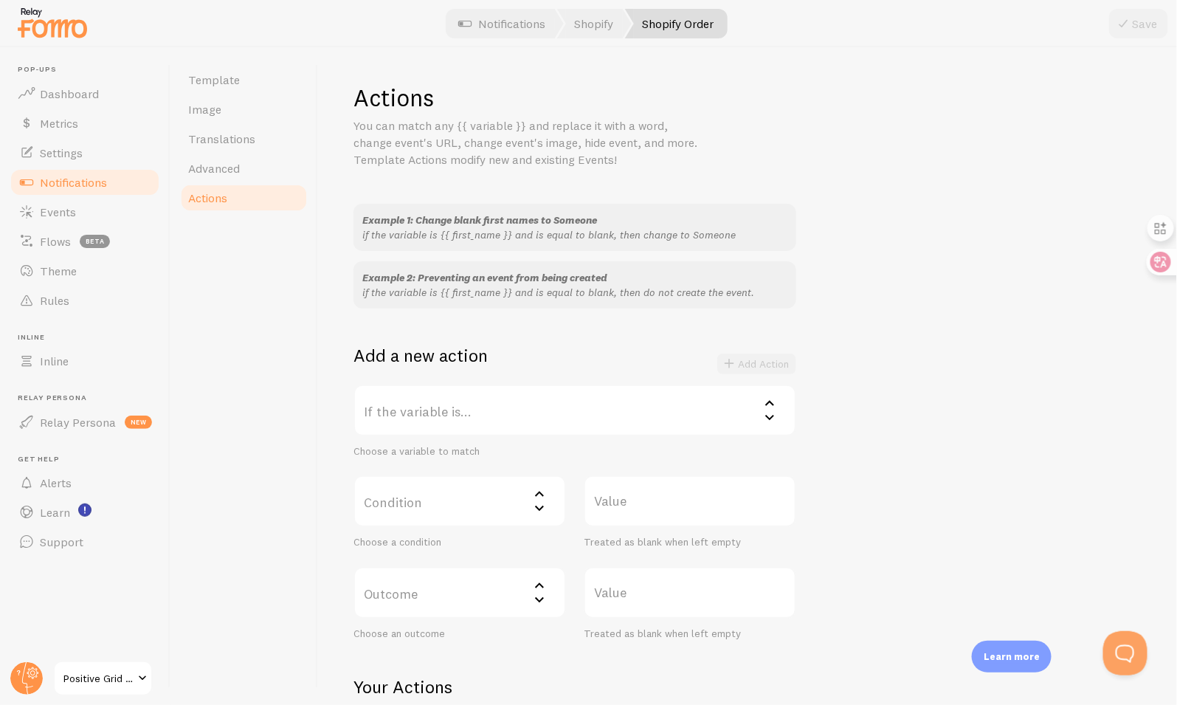
click at [232, 194] on link "Actions" at bounding box center [243, 198] width 129 height 30
click at [89, 182] on span "Notifications" at bounding box center [73, 182] width 67 height 15
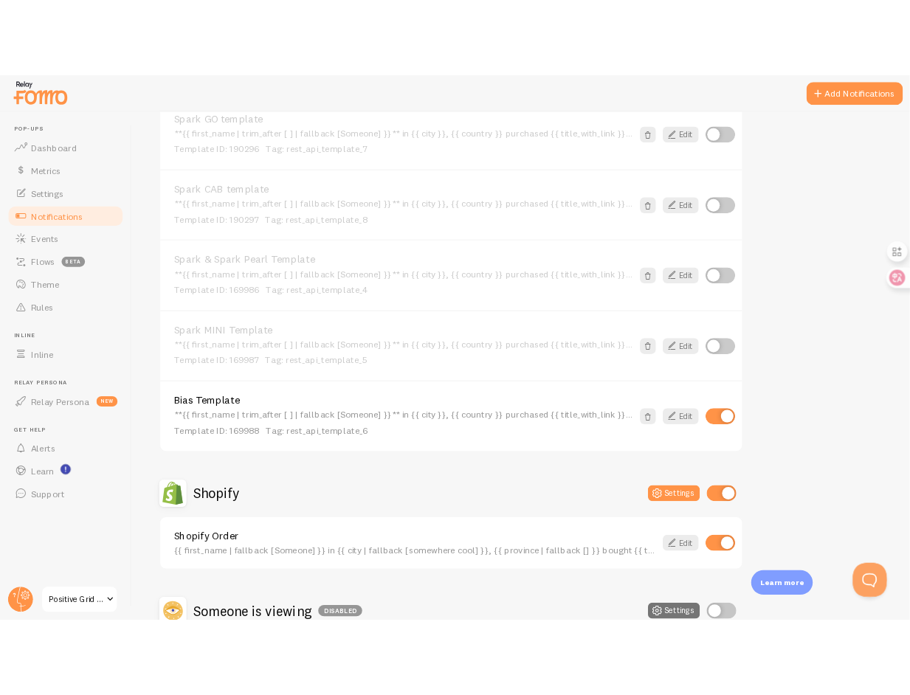
scroll to position [525, 0]
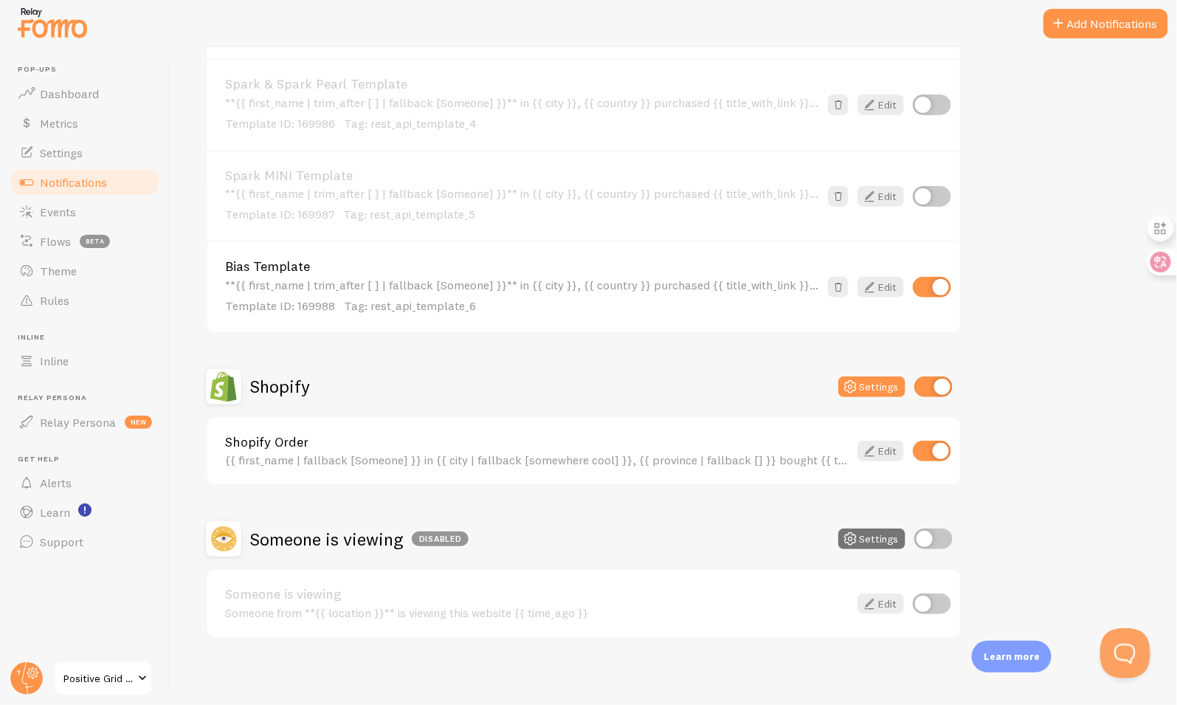
click at [1129, 655] on button "Open Beacon popover" at bounding box center [1122, 649] width 44 height 44
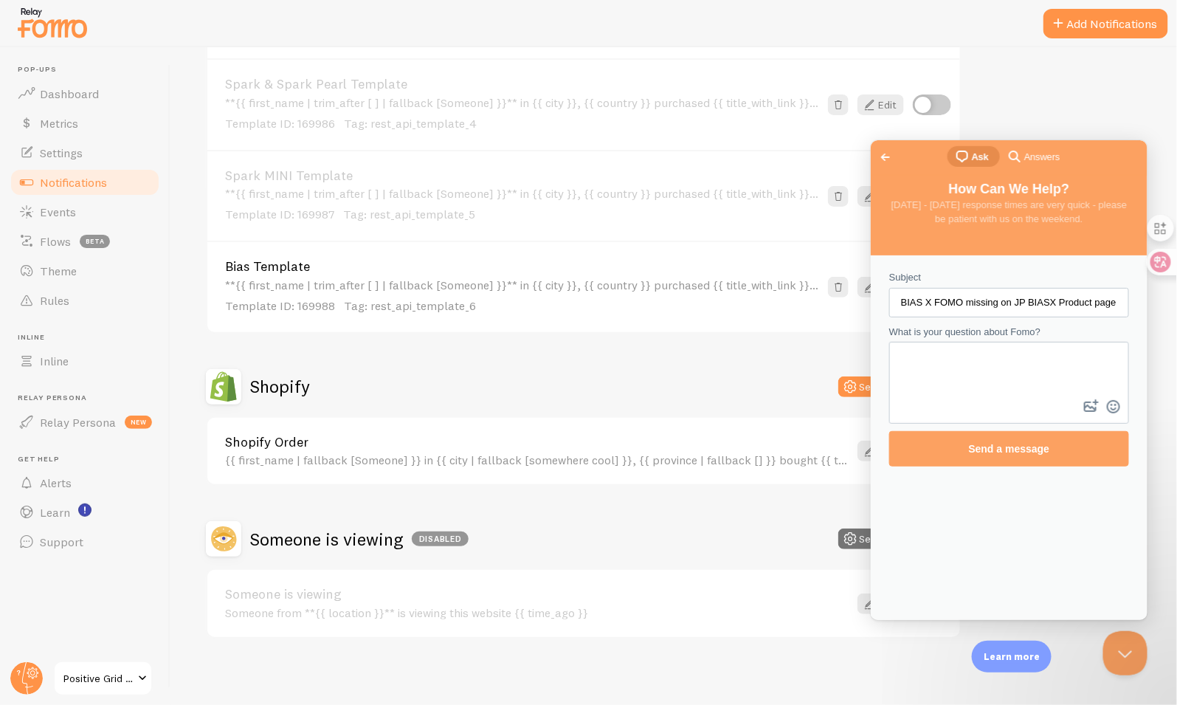
click at [990, 389] on textarea "What is your question about Fomo?" at bounding box center [1008, 368] width 237 height 53
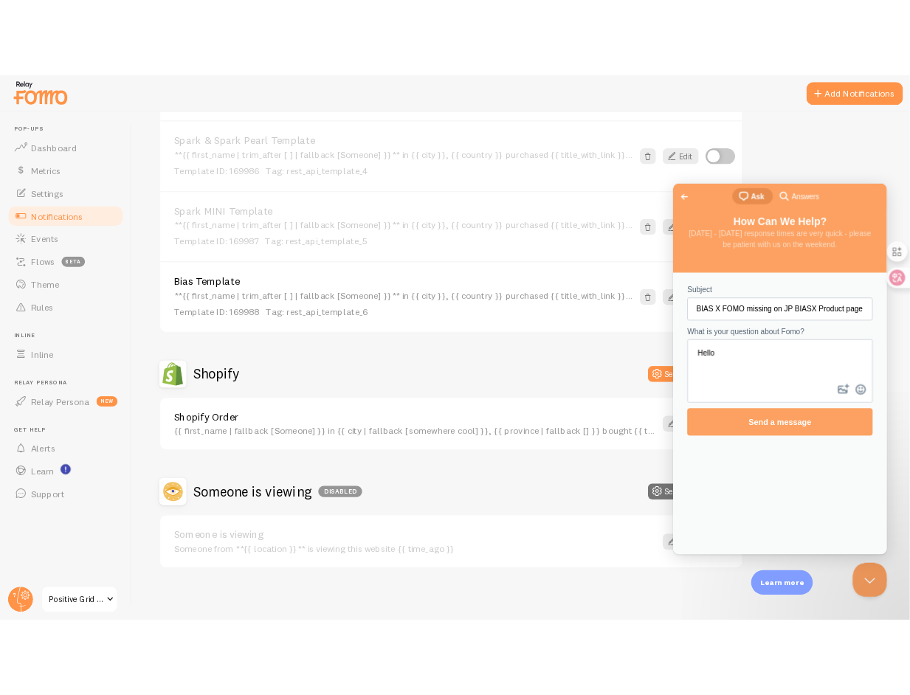
type textarea "Hello"
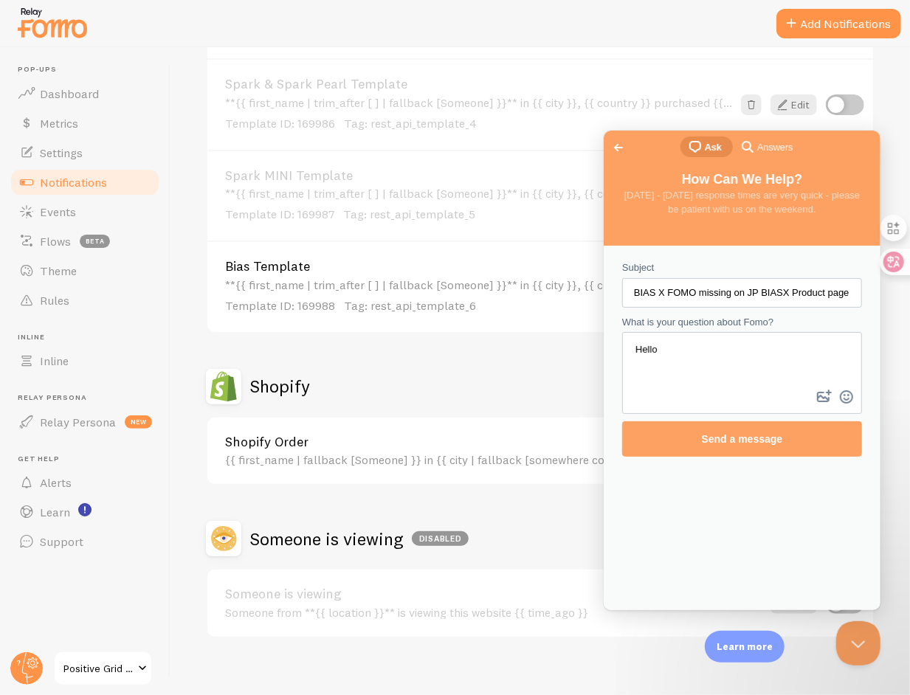
click at [762, 387] on div "Contact form" at bounding box center [741, 372] width 240 height 82
click at [762, 372] on textarea "Hello" at bounding box center [741, 359] width 237 height 53
click at [775, 366] on textarea "What is your question about Fomo?" at bounding box center [741, 359] width 237 height 53
paste textarea "Hello, I have configured the same settings across all sites, but the BIAS X Fom…"
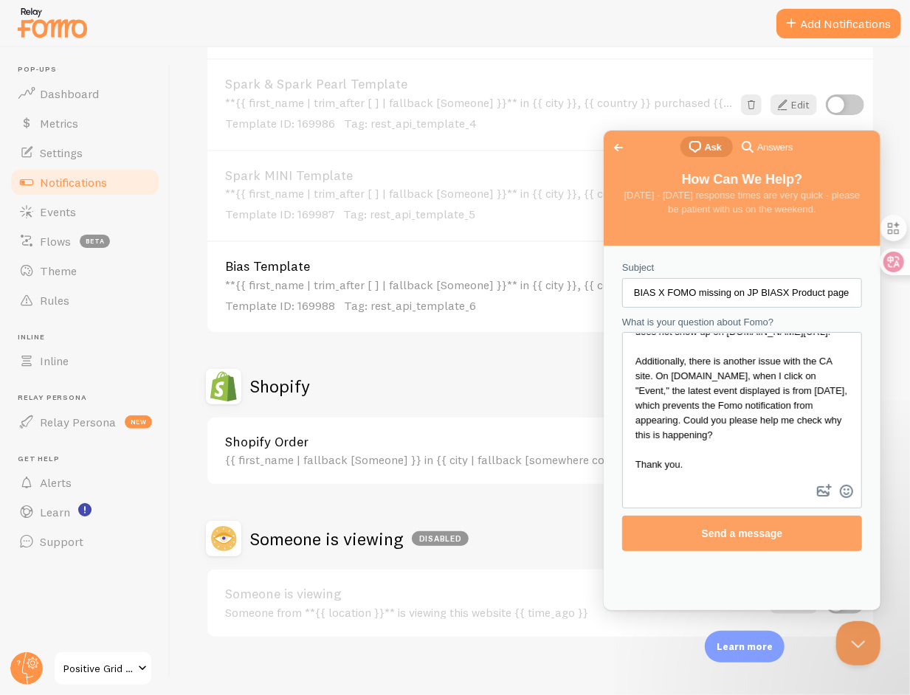
scroll to position [120, 0]
click at [748, 384] on textarea "Hello, I have configured the same settings across all sites, but the BIAS X Fom…" at bounding box center [741, 407] width 237 height 148
type textarea "Hello, I have configured the same settings across all sites, but the BIAS X Fom…"
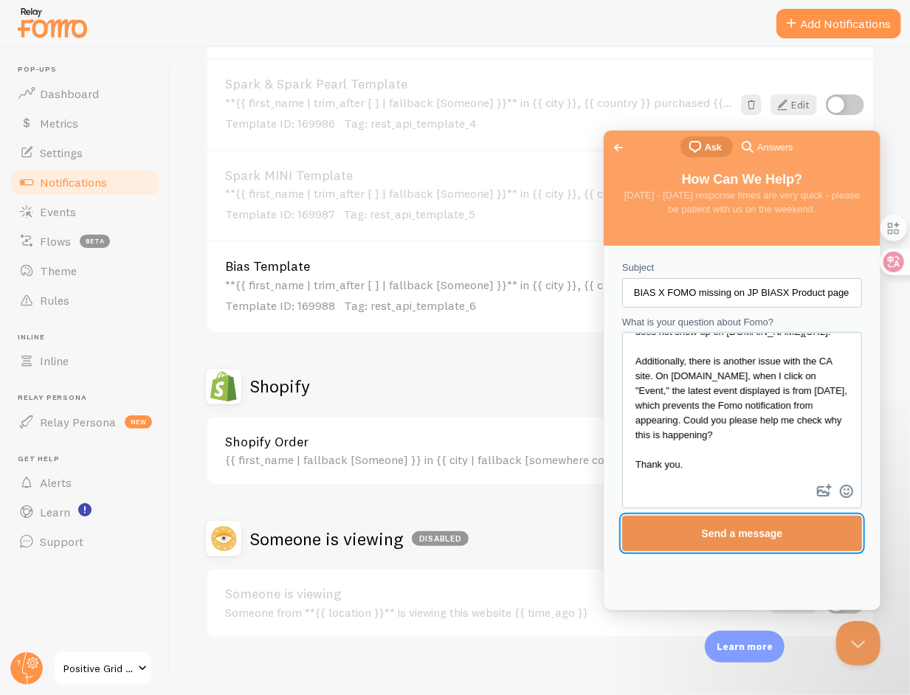
click at [772, 528] on span "Send a message" at bounding box center [741, 533] width 81 height 12
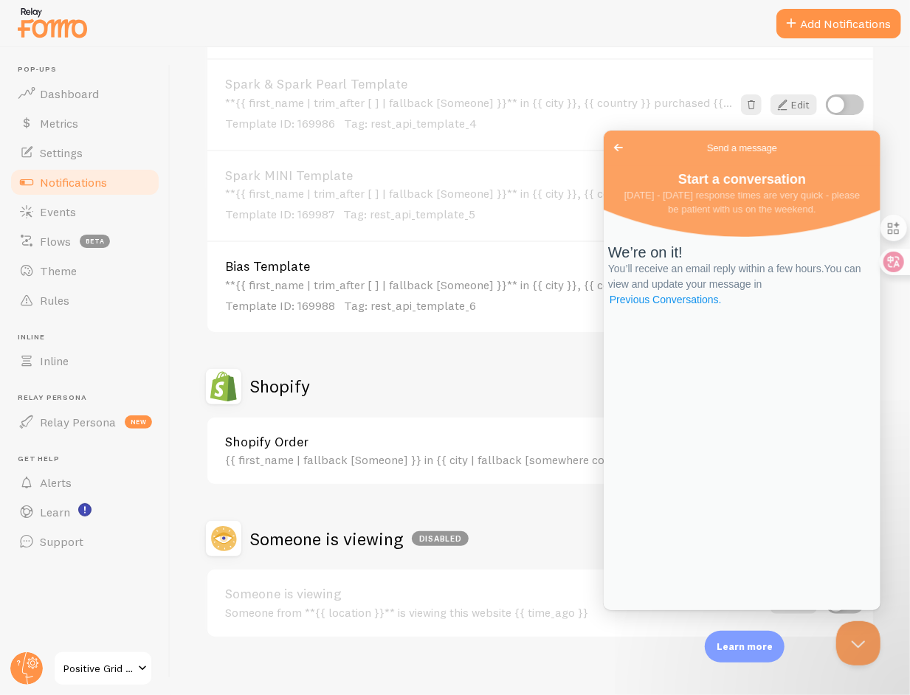
click at [722, 307] on link "Previous Conversations ." at bounding box center [664, 298] width 115 height 15
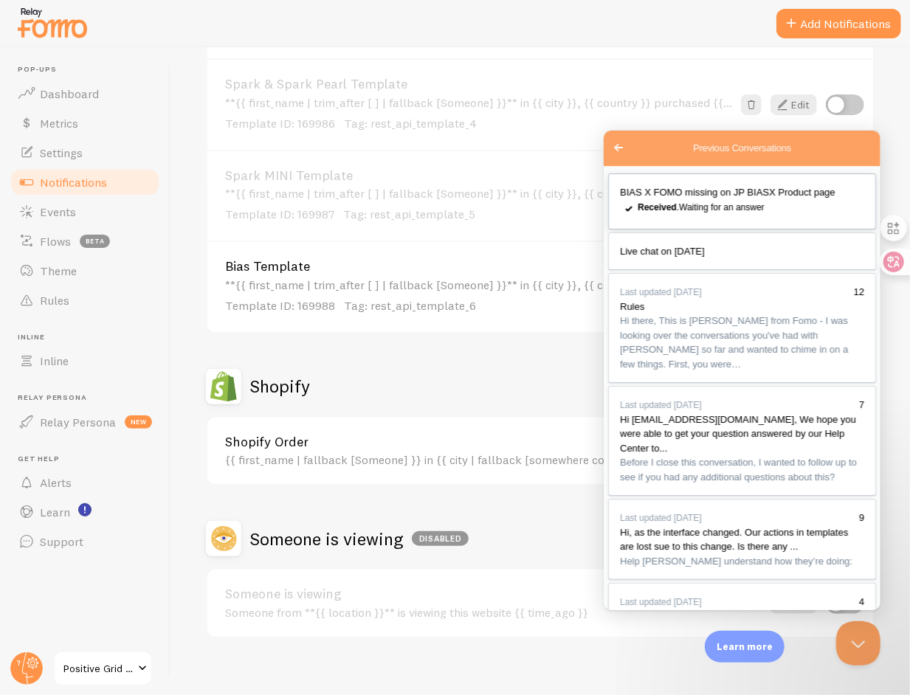
click at [751, 225] on link "BIAS X FOMO missing on JP BIASX Product page checkmark Received . Waiting for a…" at bounding box center [741, 201] width 268 height 56
click at [78, 657] on link "Positive Grid JP Shopify" at bounding box center [103, 668] width 100 height 35
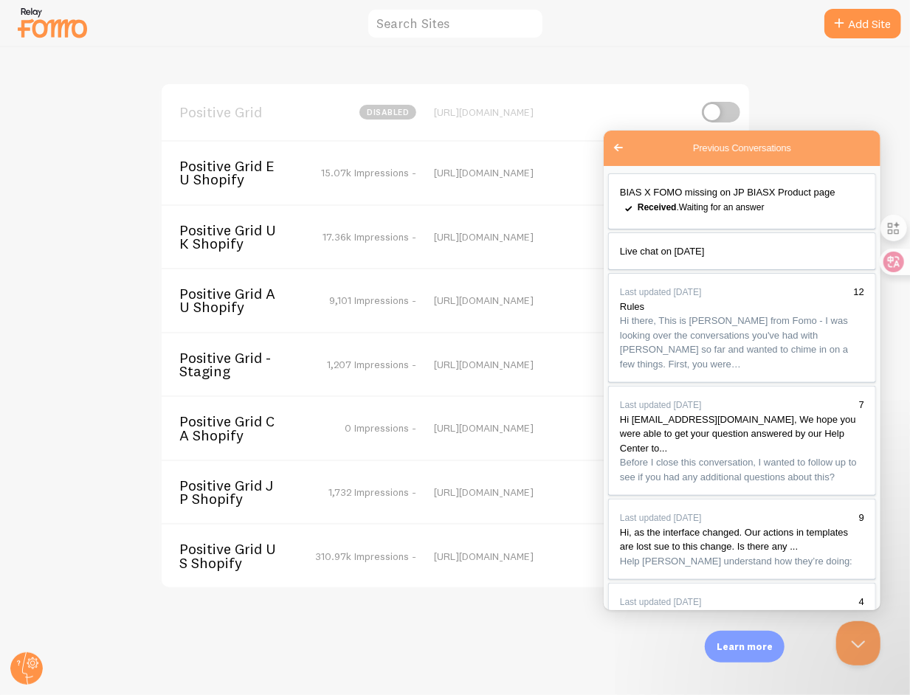
click at [233, 418] on span "Positive Grid CA Shopify" at bounding box center [238, 428] width 119 height 27
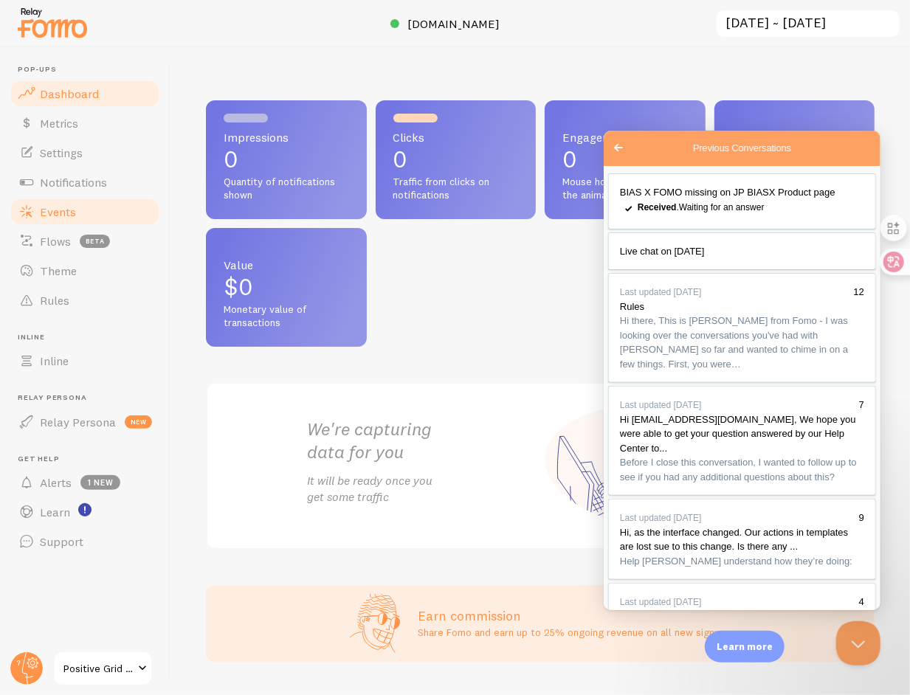
click at [49, 213] on span "Events" at bounding box center [58, 211] width 36 height 15
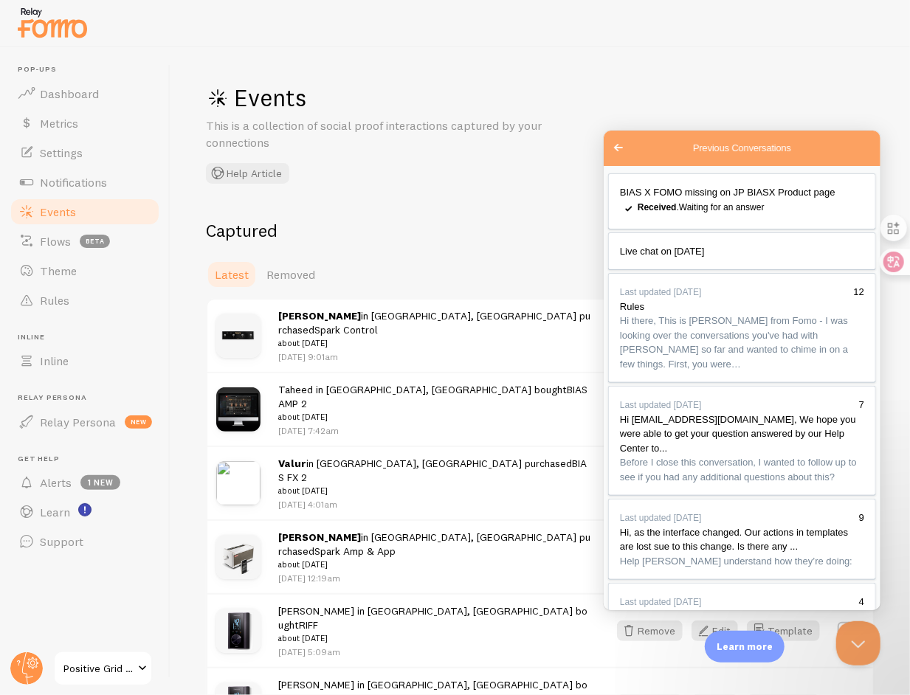
scroll to position [32, 0]
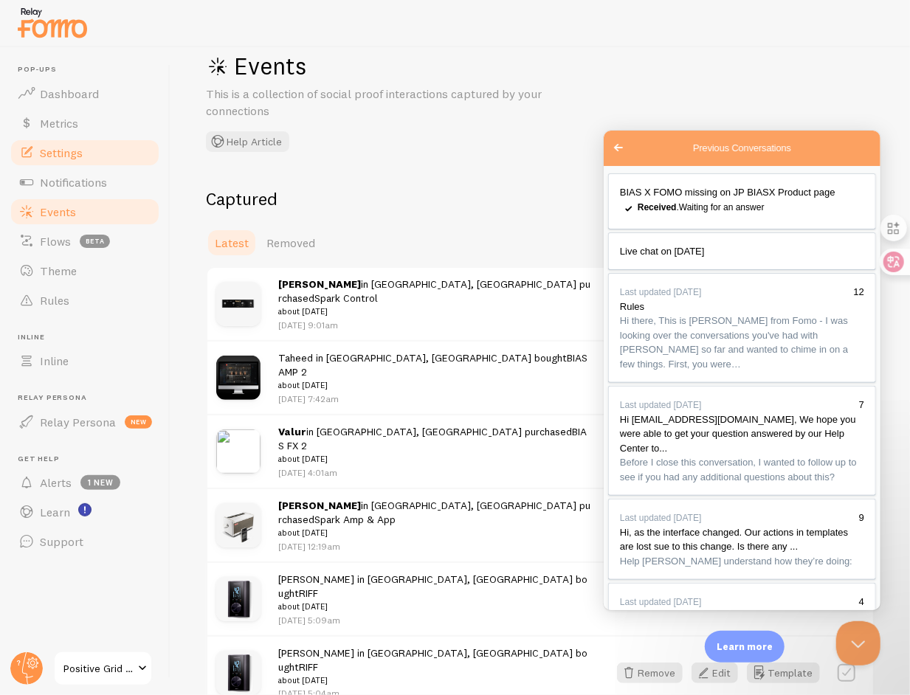
click at [80, 162] on link "Settings" at bounding box center [85, 153] width 152 height 30
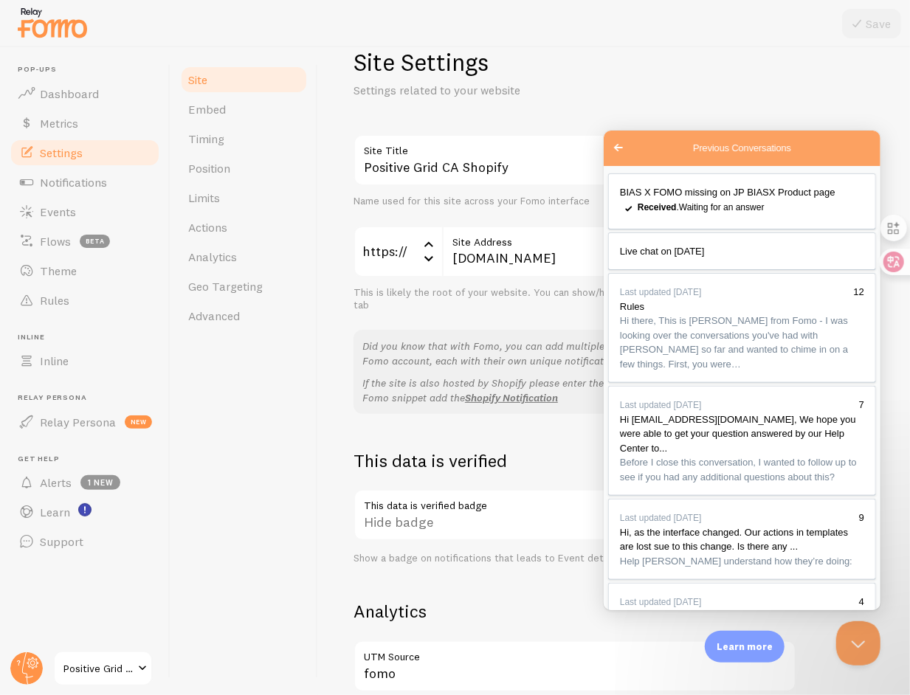
scroll to position [49, 0]
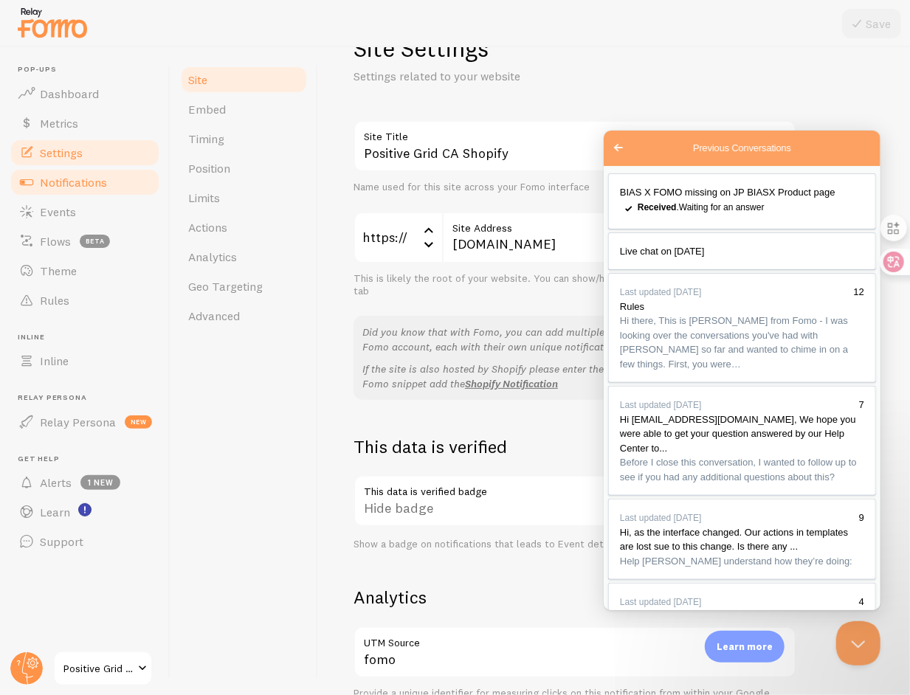
click at [80, 189] on link "Notifications" at bounding box center [85, 183] width 152 height 30
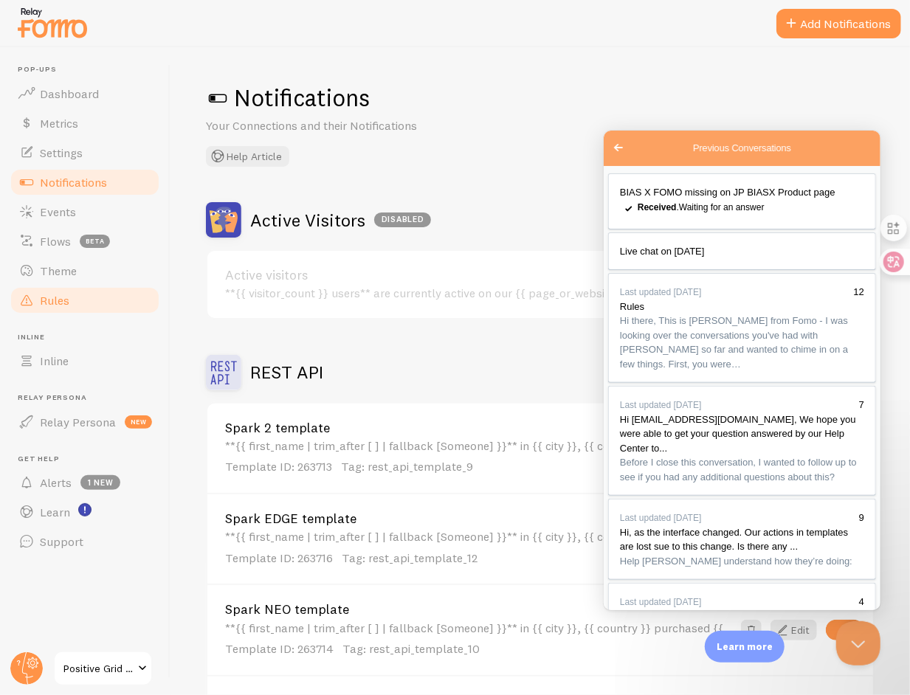
click at [63, 296] on span "Rules" at bounding box center [55, 300] width 30 height 15
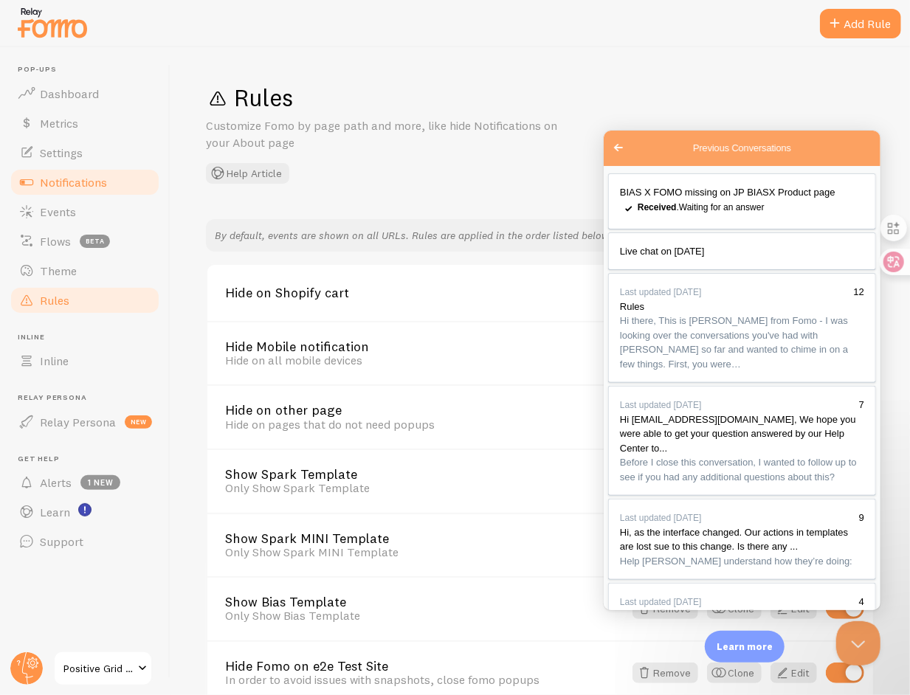
click at [66, 187] on span "Notifications" at bounding box center [73, 182] width 67 height 15
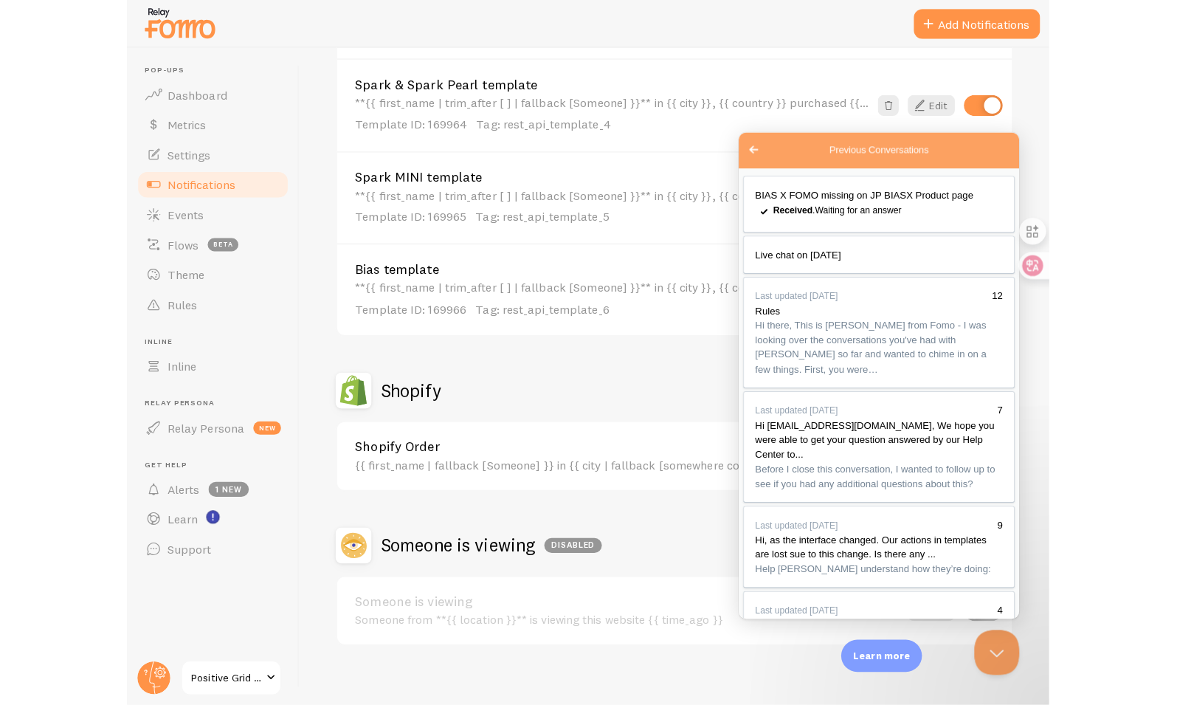
scroll to position [899, 0]
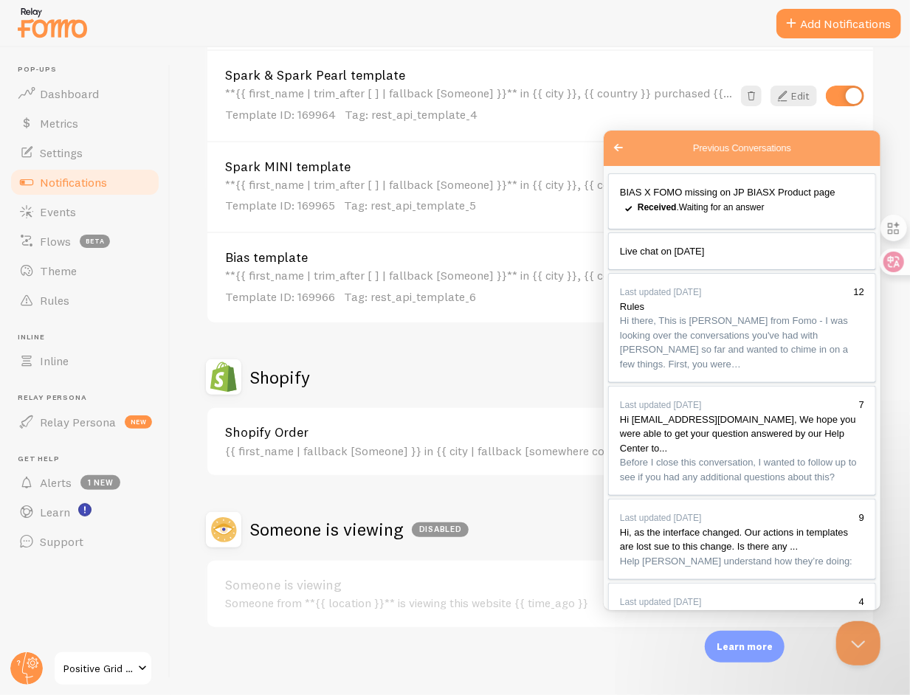
click at [709, 49] on div "Spark & Spark Pearl template **{{ first_name | trim_after [ ] | fallback [Someo…" at bounding box center [540, 94] width 666 height 91
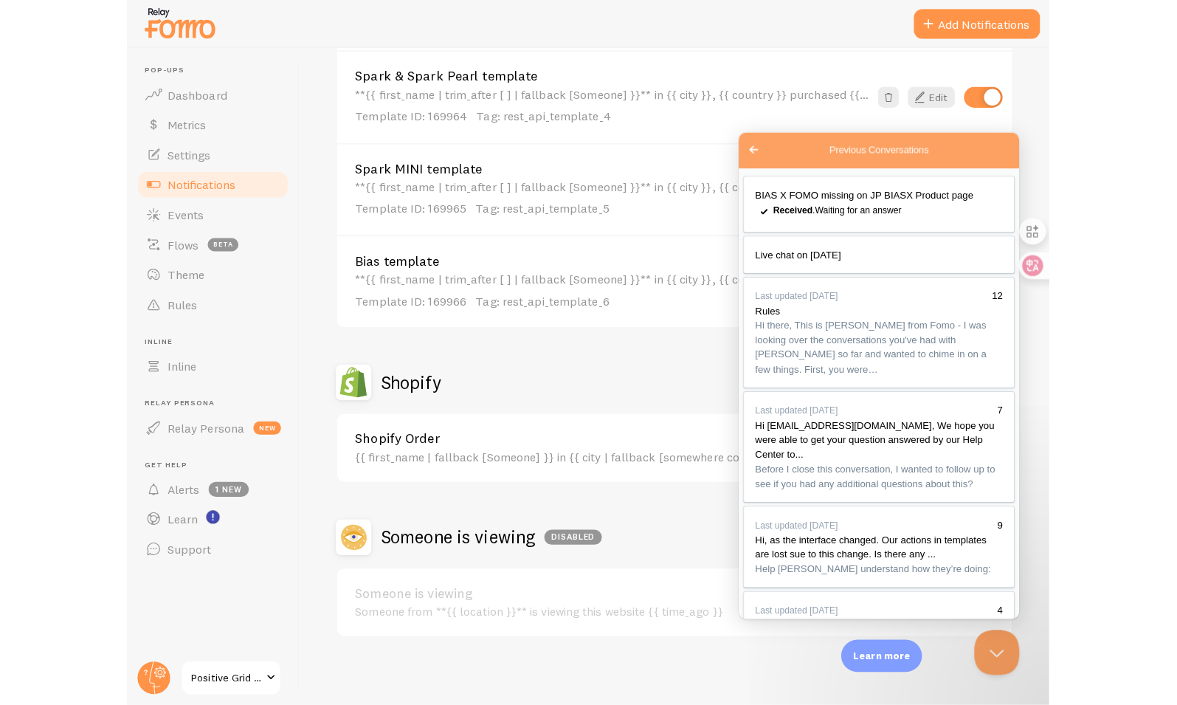
scroll to position [889, 0]
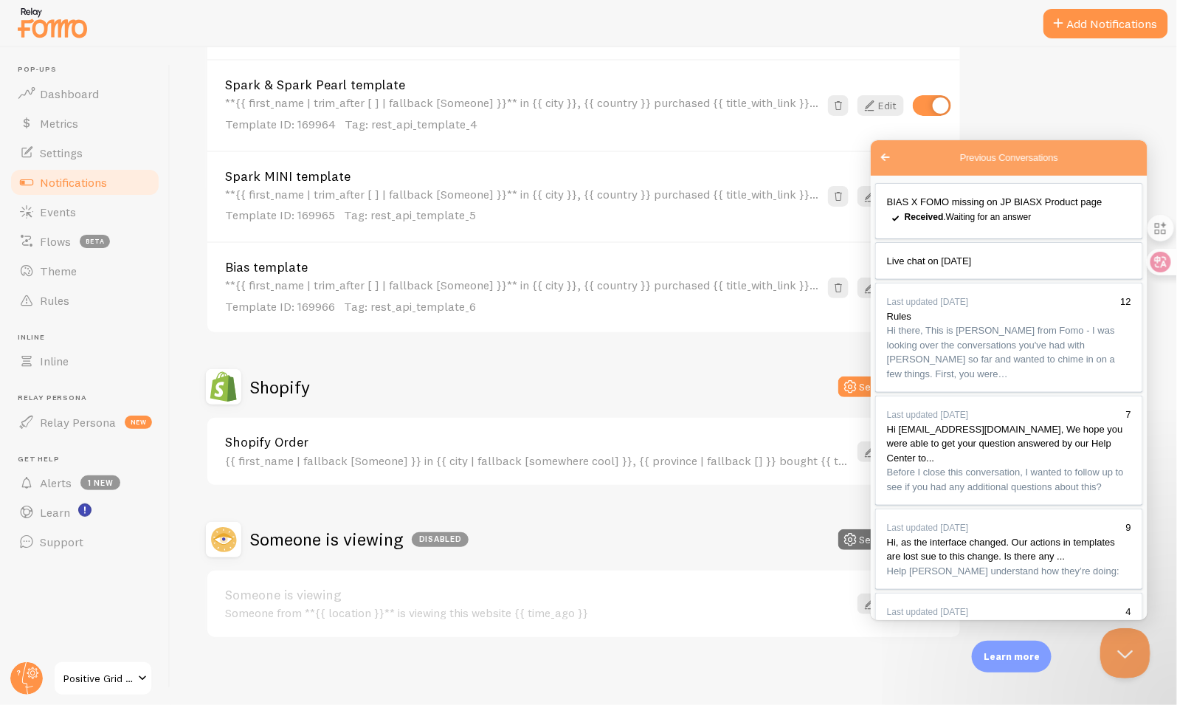
click at [1117, 646] on button "Close Beacon popover" at bounding box center [1122, 649] width 44 height 44
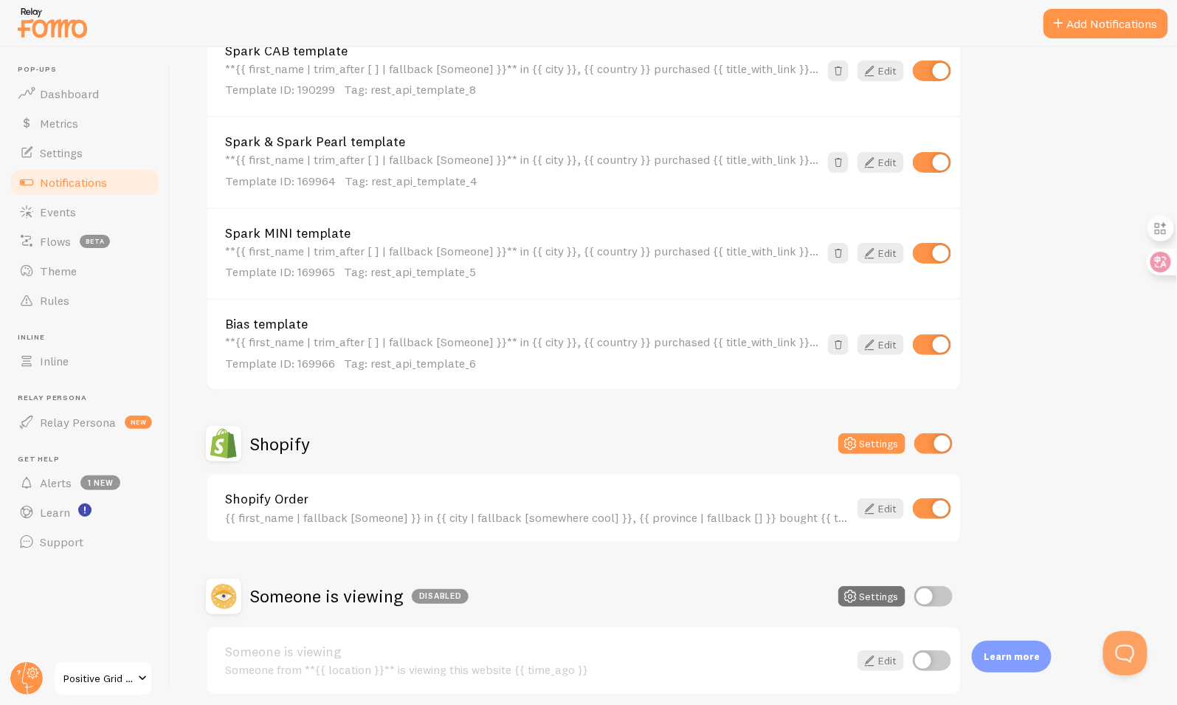
scroll to position [830, 0]
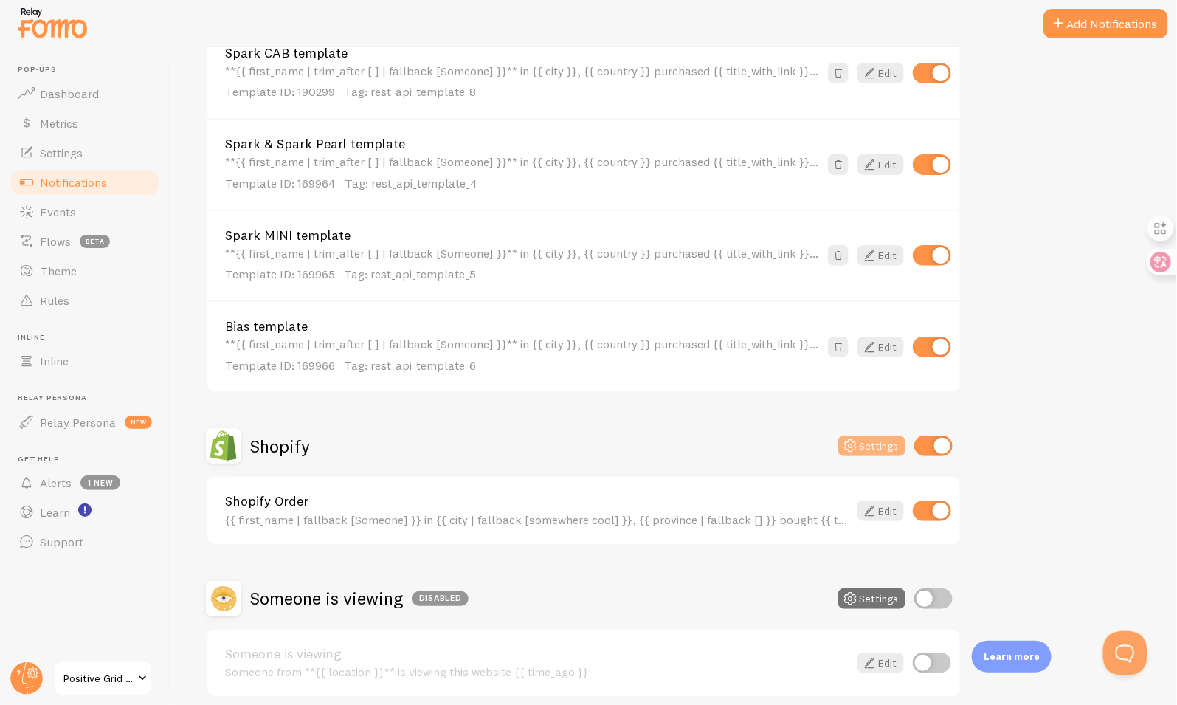
click at [877, 443] on button "Settings" at bounding box center [871, 445] width 67 height 21
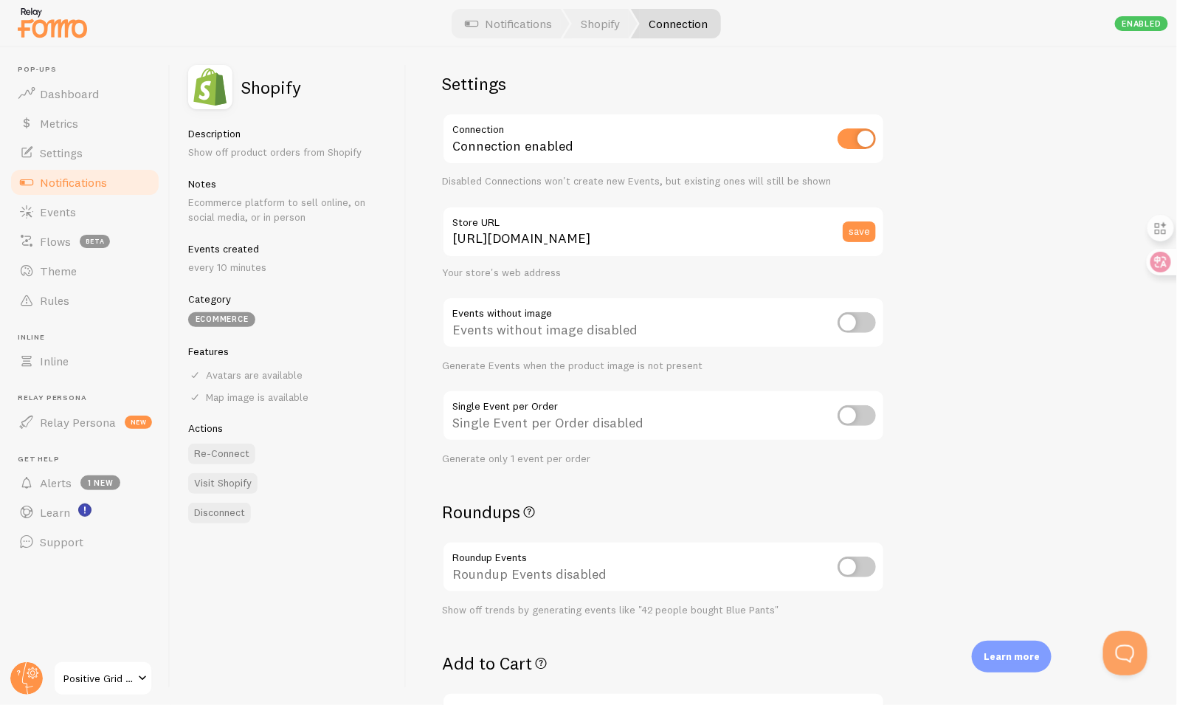
scroll to position [15, 0]
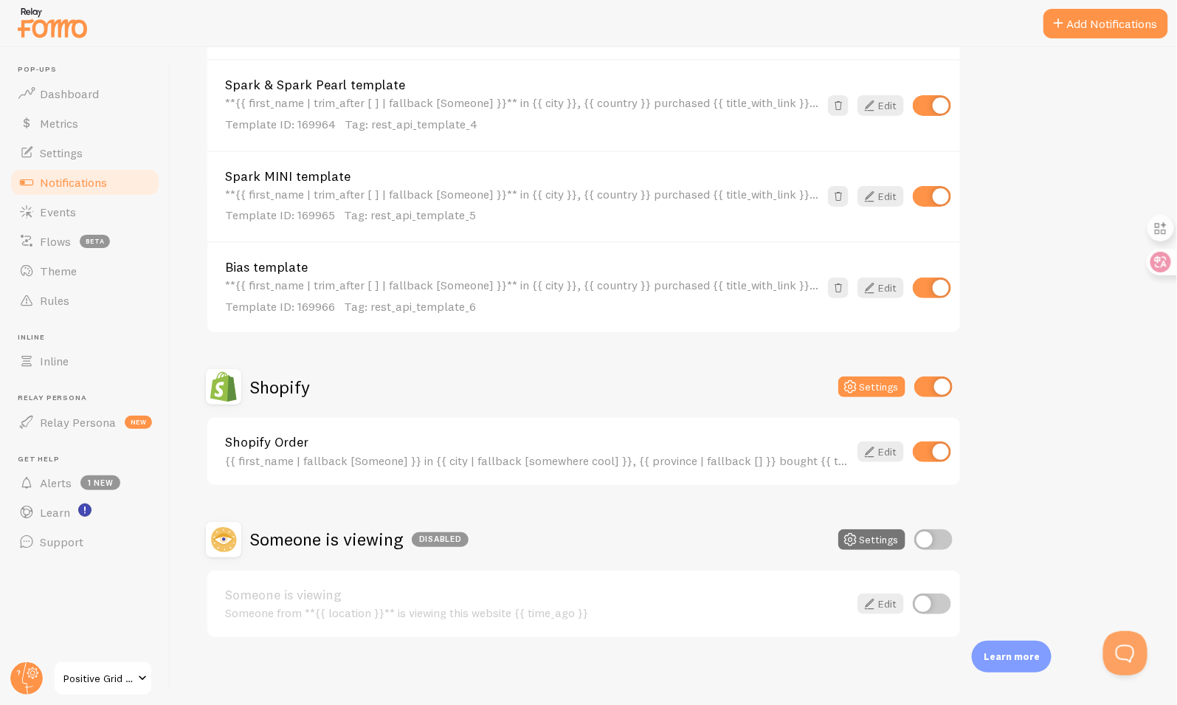
scroll to position [780, 0]
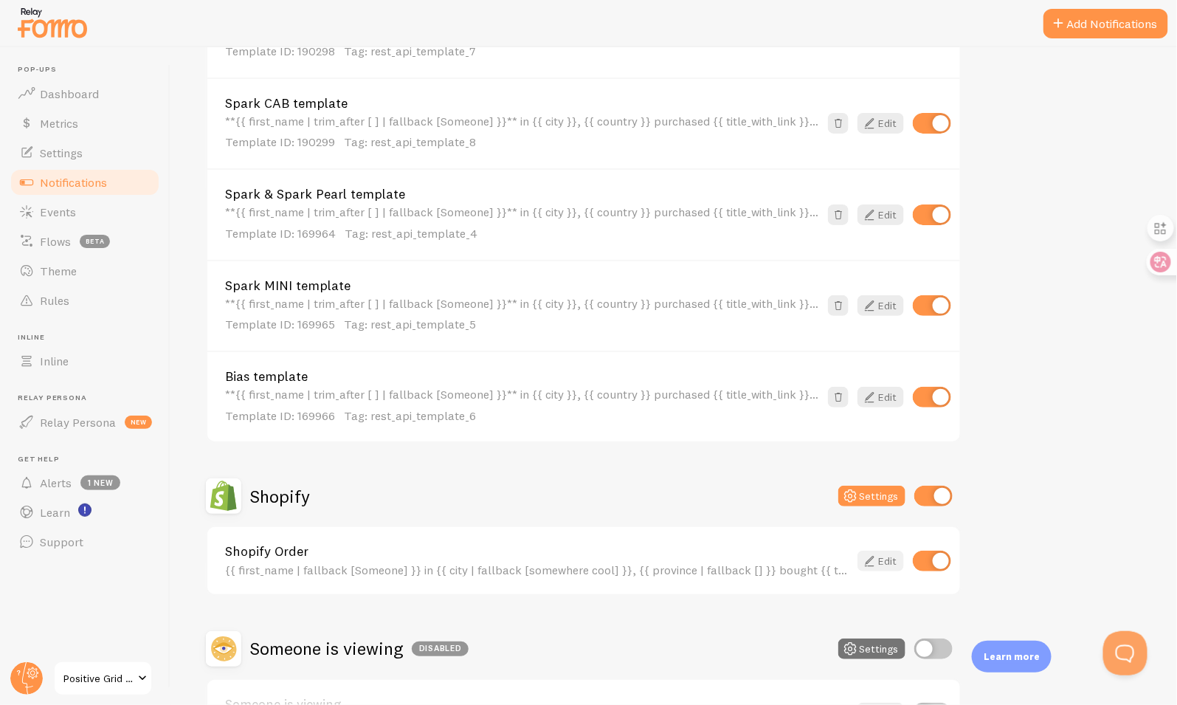
click at [869, 552] on icon at bounding box center [869, 561] width 18 height 18
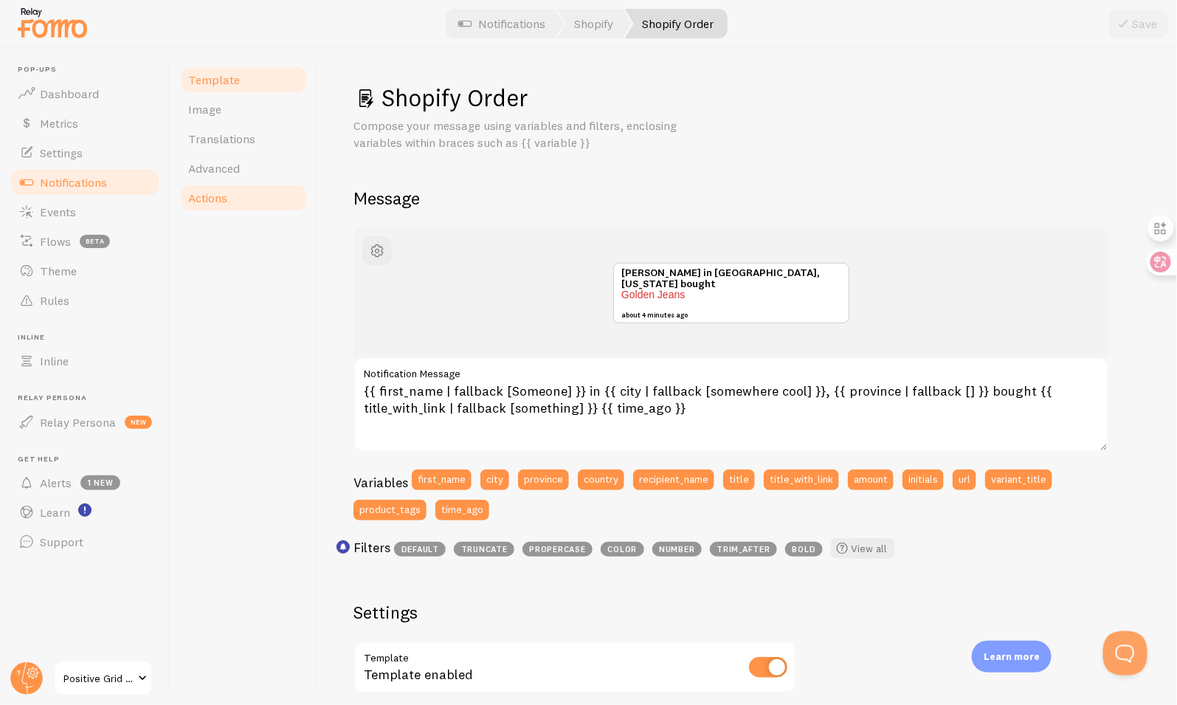
click at [235, 196] on link "Actions" at bounding box center [243, 198] width 129 height 30
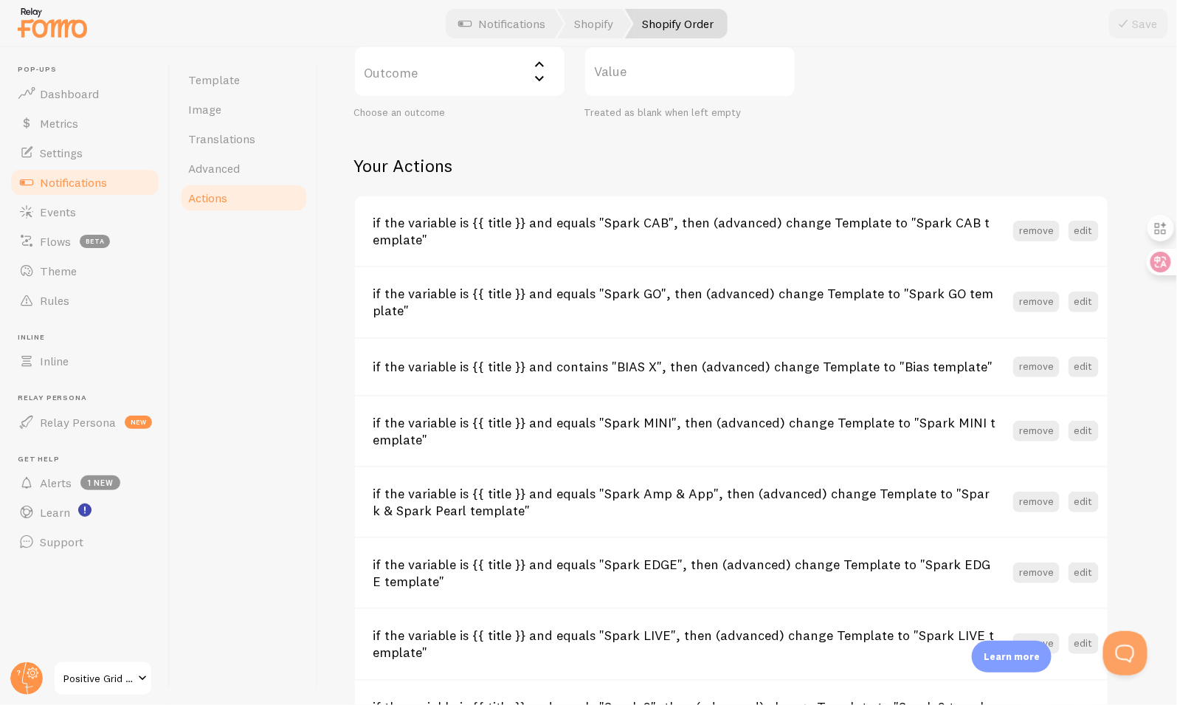
scroll to position [447, 0]
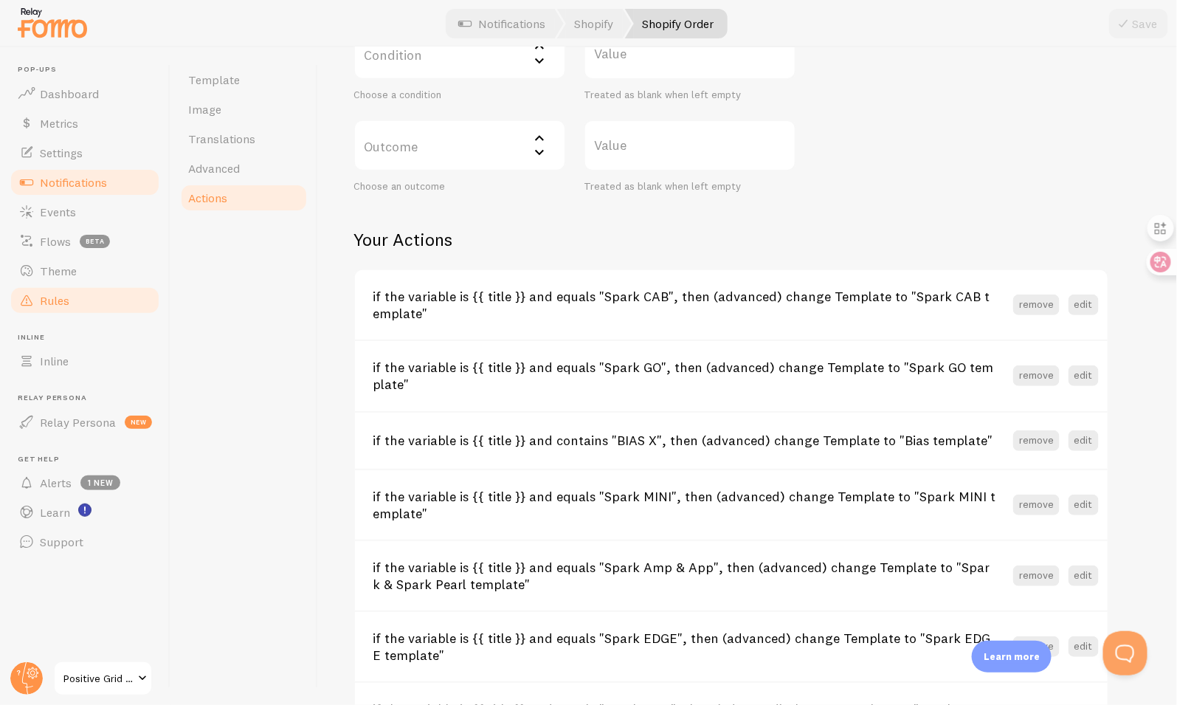
click at [98, 294] on link "Rules" at bounding box center [85, 301] width 152 height 30
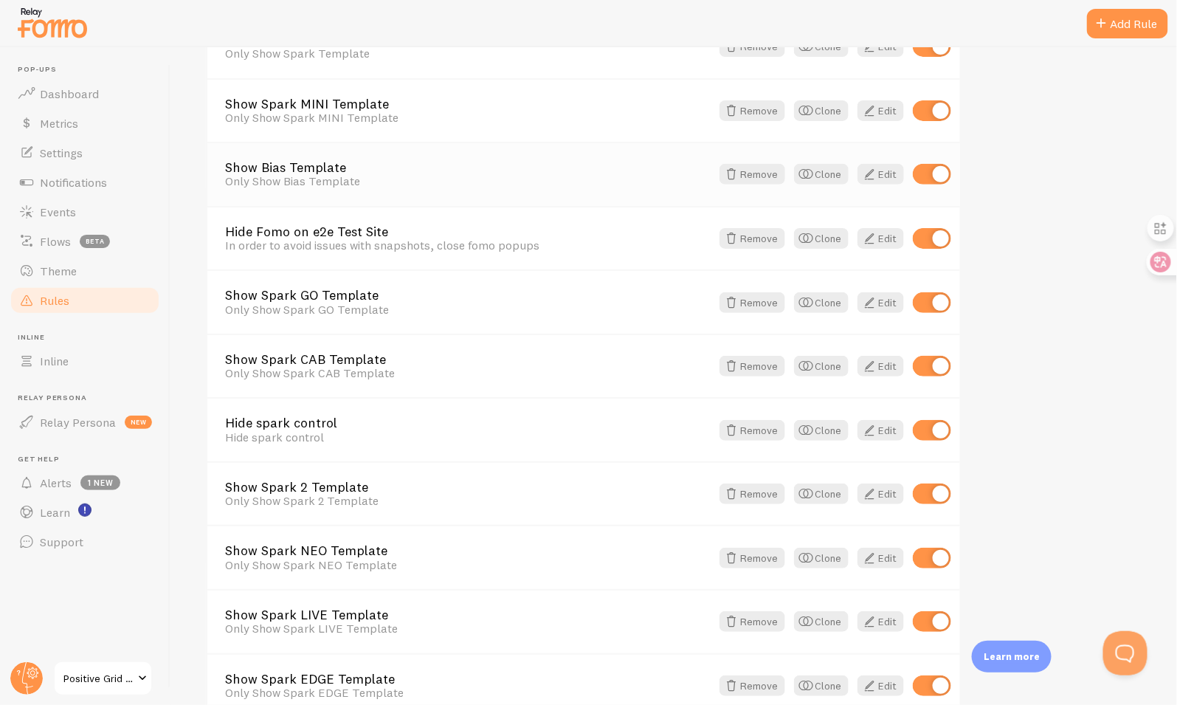
scroll to position [572, 0]
